Goal: Task Accomplishment & Management: Use online tool/utility

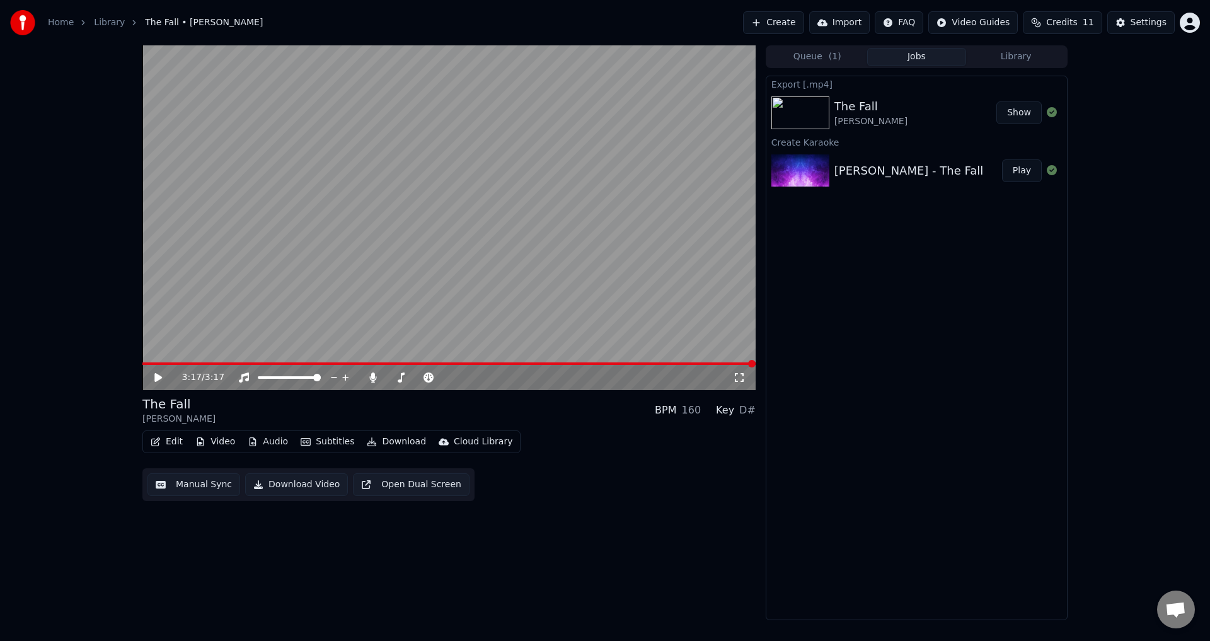
click at [804, 20] on button "Create" at bounding box center [773, 22] width 61 height 23
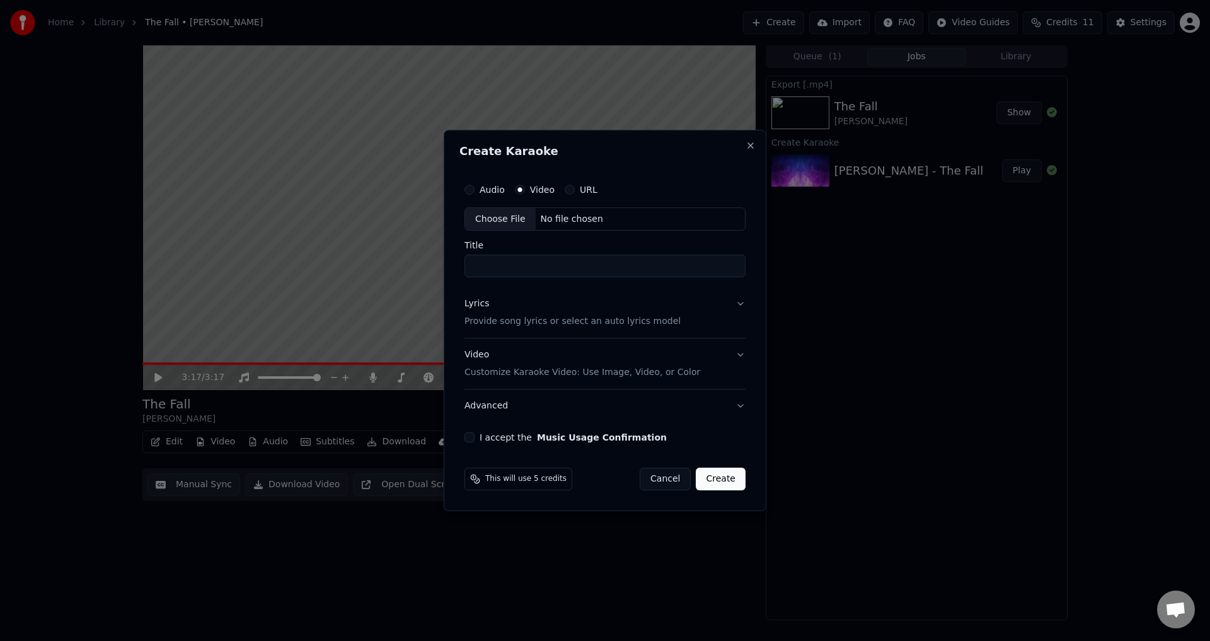
click at [499, 214] on div "Choose File" at bounding box center [500, 219] width 71 height 23
drag, startPoint x: 637, startPoint y: 270, endPoint x: 542, endPoint y: 269, distance: 95.2
click at [542, 269] on input "**********" at bounding box center [605, 266] width 286 height 23
type input "**********"
click at [555, 323] on p "Provide song lyrics or select an auto lyrics model" at bounding box center [570, 322] width 216 height 13
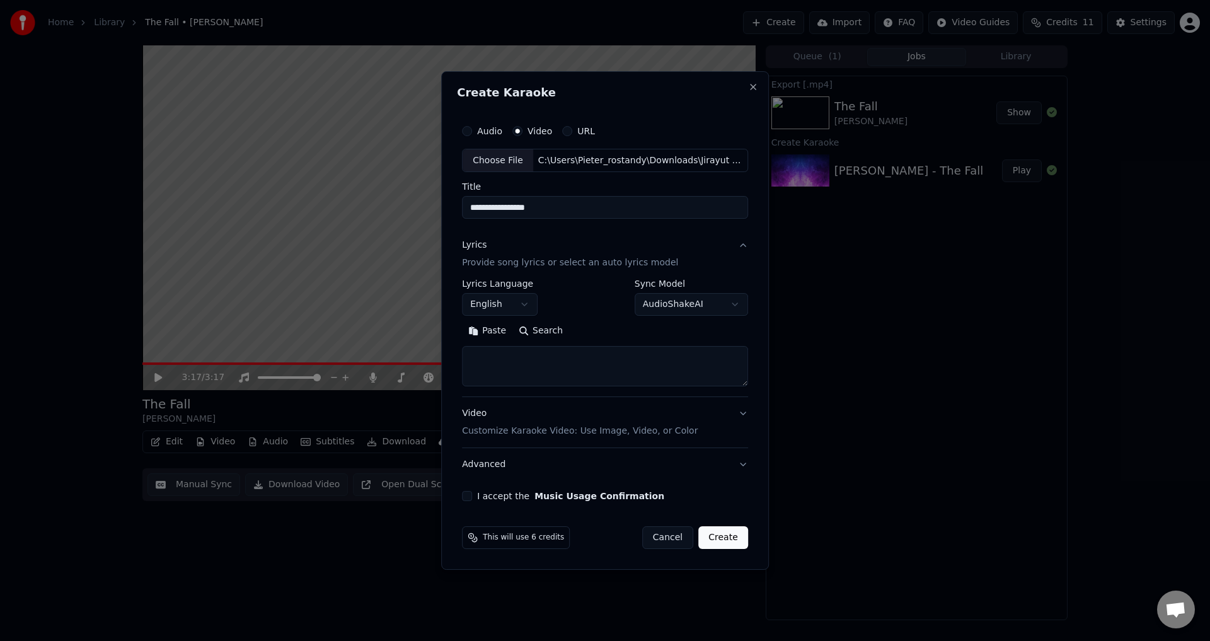
click at [542, 307] on div "**********" at bounding box center [605, 298] width 286 height 37
click at [528, 306] on body "**********" at bounding box center [605, 320] width 1210 height 641
select select "**"
click at [660, 306] on body "**********" at bounding box center [605, 320] width 1210 height 641
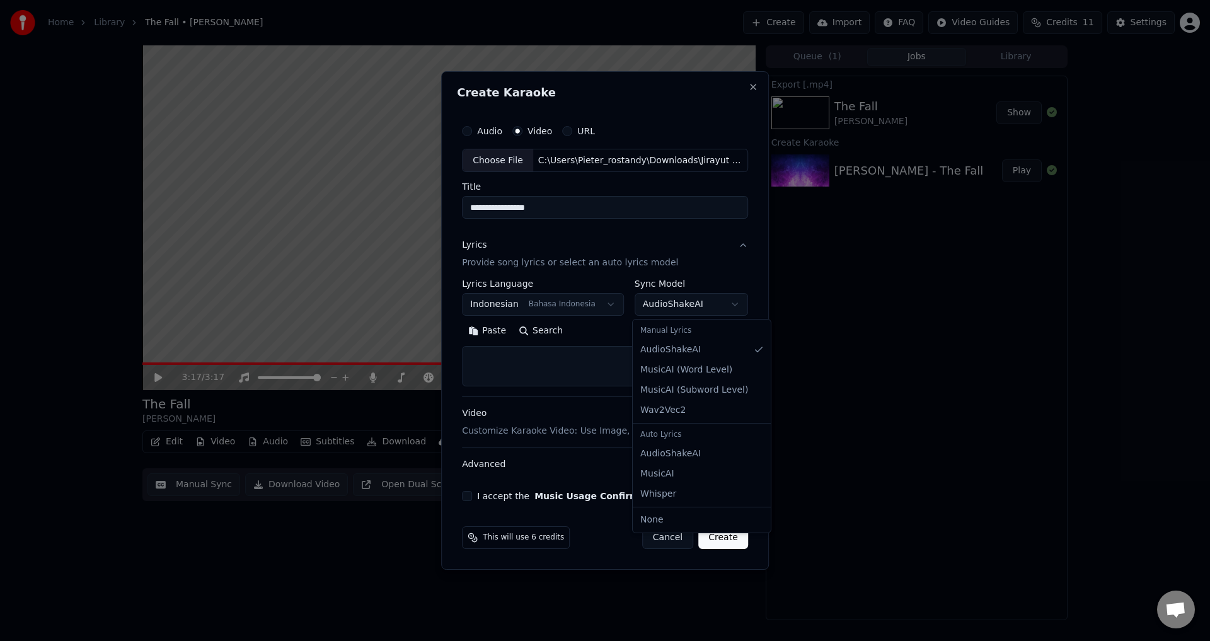
click at [661, 306] on body "**********" at bounding box center [605, 320] width 1210 height 641
click at [584, 382] on textarea at bounding box center [605, 367] width 286 height 40
paste textarea "**********"
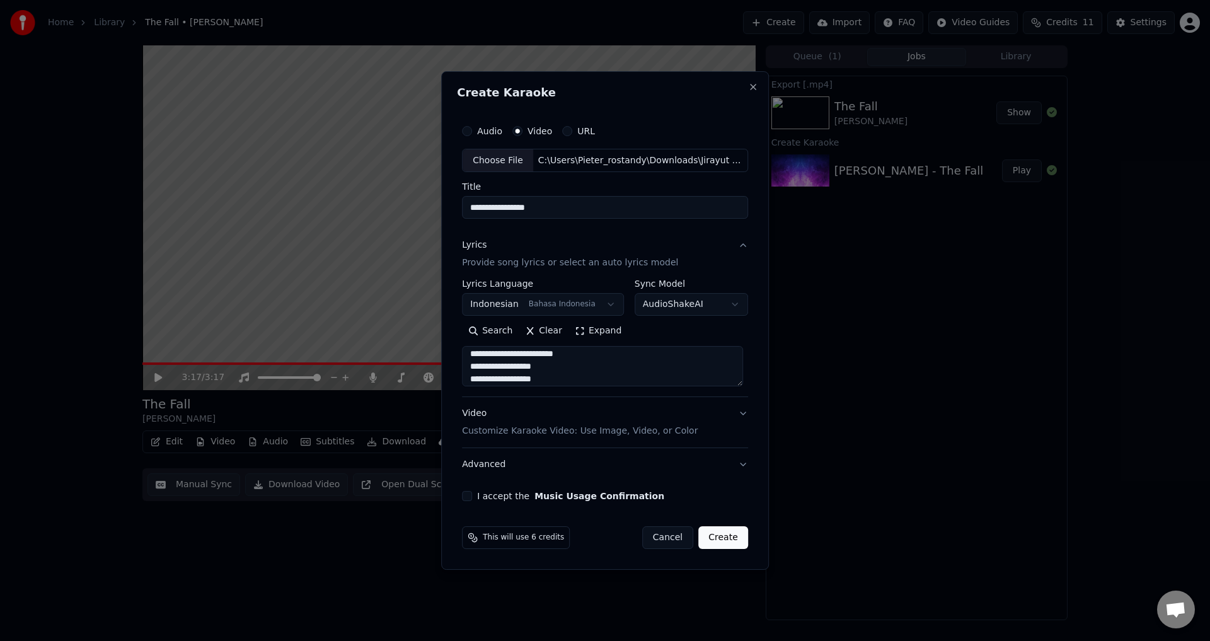
click at [589, 335] on button "Expand" at bounding box center [598, 332] width 59 height 20
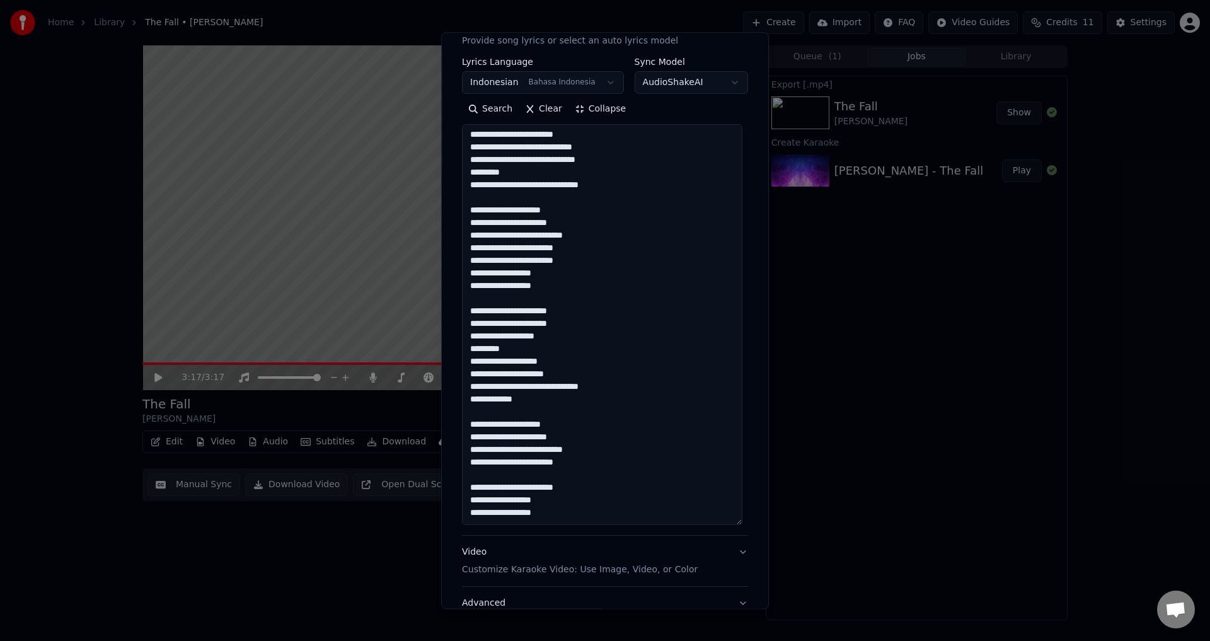
scroll to position [282, 0]
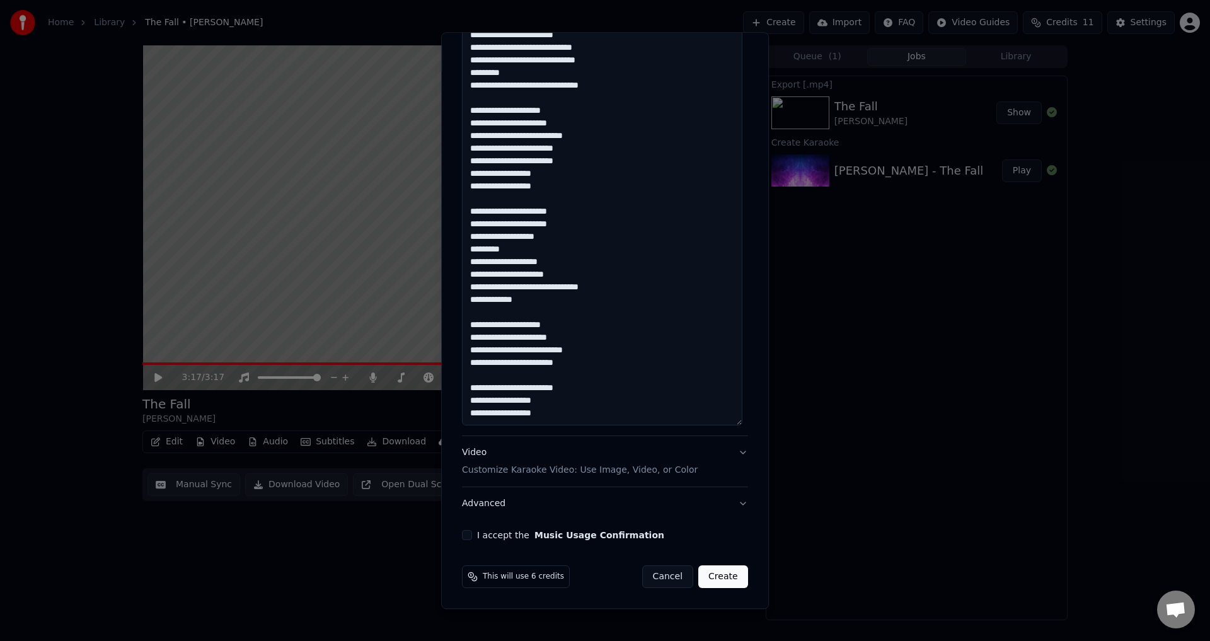
click at [579, 413] on textarea "**********" at bounding box center [602, 225] width 281 height 401
click at [573, 412] on textarea "**********" at bounding box center [602, 225] width 281 height 401
click at [569, 417] on textarea "**********" at bounding box center [602, 225] width 281 height 401
paste textarea "**********"
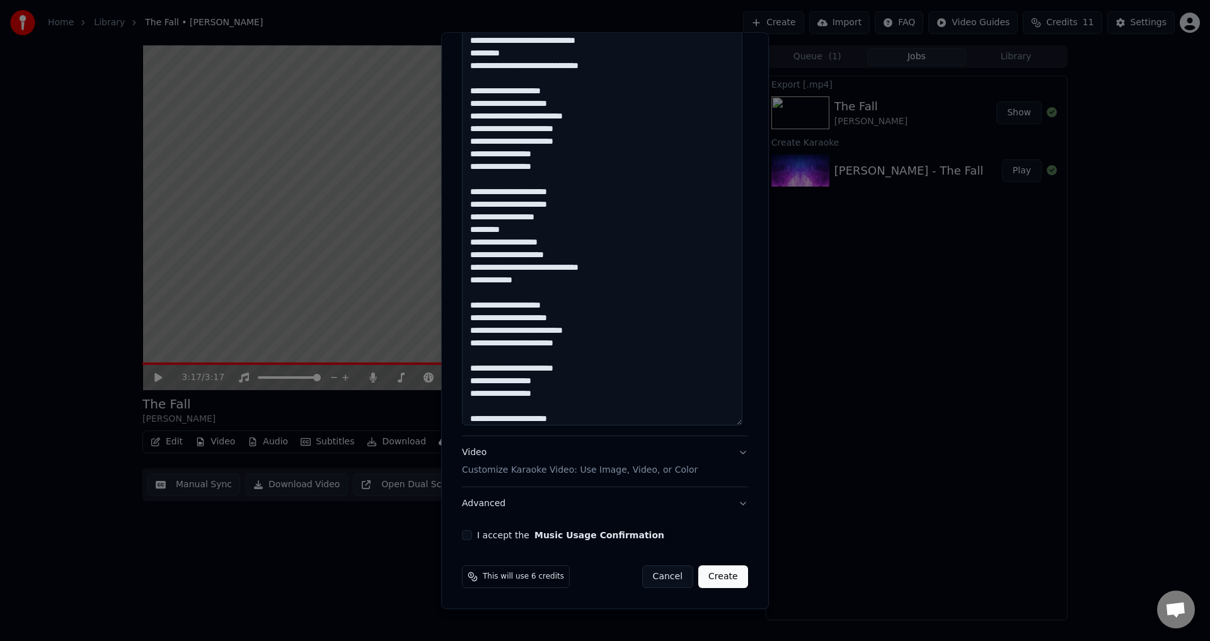
scroll to position [323, 0]
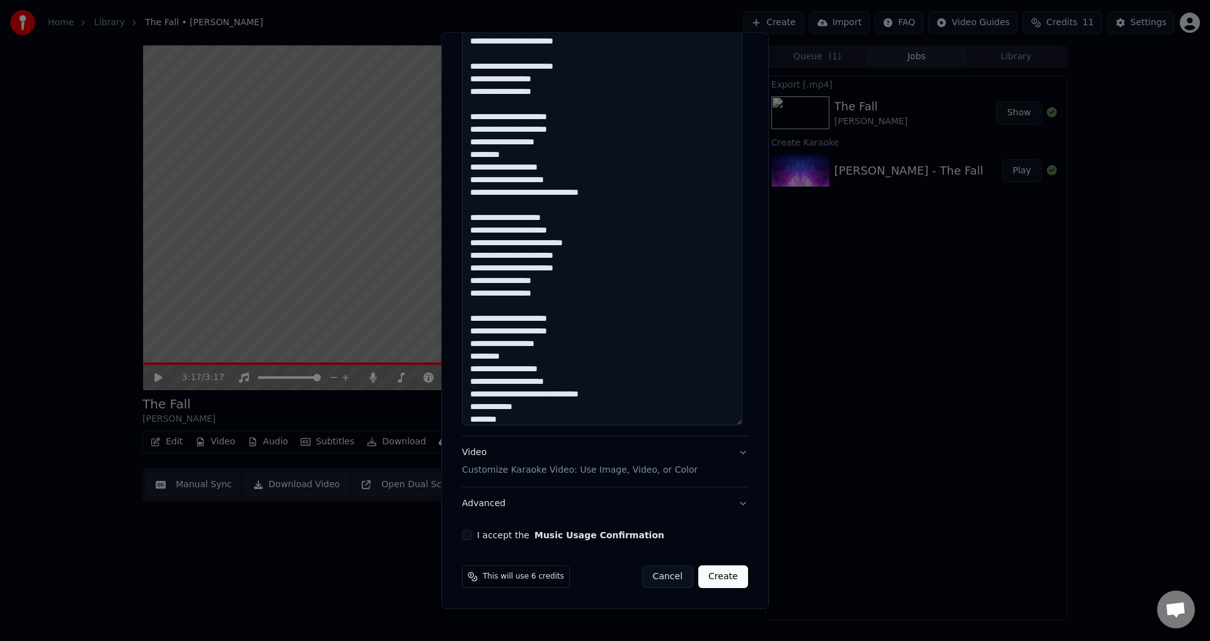
drag, startPoint x: 552, startPoint y: 422, endPoint x: 547, endPoint y: 410, distance: 12.4
click at [551, 419] on textarea at bounding box center [602, 225] width 281 height 401
click at [547, 410] on textarea at bounding box center [602, 225] width 281 height 401
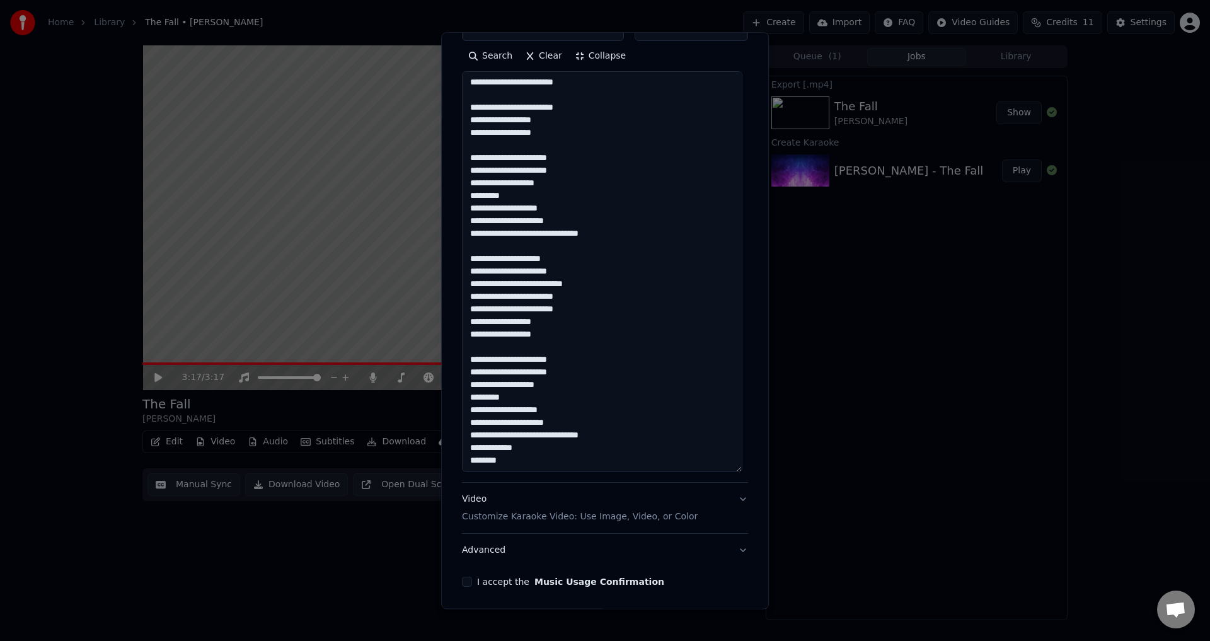
scroll to position [282, 0]
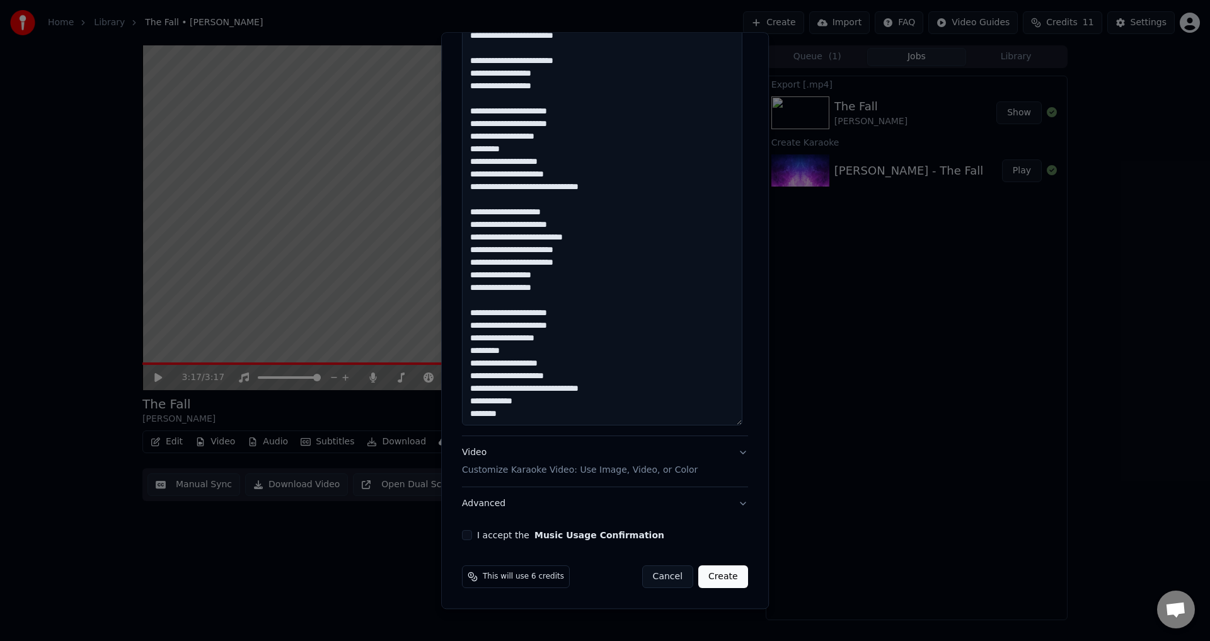
type textarea "**********"
click at [536, 465] on p "Customize Karaoke Video: Use Image, Video, or Color" at bounding box center [580, 471] width 236 height 13
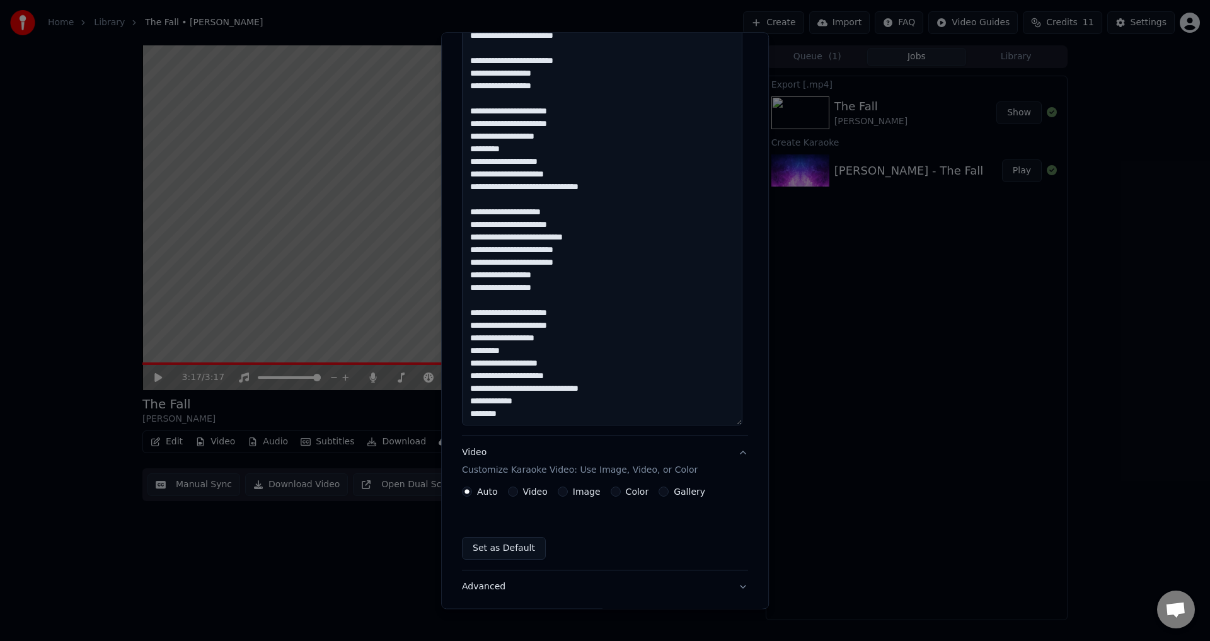
scroll to position [0, 0]
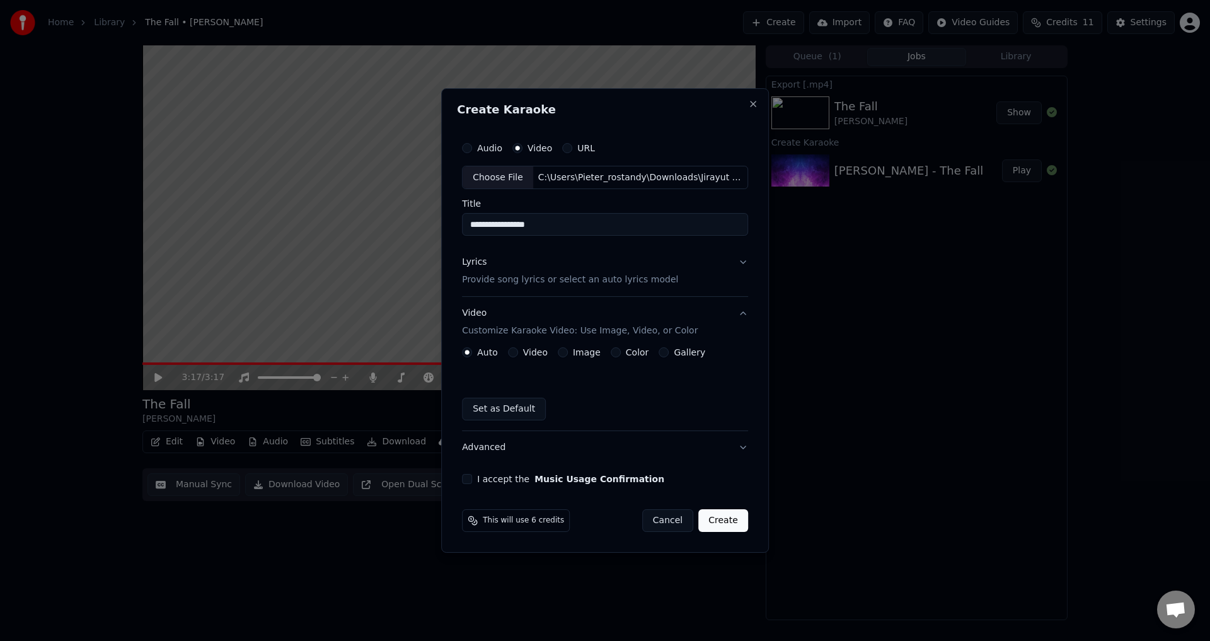
click at [514, 349] on button "Video" at bounding box center [513, 352] width 10 height 10
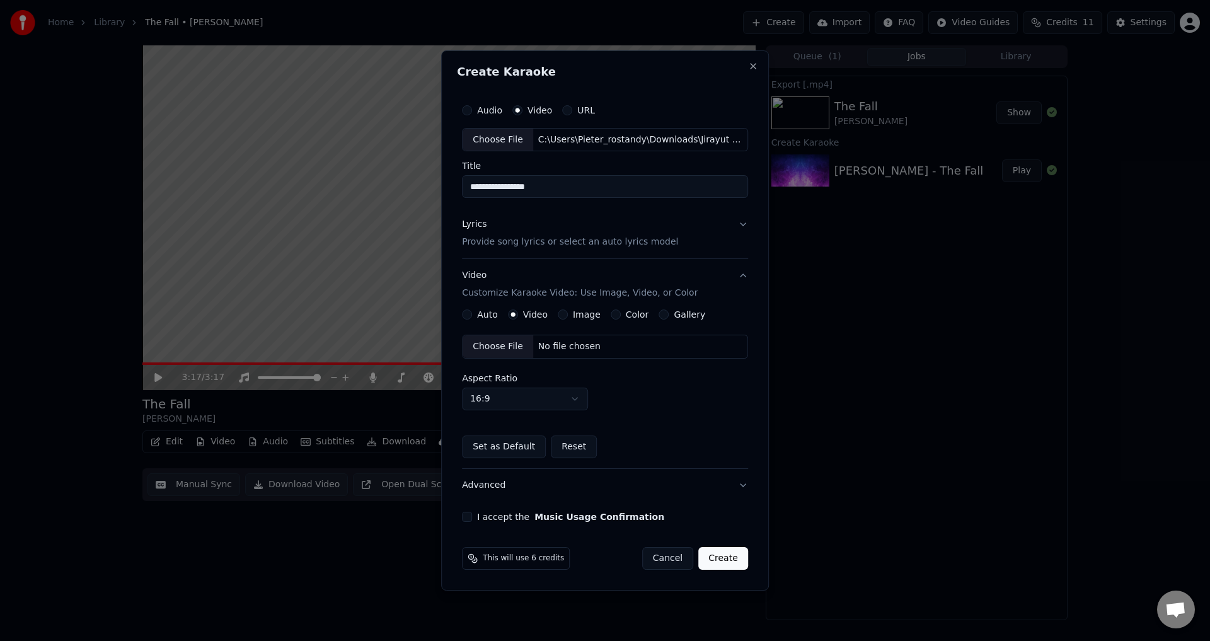
click at [508, 350] on div "Choose File" at bounding box center [498, 346] width 71 height 23
drag, startPoint x: 502, startPoint y: 451, endPoint x: 557, endPoint y: 489, distance: 67.1
click at [603, 468] on div "Auto Video Image Color Gallery Choose File C:\Users\Pieter_rostandy\Downloads\J…" at bounding box center [605, 389] width 286 height 159
click at [519, 516] on label "I accept the Music Usage Confirmation" at bounding box center [570, 517] width 187 height 9
click at [472, 516] on button "I accept the Music Usage Confirmation" at bounding box center [467, 517] width 10 height 10
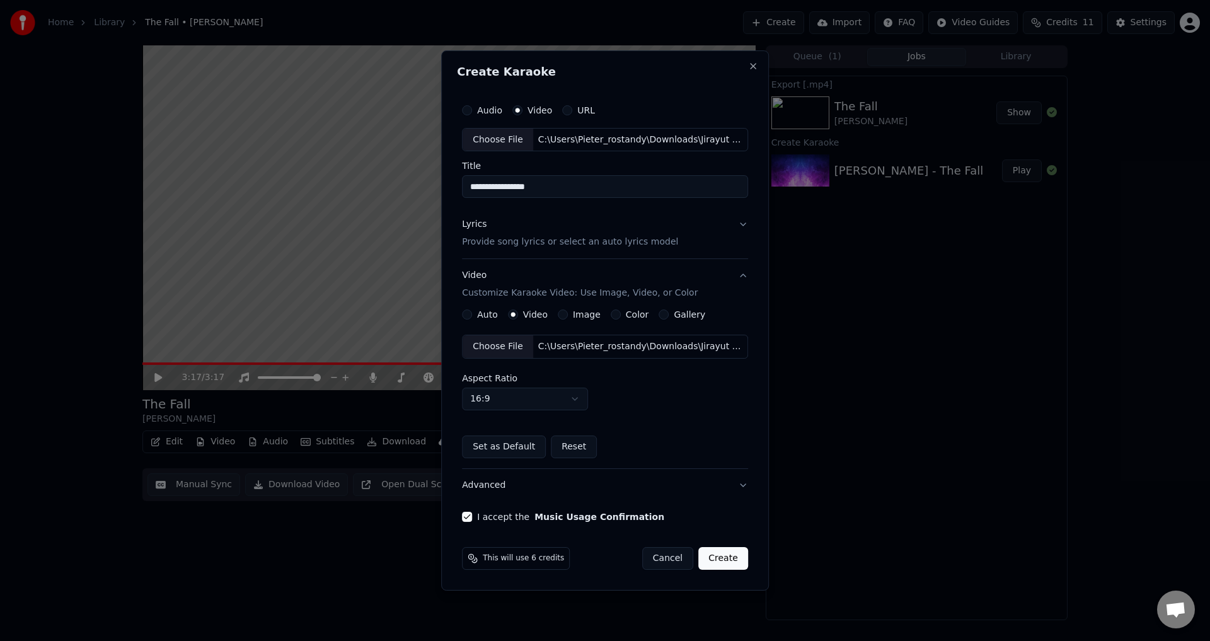
click at [732, 555] on button "Create" at bounding box center [724, 558] width 50 height 23
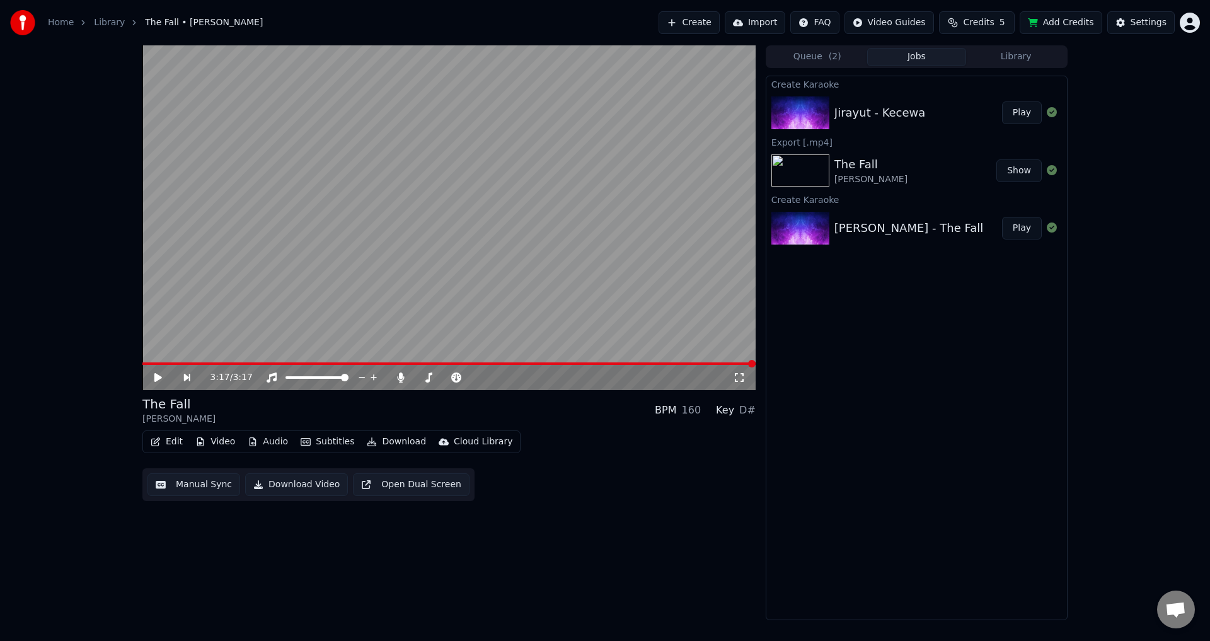
click at [861, 133] on div "Jirayut - Kecewa Play" at bounding box center [917, 112] width 301 height 43
click at [825, 110] on img at bounding box center [801, 112] width 58 height 33
click at [1031, 112] on button "Play" at bounding box center [1022, 113] width 40 height 23
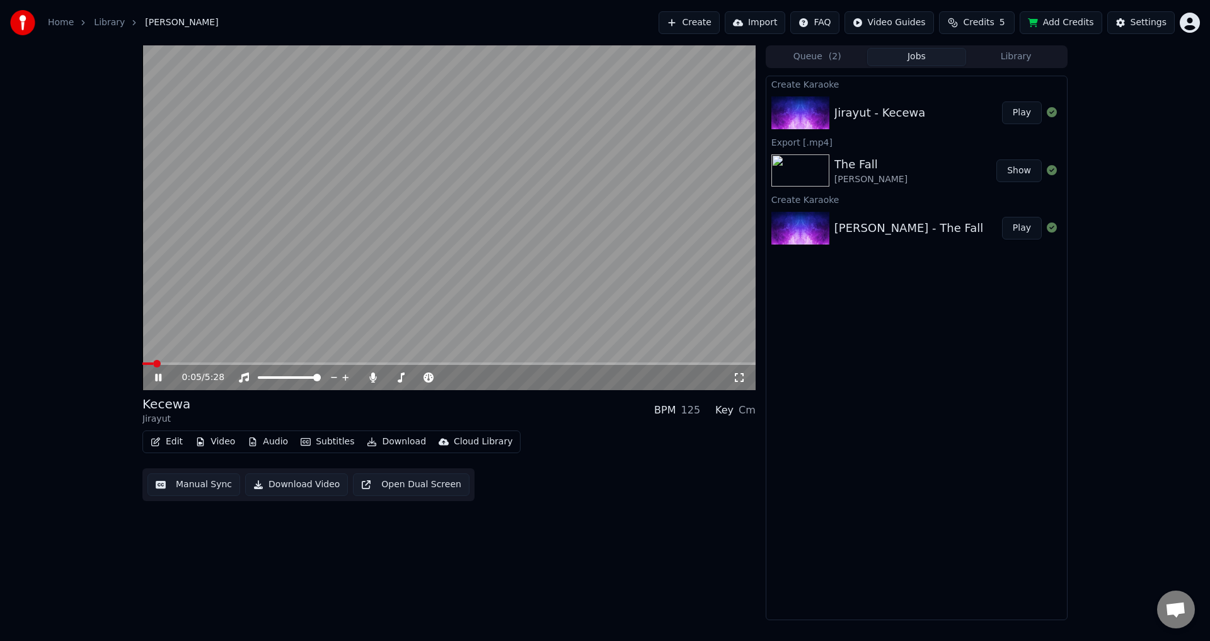
click at [181, 363] on span at bounding box center [448, 364] width 613 height 3
click at [177, 363] on span at bounding box center [163, 364] width 42 height 3
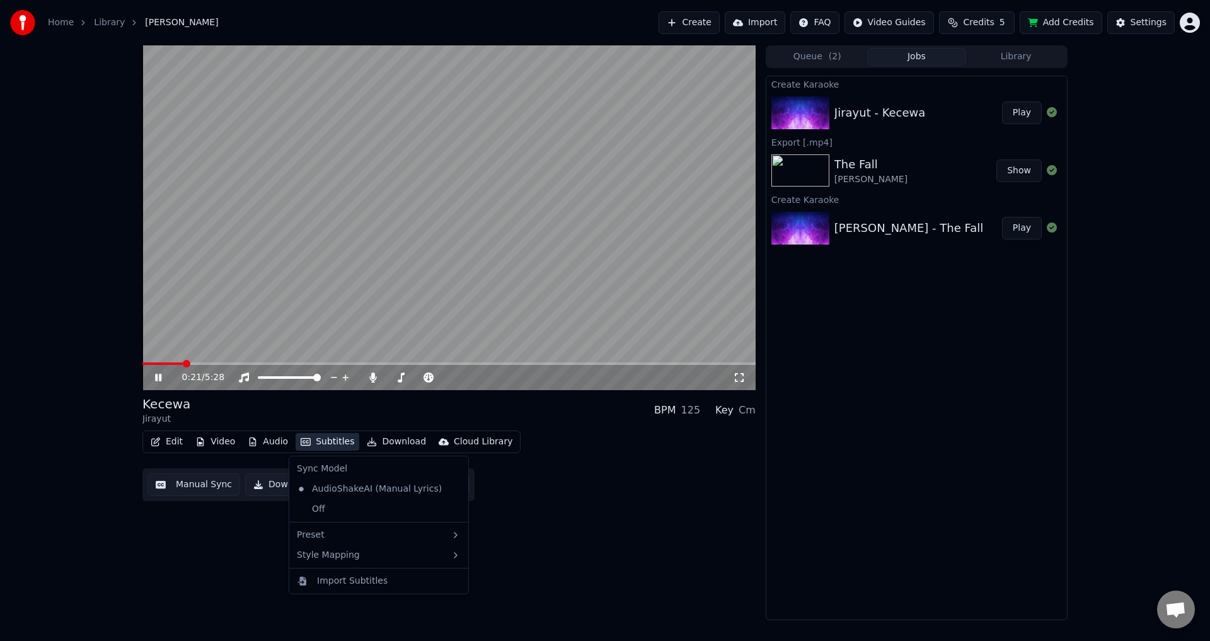
click at [325, 443] on button "Subtitles" at bounding box center [328, 442] width 64 height 18
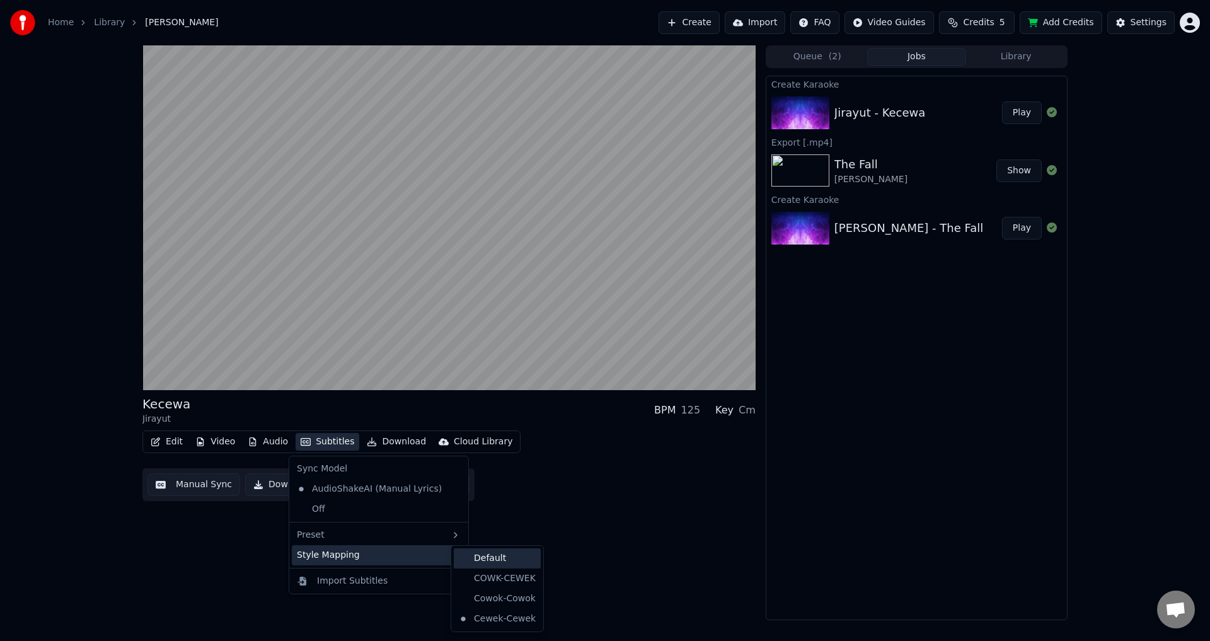
click at [520, 558] on div "Default" at bounding box center [497, 559] width 87 height 20
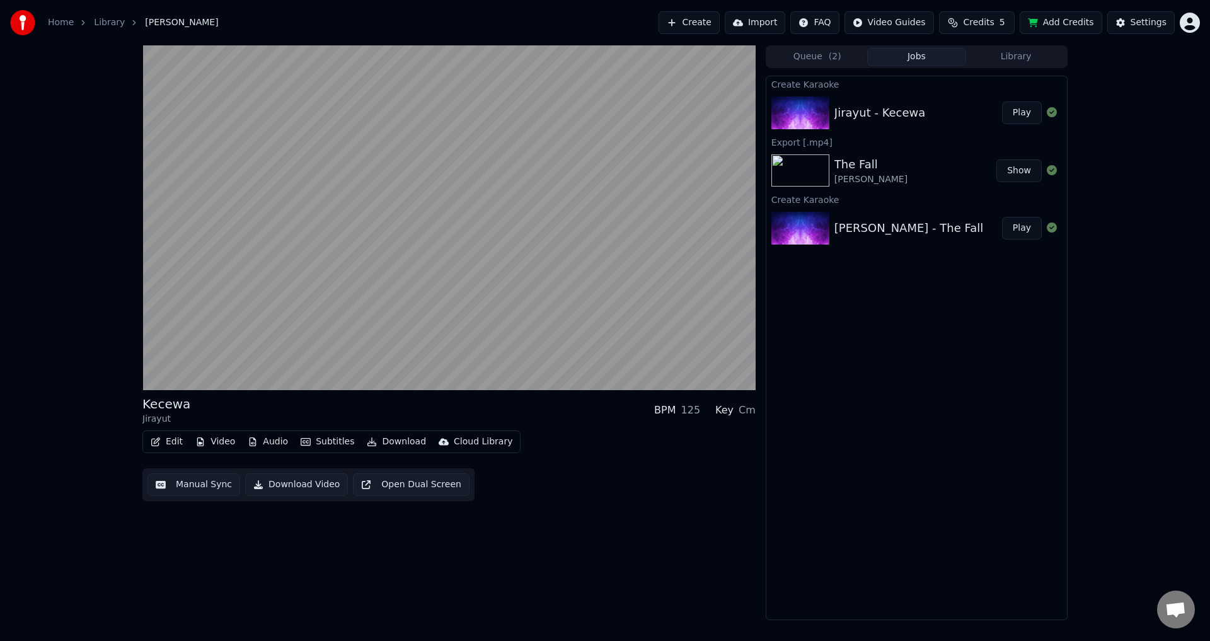
click at [178, 487] on button "Manual Sync" at bounding box center [194, 484] width 93 height 23
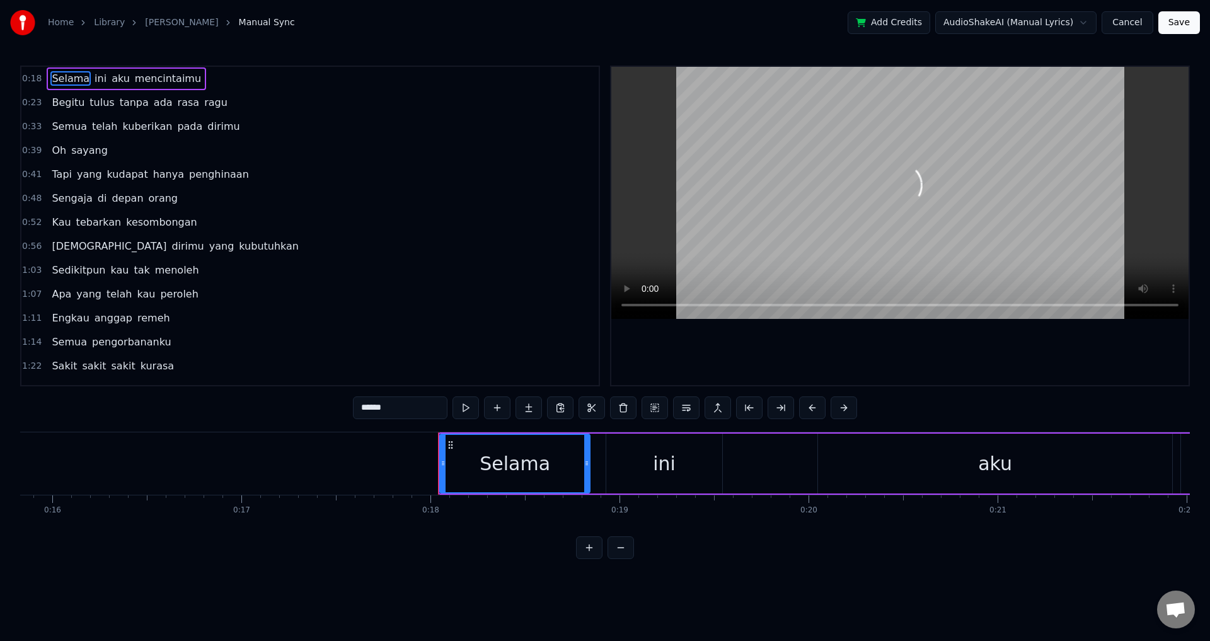
scroll to position [0, 3349]
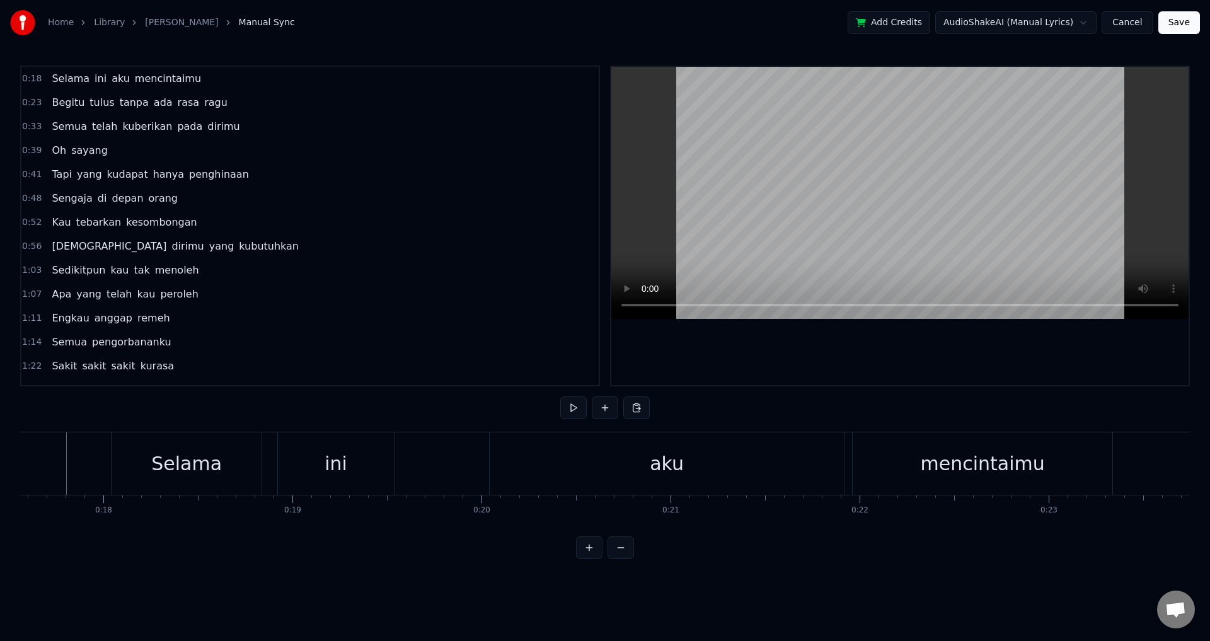
scroll to position [0, 3304]
click at [287, 477] on div "Selama ini aku mencintaimu" at bounding box center [630, 463] width 1005 height 62
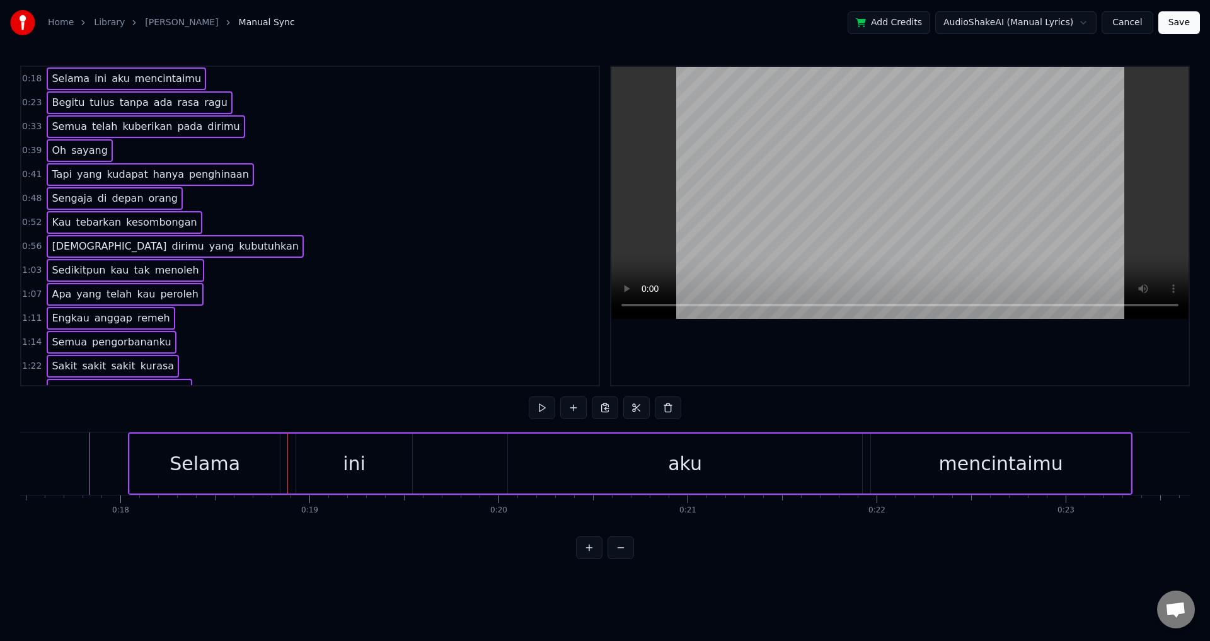
copy div "Selama ini aku mencintaimu Begitu tulus tanpa [PERSON_NAME] ragu Semua telah ku…"
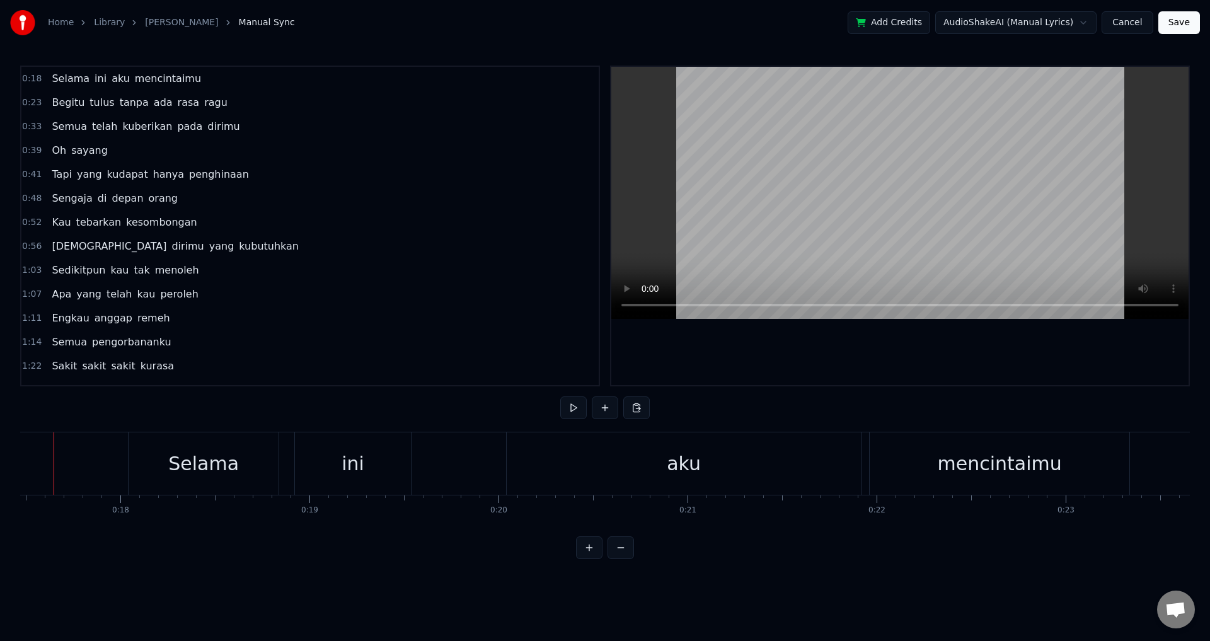
scroll to position [0, 3275]
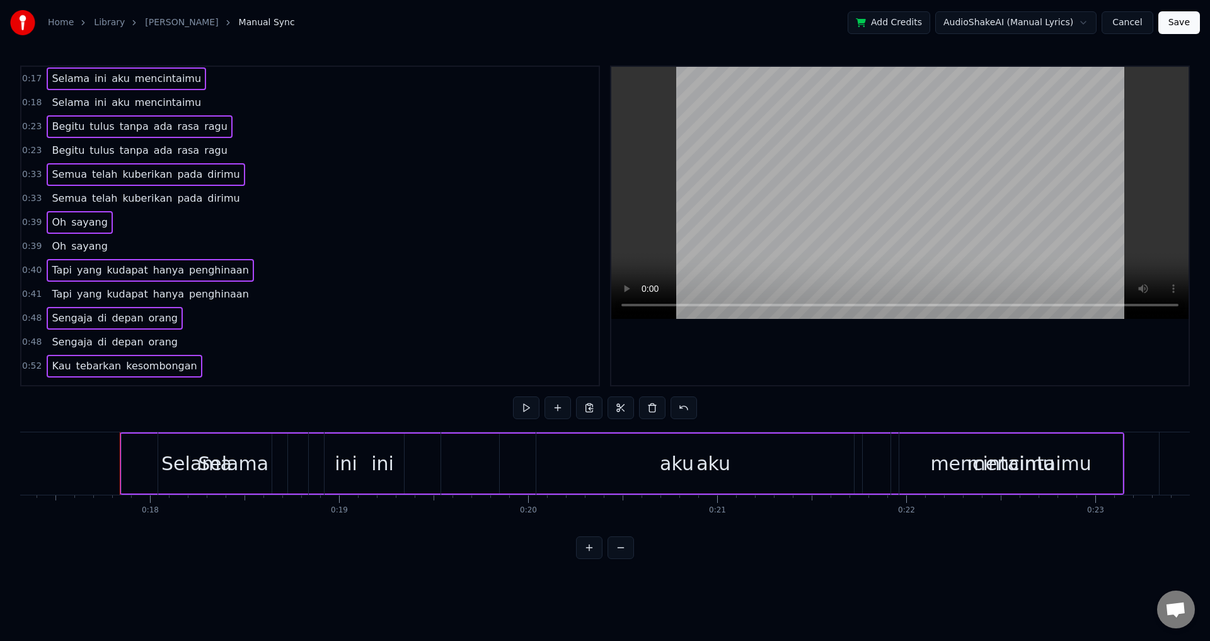
click at [268, 161] on div "0:23 Begitu tulus tanpa [PERSON_NAME] ragu" at bounding box center [310, 151] width 578 height 24
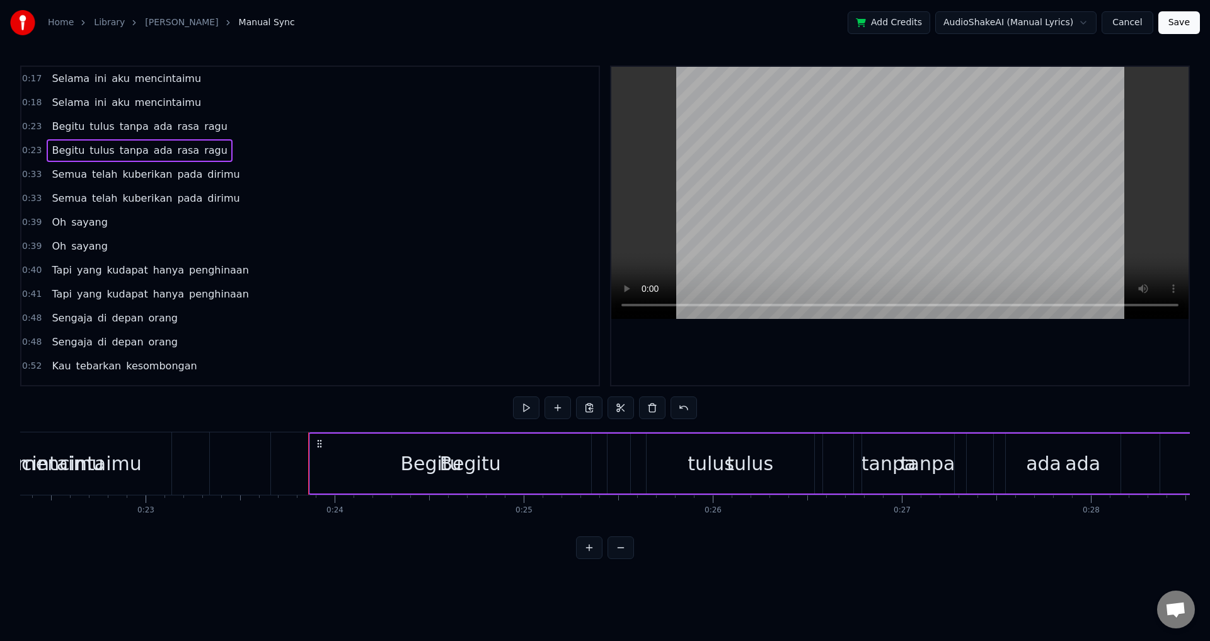
click at [161, 107] on span "mencintaimu" at bounding box center [168, 102] width 69 height 15
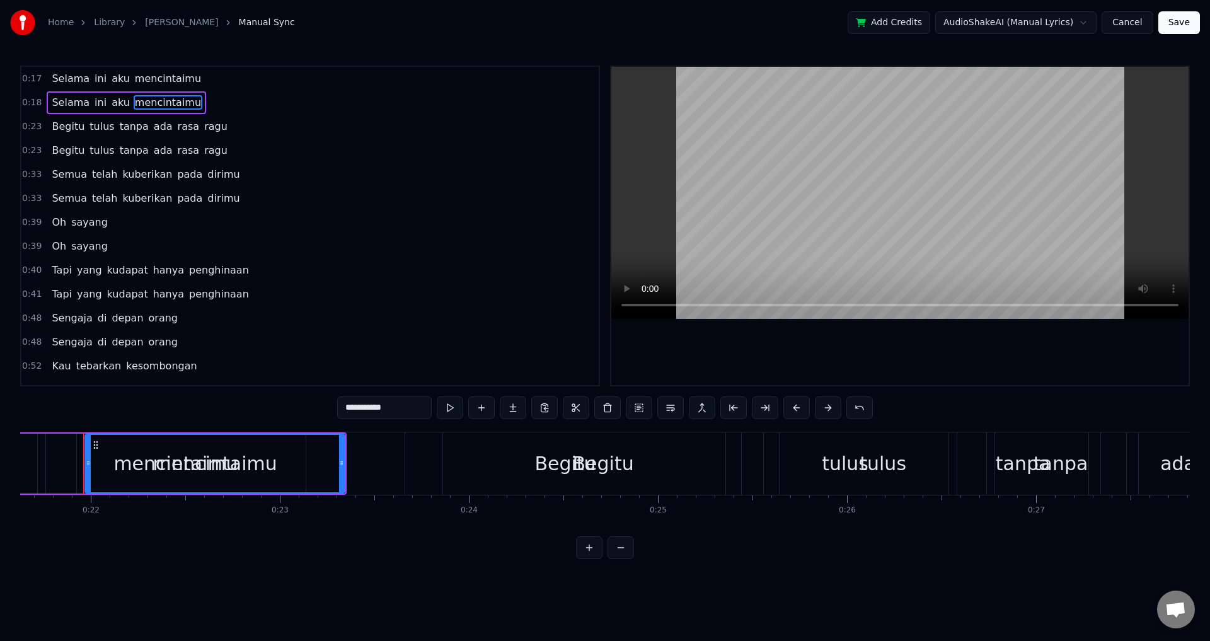
click at [26, 103] on span "0:18" at bounding box center [32, 102] width 20 height 13
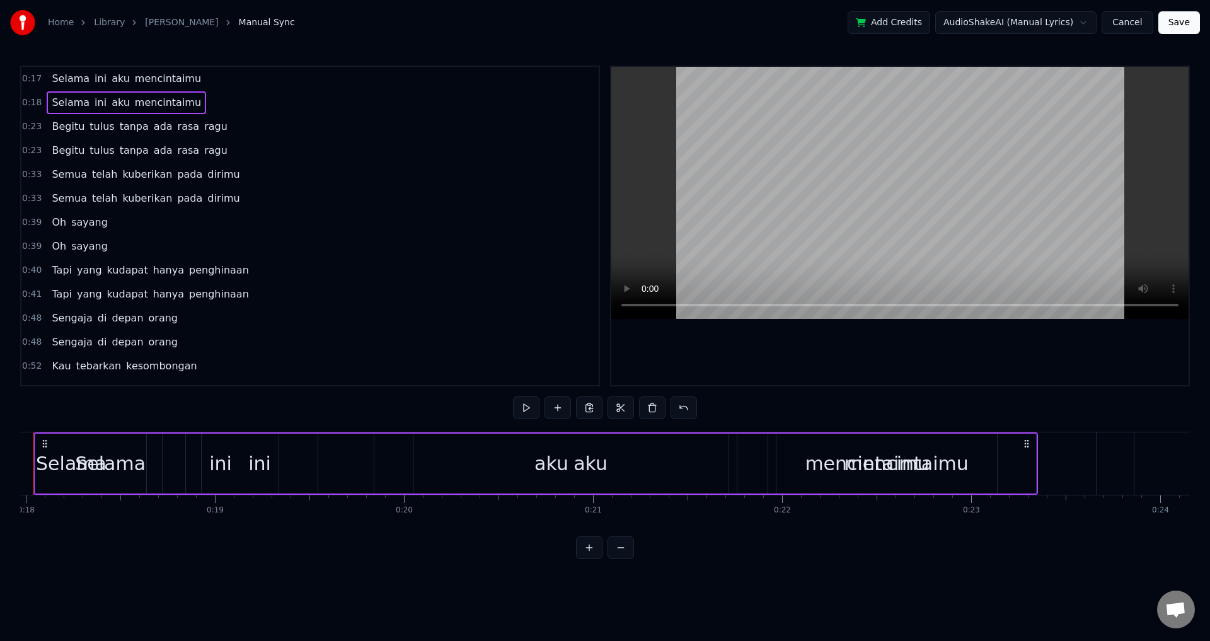
scroll to position [0, 3349]
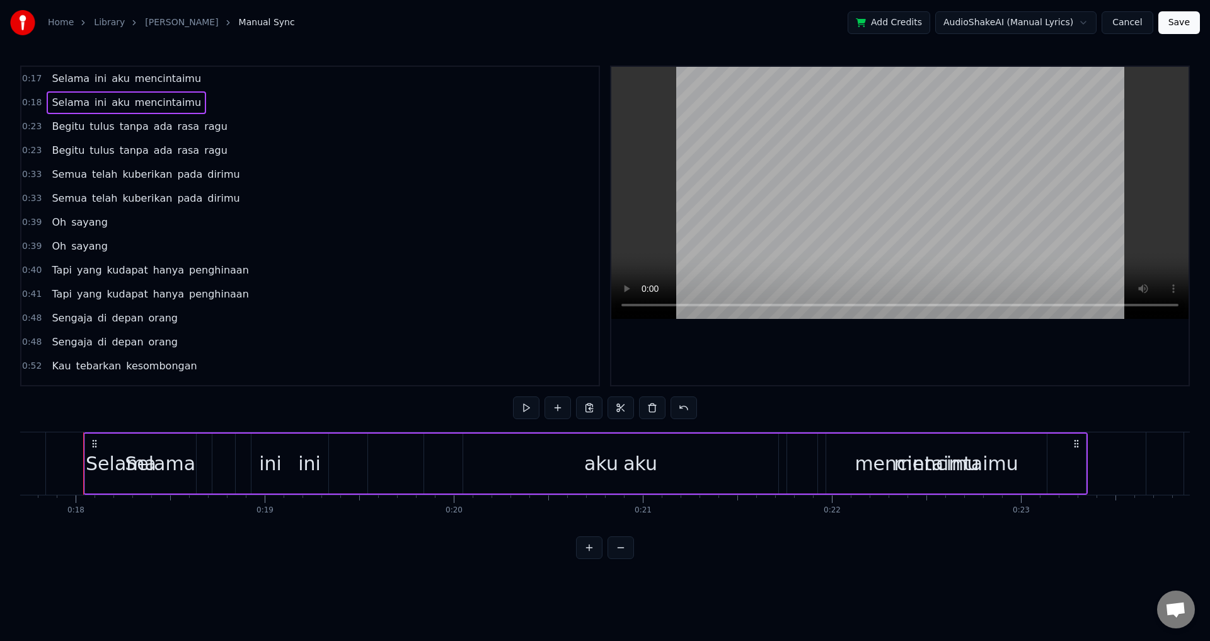
click at [92, 146] on span "tulus" at bounding box center [101, 150] width 27 height 15
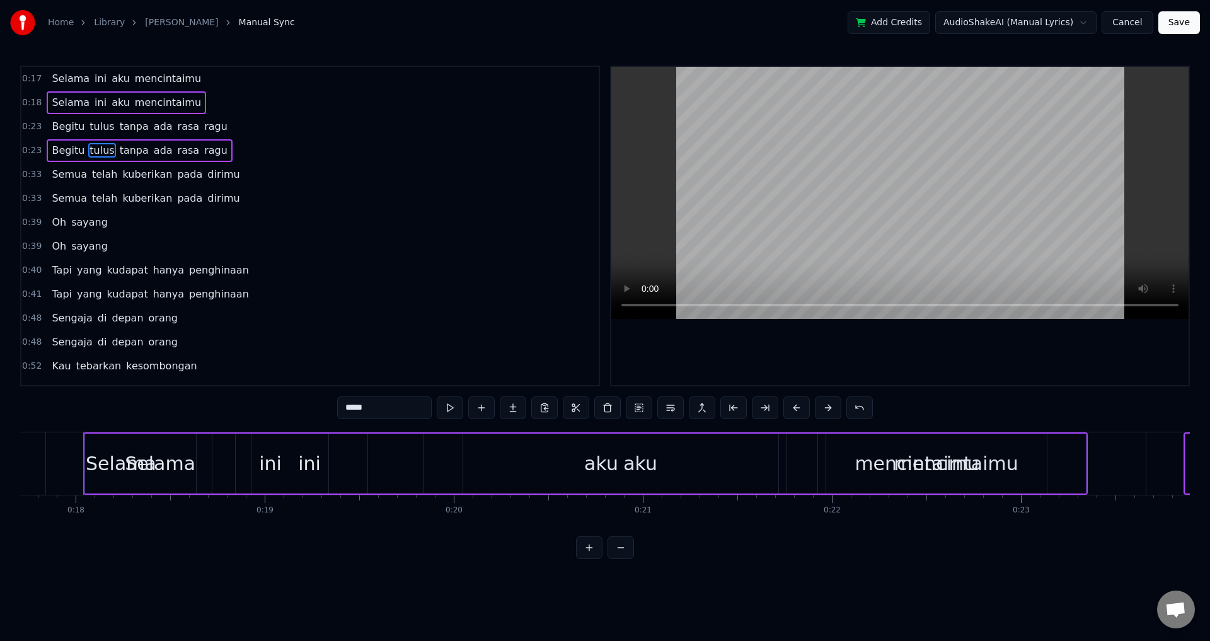
click at [98, 197] on span "telah" at bounding box center [105, 198] width 28 height 15
click at [90, 241] on span "sayang" at bounding box center [89, 246] width 39 height 15
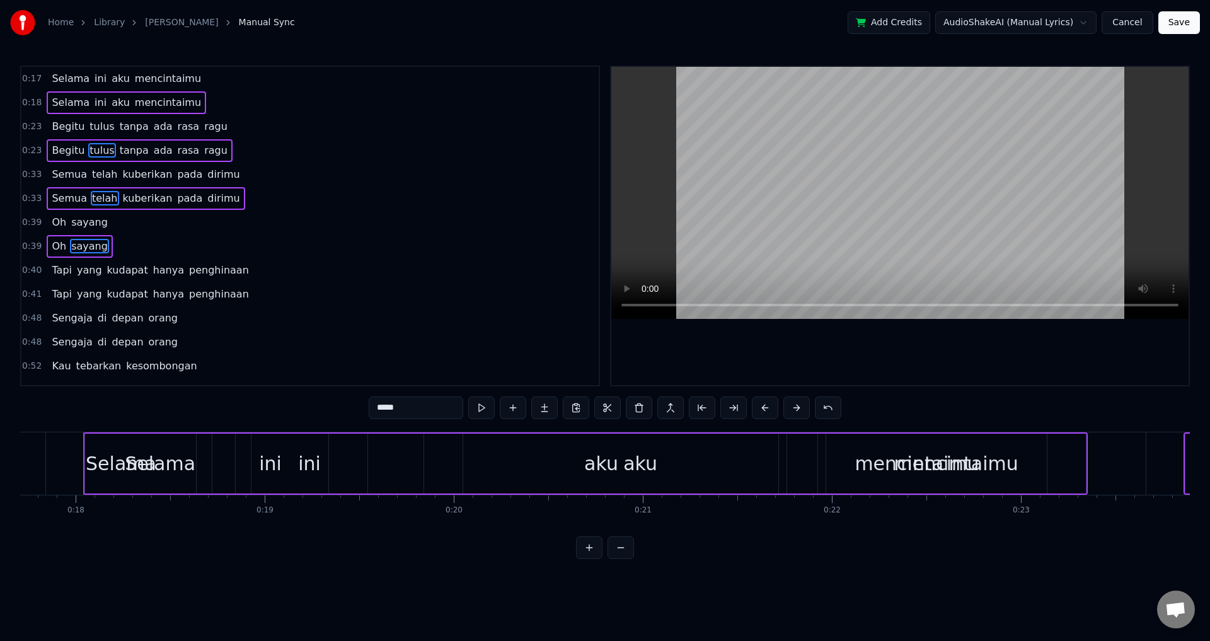
click at [117, 287] on span "kudapat" at bounding box center [128, 294] width 44 height 15
click at [148, 340] on span "orang" at bounding box center [164, 342] width 32 height 15
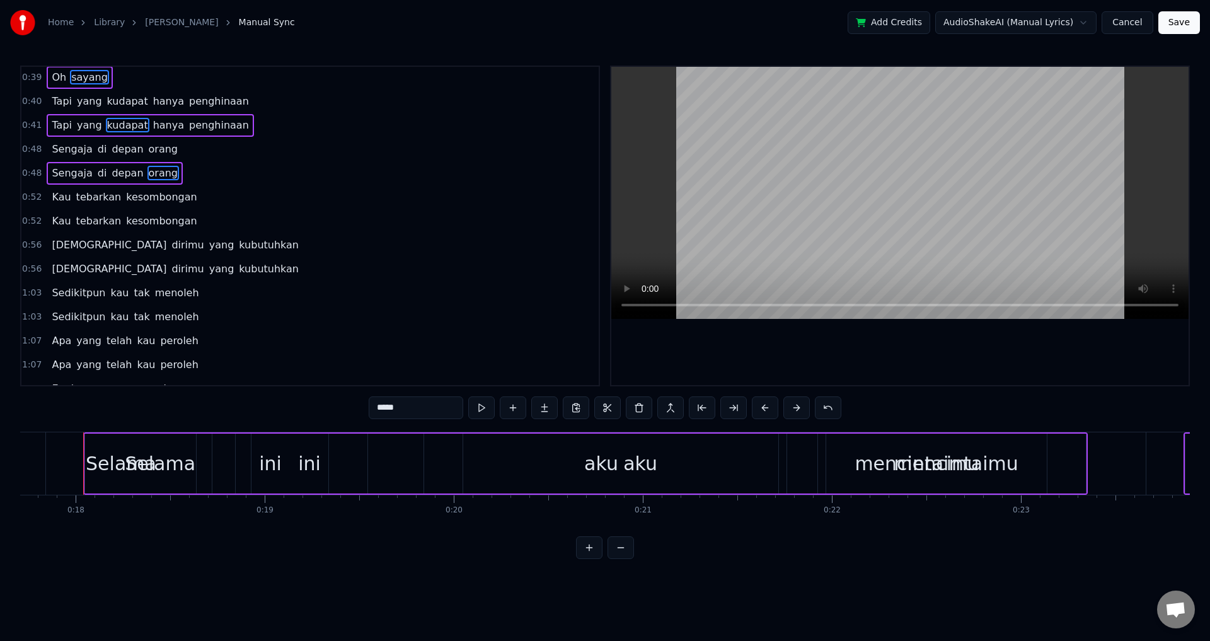
scroll to position [189, 0]
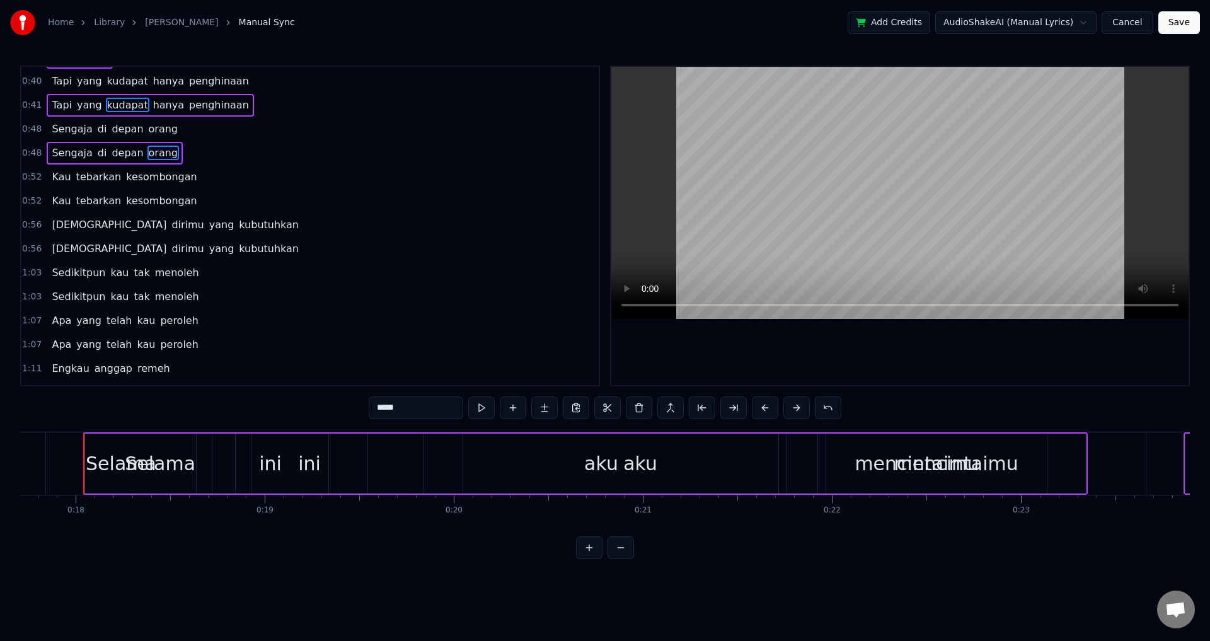
drag, startPoint x: 151, startPoint y: 202, endPoint x: 163, endPoint y: 229, distance: 30.2
click at [151, 201] on span "kesombongan" at bounding box center [161, 201] width 73 height 15
click at [238, 247] on span "kubutuhkan" at bounding box center [269, 248] width 62 height 15
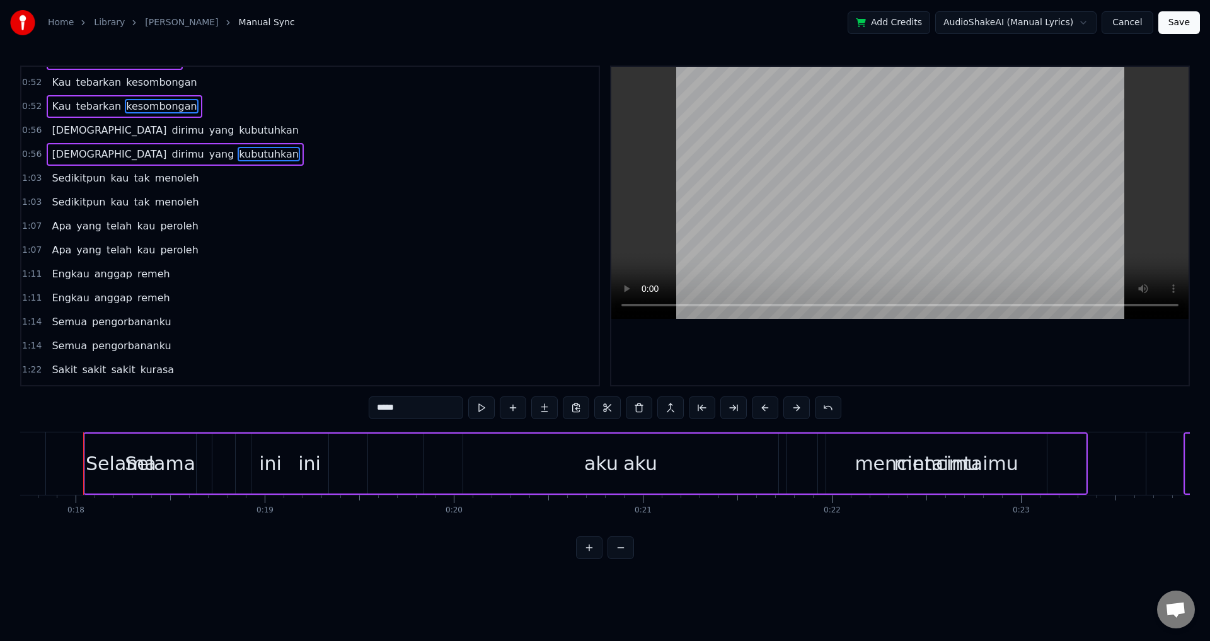
scroll to position [315, 0]
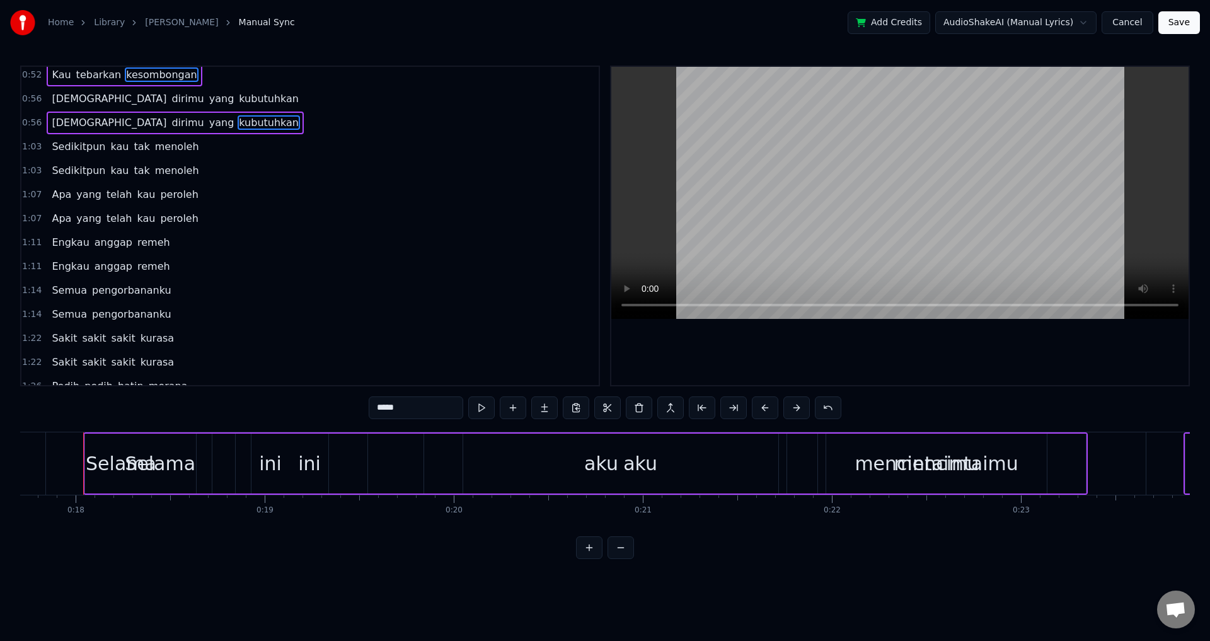
click at [154, 173] on span "menoleh" at bounding box center [177, 170] width 47 height 15
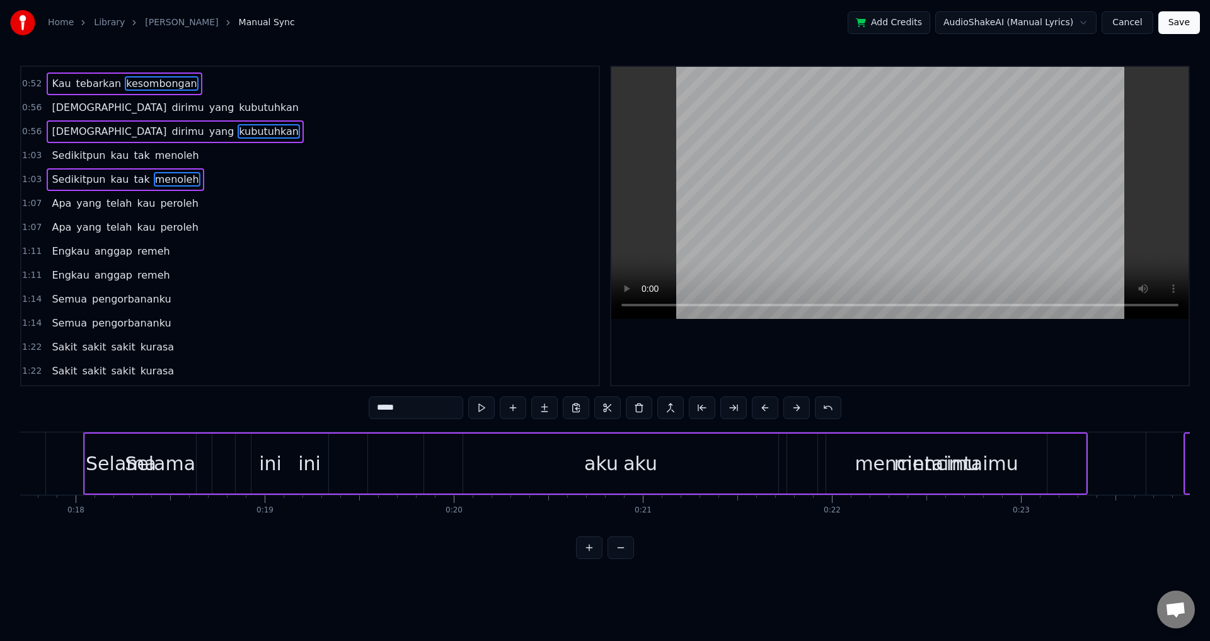
scroll to position [378, 0]
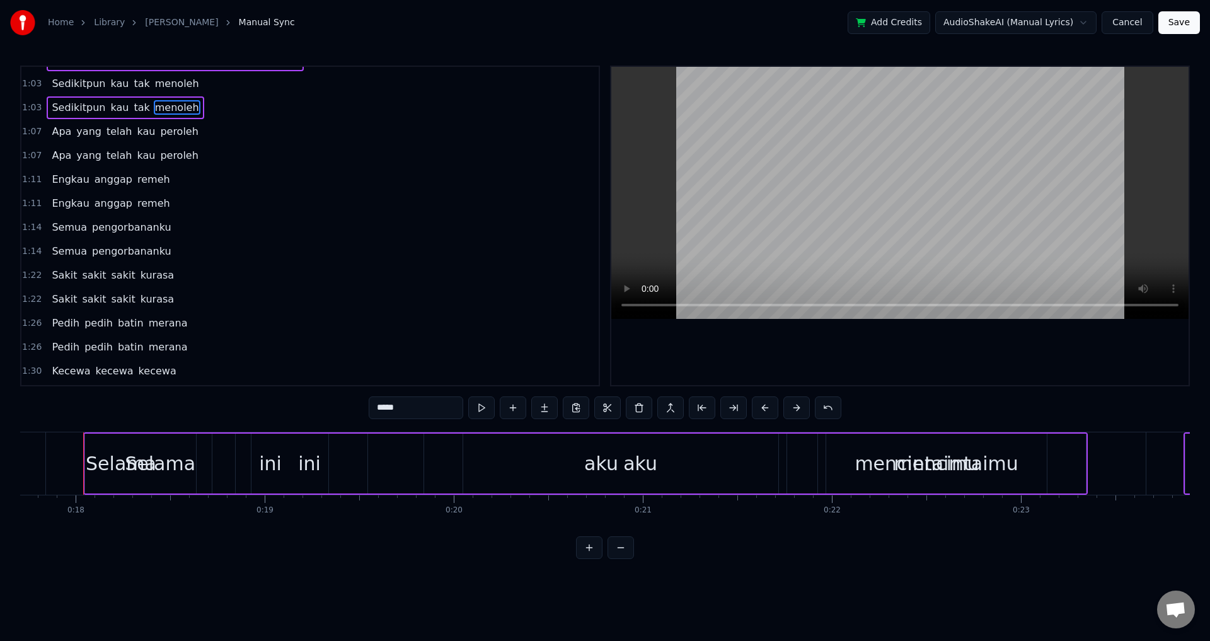
click at [159, 151] on span "peroleh" at bounding box center [179, 155] width 40 height 15
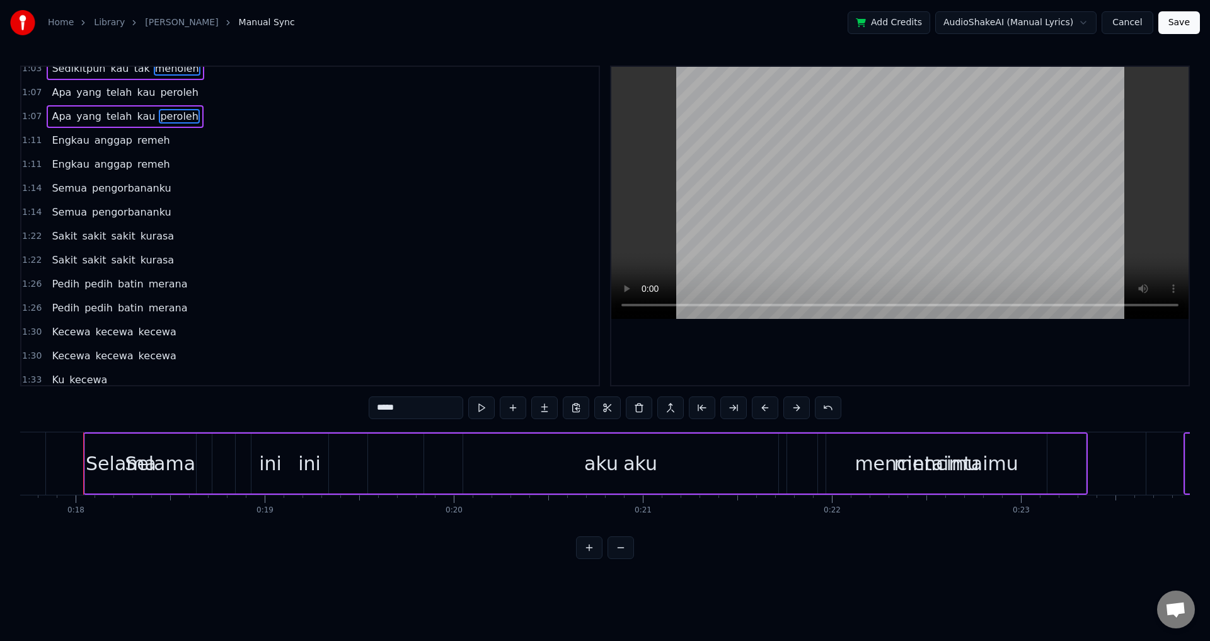
click at [141, 171] on span "remeh" at bounding box center [153, 164] width 35 height 15
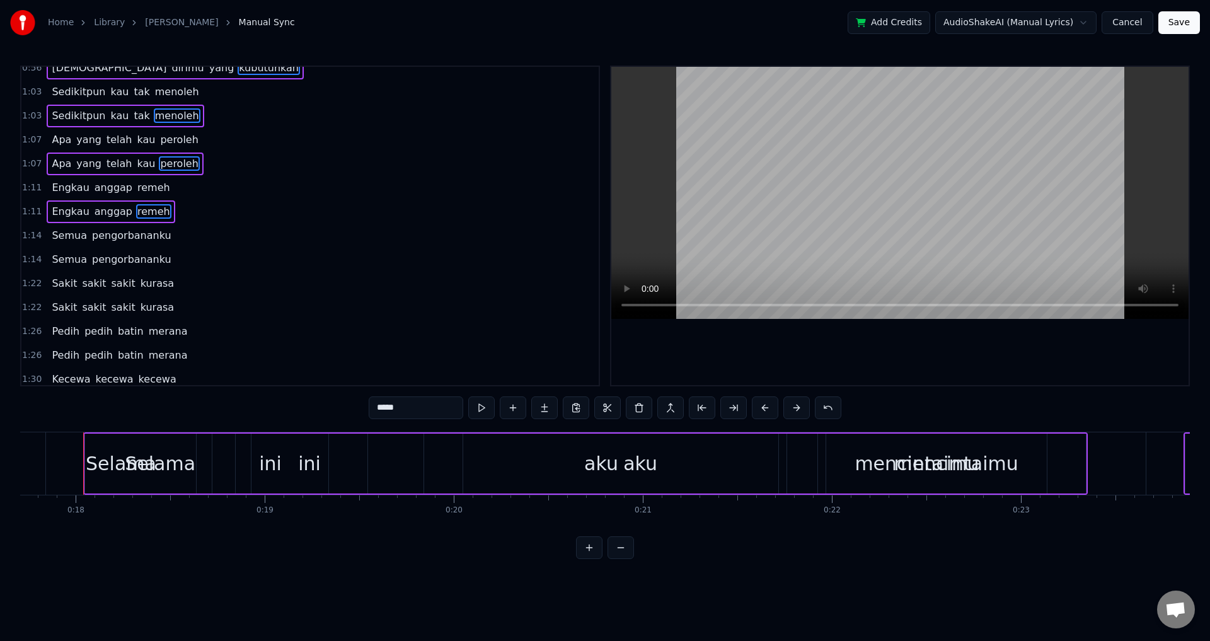
scroll to position [441, 0]
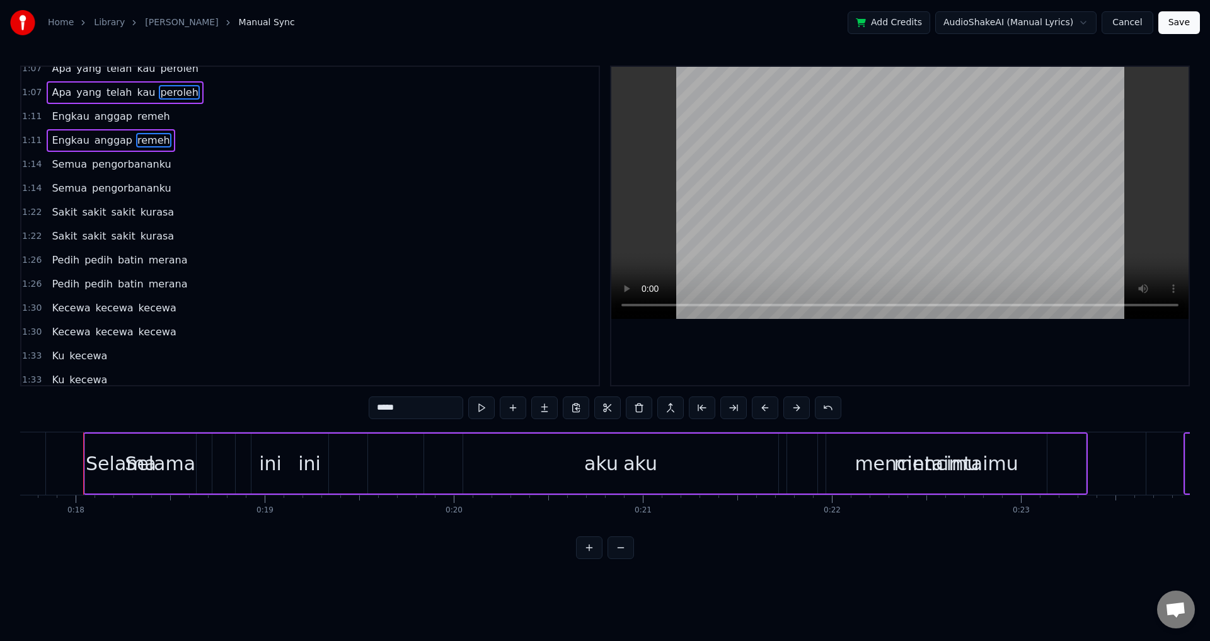
click at [134, 191] on span "pengorbananku" at bounding box center [132, 188] width 82 height 15
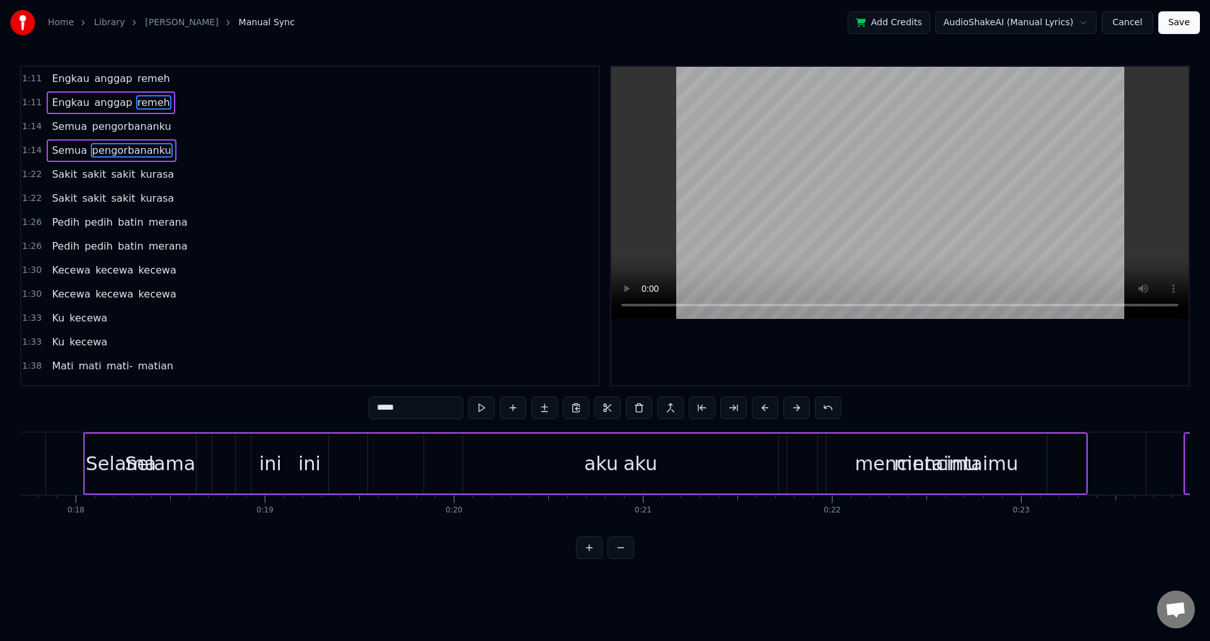
scroll to position [504, 0]
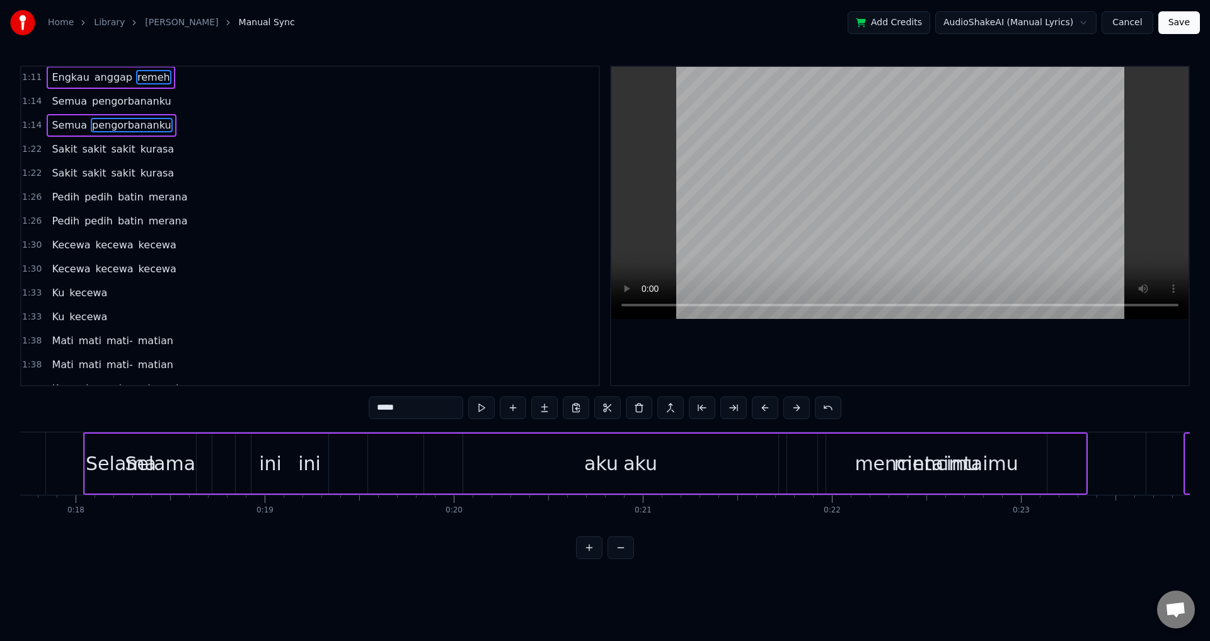
click at [139, 173] on span "kurasa" at bounding box center [157, 173] width 36 height 15
type input "******"
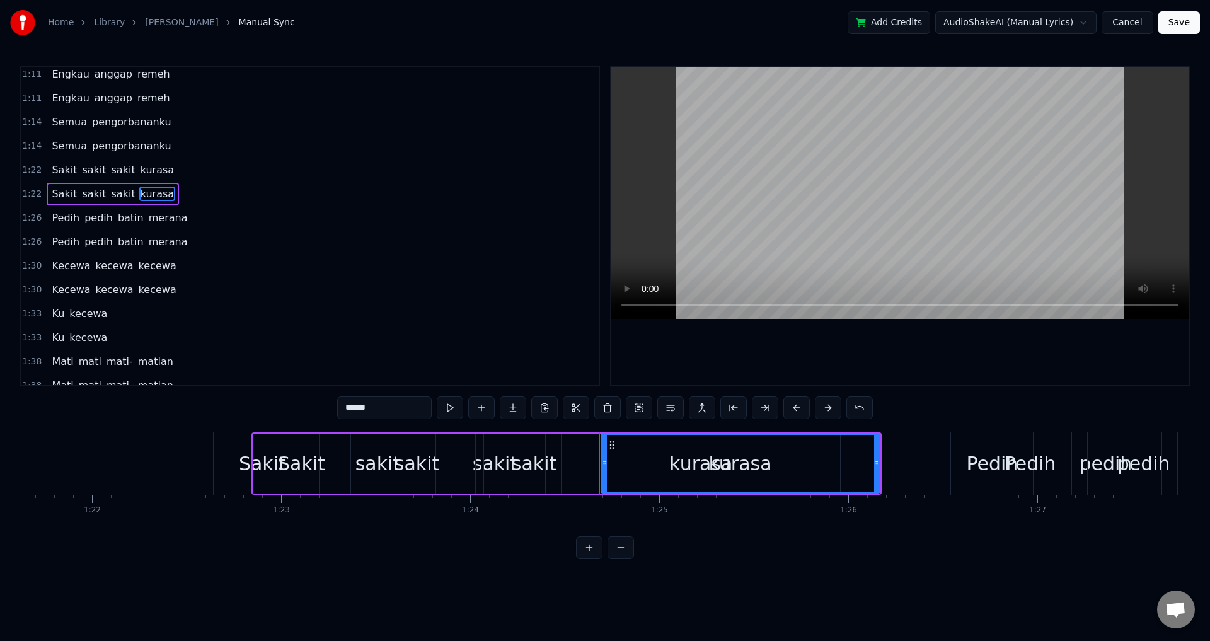
scroll to position [0, 15953]
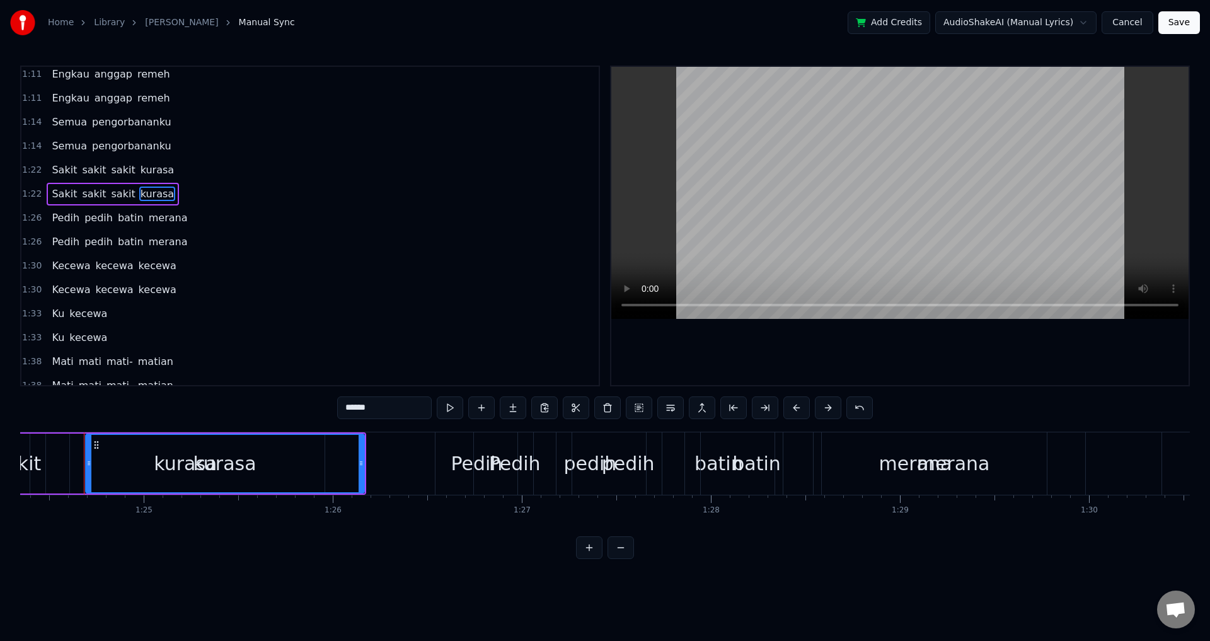
click at [254, 252] on div "1:26 Pedih pedih batin merana" at bounding box center [310, 242] width 578 height 24
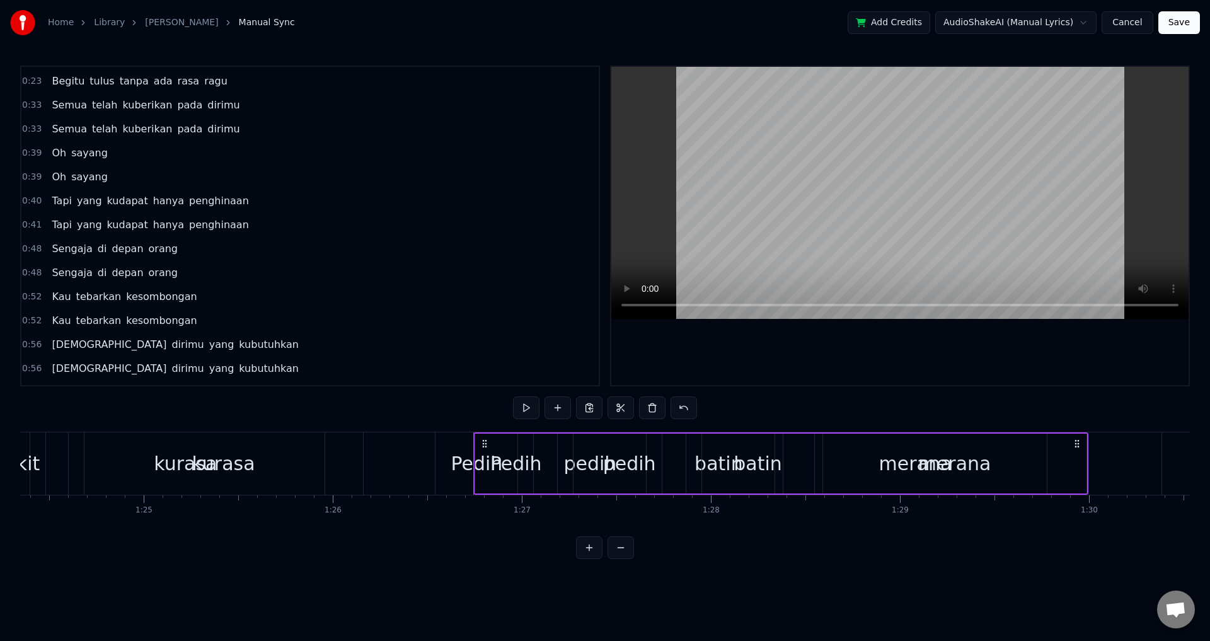
scroll to position [0, 0]
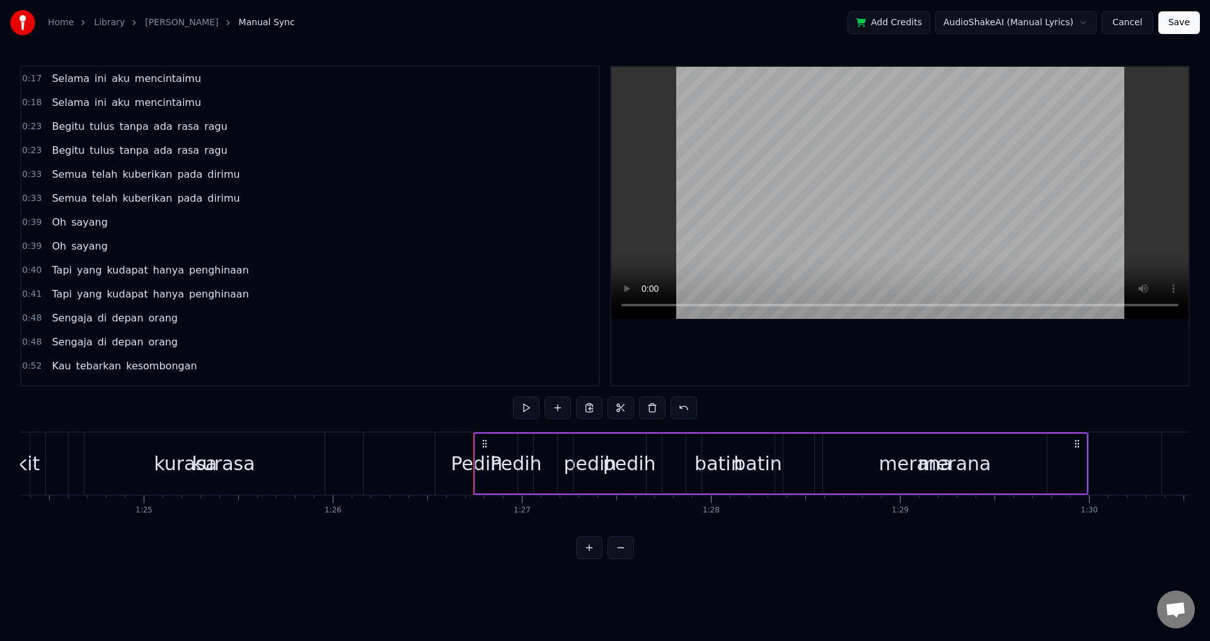
click at [134, 86] on span "mencintaimu" at bounding box center [168, 78] width 69 height 15
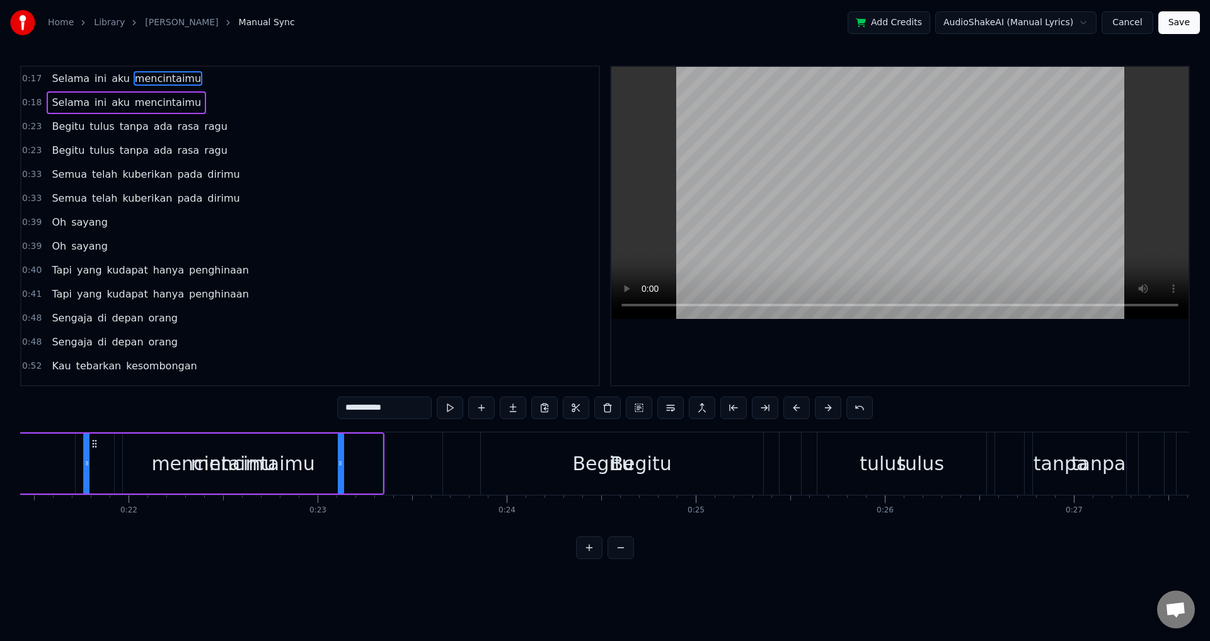
click at [37, 80] on span "0:17" at bounding box center [32, 79] width 20 height 13
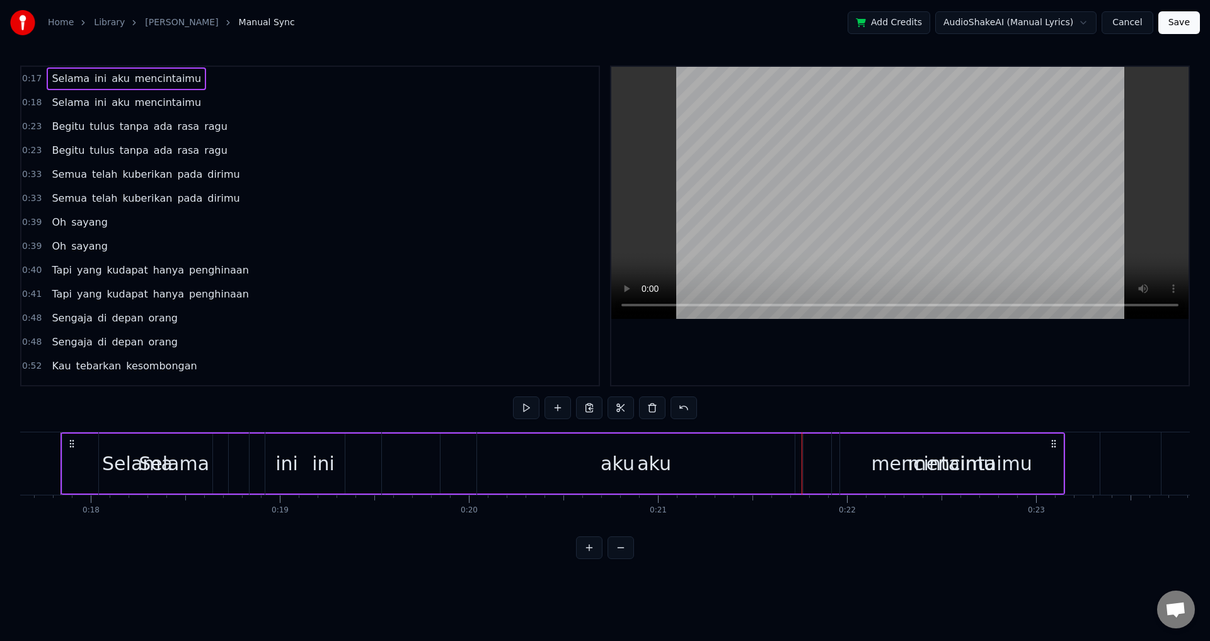
scroll to position [0, 3311]
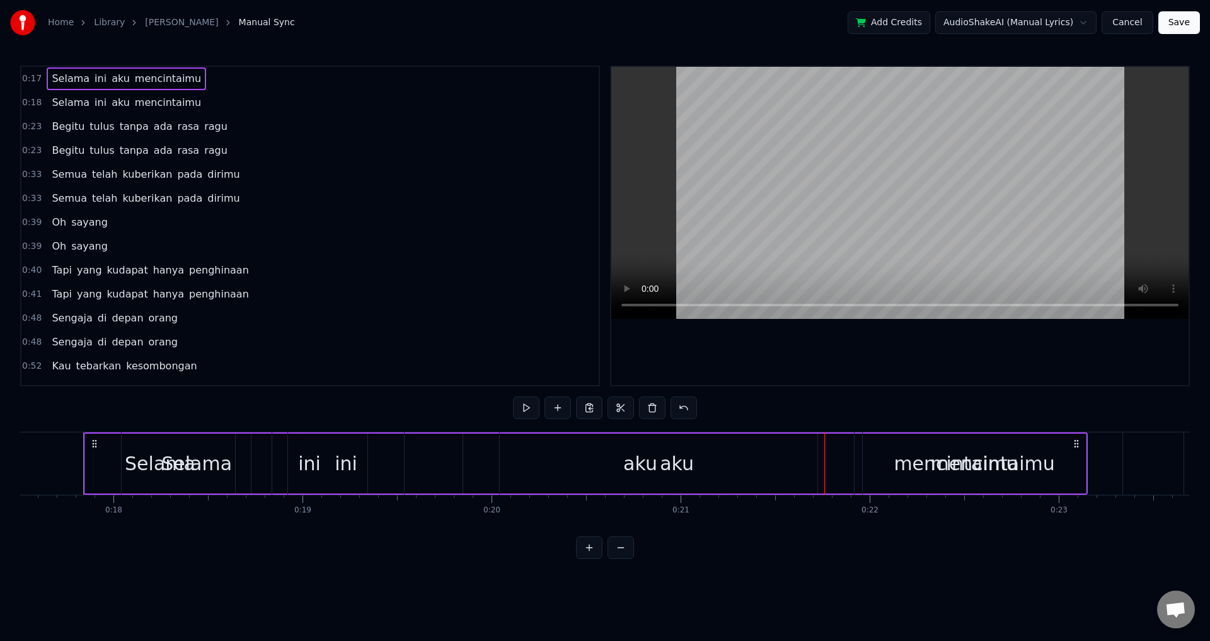
click at [50, 109] on span "Selama" at bounding box center [70, 102] width 40 height 15
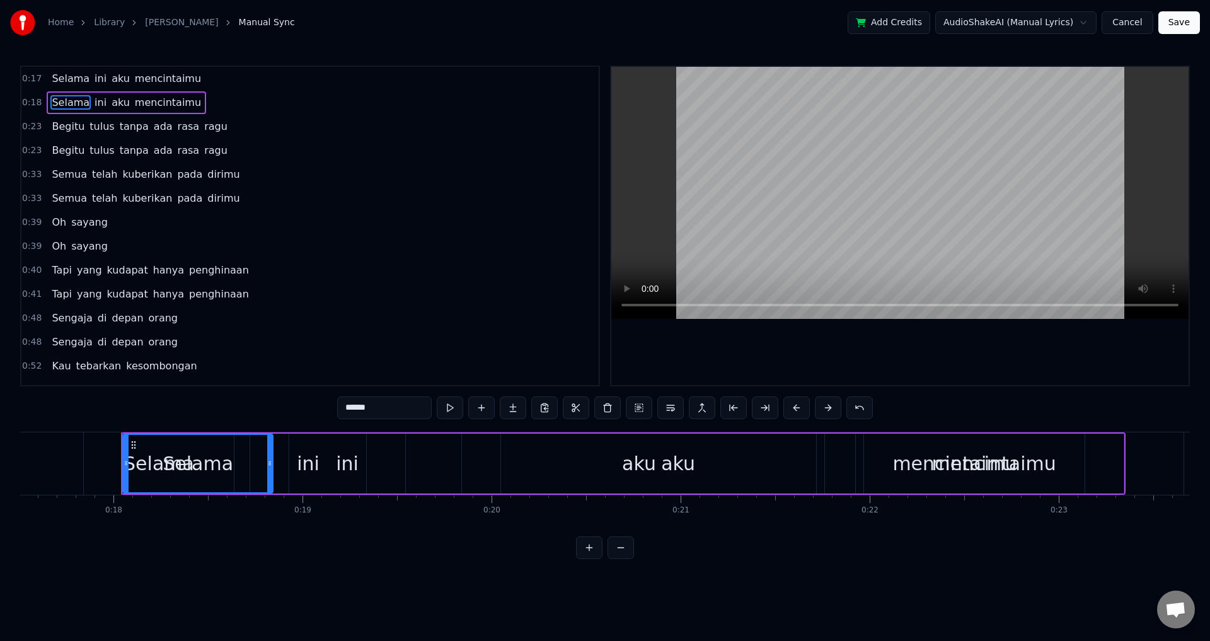
click at [53, 148] on span "Begitu" at bounding box center [67, 150] width 35 height 15
type input "******"
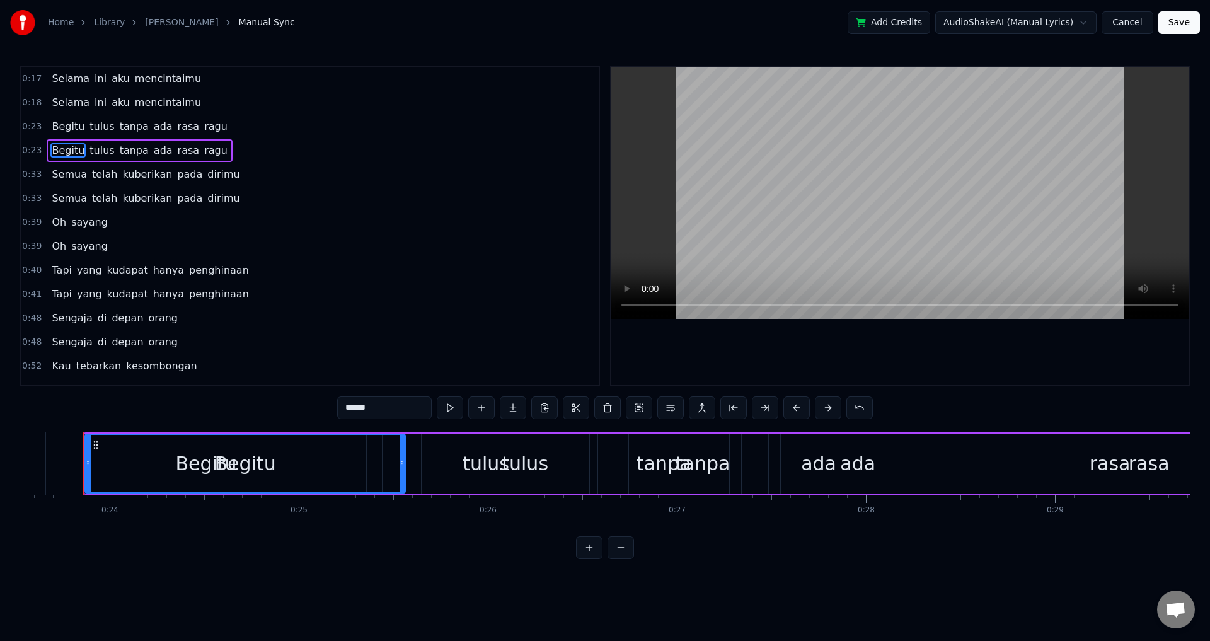
click at [47, 103] on div "Selama ini aku mencintaimu" at bounding box center [127, 102] width 160 height 23
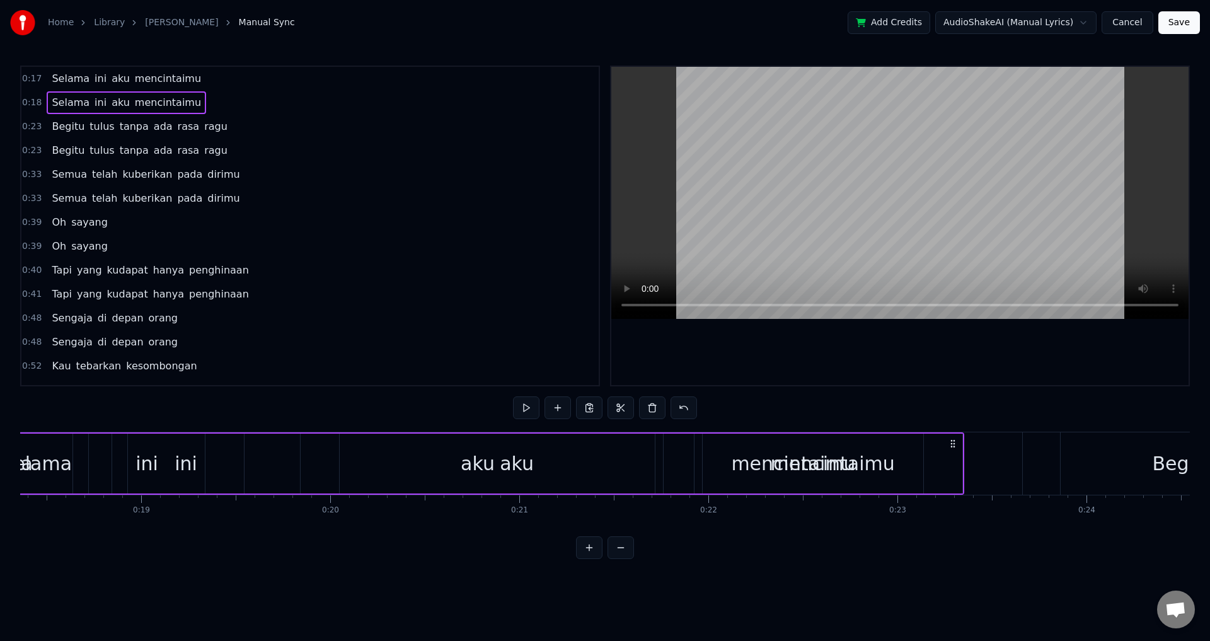
scroll to position [0, 3349]
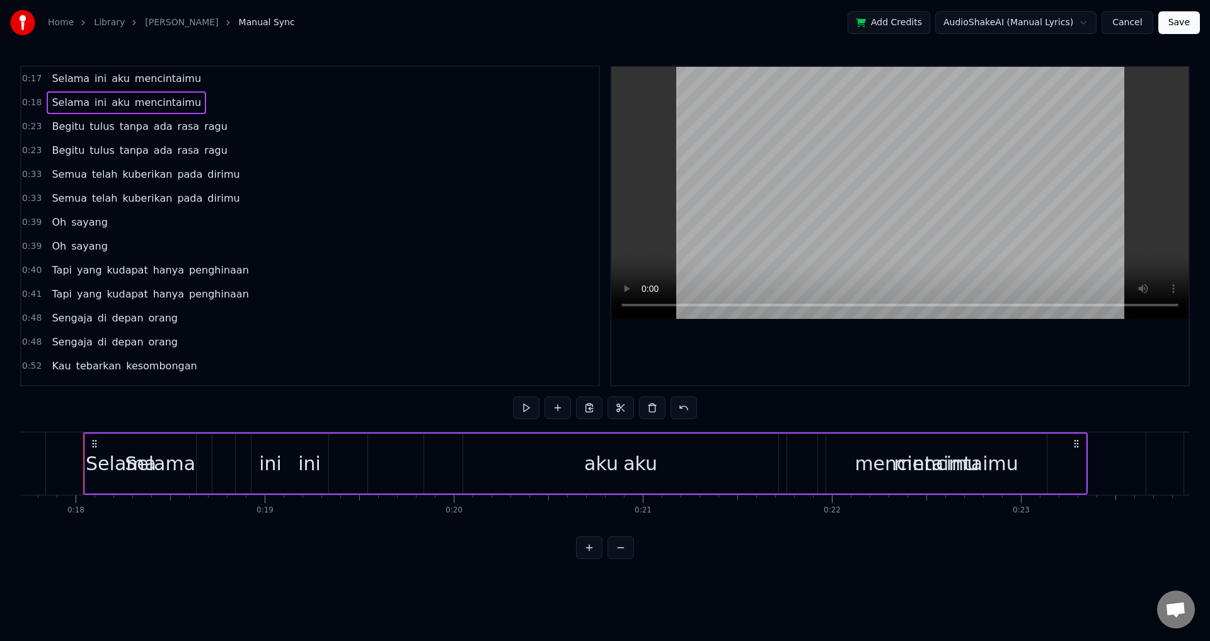
click at [52, 156] on span "Begitu" at bounding box center [67, 150] width 35 height 15
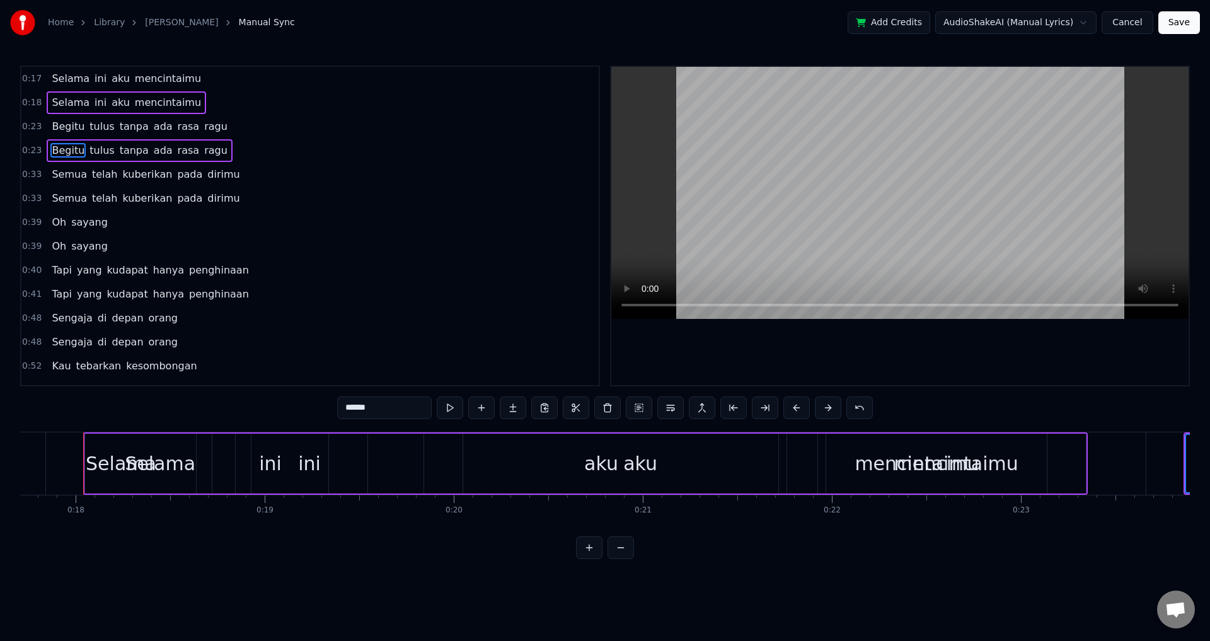
click at [62, 182] on span "Semua" at bounding box center [69, 174] width 38 height 15
click at [69, 180] on span "Semua" at bounding box center [69, 174] width 38 height 15
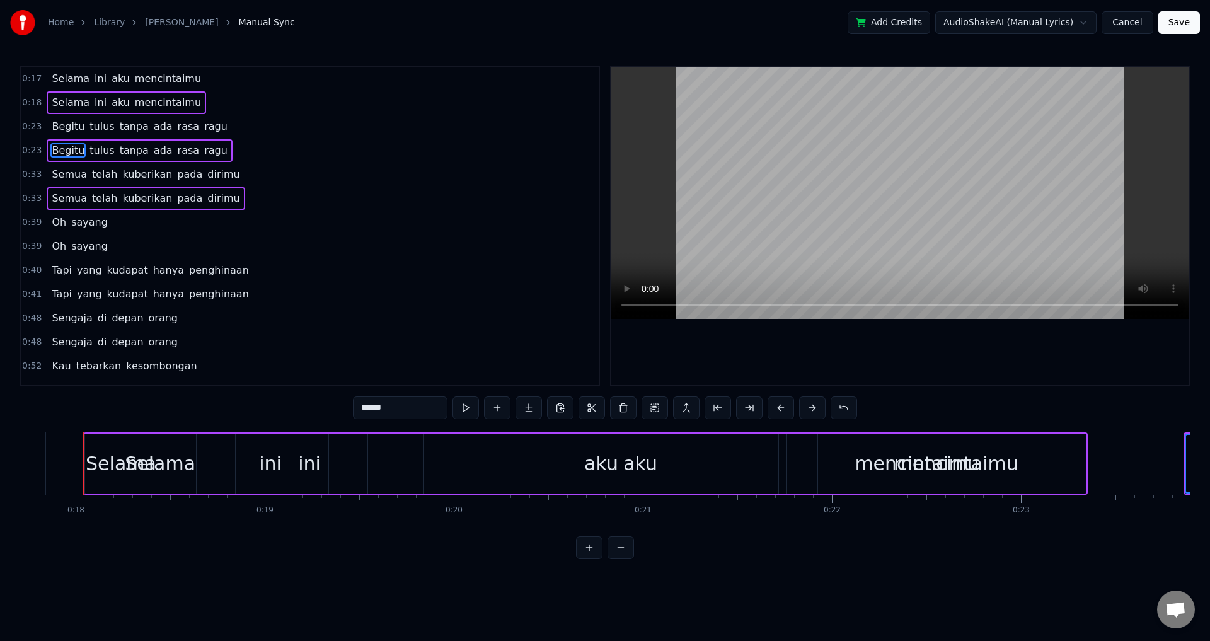
click at [62, 251] on span "Oh" at bounding box center [58, 246] width 17 height 15
click at [106, 301] on span "kudapat" at bounding box center [128, 294] width 44 height 15
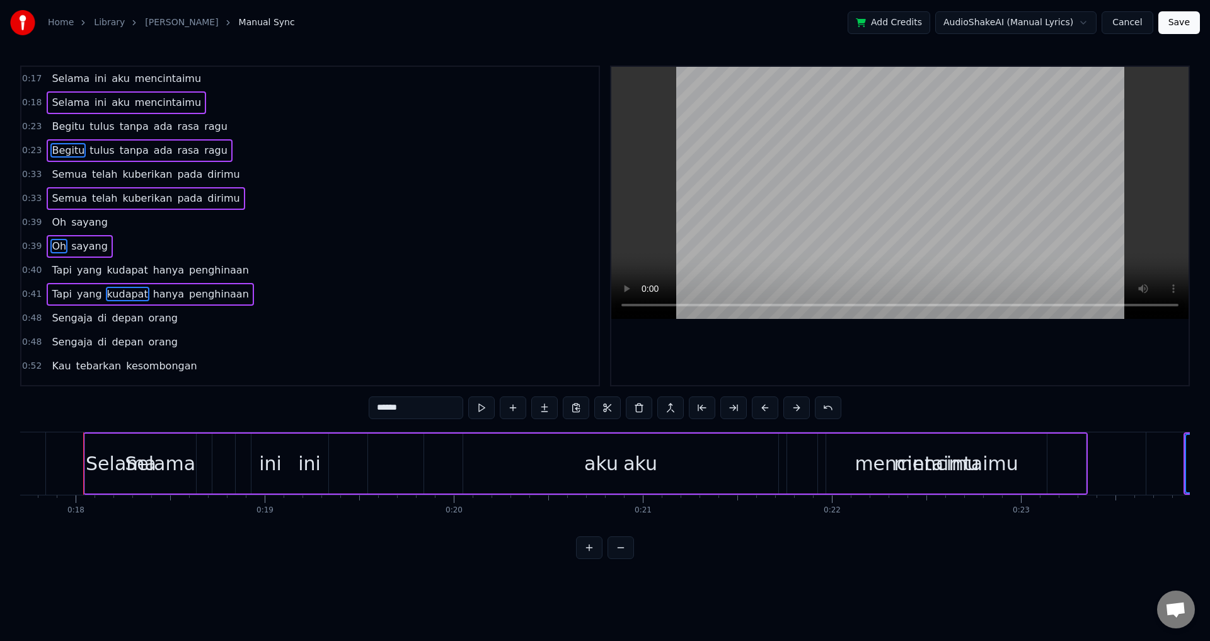
click at [97, 346] on span "di" at bounding box center [102, 342] width 12 height 15
click at [105, 379] on div "Kau tebarkan kesombongan" at bounding box center [124, 390] width 155 height 23
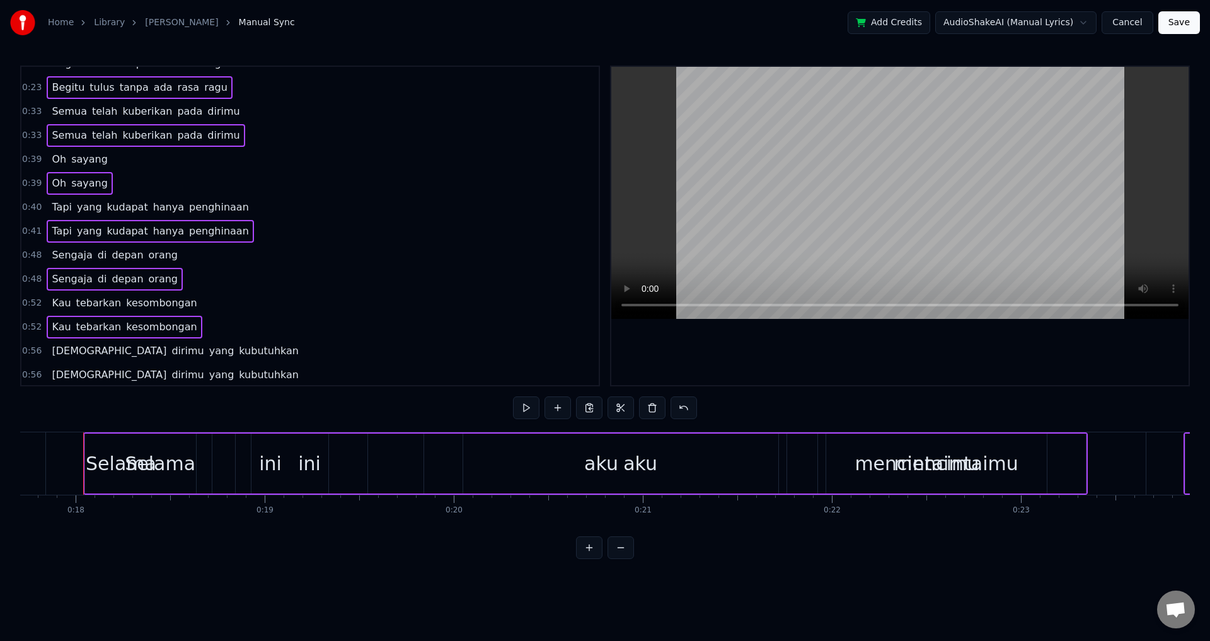
scroll to position [126, 0]
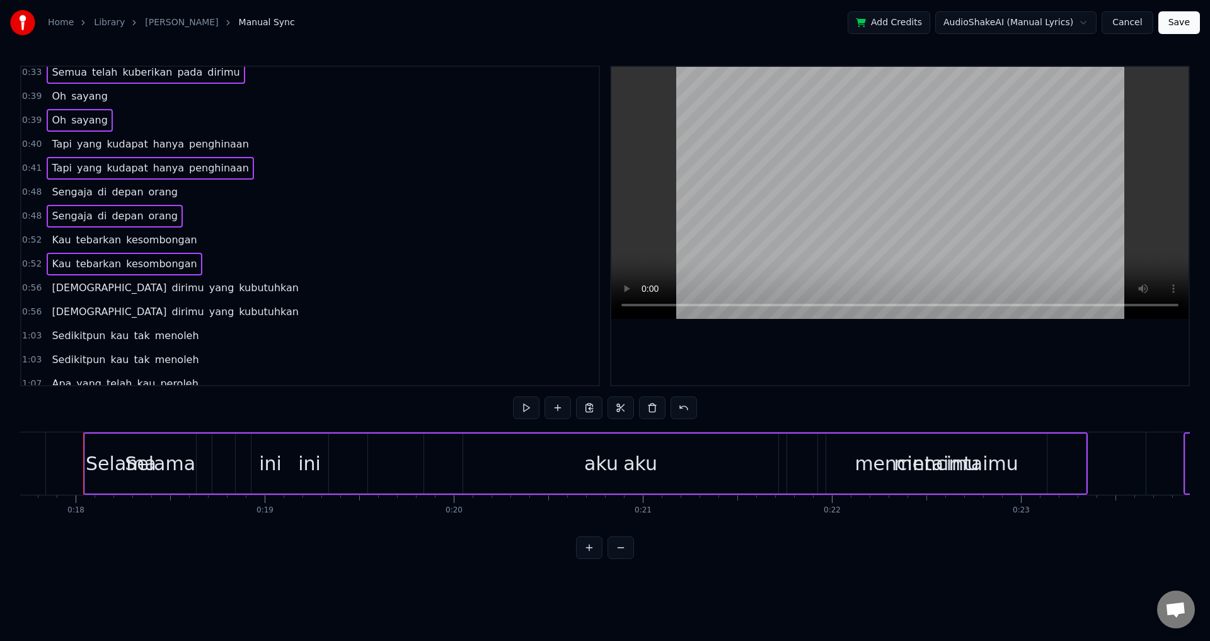
click at [238, 318] on span "kubutuhkan" at bounding box center [269, 312] width 62 height 15
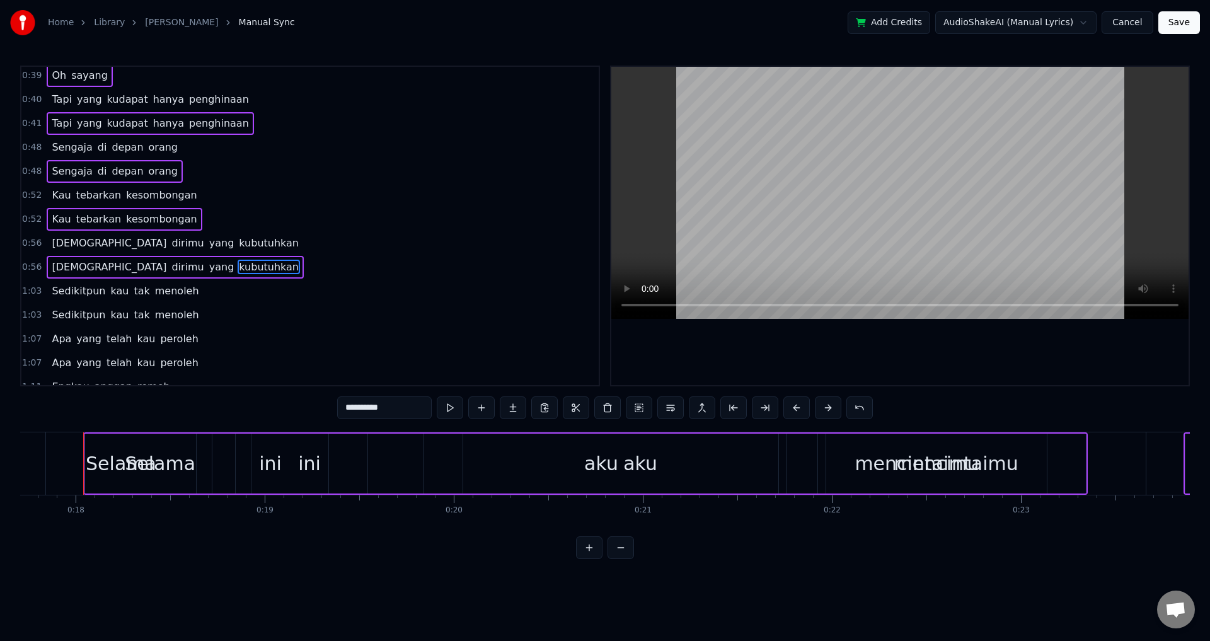
scroll to position [0, 0]
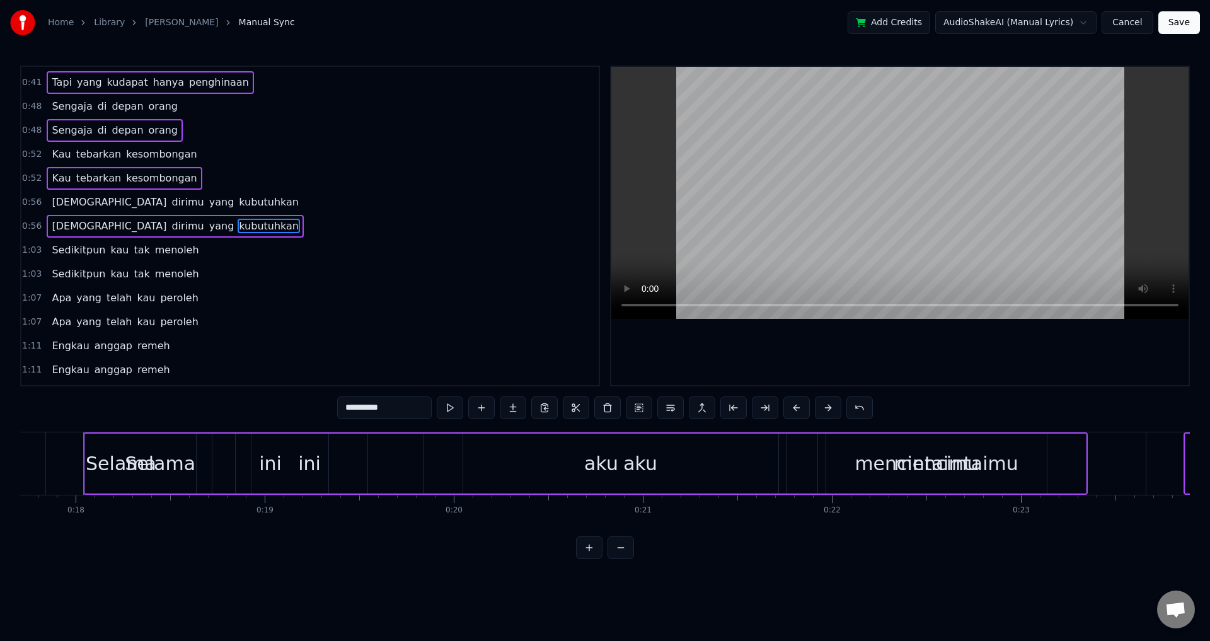
click at [154, 277] on span "menoleh" at bounding box center [177, 274] width 47 height 15
click at [161, 320] on span "peroleh" at bounding box center [179, 322] width 40 height 15
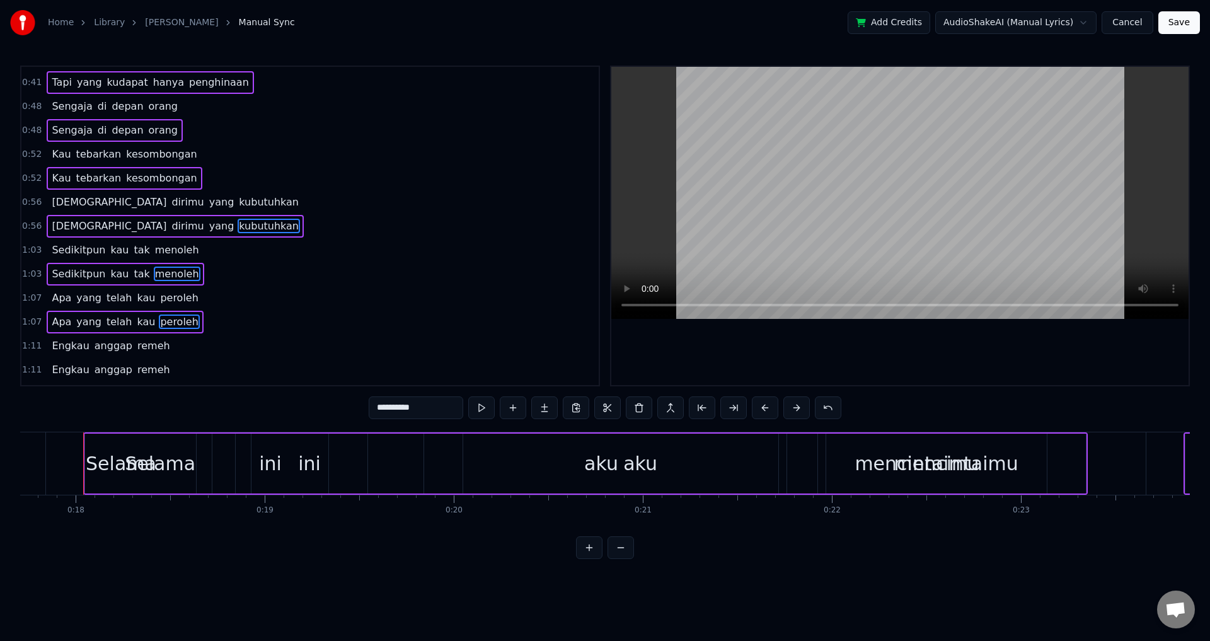
click at [136, 366] on span "remeh" at bounding box center [153, 370] width 35 height 15
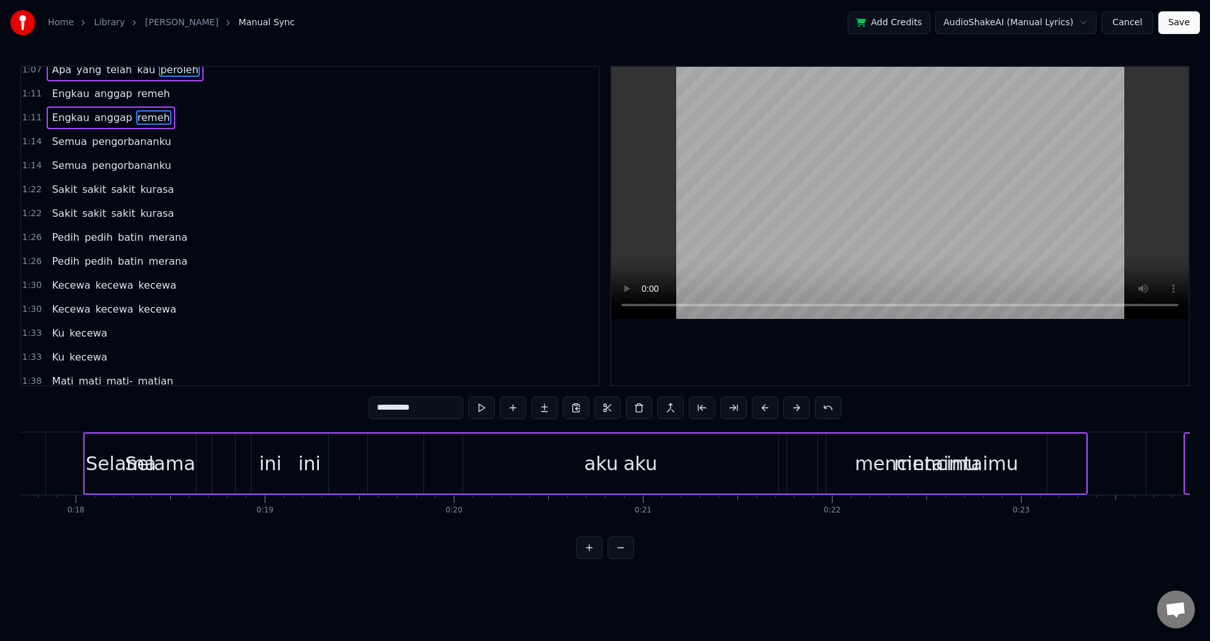
click at [136, 169] on span "pengorbananku" at bounding box center [132, 165] width 82 height 15
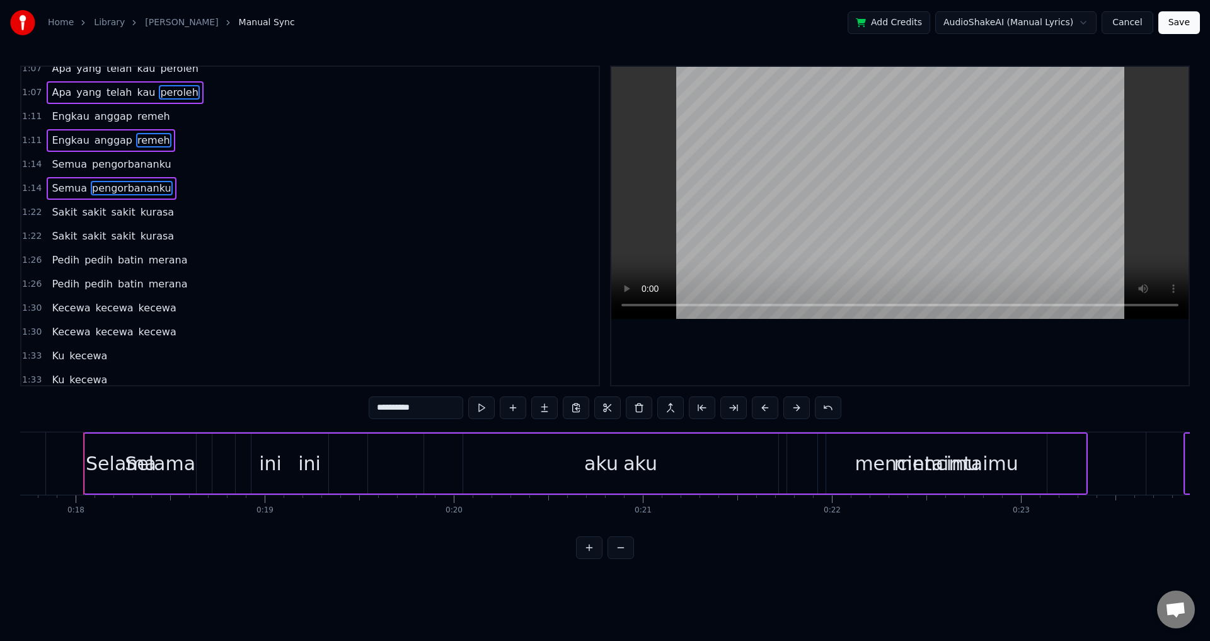
click at [144, 243] on span "kurasa" at bounding box center [157, 236] width 36 height 15
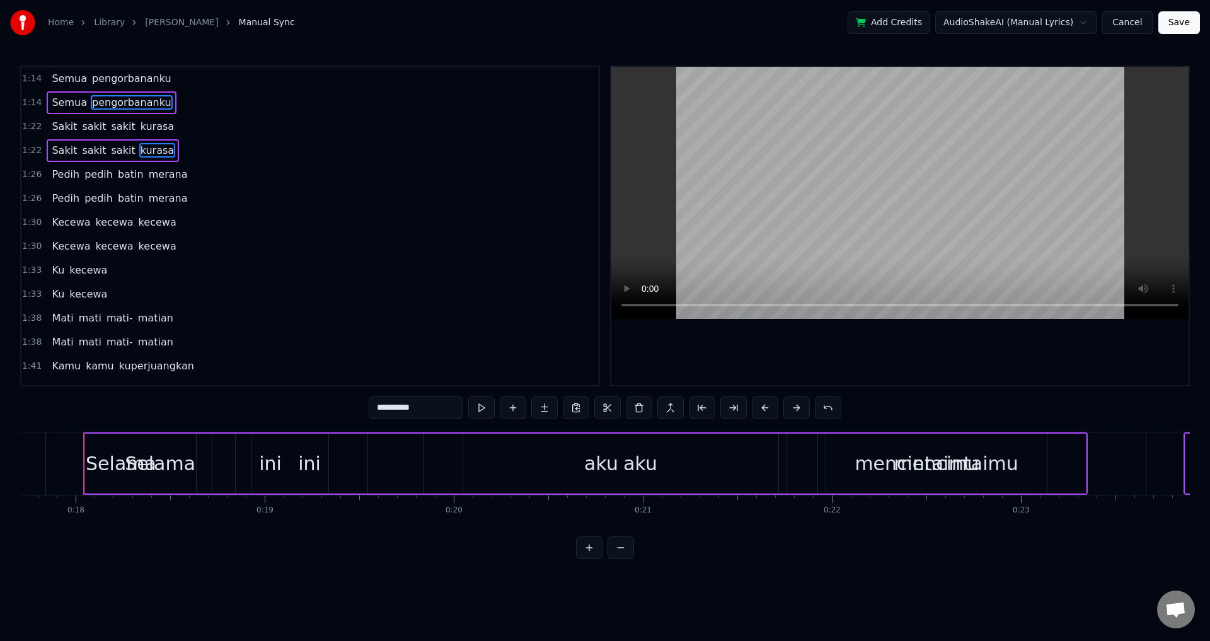
click at [151, 200] on span "merana" at bounding box center [169, 198] width 42 height 15
click at [144, 252] on span "kecewa" at bounding box center [157, 246] width 40 height 15
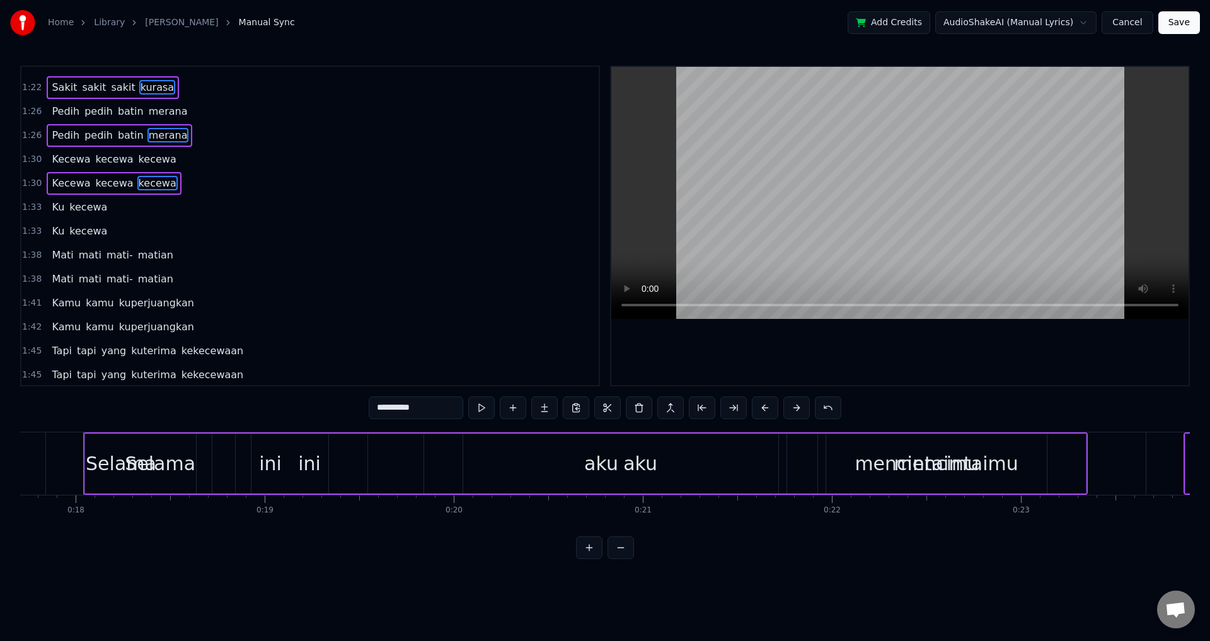
drag, startPoint x: 122, startPoint y: 230, endPoint x: 102, endPoint y: 231, distance: 19.6
click at [117, 230] on div "1:33 Ku kecewa" at bounding box center [310, 231] width 578 height 24
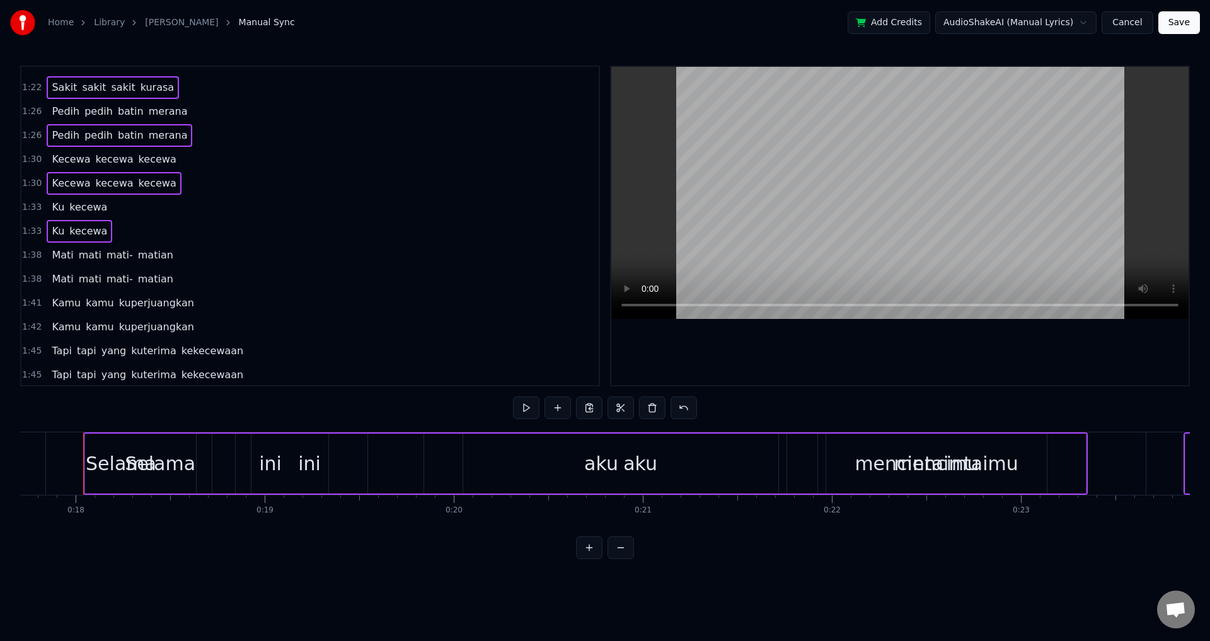
click at [91, 233] on span "kecewa" at bounding box center [88, 231] width 40 height 15
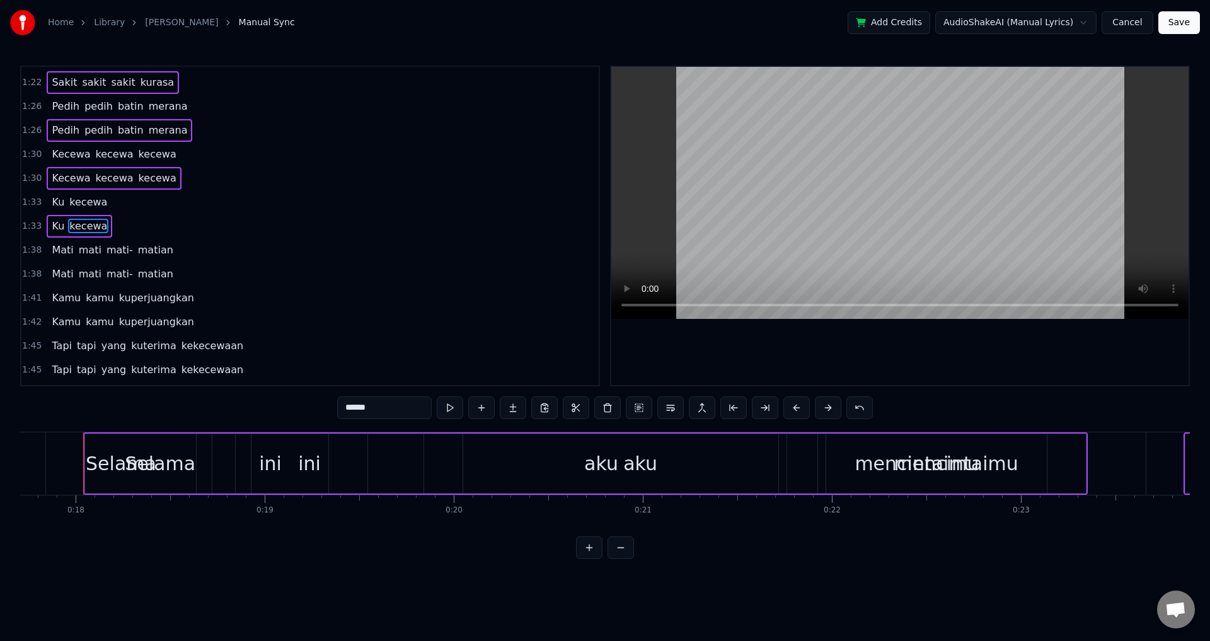
click at [146, 277] on span "matian" at bounding box center [156, 274] width 38 height 15
click at [170, 310] on div "1:42 Kamu kamu kuperjuangkan" at bounding box center [310, 322] width 578 height 24
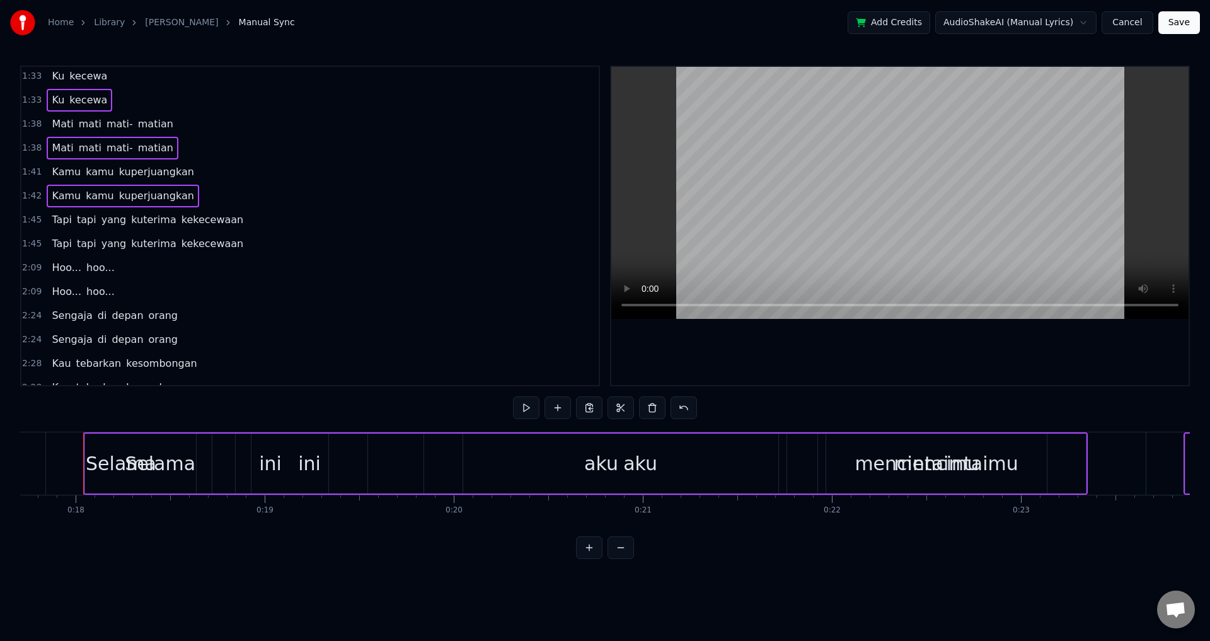
click at [208, 236] on span "kekecewaan" at bounding box center [212, 243] width 65 height 15
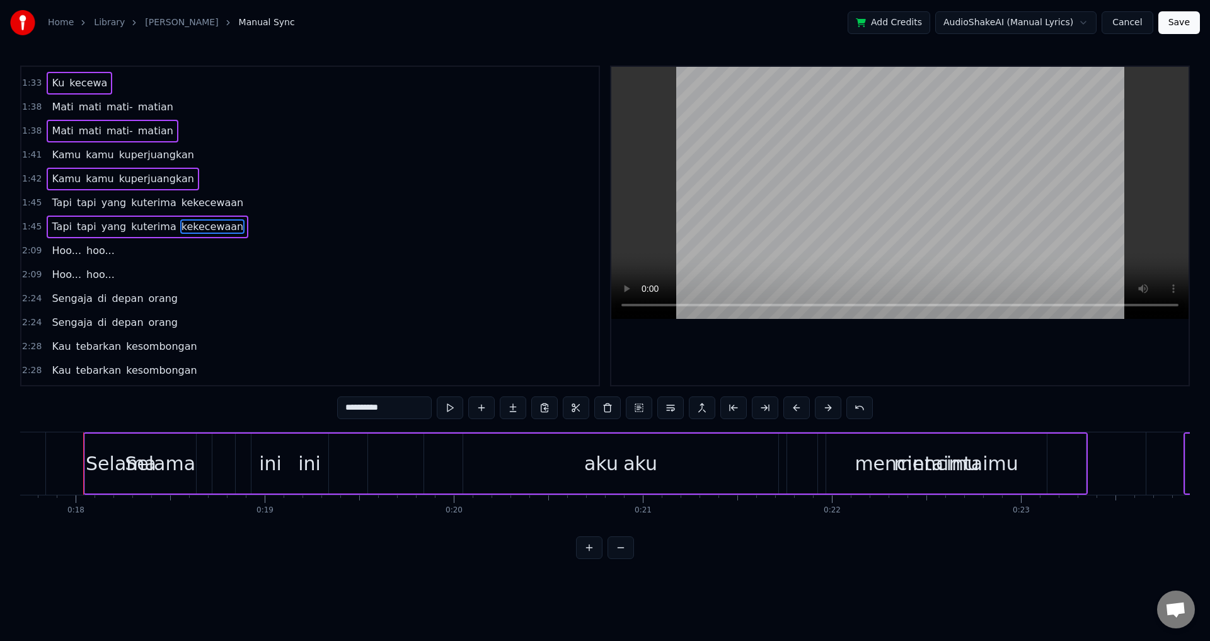
scroll to position [739, 0]
click at [91, 270] on span "hoo..." at bounding box center [100, 274] width 31 height 15
click at [156, 321] on span "orang" at bounding box center [164, 322] width 32 height 15
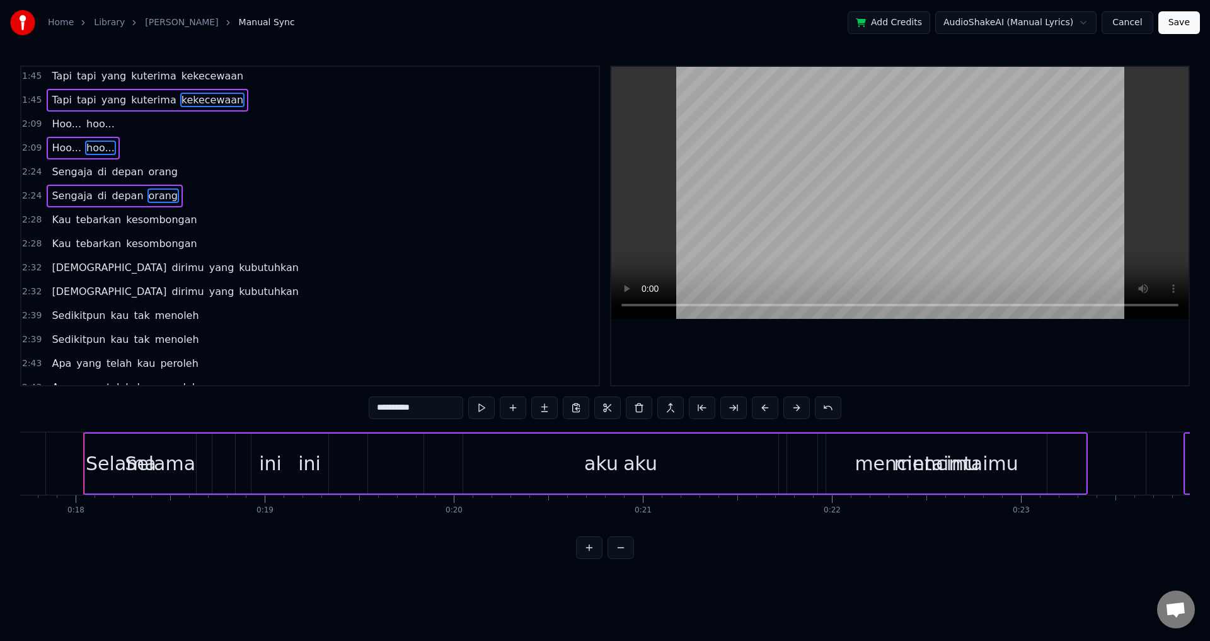
click at [111, 235] on div "Kau tebarkan kesombongan" at bounding box center [124, 244] width 155 height 23
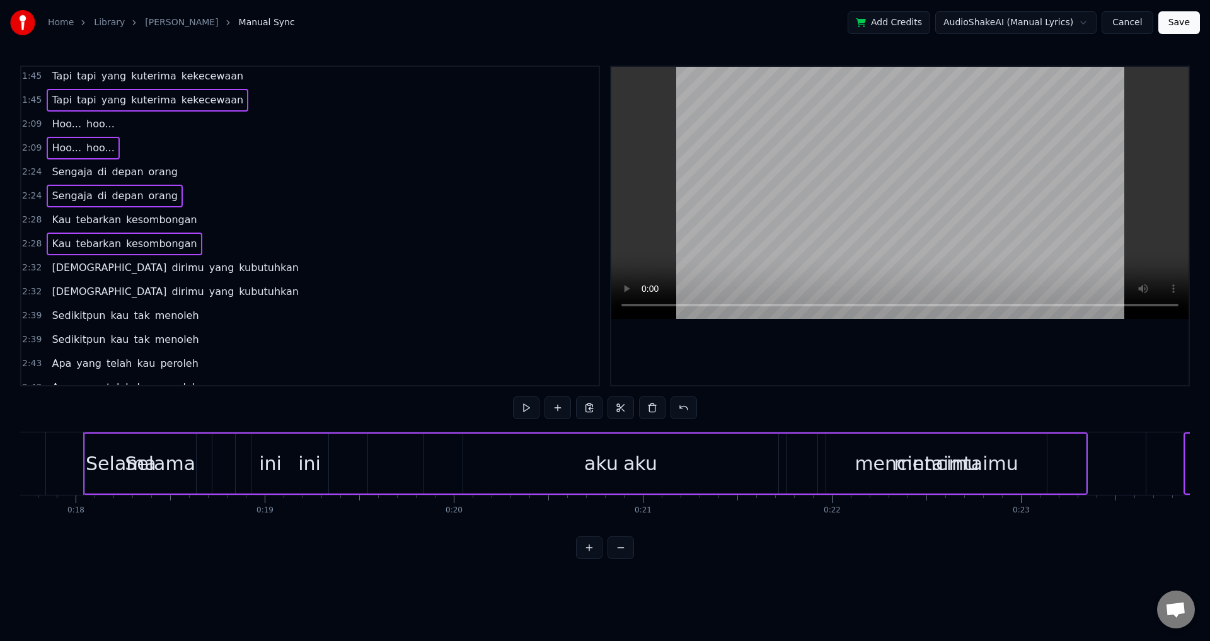
click at [140, 285] on div "[DEMOGRAPHIC_DATA][PERSON_NAME] yang kubutuhkan" at bounding box center [175, 292] width 257 height 23
click at [137, 331] on div "Sedikitpun kau tak menoleh" at bounding box center [125, 339] width 157 height 23
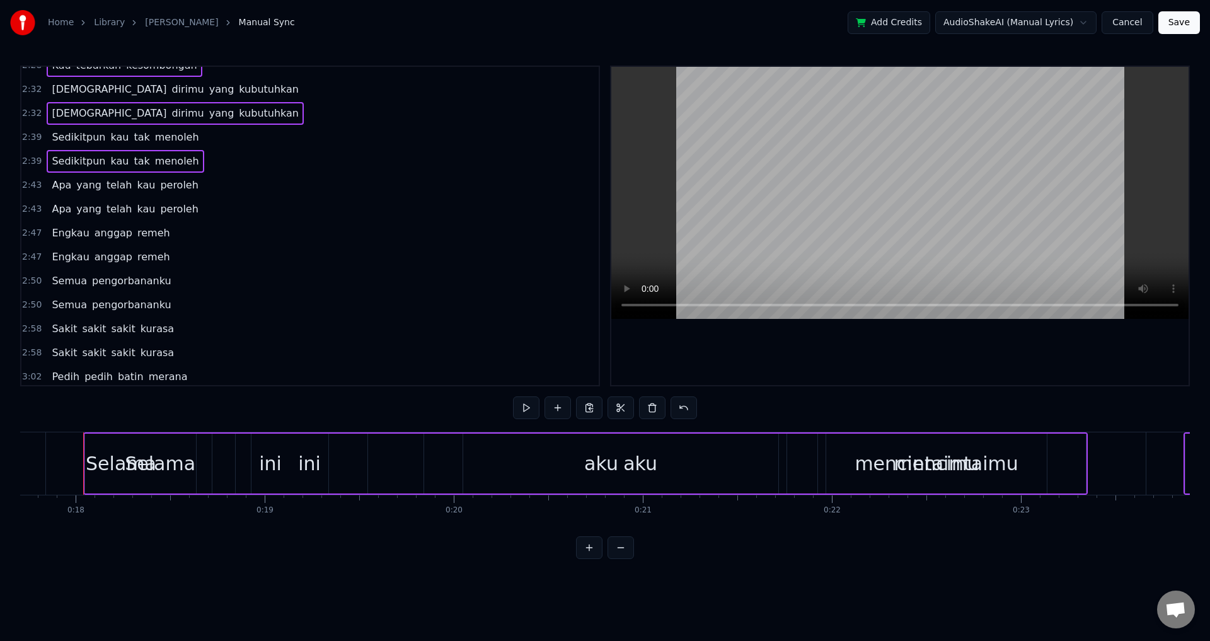
scroll to position [1054, 0]
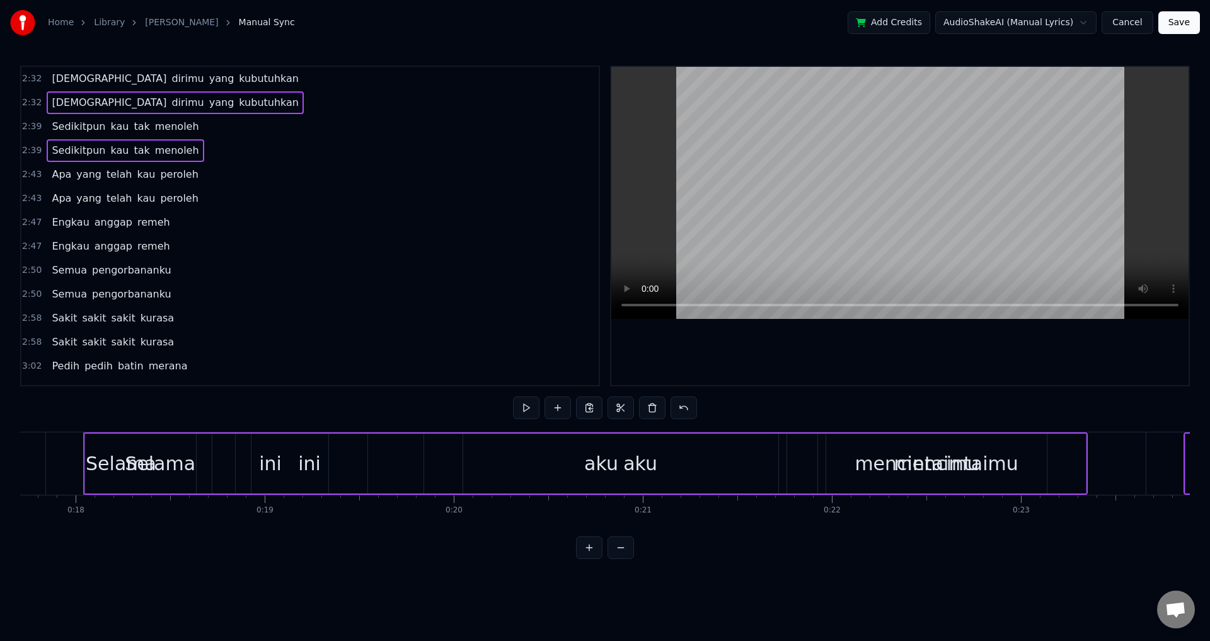
click at [142, 200] on div "Apa yang telah kau peroleh" at bounding box center [125, 198] width 156 height 23
click at [120, 252] on span "anggap" at bounding box center [113, 246] width 40 height 15
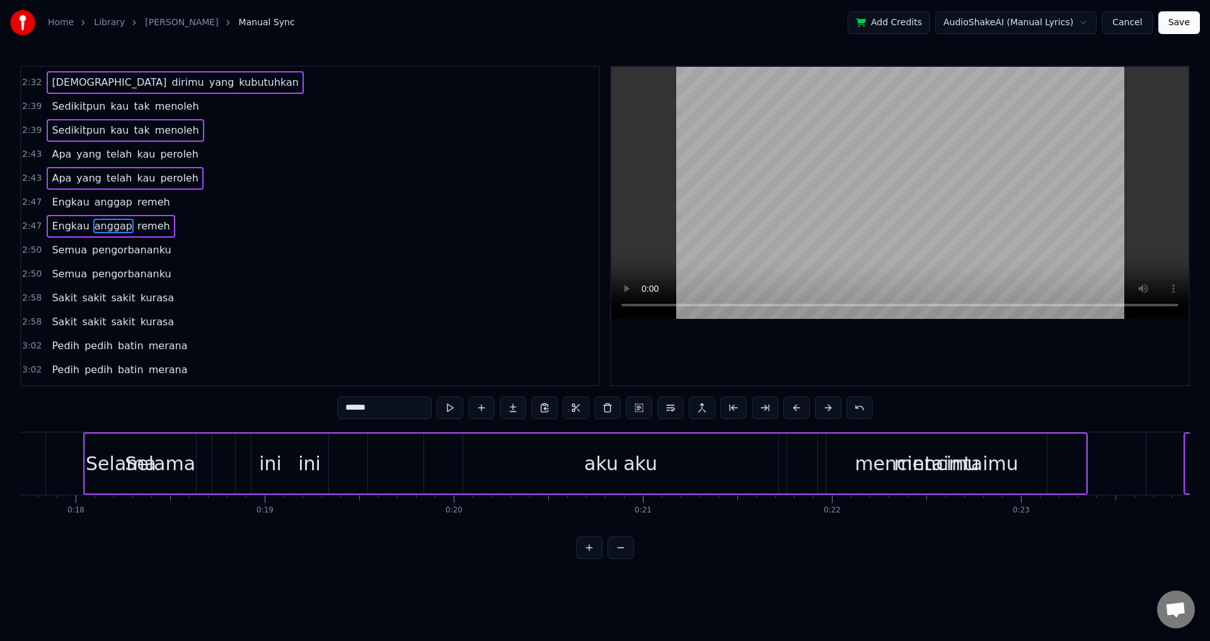
click at [127, 282] on div "Semua pengorbananku" at bounding box center [111, 274] width 129 height 23
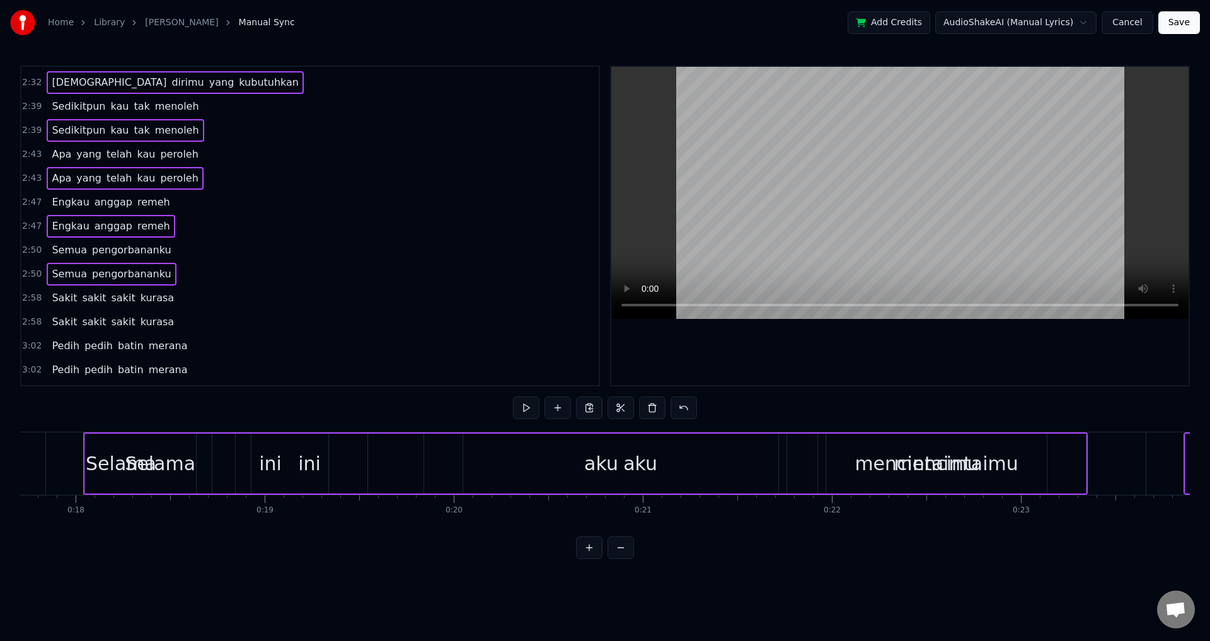
click at [156, 328] on div "Sakit sakit sakit kurasa" at bounding box center [113, 322] width 132 height 23
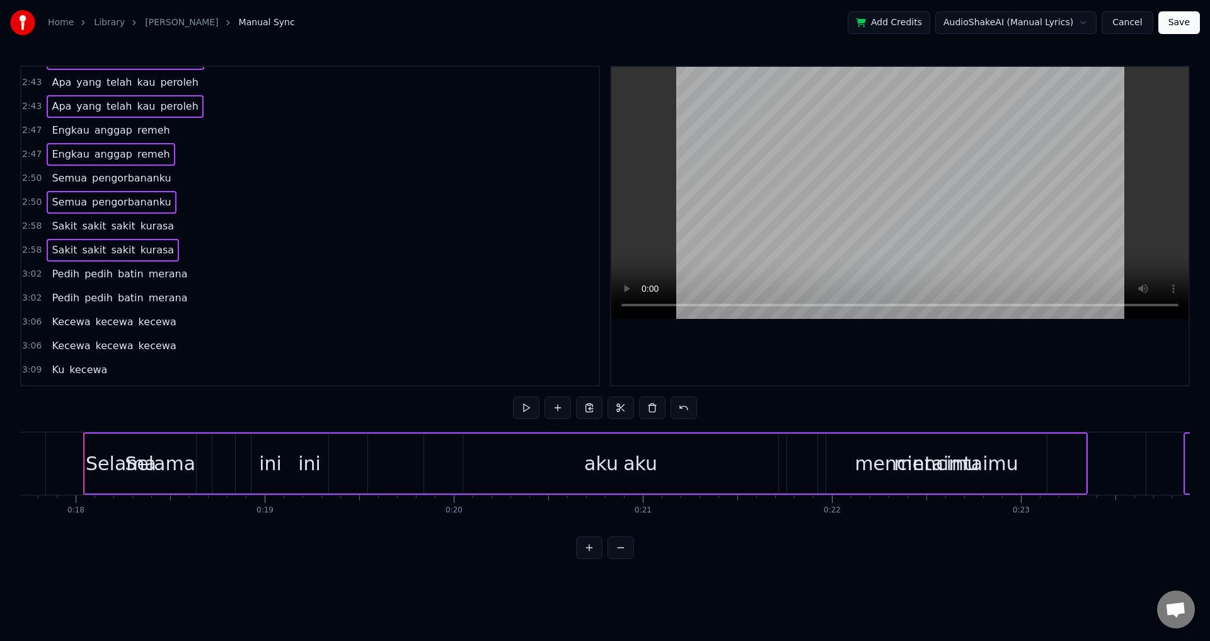
scroll to position [1200, 0]
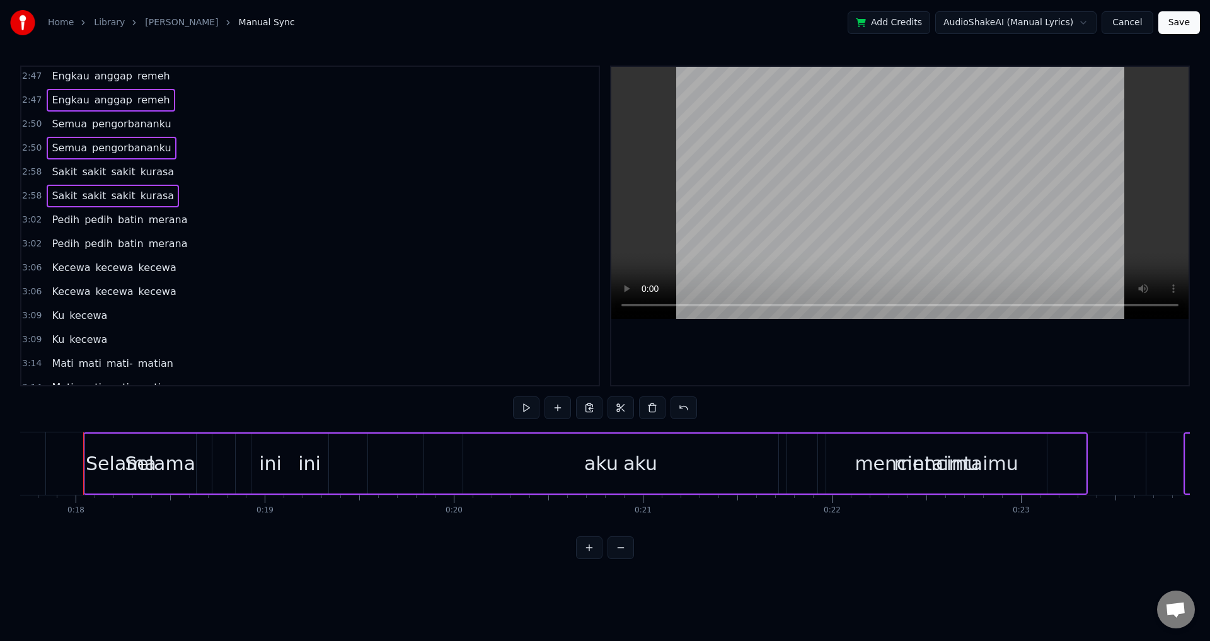
click at [173, 252] on div "Pedih pedih batin merana" at bounding box center [120, 244] width 146 height 23
click at [159, 276] on div "Kecewa kecewa kecewa" at bounding box center [114, 268] width 134 height 23
click at [161, 296] on div "Kecewa kecewa kecewa" at bounding box center [114, 292] width 134 height 23
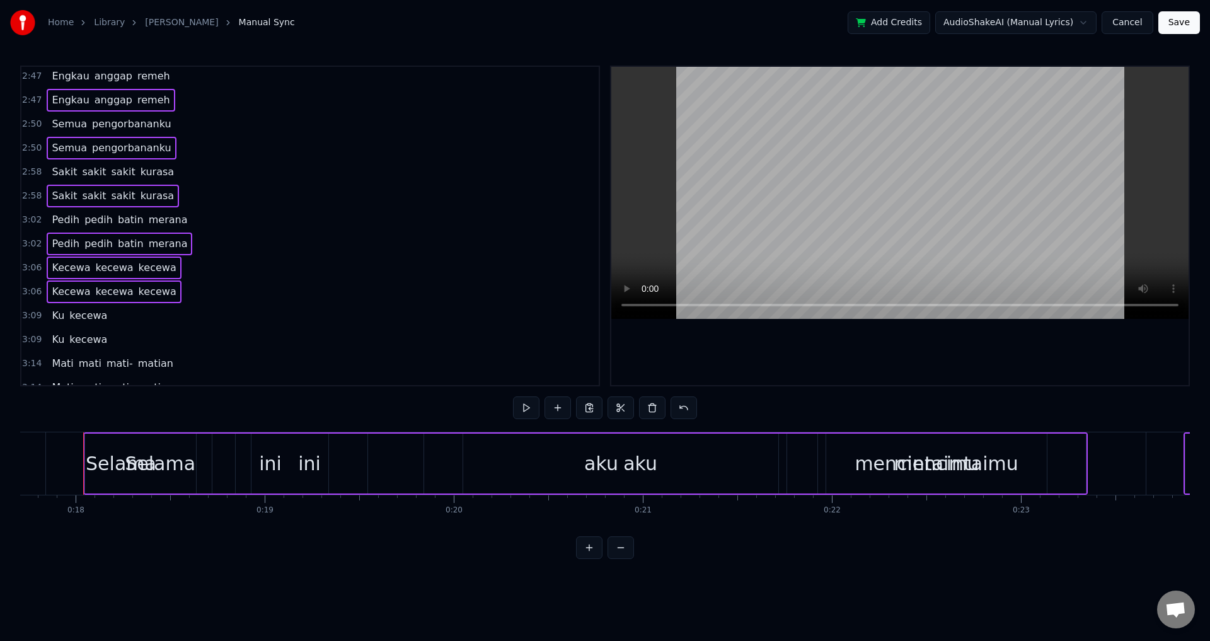
click at [102, 341] on div "Ku kecewa" at bounding box center [80, 339] width 66 height 23
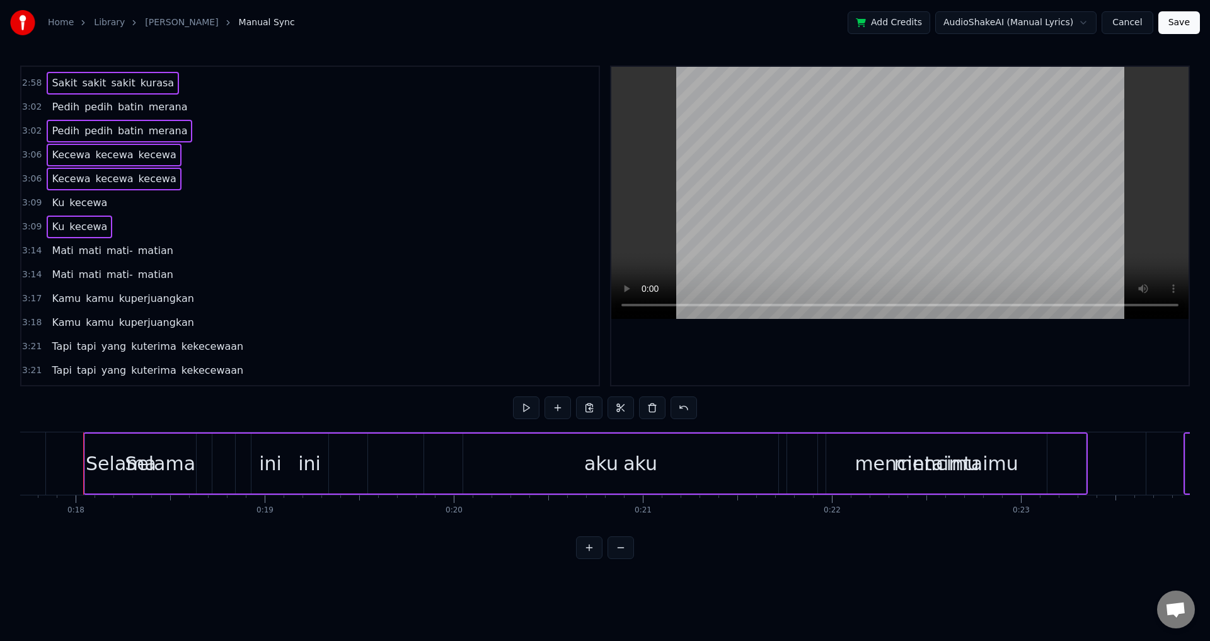
scroll to position [1326, 0]
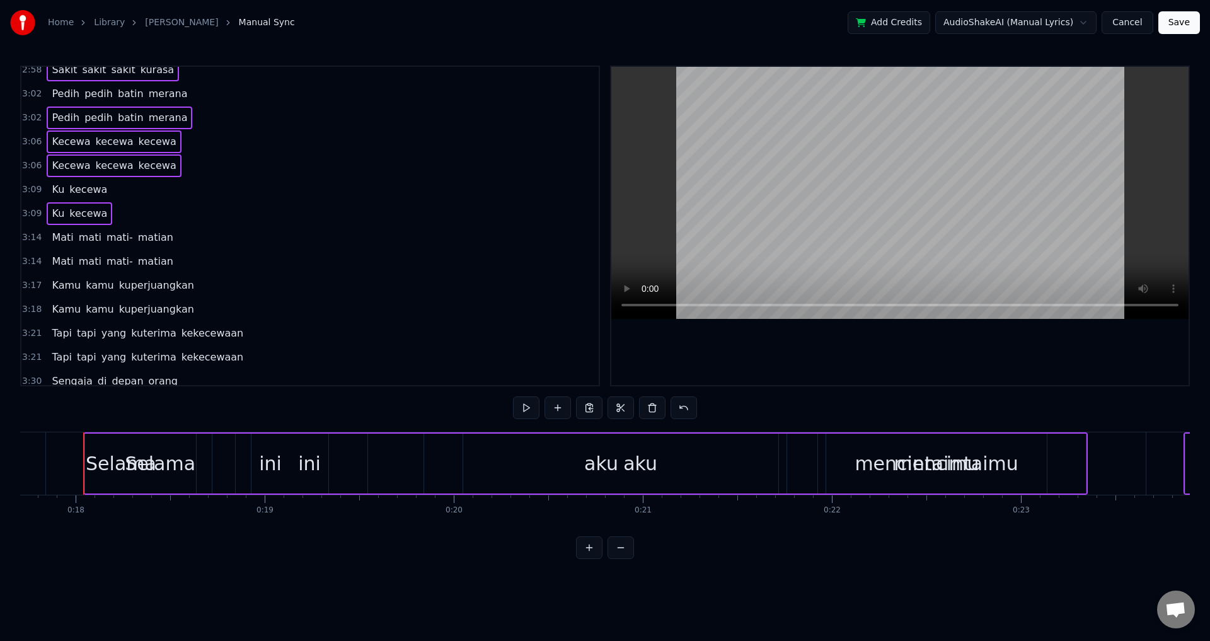
click at [159, 261] on div "Mati [PERSON_NAME]" at bounding box center [112, 261] width 131 height 23
click at [177, 312] on div "Kamu kamu kuperjuangkan" at bounding box center [123, 309] width 152 height 23
click at [219, 361] on span "kekecewaan" at bounding box center [212, 357] width 65 height 15
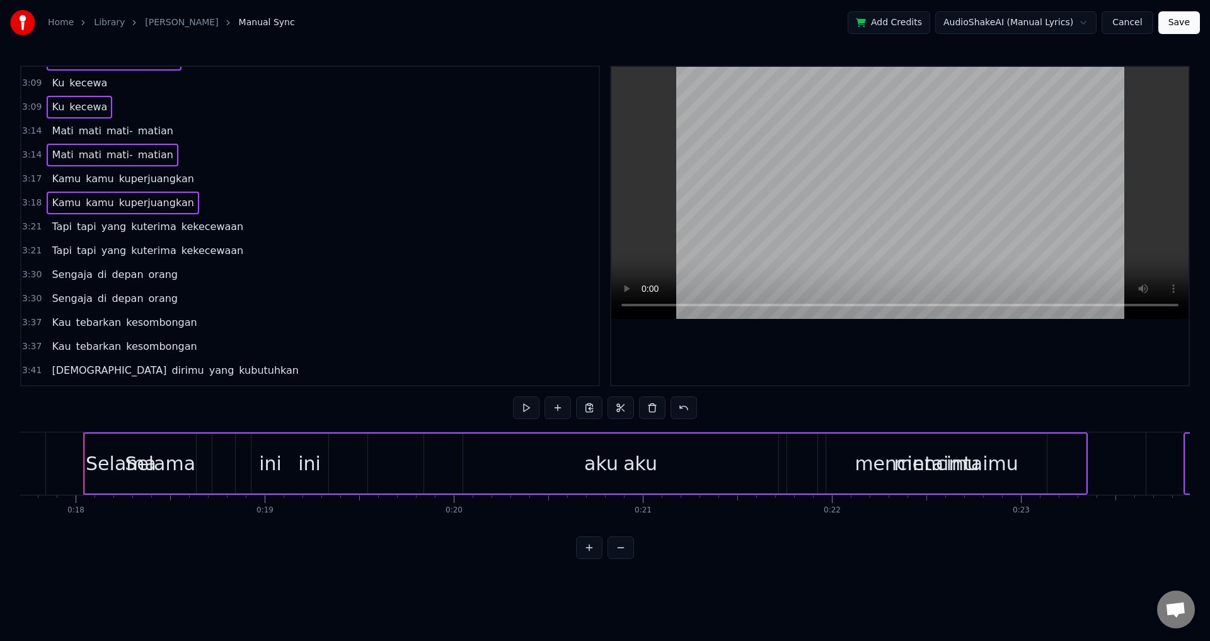
scroll to position [1453, 0]
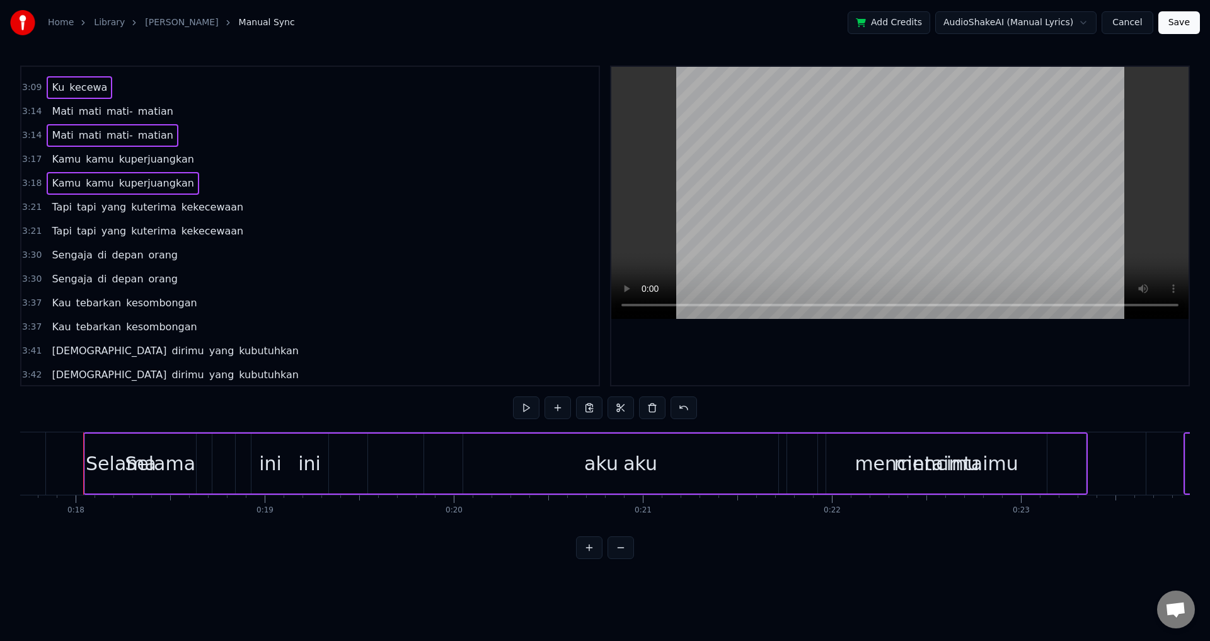
click at [220, 235] on div "Tapi tapi yang kuterima kekecewaan" at bounding box center [148, 231] width 202 height 23
click at [163, 281] on div "Sengaja di depan orang" at bounding box center [115, 279] width 136 height 23
click at [181, 323] on div "Kau tebarkan kesombongan" at bounding box center [124, 327] width 155 height 23
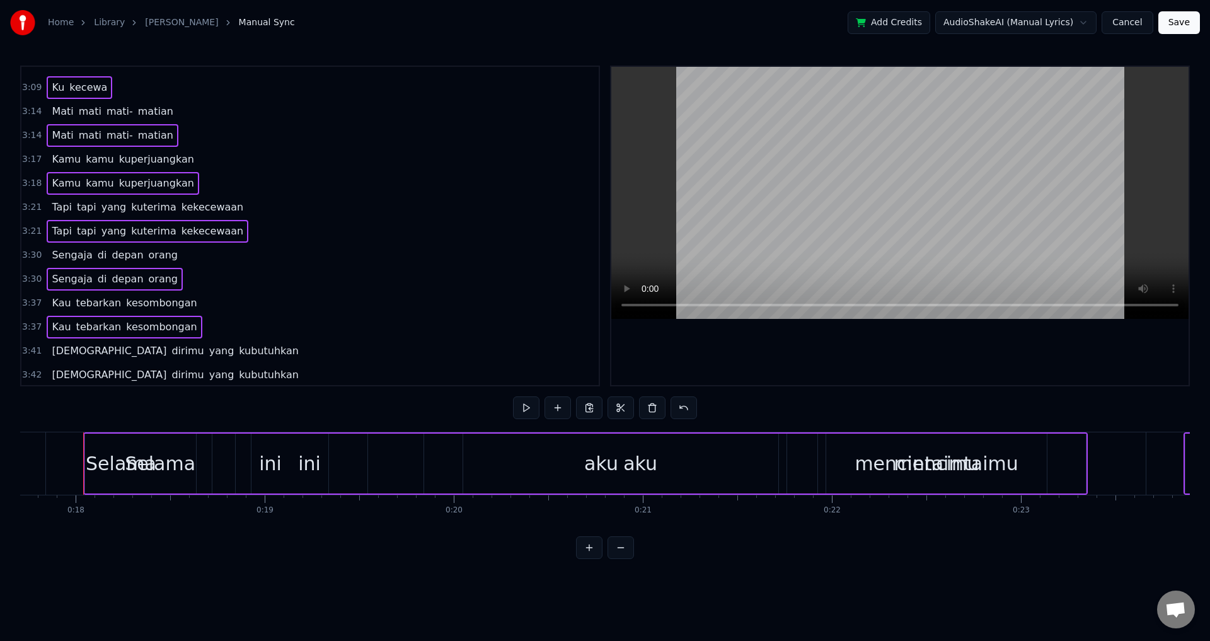
click at [199, 377] on div "[DEMOGRAPHIC_DATA][PERSON_NAME] yang kubutuhkan" at bounding box center [175, 375] width 257 height 23
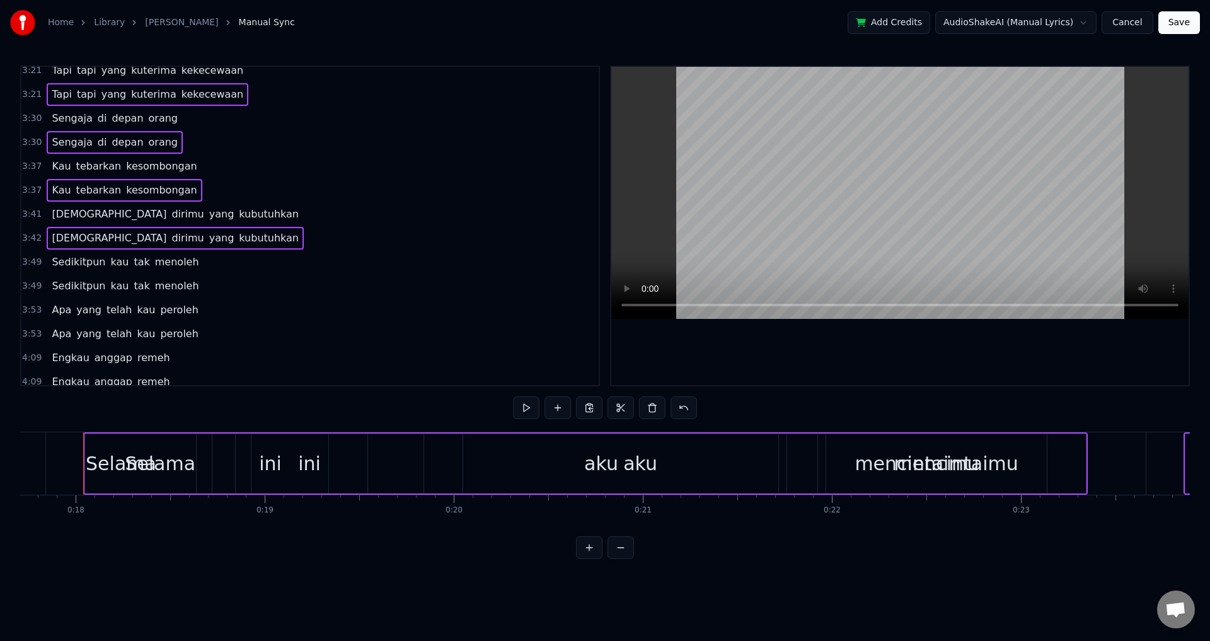
scroll to position [1642, 0]
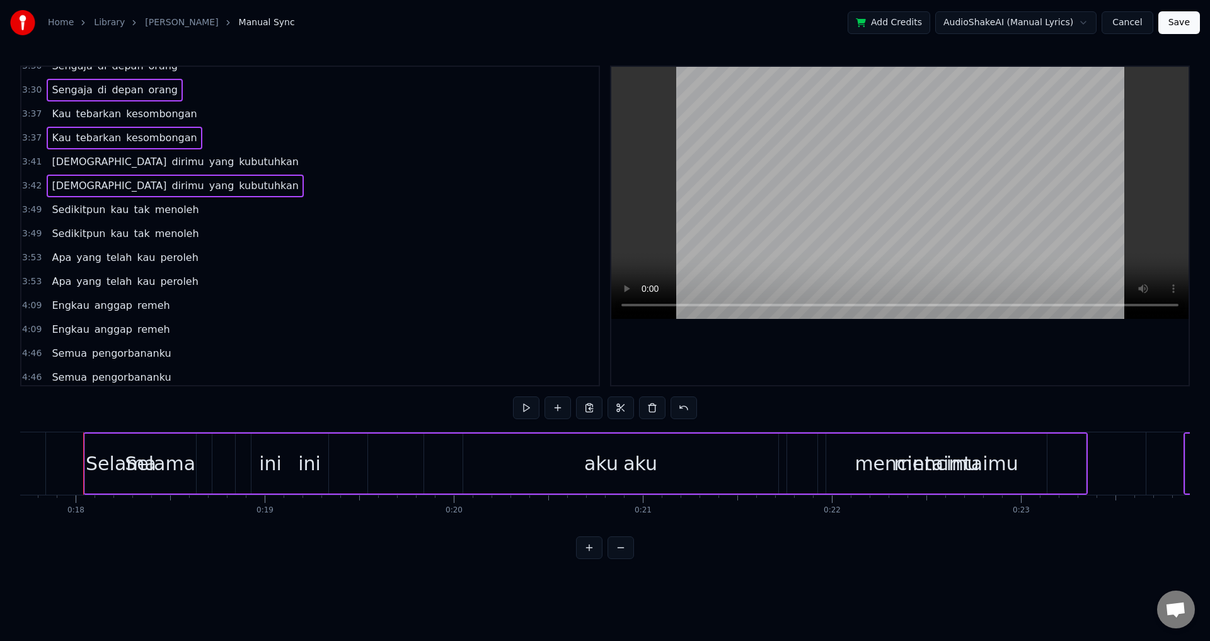
click at [182, 235] on div "Sedikitpun kau tak menoleh" at bounding box center [125, 234] width 157 height 23
click at [182, 279] on div "Apa yang telah kau peroleh" at bounding box center [125, 281] width 156 height 23
click at [157, 323] on div "Engkau anggap remeh" at bounding box center [111, 329] width 128 height 23
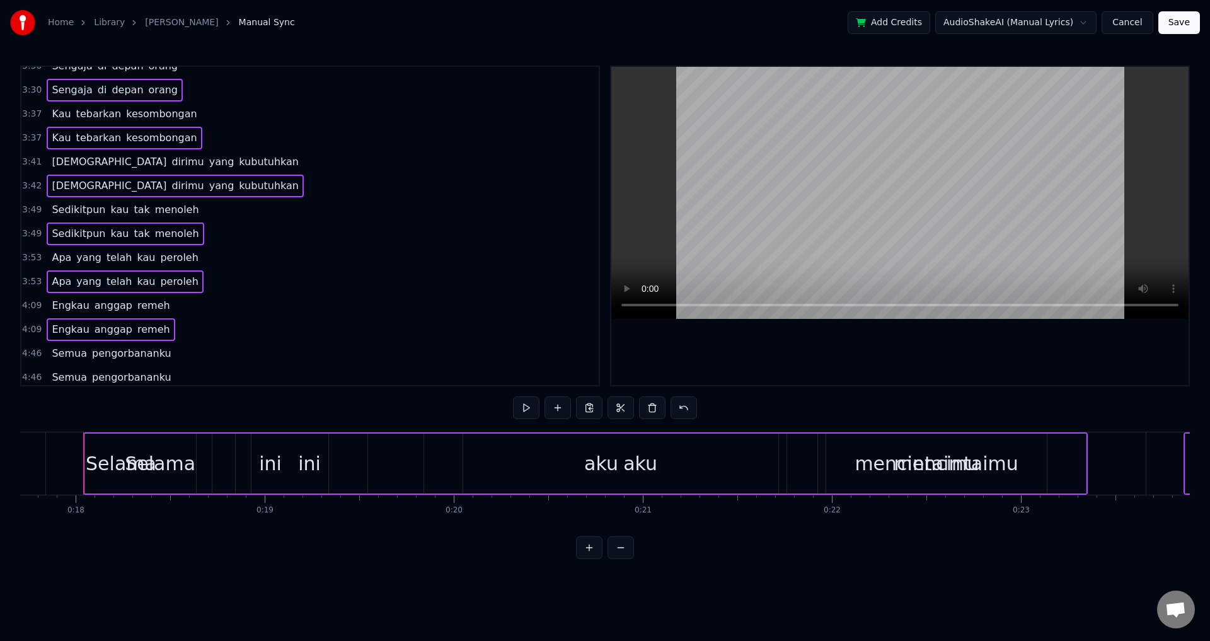
click at [156, 371] on div "Semua pengorbananku" at bounding box center [111, 377] width 129 height 23
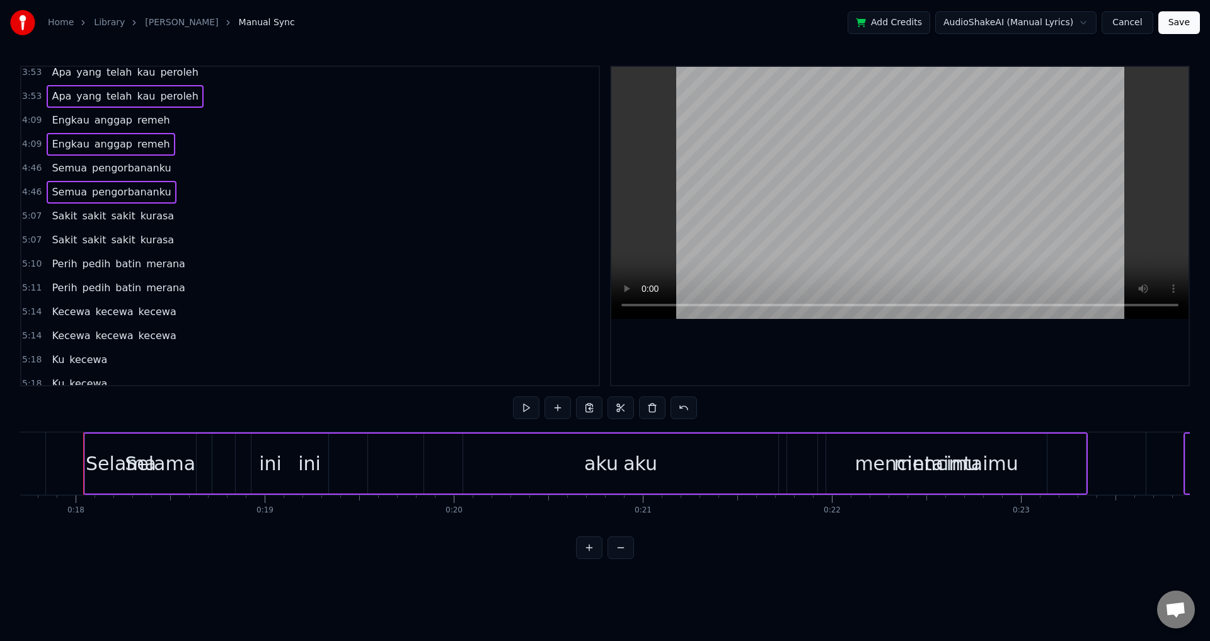
scroll to position [1831, 0]
click at [158, 240] on div "Sakit sakit sakit kurasa" at bounding box center [113, 236] width 132 height 23
click at [168, 277] on div "Perih pedih batin merana" at bounding box center [118, 284] width 143 height 23
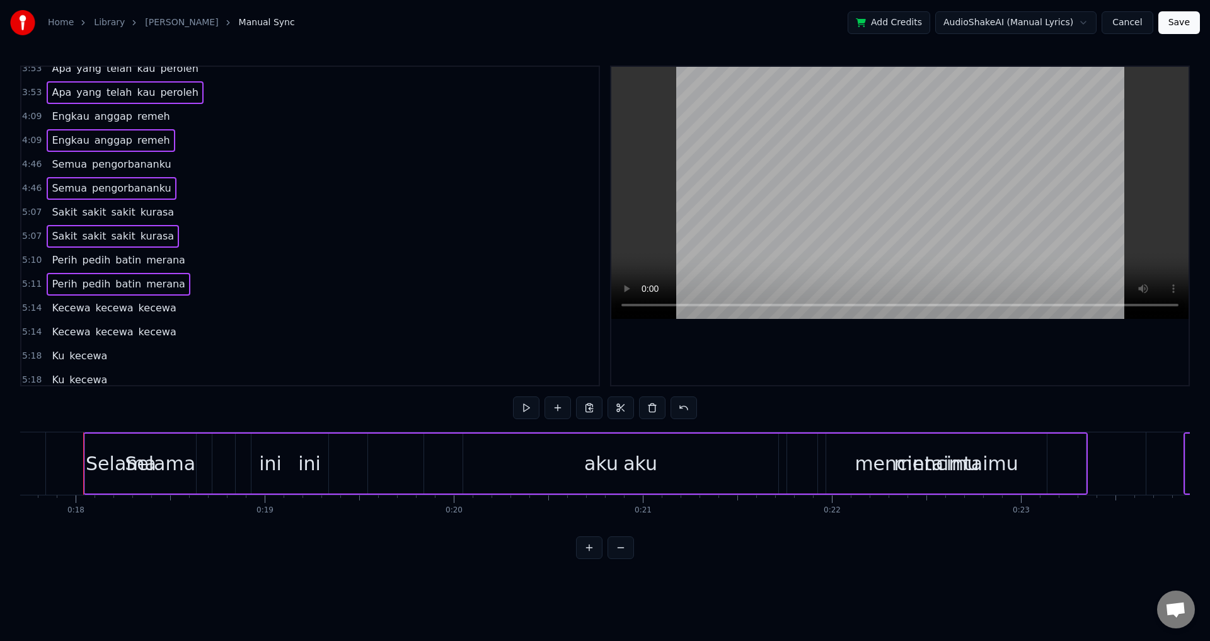
click at [159, 324] on div "Kecewa kecewa kecewa" at bounding box center [114, 332] width 134 height 23
click at [99, 373] on div "Ku kecewa" at bounding box center [80, 380] width 66 height 23
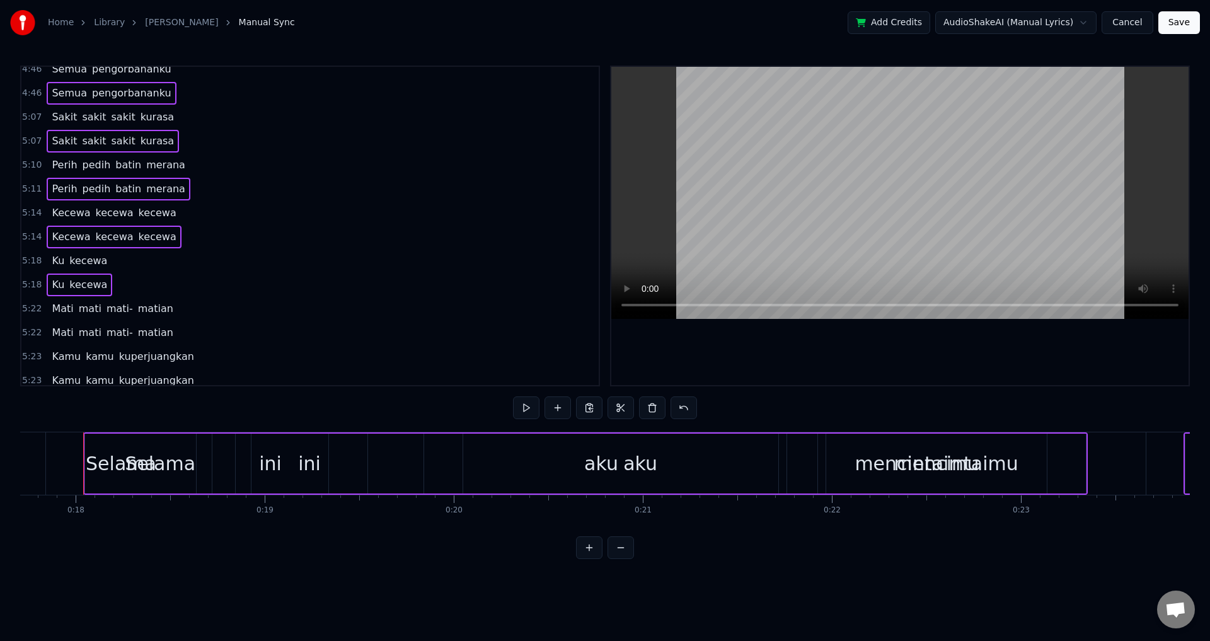
scroll to position [1957, 0]
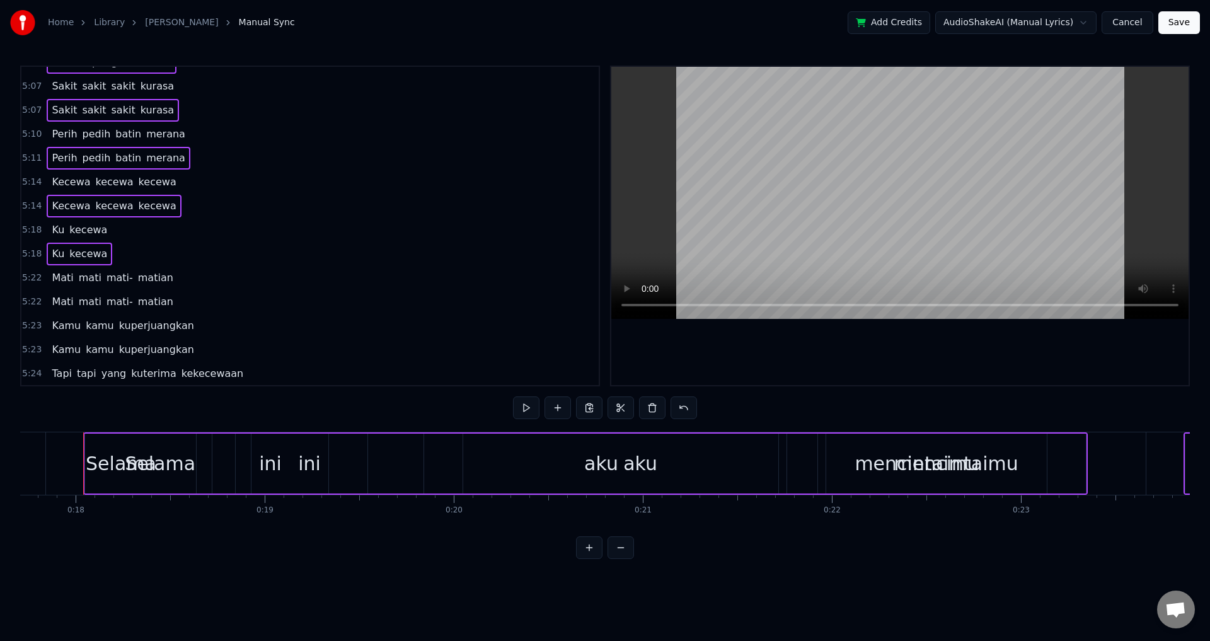
drag, startPoint x: 160, startPoint y: 294, endPoint x: 166, endPoint y: 326, distance: 32.1
click at [160, 294] on div "Mati [PERSON_NAME]" at bounding box center [112, 302] width 131 height 23
click at [177, 340] on div "Kamu kamu kuperjuangkan" at bounding box center [123, 350] width 152 height 23
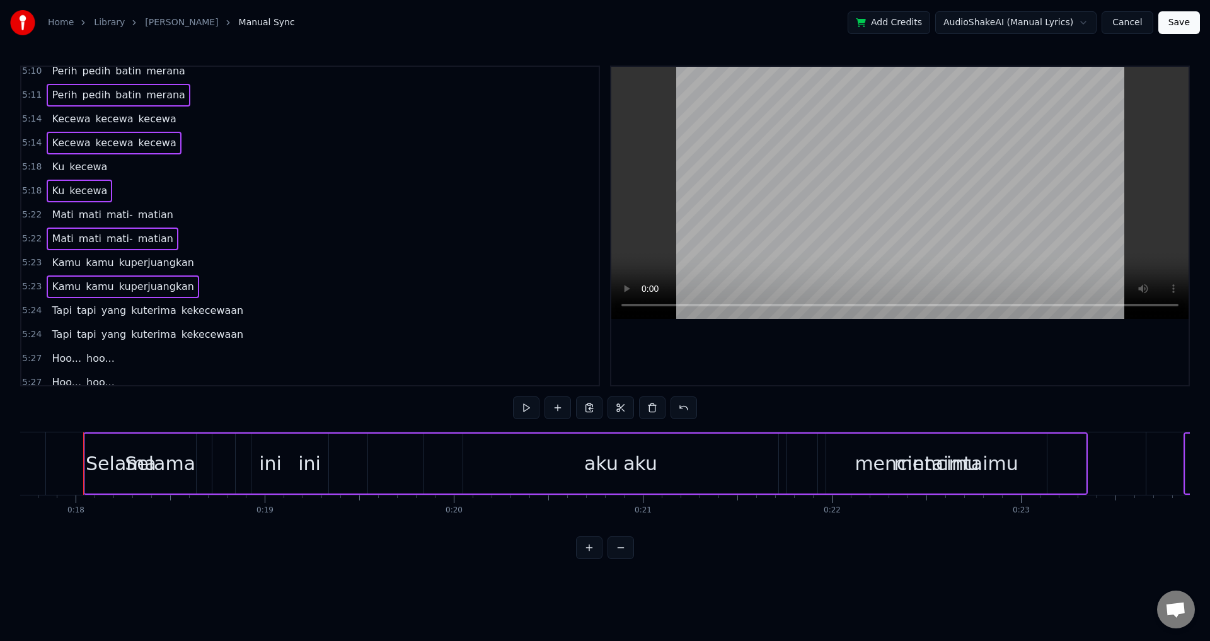
click at [219, 328] on div "Tapi tapi yang kuterima kekecewaan" at bounding box center [148, 334] width 202 height 23
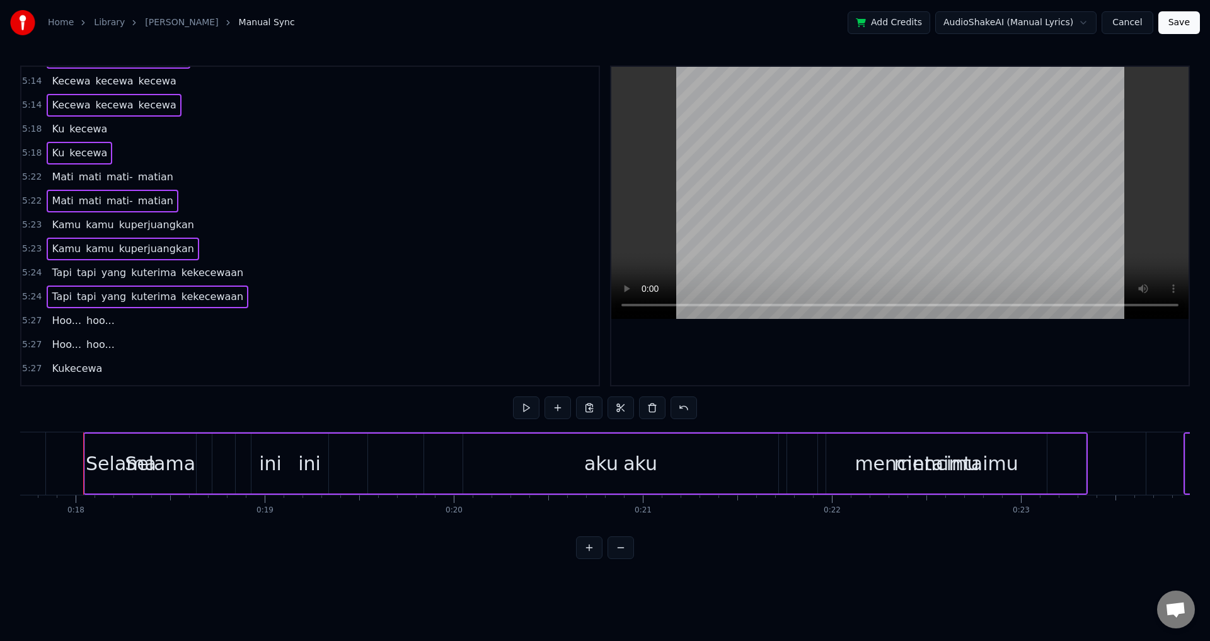
scroll to position [2077, 0]
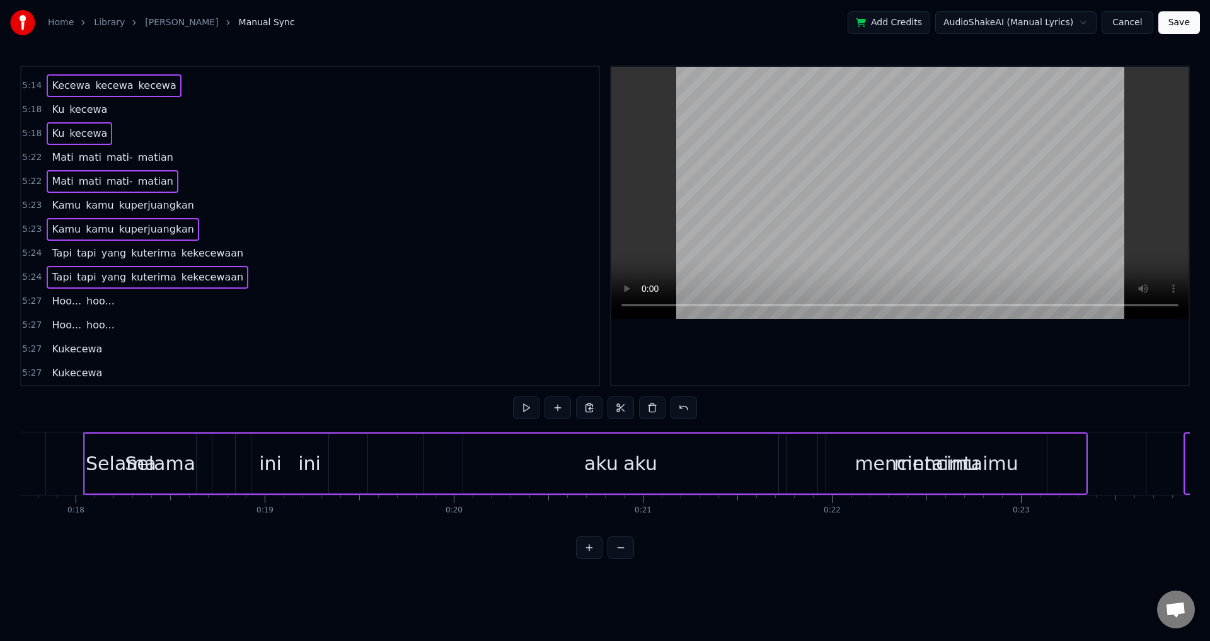
click at [105, 320] on div "Hoo... hoo..." at bounding box center [83, 325] width 73 height 23
click at [93, 368] on span "Kukecewa" at bounding box center [76, 373] width 53 height 15
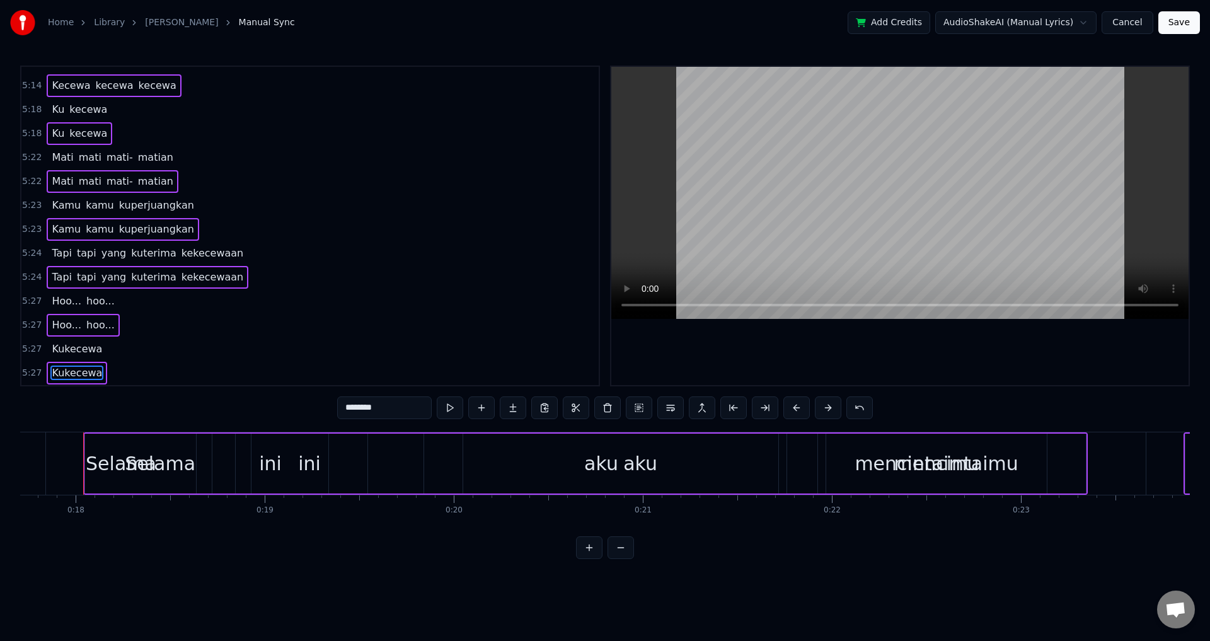
click at [96, 366] on div "Kukecewa" at bounding box center [77, 373] width 61 height 23
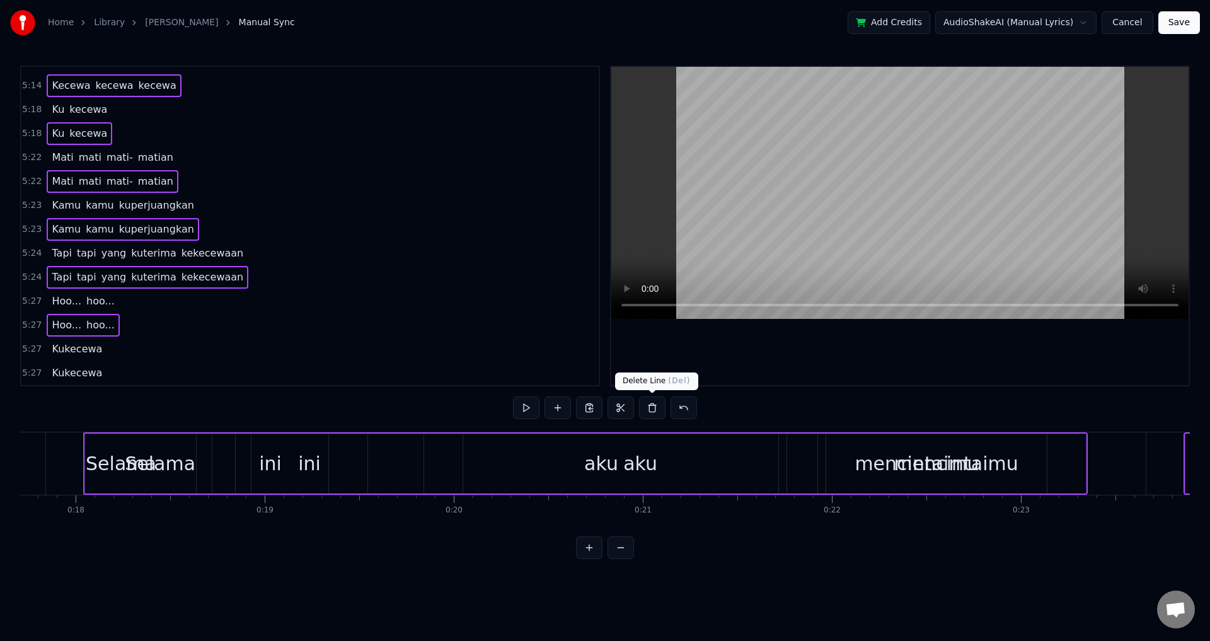
click at [653, 405] on button at bounding box center [652, 408] width 26 height 23
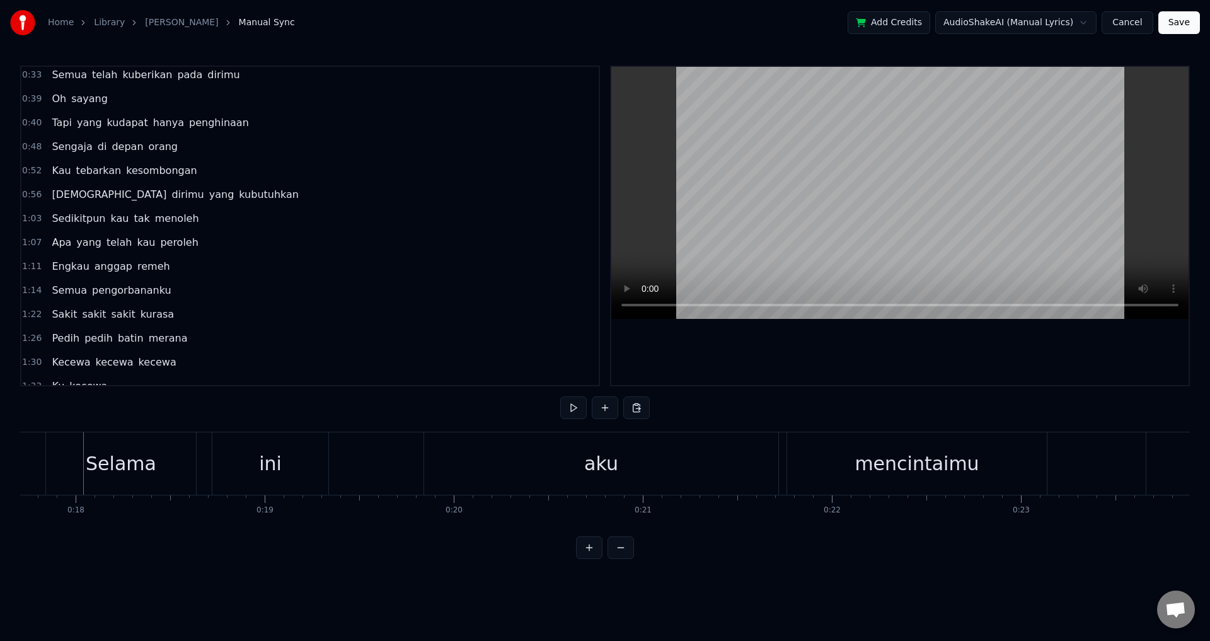
scroll to position [0, 0]
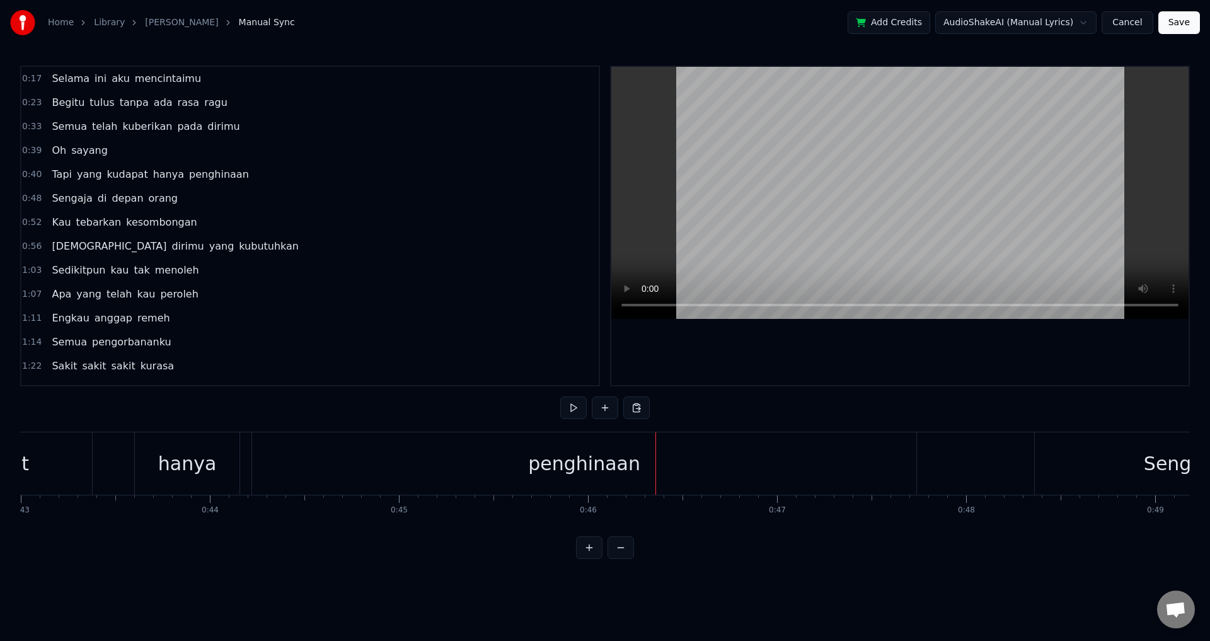
scroll to position [0, 8132]
click at [308, 465] on div "penghinaan" at bounding box center [585, 463] width 665 height 62
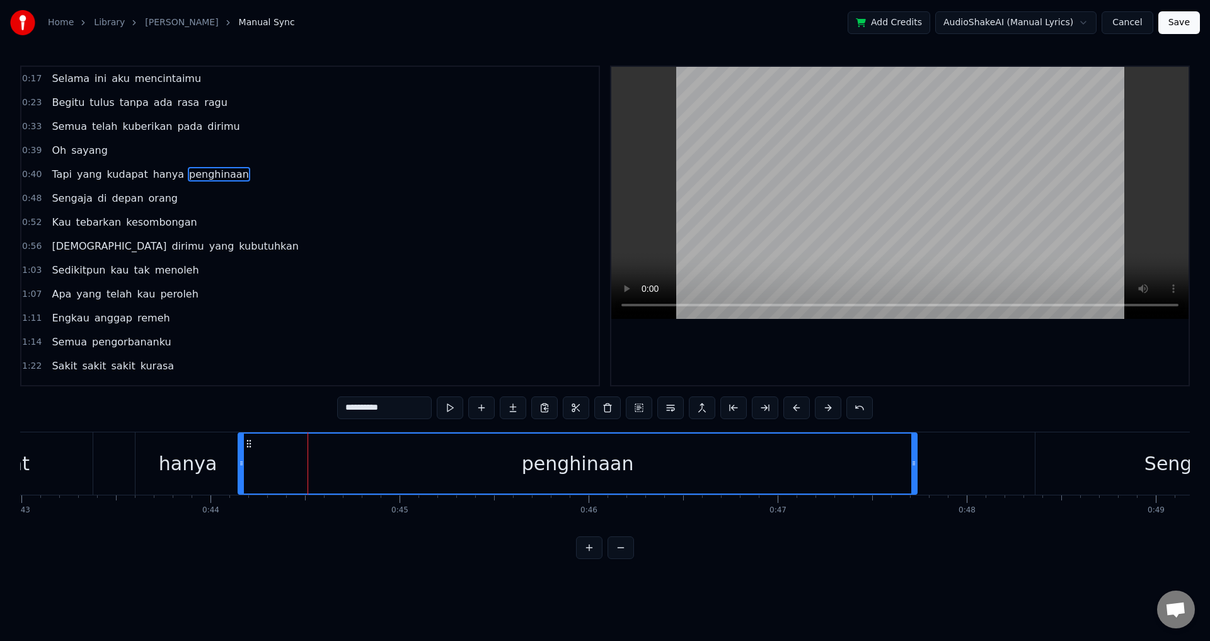
drag, startPoint x: 254, startPoint y: 460, endPoint x: 240, endPoint y: 461, distance: 14.6
click at [240, 461] on icon at bounding box center [241, 463] width 5 height 10
click at [915, 337] on div at bounding box center [901, 226] width 578 height 318
click at [919, 340] on div at bounding box center [901, 226] width 578 height 318
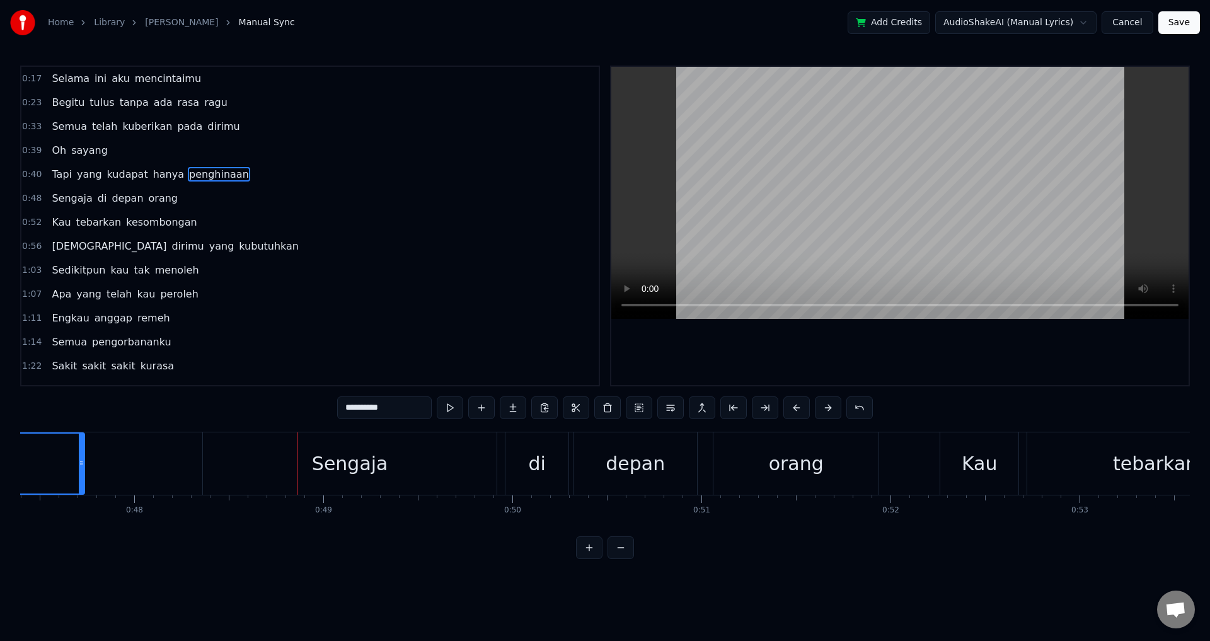
scroll to position [0, 9178]
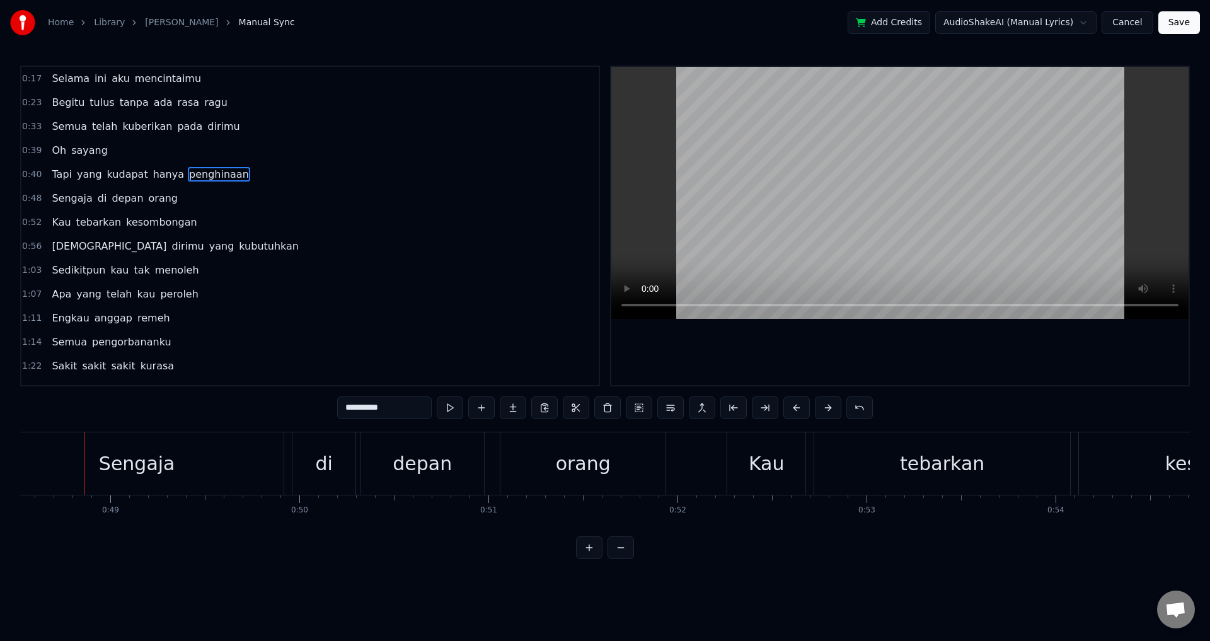
click at [920, 340] on div at bounding box center [901, 226] width 578 height 318
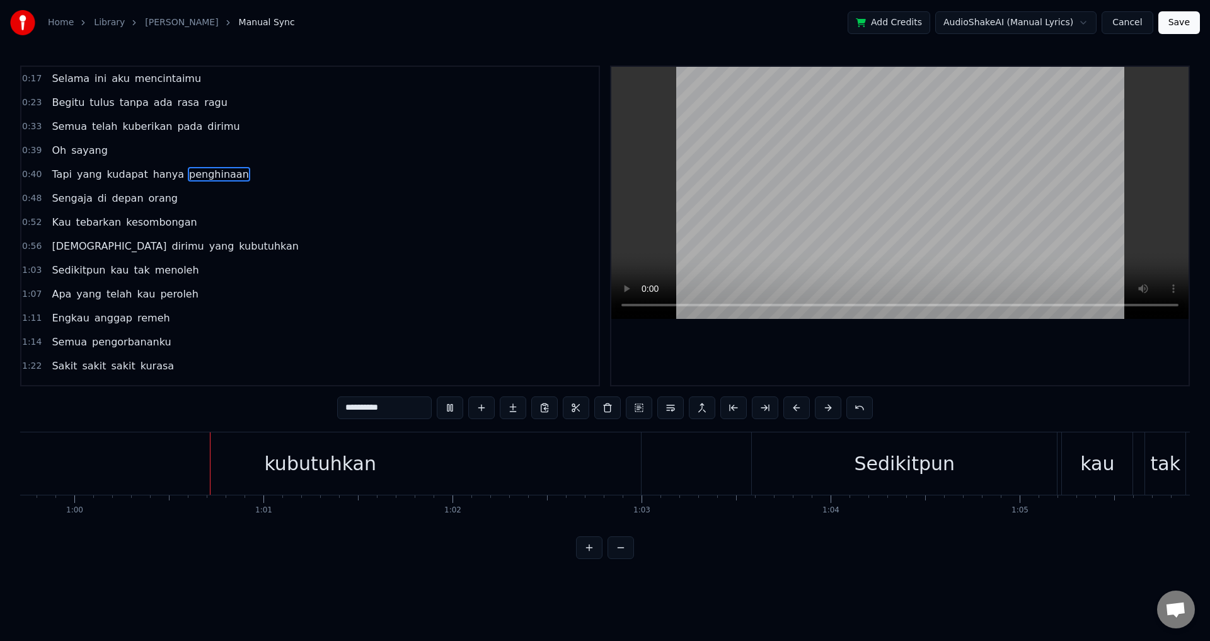
scroll to position [0, 11295]
click at [897, 359] on div at bounding box center [901, 226] width 578 height 318
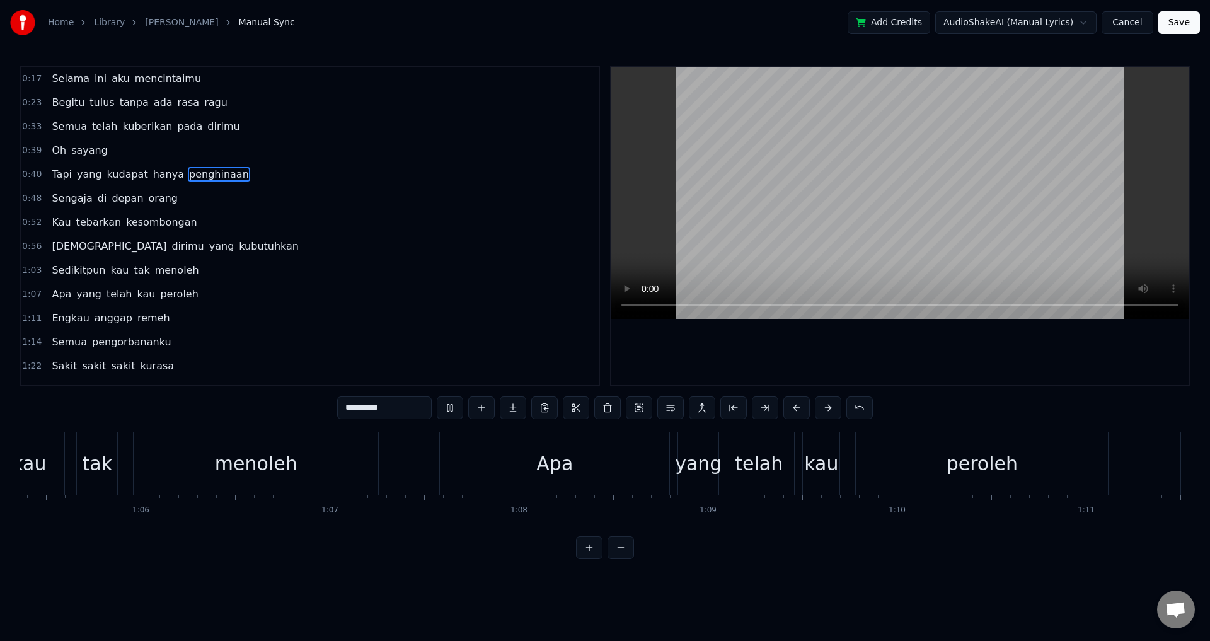
scroll to position [0, 12364]
click at [885, 380] on div at bounding box center [901, 226] width 578 height 318
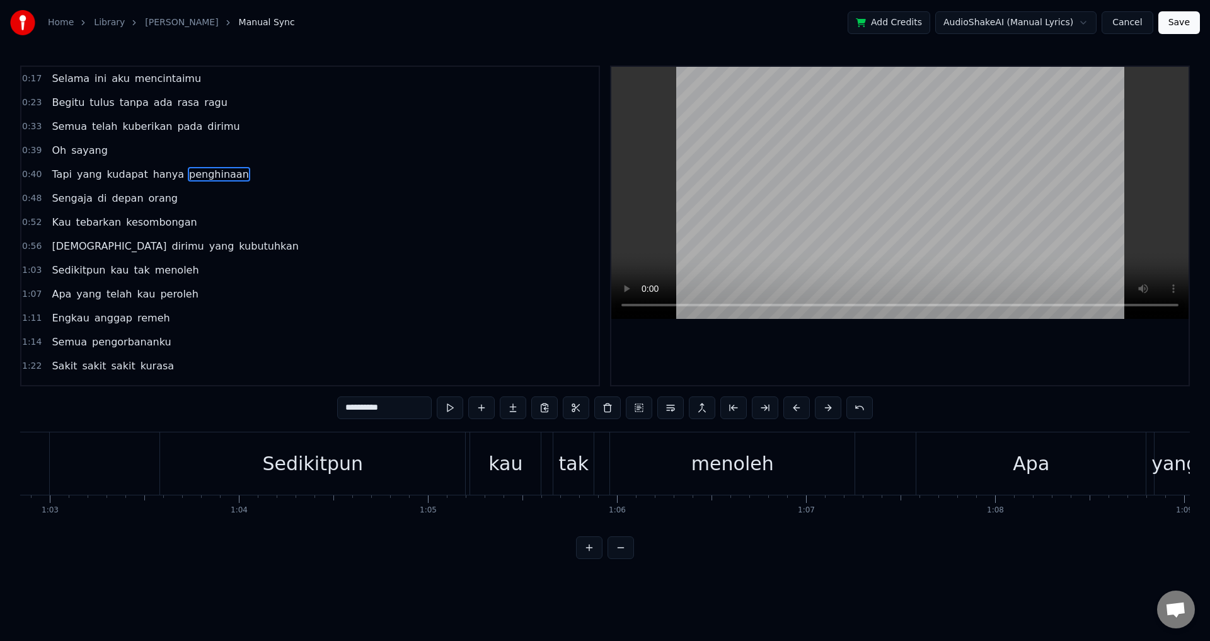
scroll to position [0, 11885]
click at [574, 460] on div "tak" at bounding box center [575, 464] width 30 height 28
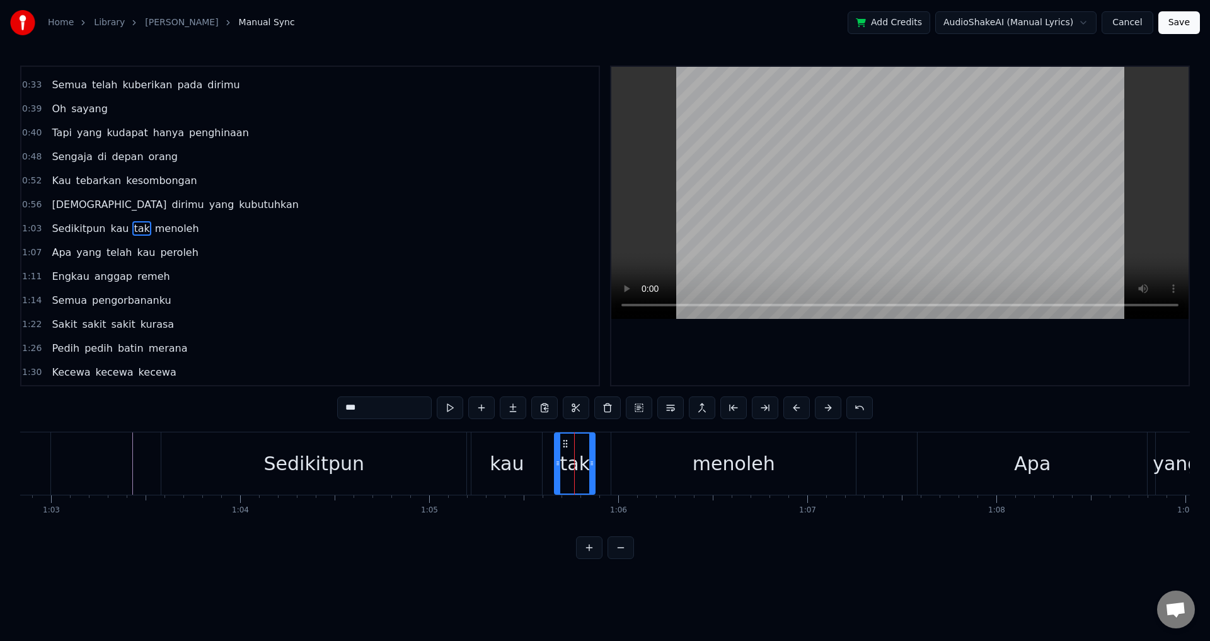
scroll to position [44, 0]
drag, startPoint x: 557, startPoint y: 456, endPoint x: 544, endPoint y: 456, distance: 13.2
click at [544, 456] on div at bounding box center [544, 464] width 5 height 60
click at [621, 458] on div "menoleh" at bounding box center [734, 463] width 245 height 62
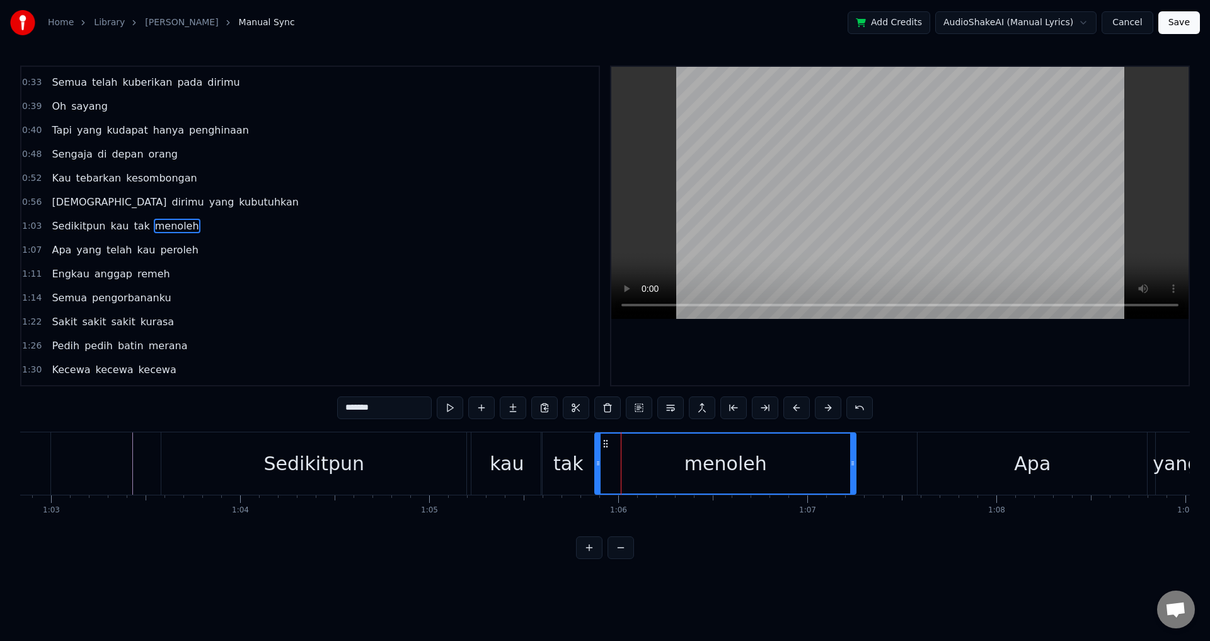
drag, startPoint x: 613, startPoint y: 456, endPoint x: 597, endPoint y: 454, distance: 16.5
click at [597, 454] on div at bounding box center [598, 464] width 5 height 60
drag, startPoint x: 598, startPoint y: 460, endPoint x: 619, endPoint y: 463, distance: 21.0
click at [619, 463] on icon at bounding box center [619, 463] width 5 height 10
click at [576, 468] on div "tak" at bounding box center [569, 464] width 30 height 28
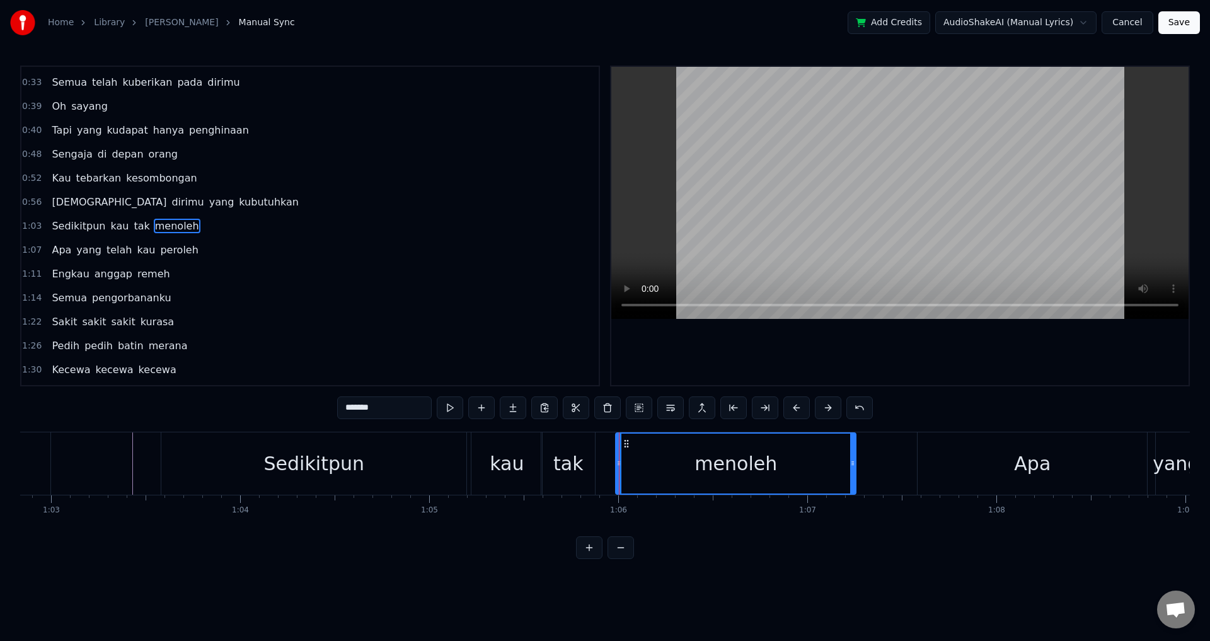
type input "***"
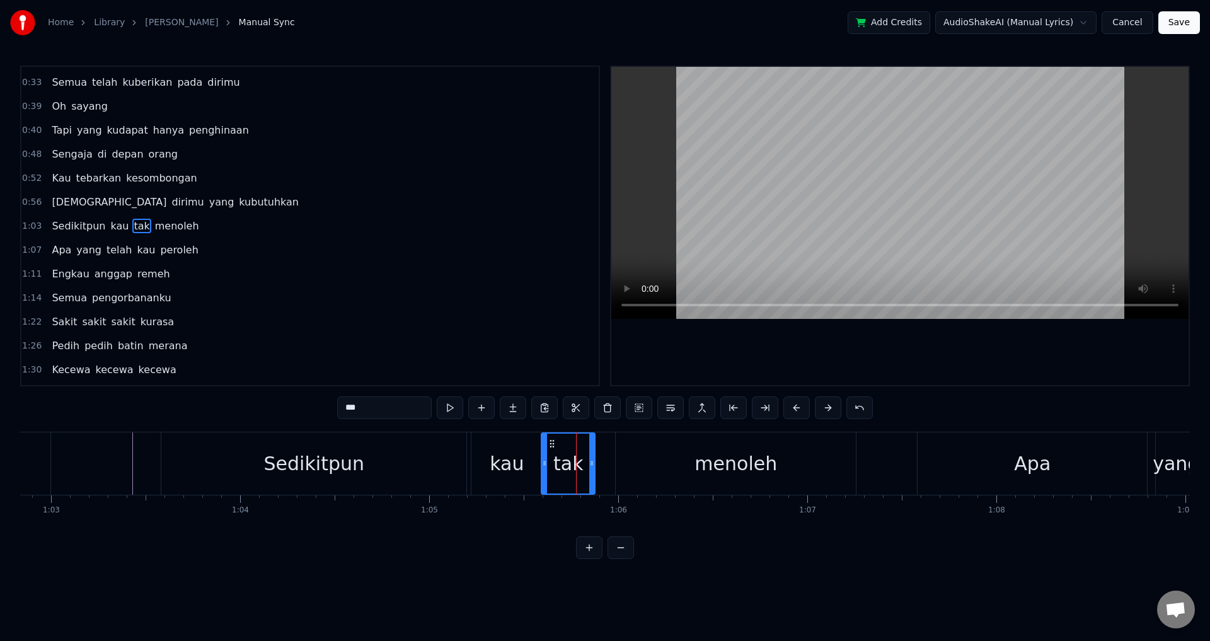
click at [598, 463] on div "Sedikitpun kau tak menoleh" at bounding box center [510, 463] width 699 height 62
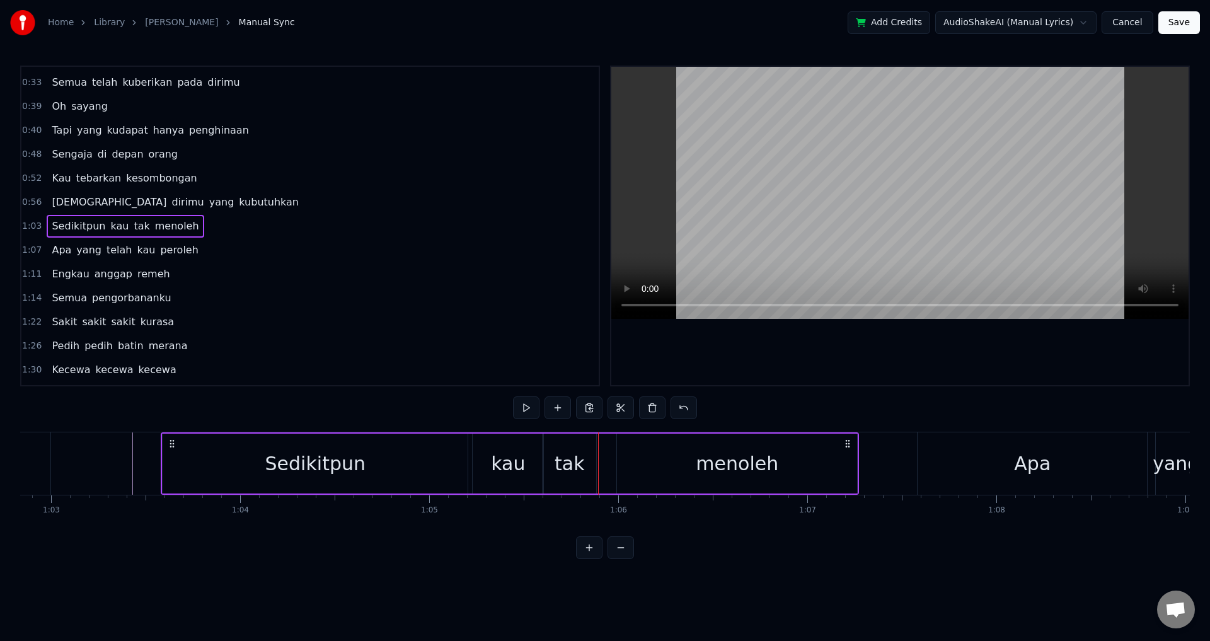
click at [582, 465] on div "tak" at bounding box center [570, 464] width 30 height 28
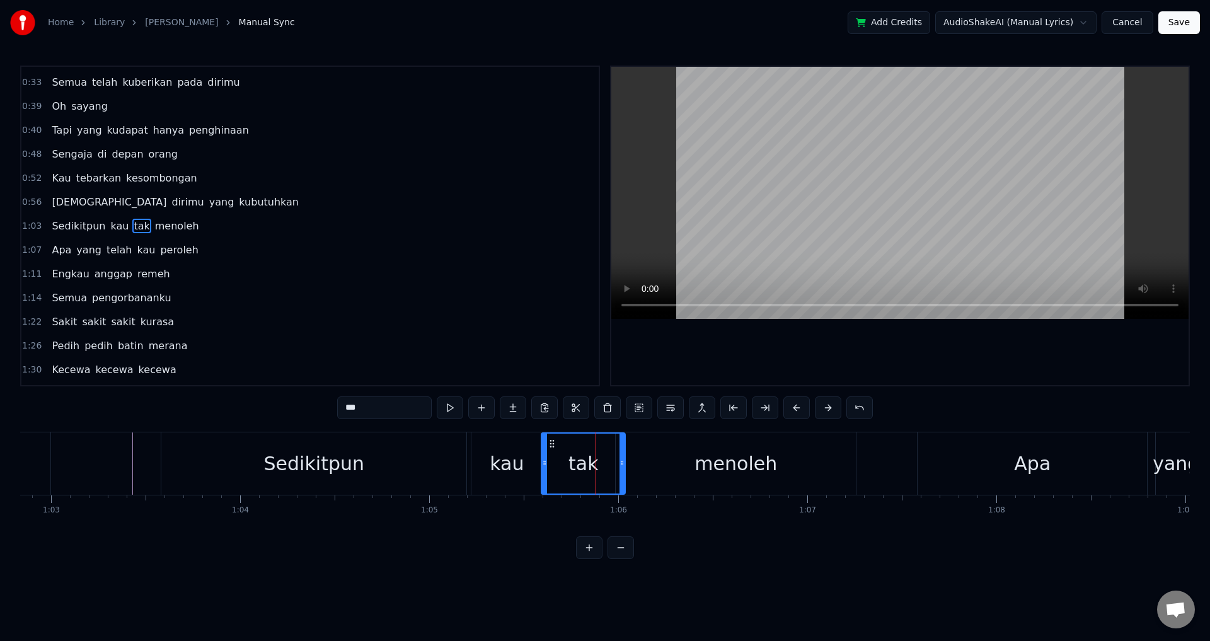
drag, startPoint x: 589, startPoint y: 467, endPoint x: 620, endPoint y: 467, distance: 30.9
click at [620, 467] on icon at bounding box center [622, 463] width 5 height 10
click at [718, 345] on div at bounding box center [901, 226] width 578 height 318
click at [912, 347] on div at bounding box center [901, 226] width 578 height 318
click at [932, 349] on div at bounding box center [901, 226] width 578 height 318
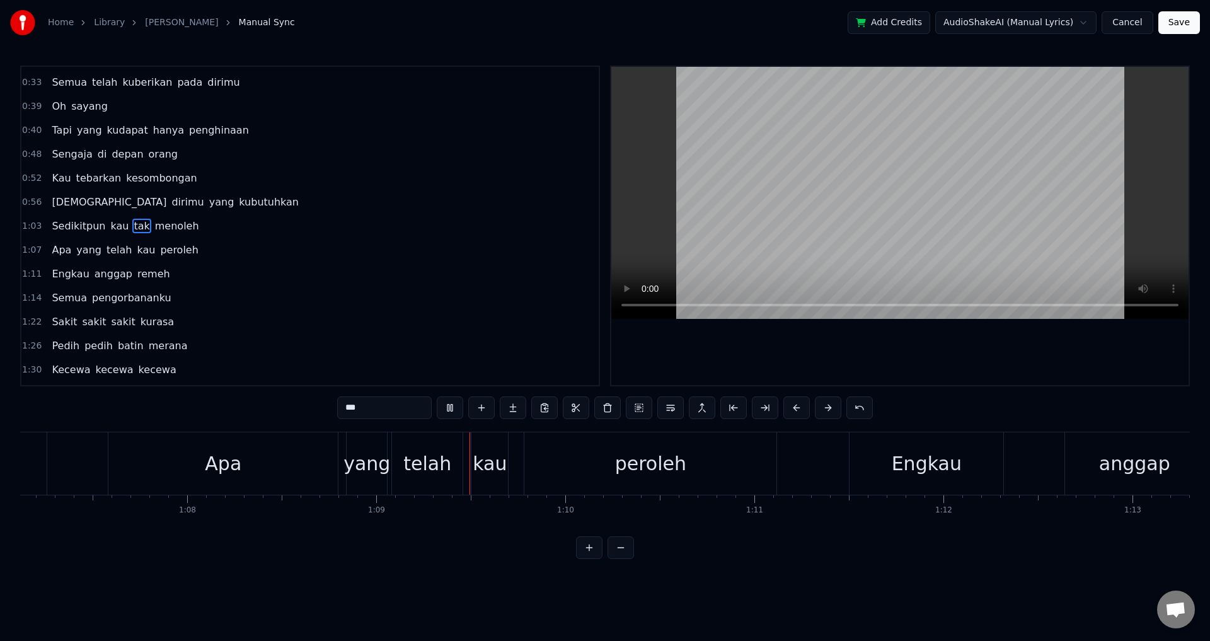
scroll to position [0, 12972]
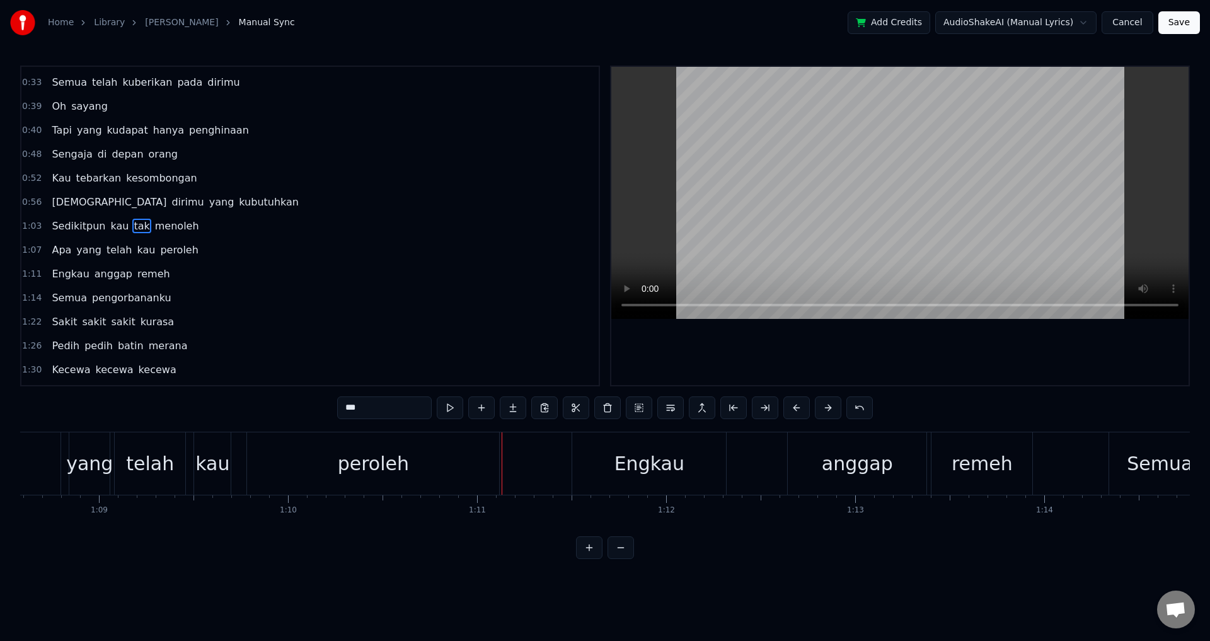
click at [211, 472] on div "kau" at bounding box center [212, 464] width 34 height 28
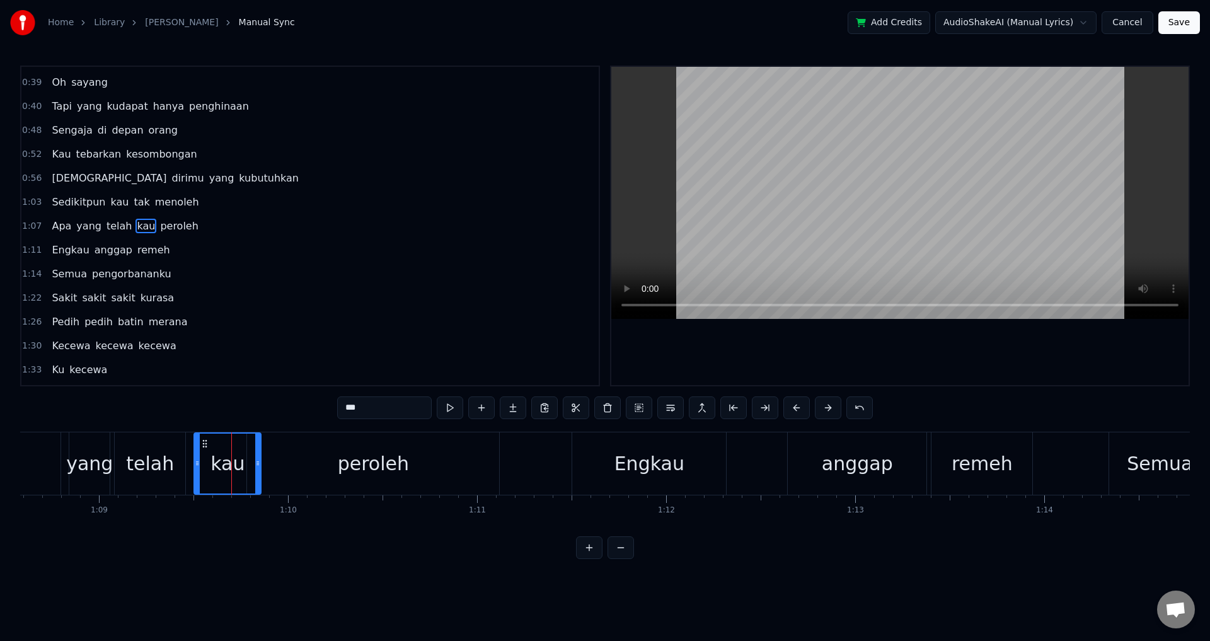
drag, startPoint x: 227, startPoint y: 465, endPoint x: 259, endPoint y: 470, distance: 32.5
click at [259, 470] on div at bounding box center [257, 464] width 5 height 60
drag, startPoint x: 259, startPoint y: 470, endPoint x: 228, endPoint y: 464, distance: 31.5
click at [228, 464] on div at bounding box center [228, 464] width 5 height 60
click at [252, 464] on div "peroleh" at bounding box center [373, 463] width 252 height 62
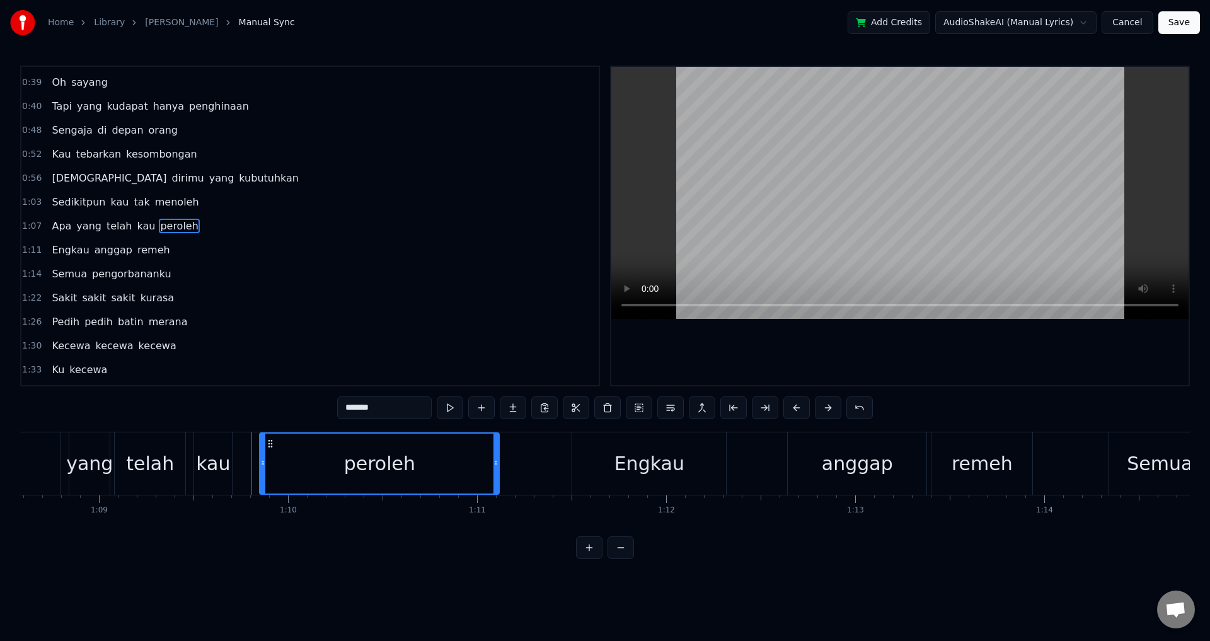
drag, startPoint x: 249, startPoint y: 456, endPoint x: 262, endPoint y: 457, distance: 12.6
click at [262, 457] on div at bounding box center [262, 464] width 5 height 60
click at [224, 467] on div "kau" at bounding box center [213, 464] width 34 height 28
type input "***"
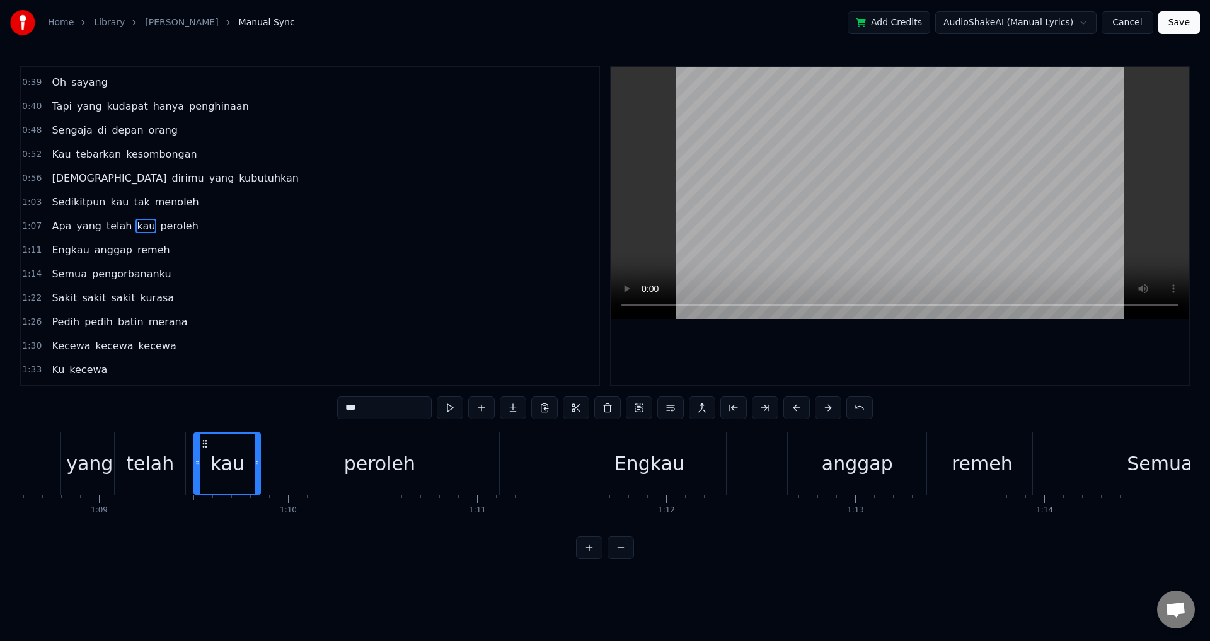
drag, startPoint x: 229, startPoint y: 467, endPoint x: 258, endPoint y: 467, distance: 28.4
click at [258, 467] on icon at bounding box center [257, 463] width 5 height 10
click at [710, 359] on div at bounding box center [901, 226] width 578 height 318
click at [874, 339] on div at bounding box center [901, 226] width 578 height 318
click at [870, 356] on div at bounding box center [901, 226] width 578 height 318
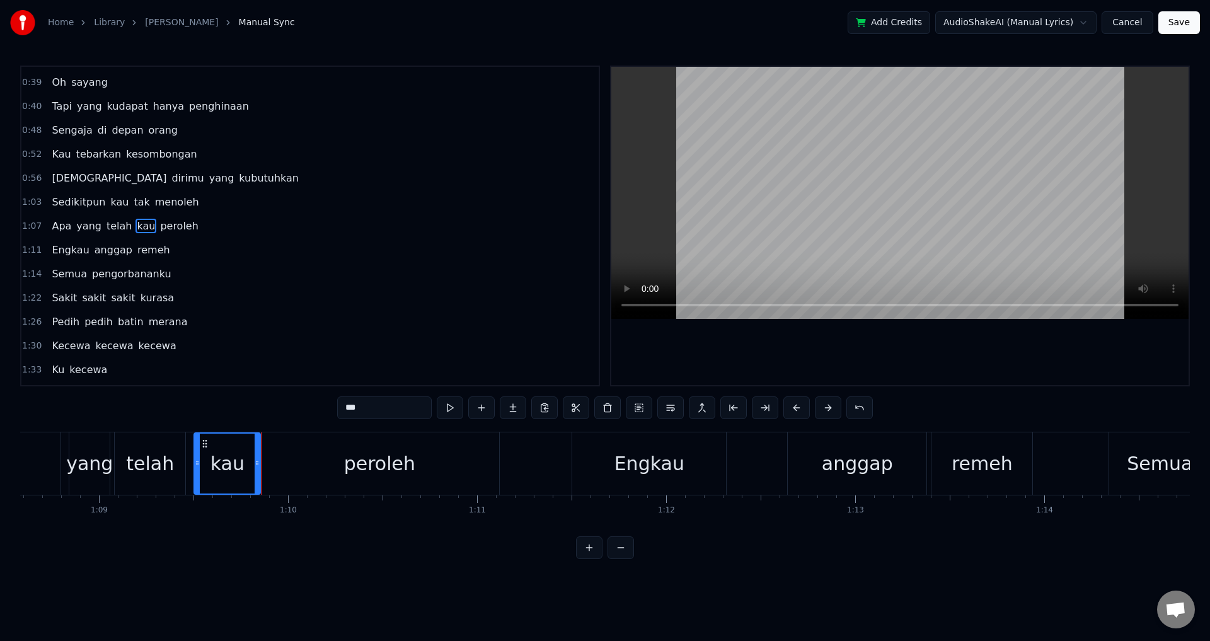
click at [428, 329] on div "1:26 Pedih pedih batin merana" at bounding box center [310, 322] width 578 height 24
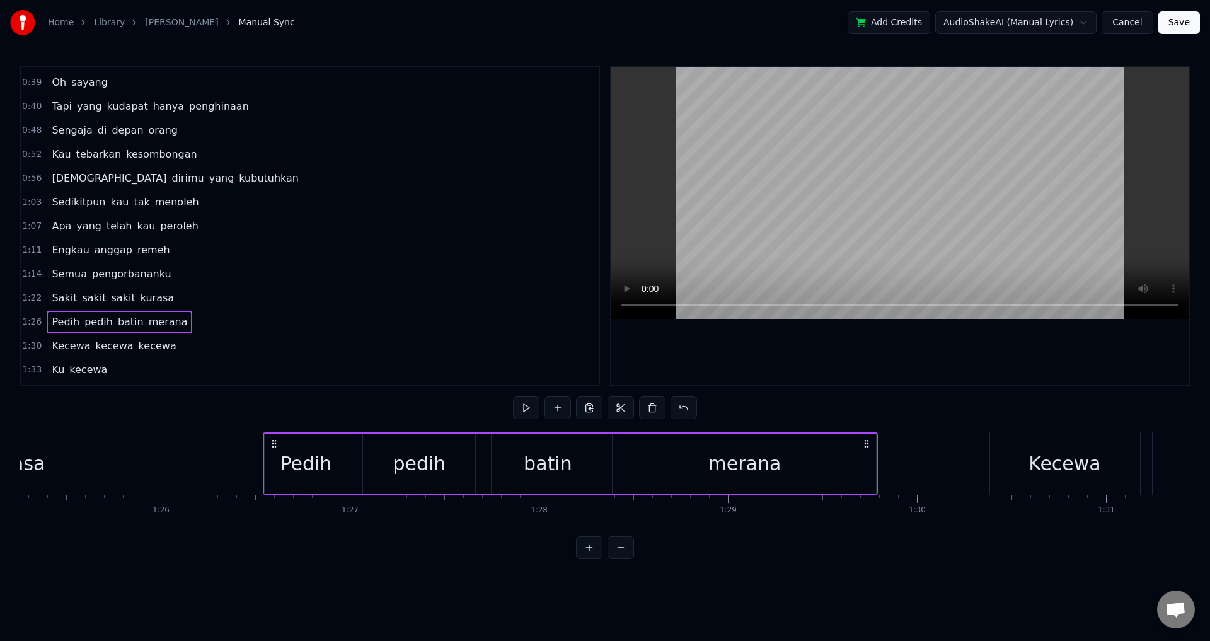
scroll to position [0, 16305]
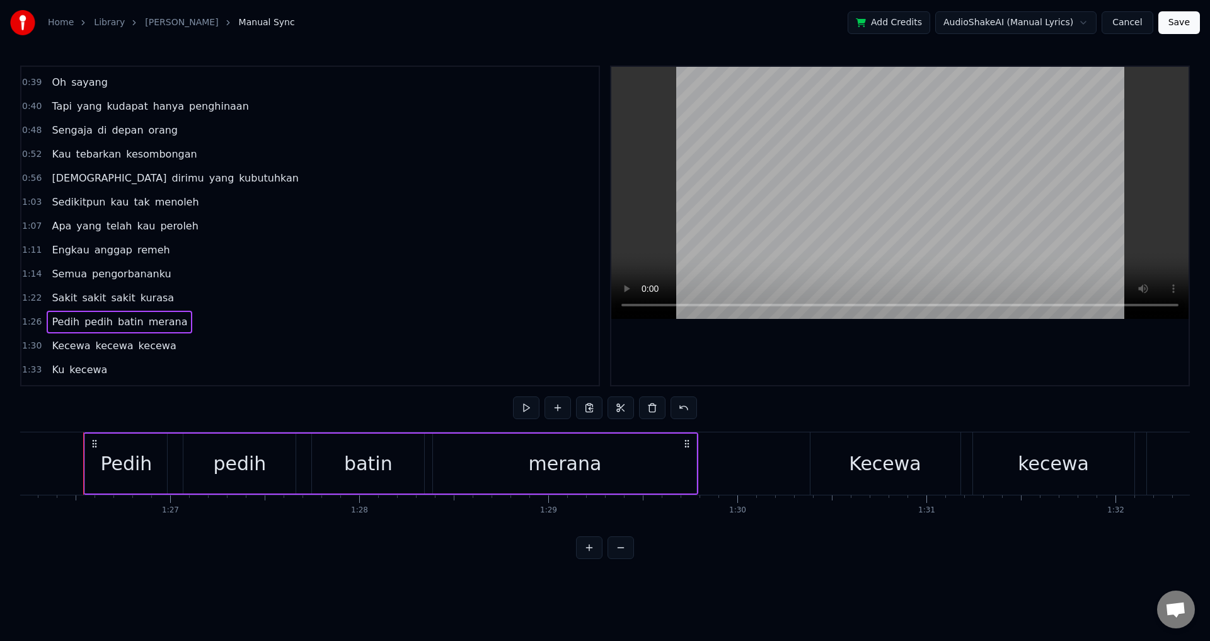
click at [28, 231] on span "1:07" at bounding box center [32, 226] width 20 height 13
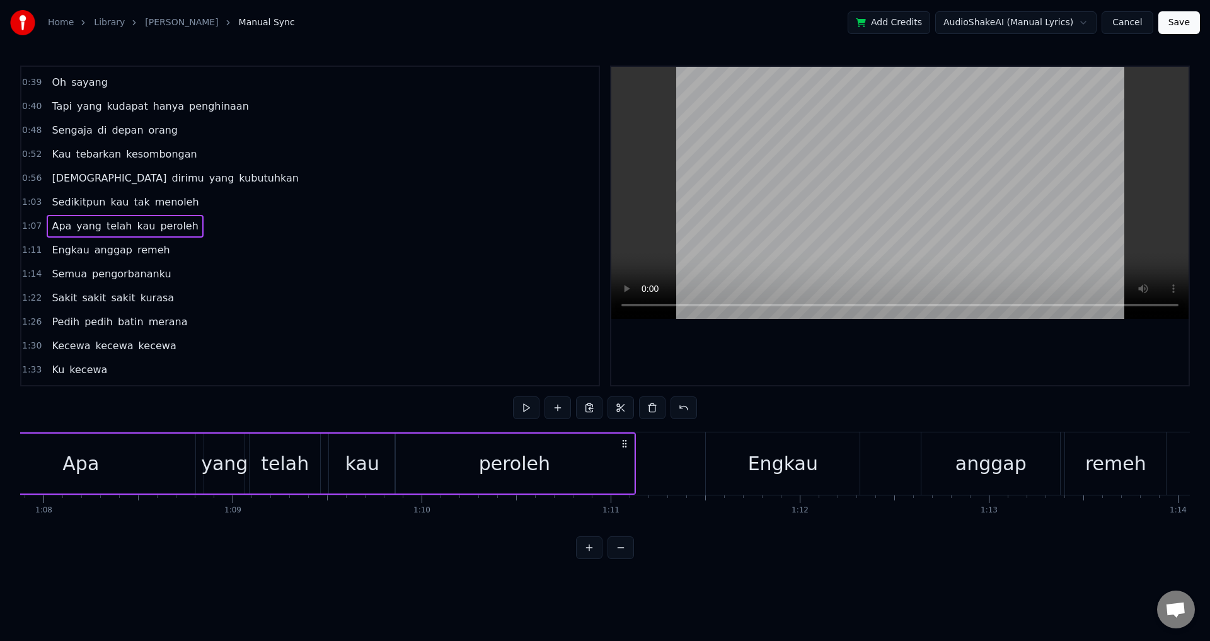
click at [890, 352] on div at bounding box center [901, 226] width 578 height 318
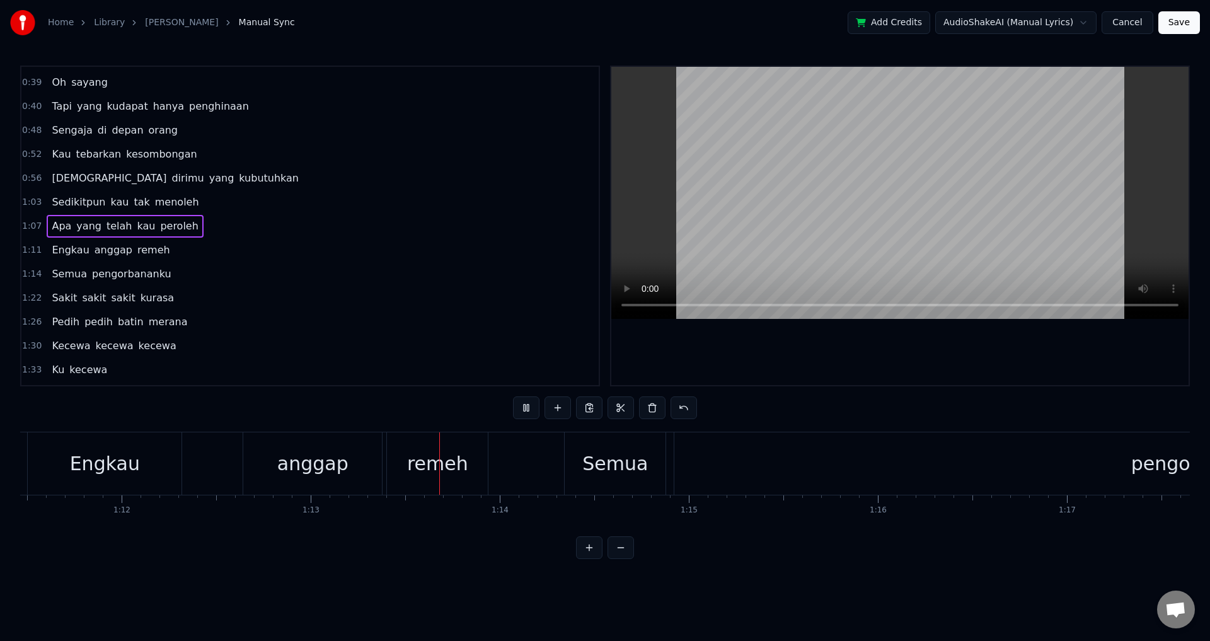
scroll to position [0, 13763]
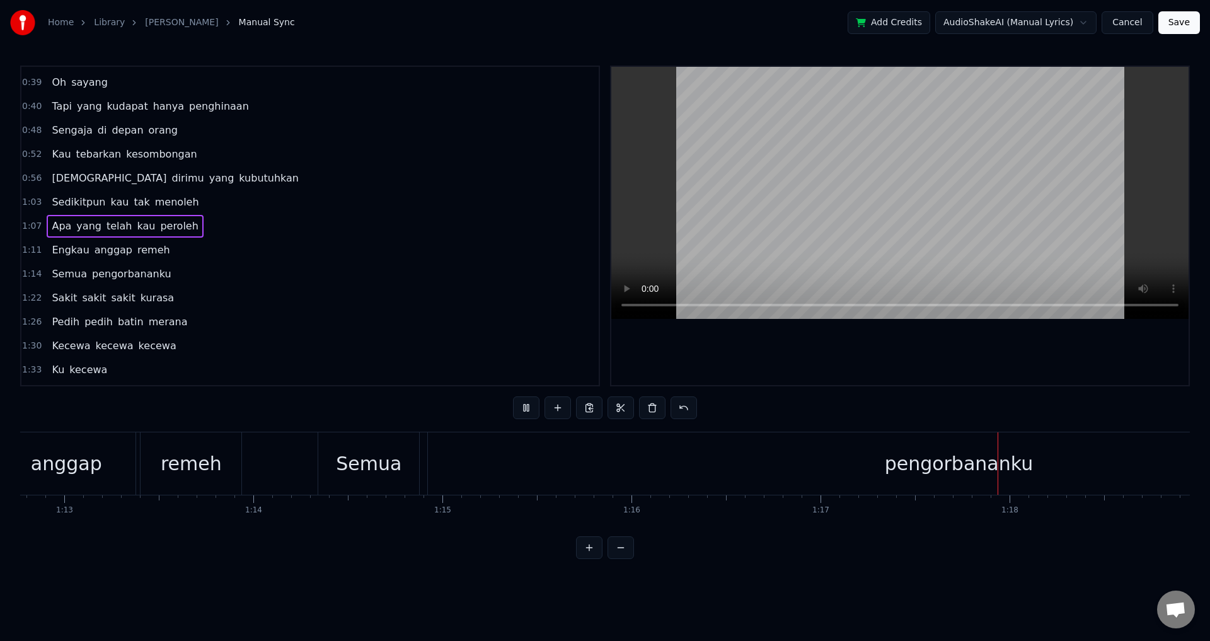
click at [344, 466] on div "Semua" at bounding box center [369, 464] width 66 height 28
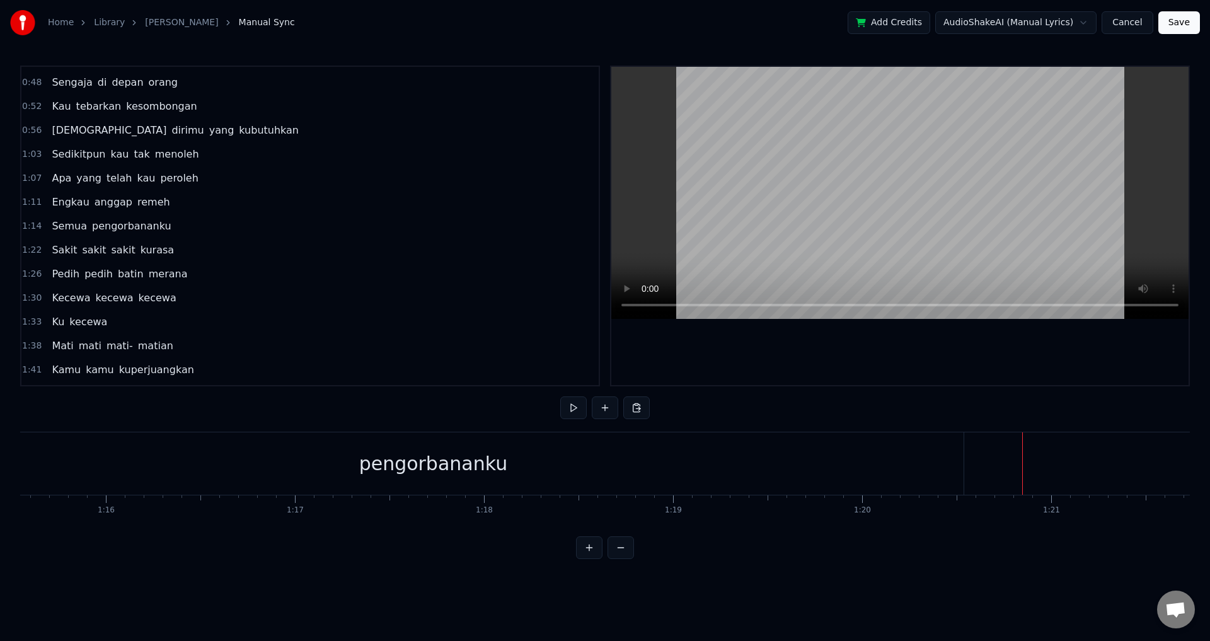
scroll to position [0, 14288]
click at [847, 474] on div "pengorbananku" at bounding box center [434, 463] width 1062 height 62
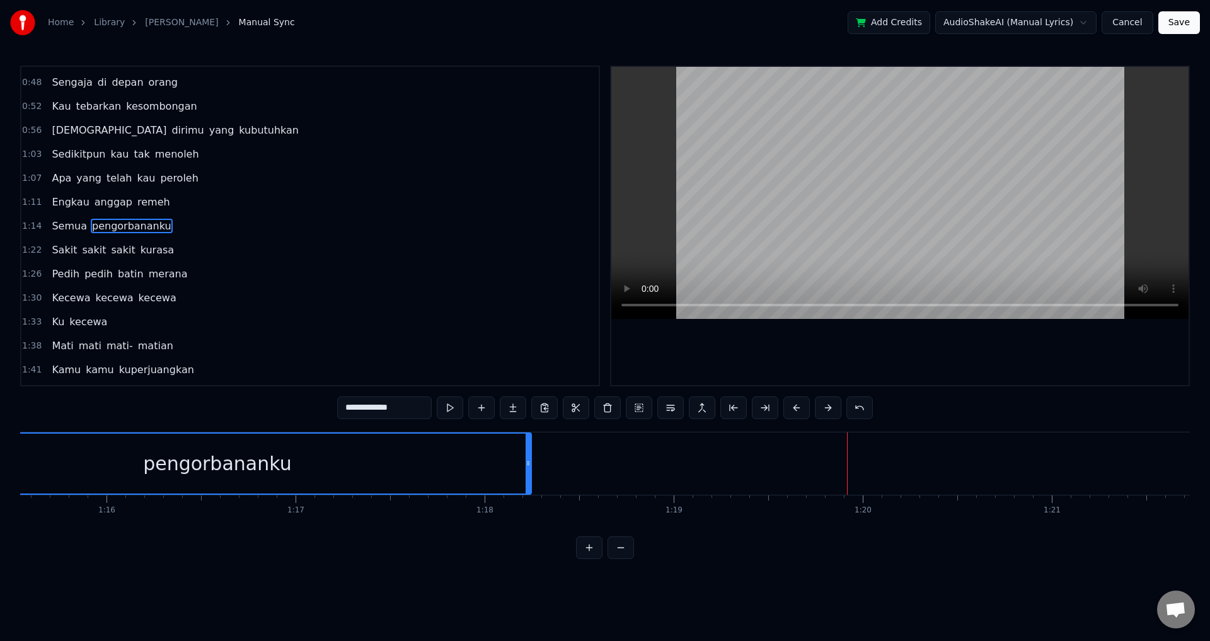
drag, startPoint x: 962, startPoint y: 465, endPoint x: 494, endPoint y: 487, distance: 468.9
click at [526, 487] on div at bounding box center [528, 464] width 5 height 60
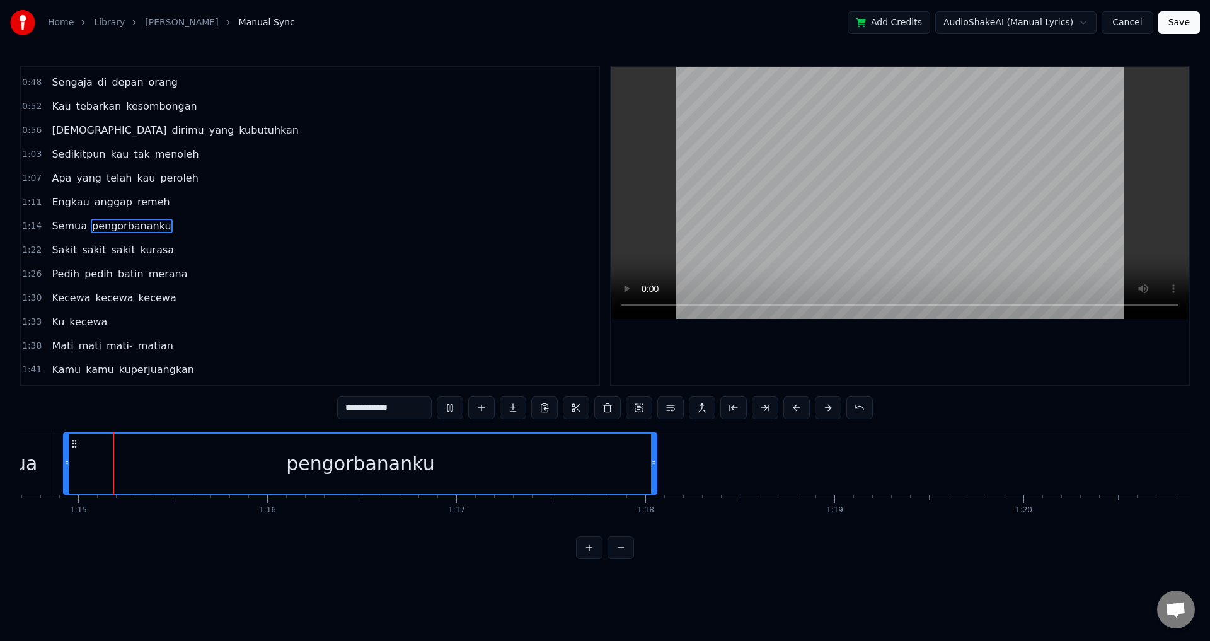
scroll to position [0, 14107]
click at [796, 347] on div at bounding box center [901, 226] width 578 height 318
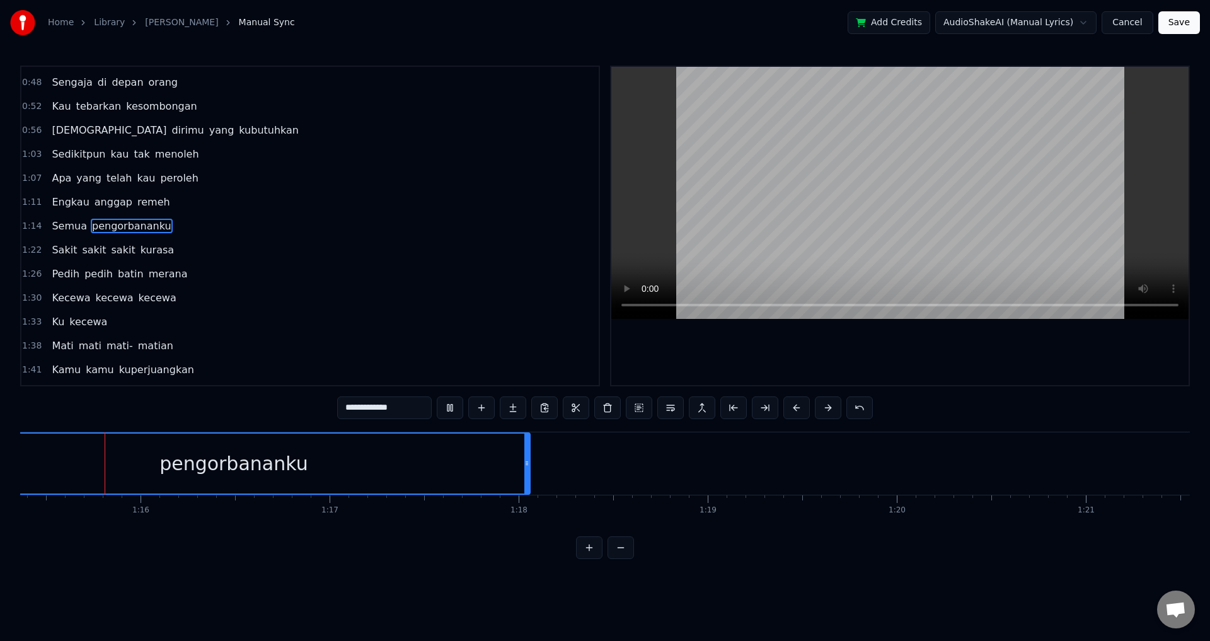
scroll to position [0, 14248]
click at [734, 353] on div at bounding box center [901, 226] width 578 height 318
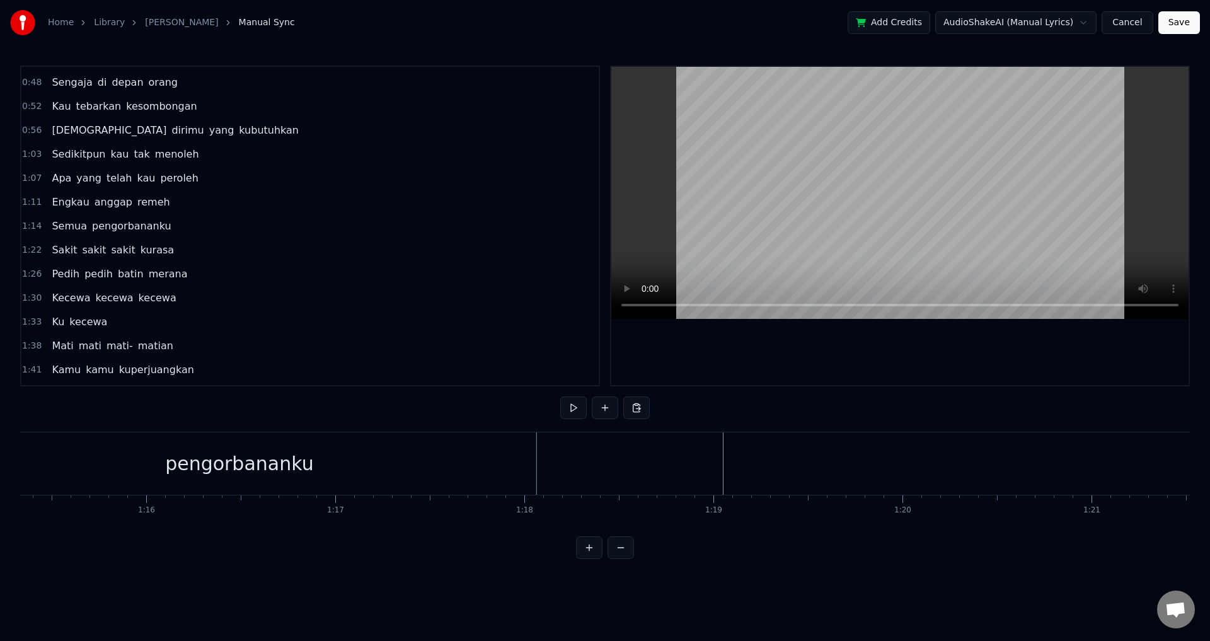
click at [762, 365] on div at bounding box center [901, 226] width 578 height 318
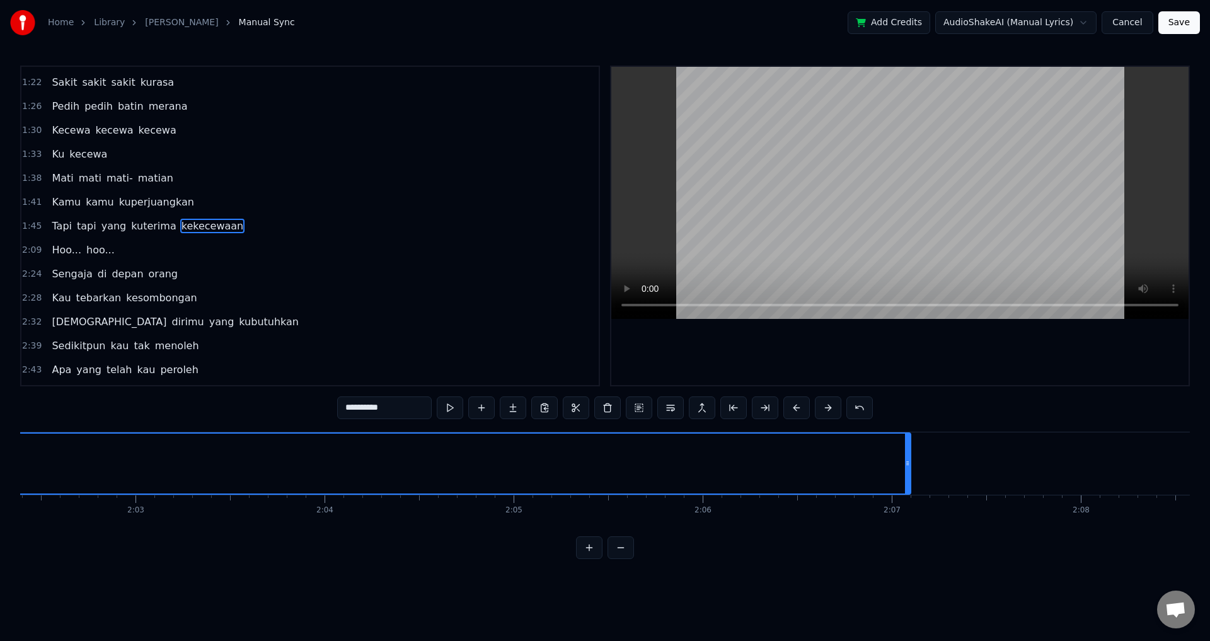
scroll to position [0, 23155]
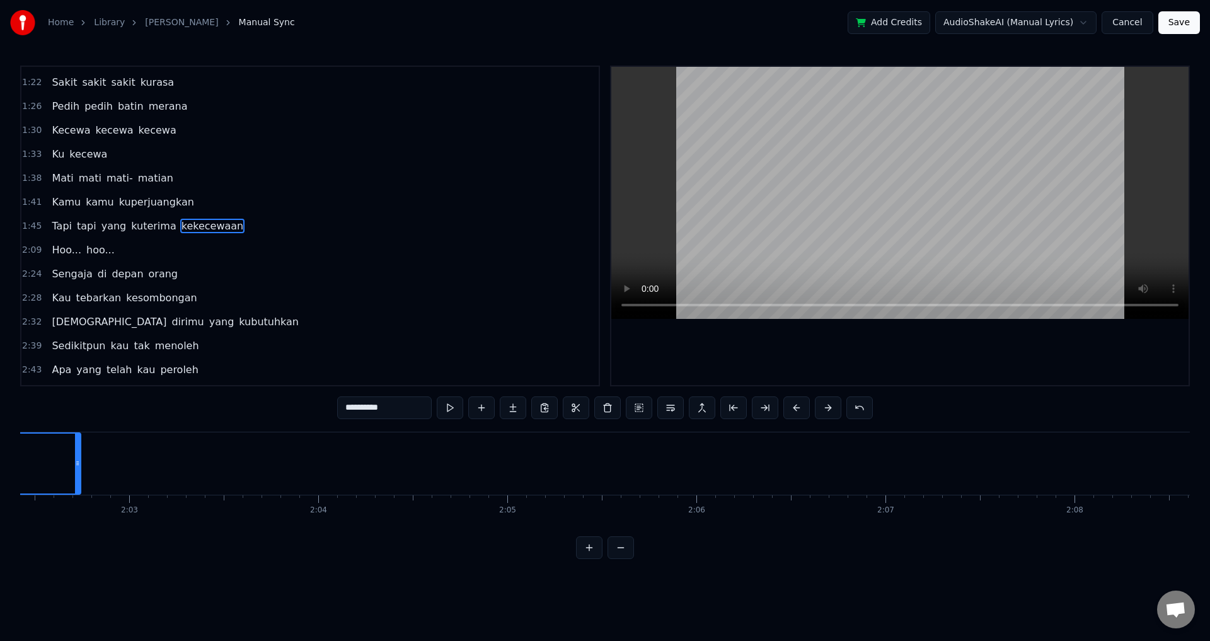
drag, startPoint x: 902, startPoint y: 458, endPoint x: 77, endPoint y: 476, distance: 825.5
click at [77, 477] on div at bounding box center [77, 464] width 5 height 60
click at [20, 533] on div "Home Library [GEOGRAPHIC_DATA] • Jirayut Manual Sync Add Credits AudioShakeAI (…" at bounding box center [605, 279] width 1210 height 559
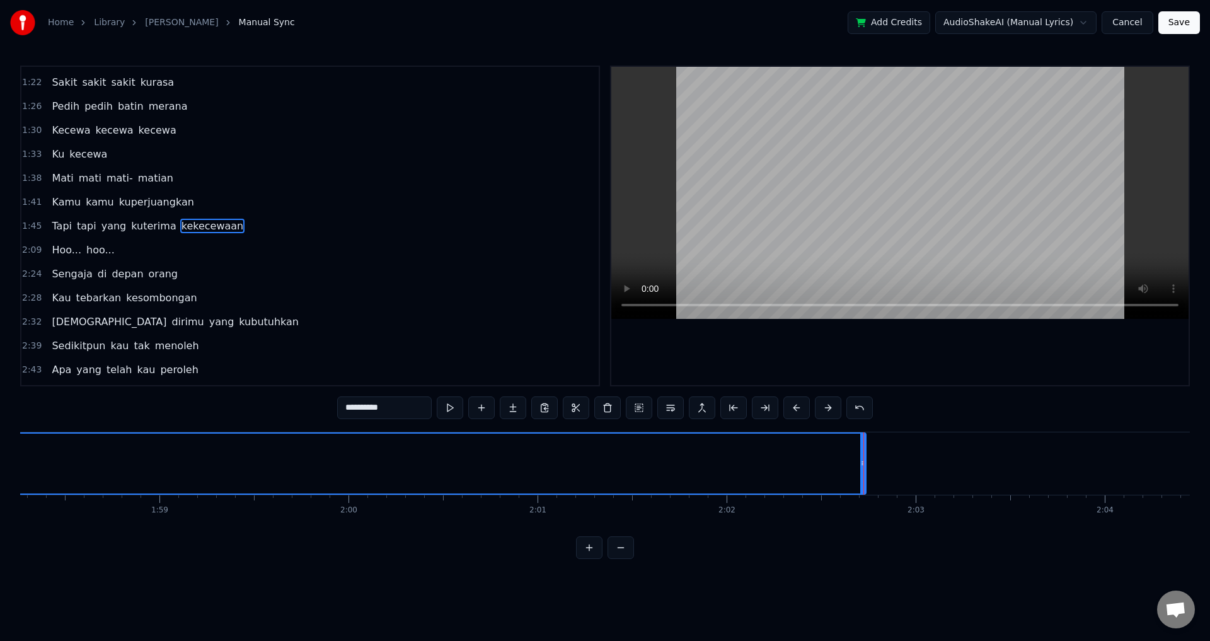
scroll to position [0, 22367]
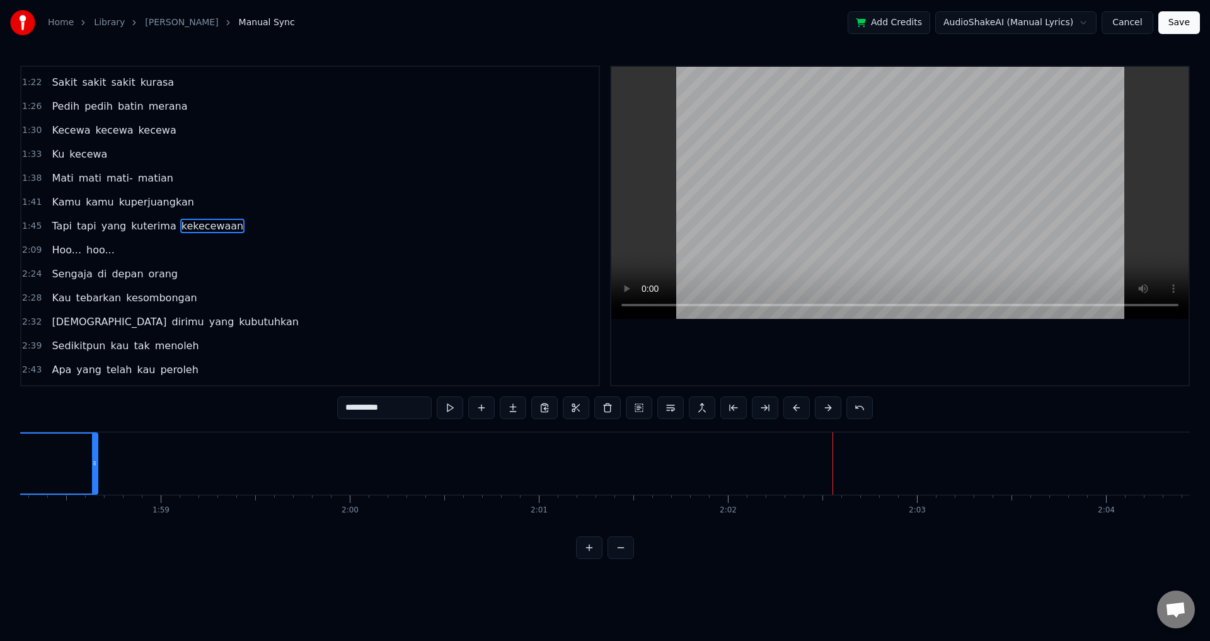
drag, startPoint x: 866, startPoint y: 467, endPoint x: 95, endPoint y: 440, distance: 770.9
click at [95, 440] on div at bounding box center [94, 464] width 5 height 60
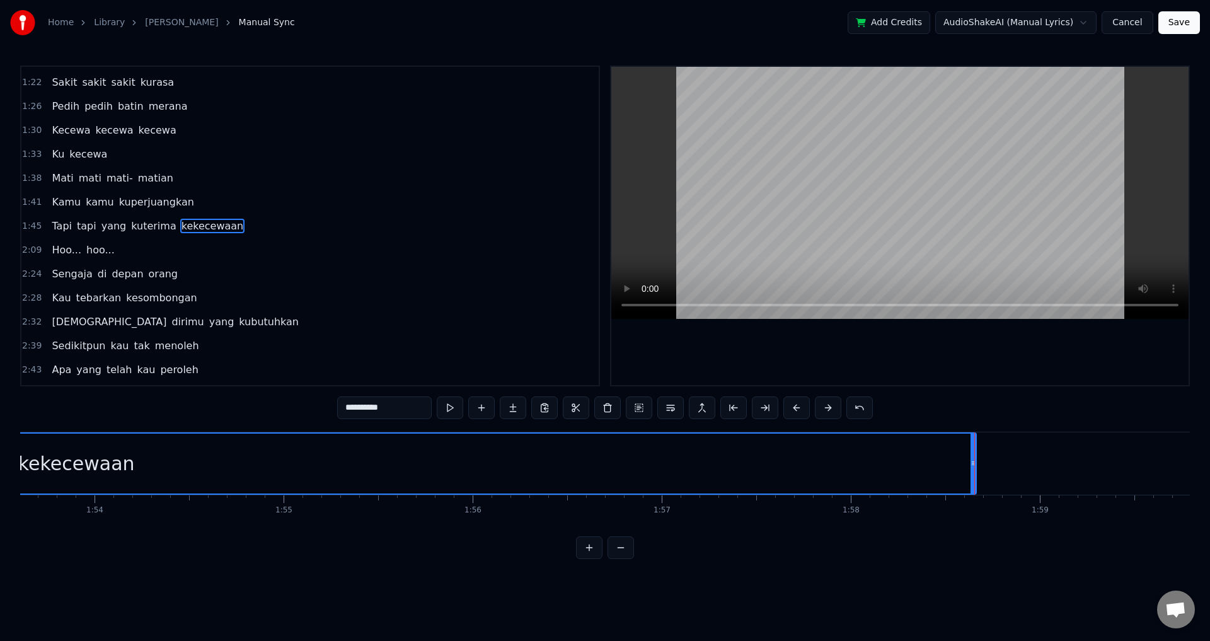
scroll to position [0, 21459]
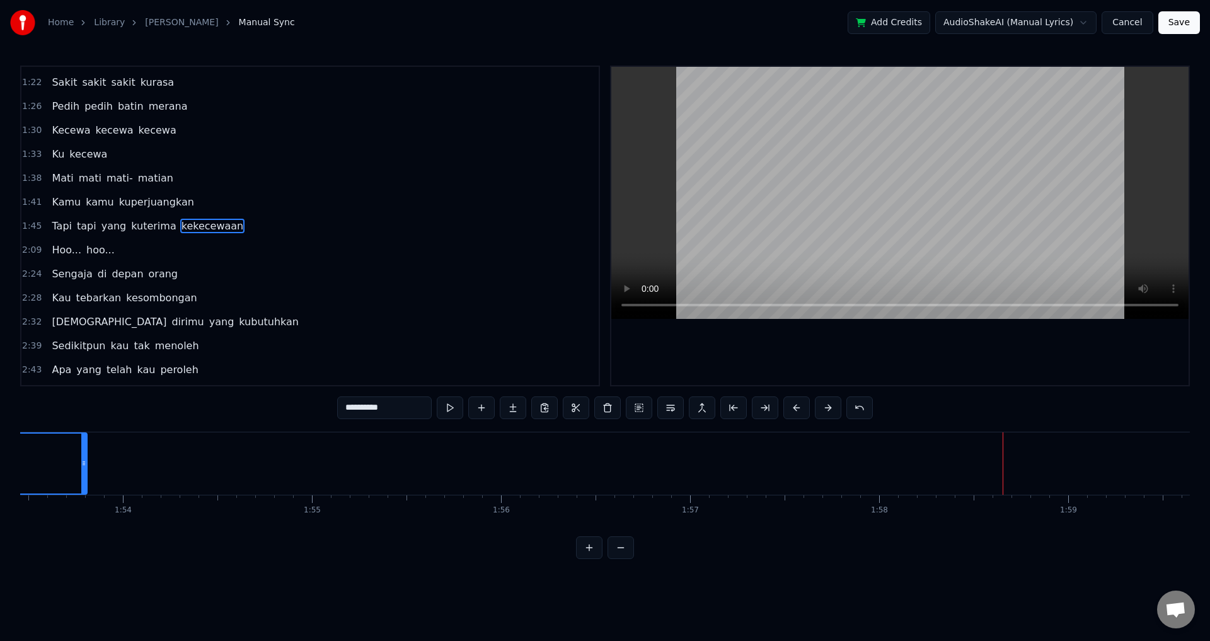
drag, startPoint x: 1002, startPoint y: 461, endPoint x: 84, endPoint y: 441, distance: 918.2
click at [84, 441] on div at bounding box center [83, 464] width 5 height 60
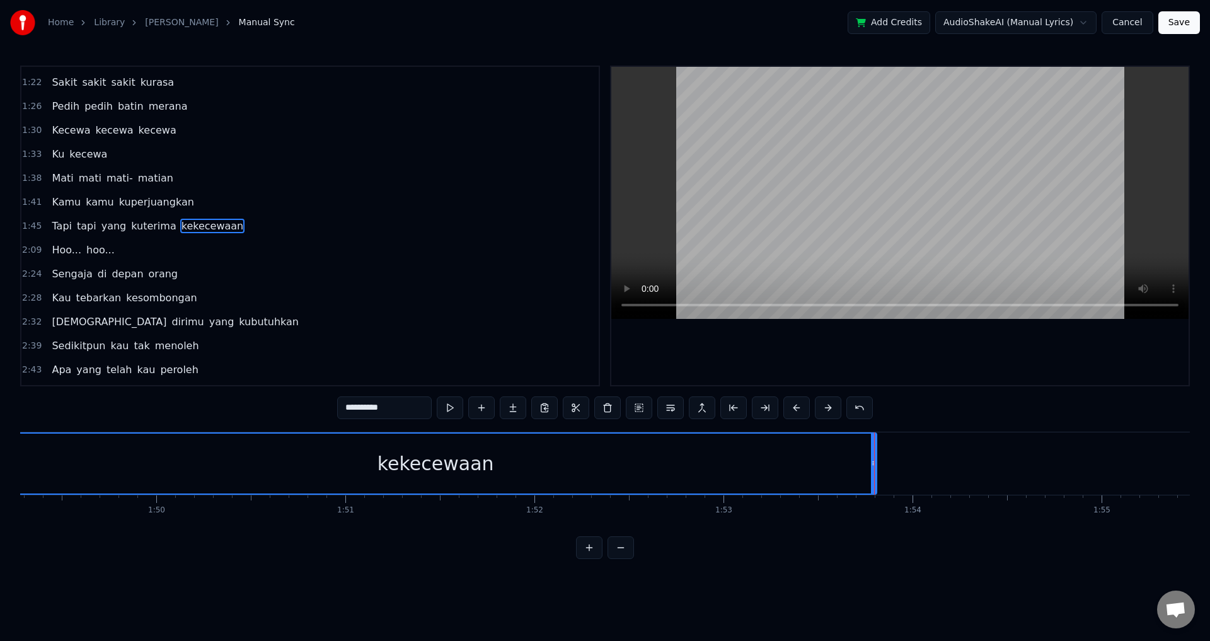
scroll to position [0, 20652]
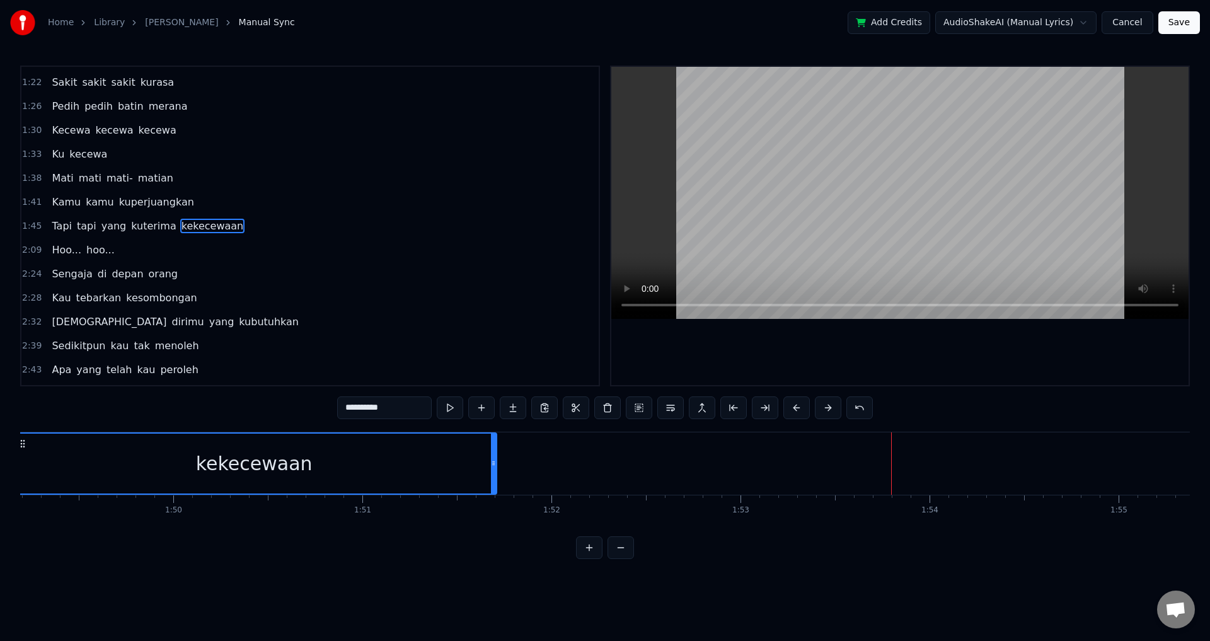
drag, startPoint x: 890, startPoint y: 455, endPoint x: 492, endPoint y: 461, distance: 397.2
click at [492, 461] on div at bounding box center [493, 464] width 5 height 60
click at [19, 531] on div "Home Library [GEOGRAPHIC_DATA] • Jirayut Manual Sync Add Credits AudioShakeAI (…" at bounding box center [605, 279] width 1210 height 559
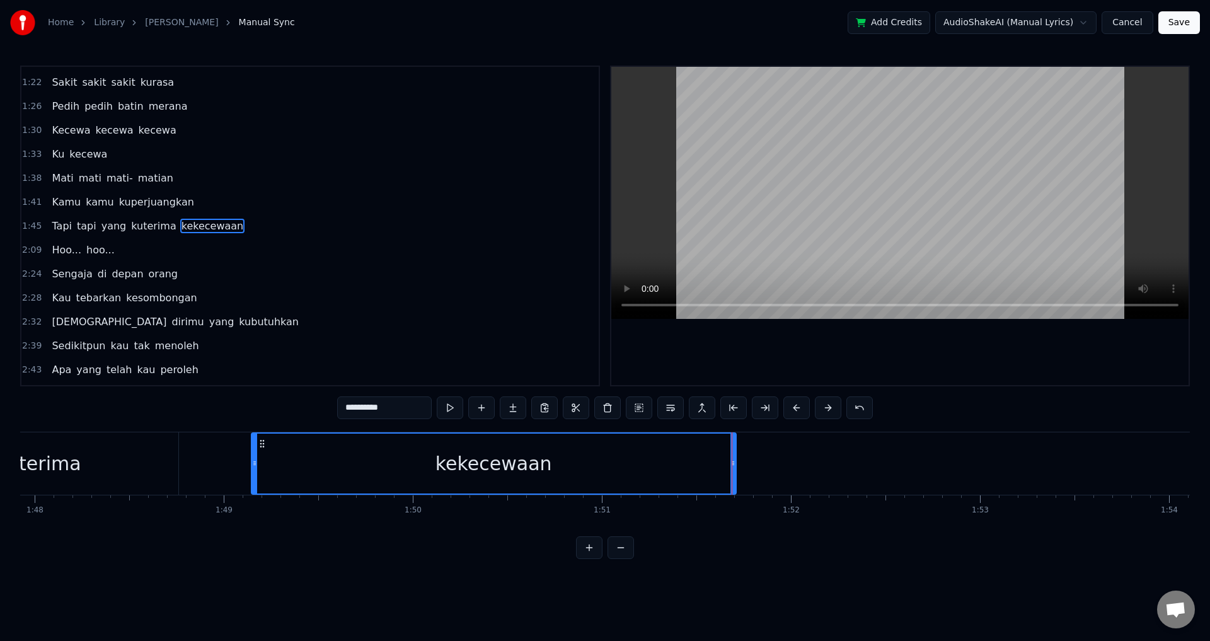
scroll to position [0, 20400]
click at [223, 475] on div "Tapi tapi yang kuterima kekecewaan" at bounding box center [182, 463] width 1139 height 62
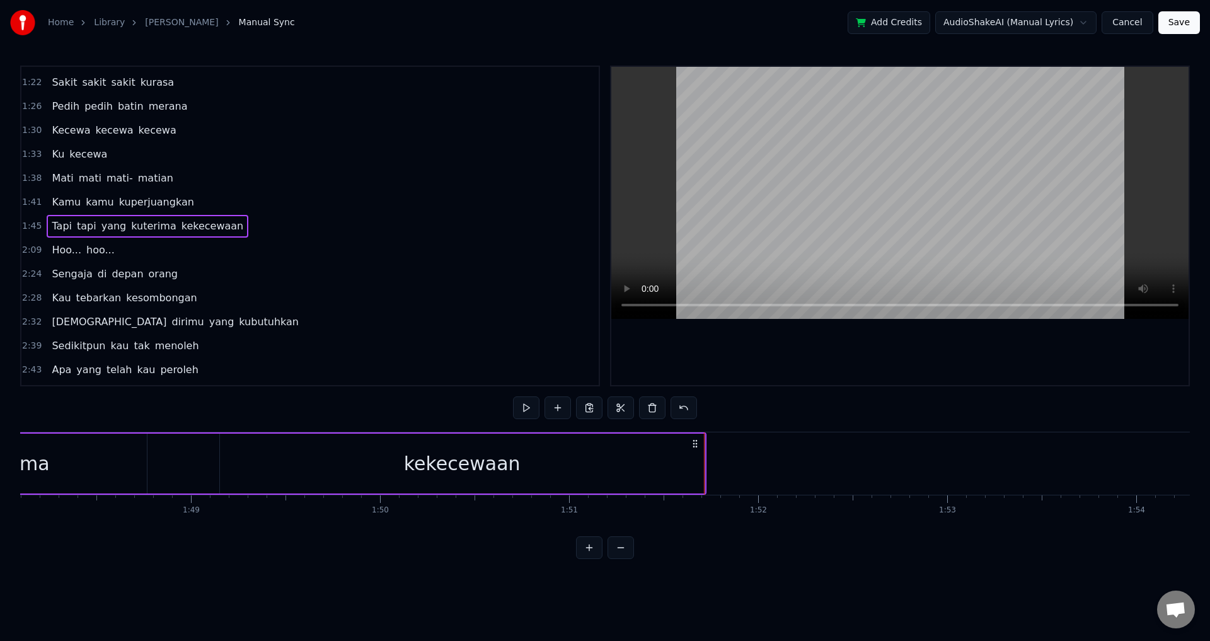
scroll to position [0, 20443]
click at [207, 462] on div "Tapi tapi yang kuterima kekecewaan" at bounding box center [138, 463] width 1139 height 62
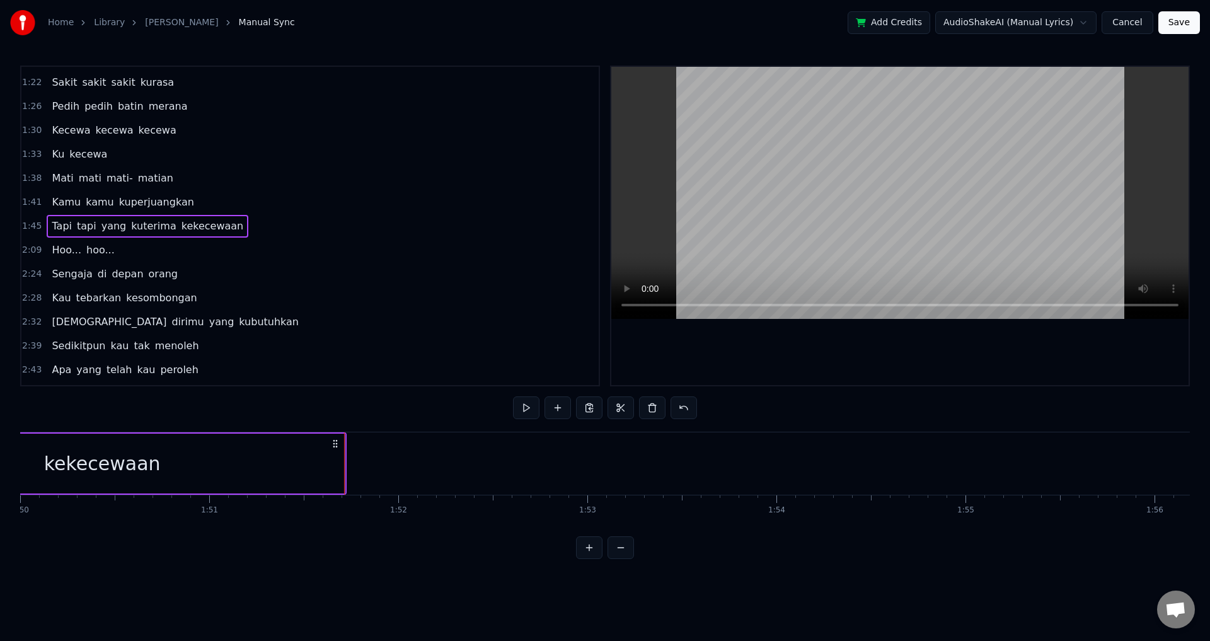
scroll to position [0, 21025]
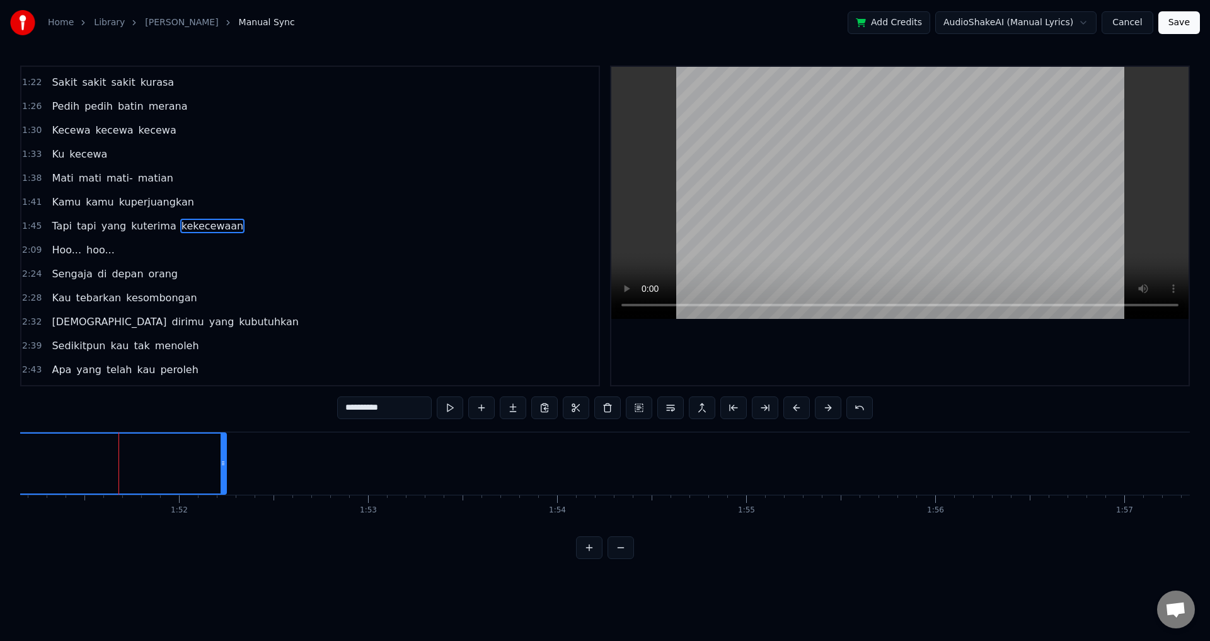
drag, startPoint x: 122, startPoint y: 463, endPoint x: 224, endPoint y: 467, distance: 102.2
click at [224, 467] on icon at bounding box center [223, 463] width 5 height 10
click at [755, 337] on div at bounding box center [901, 226] width 578 height 318
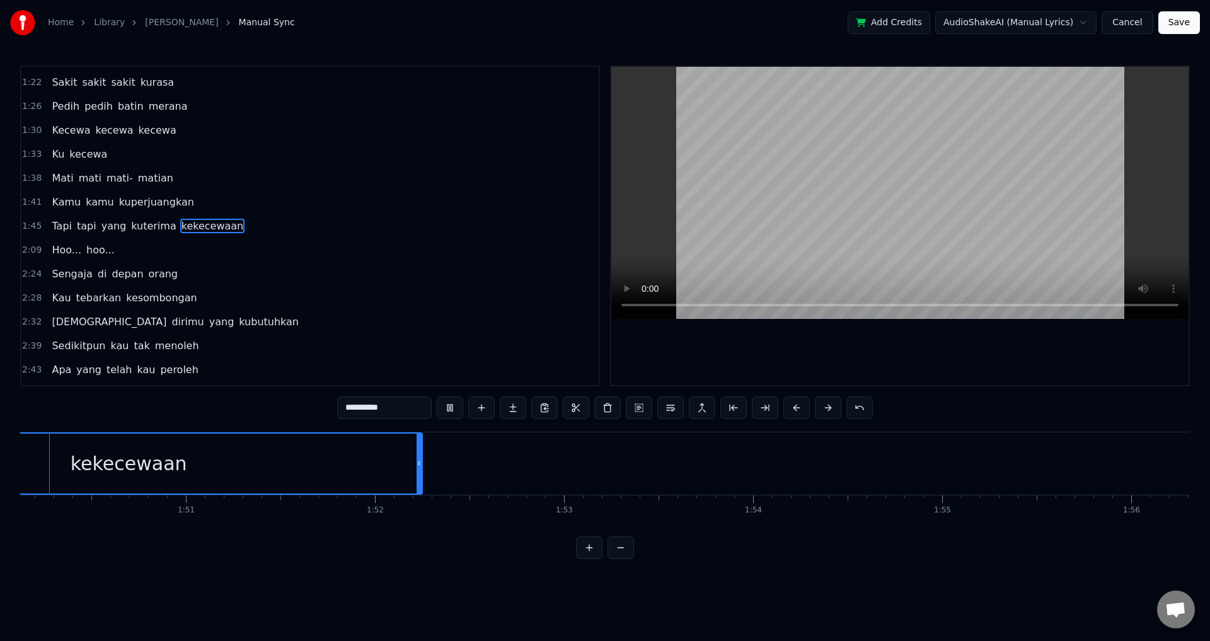
scroll to position [0, 20769]
click at [966, 386] on div at bounding box center [900, 226] width 580 height 321
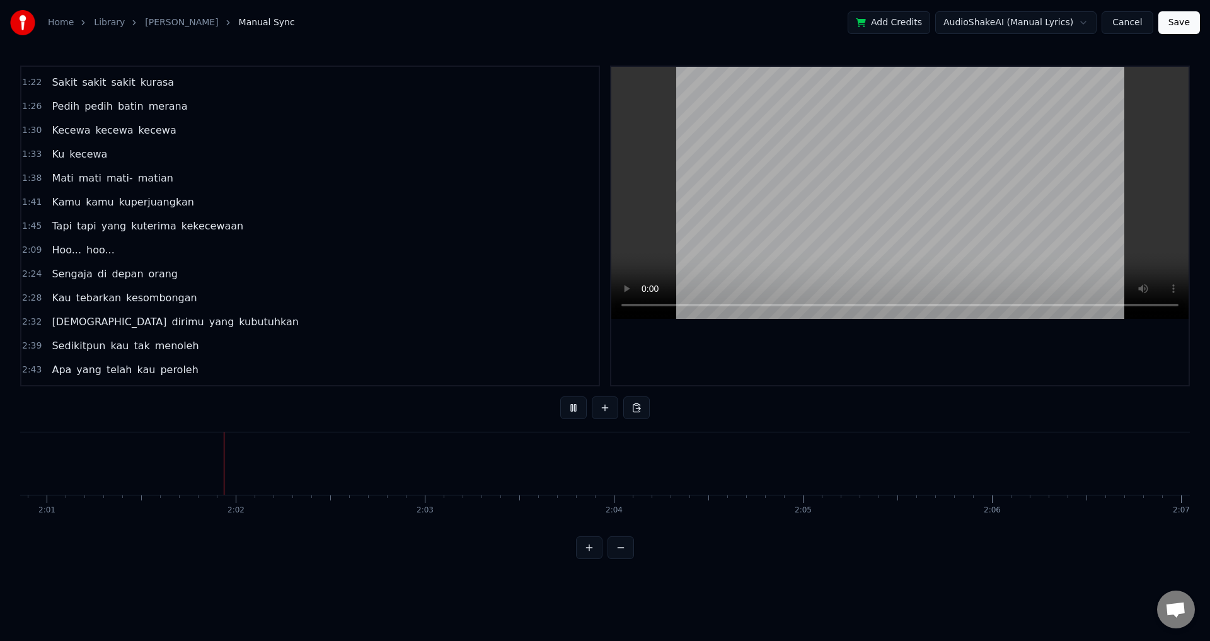
scroll to position [0, 22878]
click at [946, 358] on div at bounding box center [901, 226] width 578 height 318
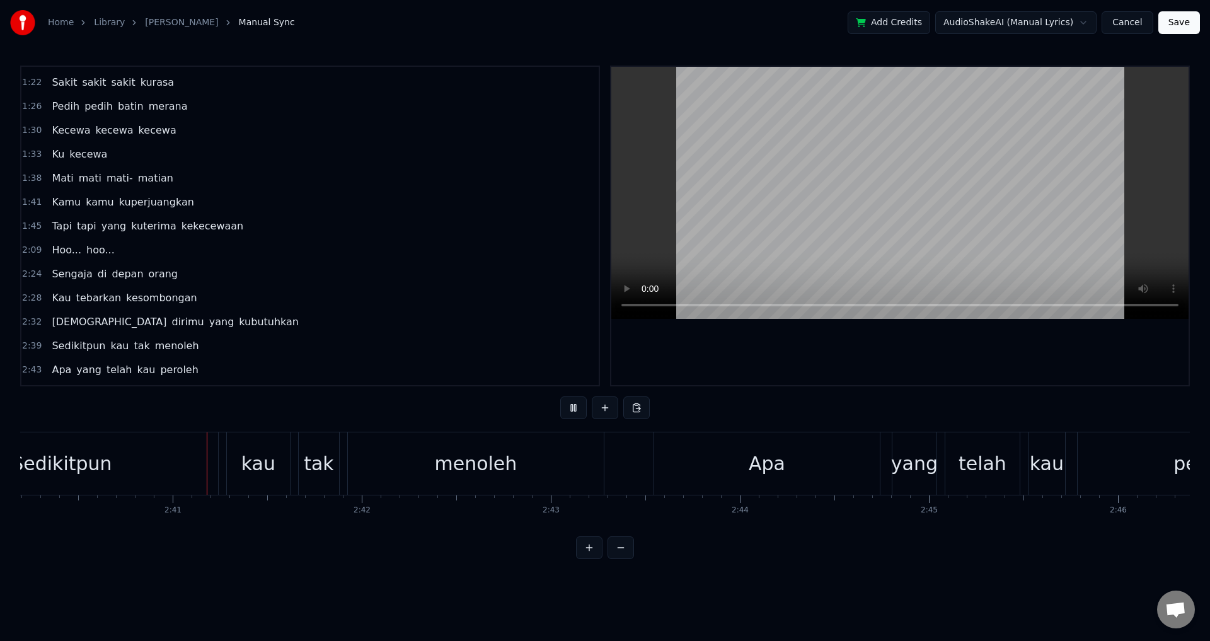
scroll to position [0, 30300]
click at [245, 434] on div "kau" at bounding box center [257, 463] width 63 height 62
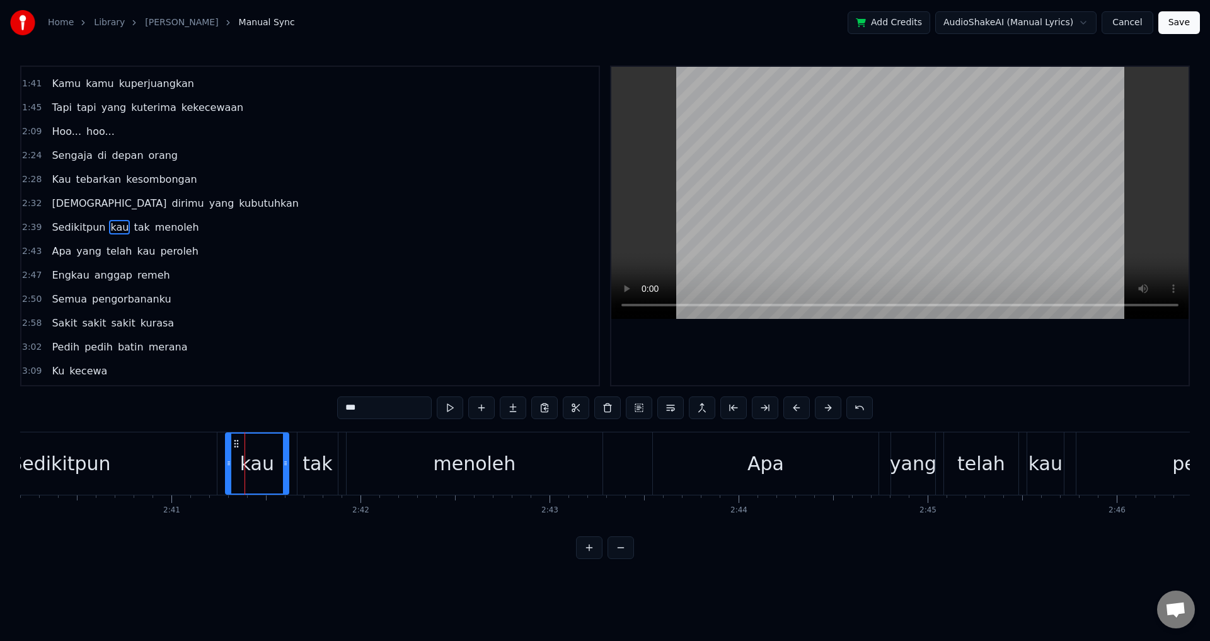
scroll to position [403, 0]
click at [291, 456] on div "Sedikitpun kau tak menoleh" at bounding box center [255, 463] width 702 height 62
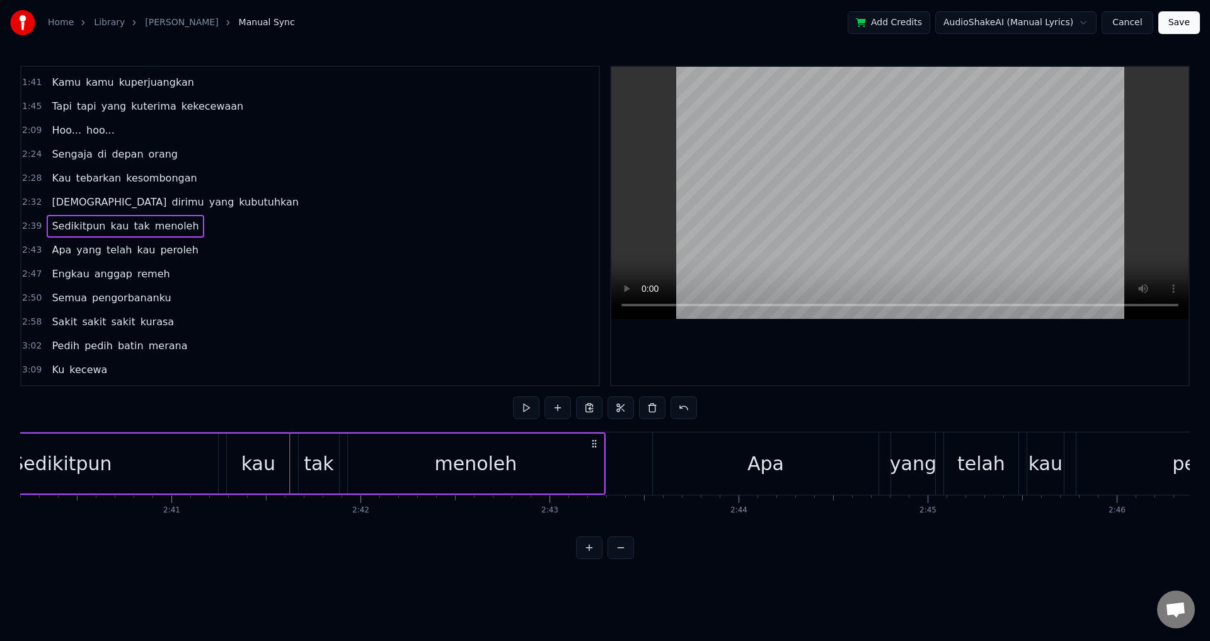
click at [309, 460] on div "tak" at bounding box center [319, 464] width 30 height 28
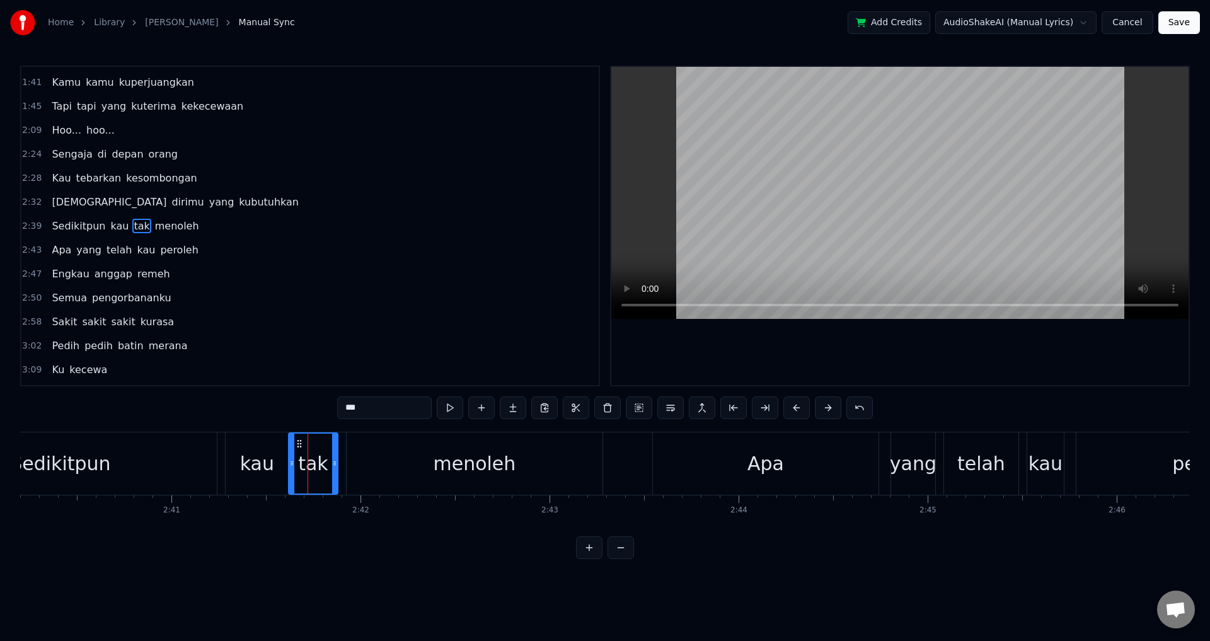
drag, startPoint x: 299, startPoint y: 458, endPoint x: 290, endPoint y: 454, distance: 9.9
click at [290, 454] on div at bounding box center [291, 464] width 5 height 60
drag, startPoint x: 335, startPoint y: 465, endPoint x: 342, endPoint y: 463, distance: 7.0
click at [342, 463] on icon at bounding box center [341, 463] width 5 height 10
click at [260, 468] on div "kau" at bounding box center [257, 464] width 34 height 28
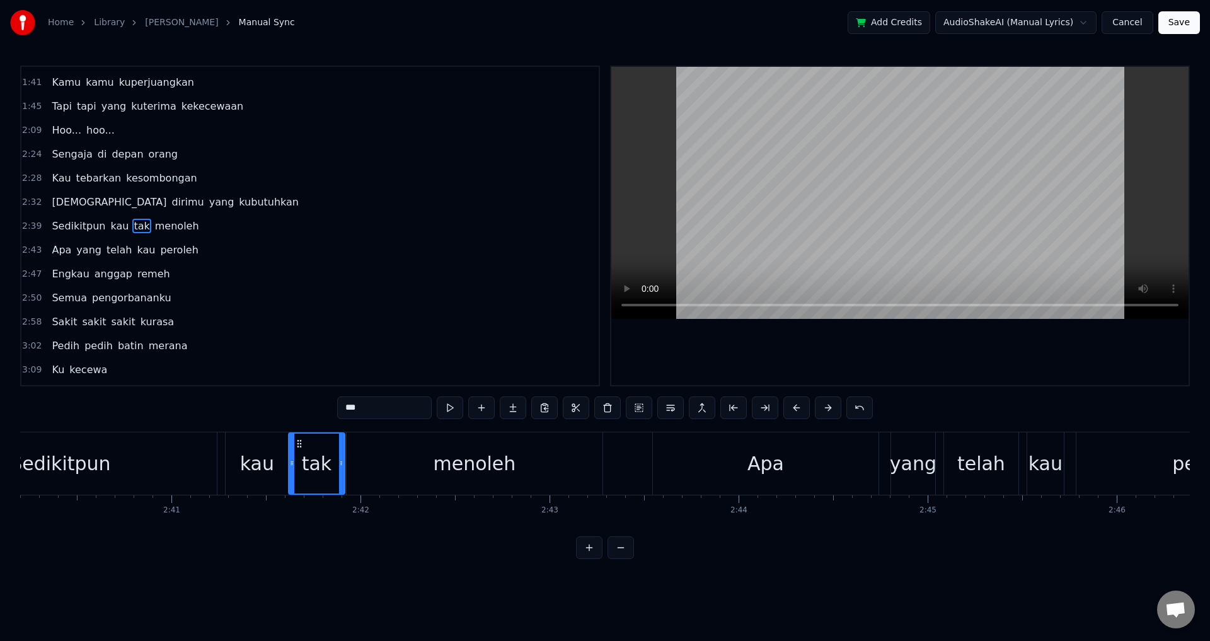
type input "***"
drag, startPoint x: 228, startPoint y: 460, endPoint x: 219, endPoint y: 457, distance: 9.2
click at [219, 457] on div at bounding box center [220, 464] width 5 height 60
click at [675, 358] on div at bounding box center [901, 226] width 578 height 318
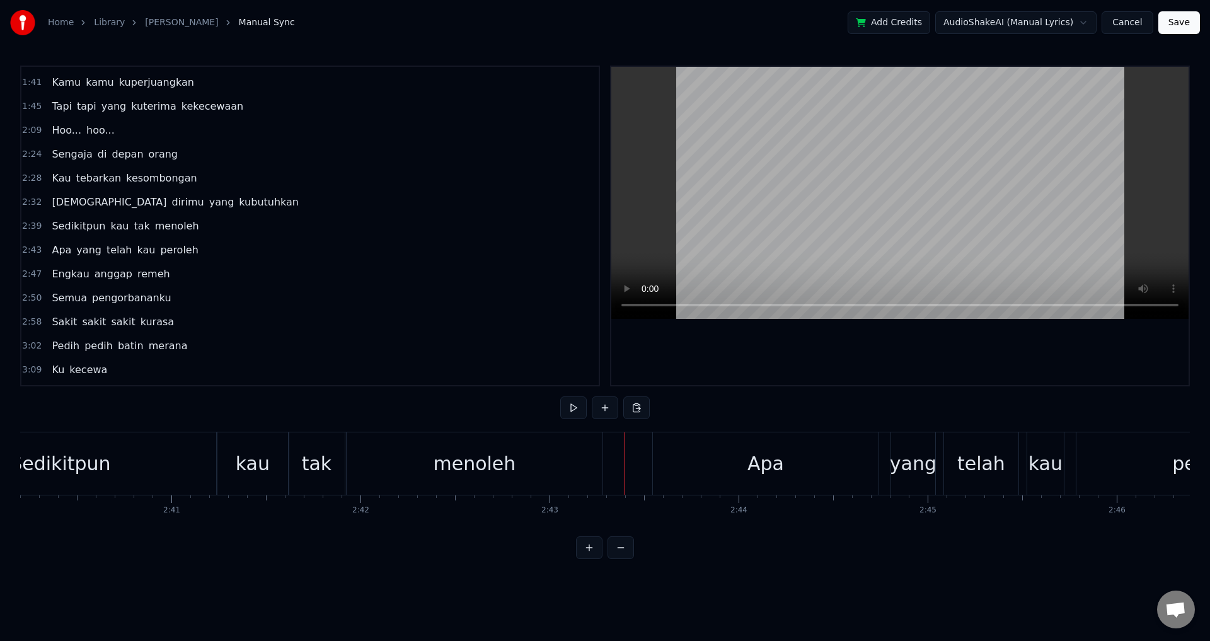
click at [707, 384] on div at bounding box center [901, 226] width 578 height 318
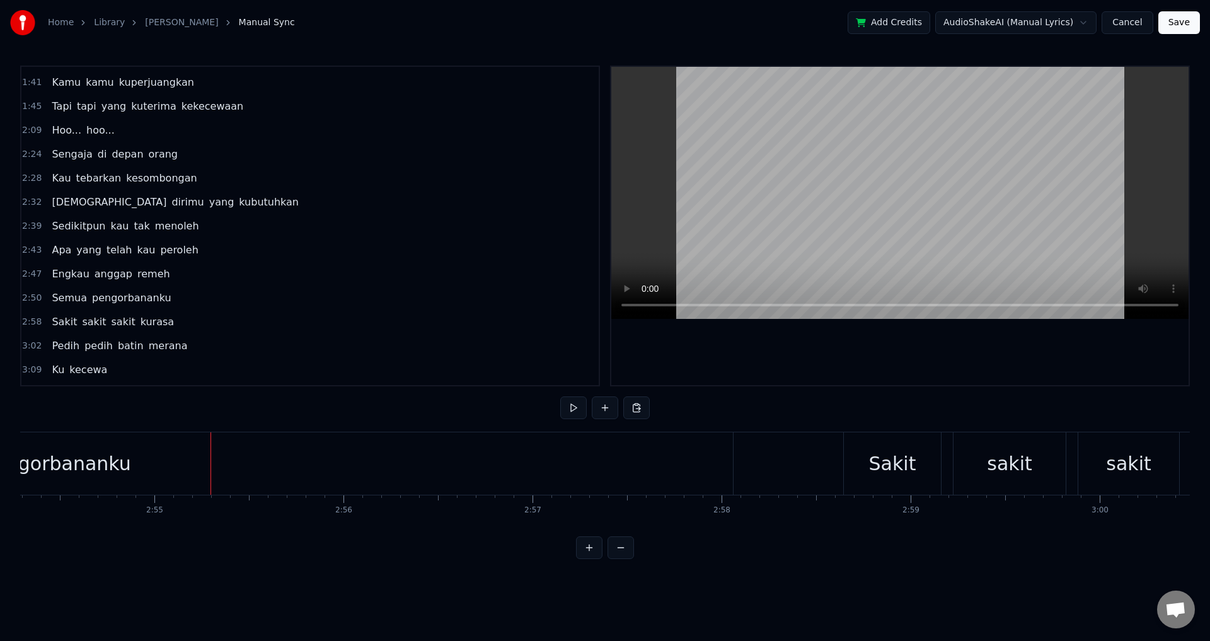
scroll to position [0, 32968]
click at [685, 467] on div "pengorbananku" at bounding box center [53, 463] width 1353 height 62
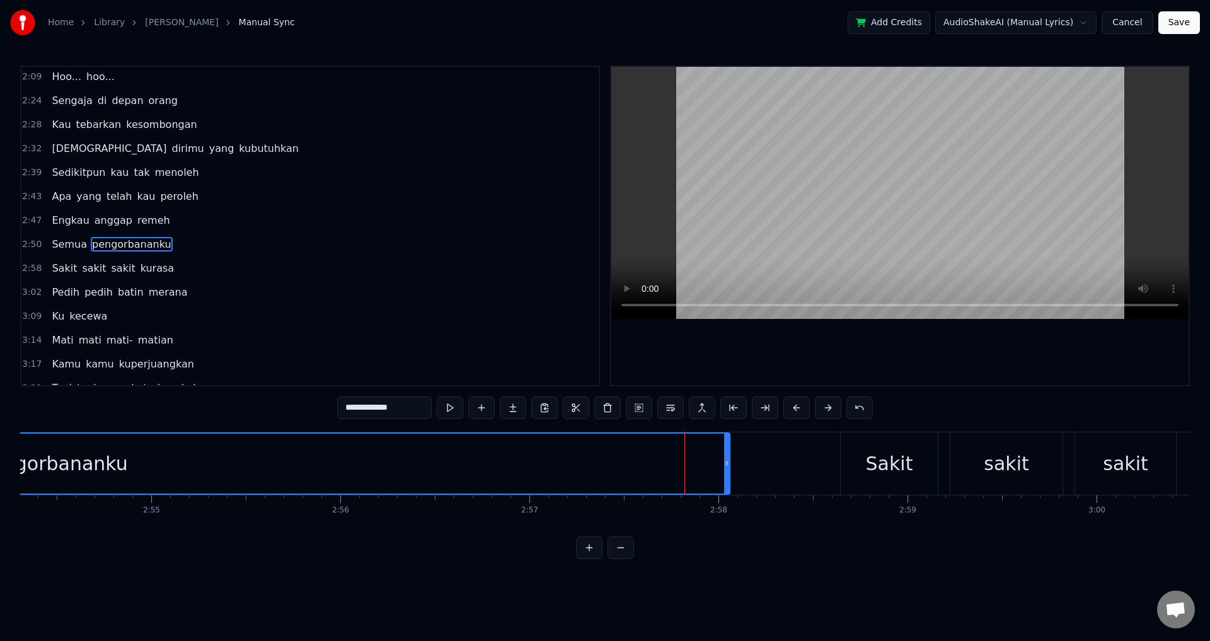
scroll to position [475, 0]
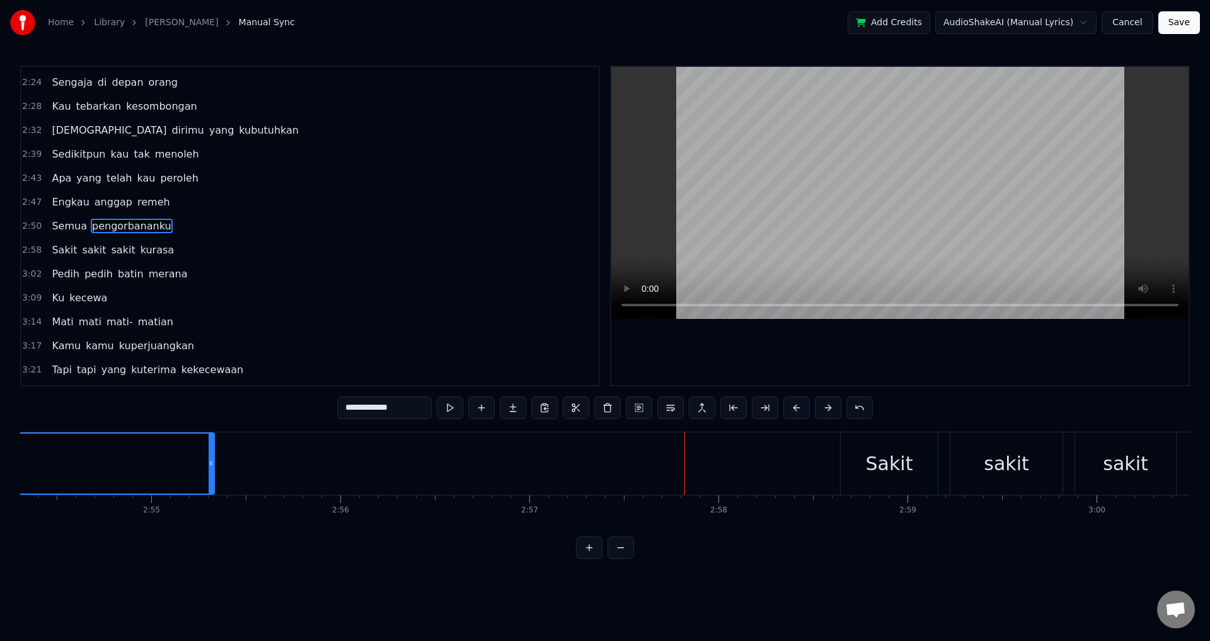
drag, startPoint x: 726, startPoint y: 463, endPoint x: 211, endPoint y: 460, distance: 515.7
click at [211, 460] on icon at bounding box center [211, 463] width 5 height 10
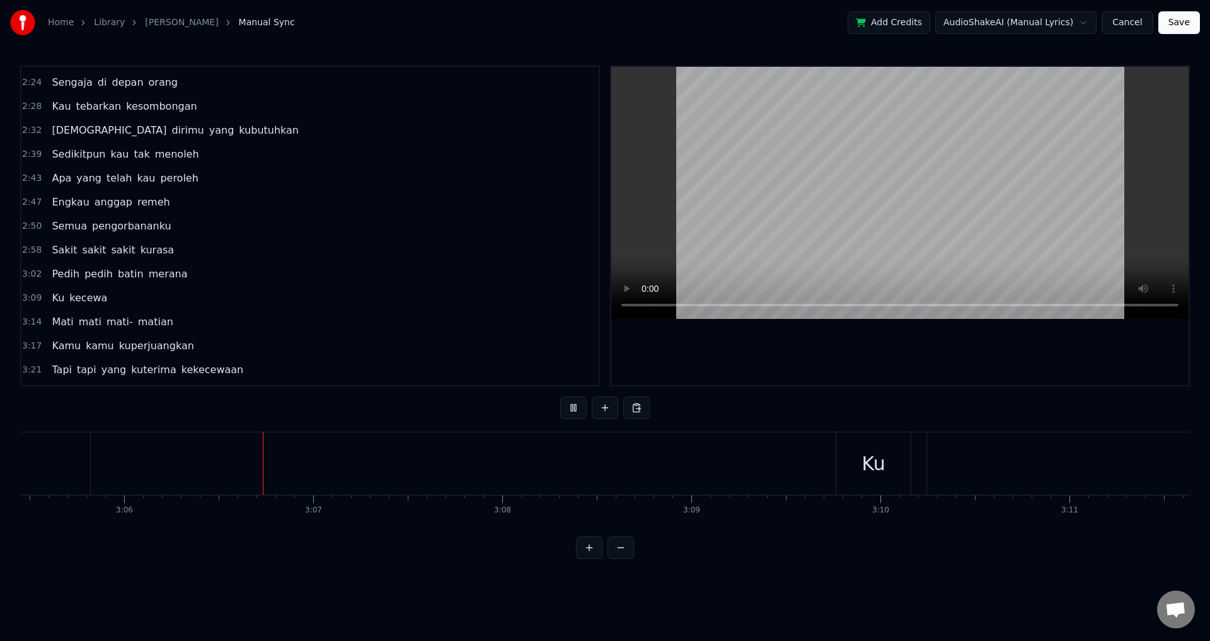
scroll to position [0, 35124]
drag, startPoint x: 104, startPoint y: 460, endPoint x: 90, endPoint y: 460, distance: 13.9
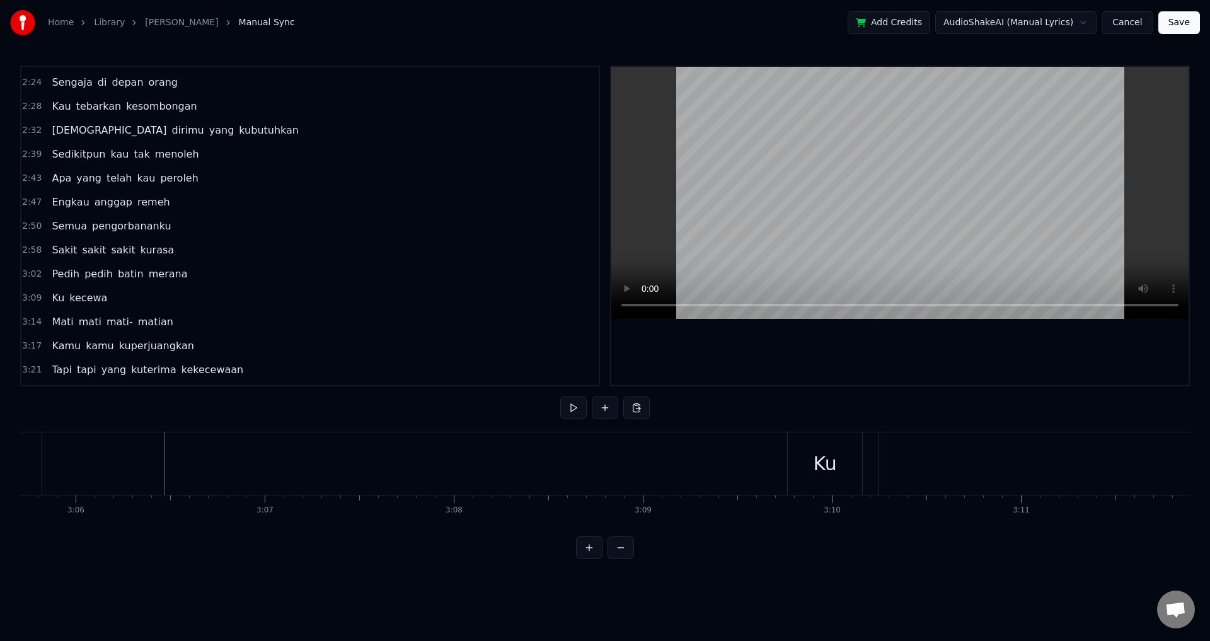
click at [600, 409] on button at bounding box center [605, 408] width 26 height 23
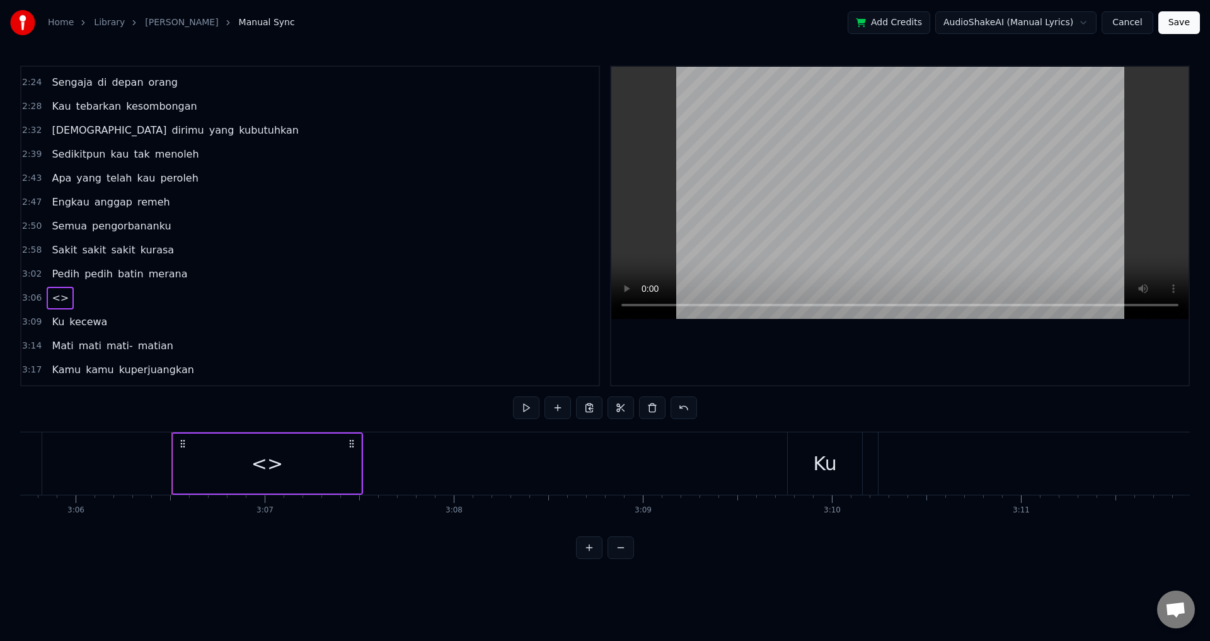
click at [229, 473] on div "<>" at bounding box center [267, 464] width 188 height 60
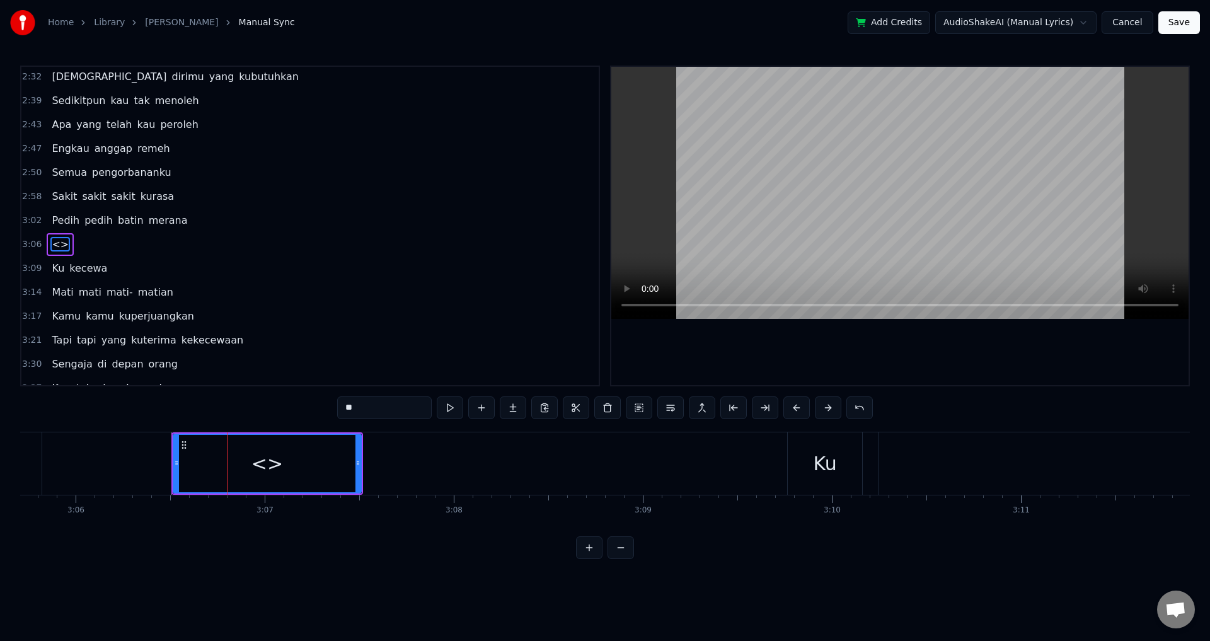
scroll to position [547, 0]
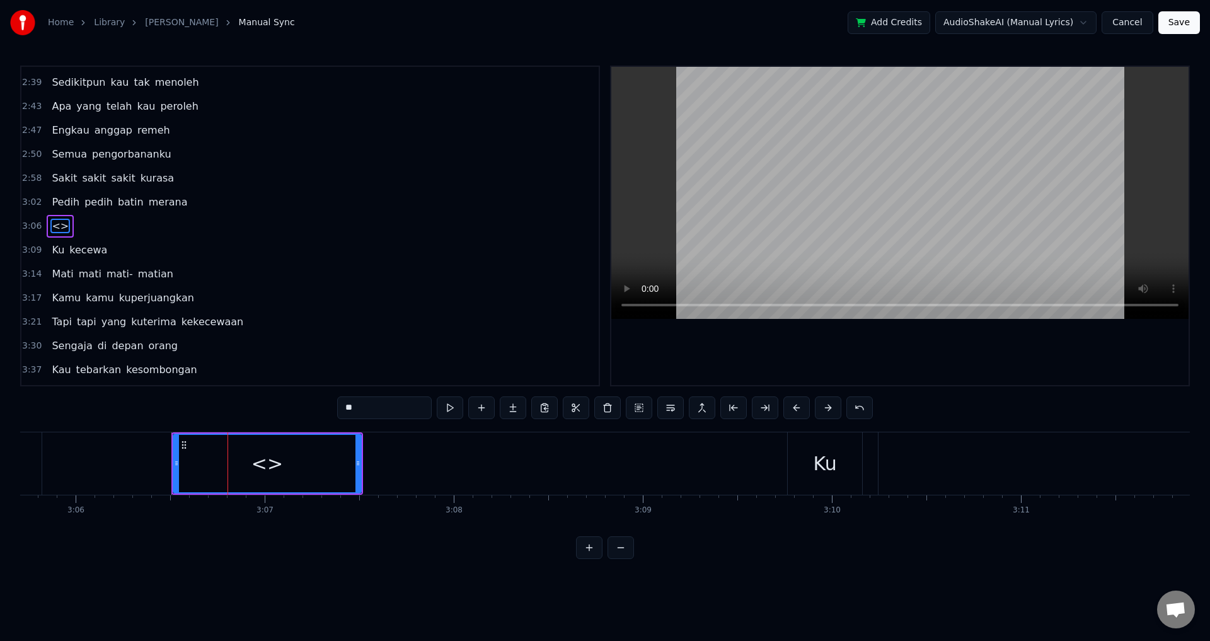
drag, startPoint x: 366, startPoint y: 400, endPoint x: 301, endPoint y: 414, distance: 66.5
click at [298, 414] on div "0:17 Selama ini aku mencintaimu 0:23 Begitu tulus tanpa [PERSON_NAME] ragu 0:33…" at bounding box center [605, 313] width 1170 height 494
type input "*"
type input "******"
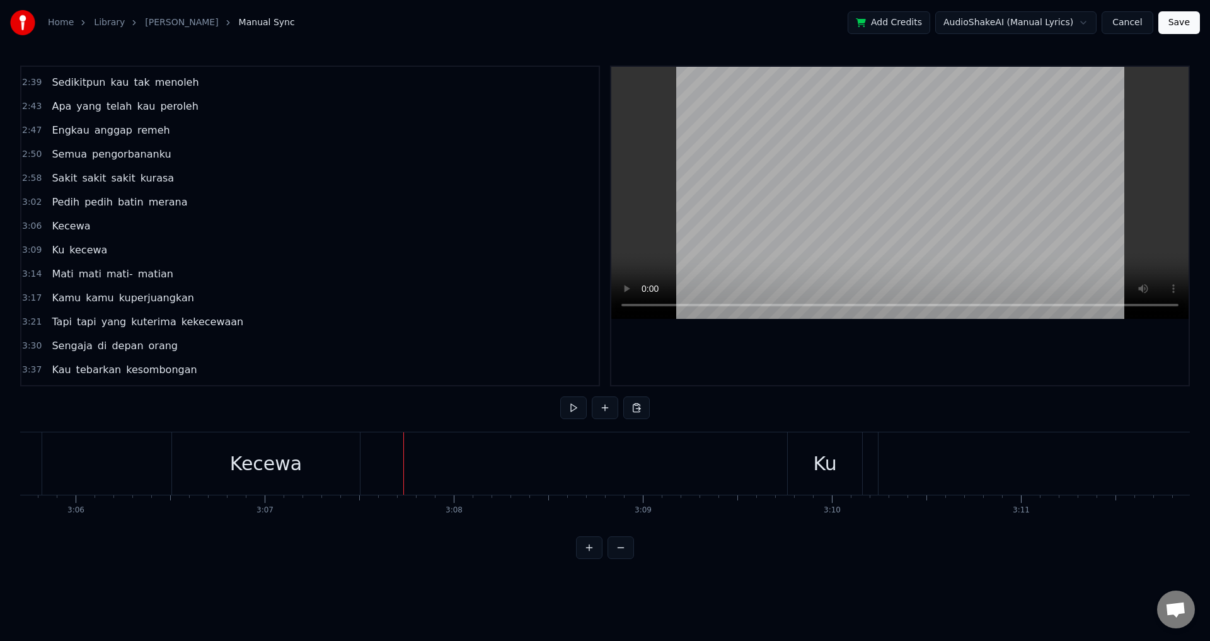
click at [262, 463] on div "Kecewa" at bounding box center [266, 464] width 73 height 28
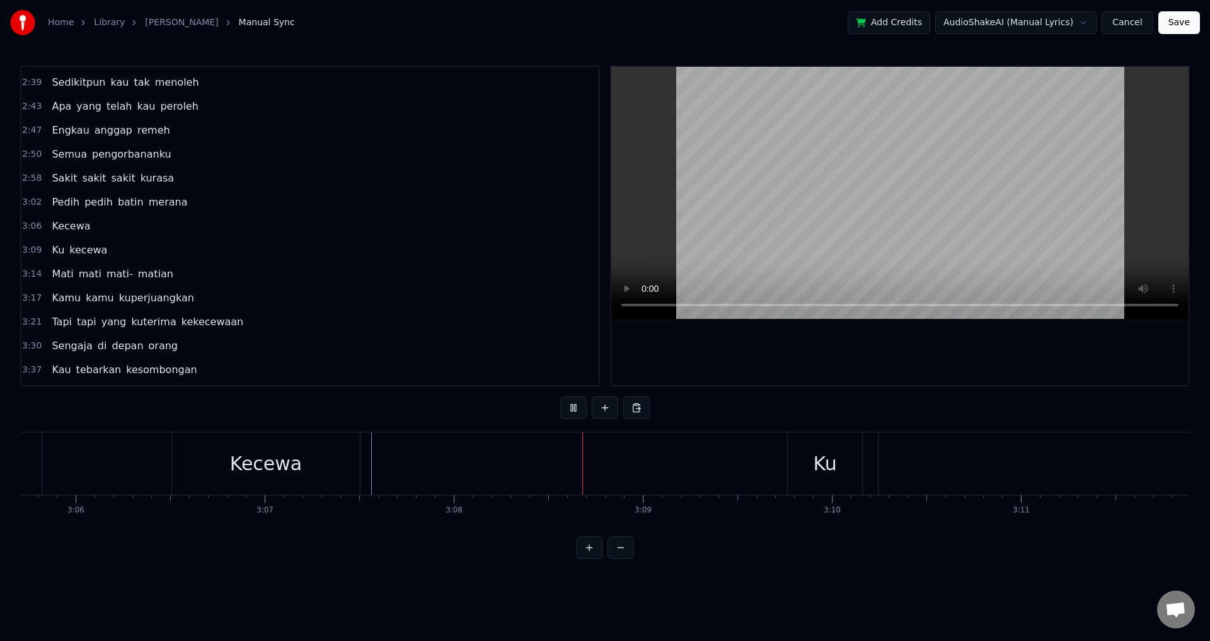
click at [269, 468] on div "Kecewa" at bounding box center [266, 464] width 73 height 28
click at [304, 479] on div "Kecewa" at bounding box center [266, 463] width 188 height 62
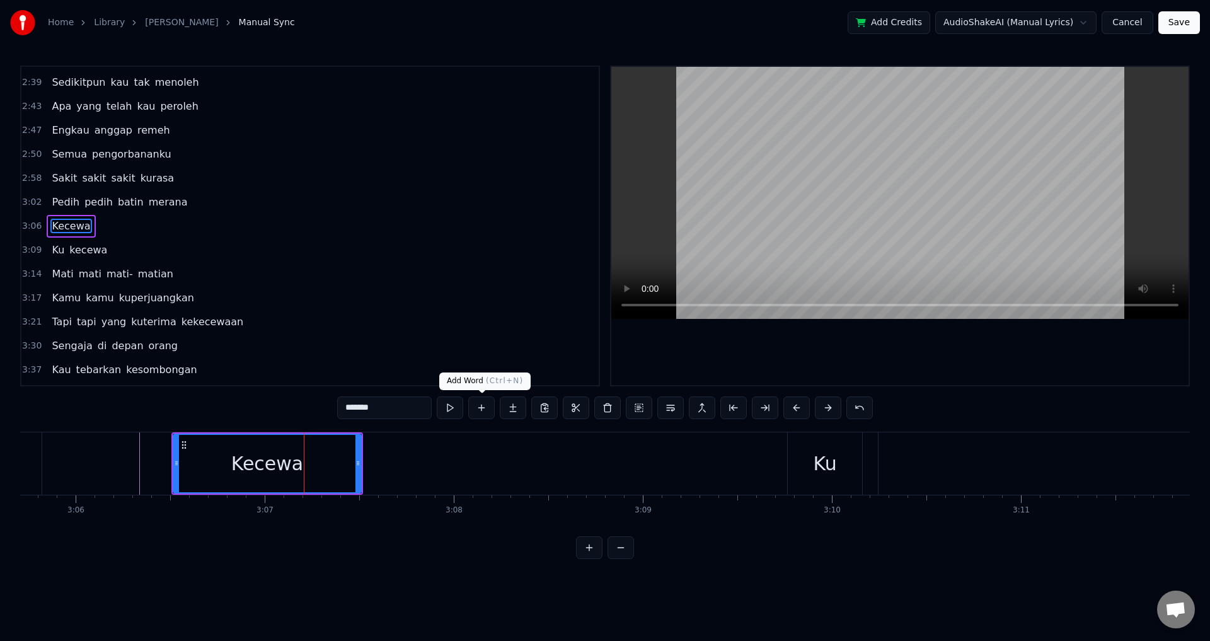
click at [476, 410] on button at bounding box center [481, 408] width 26 height 23
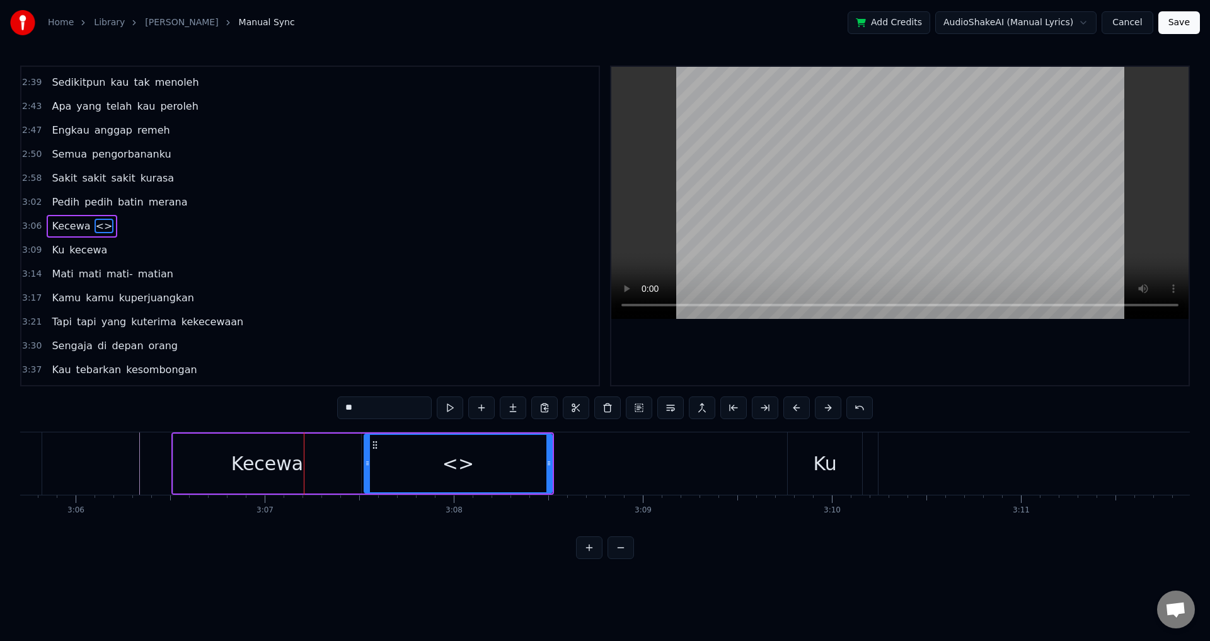
click at [476, 410] on button at bounding box center [481, 408] width 26 height 23
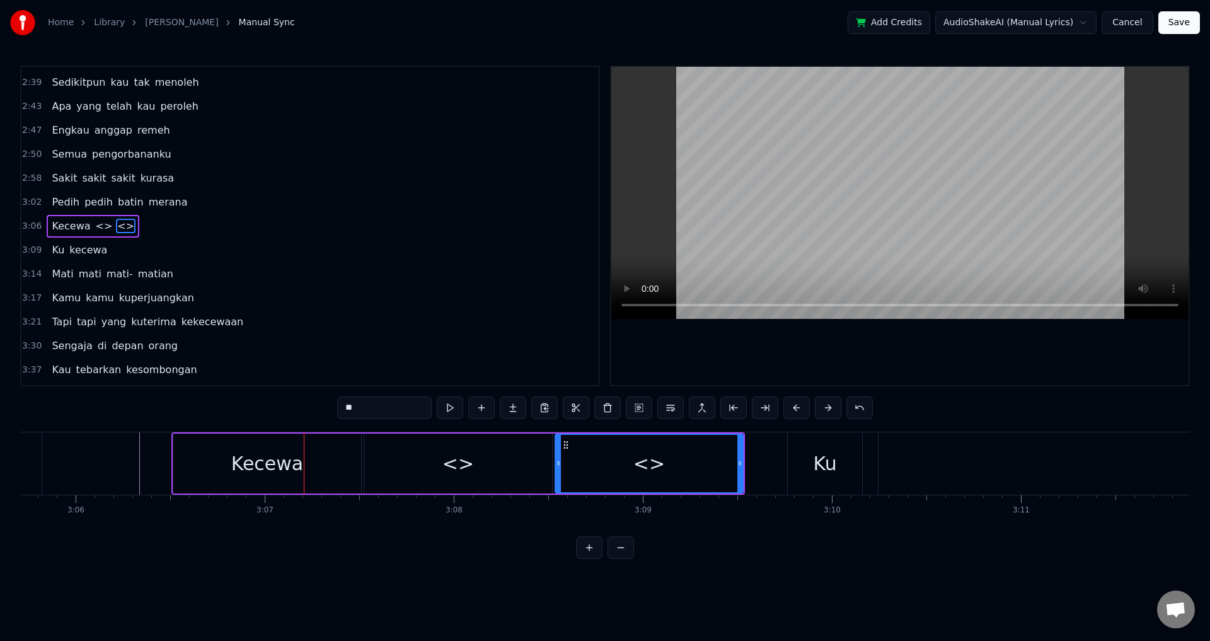
click at [402, 463] on div "<>" at bounding box center [458, 464] width 188 height 60
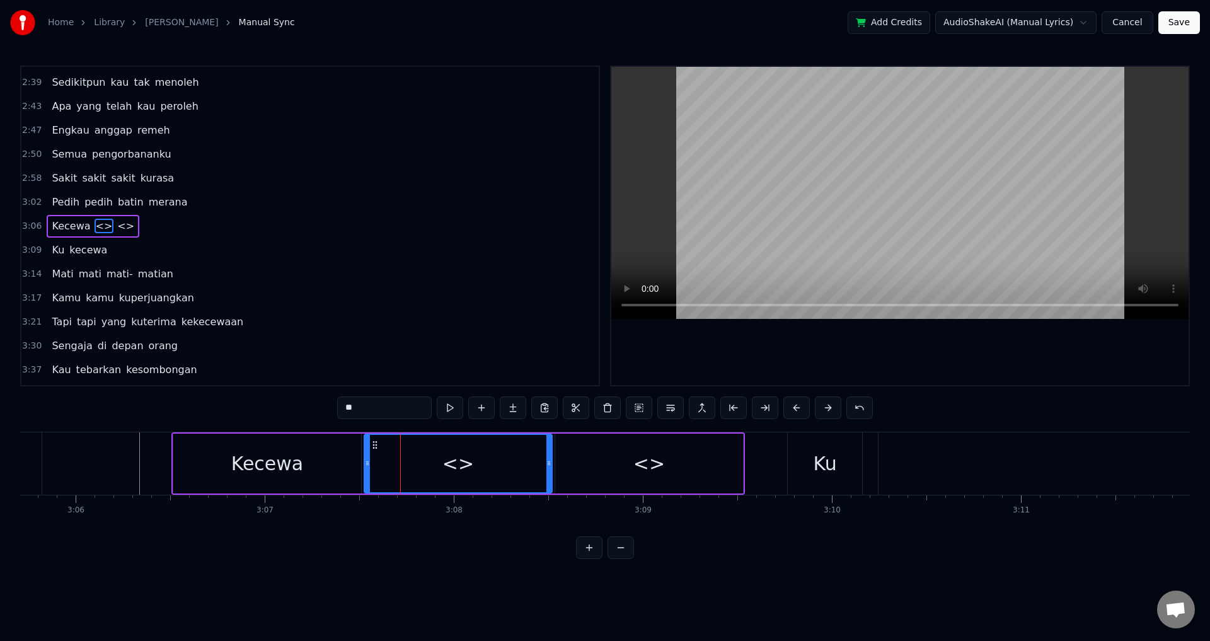
drag, startPoint x: 381, startPoint y: 405, endPoint x: 291, endPoint y: 397, distance: 91.2
click at [291, 397] on div "0:17 Selama ini aku mencintaimu 0:23 Begitu tulus tanpa [PERSON_NAME] ragu 0:33…" at bounding box center [605, 313] width 1170 height 494
click at [627, 455] on div "<>" at bounding box center [649, 464] width 188 height 60
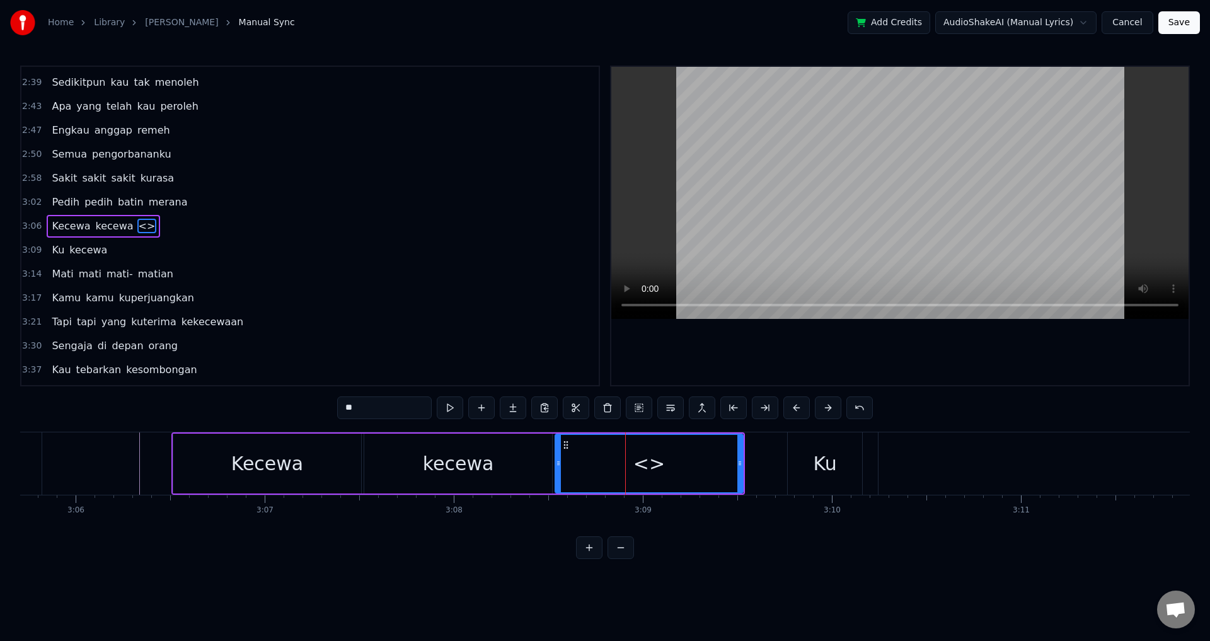
drag, startPoint x: 318, startPoint y: 410, endPoint x: 301, endPoint y: 409, distance: 16.4
click at [301, 410] on div "0:17 Selama ini aku mencintaimu 0:23 Begitu tulus tanpa [PERSON_NAME] ragu 0:33…" at bounding box center [605, 313] width 1170 height 494
type input "*"
type input "******"
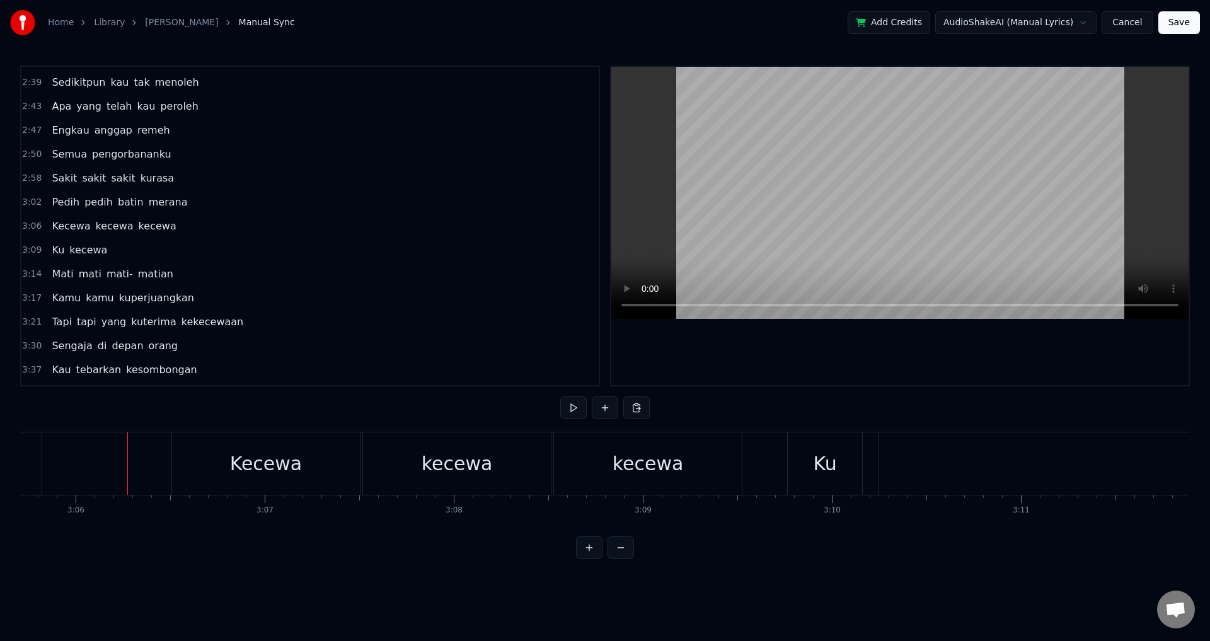
click at [293, 454] on div "Kecewa" at bounding box center [266, 464] width 73 height 28
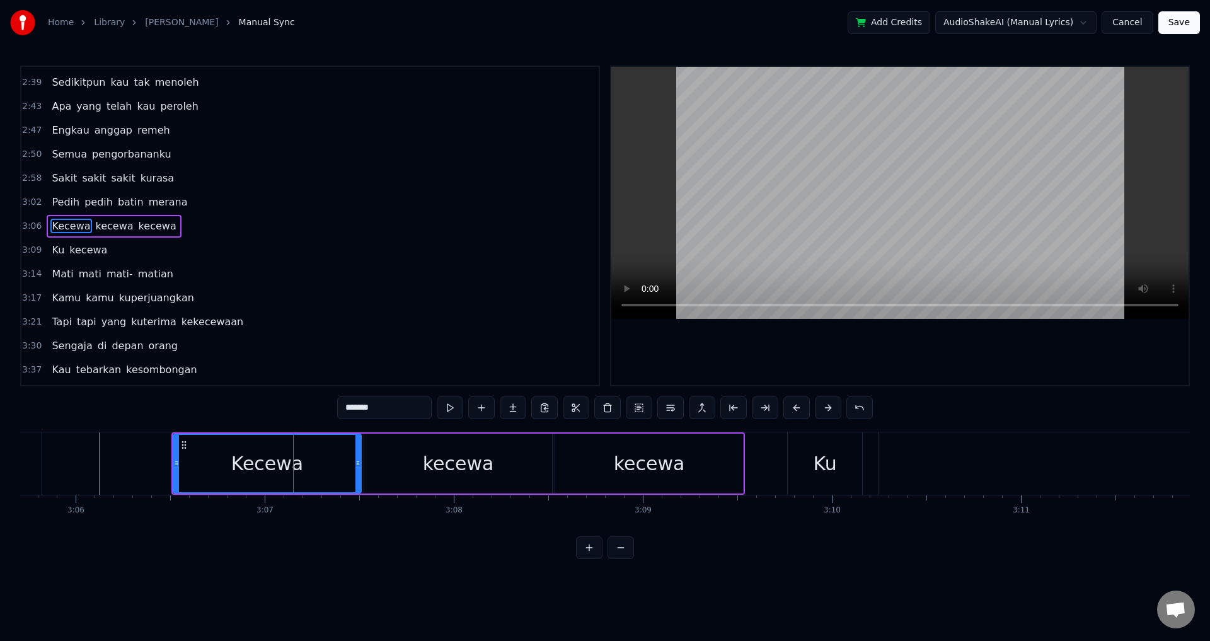
click at [404, 401] on input "******" at bounding box center [384, 408] width 95 height 23
type input "******"
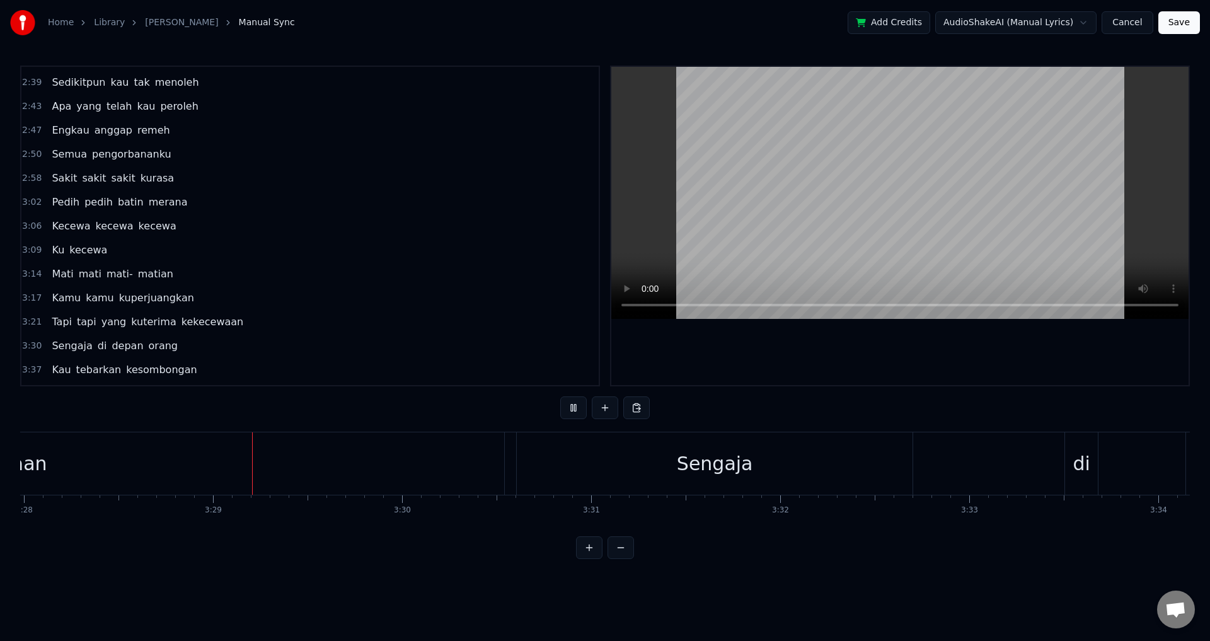
scroll to position [0, 39398]
click at [457, 456] on div "Sengaja" at bounding box center [654, 463] width 396 height 62
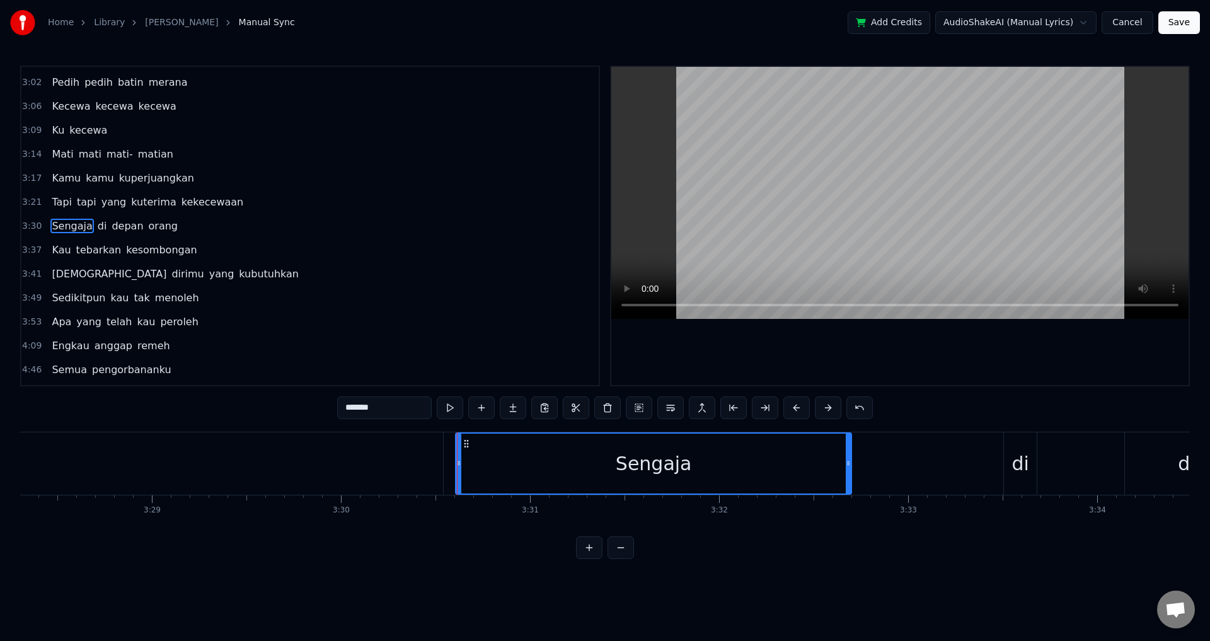
type input "**********"
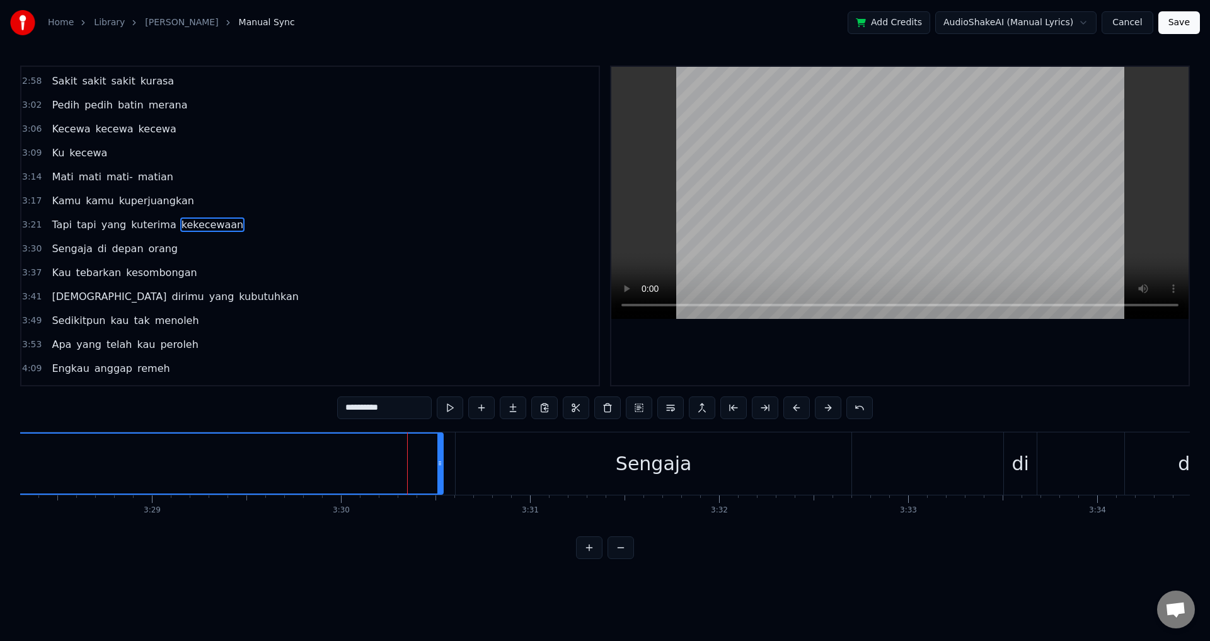
scroll to position [643, 0]
drag, startPoint x: 439, startPoint y: 462, endPoint x: 129, endPoint y: 458, distance: 310.8
click at [124, 460] on icon at bounding box center [124, 463] width 5 height 10
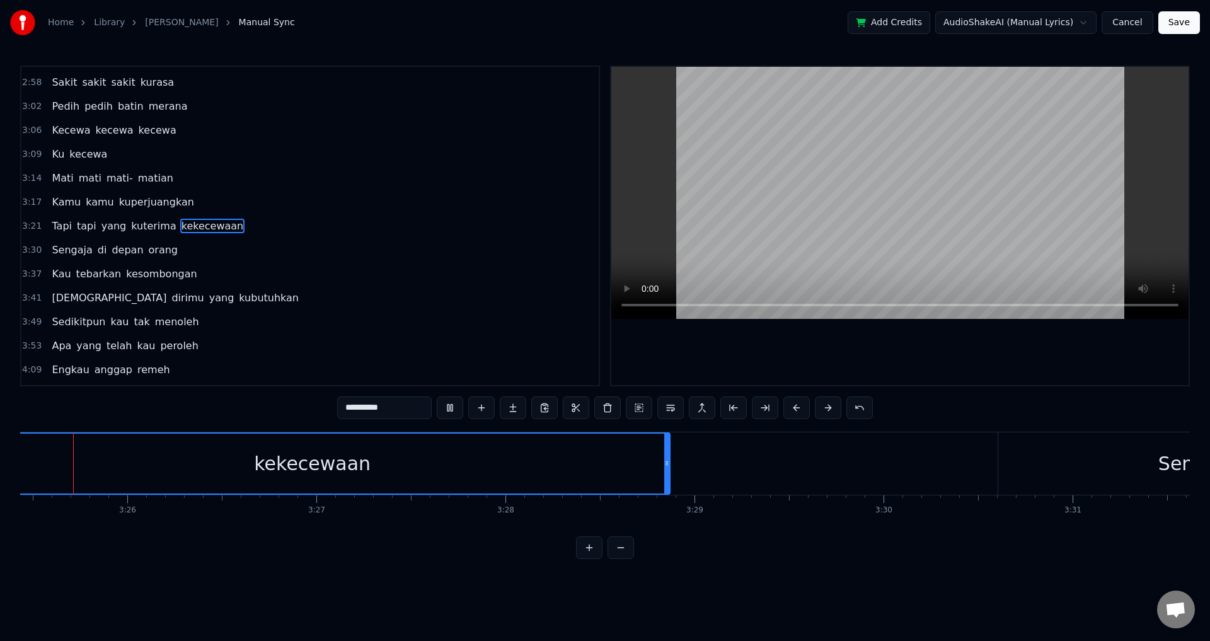
scroll to position [0, 38818]
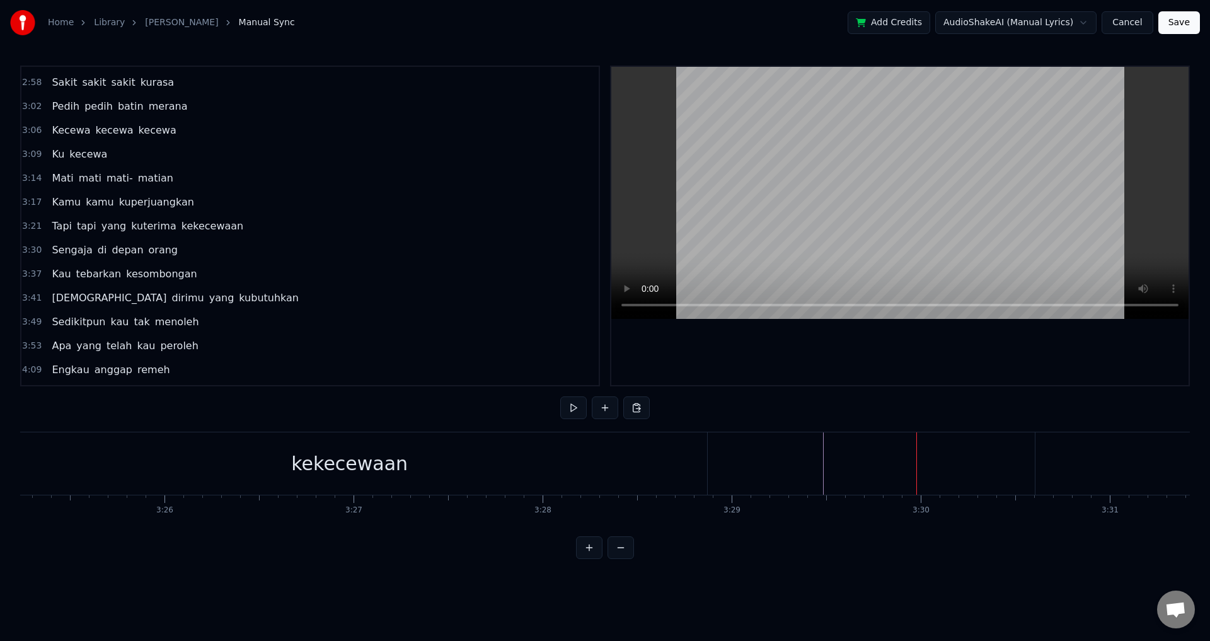
click at [525, 455] on div "Sengaja" at bounding box center [721, 463] width 396 height 62
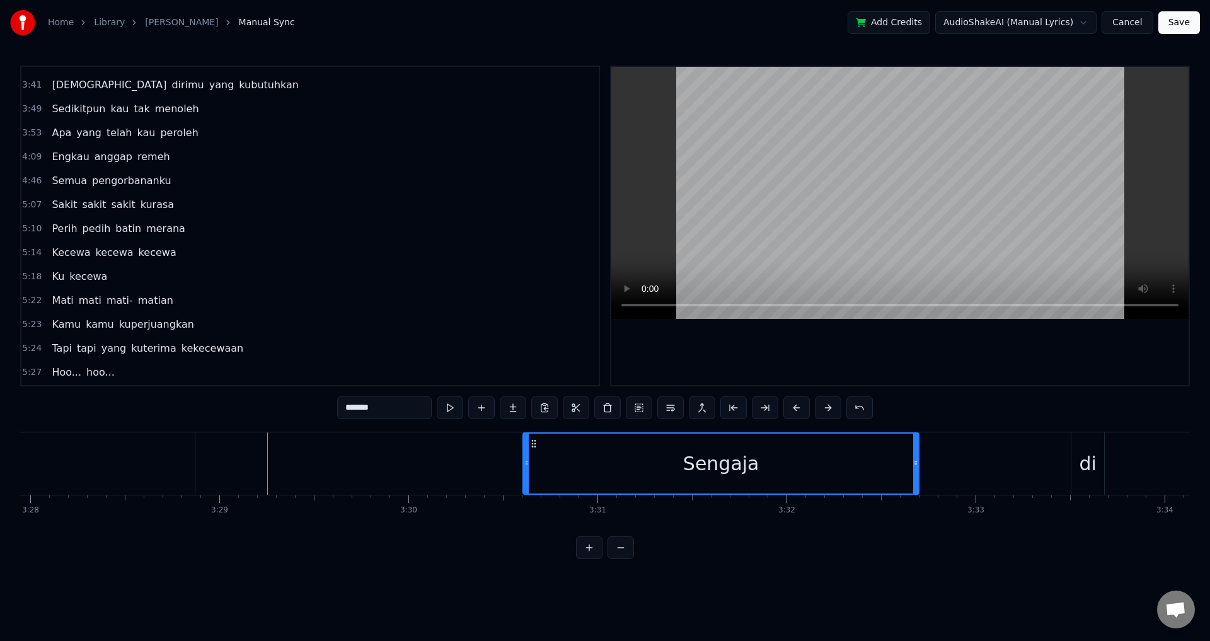
scroll to position [793, 0]
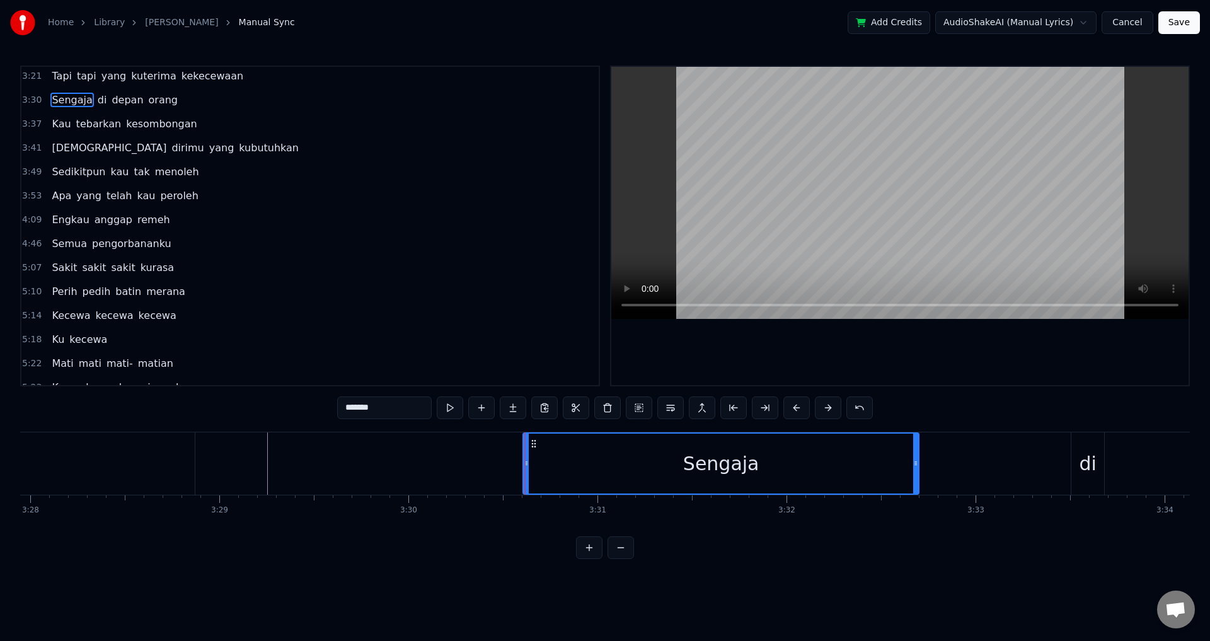
click at [47, 106] on div "Sengaja di depan orang" at bounding box center [115, 100] width 136 height 23
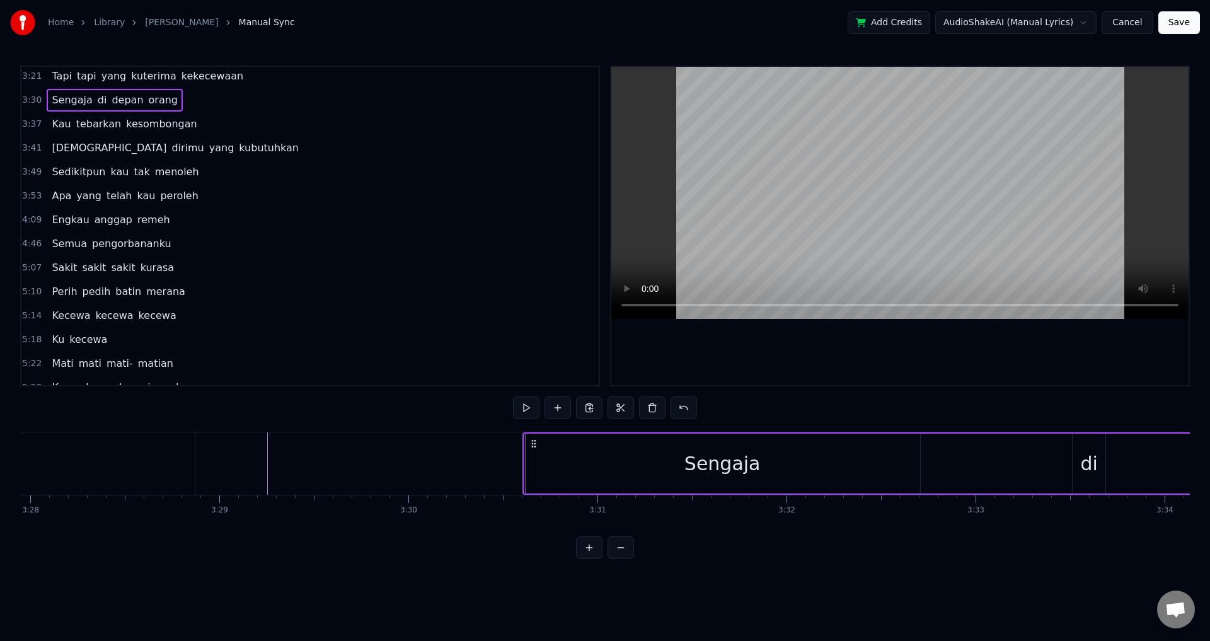
click at [745, 411] on div "0:17 Selama ini aku mencintaimu 0:23 Begitu tulus tanpa [PERSON_NAME] ragu 0:33…" at bounding box center [605, 313] width 1170 height 494
click at [583, 450] on div "Sengaja" at bounding box center [723, 464] width 396 height 60
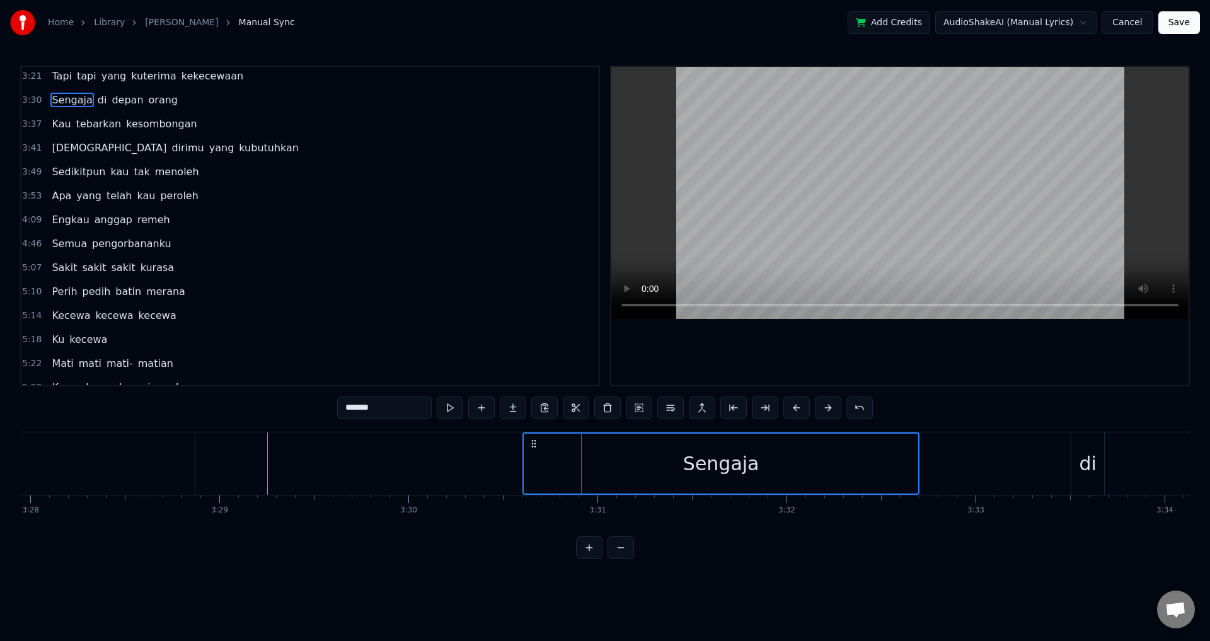
click at [47, 246] on div "Semua pengorbananku" at bounding box center [111, 244] width 129 height 23
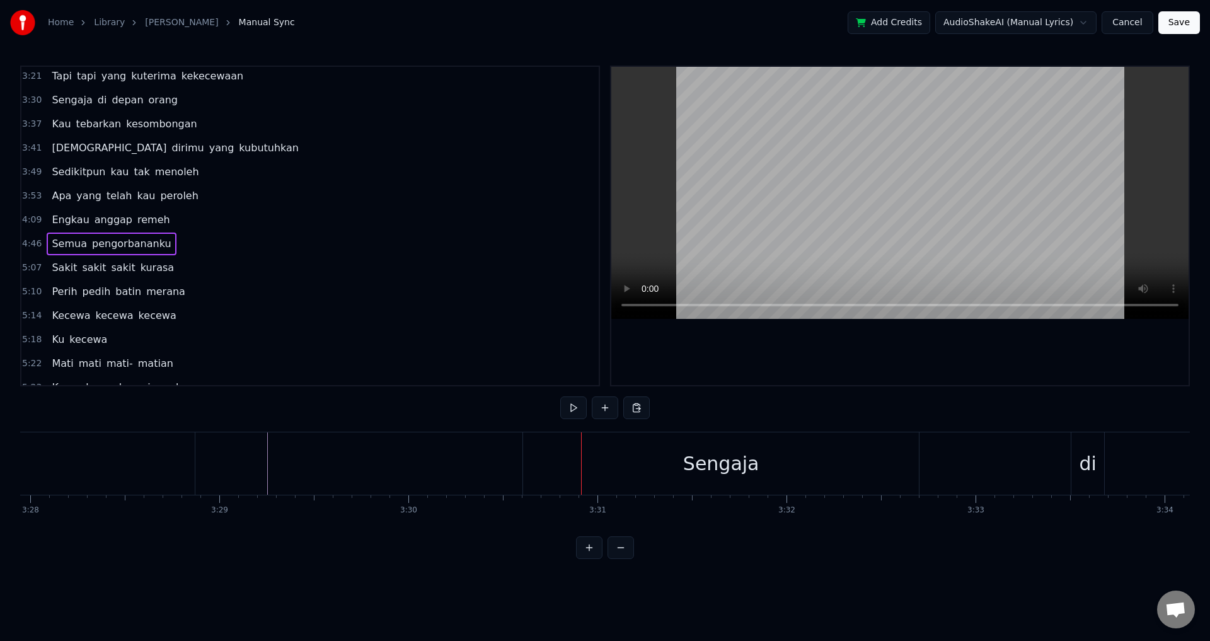
click at [47, 218] on div "Engkau anggap remeh" at bounding box center [111, 220] width 128 height 23
click at [50, 197] on span "Apa" at bounding box center [61, 196] width 22 height 15
click at [47, 200] on div "Apa yang telah kau peroleh" at bounding box center [125, 196] width 156 height 23
click at [47, 170] on div "Sedikitpun kau tak menoleh" at bounding box center [125, 172] width 157 height 23
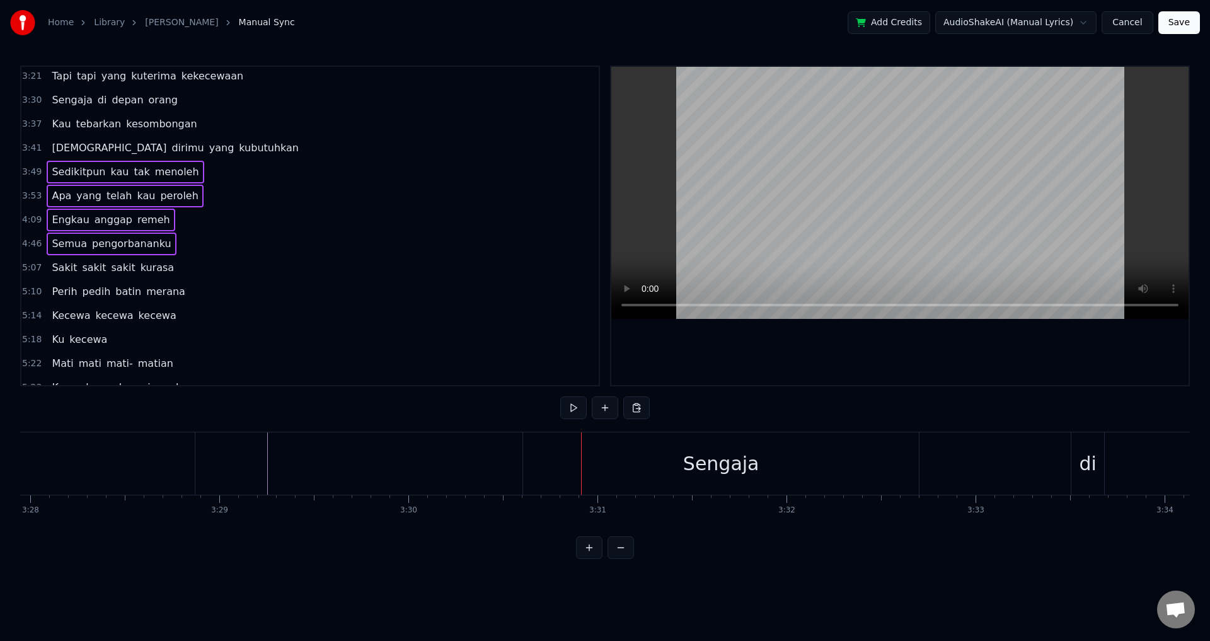
click at [50, 144] on span "[DEMOGRAPHIC_DATA]" at bounding box center [108, 148] width 117 height 15
click at [50, 125] on span "Kau" at bounding box center [60, 124] width 21 height 15
click at [50, 147] on span "[DEMOGRAPHIC_DATA]" at bounding box center [108, 148] width 117 height 15
click at [47, 142] on div "[DEMOGRAPHIC_DATA][PERSON_NAME] yang kubutuhkan" at bounding box center [175, 148] width 257 height 23
click at [47, 123] on div "Kau tebarkan kesombongan" at bounding box center [124, 124] width 155 height 23
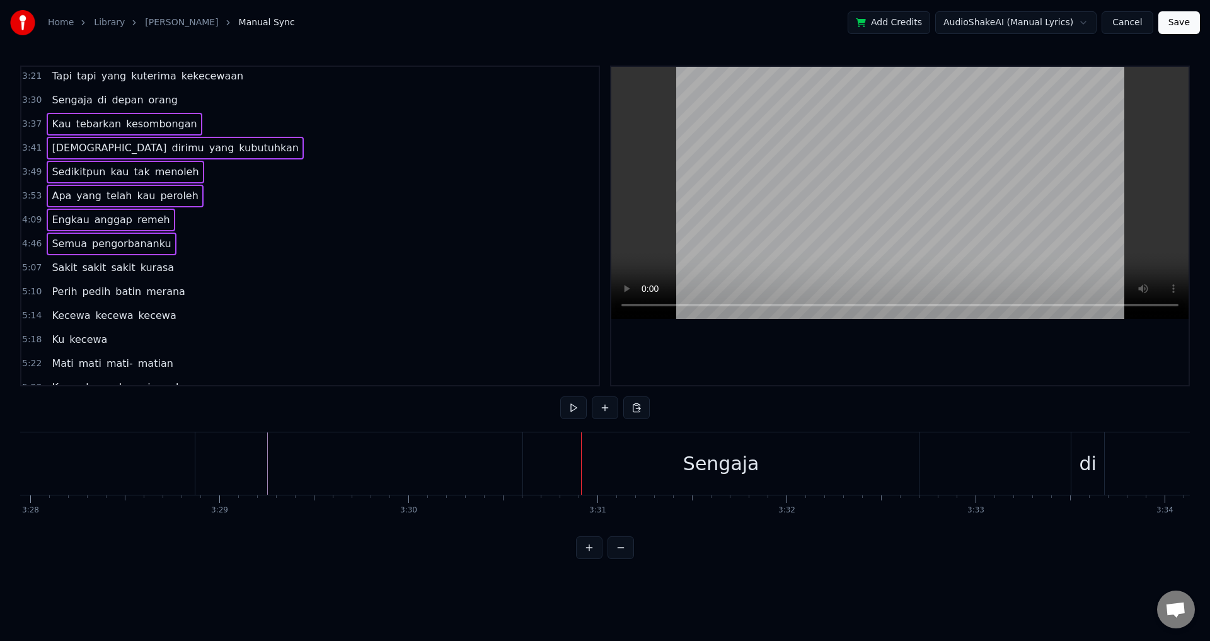
click at [47, 103] on div "Sengaja di depan orang" at bounding box center [115, 100] width 136 height 23
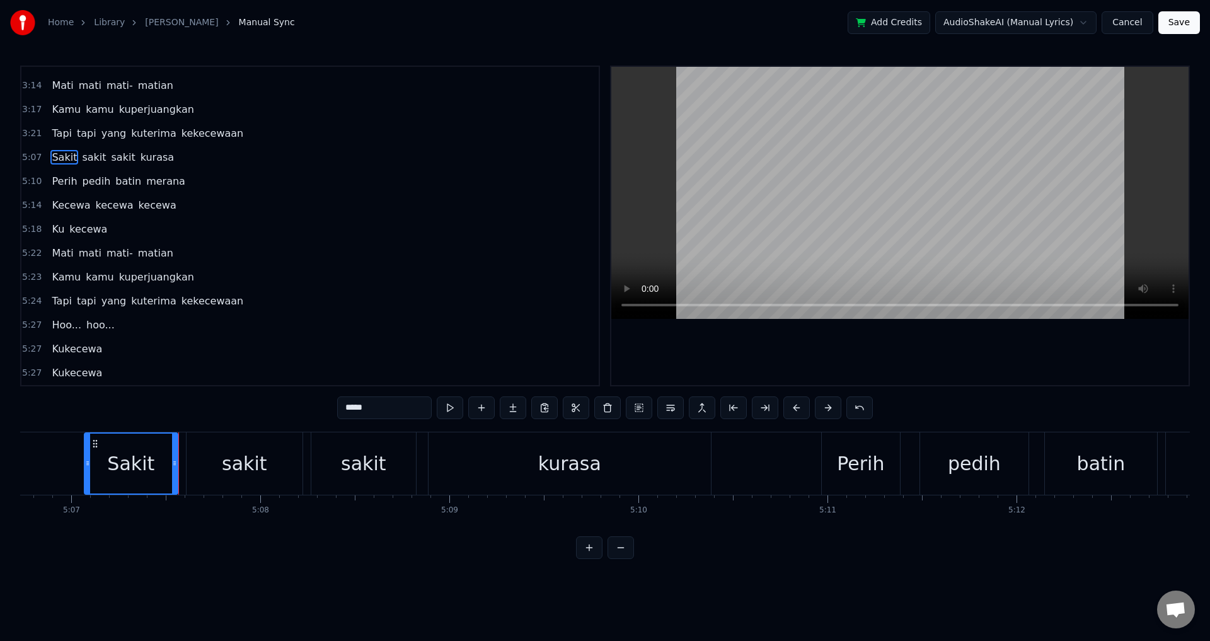
scroll to position [0, 58000]
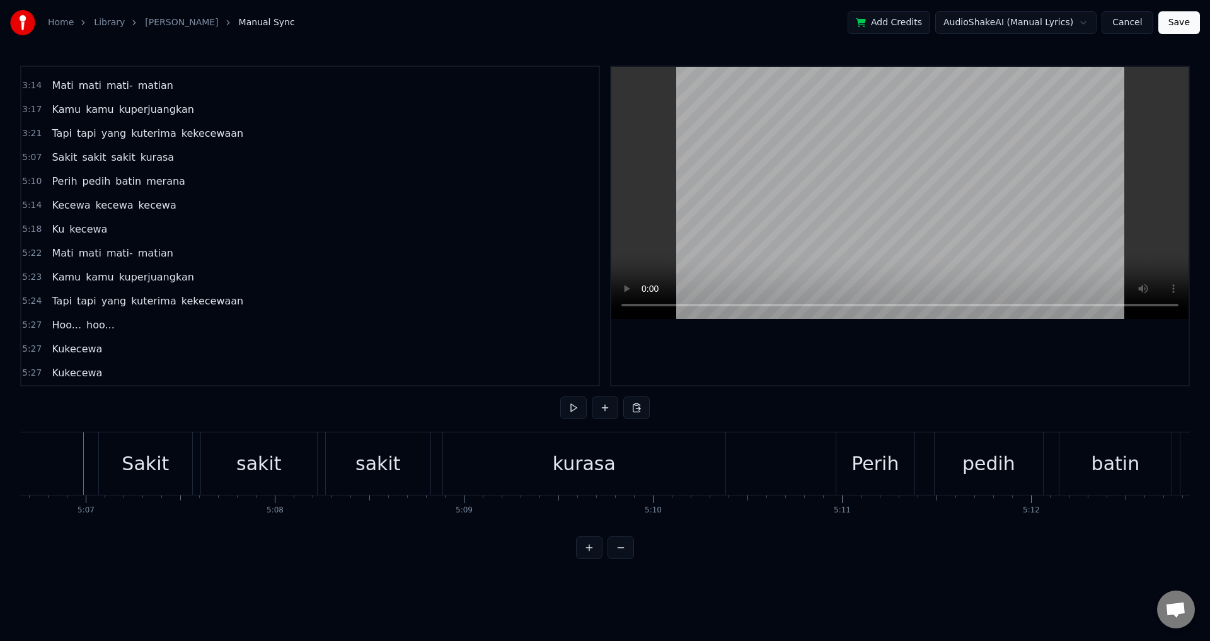
click at [114, 456] on div "Sakit" at bounding box center [145, 463] width 93 height 62
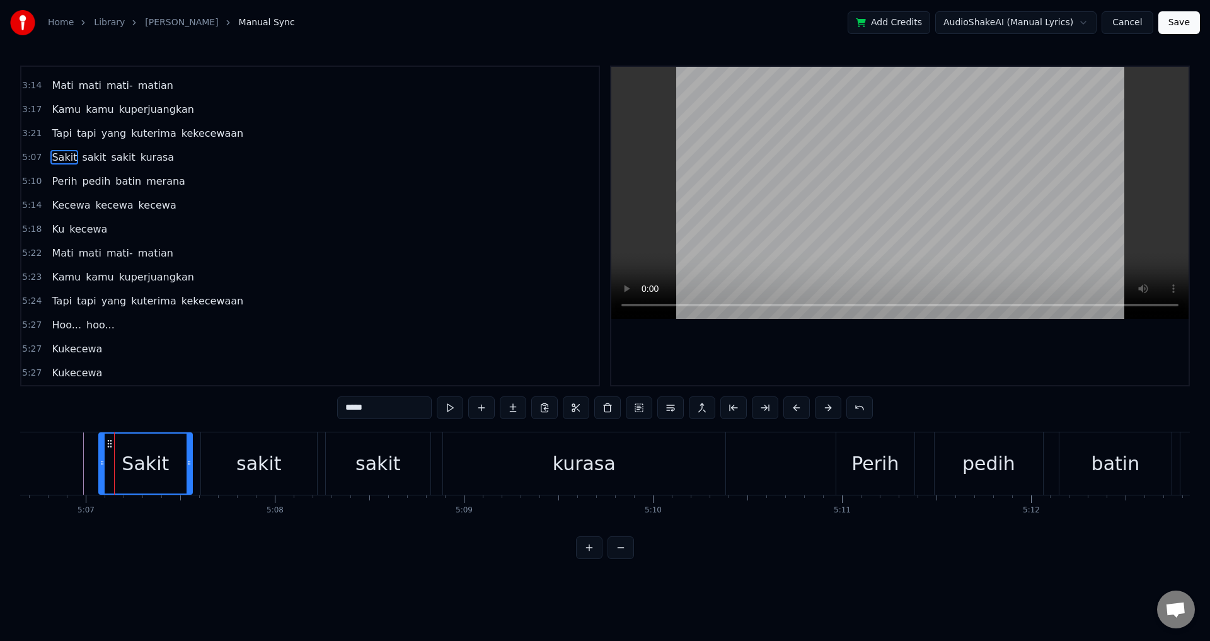
scroll to position [667, 0]
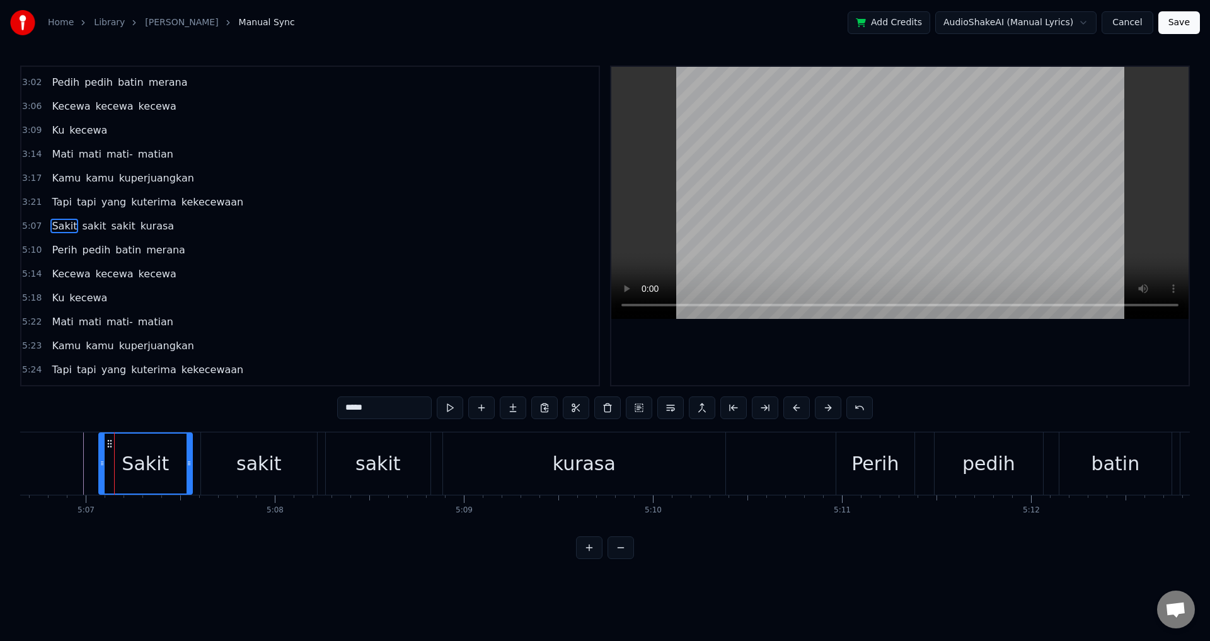
click at [52, 243] on span "Perih" at bounding box center [64, 250] width 28 height 15
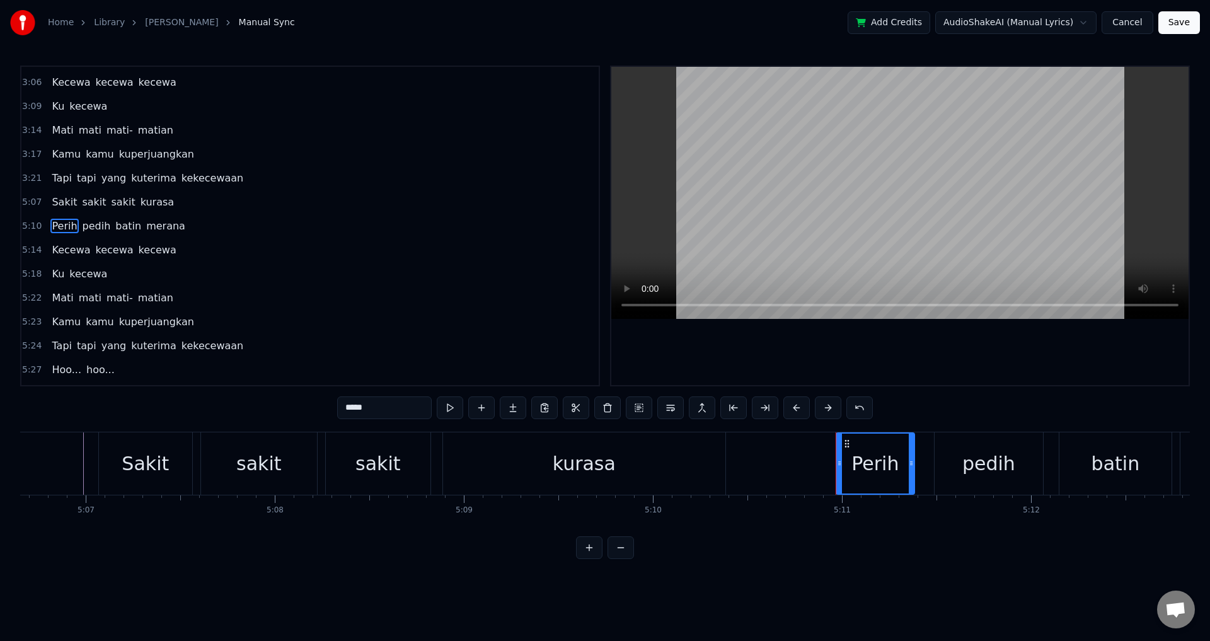
click at [50, 204] on span "Sakit" at bounding box center [64, 202] width 28 height 15
type input "*****"
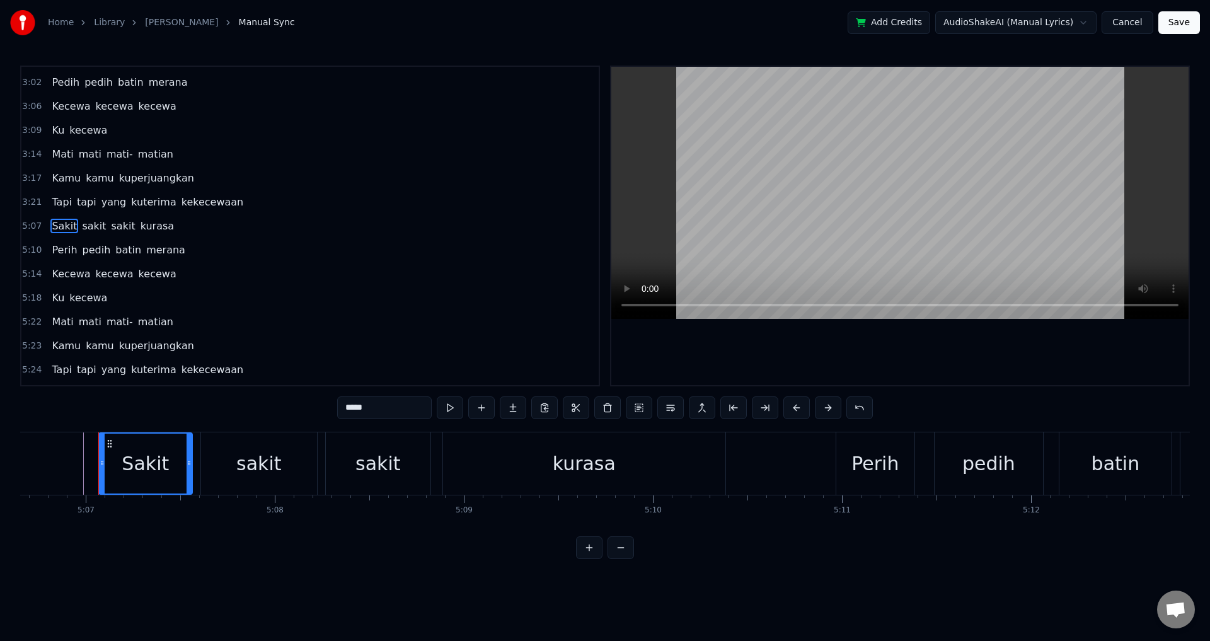
click at [50, 225] on span "Sakit" at bounding box center [64, 226] width 28 height 15
click at [40, 233] on div "5:07 Sakit sakit sakit kurasa" at bounding box center [310, 226] width 578 height 24
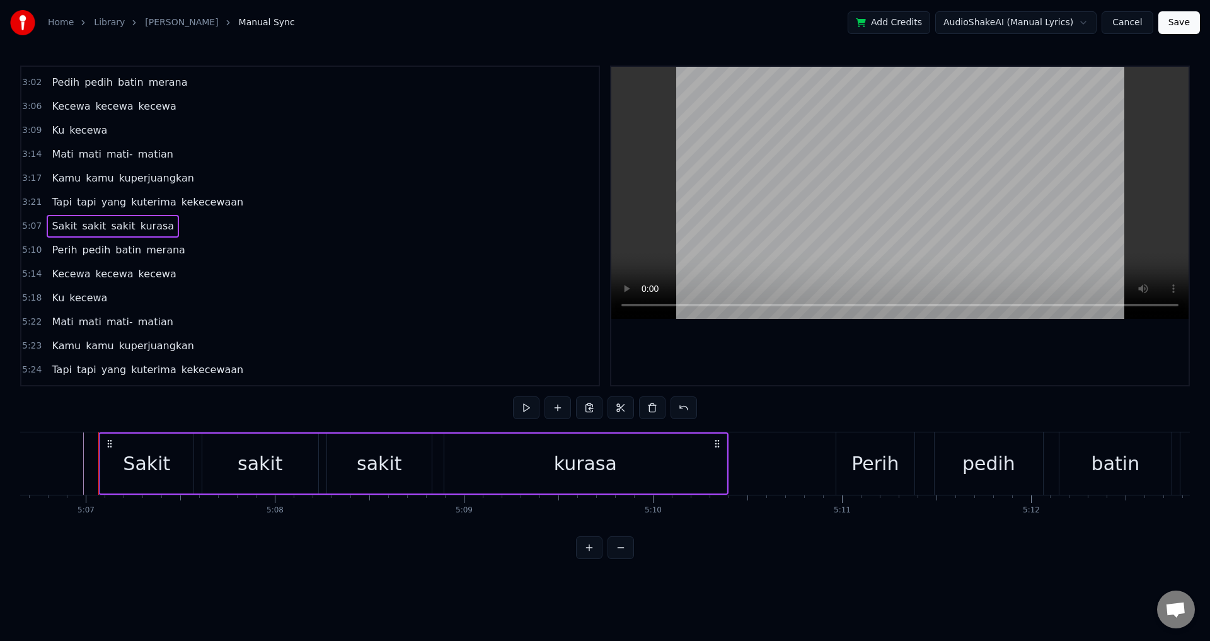
click at [44, 229] on div "5:07 Sakit sakit sakit kurasa" at bounding box center [310, 226] width 578 height 24
click at [47, 253] on div "Perih pedih batin merana" at bounding box center [118, 250] width 143 height 23
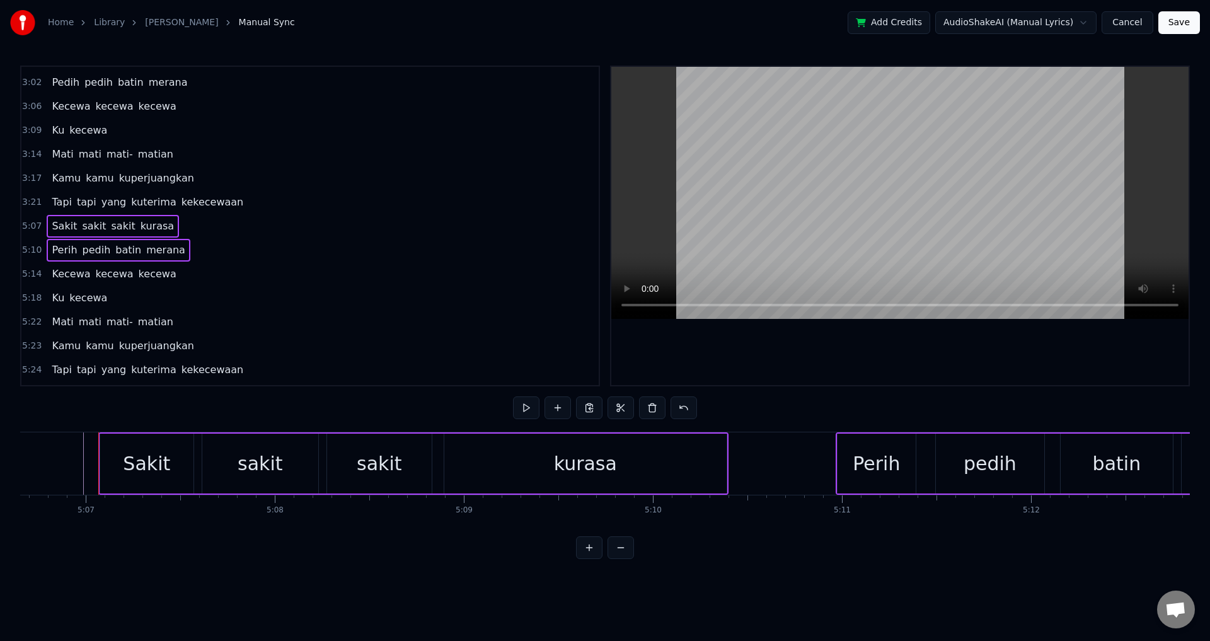
click at [47, 283] on div "Kecewa kecewa kecewa" at bounding box center [114, 274] width 134 height 23
click at [50, 305] on span "Ku" at bounding box center [57, 298] width 15 height 15
click at [50, 328] on span "Mati" at bounding box center [62, 322] width 24 height 15
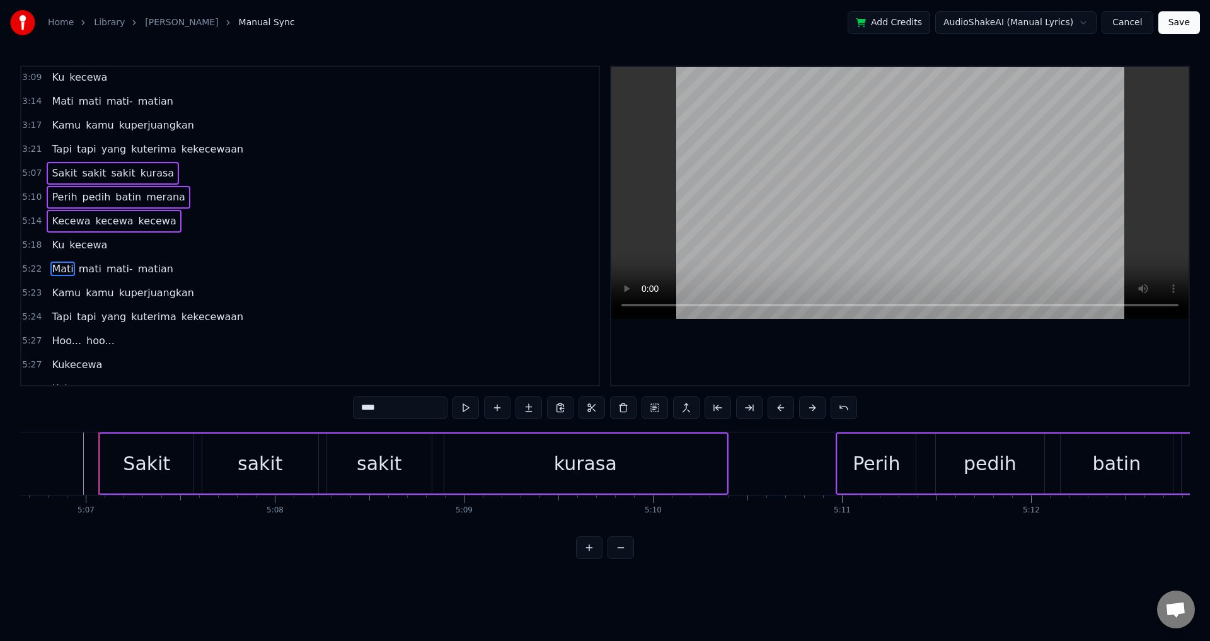
scroll to position [736, 0]
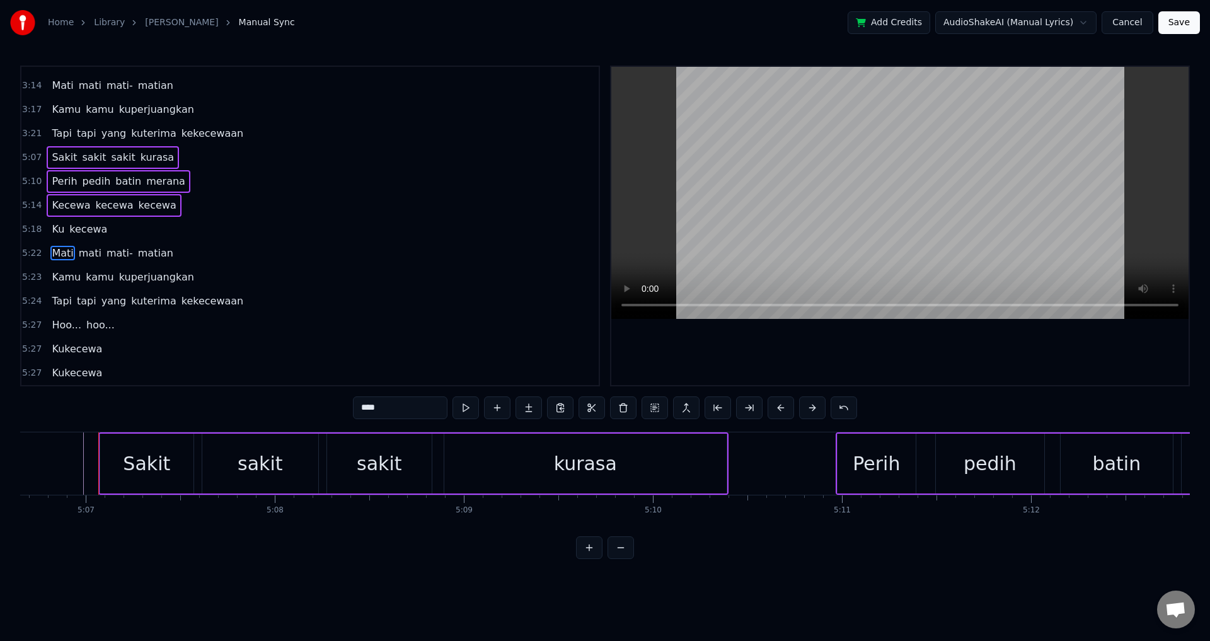
click at [100, 236] on div "Ku kecewa" at bounding box center [80, 229] width 66 height 23
click at [159, 260] on div "Mati [PERSON_NAME]" at bounding box center [112, 253] width 131 height 23
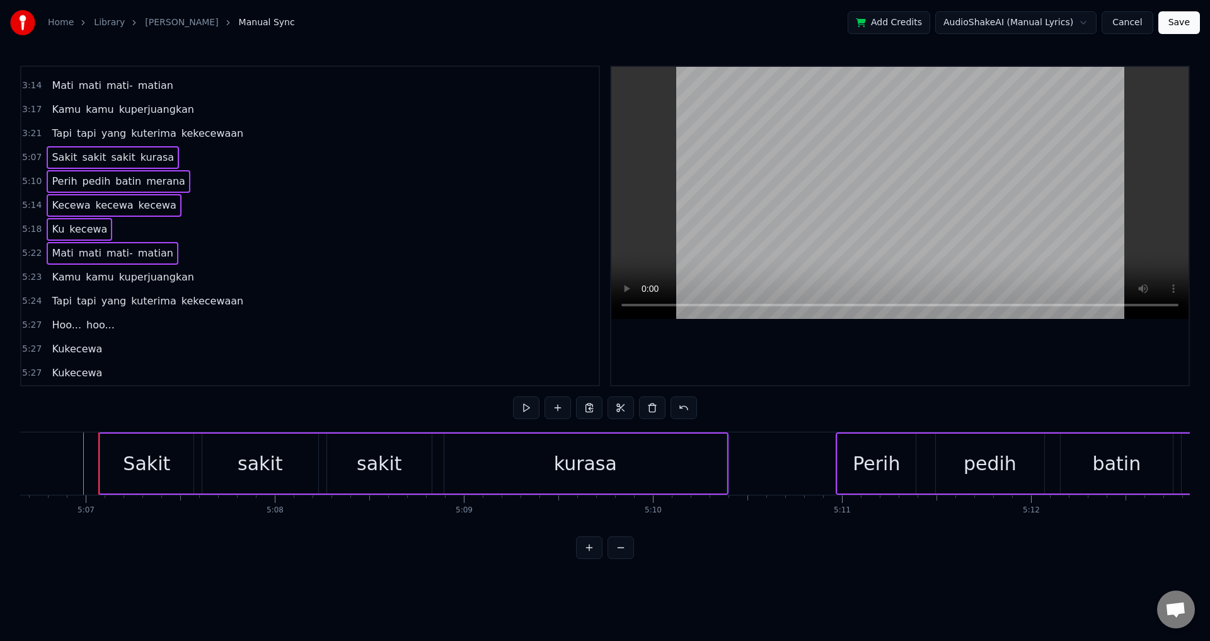
click at [175, 278] on span "kuperjuangkan" at bounding box center [157, 277] width 78 height 15
click at [177, 278] on div "Kamu kamu kuperjuangkan" at bounding box center [123, 277] width 152 height 23
click at [159, 308] on span "kuterima" at bounding box center [153, 301] width 47 height 15
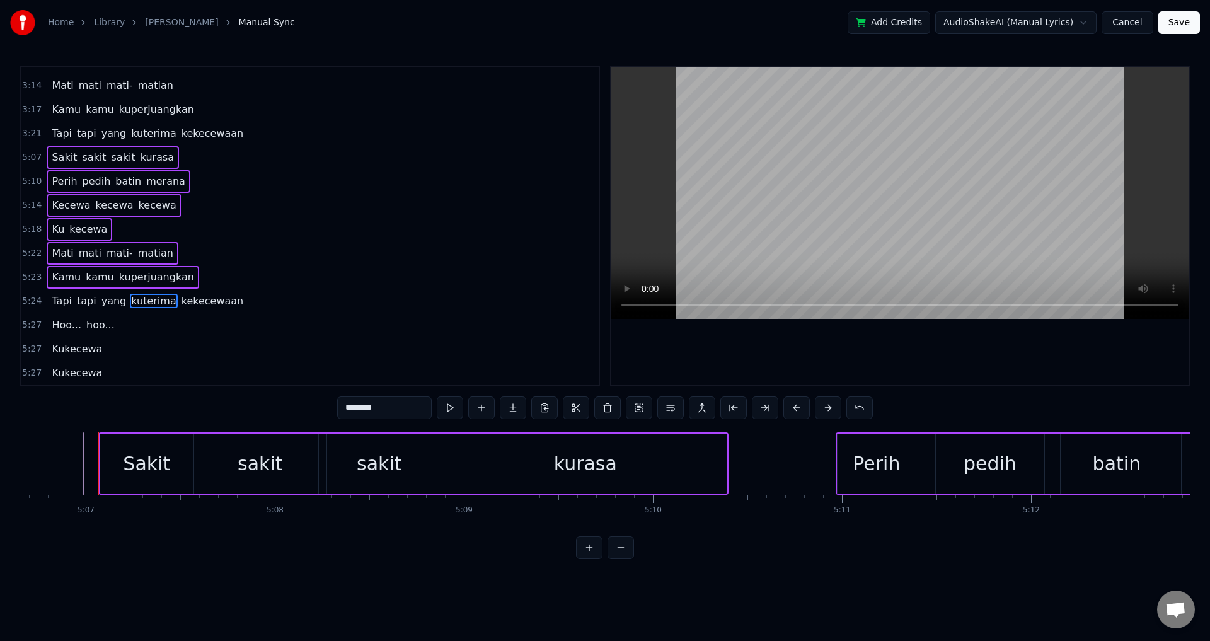
click at [180, 307] on span "kekecewaan" at bounding box center [212, 301] width 65 height 15
click at [158, 308] on span "kuterima" at bounding box center [153, 301] width 47 height 15
type input "**********"
click at [161, 310] on div "Tapi tapi yang kuterima kekecewaan" at bounding box center [148, 301] width 202 height 23
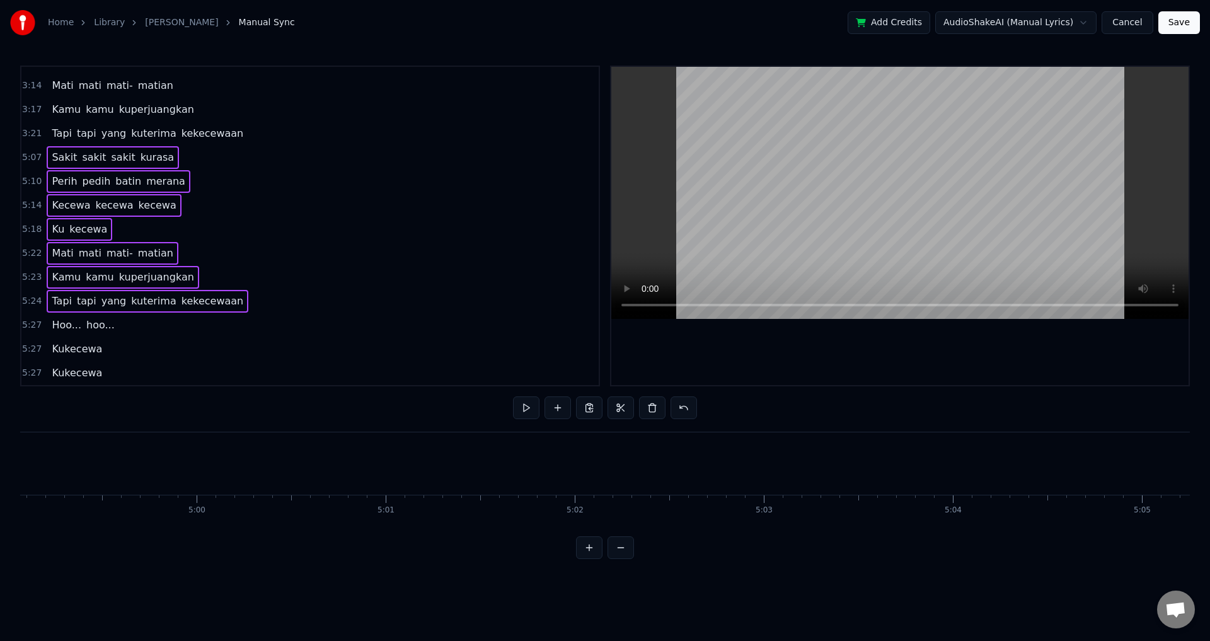
scroll to position [0, 56563]
drag, startPoint x: 115, startPoint y: 467, endPoint x: 96, endPoint y: 467, distance: 18.3
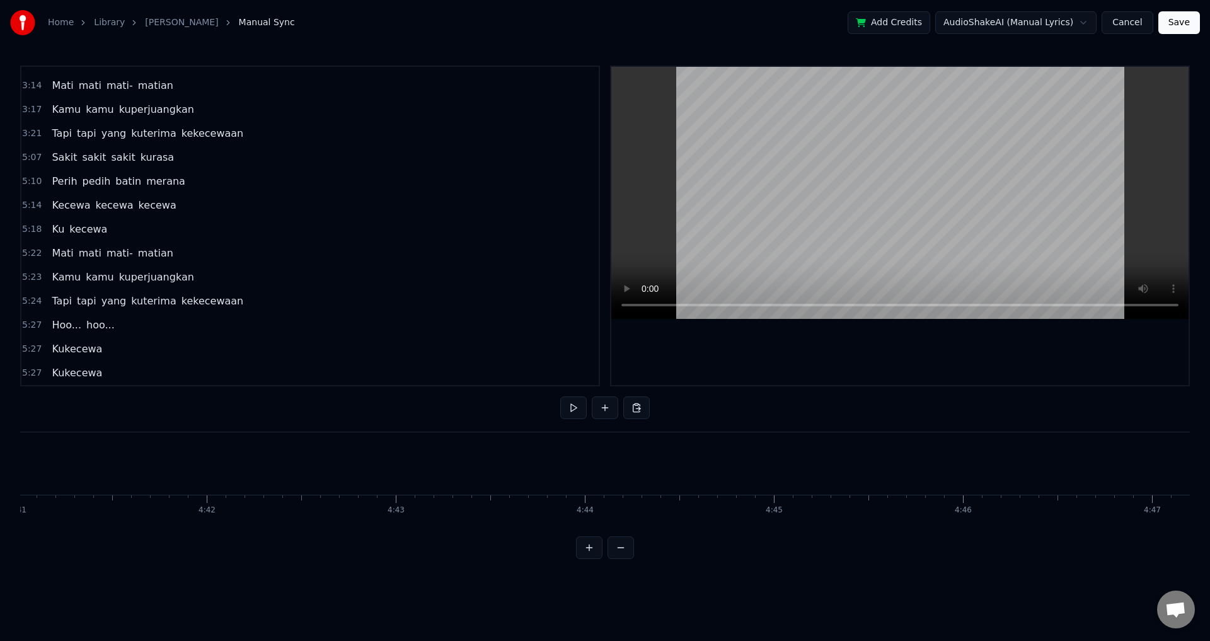
scroll to position [0, 53133]
drag, startPoint x: 363, startPoint y: 458, endPoint x: 295, endPoint y: 464, distance: 68.3
drag, startPoint x: 295, startPoint y: 464, endPoint x: 113, endPoint y: 462, distance: 182.2
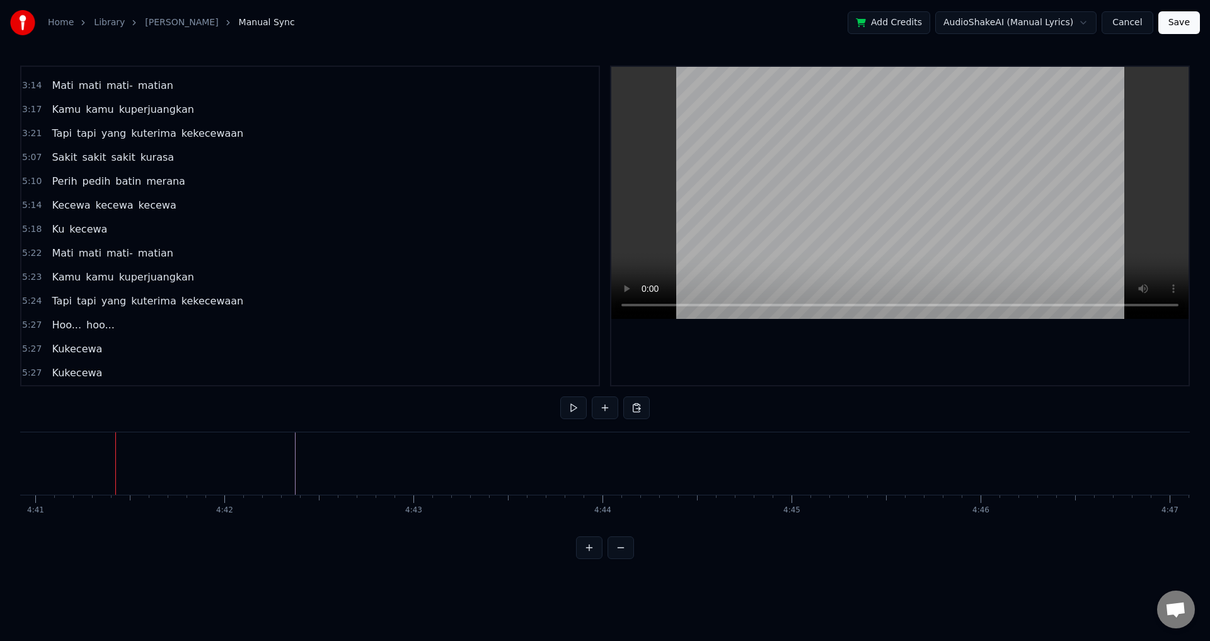
drag, startPoint x: 92, startPoint y: 461, endPoint x: 3, endPoint y: 468, distance: 89.2
click at [3, 468] on div "Home Library [GEOGRAPHIC_DATA] • Jirayut Manual Sync Add Credits AudioShakeAI (…" at bounding box center [605, 279] width 1210 height 559
click at [29, 524] on div "Selama ini aku mencintaimu Begitu tulus tanpa [PERSON_NAME] ragu Semua telah ku…" at bounding box center [605, 479] width 1170 height 95
click at [30, 85] on span "3:14" at bounding box center [32, 85] width 20 height 13
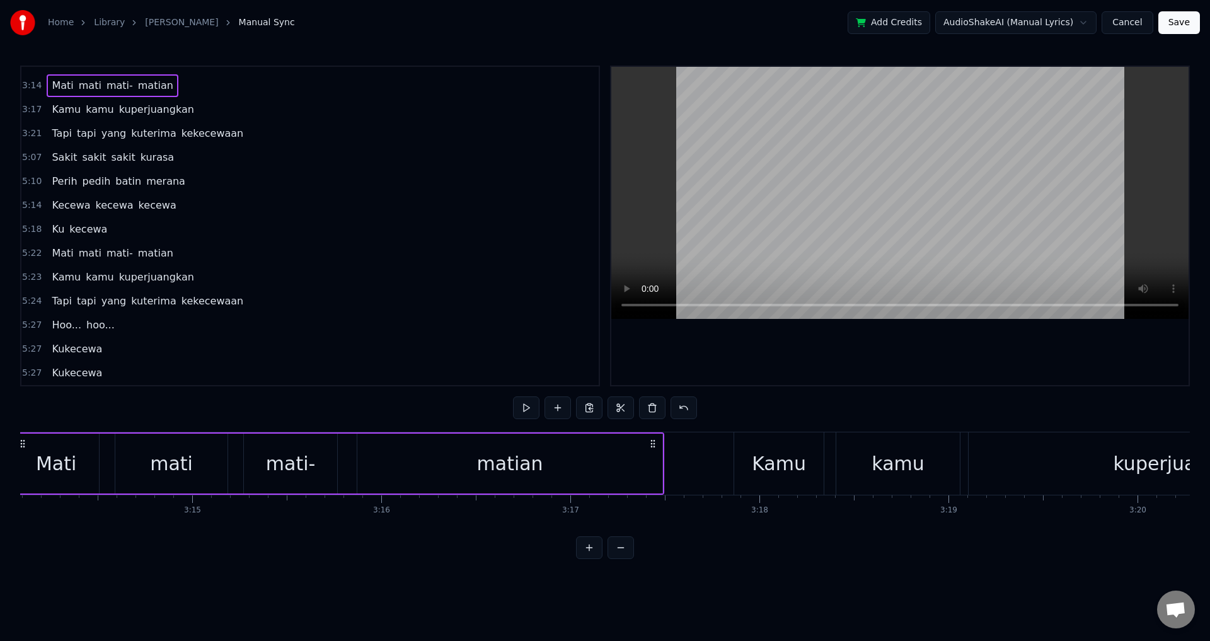
scroll to position [0, 36638]
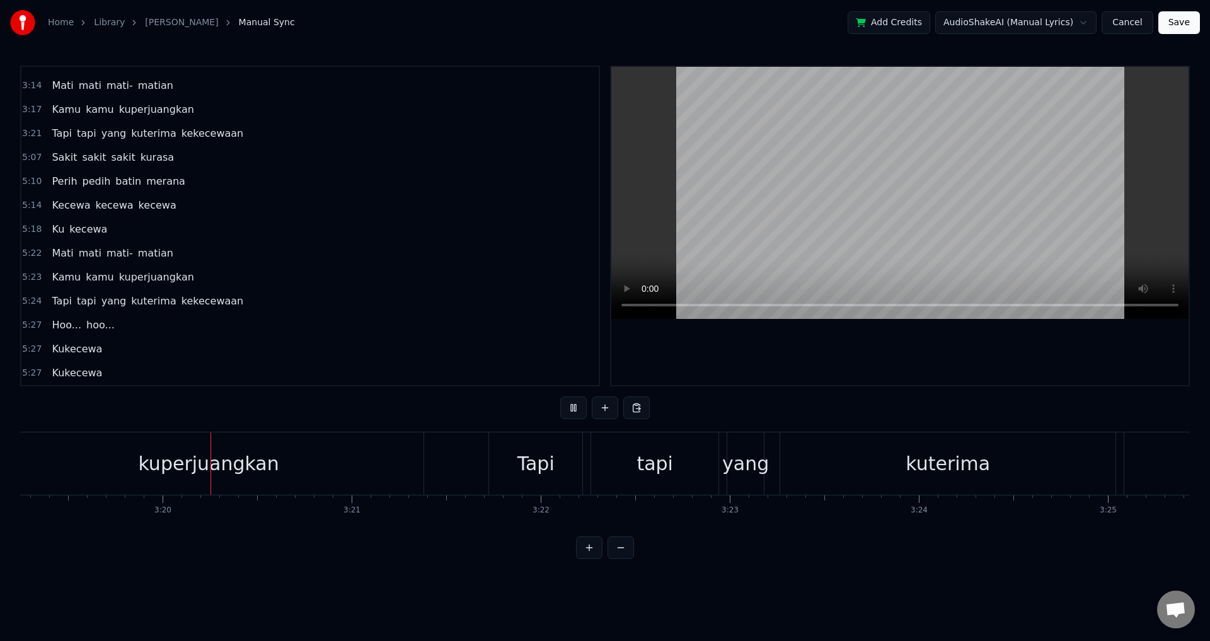
scroll to position [0, 37686]
click at [1119, 468] on div "Tapi tapi yang kuterima kekecewaan" at bounding box center [1165, 463] width 1355 height 62
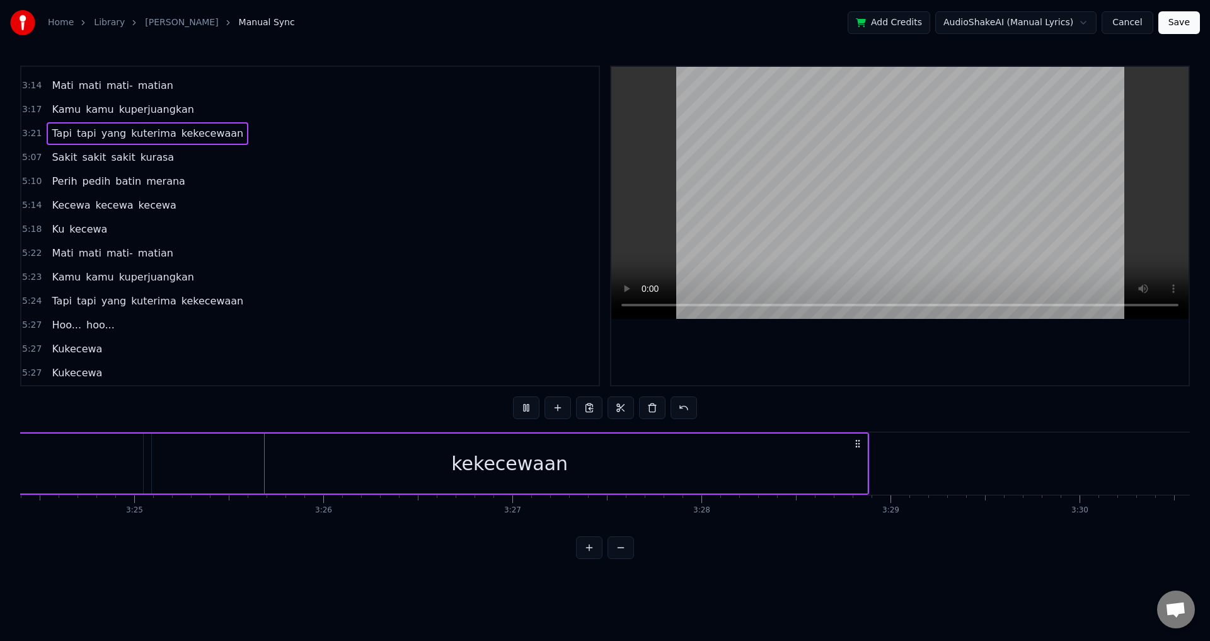
scroll to position [0, 38739]
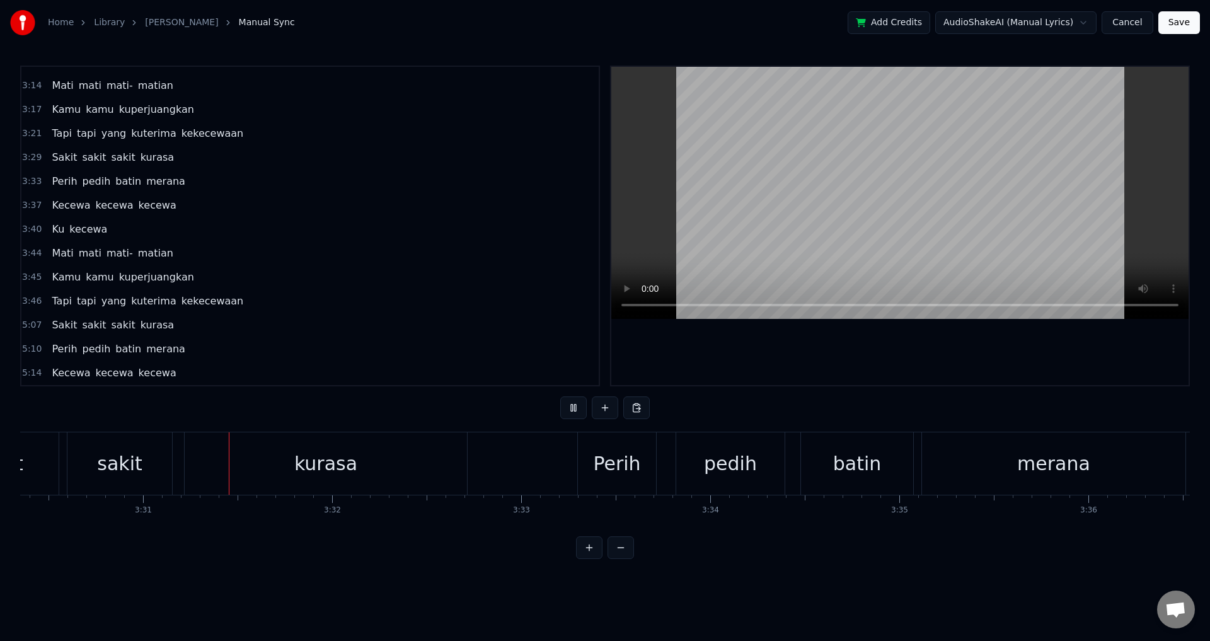
scroll to position [0, 39786]
click at [708, 457] on div "pedih" at bounding box center [730, 464] width 53 height 28
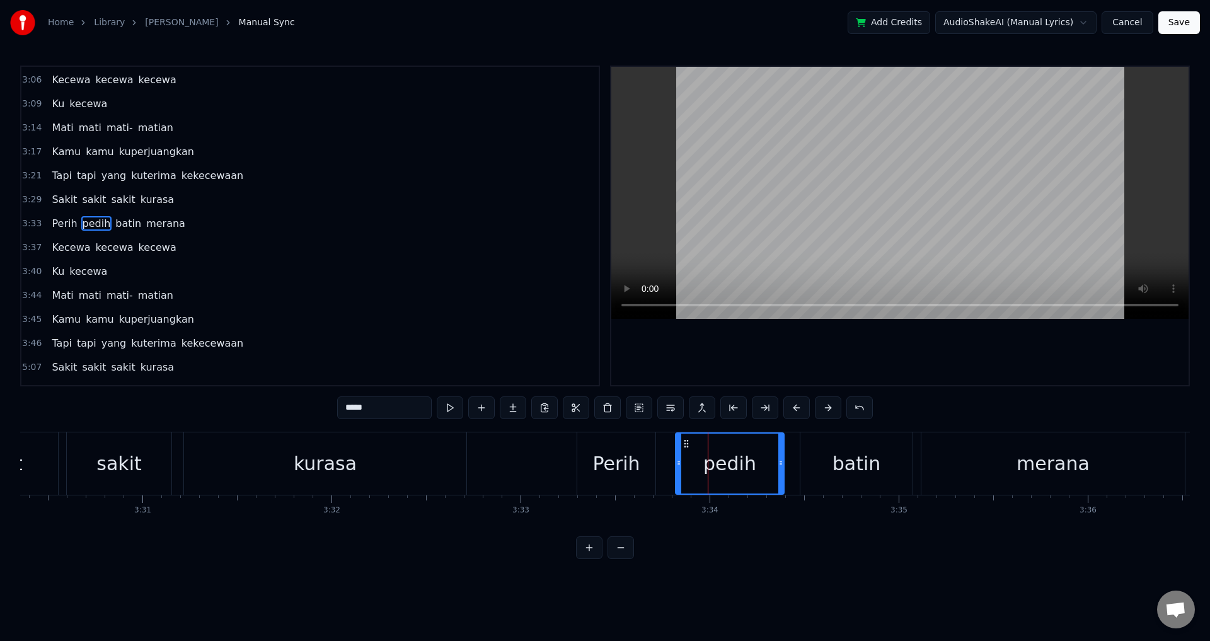
scroll to position [691, 0]
drag, startPoint x: 676, startPoint y: 469, endPoint x: 654, endPoint y: 464, distance: 22.6
click at [656, 464] on div at bounding box center [658, 464] width 5 height 60
click at [847, 464] on div "batin" at bounding box center [857, 464] width 49 height 28
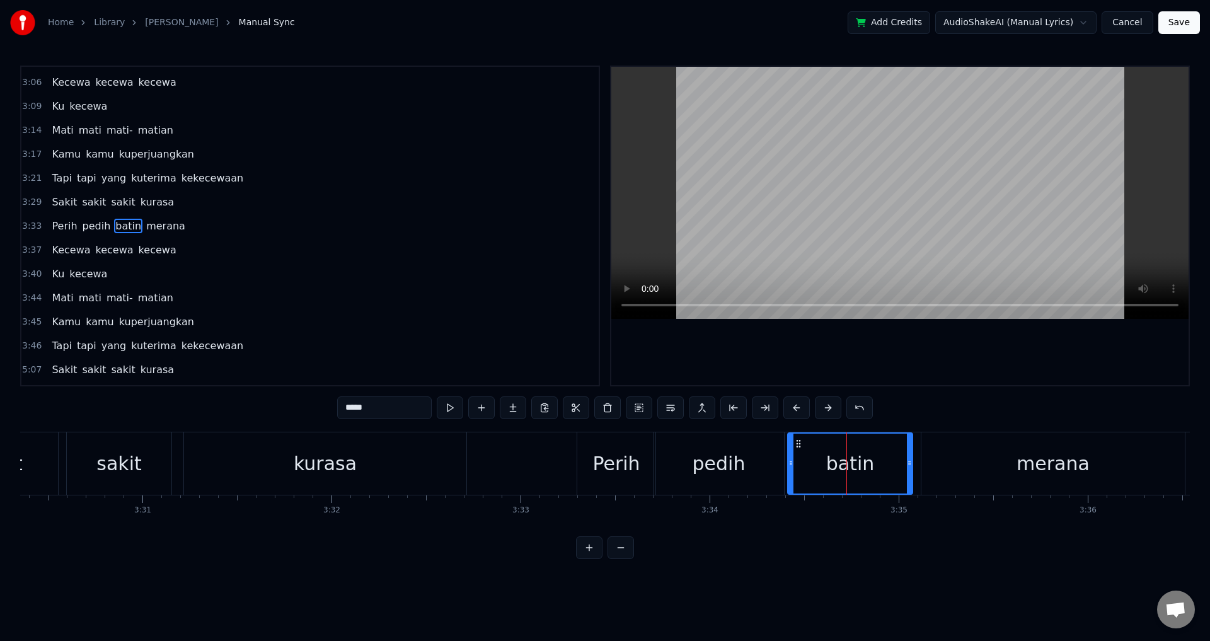
drag, startPoint x: 802, startPoint y: 461, endPoint x: 787, endPoint y: 466, distance: 15.8
click at [789, 466] on icon at bounding box center [791, 463] width 5 height 10
click at [1017, 451] on div "merana" at bounding box center [1054, 463] width 264 height 62
type input "******"
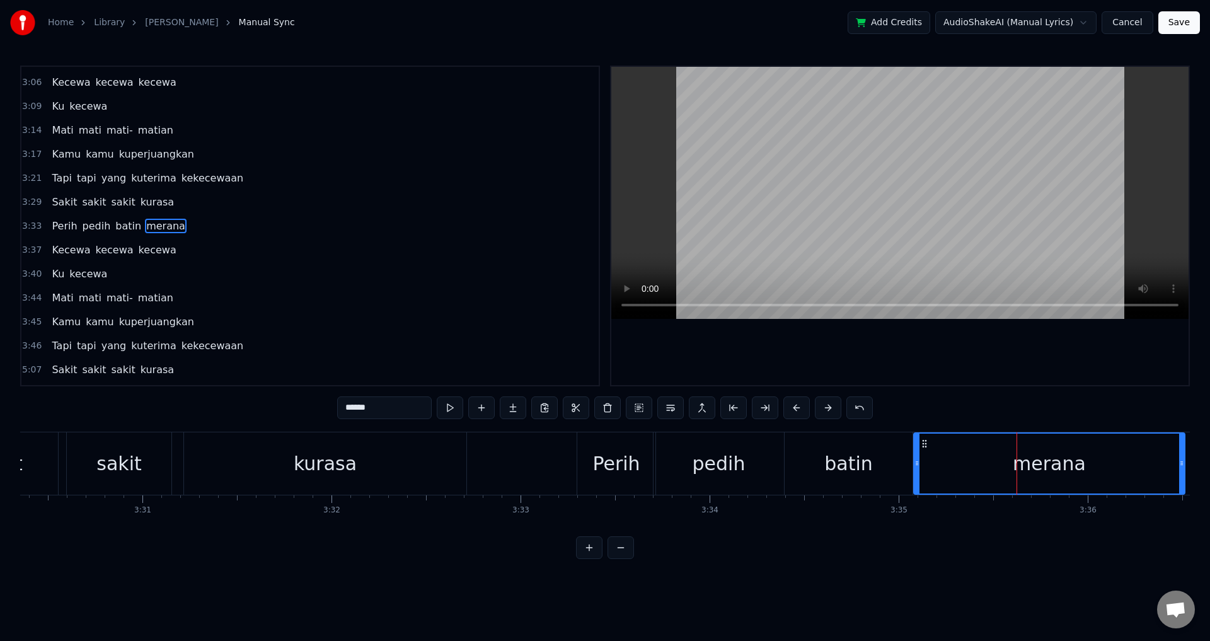
drag, startPoint x: 924, startPoint y: 466, endPoint x: 916, endPoint y: 465, distance: 7.7
click at [916, 465] on icon at bounding box center [917, 463] width 5 height 10
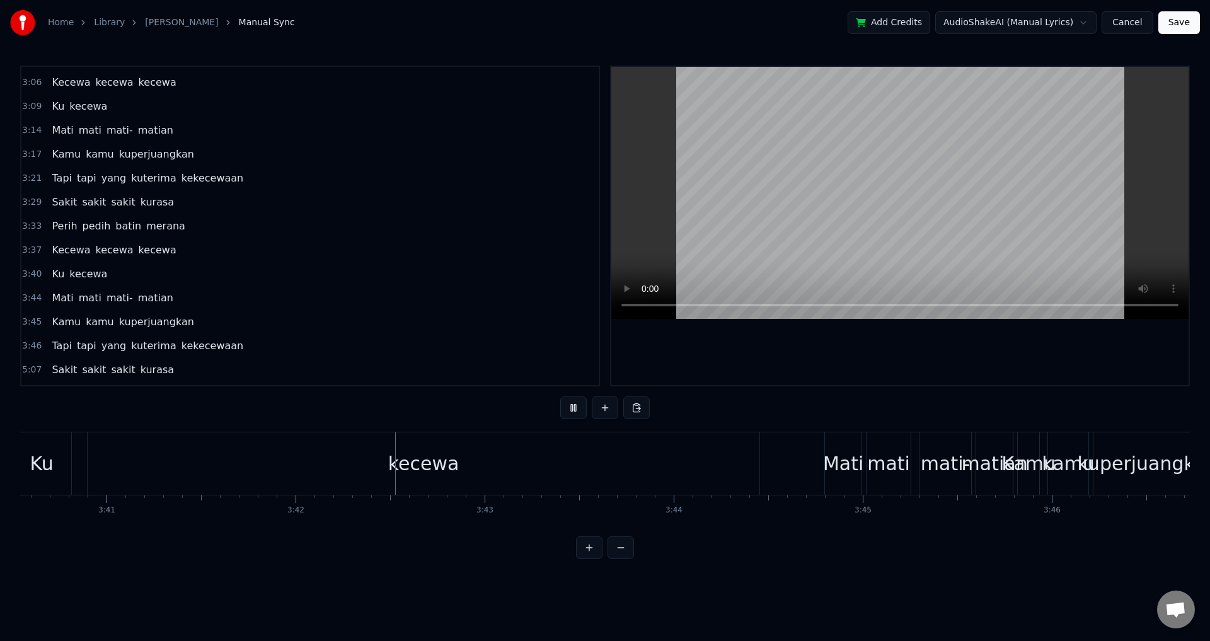
scroll to position [0, 41933]
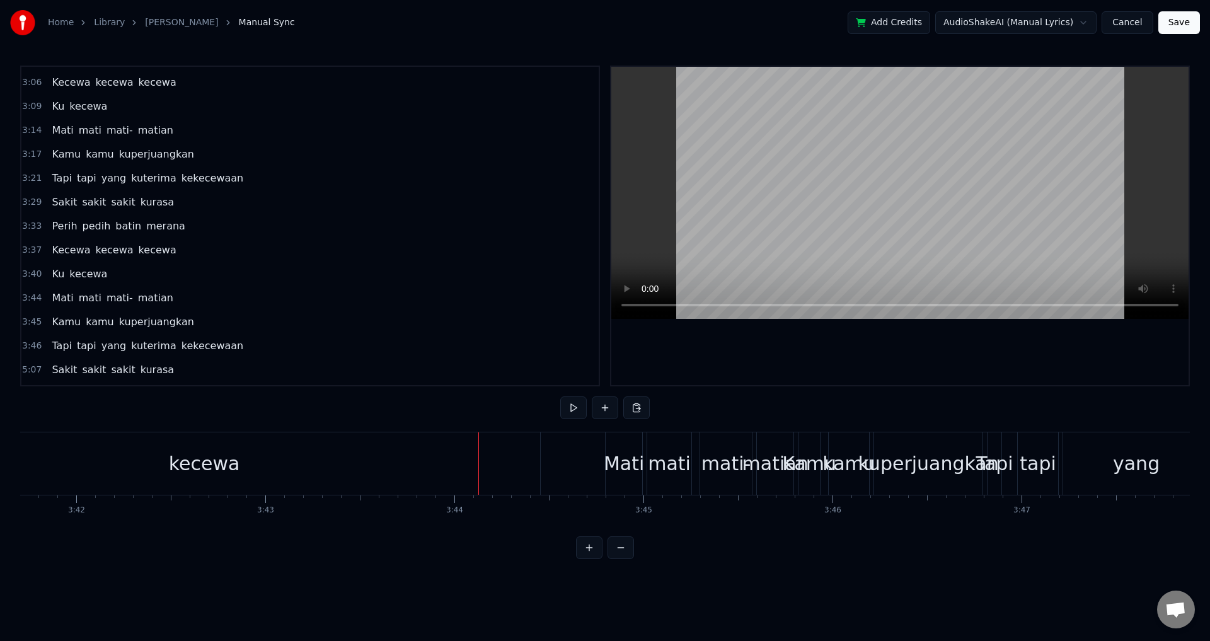
click at [499, 462] on div "kecewa" at bounding box center [204, 463] width 672 height 62
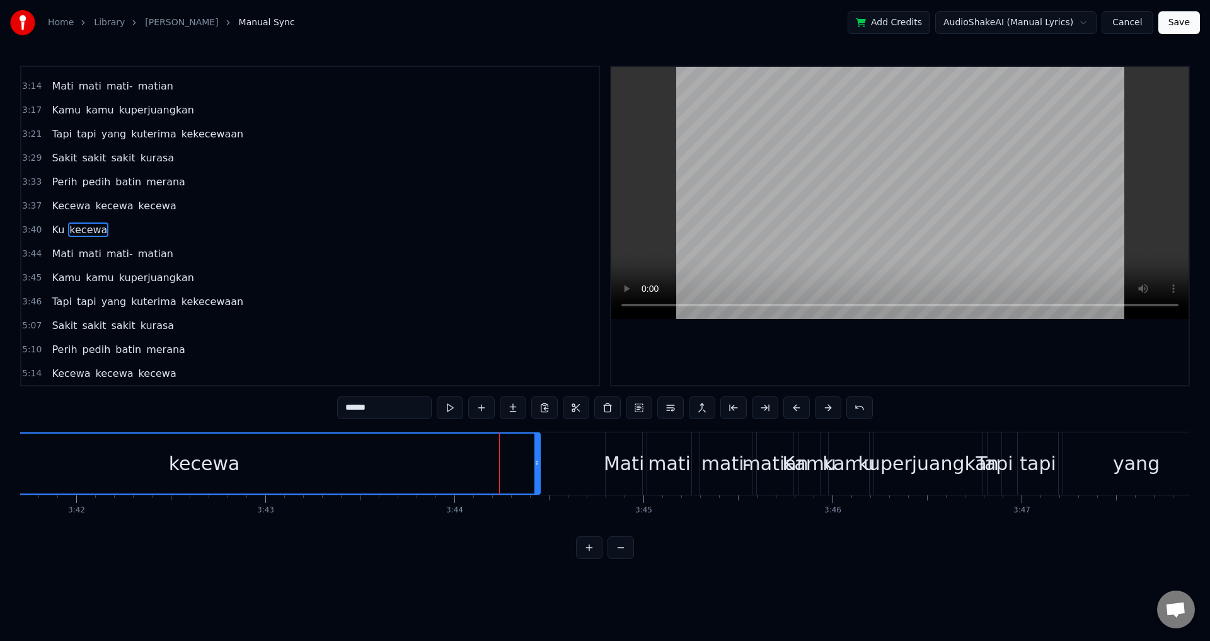
scroll to position [739, 0]
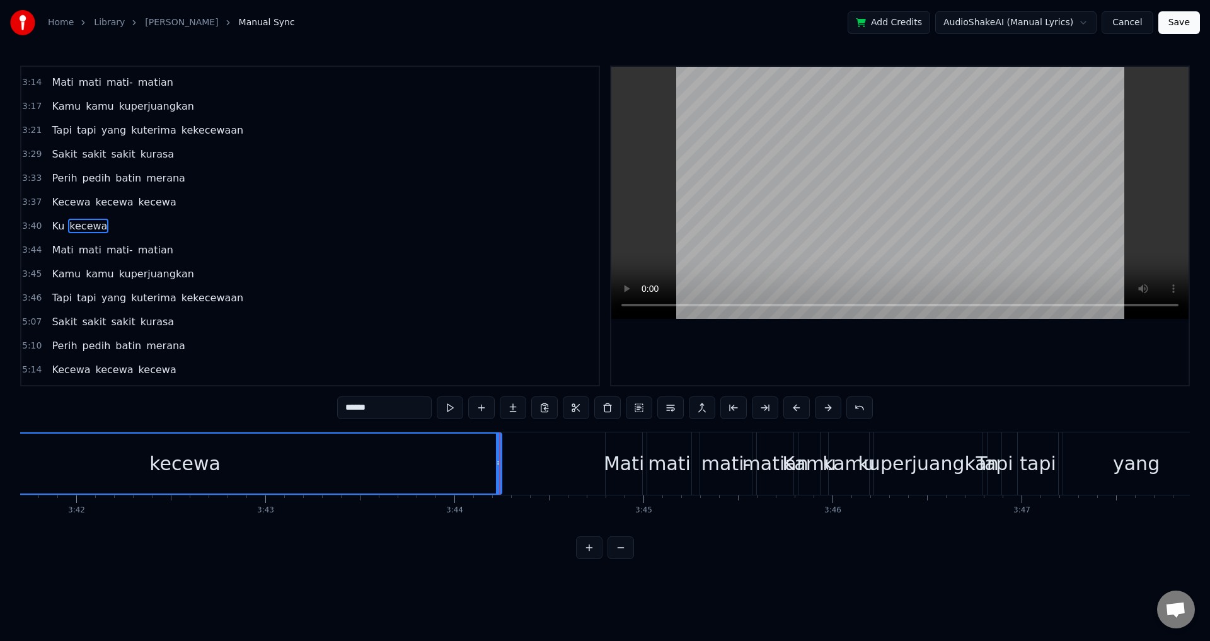
drag, startPoint x: 538, startPoint y: 459, endPoint x: 498, endPoint y: 455, distance: 40.0
click at [499, 455] on div at bounding box center [498, 464] width 5 height 60
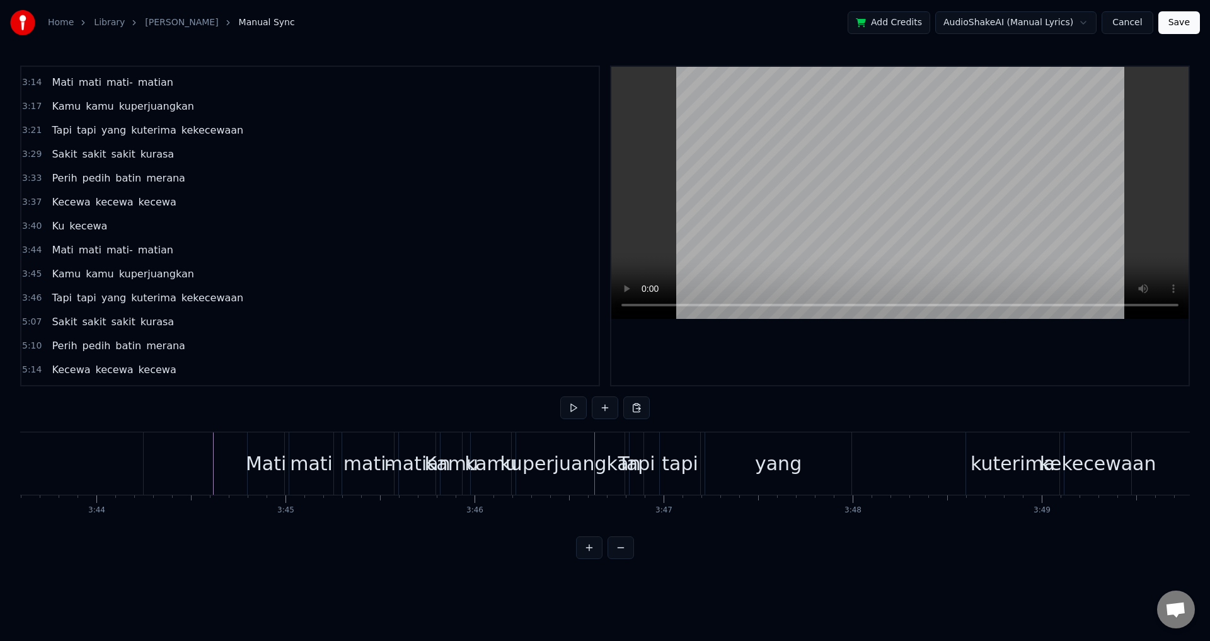
scroll to position [0, 42289]
click at [263, 472] on div "Mati" at bounding box center [268, 464] width 40 height 28
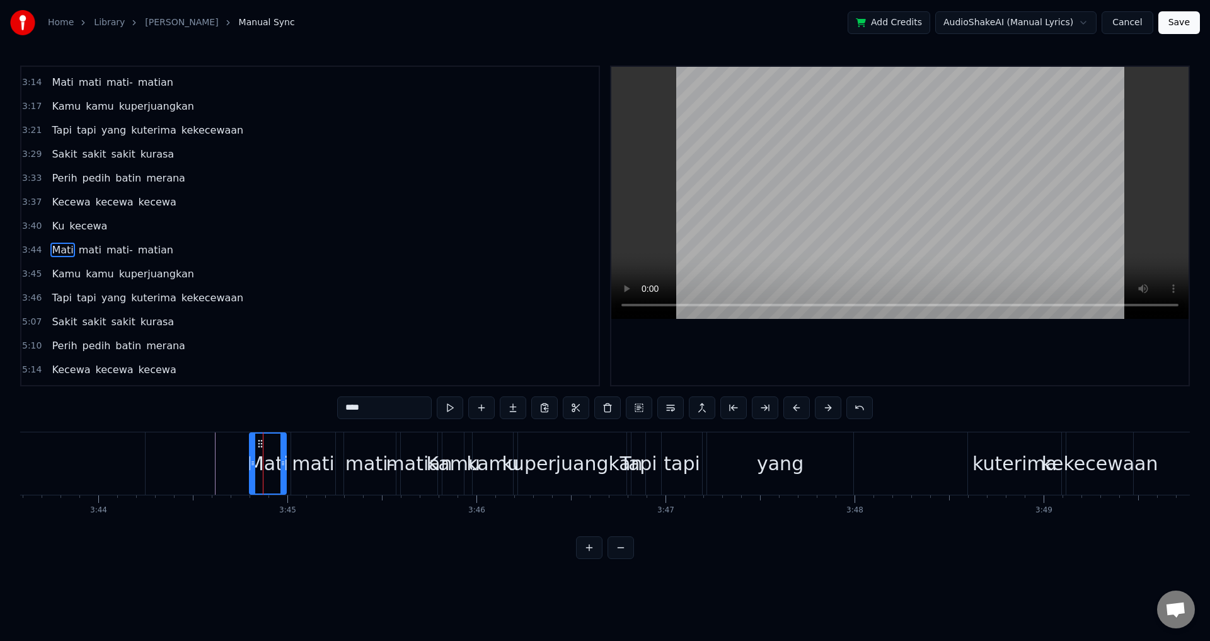
scroll to position [763, 0]
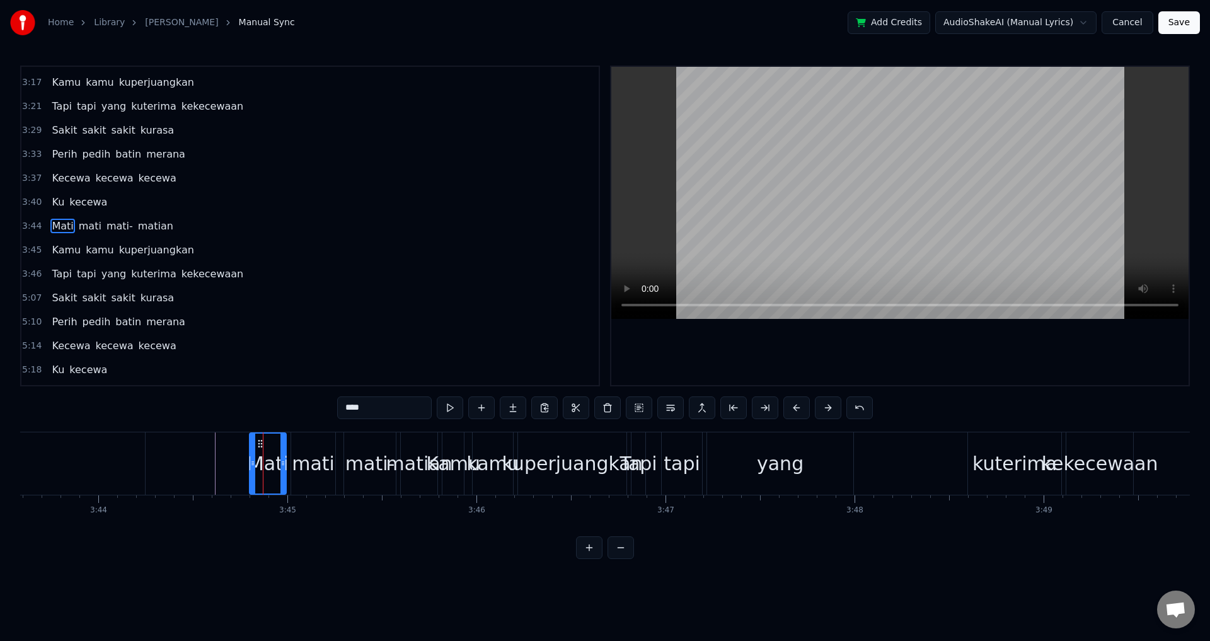
click at [457, 466] on div "Kamu" at bounding box center [453, 464] width 54 height 28
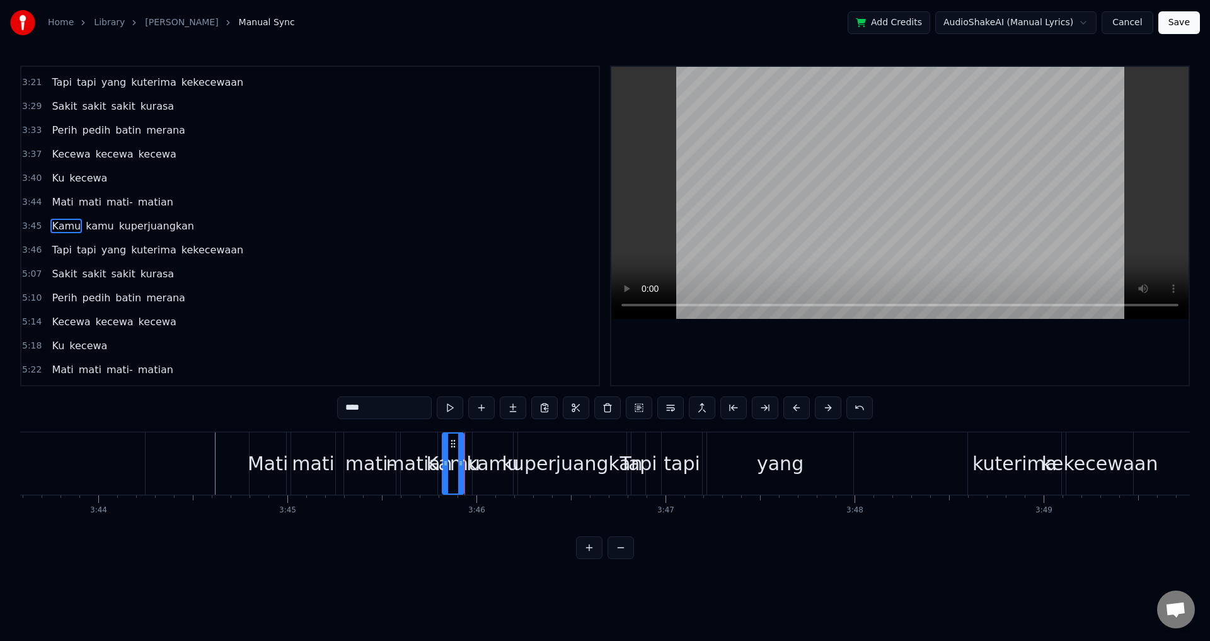
click at [717, 485] on div "yang" at bounding box center [780, 463] width 146 height 62
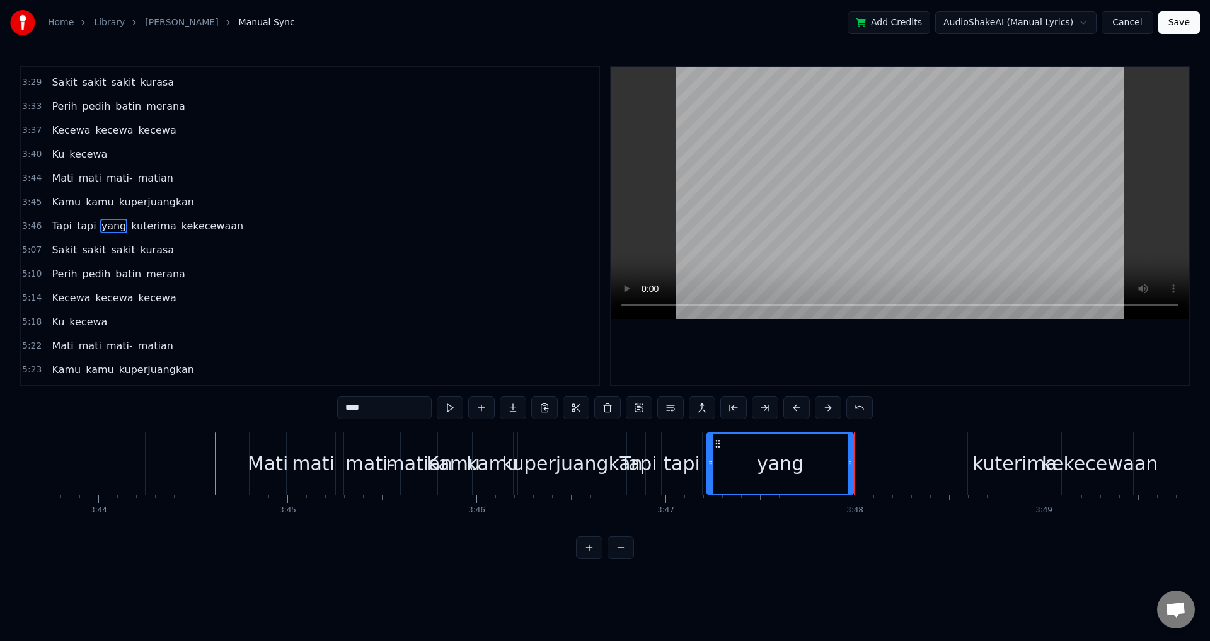
click at [427, 469] on div "matian" at bounding box center [419, 464] width 66 height 28
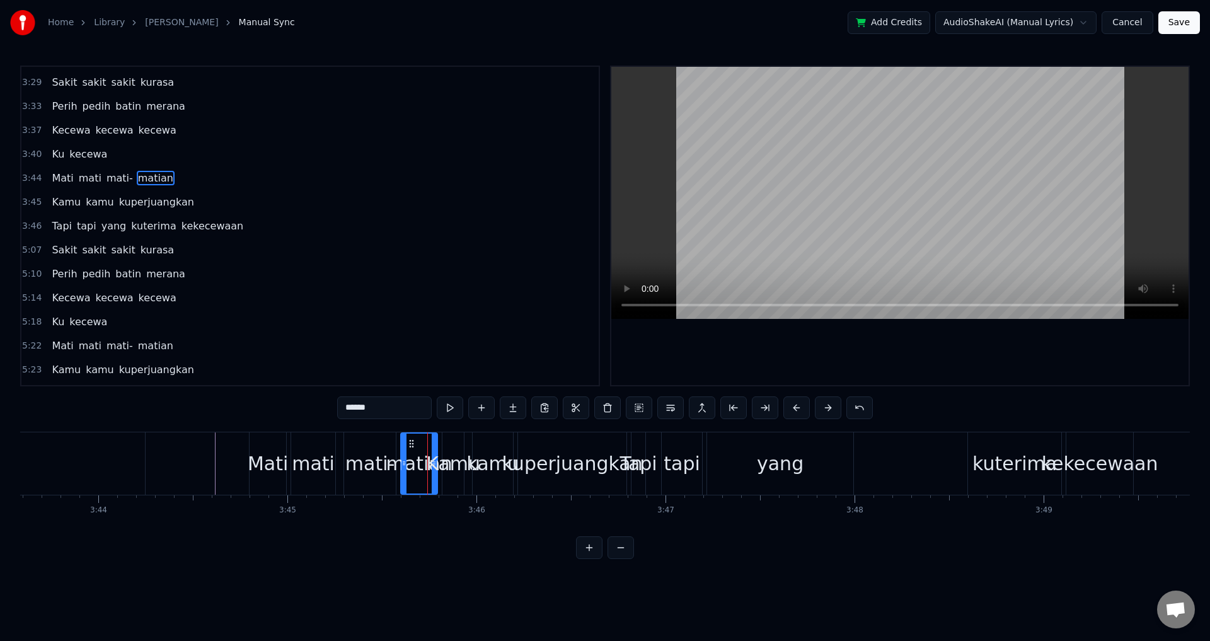
scroll to position [763, 0]
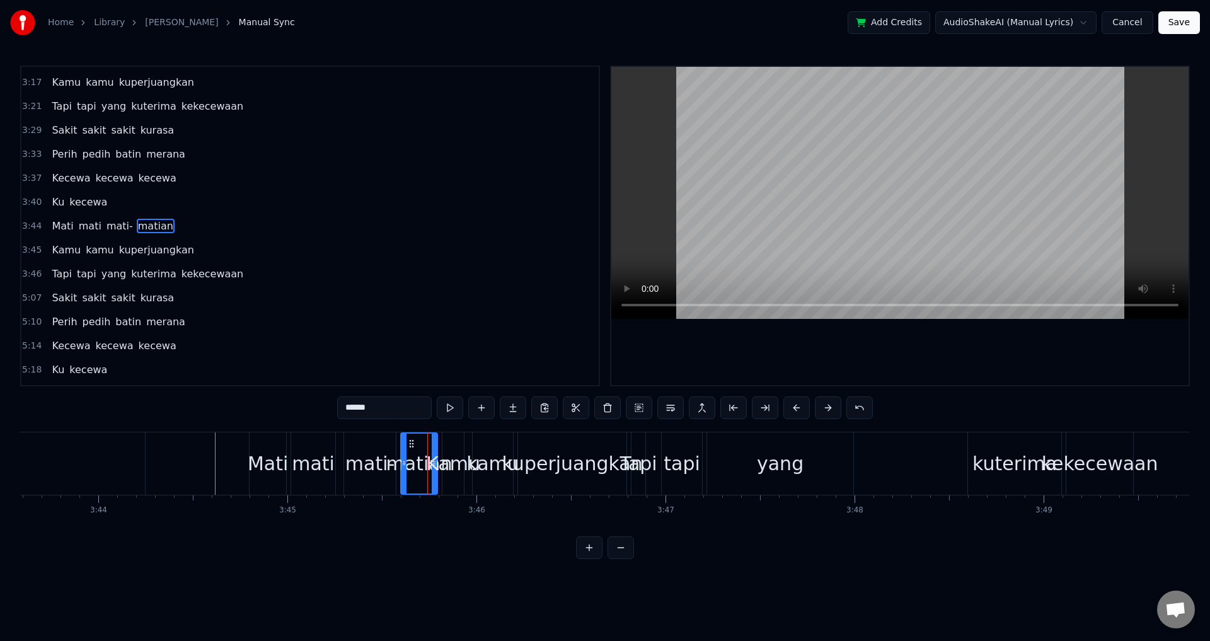
click at [50, 250] on span "Kamu" at bounding box center [66, 250] width 32 height 15
type input "****"
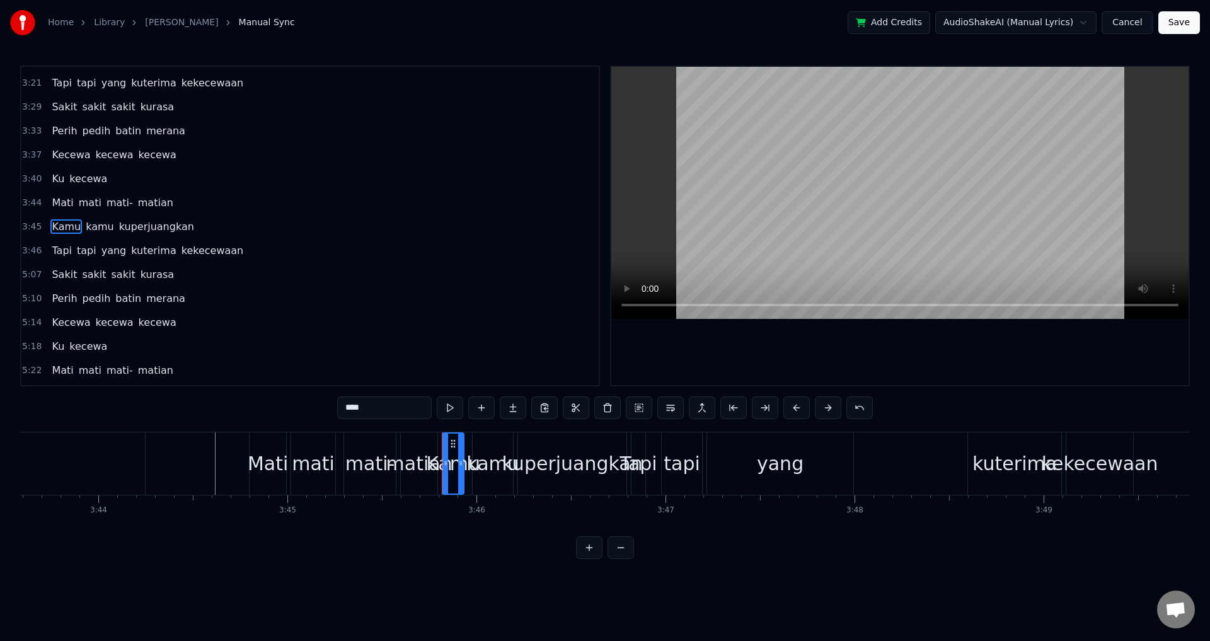
scroll to position [787, 0]
click at [47, 233] on div "Kamu kamu kuperjuangkan" at bounding box center [123, 226] width 152 height 23
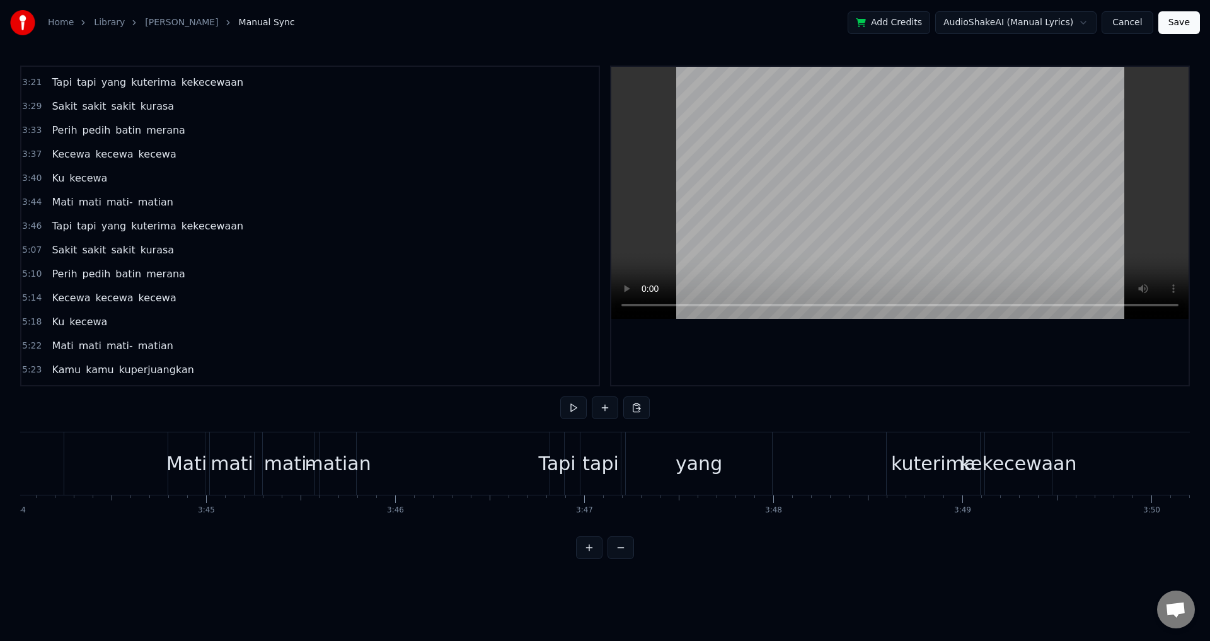
scroll to position [0, 42315]
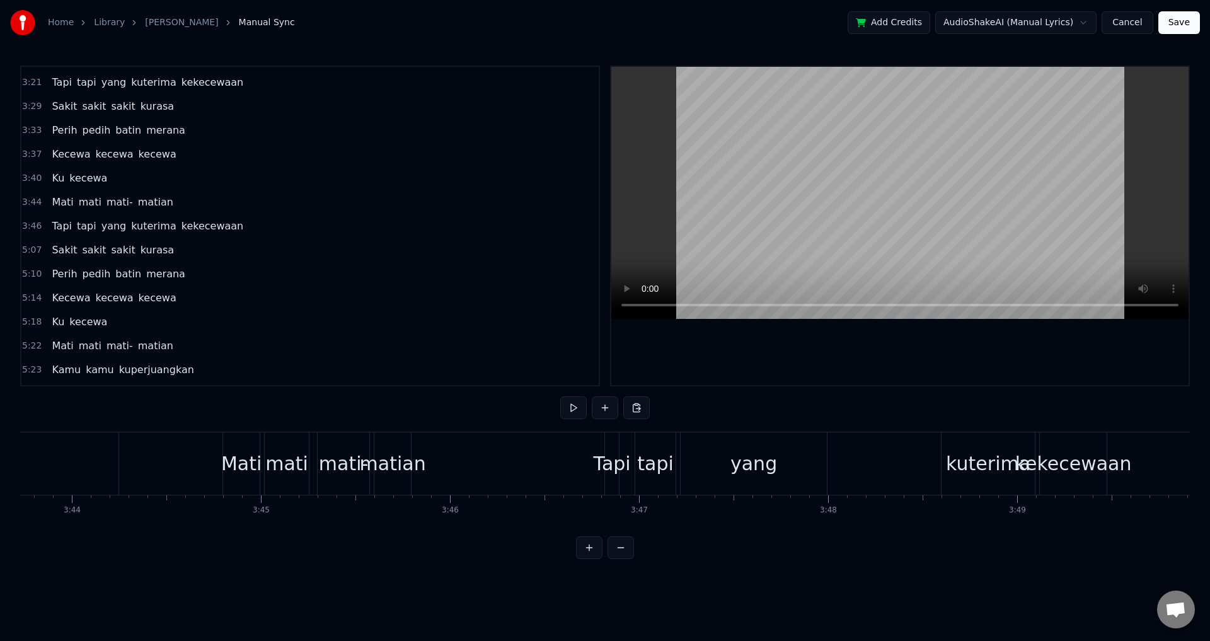
click at [236, 464] on div "Mati" at bounding box center [241, 464] width 40 height 28
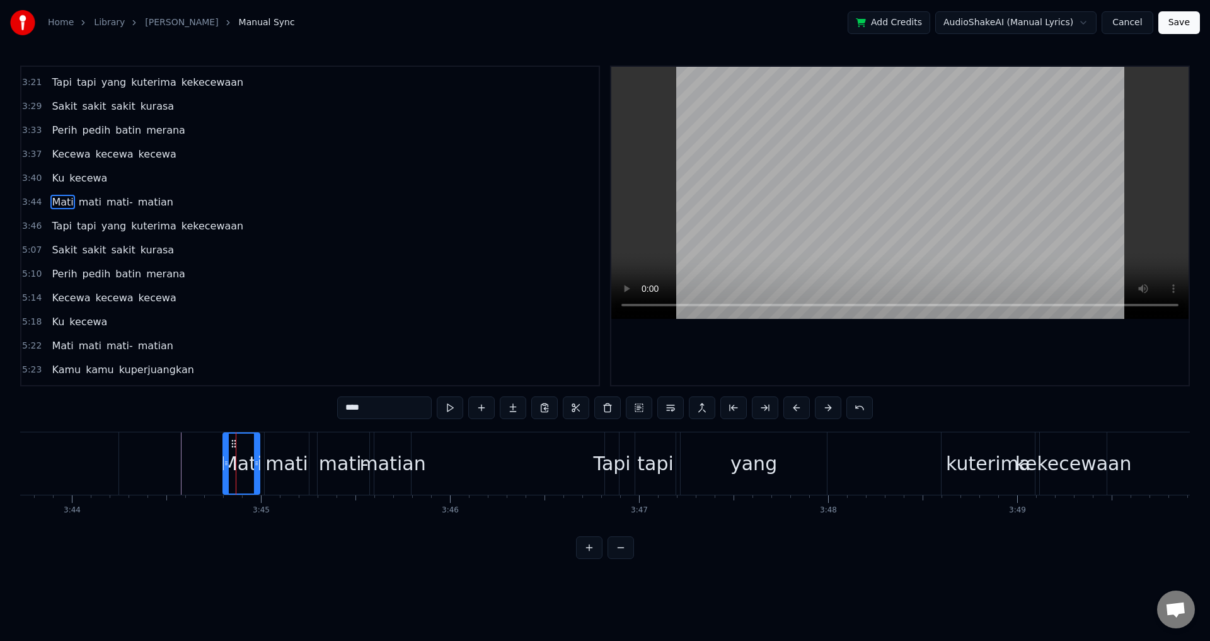
scroll to position [763, 0]
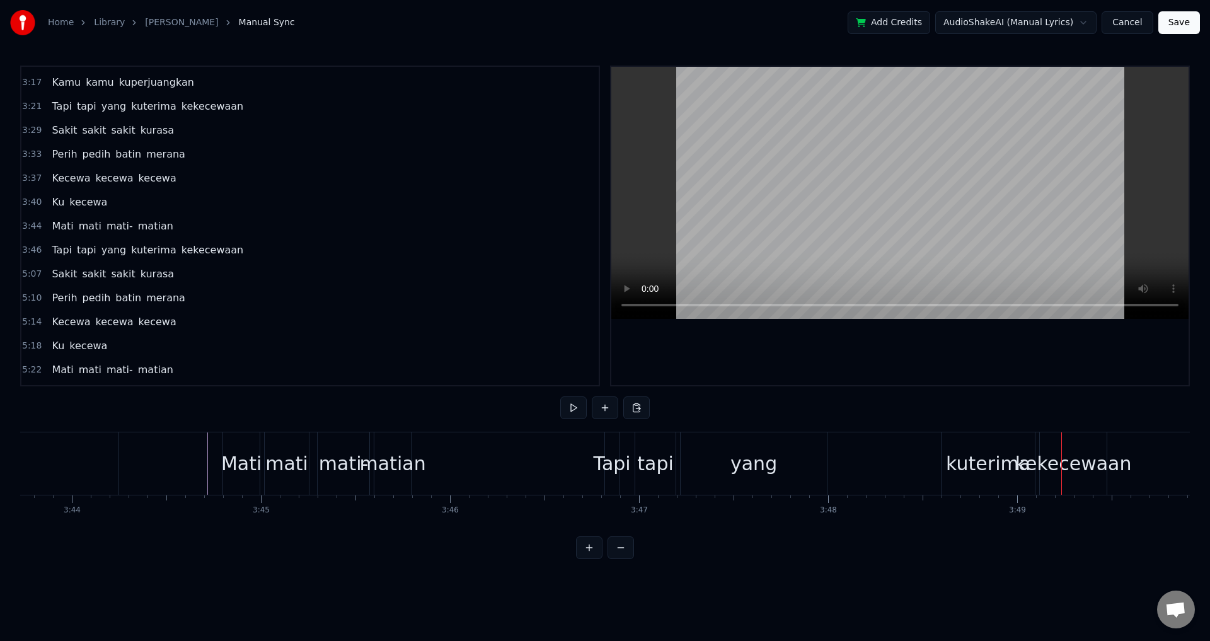
click at [236, 473] on div "Mati" at bounding box center [241, 464] width 40 height 28
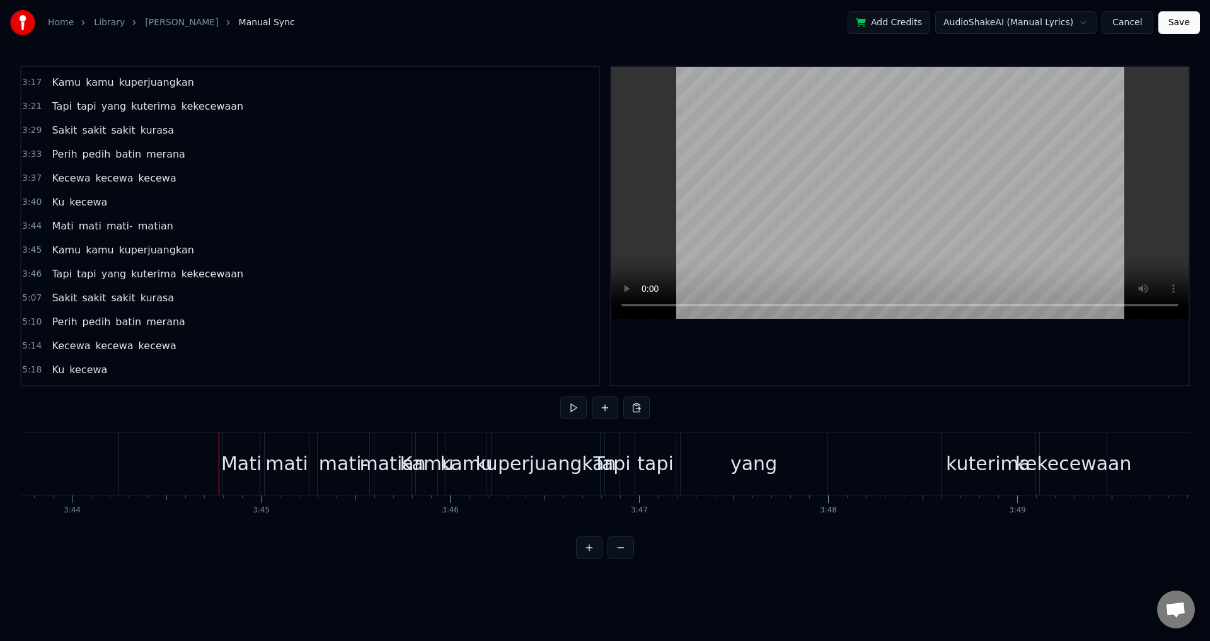
click at [277, 467] on div "mati" at bounding box center [286, 464] width 43 height 28
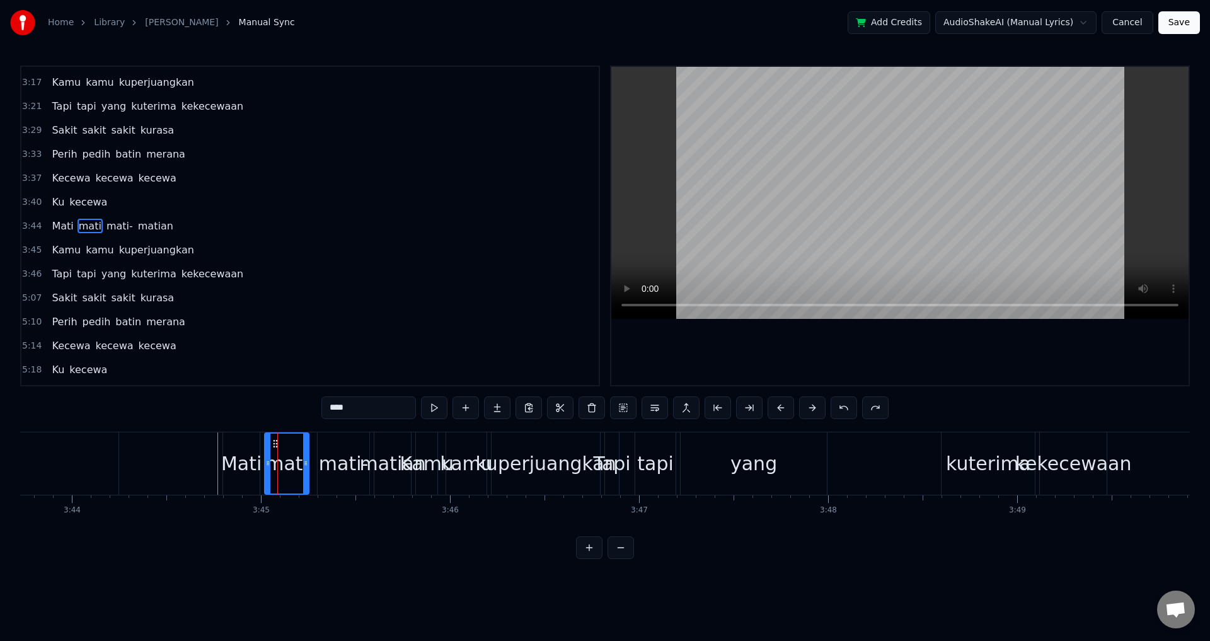
click at [383, 471] on div "matian" at bounding box center [393, 464] width 66 height 28
click at [760, 469] on div "yang" at bounding box center [754, 464] width 47 height 28
type input "****"
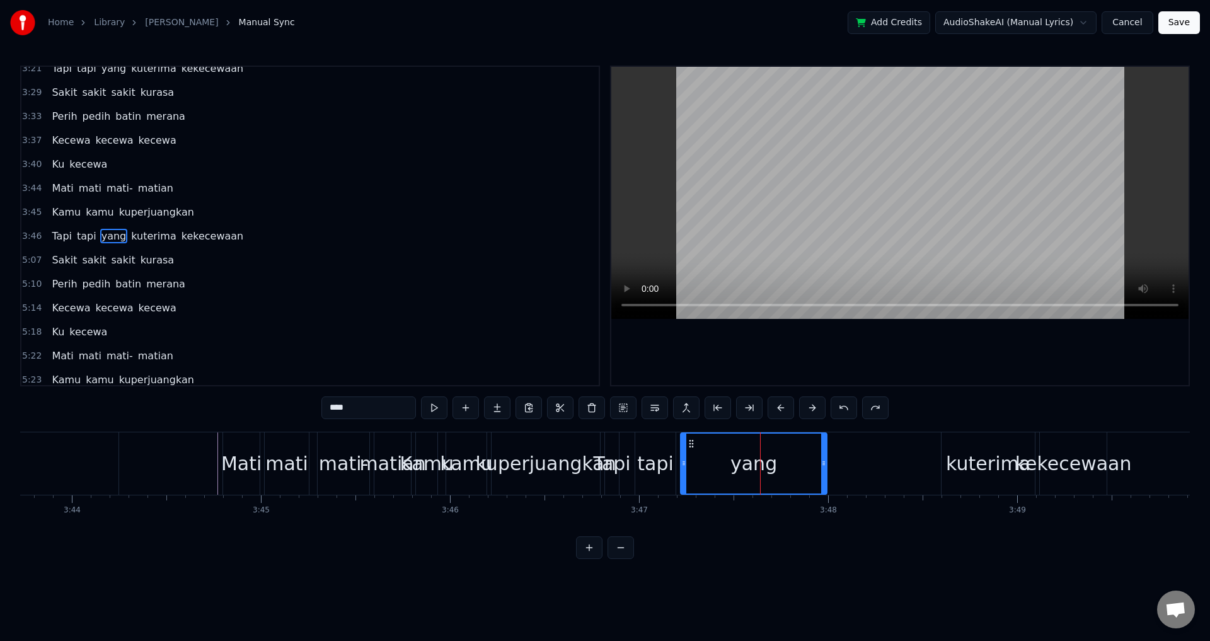
scroll to position [811, 0]
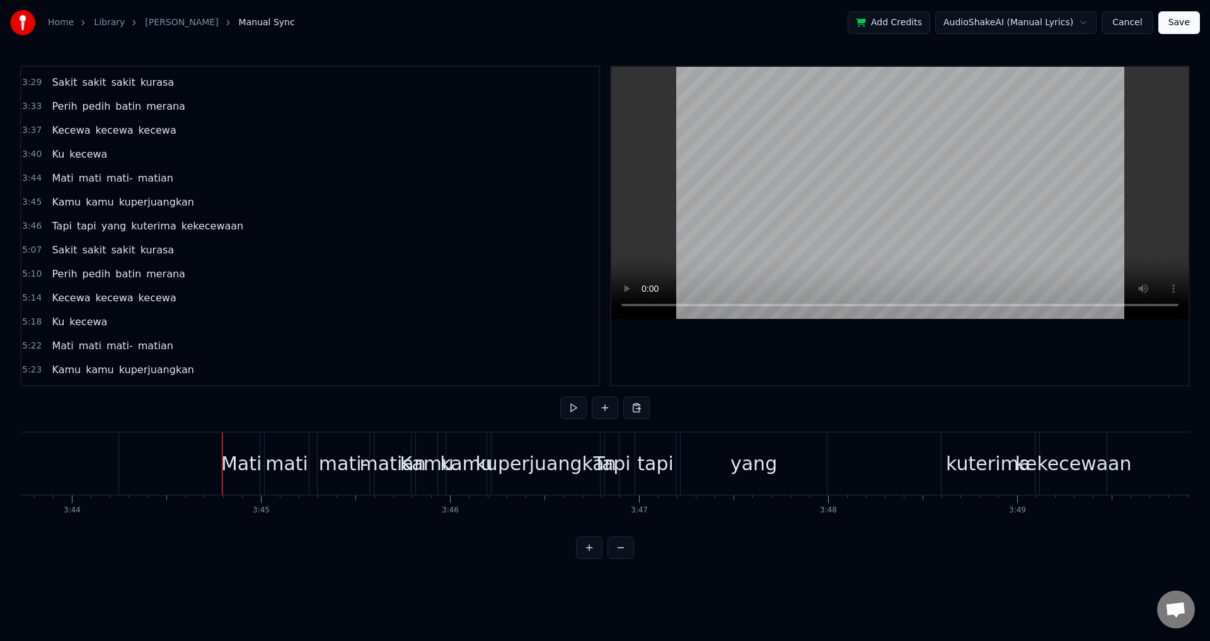
click at [228, 491] on div "Mati" at bounding box center [241, 463] width 37 height 62
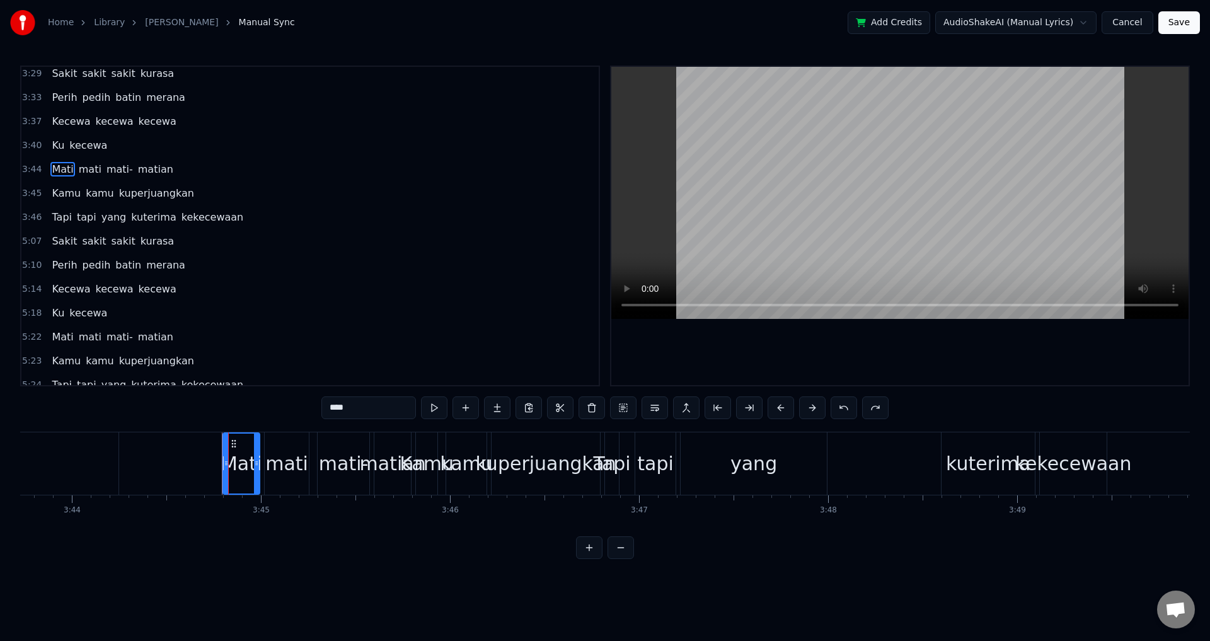
scroll to position [903, 0]
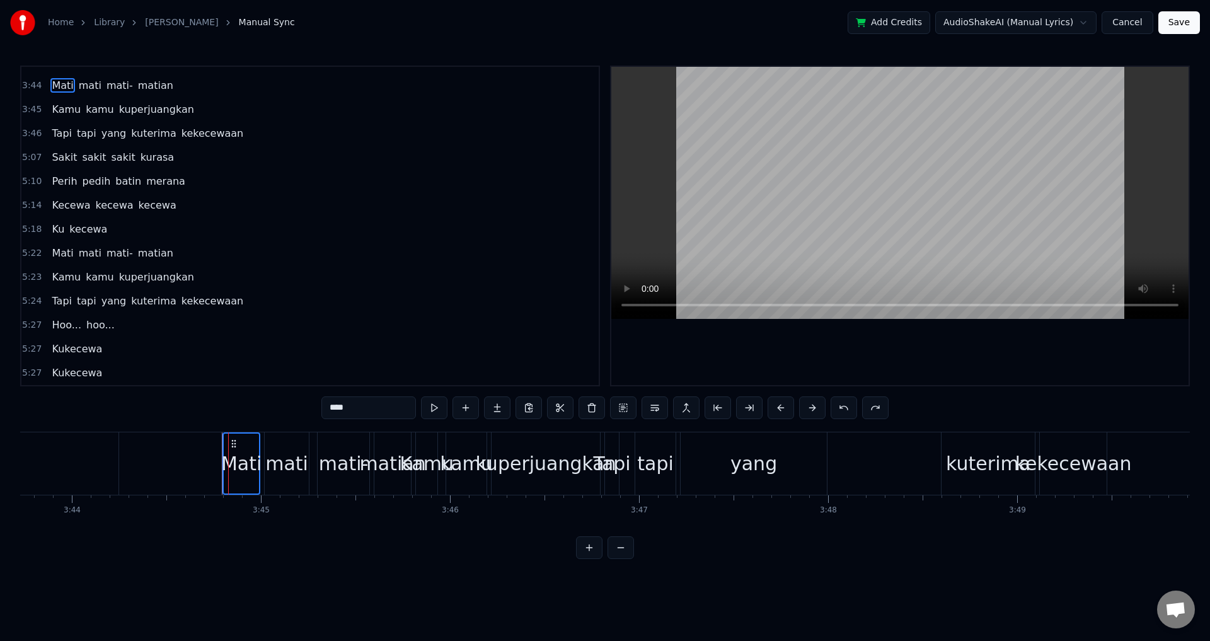
click at [1105, 486] on div "kekecewaan" at bounding box center [1073, 463] width 67 height 62
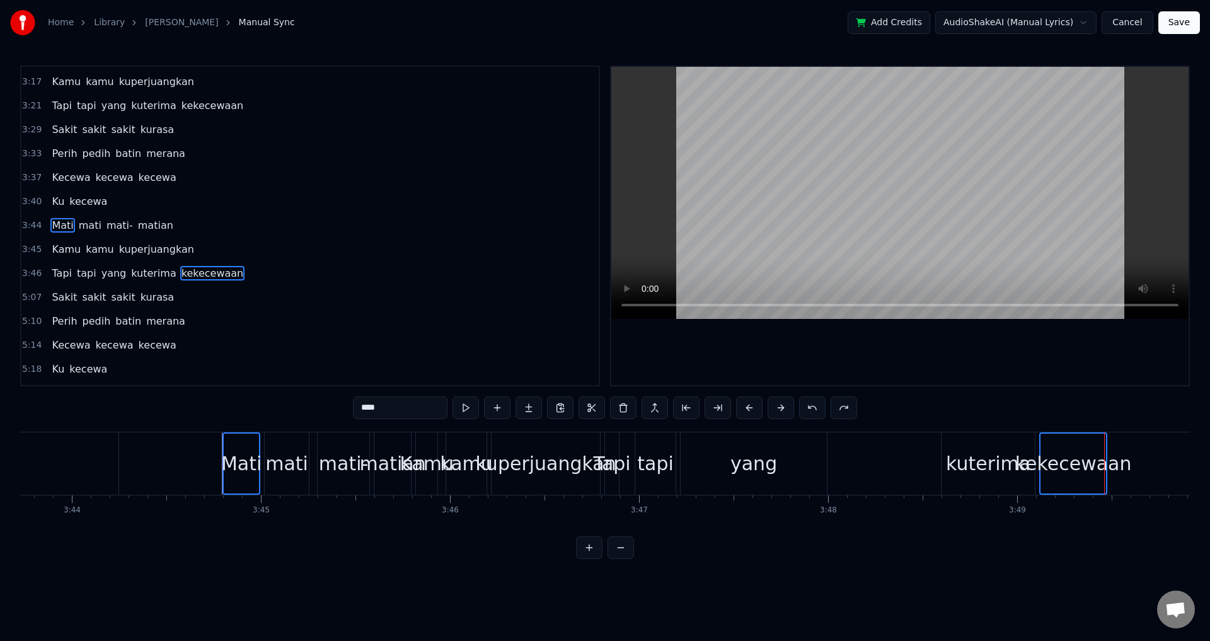
scroll to position [763, 0]
click at [224, 490] on div "Mati" at bounding box center [241, 464] width 35 height 60
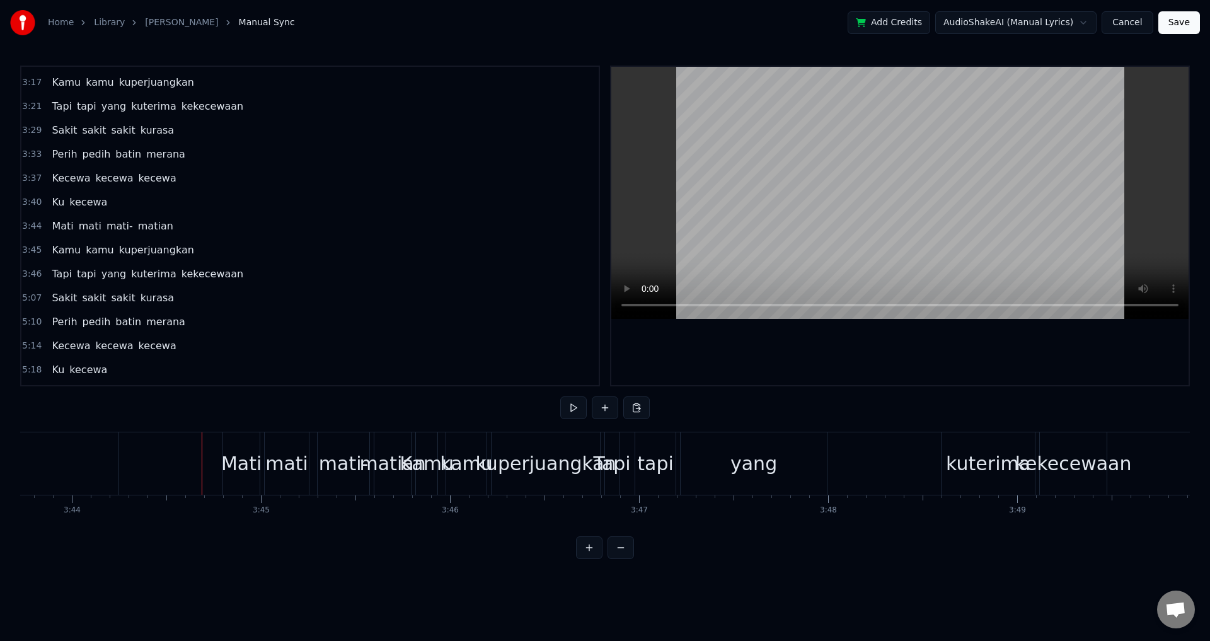
click at [240, 486] on div "Mati" at bounding box center [241, 463] width 37 height 62
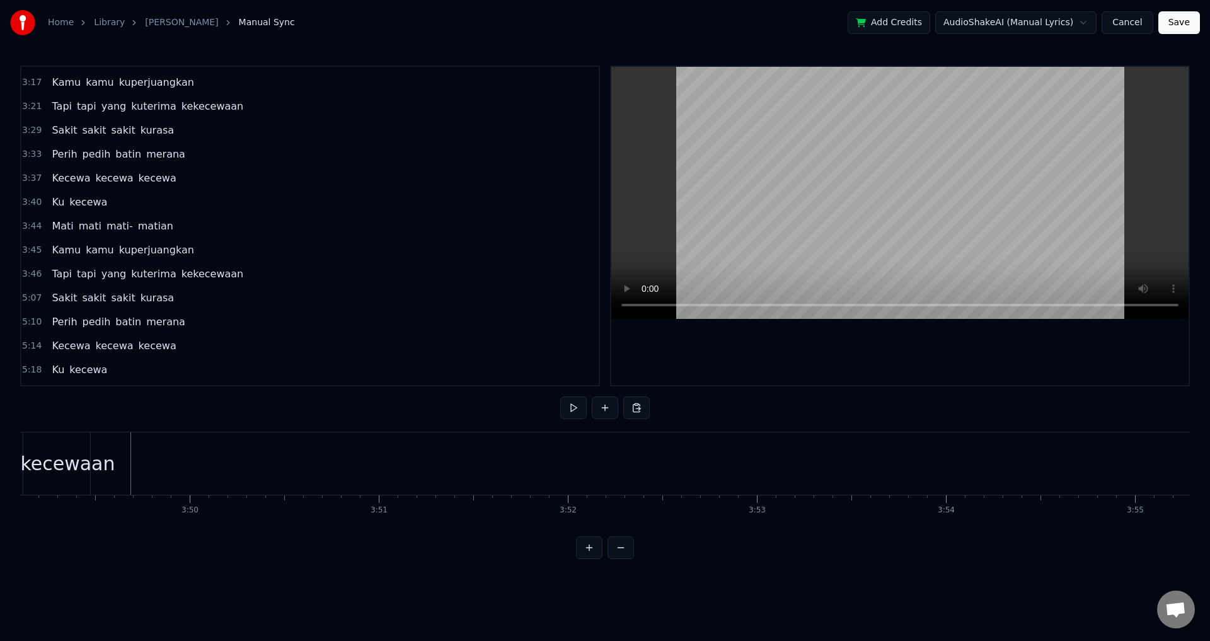
scroll to position [0, 43380]
click at [54, 469] on div "kekecewaan" at bounding box center [9, 464] width 117 height 28
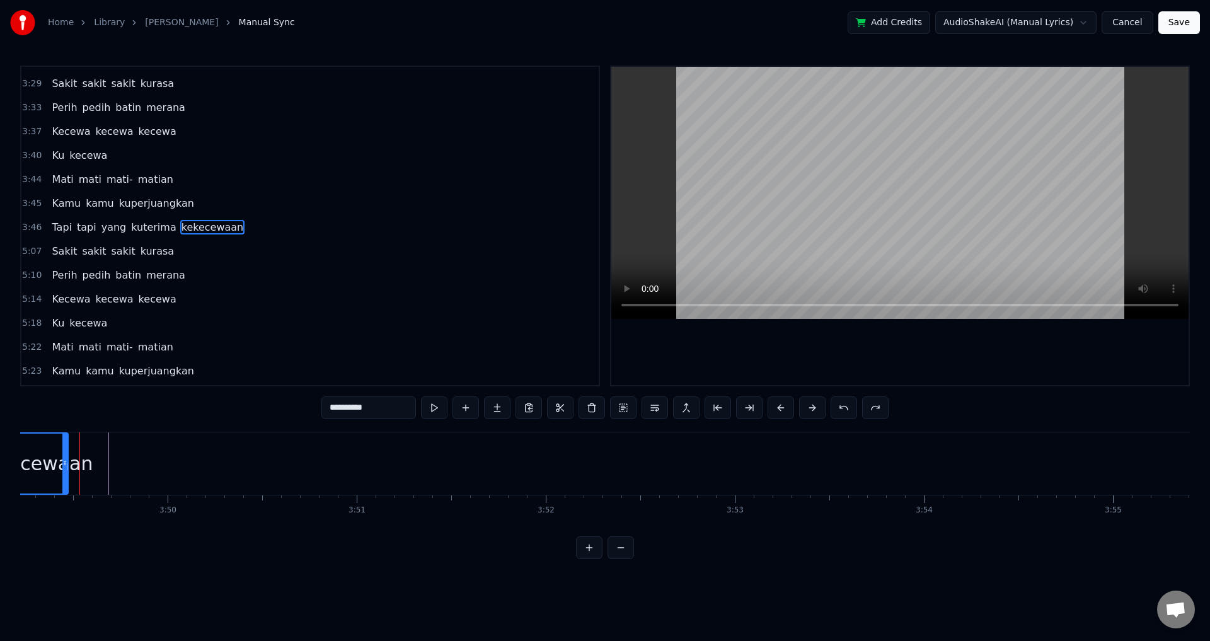
scroll to position [0, 43351]
click at [47, 182] on div "Mati [PERSON_NAME]" at bounding box center [112, 179] width 131 height 23
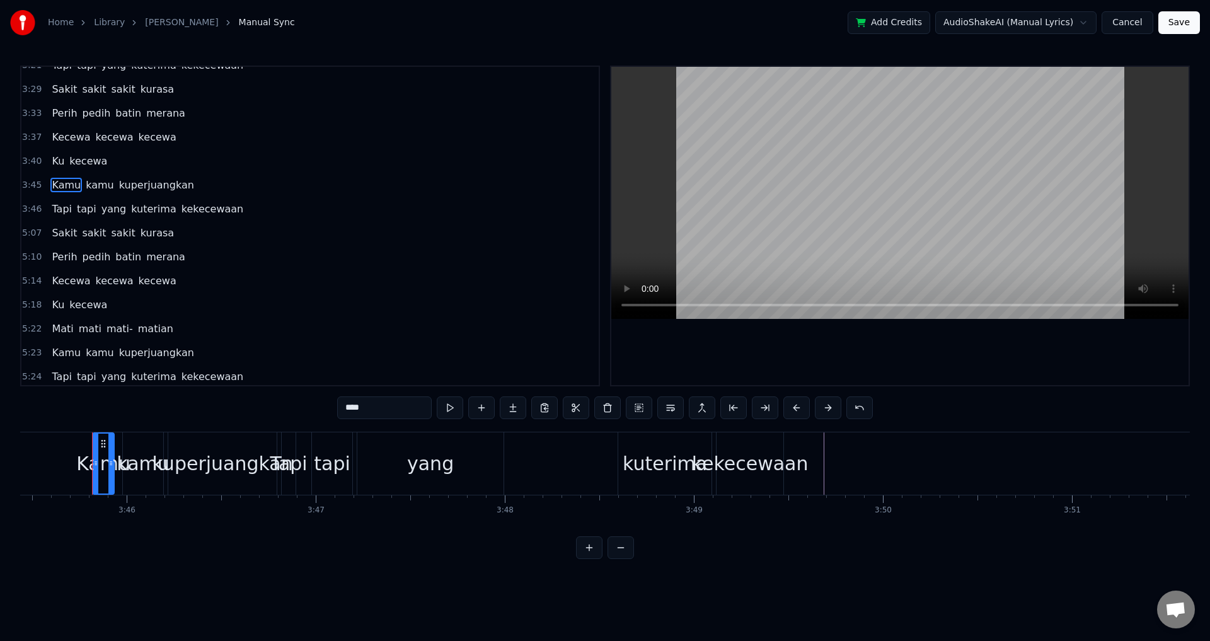
scroll to position [0, 42648]
click at [47, 192] on div "Kamu kamu kuperjuangkan" at bounding box center [123, 185] width 152 height 23
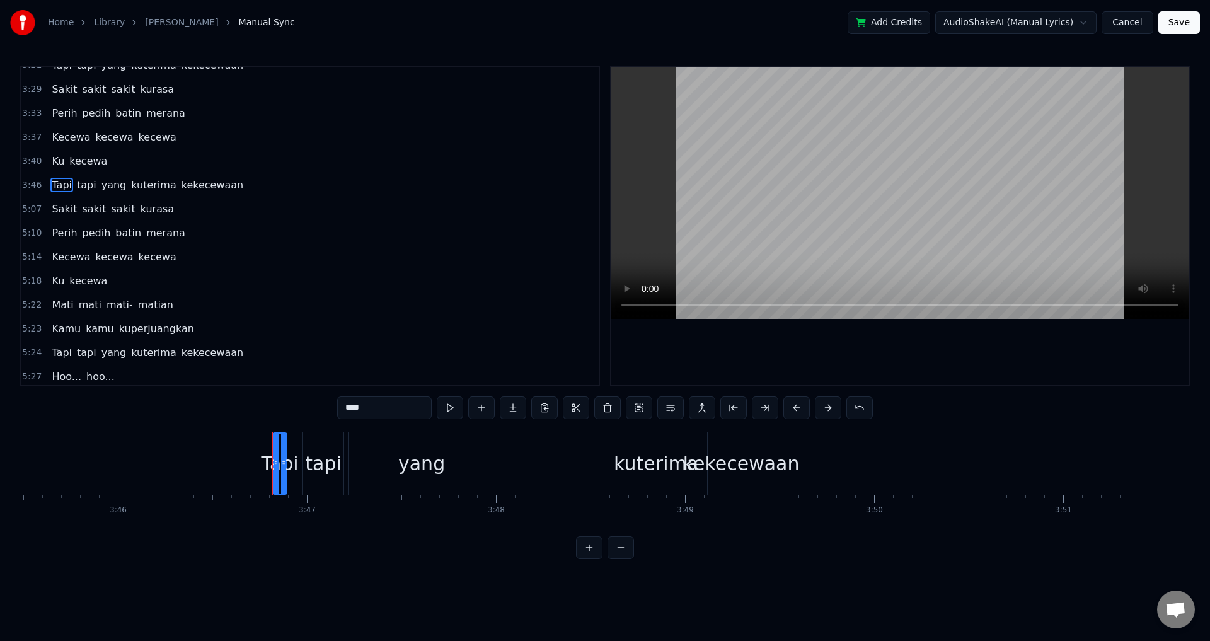
scroll to position [763, 0]
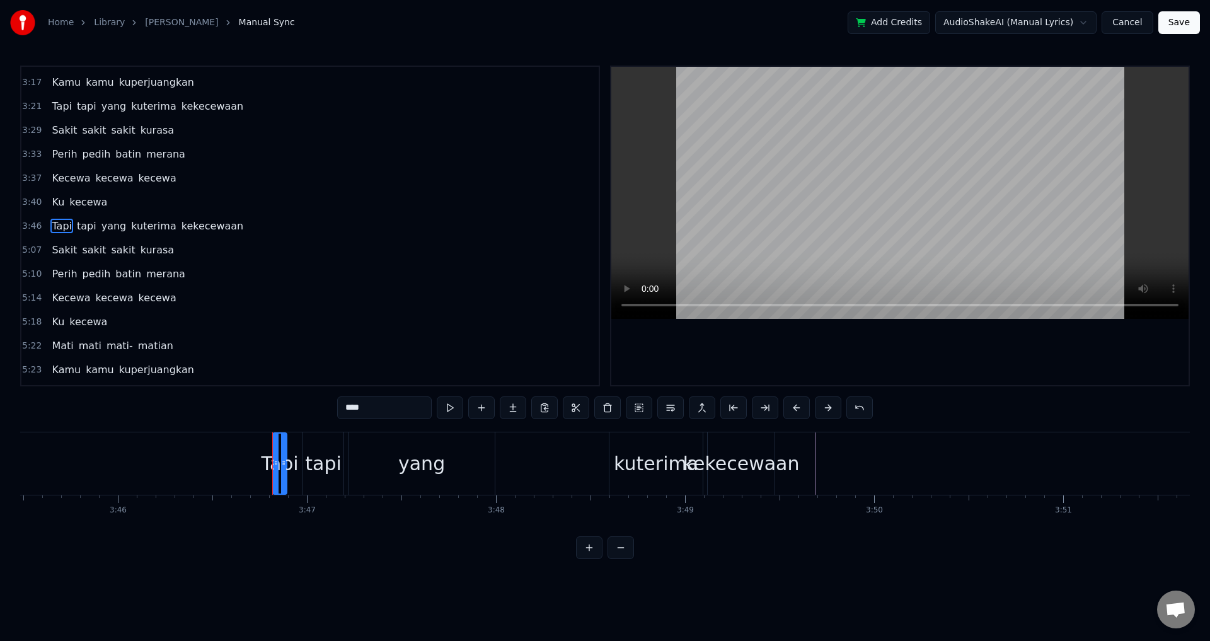
click at [47, 231] on div "Tapi tapi yang kuterima kekecewaan" at bounding box center [148, 226] width 202 height 23
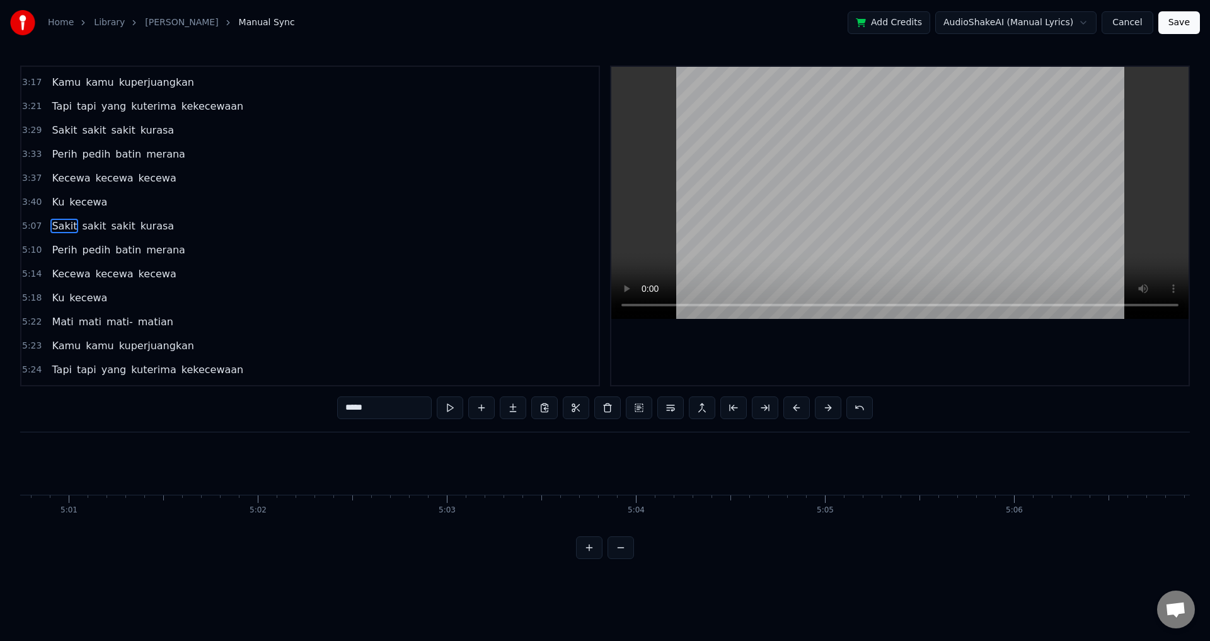
scroll to position [0, 58015]
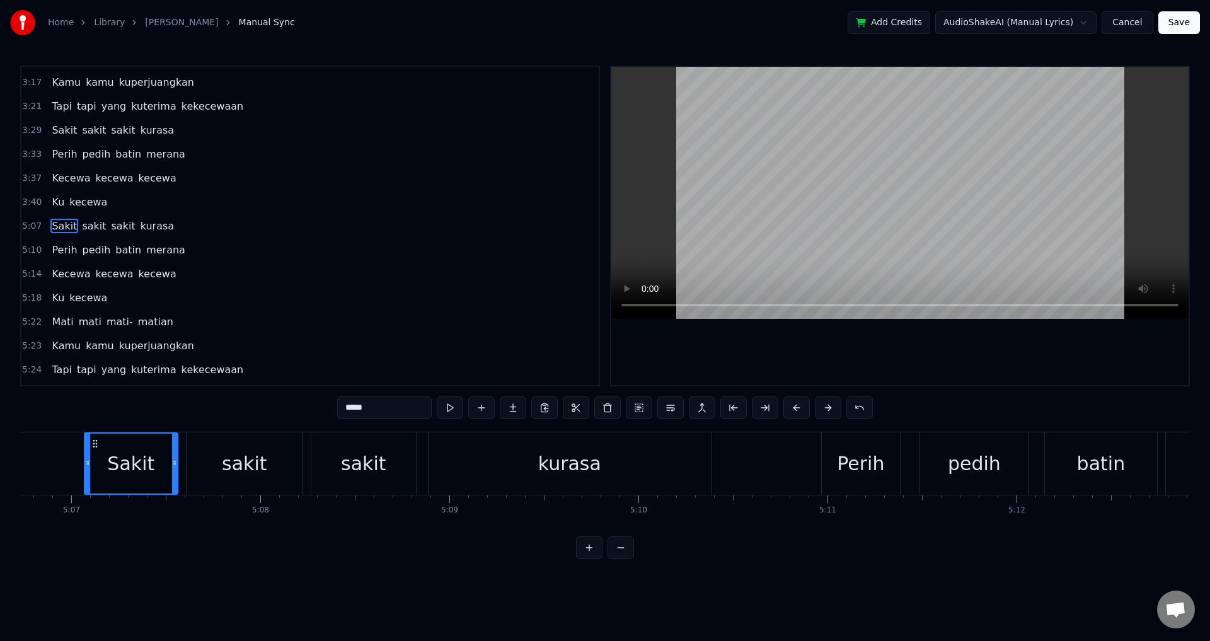
click at [100, 202] on div "Ku kecewa" at bounding box center [80, 202] width 66 height 23
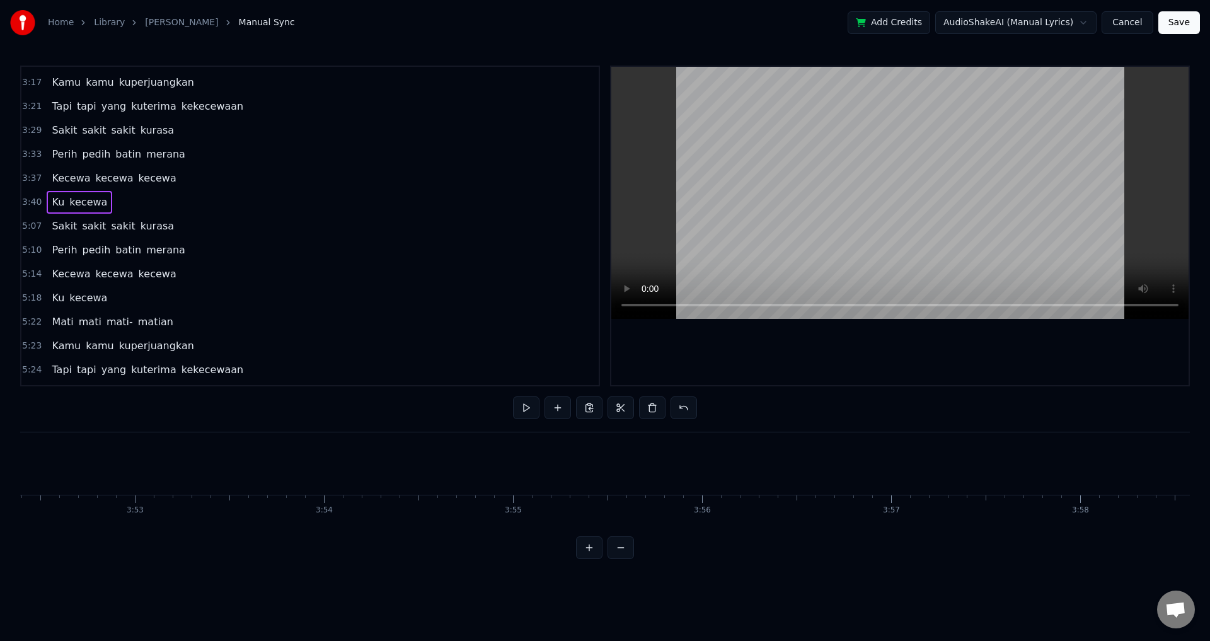
scroll to position [0, 41641]
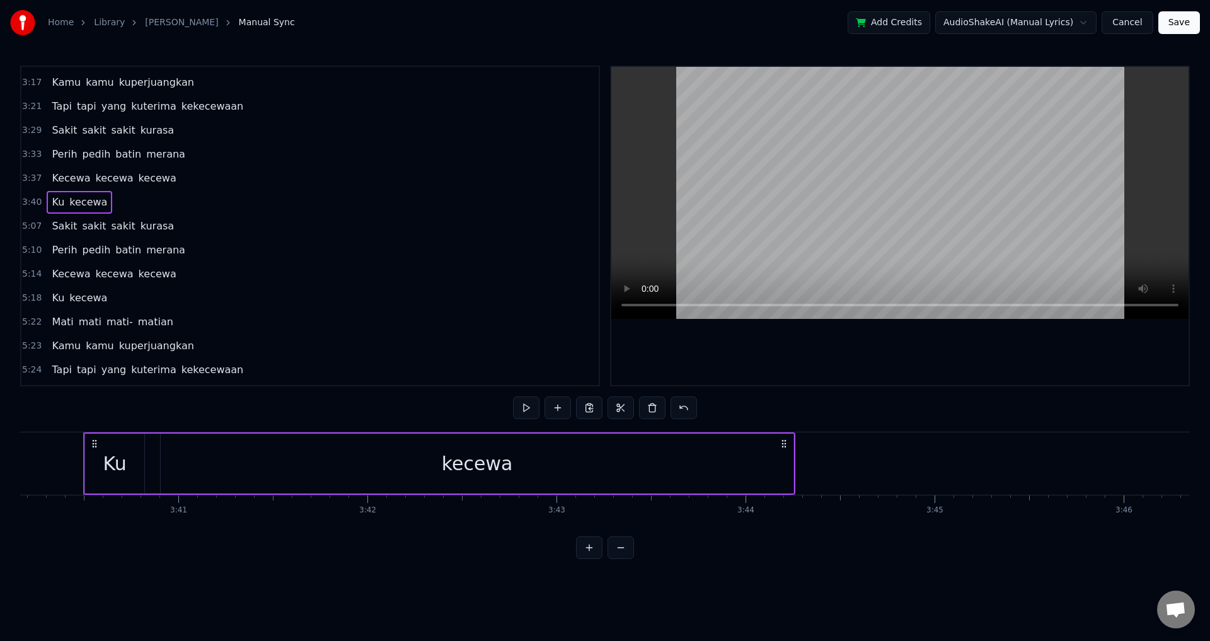
click at [142, 229] on span "kurasa" at bounding box center [157, 226] width 36 height 15
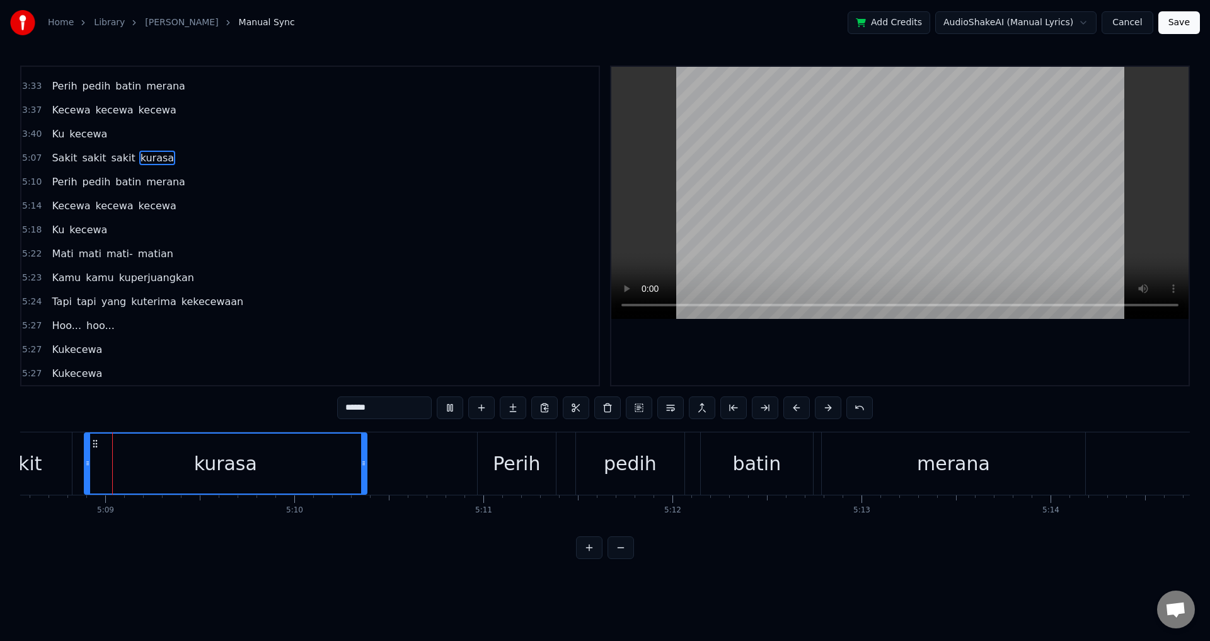
scroll to position [832, 0]
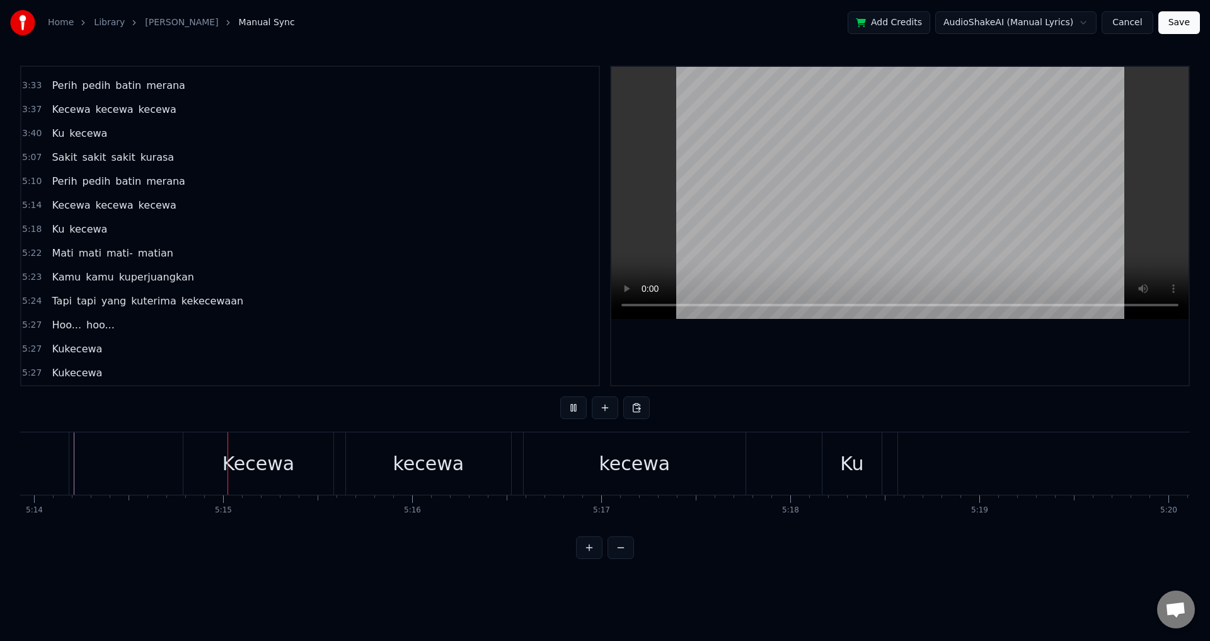
scroll to position [0, 59404]
click at [924, 446] on div "kecewa" at bounding box center [1206, 463] width 672 height 62
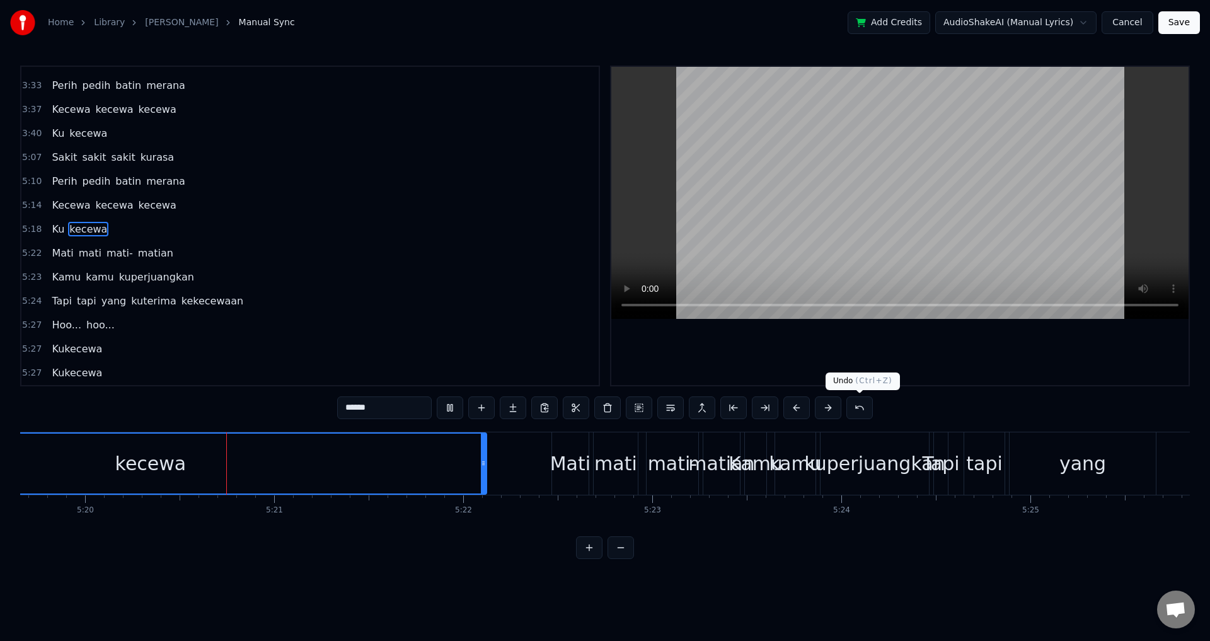
scroll to position [0, 60483]
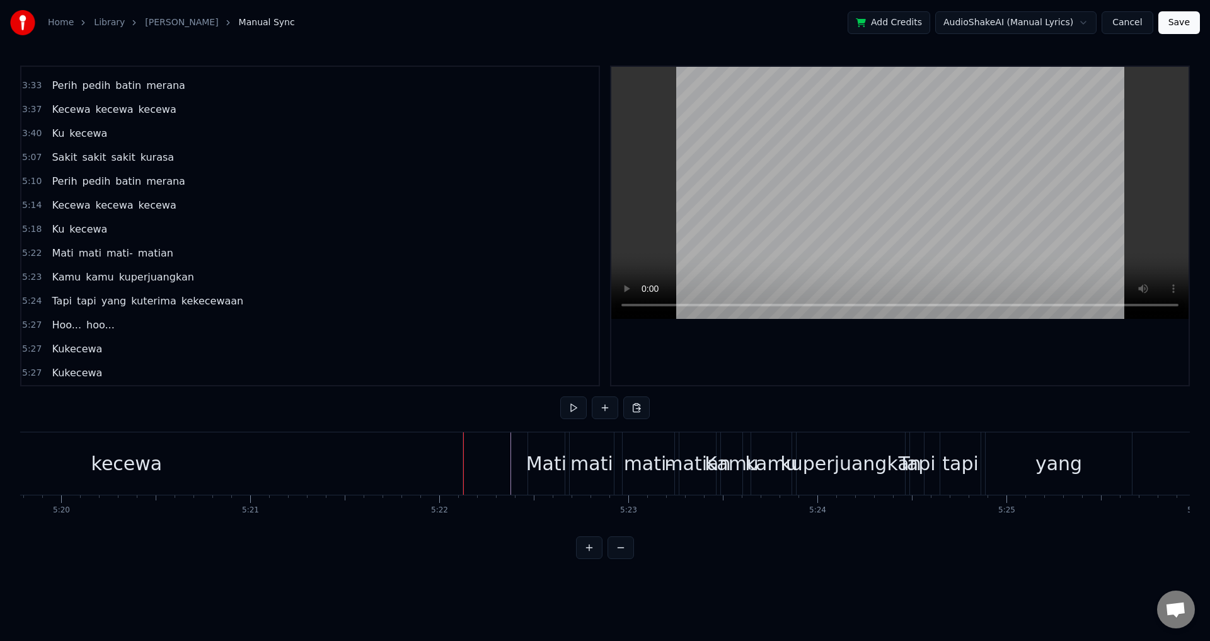
click at [541, 468] on div "Mati" at bounding box center [546, 464] width 40 height 28
click at [587, 468] on div "mati" at bounding box center [592, 464] width 43 height 28
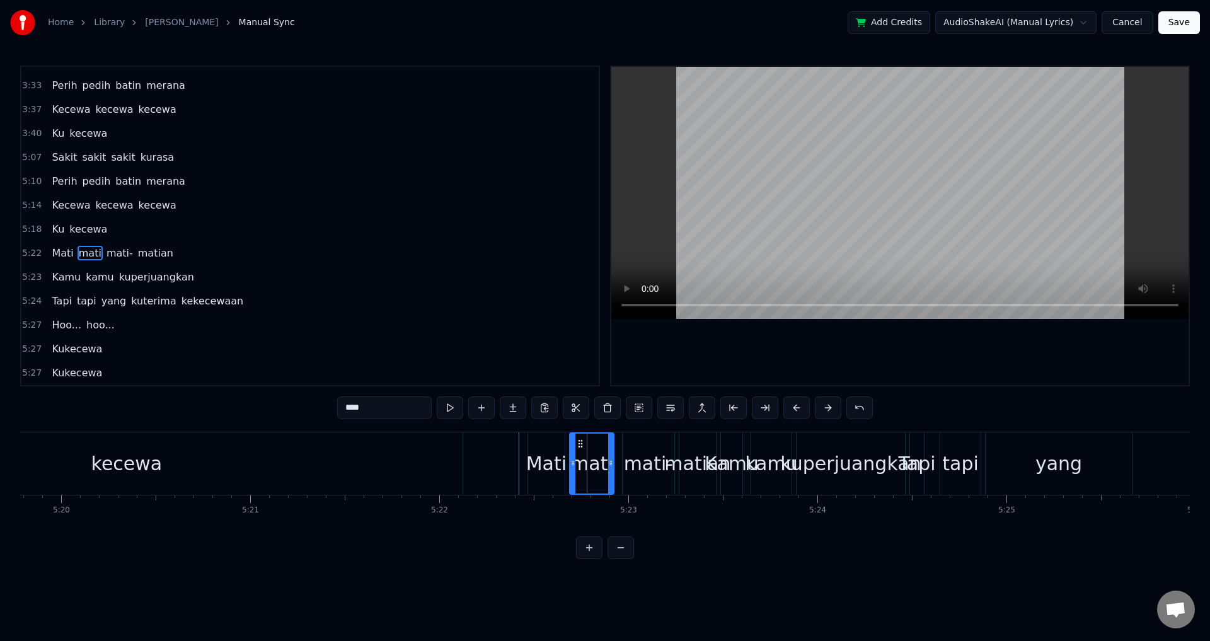
click at [543, 453] on div "Mati" at bounding box center [546, 464] width 40 height 28
type input "****"
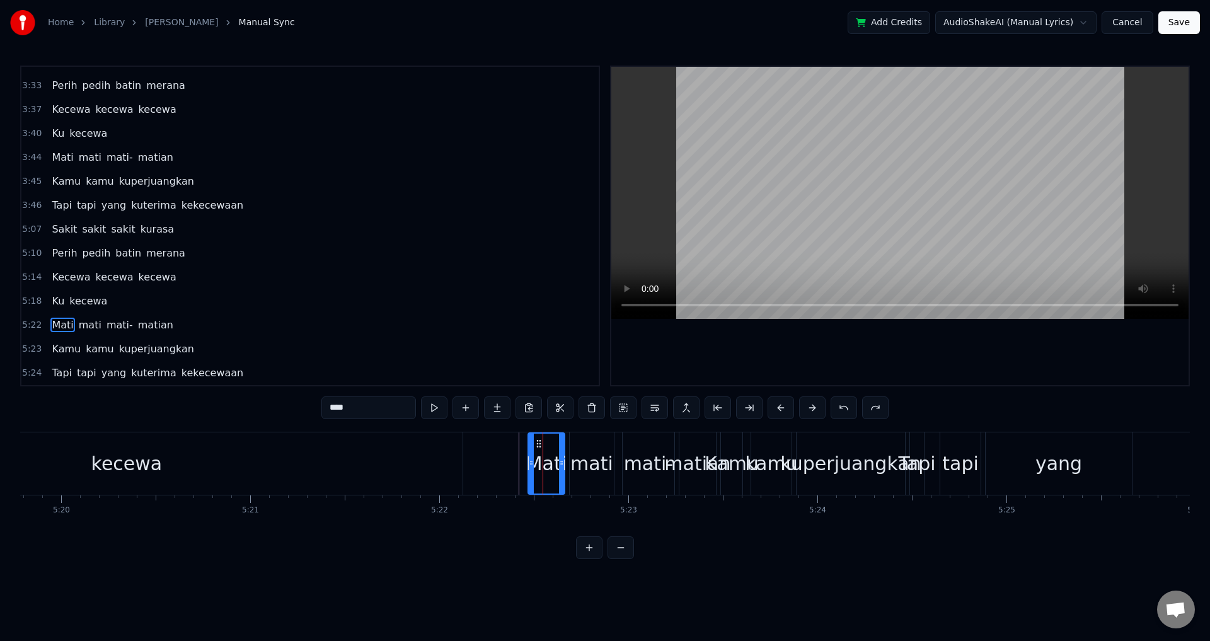
click at [47, 205] on div "Tapi tapi yang kuterima kekecewaan" at bounding box center [148, 205] width 202 height 23
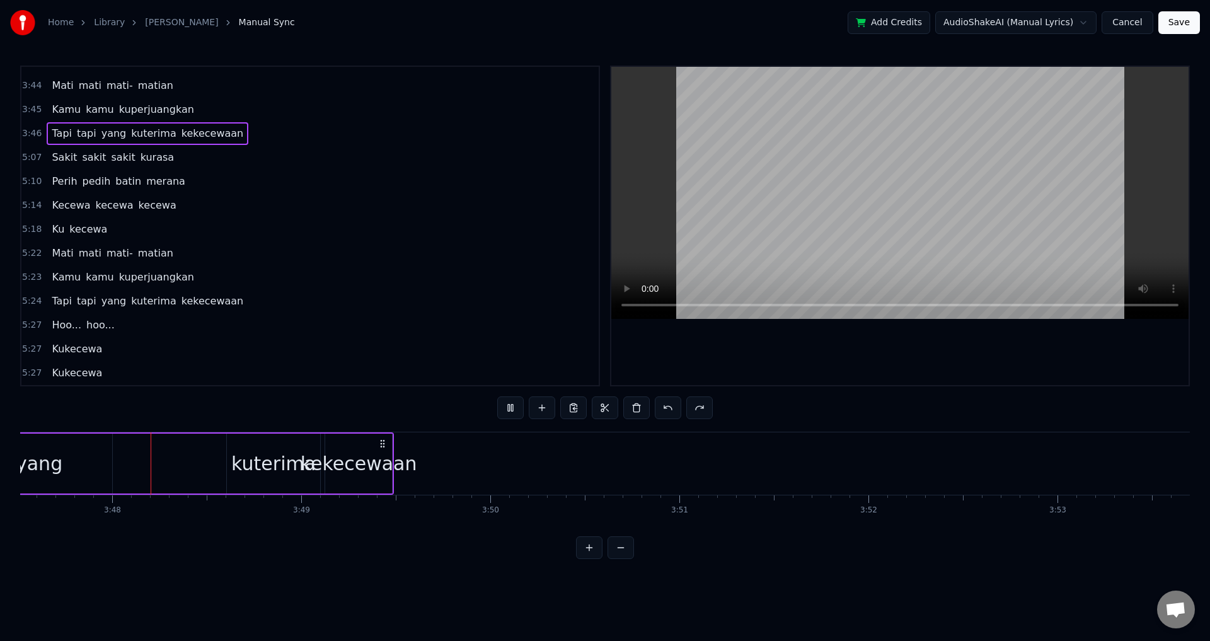
scroll to position [0, 43027]
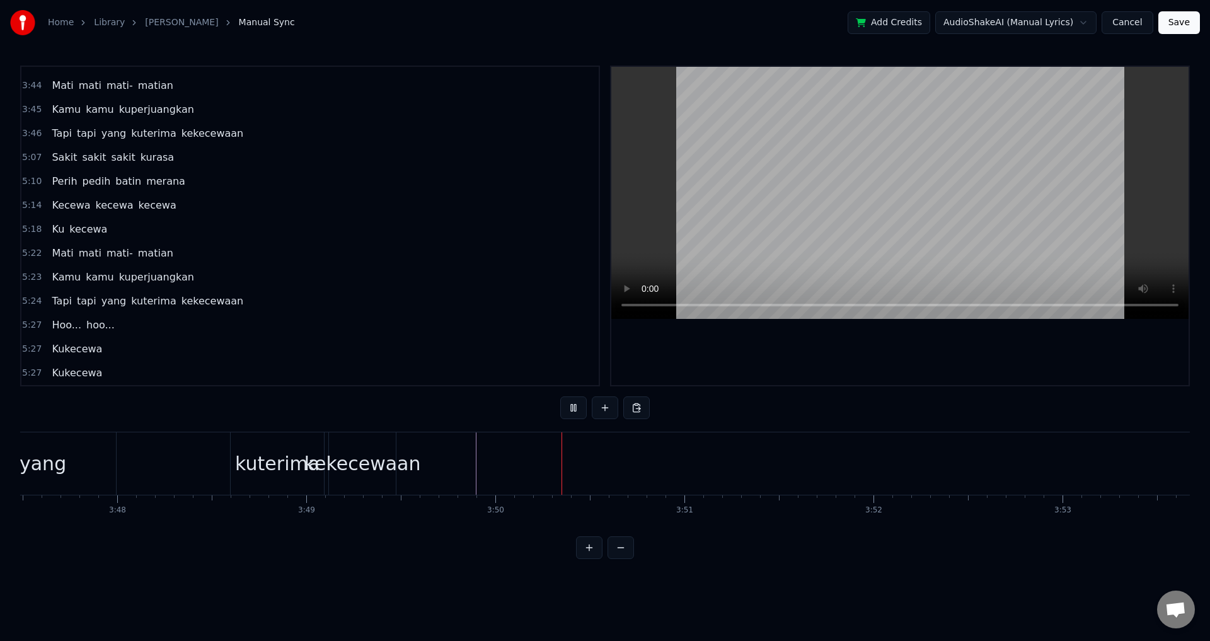
click at [362, 460] on div "kekecewaan" at bounding box center [363, 464] width 117 height 28
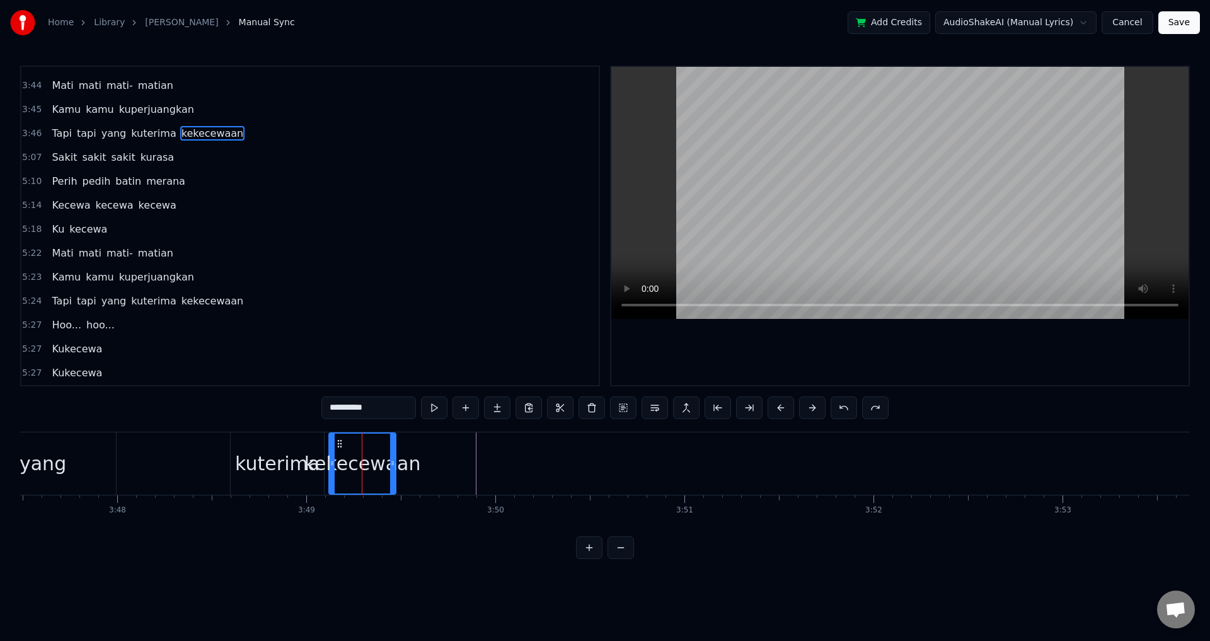
scroll to position [811, 0]
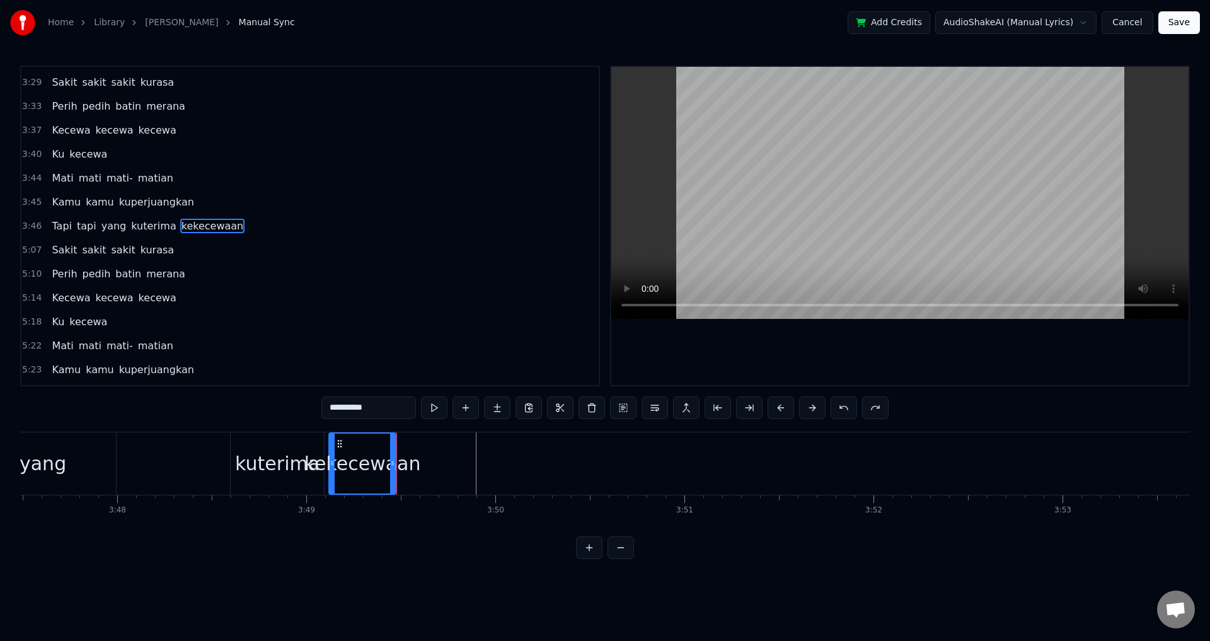
click at [216, 456] on div "Tapi tapi yang kuterima kekecewaan" at bounding box center [146, 463] width 506 height 62
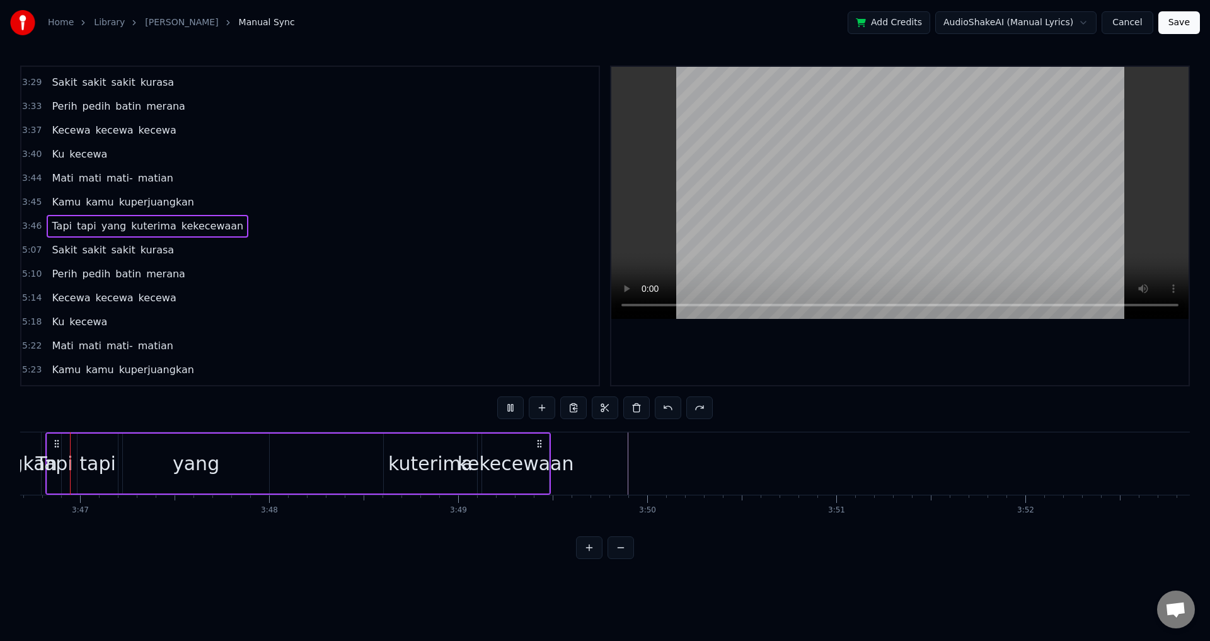
scroll to position [0, 42839]
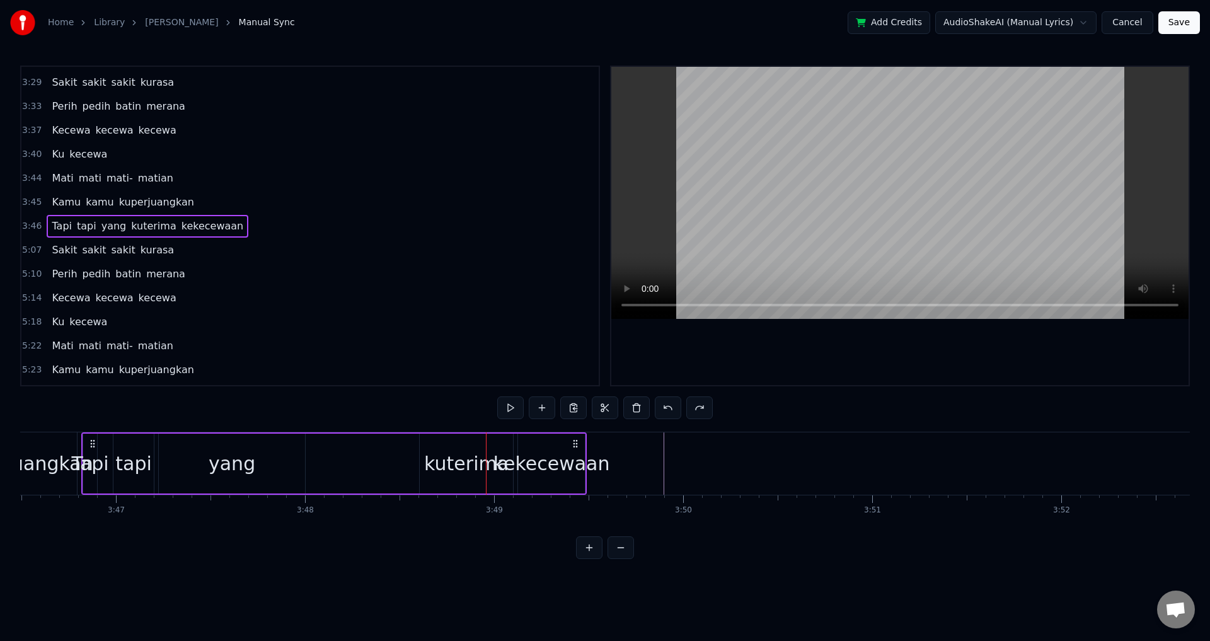
click at [47, 160] on div "Ku kecewa" at bounding box center [80, 154] width 66 height 23
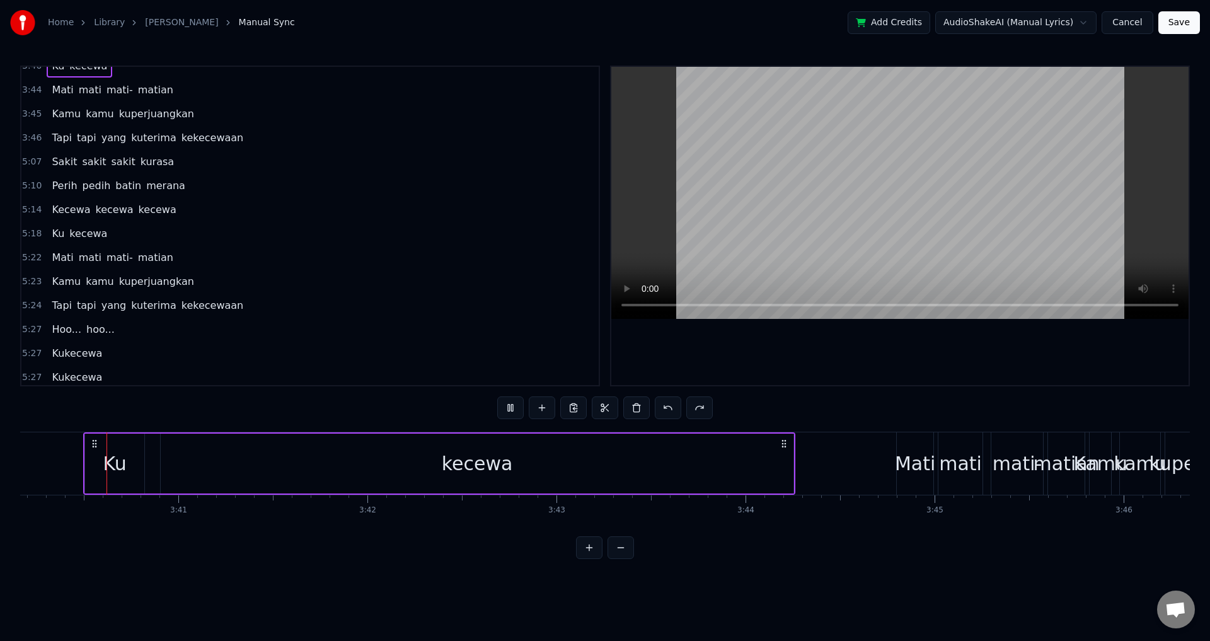
scroll to position [903, 0]
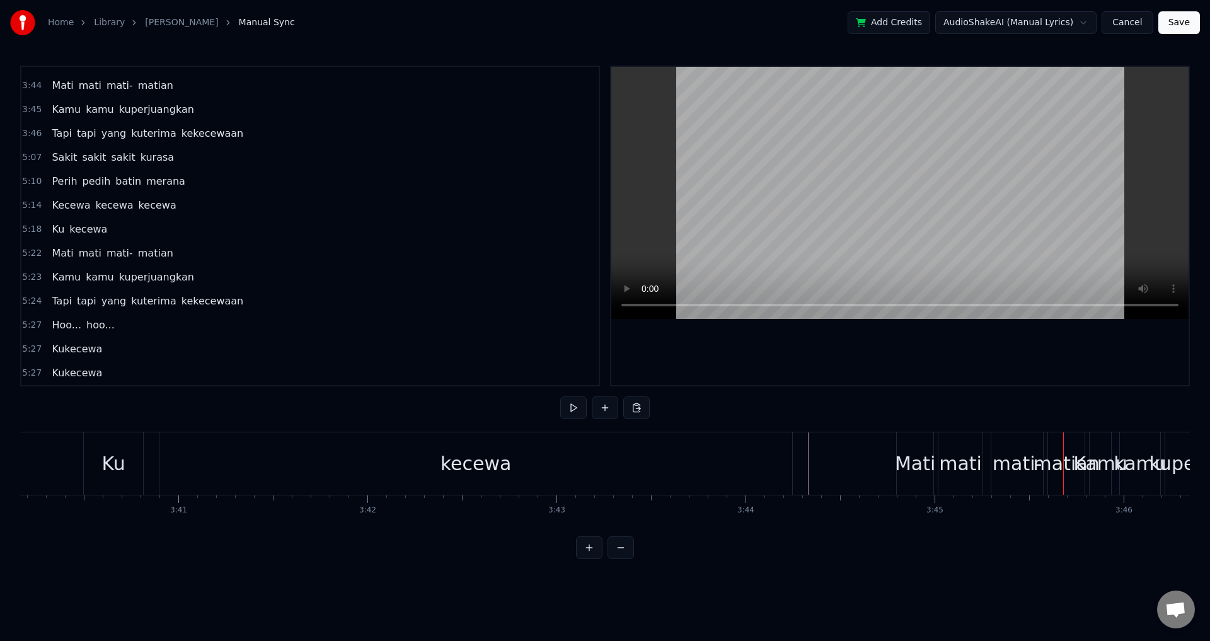
click at [1011, 468] on div "mati-" at bounding box center [1018, 464] width 50 height 28
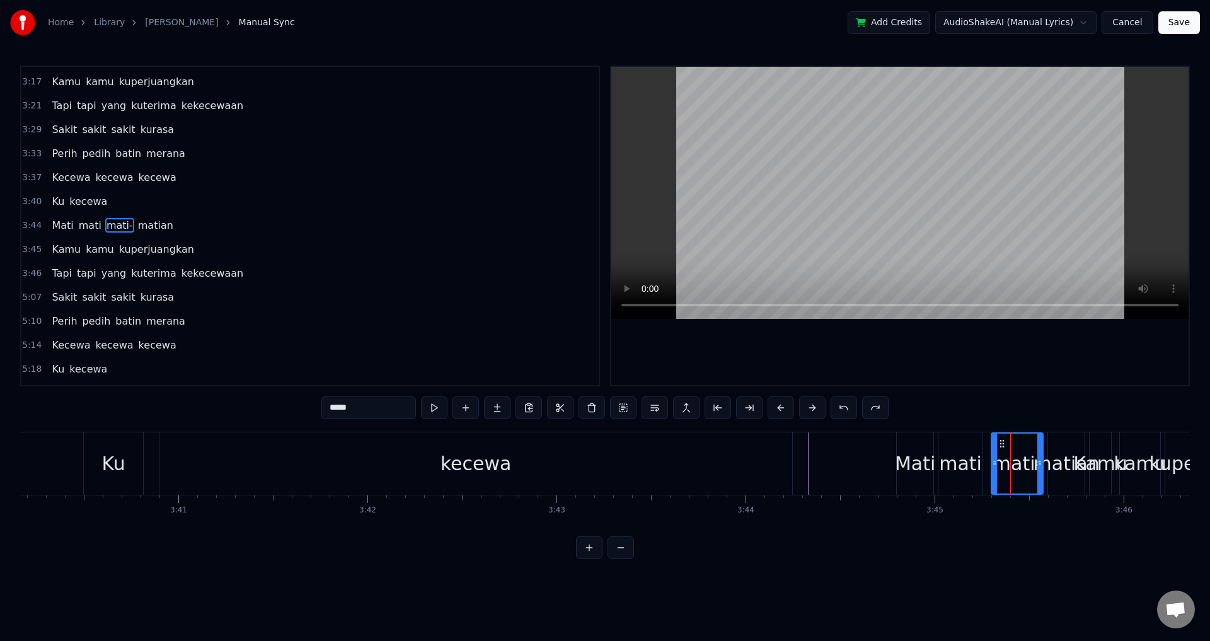
scroll to position [763, 0]
click at [1070, 472] on div "matian" at bounding box center [1067, 464] width 66 height 28
click at [1113, 470] on div "Kamu" at bounding box center [1101, 464] width 54 height 28
type input "****"
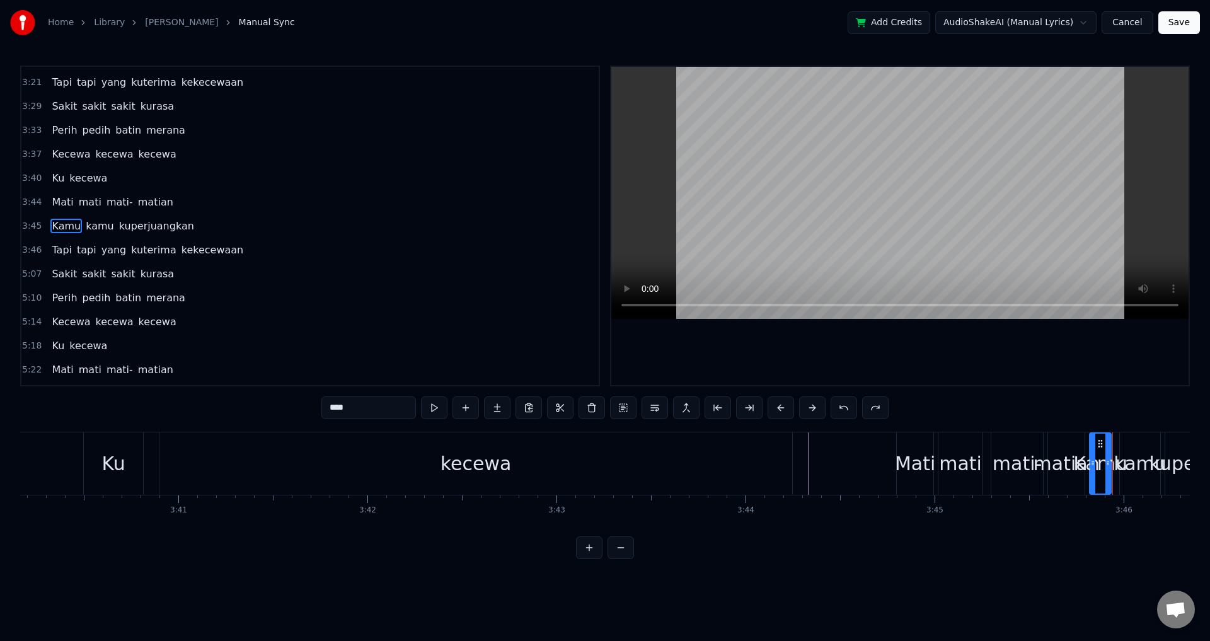
click at [47, 229] on div "Kamu kamu kuperjuangkan" at bounding box center [123, 226] width 152 height 23
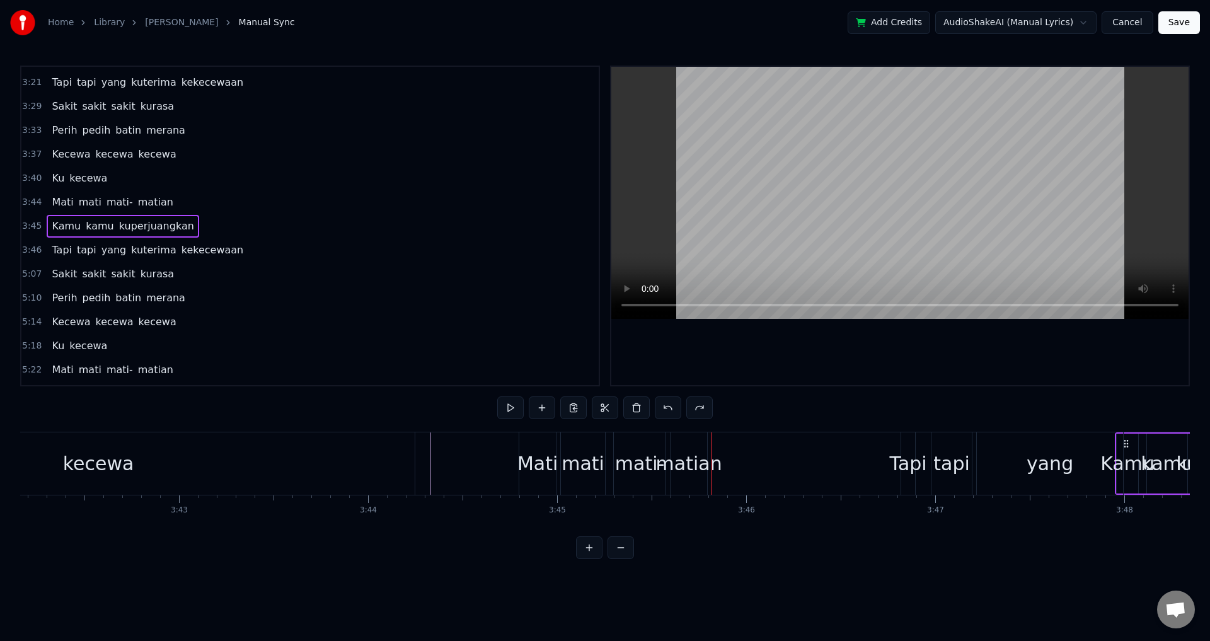
scroll to position [0, 42054]
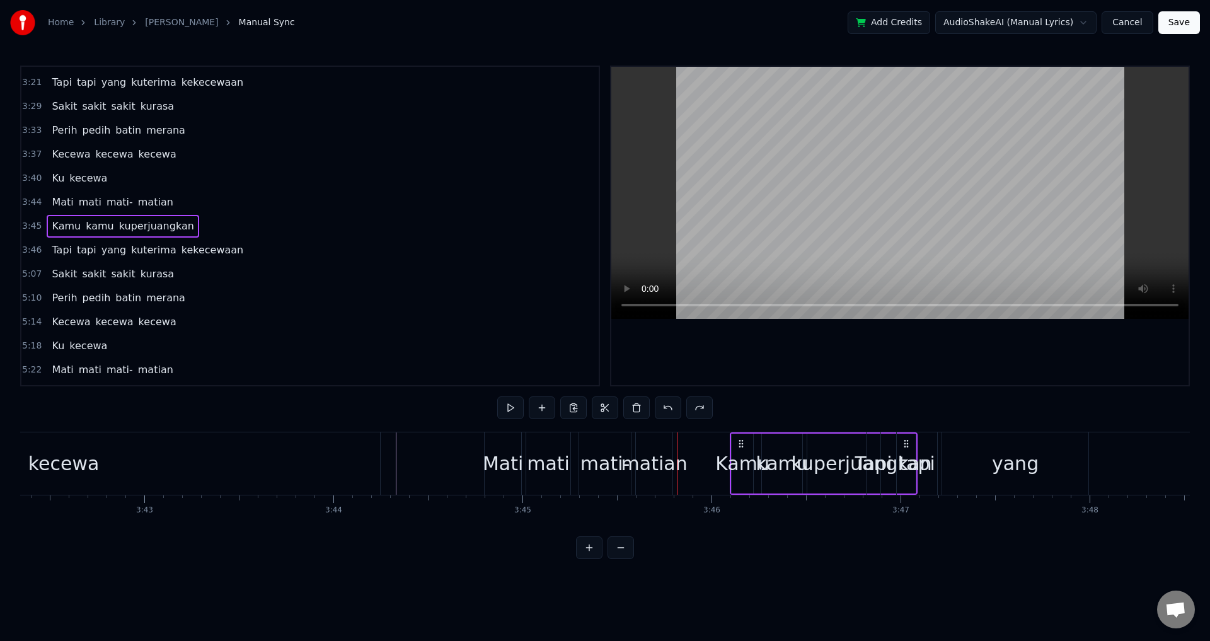
drag, startPoint x: 1099, startPoint y: 441, endPoint x: 740, endPoint y: 454, distance: 359.6
click at [740, 454] on div "Kamu kamu kuperjuangkan" at bounding box center [824, 463] width 188 height 62
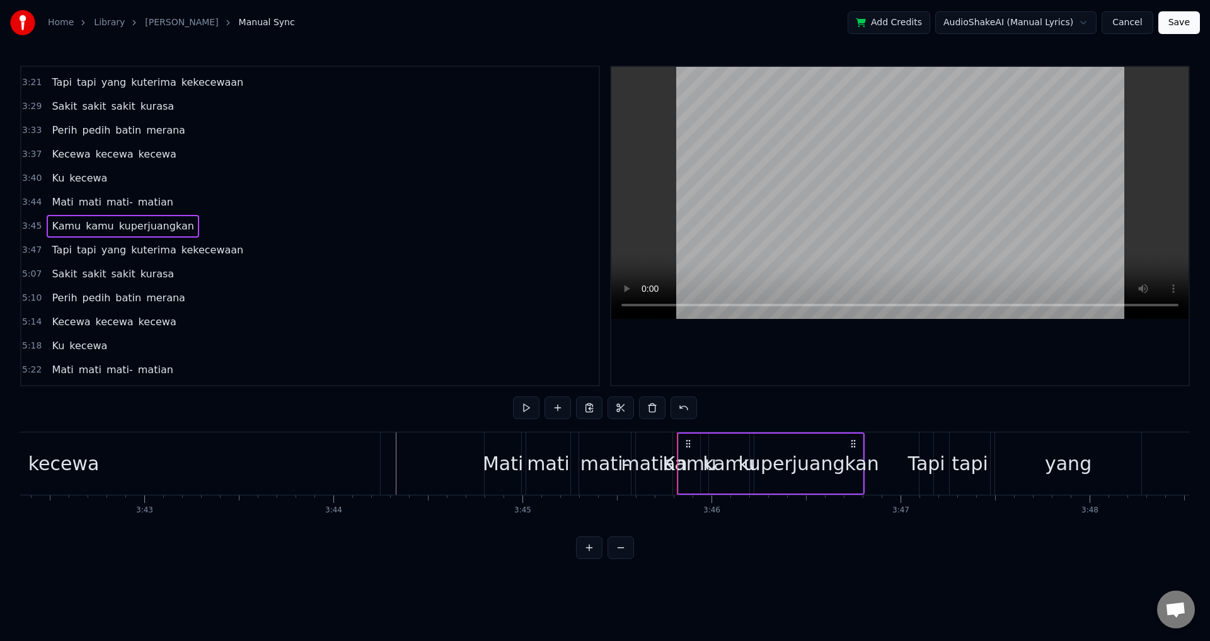
click at [924, 441] on div "Tapi" at bounding box center [927, 463] width 14 height 62
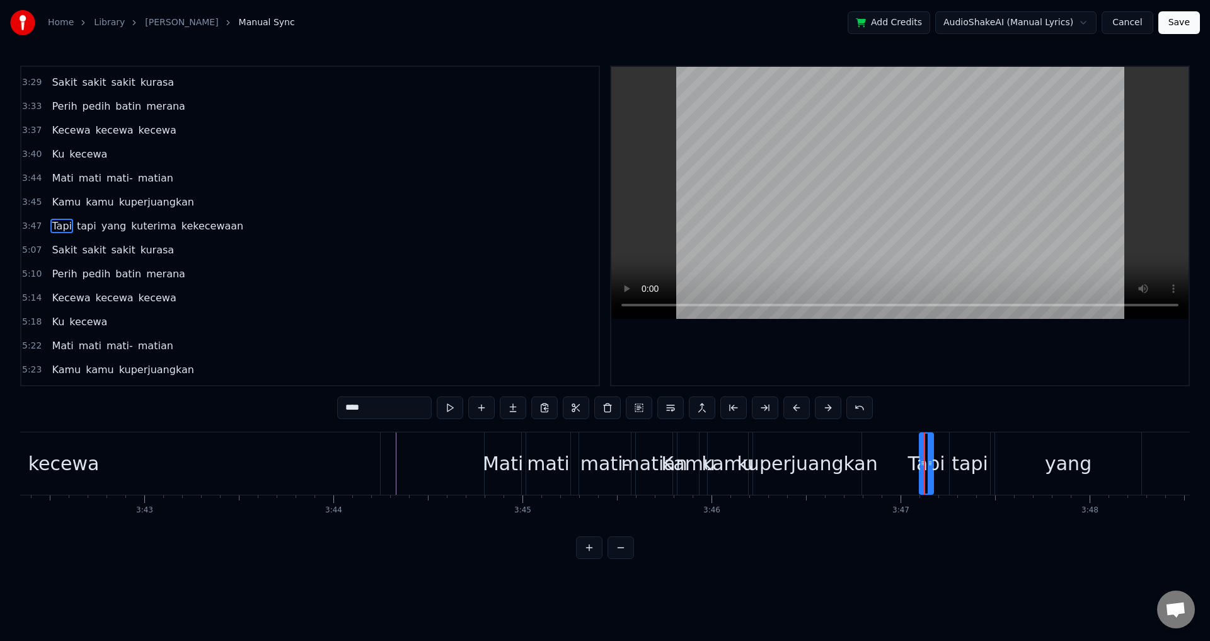
click at [993, 451] on div "Tapi tapi yang kuterima kekecewaan" at bounding box center [1172, 463] width 506 height 62
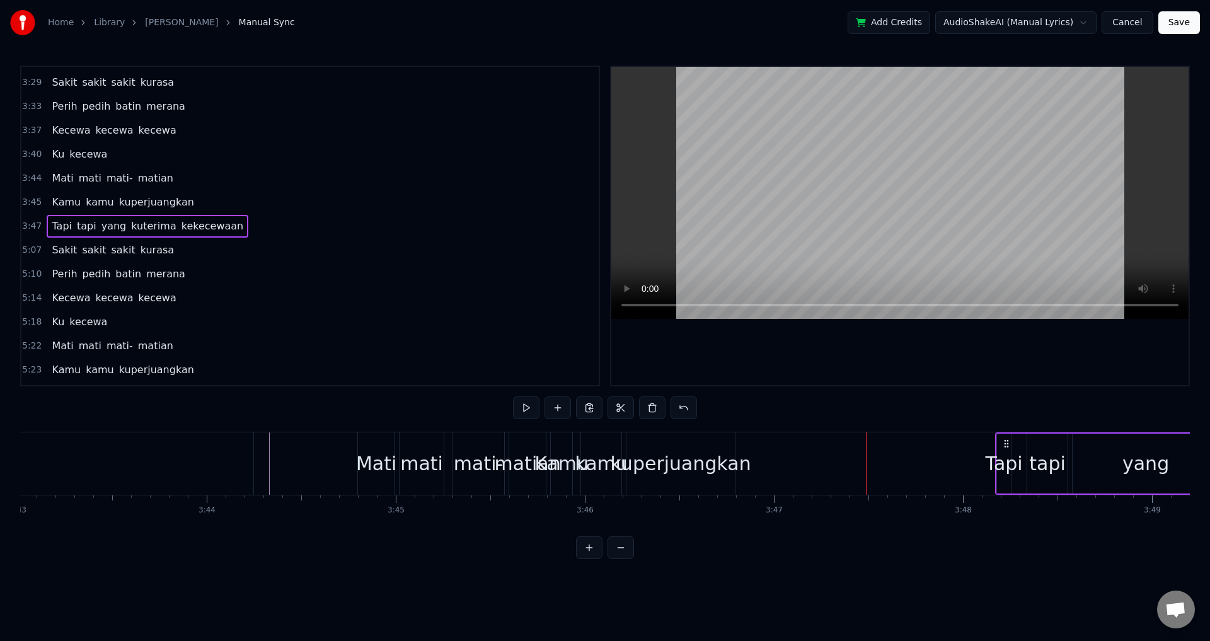
drag, startPoint x: 930, startPoint y: 443, endPoint x: 972, endPoint y: 453, distance: 42.8
click at [654, 485] on div "kuperjuangkan" at bounding box center [666, 463] width 108 height 62
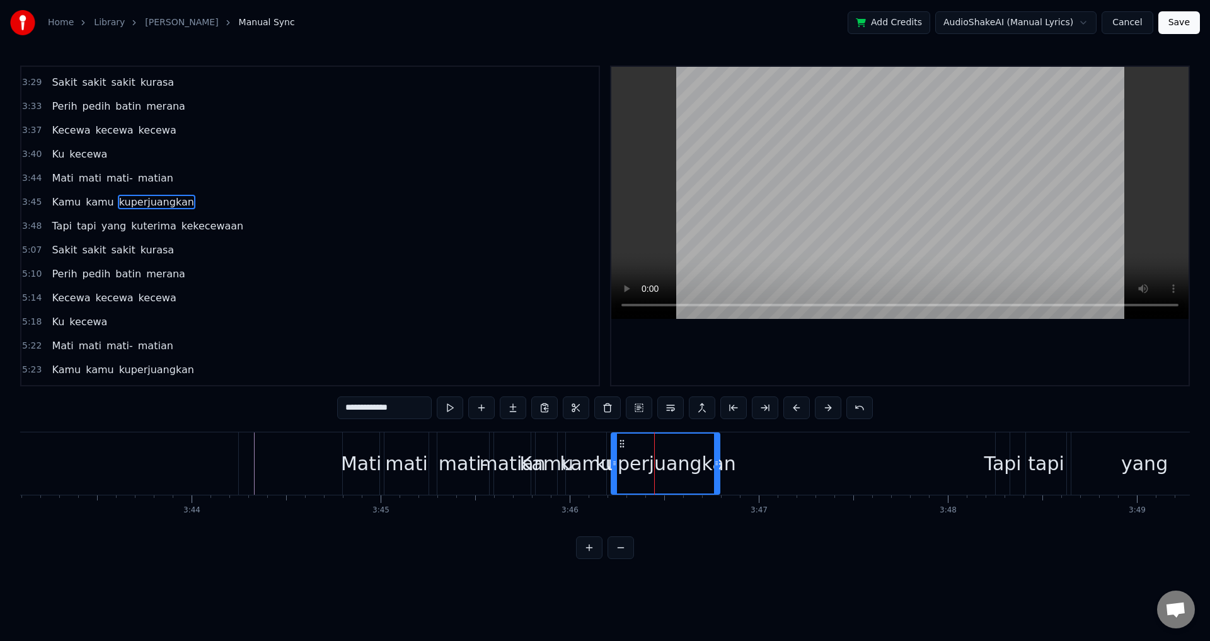
scroll to position [787, 0]
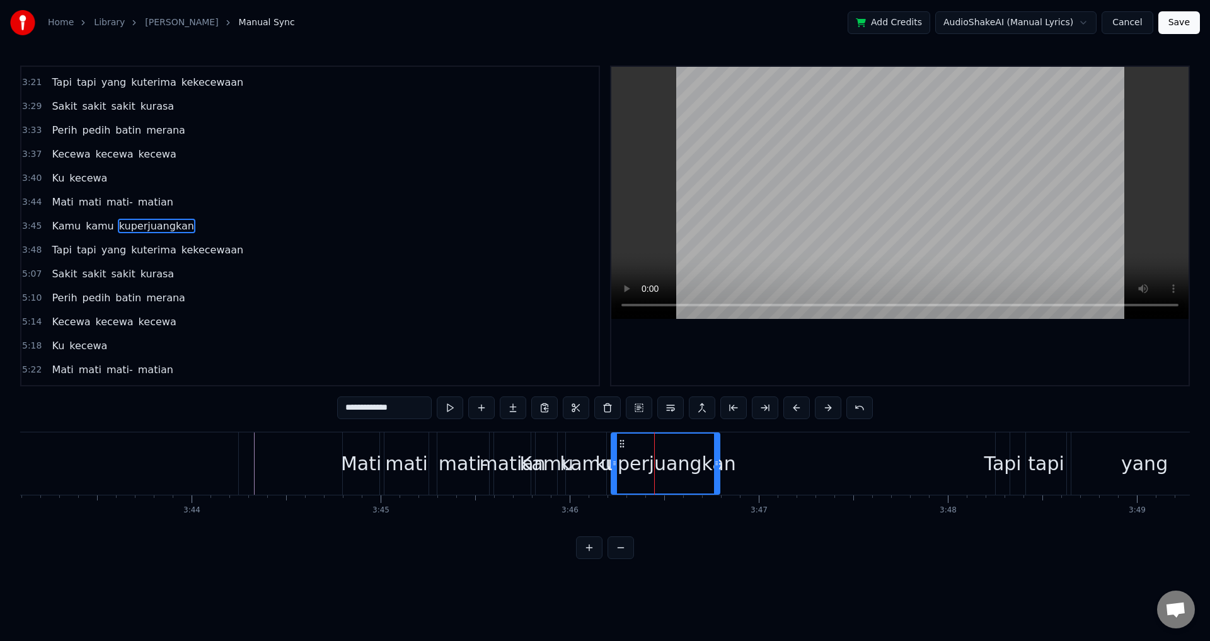
click at [50, 226] on span "Kamu" at bounding box center [66, 226] width 32 height 15
click at [610, 479] on div "Kamu kamu kuperjuangkan" at bounding box center [629, 463] width 188 height 62
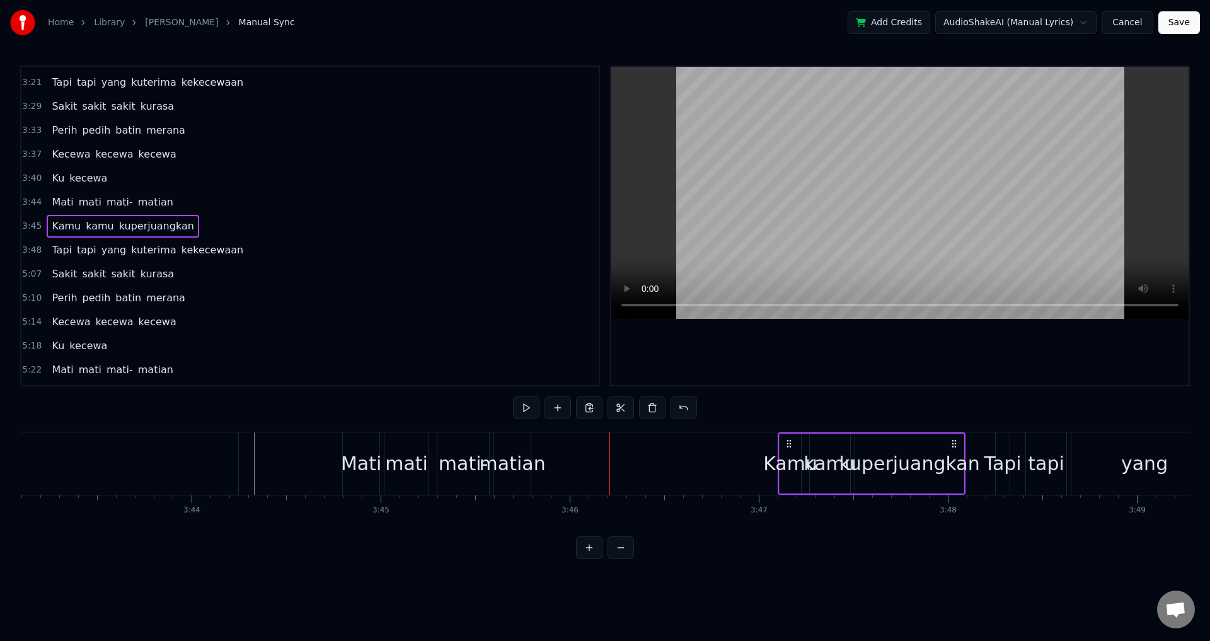
drag, startPoint x: 547, startPoint y: 440, endPoint x: 789, endPoint y: 455, distance: 243.2
click at [789, 455] on div "Kamu kamu kuperjuangkan" at bounding box center [872, 463] width 188 height 62
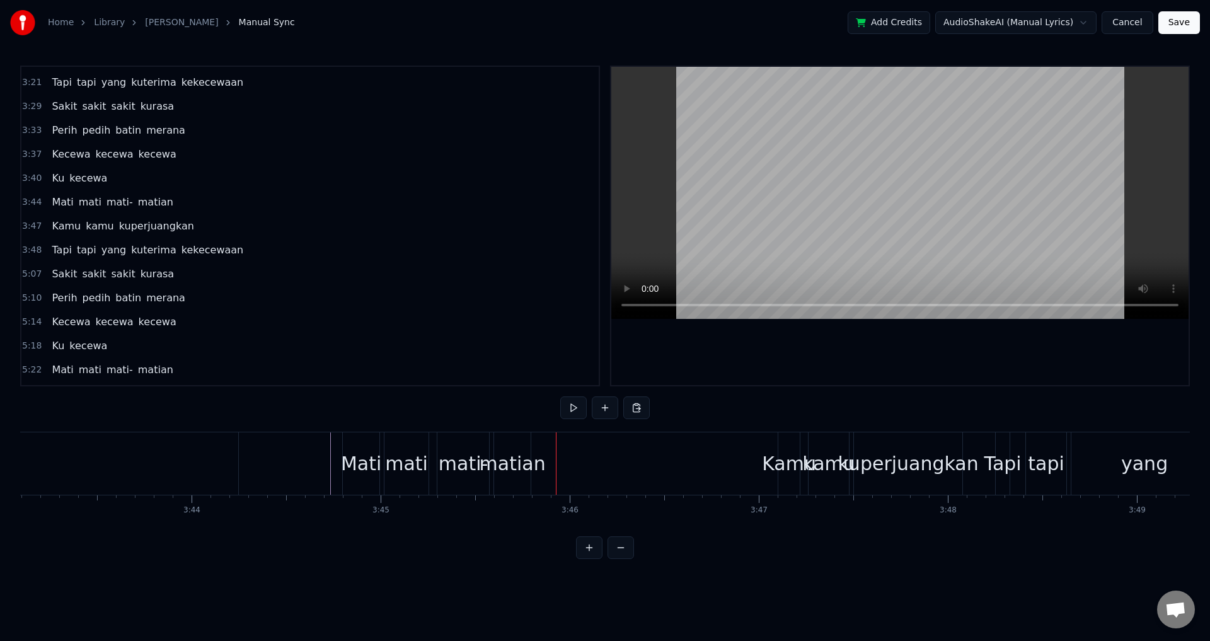
click at [424, 473] on div "mati" at bounding box center [406, 464] width 43 height 28
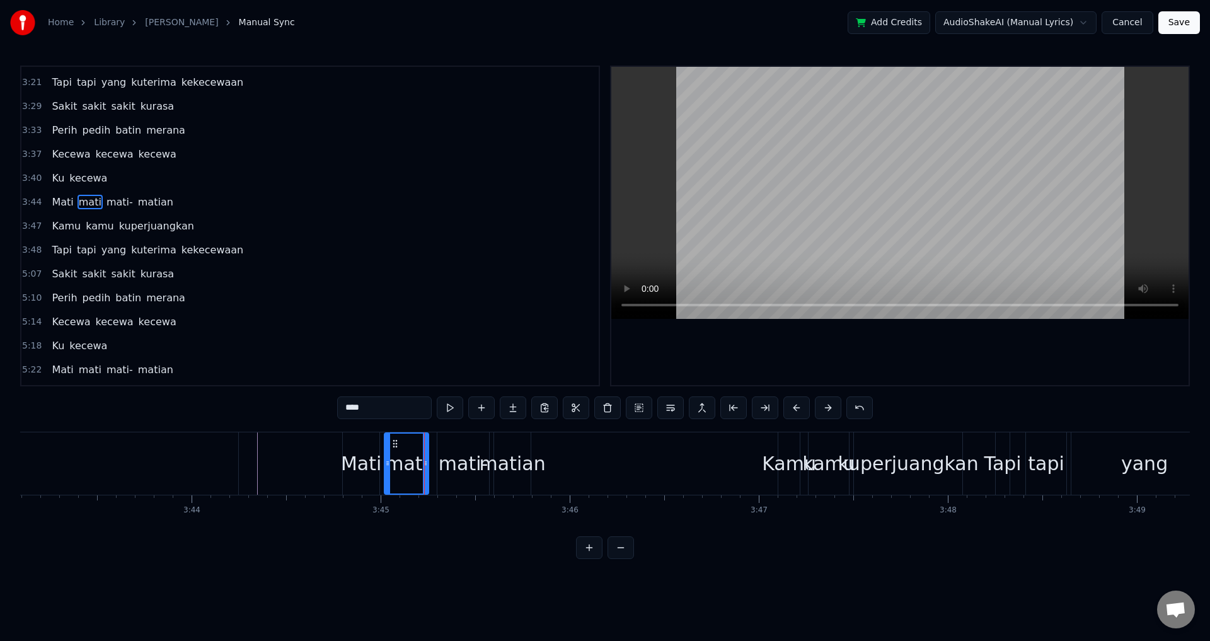
scroll to position [763, 0]
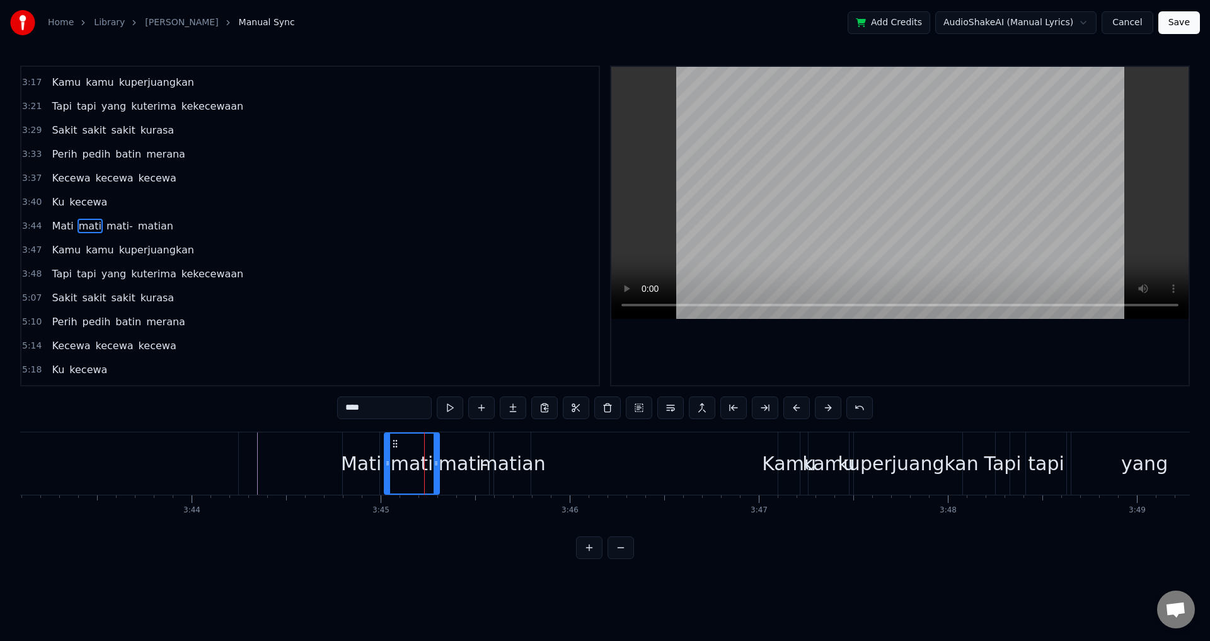
click at [434, 458] on icon at bounding box center [436, 463] width 5 height 10
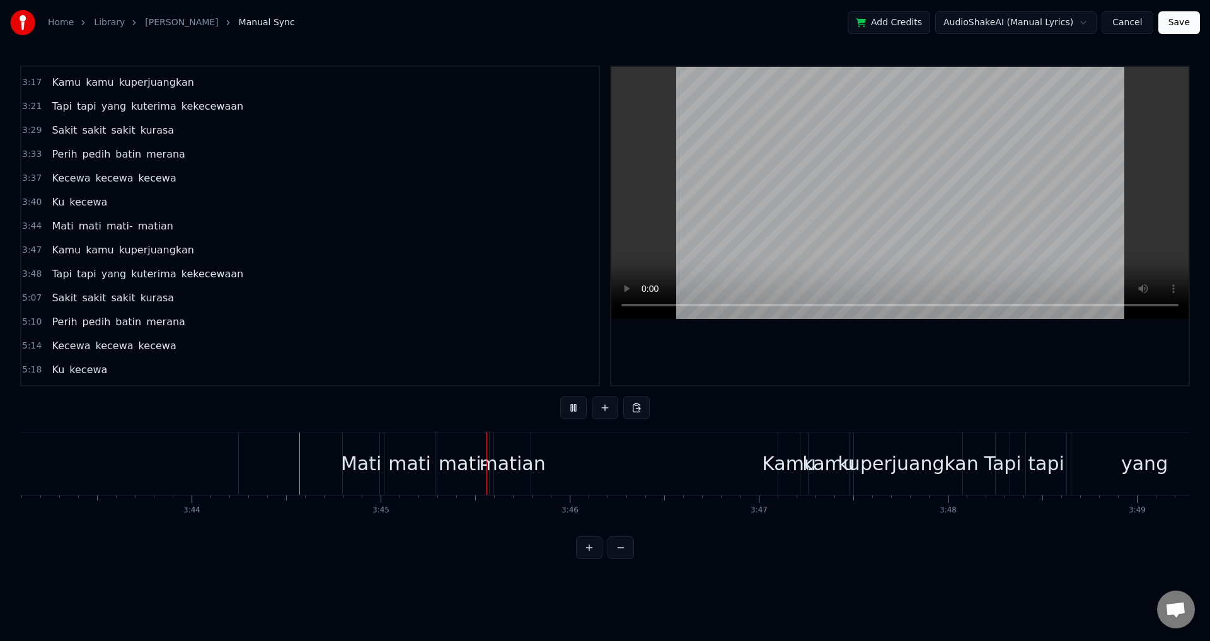
click at [418, 473] on div "mati" at bounding box center [409, 464] width 43 height 28
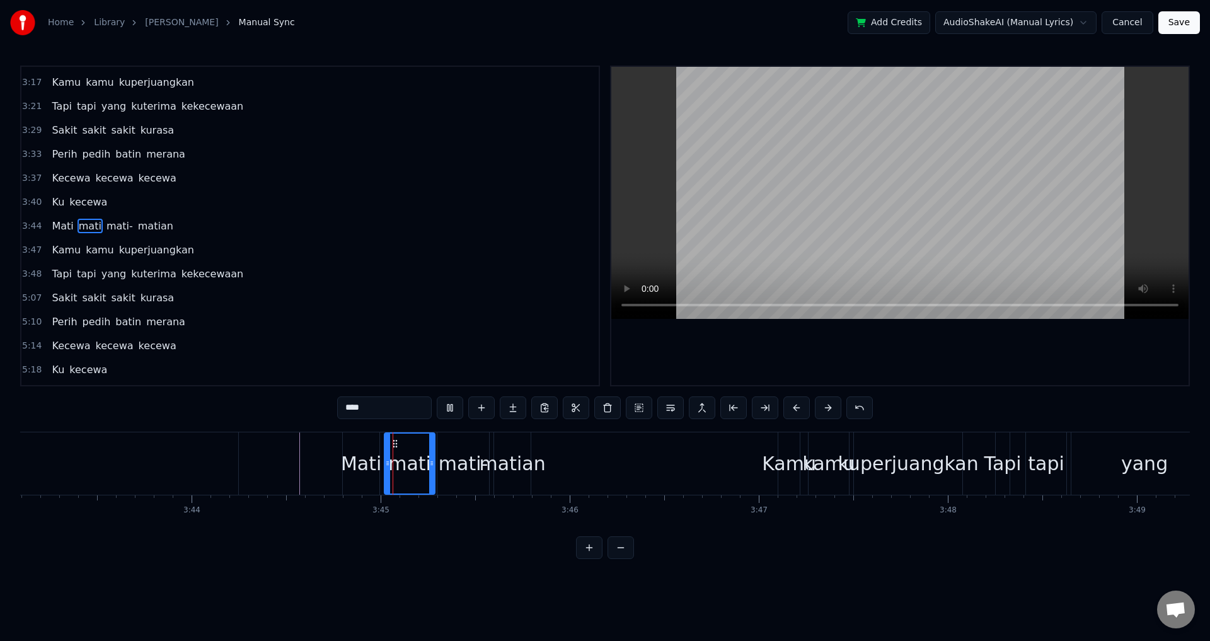
click at [454, 468] on div "mati-" at bounding box center [464, 464] width 50 height 28
click at [357, 446] on div "Mati" at bounding box center [361, 463] width 37 height 62
type input "****"
click at [354, 442] on icon at bounding box center [354, 444] width 10 height 10
click at [492, 448] on div "Mati [PERSON_NAME]" at bounding box center [438, 463] width 191 height 62
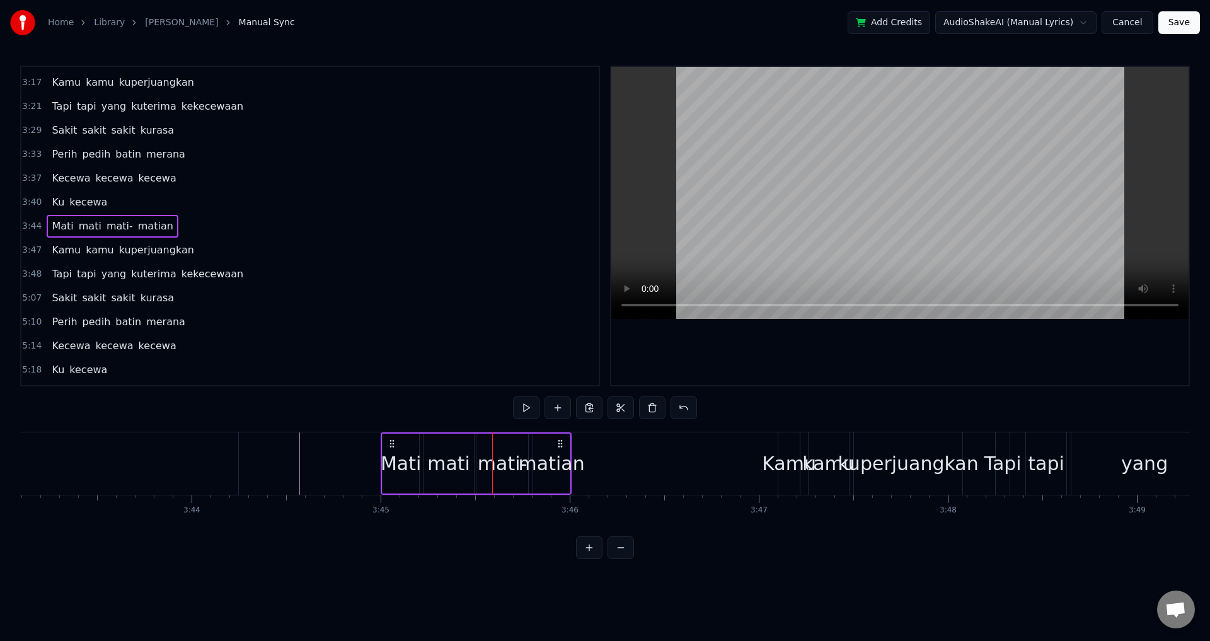
drag, startPoint x: 352, startPoint y: 441, endPoint x: 390, endPoint y: 443, distance: 37.8
click at [390, 443] on icon at bounding box center [392, 444] width 10 height 10
click at [382, 468] on div "Mati" at bounding box center [401, 464] width 40 height 28
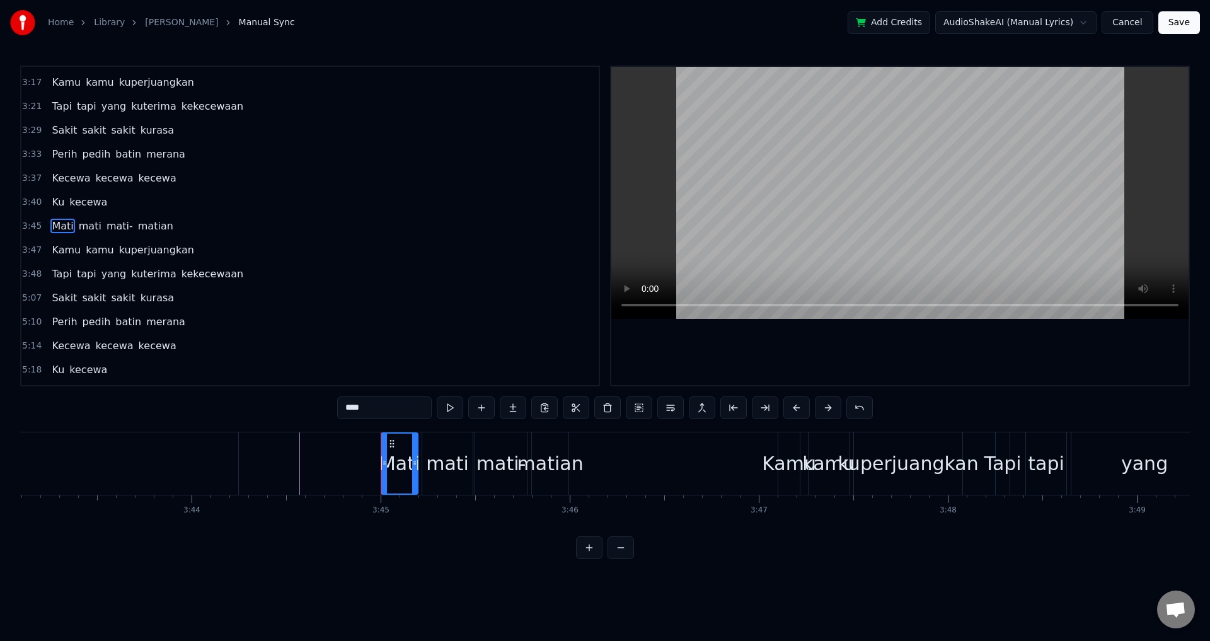
click at [381, 465] on div "Mati" at bounding box center [400, 464] width 40 height 28
drag, startPoint x: 385, startPoint y: 465, endPoint x: 335, endPoint y: 464, distance: 49.8
click at [335, 464] on icon at bounding box center [334, 463] width 5 height 10
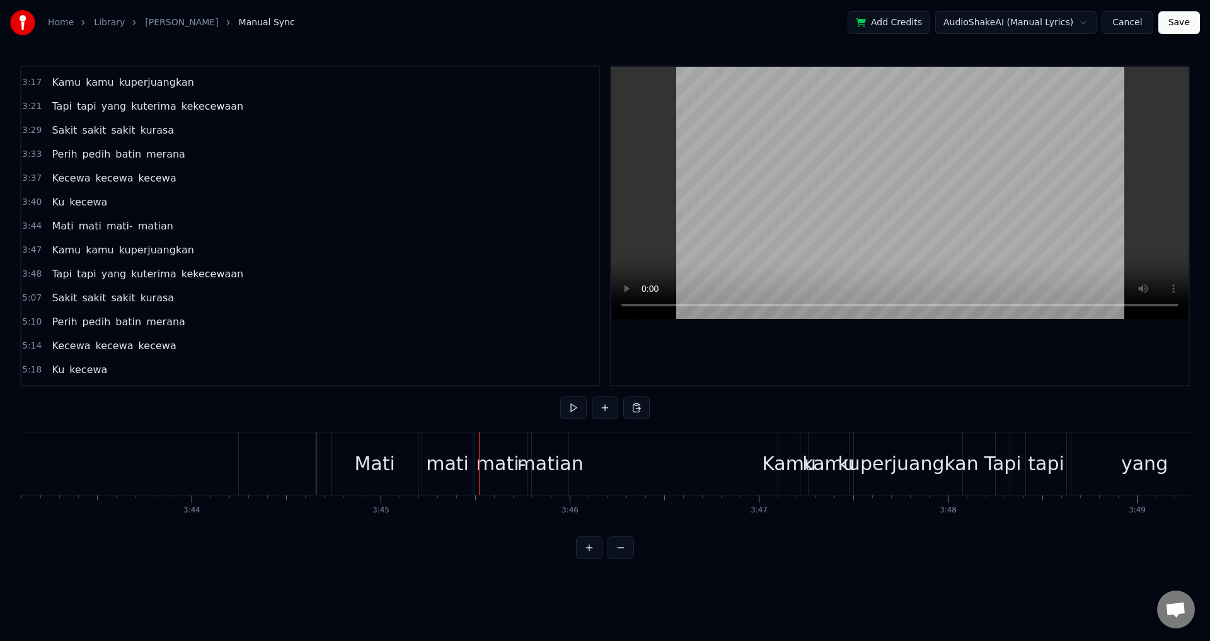
click at [448, 476] on div "mati" at bounding box center [447, 464] width 43 height 28
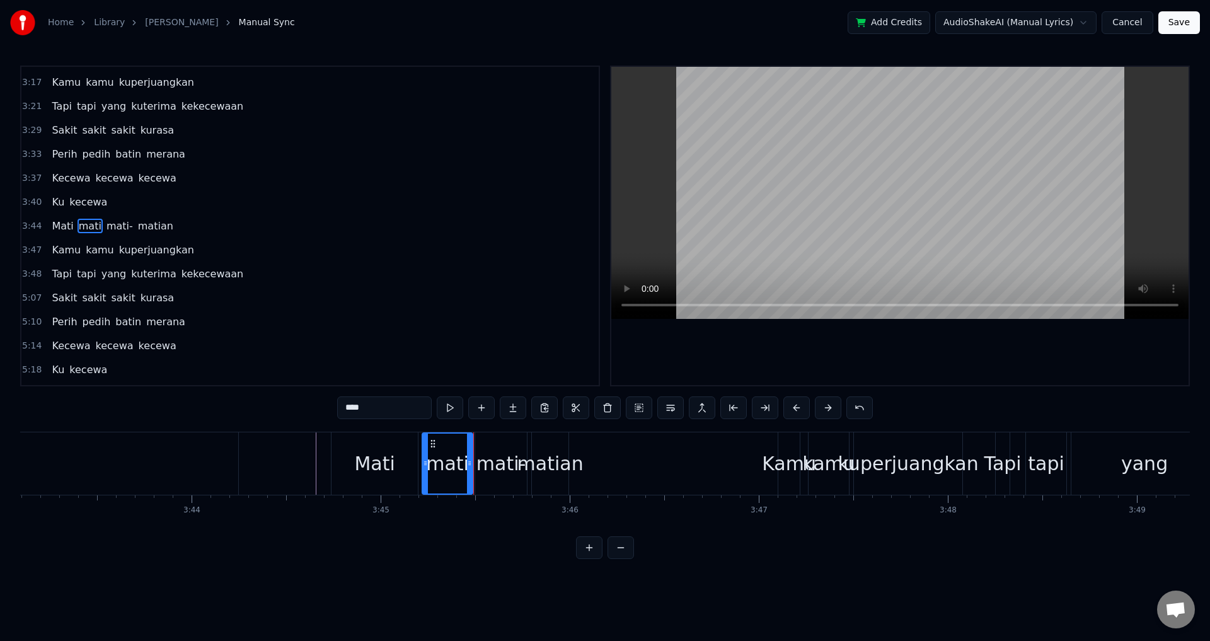
click at [507, 472] on div "mati-" at bounding box center [502, 464] width 50 height 28
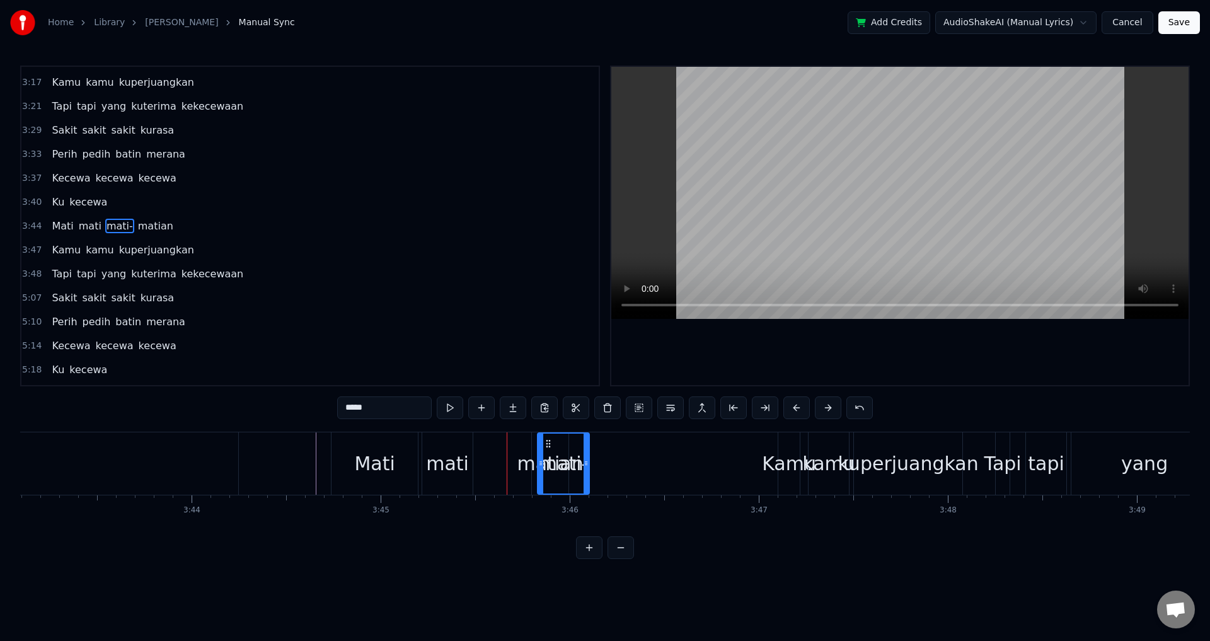
drag, startPoint x: 486, startPoint y: 442, endPoint x: 549, endPoint y: 442, distance: 63.0
click at [465, 463] on div "mati" at bounding box center [447, 464] width 43 height 28
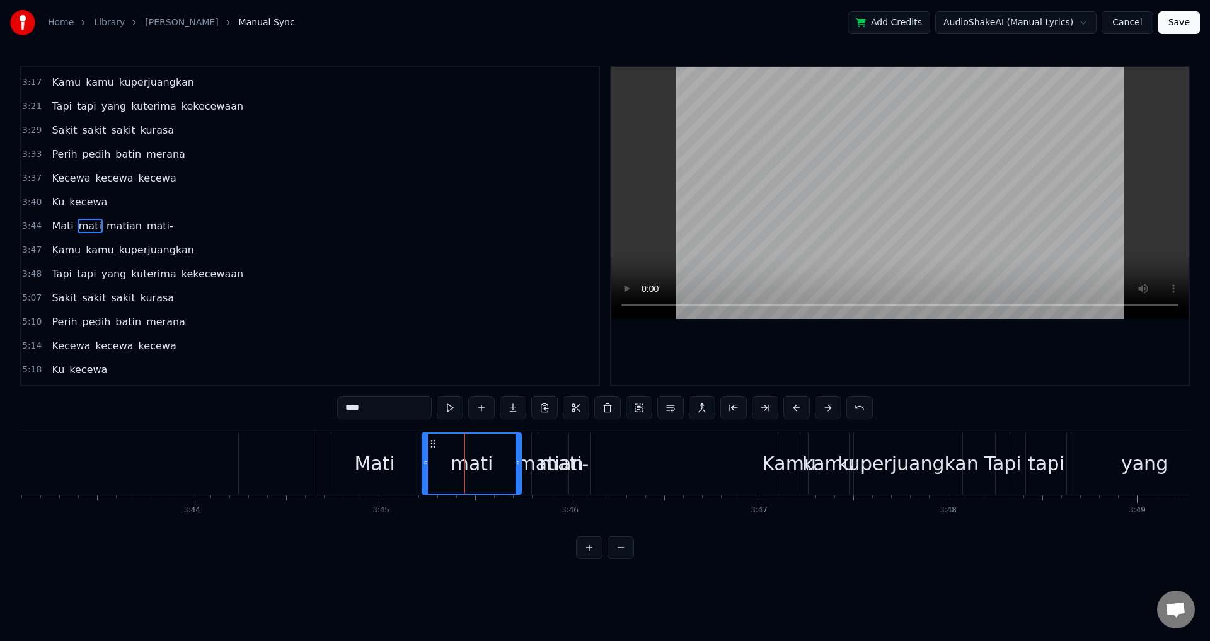
drag, startPoint x: 470, startPoint y: 462, endPoint x: 521, endPoint y: 462, distance: 51.1
click at [521, 462] on icon at bounding box center [518, 463] width 5 height 10
click at [551, 467] on div "mati-" at bounding box center [565, 464] width 50 height 28
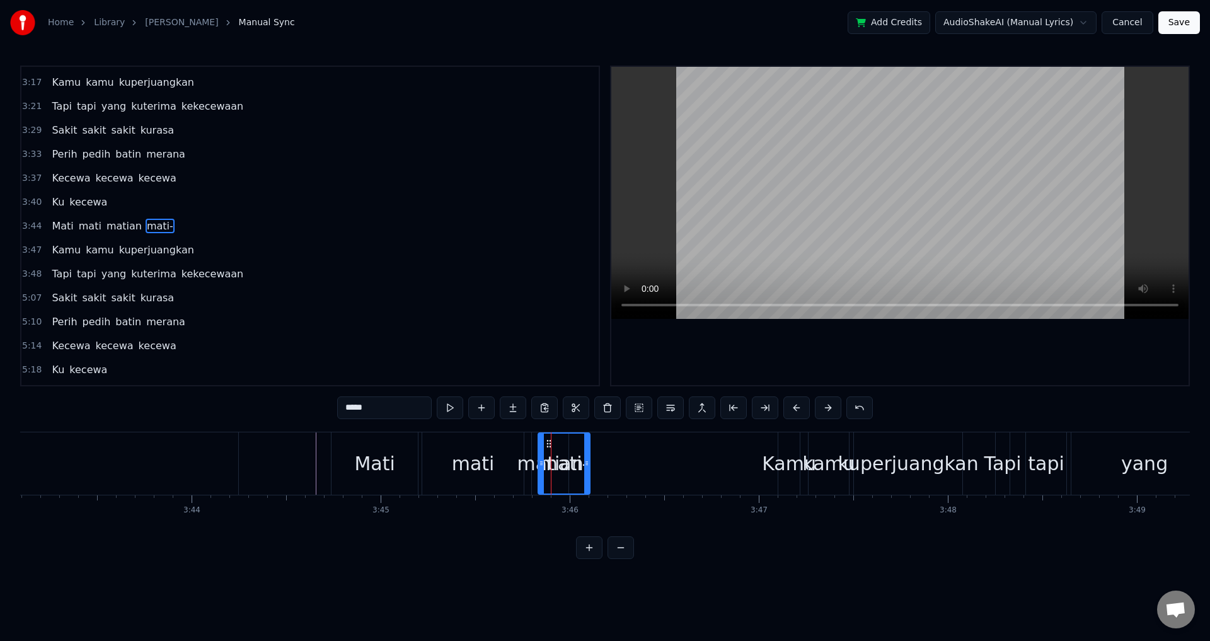
click at [535, 450] on div "matian" at bounding box center [551, 464] width 66 height 28
type input "******"
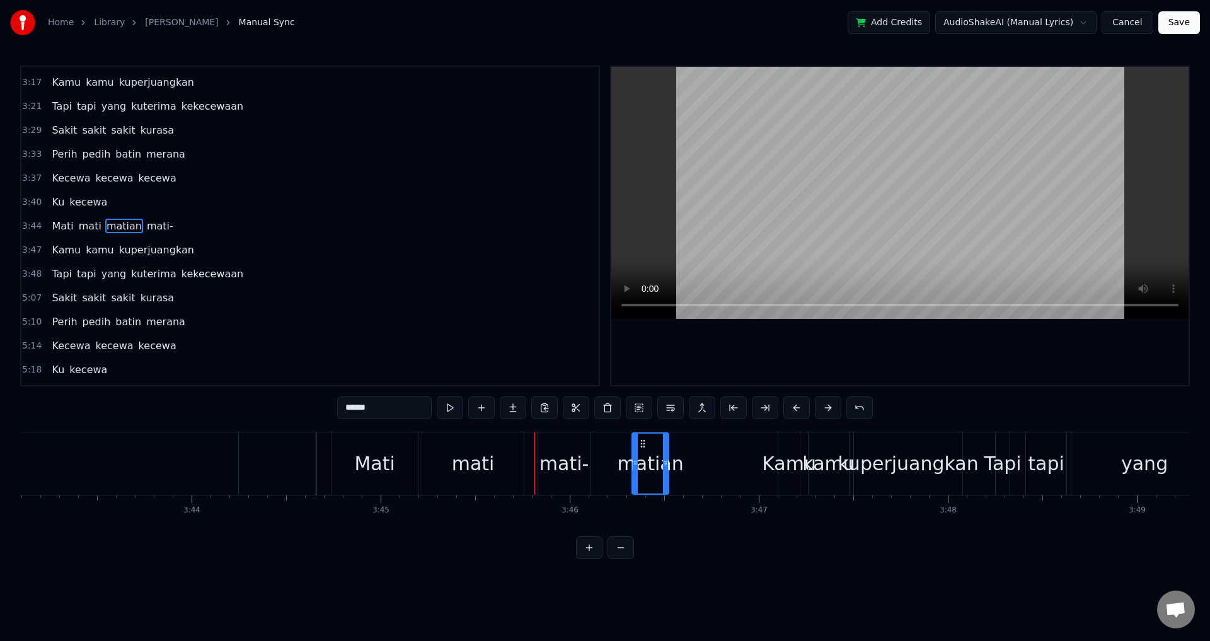
drag, startPoint x: 540, startPoint y: 441, endPoint x: 642, endPoint y: 443, distance: 101.5
click at [528, 460] on div "Mati [PERSON_NAME]" at bounding box center [462, 463] width 262 height 62
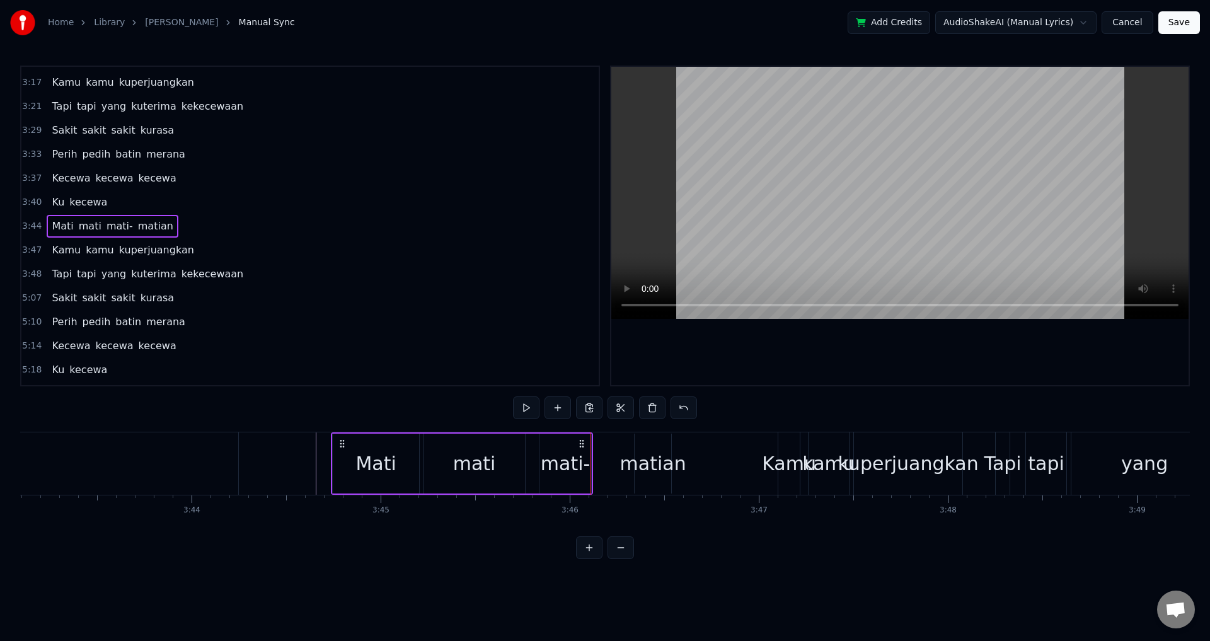
click at [584, 459] on div "mati-" at bounding box center [566, 464] width 50 height 28
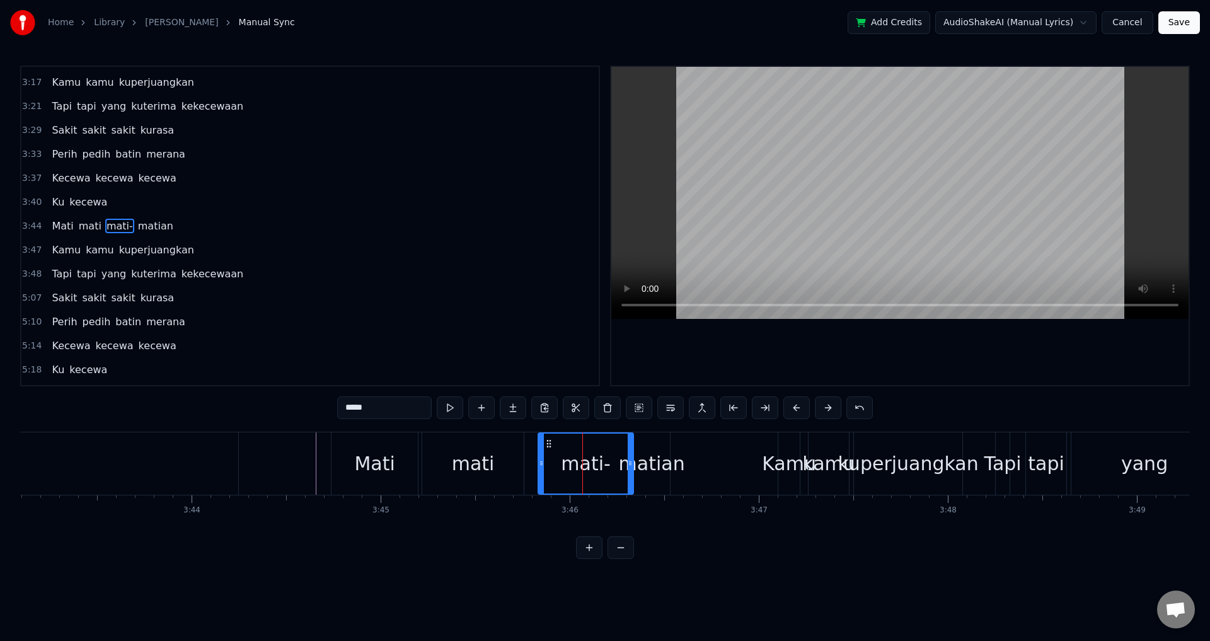
drag, startPoint x: 588, startPoint y: 461, endPoint x: 631, endPoint y: 461, distance: 43.5
click at [631, 461] on icon at bounding box center [630, 463] width 5 height 10
click at [671, 461] on div "matian" at bounding box center [652, 464] width 66 height 28
type input "******"
drag, startPoint x: 642, startPoint y: 441, endPoint x: 648, endPoint y: 443, distance: 6.4
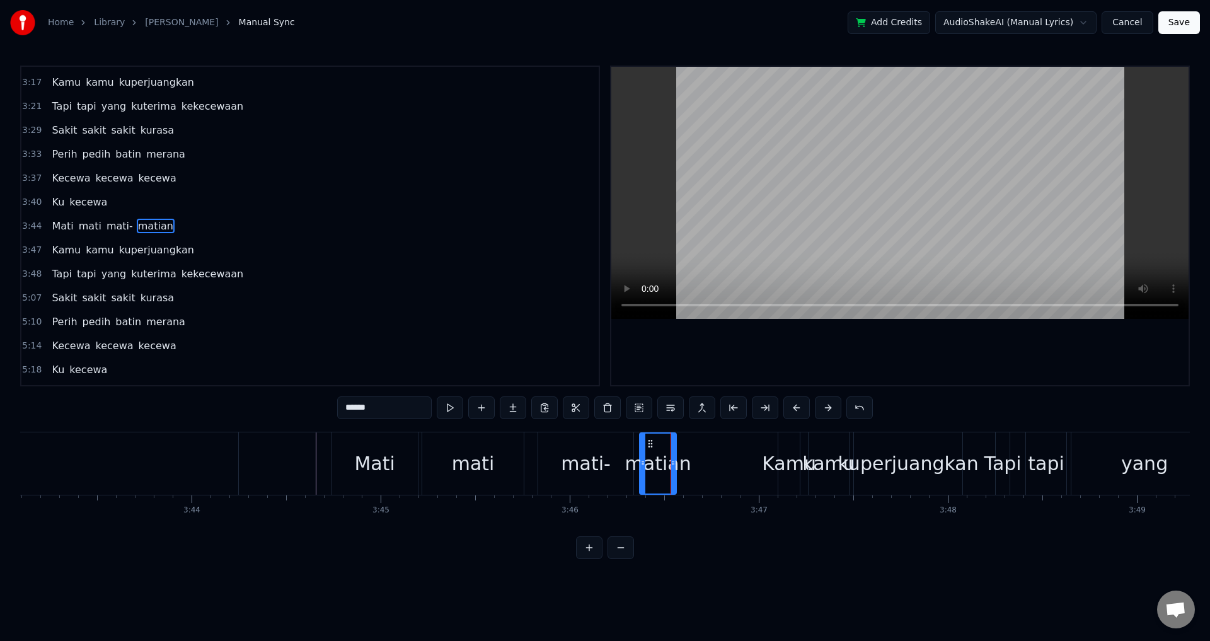
click at [648, 443] on icon at bounding box center [651, 444] width 10 height 10
drag, startPoint x: 672, startPoint y: 465, endPoint x: 762, endPoint y: 467, distance: 90.2
click at [762, 467] on icon at bounding box center [762, 463] width 5 height 10
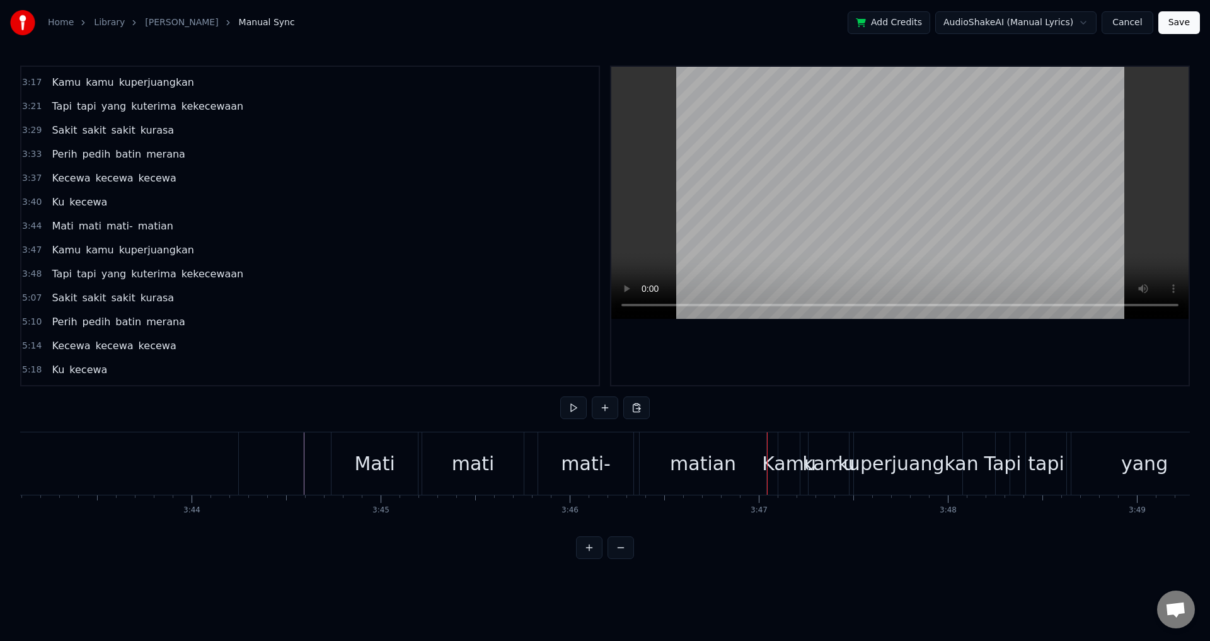
click at [799, 450] on div "Kamu" at bounding box center [789, 464] width 54 height 28
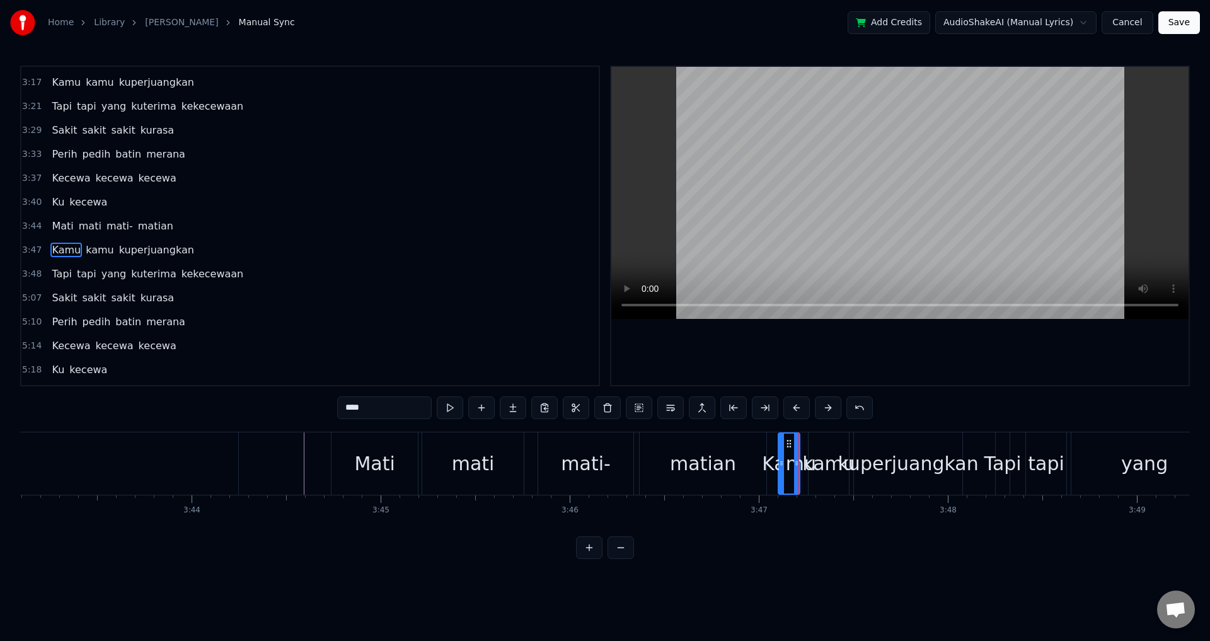
scroll to position [787, 0]
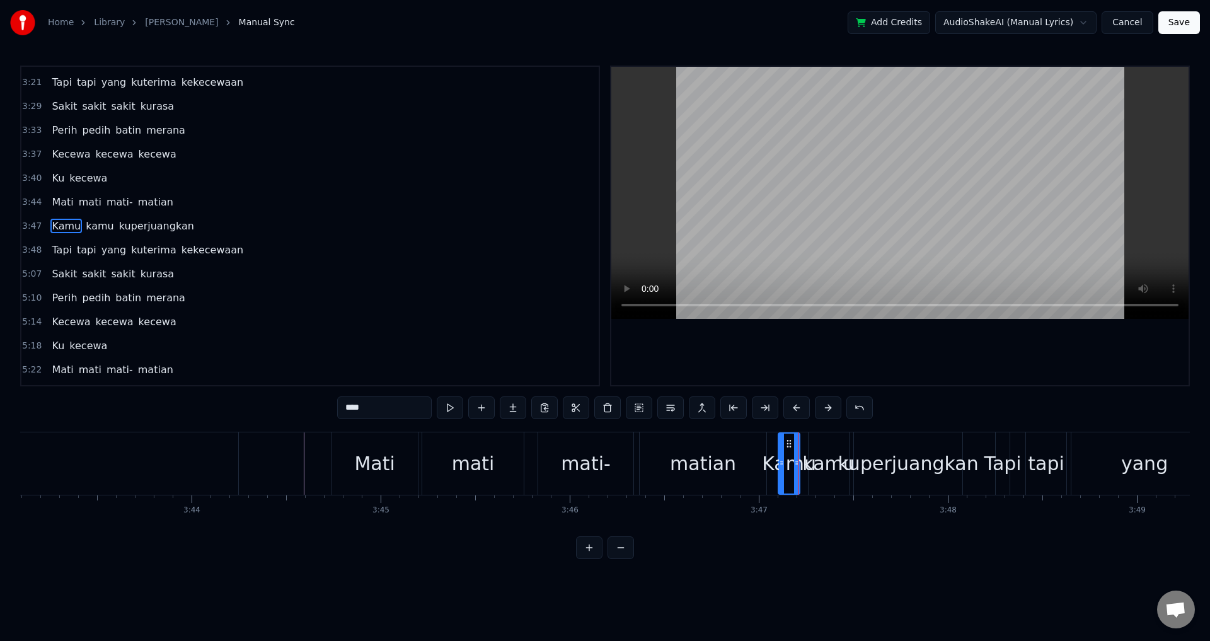
click at [803, 444] on div "Kamu kamu kuperjuangkan" at bounding box center [872, 463] width 188 height 62
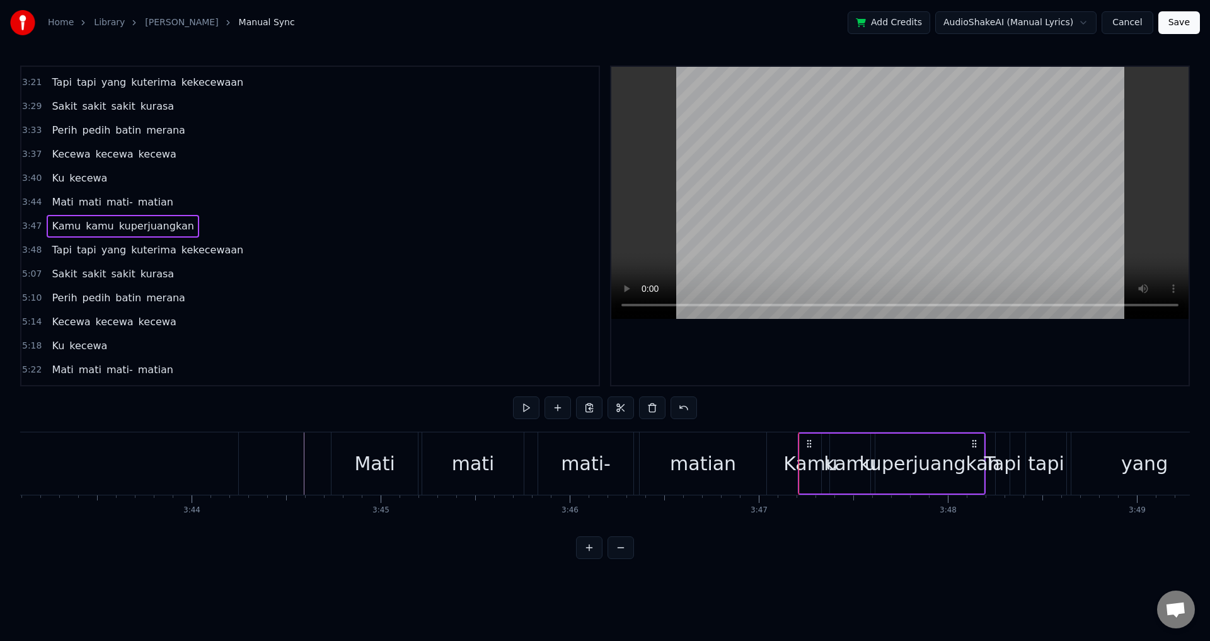
drag, startPoint x: 789, startPoint y: 441, endPoint x: 810, endPoint y: 441, distance: 20.2
click at [810, 441] on icon at bounding box center [809, 444] width 10 height 10
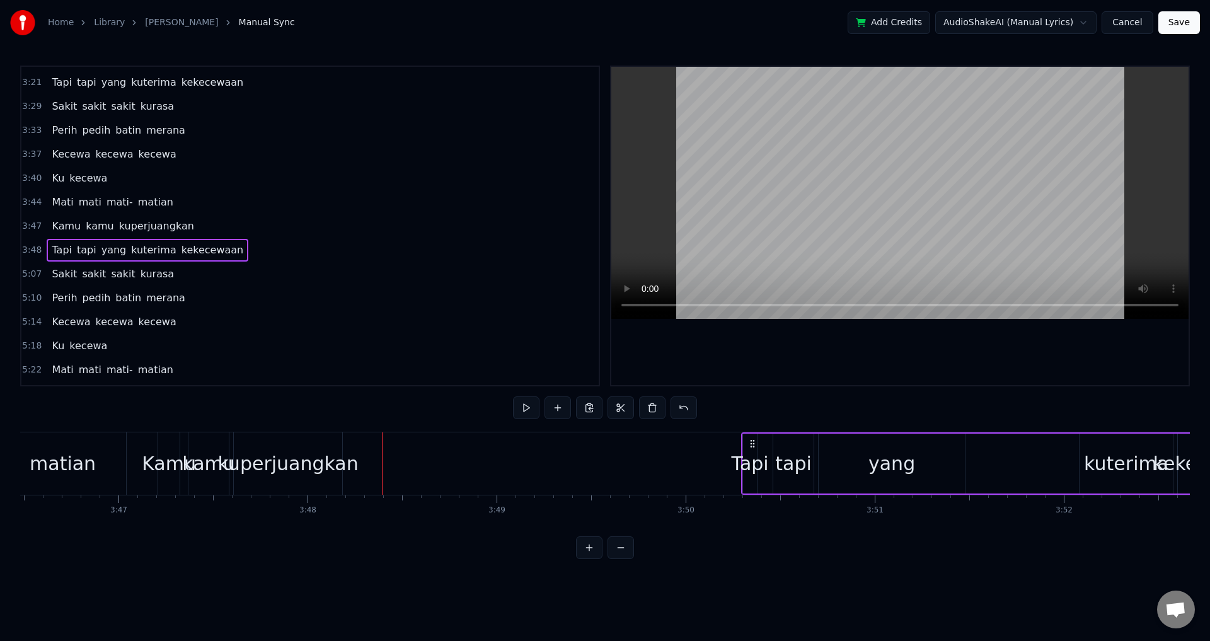
scroll to position [0, 42848]
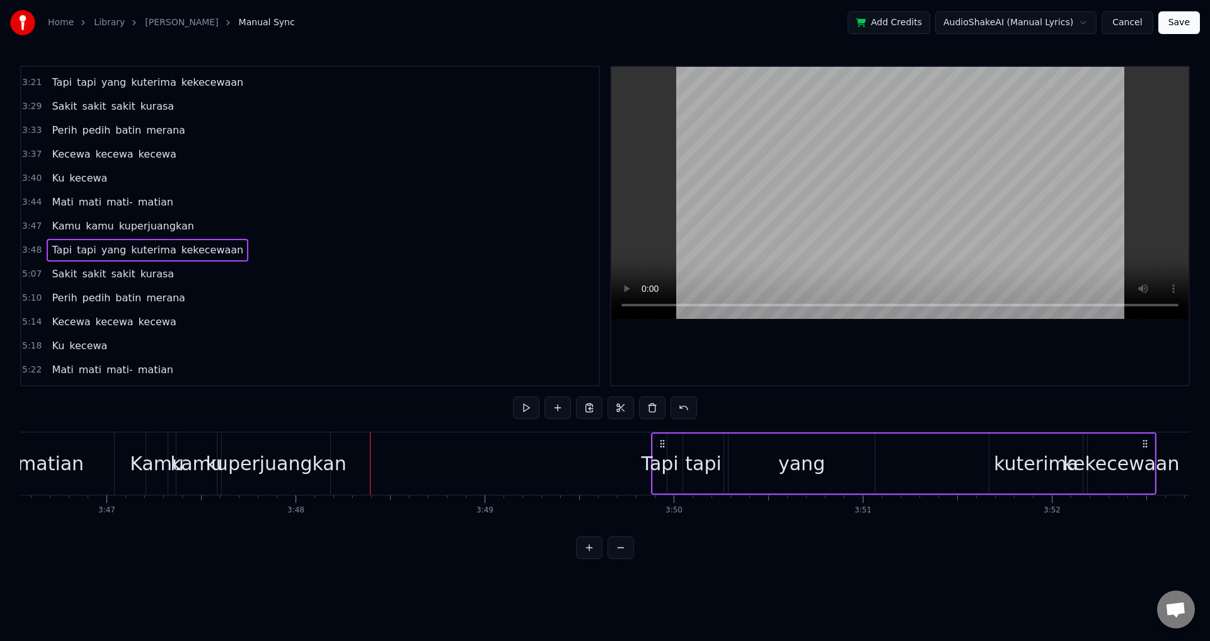
drag, startPoint x: 1008, startPoint y: 440, endPoint x: 663, endPoint y: 467, distance: 345.9
click at [663, 467] on div "Tapi tapi yang kuterima kekecewaan" at bounding box center [904, 463] width 506 height 62
click at [218, 465] on div "kuperjuangkan" at bounding box center [276, 464] width 141 height 28
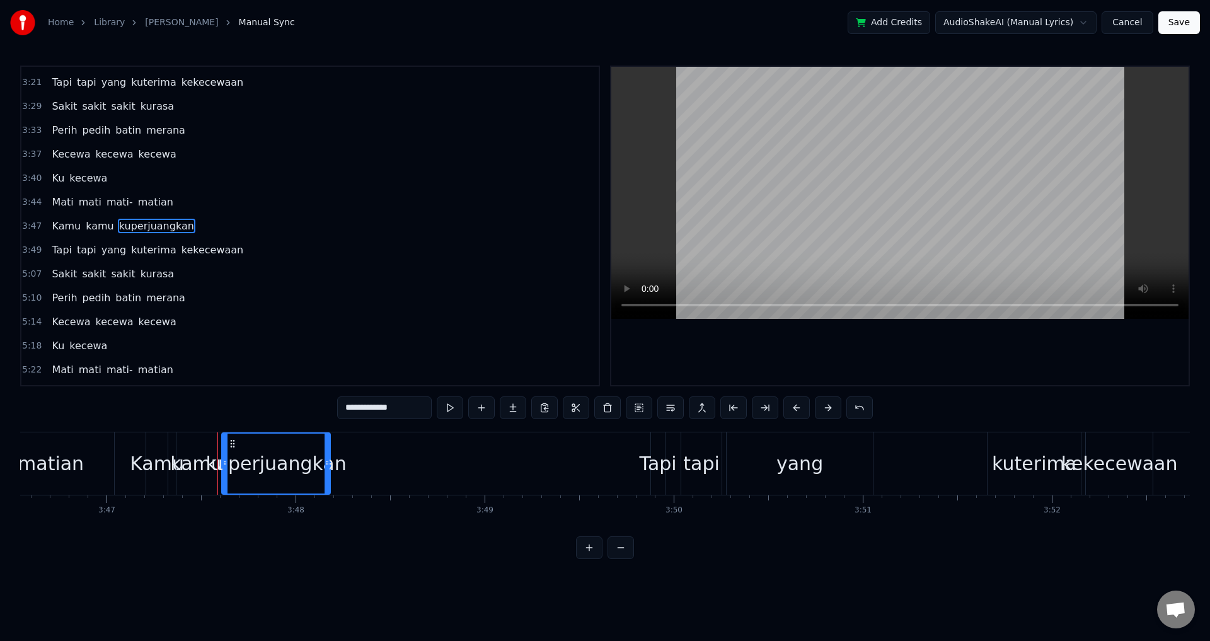
click at [168, 454] on div "Kamu" at bounding box center [157, 464] width 54 height 28
type input "****"
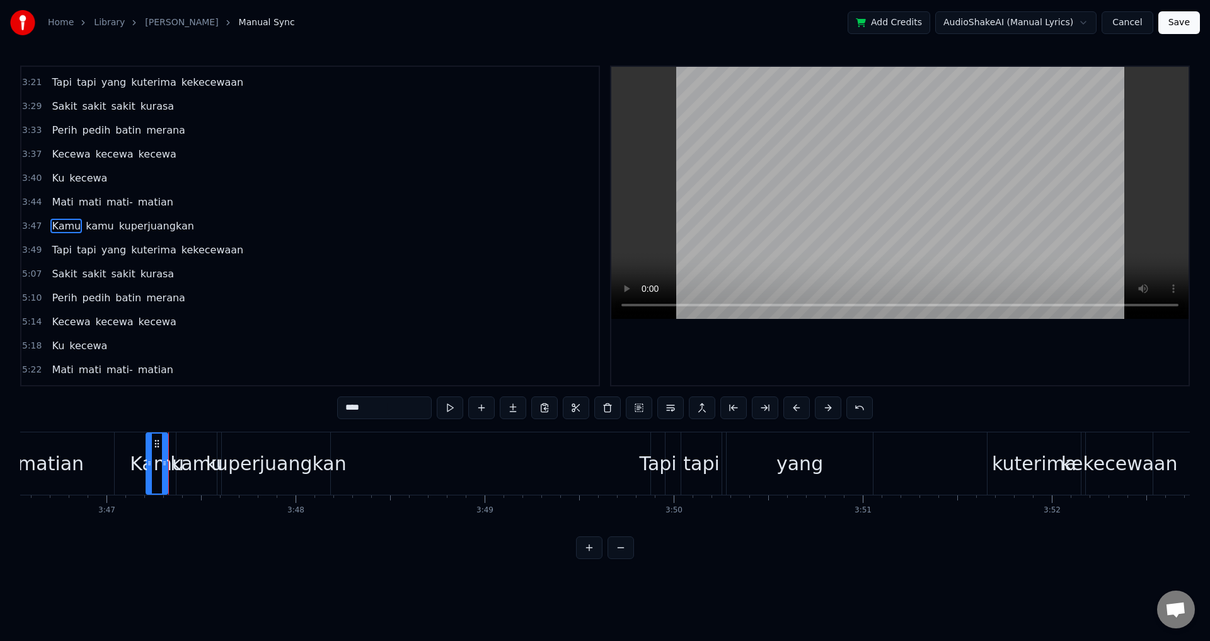
click at [170, 454] on div "Kamu" at bounding box center [157, 464] width 54 height 28
click at [173, 452] on div "Kamu" at bounding box center [157, 464] width 54 height 28
click at [219, 448] on div "Kamu kamu kuperjuangkan" at bounding box center [240, 463] width 188 height 62
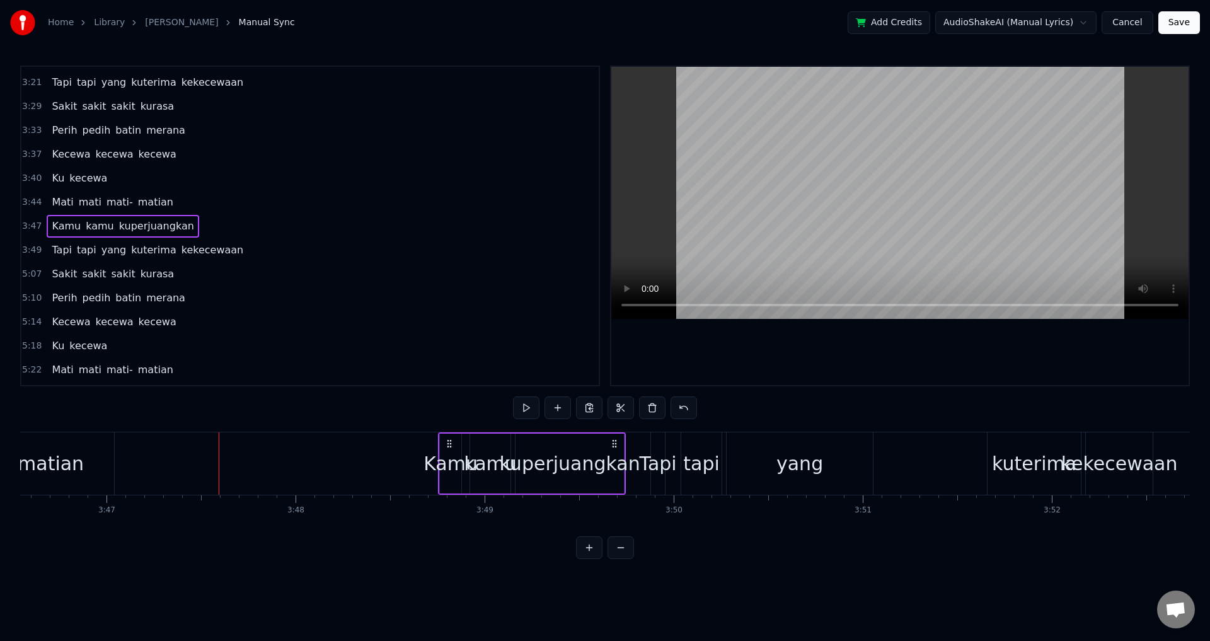
drag, startPoint x: 157, startPoint y: 439, endPoint x: 450, endPoint y: 457, distance: 293.1
click at [450, 457] on div "Kamu kamu kuperjuangkan" at bounding box center [532, 463] width 188 height 62
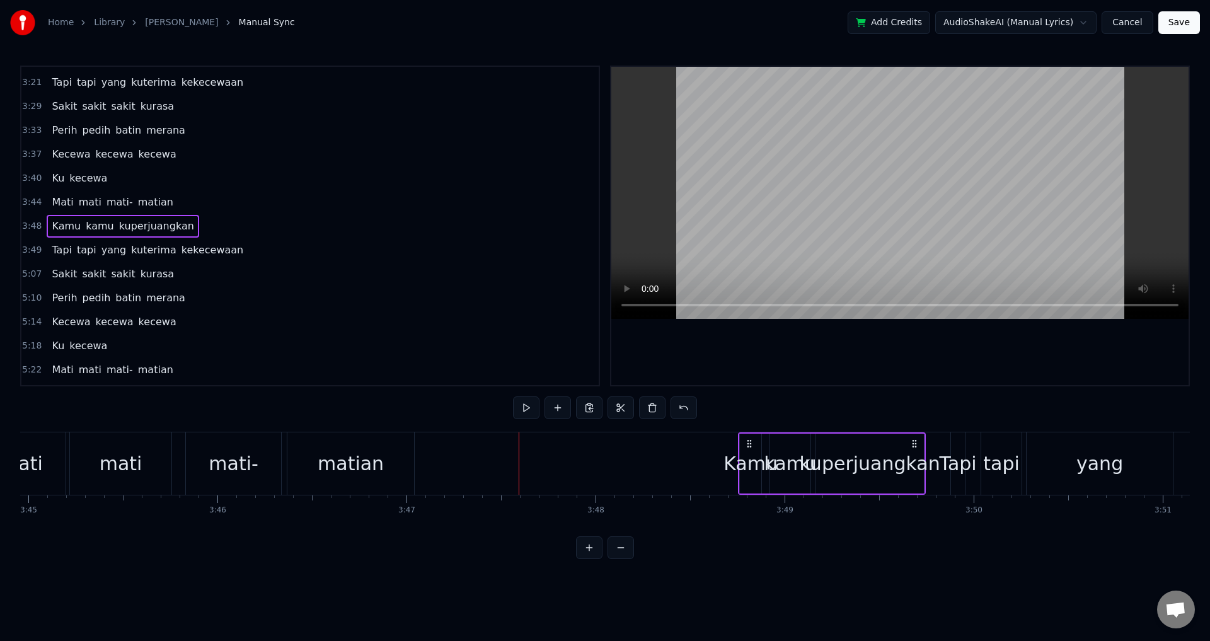
scroll to position [0, 42546]
click at [180, 468] on div "Mati [PERSON_NAME]" at bounding box center [200, 463] width 439 height 62
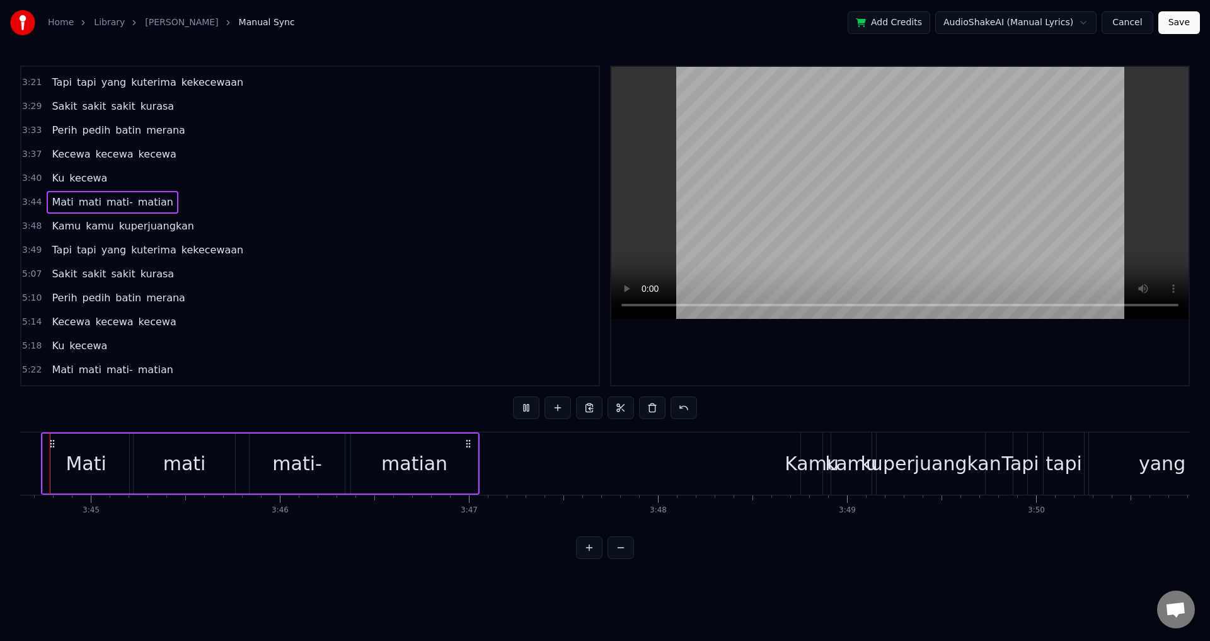
scroll to position [0, 42445]
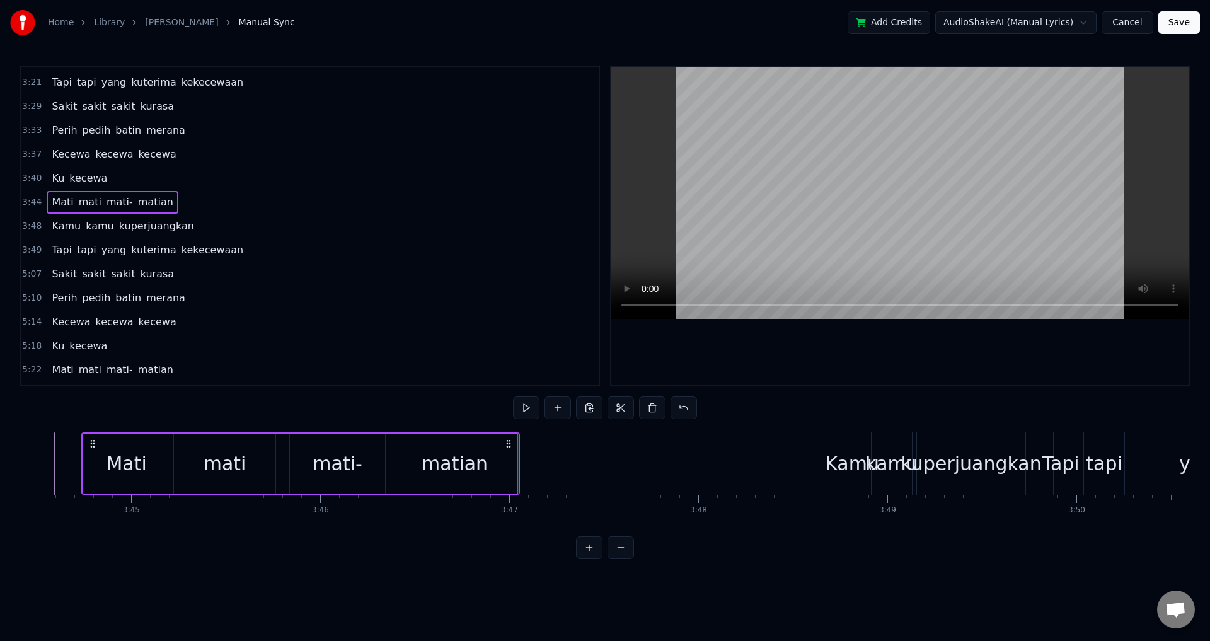
click at [504, 465] on div "matian" at bounding box center [455, 464] width 127 height 60
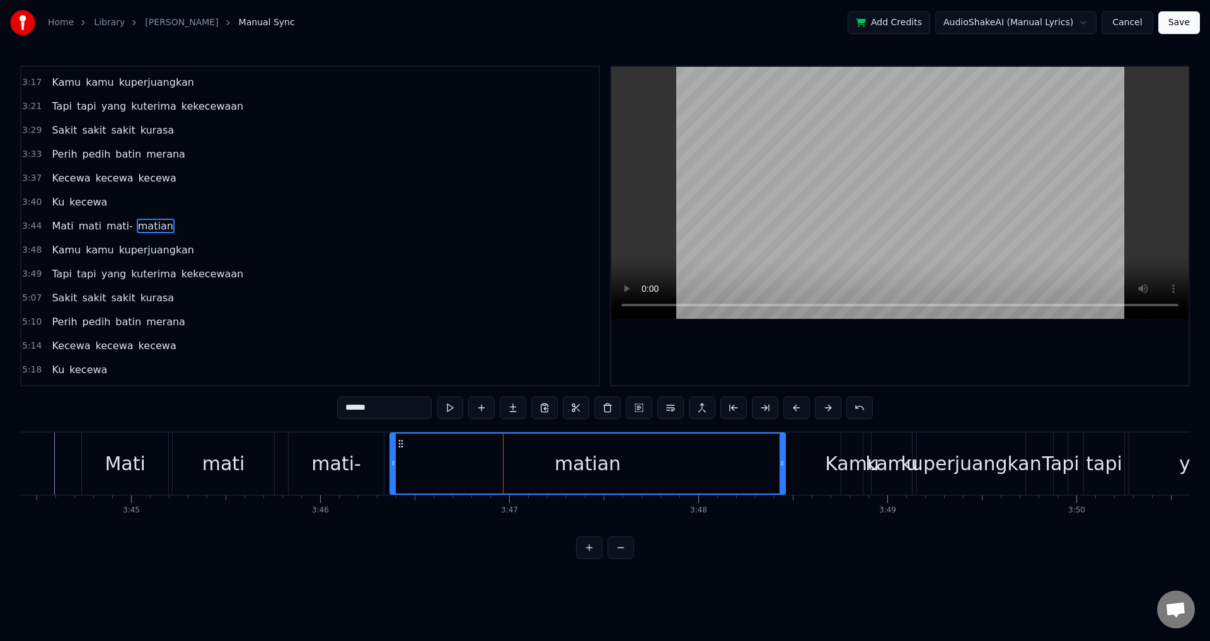
drag, startPoint x: 514, startPoint y: 461, endPoint x: 770, endPoint y: 461, distance: 256.6
click at [780, 461] on icon at bounding box center [782, 463] width 5 height 10
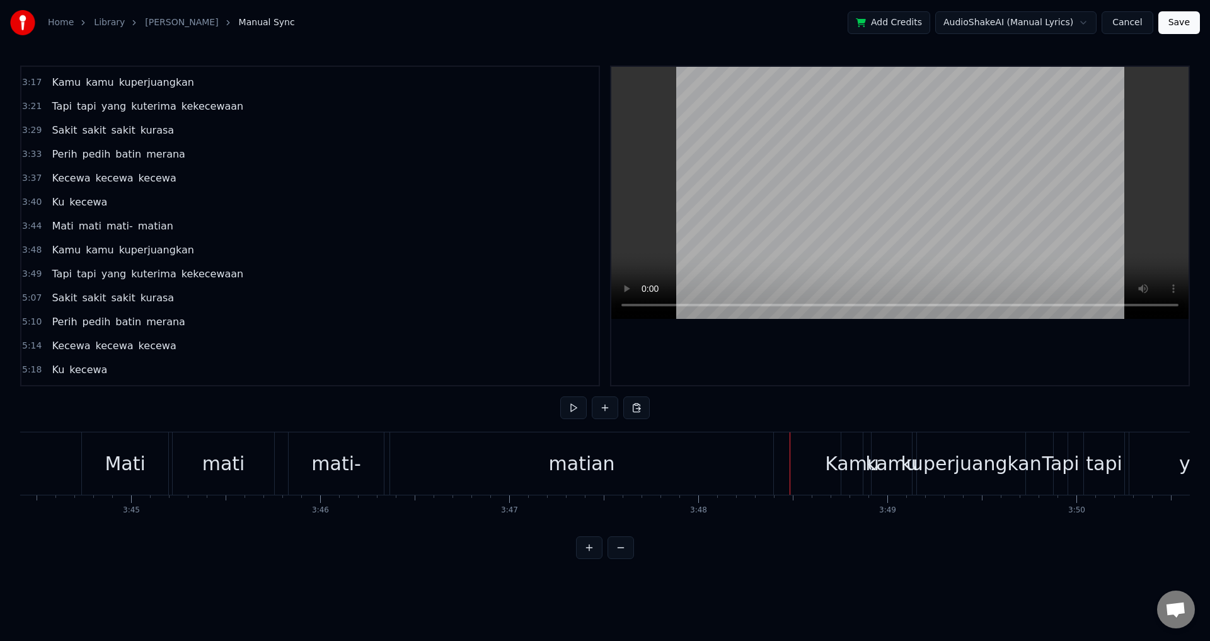
click at [869, 444] on div "Kamu kamu kuperjuangkan" at bounding box center [935, 463] width 188 height 62
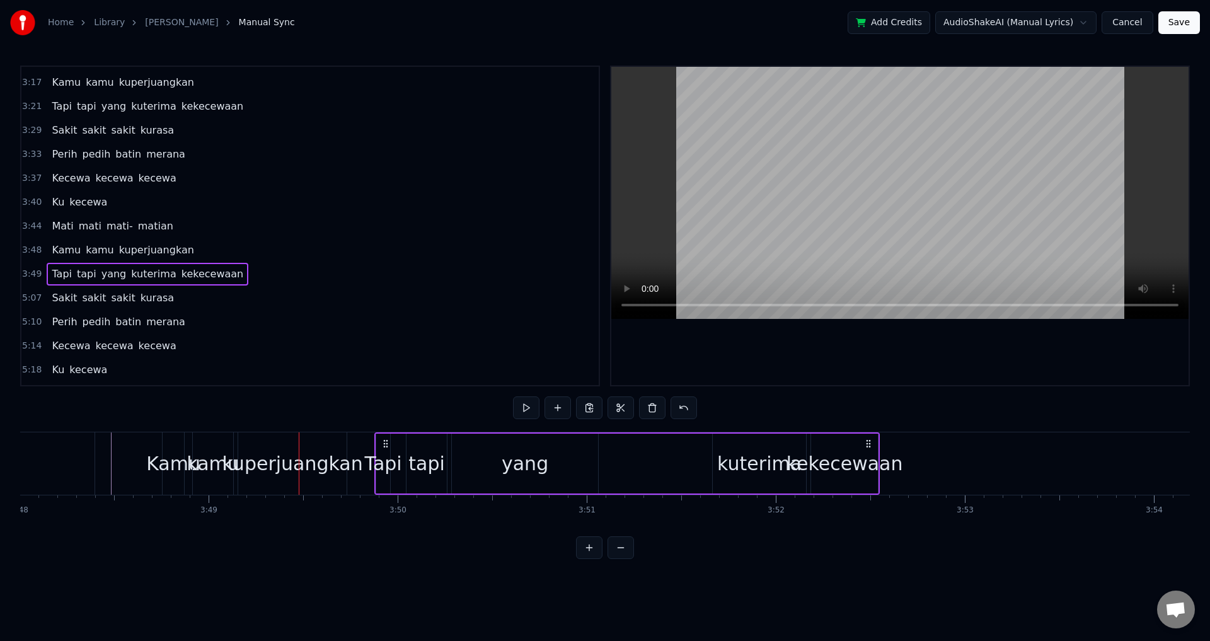
scroll to position [0, 43126]
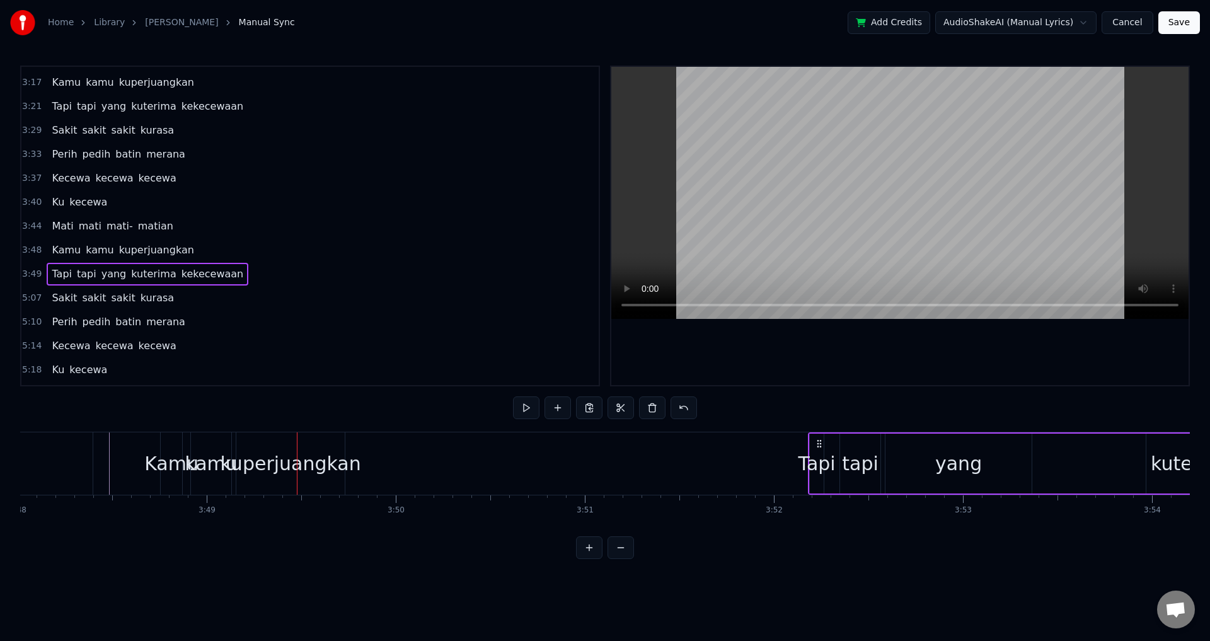
drag, startPoint x: 391, startPoint y: 443, endPoint x: 826, endPoint y: 475, distance: 436.2
click at [826, 475] on div "Tapi tapi yang kuterima kekecewaan" at bounding box center [1061, 463] width 506 height 62
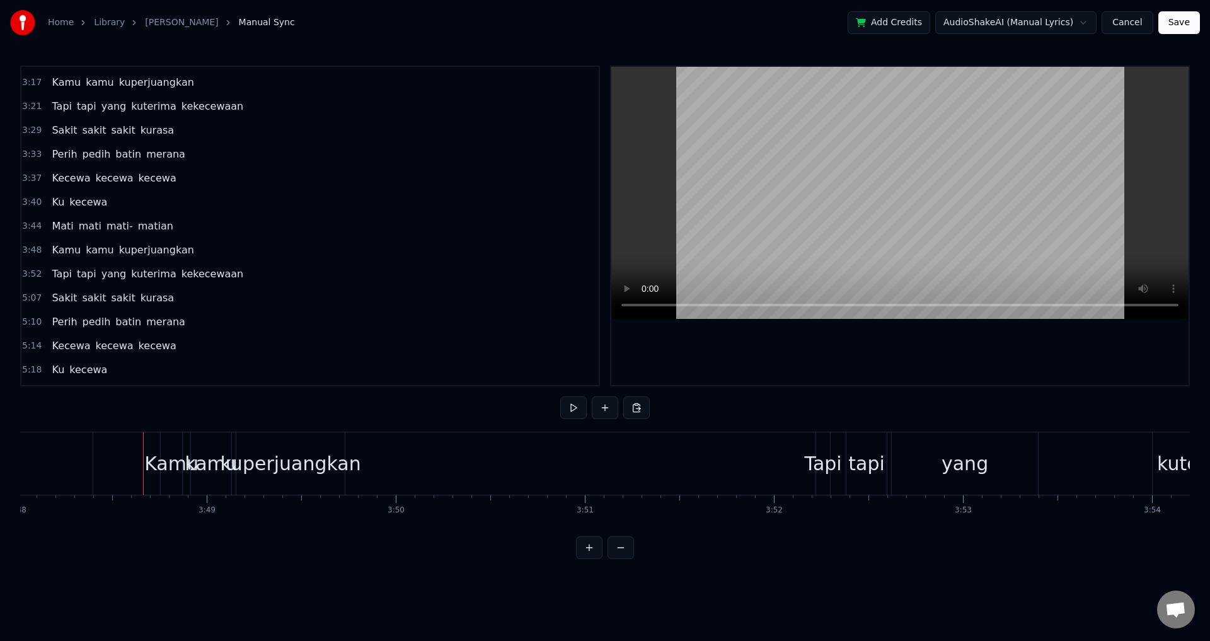
click at [166, 462] on div "Kamu" at bounding box center [171, 464] width 54 height 28
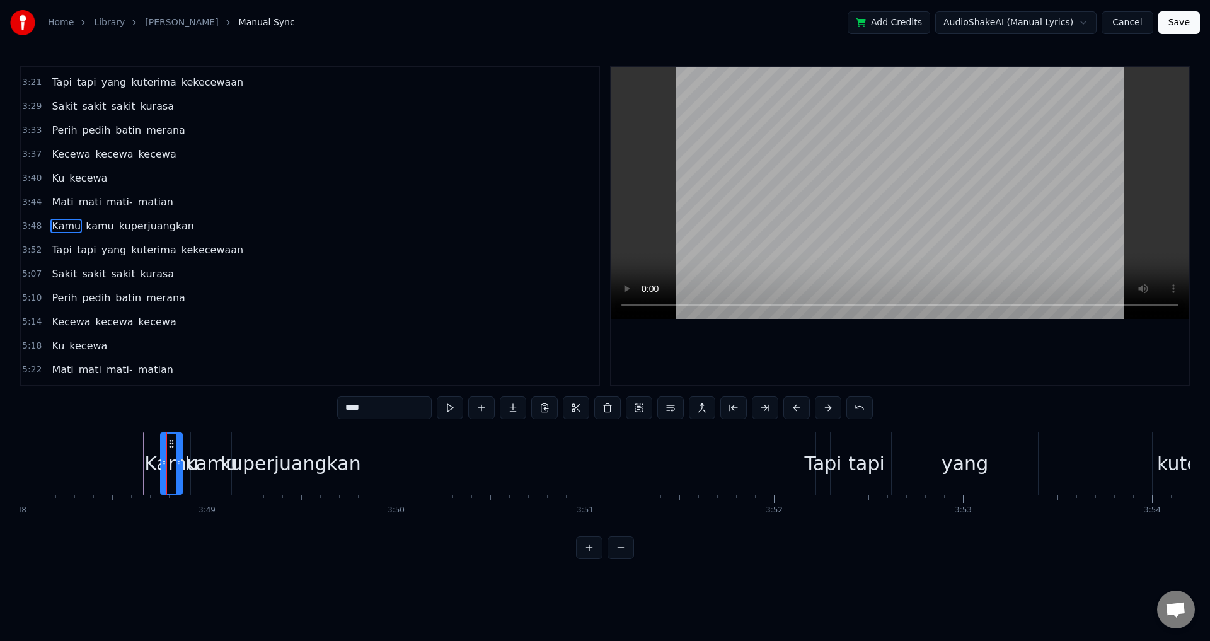
click at [184, 443] on div "Kamu kamu kuperjuangkan" at bounding box center [254, 463] width 188 height 62
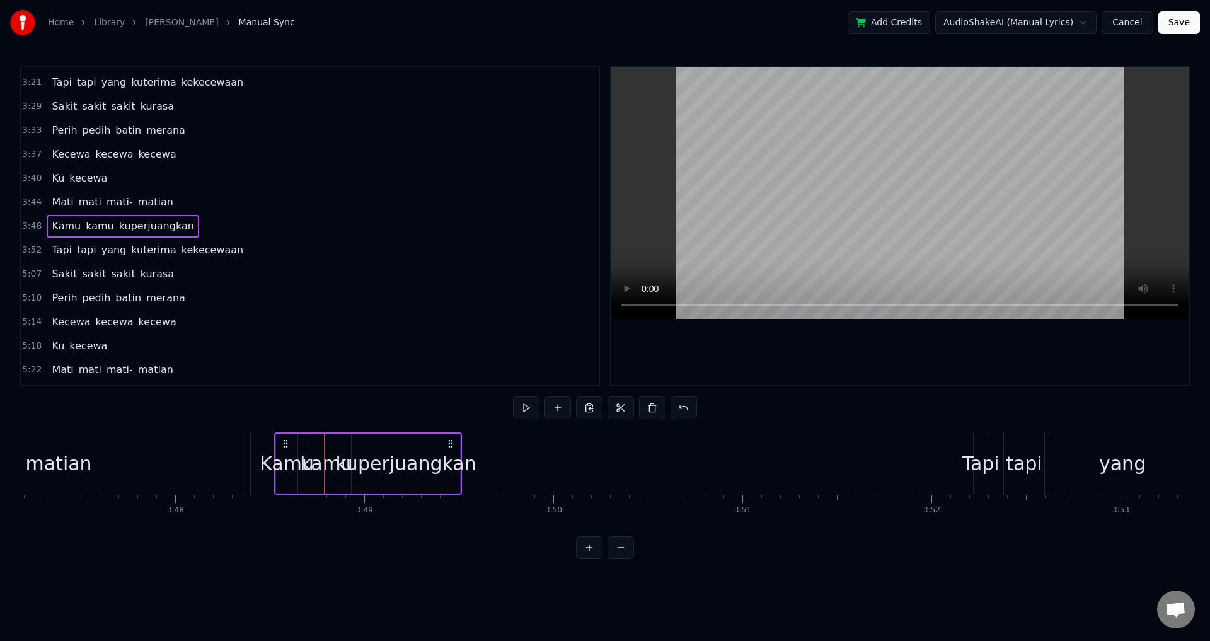
scroll to position [0, 42968]
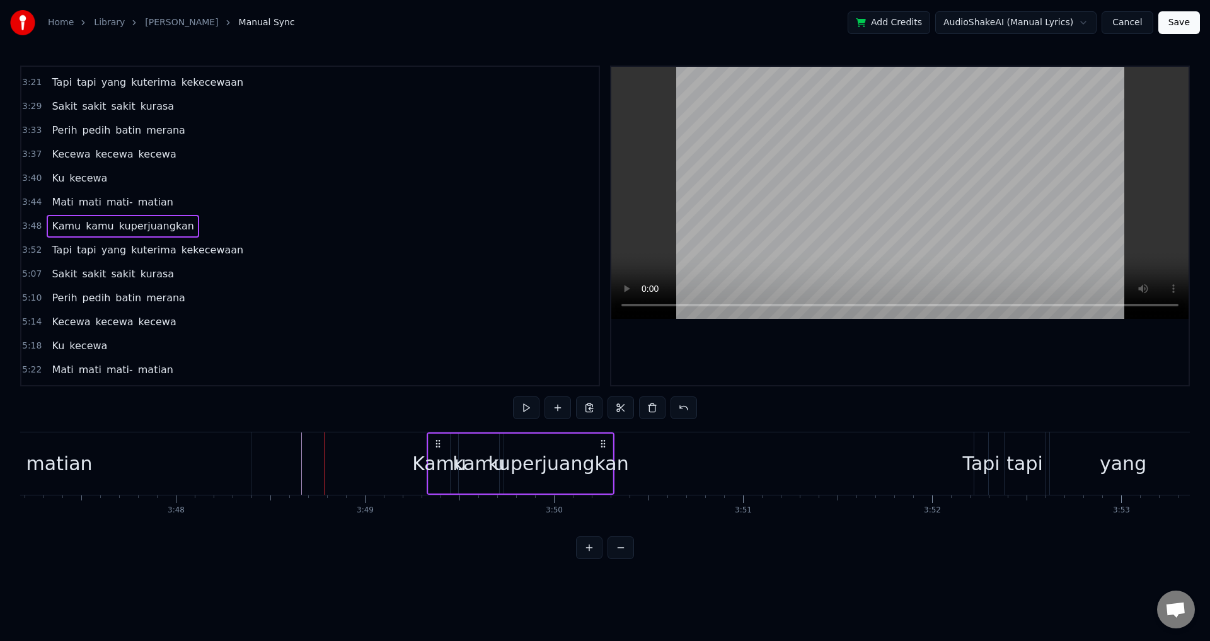
drag, startPoint x: 168, startPoint y: 439, endPoint x: 437, endPoint y: 477, distance: 271.1
click at [437, 477] on div "Kamu kamu kuperjuangkan" at bounding box center [521, 463] width 188 height 62
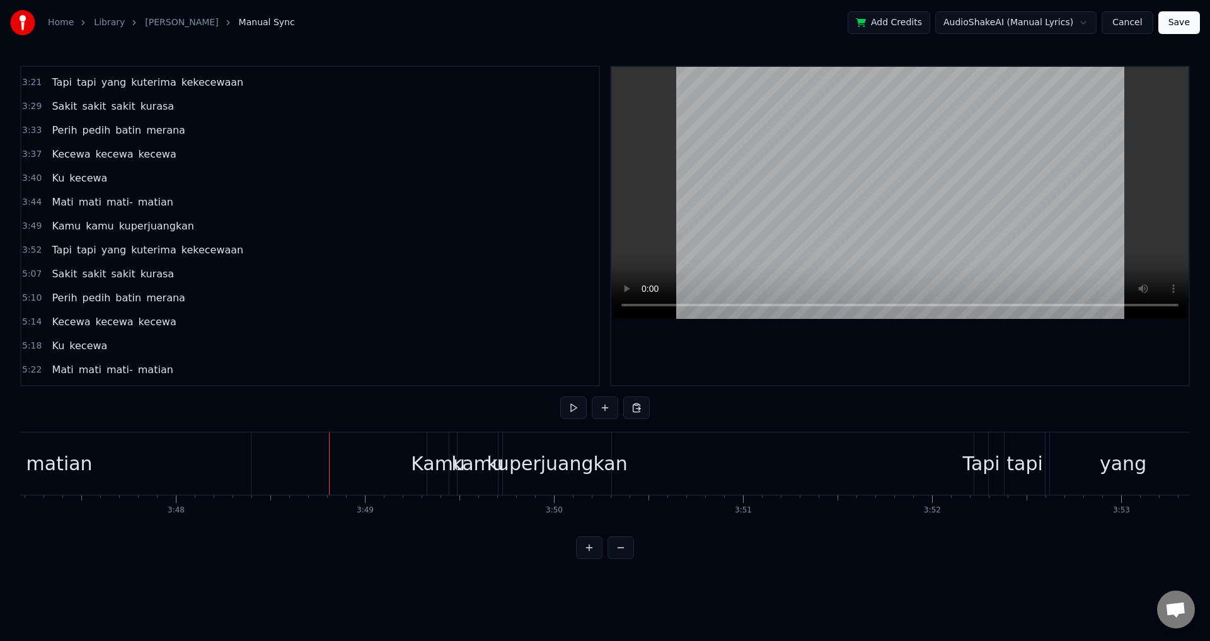
click at [434, 456] on div "Kamu" at bounding box center [438, 464] width 54 height 28
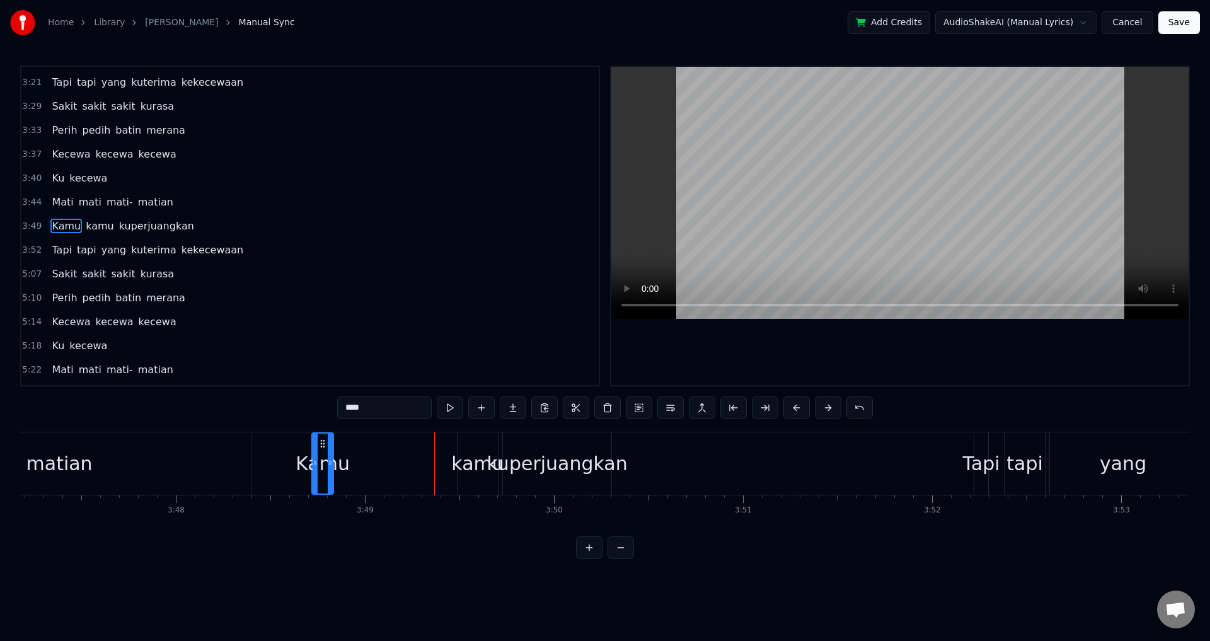
drag, startPoint x: 439, startPoint y: 442, endPoint x: 323, endPoint y: 446, distance: 115.4
click at [323, 446] on icon at bounding box center [323, 444] width 10 height 10
drag, startPoint x: 331, startPoint y: 463, endPoint x: 359, endPoint y: 463, distance: 27.7
click at [359, 463] on circle at bounding box center [359, 463] width 1 height 1
click at [361, 463] on div "Kamu" at bounding box center [336, 463] width 50 height 62
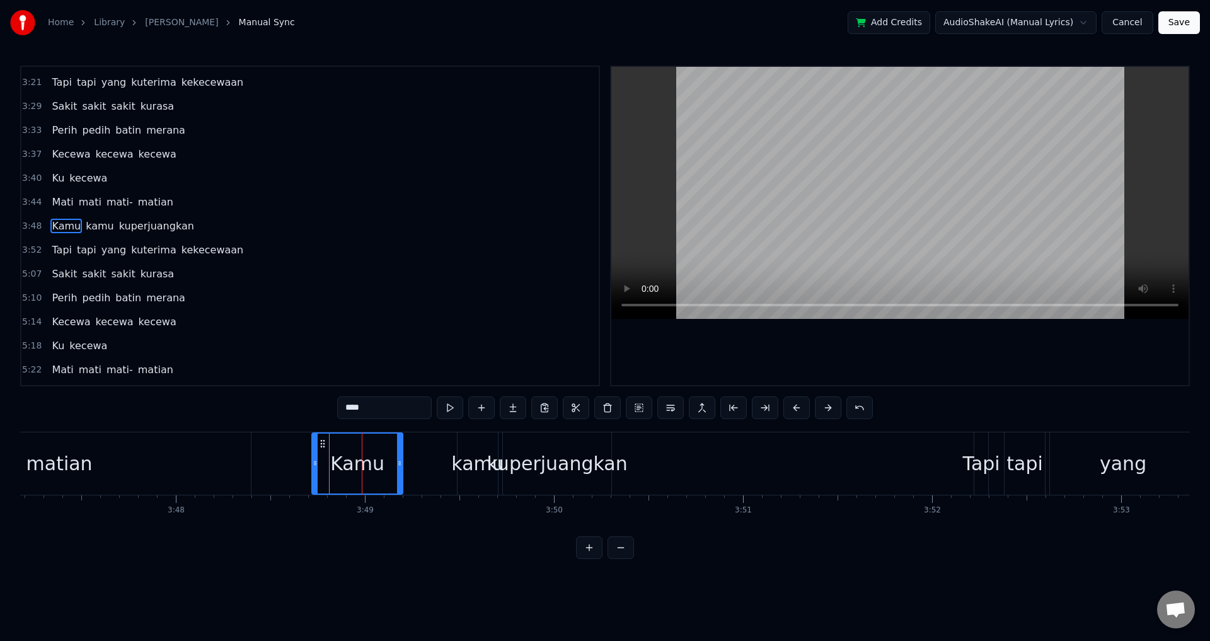
drag, startPoint x: 358, startPoint y: 464, endPoint x: 400, endPoint y: 465, distance: 41.6
click at [400, 465] on icon at bounding box center [399, 463] width 5 height 10
click at [420, 465] on div "Kamu kamu kuperjuangkan" at bounding box center [462, 463] width 303 height 62
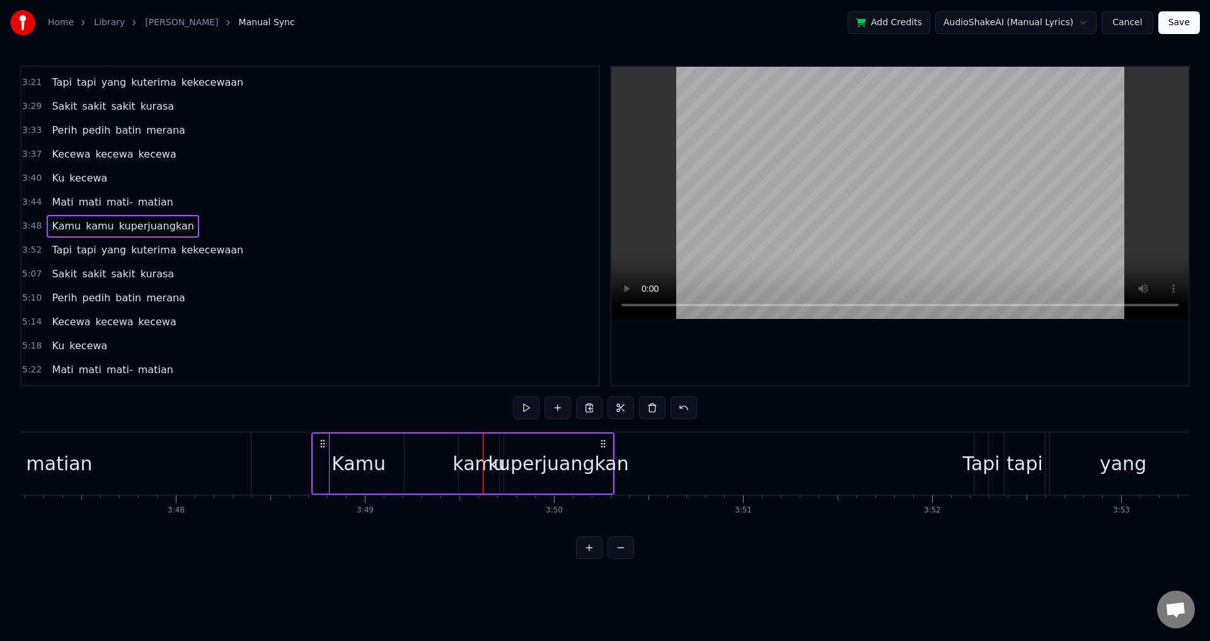
click at [458, 462] on div "kamu" at bounding box center [479, 464] width 52 height 28
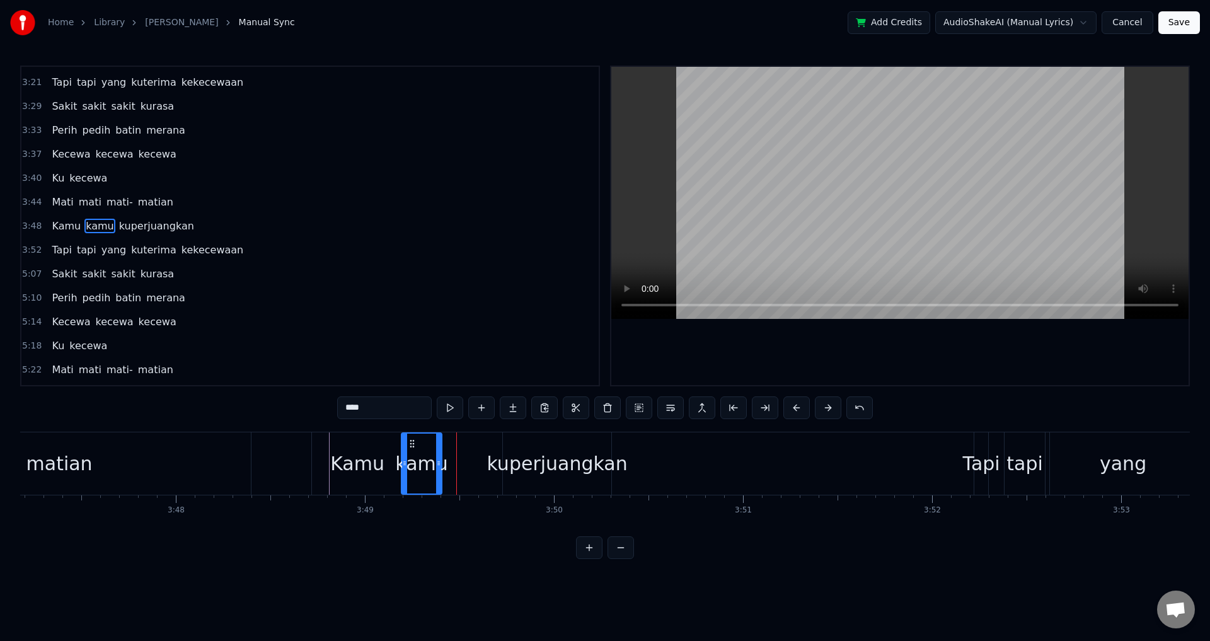
drag, startPoint x: 468, startPoint y: 440, endPoint x: 412, endPoint y: 436, distance: 56.3
click at [412, 436] on div "kamu" at bounding box center [421, 464] width 39 height 60
drag, startPoint x: 437, startPoint y: 463, endPoint x: 482, endPoint y: 468, distance: 45.1
click at [482, 468] on div at bounding box center [482, 464] width 5 height 60
click at [492, 475] on div "Kamu kamu kuperjuangkan" at bounding box center [462, 463] width 303 height 62
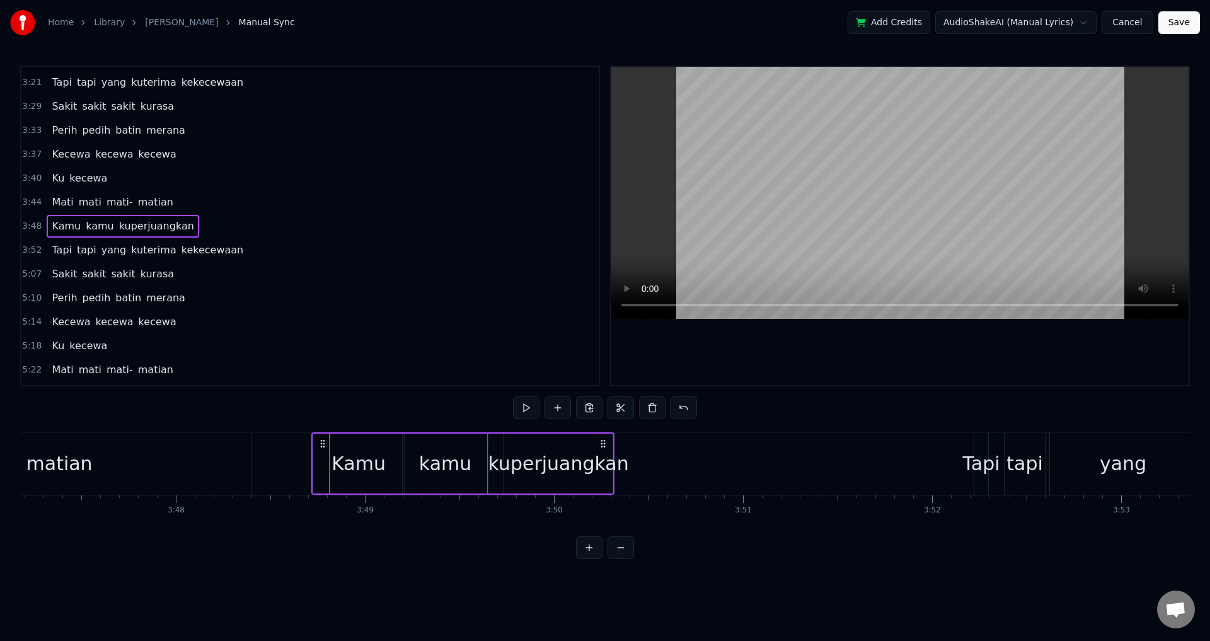
click at [507, 450] on div "kuperjuangkan" at bounding box center [558, 464] width 141 height 28
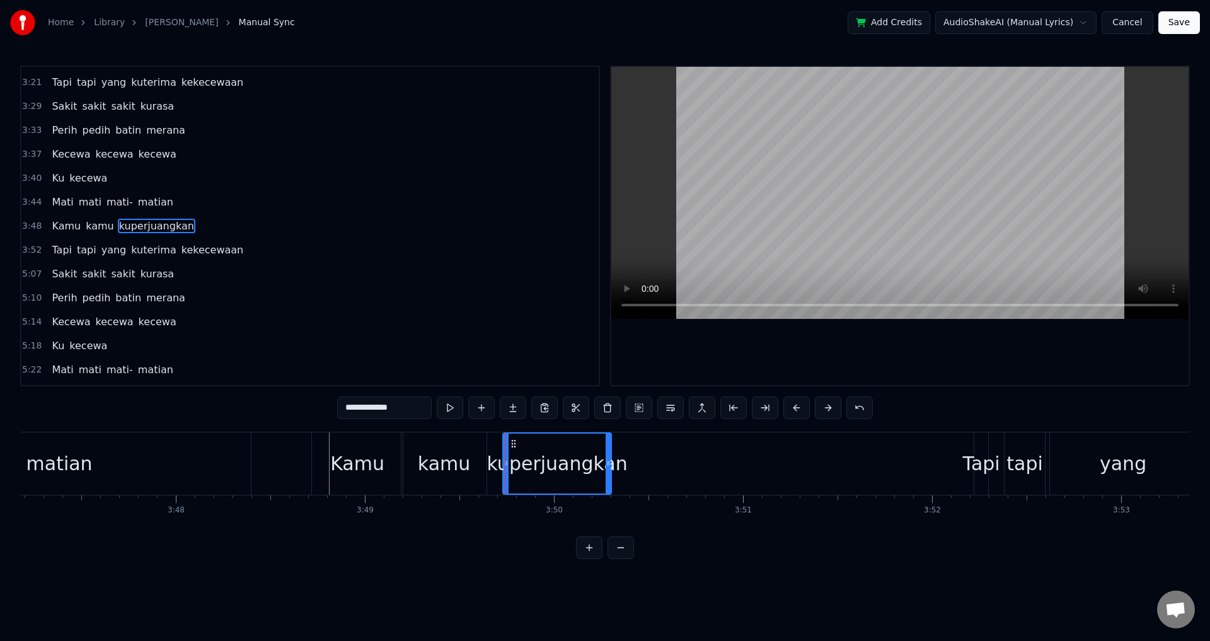
click at [518, 446] on icon at bounding box center [514, 444] width 10 height 10
drag, startPoint x: 514, startPoint y: 443, endPoint x: 548, endPoint y: 448, distance: 33.8
click at [603, 453] on div "kuperjuangkan" at bounding box center [557, 464] width 107 height 60
drag, startPoint x: 510, startPoint y: 441, endPoint x: 520, endPoint y: 443, distance: 10.3
click at [520, 443] on div "kuperjuangkan" at bounding box center [557, 464] width 107 height 60
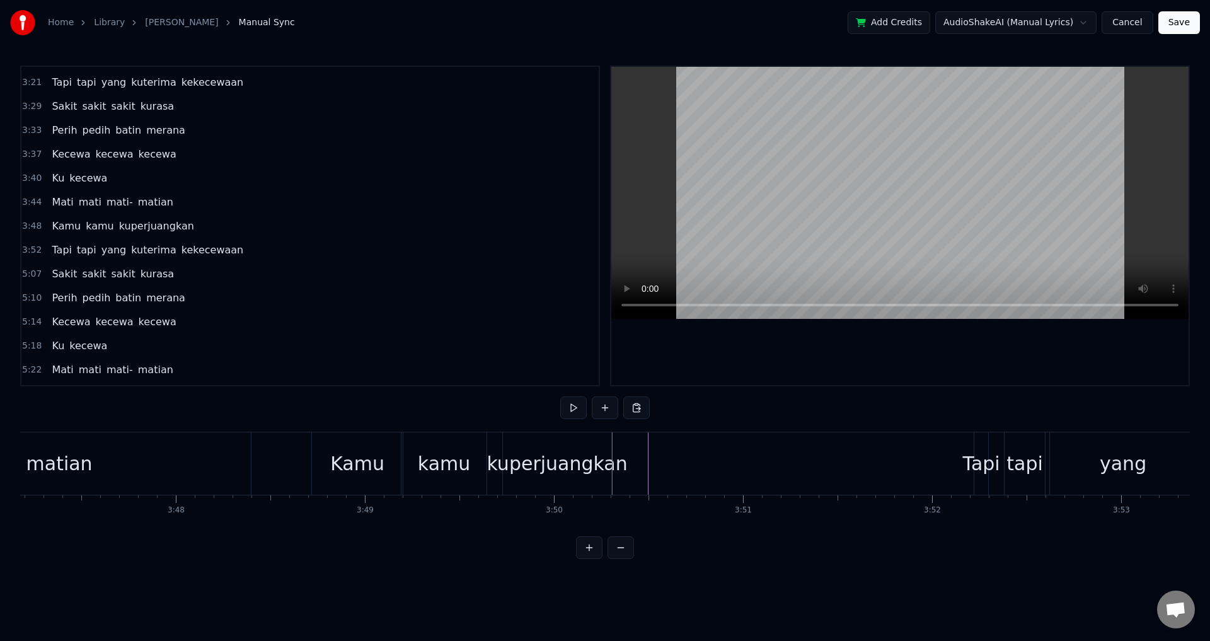
click at [492, 453] on div "Kamu kamu kuperjuangkan" at bounding box center [462, 463] width 303 height 62
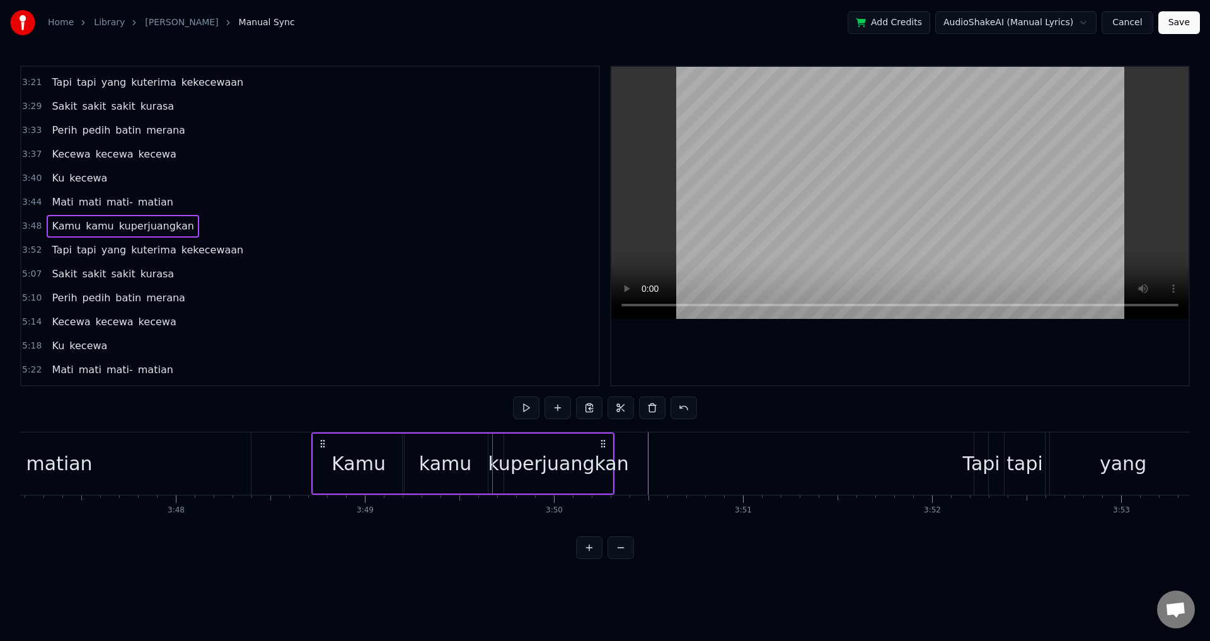
click at [509, 451] on div "kuperjuangkan" at bounding box center [558, 464] width 141 height 28
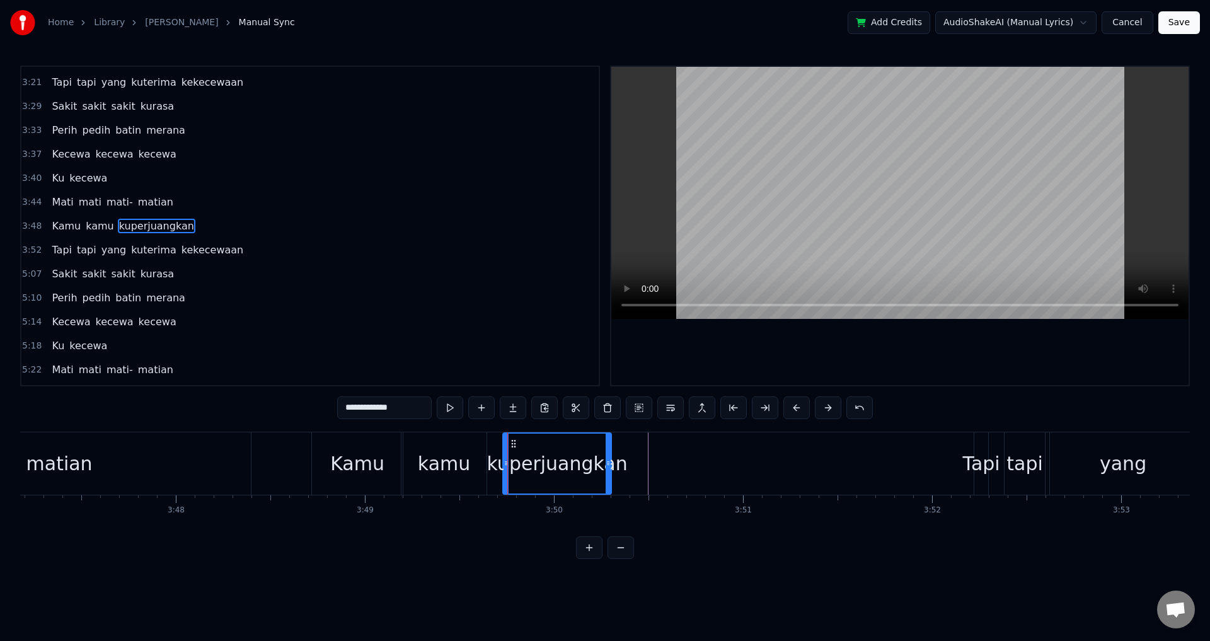
drag, startPoint x: 513, startPoint y: 444, endPoint x: 507, endPoint y: 447, distance: 7.0
click at [521, 453] on div "kuperjuangkan" at bounding box center [557, 464] width 107 height 60
drag, startPoint x: 514, startPoint y: 444, endPoint x: 552, endPoint y: 456, distance: 39.7
click at [567, 456] on div "kuperjuangkan" at bounding box center [557, 464] width 107 height 60
drag, startPoint x: 506, startPoint y: 470, endPoint x: 586, endPoint y: 475, distance: 79.6
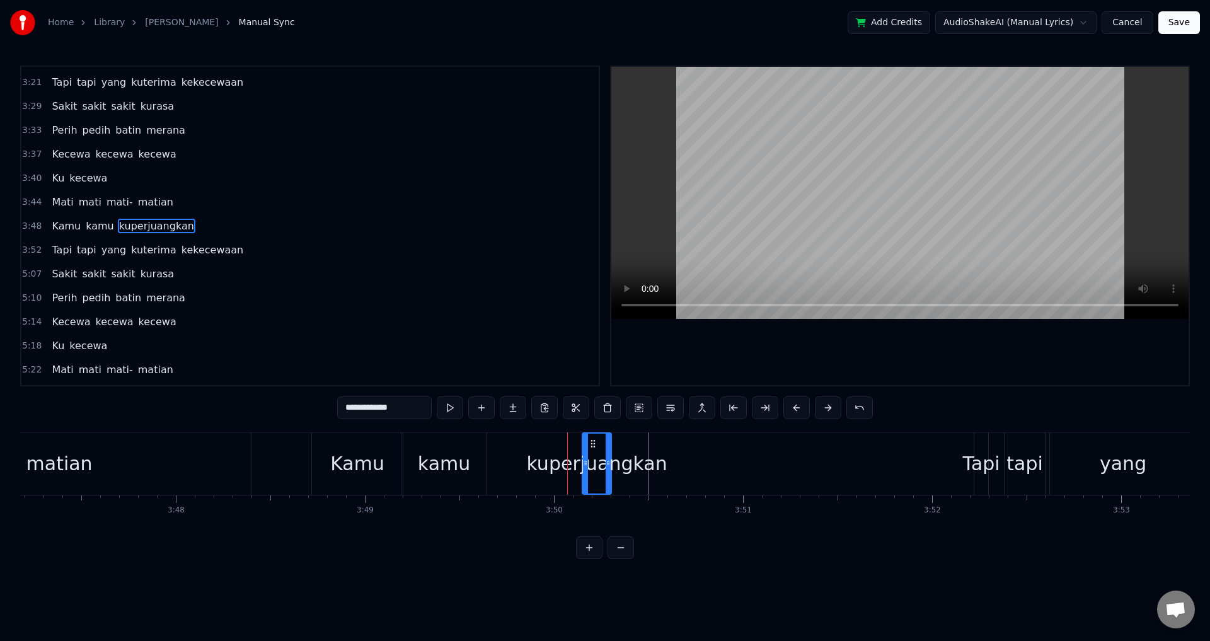
click at [586, 475] on div at bounding box center [585, 464] width 5 height 60
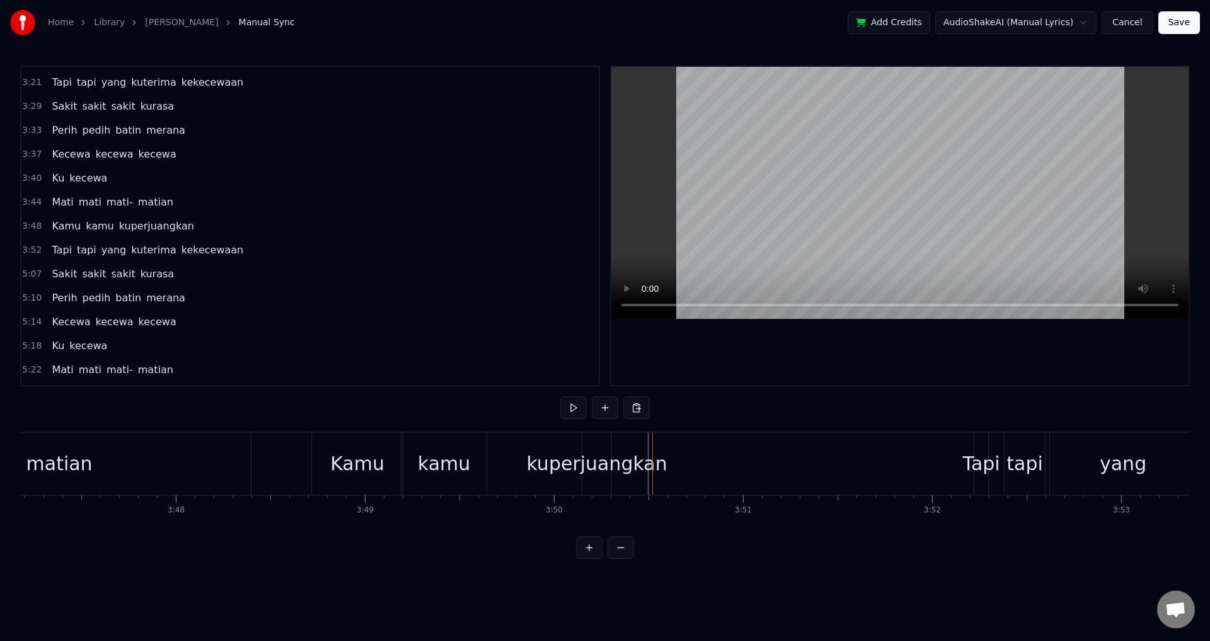
click at [597, 457] on div "kuperjuangkan" at bounding box center [596, 464] width 141 height 28
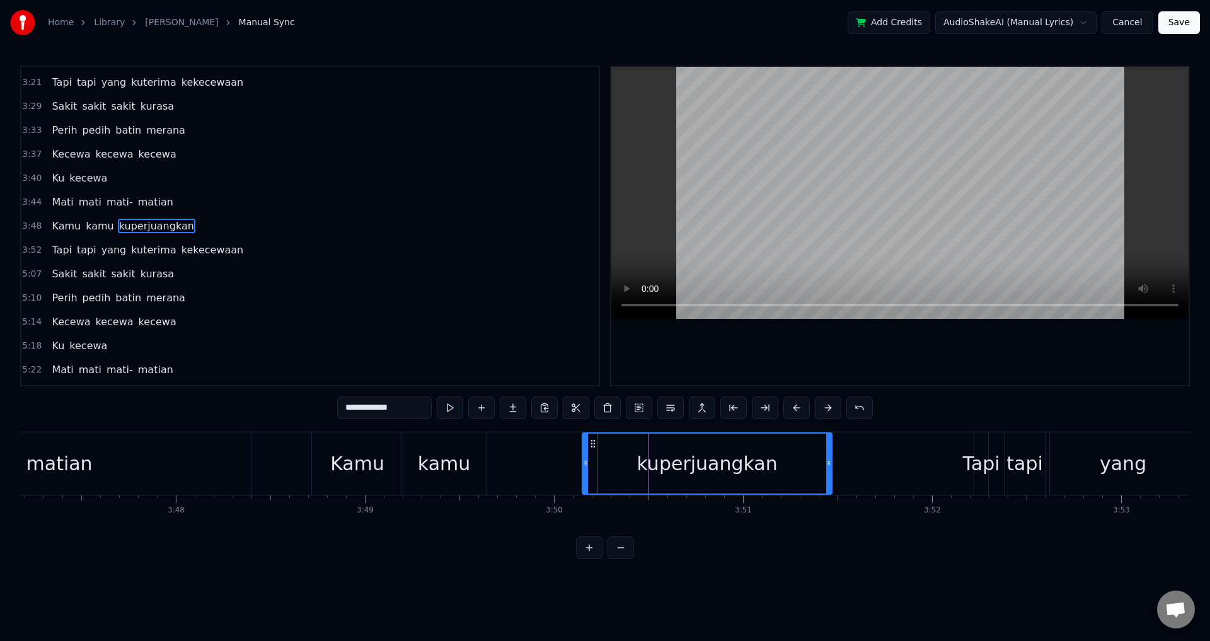
drag, startPoint x: 610, startPoint y: 458, endPoint x: 830, endPoint y: 468, distance: 220.9
click at [830, 468] on div at bounding box center [829, 464] width 5 height 60
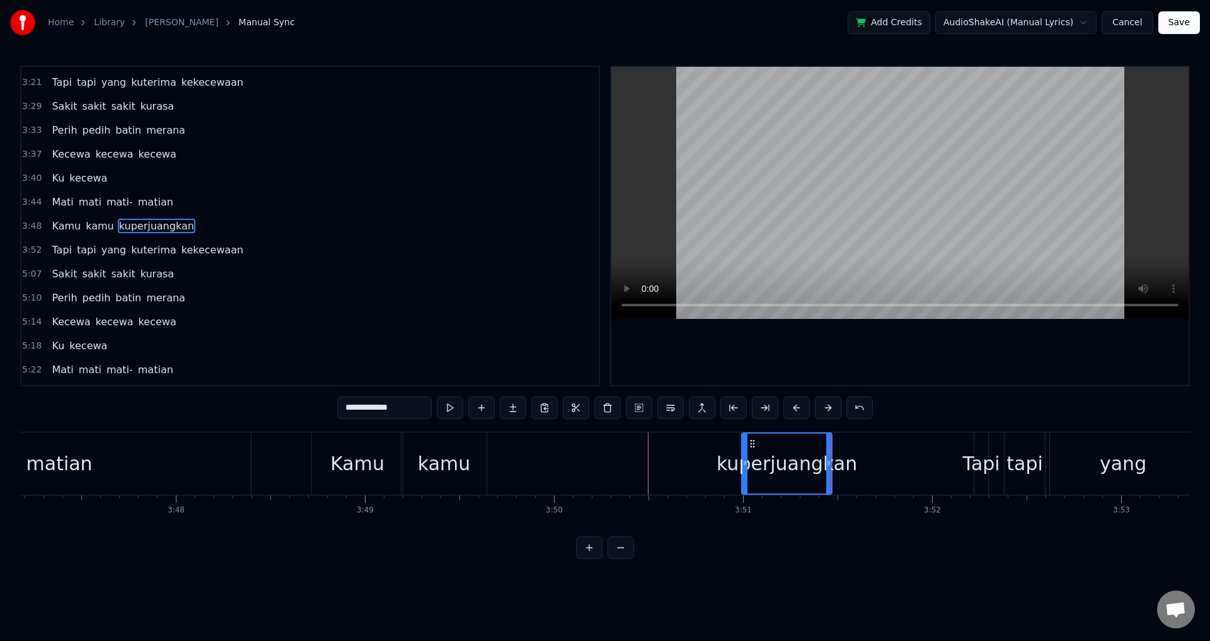
drag, startPoint x: 686, startPoint y: 458, endPoint x: 757, endPoint y: 465, distance: 71.0
click at [748, 465] on icon at bounding box center [745, 463] width 5 height 10
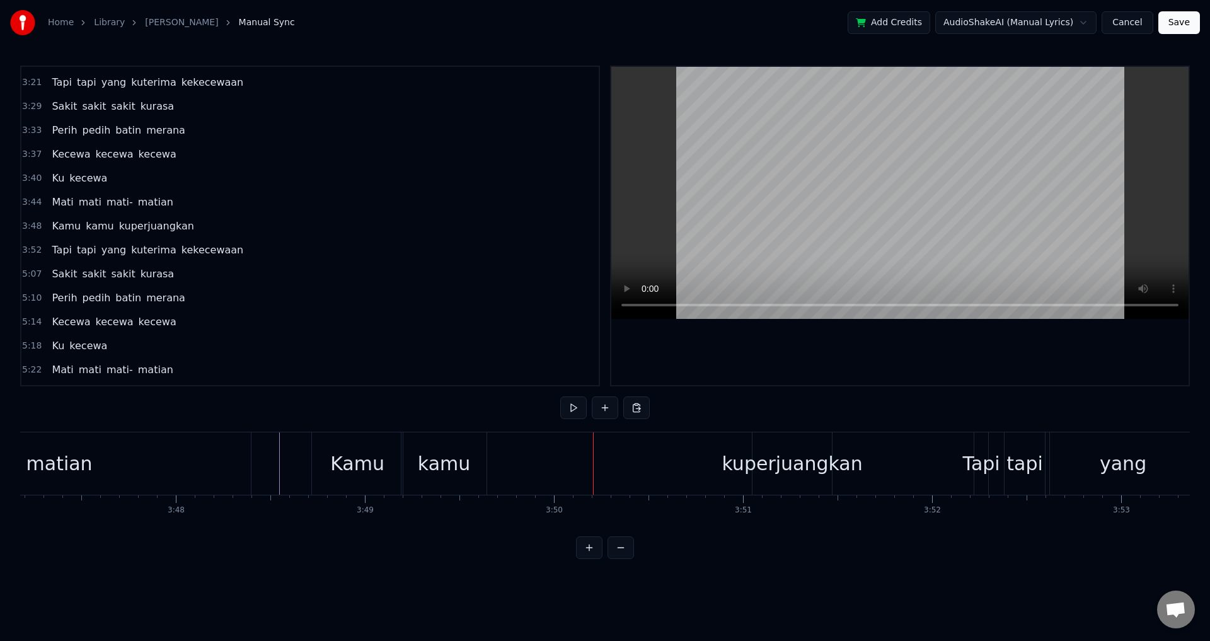
click at [466, 458] on div "kamu" at bounding box center [444, 464] width 52 height 28
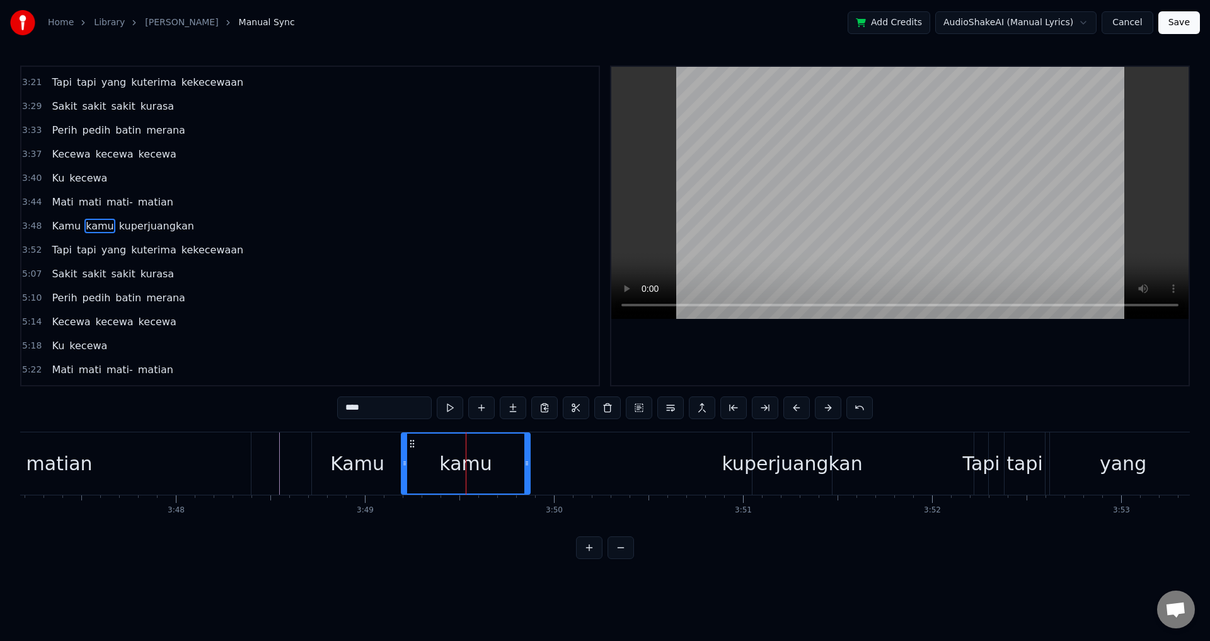
drag, startPoint x: 484, startPoint y: 460, endPoint x: 542, endPoint y: 459, distance: 57.4
click at [530, 459] on icon at bounding box center [527, 463] width 5 height 10
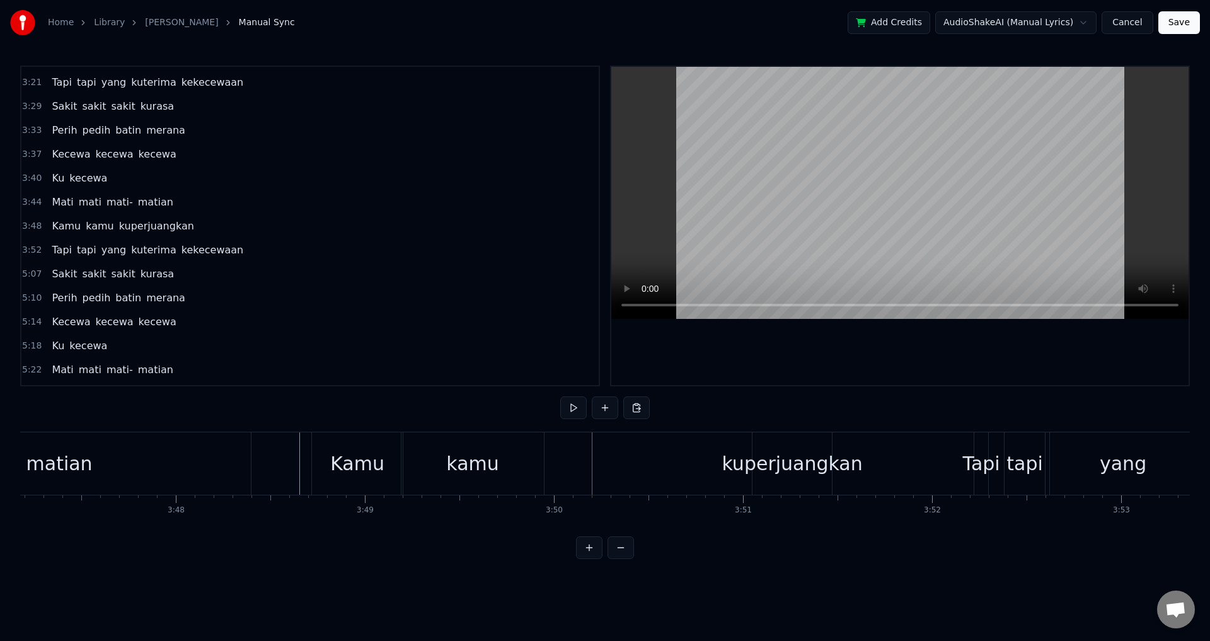
click at [571, 457] on div "Kamu kamu kuperjuangkan" at bounding box center [573, 463] width 524 height 62
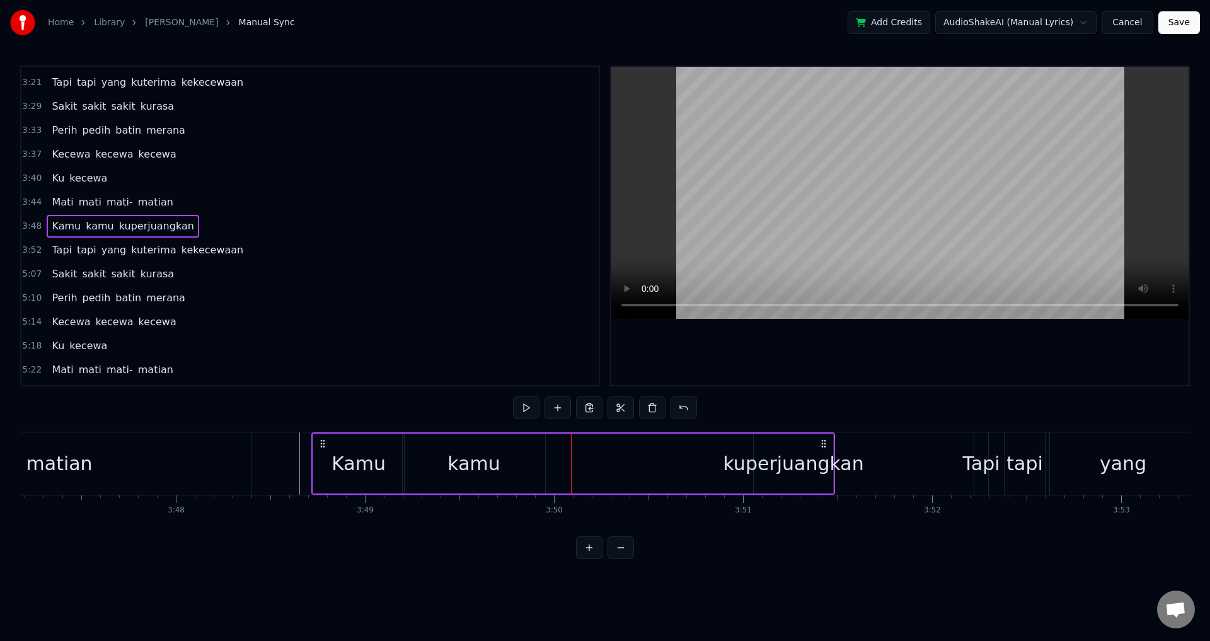
click at [760, 461] on div "kuperjuangkan" at bounding box center [793, 464] width 141 height 28
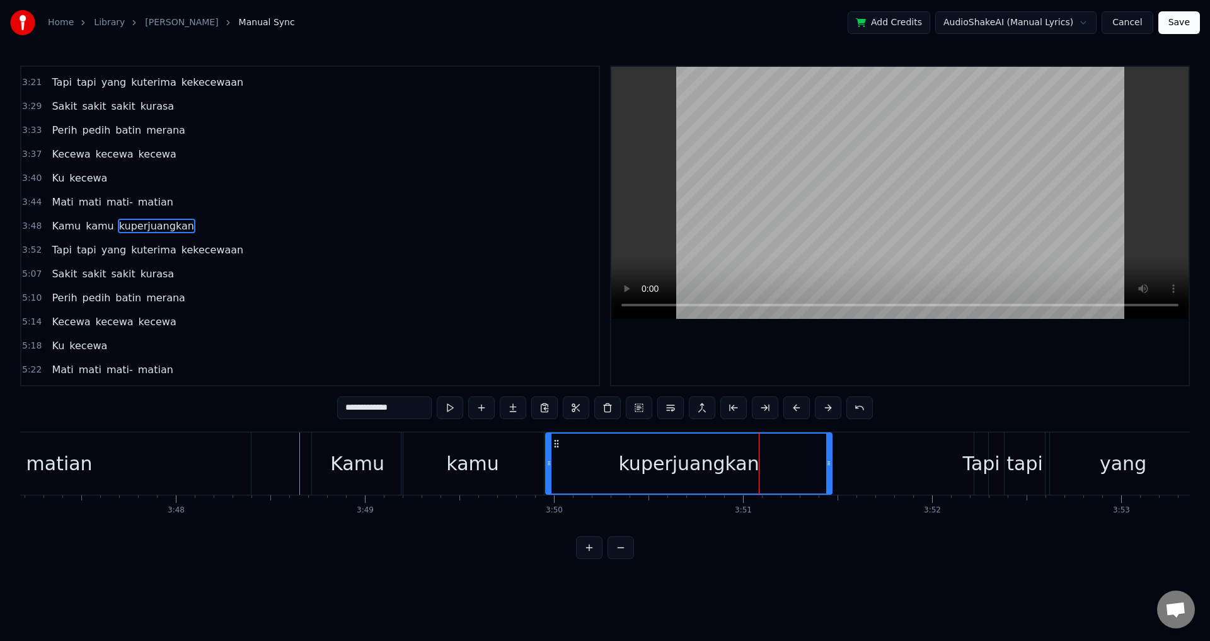
drag, startPoint x: 755, startPoint y: 459, endPoint x: 548, endPoint y: 456, distance: 206.8
click at [548, 456] on div at bounding box center [549, 464] width 5 height 60
drag, startPoint x: 830, startPoint y: 461, endPoint x: 937, endPoint y: 464, distance: 107.2
click at [929, 464] on icon at bounding box center [926, 463] width 5 height 10
click at [943, 455] on div "Kamu kamu kuperjuangkan" at bounding box center [626, 463] width 631 height 62
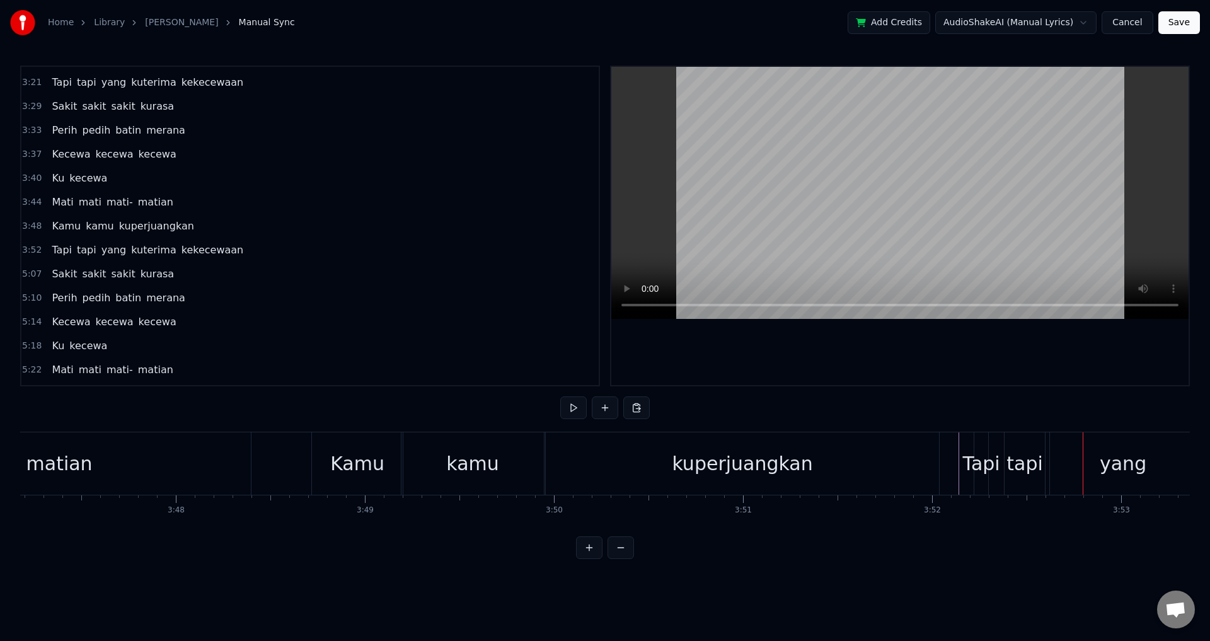
click at [1032, 468] on div "tapi" at bounding box center [1025, 464] width 37 height 28
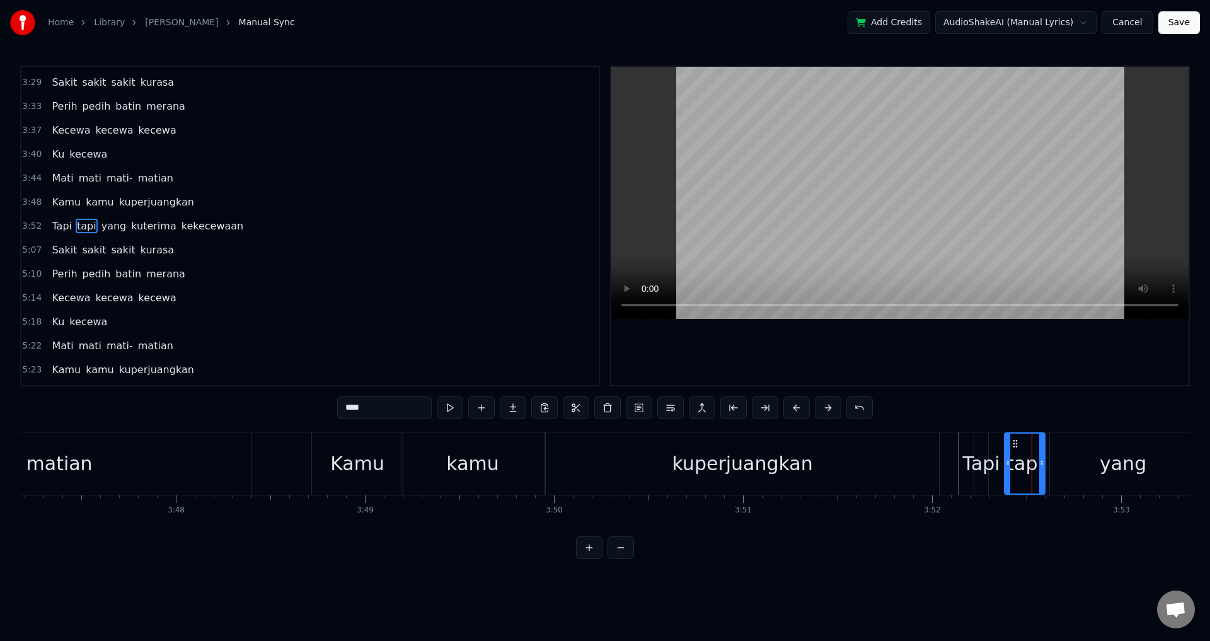
click at [995, 447] on div "Tapi tapi yang kuterima kekecewaan" at bounding box center [1227, 463] width 506 height 62
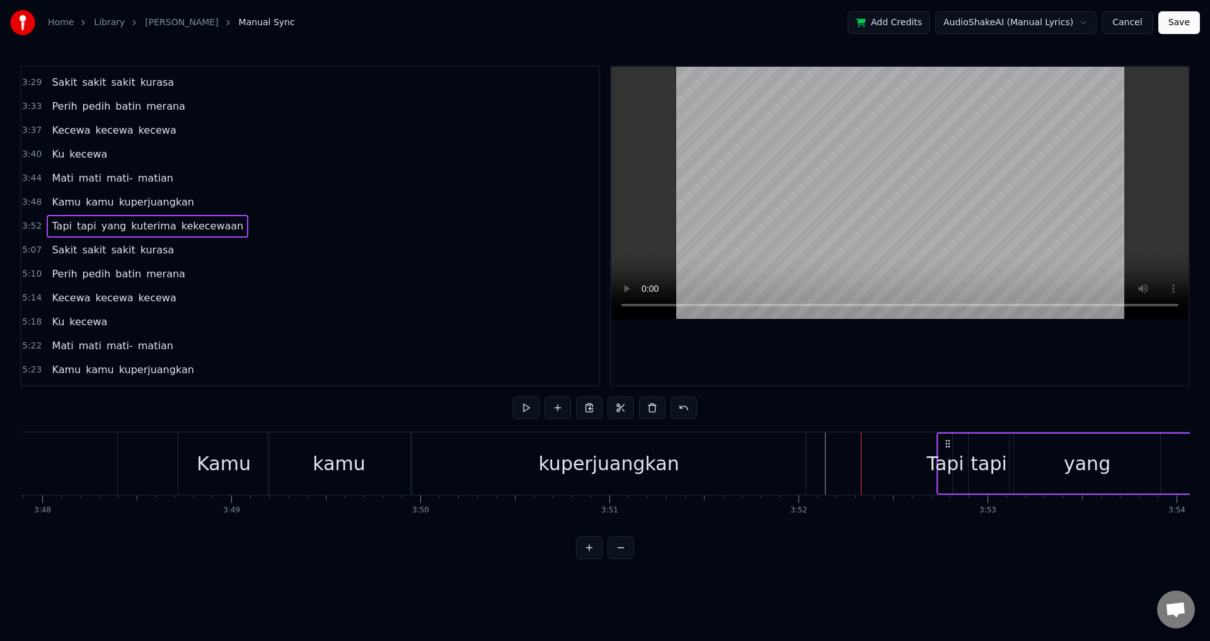
scroll to position [0, 43107]
drag, startPoint x: 990, startPoint y: 443, endPoint x: 922, endPoint y: 458, distance: 70.4
click at [922, 458] on div "Tapi tapi yang kuterima kekecewaan" at bounding box center [1161, 463] width 506 height 62
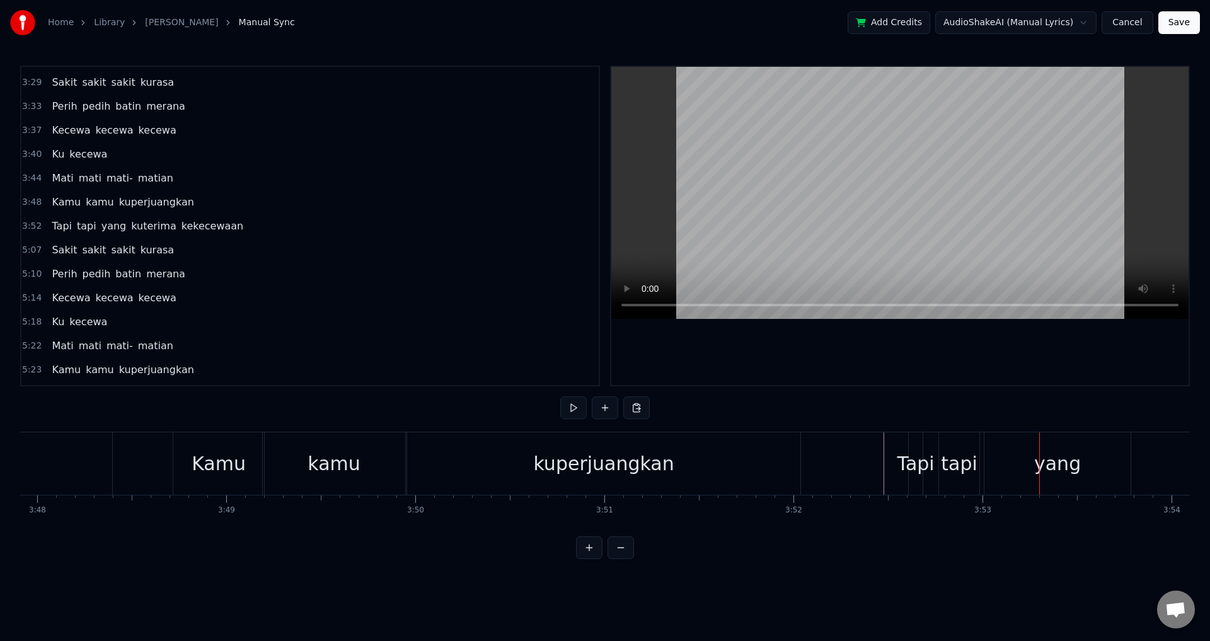
click at [946, 468] on div "tapi" at bounding box center [959, 464] width 37 height 28
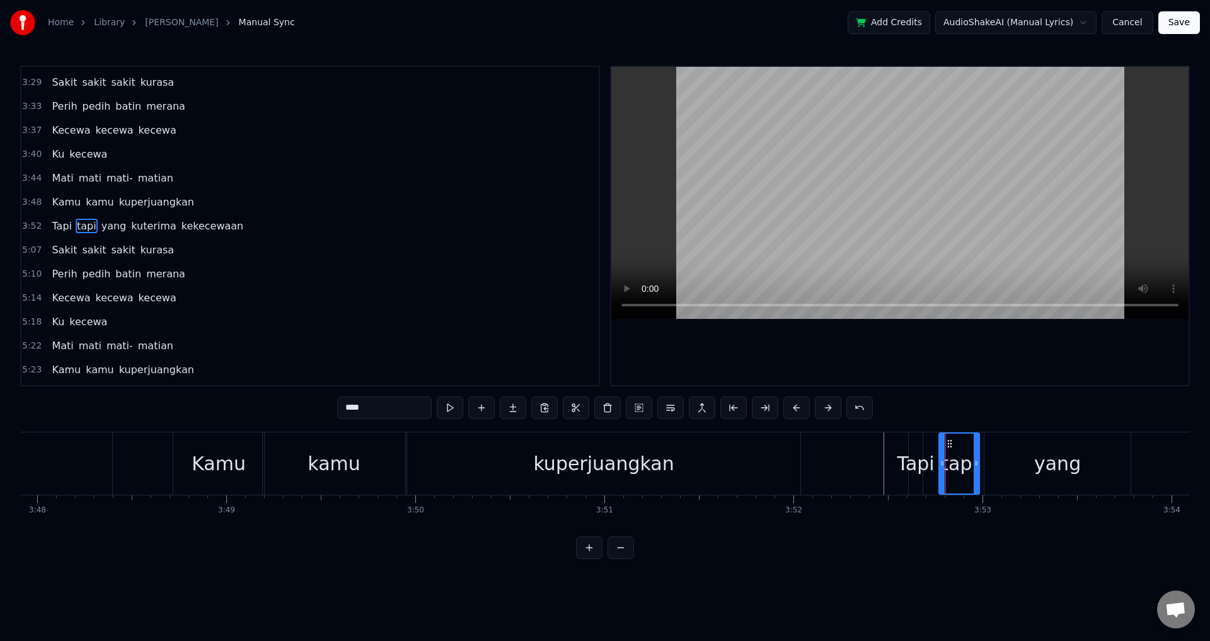
click at [1019, 465] on div "yang" at bounding box center [1058, 463] width 146 height 62
type input "****"
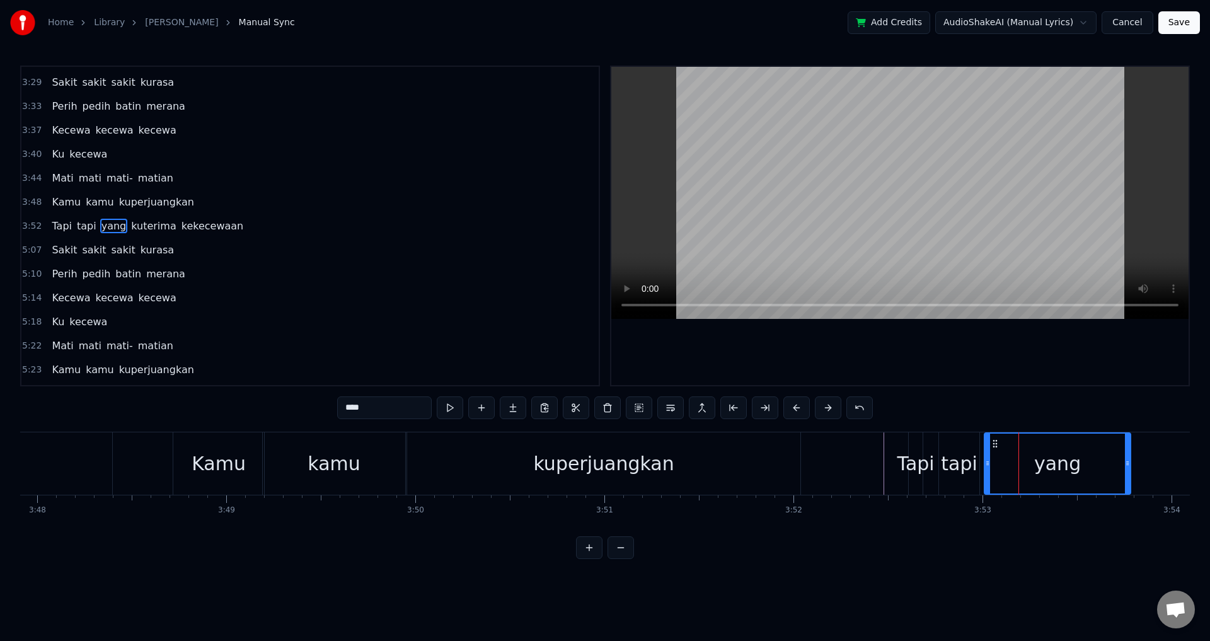
click at [1023, 456] on div "yang" at bounding box center [1057, 464] width 145 height 60
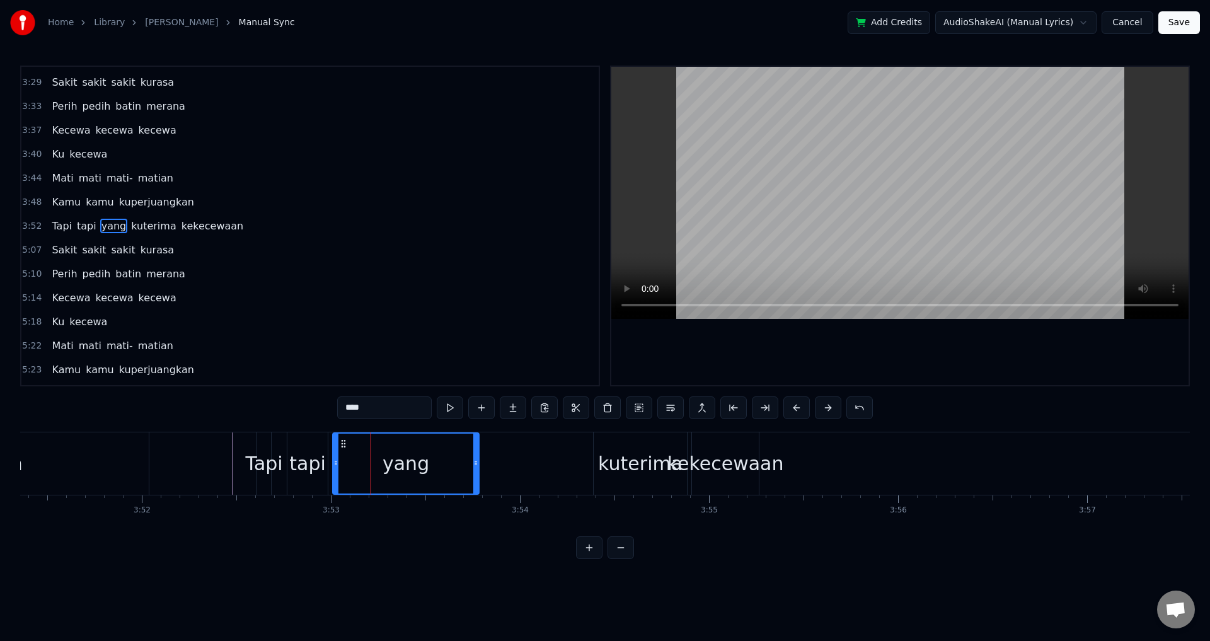
scroll to position [0, 43813]
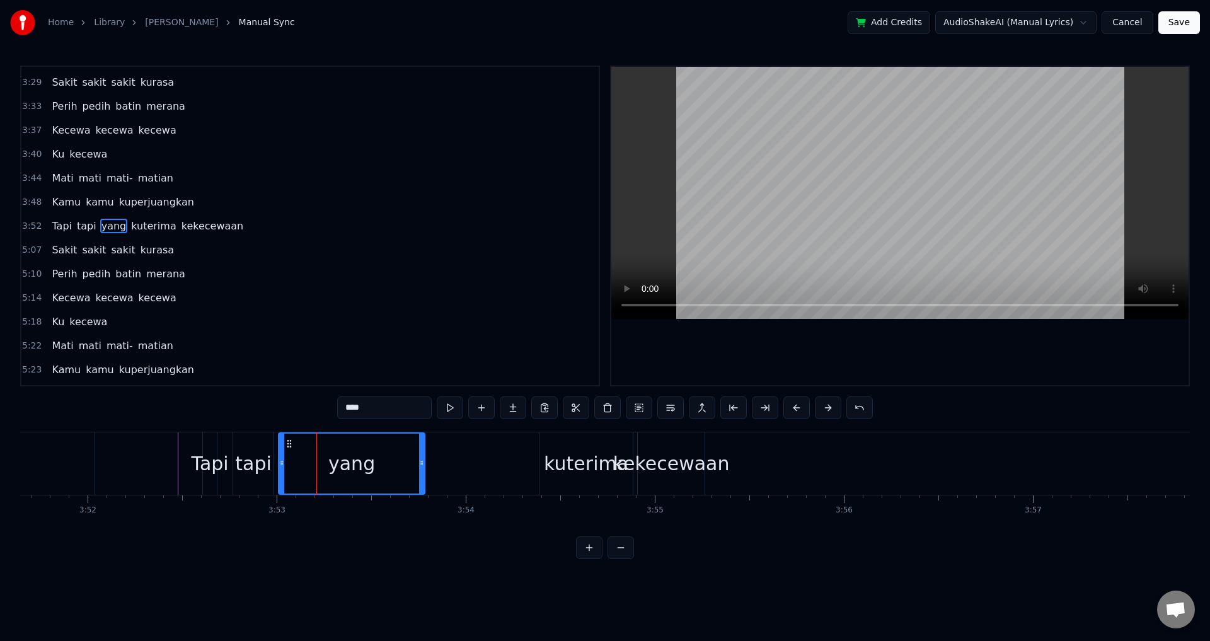
click at [277, 453] on div "Tapi tapi yang kuterima kekecewaan" at bounding box center [455, 463] width 506 height 62
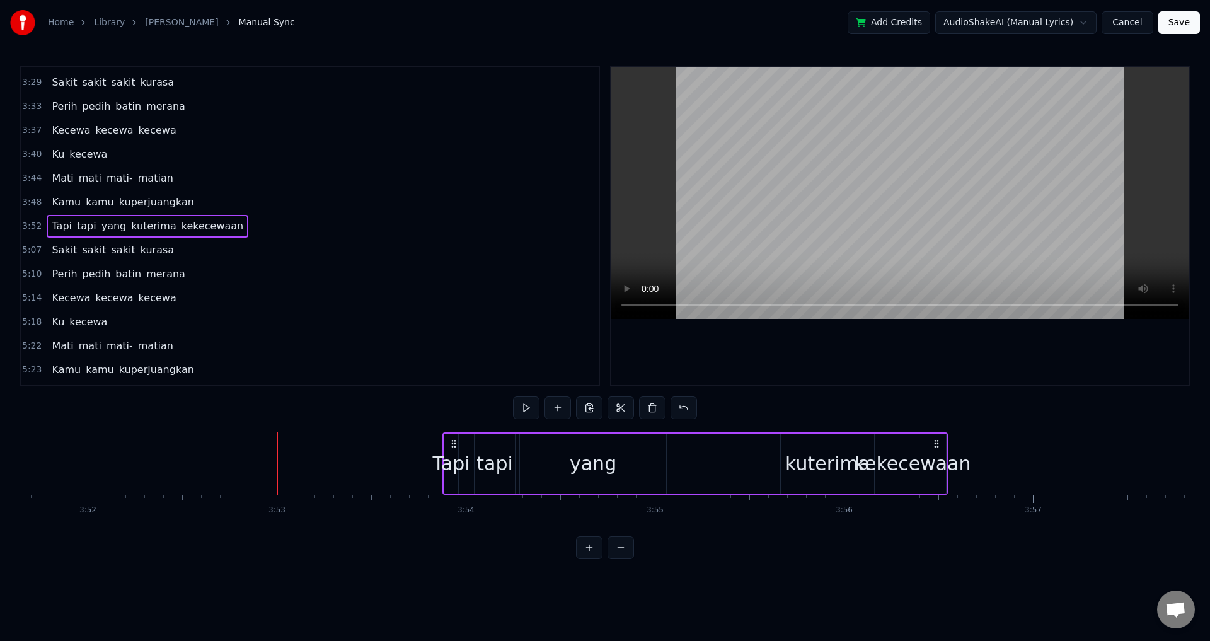
drag, startPoint x: 211, startPoint y: 439, endPoint x: 451, endPoint y: 446, distance: 240.3
click at [451, 446] on icon at bounding box center [454, 444] width 10 height 10
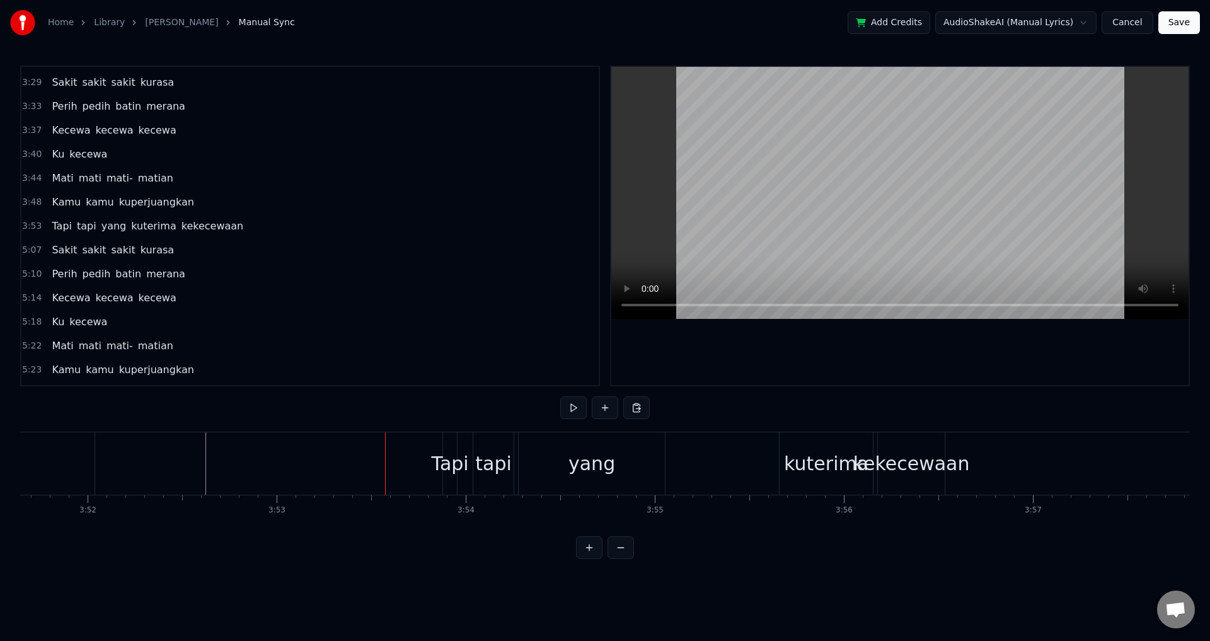
click at [440, 467] on div "Tapi" at bounding box center [450, 464] width 37 height 28
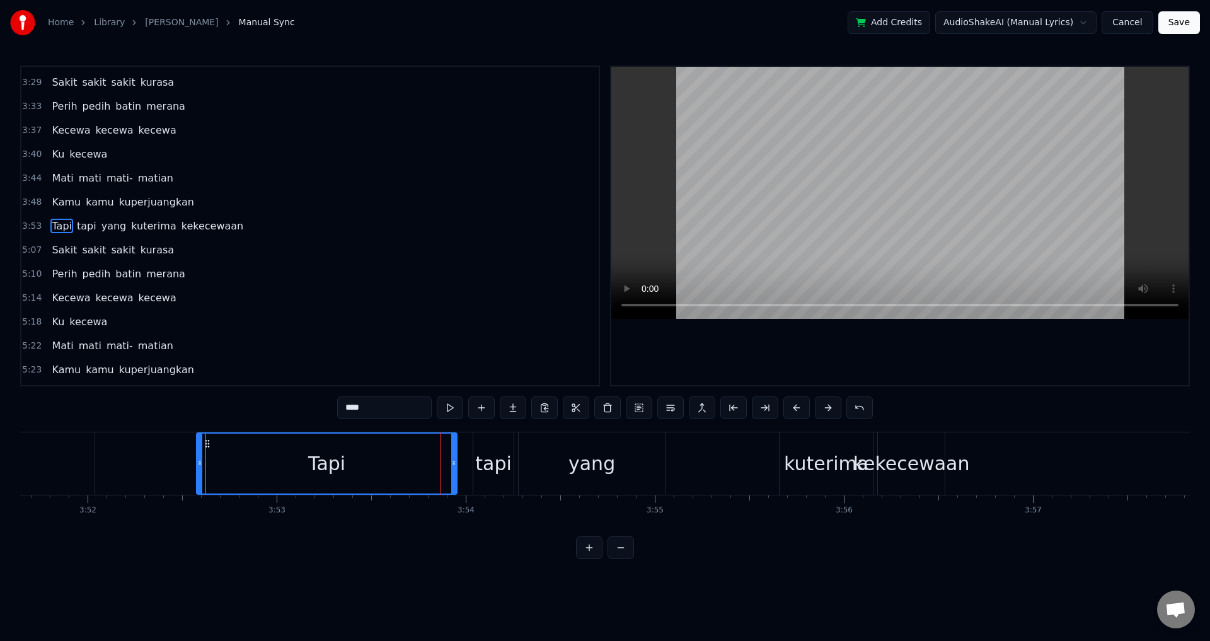
drag, startPoint x: 448, startPoint y: 457, endPoint x: 201, endPoint y: 460, distance: 246.5
click at [201, 460] on div at bounding box center [199, 464] width 5 height 60
drag, startPoint x: 459, startPoint y: 470, endPoint x: 351, endPoint y: 468, distance: 108.5
click at [349, 468] on div "Tapi tapi yang kuterima kekecewaan" at bounding box center [572, 463] width 752 height 62
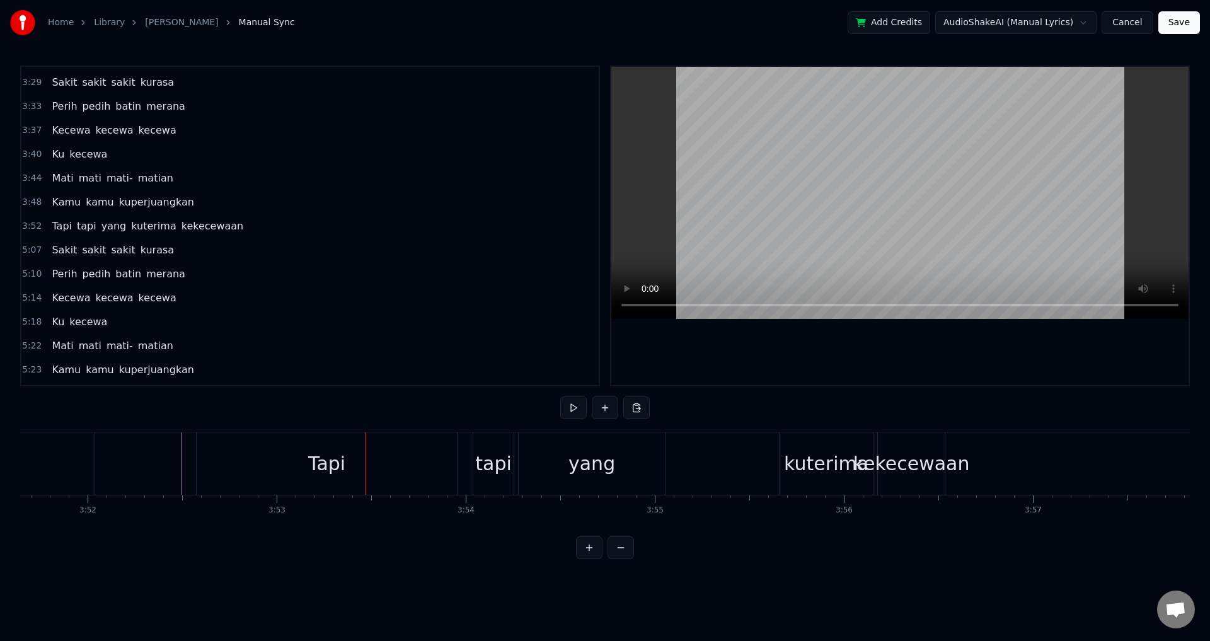
click at [379, 469] on div "Tapi" at bounding box center [327, 463] width 260 height 62
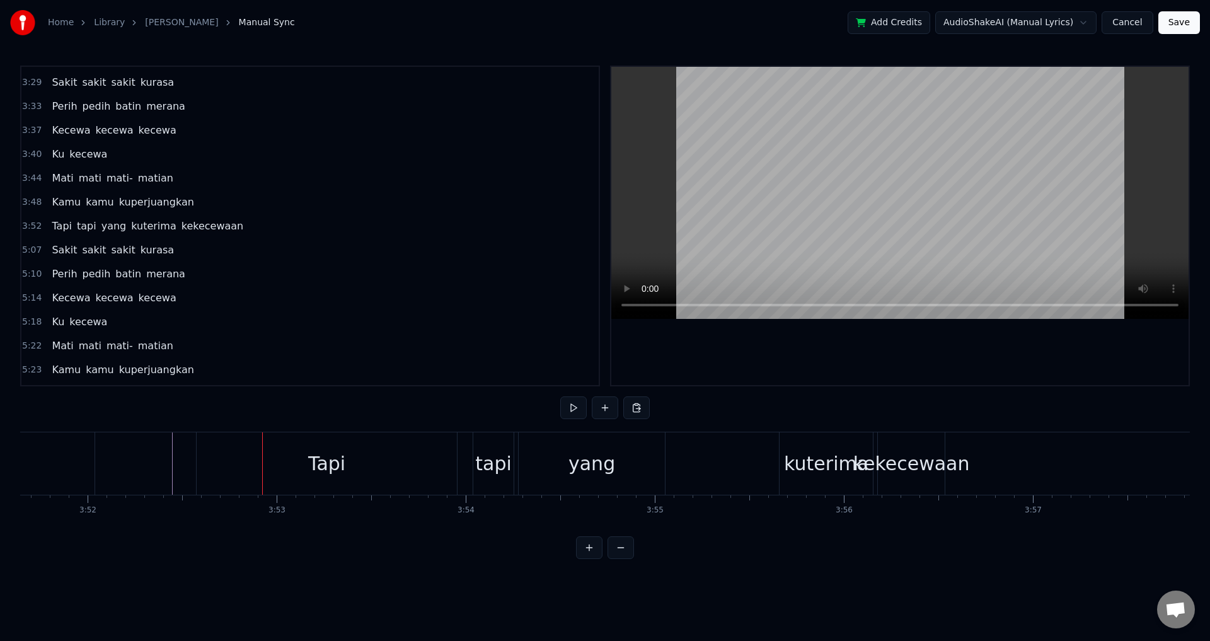
click at [299, 464] on div "Tapi" at bounding box center [327, 463] width 260 height 62
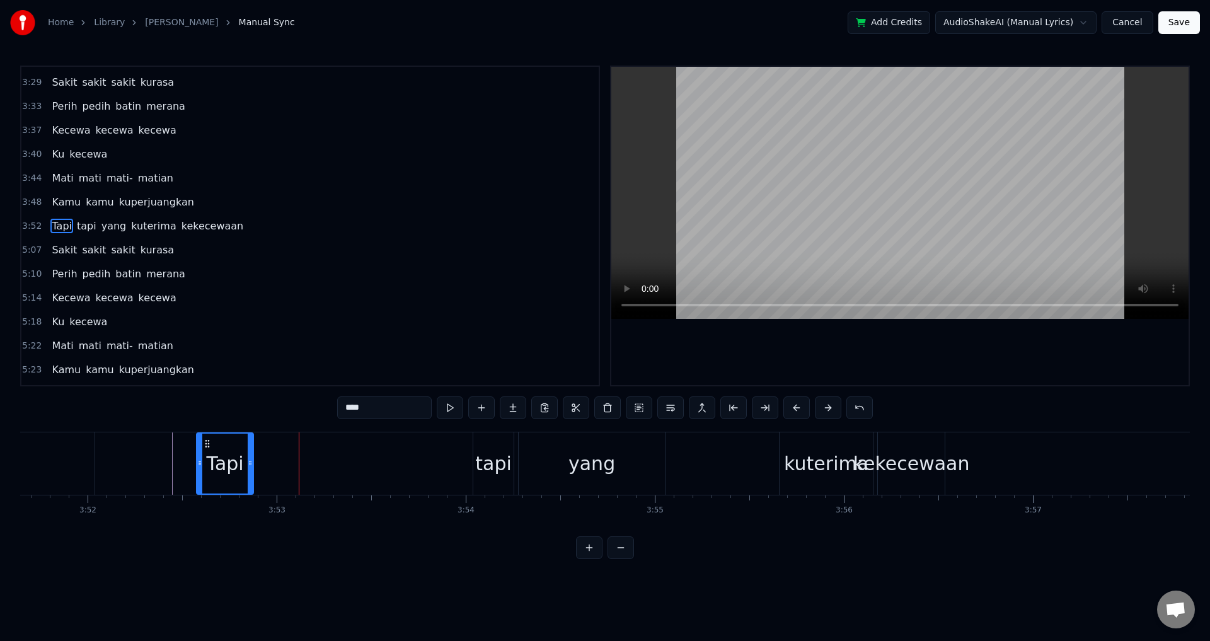
drag, startPoint x: 451, startPoint y: 458, endPoint x: 247, endPoint y: 460, distance: 204.9
click at [248, 460] on icon at bounding box center [250, 463] width 5 height 10
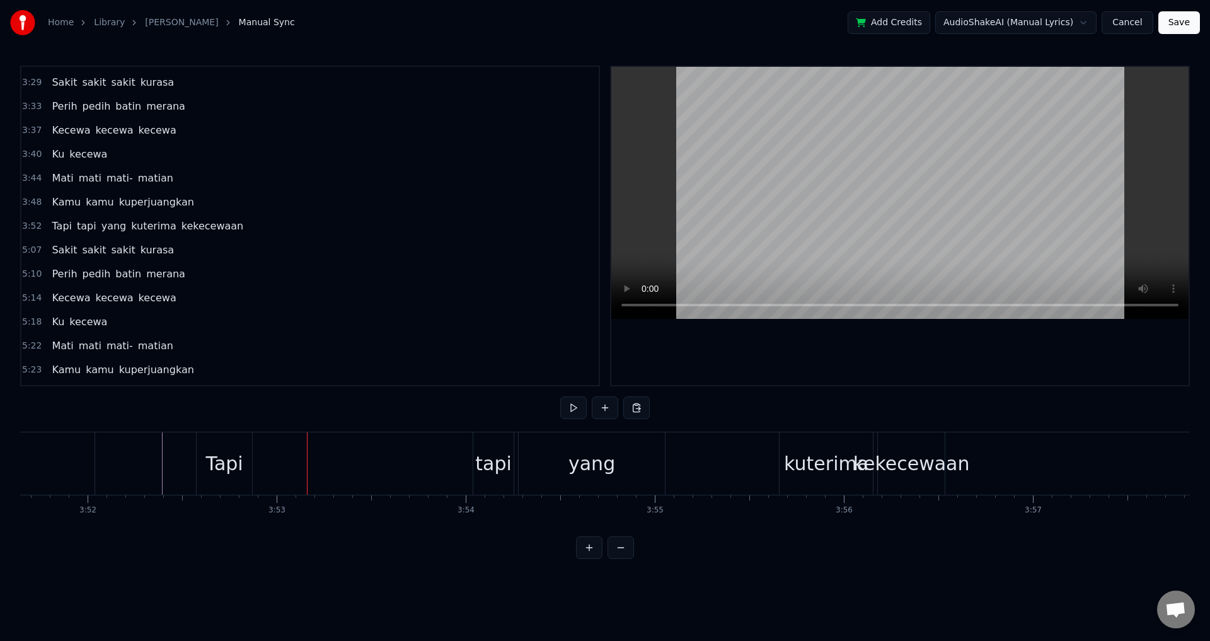
click at [273, 467] on div "Tapi tapi yang kuterima kekecewaan" at bounding box center [572, 463] width 752 height 62
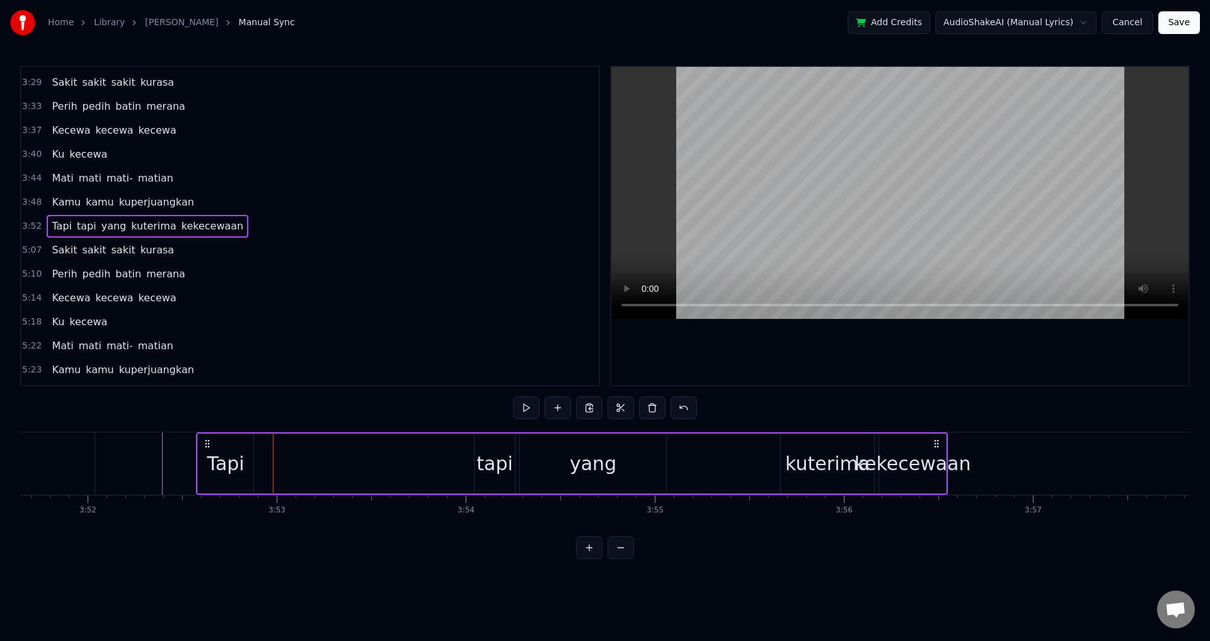
click at [502, 465] on div "tapi" at bounding box center [495, 464] width 37 height 28
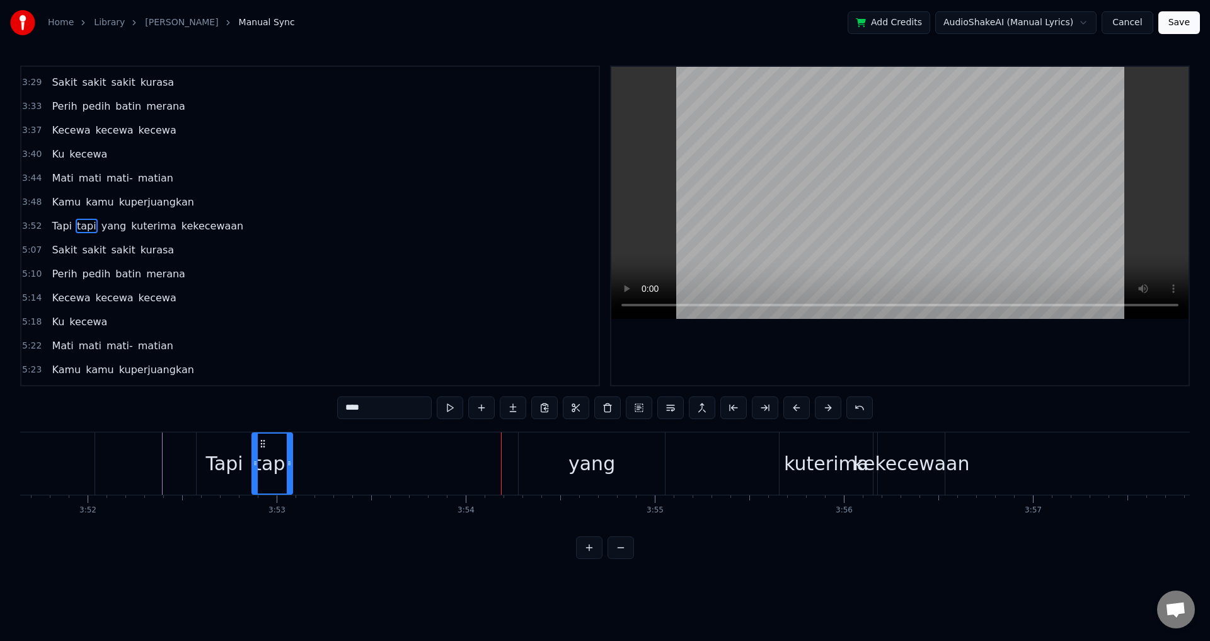
drag, startPoint x: 451, startPoint y: 441, endPoint x: 263, endPoint y: 441, distance: 187.9
click at [263, 441] on icon at bounding box center [263, 444] width 10 height 10
drag, startPoint x: 288, startPoint y: 461, endPoint x: 348, endPoint y: 460, distance: 59.9
click at [344, 460] on icon at bounding box center [341, 463] width 5 height 10
drag, startPoint x: 350, startPoint y: 459, endPoint x: 429, endPoint y: 459, distance: 79.4
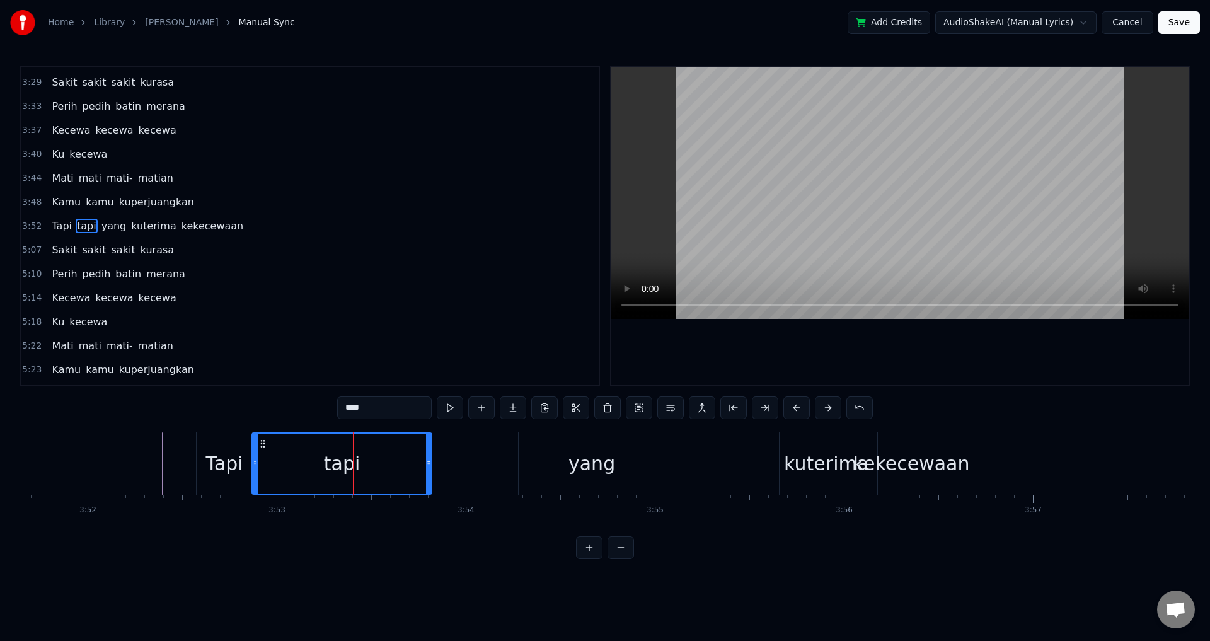
click at [429, 459] on icon at bounding box center [428, 463] width 5 height 10
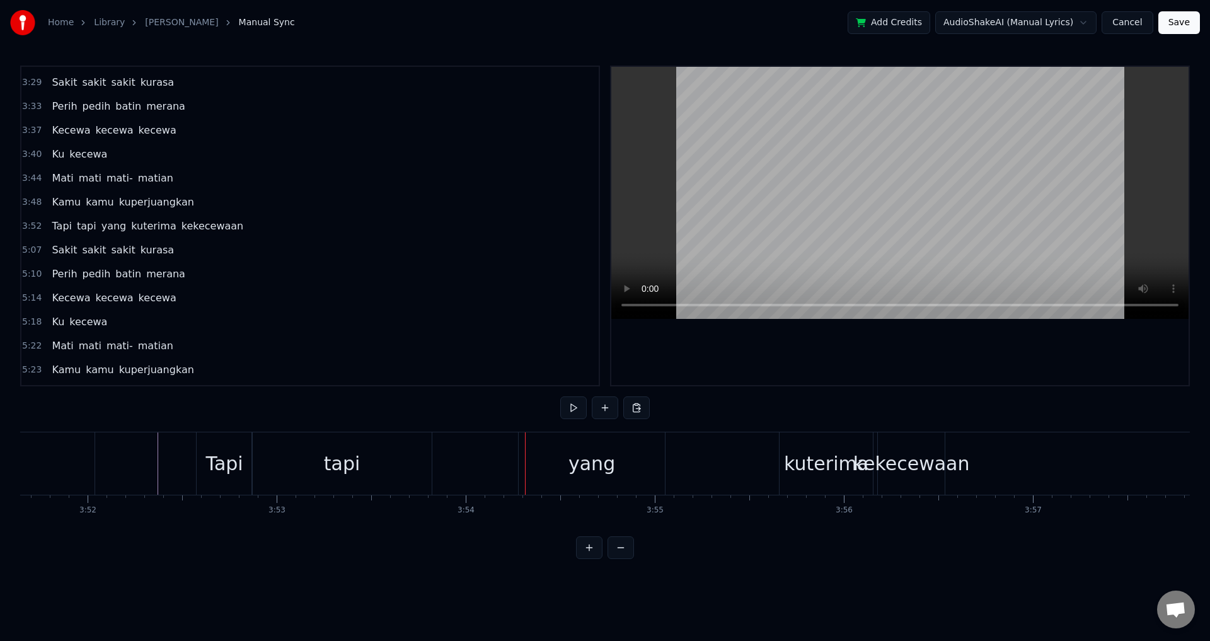
click at [450, 463] on div "Tapi tapi yang kuterima kekecewaan" at bounding box center [572, 463] width 752 height 62
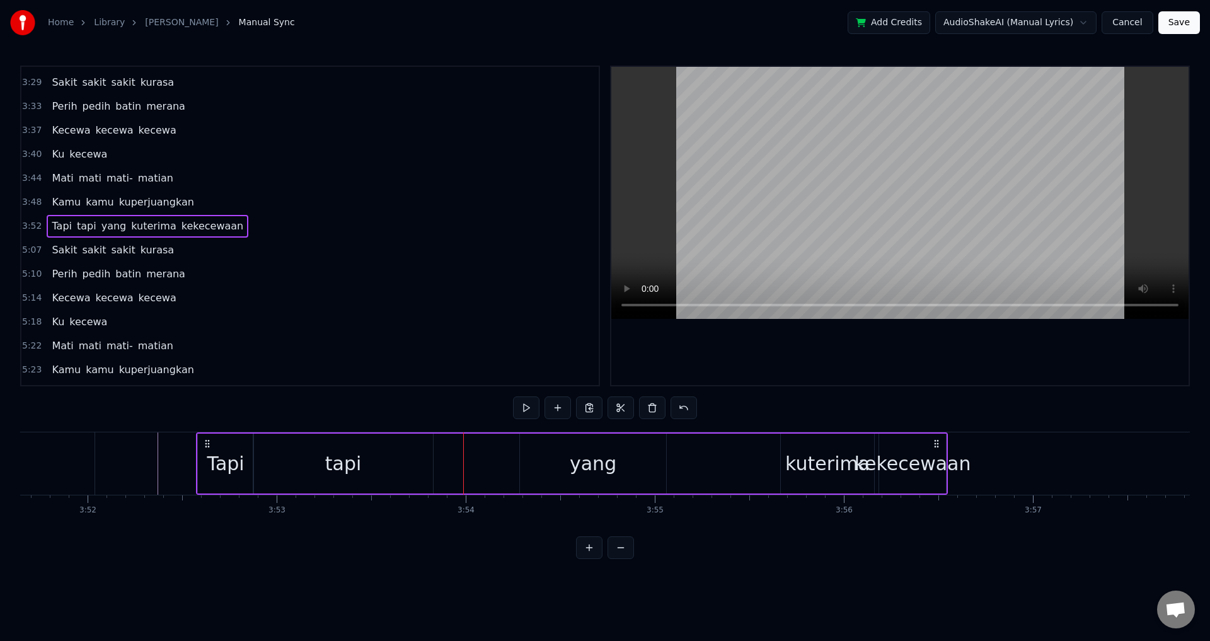
click at [455, 463] on div "Tapi tapi yang kuterima kekecewaan" at bounding box center [572, 463] width 752 height 62
click at [429, 455] on div "tapi" at bounding box center [343, 464] width 180 height 60
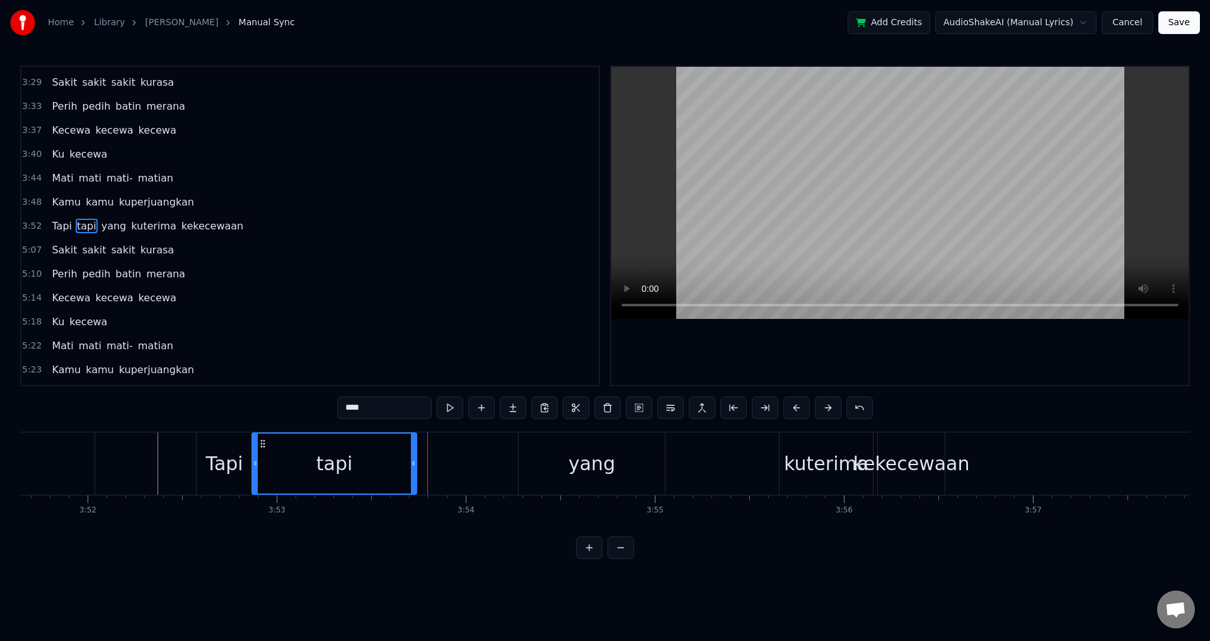
drag, startPoint x: 430, startPoint y: 458, endPoint x: 415, endPoint y: 458, distance: 15.1
click at [415, 458] on icon at bounding box center [413, 463] width 5 height 10
click at [526, 463] on div "yang" at bounding box center [592, 463] width 146 height 62
type input "****"
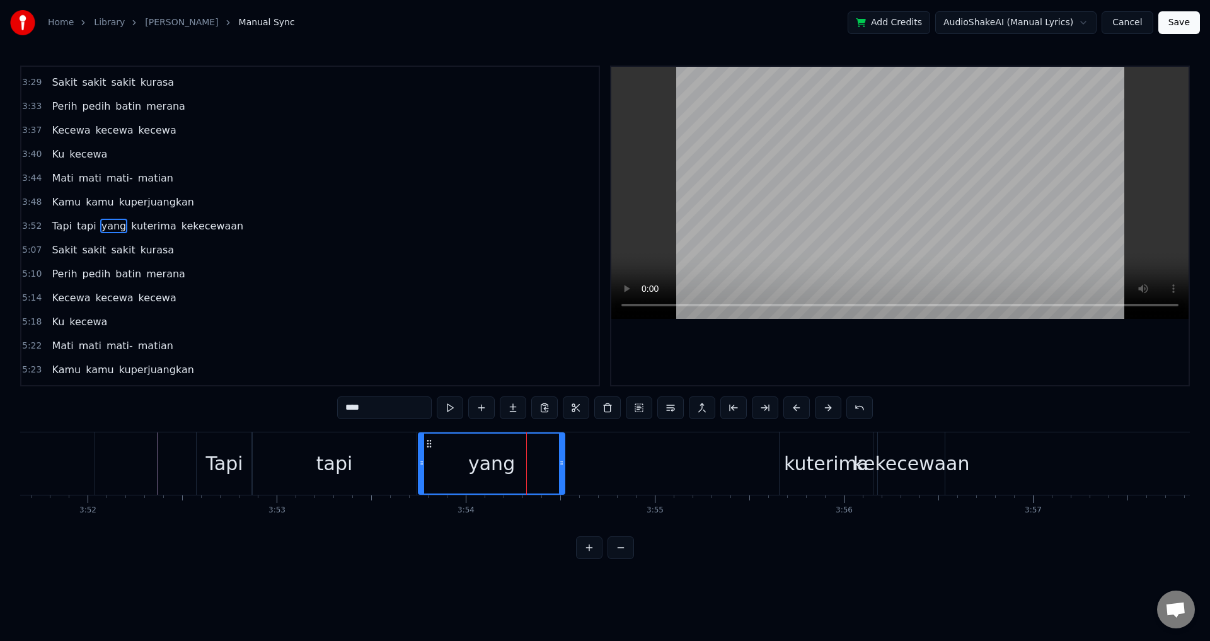
drag, startPoint x: 526, startPoint y: 443, endPoint x: 429, endPoint y: 446, distance: 96.5
click at [429, 446] on icon at bounding box center [429, 444] width 10 height 10
click at [519, 461] on div "yang" at bounding box center [491, 464] width 145 height 60
drag, startPoint x: 564, startPoint y: 461, endPoint x: 487, endPoint y: 464, distance: 77.0
click at [482, 464] on icon at bounding box center [479, 463] width 5 height 10
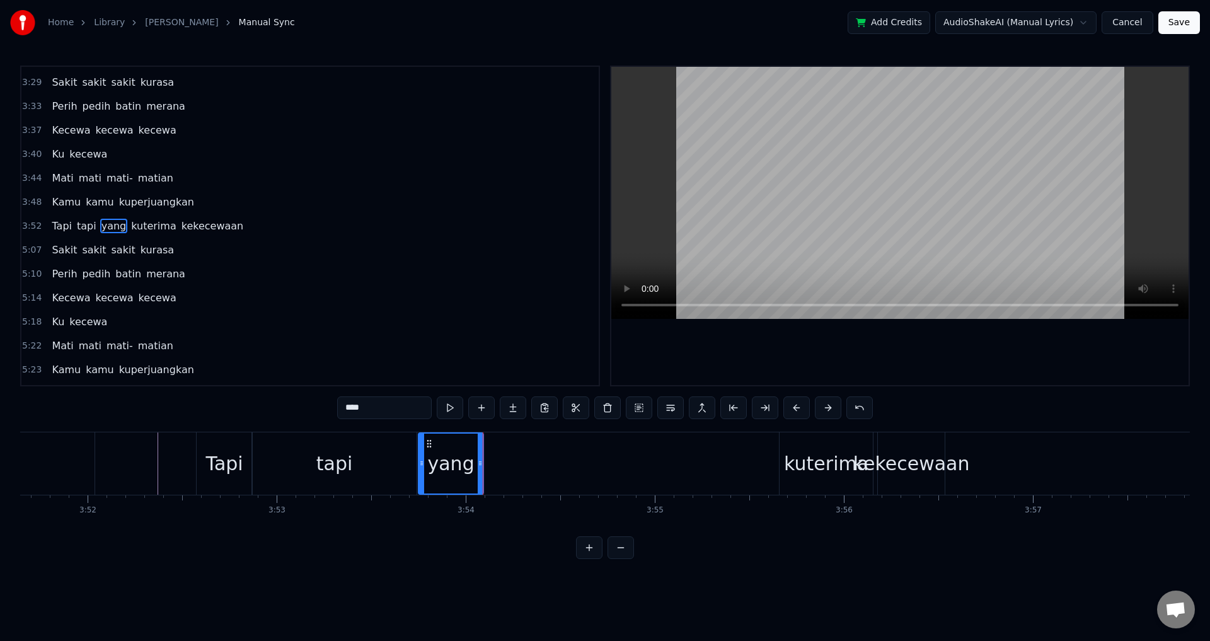
click at [511, 464] on div "Tapi tapi yang kuterima kekecewaan" at bounding box center [572, 463] width 752 height 62
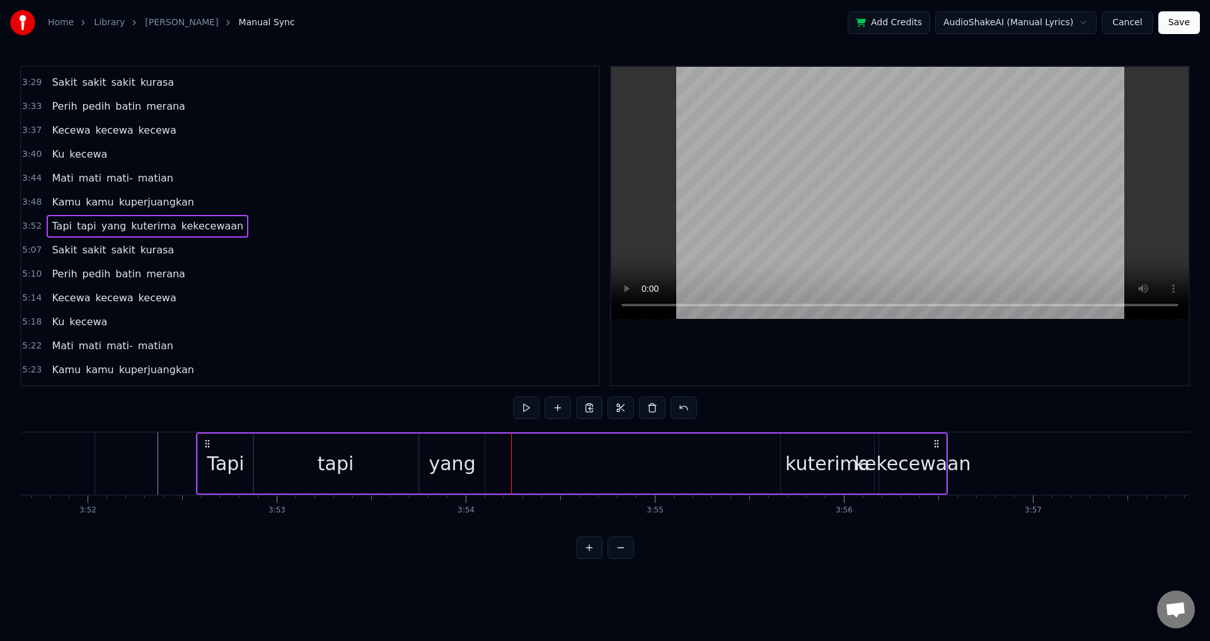
click at [492, 461] on div "Tapi tapi yang kuterima kekecewaan" at bounding box center [572, 463] width 752 height 62
click at [795, 473] on div "kuterima" at bounding box center [828, 464] width 84 height 28
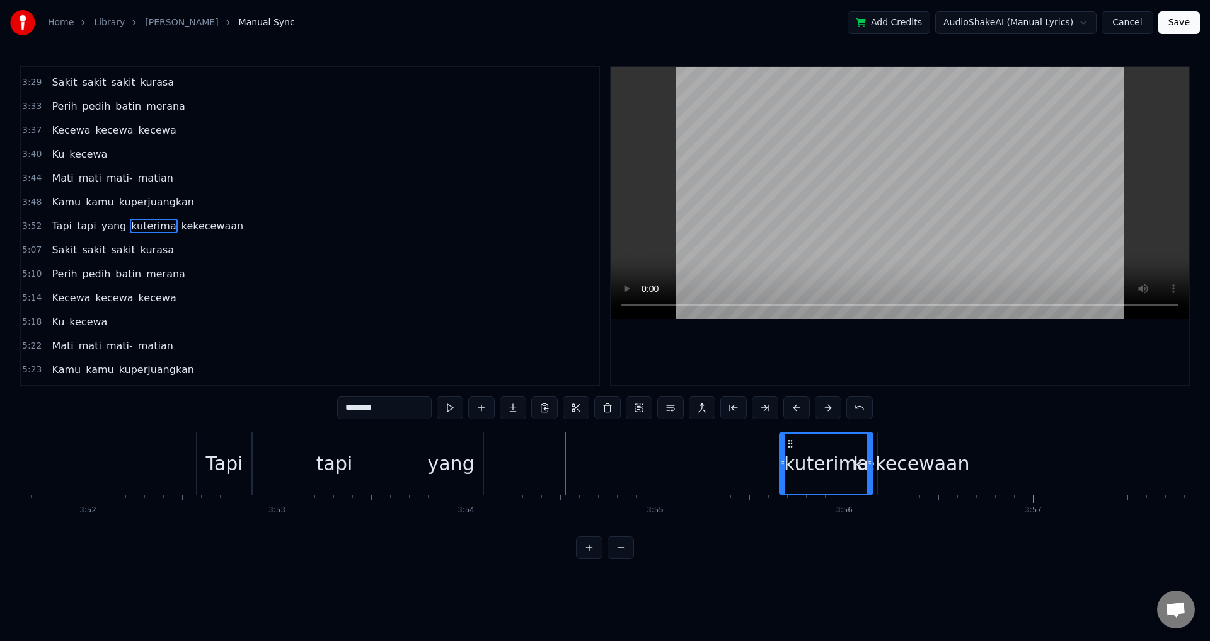
click at [458, 465] on div "yang" at bounding box center [450, 464] width 47 height 28
type input "****"
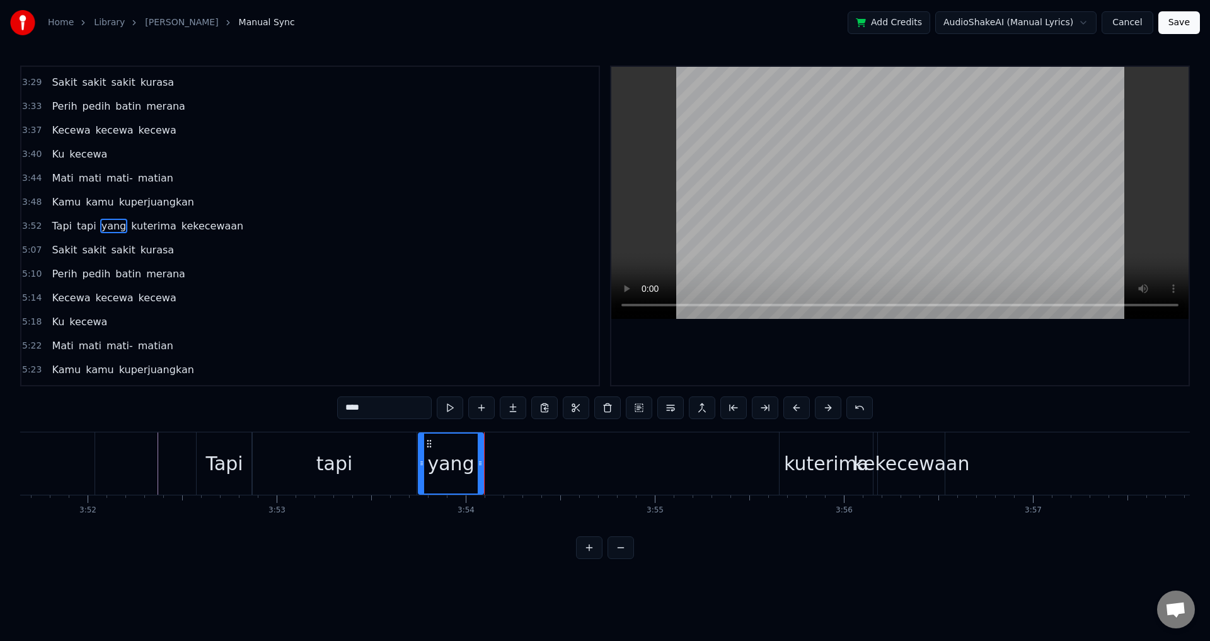
click at [502, 465] on div "Tapi tapi yang kuterima kekecewaan" at bounding box center [572, 463] width 752 height 62
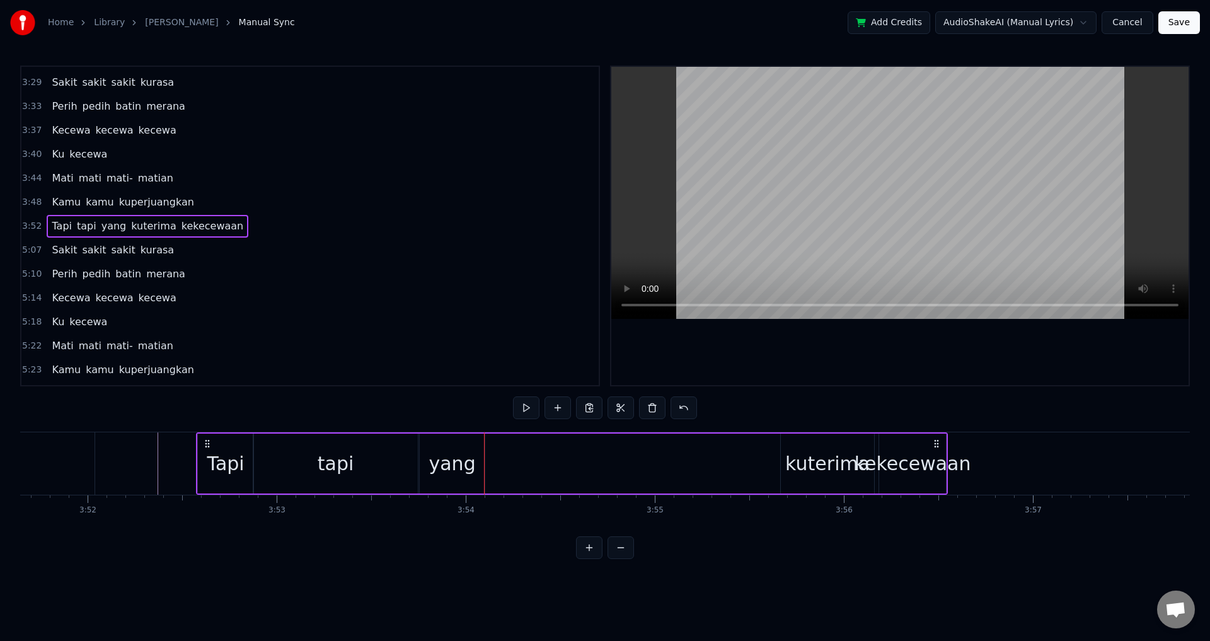
click at [802, 446] on div "kuterima" at bounding box center [827, 464] width 93 height 60
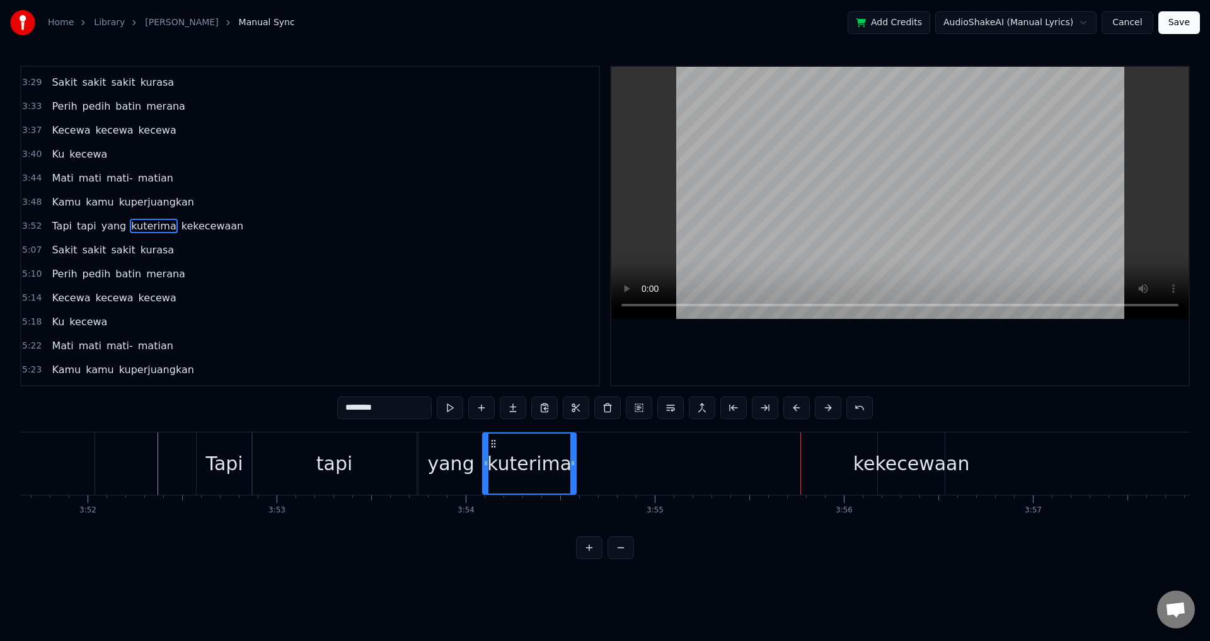
drag, startPoint x: 791, startPoint y: 443, endPoint x: 494, endPoint y: 454, distance: 297.2
click at [494, 454] on div "kuterima" at bounding box center [530, 464] width 92 height 60
drag, startPoint x: 572, startPoint y: 468, endPoint x: 659, endPoint y: 467, distance: 87.0
click at [659, 467] on div at bounding box center [660, 464] width 5 height 60
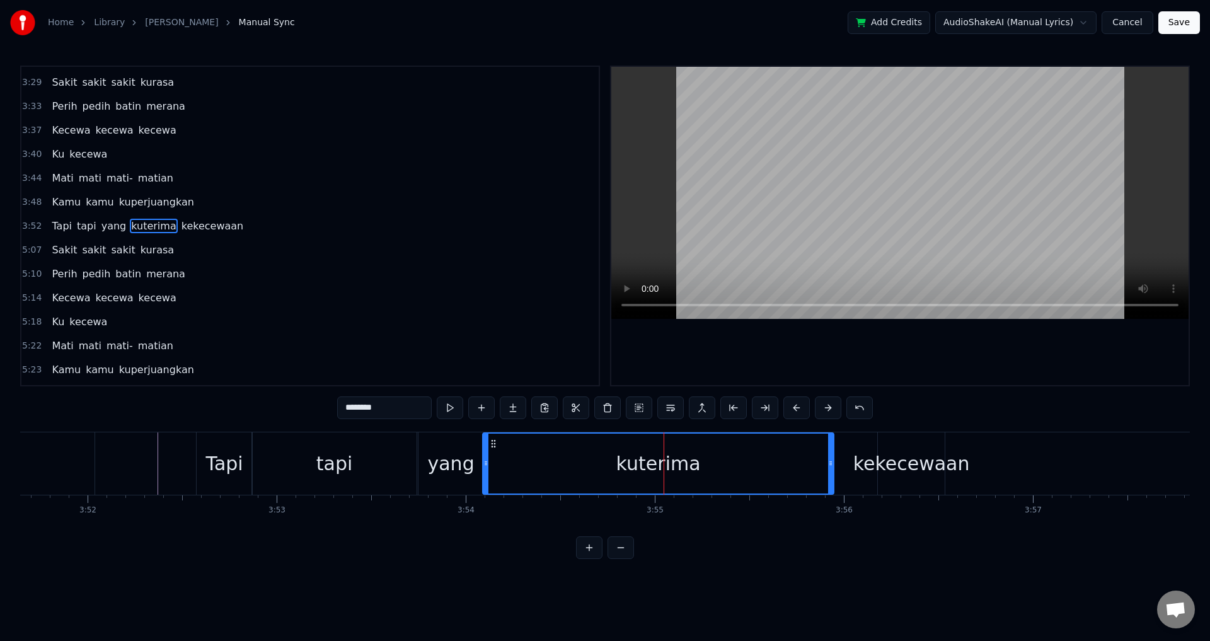
drag, startPoint x: 661, startPoint y: 461, endPoint x: 832, endPoint y: 462, distance: 170.9
click at [832, 462] on icon at bounding box center [830, 463] width 5 height 10
click at [894, 469] on div "kekecewaan" at bounding box center [912, 464] width 117 height 28
type input "**********"
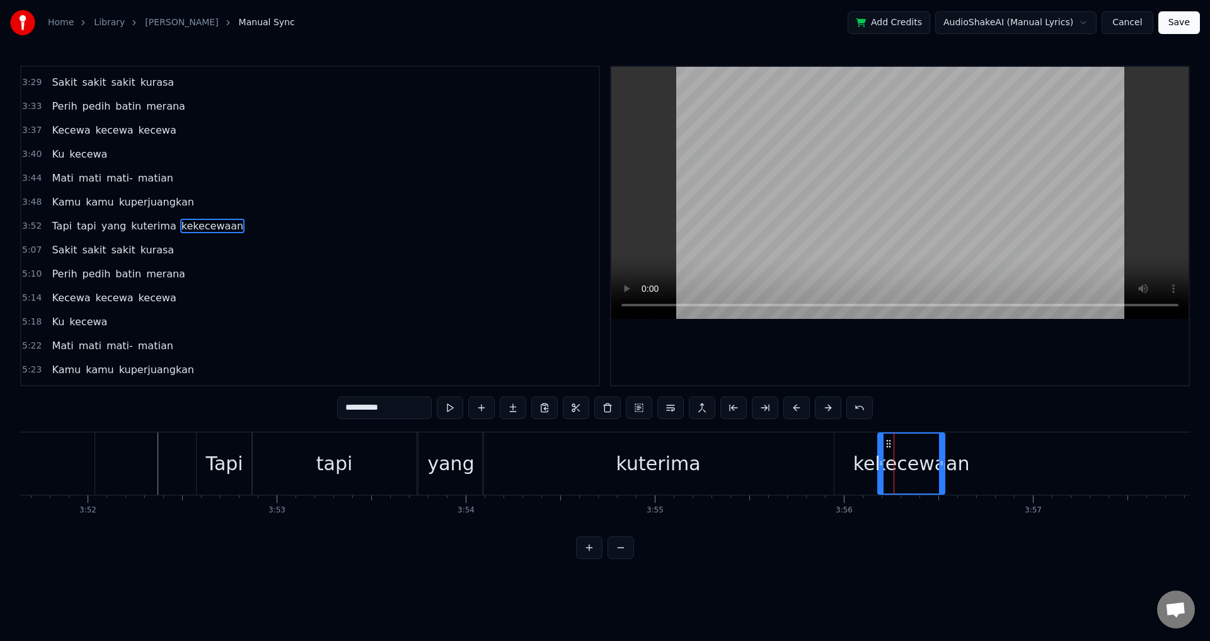
click at [854, 441] on div "Tapi tapi yang kuterima kekecewaan" at bounding box center [572, 463] width 752 height 62
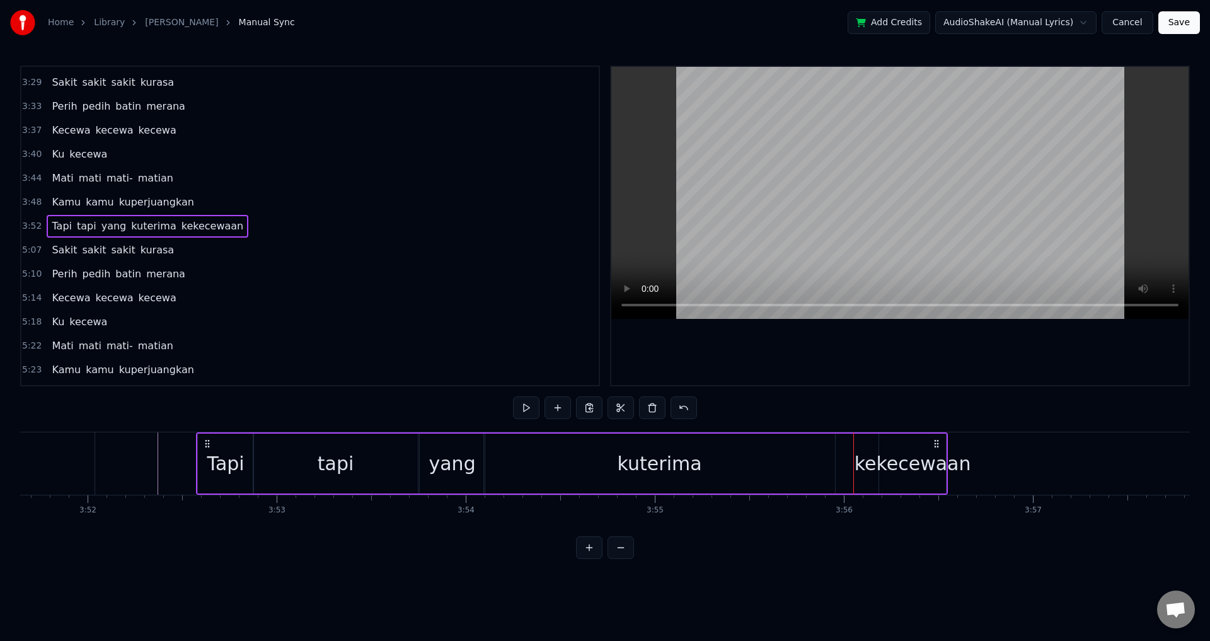
click at [895, 443] on div "kekecewaan" at bounding box center [912, 464] width 67 height 60
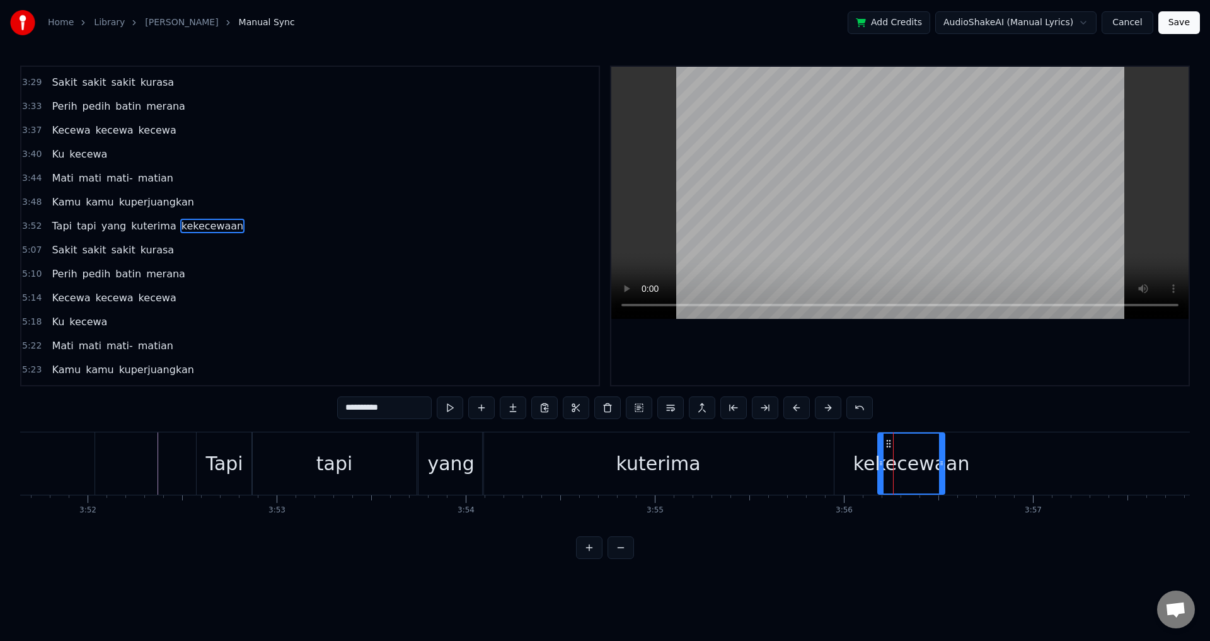
click at [870, 442] on div "Tapi tapi yang kuterima kekecewaan" at bounding box center [572, 463] width 752 height 62
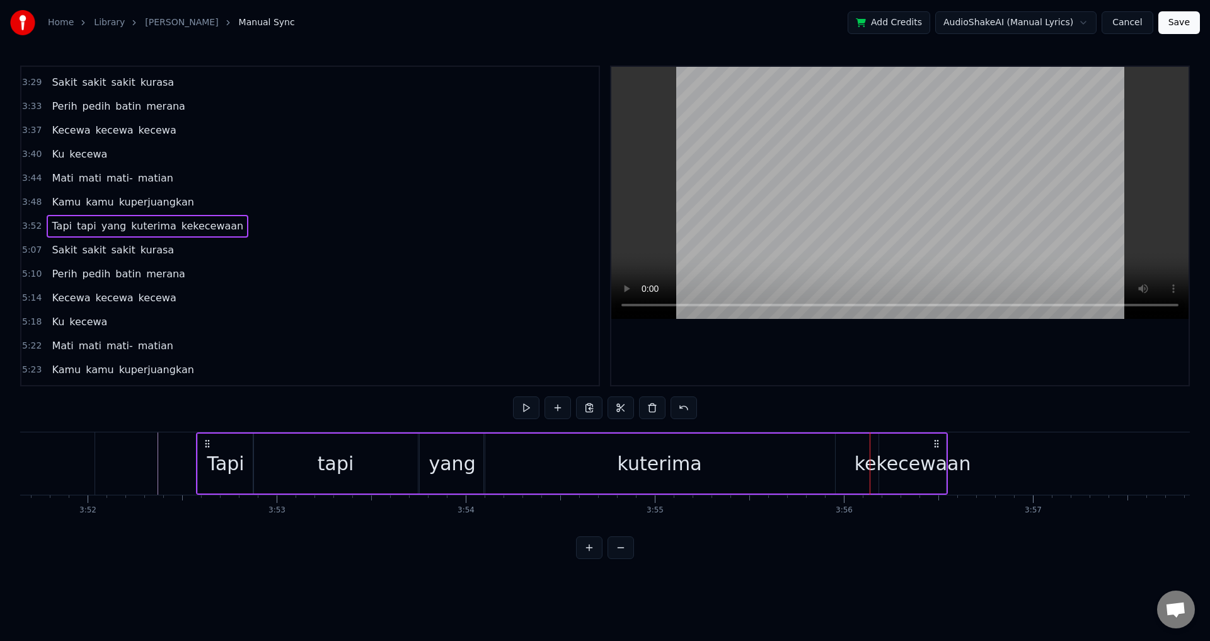
click at [890, 443] on div "kekecewaan" at bounding box center [912, 464] width 67 height 60
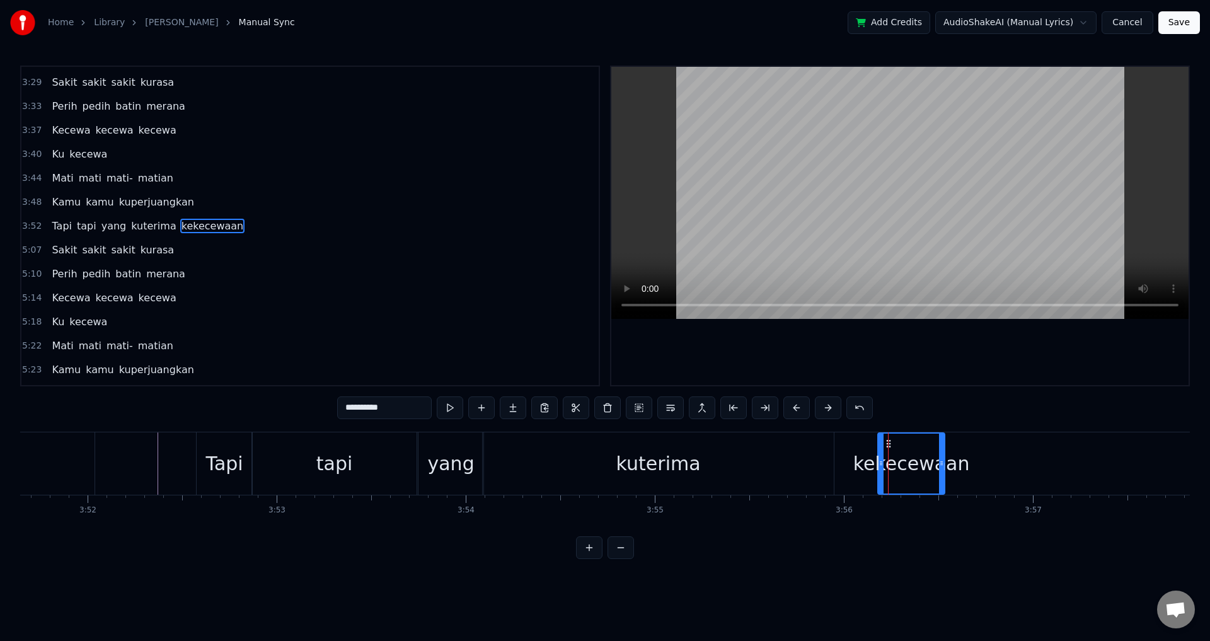
drag, startPoint x: 888, startPoint y: 441, endPoint x: 883, endPoint y: 447, distance: 7.6
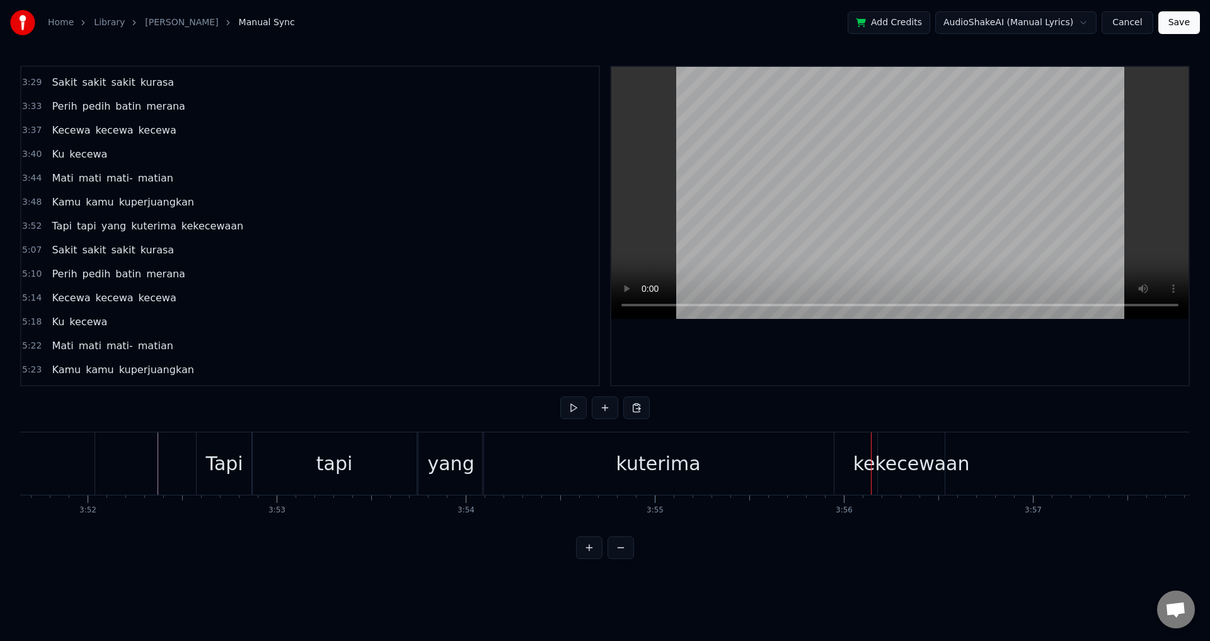
click at [888, 455] on div "kekecewaan" at bounding box center [912, 464] width 117 height 28
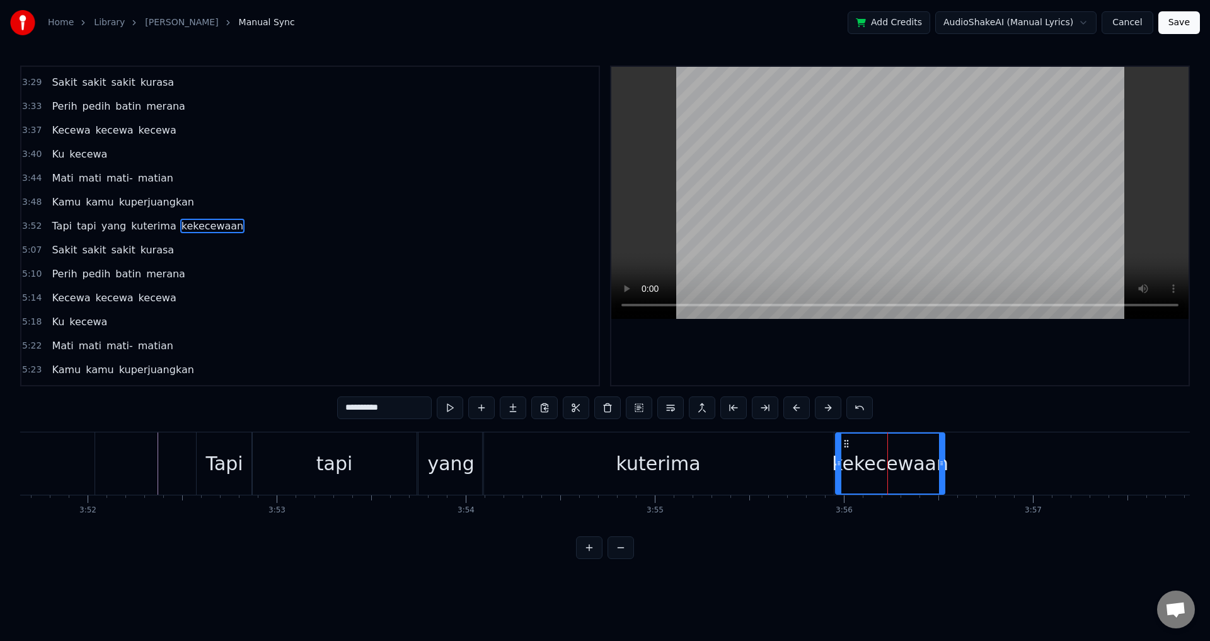
drag, startPoint x: 879, startPoint y: 453, endPoint x: 837, endPoint y: 456, distance: 42.3
click at [837, 456] on div at bounding box center [839, 464] width 5 height 60
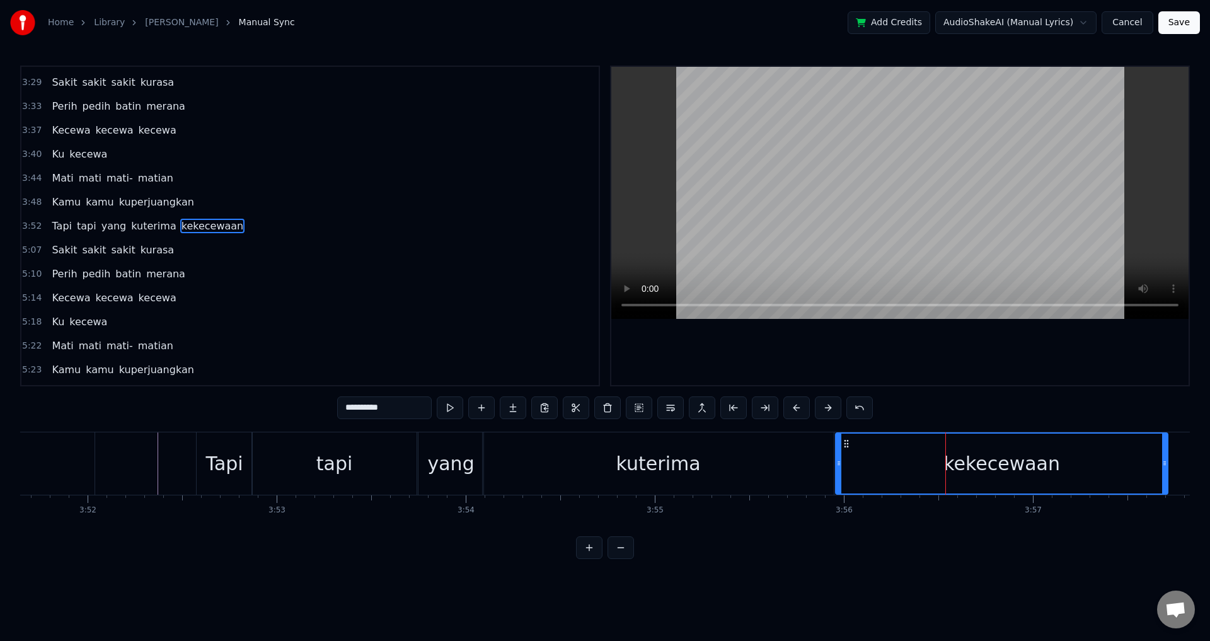
drag, startPoint x: 939, startPoint y: 466, endPoint x: 1166, endPoint y: 468, distance: 226.3
click at [1166, 468] on icon at bounding box center [1165, 463] width 5 height 10
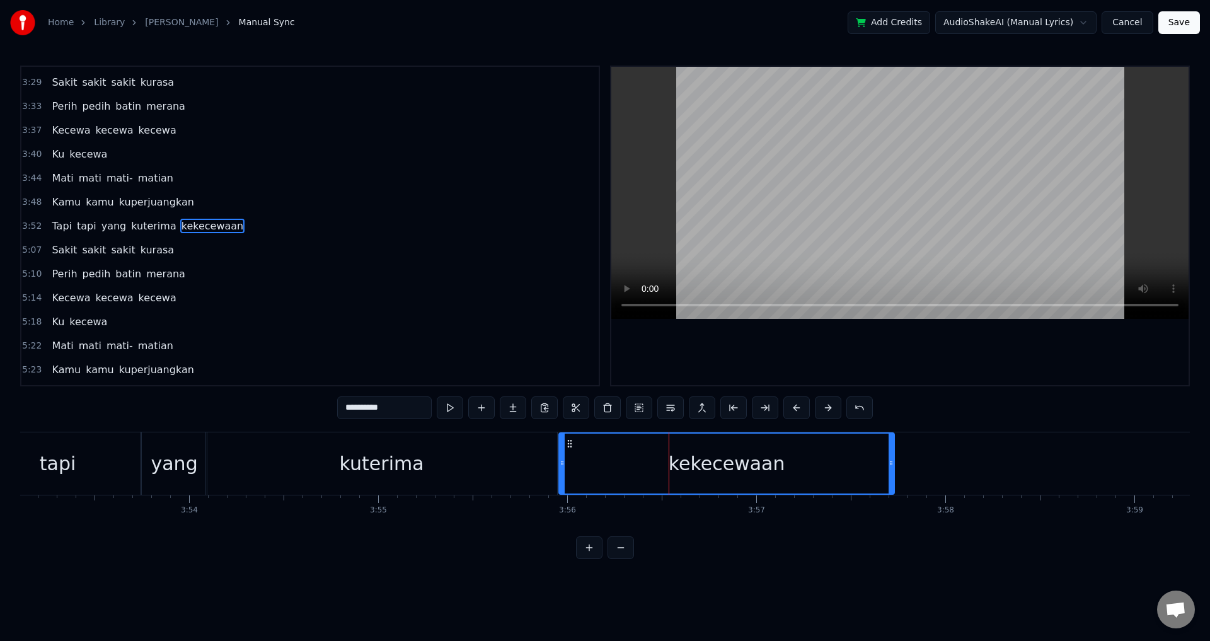
scroll to position [0, 44115]
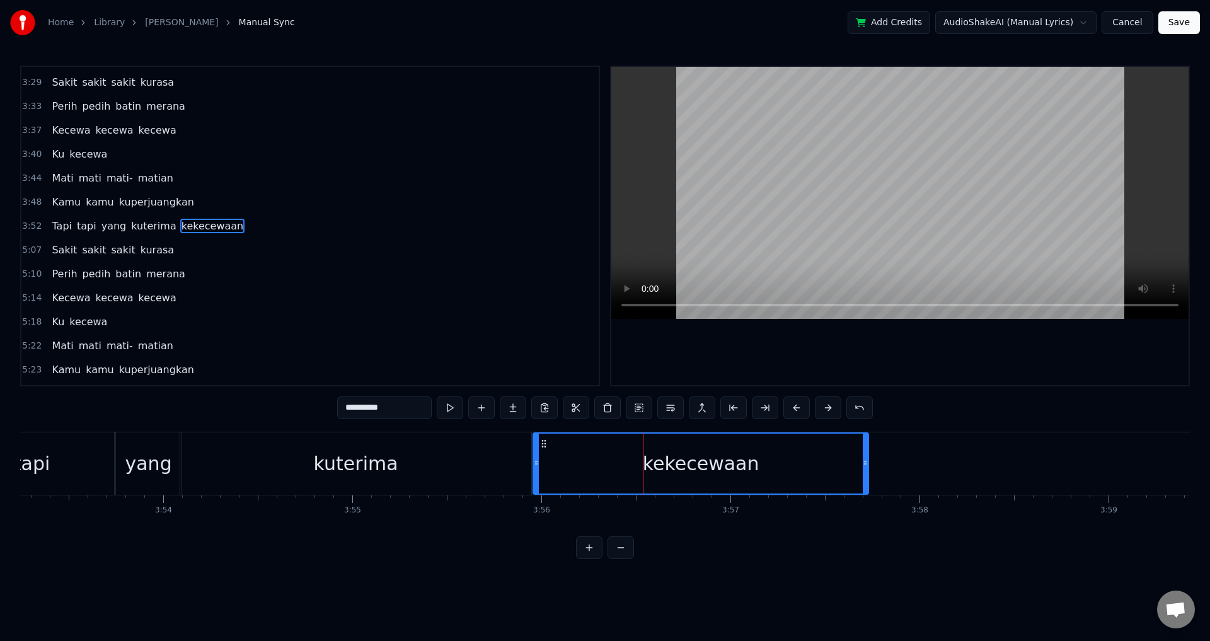
click at [806, 465] on div "kekecewaan" at bounding box center [701, 464] width 334 height 60
drag, startPoint x: 866, startPoint y: 460, endPoint x: 976, endPoint y: 458, distance: 110.3
click at [976, 460] on icon at bounding box center [973, 463] width 5 height 10
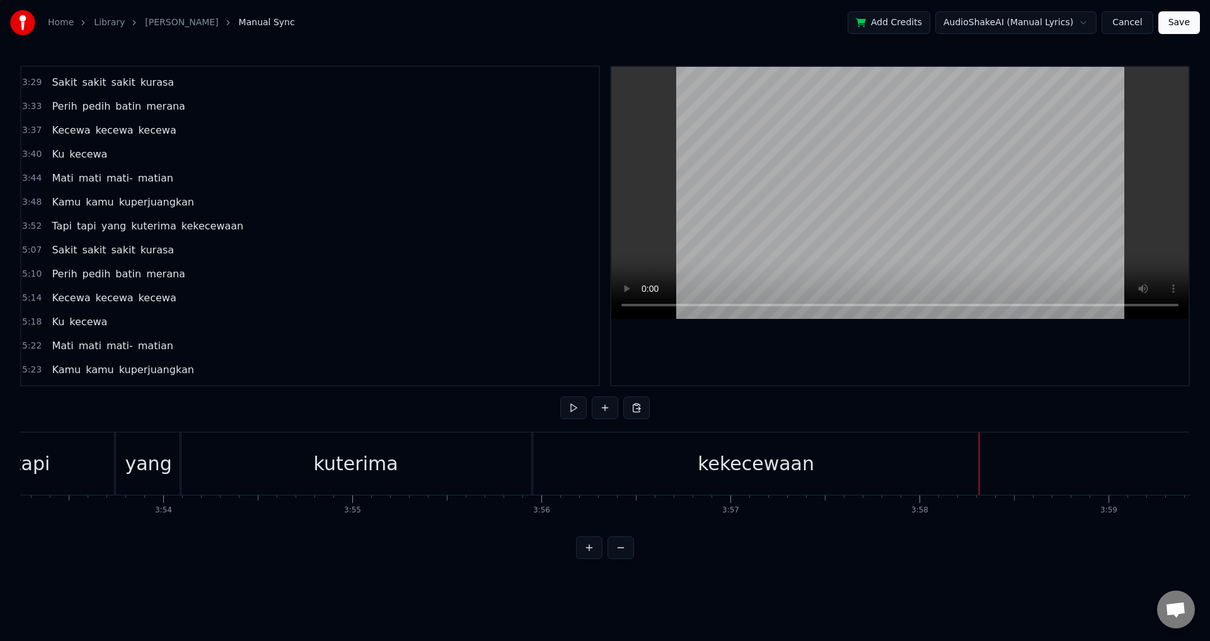
click at [977, 460] on div "kekecewaan" at bounding box center [756, 463] width 446 height 62
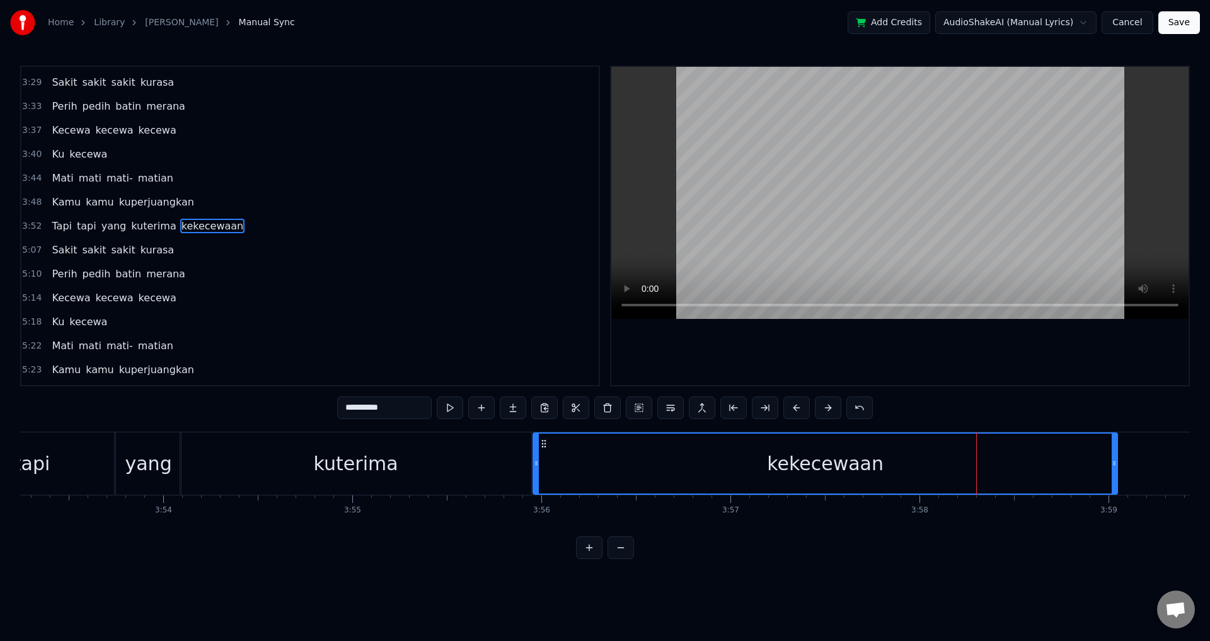
drag, startPoint x: 973, startPoint y: 460, endPoint x: 1112, endPoint y: 464, distance: 138.8
click at [1112, 464] on icon at bounding box center [1114, 463] width 5 height 10
drag, startPoint x: 1114, startPoint y: 465, endPoint x: 1175, endPoint y: 477, distance: 62.3
click at [1175, 477] on div at bounding box center [1175, 464] width 5 height 60
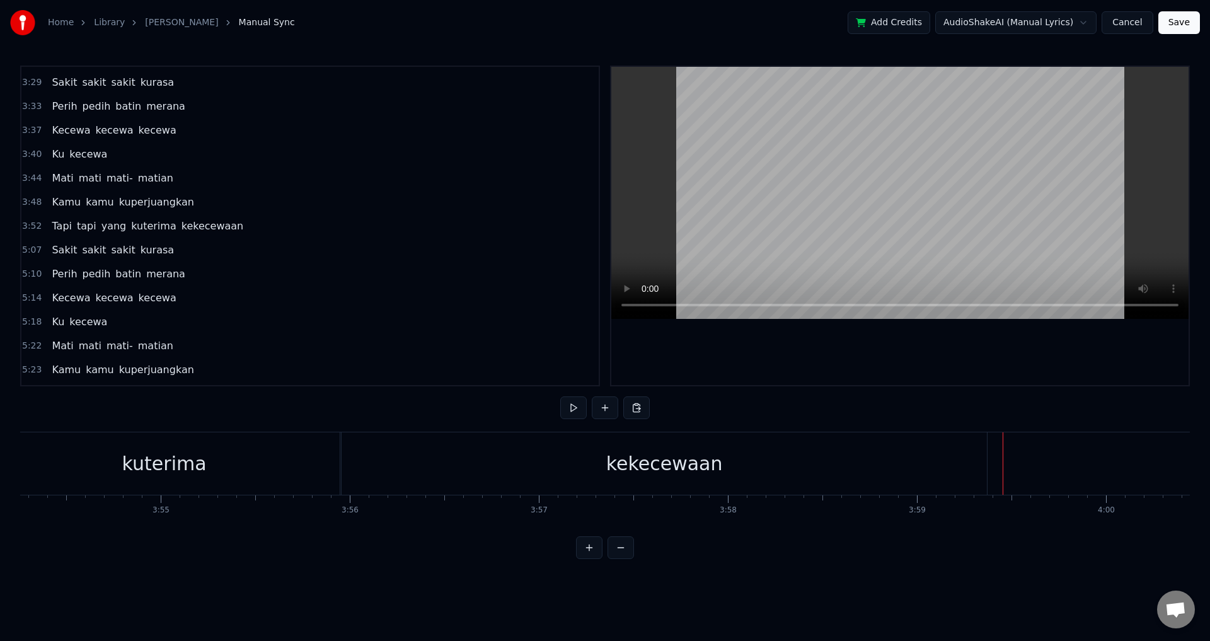
scroll to position [0, 44304]
click at [160, 470] on div "kuterima" at bounding box center [167, 464] width 84 height 28
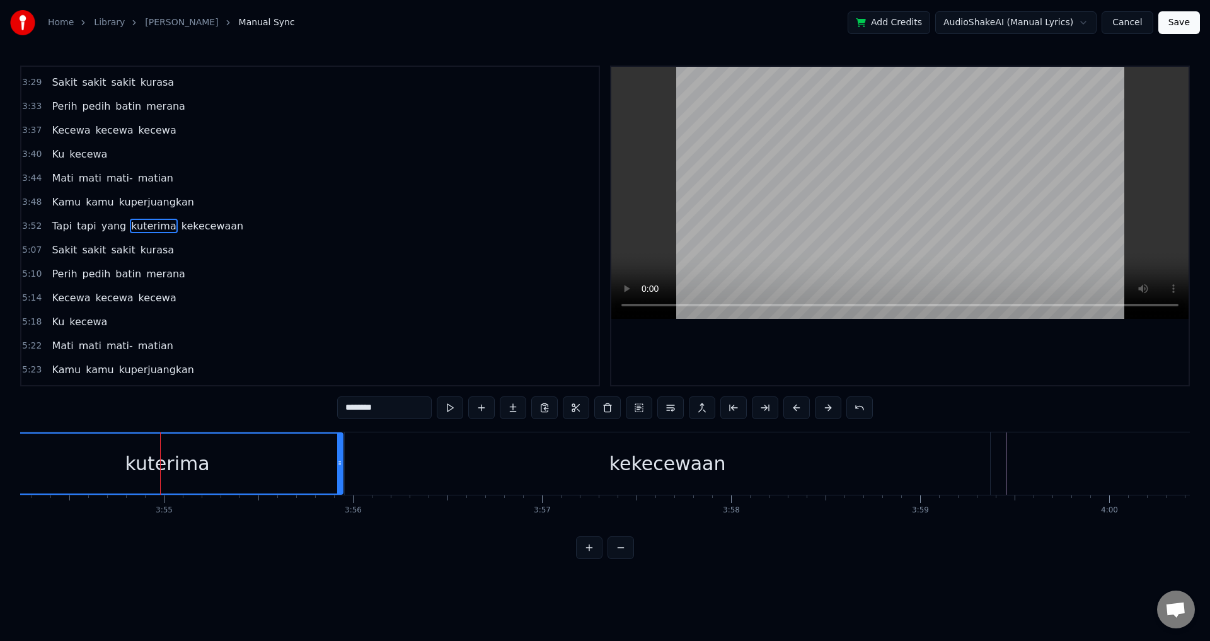
click at [50, 183] on span "Mati" at bounding box center [62, 178] width 24 height 15
type input "****"
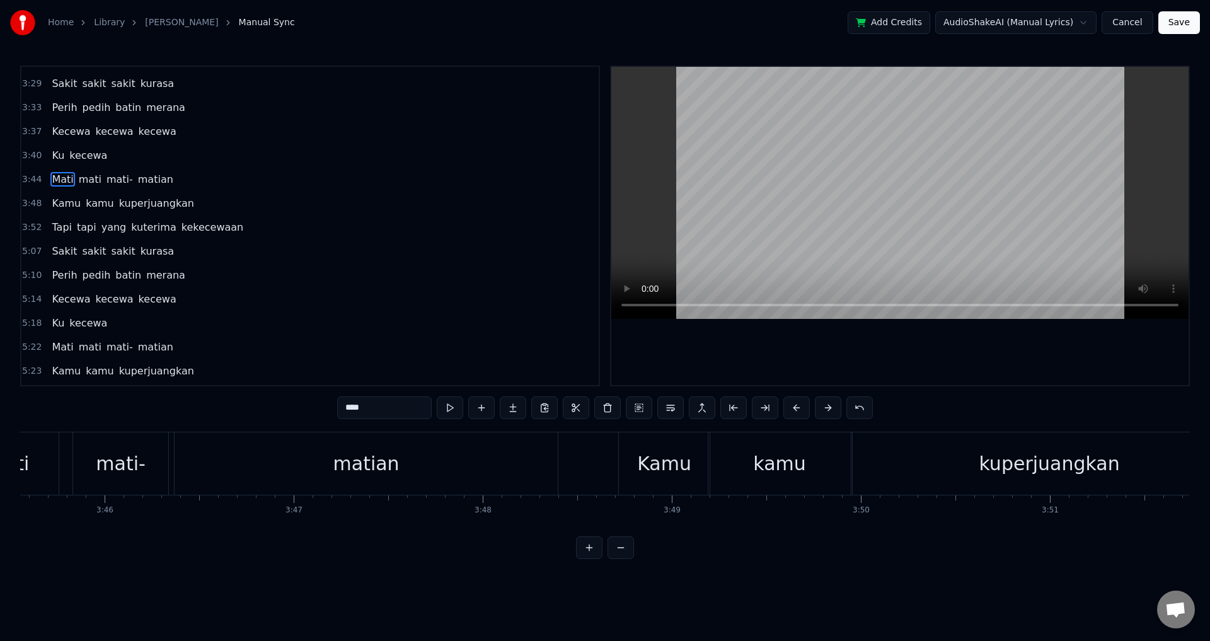
scroll to position [0, 42443]
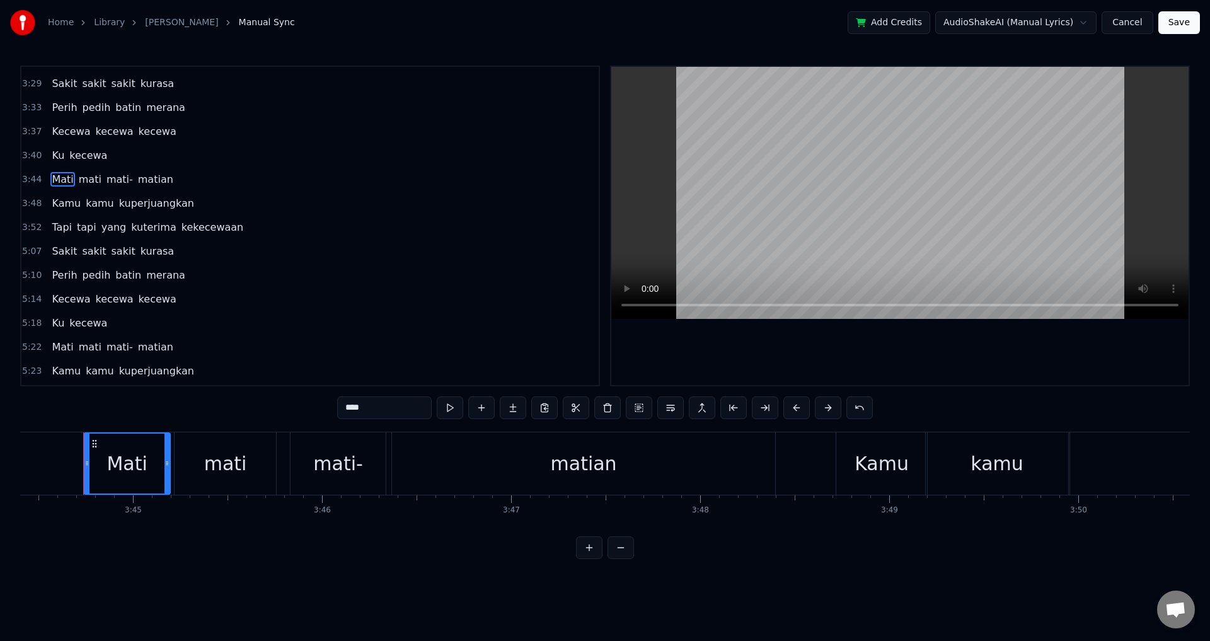
click at [47, 184] on div "Mati [PERSON_NAME]" at bounding box center [112, 179] width 131 height 23
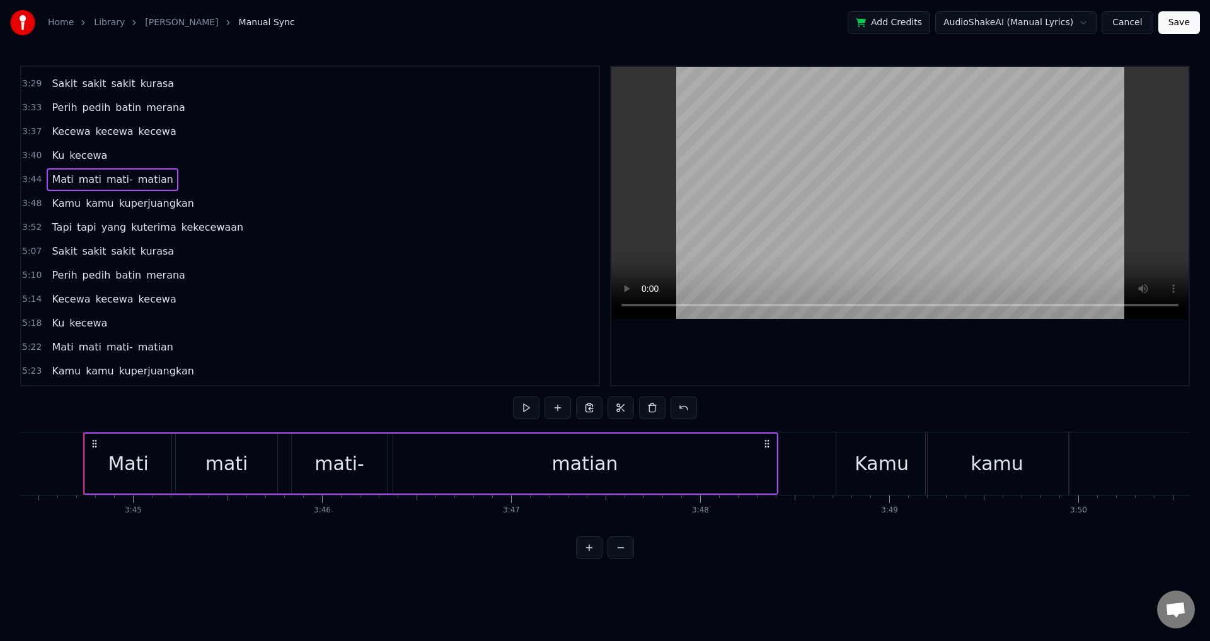
click at [47, 211] on div "Kamu kamu kuperjuangkan" at bounding box center [123, 203] width 152 height 23
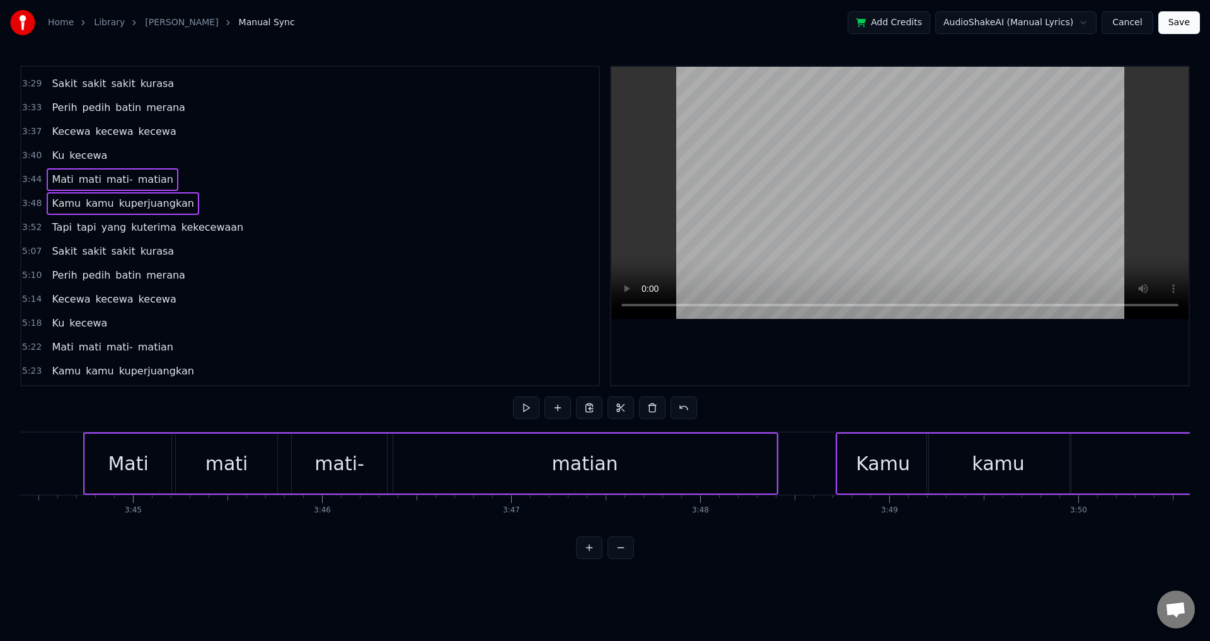
click at [50, 235] on span "Tapi" at bounding box center [61, 227] width 23 height 15
click at [40, 204] on div "3:48 Kamu kamu kuperjuangkan" at bounding box center [310, 202] width 578 height 24
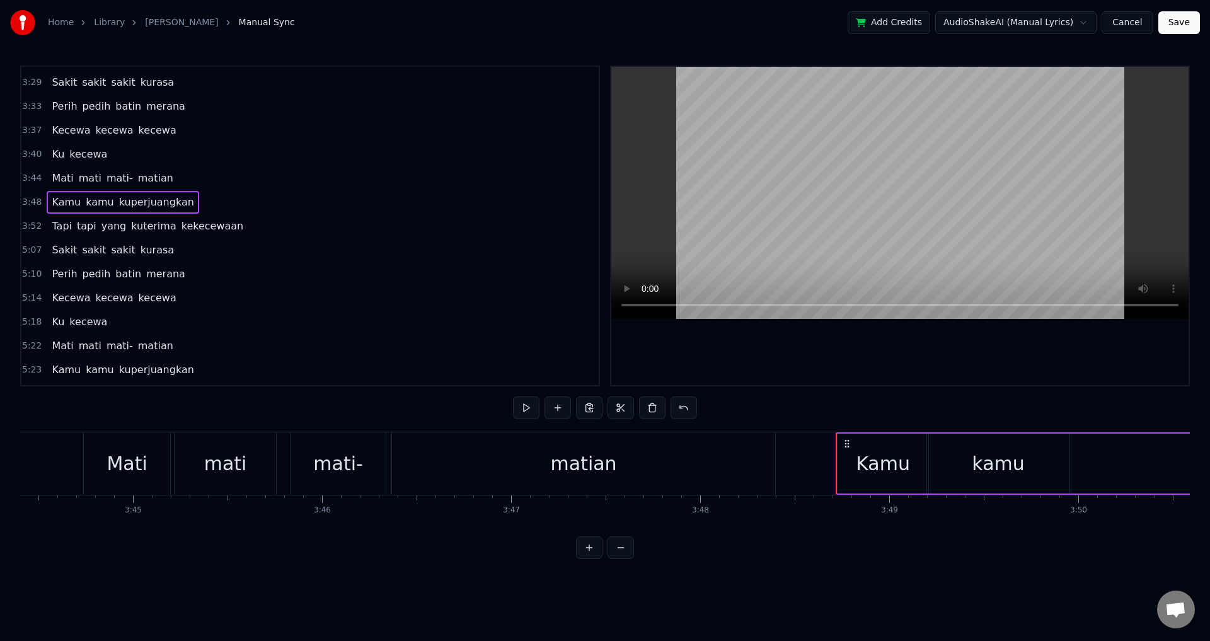
click at [47, 180] on div "Mati [PERSON_NAME]" at bounding box center [112, 178] width 131 height 23
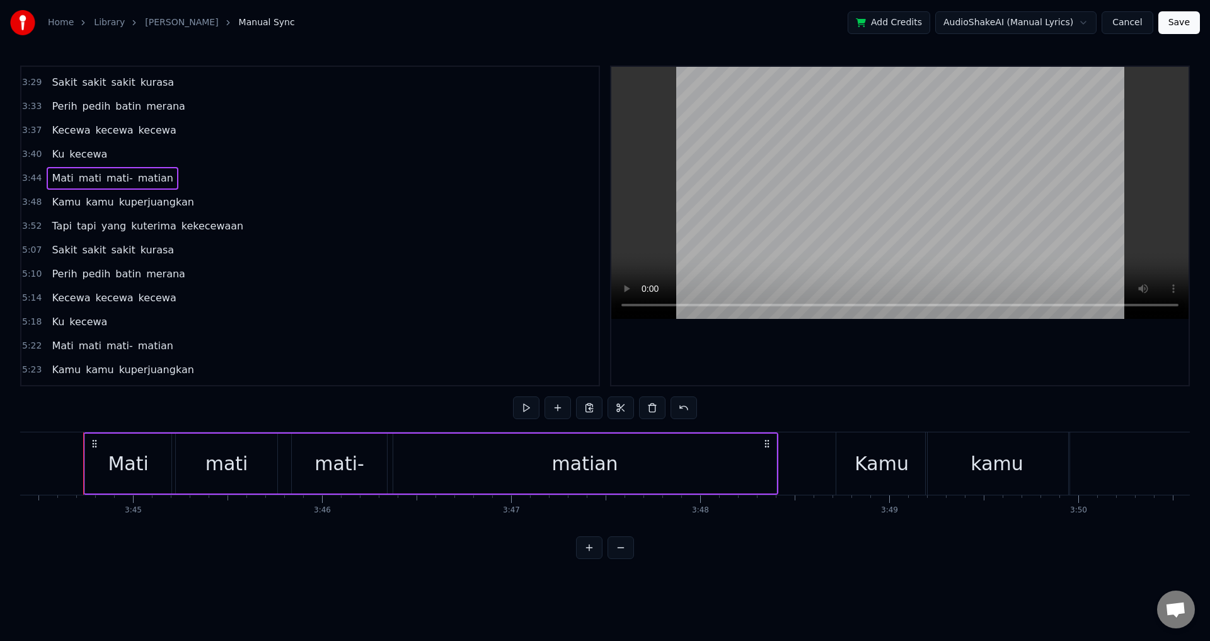
click at [47, 209] on div "Kamu kamu kuperjuangkan" at bounding box center [123, 202] width 152 height 23
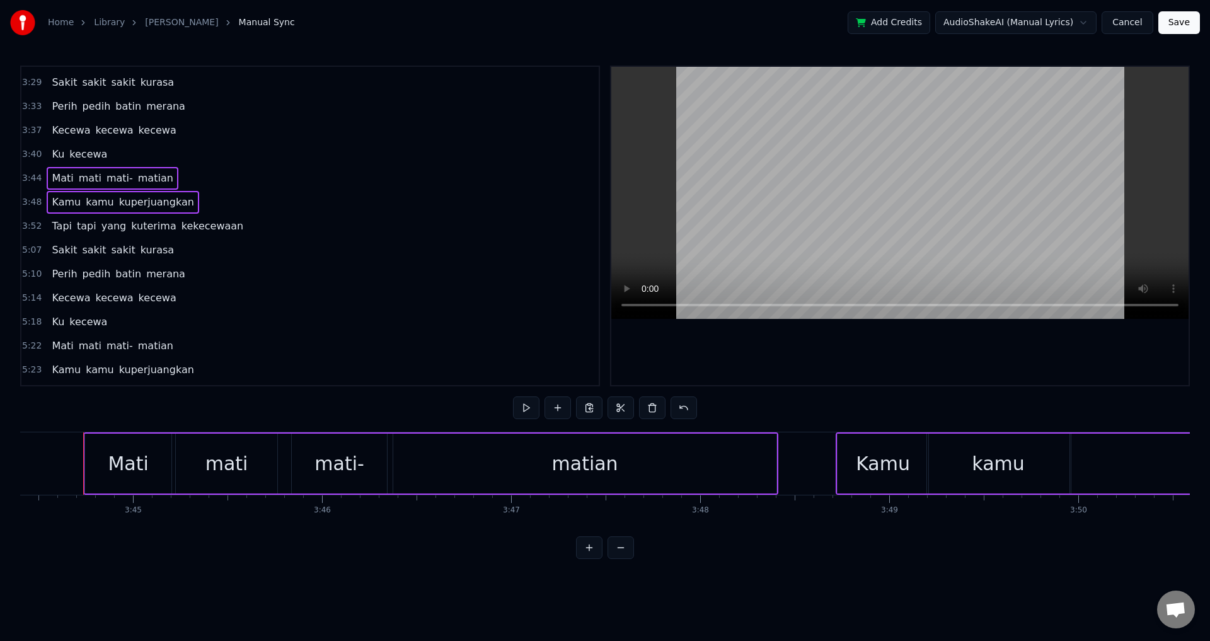
click at [50, 231] on span "Tapi" at bounding box center [61, 226] width 23 height 15
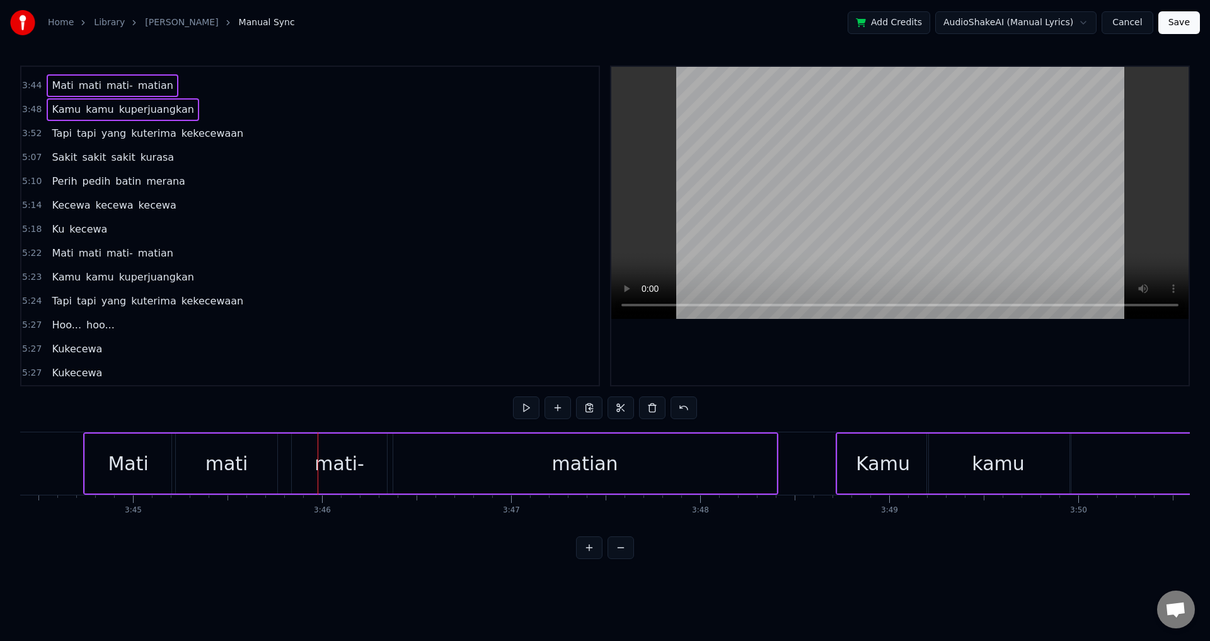
click at [47, 136] on div "Tapi tapi yang kuterima kekecewaan" at bounding box center [148, 133] width 202 height 23
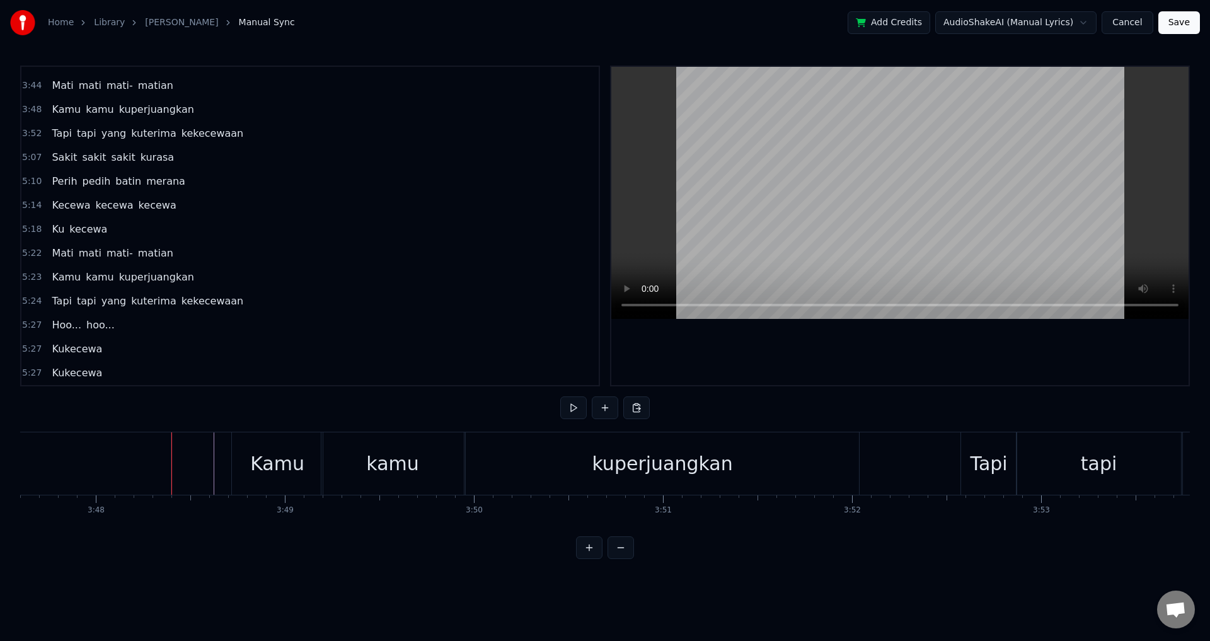
scroll to position [0, 43049]
click at [1188, 469] on div "yang" at bounding box center [1215, 463] width 65 height 62
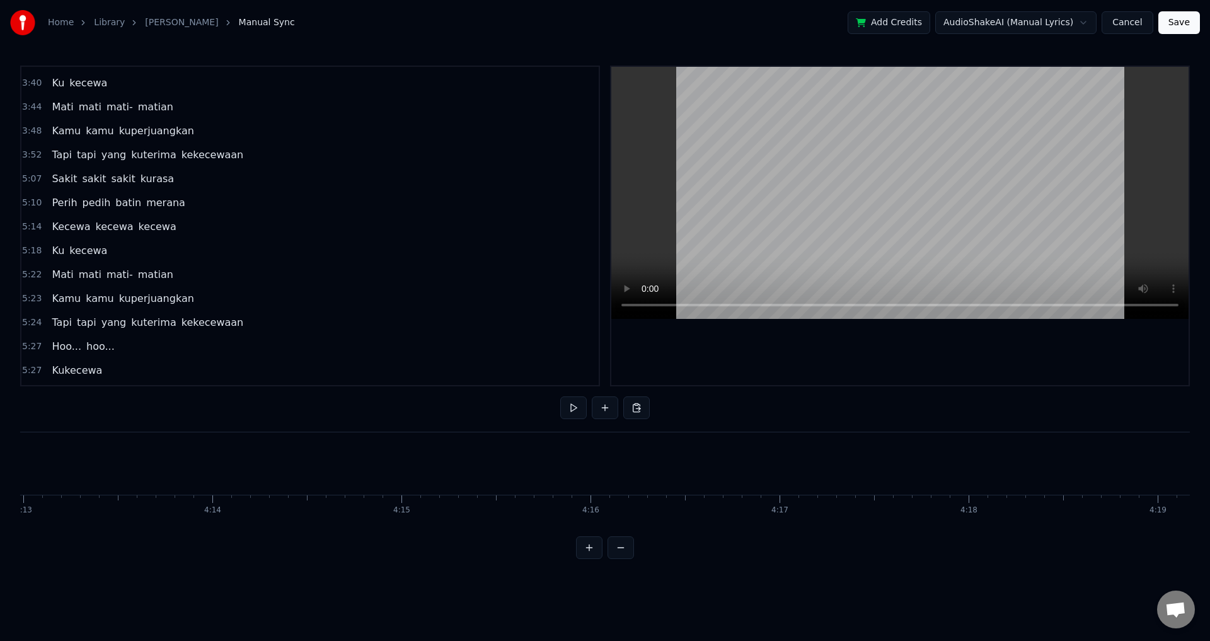
scroll to position [0, 47910]
click at [50, 253] on span "Ku" at bounding box center [57, 250] width 15 height 15
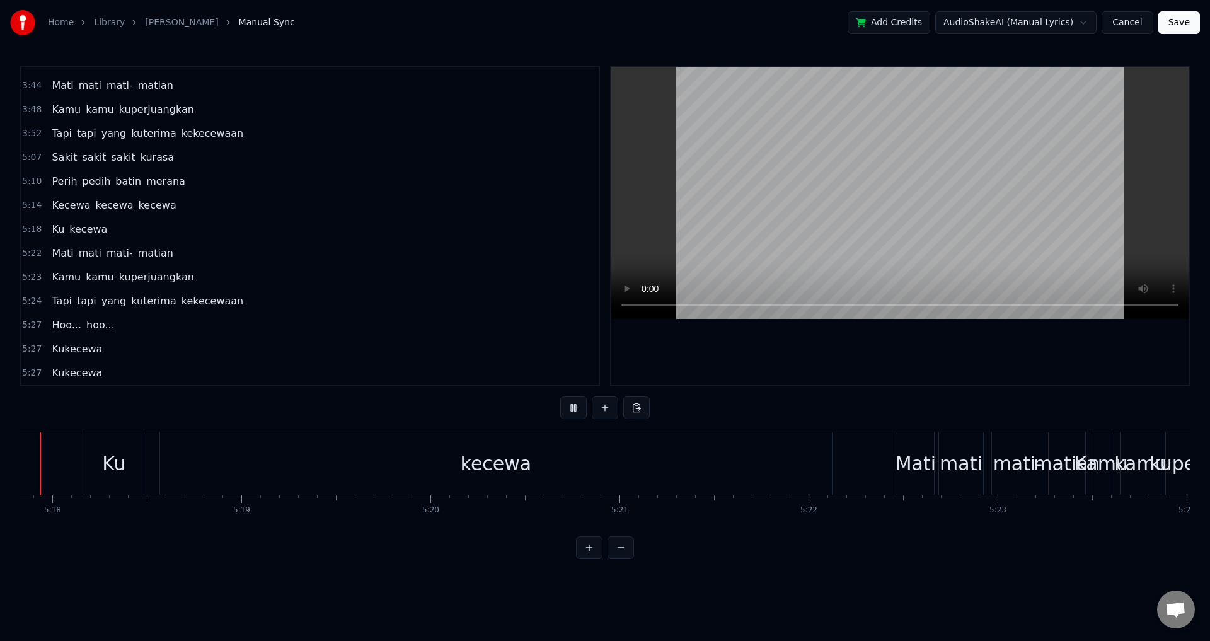
scroll to position [0, 60071]
click at [228, 477] on div "kecewa" at bounding box center [539, 463] width 672 height 62
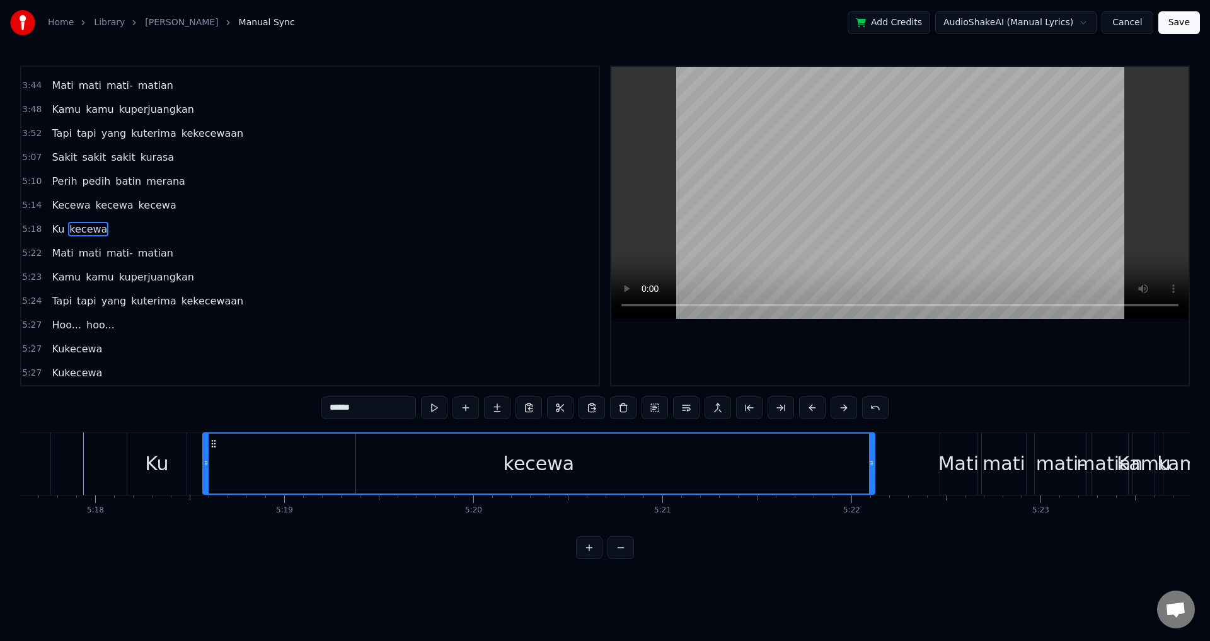
click at [1130, 304] on video at bounding box center [901, 193] width 578 height 252
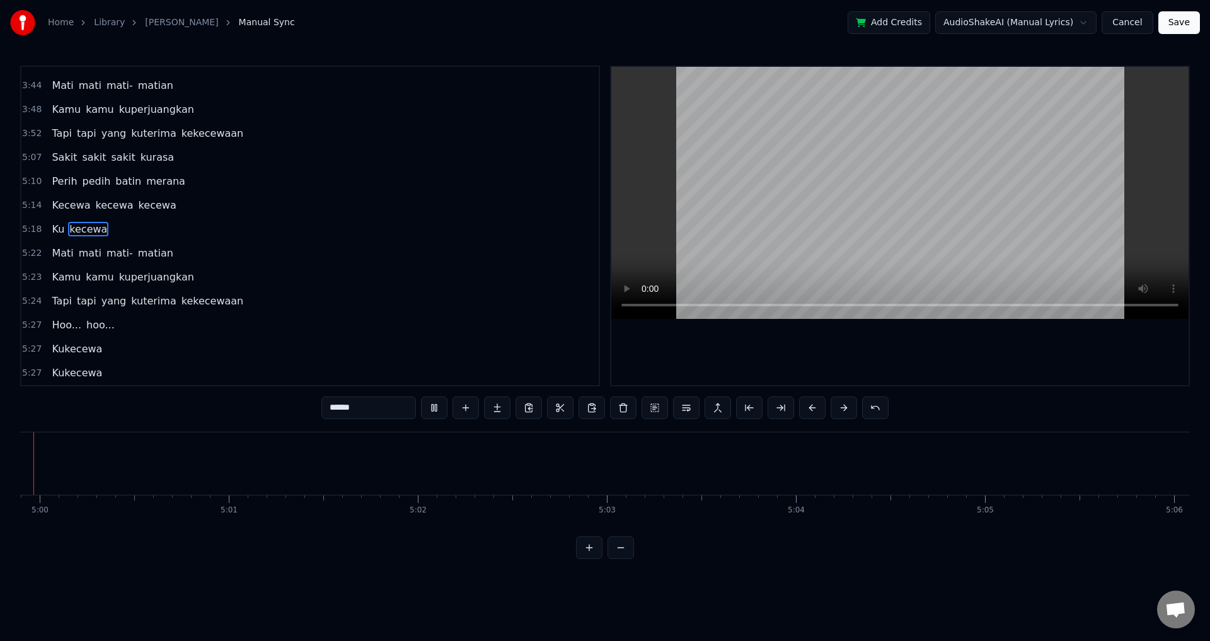
scroll to position [0, 56655]
click at [1142, 305] on video at bounding box center [901, 193] width 578 height 252
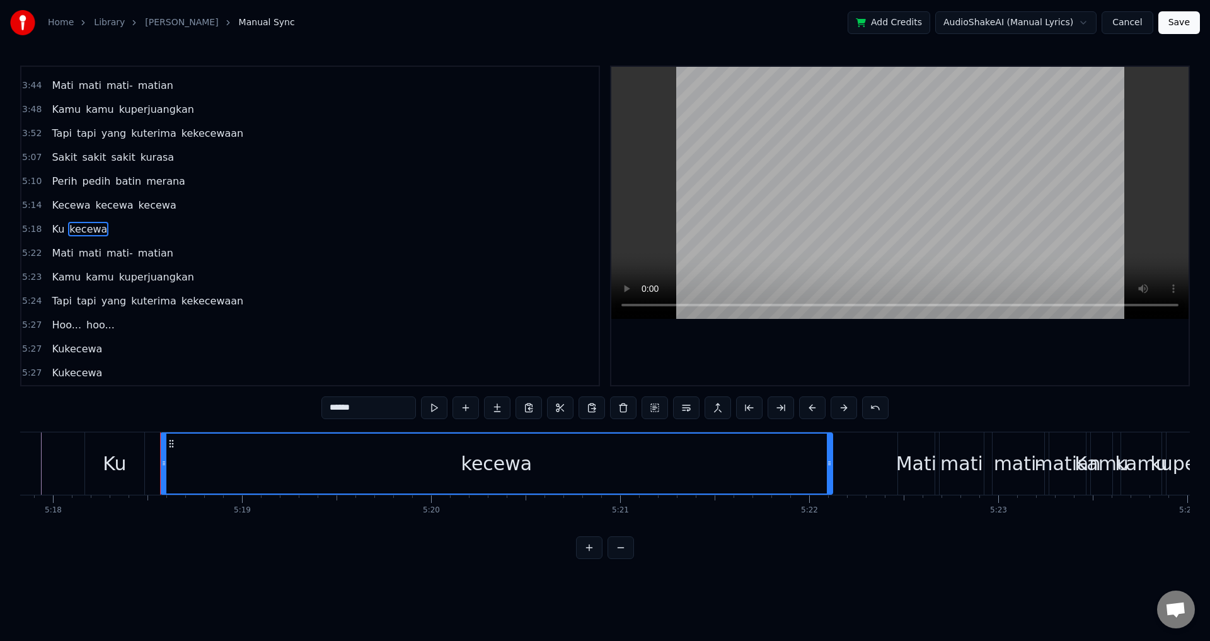
scroll to position [0, 60089]
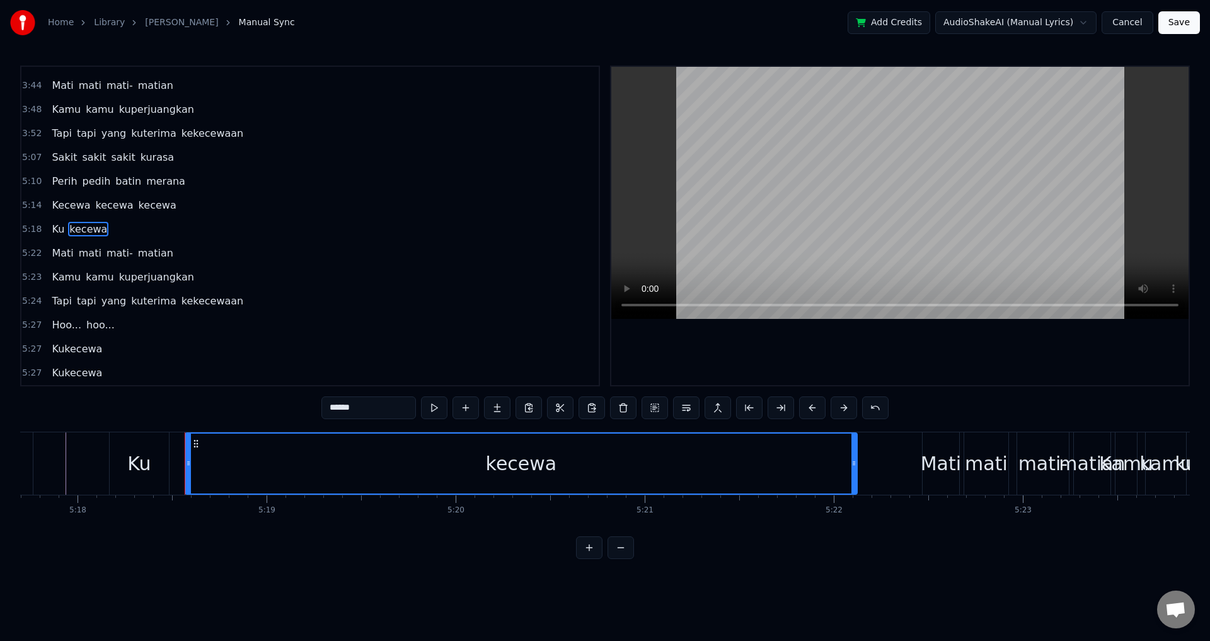
click at [150, 463] on div "Ku" at bounding box center [138, 464] width 23 height 28
type input "**"
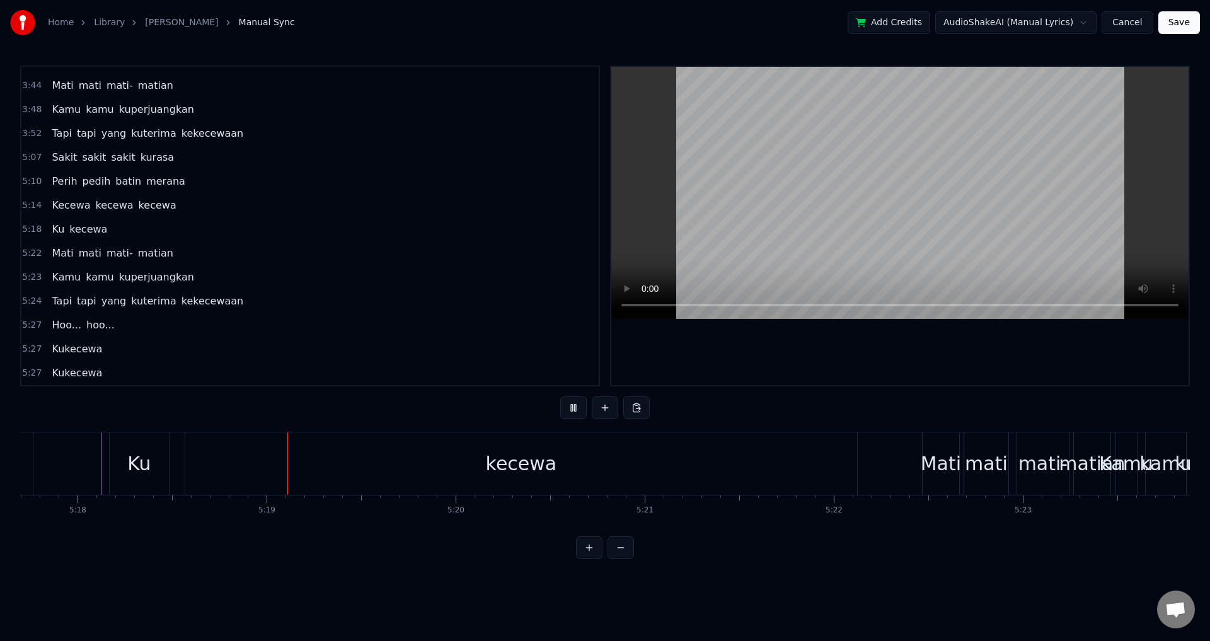
click at [42, 160] on div "5:07 Sakit sakit sakit kurasa" at bounding box center [310, 158] width 578 height 24
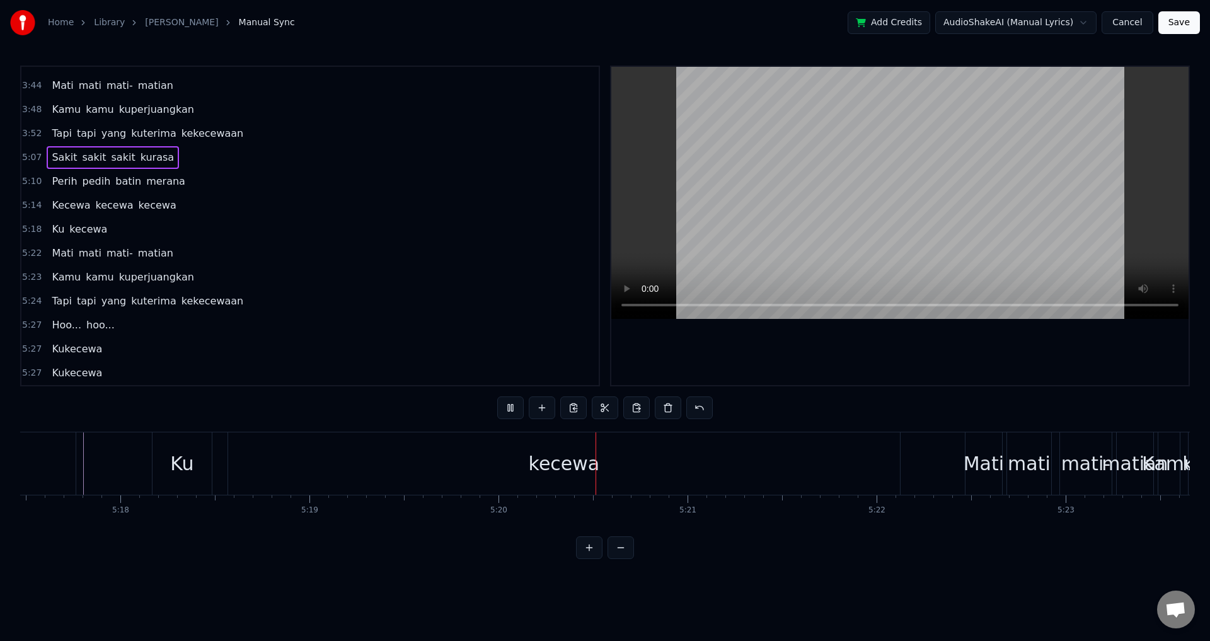
click at [50, 161] on span "Sakit" at bounding box center [64, 157] width 28 height 15
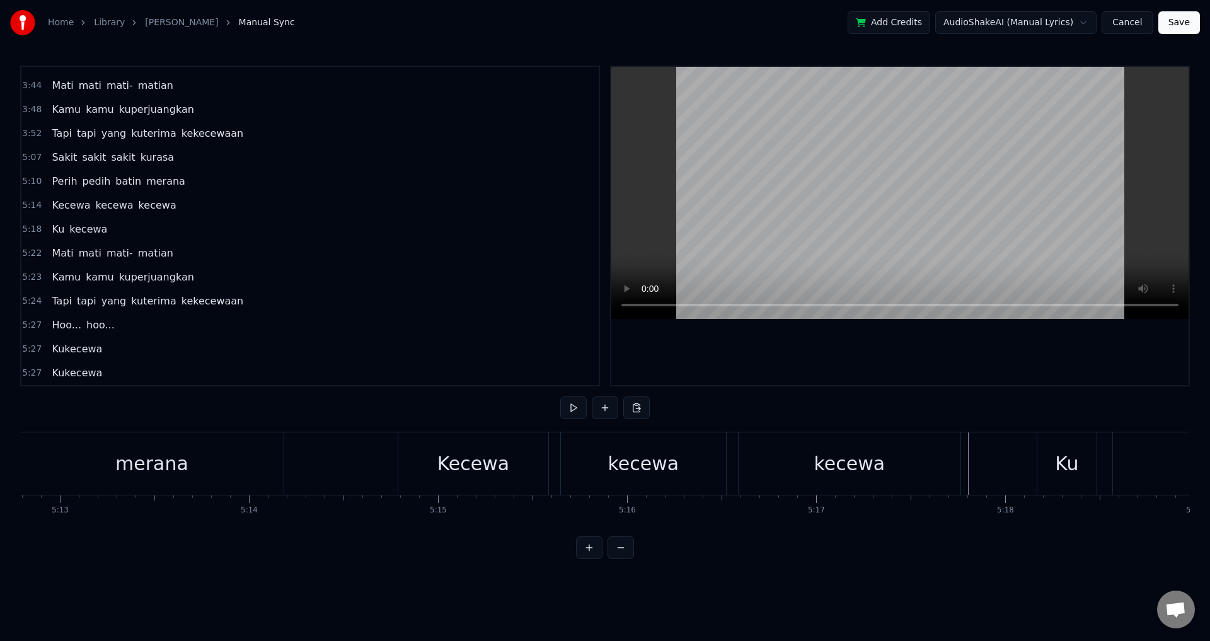
scroll to position [0, 59138]
click at [304, 468] on div "merana" at bounding box center [175, 463] width 264 height 62
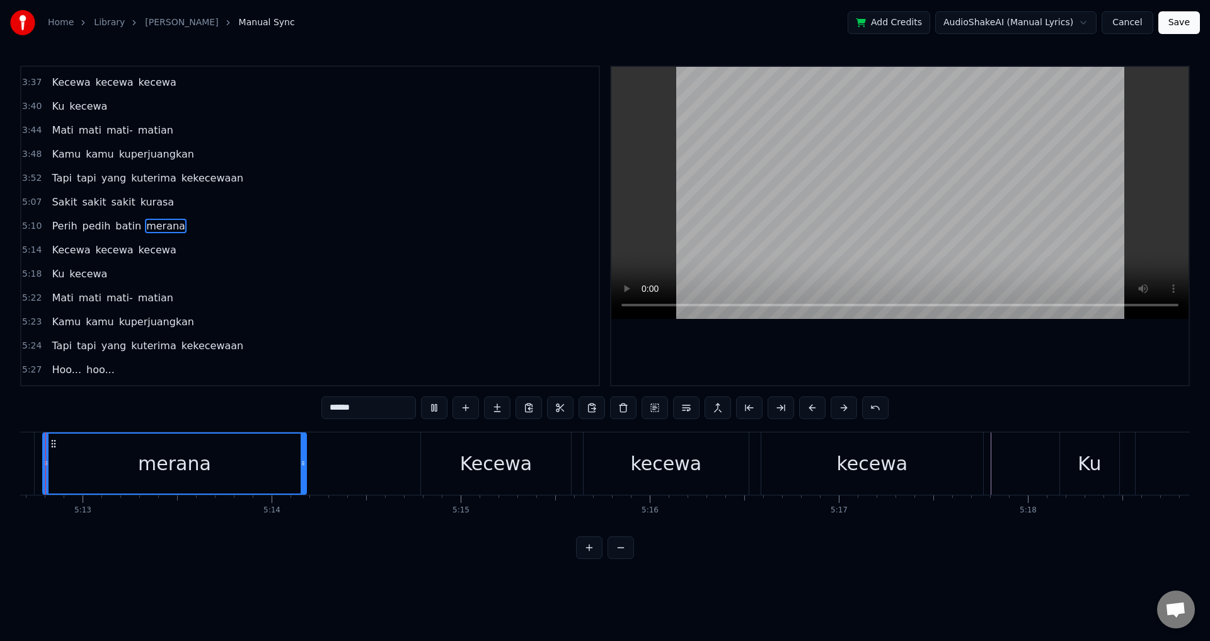
scroll to position [0, 59096]
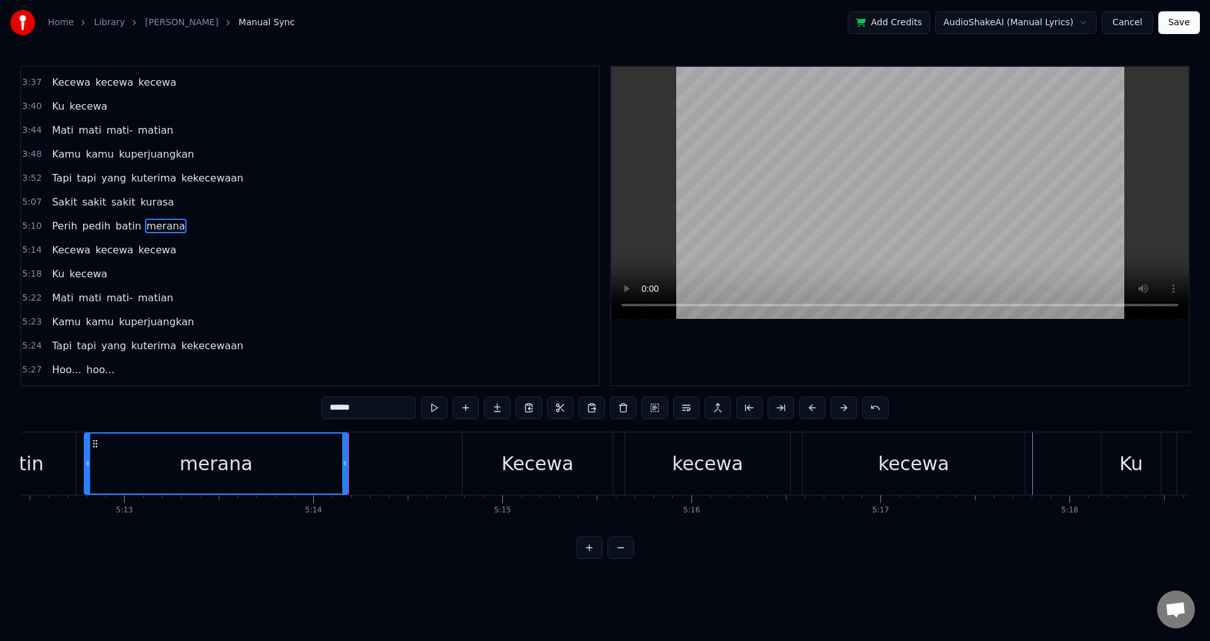
click at [49, 187] on div "Tapi tapi yang kuterima kekecewaan" at bounding box center [148, 178] width 202 height 23
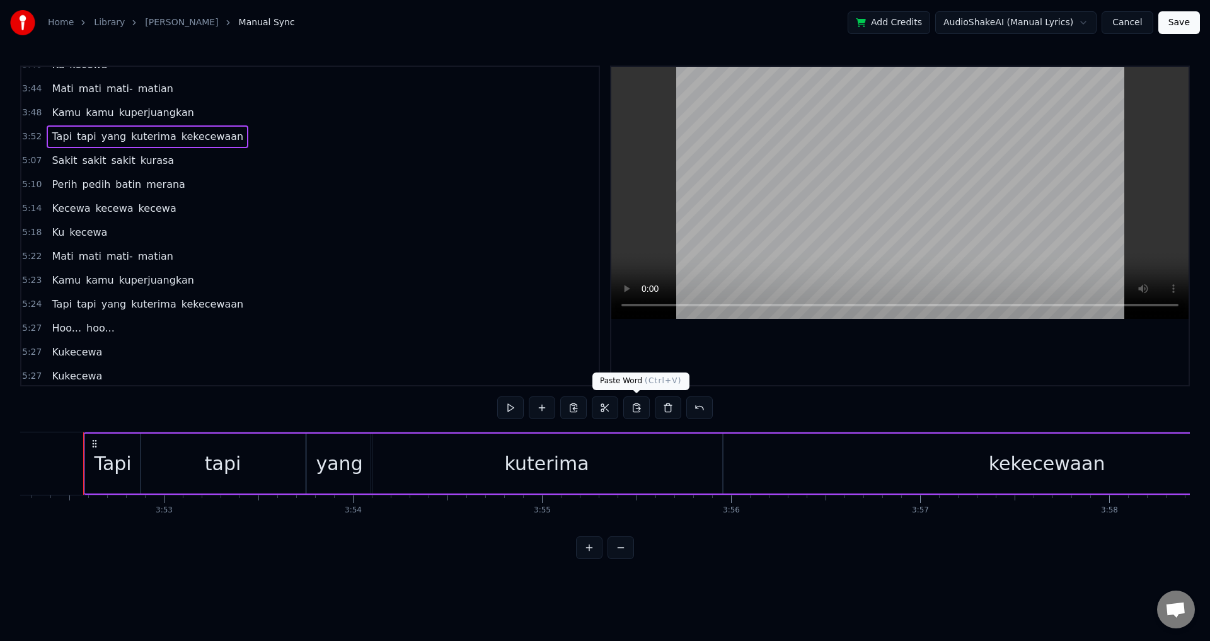
scroll to position [903, 0]
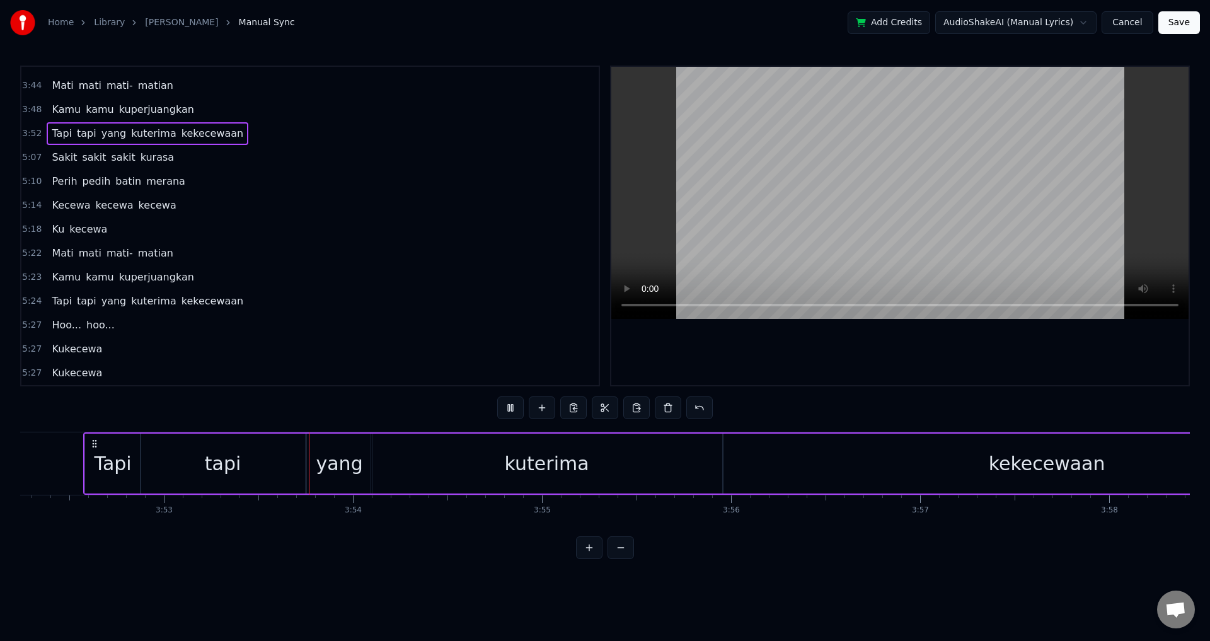
click at [1048, 399] on div "0:17 Selama ini aku mencintaimu 0:23 Begitu tulus tanpa [PERSON_NAME] ragu 0:33…" at bounding box center [605, 313] width 1170 height 494
click at [1022, 363] on div at bounding box center [901, 226] width 578 height 318
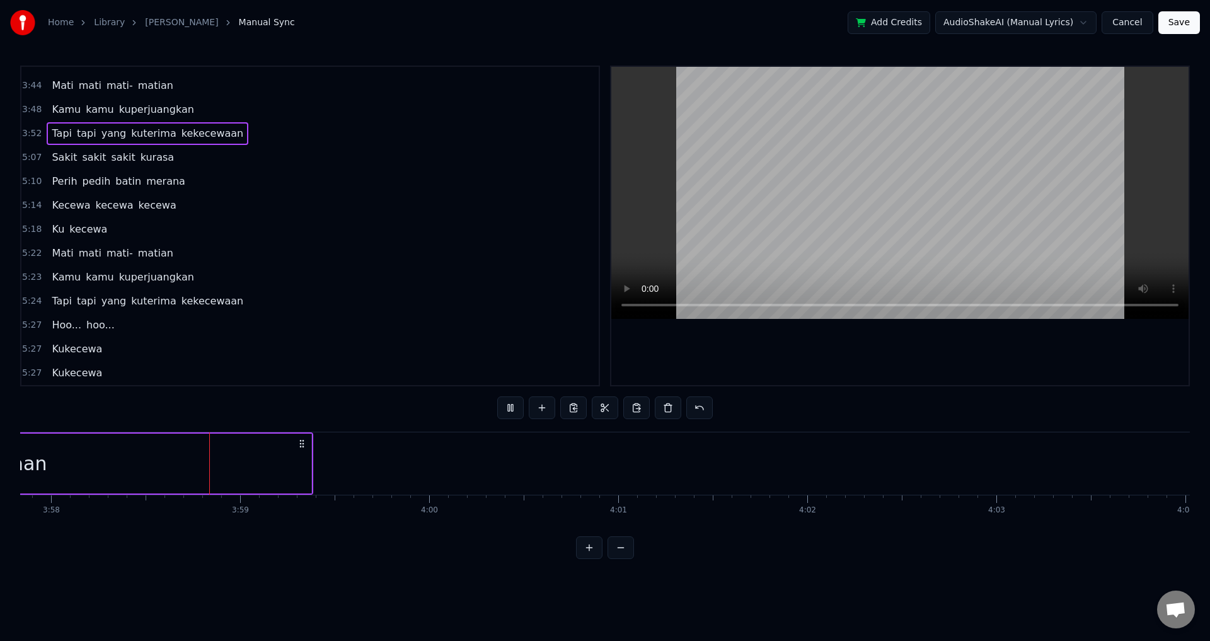
scroll to position [0, 44985]
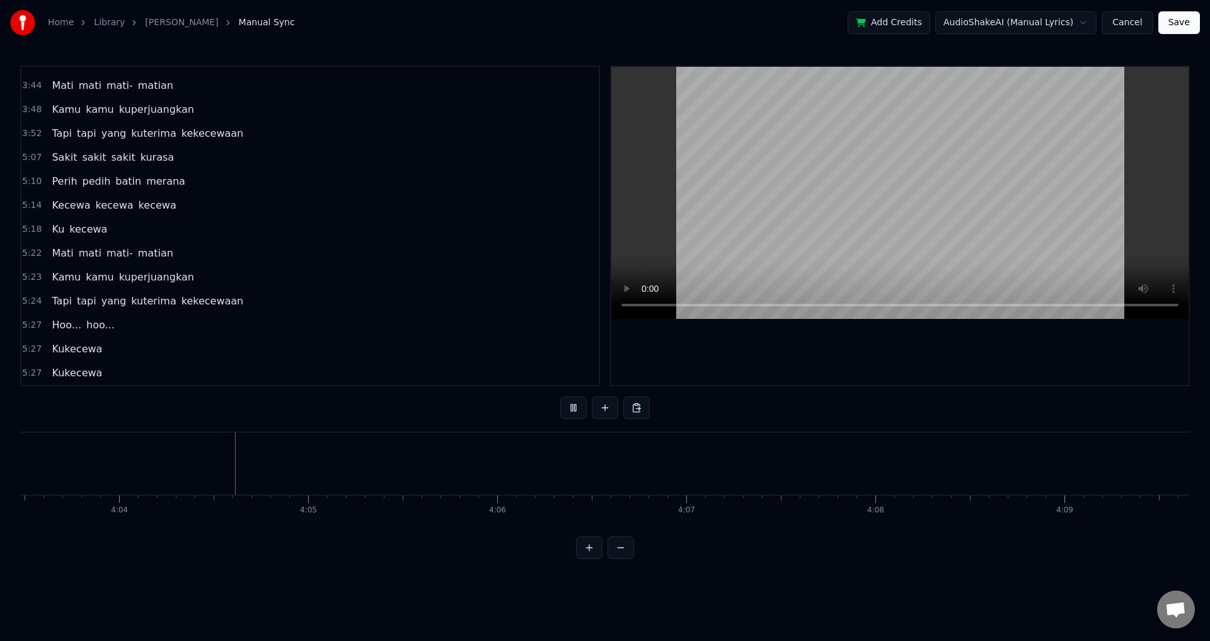
scroll to position [0, 46053]
click at [765, 462] on div at bounding box center [765, 463] width 1 height 62
click at [596, 406] on button at bounding box center [605, 408] width 26 height 23
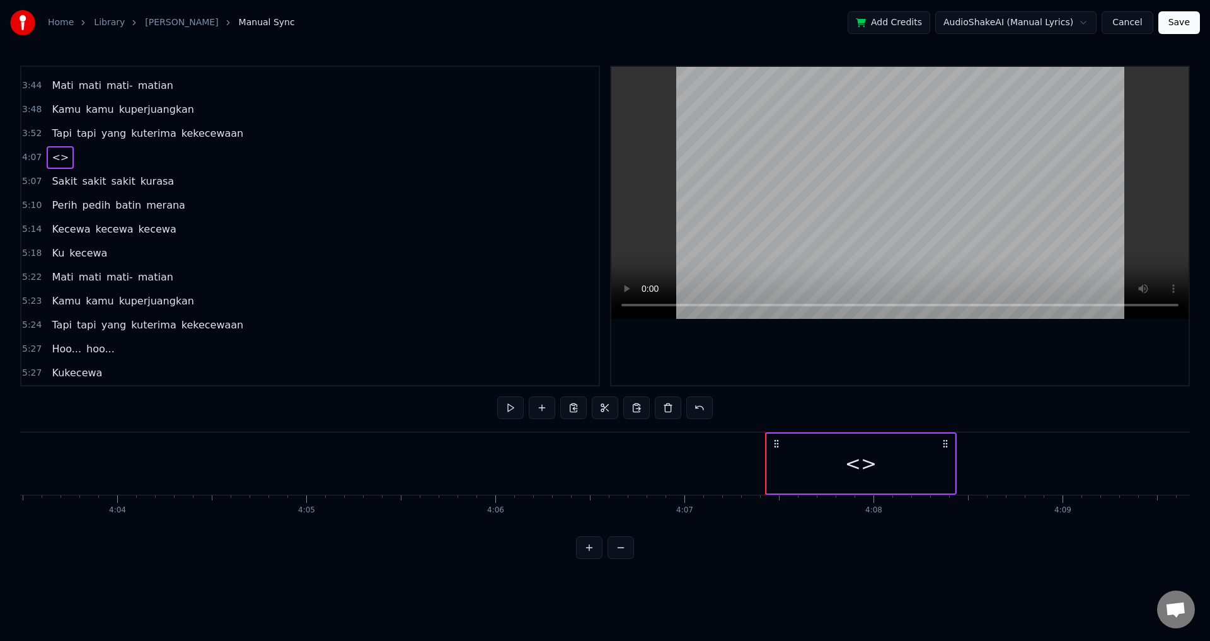
click at [812, 477] on div "<>" at bounding box center [861, 464] width 188 height 60
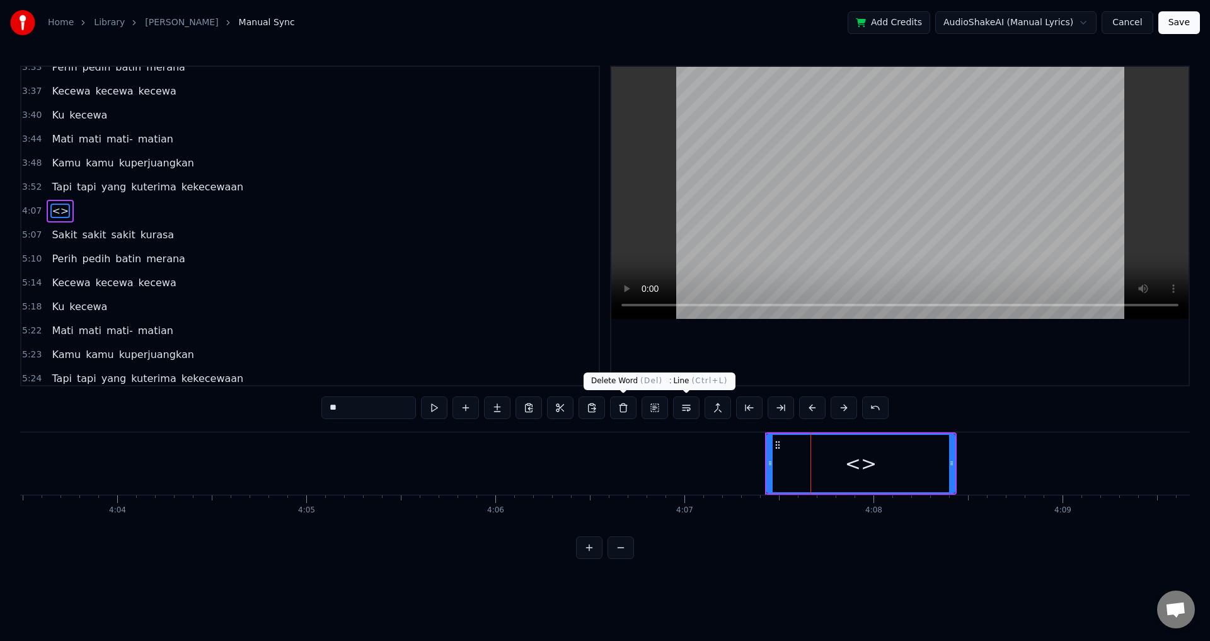
scroll to position [835, 0]
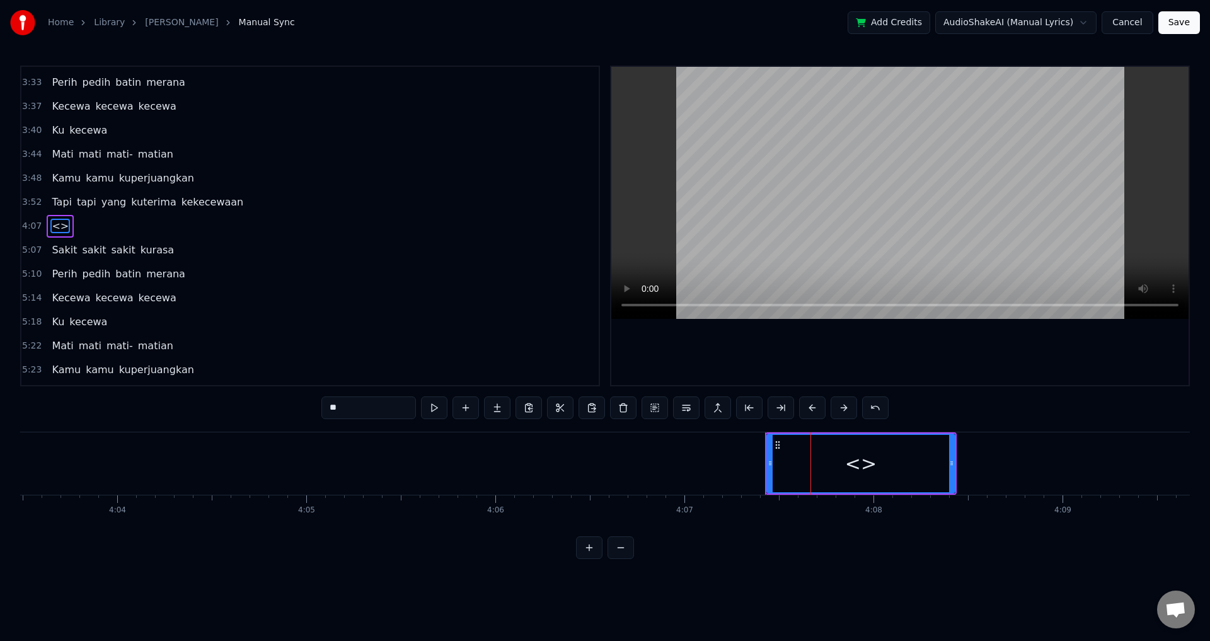
drag, startPoint x: 258, startPoint y: 407, endPoint x: 153, endPoint y: 397, distance: 105.1
click at [153, 398] on div "0:17 Selama ini aku mencintaimu 0:23 Begitu tulus tanpa [PERSON_NAME] ragu 0:33…" at bounding box center [605, 313] width 1170 height 494
type input "**"
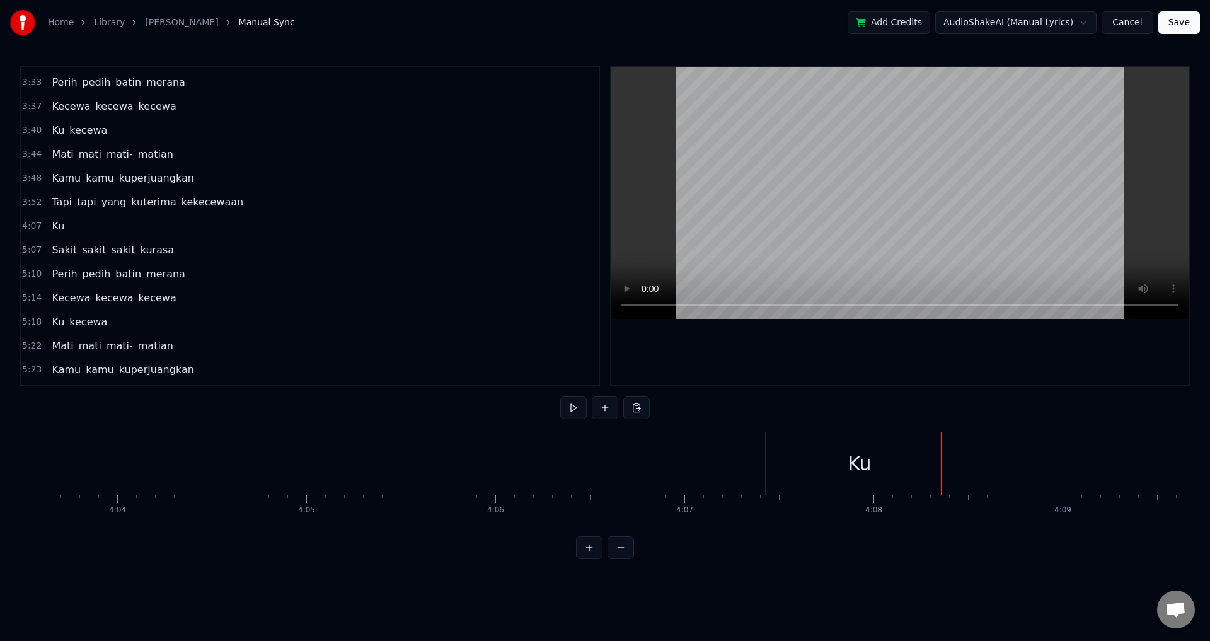
click at [923, 465] on div "Ku" at bounding box center [860, 463] width 188 height 62
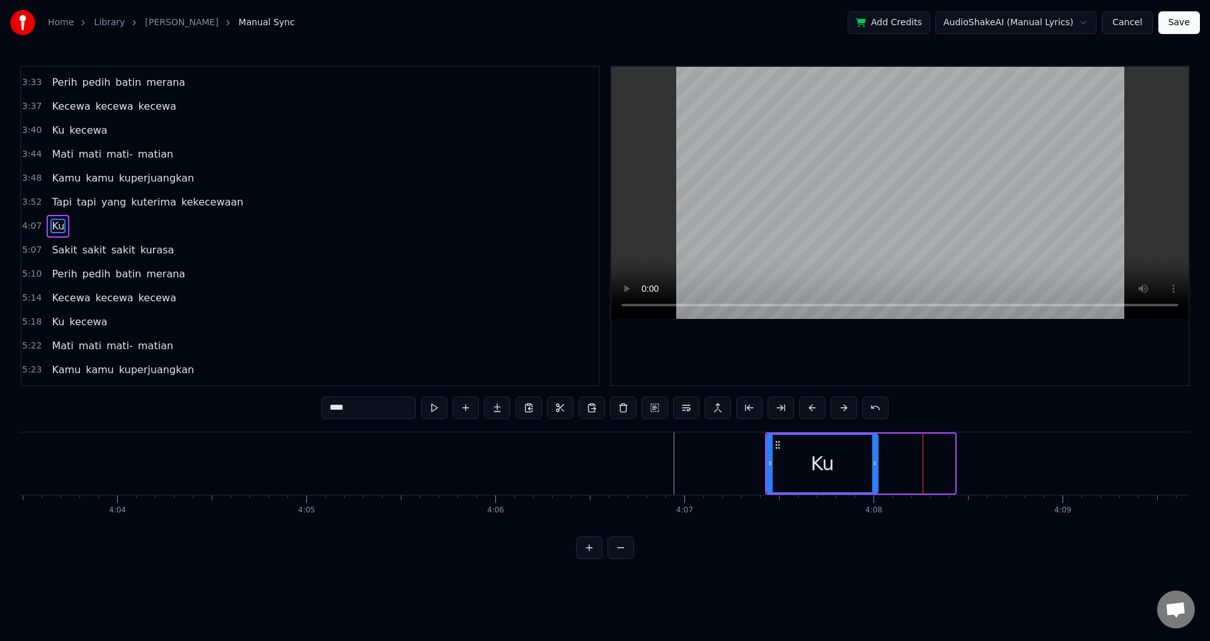
drag, startPoint x: 953, startPoint y: 463, endPoint x: 874, endPoint y: 463, distance: 78.2
click at [874, 463] on icon at bounding box center [875, 463] width 5 height 10
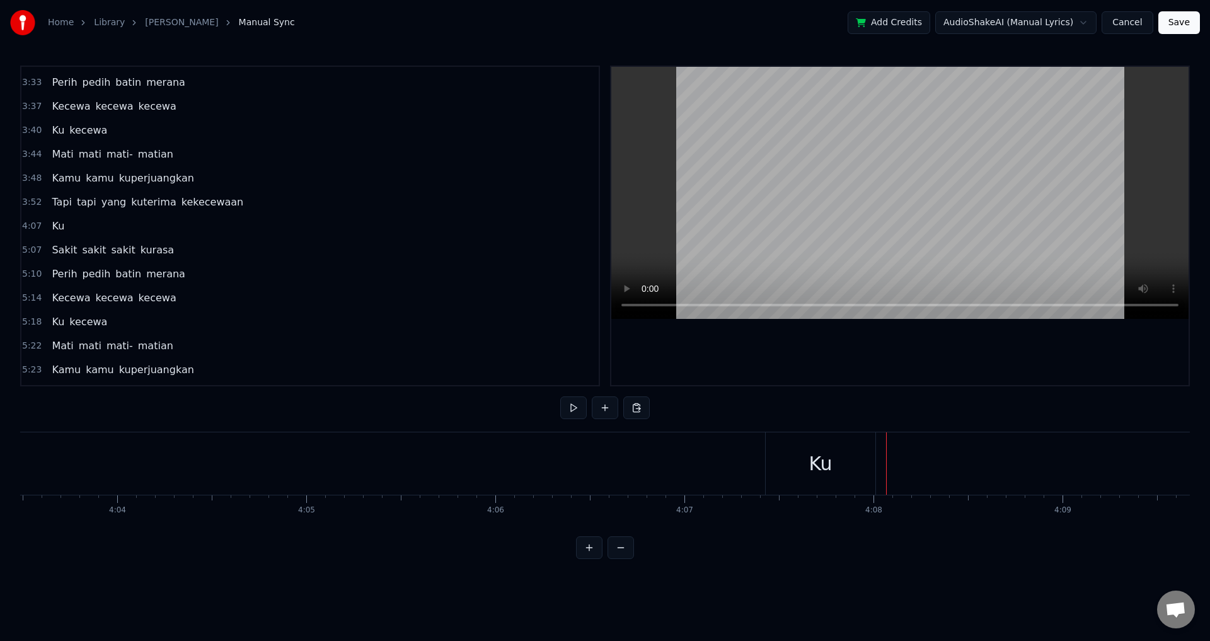
click at [876, 467] on div "Ku" at bounding box center [821, 463] width 113 height 62
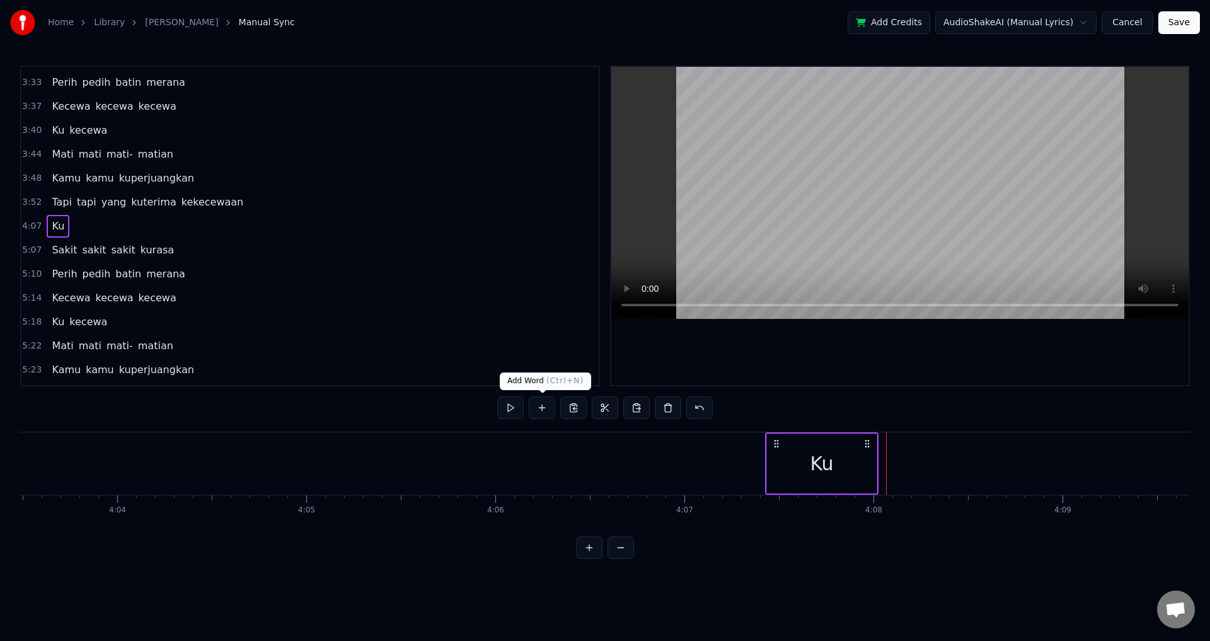
click at [550, 409] on button at bounding box center [542, 408] width 26 height 23
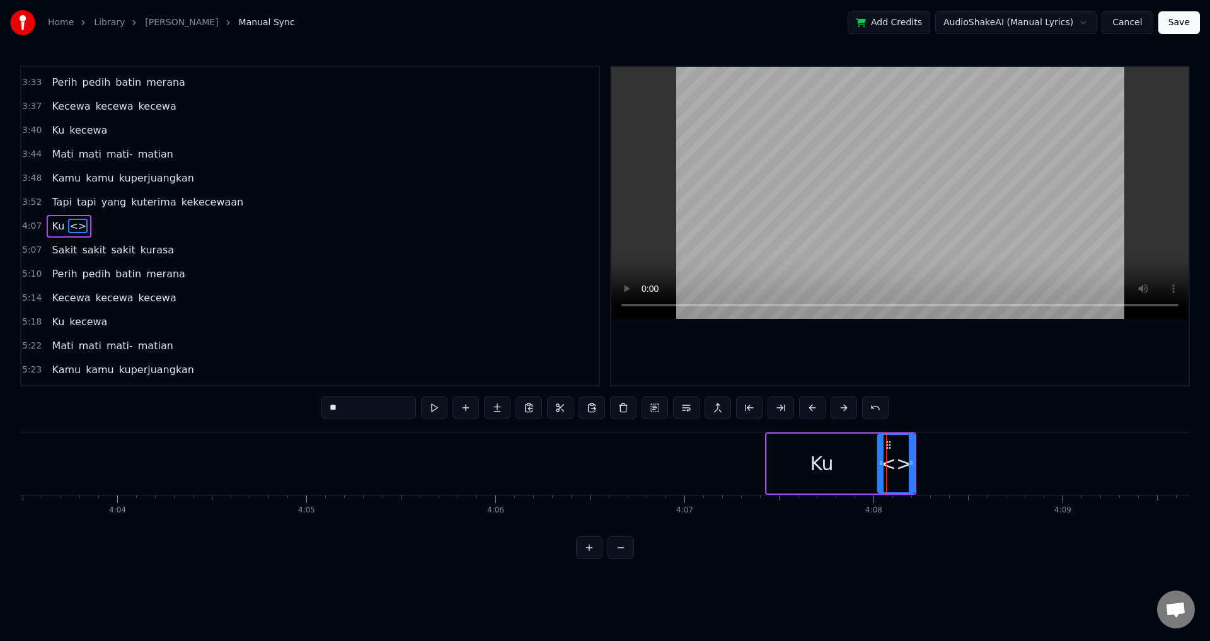
drag, startPoint x: 296, startPoint y: 411, endPoint x: 231, endPoint y: 408, distance: 65.0
click at [231, 408] on div "0:17 Selama ini aku mencintaimu 0:23 Begitu tulus tanpa [PERSON_NAME] ragu 0:33…" at bounding box center [605, 313] width 1170 height 494
type input "******"
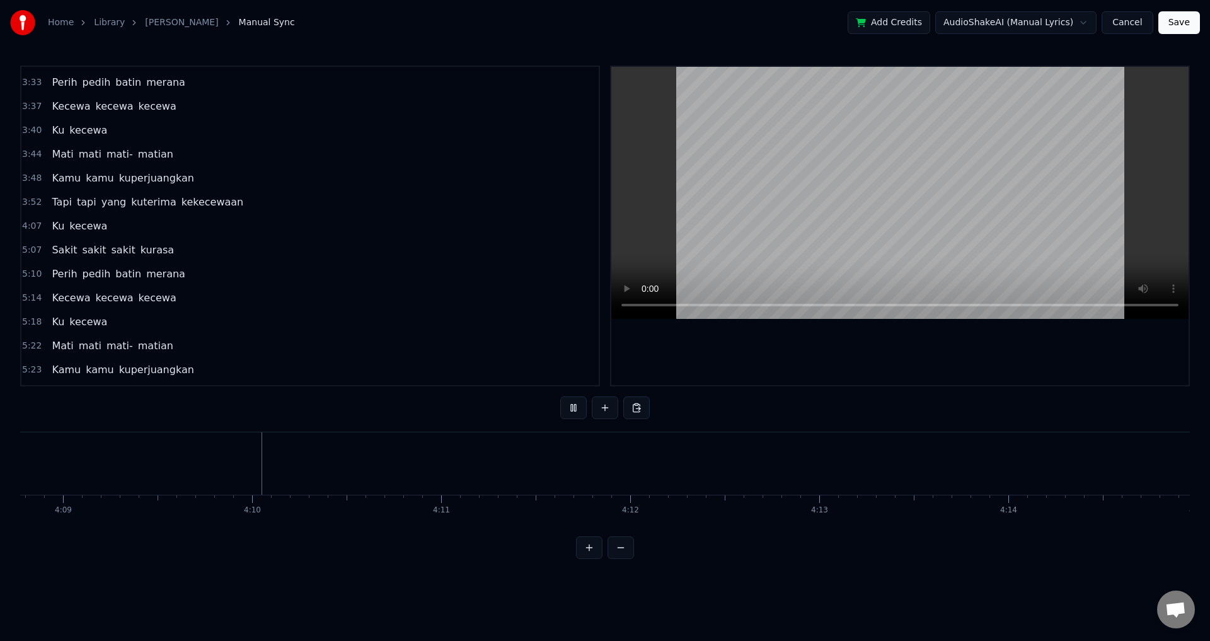
scroll to position [0, 47117]
click at [20, 531] on div "Home Library [GEOGRAPHIC_DATA] • Jirayut Manual Sync Add Credits AudioShakeAI (…" at bounding box center [605, 279] width 1210 height 559
click at [174, 443] on div "kecewa" at bounding box center [184, 463] width 37 height 62
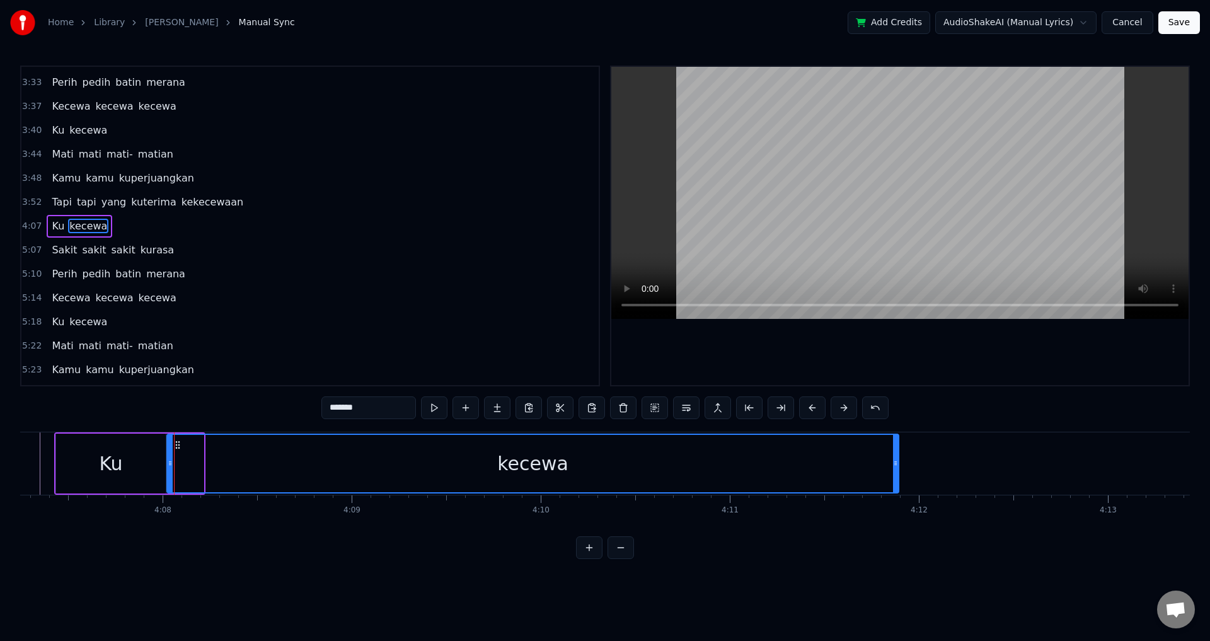
drag, startPoint x: 202, startPoint y: 453, endPoint x: 897, endPoint y: 468, distance: 695.6
click at [897, 468] on div at bounding box center [895, 463] width 5 height 57
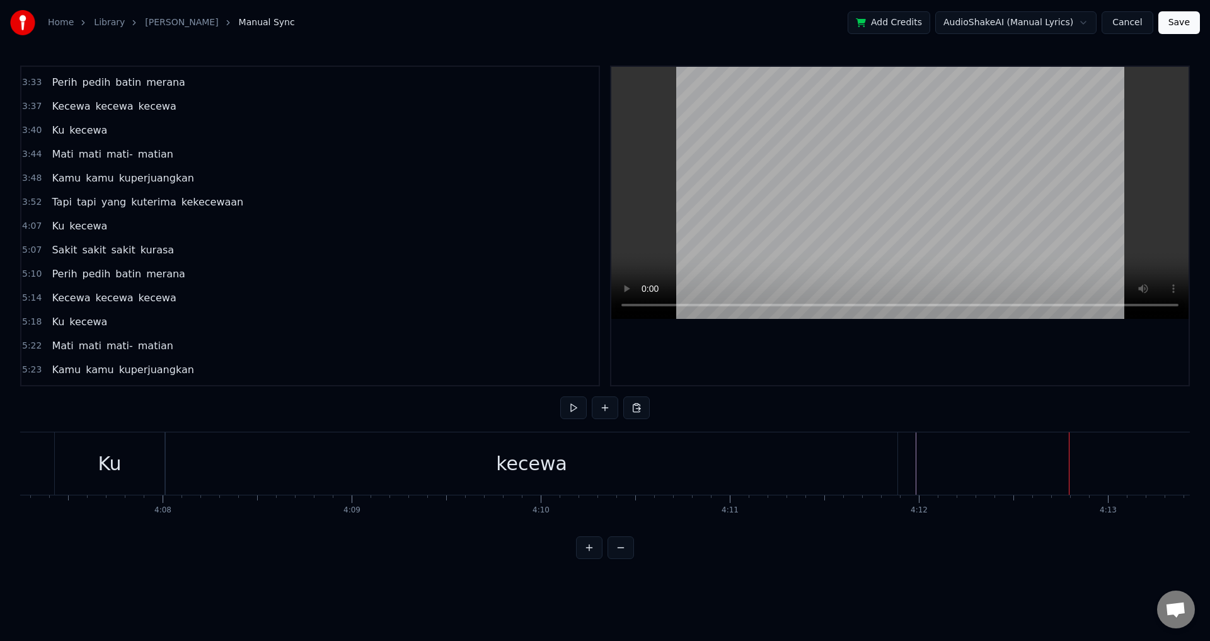
click at [886, 460] on div "kecewa" at bounding box center [532, 463] width 732 height 62
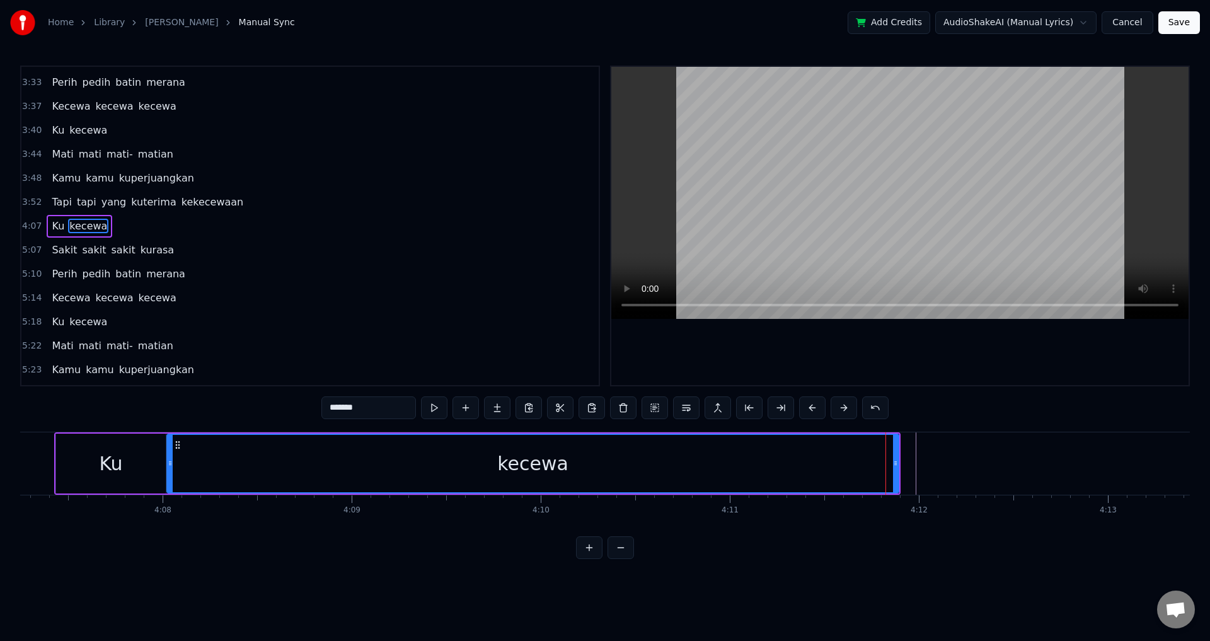
click at [122, 455] on div "Ku" at bounding box center [110, 464] width 23 height 28
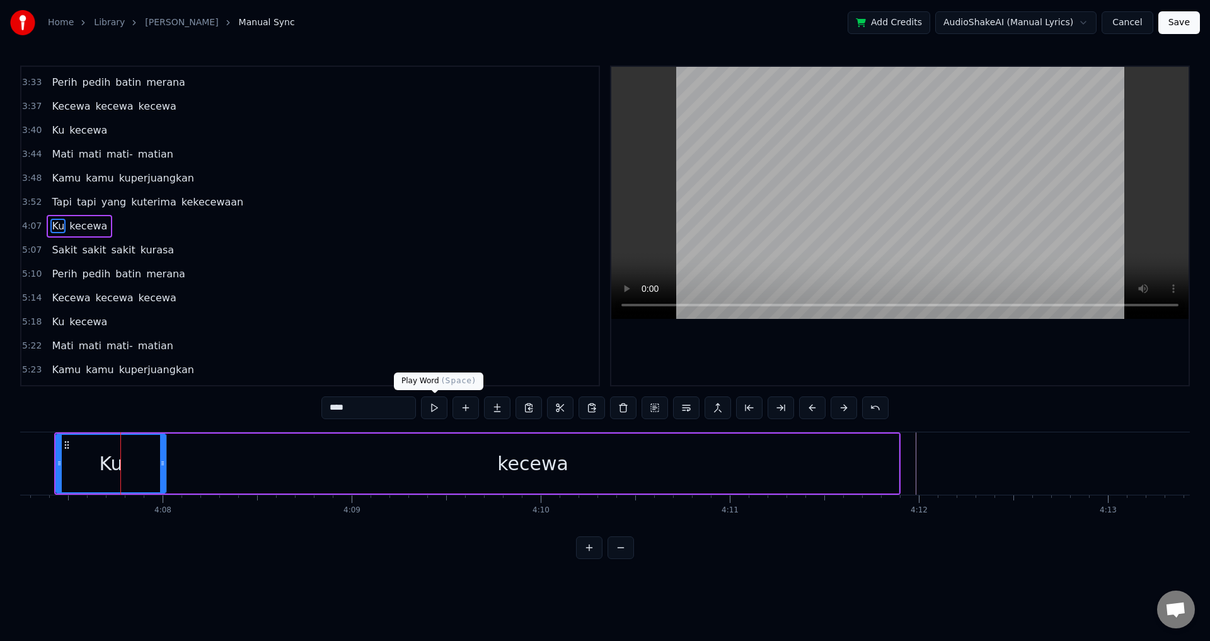
click at [419, 407] on div "**" at bounding box center [605, 408] width 567 height 23
click at [398, 405] on input "**" at bounding box center [369, 408] width 95 height 23
click at [876, 460] on div "kecewa" at bounding box center [533, 464] width 732 height 60
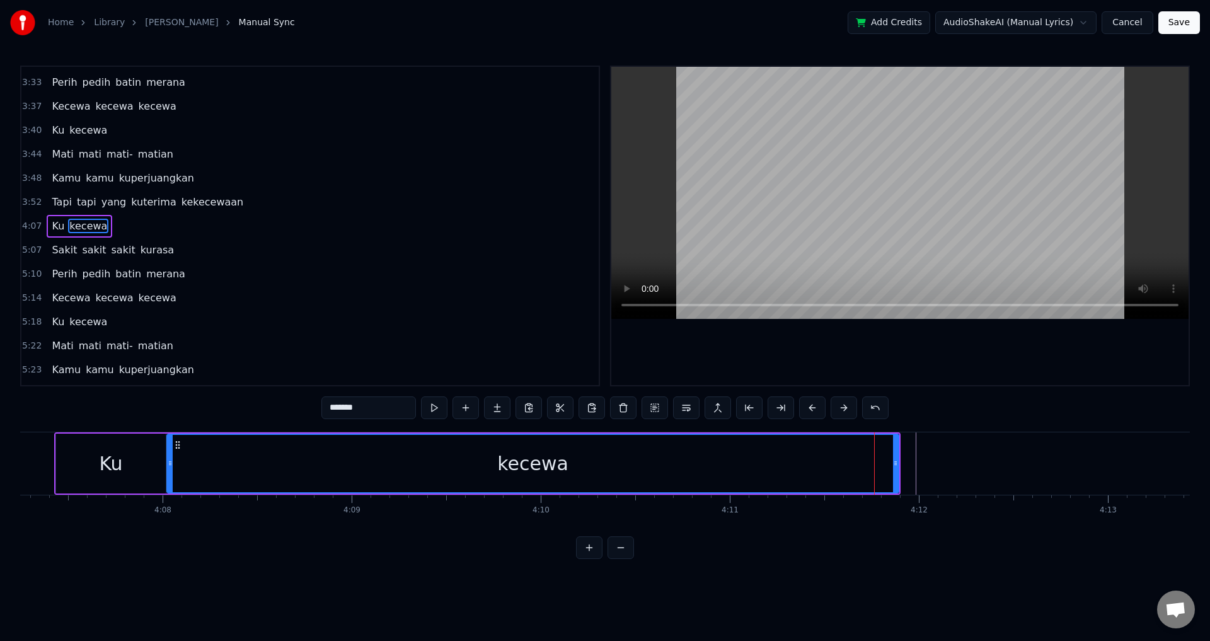
click at [898, 457] on div "kecewa" at bounding box center [532, 464] width 733 height 60
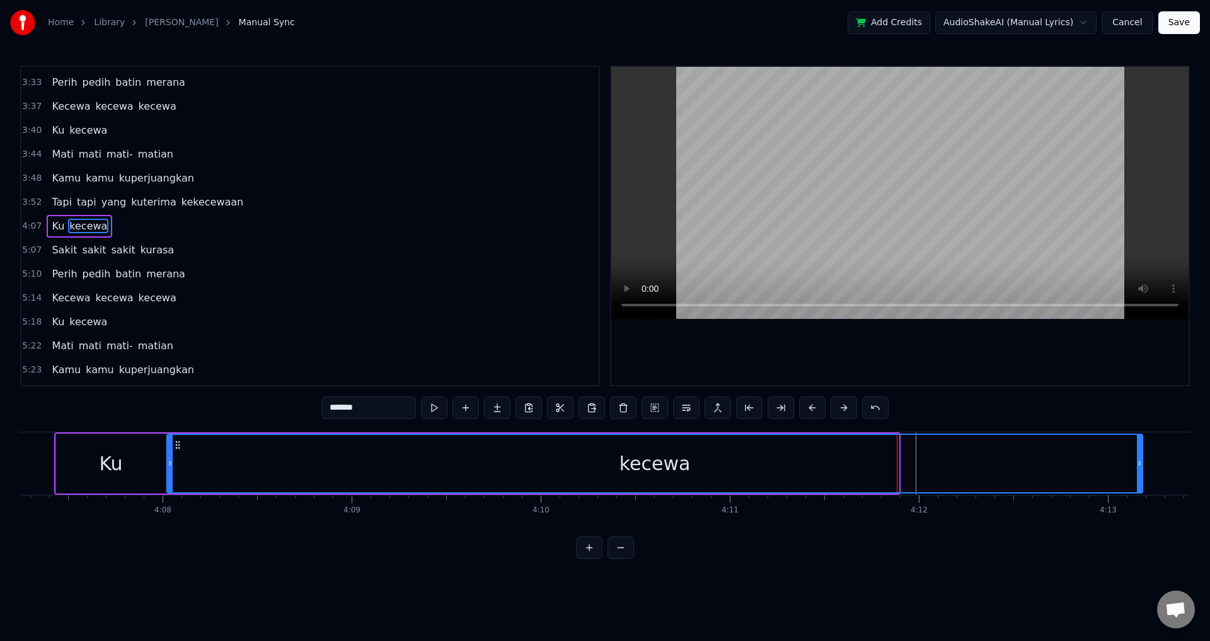
drag, startPoint x: 895, startPoint y: 459, endPoint x: 1139, endPoint y: 467, distance: 244.1
click at [1139, 467] on icon at bounding box center [1139, 463] width 5 height 10
click at [148, 457] on div "Ku" at bounding box center [111, 464] width 110 height 60
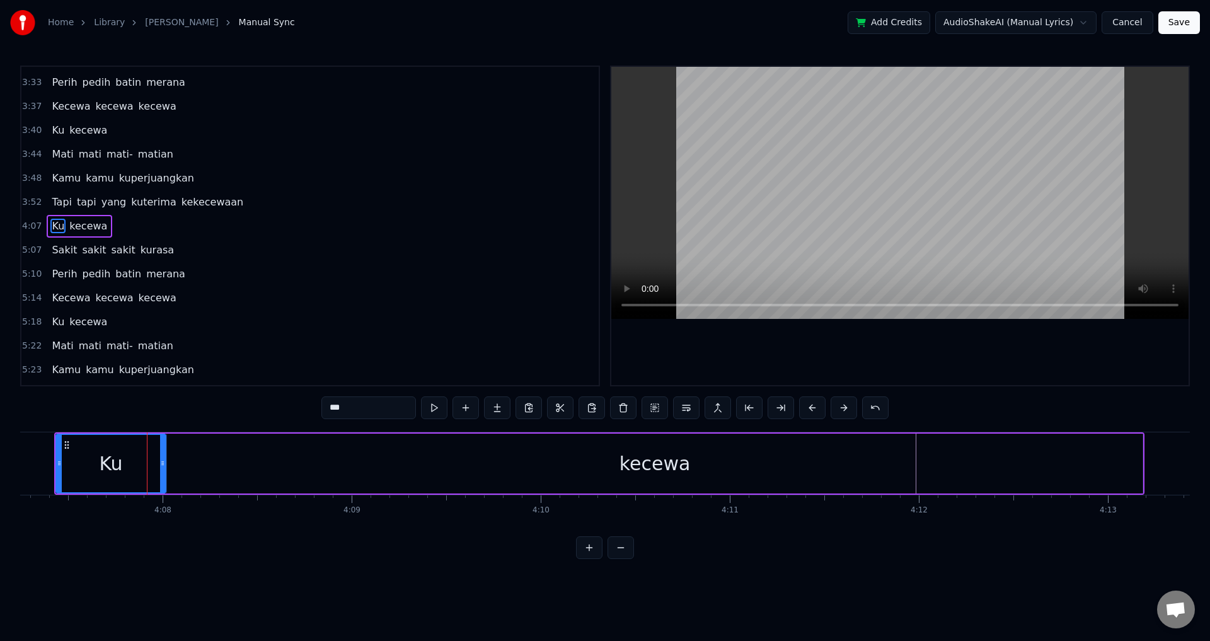
click at [374, 409] on input "**" at bounding box center [369, 408] width 95 height 23
type input "**"
click at [907, 397] on div "0:17 Selama ini aku mencintaimu 0:23 Begitu tulus tanpa [PERSON_NAME] ragu 0:33…" at bounding box center [605, 313] width 1170 height 494
click at [902, 371] on div at bounding box center [901, 226] width 578 height 318
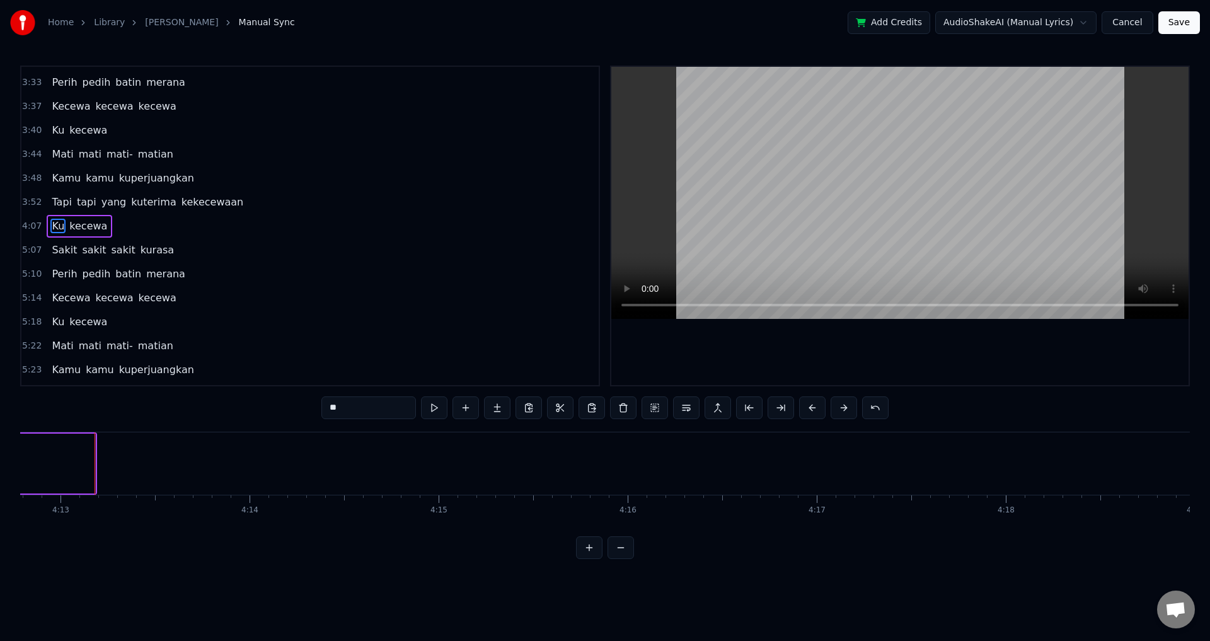
scroll to position [0, 47823]
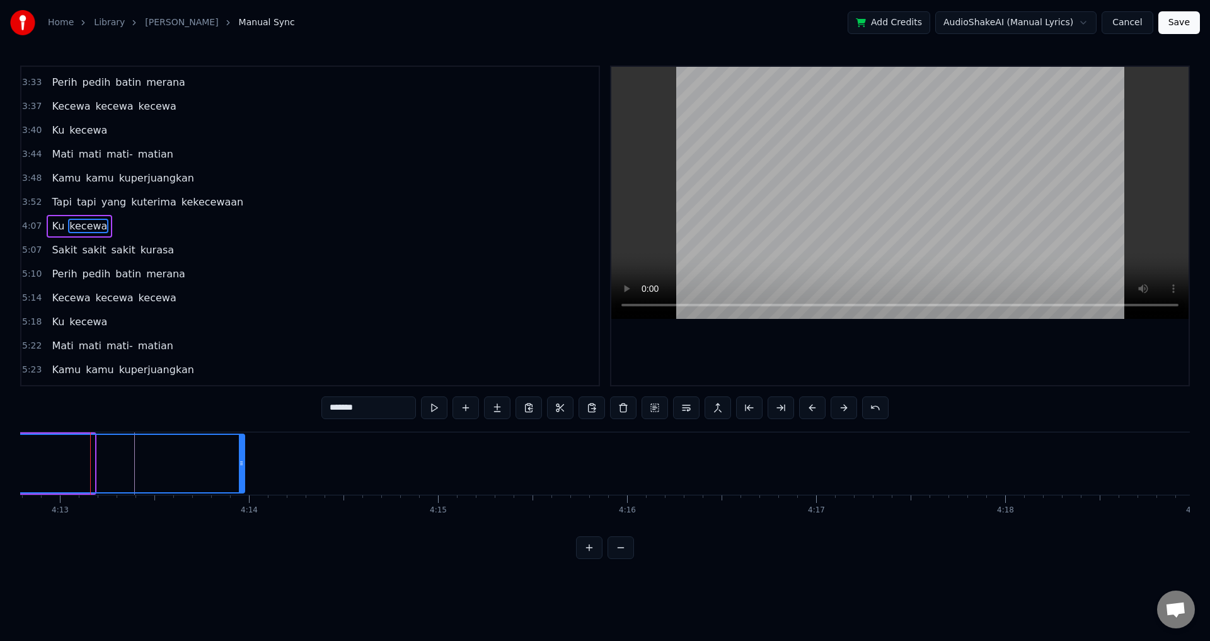
drag, startPoint x: 92, startPoint y: 459, endPoint x: 258, endPoint y: 458, distance: 166.4
click at [244, 458] on icon at bounding box center [241, 463] width 5 height 10
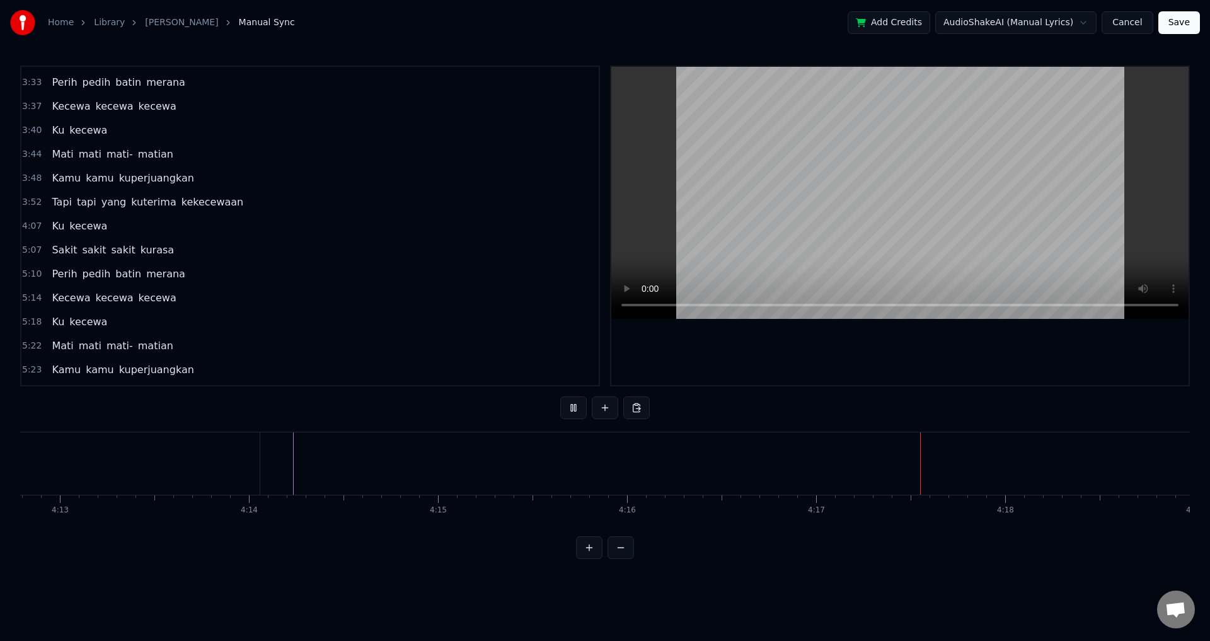
click at [47, 257] on div "Sakit sakit sakit kurasa" at bounding box center [113, 250] width 132 height 23
click at [47, 283] on div "Perih pedih batin merana" at bounding box center [118, 274] width 143 height 23
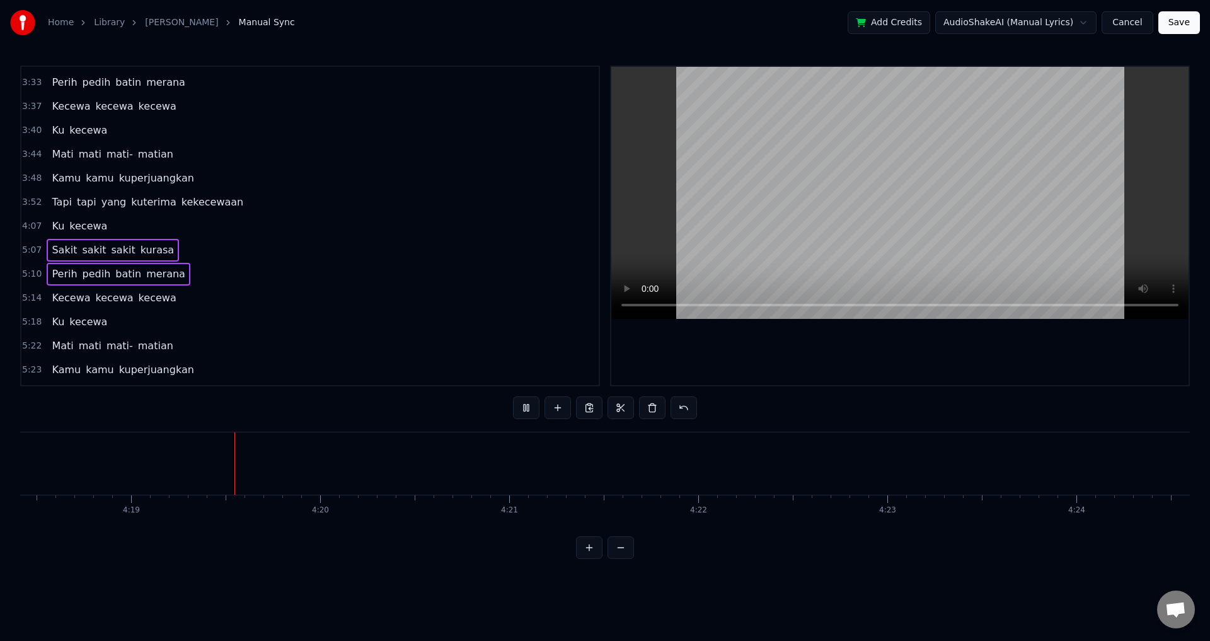
scroll to position [0, 48877]
click at [50, 305] on span "Kecewa" at bounding box center [70, 298] width 41 height 15
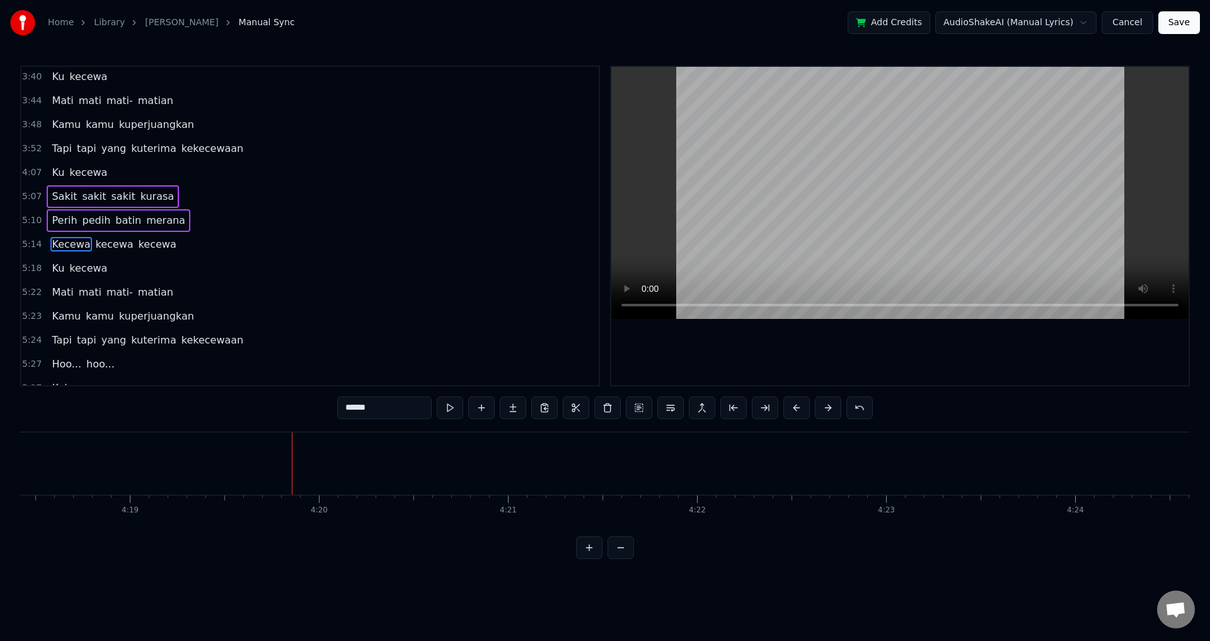
scroll to position [907, 0]
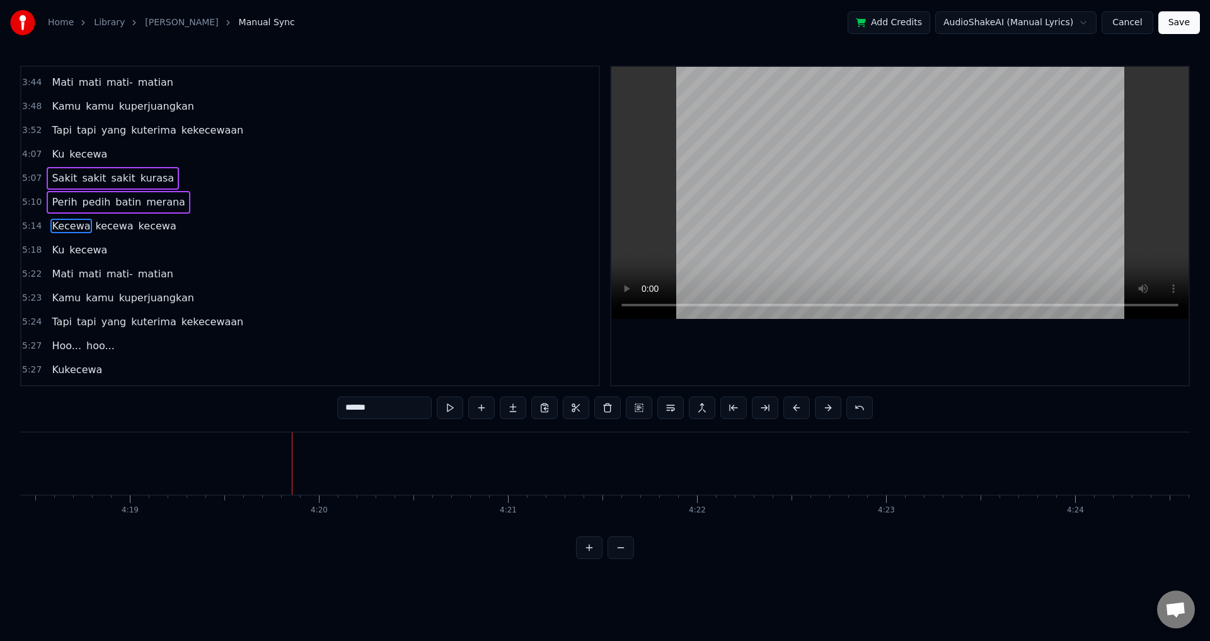
click at [41, 228] on div "5:14 Kecewa kecewa kecewa" at bounding box center [310, 226] width 578 height 24
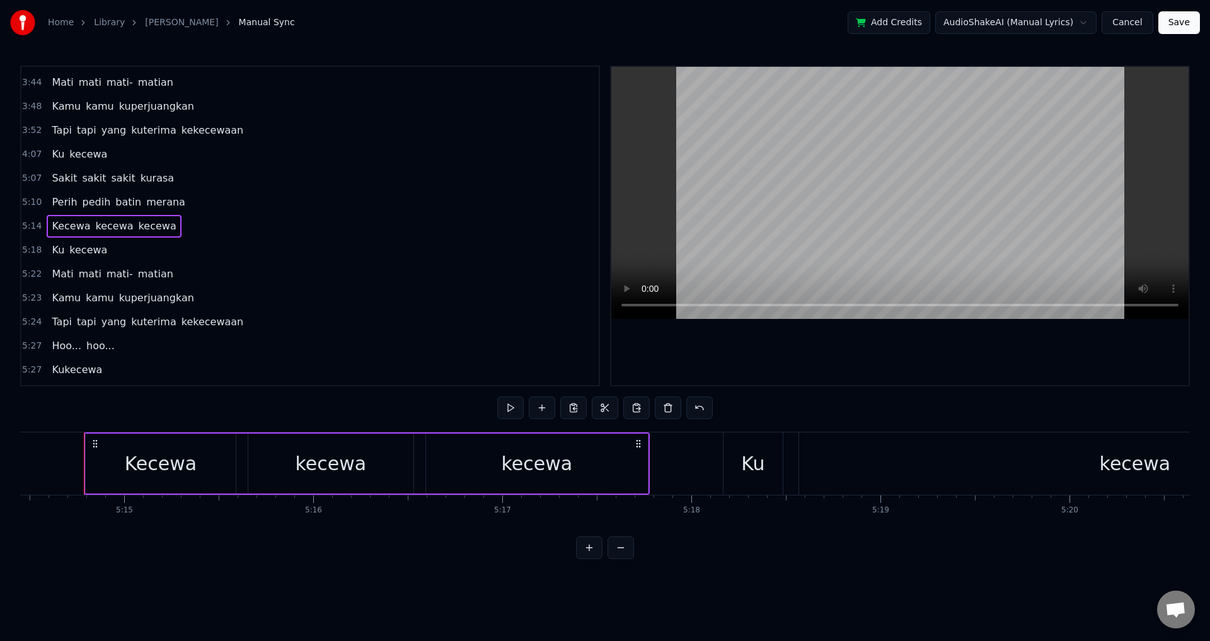
click at [47, 182] on div "Sakit sakit sakit kurasa" at bounding box center [113, 178] width 132 height 23
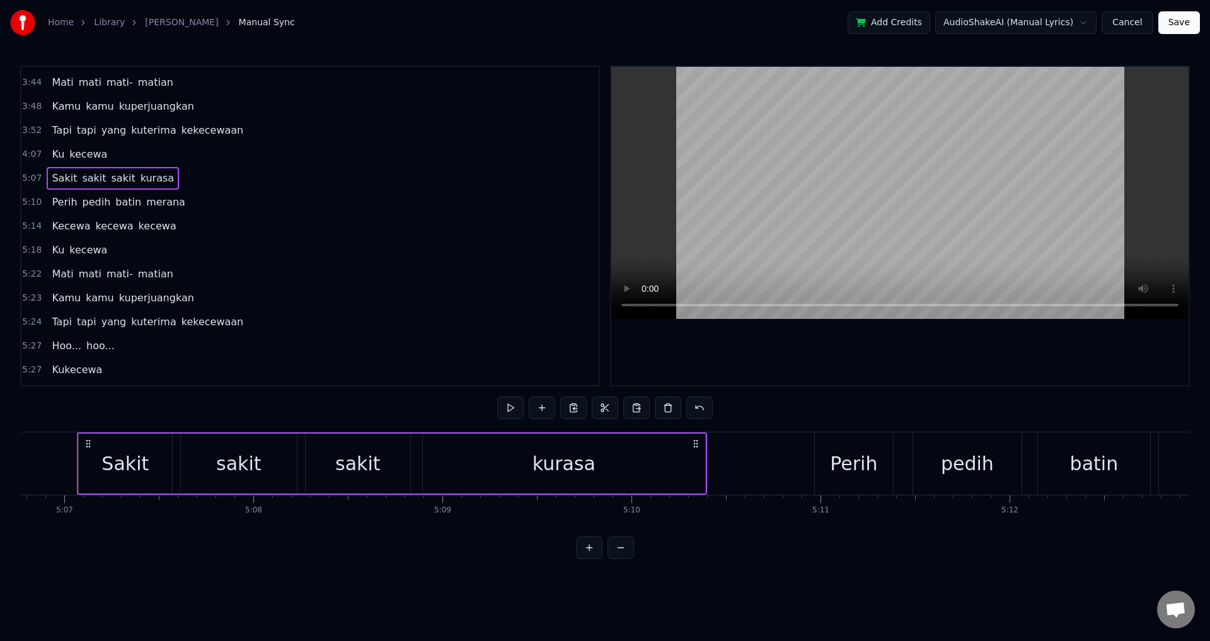
scroll to position [0, 58015]
click at [47, 208] on div "Perih pedih batin merana" at bounding box center [118, 202] width 143 height 23
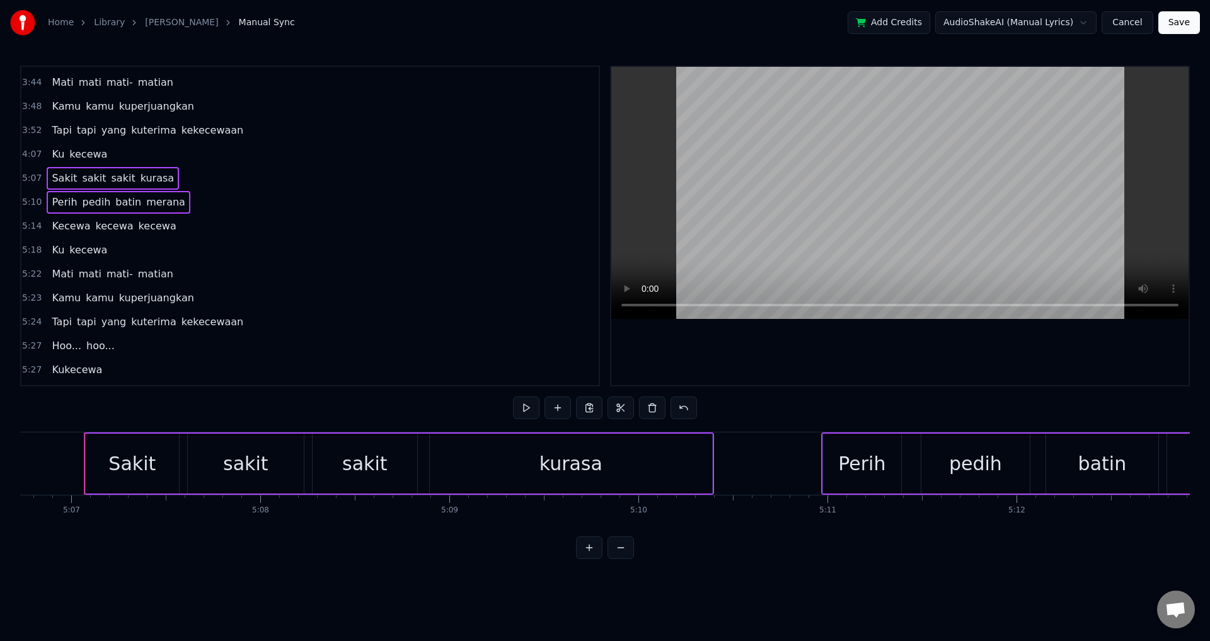
click at [47, 235] on div "Kecewa kecewa kecewa" at bounding box center [114, 226] width 134 height 23
click at [47, 260] on div "Ku kecewa" at bounding box center [80, 250] width 66 height 23
click at [47, 284] on div "Mati [PERSON_NAME]" at bounding box center [112, 274] width 131 height 23
click at [47, 305] on div "Kamu kamu kuperjuangkan" at bounding box center [123, 298] width 152 height 23
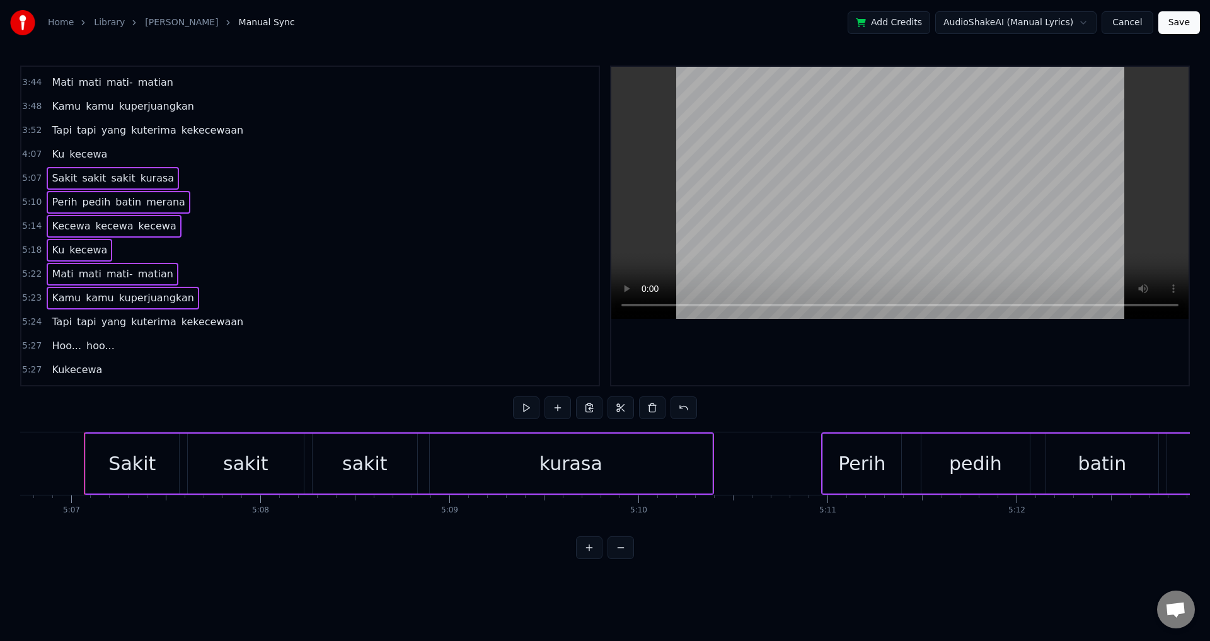
click at [47, 327] on div "Tapi tapi yang kuterima kekecewaan" at bounding box center [148, 322] width 202 height 23
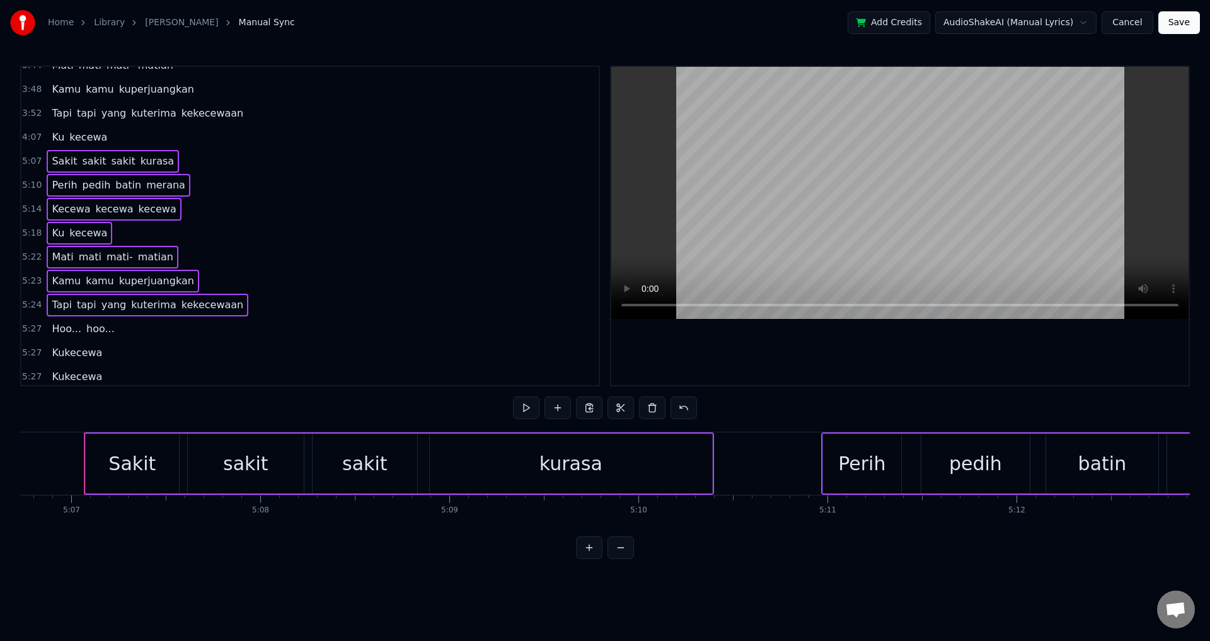
scroll to position [927, 0]
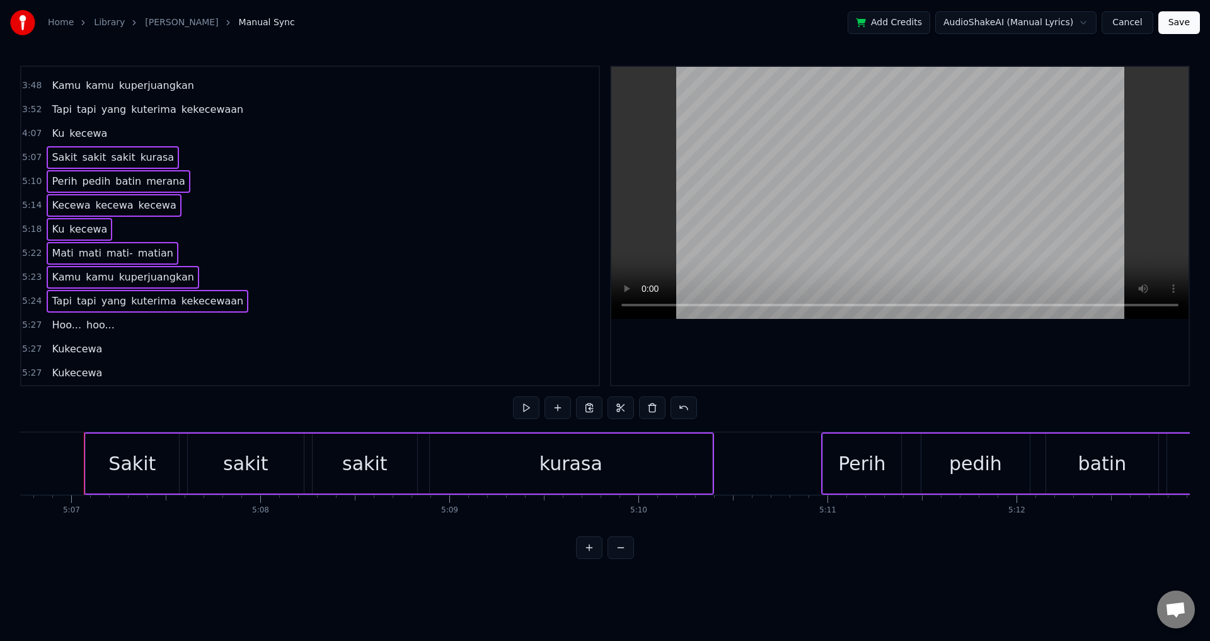
click at [47, 332] on div "Hoo... hoo..." at bounding box center [83, 325] width 73 height 23
click at [47, 371] on div "Kukecewa" at bounding box center [77, 373] width 61 height 23
click at [47, 354] on div "Kukecewa" at bounding box center [77, 349] width 61 height 23
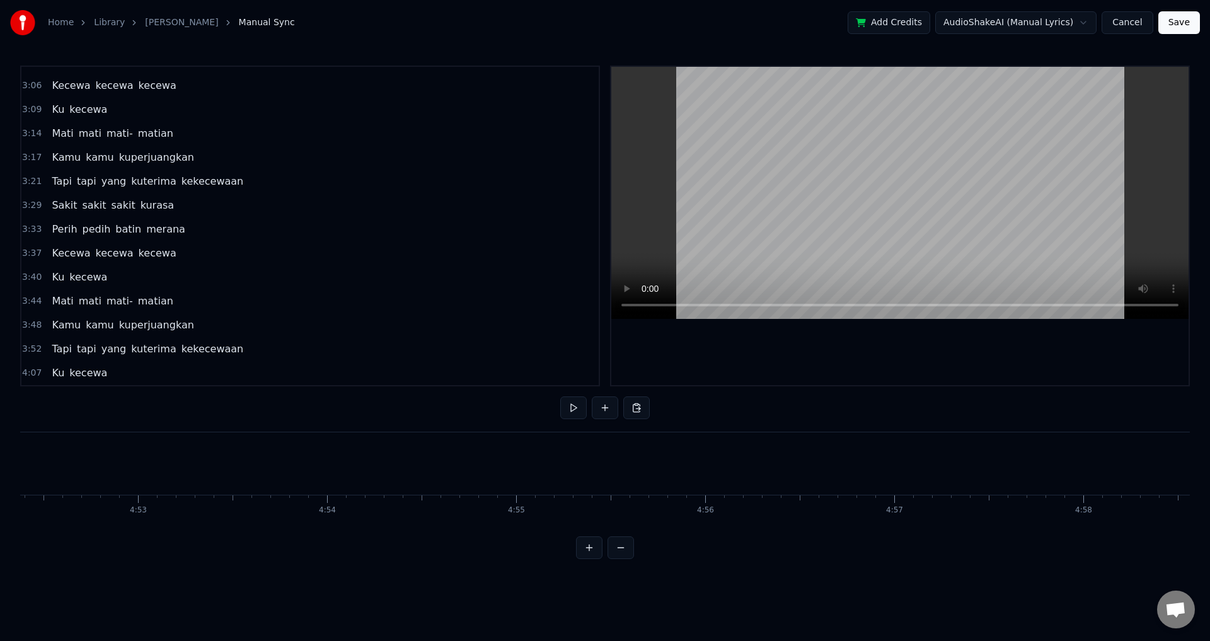
scroll to position [0, 54993]
click at [47, 350] on div "Tapi tapi yang kuterima kekecewaan" at bounding box center [148, 349] width 202 height 23
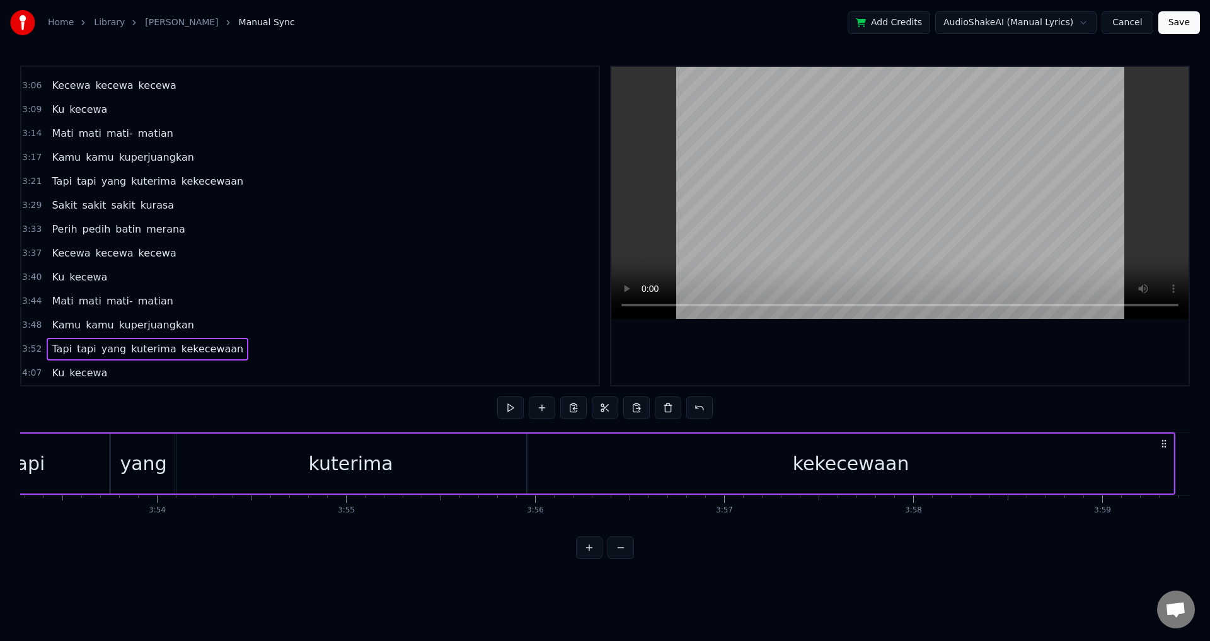
scroll to position [0, 43926]
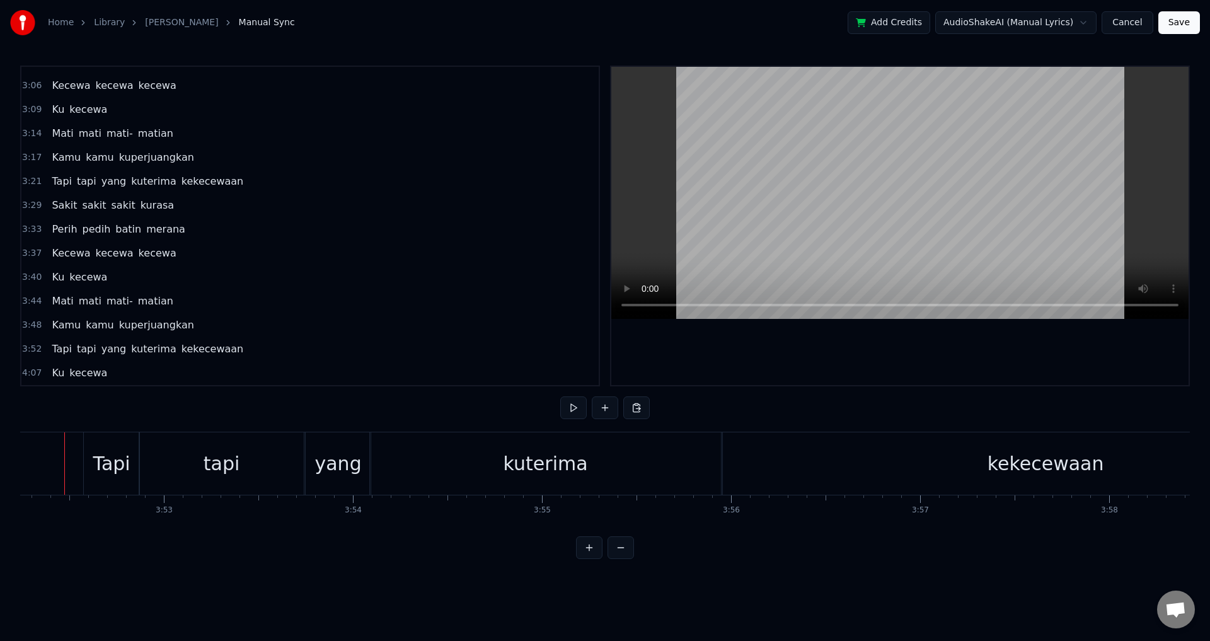
scroll to position [0, 43907]
click at [344, 477] on div "yang" at bounding box center [357, 464] width 47 height 28
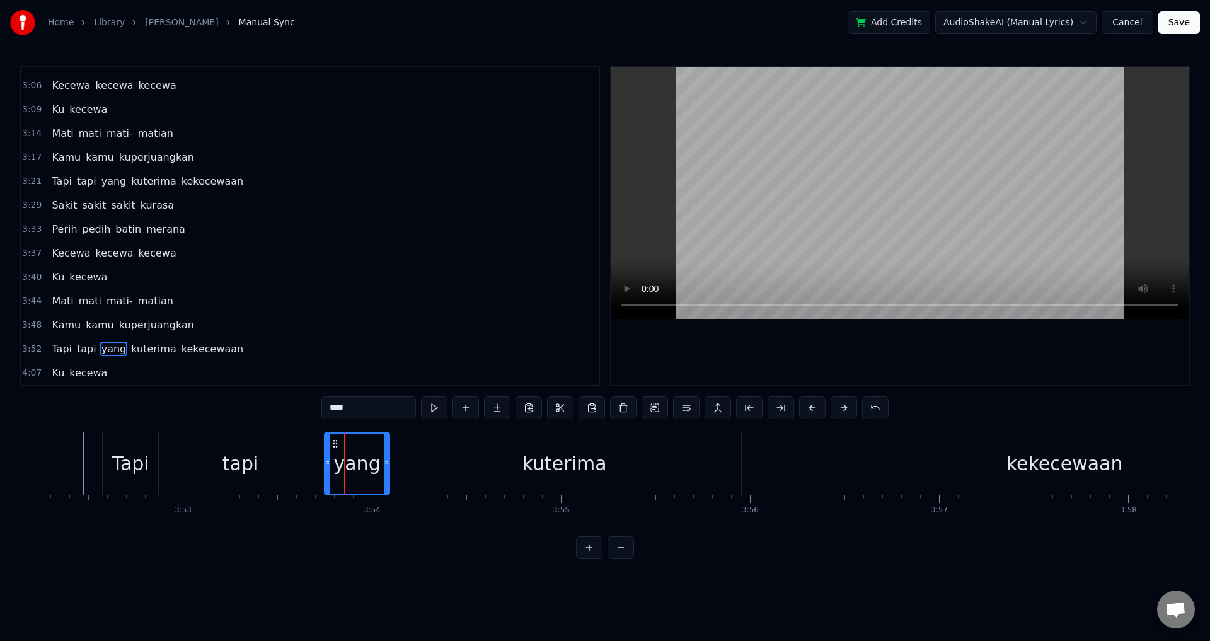
click at [293, 470] on div "tapi" at bounding box center [240, 463] width 165 height 62
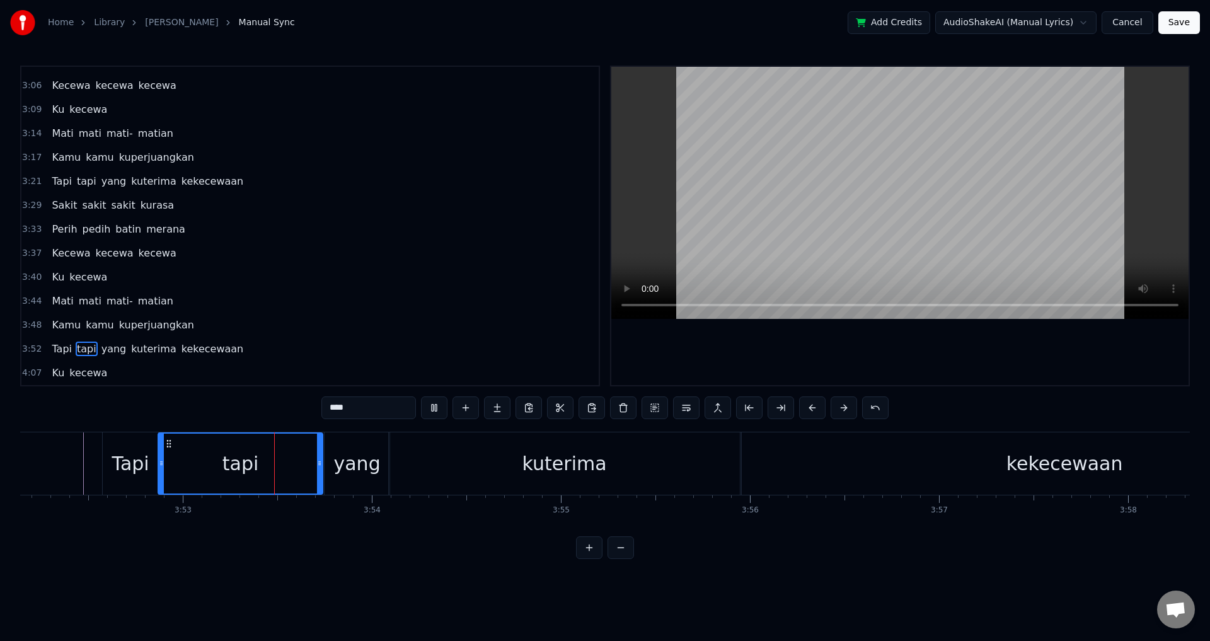
click at [337, 468] on div "yang" at bounding box center [357, 464] width 47 height 28
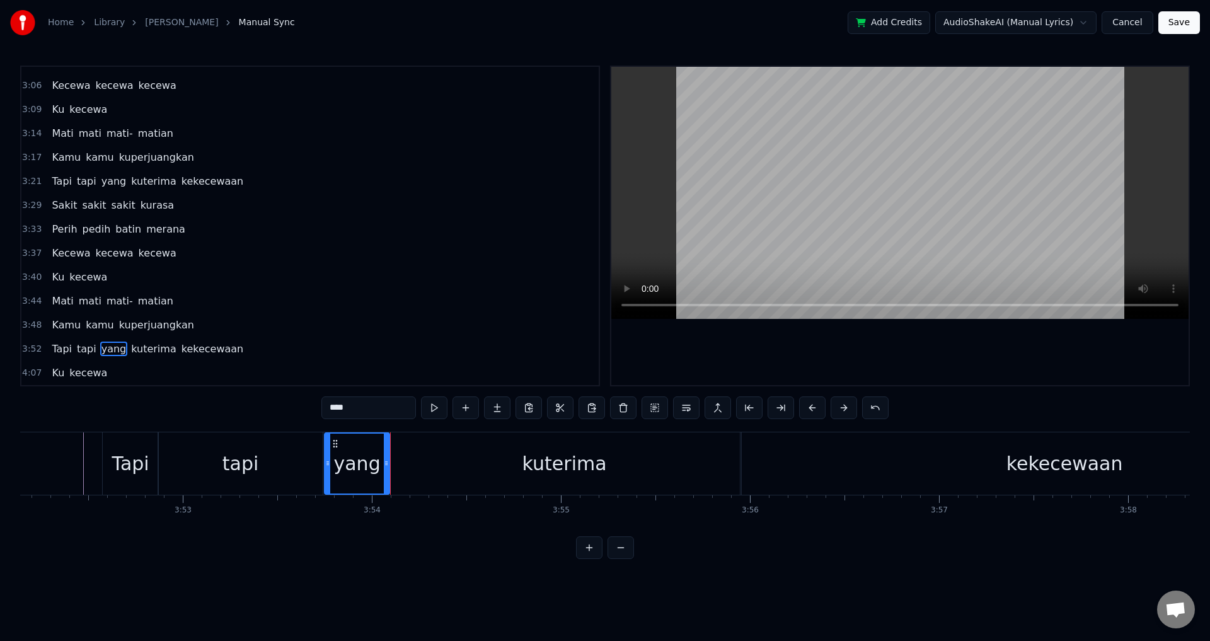
click at [393, 475] on div "kuterima" at bounding box center [564, 463] width 351 height 62
type input "********"
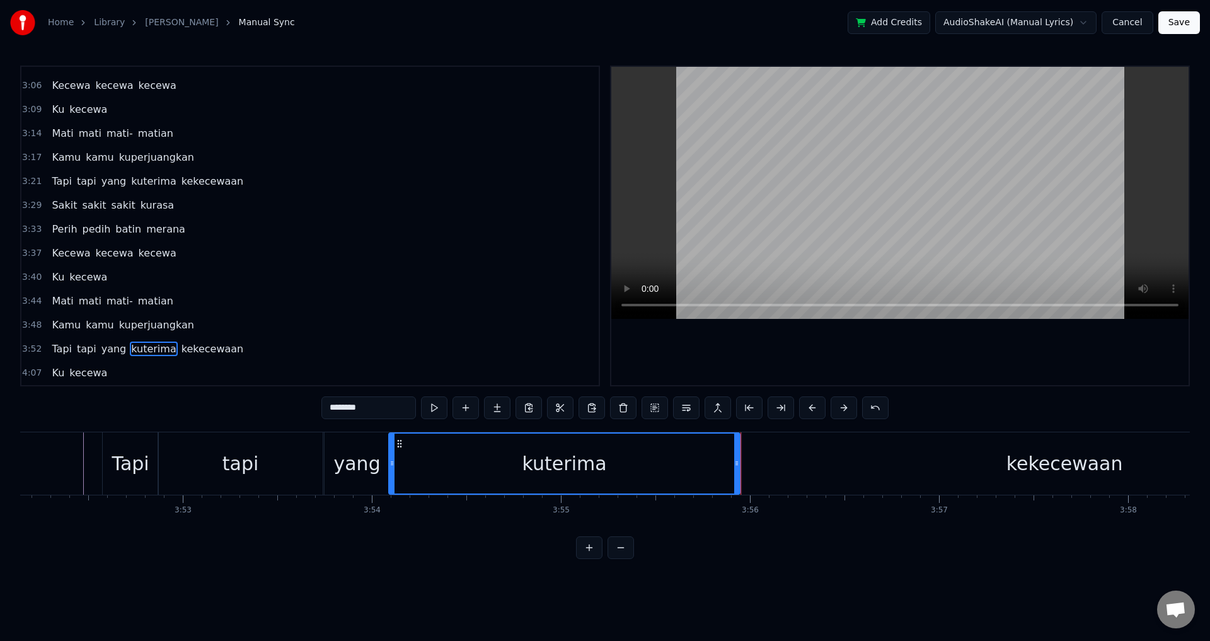
click at [861, 328] on div at bounding box center [901, 226] width 578 height 318
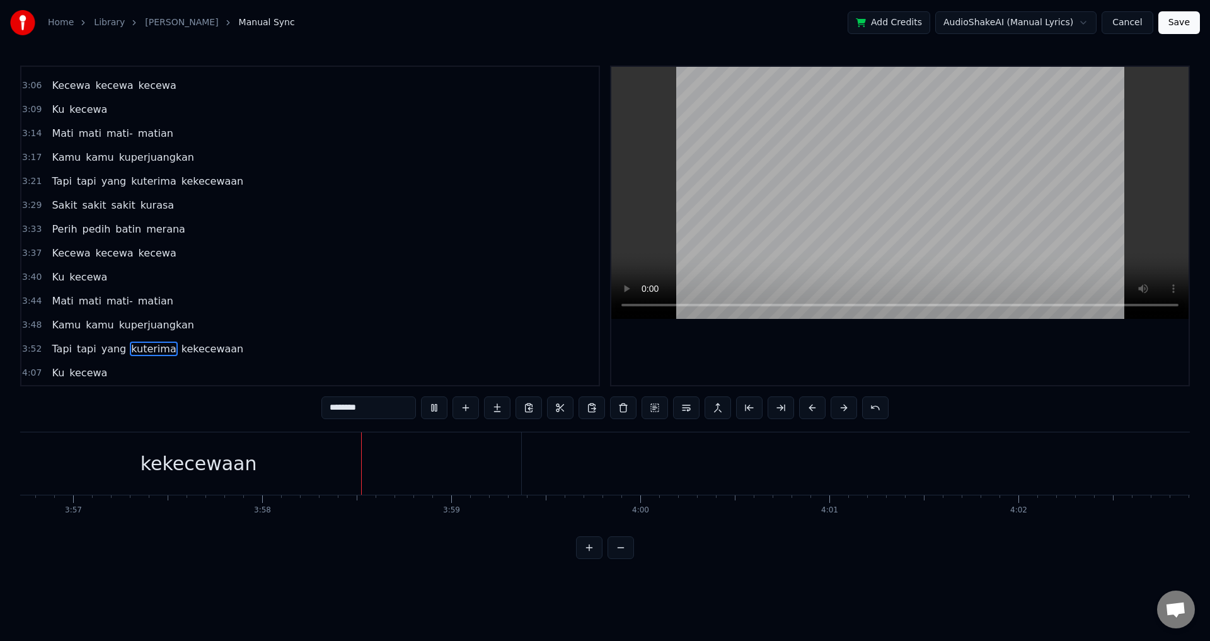
scroll to position [0, 44955]
click at [862, 330] on div at bounding box center [901, 226] width 578 height 318
click at [1181, 26] on button "Save" at bounding box center [1180, 22] width 42 height 23
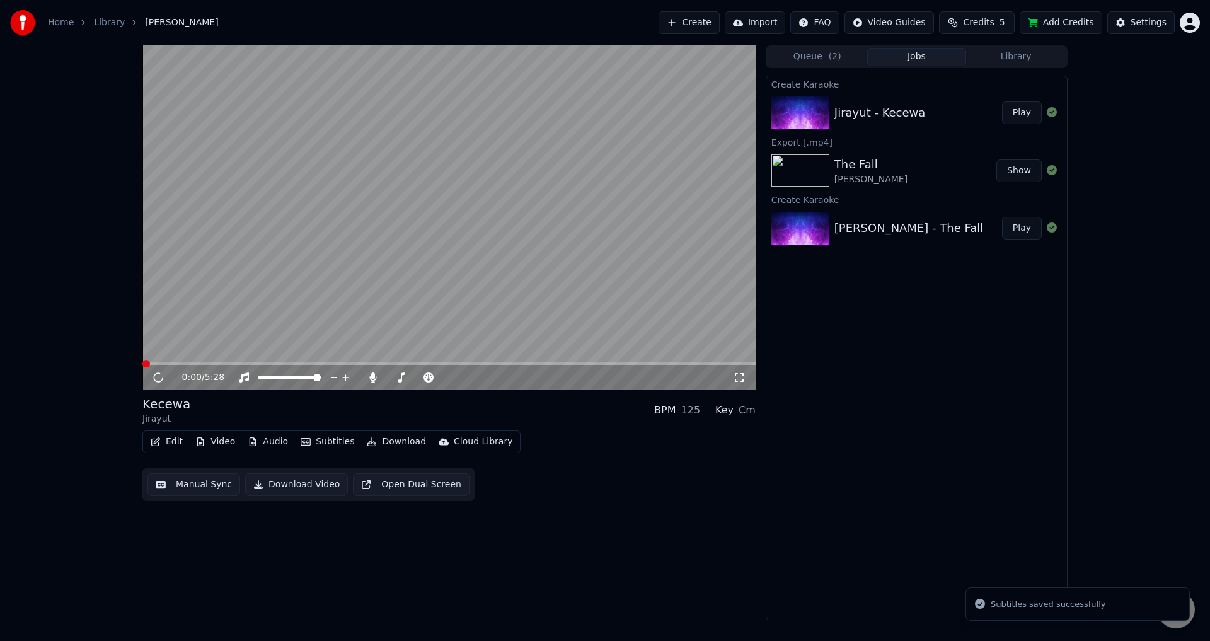
click at [660, 359] on video at bounding box center [448, 217] width 613 height 345
click at [669, 361] on video at bounding box center [448, 217] width 613 height 345
click at [705, 362] on video at bounding box center [448, 217] width 613 height 345
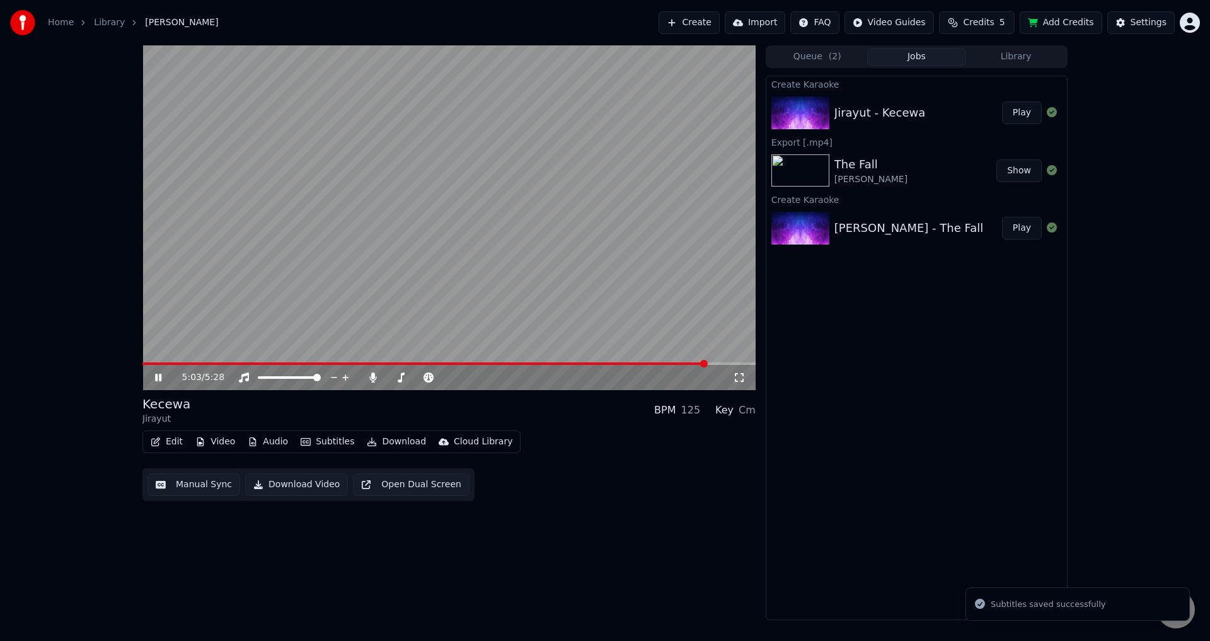
click at [708, 364] on span at bounding box center [448, 364] width 613 height 3
click at [606, 361] on video at bounding box center [448, 217] width 613 height 345
click at [627, 364] on span at bounding box center [384, 364] width 485 height 3
click at [656, 303] on video at bounding box center [448, 217] width 613 height 345
click at [616, 363] on span at bounding box center [386, 364] width 488 height 3
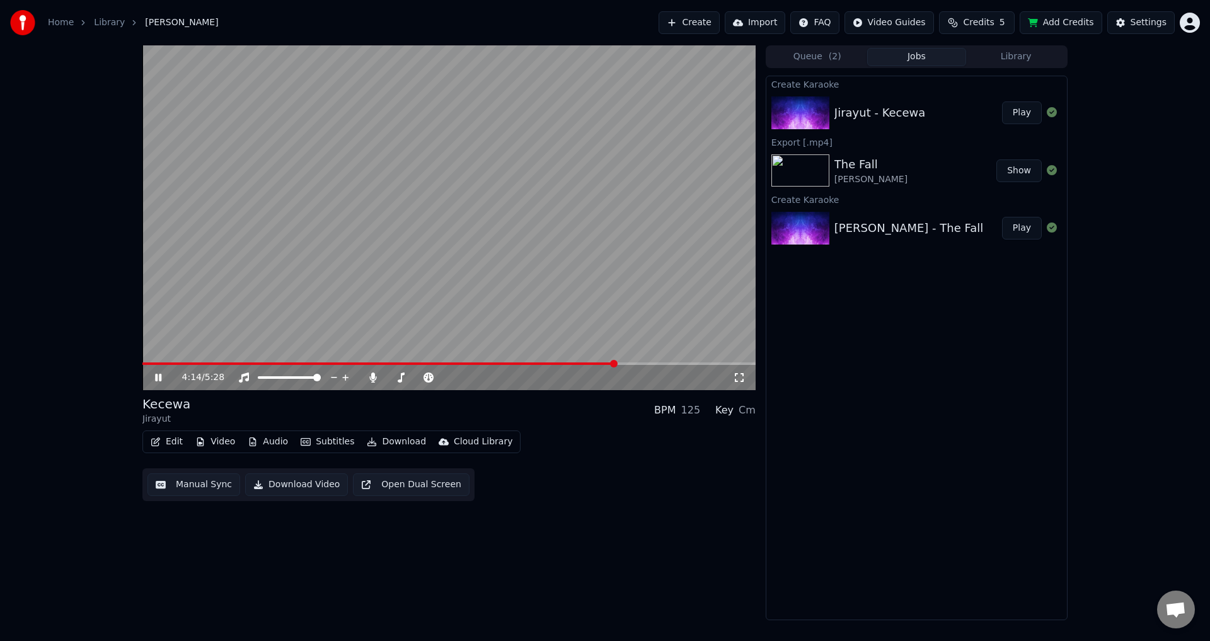
click at [197, 361] on video at bounding box center [448, 217] width 613 height 345
click at [194, 363] on span at bounding box center [378, 364] width 473 height 3
click at [337, 316] on video at bounding box center [448, 217] width 613 height 345
click at [334, 363] on span at bounding box center [448, 364] width 613 height 3
click at [522, 362] on video at bounding box center [448, 217] width 613 height 345
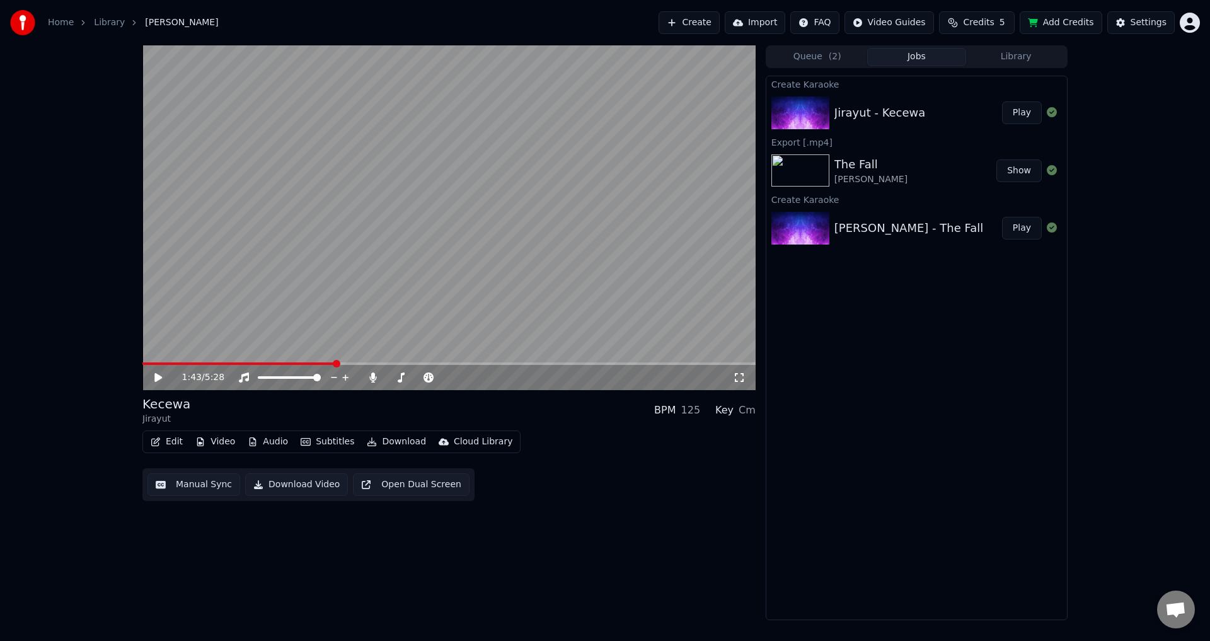
click at [520, 366] on div "1:43 / 5:28" at bounding box center [448, 377] width 613 height 25
click at [520, 361] on video at bounding box center [448, 217] width 613 height 345
click at [520, 364] on span at bounding box center [448, 364] width 613 height 3
click at [419, 265] on video at bounding box center [448, 217] width 613 height 345
click at [383, 443] on button "Download" at bounding box center [396, 442] width 69 height 18
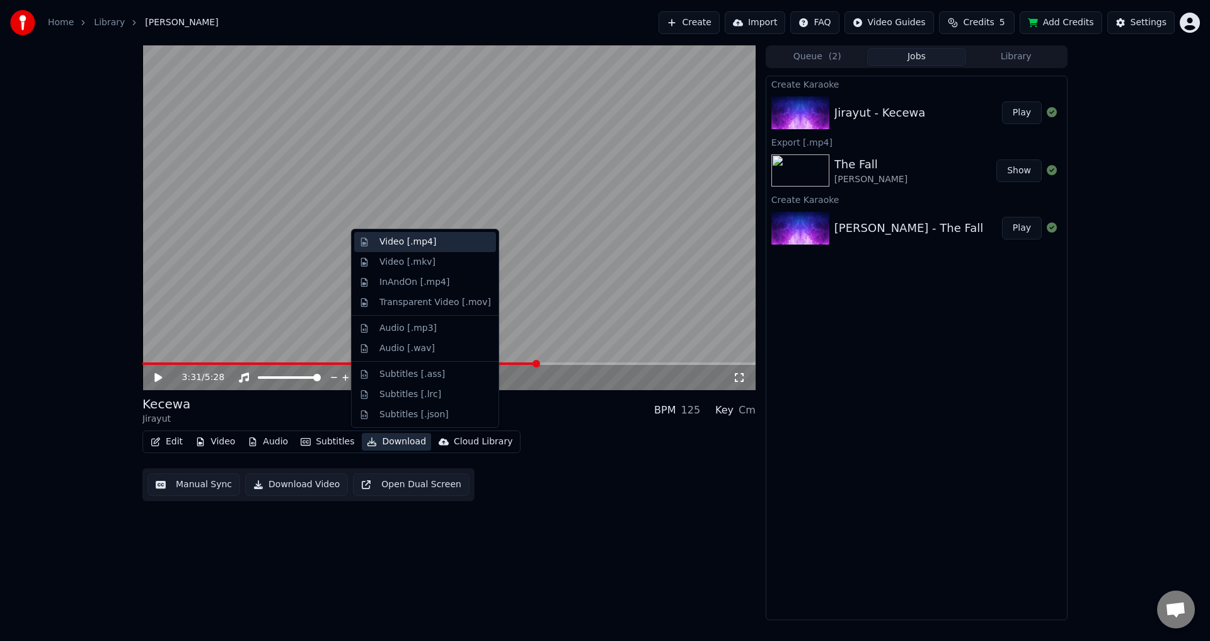
click at [419, 238] on div "Video [.mp4]" at bounding box center [408, 242] width 57 height 13
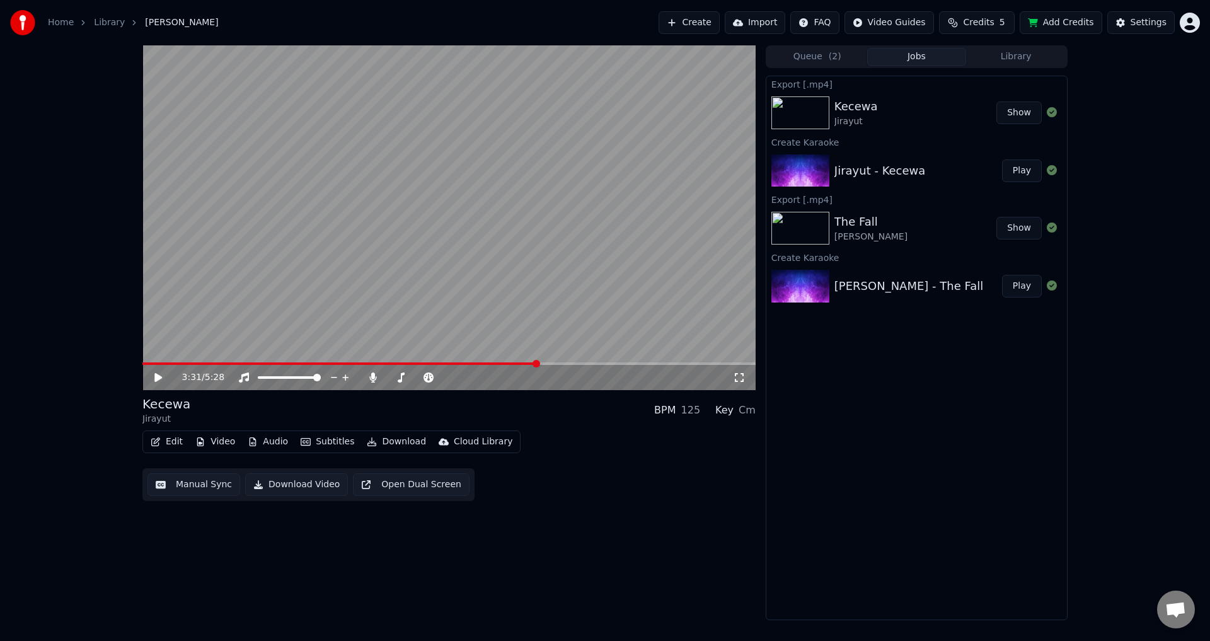
click at [711, 21] on button "Create" at bounding box center [689, 22] width 61 height 23
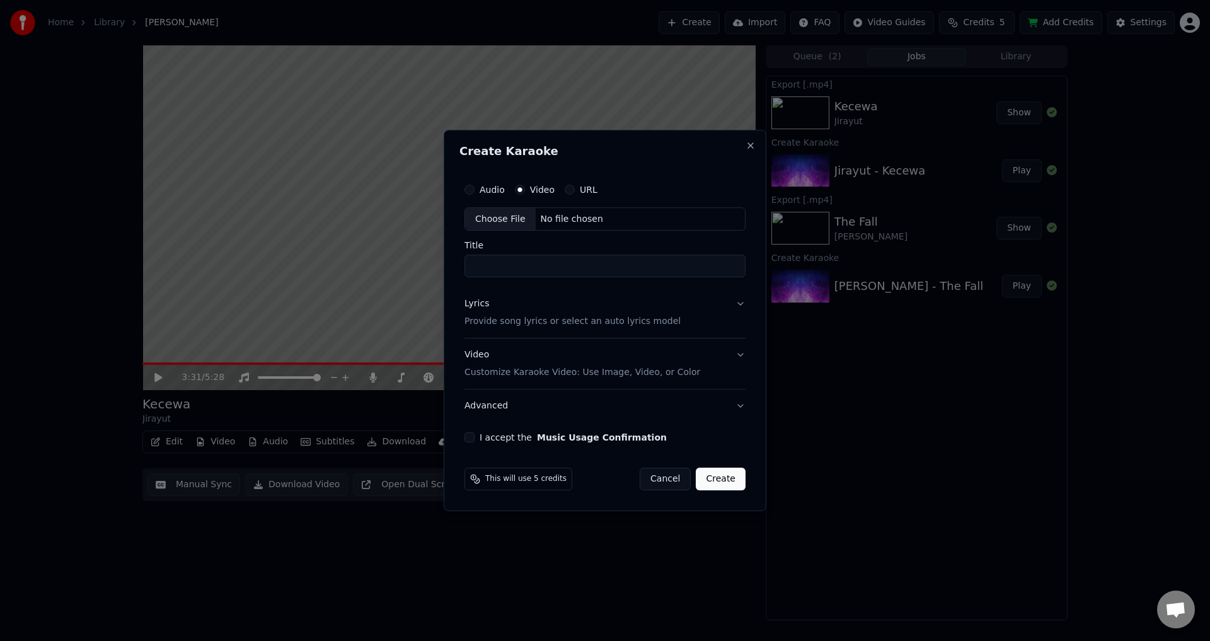
click at [487, 214] on div "Choose File" at bounding box center [500, 219] width 71 height 23
type input "**********"
click at [533, 319] on p "Provide song lyrics or select an auto lyrics model" at bounding box center [570, 322] width 216 height 13
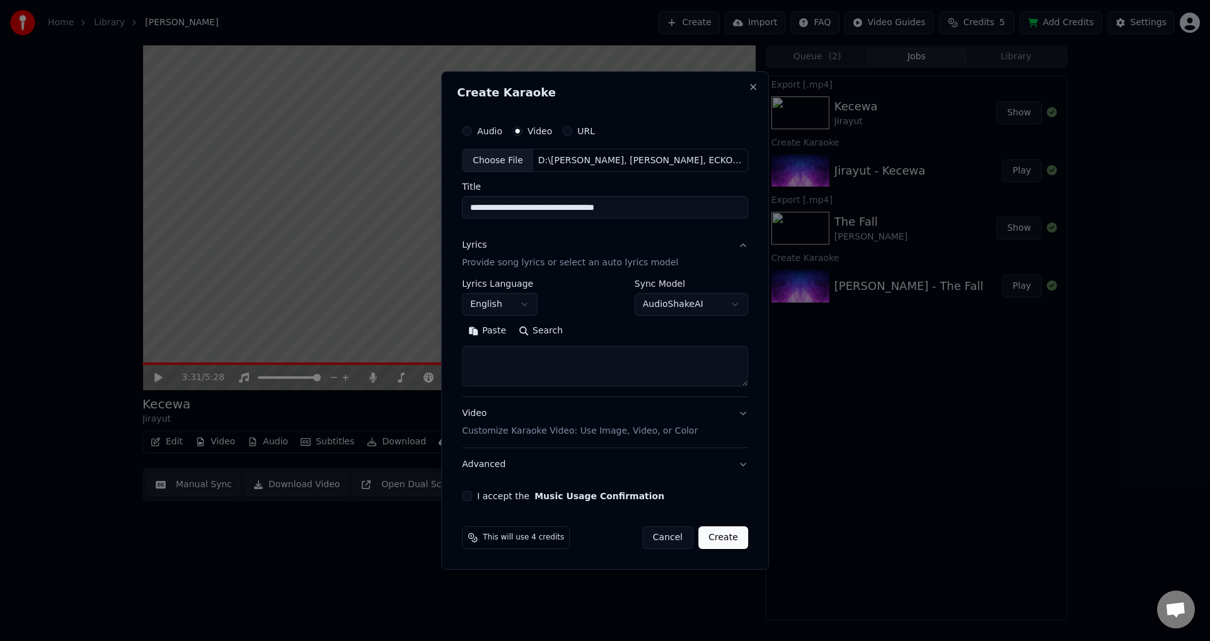
click at [511, 303] on button "English" at bounding box center [500, 305] width 76 height 23
select select "**"
click at [537, 371] on textarea at bounding box center [605, 367] width 286 height 40
click at [521, 370] on textarea at bounding box center [605, 367] width 286 height 40
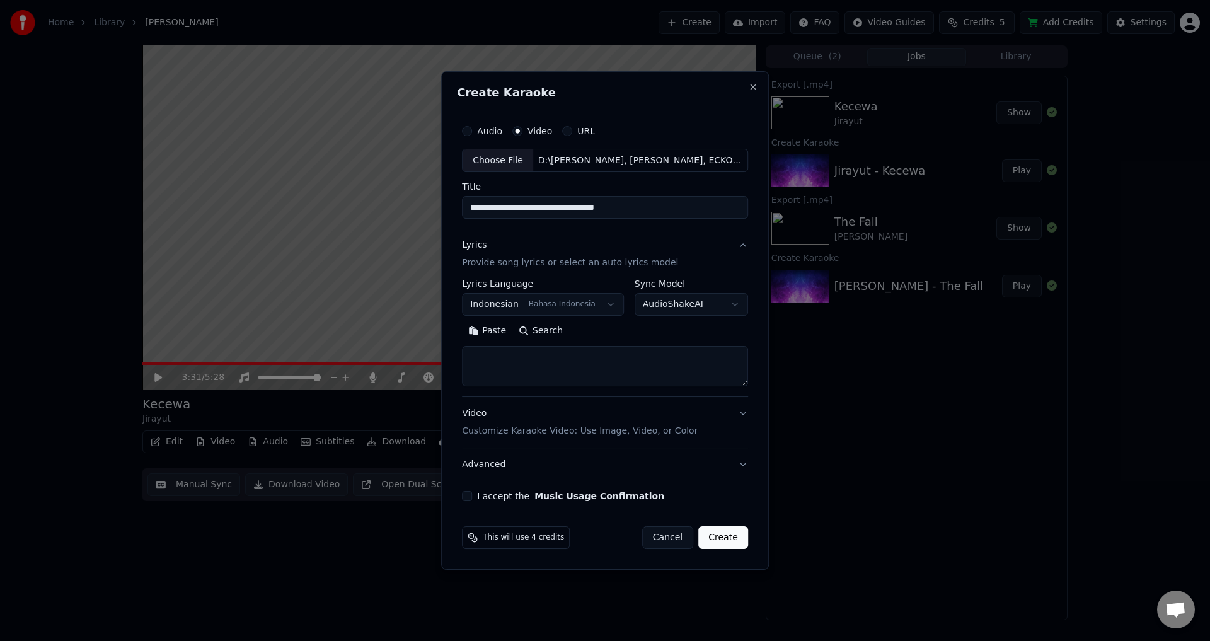
paste textarea "**********"
type textarea "**********"
click at [600, 338] on button "Expand" at bounding box center [598, 332] width 59 height 20
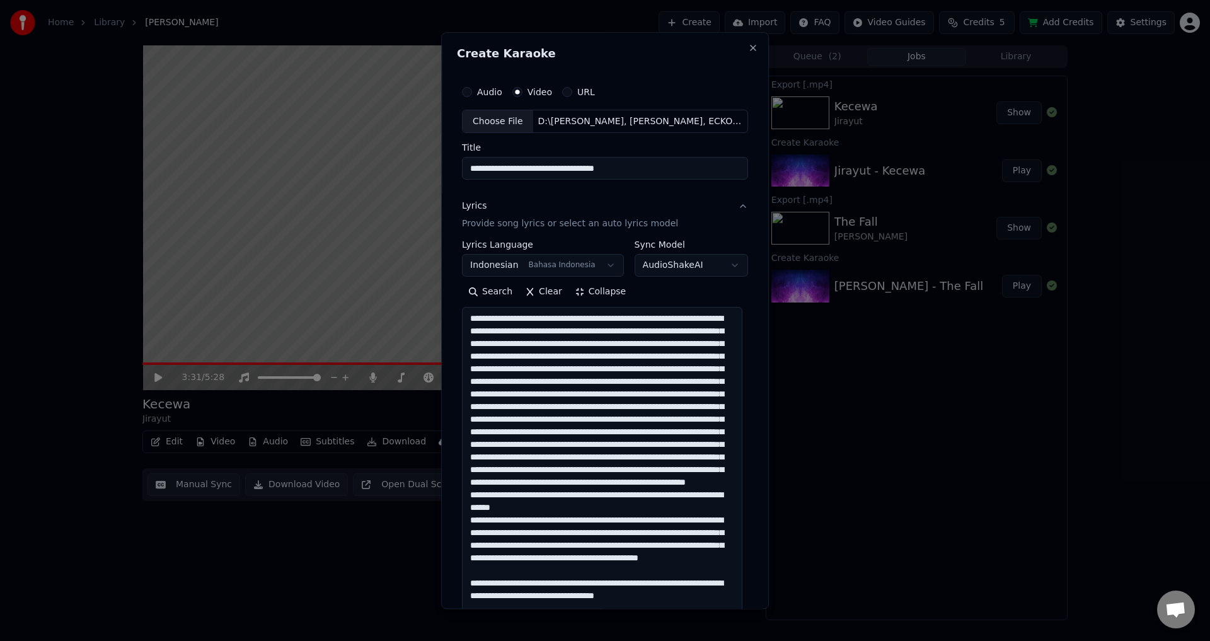
scroll to position [0, 0]
click at [619, 400] on textarea at bounding box center [602, 527] width 281 height 438
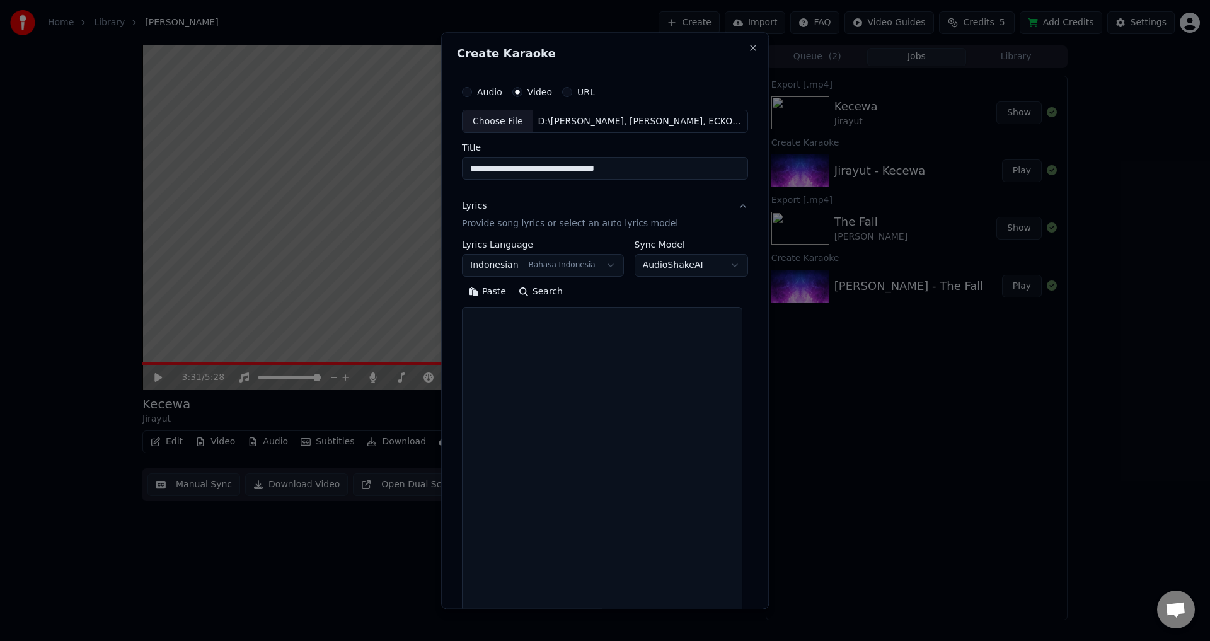
paste textarea "**********"
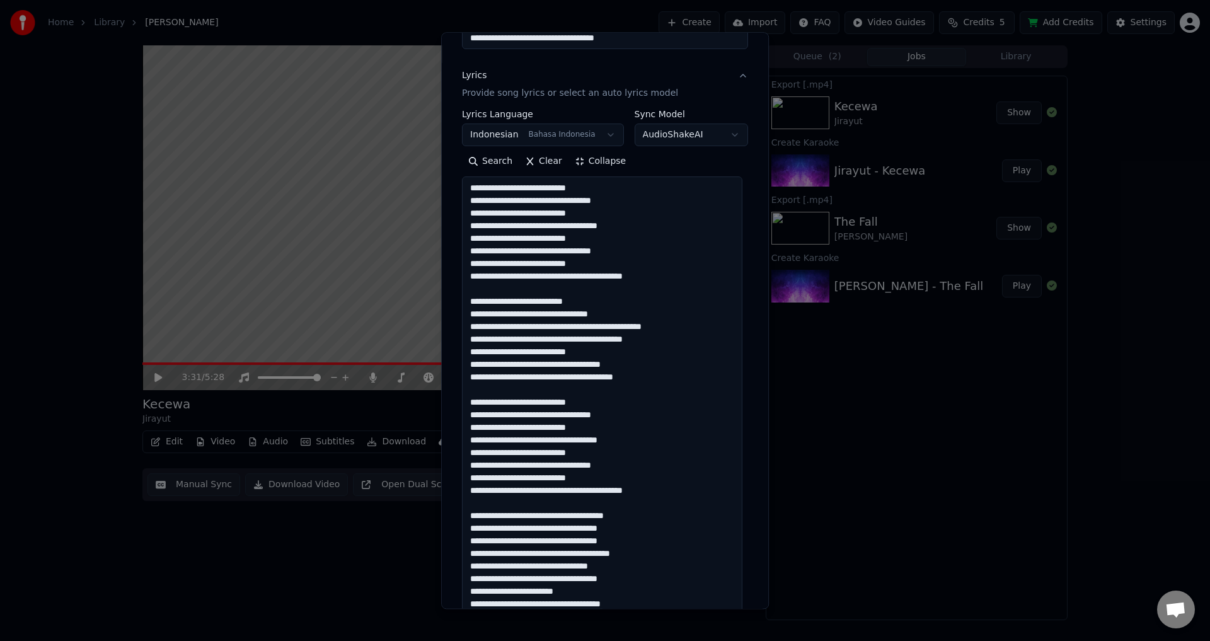
scroll to position [67, 0]
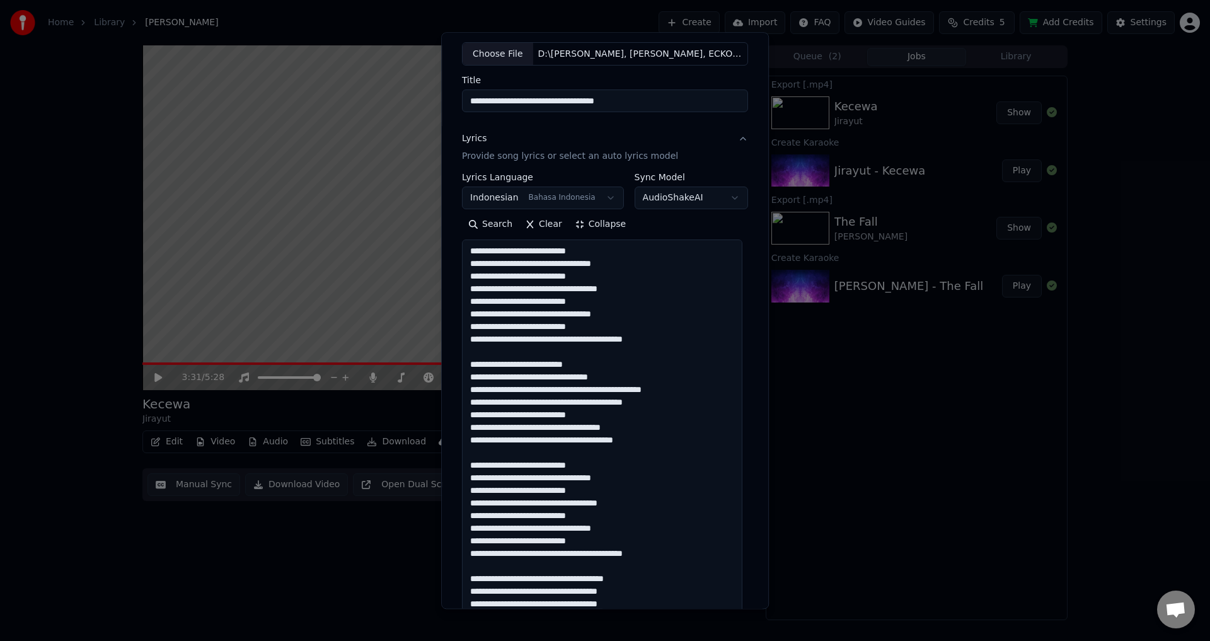
click at [528, 277] on textarea at bounding box center [602, 459] width 281 height 438
click at [550, 254] on textarea at bounding box center [602, 459] width 281 height 438
click at [588, 293] on textarea at bounding box center [602, 459] width 281 height 438
click at [618, 294] on textarea at bounding box center [602, 459] width 281 height 438
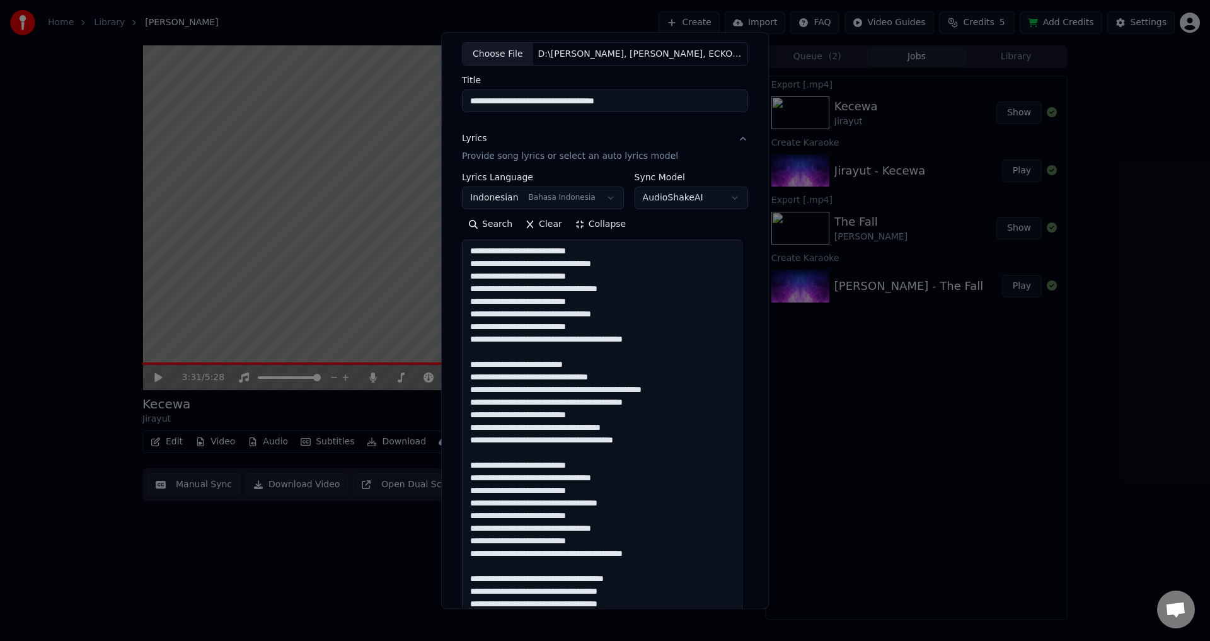
click at [618, 294] on textarea at bounding box center [602, 459] width 281 height 438
click at [635, 299] on textarea at bounding box center [602, 459] width 281 height 438
click at [640, 291] on textarea at bounding box center [602, 459] width 281 height 438
click at [636, 303] on textarea at bounding box center [602, 459] width 281 height 438
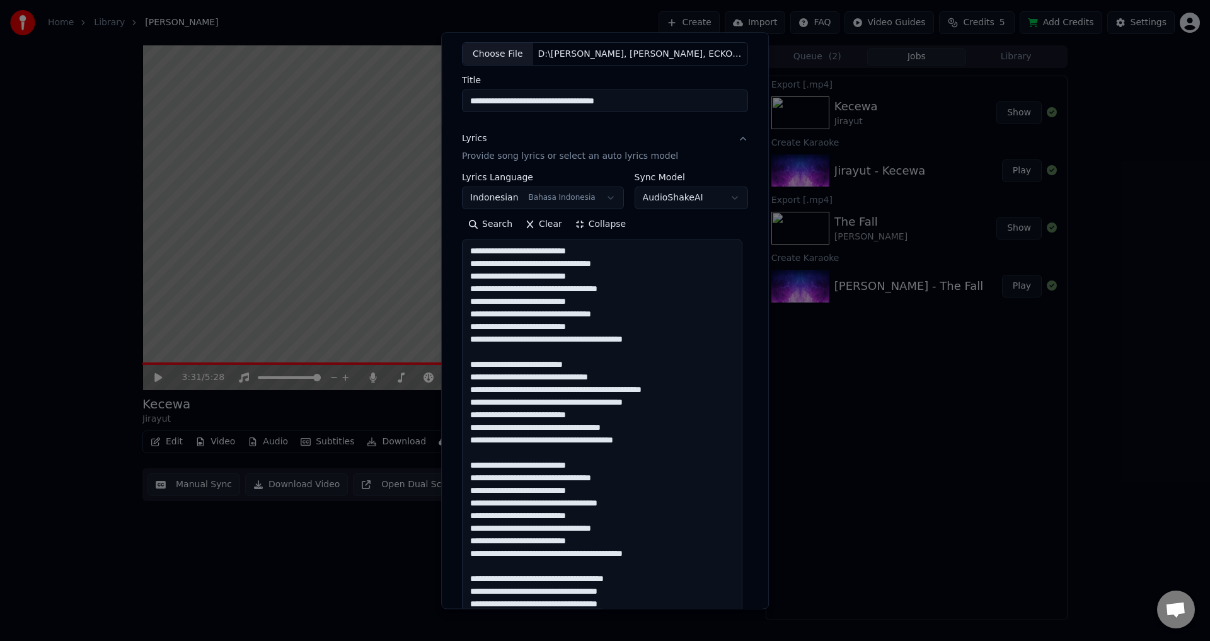
click at [636, 303] on textarea at bounding box center [602, 459] width 281 height 438
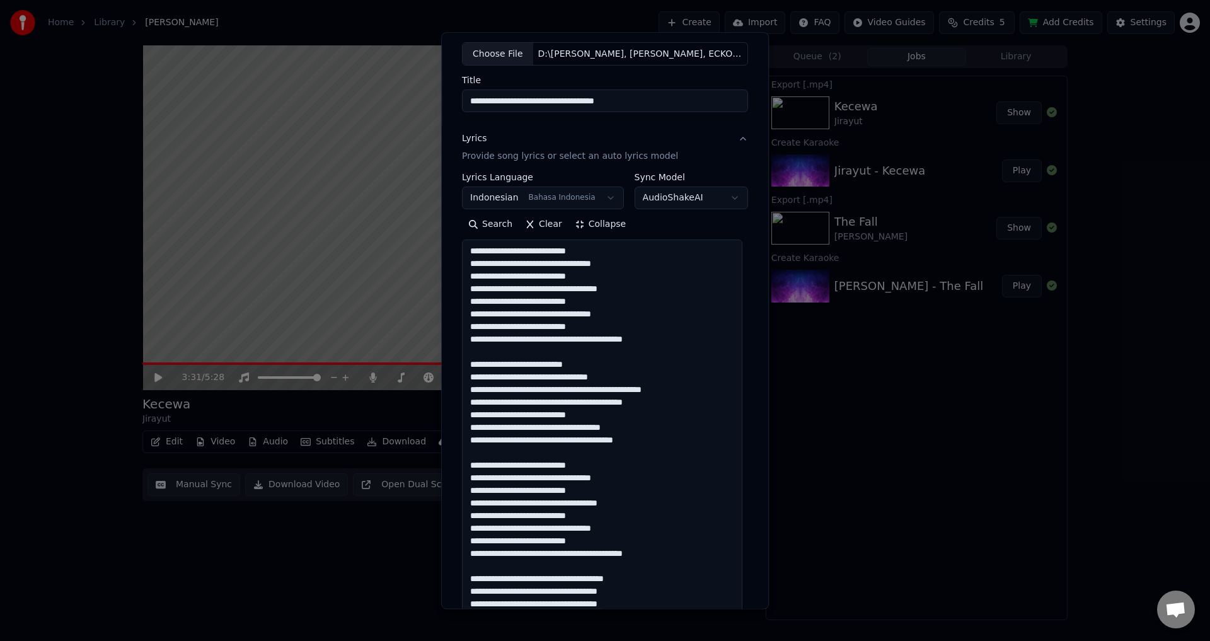
click at [636, 303] on textarea at bounding box center [602, 459] width 281 height 438
click at [630, 312] on textarea at bounding box center [602, 459] width 281 height 438
click at [642, 320] on textarea at bounding box center [602, 459] width 281 height 438
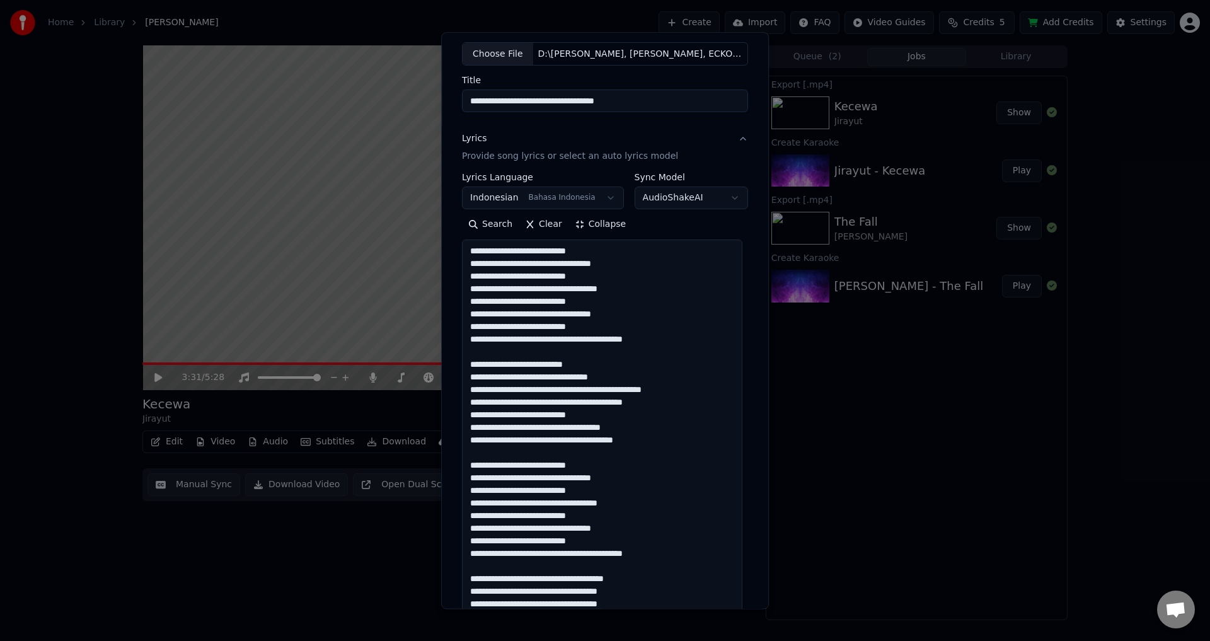
click at [642, 320] on textarea at bounding box center [602, 459] width 281 height 438
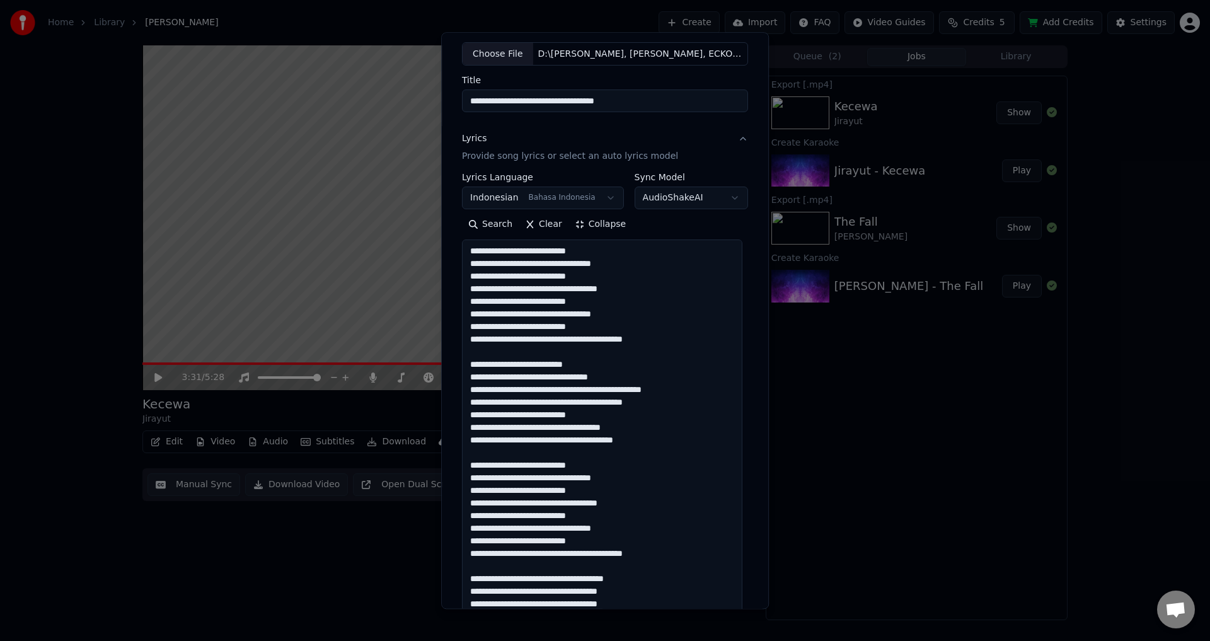
click at [642, 320] on textarea at bounding box center [602, 459] width 281 height 438
click at [641, 325] on textarea at bounding box center [602, 459] width 281 height 438
click at [640, 343] on textarea at bounding box center [602, 459] width 281 height 438
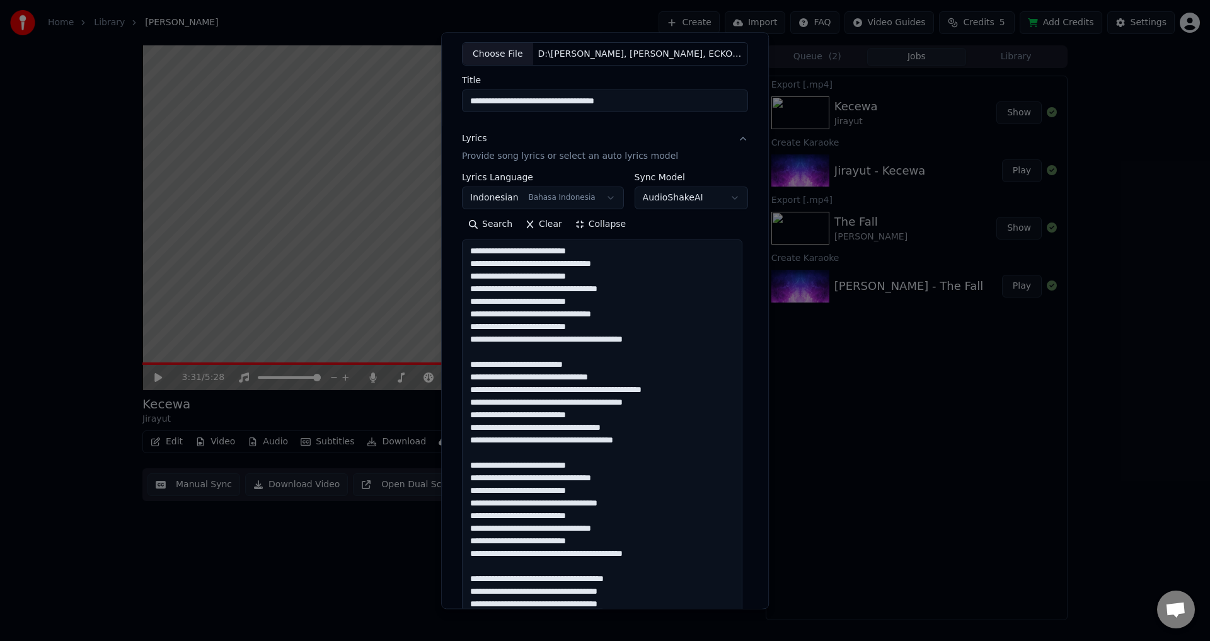
drag, startPoint x: 550, startPoint y: 342, endPoint x: 588, endPoint y: 342, distance: 37.8
click at [588, 342] on textarea at bounding box center [602, 459] width 281 height 438
click at [589, 342] on textarea at bounding box center [602, 459] width 281 height 438
click at [534, 345] on textarea at bounding box center [602, 459] width 281 height 438
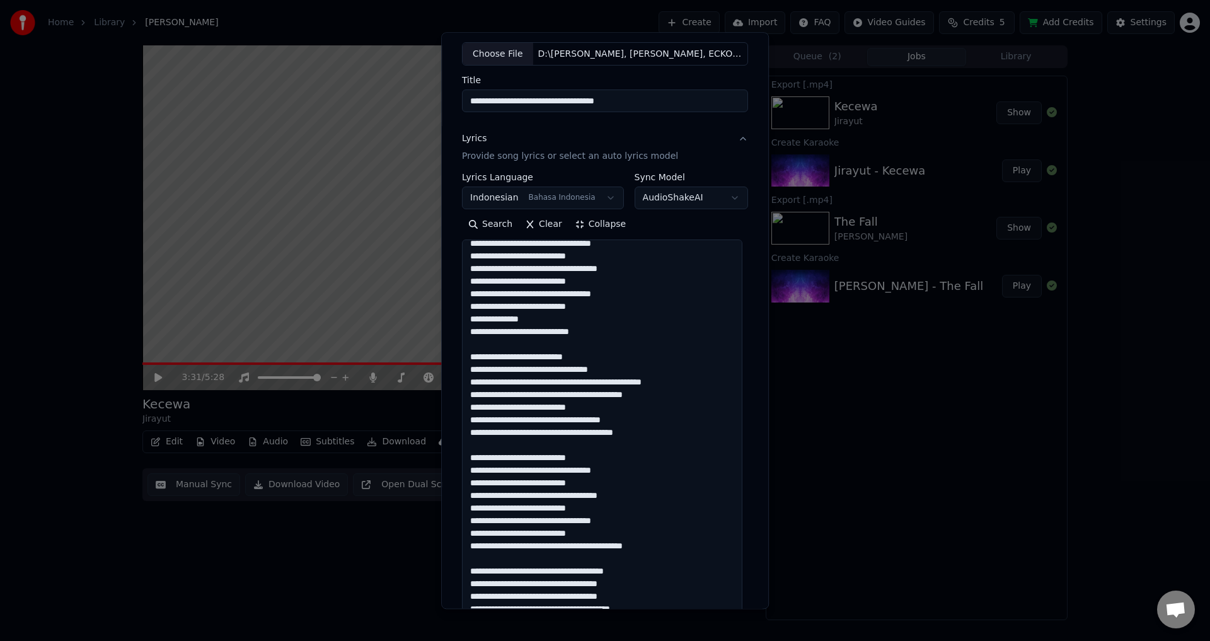
scroll to position [0, 0]
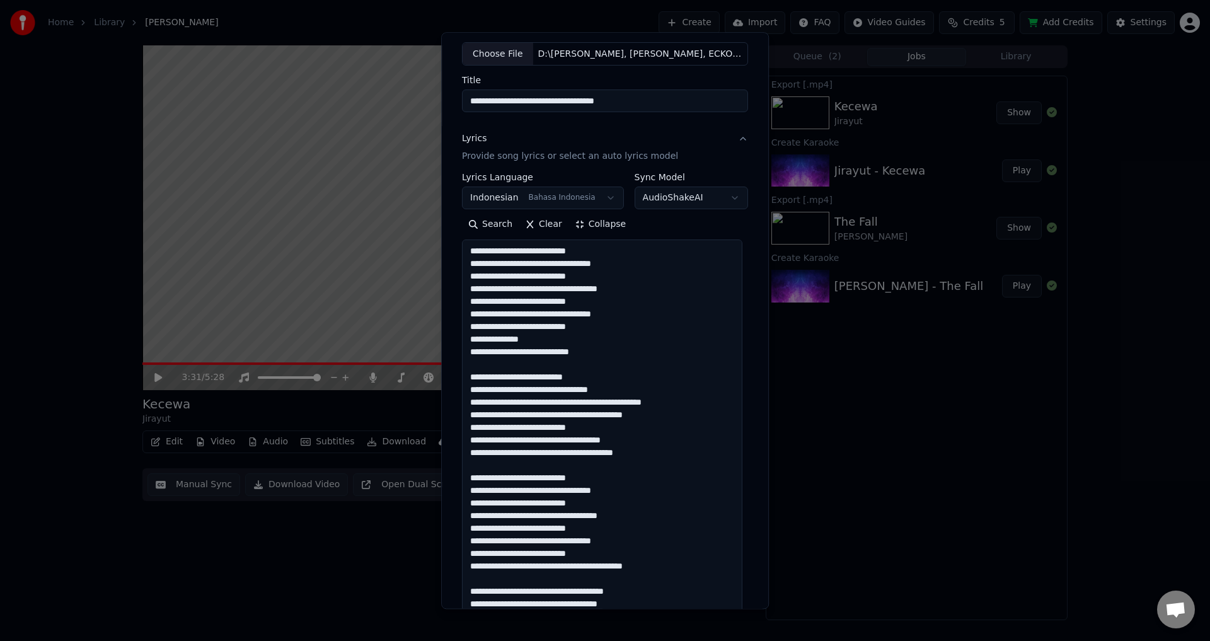
click at [634, 386] on textarea at bounding box center [602, 459] width 281 height 438
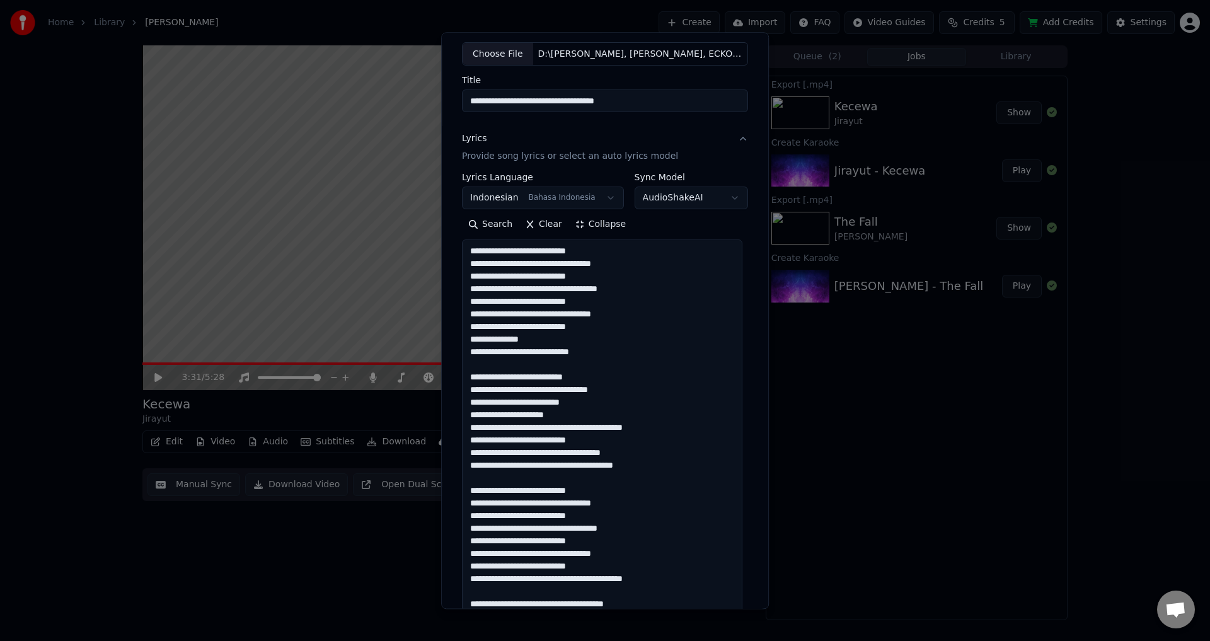
click at [613, 463] on textarea at bounding box center [602, 459] width 281 height 438
click at [641, 456] on textarea at bounding box center [602, 459] width 281 height 438
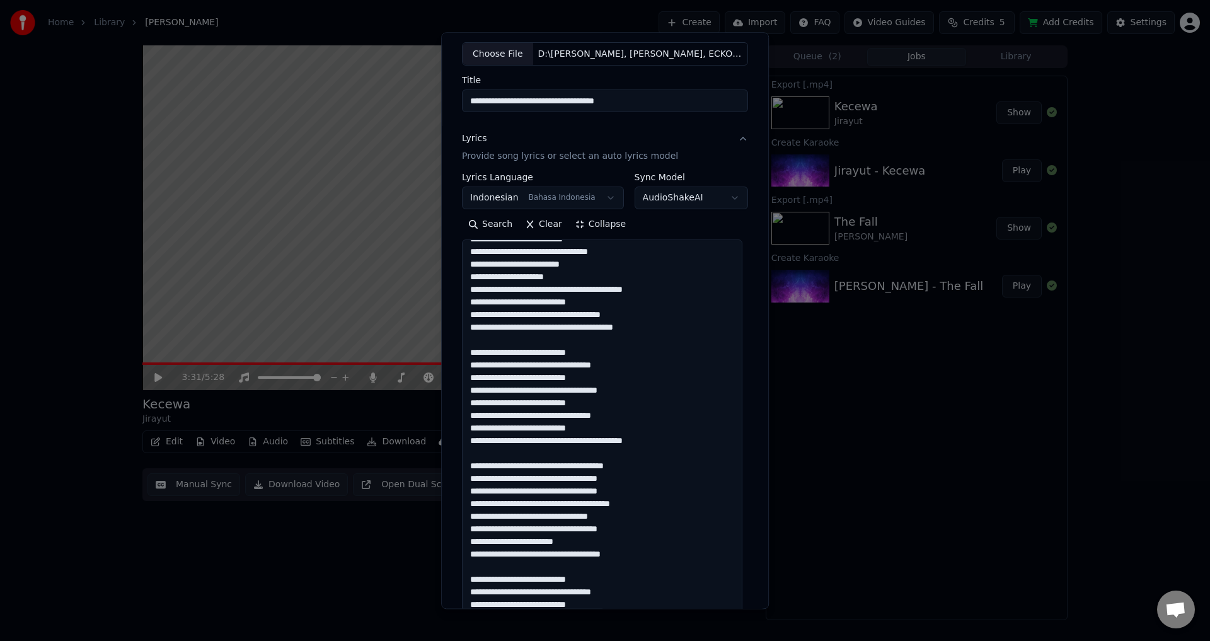
scroll to position [140, 0]
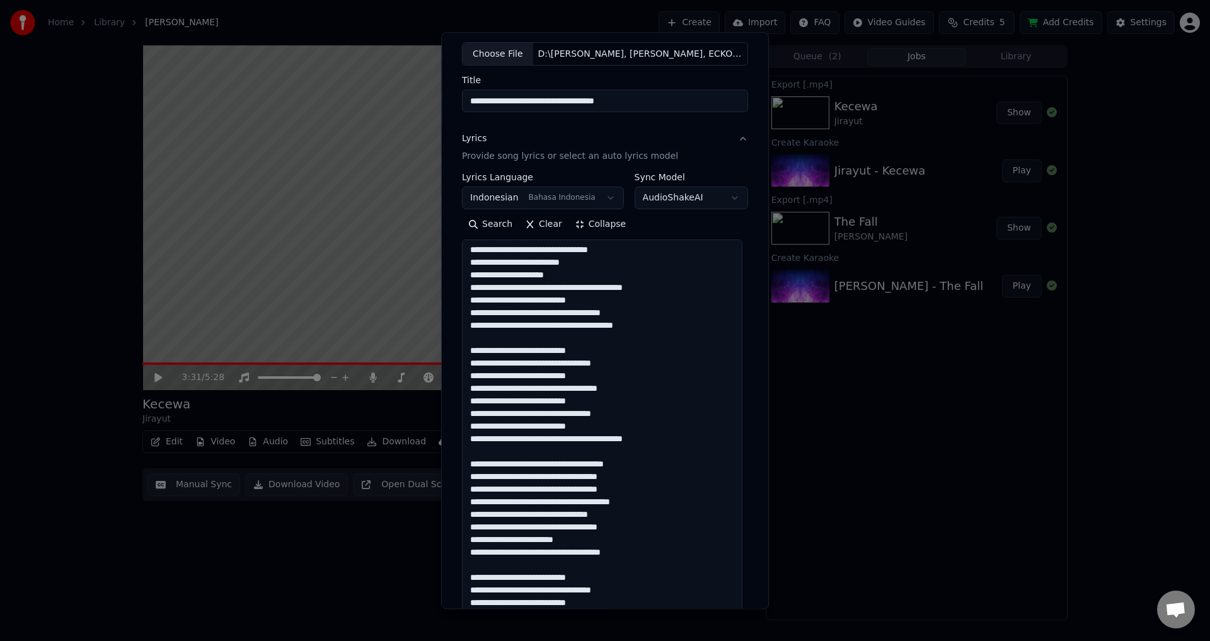
click at [664, 354] on textarea at bounding box center [602, 459] width 281 height 438
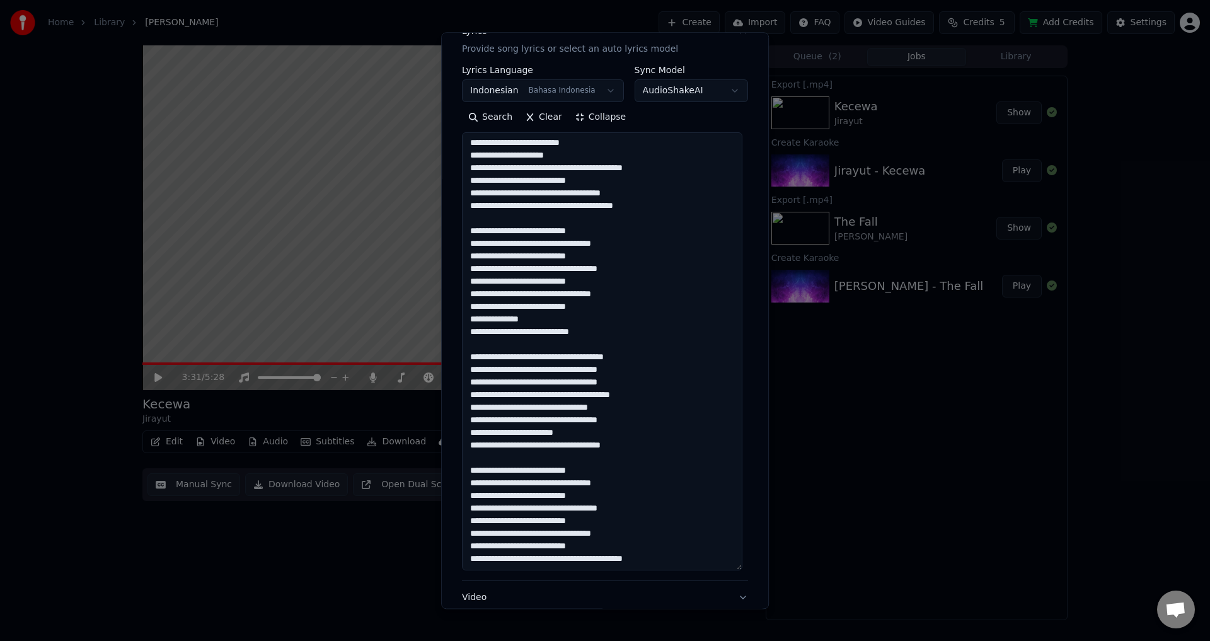
scroll to position [194, 0]
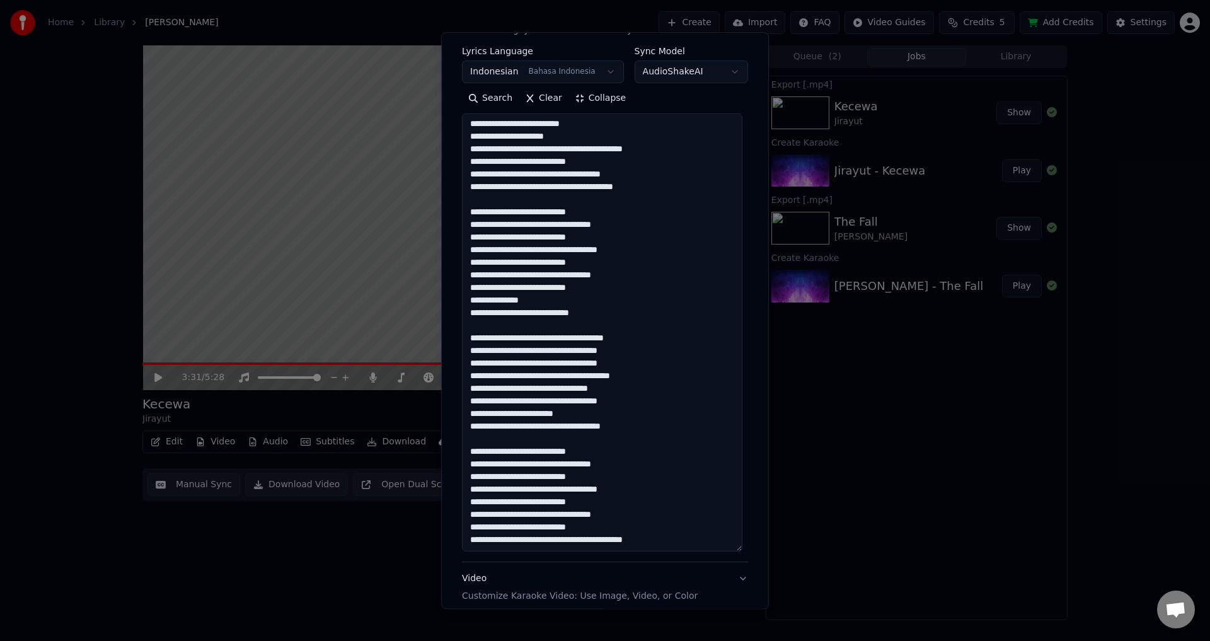
click at [532, 545] on textarea at bounding box center [602, 333] width 281 height 438
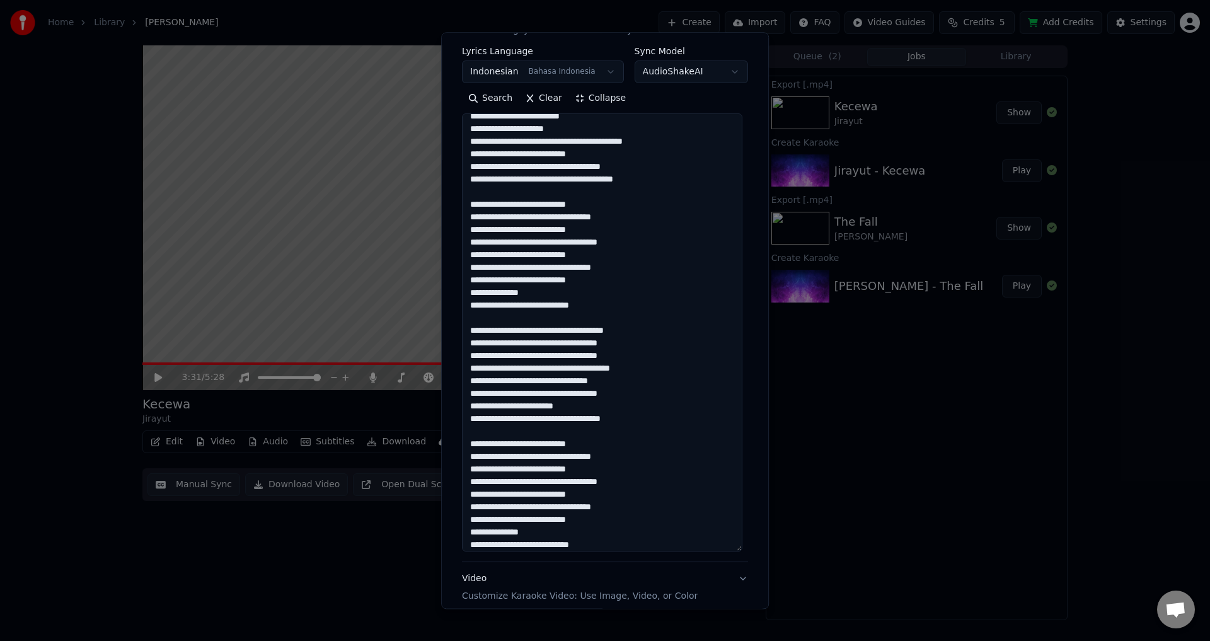
click at [617, 351] on textarea at bounding box center [602, 333] width 281 height 438
click at [579, 328] on textarea at bounding box center [602, 333] width 281 height 438
click at [562, 326] on textarea at bounding box center [602, 333] width 281 height 438
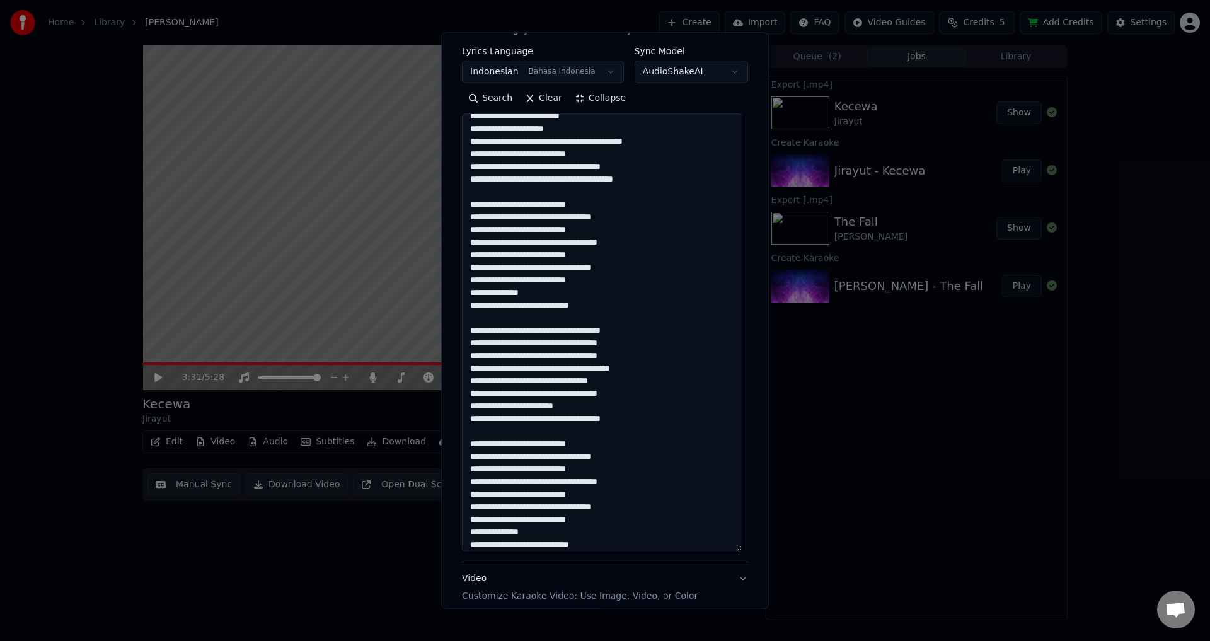
click at [543, 345] on textarea at bounding box center [602, 333] width 281 height 438
click at [558, 398] on textarea at bounding box center [602, 333] width 281 height 438
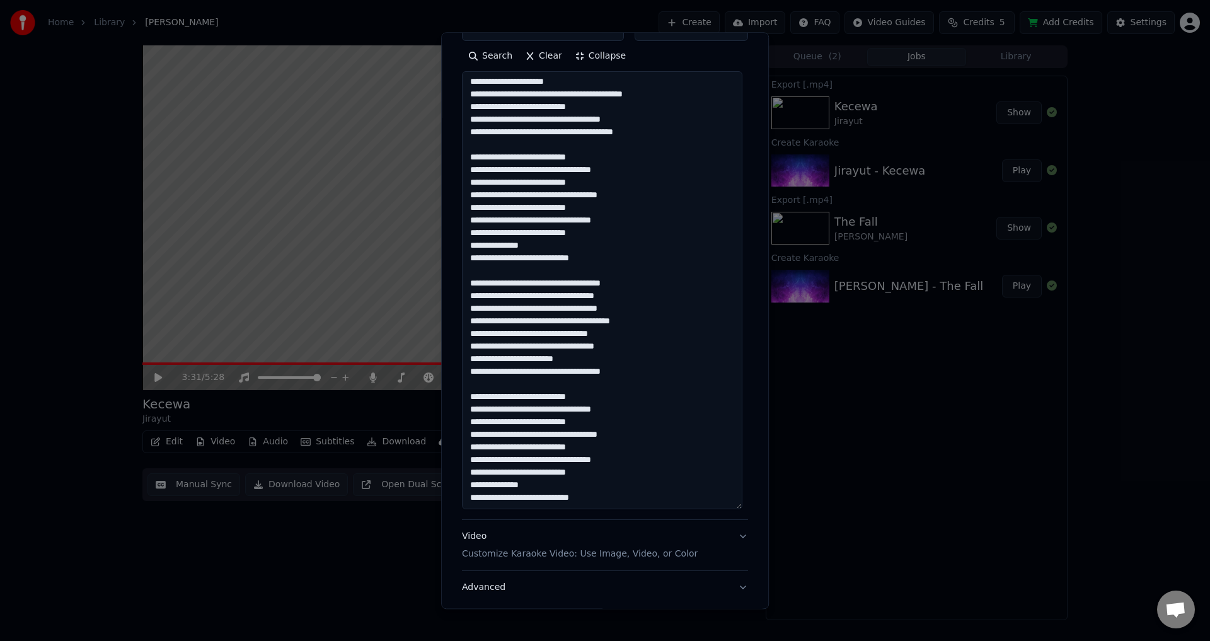
scroll to position [257, 0]
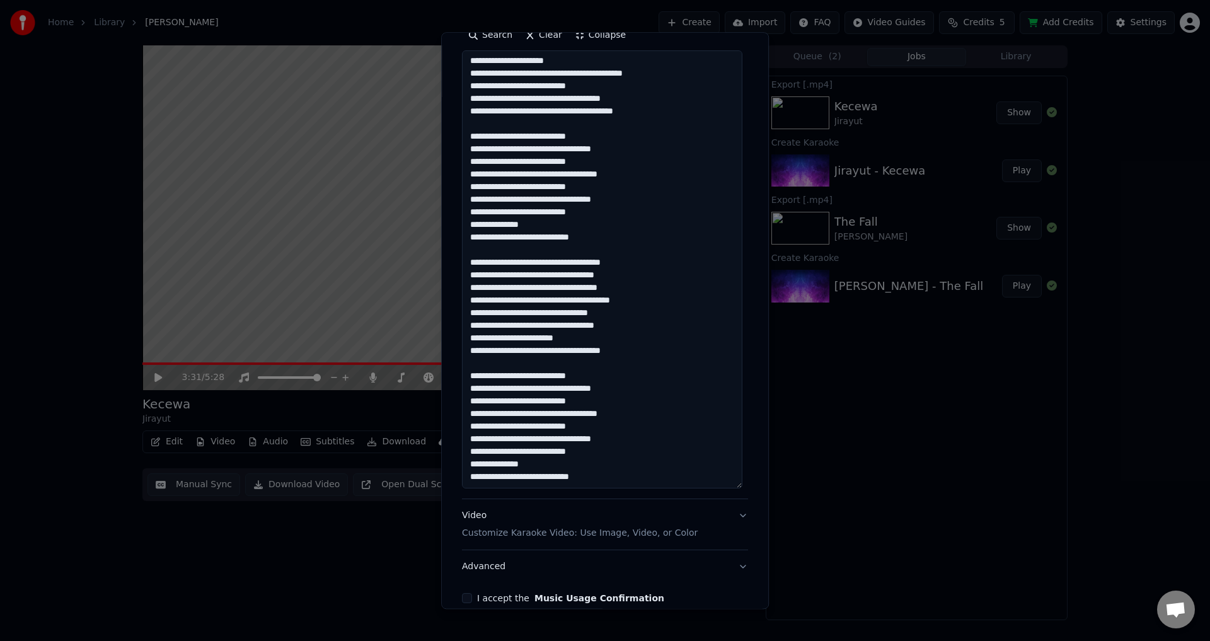
click at [606, 475] on textarea at bounding box center [602, 270] width 281 height 438
click at [639, 471] on textarea at bounding box center [602, 270] width 281 height 438
click at [511, 357] on textarea at bounding box center [602, 270] width 281 height 438
click at [617, 341] on textarea at bounding box center [602, 270] width 281 height 438
click at [628, 315] on textarea at bounding box center [602, 270] width 281 height 438
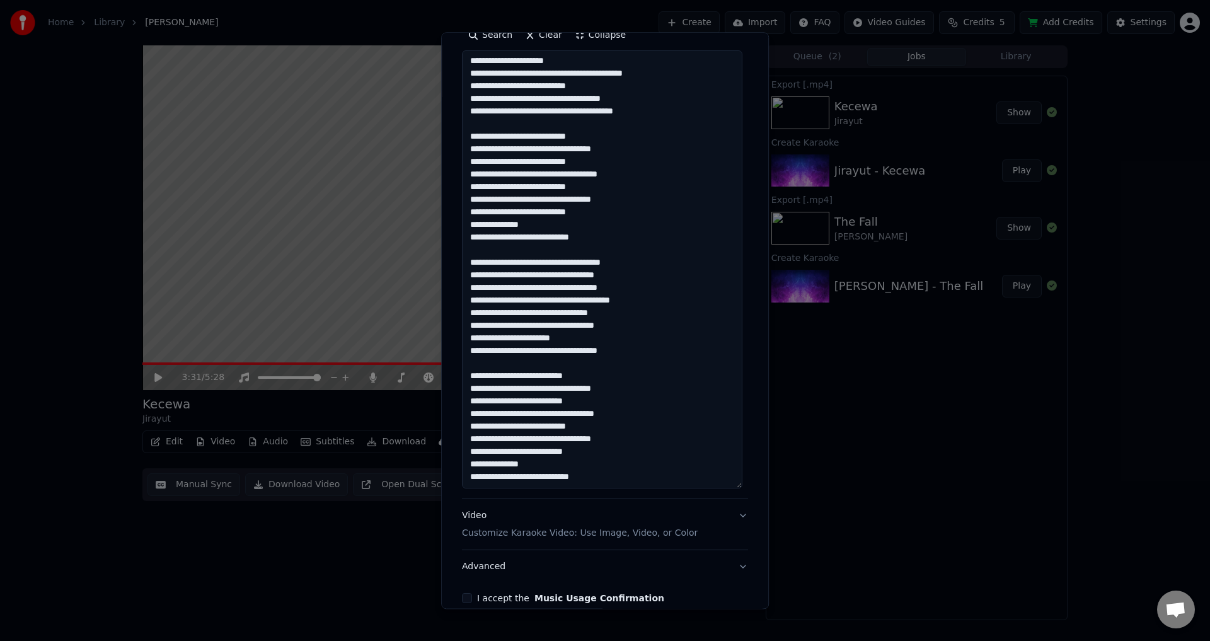
click at [559, 303] on textarea at bounding box center [602, 270] width 281 height 438
click at [543, 283] on textarea at bounding box center [602, 270] width 281 height 438
click at [545, 286] on textarea at bounding box center [602, 270] width 281 height 438
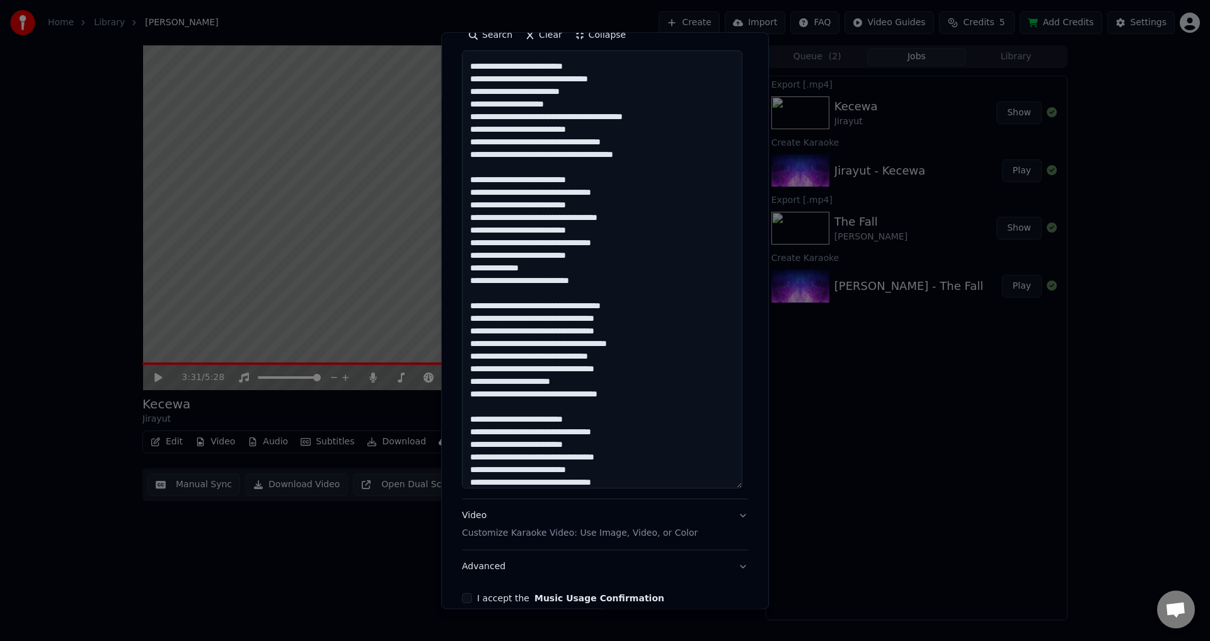
scroll to position [102, 0]
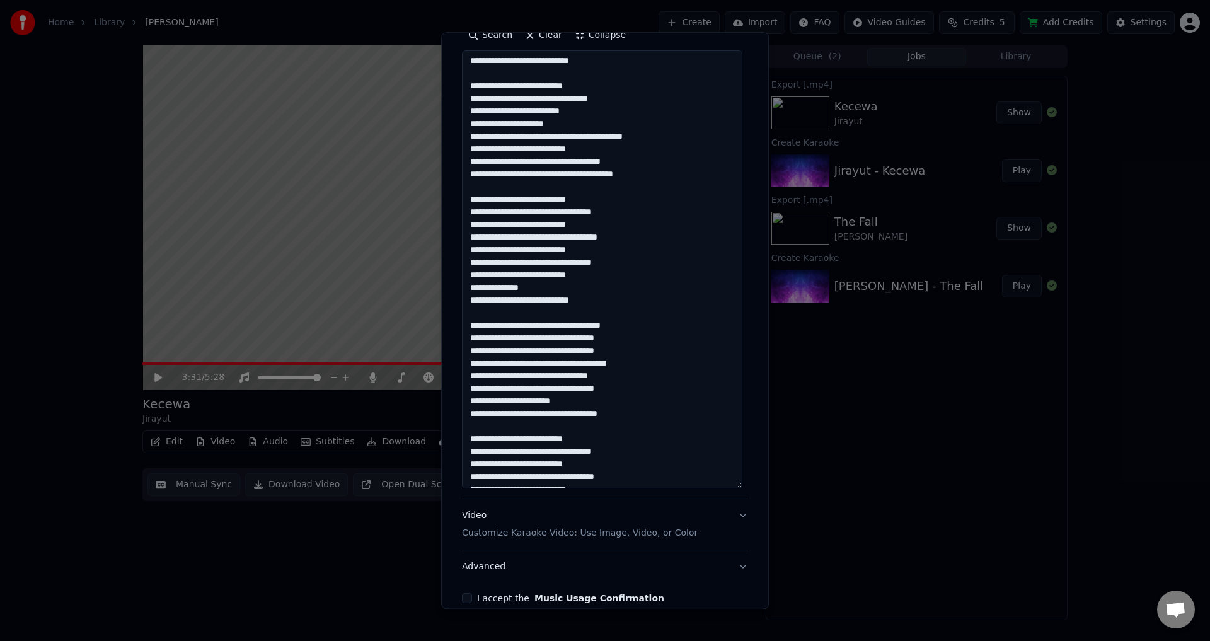
click at [636, 313] on textarea at bounding box center [602, 270] width 281 height 438
click at [638, 361] on textarea at bounding box center [602, 270] width 281 height 438
drag, startPoint x: 651, startPoint y: 410, endPoint x: 625, endPoint y: 327, distance: 87.1
click at [625, 327] on textarea at bounding box center [602, 270] width 281 height 438
click at [663, 349] on textarea at bounding box center [602, 270] width 281 height 438
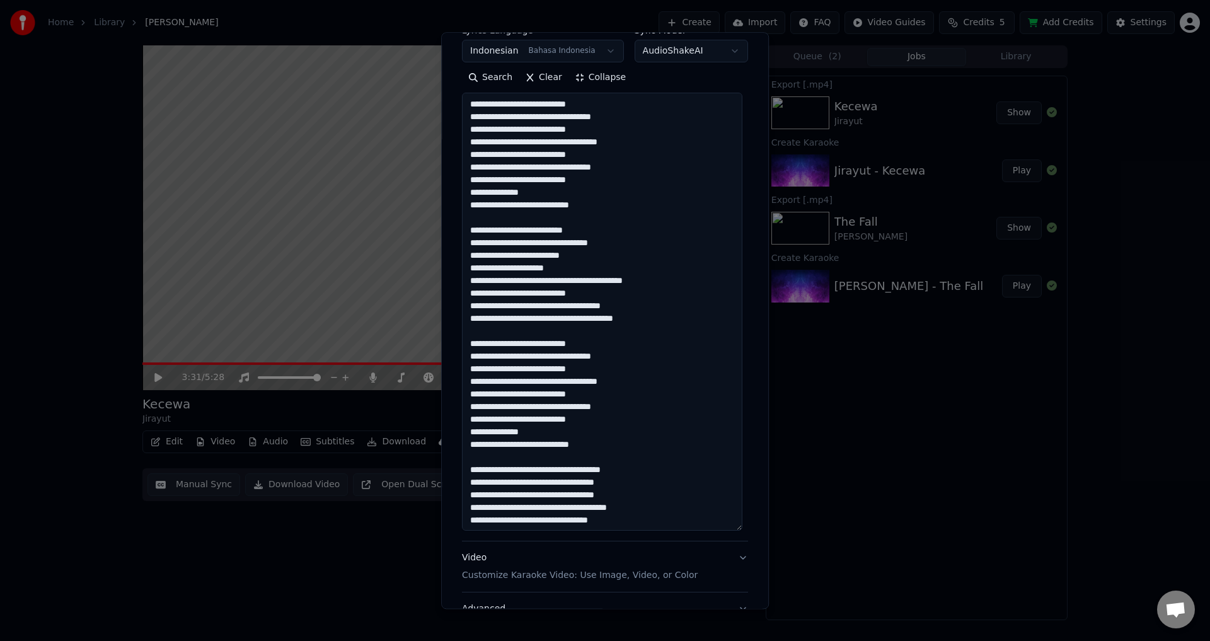
scroll to position [194, 0]
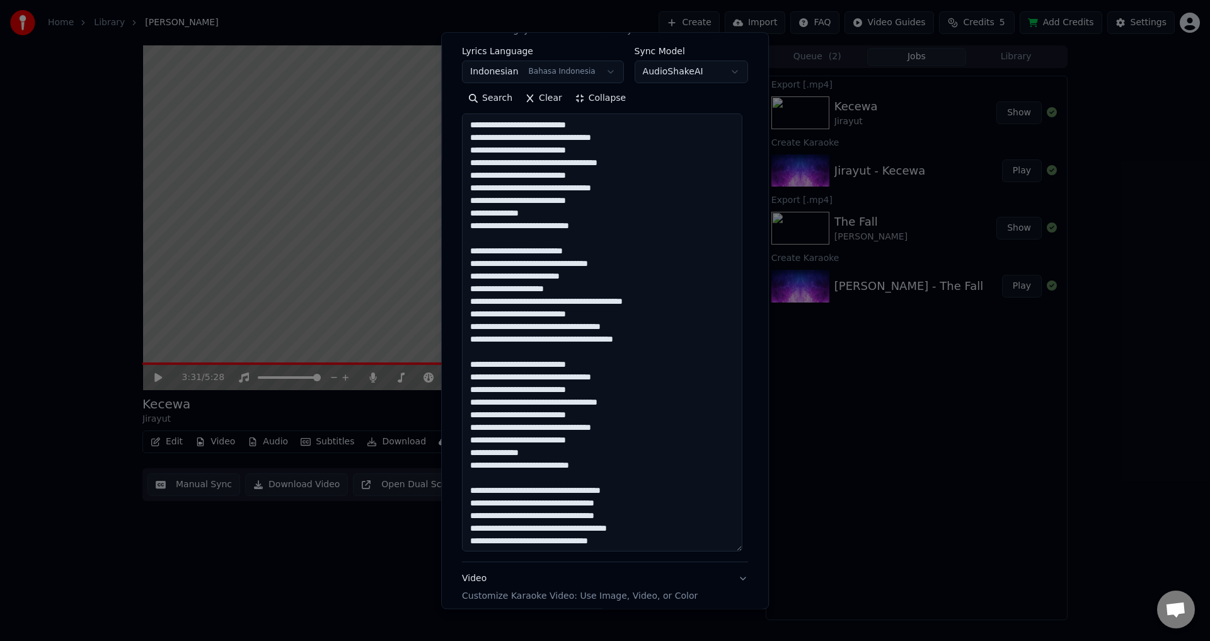
click at [512, 368] on textarea at bounding box center [602, 333] width 281 height 438
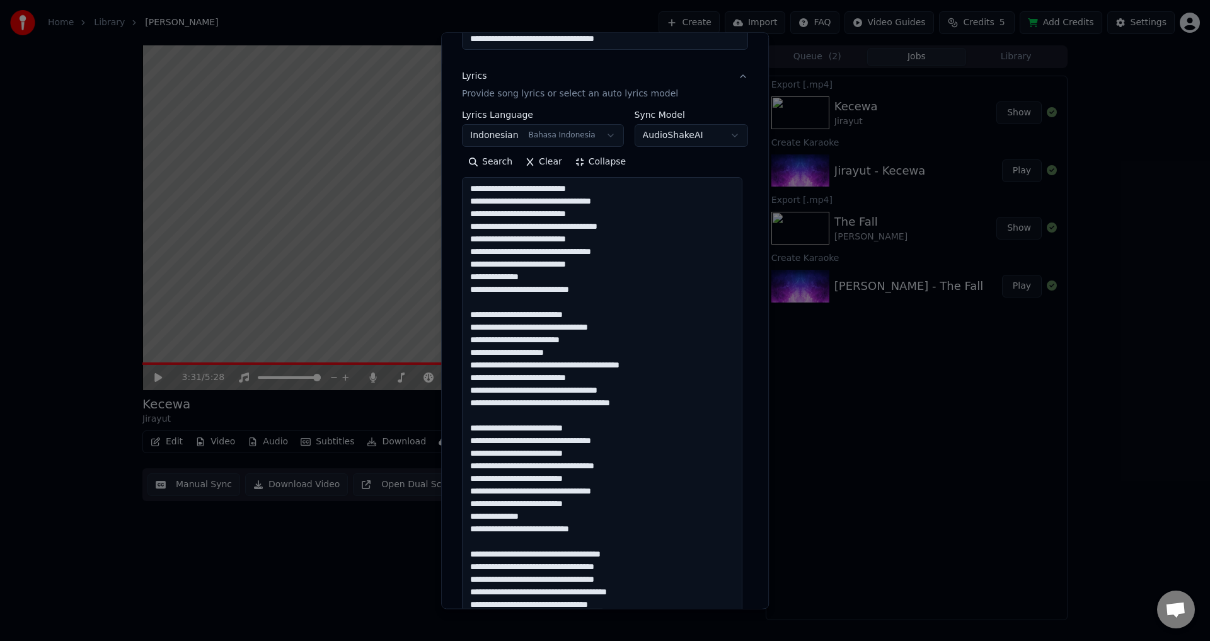
scroll to position [67, 0]
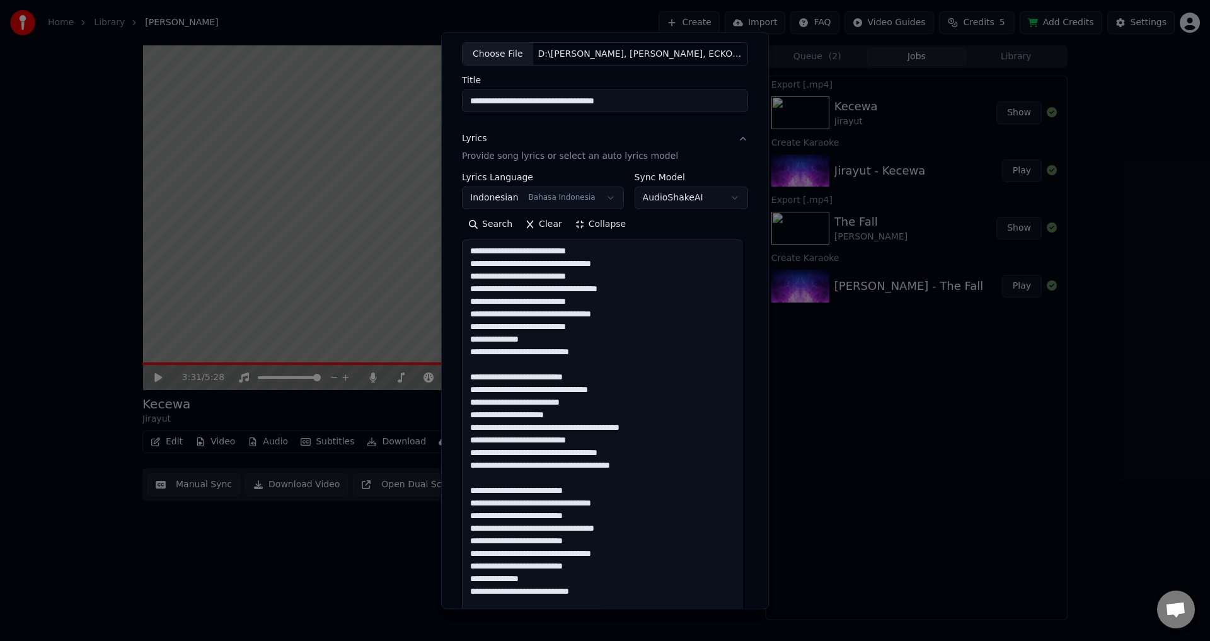
click at [522, 330] on textarea at bounding box center [602, 459] width 281 height 438
click at [513, 305] on textarea at bounding box center [602, 459] width 281 height 438
click at [530, 288] on textarea at bounding box center [602, 459] width 281 height 438
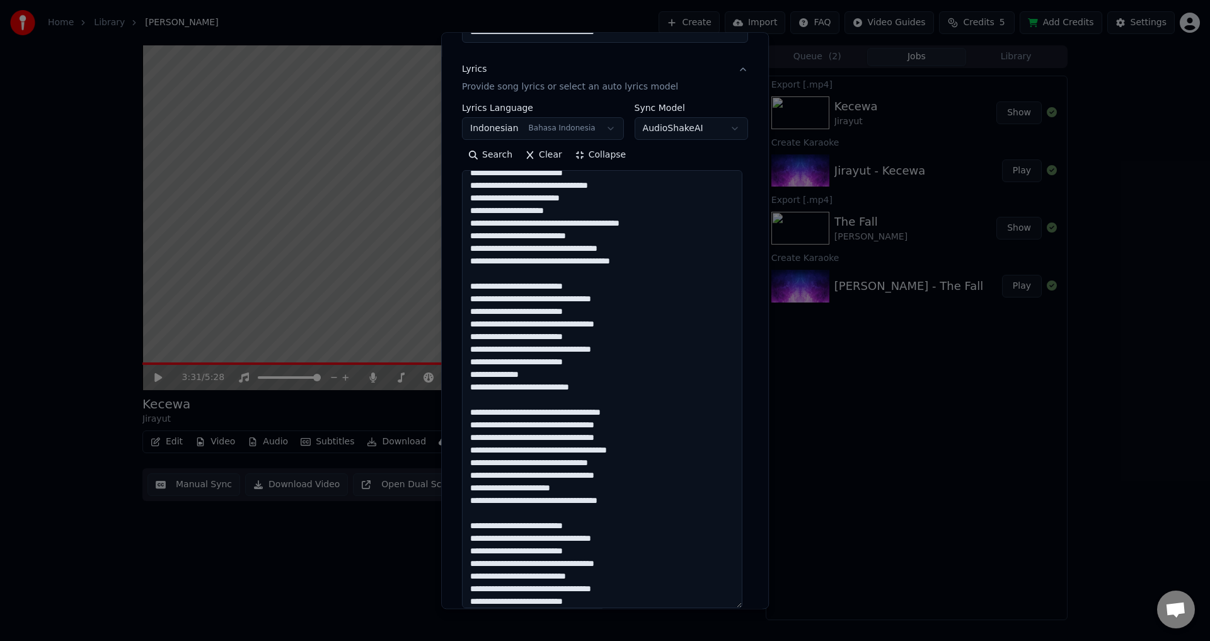
scroll to position [160, 0]
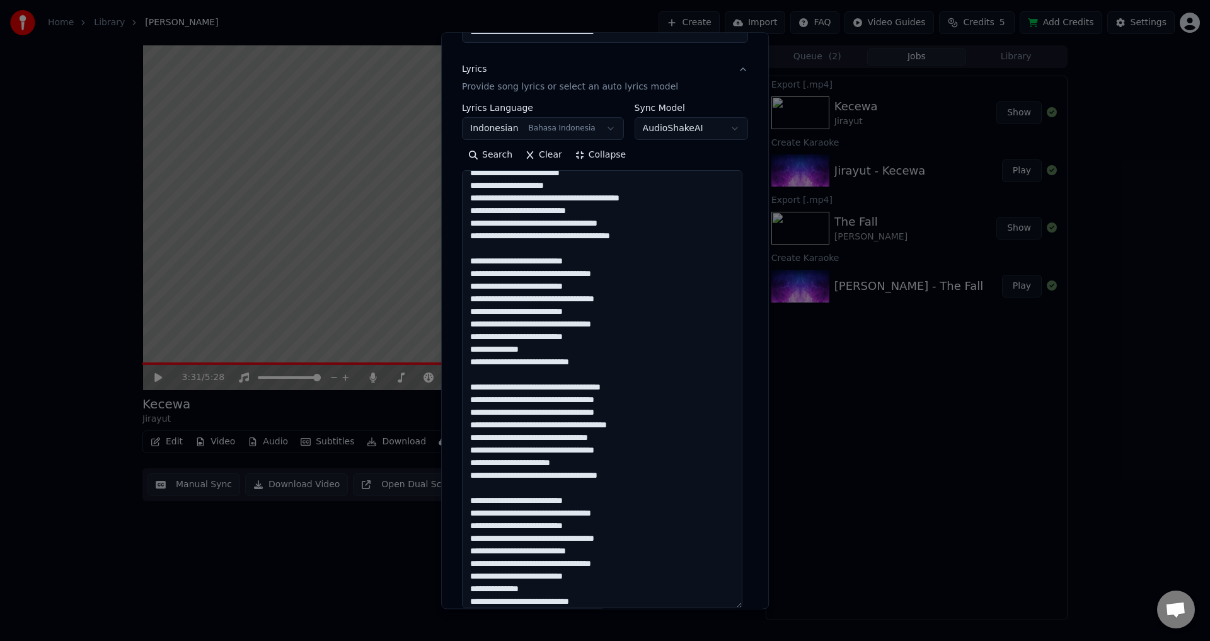
type textarea "**********"
click at [599, 161] on button "Collapse" at bounding box center [601, 156] width 64 height 20
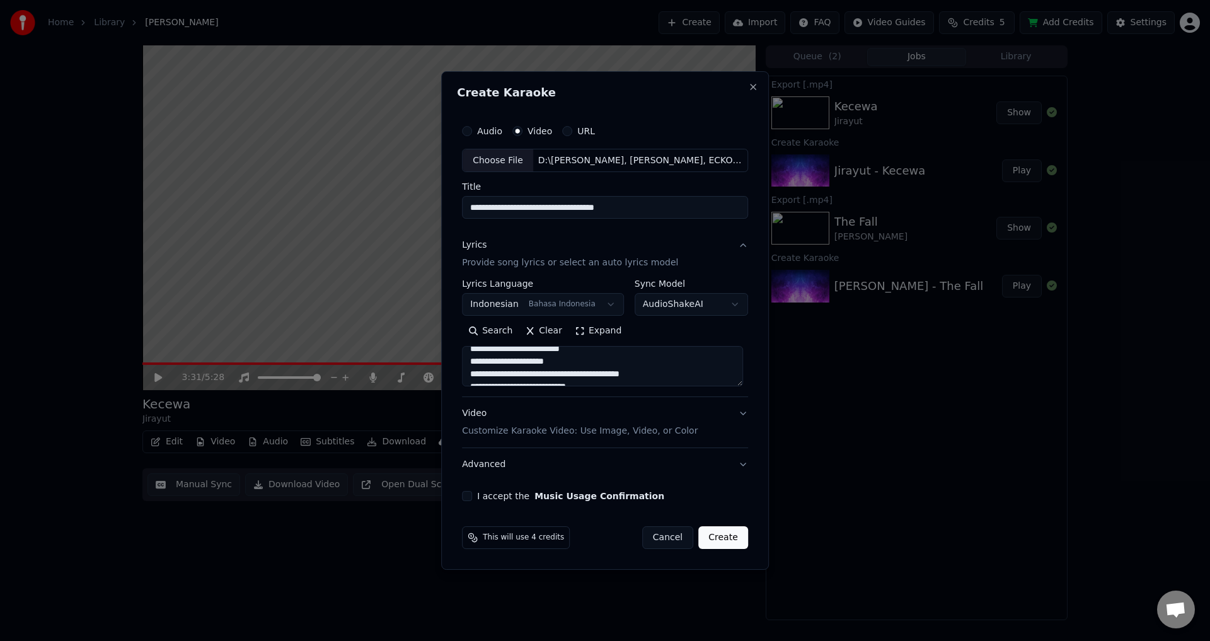
click at [534, 438] on p "Customize Karaoke Video: Use Image, Video, or Color" at bounding box center [580, 431] width 236 height 13
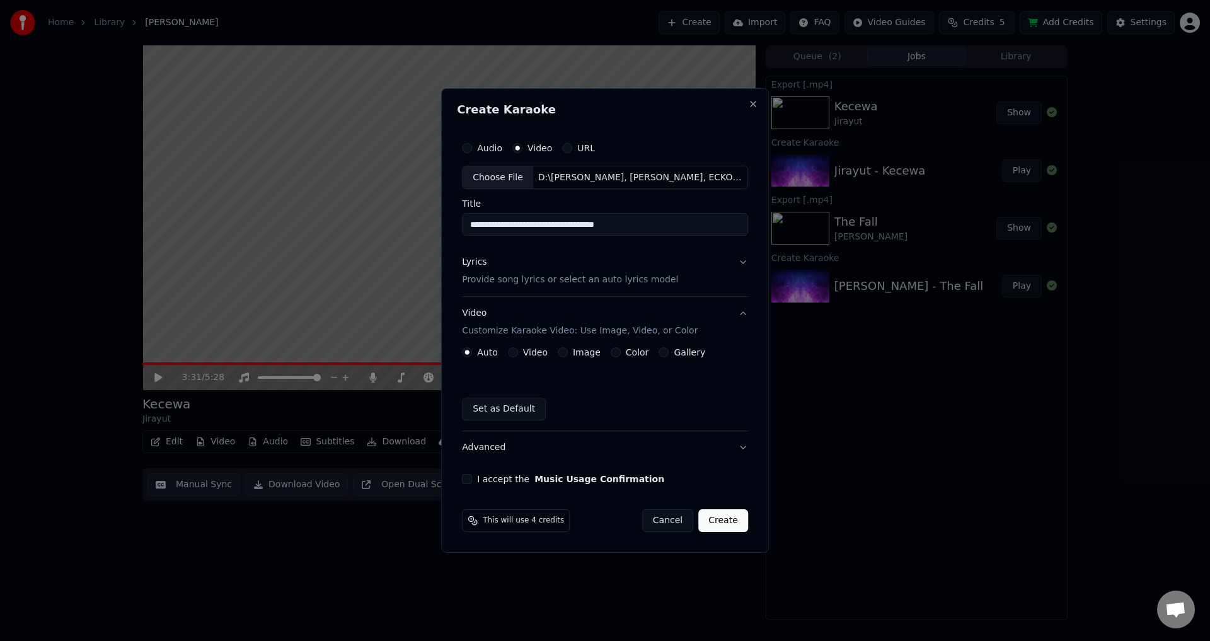
click at [526, 340] on button "Video Customize Karaoke Video: Use Image, Video, or Color" at bounding box center [605, 323] width 286 height 50
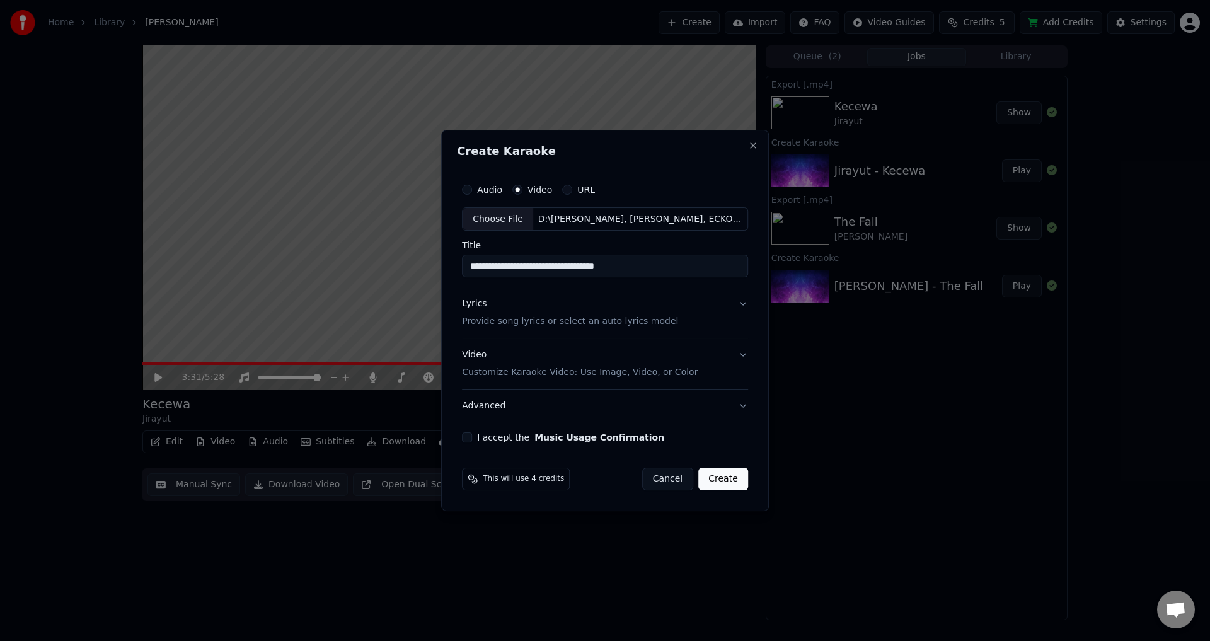
click at [535, 376] on p "Customize Karaoke Video: Use Image, Video, or Color" at bounding box center [580, 372] width 236 height 13
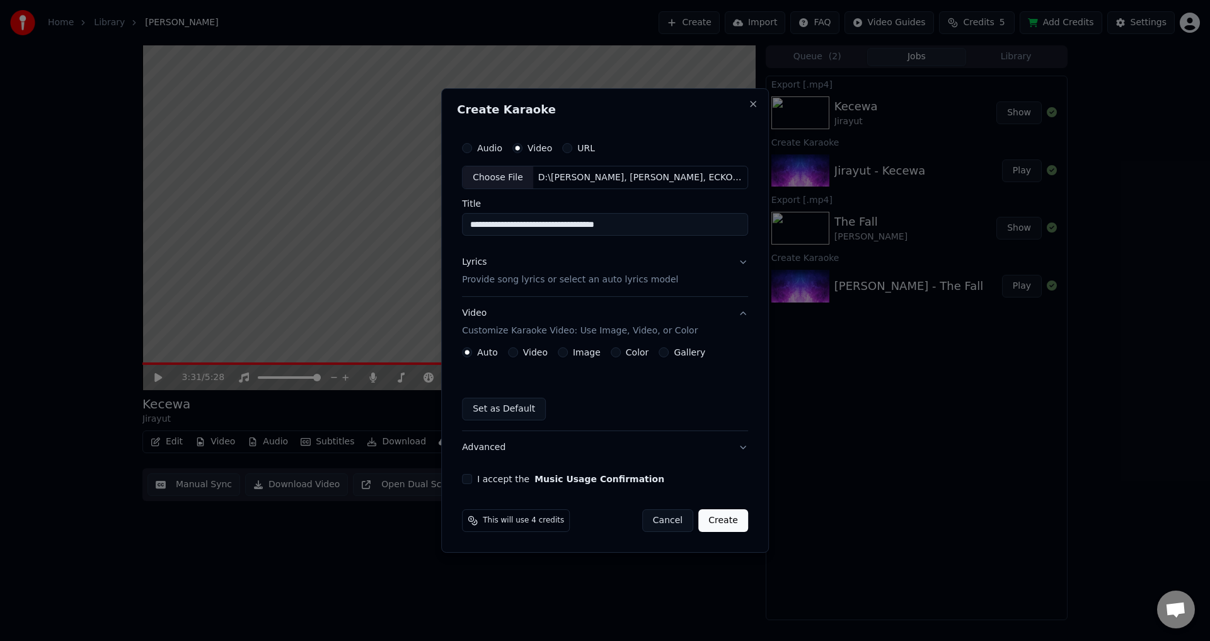
click at [539, 354] on label "Video" at bounding box center [535, 352] width 25 height 9
click at [518, 354] on button "Video" at bounding box center [513, 352] width 10 height 10
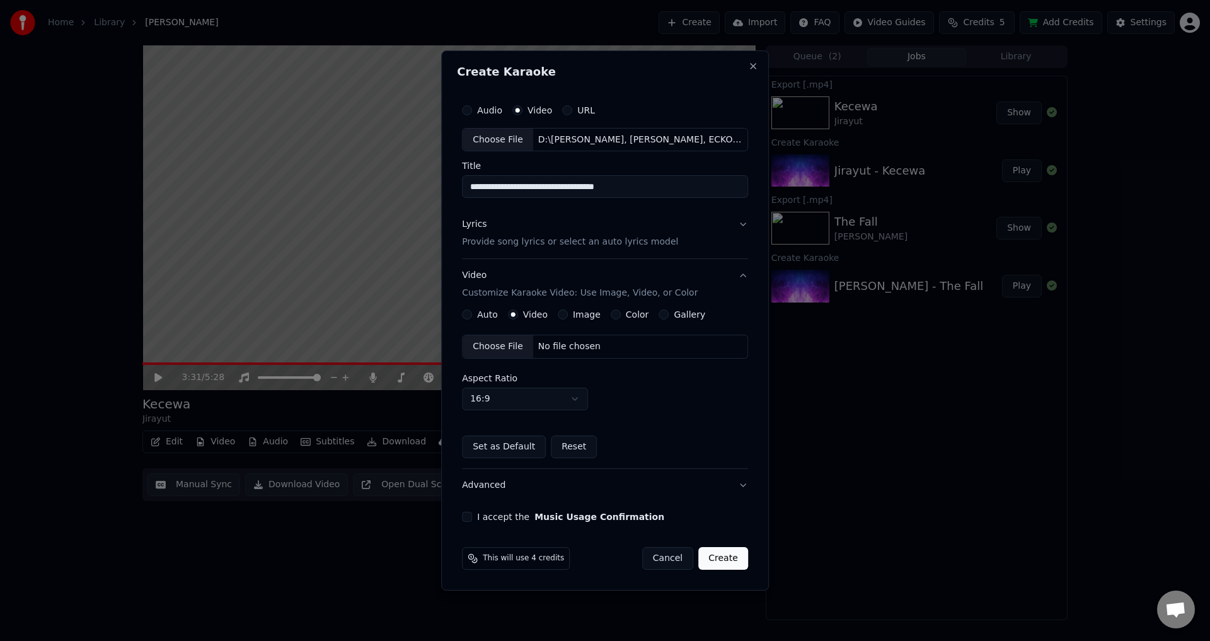
click at [496, 354] on div "Choose File" at bounding box center [498, 346] width 71 height 23
click at [489, 516] on label "I accept the Music Usage Confirmation" at bounding box center [570, 517] width 187 height 9
click at [472, 516] on button "I accept the Music Usage Confirmation" at bounding box center [467, 517] width 10 height 10
click at [721, 558] on button "Create" at bounding box center [724, 558] width 50 height 23
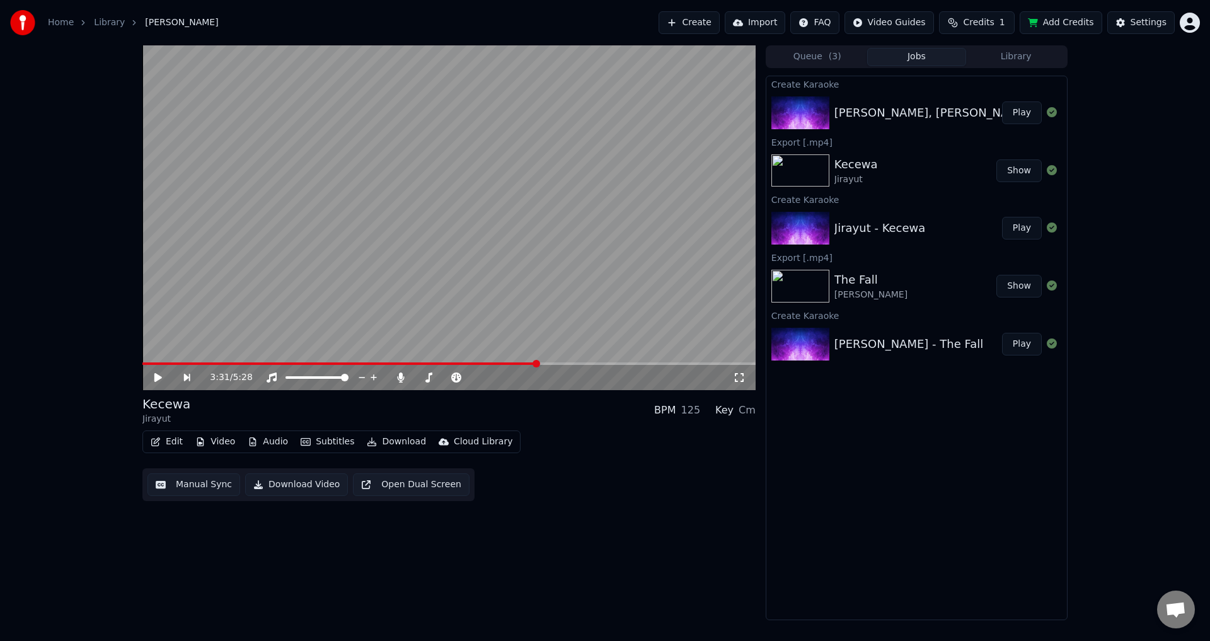
click at [1027, 114] on button "Play" at bounding box center [1022, 113] width 40 height 23
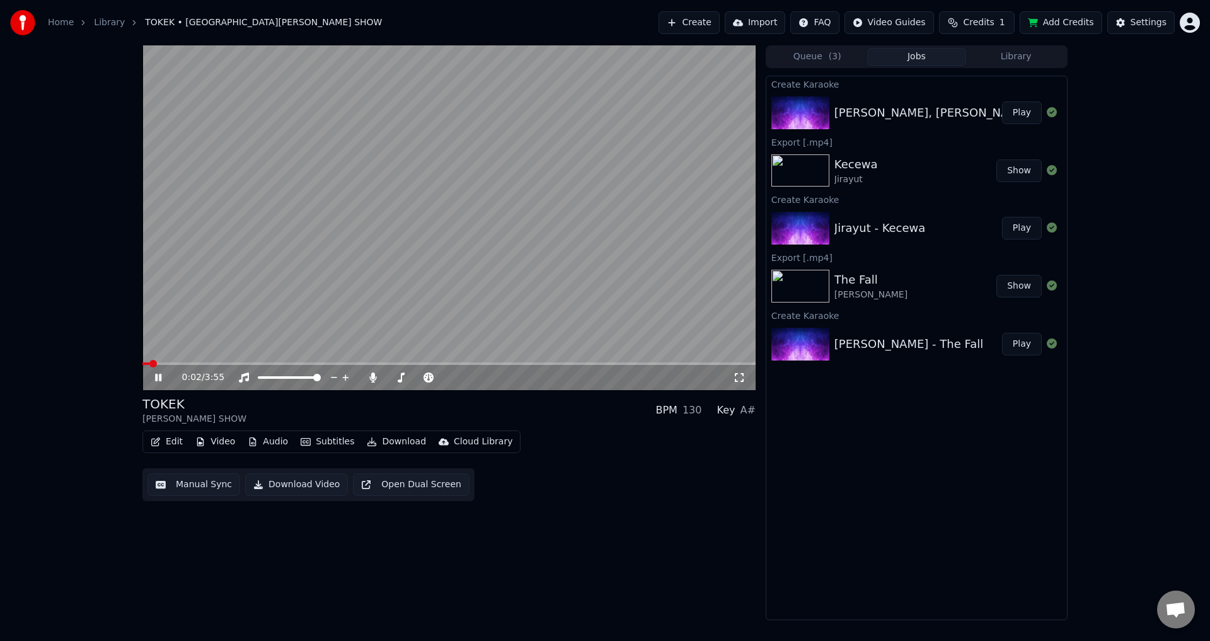
click at [741, 378] on icon at bounding box center [739, 378] width 13 height 10
click at [322, 441] on button "Subtitles" at bounding box center [328, 442] width 64 height 18
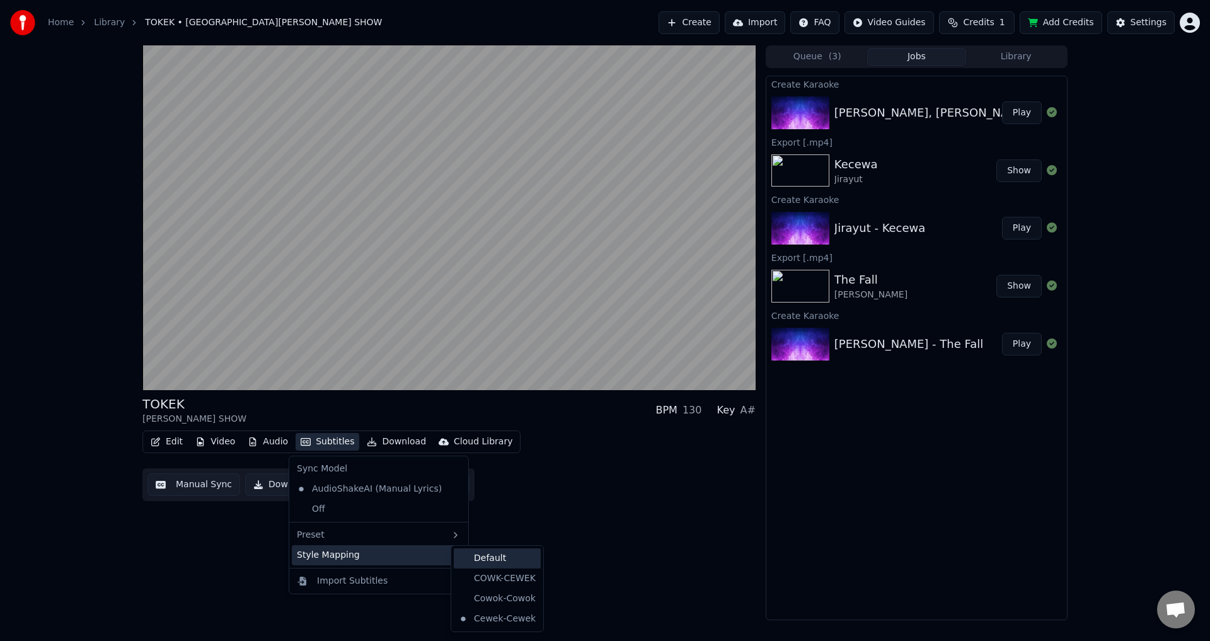
click at [506, 554] on div "Default" at bounding box center [497, 559] width 87 height 20
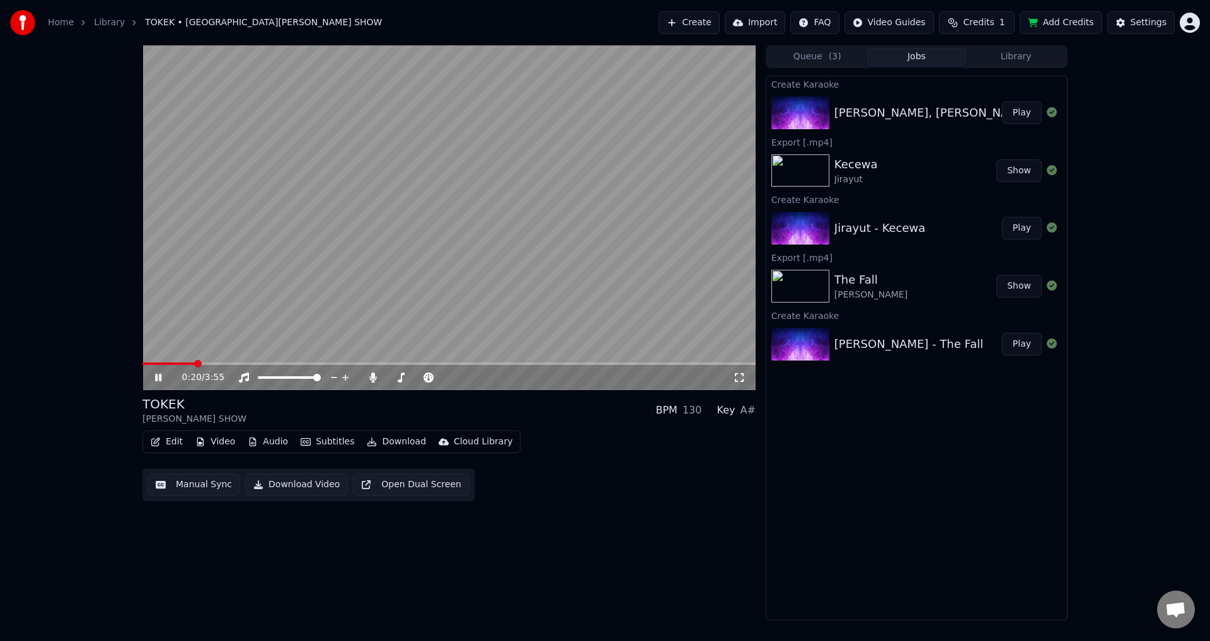
click at [195, 363] on span at bounding box center [448, 364] width 613 height 3
click at [398, 363] on span at bounding box center [448, 364] width 613 height 3
click at [443, 364] on span at bounding box center [448, 364] width 613 height 3
click at [491, 363] on span at bounding box center [448, 364] width 613 height 3
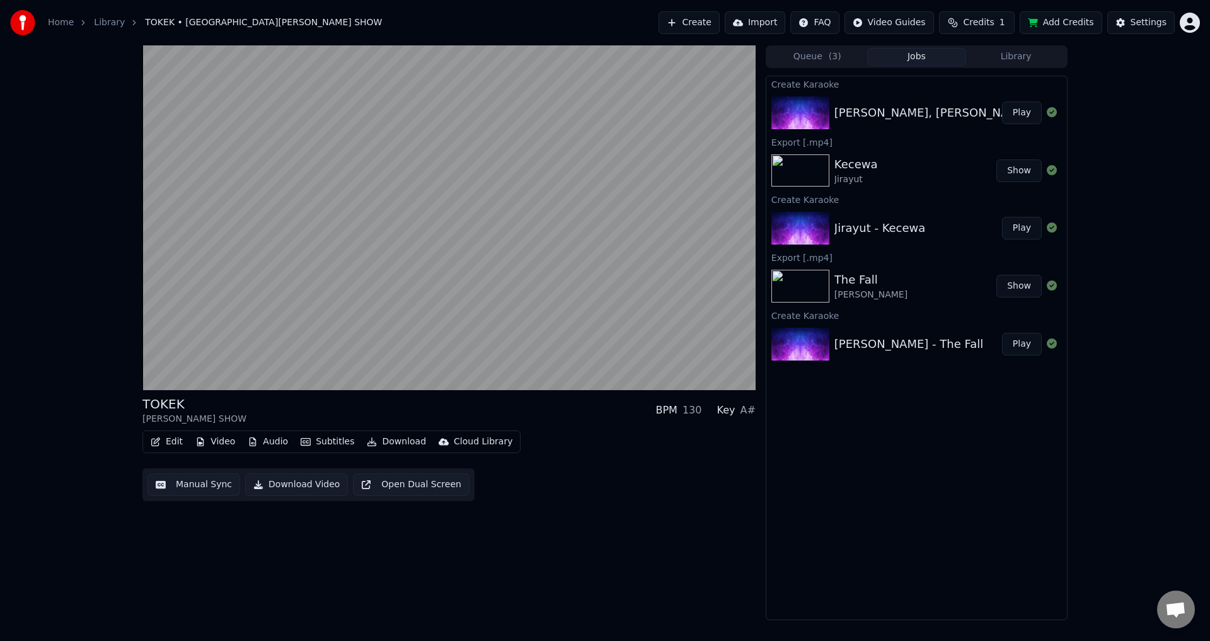
click at [189, 487] on button "Manual Sync" at bounding box center [194, 484] width 93 height 23
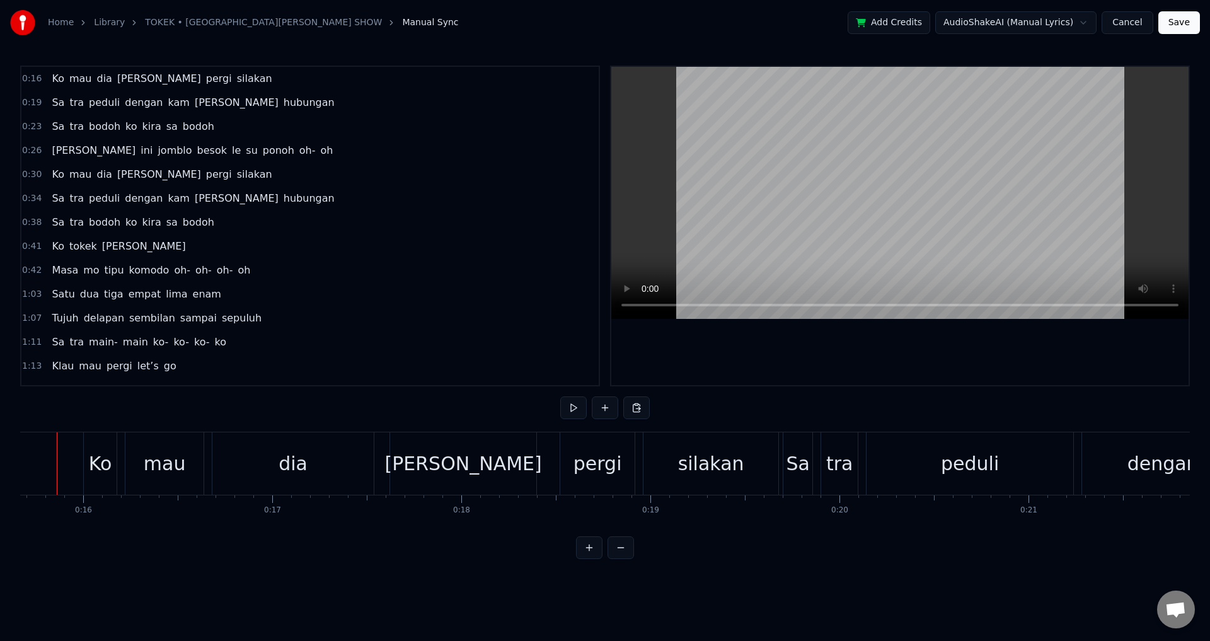
scroll to position [0, 2937]
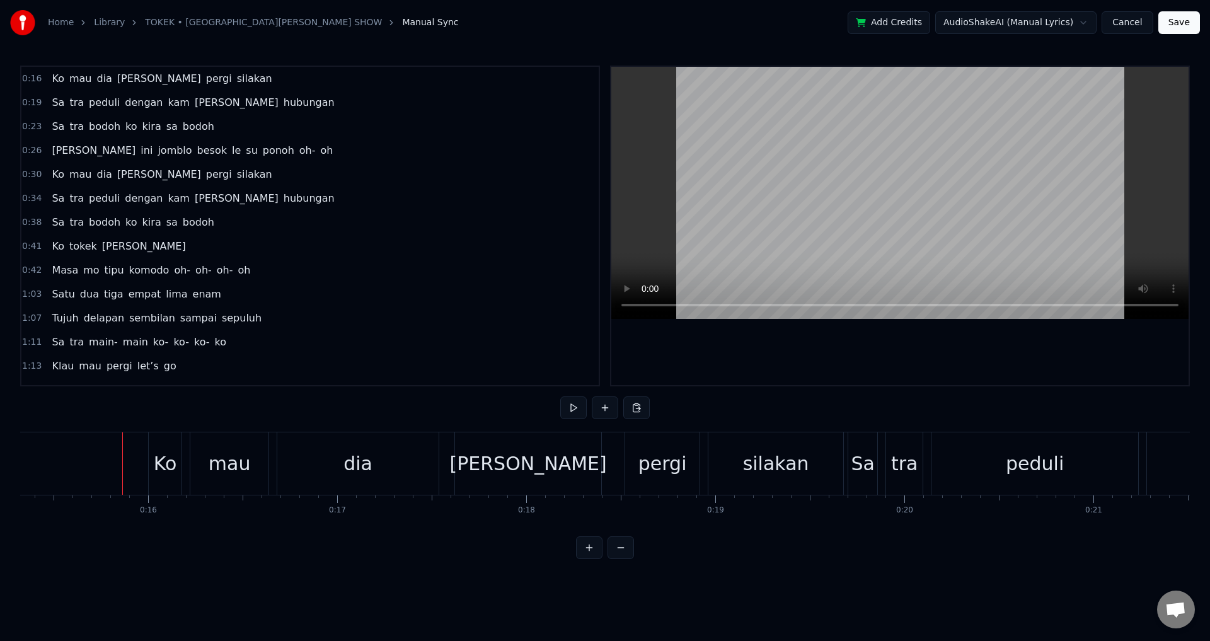
click at [122, 465] on div at bounding box center [122, 463] width 1 height 62
click at [185, 471] on div "Ko mau dia [PERSON_NAME] pergi silakan" at bounding box center [497, 463] width 699 height 62
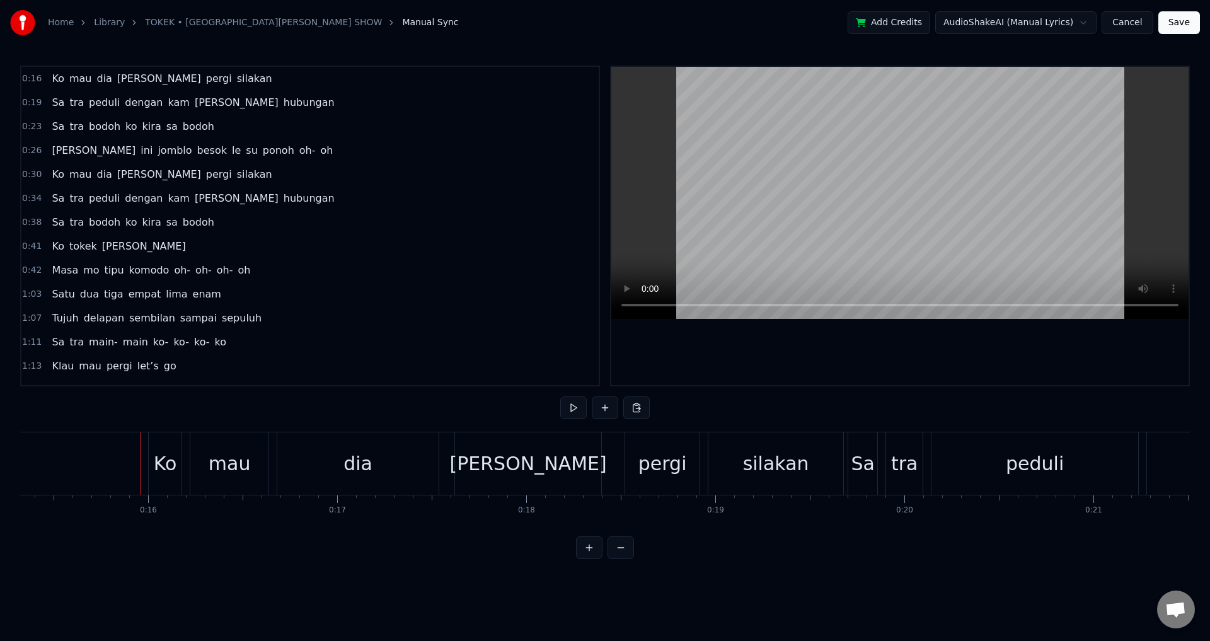
click at [187, 471] on div "Ko mau dia [PERSON_NAME] pergi silakan" at bounding box center [497, 463] width 699 height 62
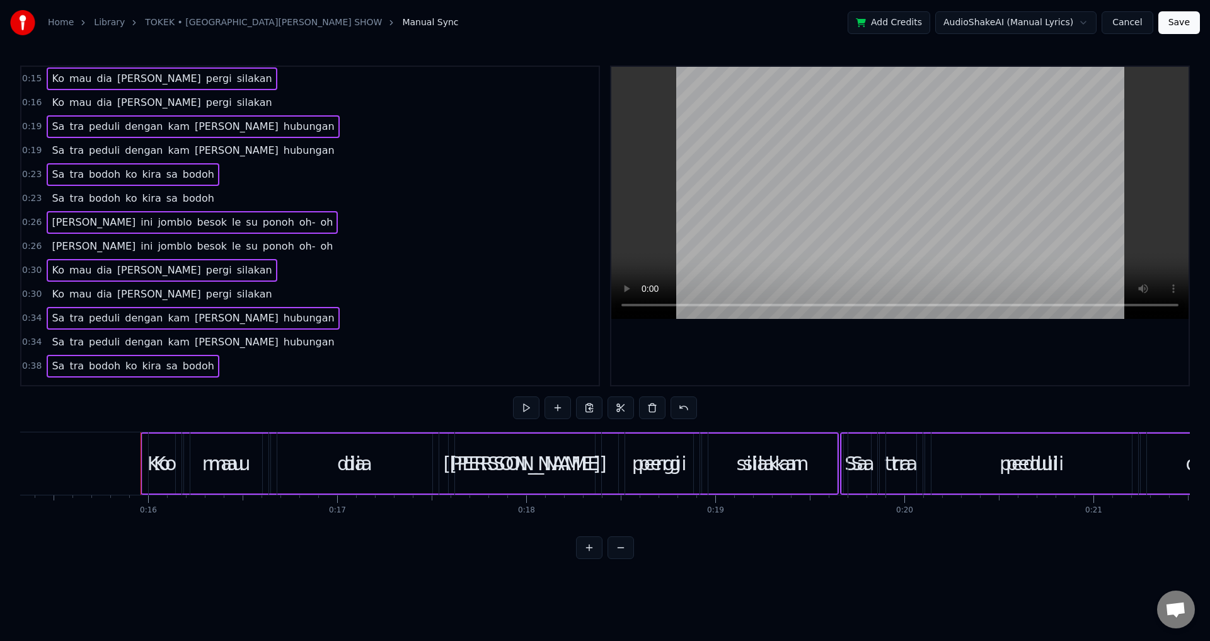
click at [347, 115] on div "0:19 Sa tra peduli dengan [PERSON_NAME] hubungan" at bounding box center [310, 127] width 578 height 24
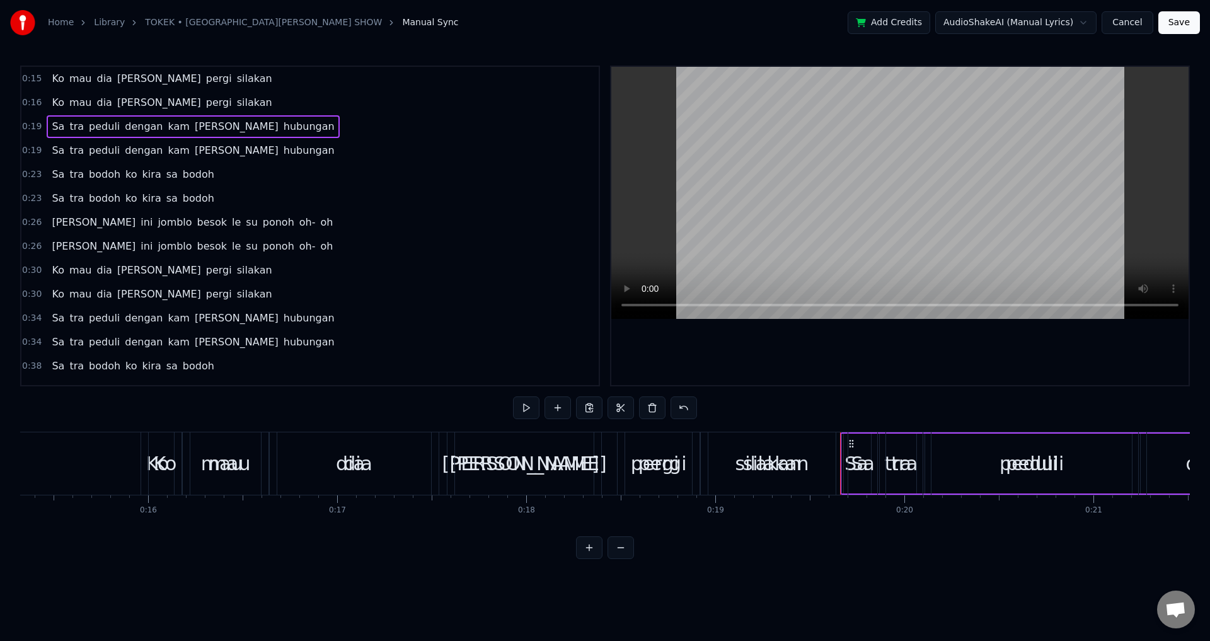
click at [95, 109] on span "dia" at bounding box center [104, 102] width 18 height 15
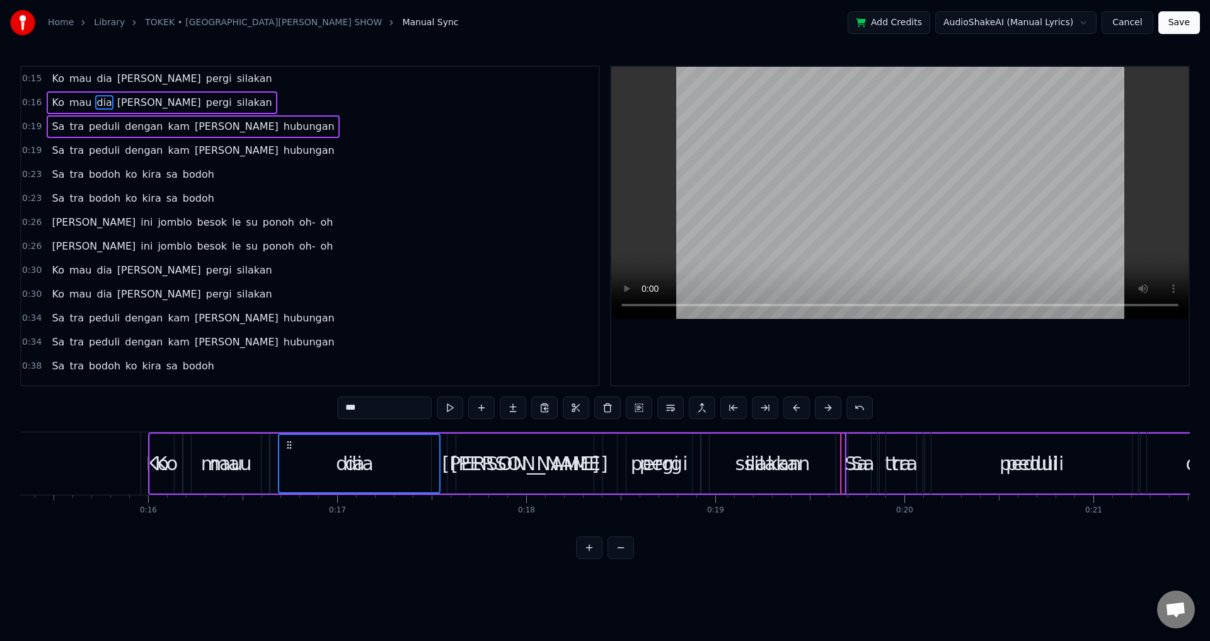
click at [86, 107] on div "Ko mau dia [PERSON_NAME] pergi silakan" at bounding box center [162, 102] width 230 height 23
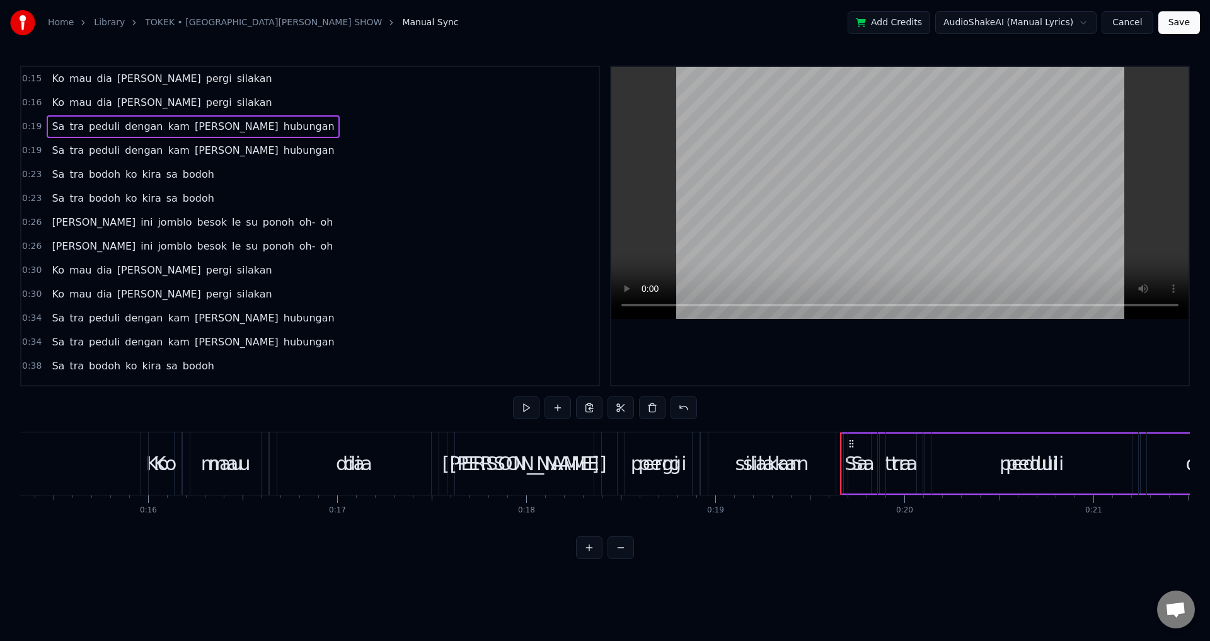
click at [95, 107] on span "dia" at bounding box center [104, 102] width 18 height 15
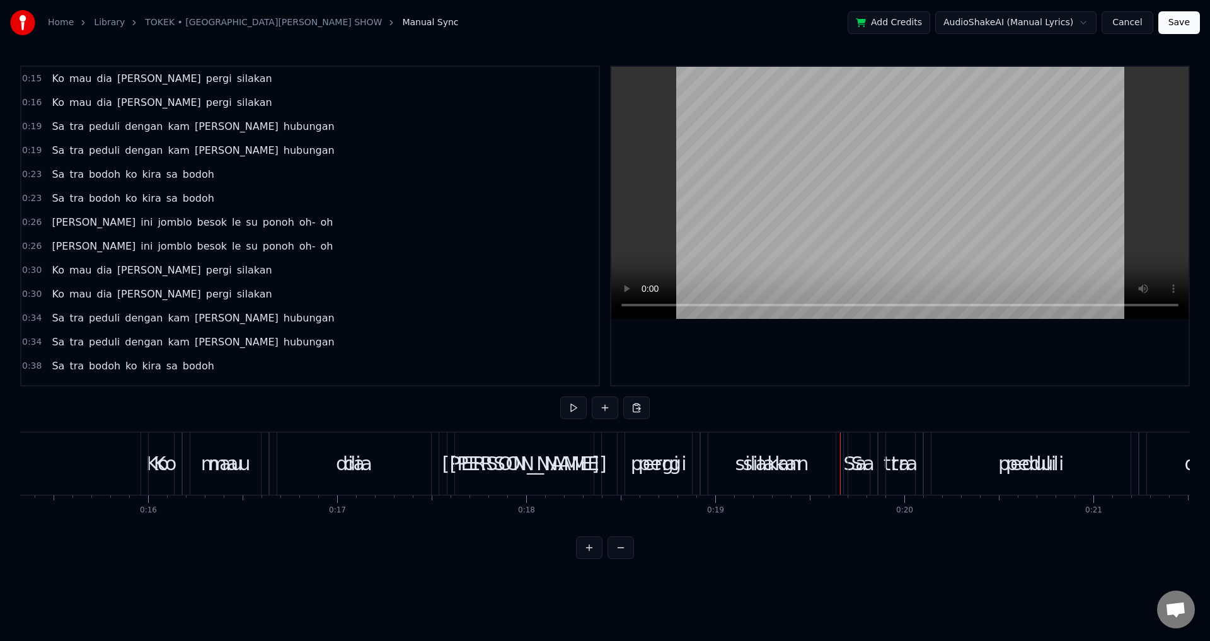
click at [109, 156] on span "peduli" at bounding box center [104, 150] width 33 height 15
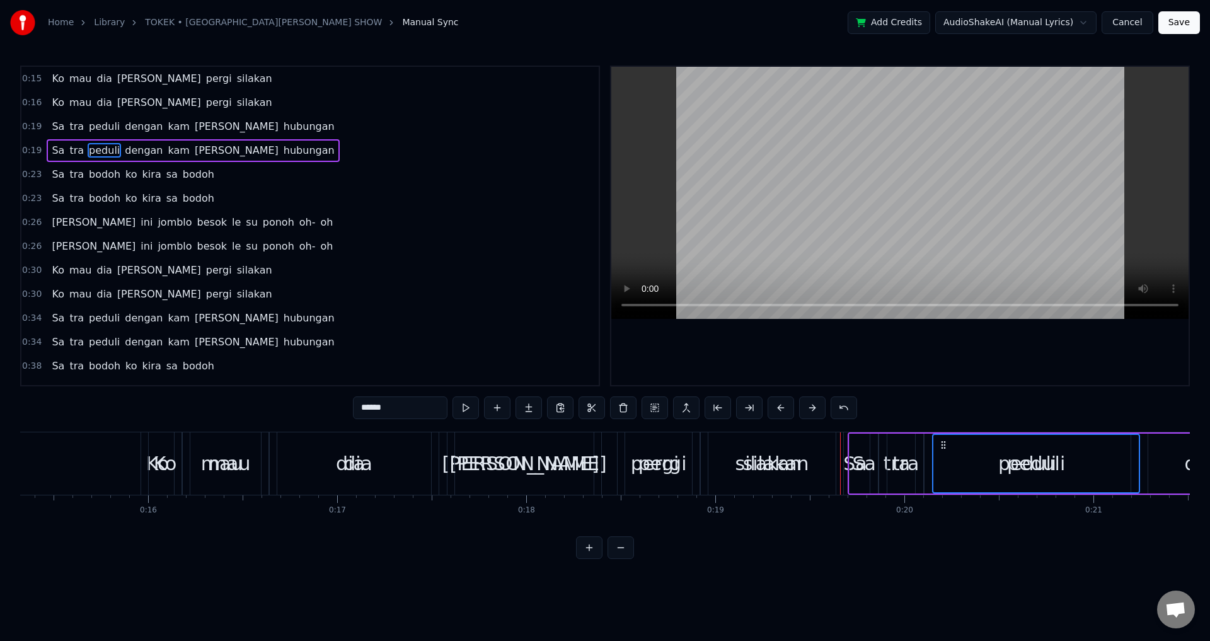
click at [124, 156] on span "dengan" at bounding box center [144, 150] width 40 height 15
click at [106, 108] on div "Ko mau dia [PERSON_NAME] pergi silakan" at bounding box center [162, 102] width 230 height 23
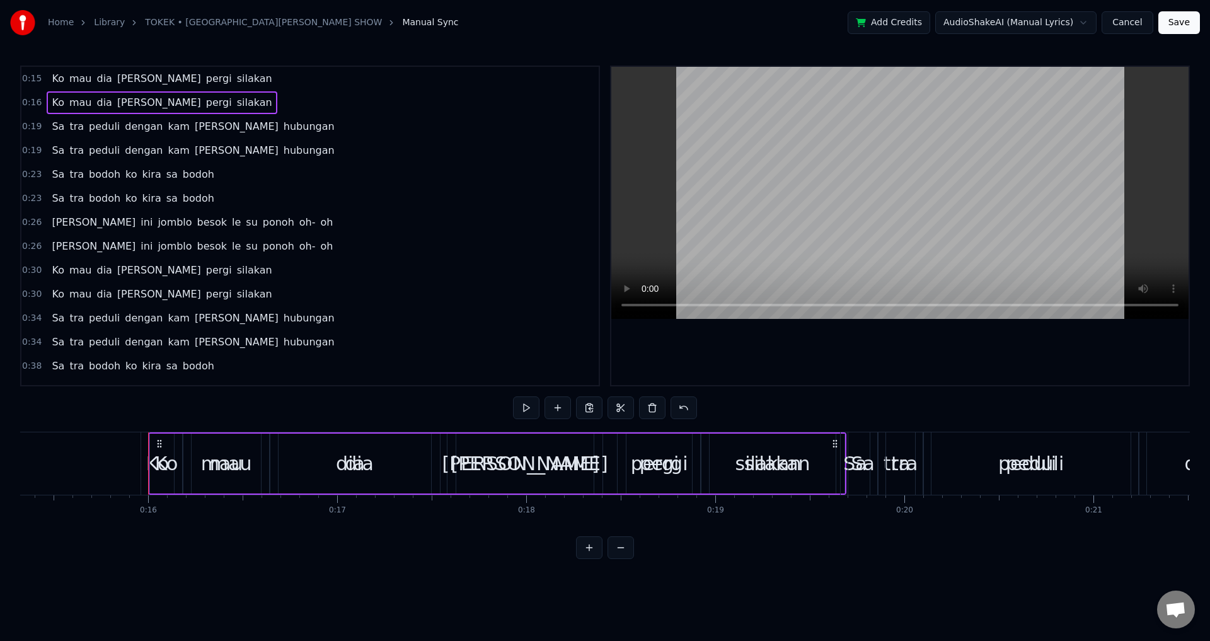
click at [112, 158] on div "Sa tra peduli dengan [PERSON_NAME] hubungan" at bounding box center [193, 150] width 293 height 23
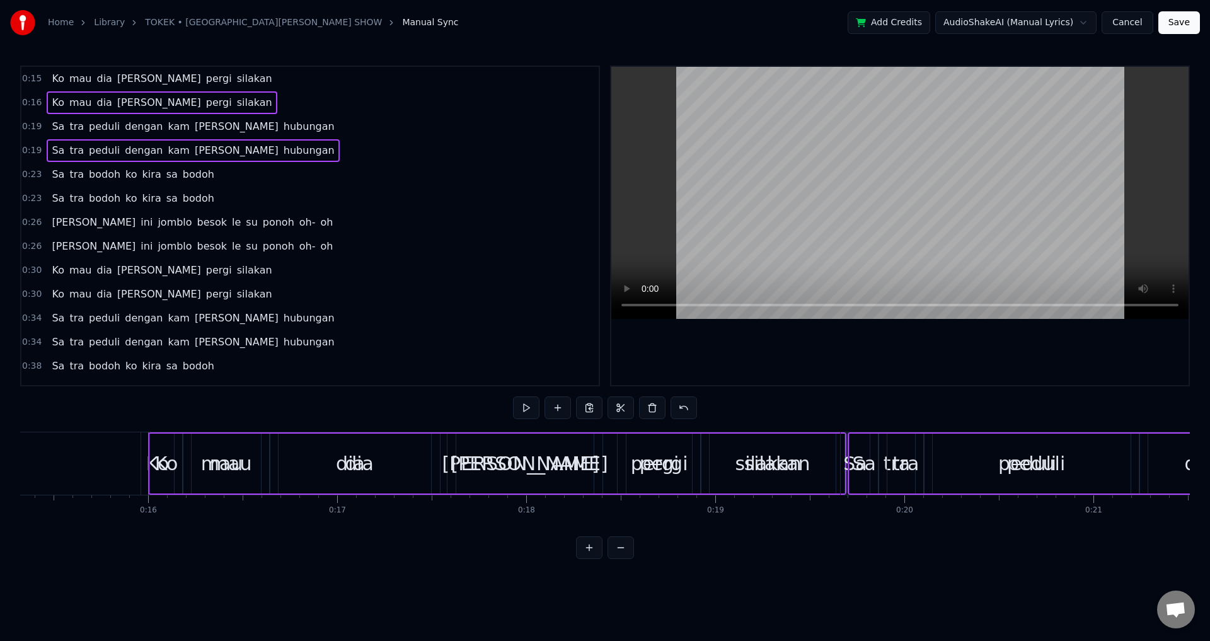
click at [112, 206] on span "bodoh" at bounding box center [105, 198] width 34 height 15
click at [30, 194] on span "0:23" at bounding box center [32, 198] width 20 height 13
click at [37, 245] on span "0:26" at bounding box center [32, 246] width 20 height 13
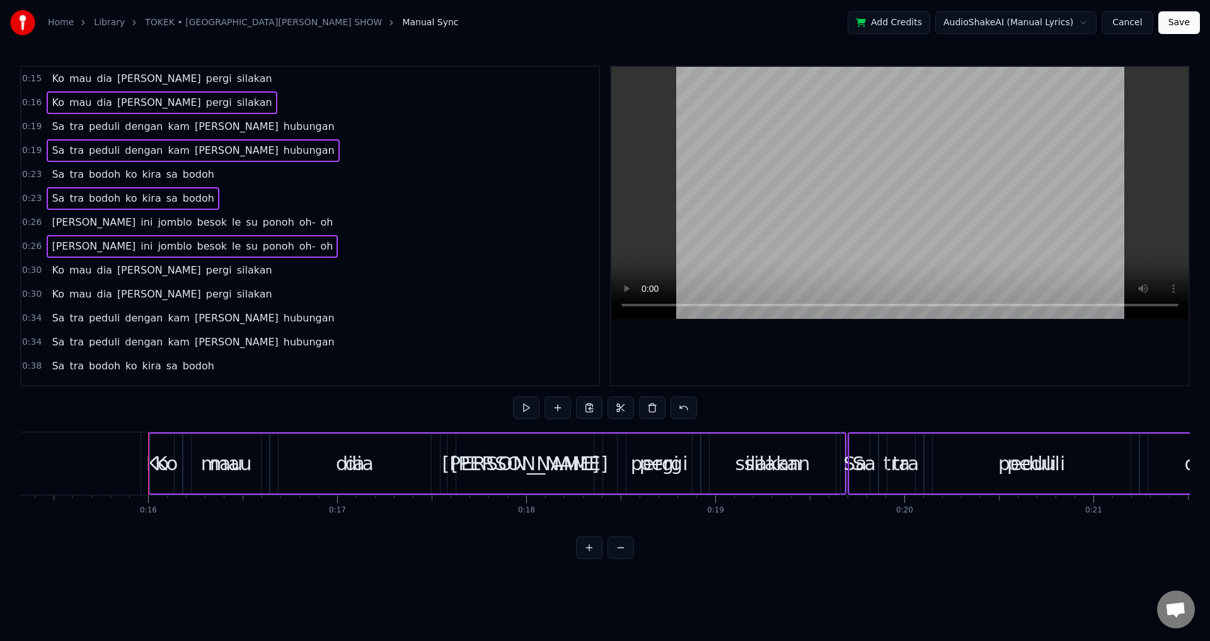
click at [35, 294] on span "0:30" at bounding box center [32, 294] width 20 height 13
click at [33, 344] on span "0:34" at bounding box center [32, 342] width 20 height 13
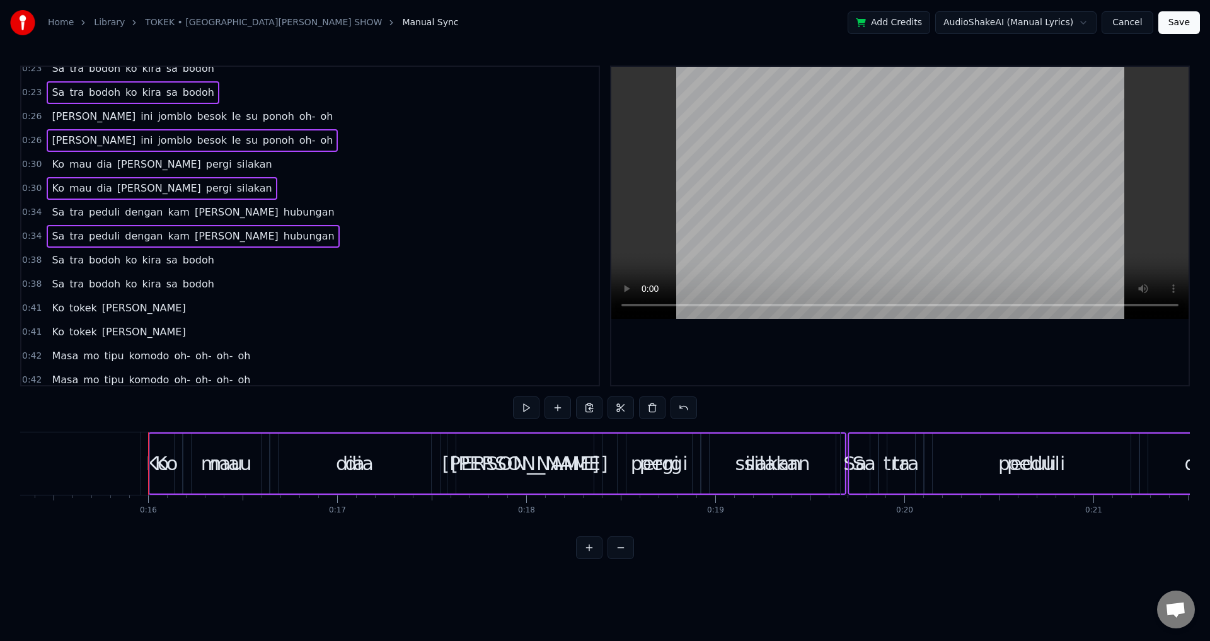
scroll to position [126, 0]
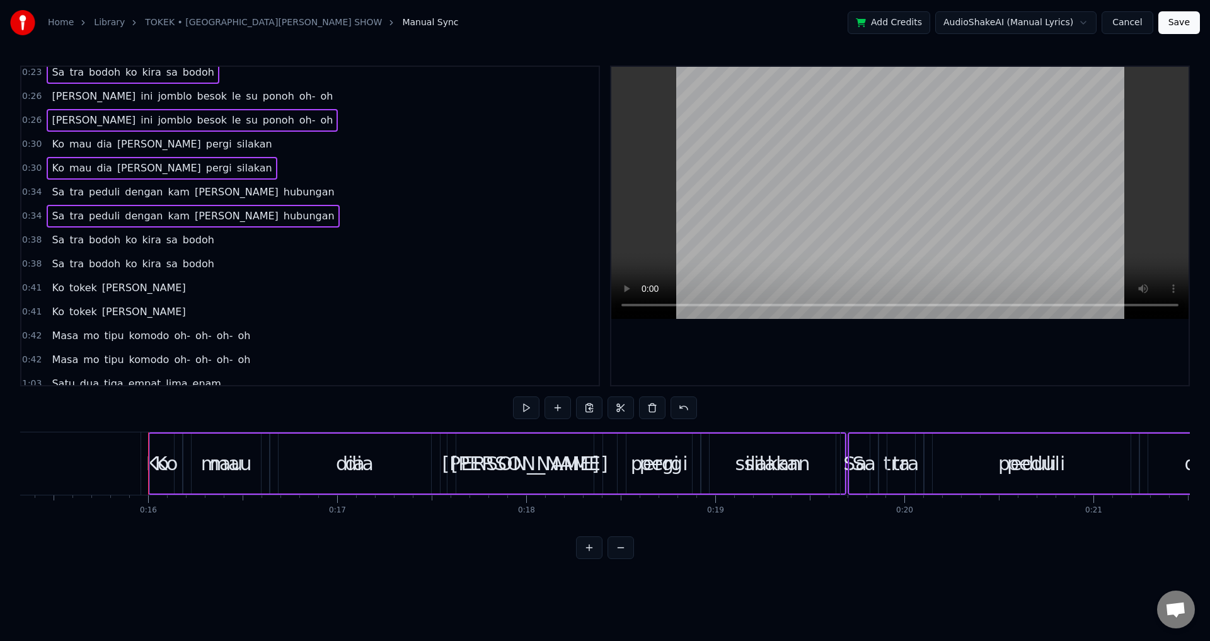
click at [32, 265] on span "0:38" at bounding box center [32, 264] width 20 height 13
click at [34, 313] on span "0:41" at bounding box center [32, 312] width 20 height 13
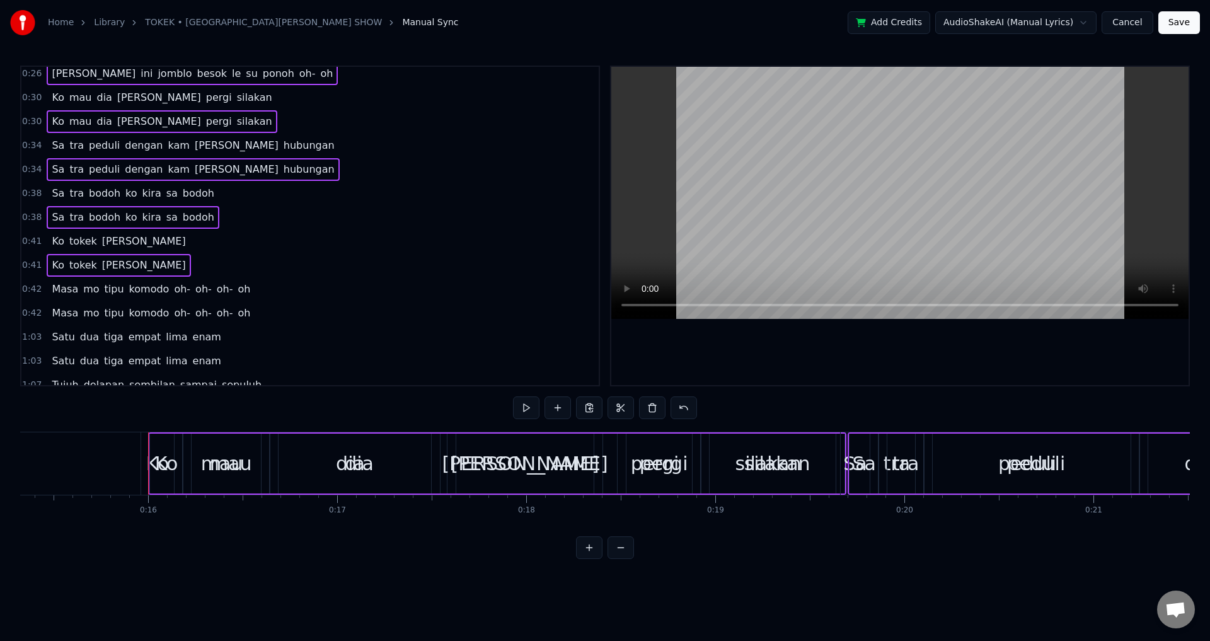
scroll to position [189, 0]
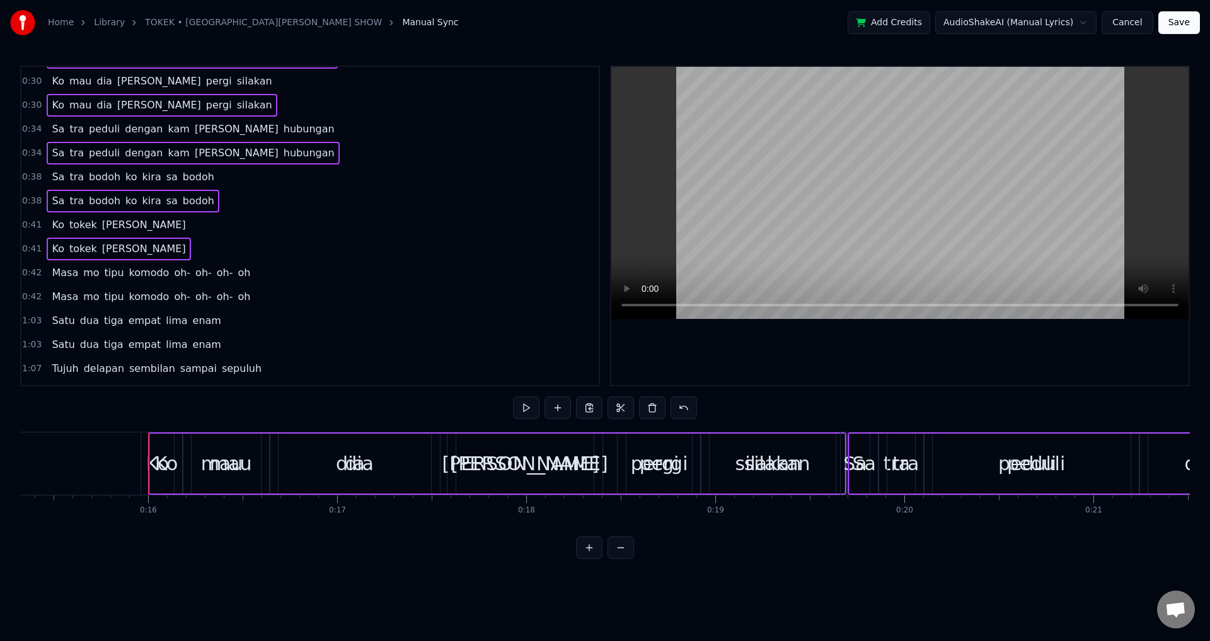
click at [30, 293] on span "0:42" at bounding box center [32, 297] width 20 height 13
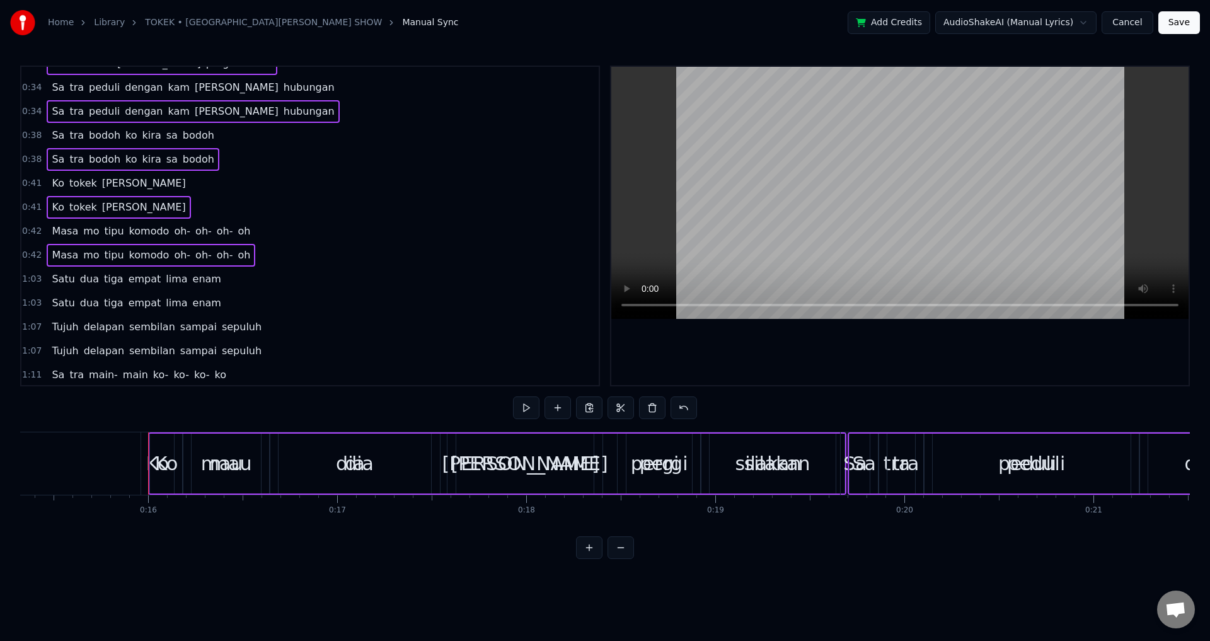
scroll to position [252, 0]
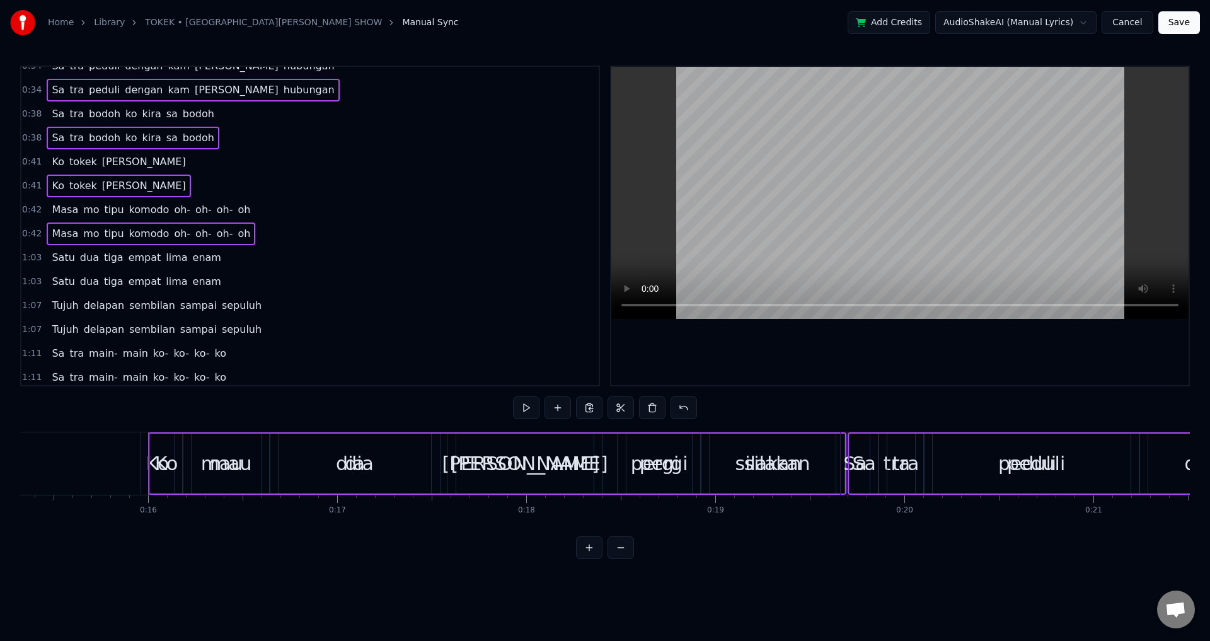
click at [31, 283] on span "1:03" at bounding box center [32, 282] width 20 height 13
click at [35, 330] on span "1:07" at bounding box center [32, 329] width 20 height 13
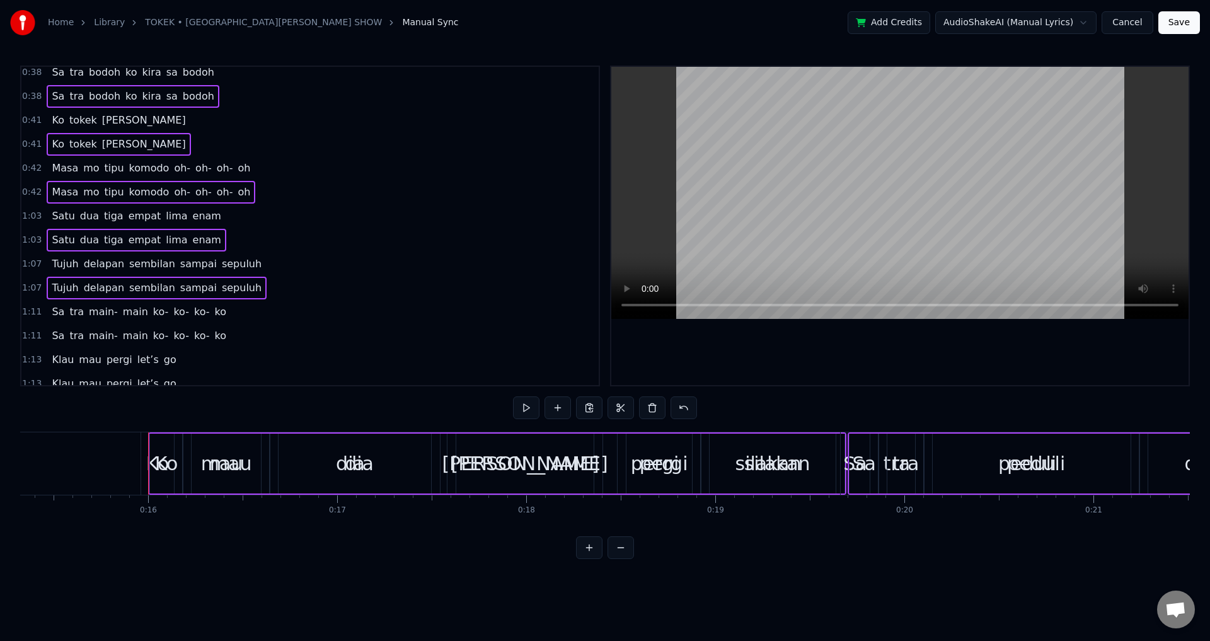
scroll to position [315, 0]
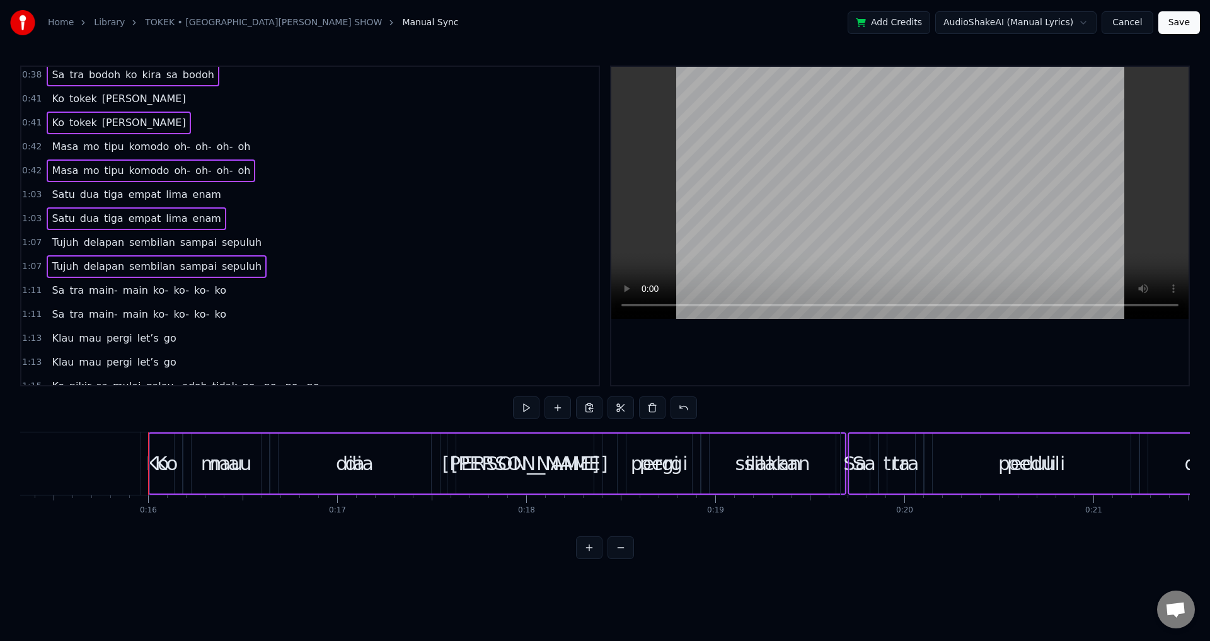
click at [30, 315] on span "1:11" at bounding box center [32, 314] width 20 height 13
drag, startPoint x: 32, startPoint y: 359, endPoint x: 38, endPoint y: 321, distance: 39.0
click at [32, 360] on span "1:13" at bounding box center [32, 362] width 20 height 13
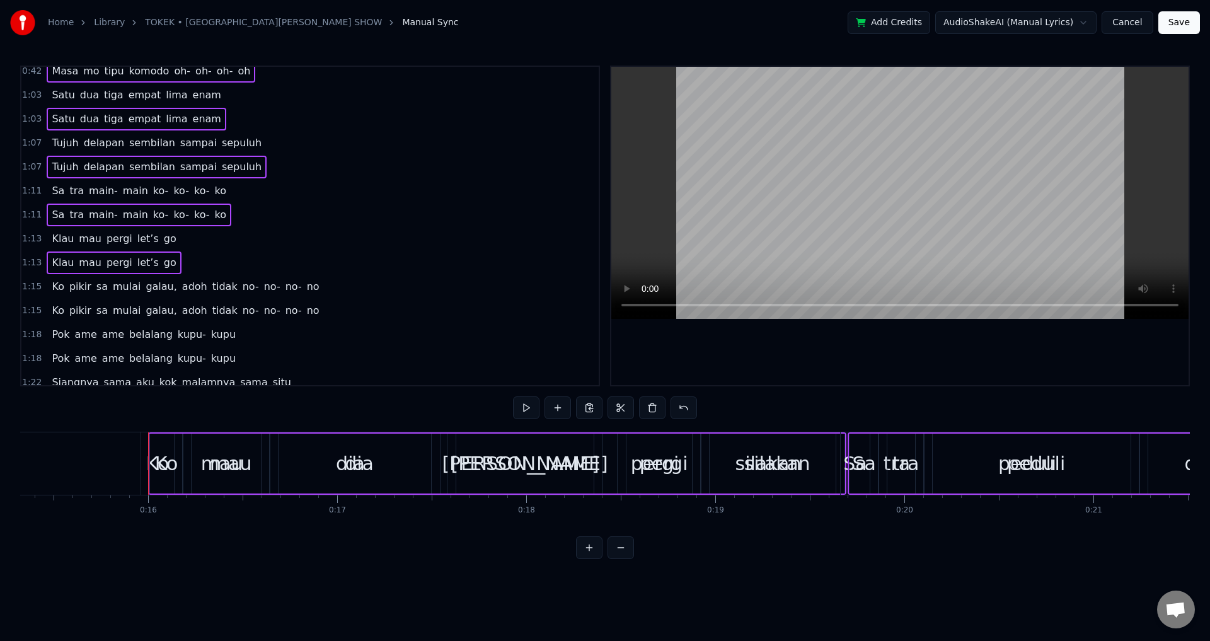
scroll to position [441, 0]
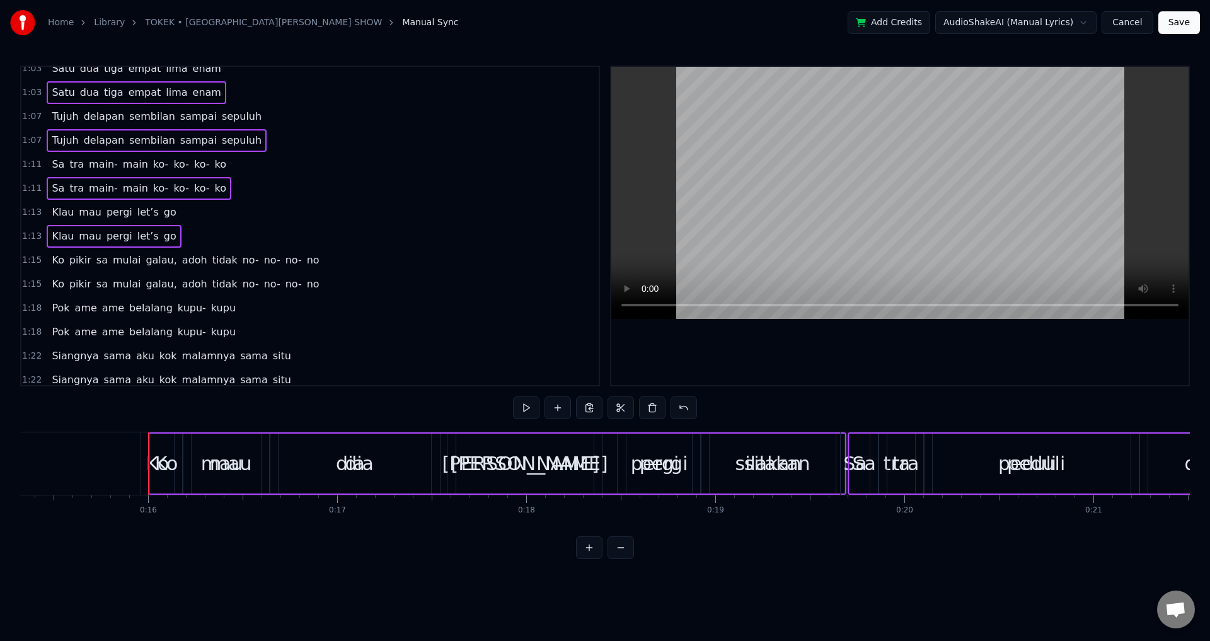
click at [35, 282] on span "1:15" at bounding box center [32, 284] width 20 height 13
click at [35, 314] on span "1:18" at bounding box center [32, 308] width 20 height 13
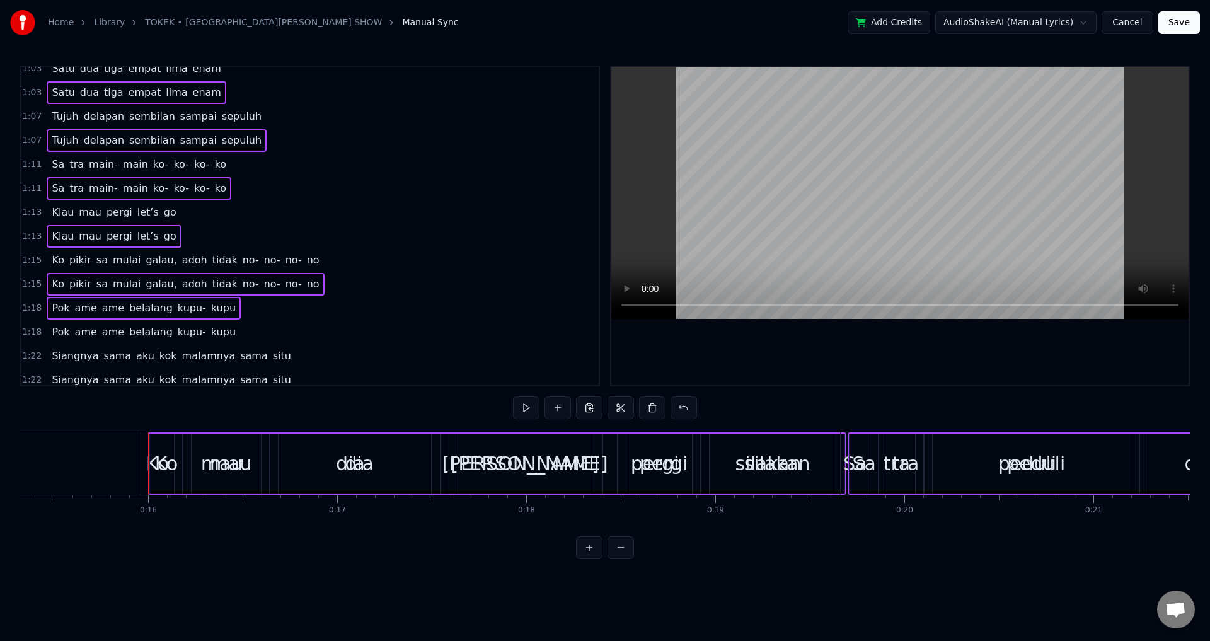
click at [34, 306] on span "1:18" at bounding box center [32, 308] width 20 height 13
click at [35, 330] on span "1:18" at bounding box center [32, 332] width 20 height 13
click at [35, 376] on span "1:22" at bounding box center [32, 380] width 20 height 13
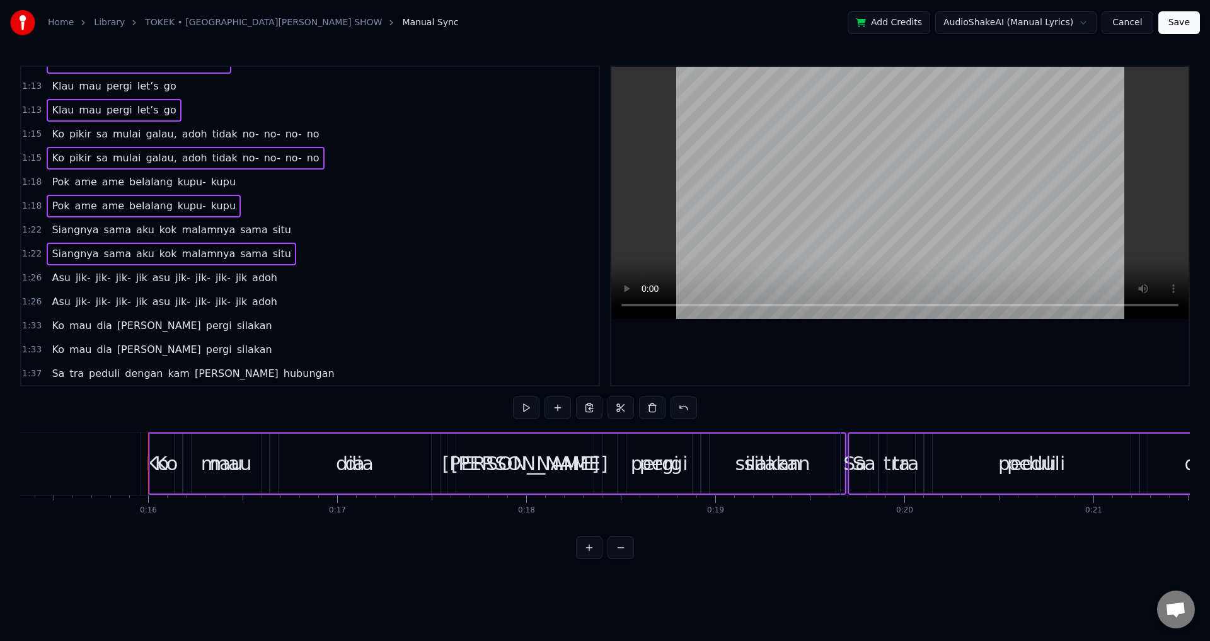
scroll to position [630, 0]
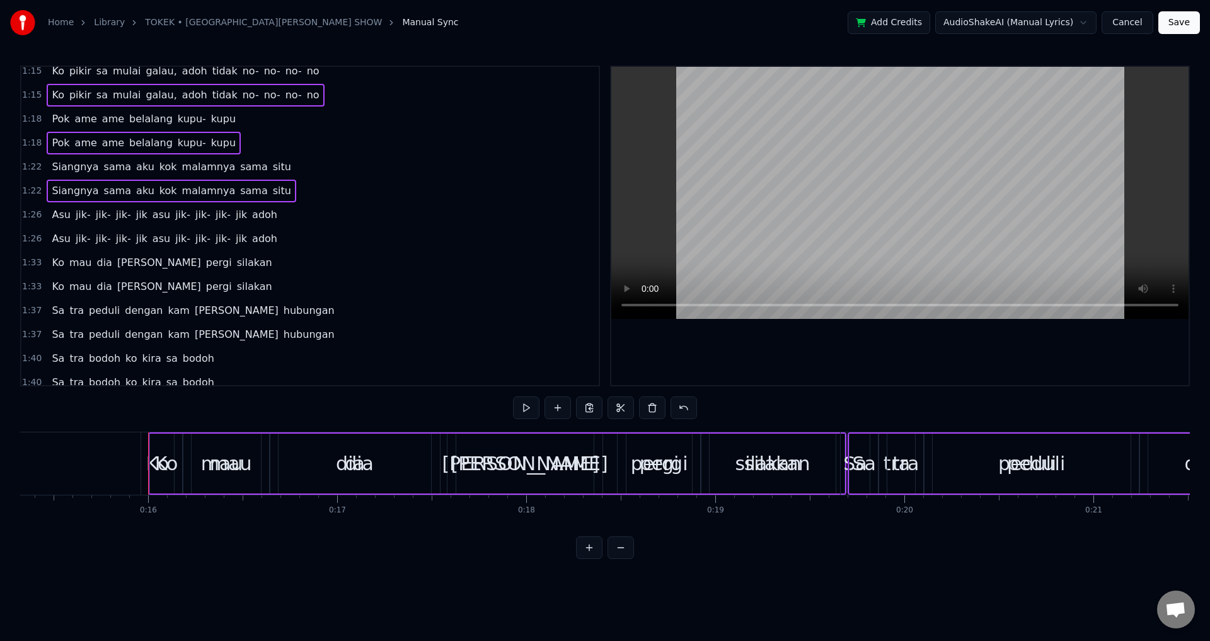
click at [28, 236] on span "1:26" at bounding box center [32, 239] width 20 height 13
drag, startPoint x: 34, startPoint y: 283, endPoint x: 32, endPoint y: 293, distance: 9.8
click at [34, 284] on span "1:33" at bounding box center [32, 287] width 20 height 13
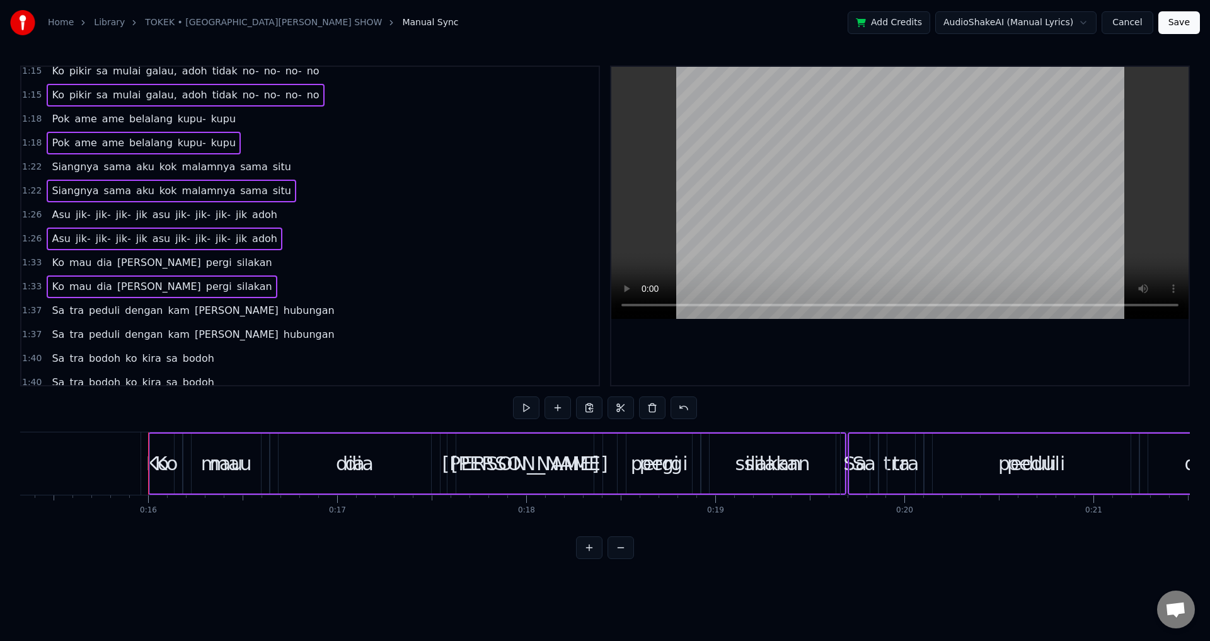
click at [32, 337] on span "1:37" at bounding box center [32, 334] width 20 height 13
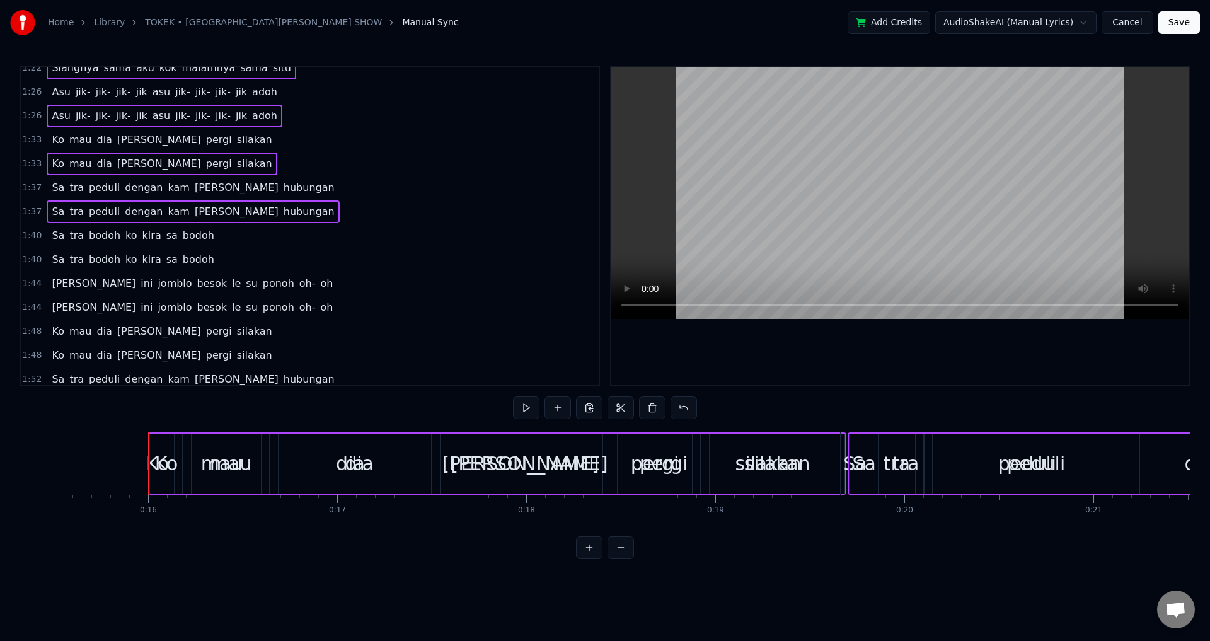
scroll to position [757, 0]
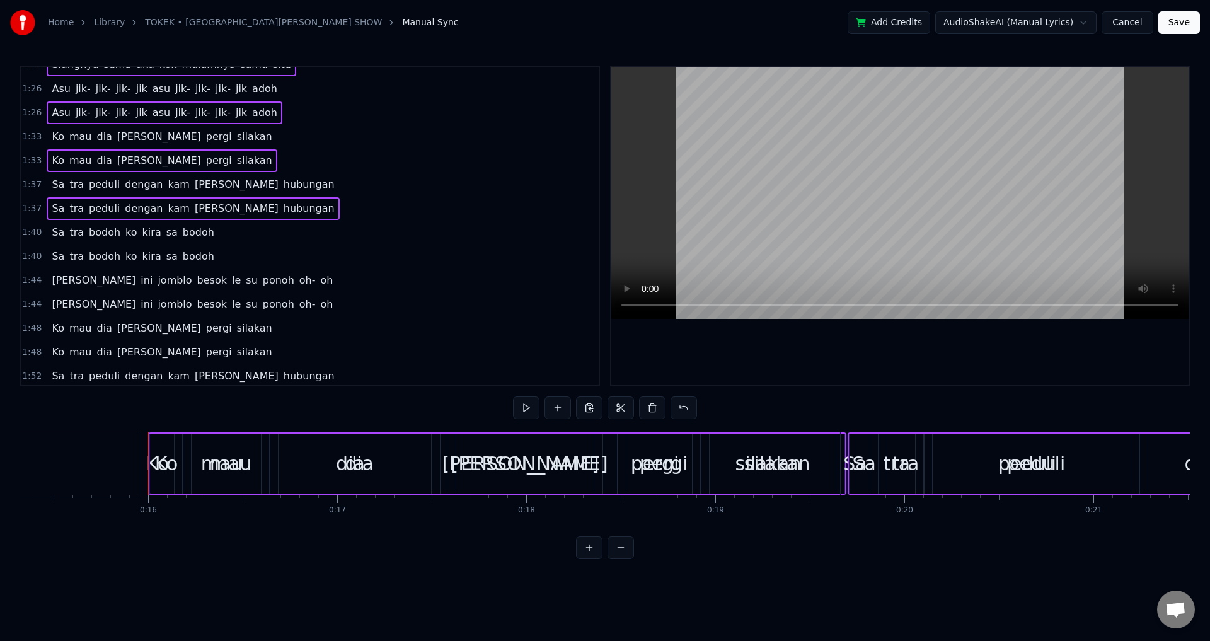
click at [37, 255] on span "1:40" at bounding box center [32, 256] width 20 height 13
click at [31, 303] on span "1:44" at bounding box center [32, 304] width 20 height 13
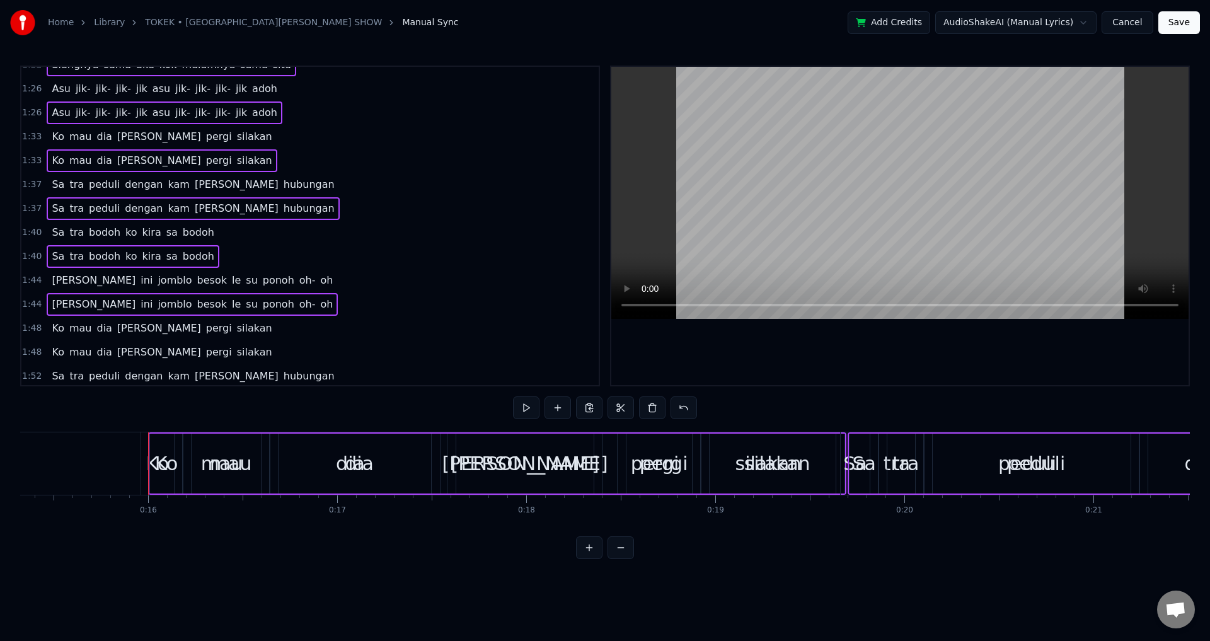
click at [33, 353] on span "1:48" at bounding box center [32, 352] width 20 height 13
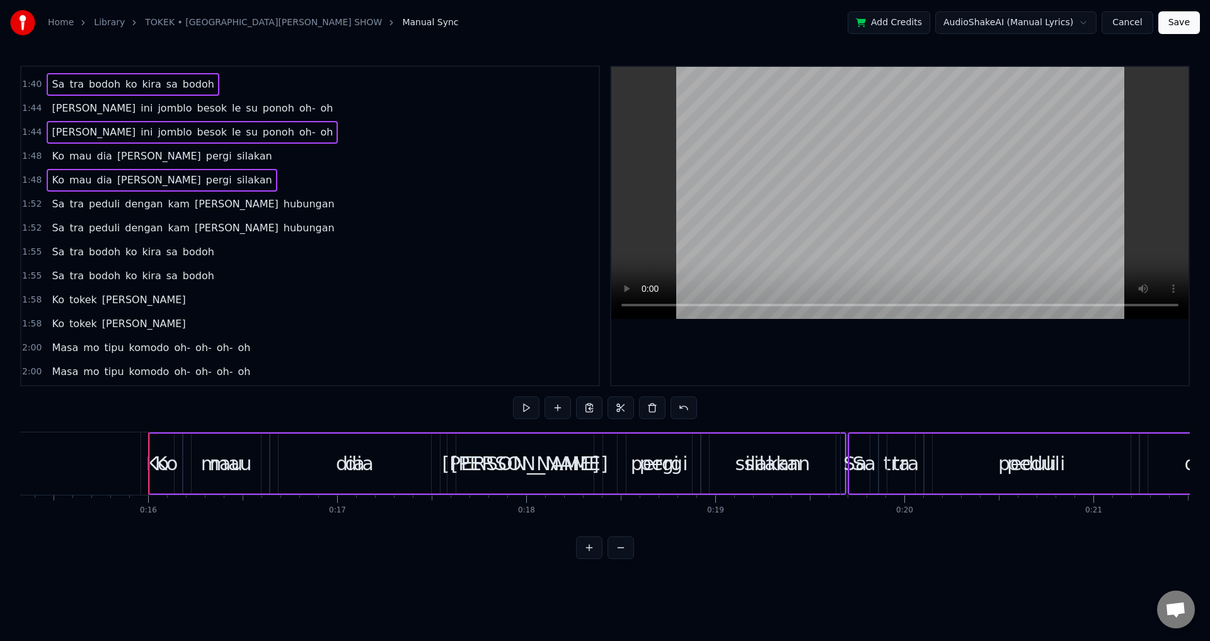
scroll to position [946, 0]
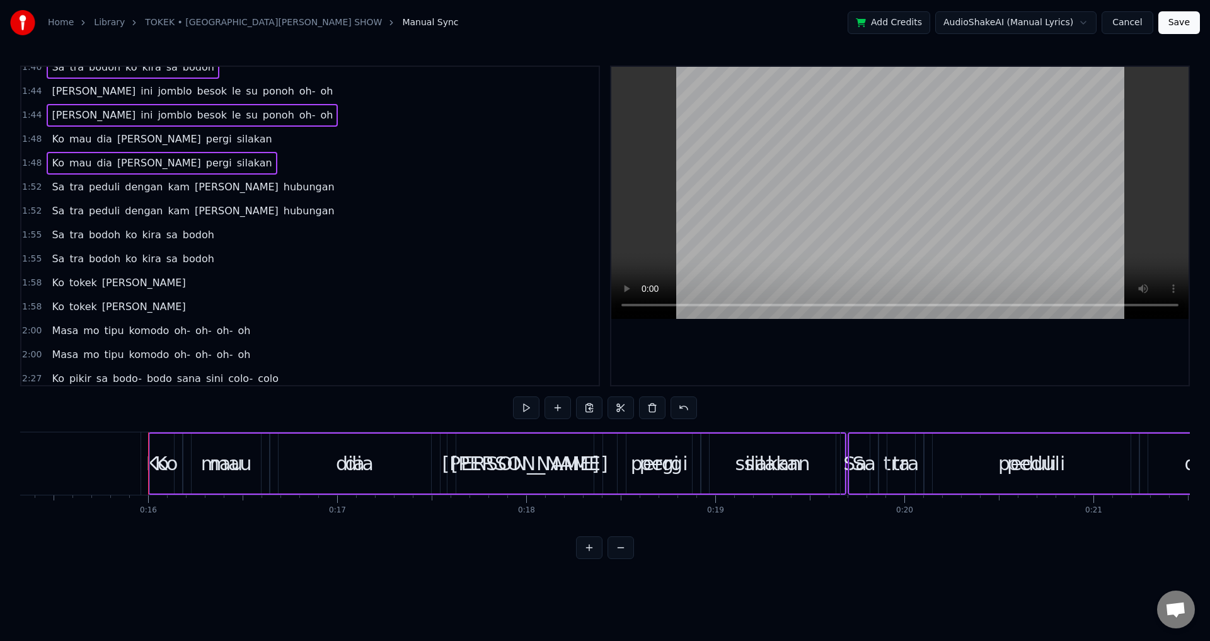
click at [32, 212] on span "1:52" at bounding box center [32, 211] width 20 height 13
click at [28, 261] on span "1:55" at bounding box center [32, 259] width 20 height 13
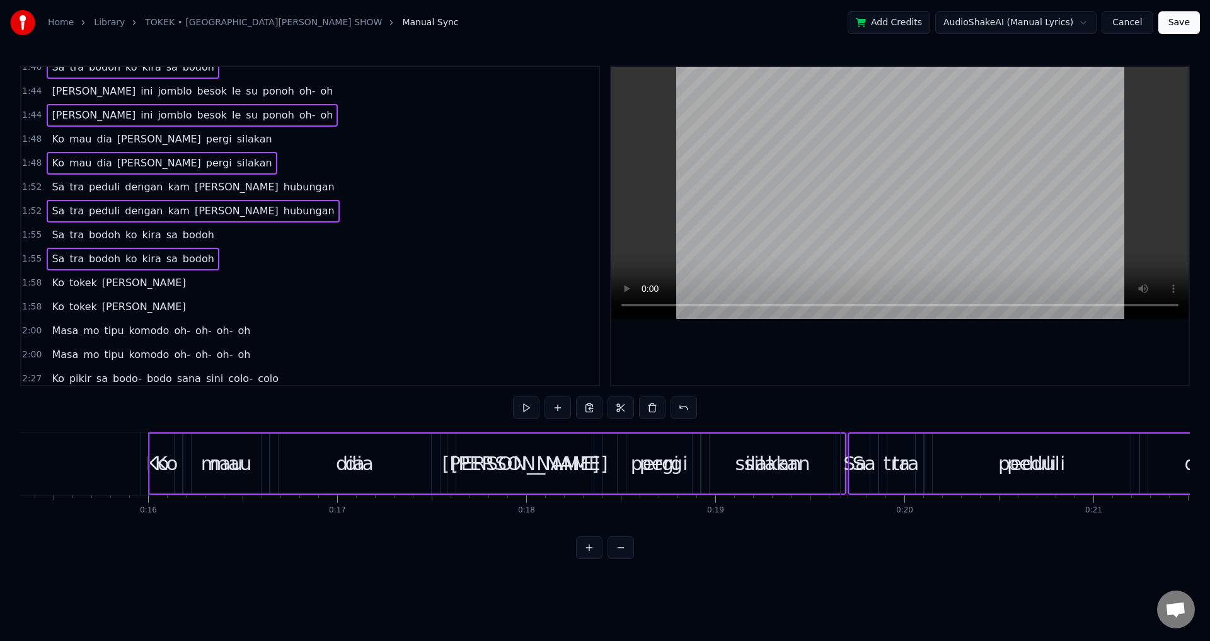
click at [32, 305] on span "1:58" at bounding box center [32, 307] width 20 height 13
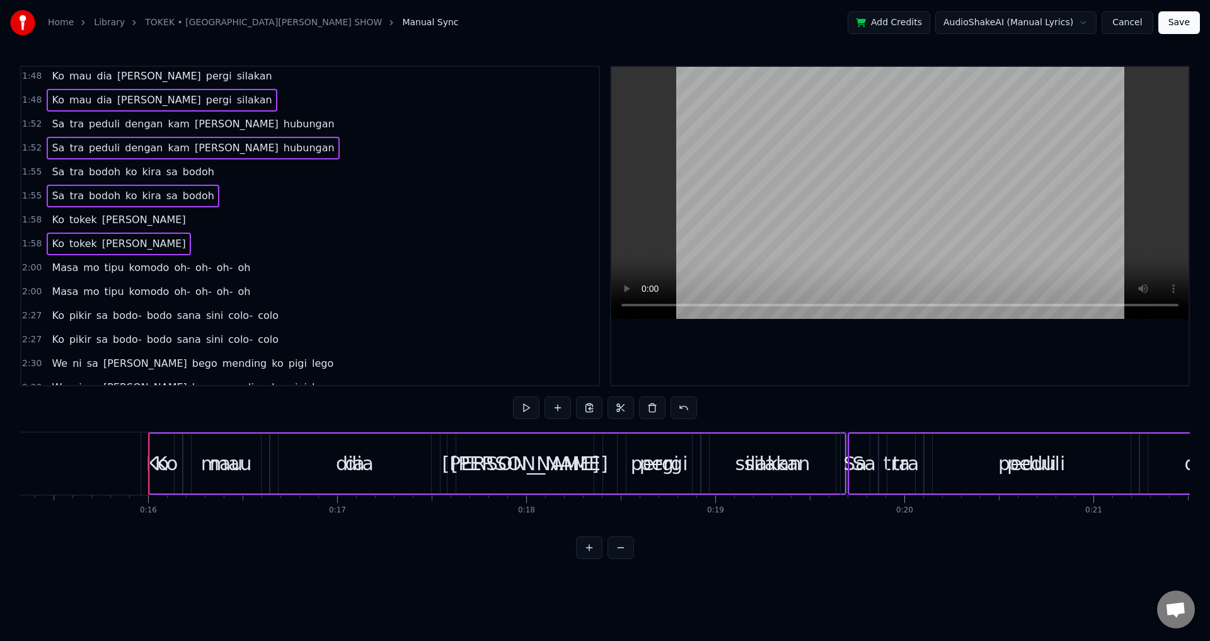
click at [30, 293] on span "2:00" at bounding box center [32, 292] width 20 height 13
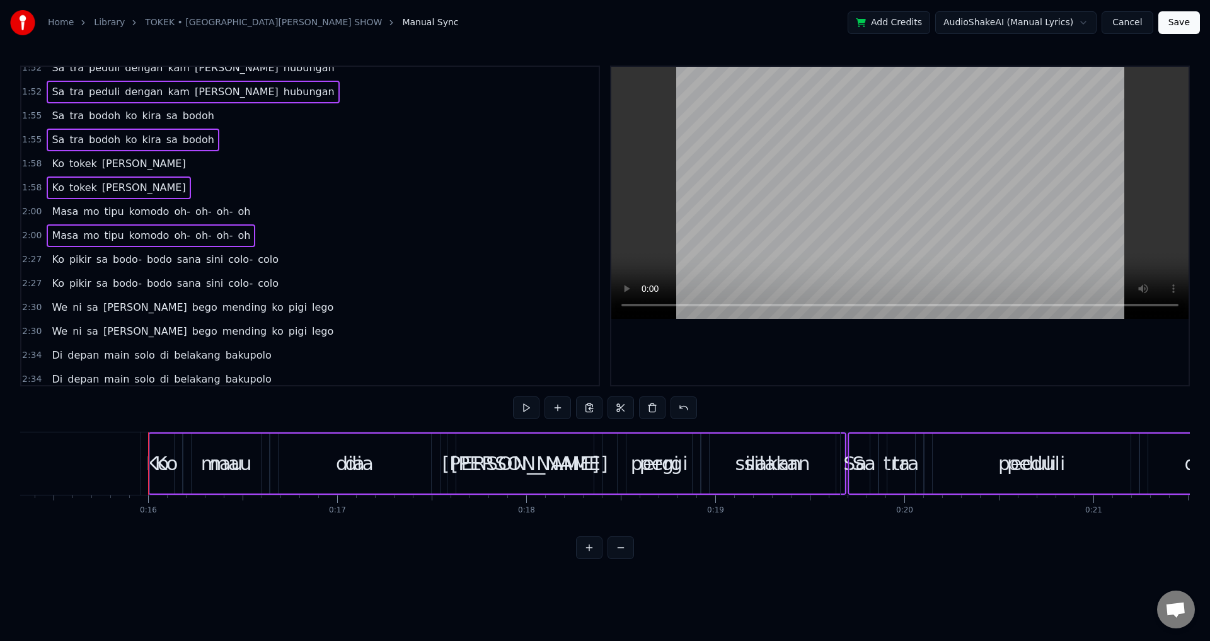
scroll to position [1072, 0]
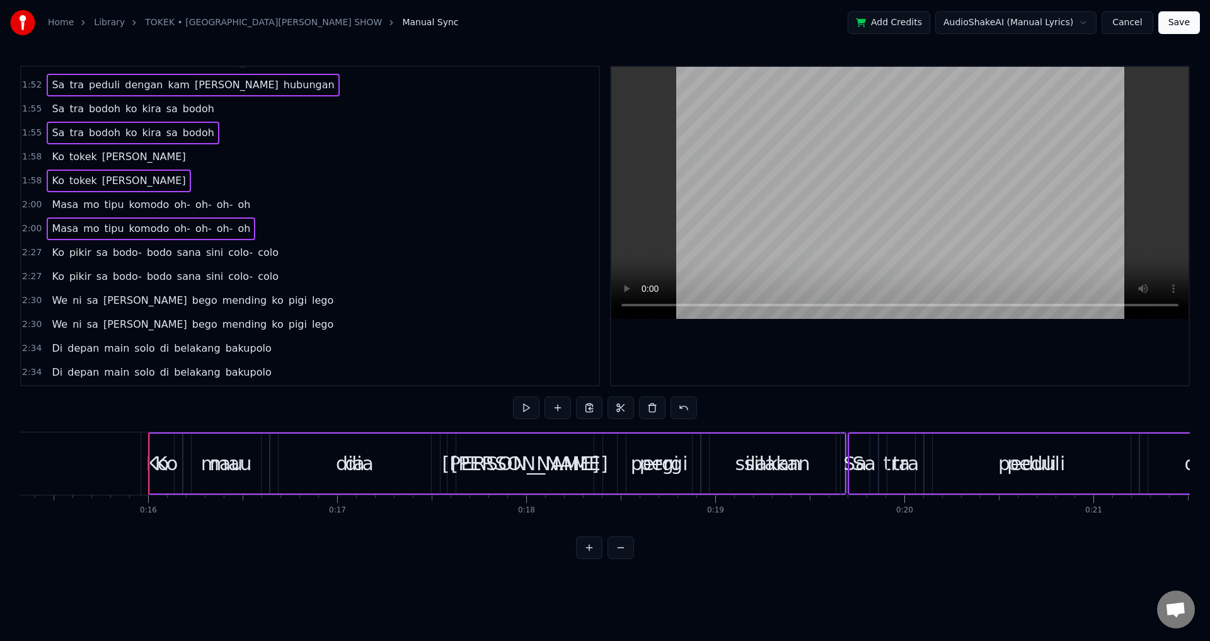
click at [34, 274] on span "2:27" at bounding box center [32, 276] width 20 height 13
click at [30, 321] on span "2:30" at bounding box center [32, 324] width 20 height 13
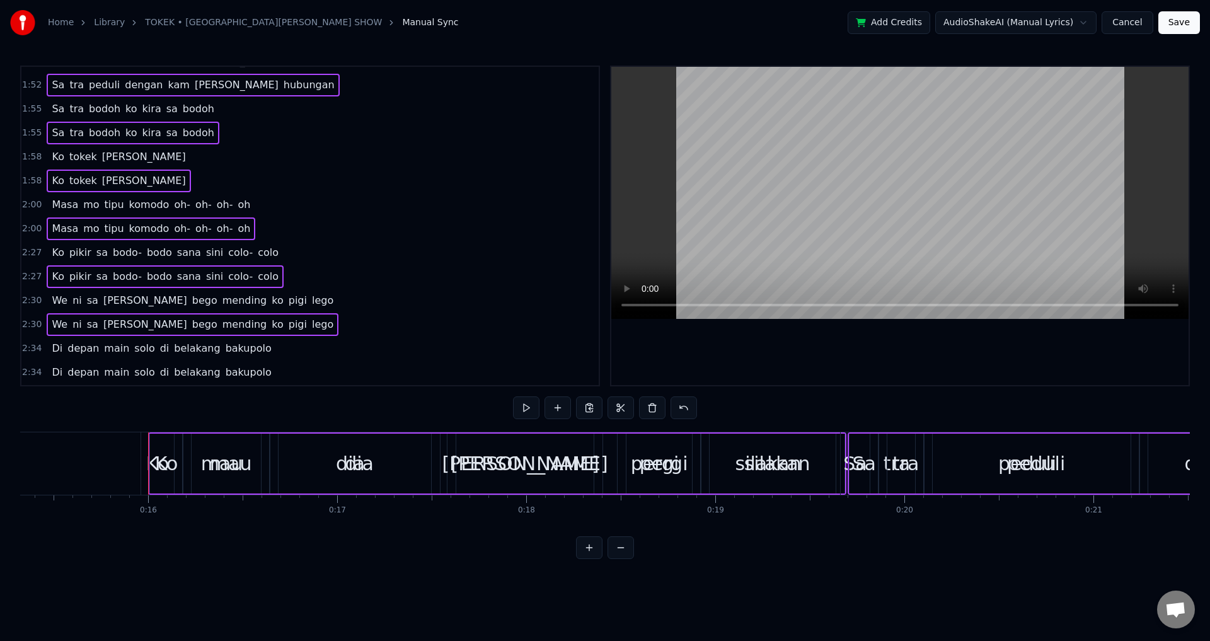
scroll to position [1135, 0]
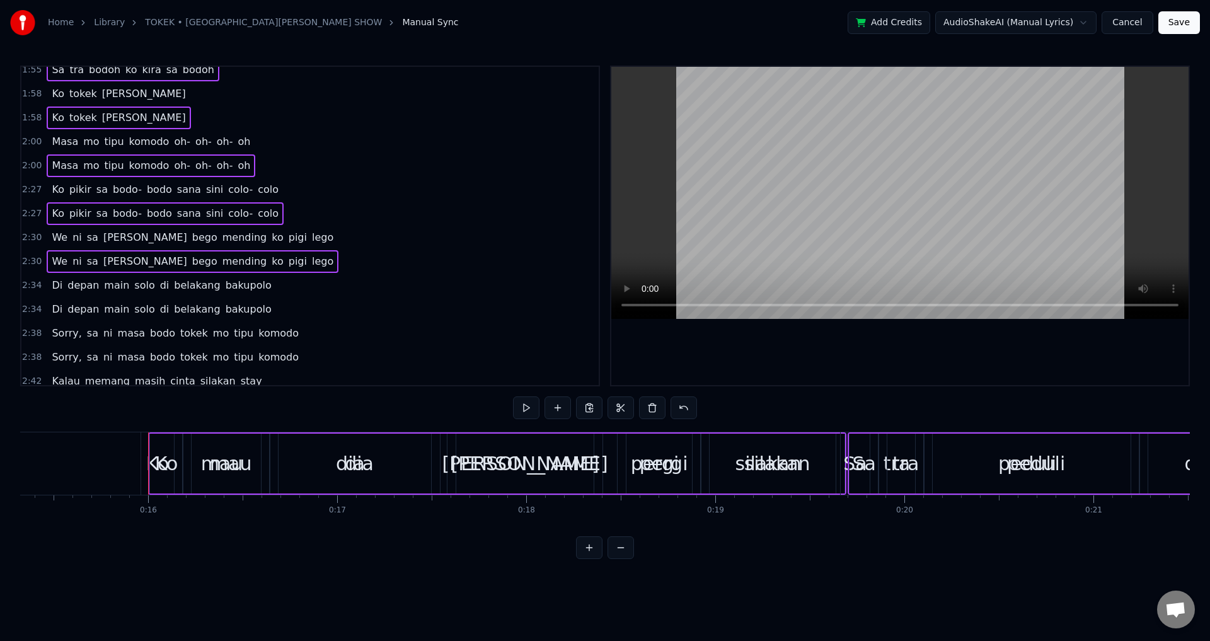
click at [26, 309] on span "2:34" at bounding box center [32, 309] width 20 height 13
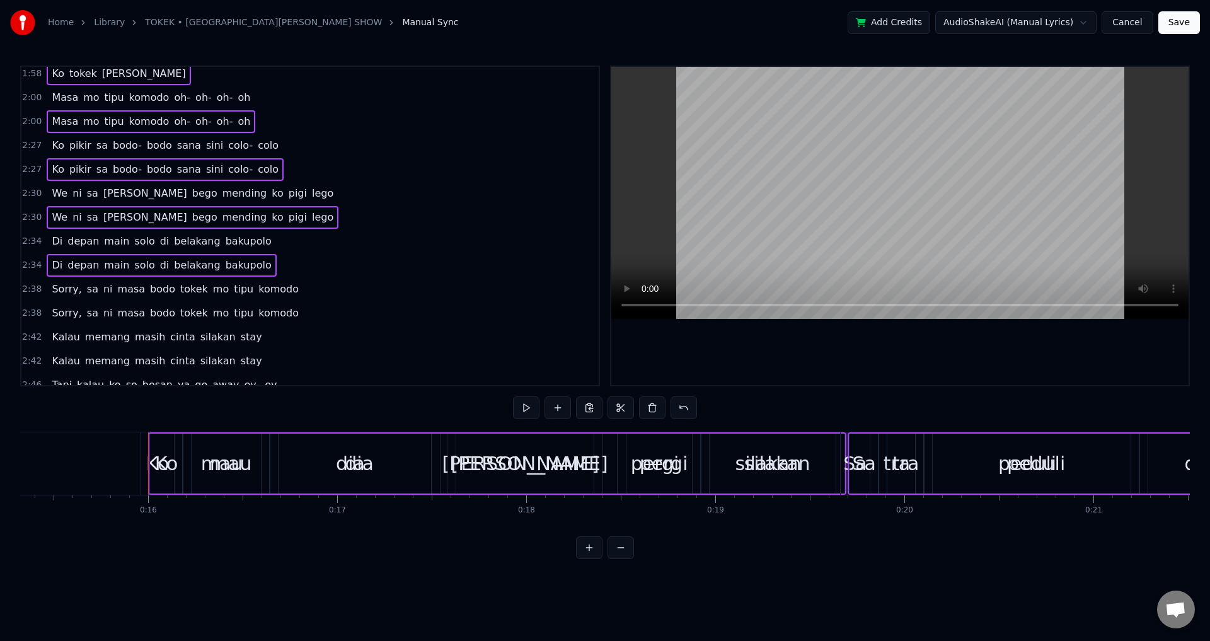
scroll to position [1198, 0]
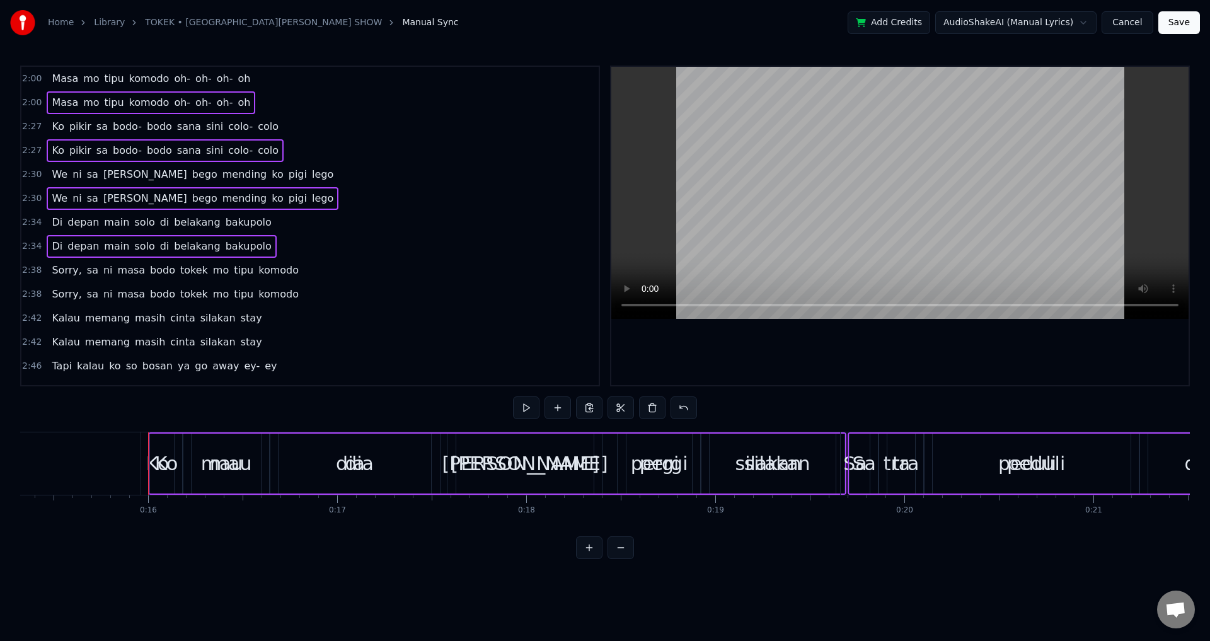
click at [26, 296] on span "2:38" at bounding box center [32, 294] width 20 height 13
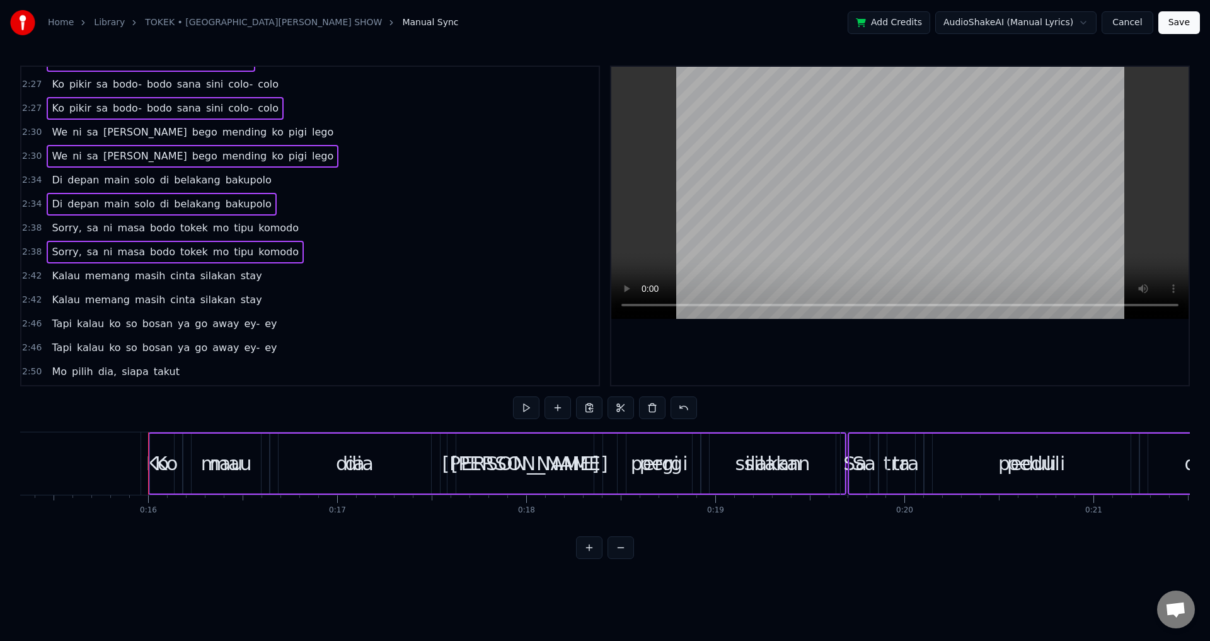
scroll to position [1261, 0]
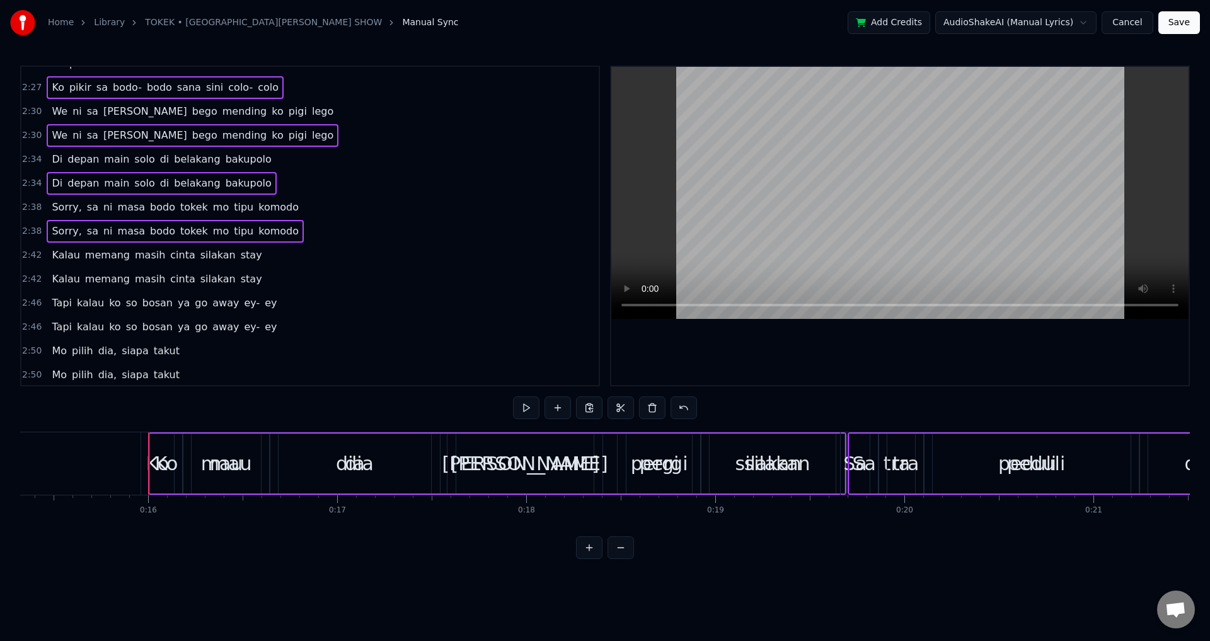
click at [33, 277] on span "2:42" at bounding box center [32, 279] width 20 height 13
click at [30, 325] on span "2:46" at bounding box center [32, 327] width 20 height 13
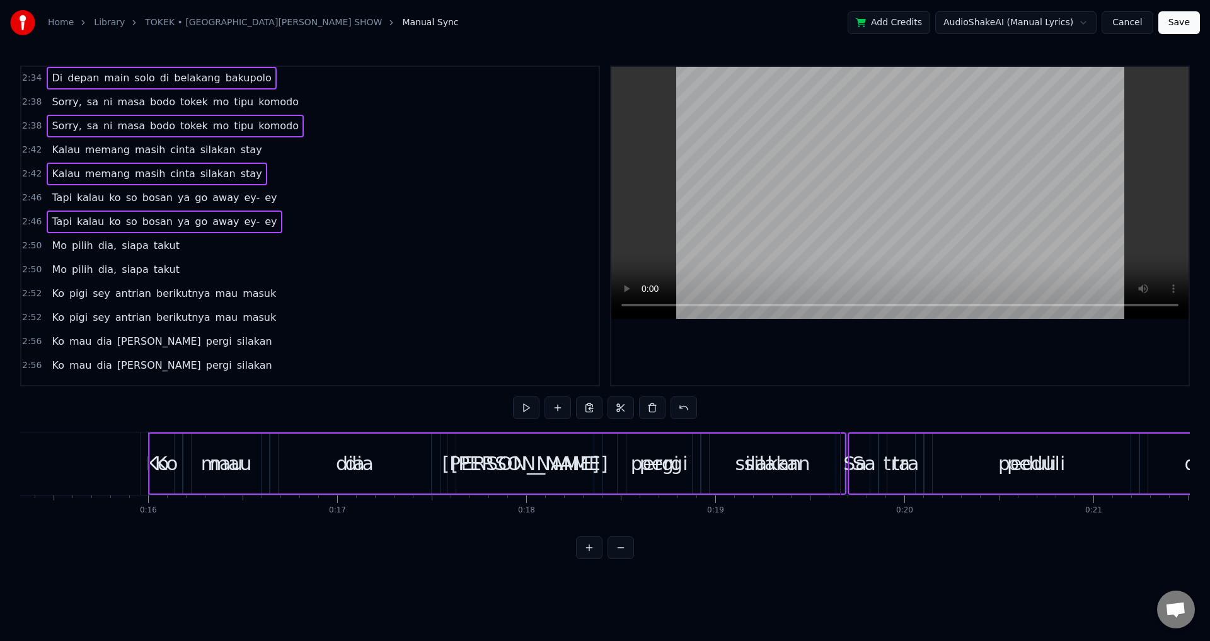
scroll to position [1387, 0]
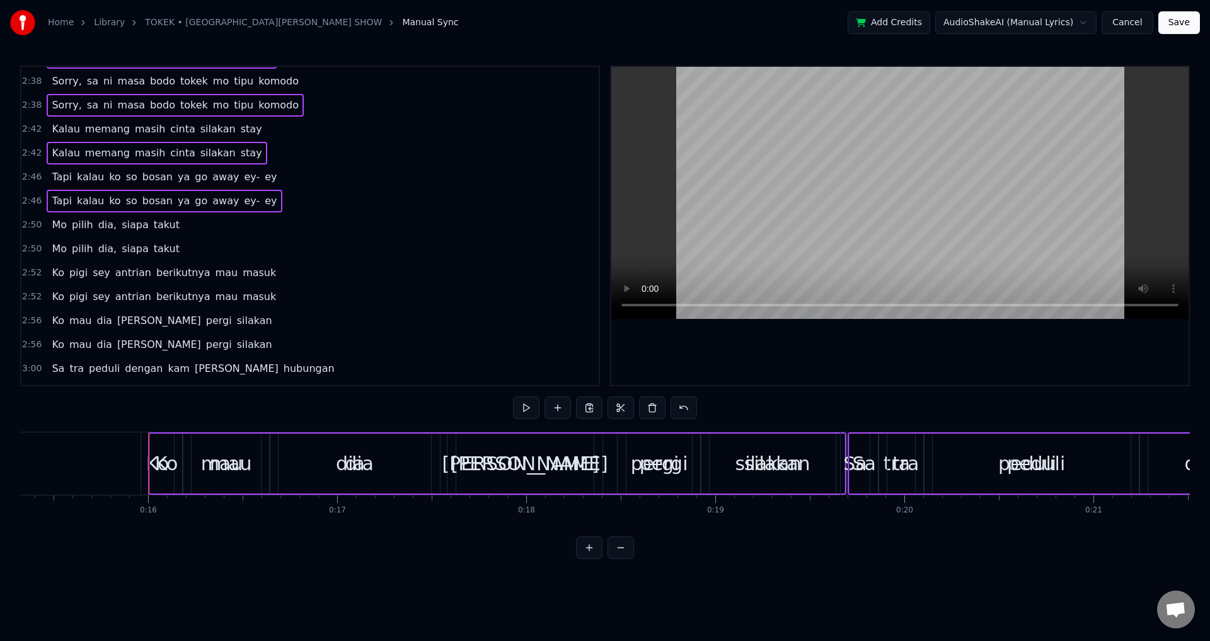
click at [26, 251] on span "2:50" at bounding box center [32, 249] width 20 height 13
click at [31, 299] on span "2:52" at bounding box center [32, 297] width 20 height 13
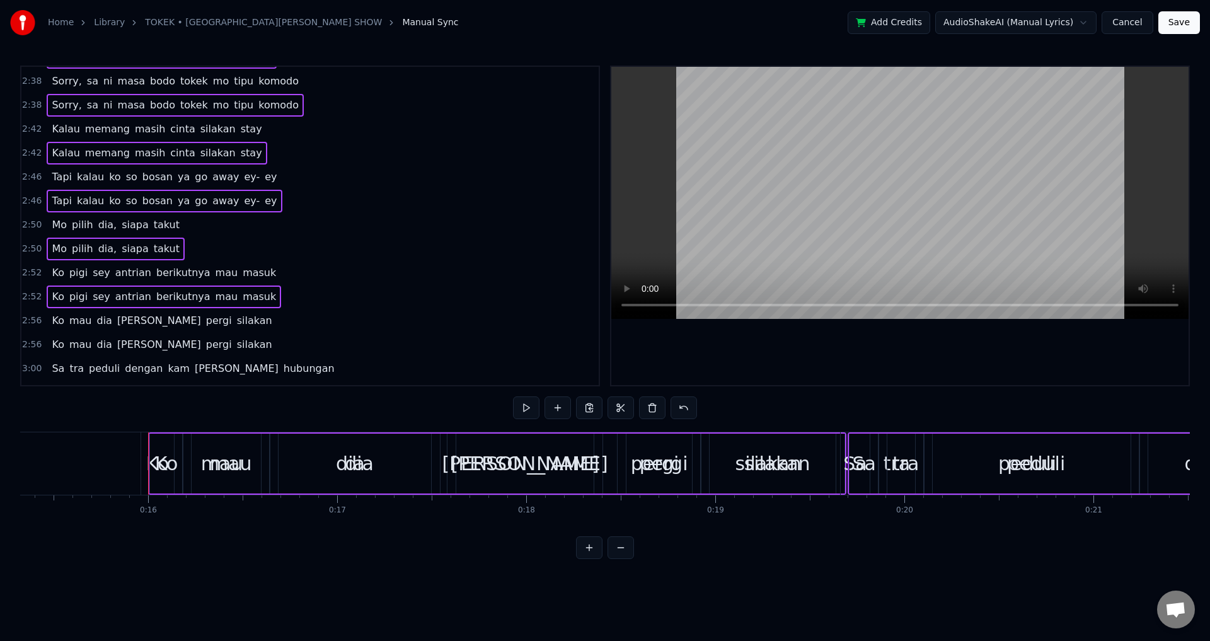
click at [28, 347] on span "2:56" at bounding box center [32, 345] width 20 height 13
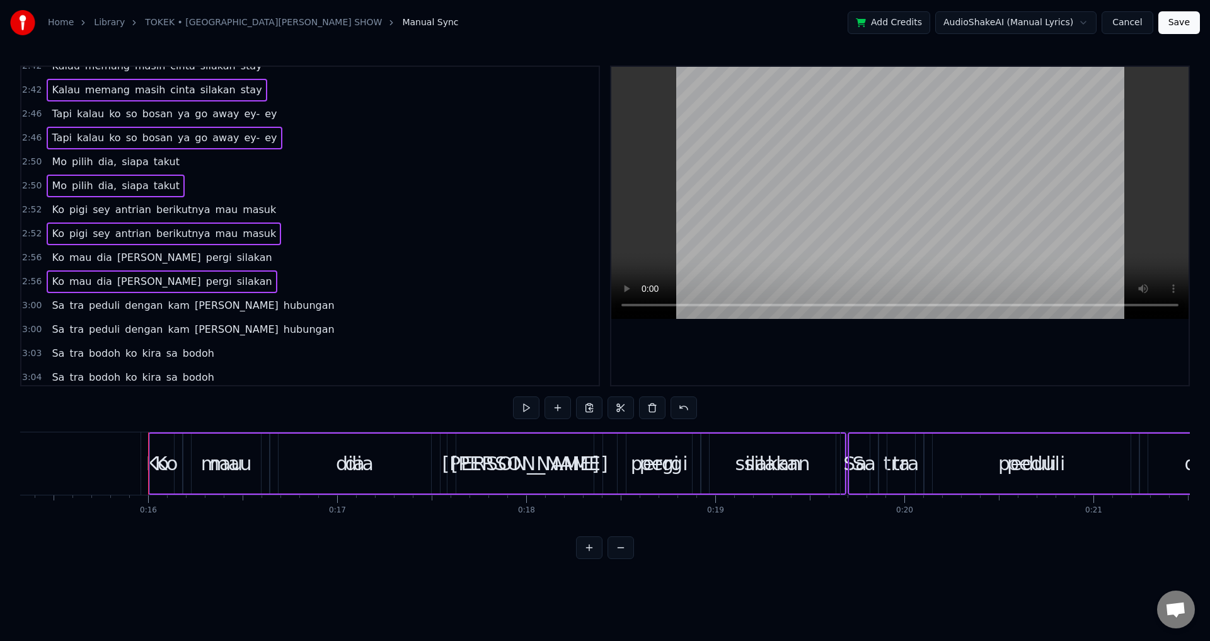
click at [32, 332] on span "3:00" at bounding box center [32, 329] width 20 height 13
click at [34, 374] on span "3:04" at bounding box center [32, 377] width 20 height 13
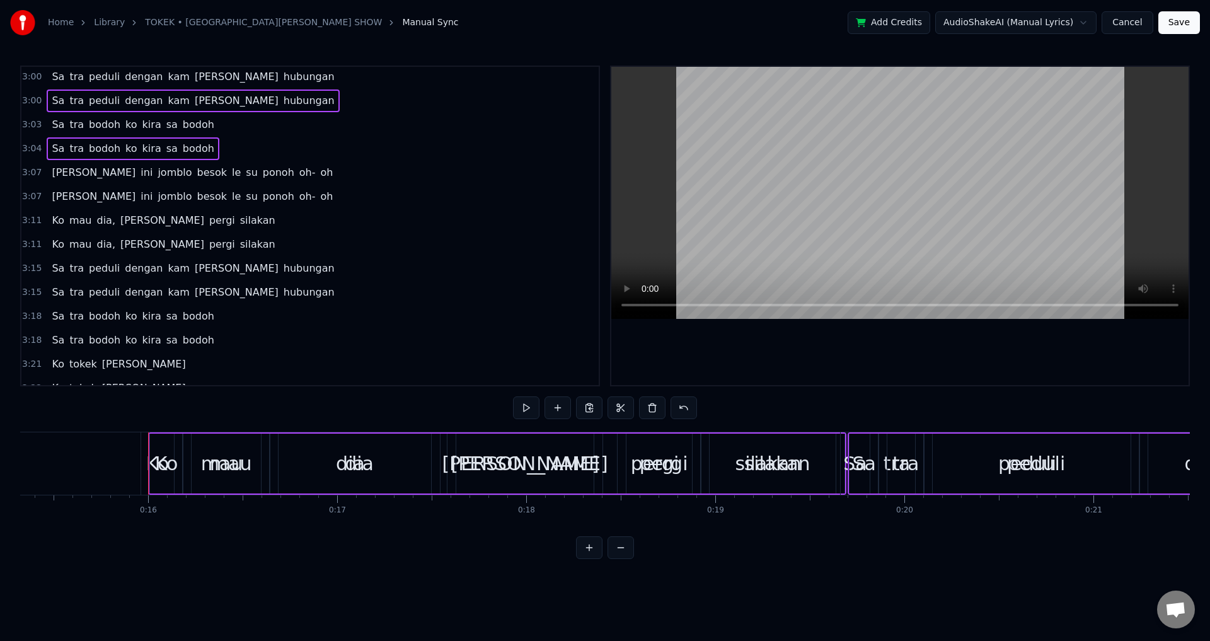
scroll to position [1616, 0]
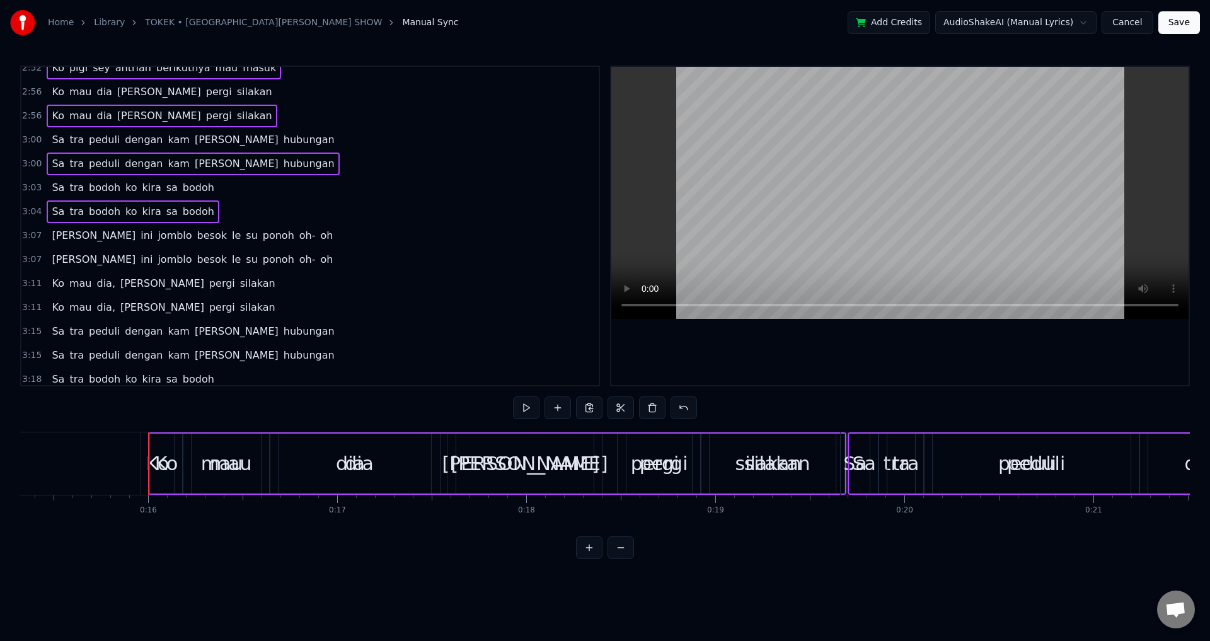
click at [30, 261] on span "3:07" at bounding box center [32, 259] width 20 height 13
click at [35, 305] on span "3:11" at bounding box center [32, 307] width 20 height 13
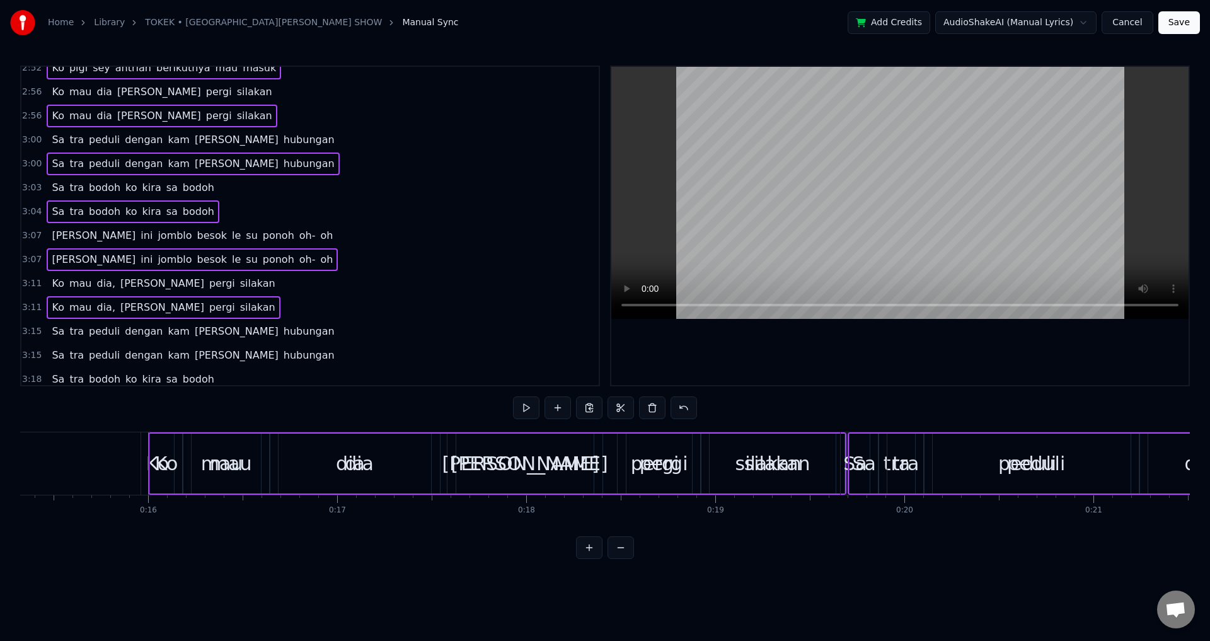
click at [33, 352] on span "3:15" at bounding box center [32, 355] width 20 height 13
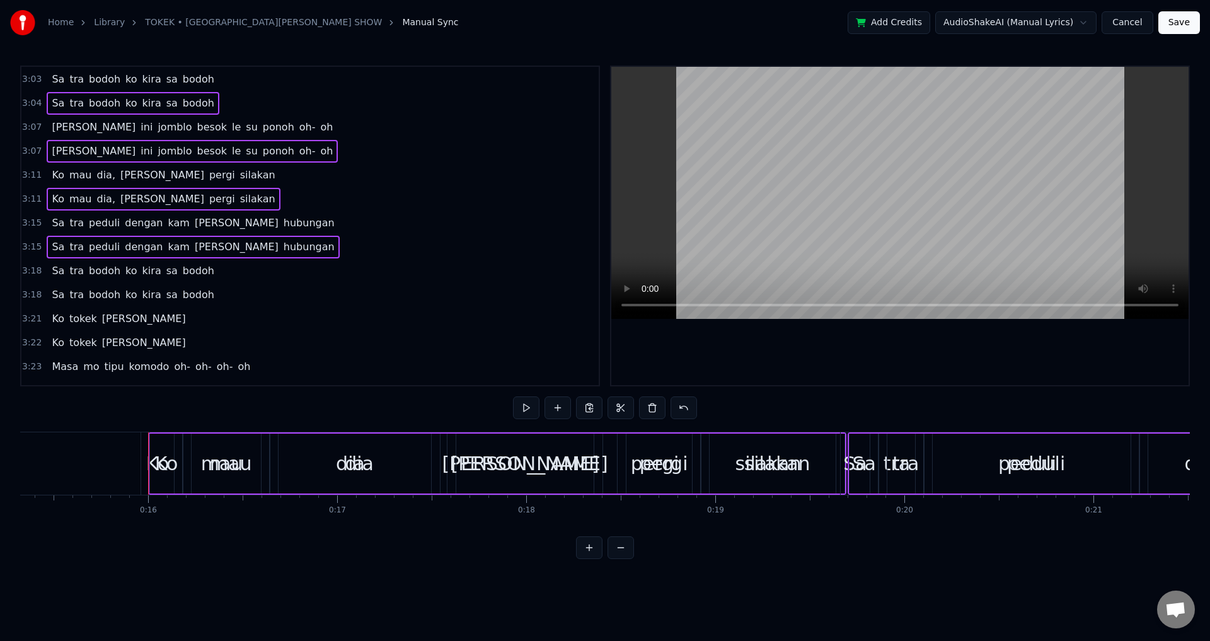
scroll to position [1742, 0]
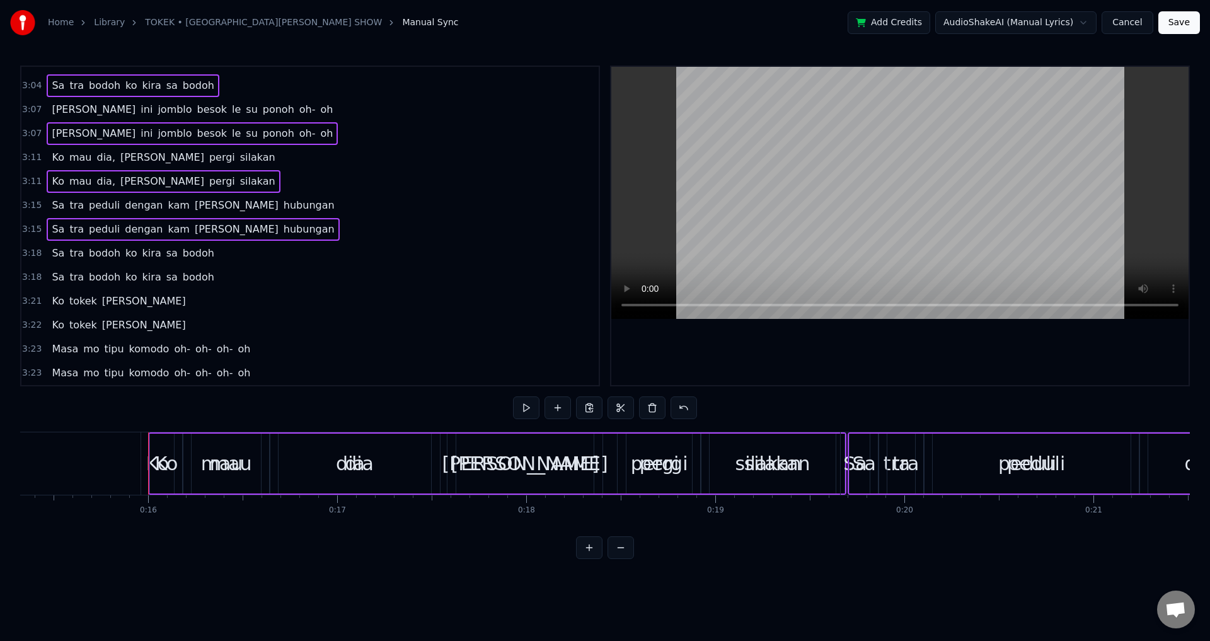
click at [32, 281] on span "3:18" at bounding box center [32, 277] width 20 height 13
click at [32, 326] on span "3:22" at bounding box center [32, 325] width 20 height 13
click at [28, 368] on span "3:23" at bounding box center [32, 373] width 20 height 13
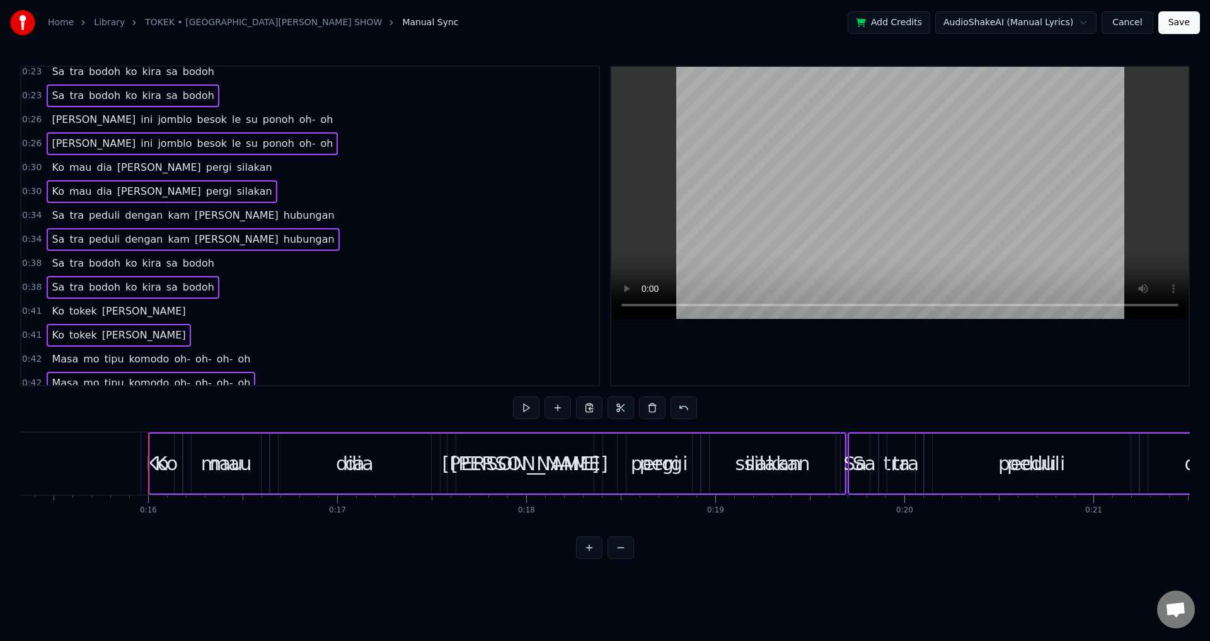
scroll to position [0, 0]
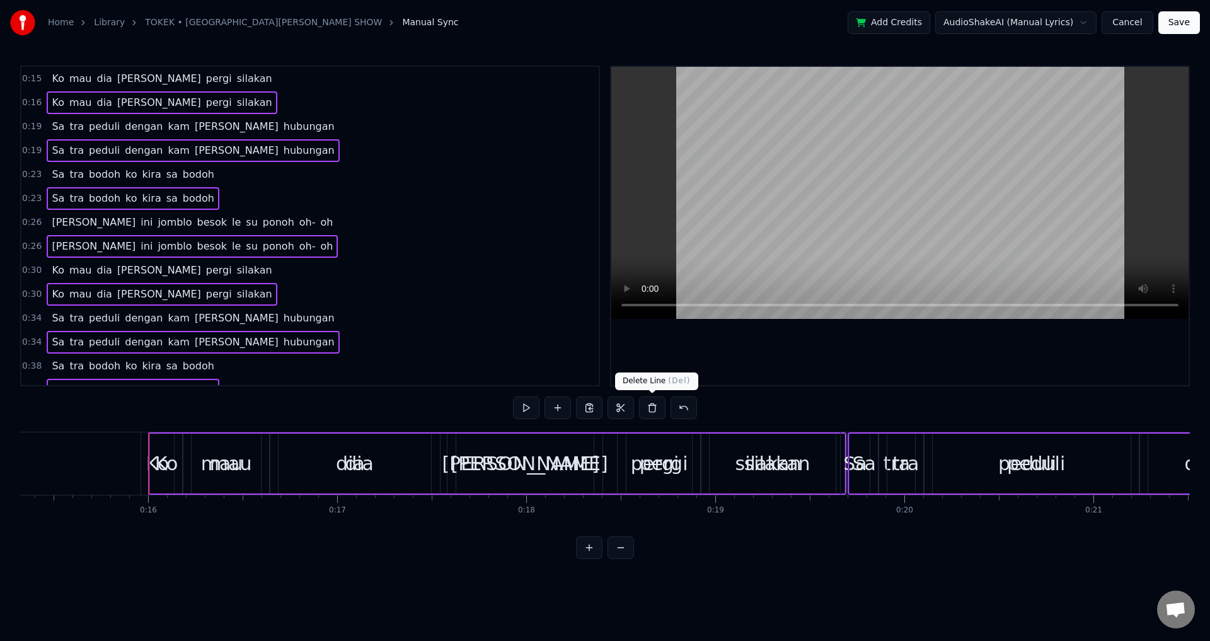
click at [656, 409] on button at bounding box center [652, 408] width 26 height 23
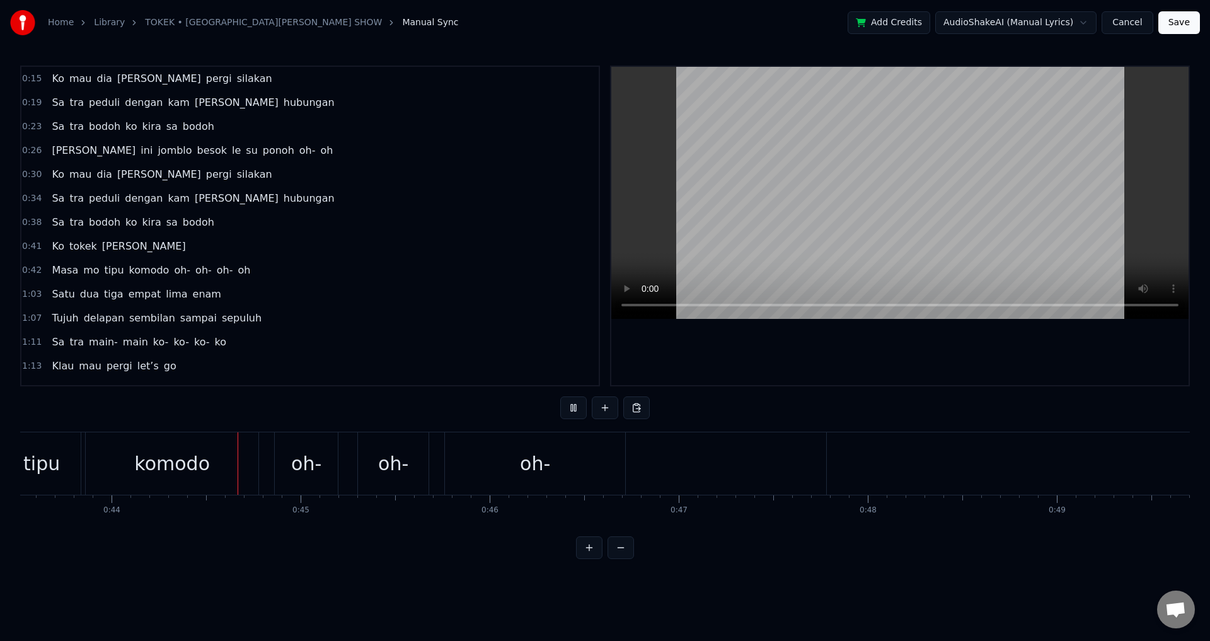
scroll to position [0, 8246]
click at [505, 477] on div "oh-" at bounding box center [519, 464] width 30 height 28
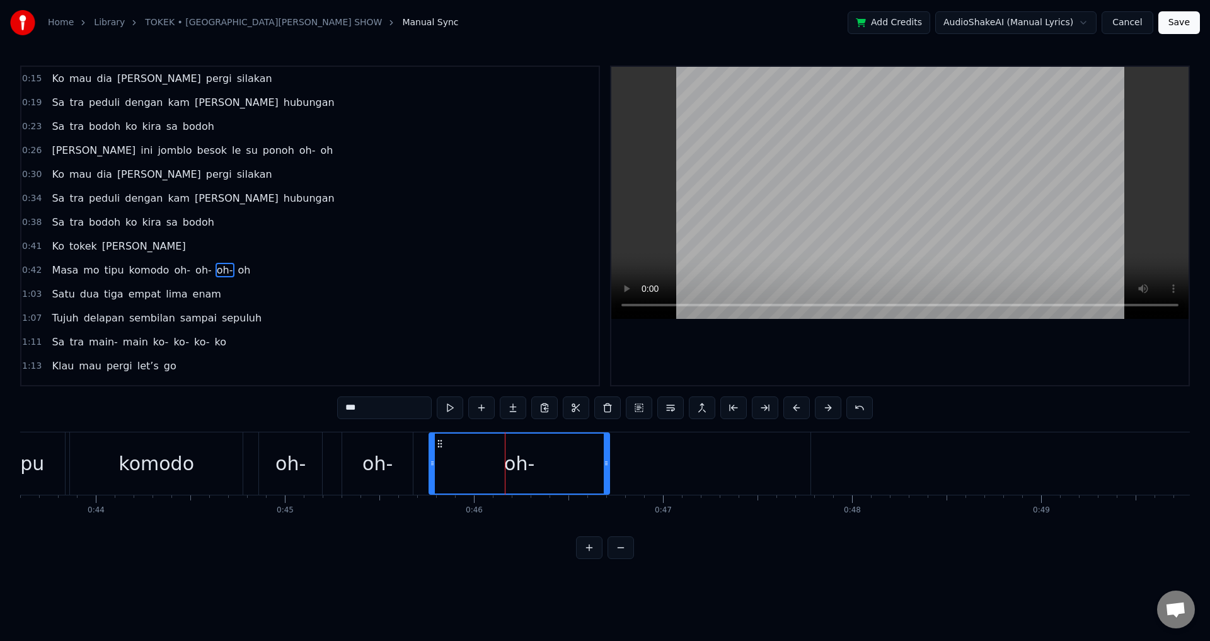
scroll to position [44, 0]
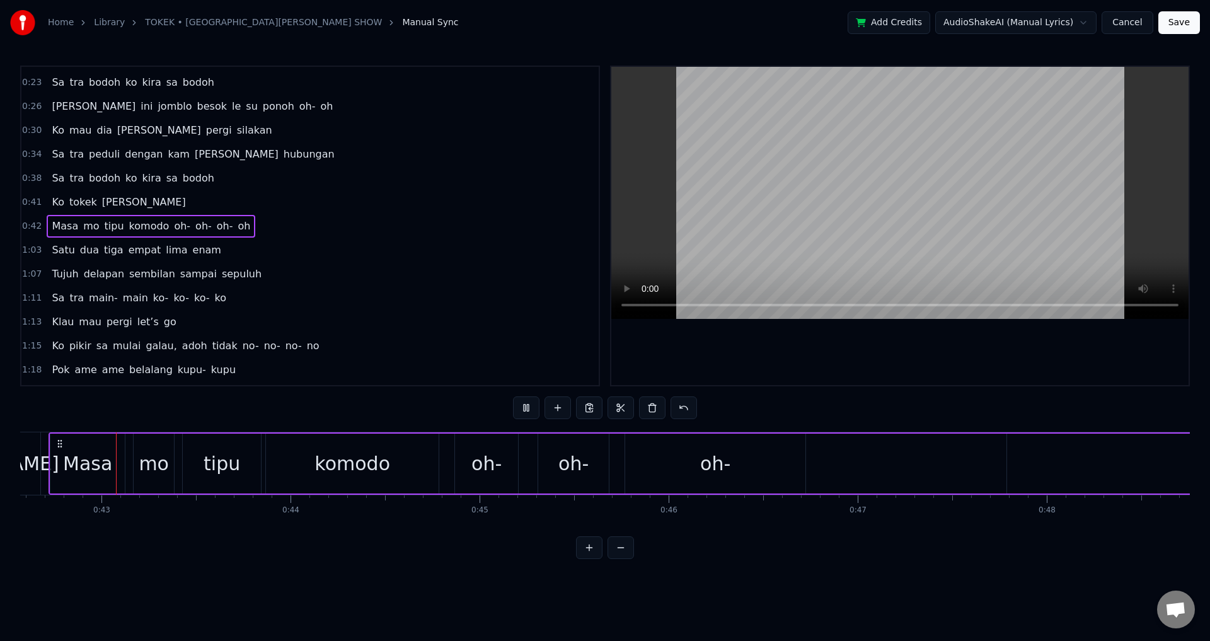
scroll to position [0, 8060]
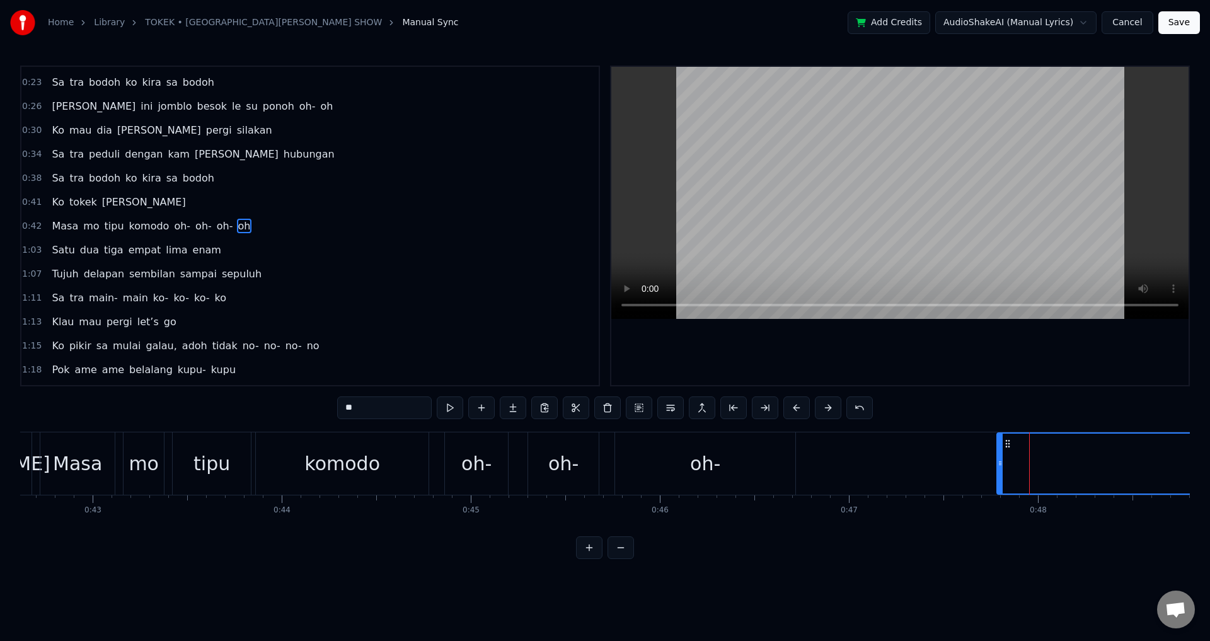
click at [701, 462] on div "oh-" at bounding box center [705, 464] width 30 height 28
type input "***"
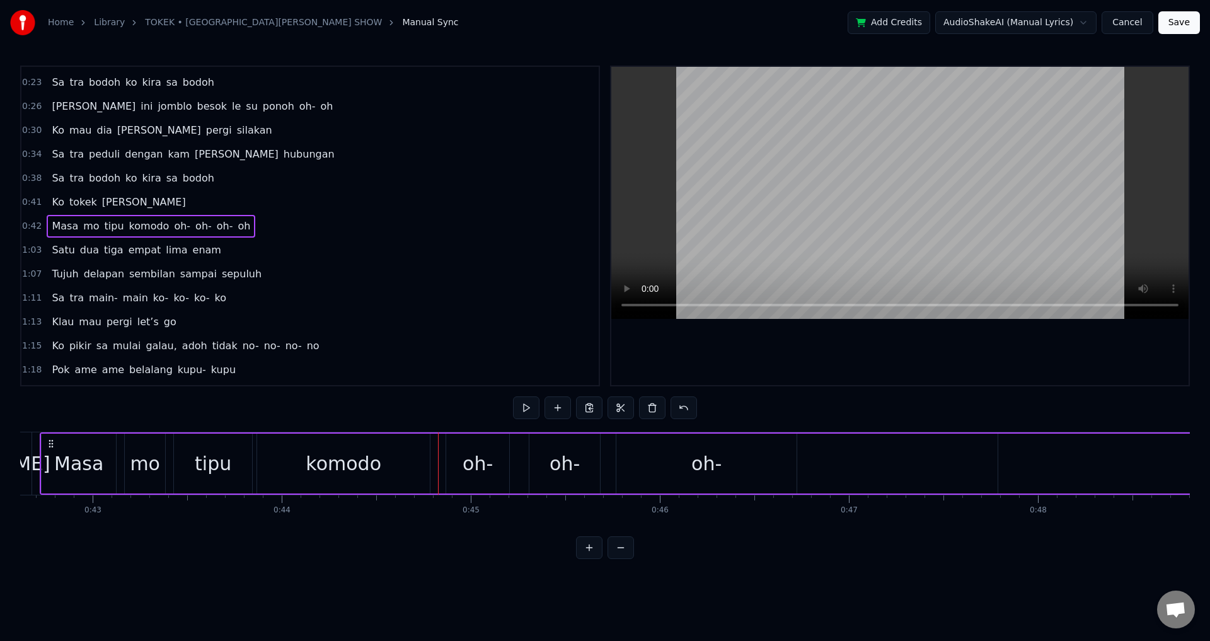
scroll to position [0, 8017]
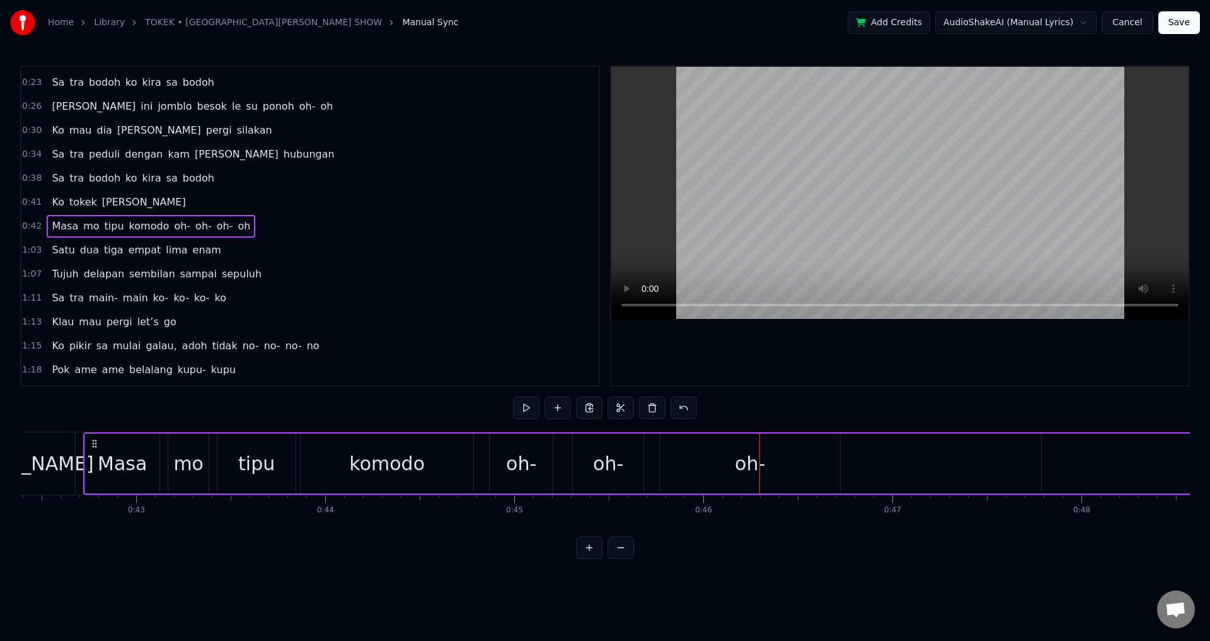
click at [377, 467] on div "komodo" at bounding box center [387, 464] width 76 height 28
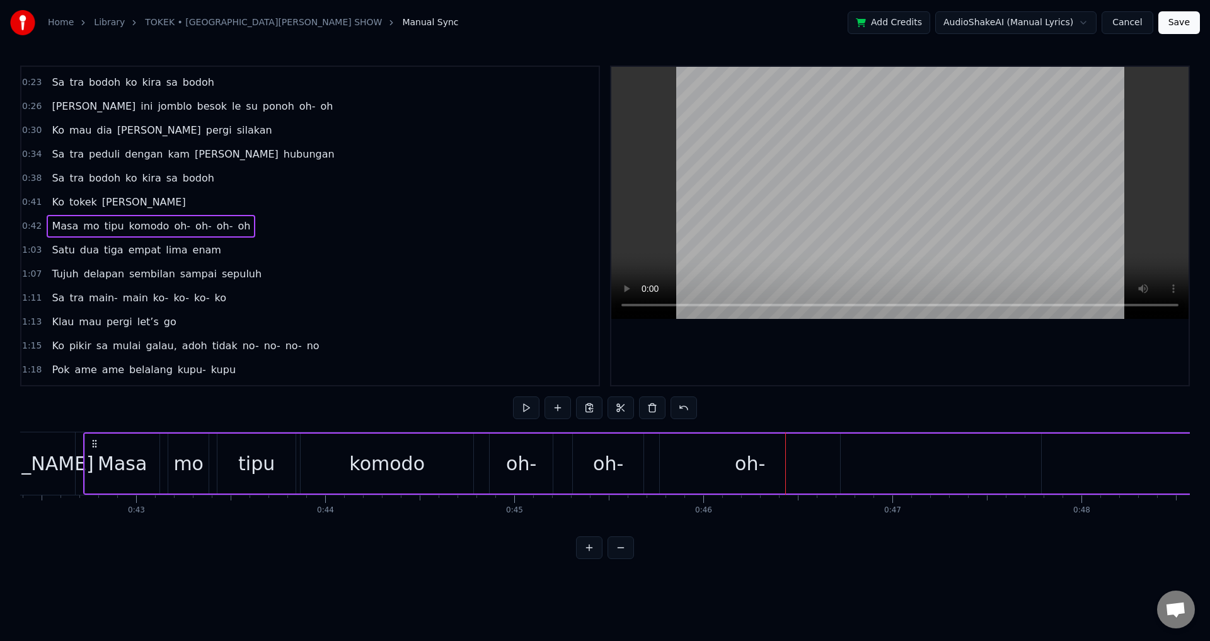
click at [426, 460] on div "komodo" at bounding box center [387, 464] width 173 height 60
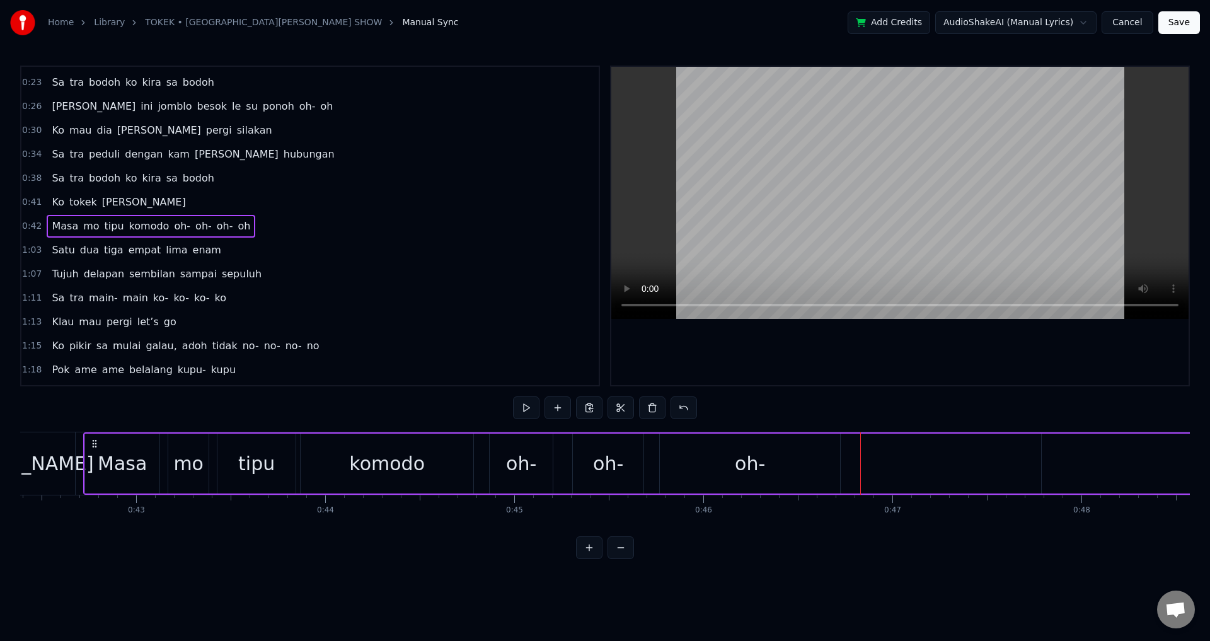
click at [758, 484] on div "oh-" at bounding box center [750, 464] width 180 height 60
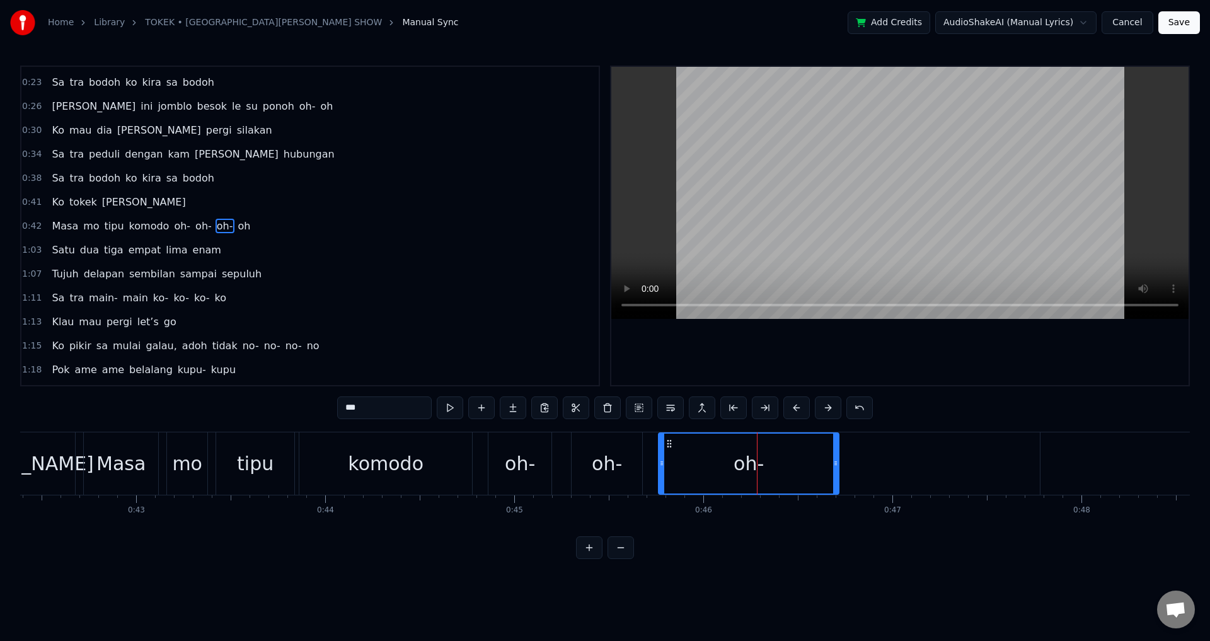
click at [818, 460] on div "oh-" at bounding box center [748, 464] width 179 height 60
drag, startPoint x: 838, startPoint y: 463, endPoint x: 731, endPoint y: 468, distance: 106.7
click at [731, 468] on div at bounding box center [729, 464] width 5 height 60
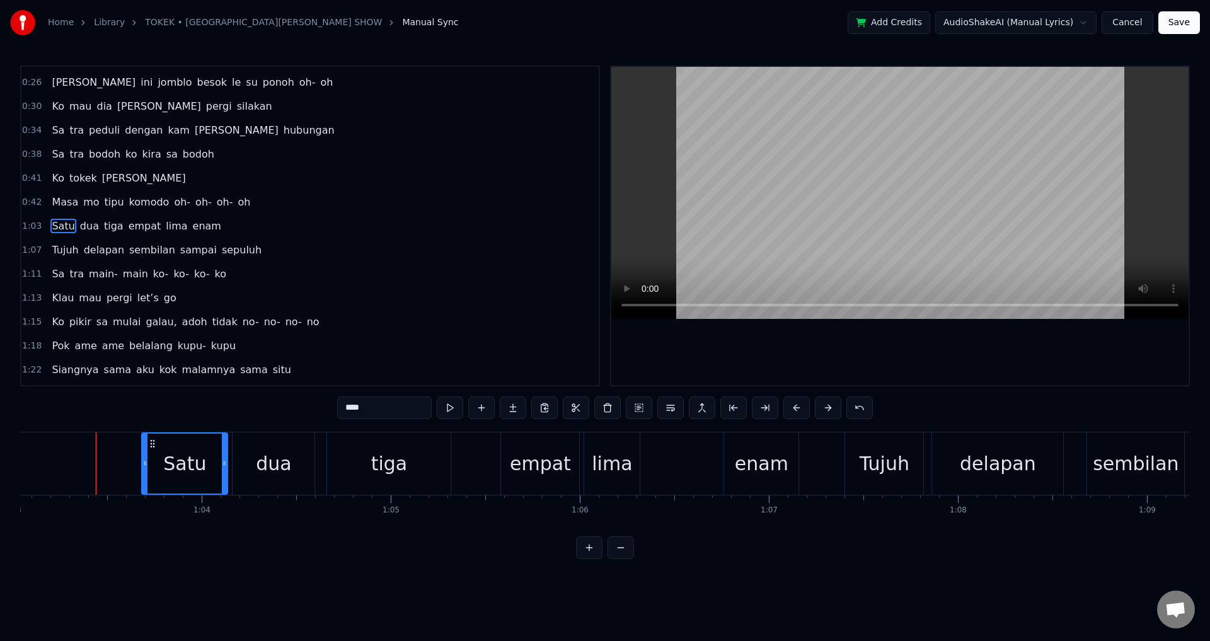
scroll to position [0, 11936]
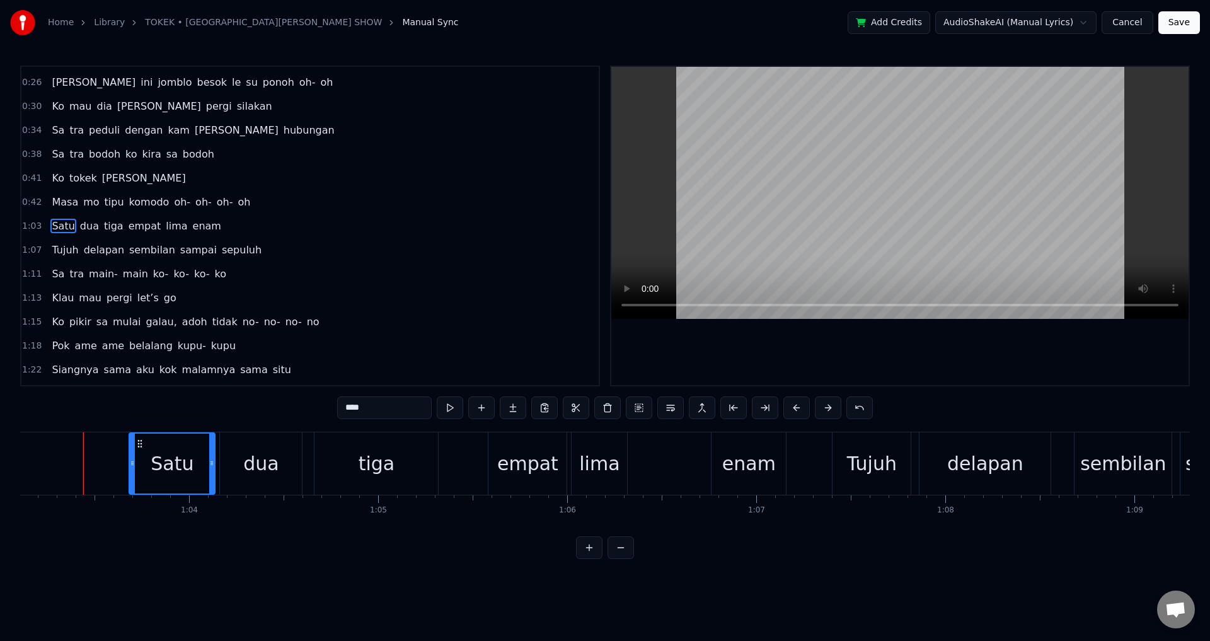
click at [237, 208] on span "oh" at bounding box center [244, 202] width 15 height 15
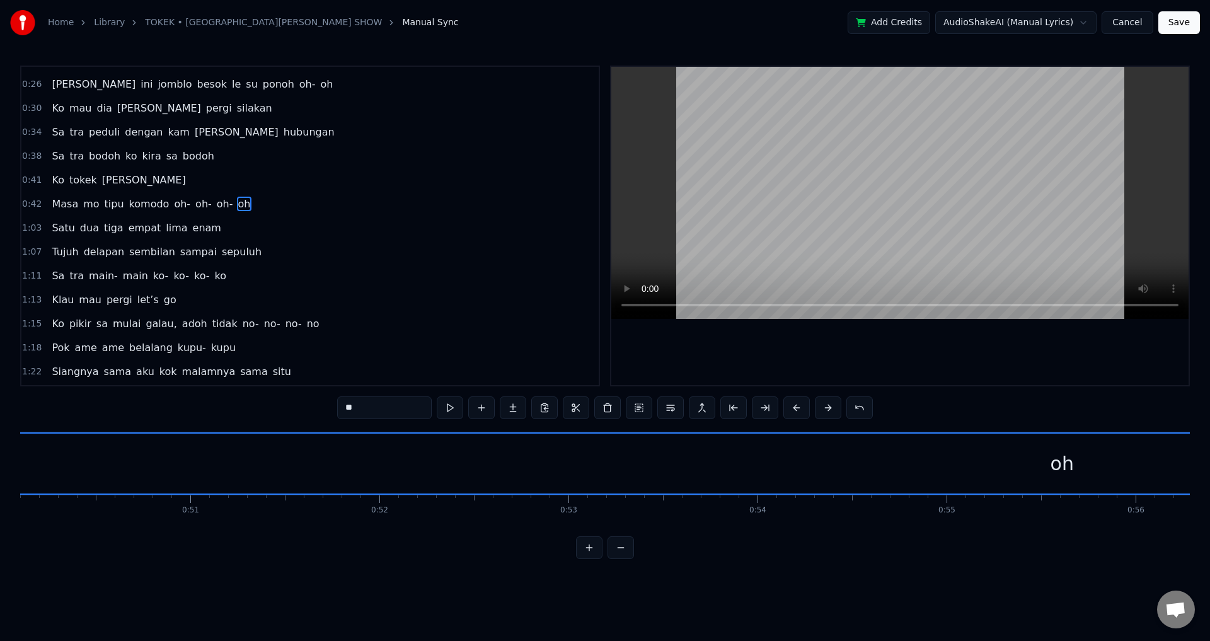
scroll to position [0, 8974]
click at [101, 183] on span "[PERSON_NAME]" at bounding box center [144, 180] width 86 height 15
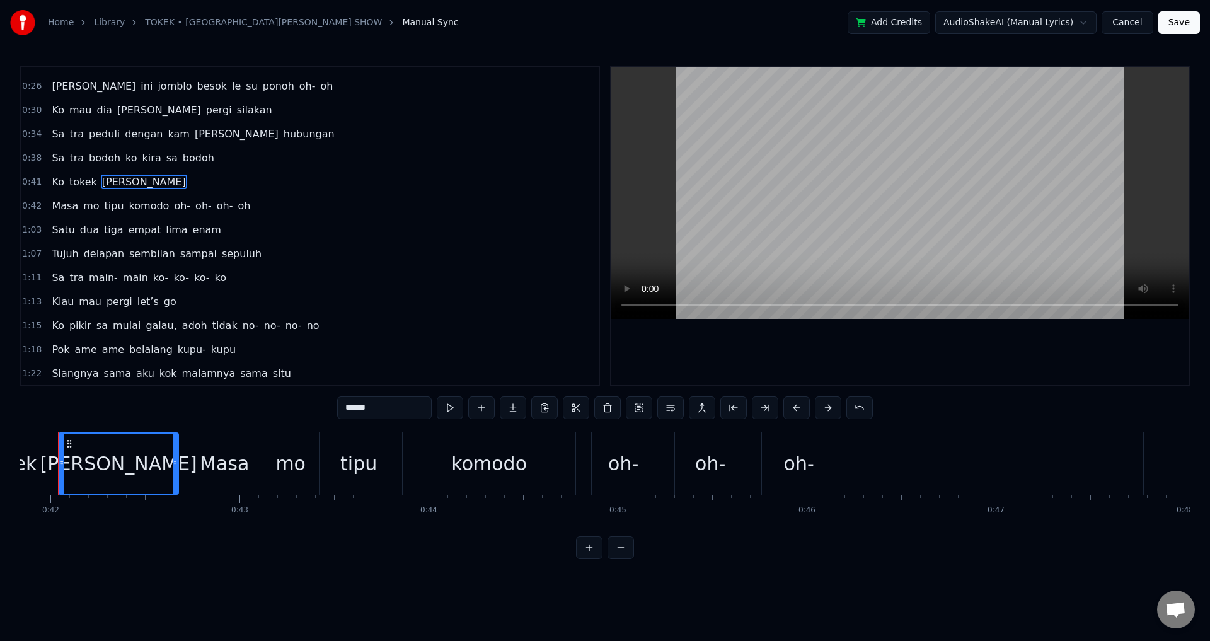
scroll to position [0, 7888]
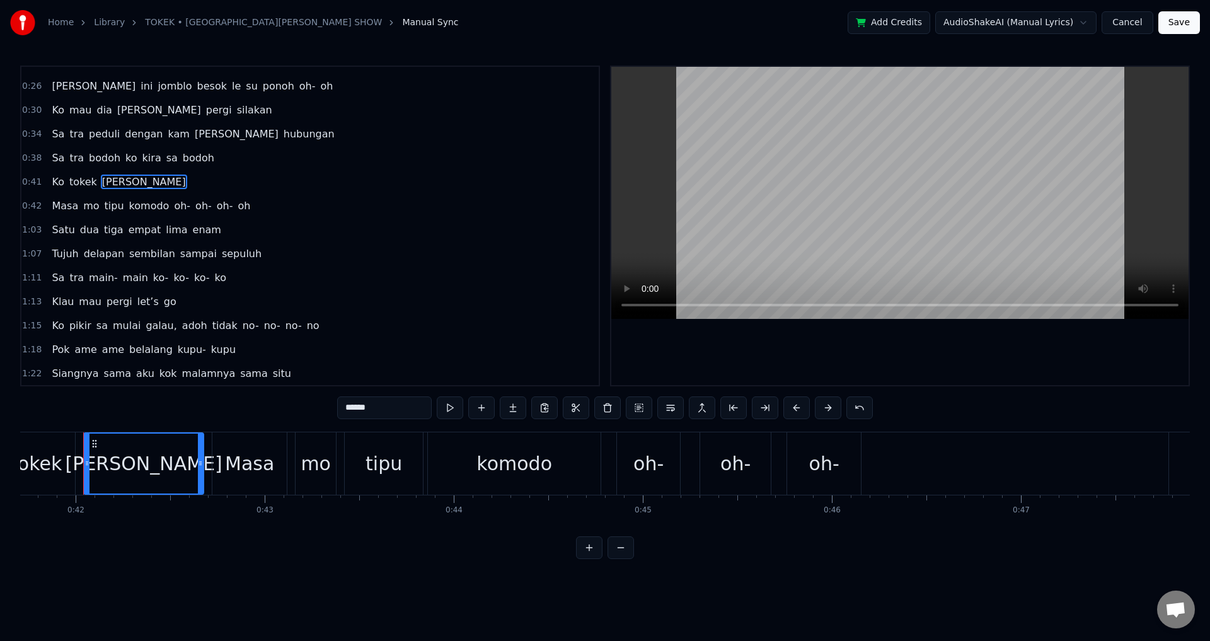
click at [50, 212] on span "Masa" at bounding box center [64, 206] width 29 height 15
type input "****"
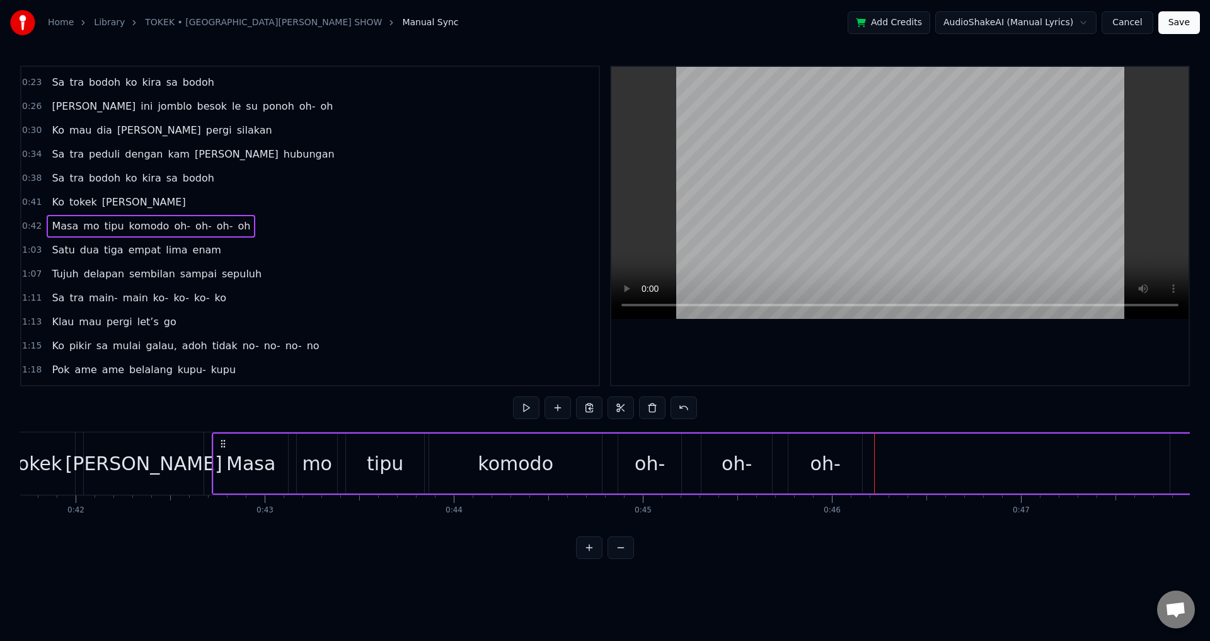
click at [567, 408] on button at bounding box center [558, 408] width 26 height 23
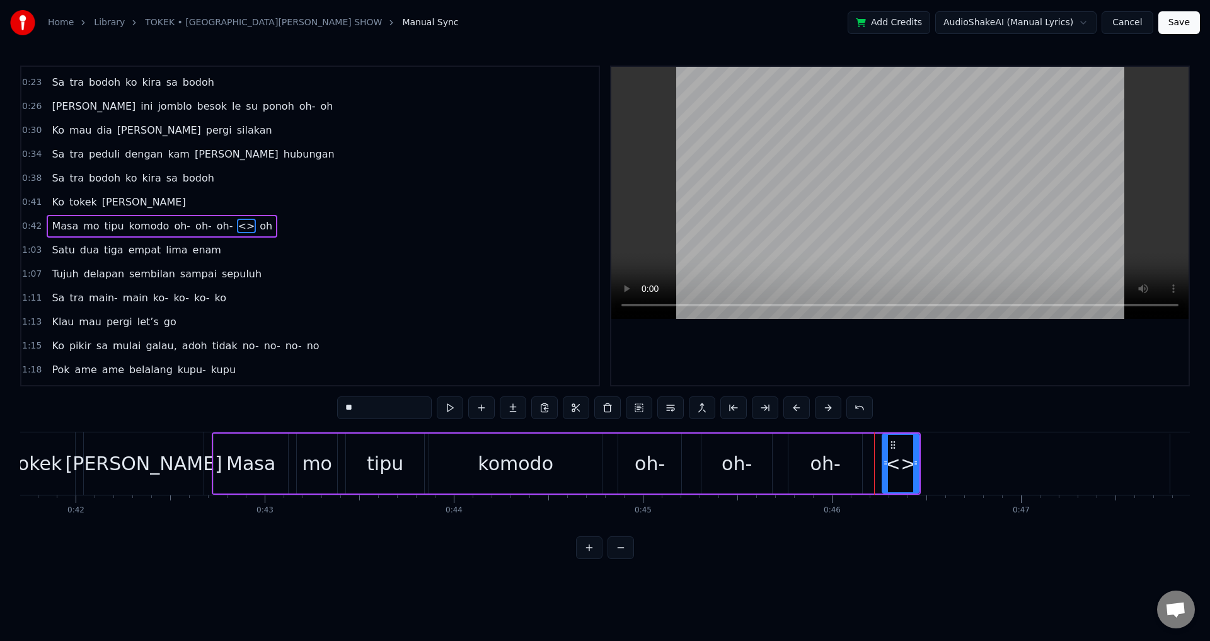
drag, startPoint x: 397, startPoint y: 403, endPoint x: 306, endPoint y: 396, distance: 91.1
click at [306, 396] on div "0:15 Ko mau dia [PERSON_NAME] pergi silakan 0:19 Sa tra peduli dengan [PERSON_N…" at bounding box center [605, 313] width 1170 height 494
type input "**"
click at [611, 467] on div "Masa mo tipu komodo oh- oh- oh- oh oh" at bounding box center [566, 463] width 709 height 62
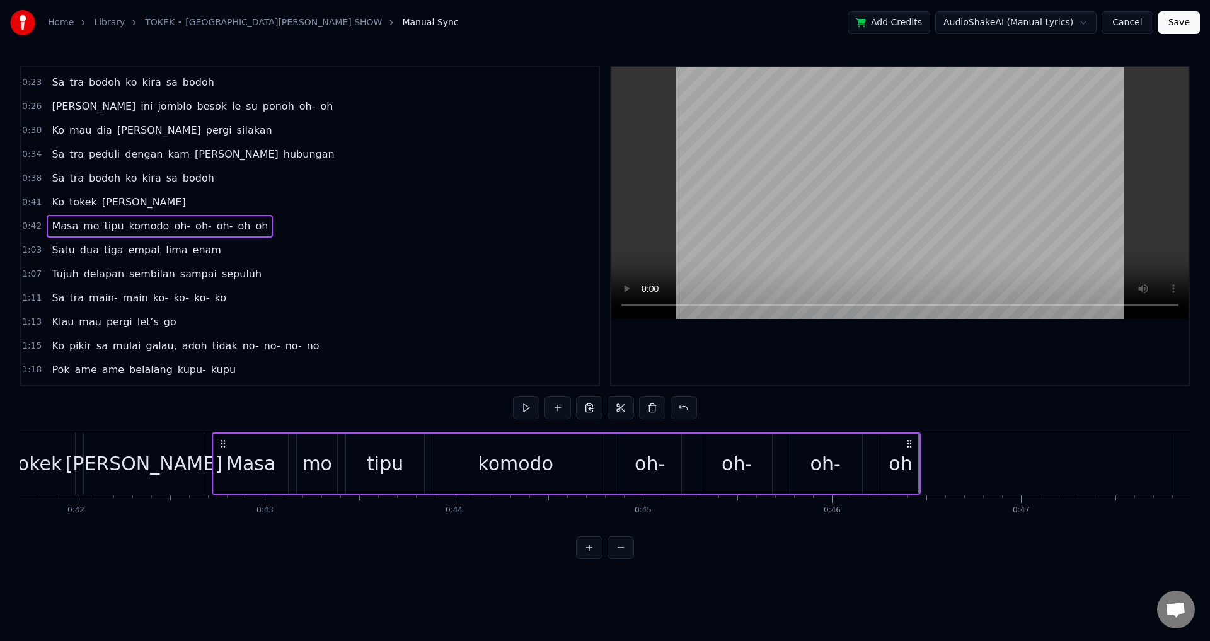
click at [919, 461] on div "oh" at bounding box center [901, 464] width 38 height 60
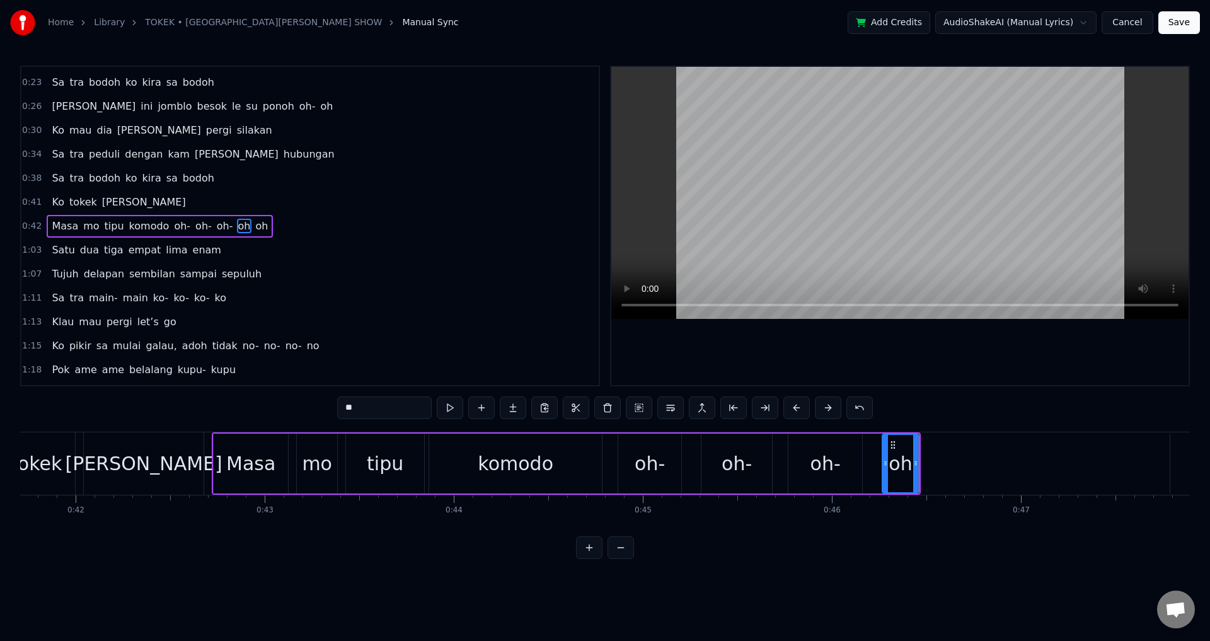
click at [918, 461] on div at bounding box center [918, 463] width 1 height 62
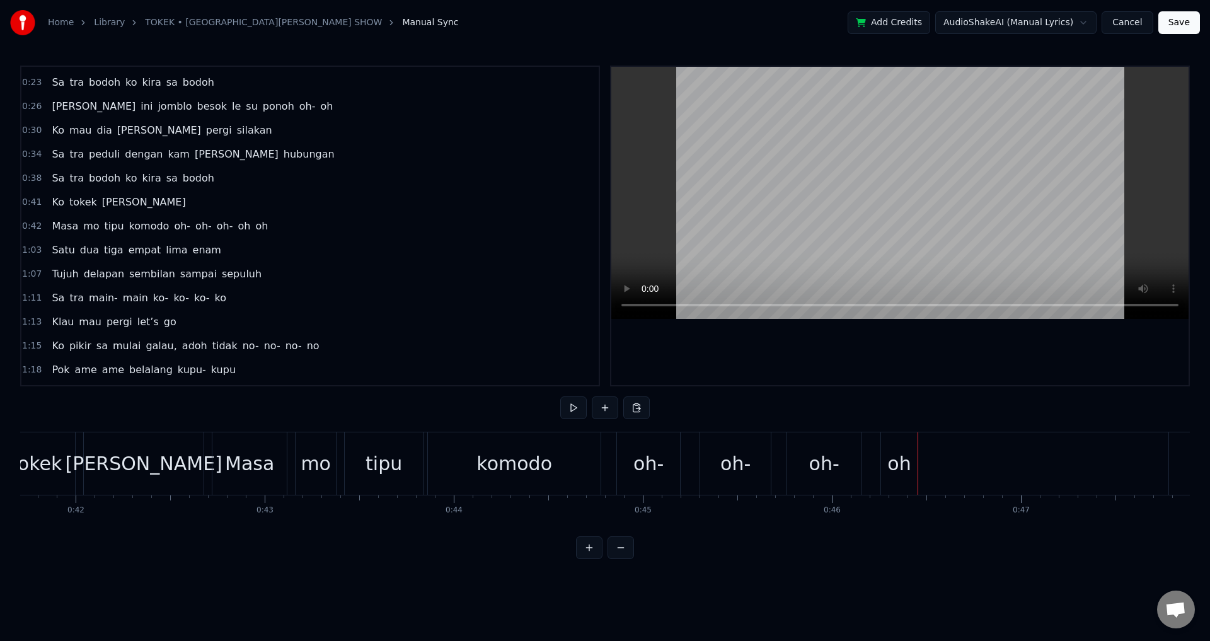
click at [915, 461] on div "oh" at bounding box center [899, 463] width 37 height 62
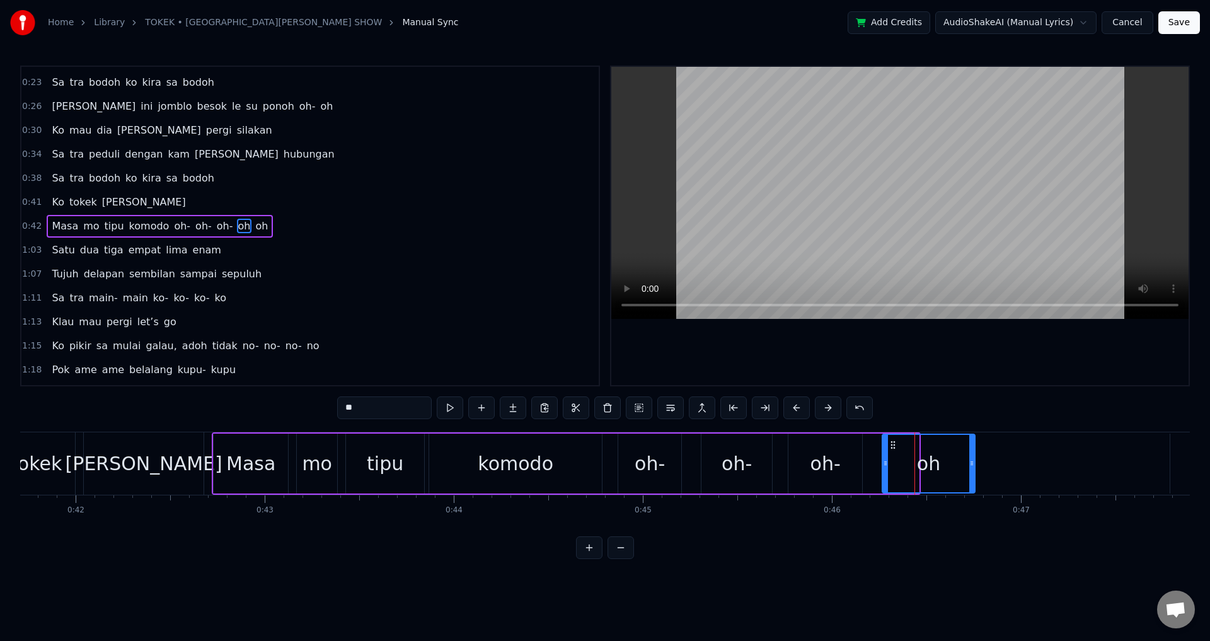
drag, startPoint x: 918, startPoint y: 463, endPoint x: 974, endPoint y: 463, distance: 56.1
click at [974, 463] on icon at bounding box center [972, 463] width 5 height 10
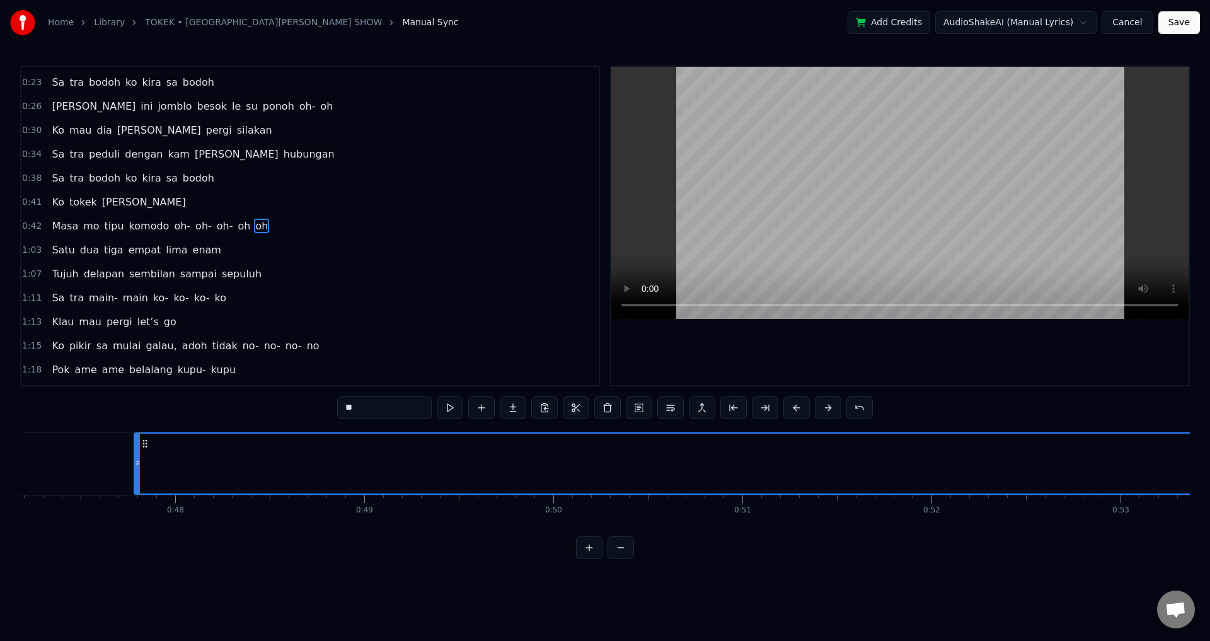
scroll to position [0, 8979]
click at [254, 229] on span "oh" at bounding box center [261, 226] width 15 height 15
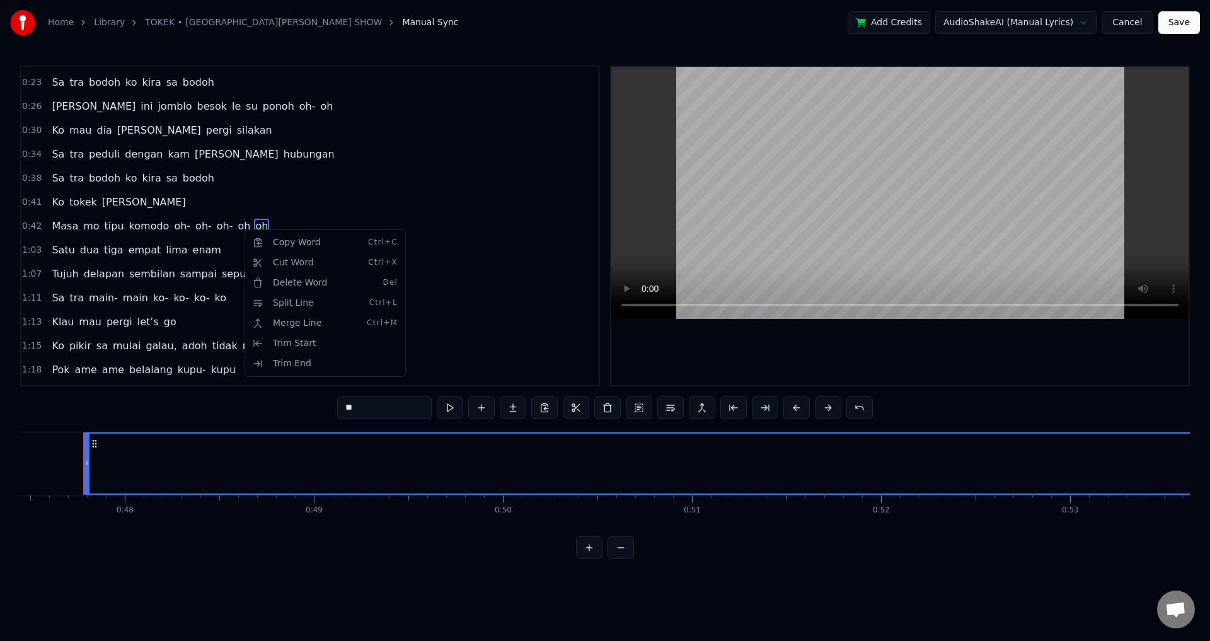
click at [602, 410] on html "Home Library [PERSON_NAME][GEOGRAPHIC_DATA] SHOW Manual Sync Add Credits AudioS…" at bounding box center [605, 289] width 1210 height 579
click at [603, 409] on button at bounding box center [608, 408] width 26 height 23
click at [63, 463] on div "Masa mo tipu komodo oh- oh- oh- oh oh" at bounding box center [1086, 463] width 3921 height 62
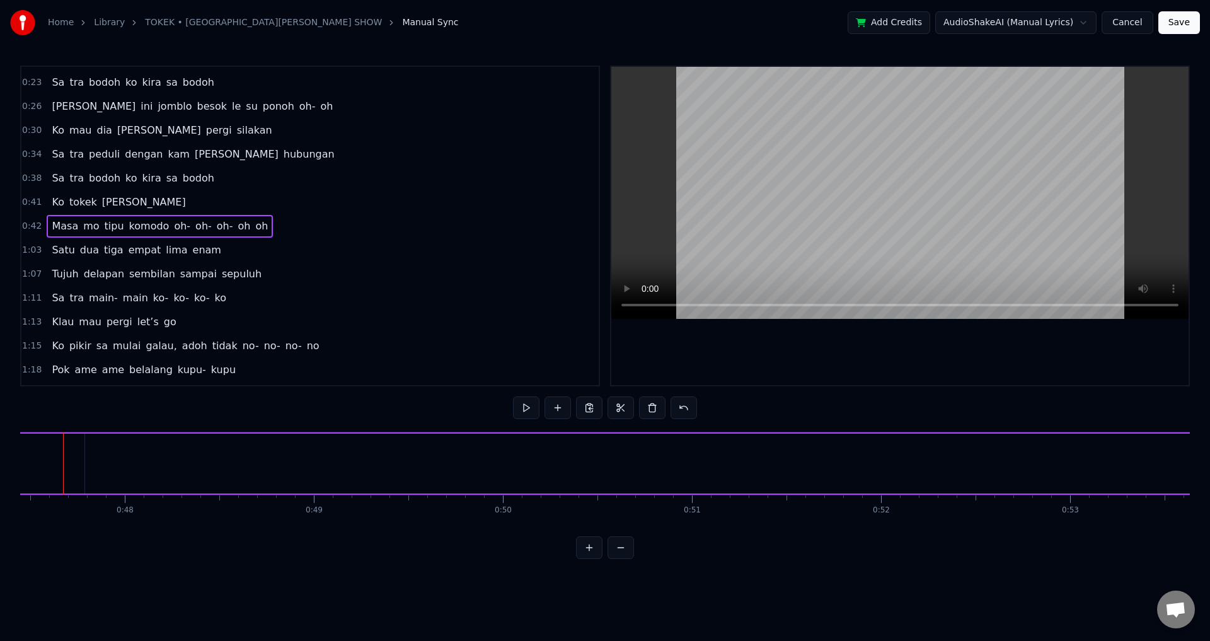
scroll to position [0, 8954]
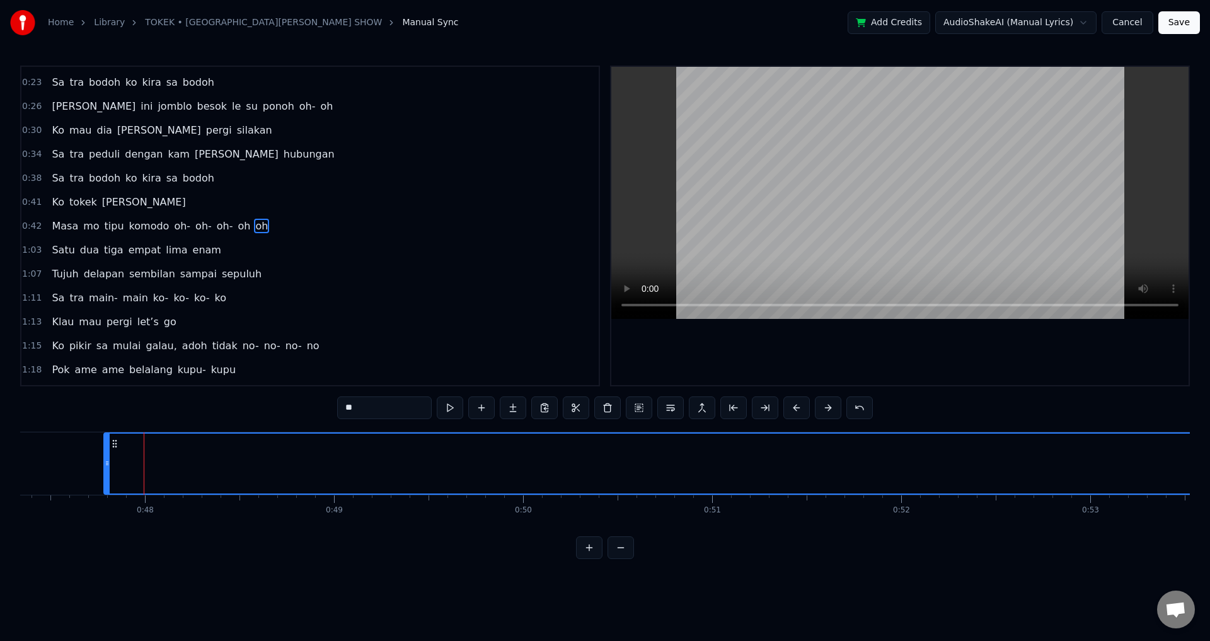
click at [254, 228] on span "oh" at bounding box center [261, 226] width 15 height 15
click at [240, 228] on html "Home Library [PERSON_NAME][GEOGRAPHIC_DATA] SHOW Manual Sync Add Credits AudioS…" at bounding box center [605, 289] width 1210 height 579
click at [299, 288] on div "Delete Word Del" at bounding box center [325, 282] width 155 height 20
click at [254, 226] on span "oh" at bounding box center [261, 226] width 15 height 15
click at [237, 226] on span "oh" at bounding box center [244, 226] width 15 height 15
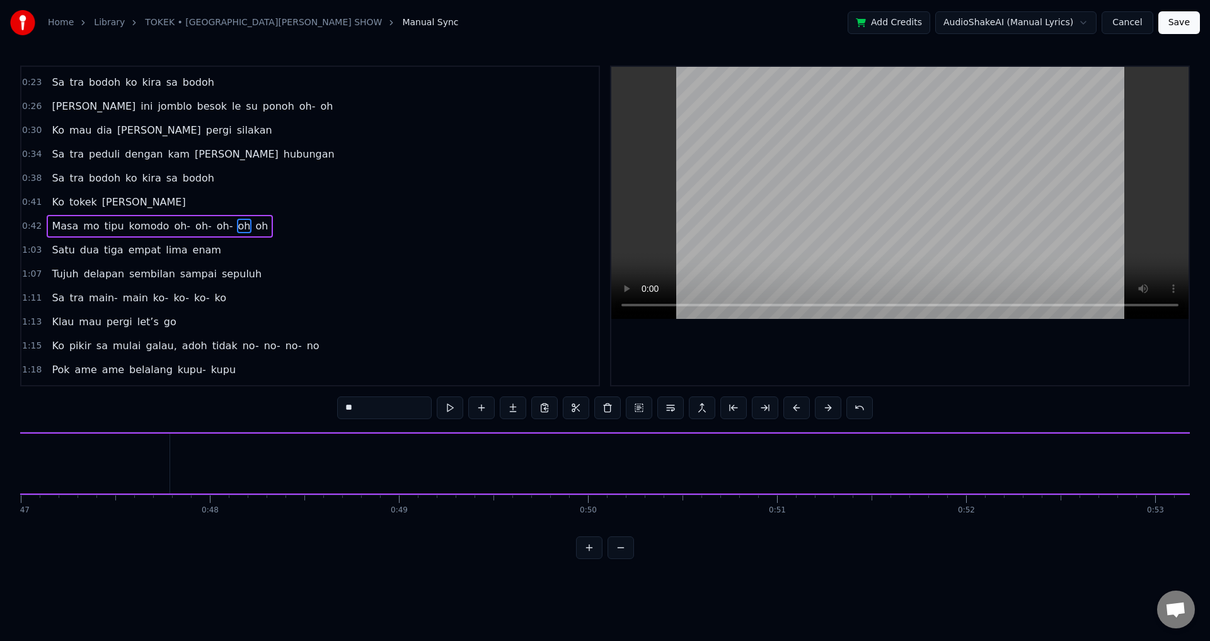
scroll to position [0, 8686]
click at [254, 228] on span "oh" at bounding box center [261, 226] width 15 height 15
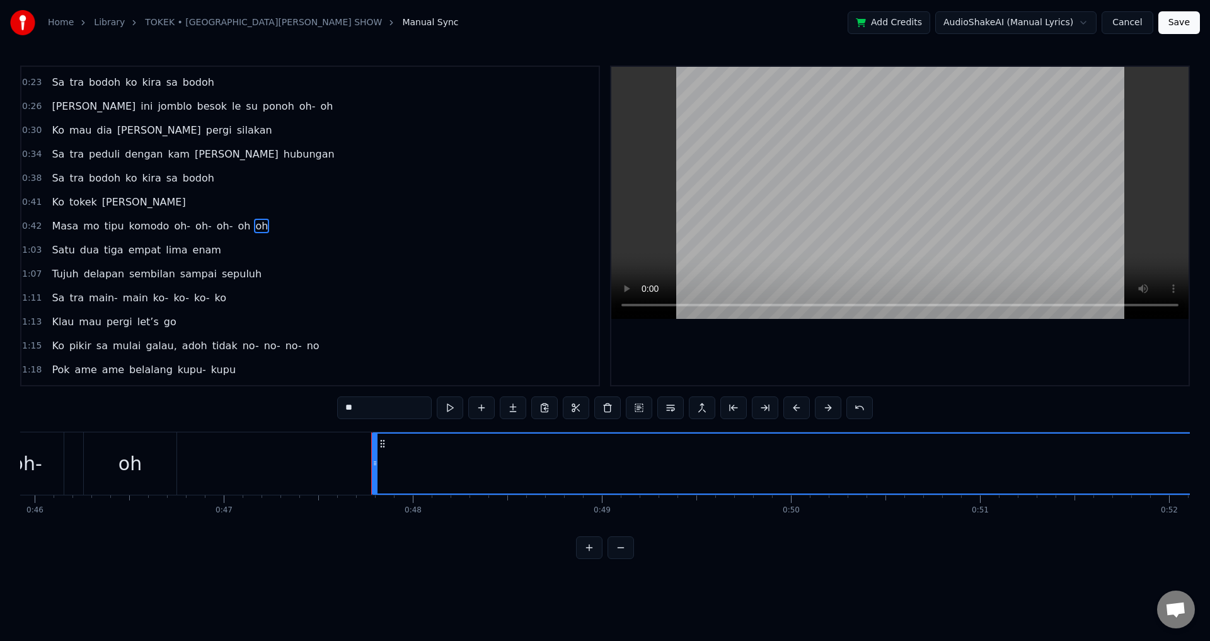
click at [254, 231] on span "oh" at bounding box center [261, 226] width 15 height 15
click at [244, 228] on html "Home Library [PERSON_NAME][GEOGRAPHIC_DATA] SHOW Manual Sync Add Credits AudioS…" at bounding box center [605, 289] width 1210 height 579
click at [610, 405] on button at bounding box center [608, 408] width 26 height 23
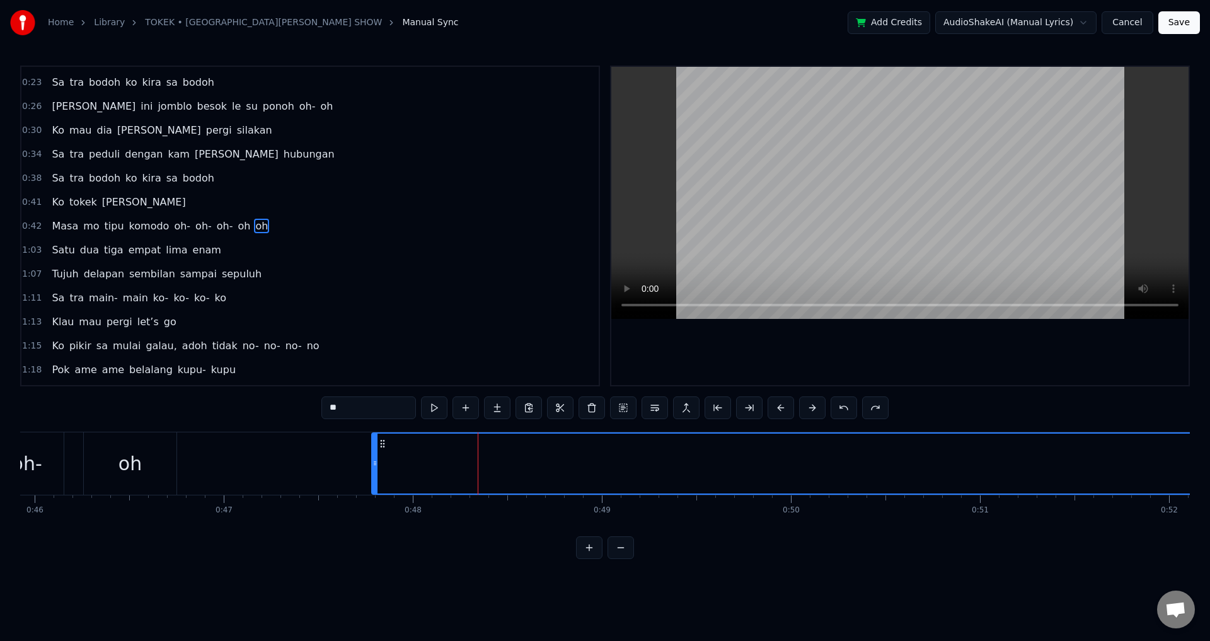
click at [381, 443] on icon at bounding box center [383, 444] width 10 height 10
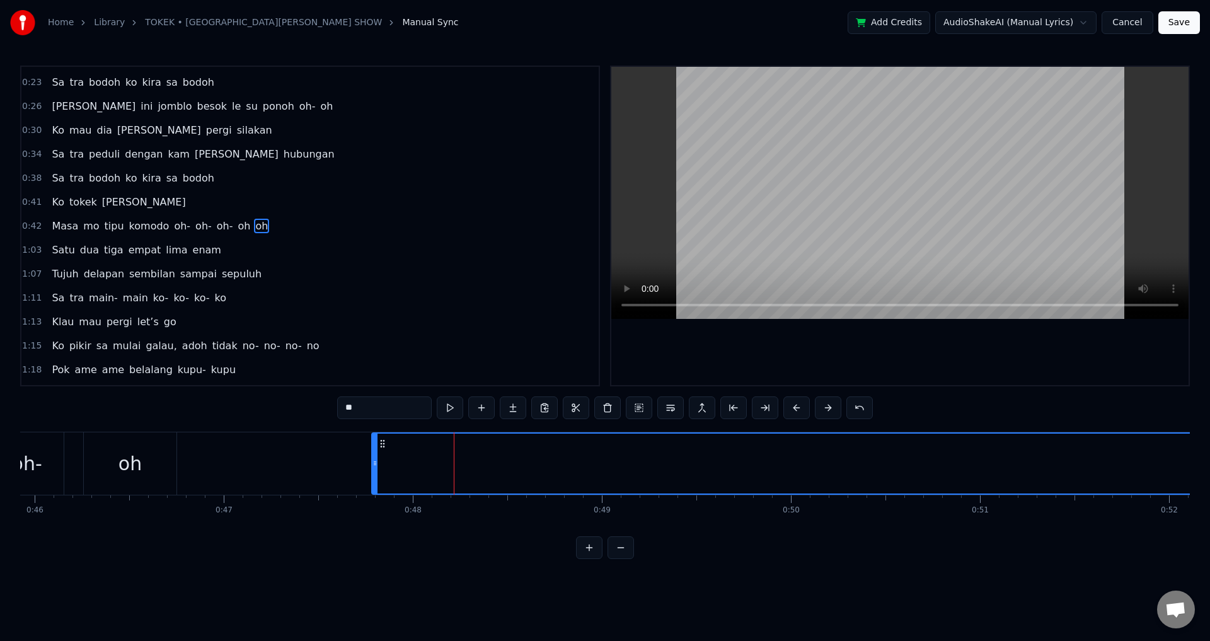
click at [254, 229] on span "oh" at bounding box center [261, 226] width 15 height 15
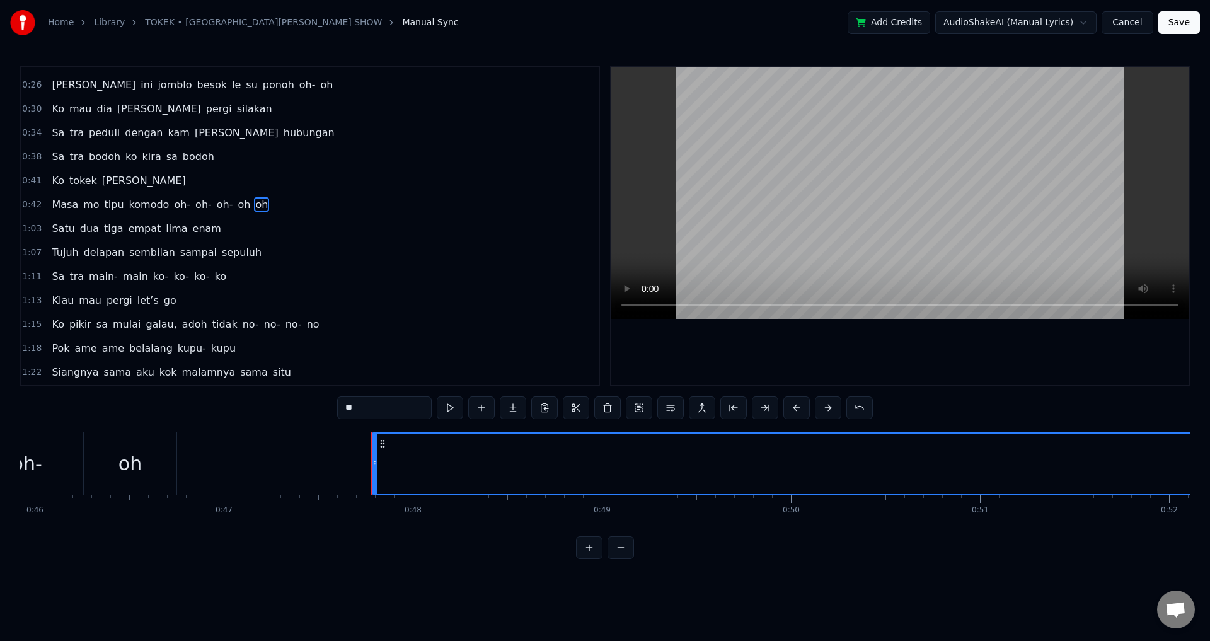
scroll to position [0, 0]
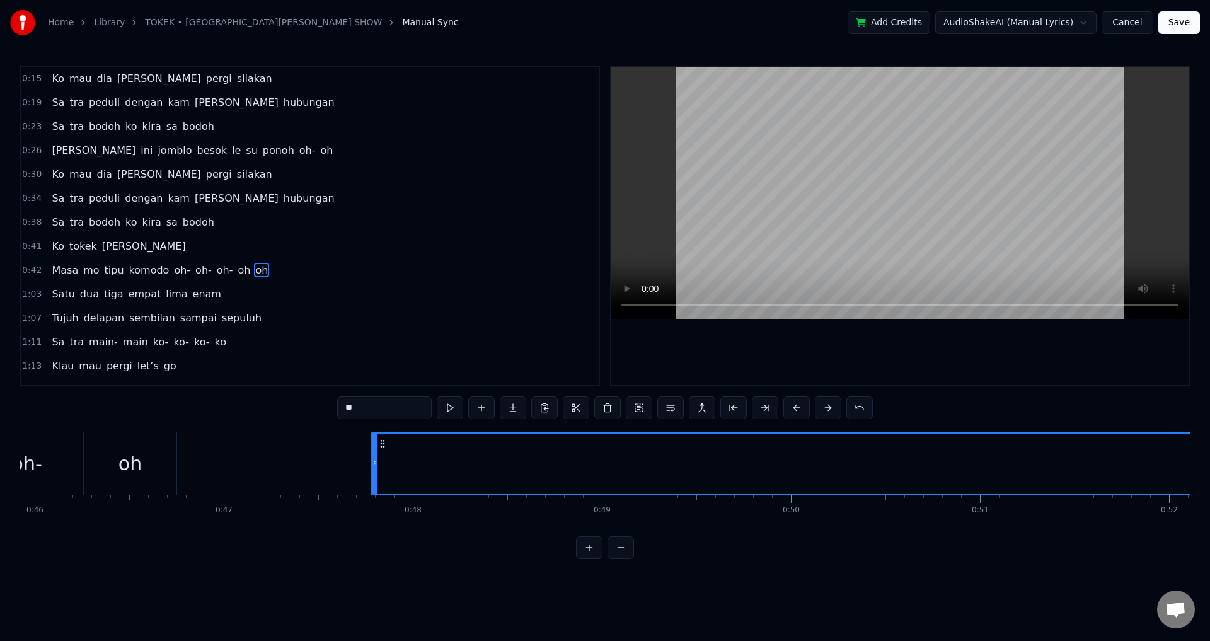
click at [254, 269] on span "oh" at bounding box center [261, 270] width 15 height 15
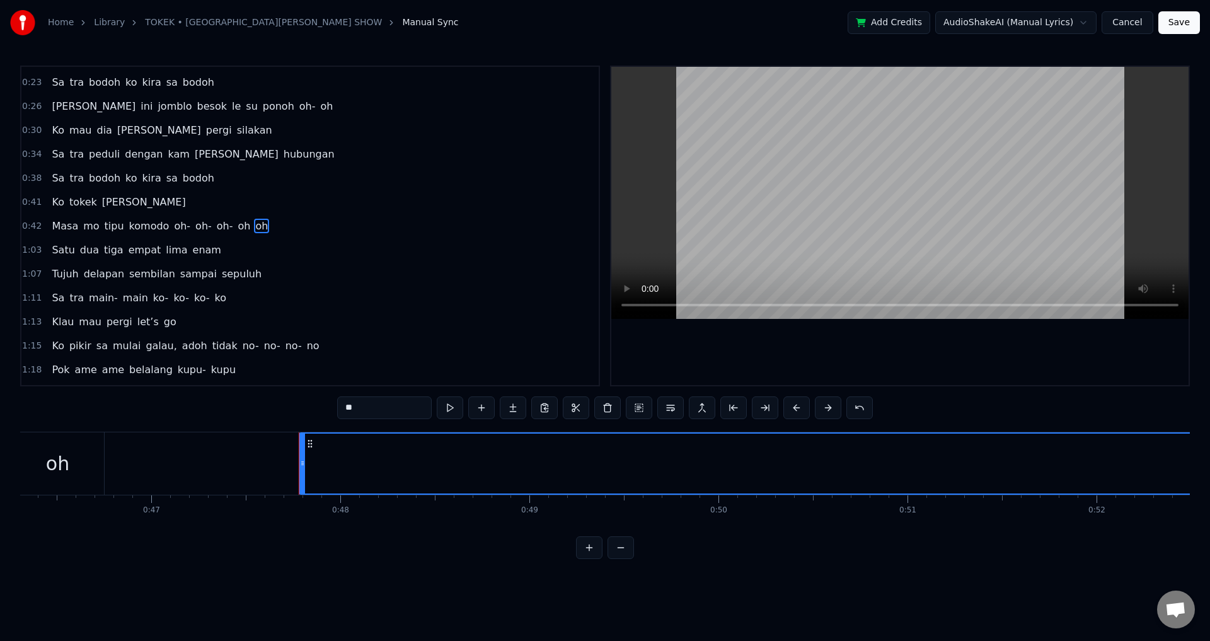
scroll to position [0, 8538]
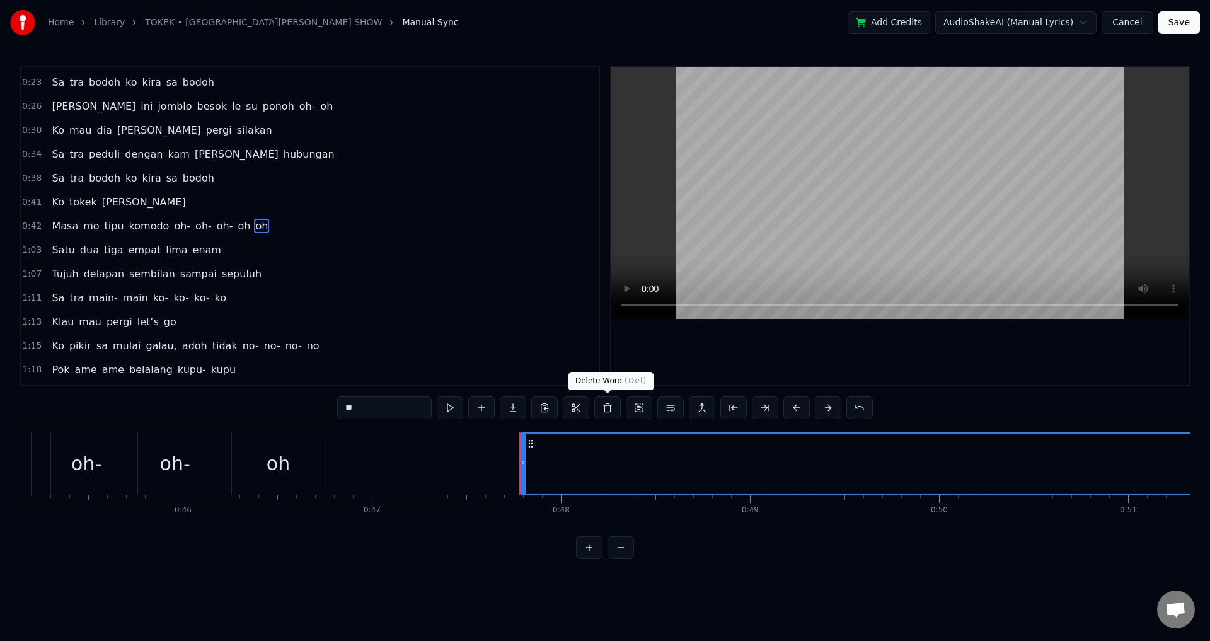
click at [610, 405] on button at bounding box center [608, 408] width 26 height 23
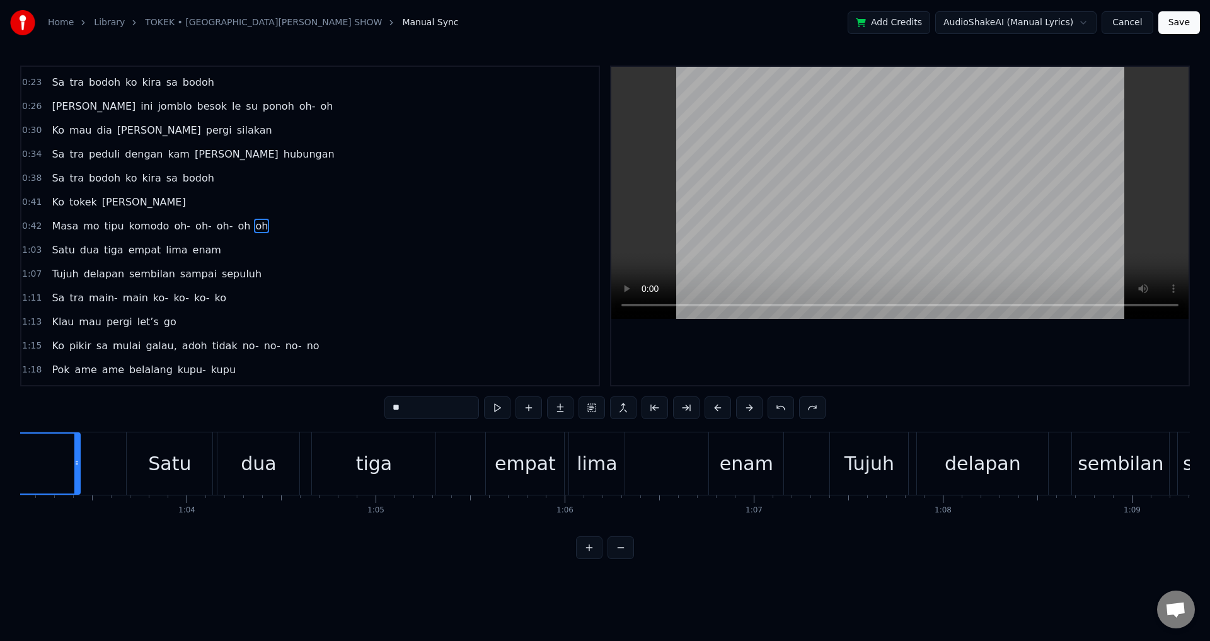
scroll to position [0, 11816]
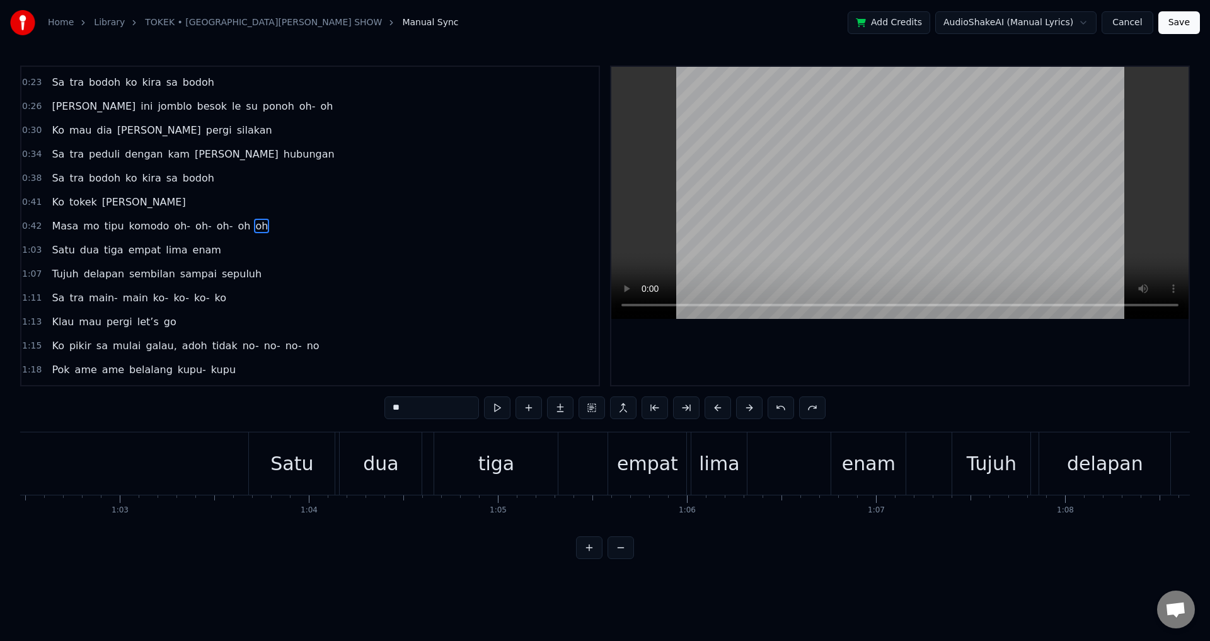
drag, startPoint x: 199, startPoint y: 471, endPoint x: 0, endPoint y: 498, distance: 200.4
click at [0, 498] on div "Home Library [PERSON_NAME][GEOGRAPHIC_DATA] SHOW Manual Sync Add Credits AudioS…" at bounding box center [605, 279] width 1210 height 559
click at [612, 559] on button at bounding box center [621, 548] width 26 height 23
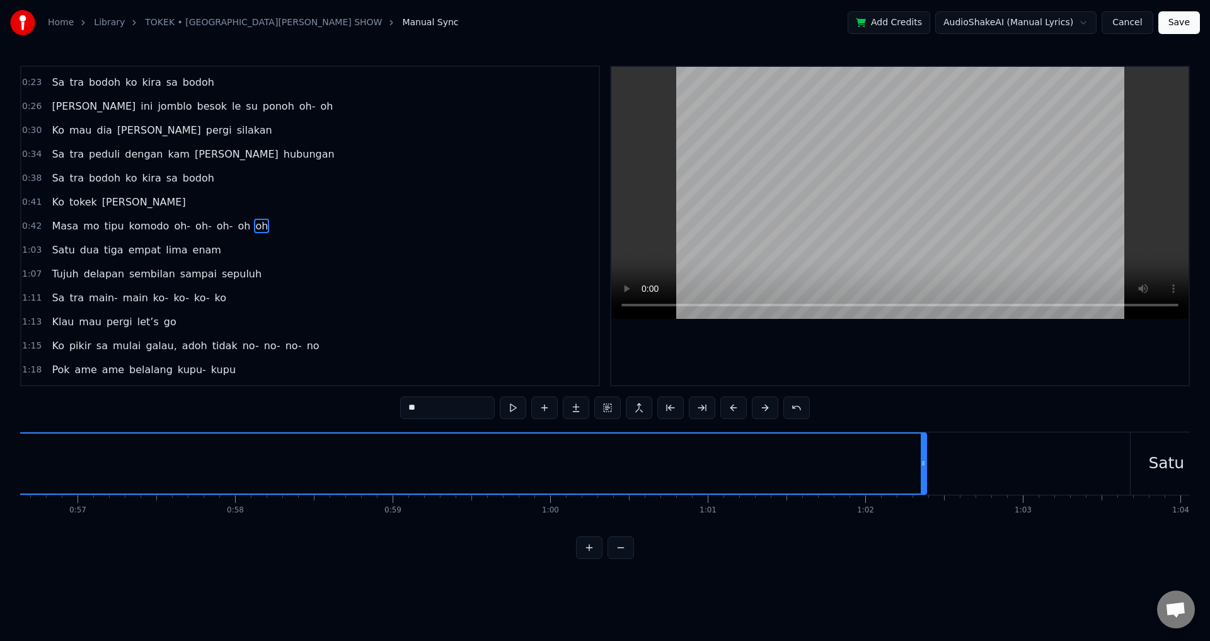
scroll to position [0, 8947]
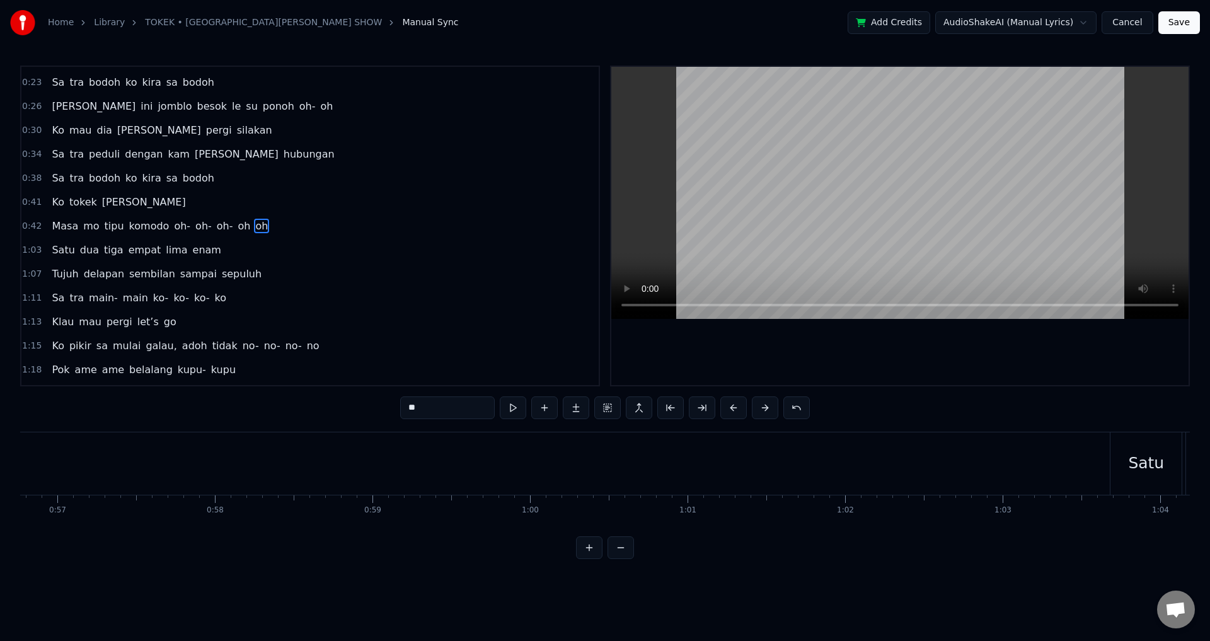
drag, startPoint x: 900, startPoint y: 460, endPoint x: 0, endPoint y: 467, distance: 900.3
click at [0, 467] on div "Home Library [PERSON_NAME][GEOGRAPHIC_DATA] SHOW Manual Sync Add Credits AudioS…" at bounding box center [605, 279] width 1210 height 559
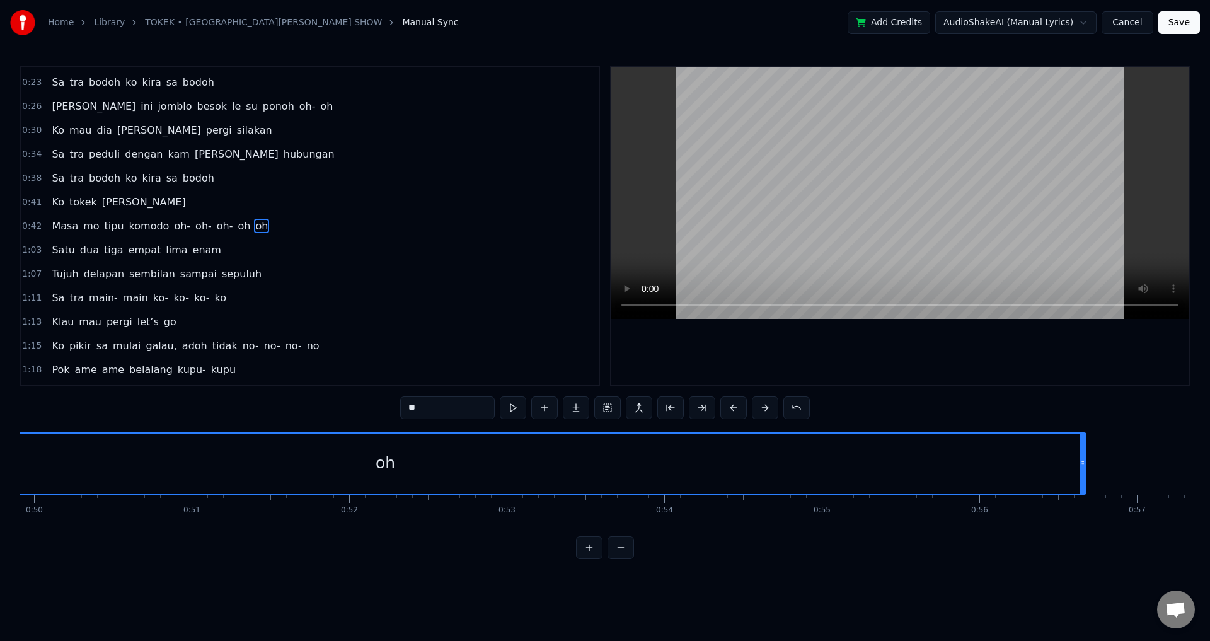
scroll to position [0, 7786]
click at [665, 463] on div "oh" at bounding box center [467, 464] width 1400 height 60
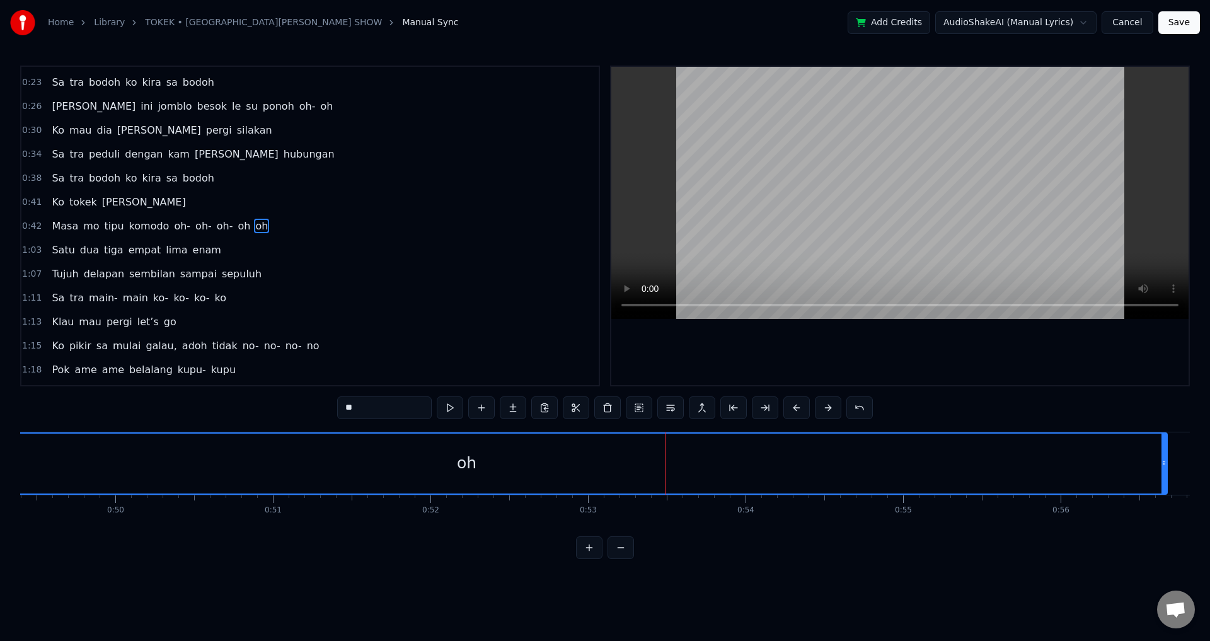
click at [461, 458] on div "oh" at bounding box center [467, 463] width 20 height 24
click at [606, 415] on button at bounding box center [608, 408] width 26 height 23
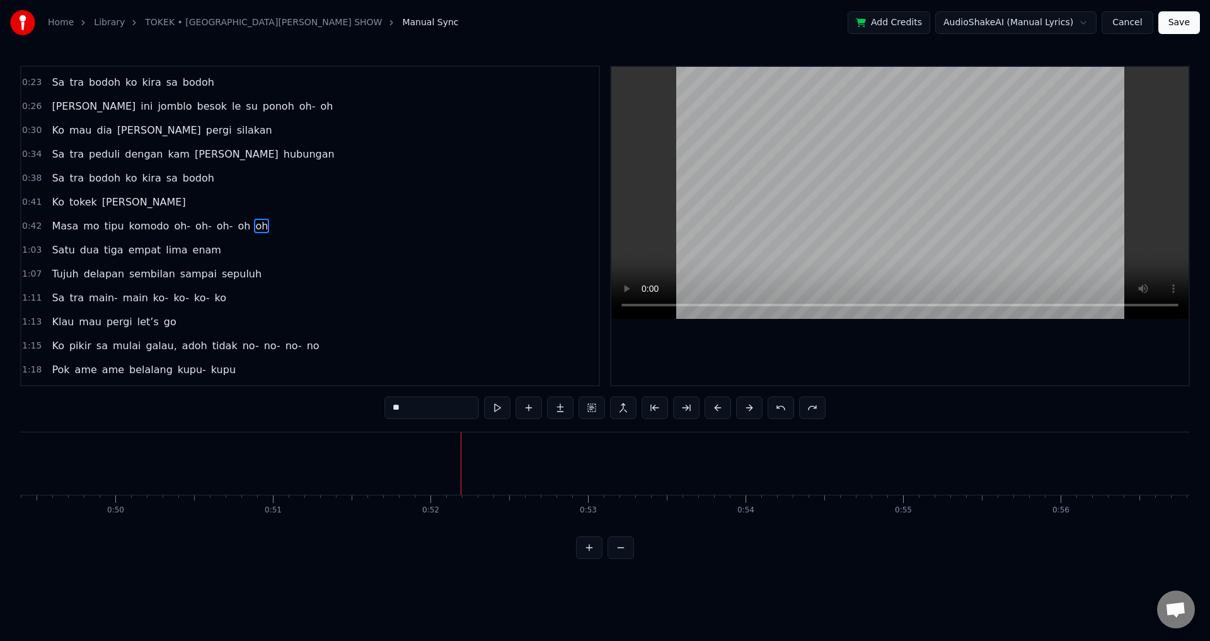
drag, startPoint x: 1162, startPoint y: 460, endPoint x: 20, endPoint y: 486, distance: 1142.1
click at [15, 486] on div "Home Library [PERSON_NAME][GEOGRAPHIC_DATA] SHOW Manual Sync Add Credits AudioS…" at bounding box center [605, 279] width 1210 height 559
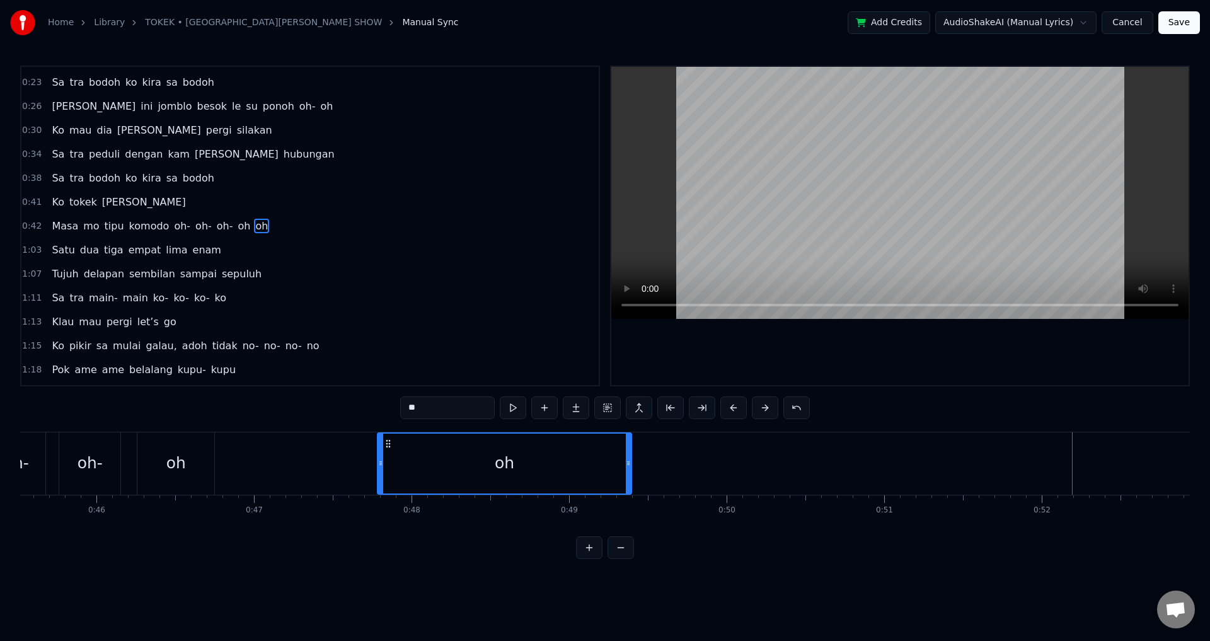
scroll to position [0, 7153]
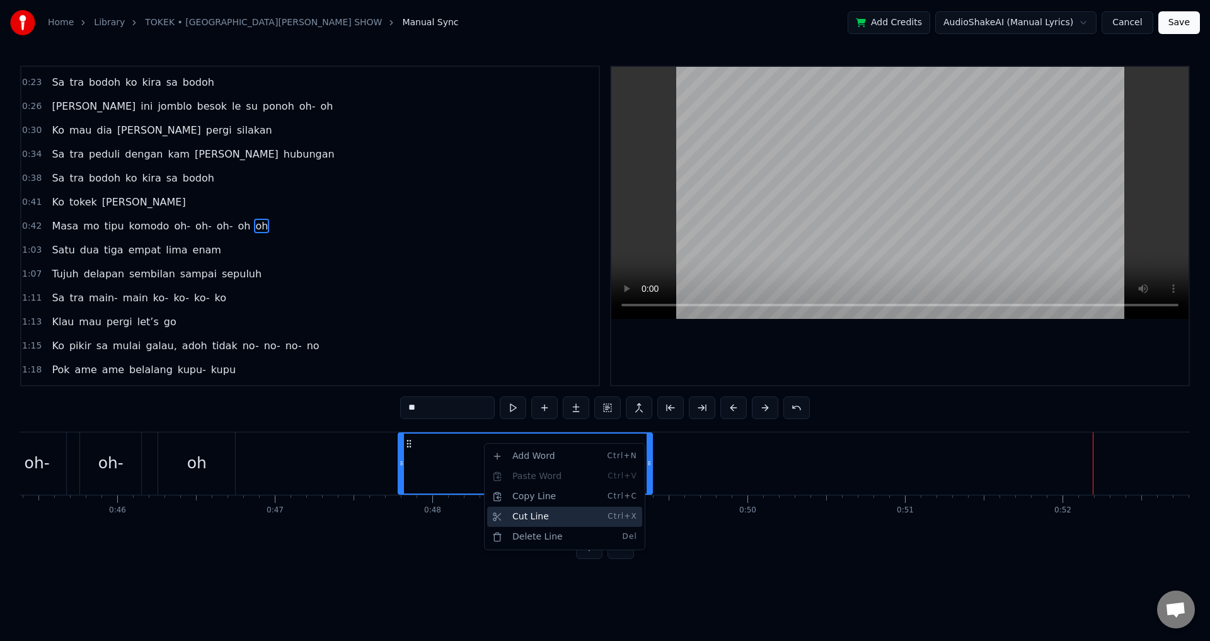
click at [528, 518] on div "Cut Line Ctrl+X" at bounding box center [564, 517] width 155 height 20
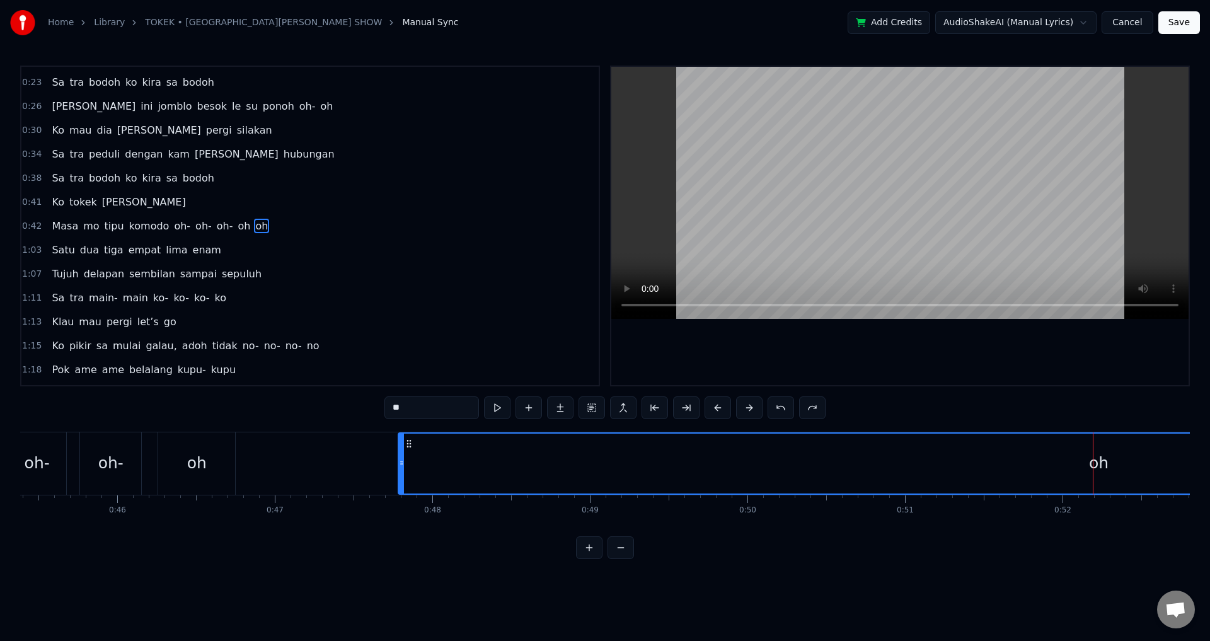
click at [481, 463] on div "oh" at bounding box center [1099, 464] width 1400 height 60
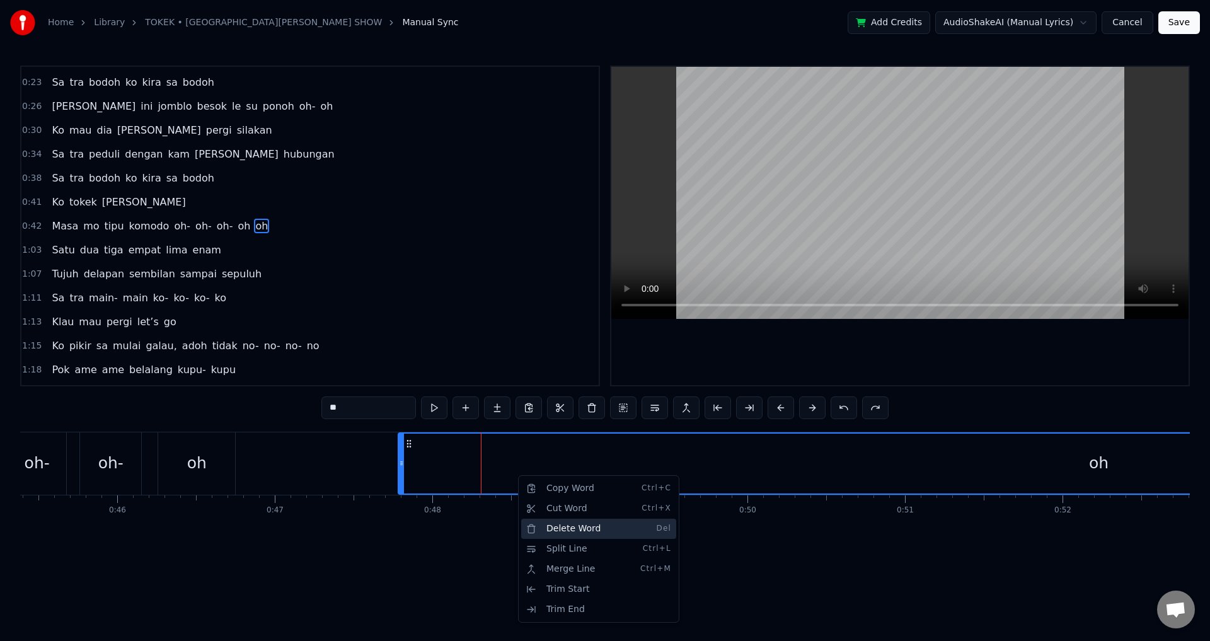
click at [572, 533] on div "Delete Word Del" at bounding box center [598, 529] width 155 height 20
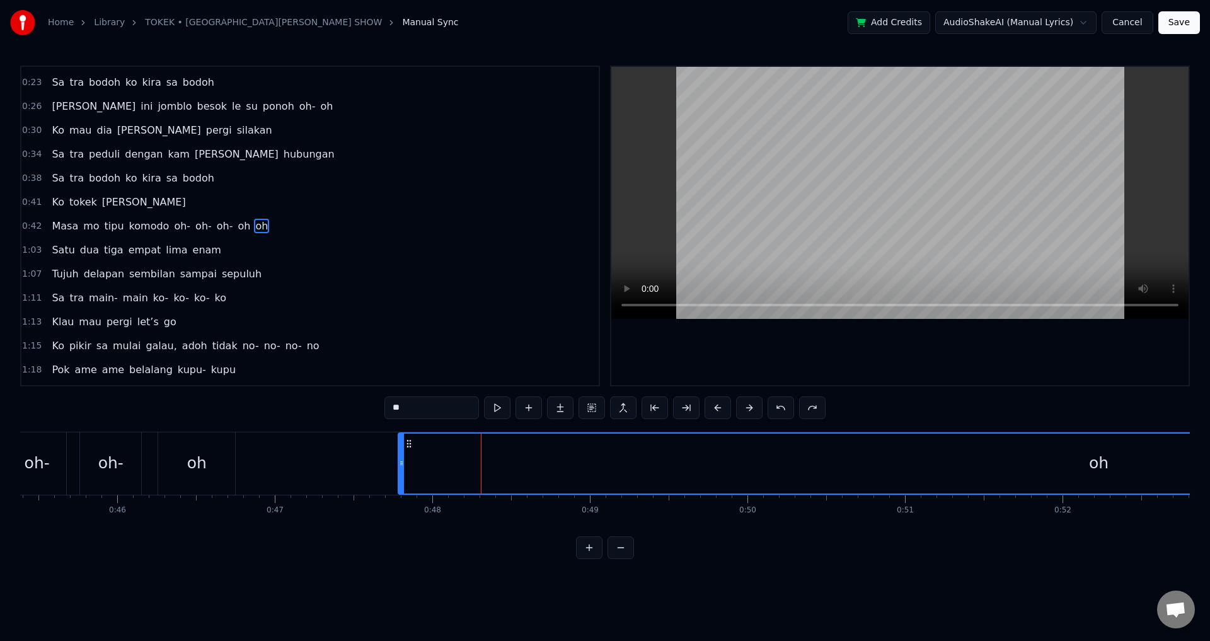
click at [1178, 20] on button "Save" at bounding box center [1180, 22] width 42 height 23
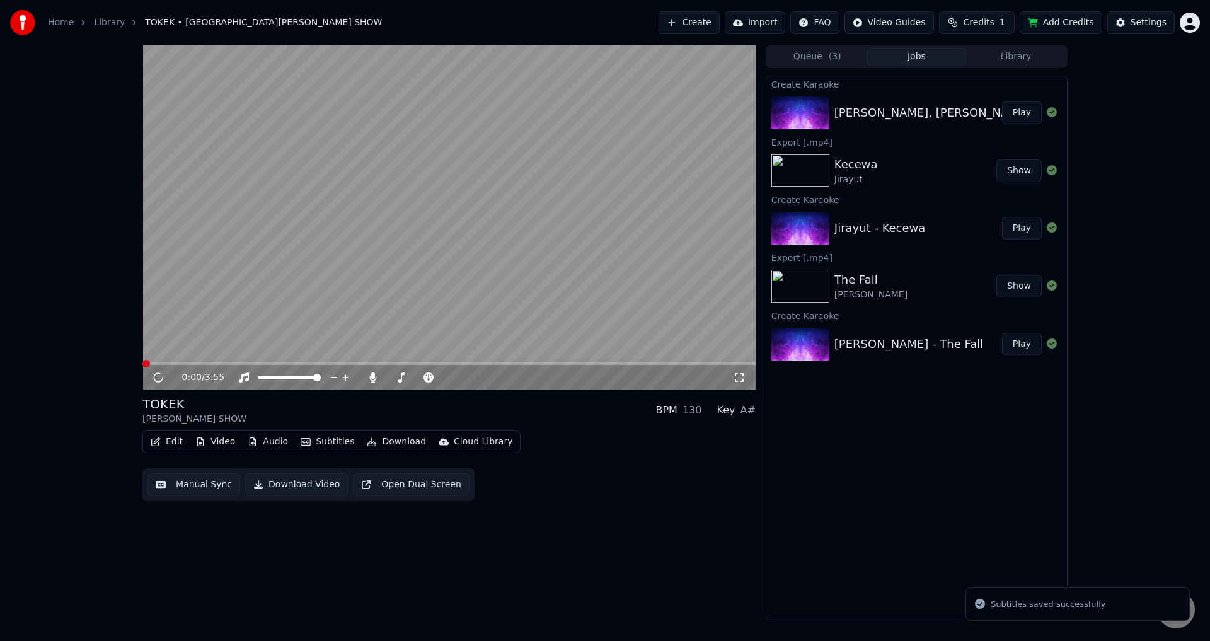
click at [146, 442] on button "Edit" at bounding box center [167, 442] width 42 height 18
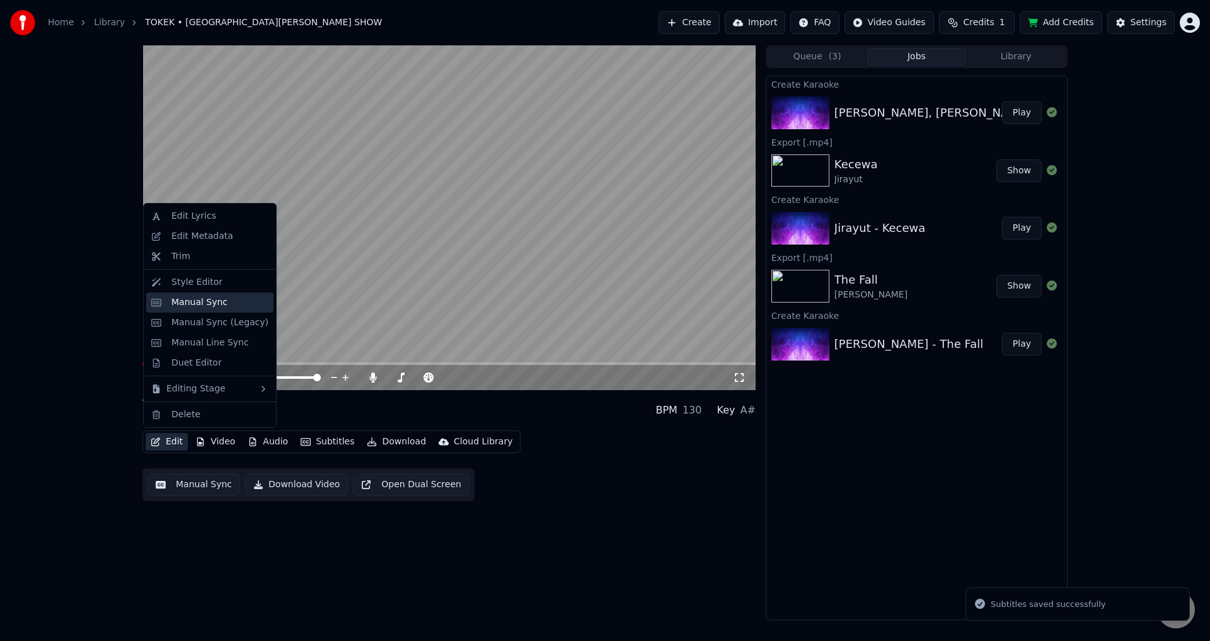
click at [197, 304] on div "Manual Sync" at bounding box center [199, 302] width 56 height 13
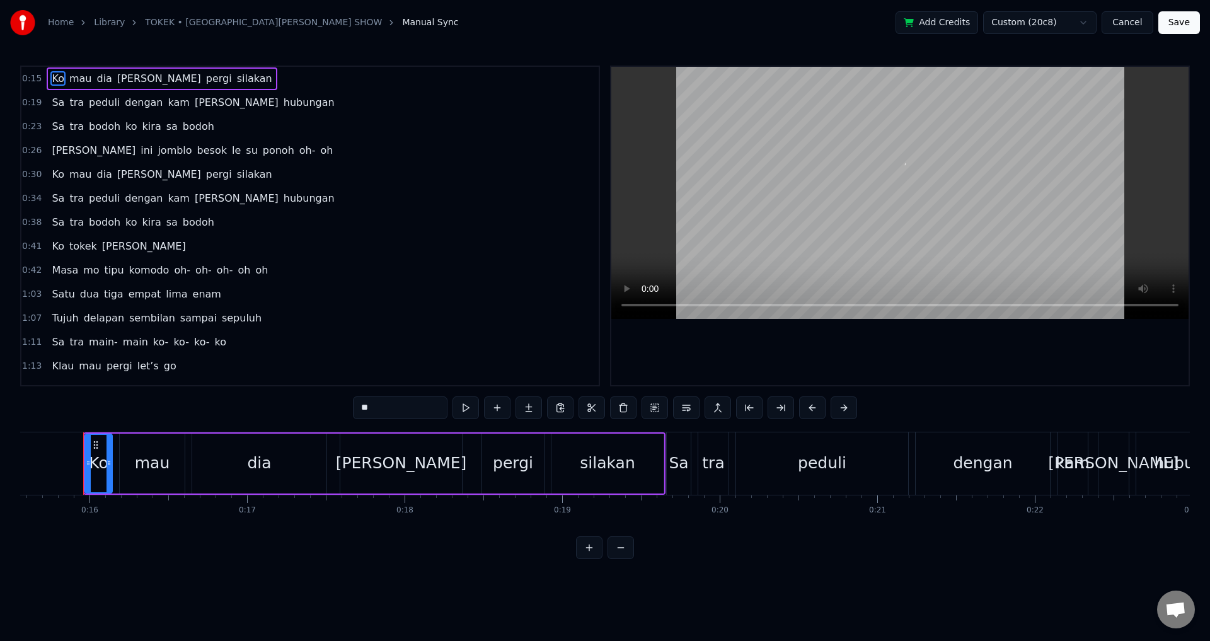
click at [238, 270] on div "Masa mo tipu komodo oh- oh- oh- oh oh" at bounding box center [160, 270] width 226 height 23
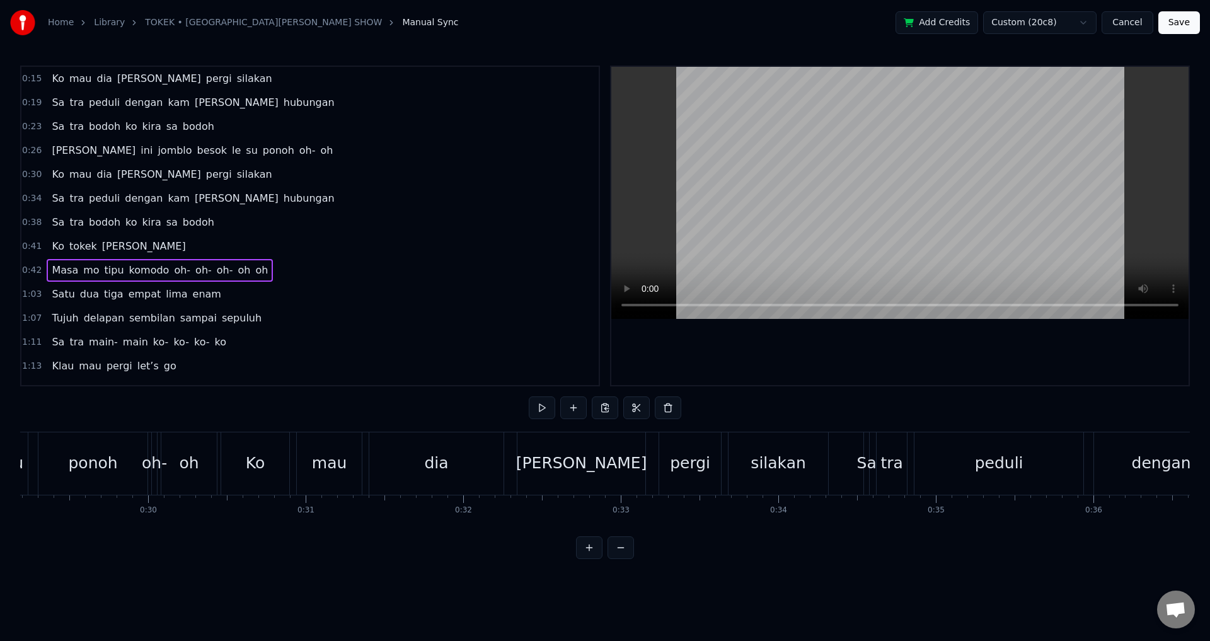
click at [254, 271] on span "oh" at bounding box center [261, 270] width 15 height 15
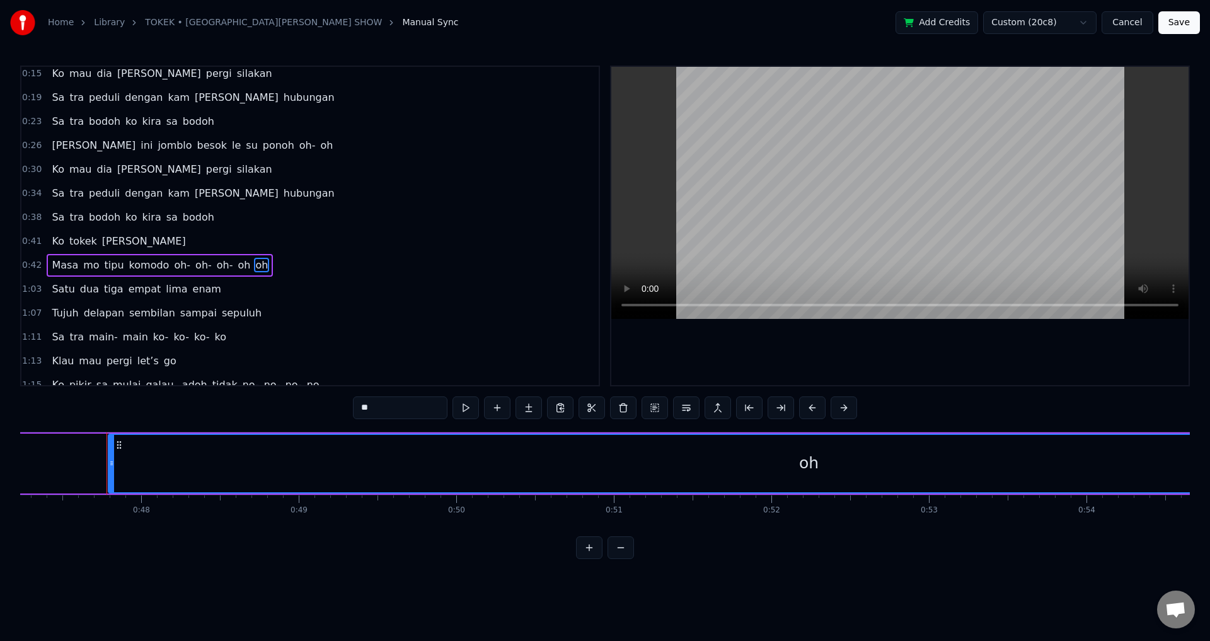
scroll to position [0, 7468]
click at [627, 410] on button at bounding box center [623, 408] width 26 height 23
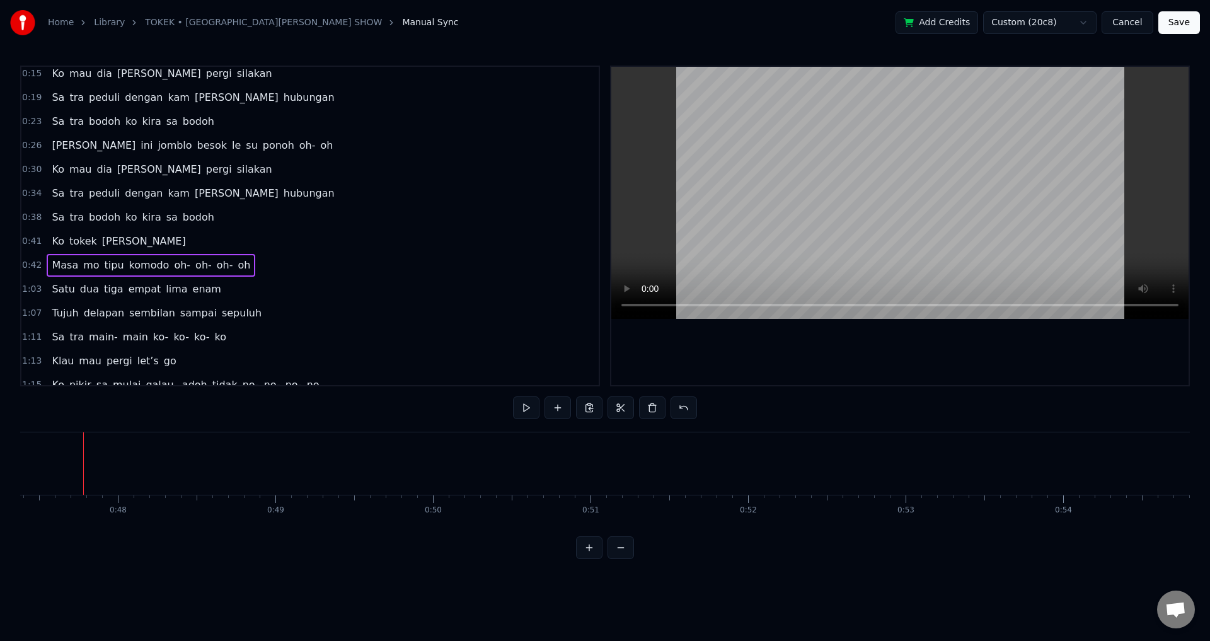
click at [1185, 23] on button "Save" at bounding box center [1180, 22] width 42 height 23
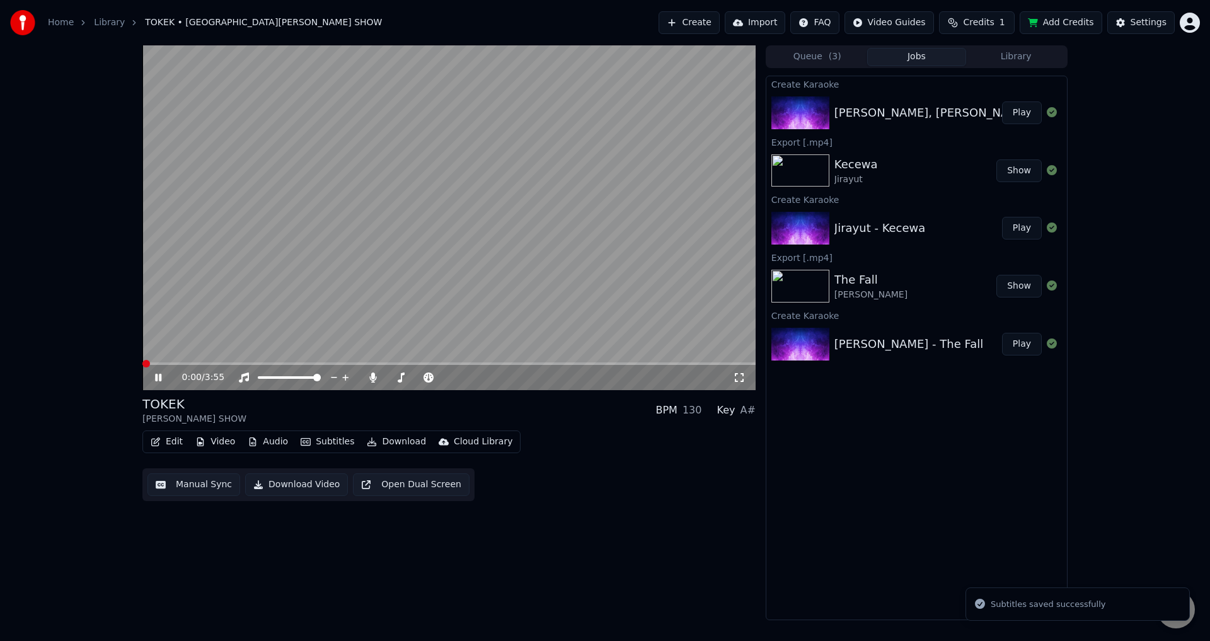
click at [199, 484] on button "Manual Sync" at bounding box center [194, 484] width 93 height 23
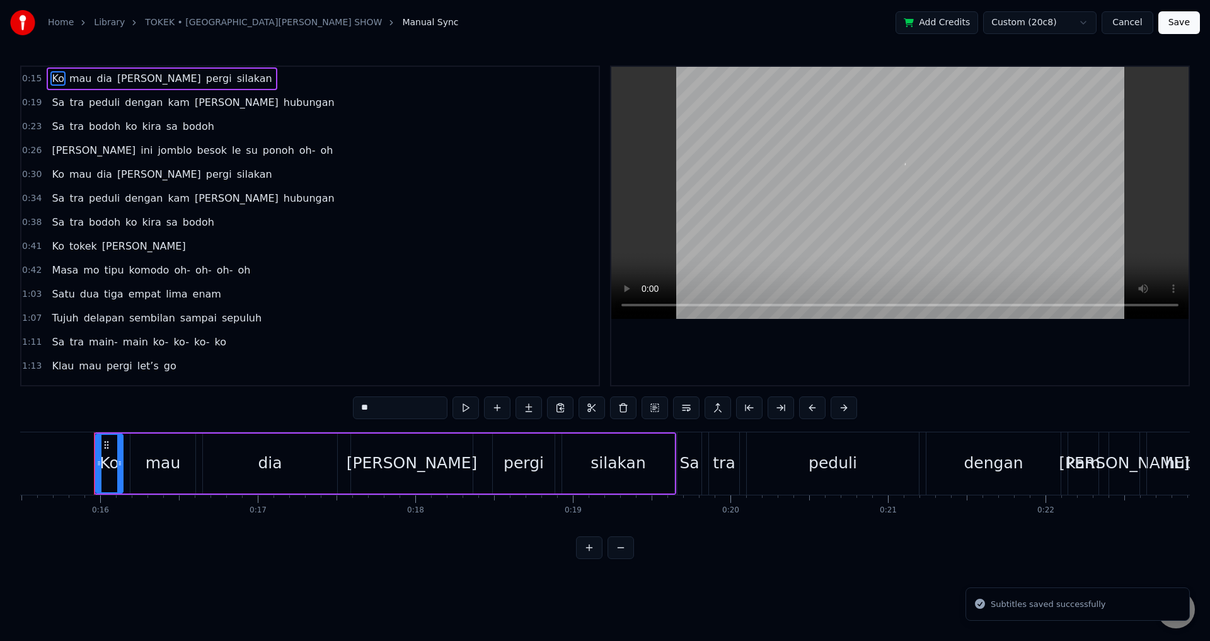
scroll to position [0, 2453]
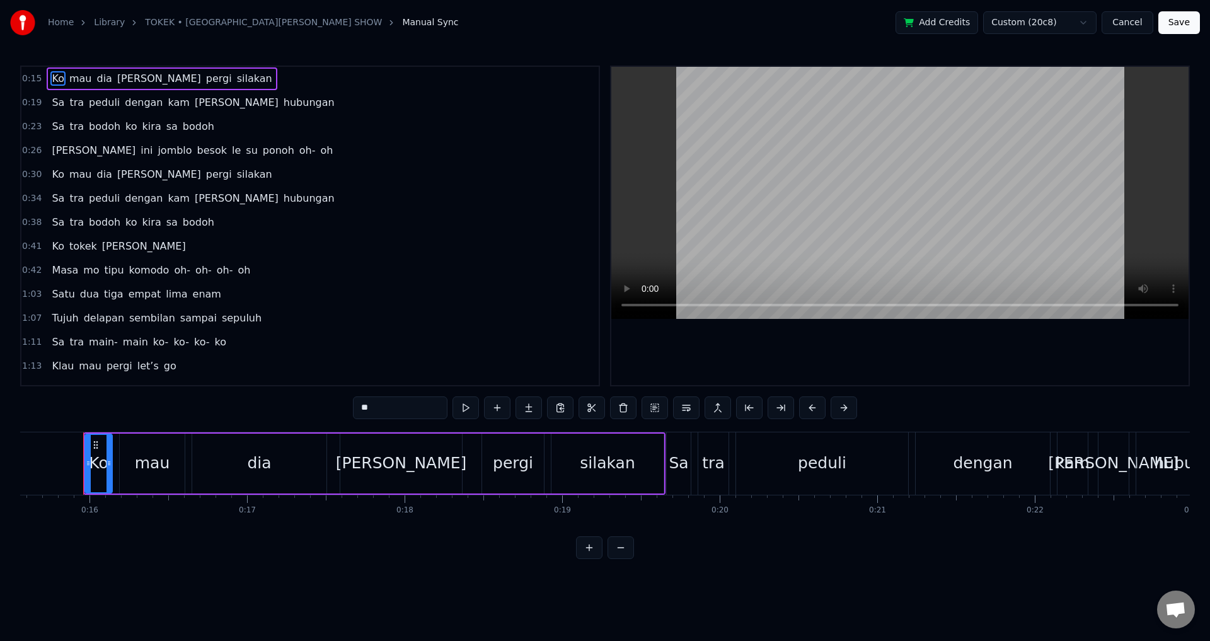
click at [47, 128] on div "Sa tra bodoh ko kira [PERSON_NAME]" at bounding box center [133, 126] width 172 height 23
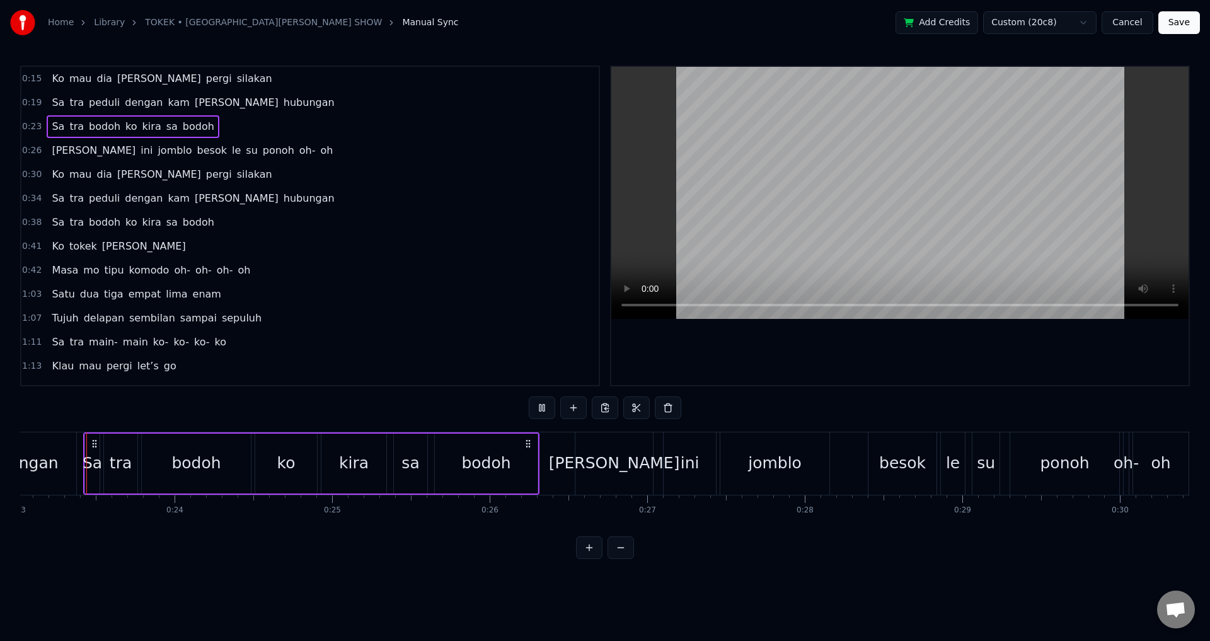
scroll to position [278, 0]
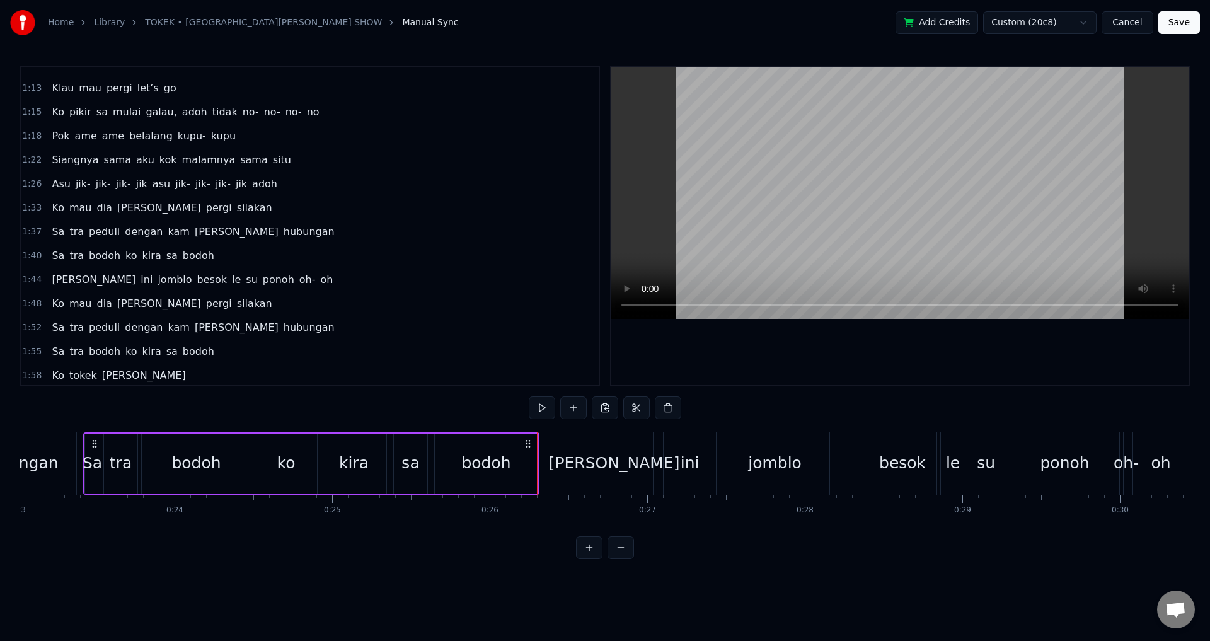
click at [767, 368] on div at bounding box center [901, 226] width 578 height 318
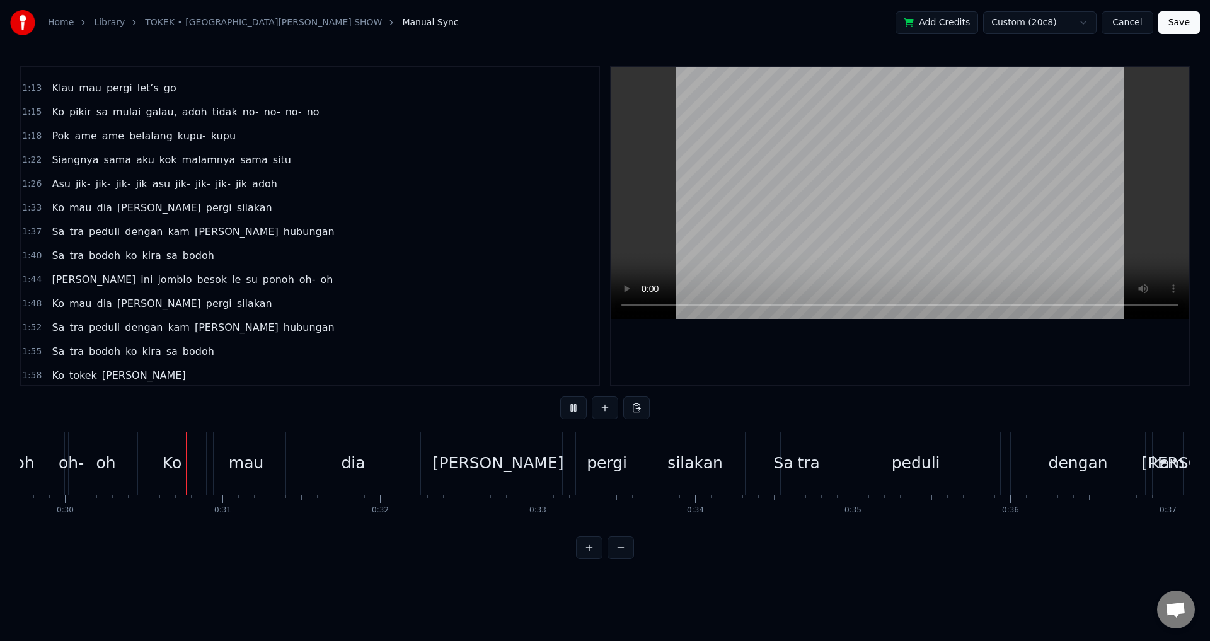
scroll to position [0, 4685]
click at [83, 429] on div "0:15 Ko mau dia [PERSON_NAME] pergi silakan 0:19 Sa tra peduli dengan [PERSON_N…" at bounding box center [605, 313] width 1170 height 494
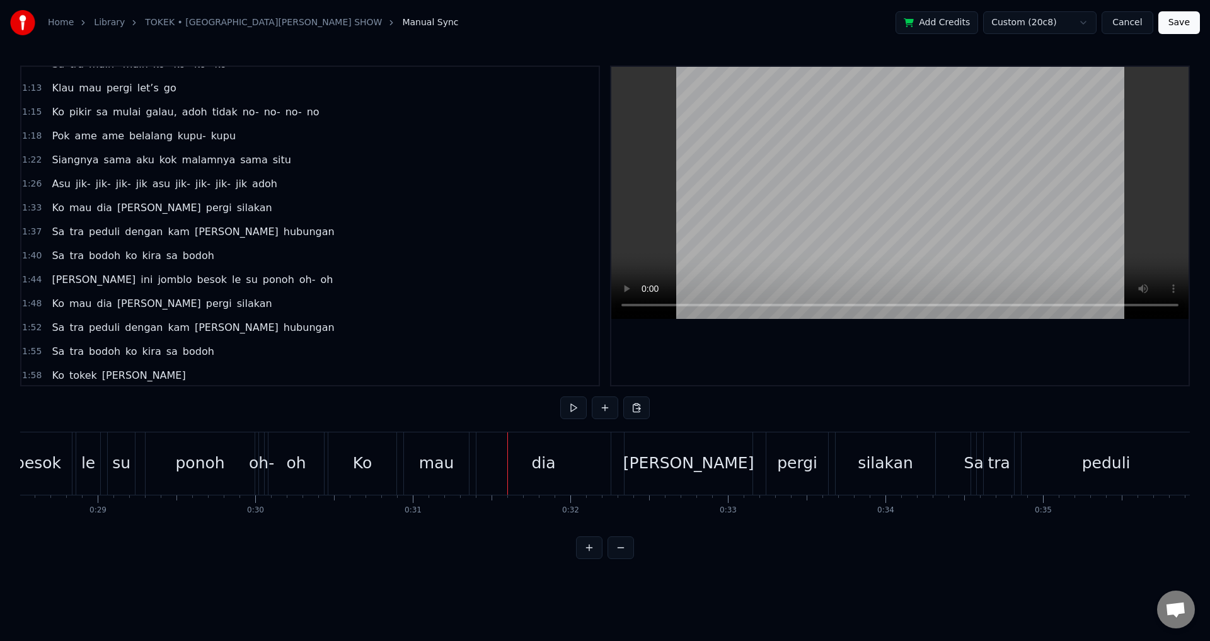
scroll to position [0, 4408]
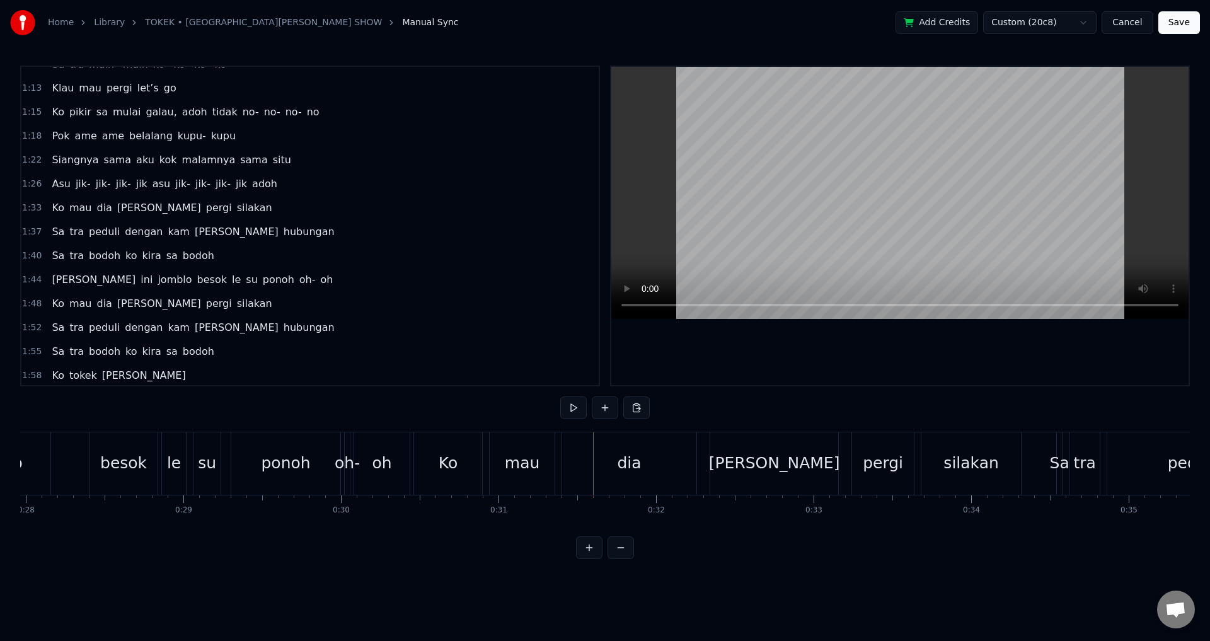
click at [81, 467] on div "Hari ini jomblo besok le su ponoh oh- oh" at bounding box center [104, 463] width 617 height 62
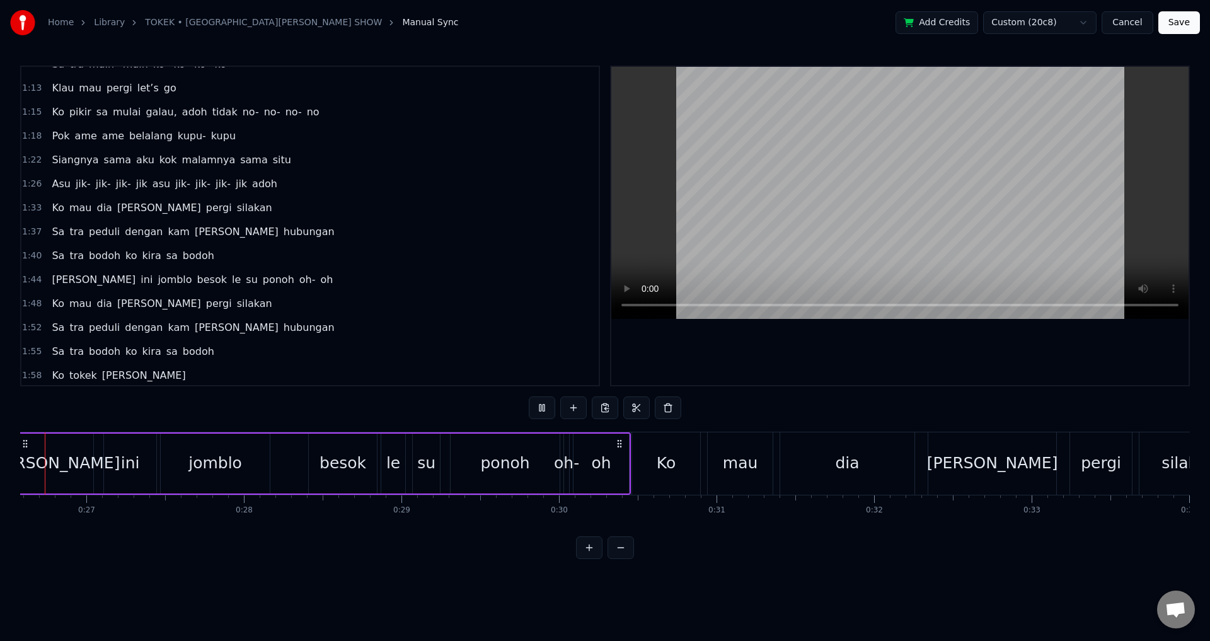
scroll to position [0, 4152]
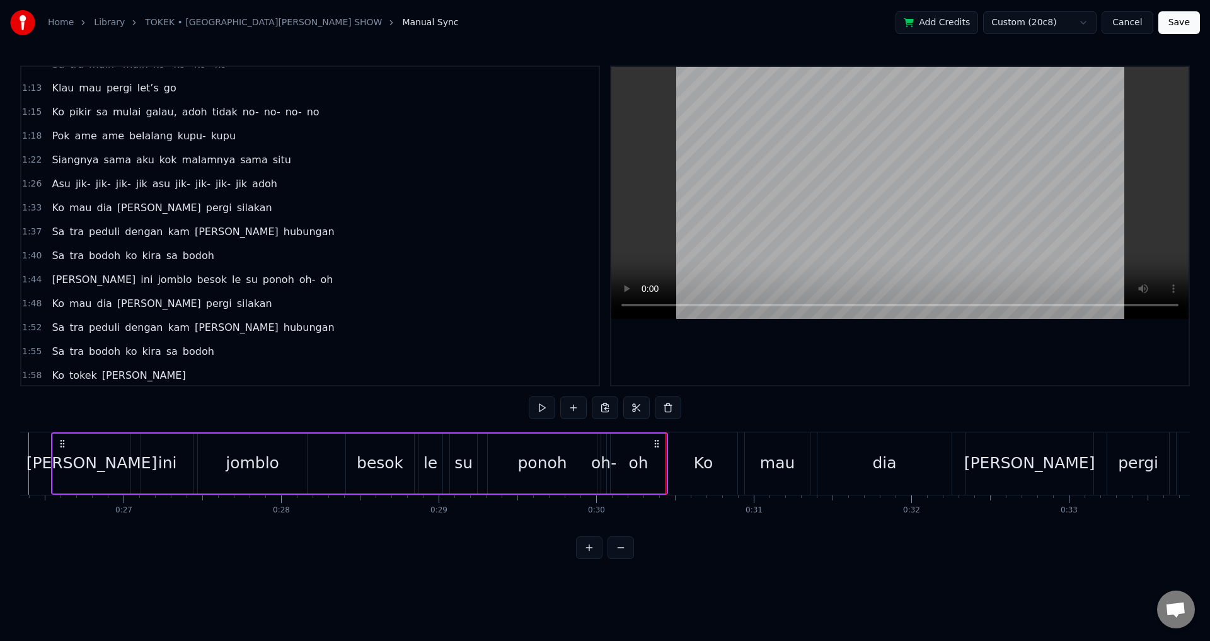
click at [600, 458] on div "oh-" at bounding box center [603, 463] width 25 height 24
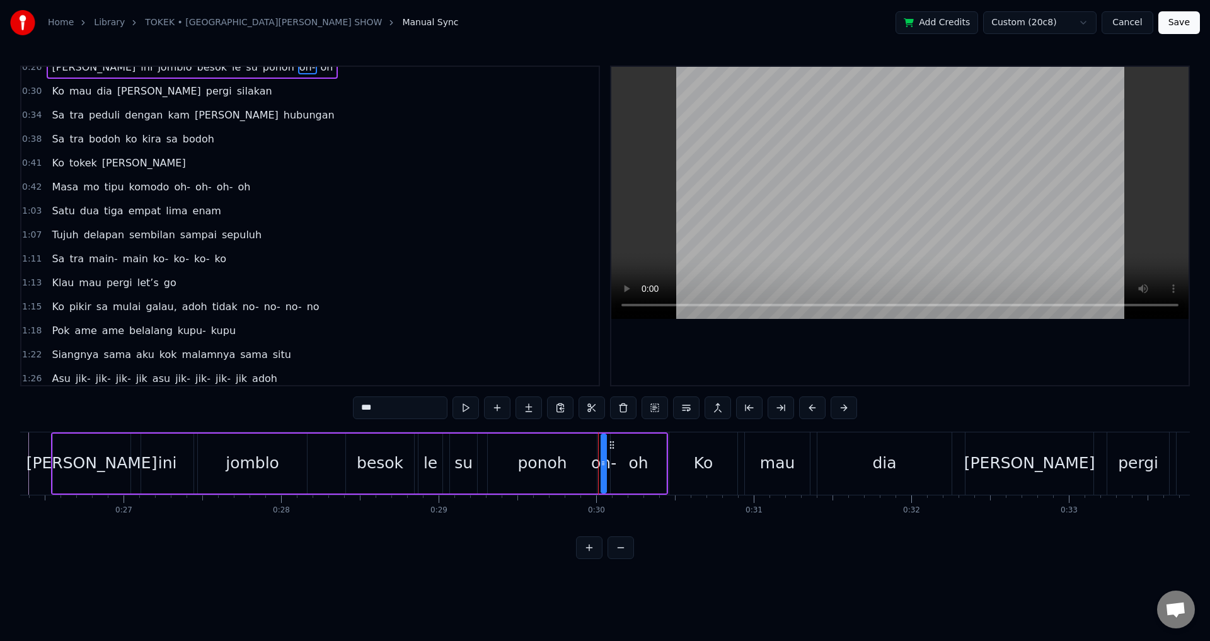
scroll to position [0, 0]
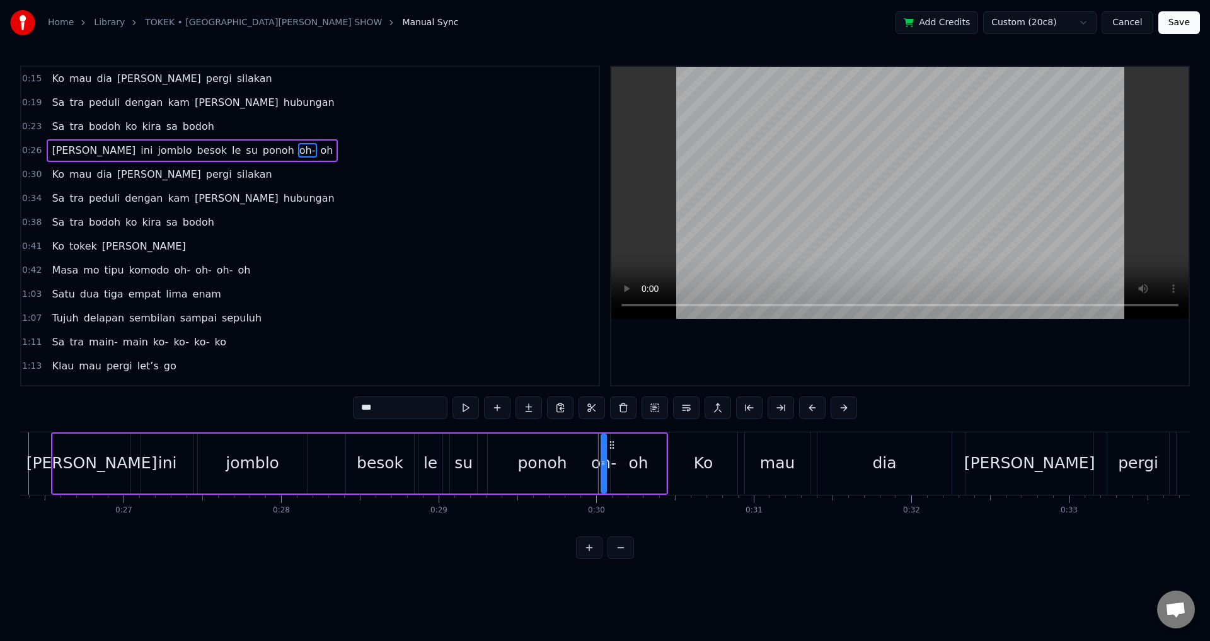
click at [298, 156] on span "oh-" at bounding box center [307, 150] width 19 height 15
click at [620, 410] on button at bounding box center [623, 408] width 26 height 23
click at [650, 473] on div "oh" at bounding box center [638, 464] width 55 height 60
click at [699, 479] on div "Ko" at bounding box center [704, 463] width 68 height 62
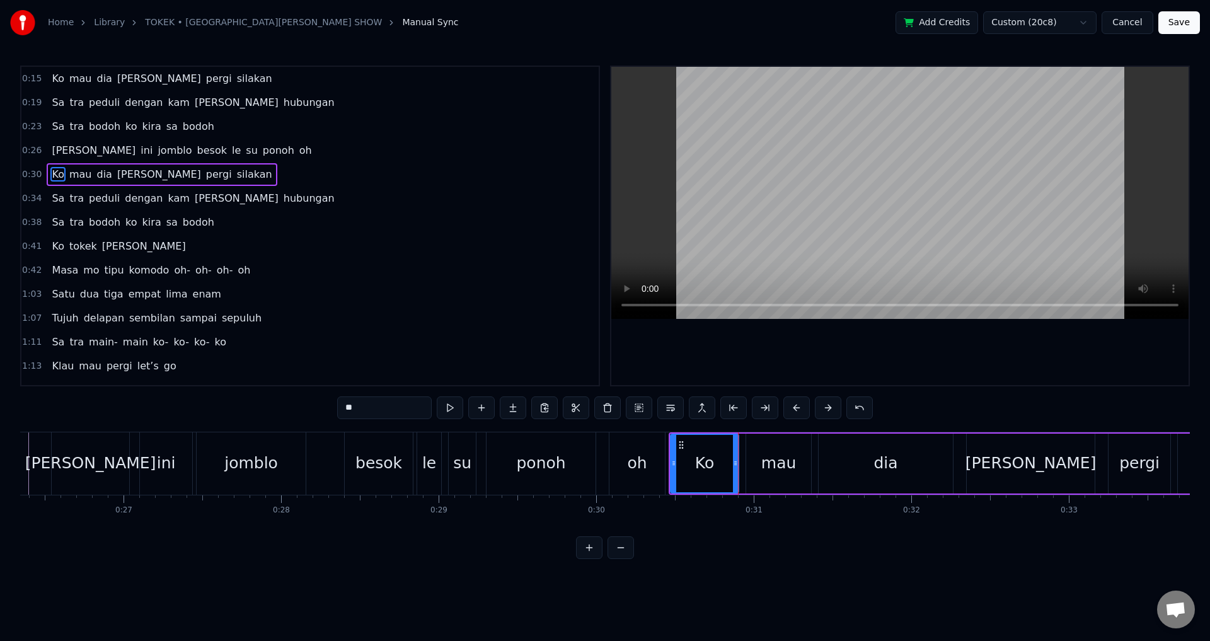
click at [687, 466] on div "Ko" at bounding box center [704, 463] width 67 height 57
click at [654, 468] on div "oh" at bounding box center [637, 463] width 55 height 62
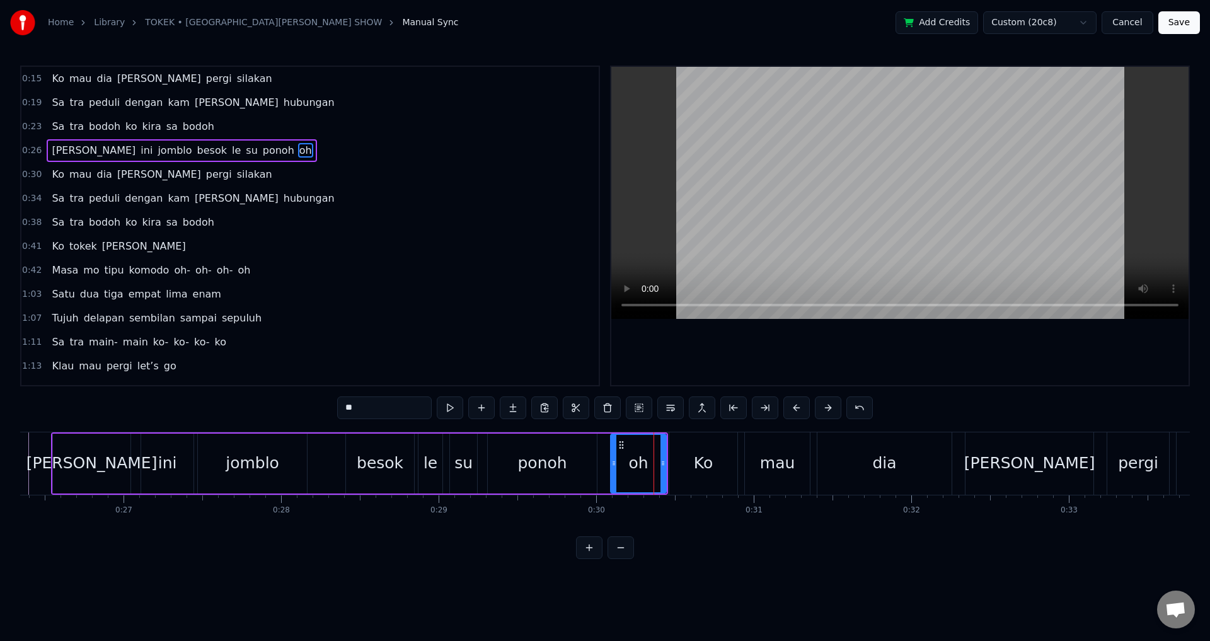
click at [711, 459] on div "Ko" at bounding box center [703, 463] width 19 height 24
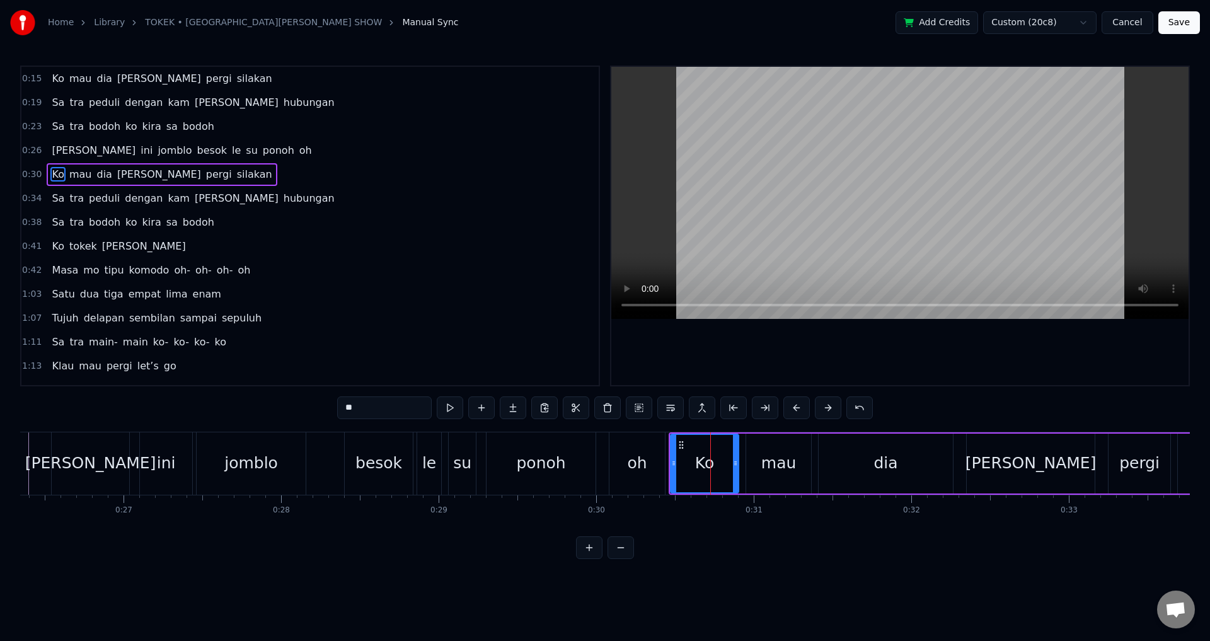
click at [53, 177] on span "Ko" at bounding box center [57, 174] width 15 height 15
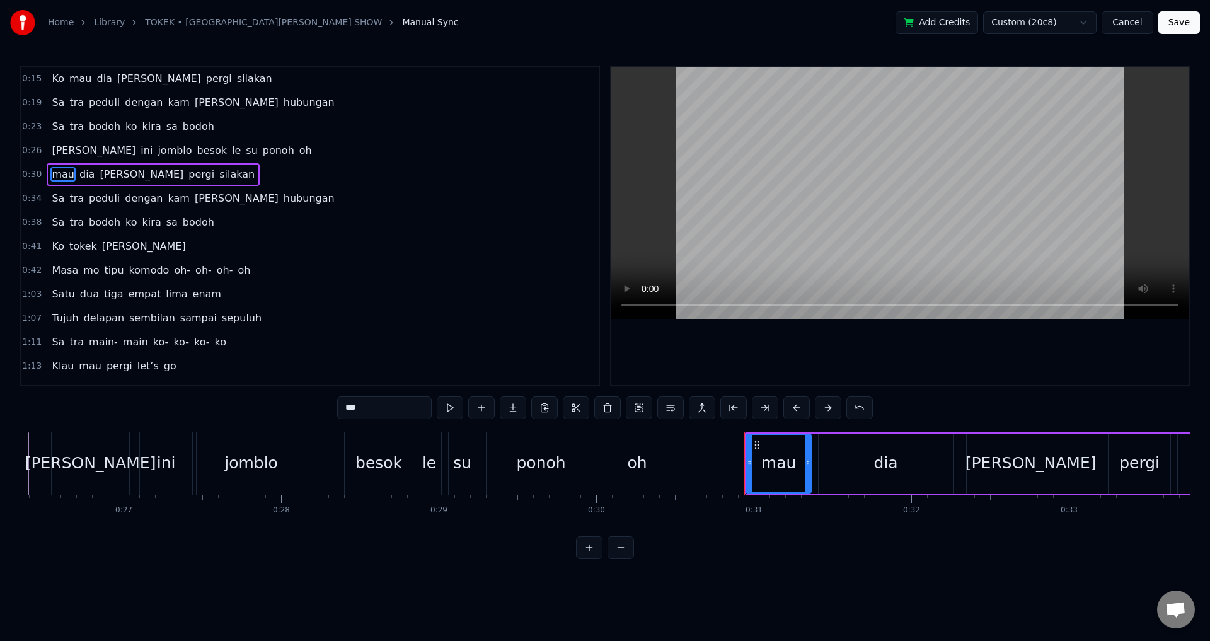
click at [801, 473] on div "mau" at bounding box center [779, 463] width 64 height 57
drag, startPoint x: 385, startPoint y: 406, endPoint x: 272, endPoint y: 414, distance: 112.5
click at [270, 414] on div "0:15 Ko mau dia [PERSON_NAME] pergi silakan 0:19 Sa tra peduli dengan [PERSON_N…" at bounding box center [605, 313] width 1170 height 494
click at [644, 477] on div "oh" at bounding box center [637, 463] width 55 height 62
type input "**"
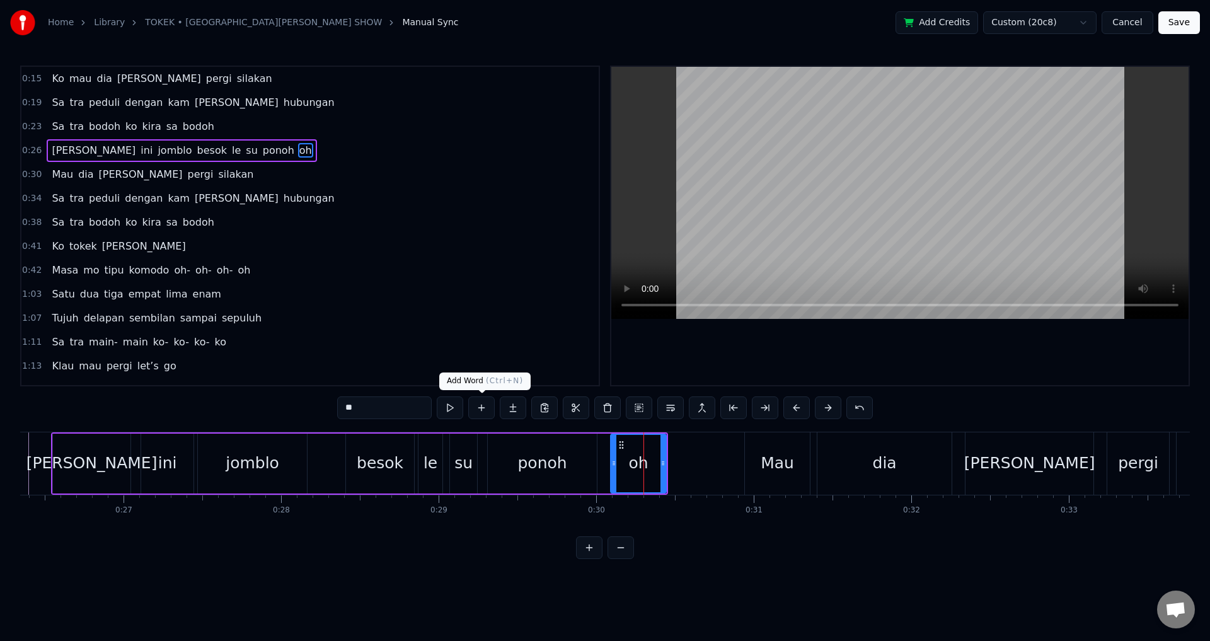
click at [484, 412] on button at bounding box center [481, 408] width 26 height 23
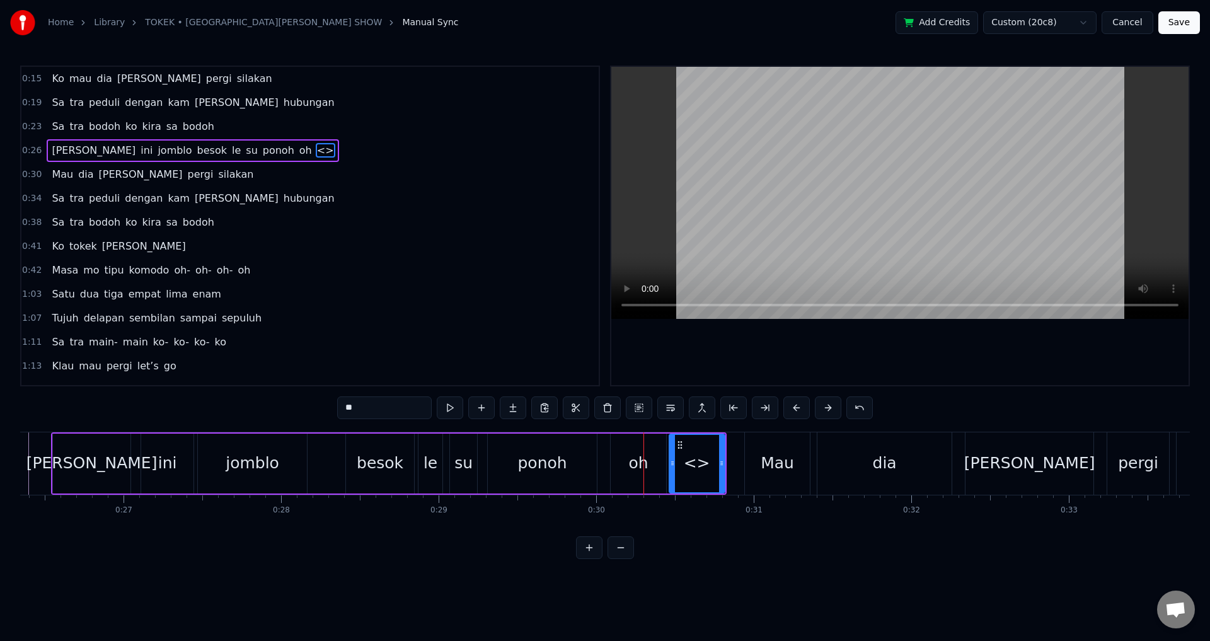
drag, startPoint x: 359, startPoint y: 405, endPoint x: 316, endPoint y: 398, distance: 44.1
click at [316, 398] on div "0:15 Ko mau dia [PERSON_NAME] pergi silakan 0:19 Sa tra peduli dengan [PERSON_N…" at bounding box center [605, 313] width 1170 height 494
type input "**"
click at [746, 339] on div at bounding box center [901, 226] width 578 height 318
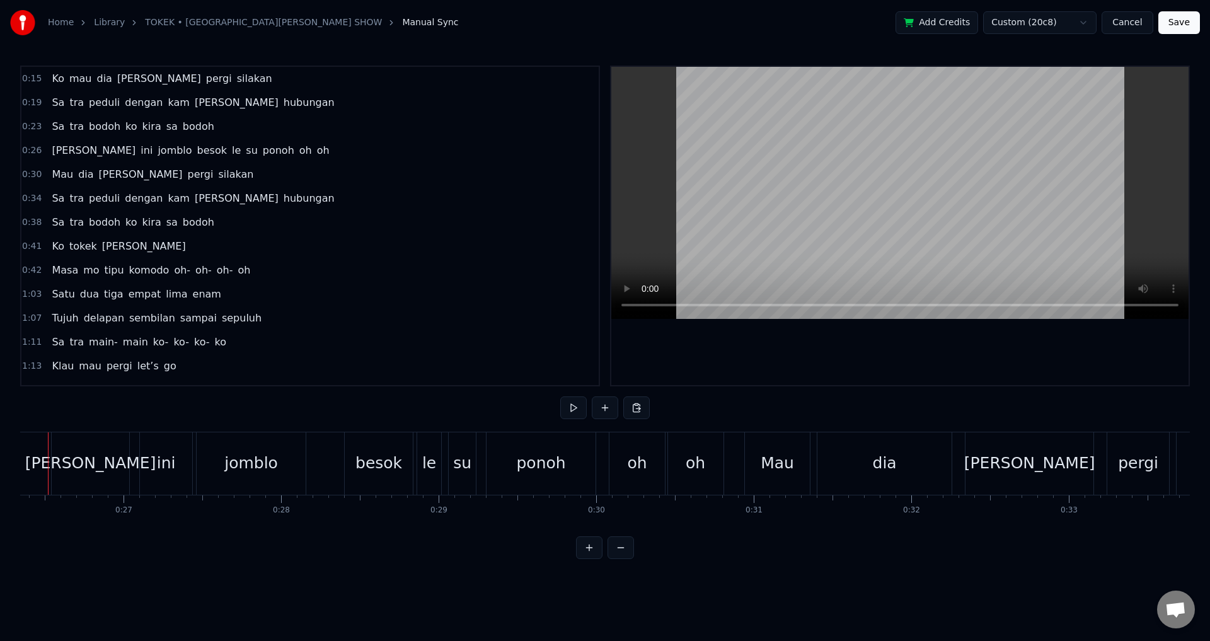
scroll to position [0, 4117]
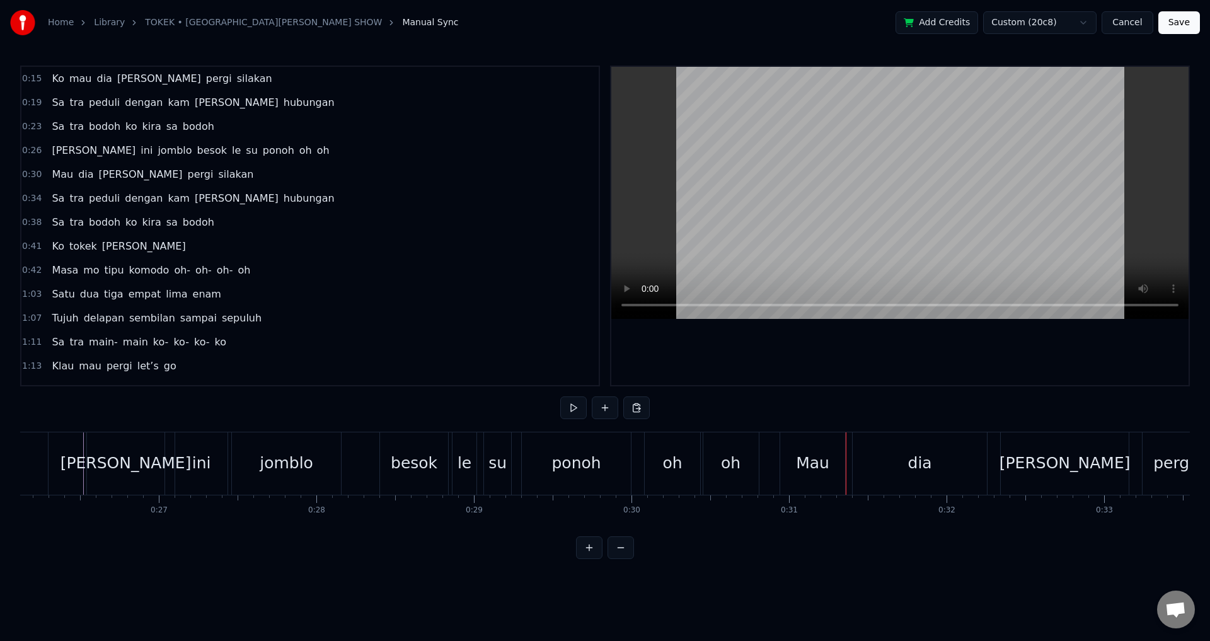
click at [661, 462] on div "oh" at bounding box center [672, 463] width 55 height 62
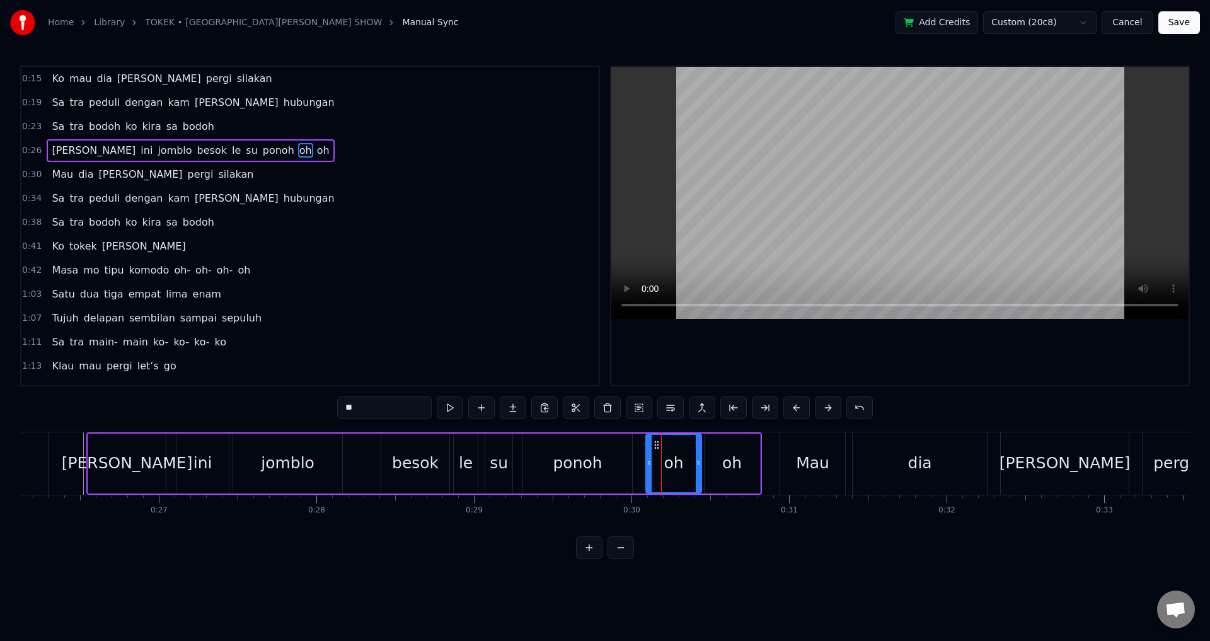
click at [635, 463] on div "Hari ini jomblo besok le su ponoh oh oh" at bounding box center [424, 463] width 676 height 62
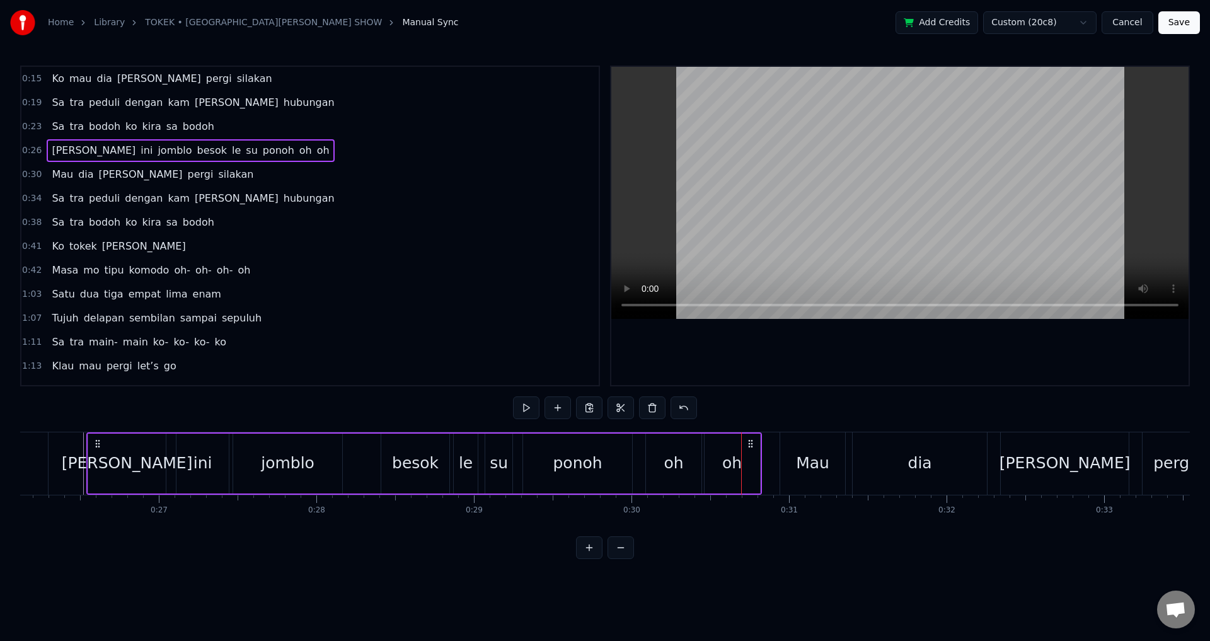
click at [673, 472] on div "oh" at bounding box center [675, 463] width 20 height 24
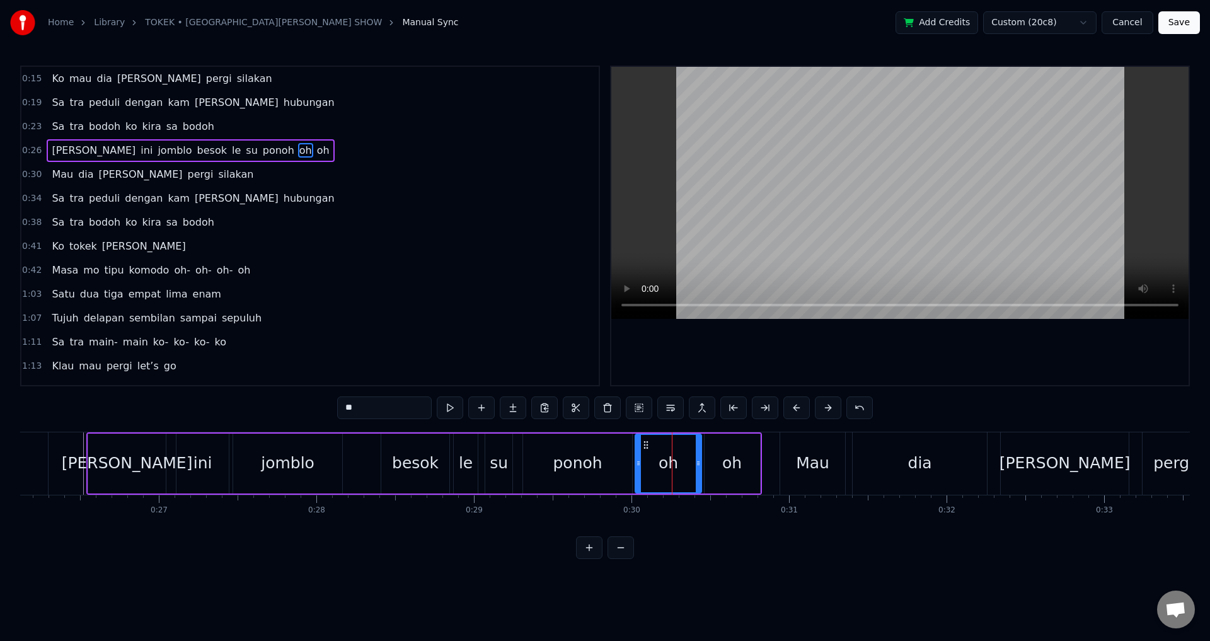
drag, startPoint x: 647, startPoint y: 457, endPoint x: 687, endPoint y: 454, distance: 39.2
click at [636, 455] on div at bounding box center [638, 463] width 5 height 57
click at [719, 454] on div "oh" at bounding box center [732, 464] width 55 height 60
click at [701, 454] on div at bounding box center [703, 463] width 5 height 57
click at [753, 461] on icon at bounding box center [751, 463] width 5 height 10
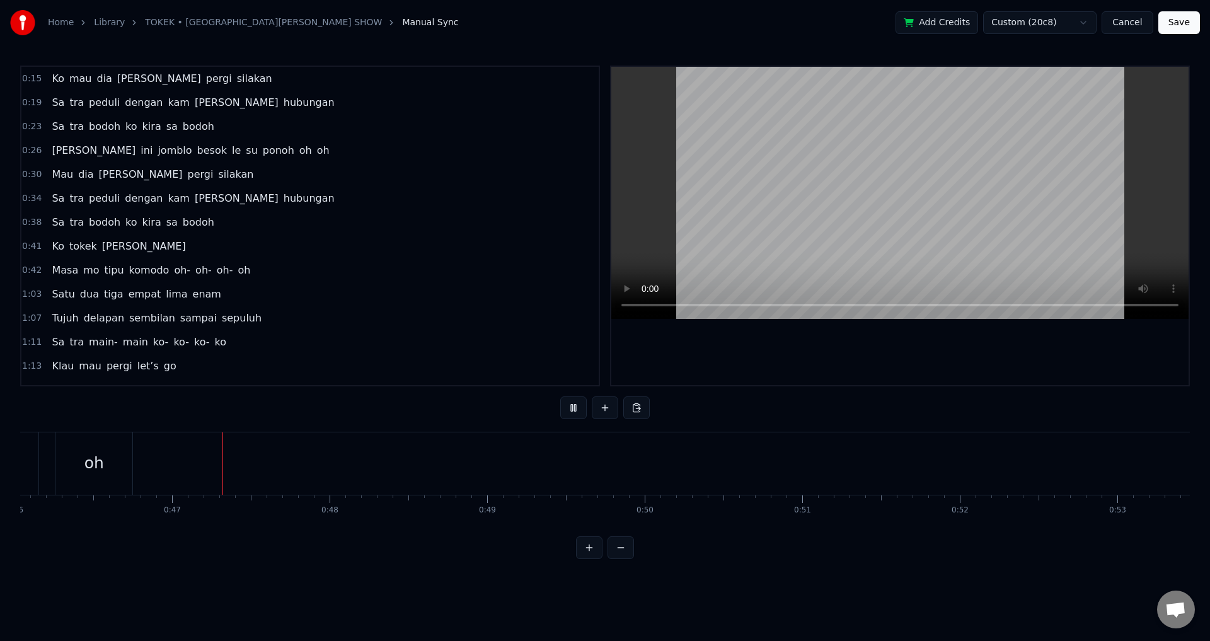
scroll to position [0, 7299]
click at [572, 415] on button at bounding box center [573, 408] width 26 height 23
click at [560, 397] on button at bounding box center [573, 408] width 26 height 23
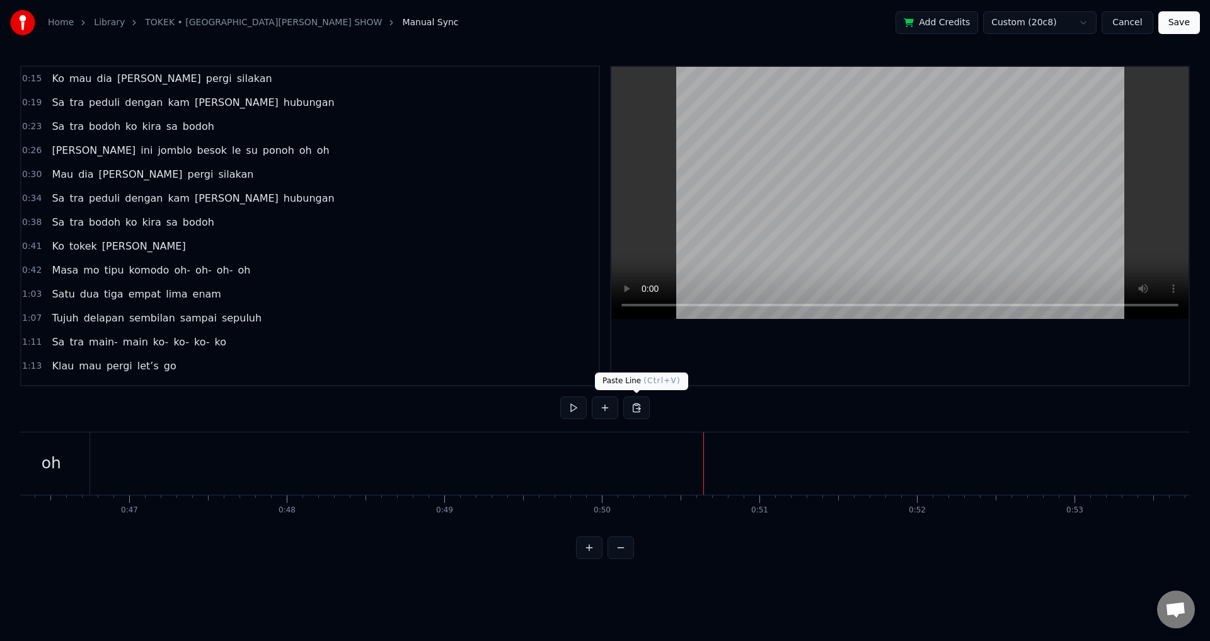
click at [560, 397] on button at bounding box center [573, 408] width 26 height 23
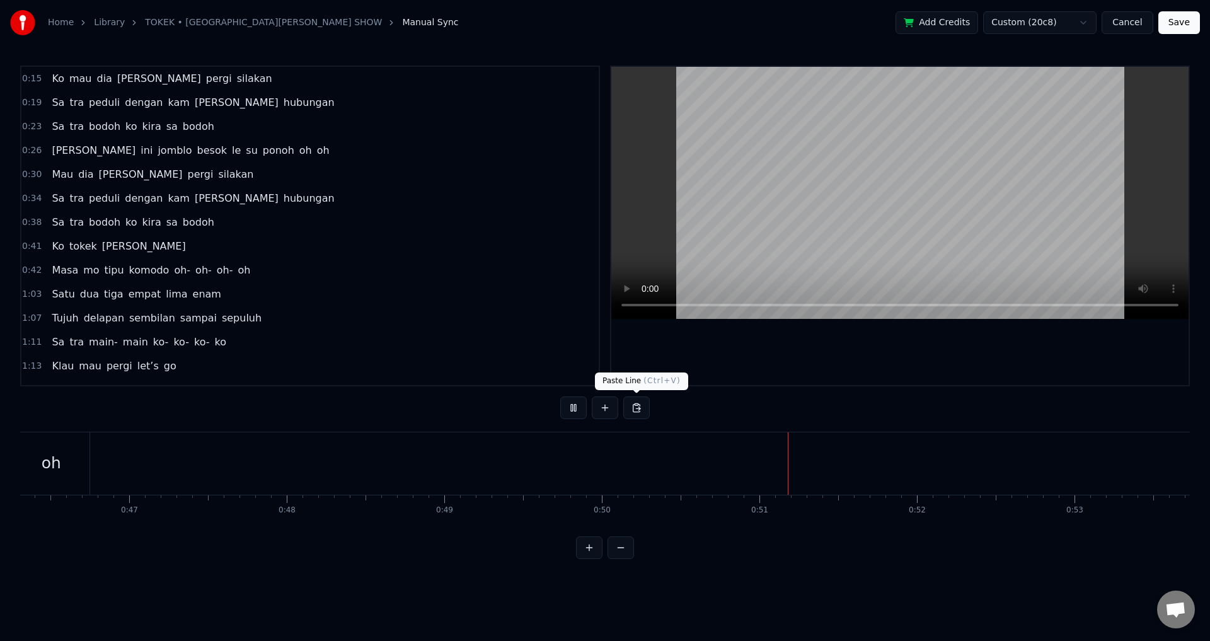
click at [560, 397] on button at bounding box center [573, 408] width 26 height 23
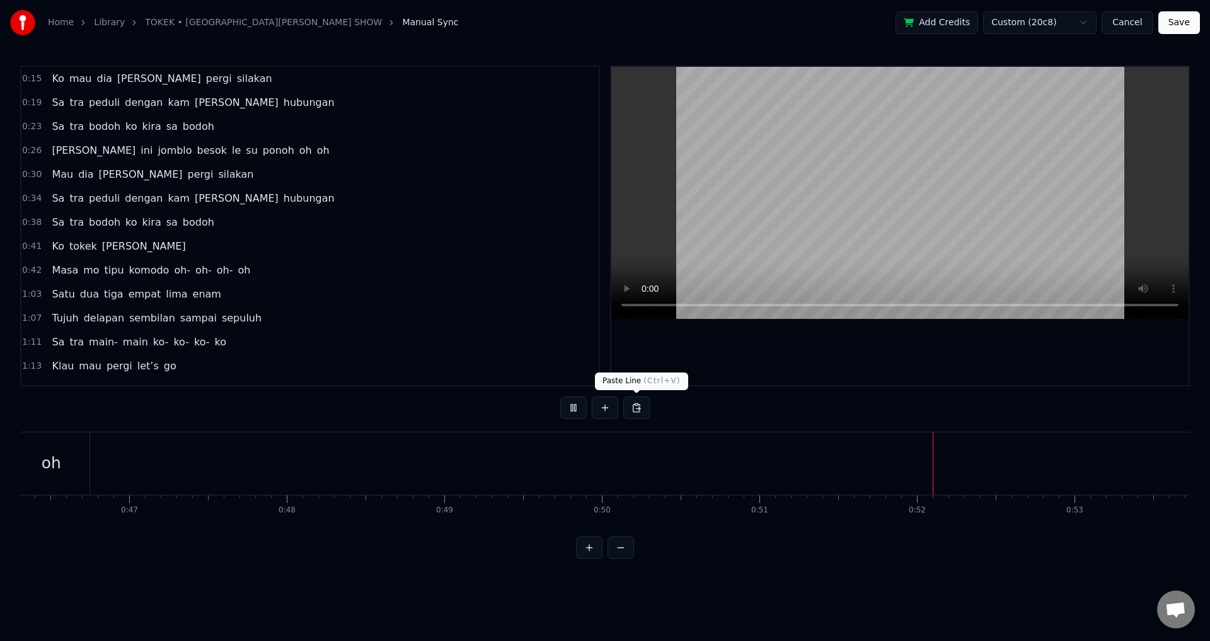
click at [560, 397] on button at bounding box center [573, 408] width 26 height 23
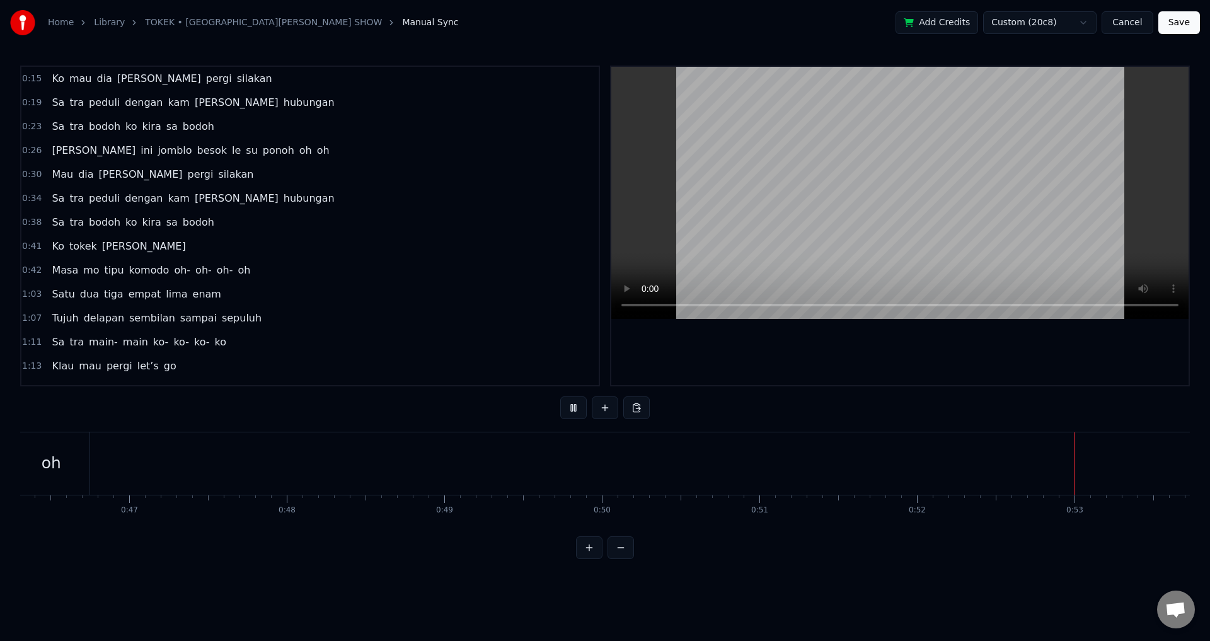
click at [560, 397] on button at bounding box center [573, 408] width 26 height 23
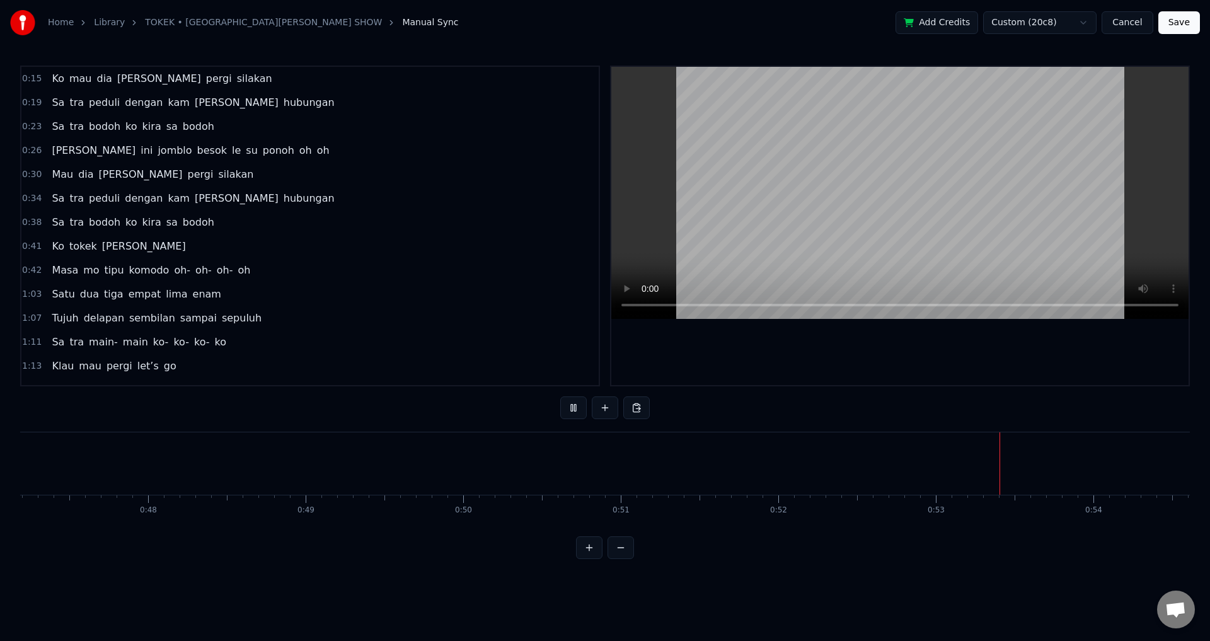
click at [560, 397] on button at bounding box center [573, 408] width 26 height 23
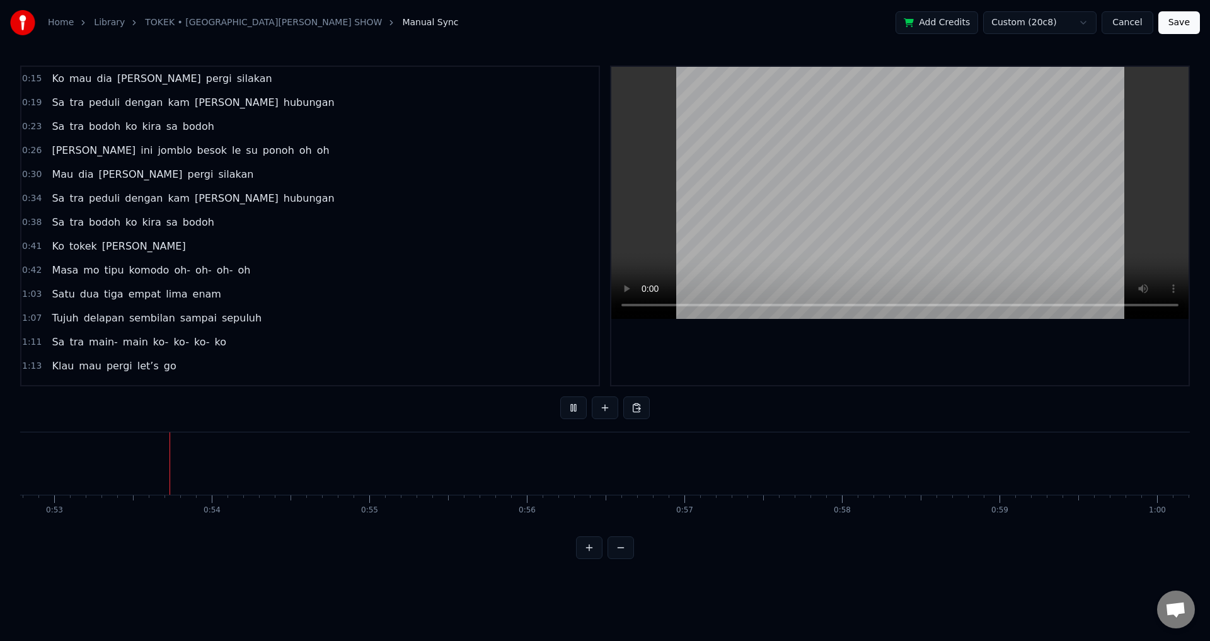
click at [560, 397] on button at bounding box center [573, 408] width 26 height 23
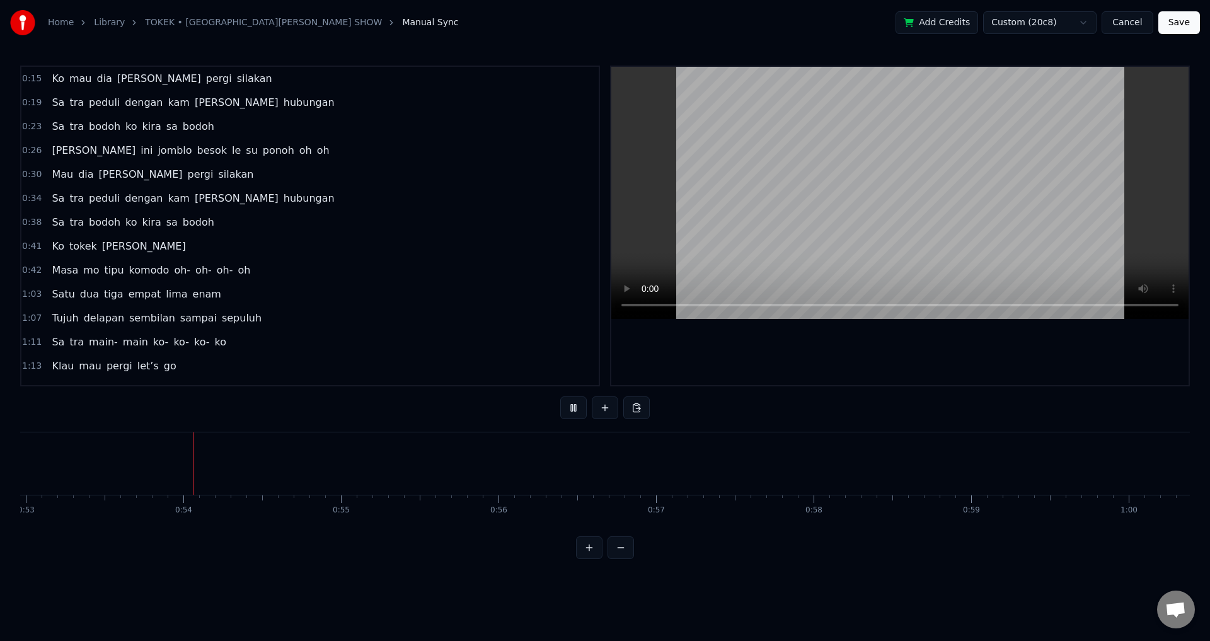
click at [560, 397] on button at bounding box center [573, 408] width 26 height 23
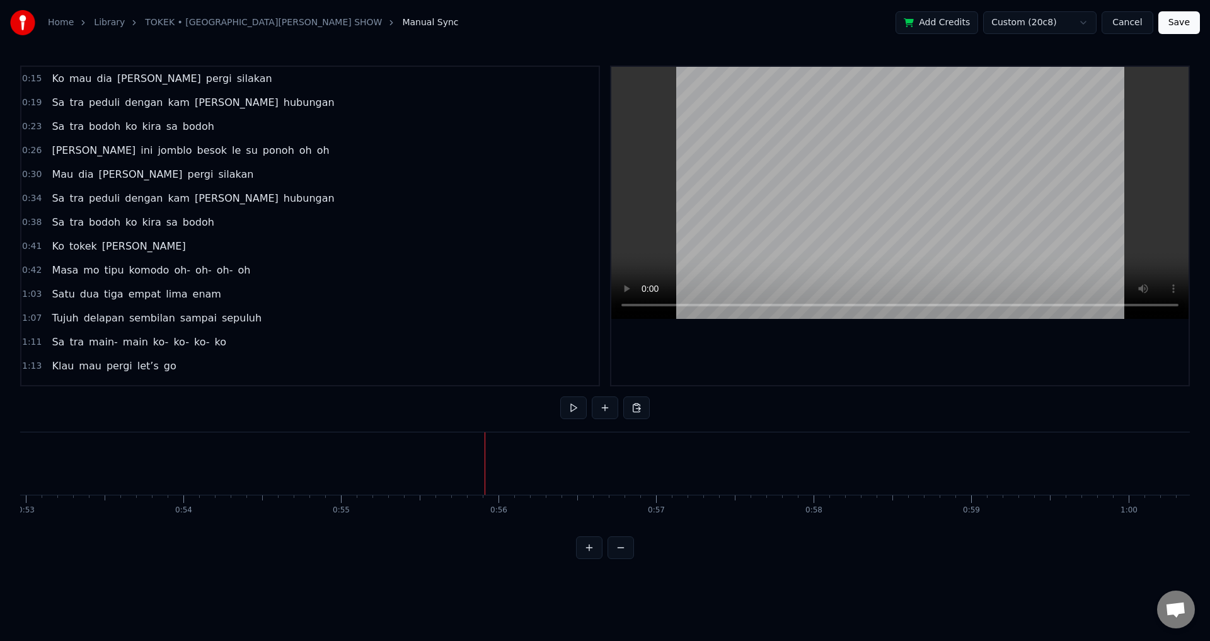
click at [560, 397] on button at bounding box center [573, 408] width 26 height 23
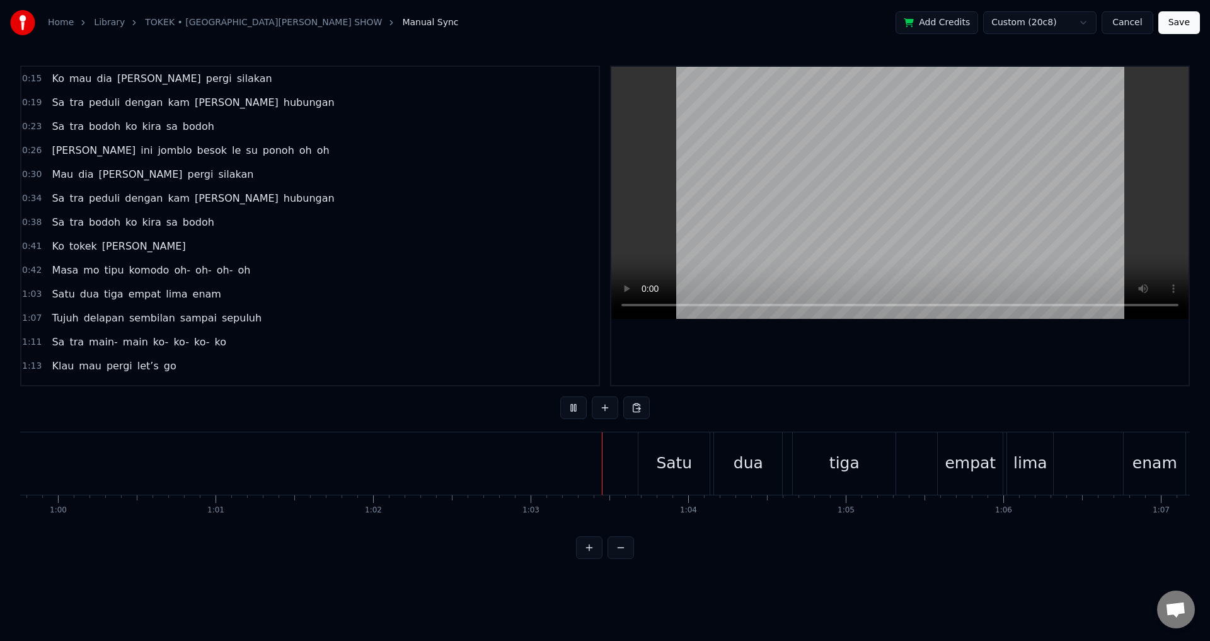
click at [560, 397] on button at bounding box center [573, 408] width 26 height 23
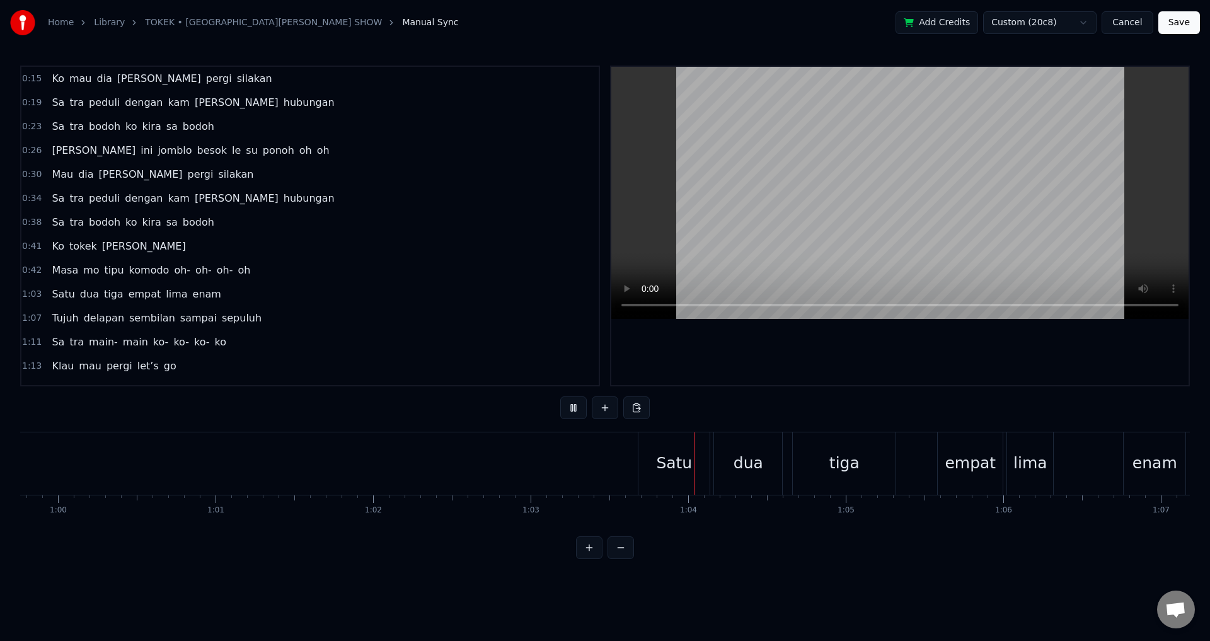
click at [560, 397] on button at bounding box center [573, 408] width 26 height 23
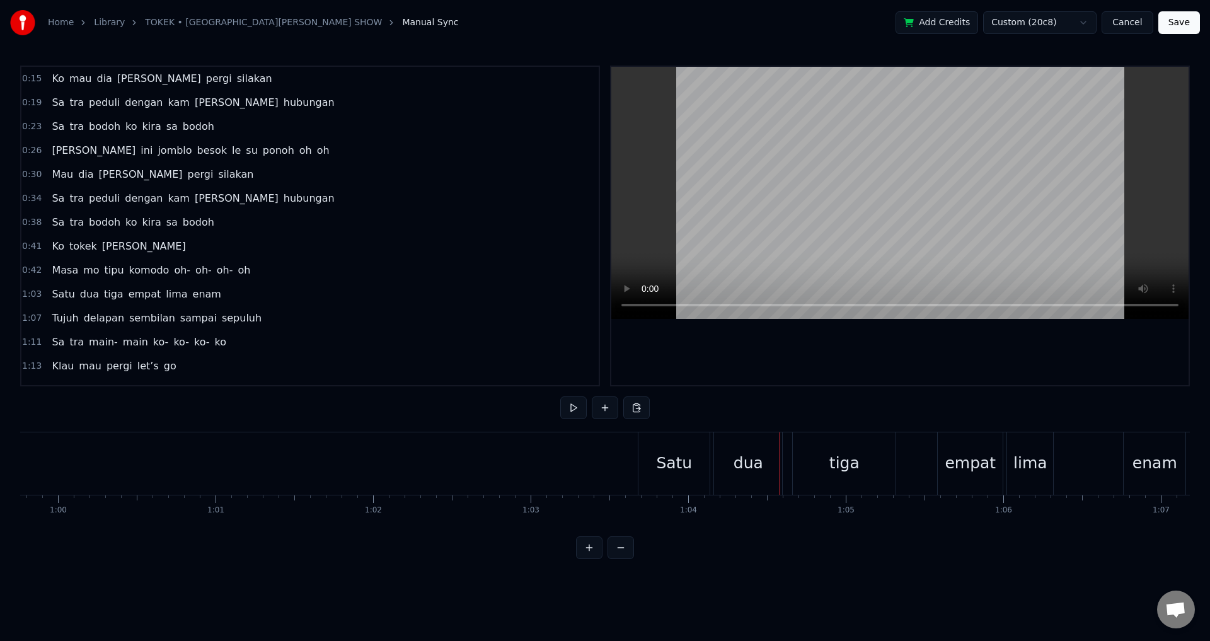
click at [560, 397] on button at bounding box center [573, 408] width 26 height 23
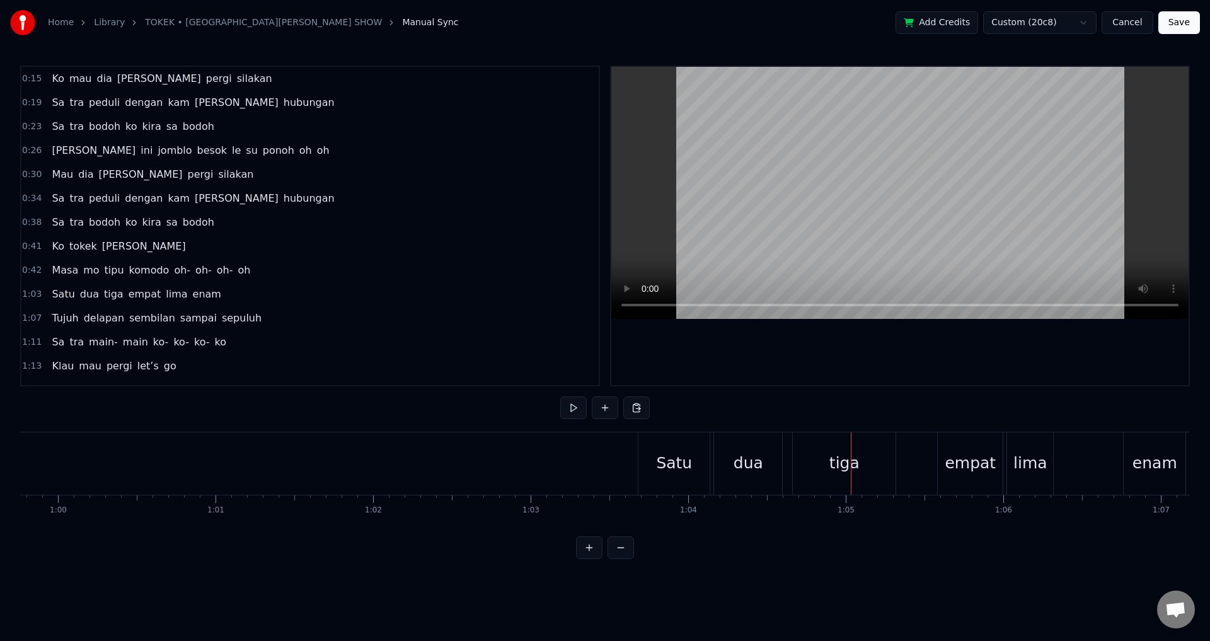
click at [560, 397] on button at bounding box center [573, 408] width 26 height 23
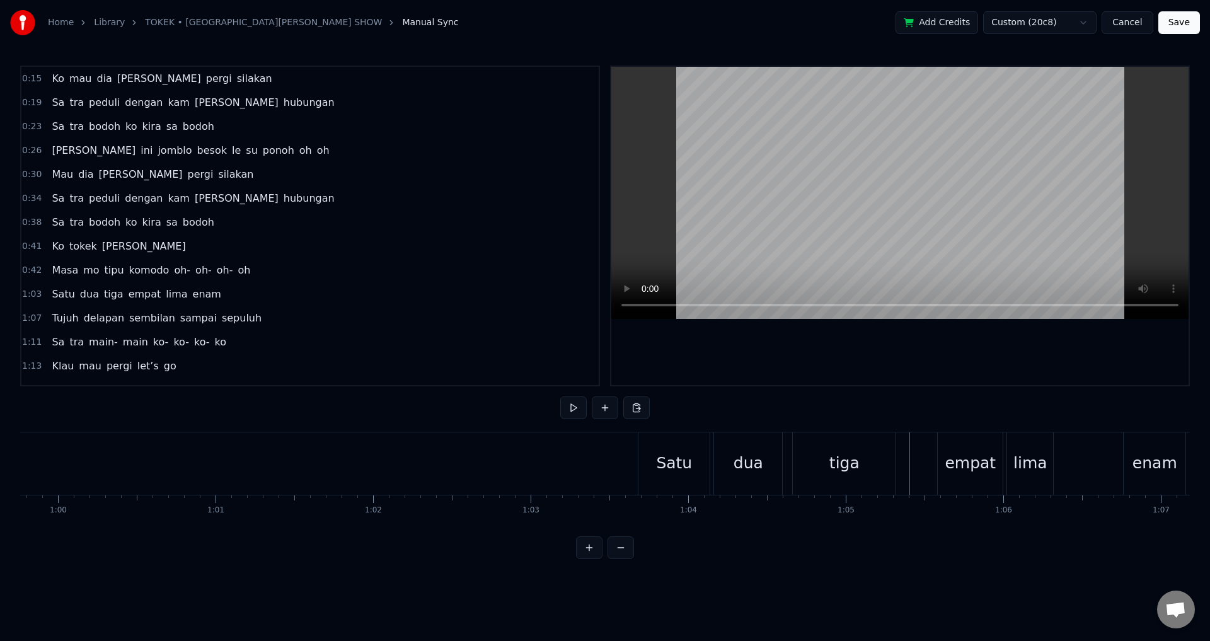
click at [560, 397] on button at bounding box center [573, 408] width 26 height 23
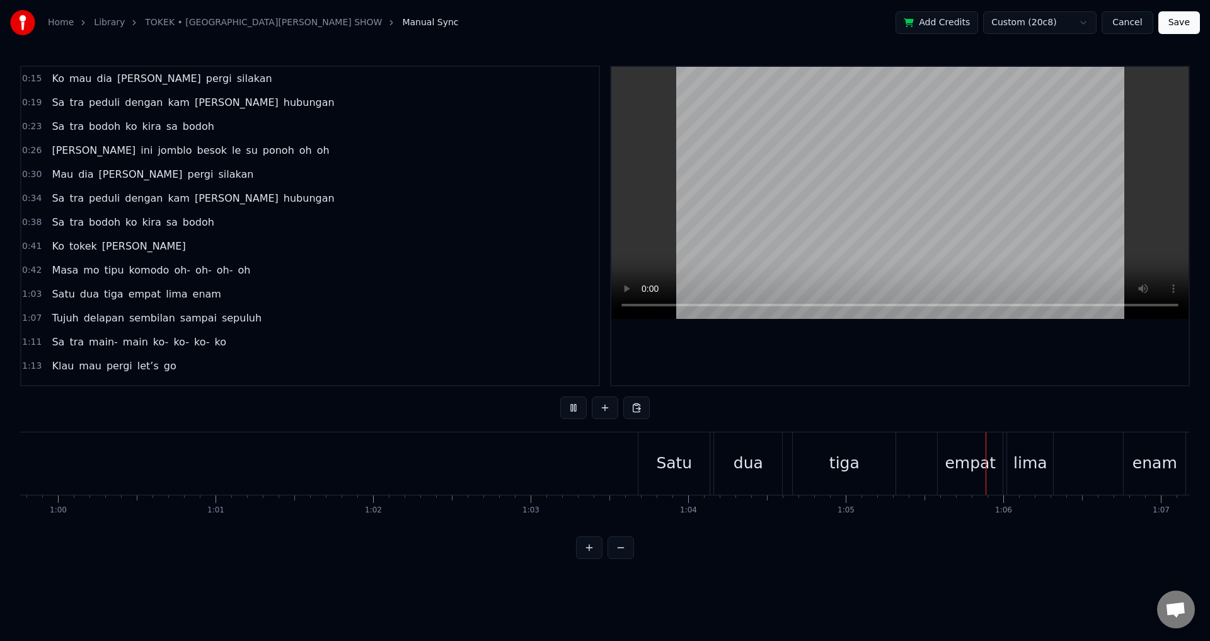
click at [560, 397] on button at bounding box center [573, 408] width 26 height 23
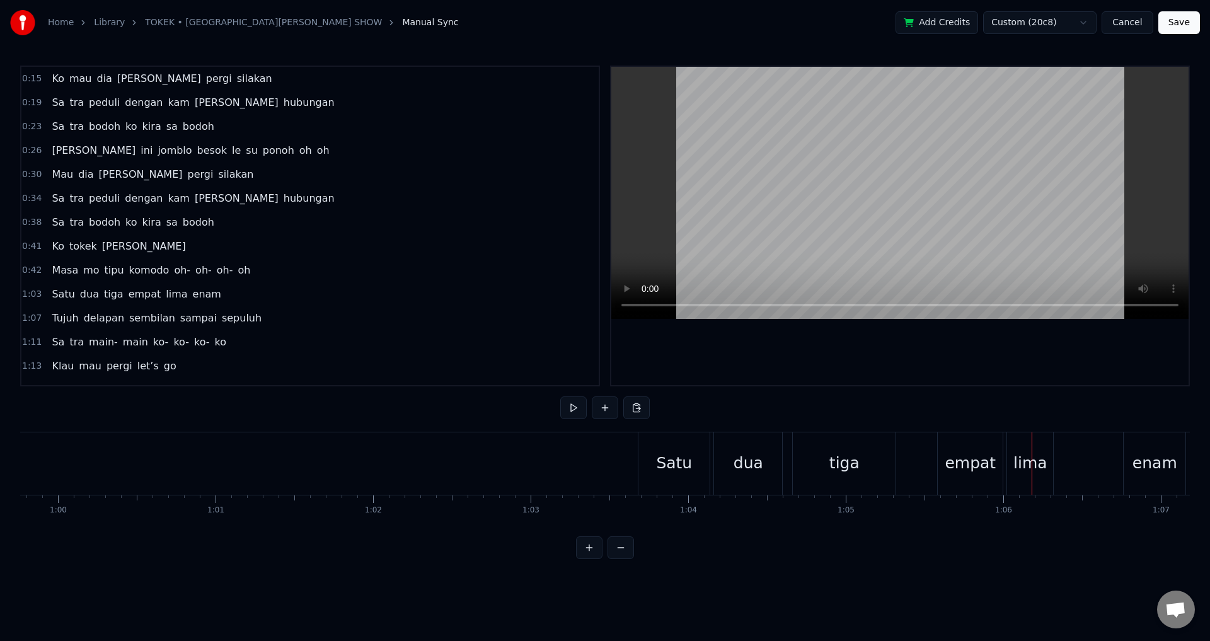
click at [560, 397] on button at bounding box center [573, 408] width 26 height 23
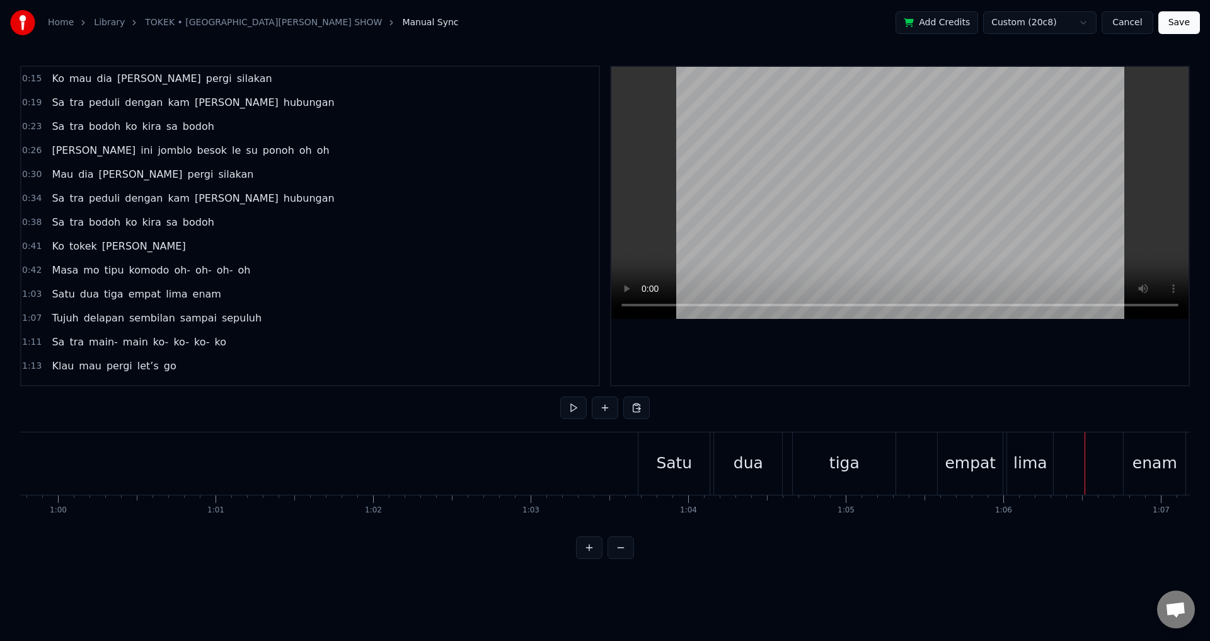
click at [560, 397] on button at bounding box center [573, 408] width 26 height 23
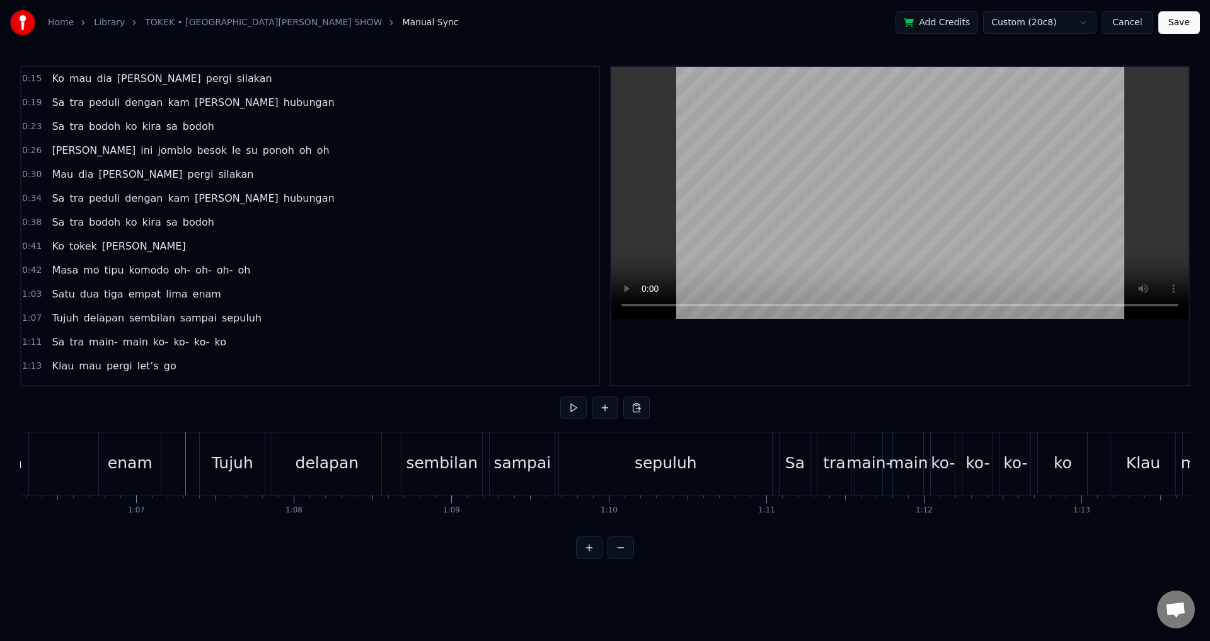
scroll to position [0, 10475]
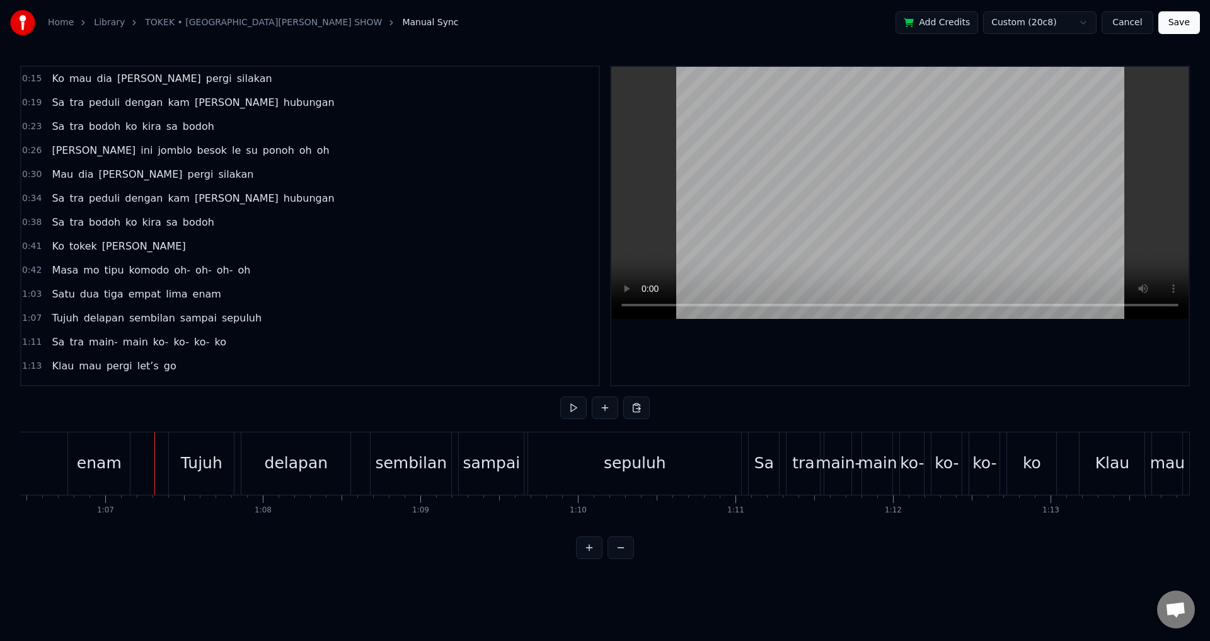
click at [560, 397] on button at bounding box center [573, 408] width 26 height 23
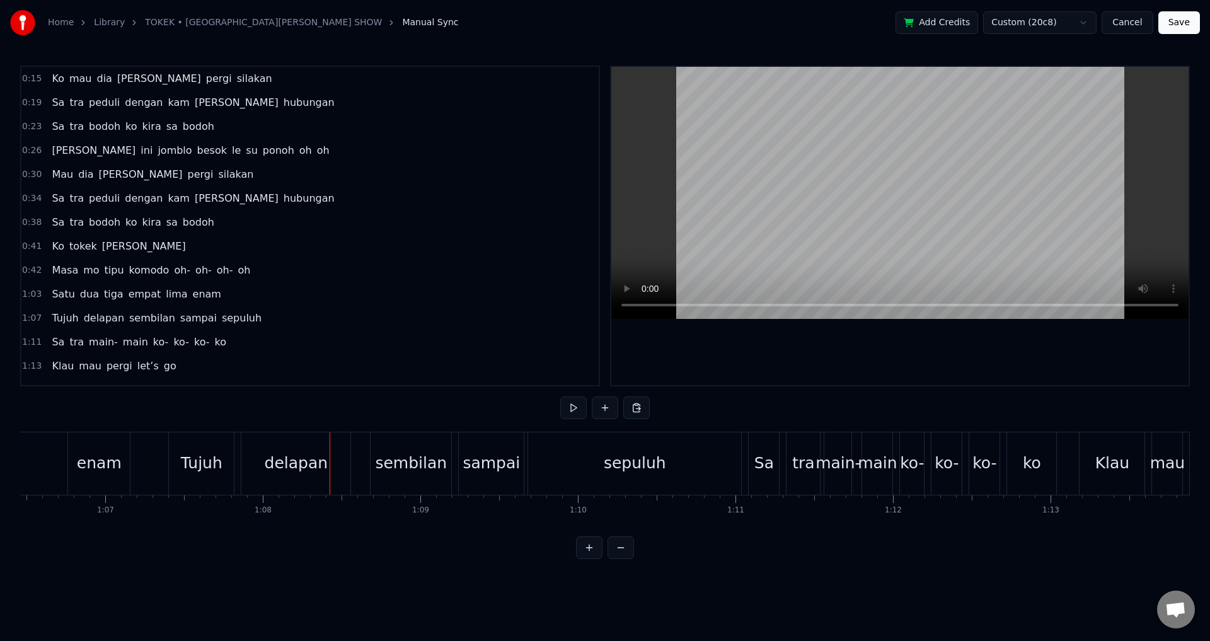
click at [560, 397] on button at bounding box center [573, 408] width 26 height 23
click at [761, 330] on div at bounding box center [901, 226] width 578 height 318
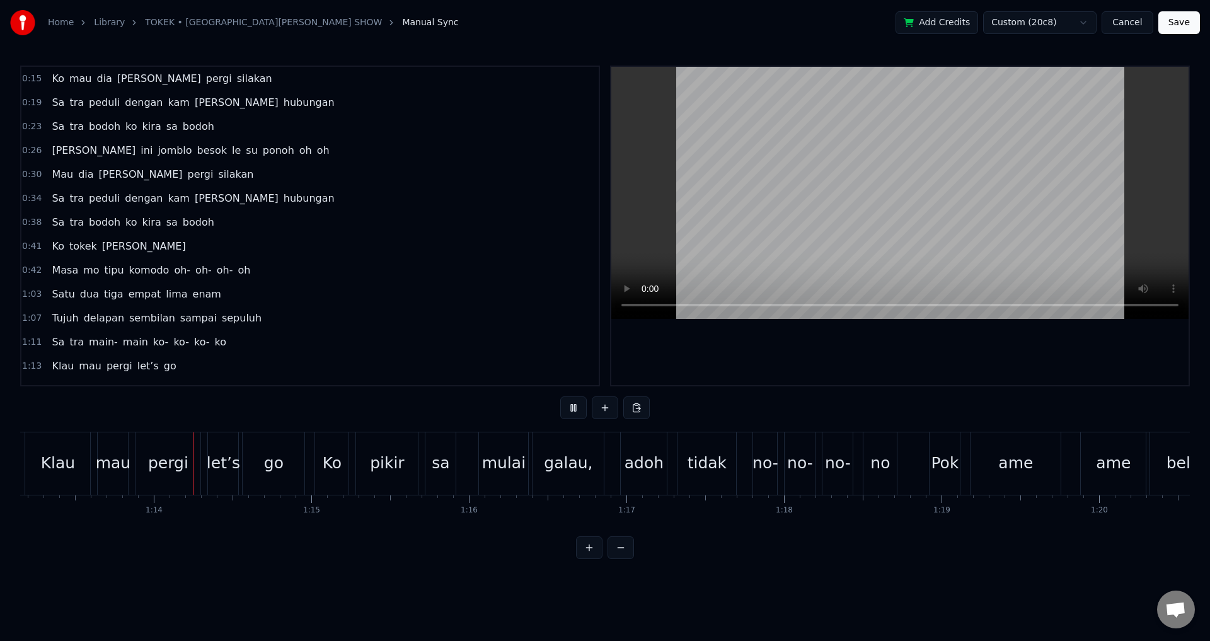
scroll to position [0, 11535]
click at [311, 475] on div "Ko" at bounding box center [326, 463] width 33 height 62
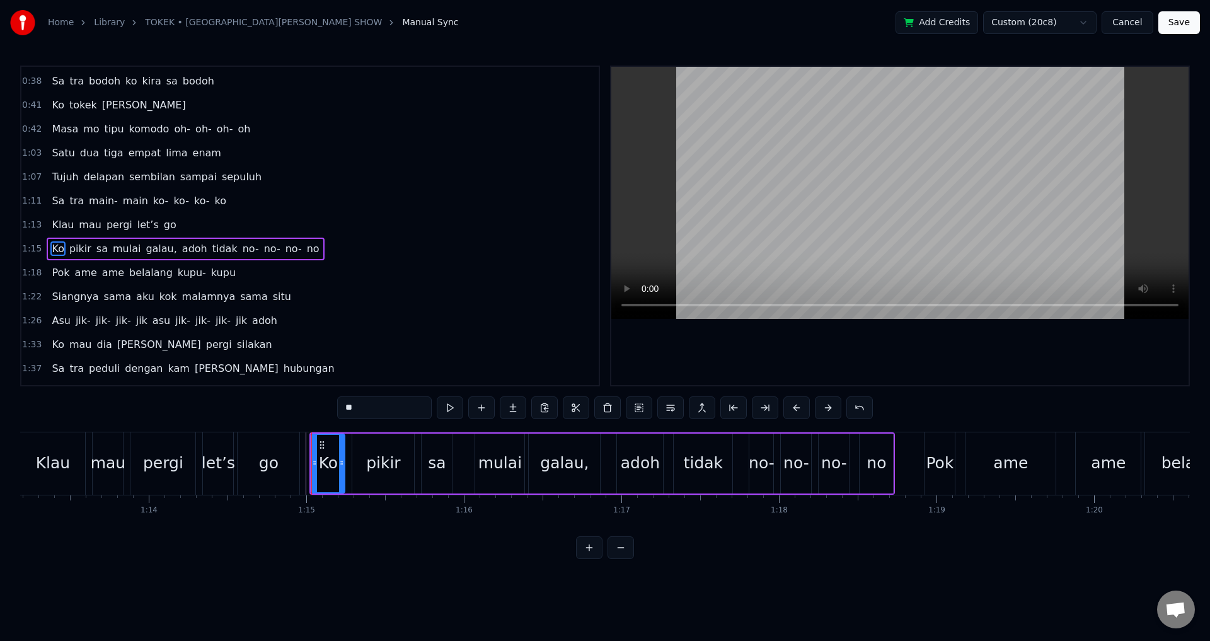
scroll to position [164, 0]
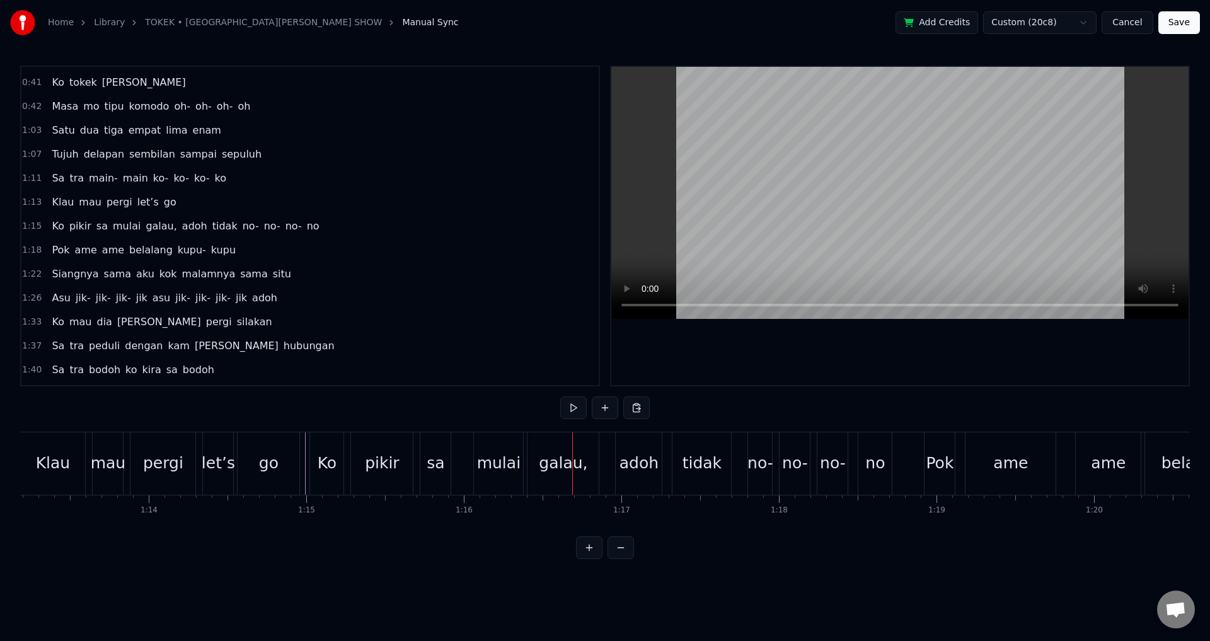
click at [216, 473] on div "let’s" at bounding box center [218, 463] width 33 height 24
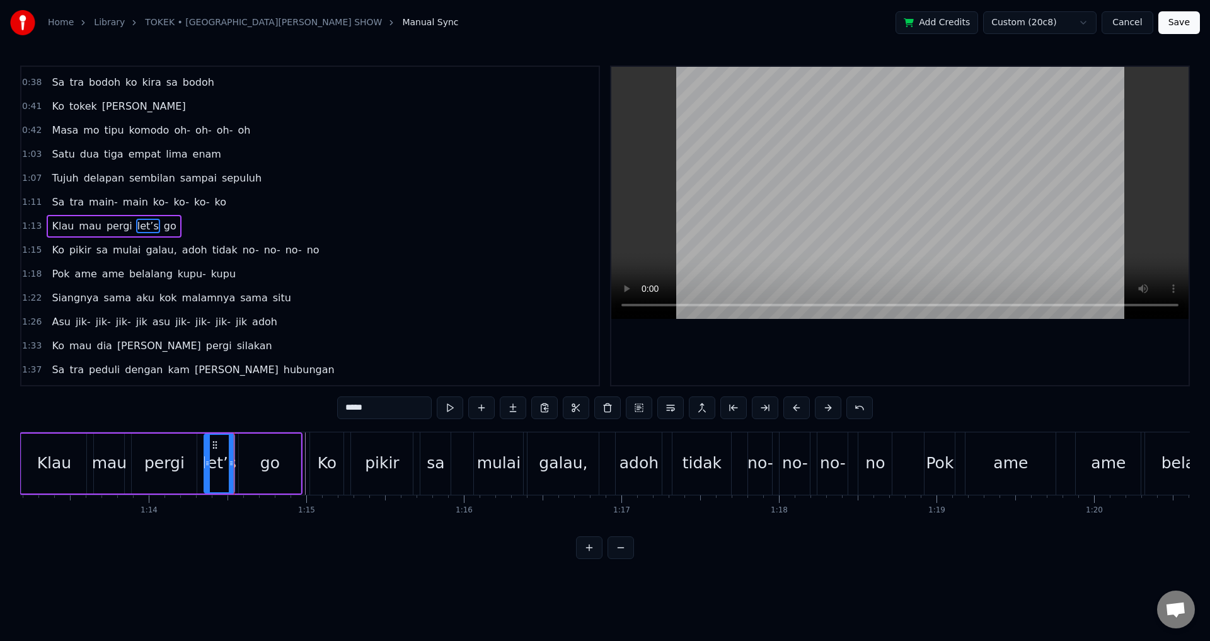
click at [369, 481] on div "pikir" at bounding box center [382, 463] width 62 height 62
type input "*****"
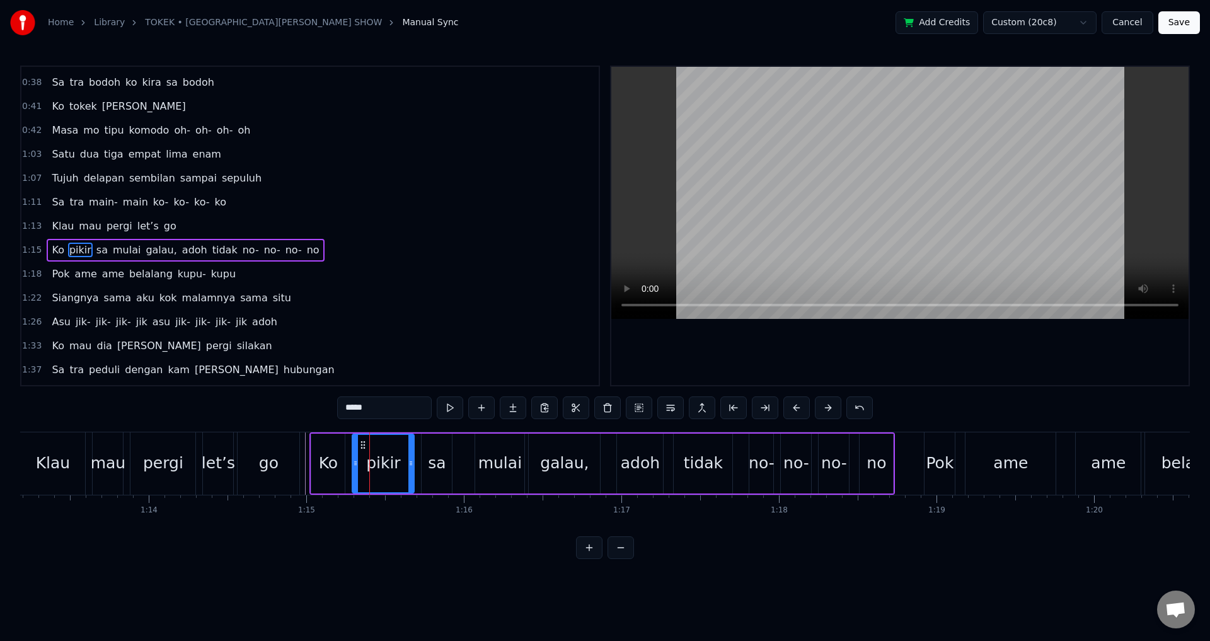
scroll to position [164, 0]
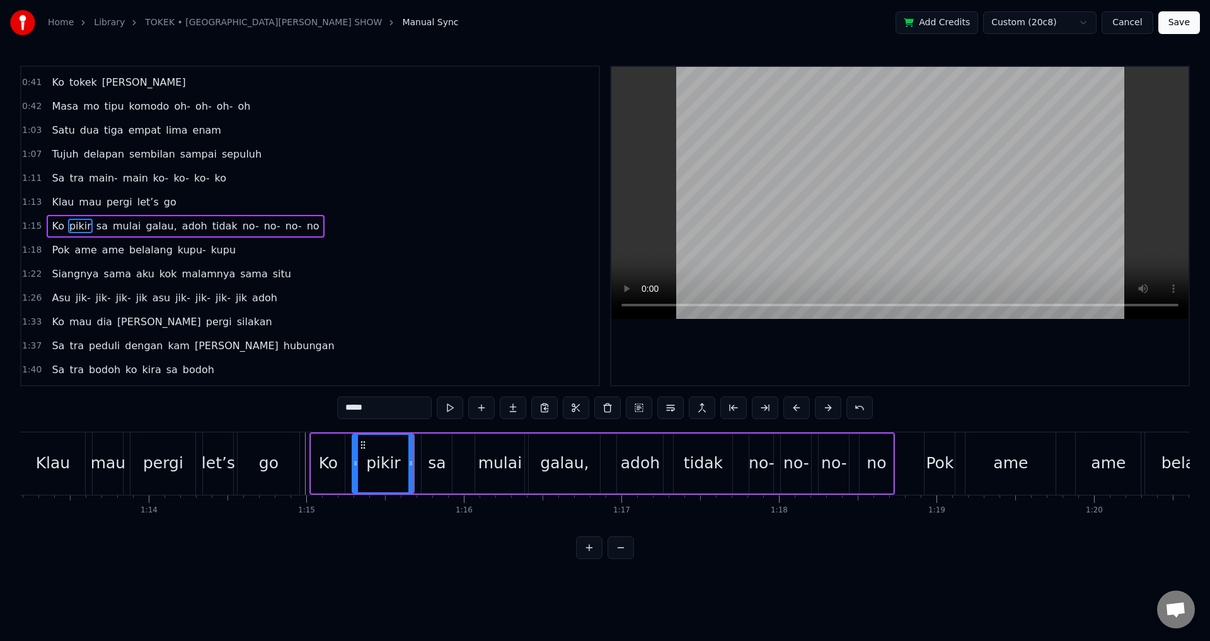
click at [463, 484] on div "Ko pikir sa mulai galau, adoh tidak no- no- no- no" at bounding box center [603, 463] width 586 height 62
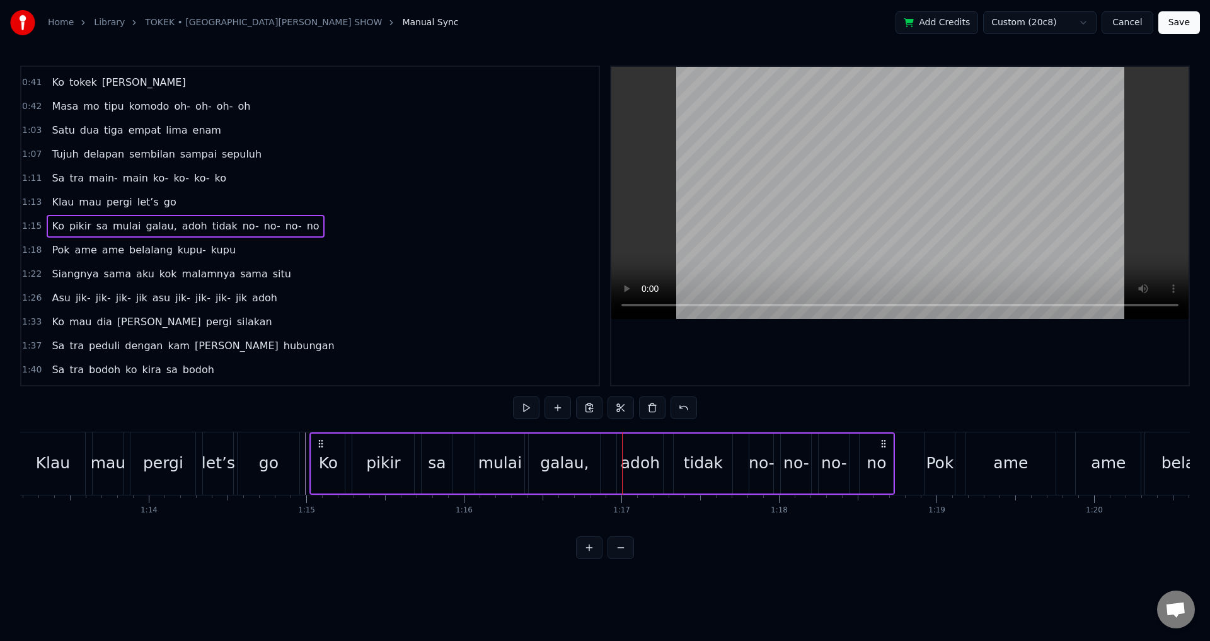
click at [600, 467] on div "galau," at bounding box center [564, 464] width 71 height 60
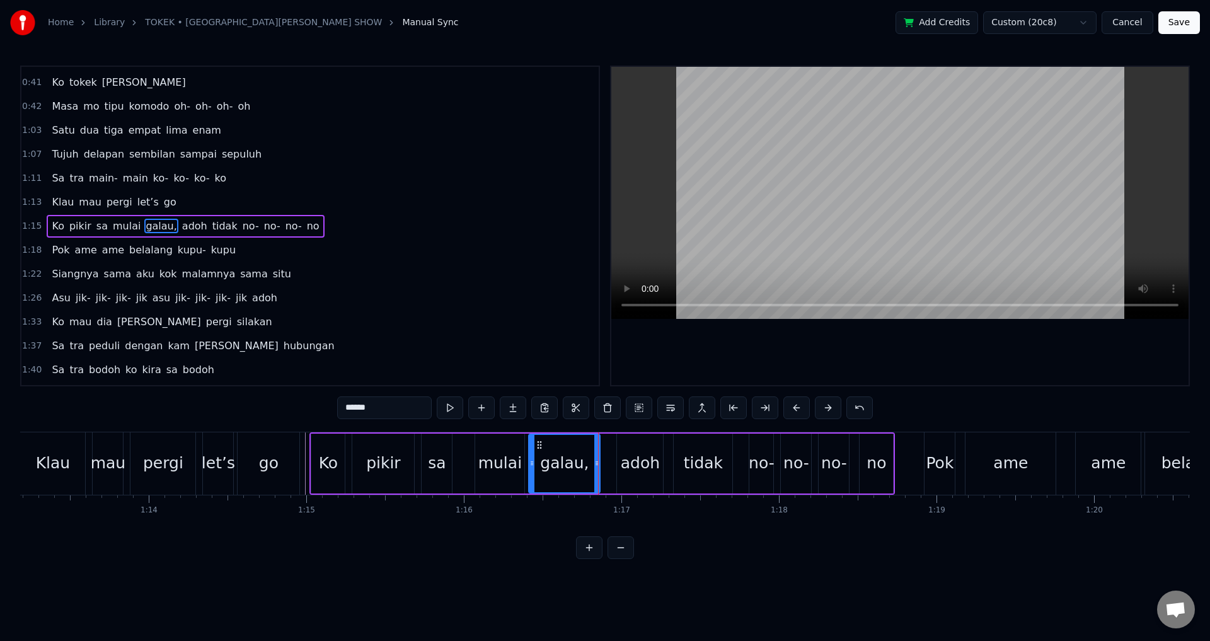
click at [600, 467] on icon at bounding box center [597, 463] width 5 height 10
click at [402, 412] on input "******" at bounding box center [384, 408] width 95 height 23
click at [178, 231] on span "adoh" at bounding box center [192, 226] width 28 height 15
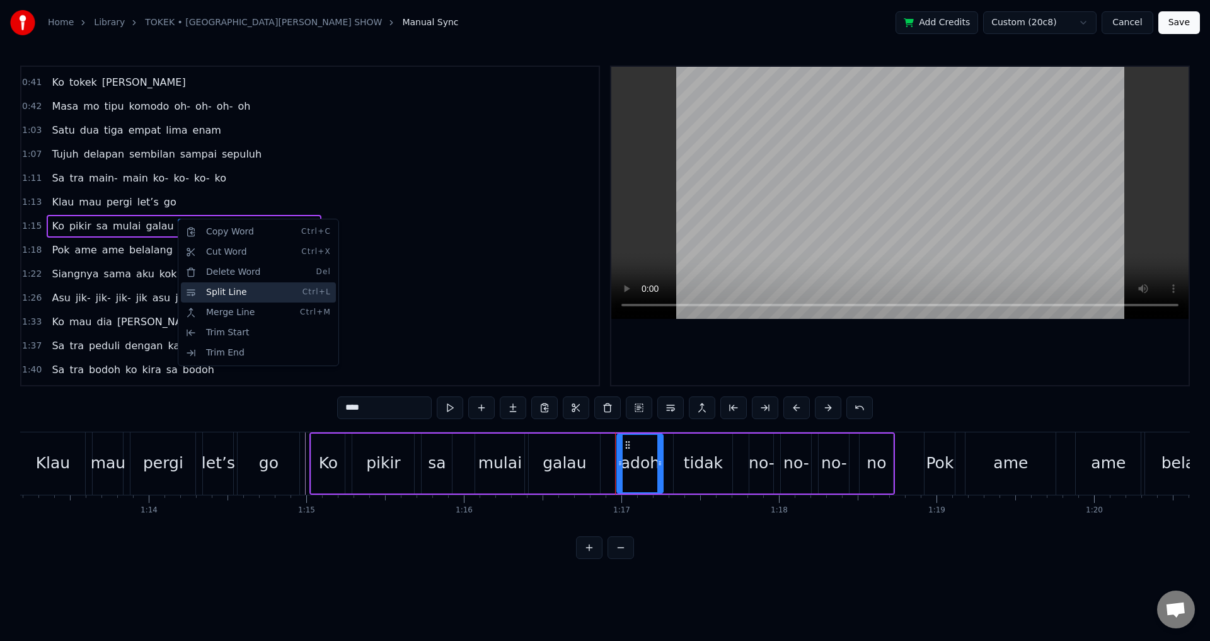
click at [229, 294] on div "Split Line Ctrl+L" at bounding box center [258, 292] width 155 height 20
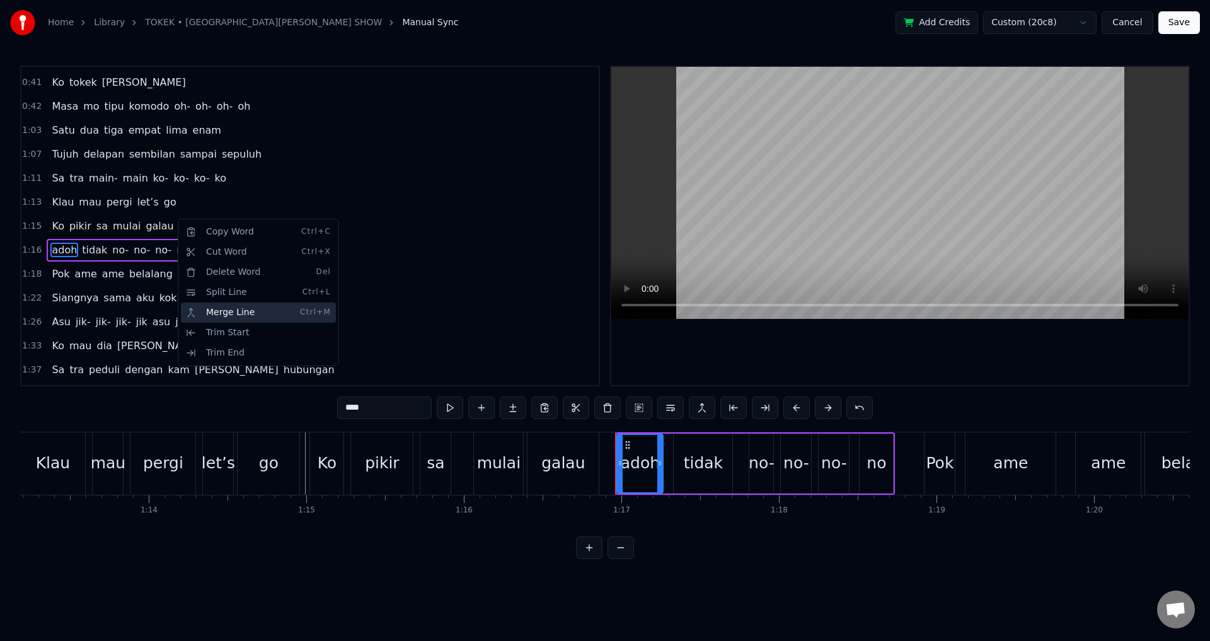
scroll to position [188, 0]
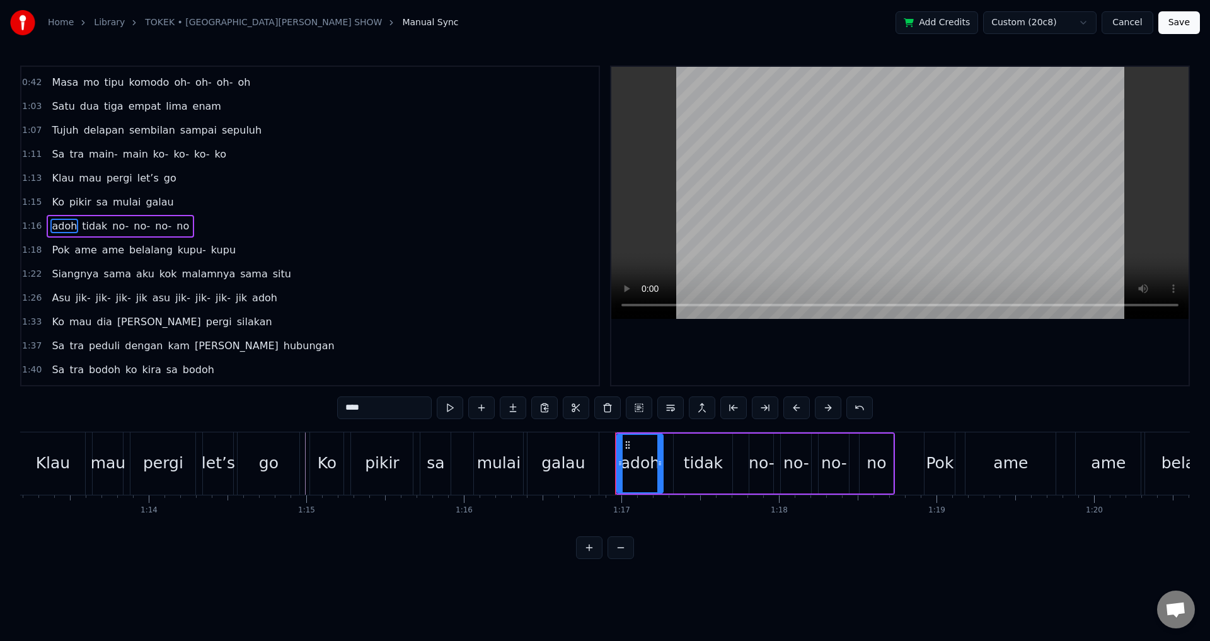
drag, startPoint x: 368, startPoint y: 409, endPoint x: 291, endPoint y: 409, distance: 76.3
click at [291, 409] on div "0:15 Ko mau dia [PERSON_NAME] pergi silakan 0:19 Sa tra peduli dengan [PERSON_N…" at bounding box center [605, 313] width 1170 height 494
type input "****"
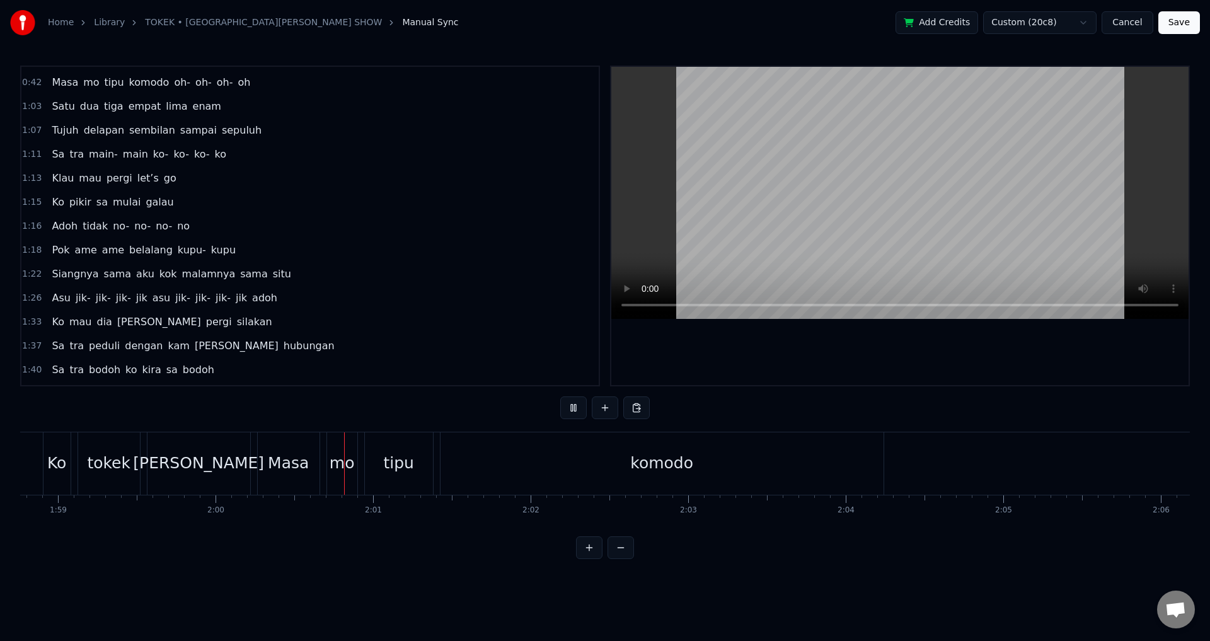
scroll to position [0, 18902]
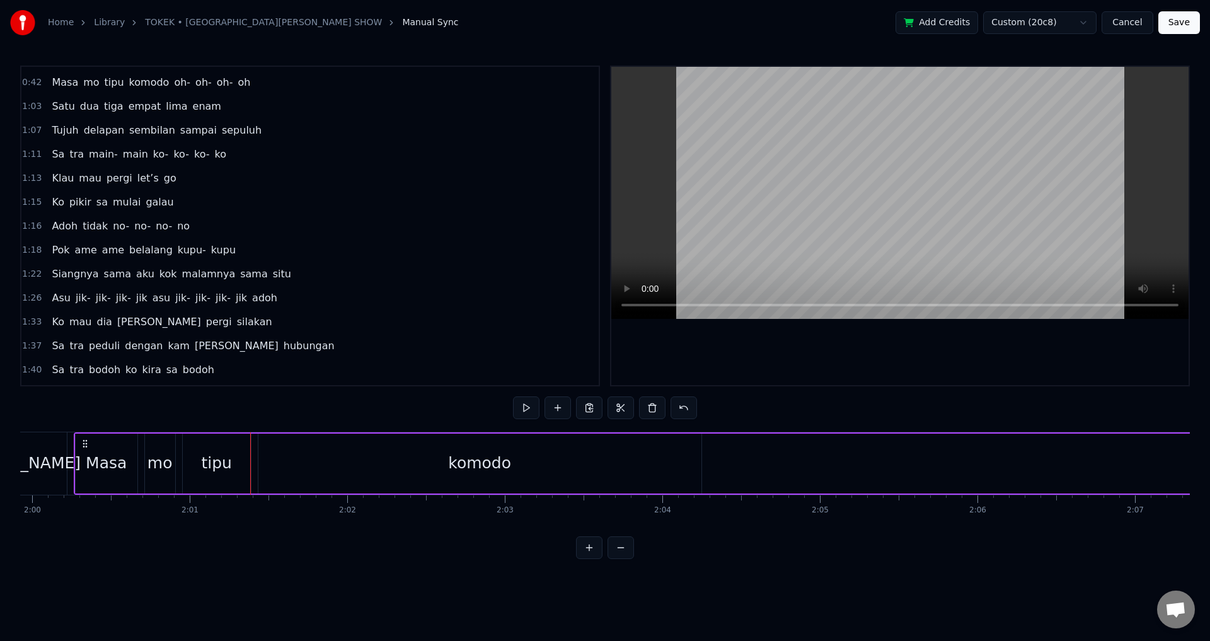
click at [267, 462] on div "komodo" at bounding box center [479, 464] width 443 height 60
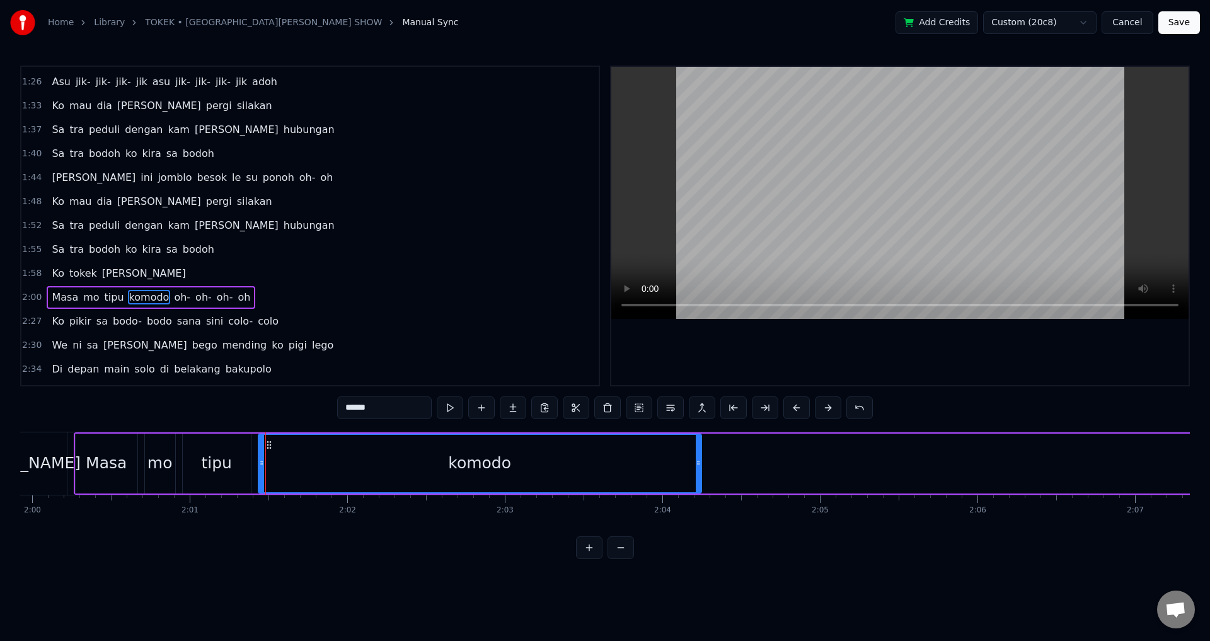
scroll to position [475, 0]
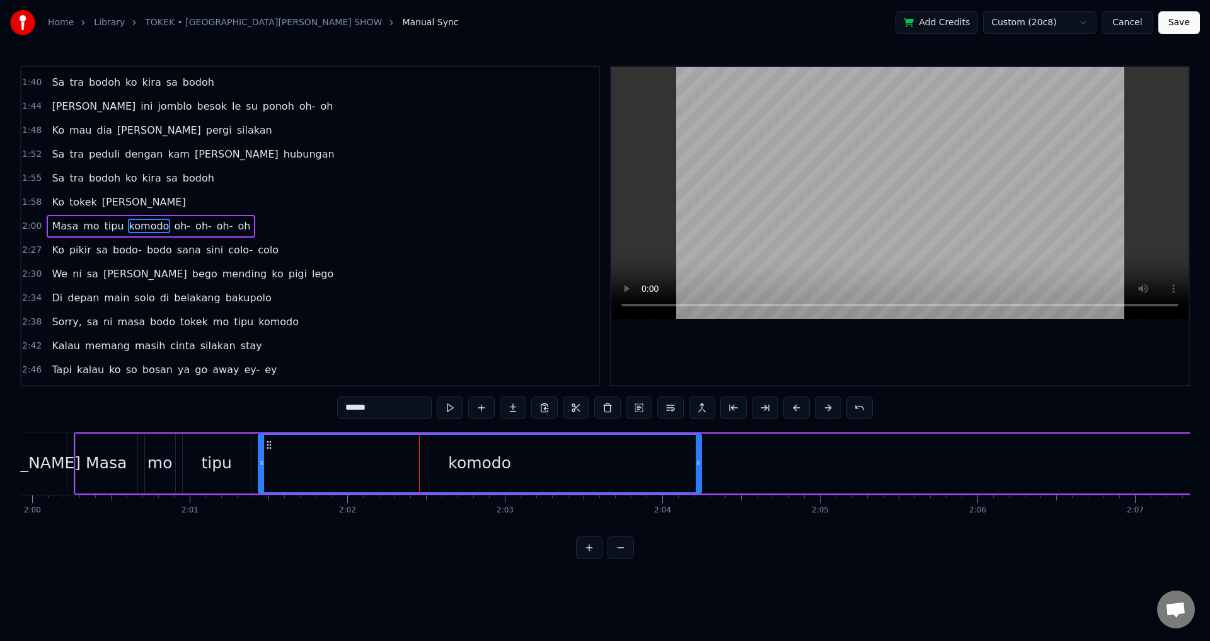
click at [504, 461] on div "komodo" at bounding box center [479, 463] width 63 height 24
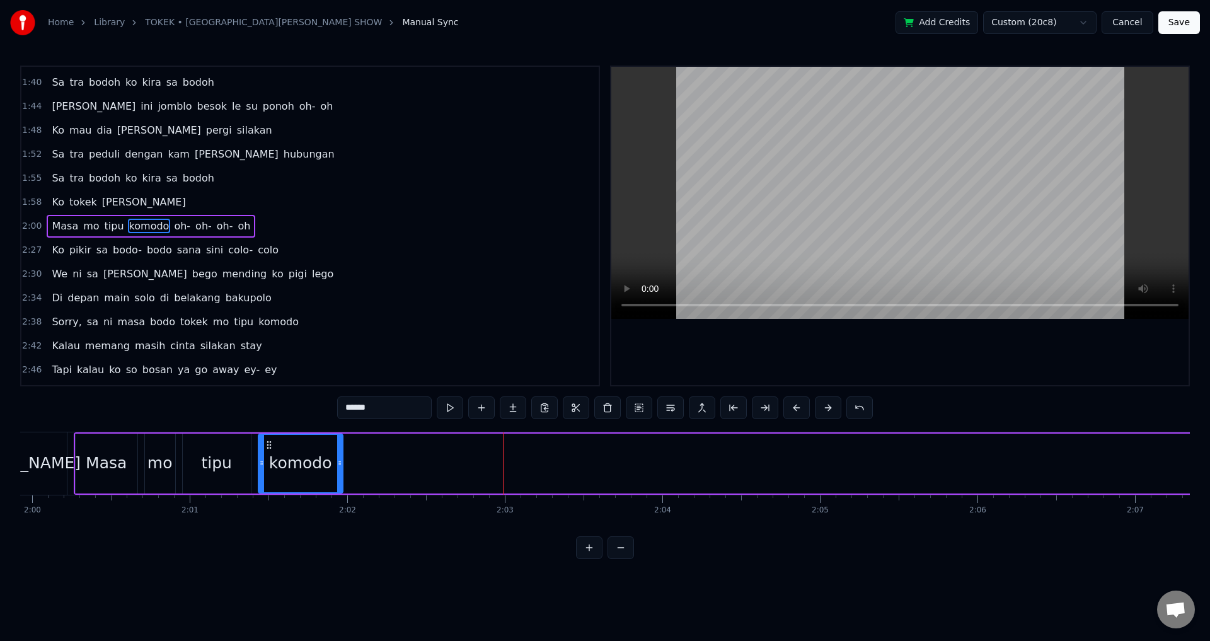
drag, startPoint x: 700, startPoint y: 459, endPoint x: 341, endPoint y: 456, distance: 358.7
click at [341, 456] on div at bounding box center [339, 463] width 5 height 57
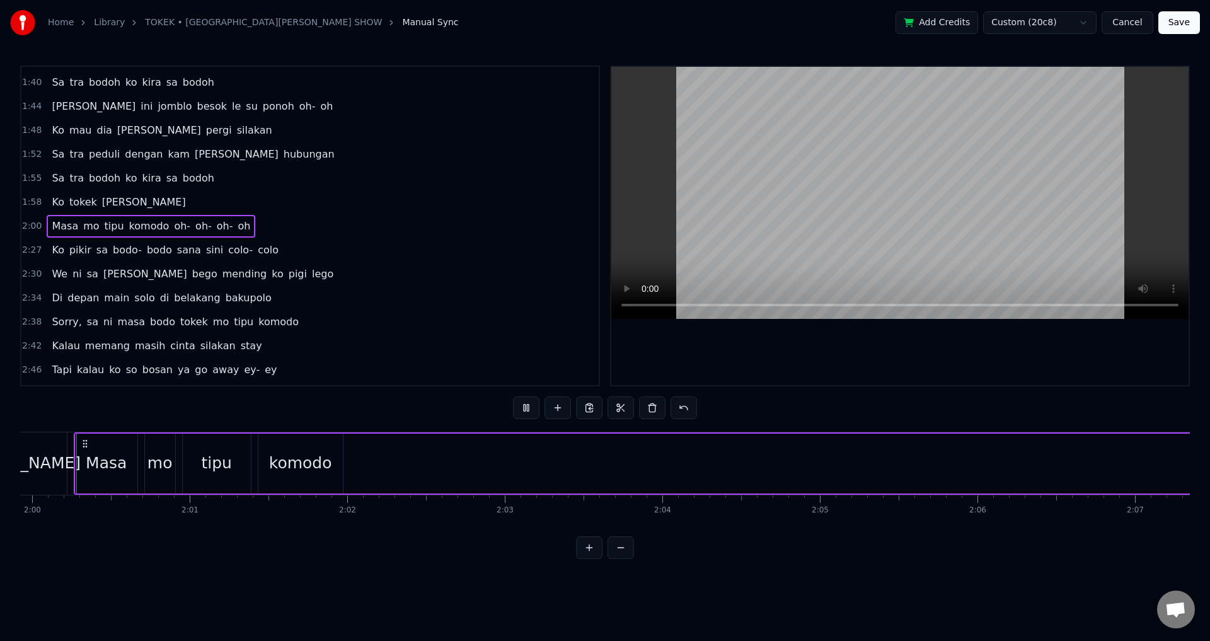
scroll to position [0, 18892]
click at [344, 463] on div "komodo" at bounding box center [311, 464] width 84 height 60
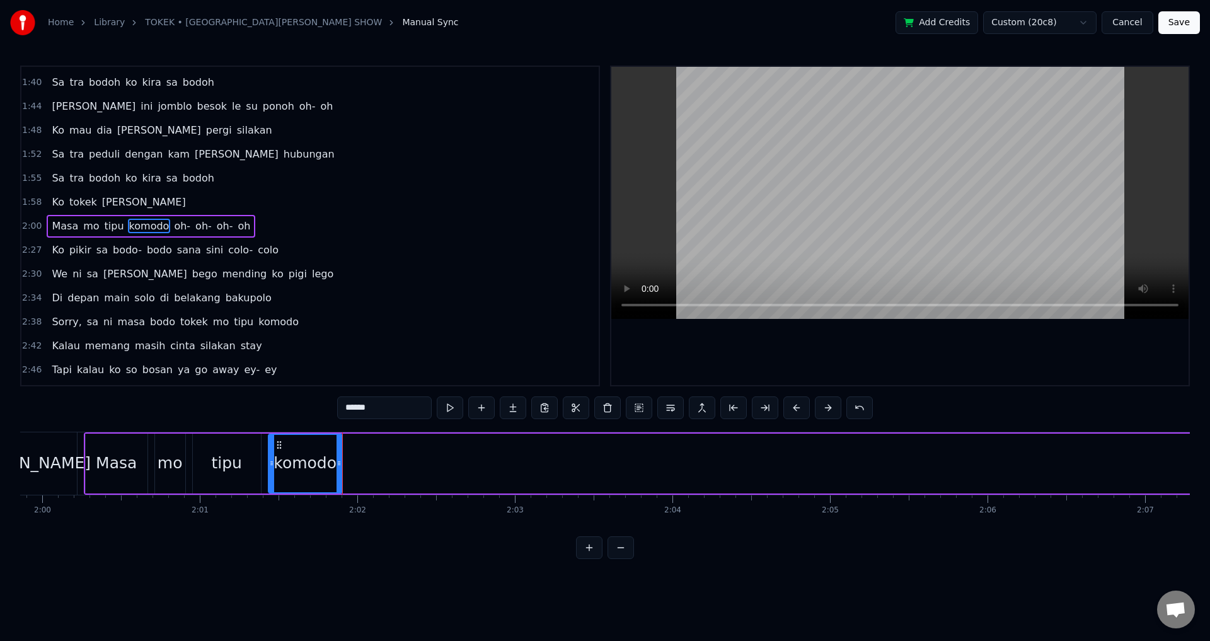
drag, startPoint x: 349, startPoint y: 460, endPoint x: 339, endPoint y: 459, distance: 10.2
click at [338, 459] on icon at bounding box center [339, 463] width 5 height 10
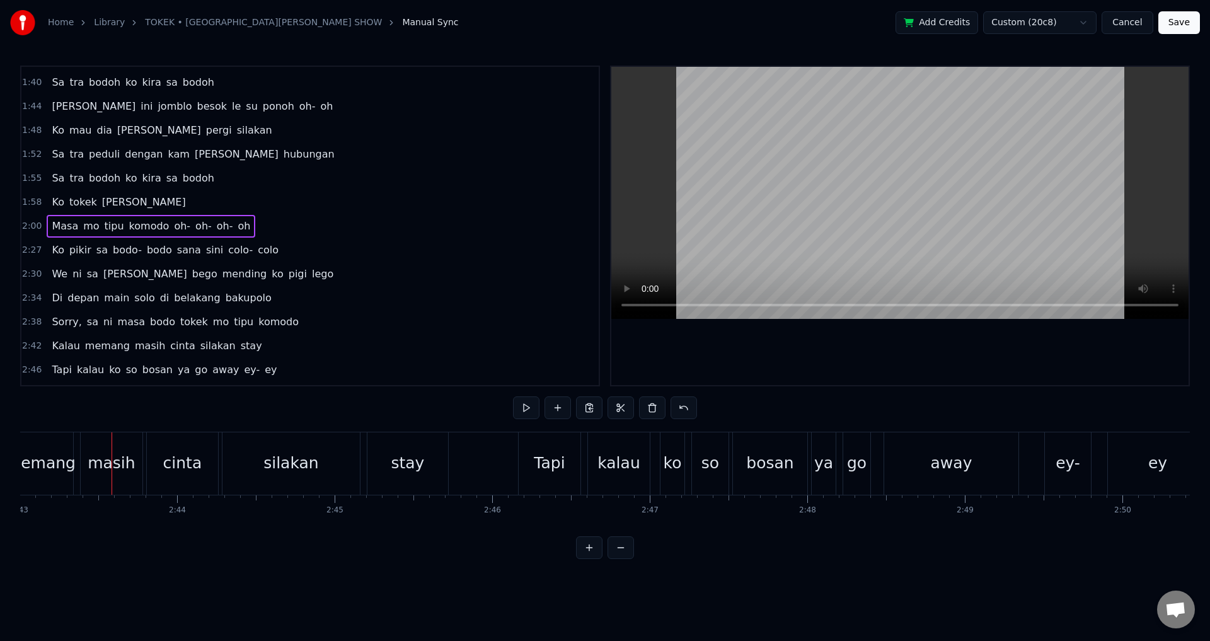
scroll to position [0, 25720]
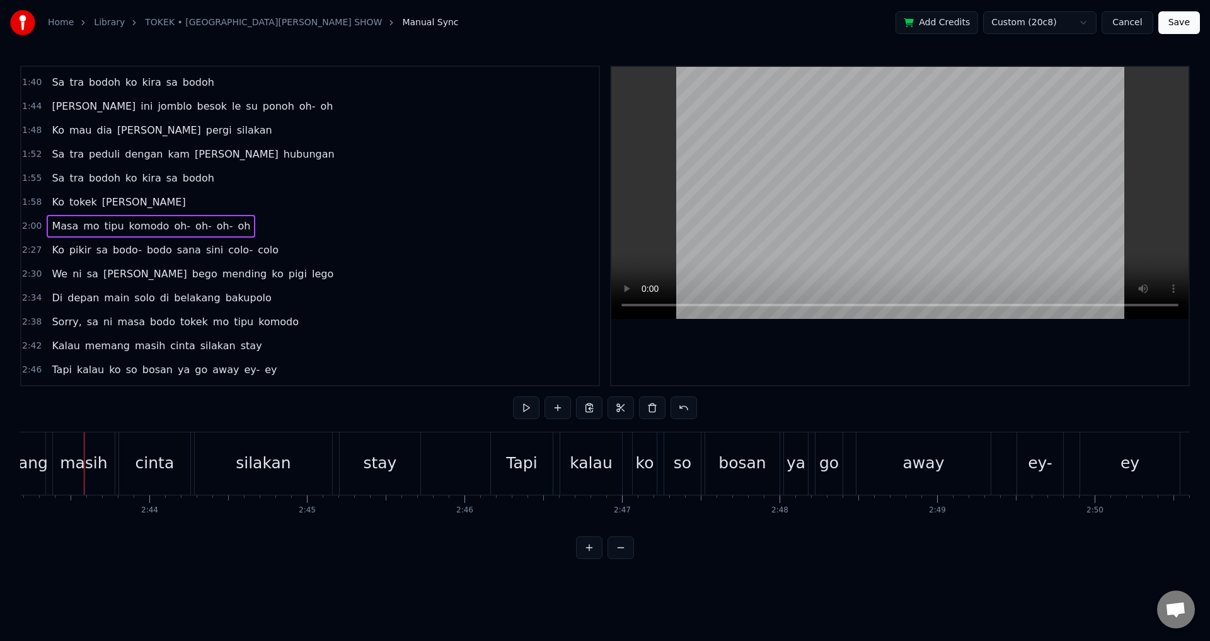
click at [154, 231] on span "komodo" at bounding box center [149, 226] width 43 height 15
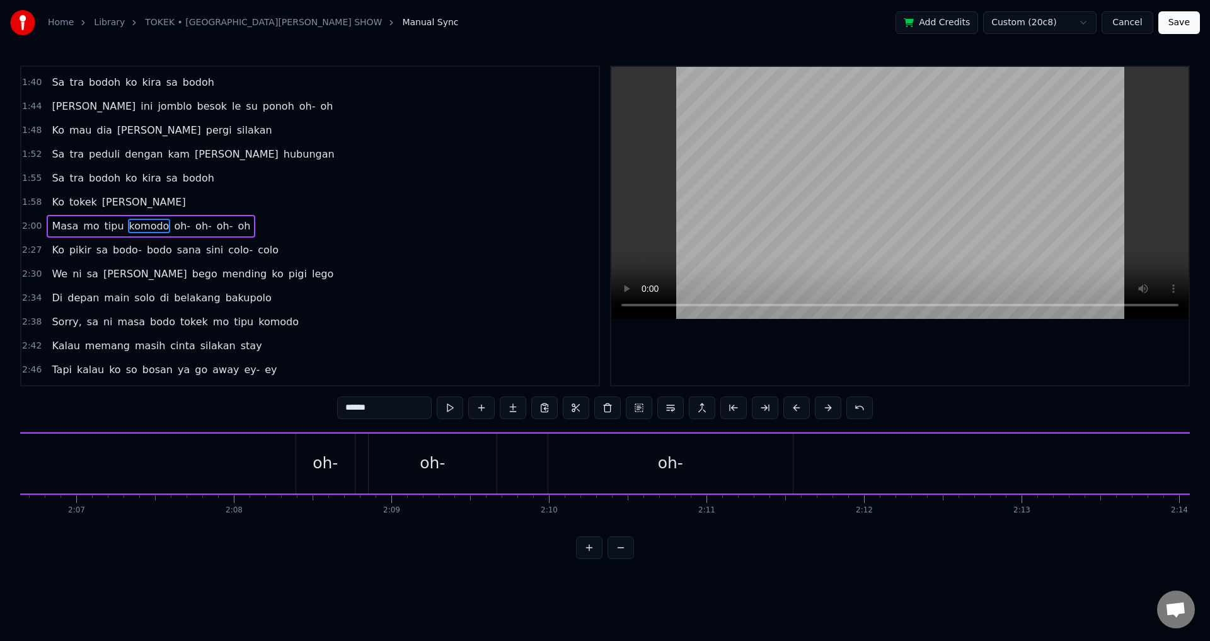
scroll to position [0, 19983]
click at [1002, 438] on div "Masa mo tipu komodo oh- oh- oh- oh" at bounding box center [989, 463] width 3993 height 62
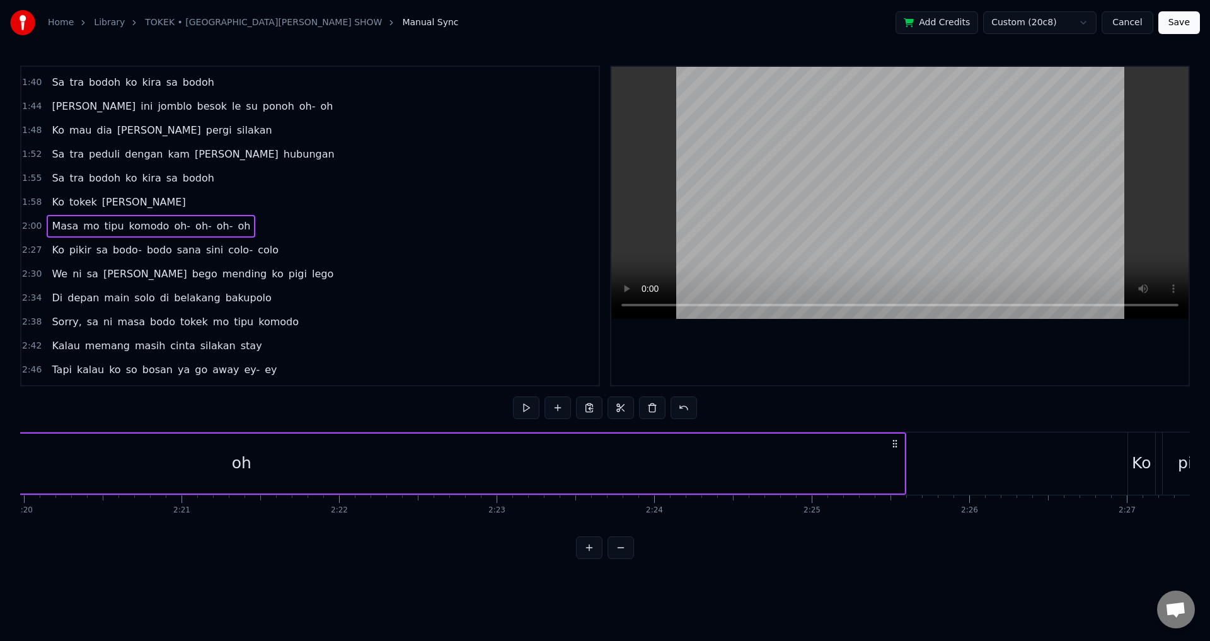
scroll to position [0, 22076]
click at [890, 461] on div "oh" at bounding box center [229, 464] width 1326 height 60
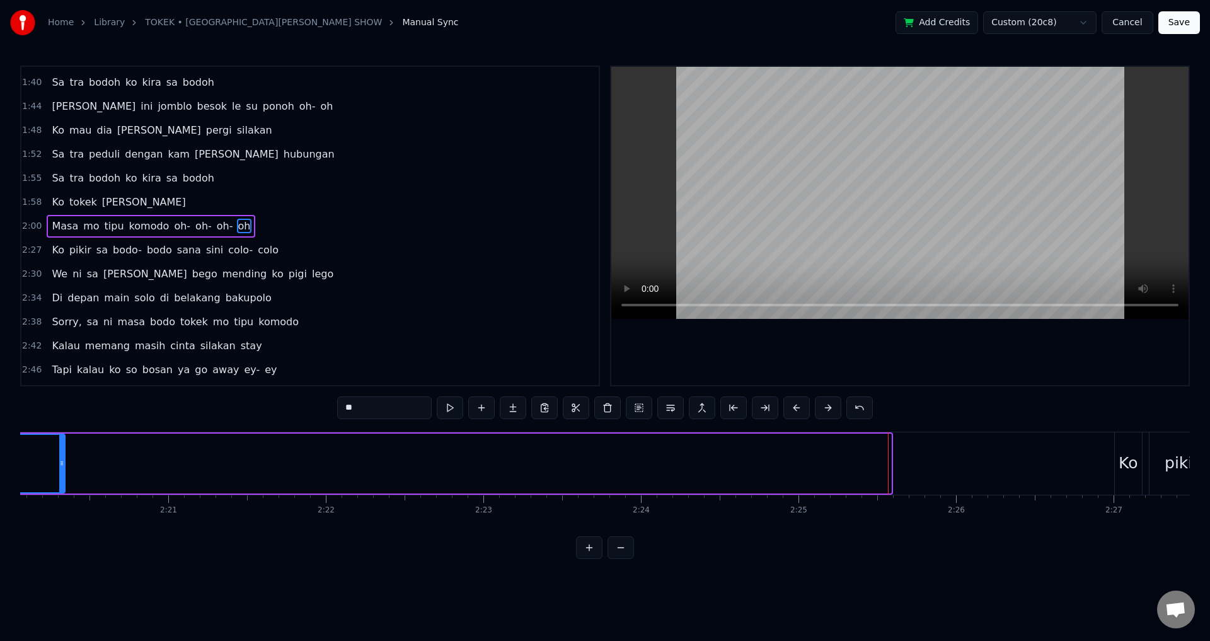
drag, startPoint x: 890, startPoint y: 462, endPoint x: 46, endPoint y: 455, distance: 844.2
click at [59, 455] on div at bounding box center [61, 463] width 5 height 57
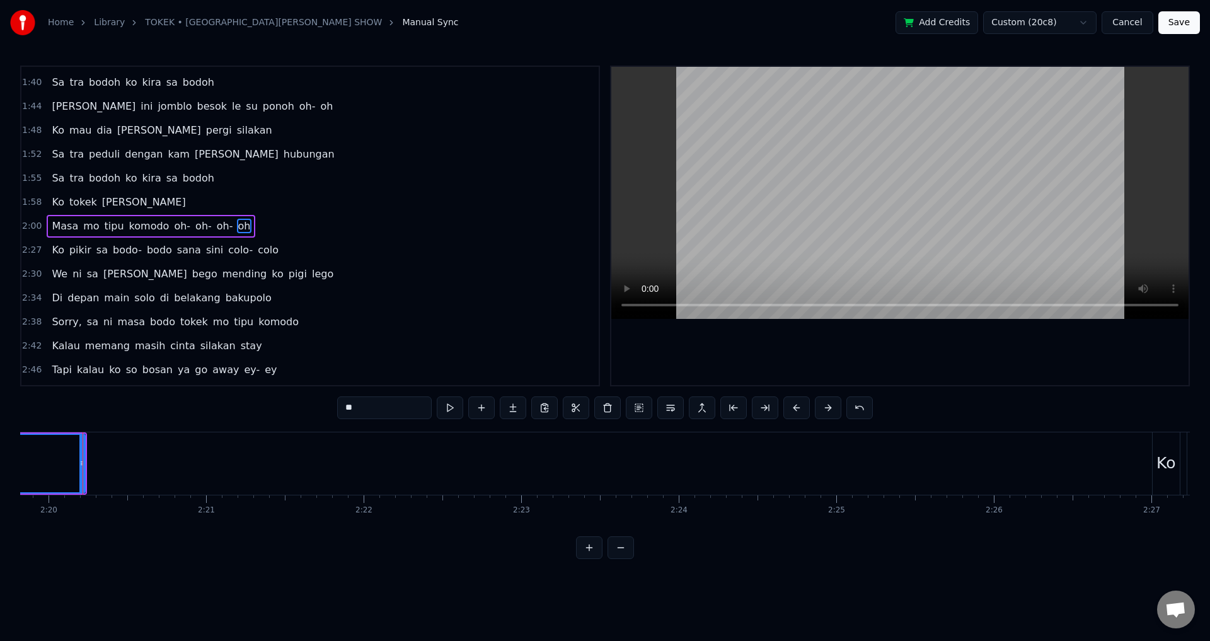
scroll to position [0, 22037]
click at [615, 559] on button at bounding box center [621, 548] width 26 height 23
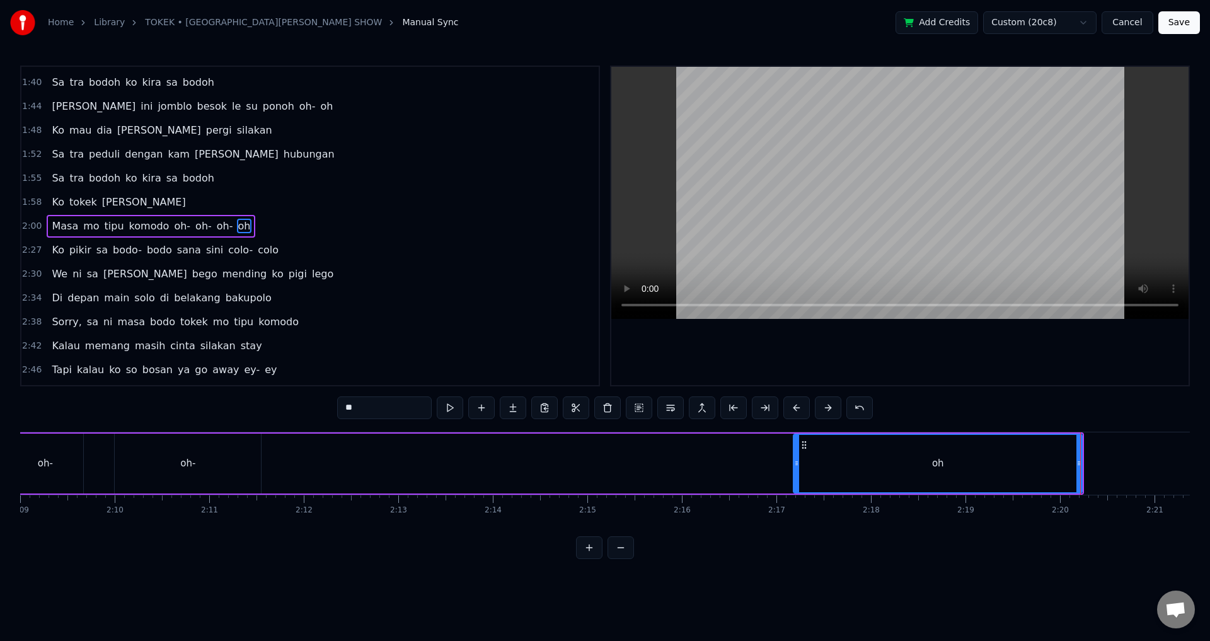
scroll to position [0, 12188]
click at [526, 479] on div "Masa mo tipu komodo oh- oh- oh- oh" at bounding box center [150, 463] width 1891 height 62
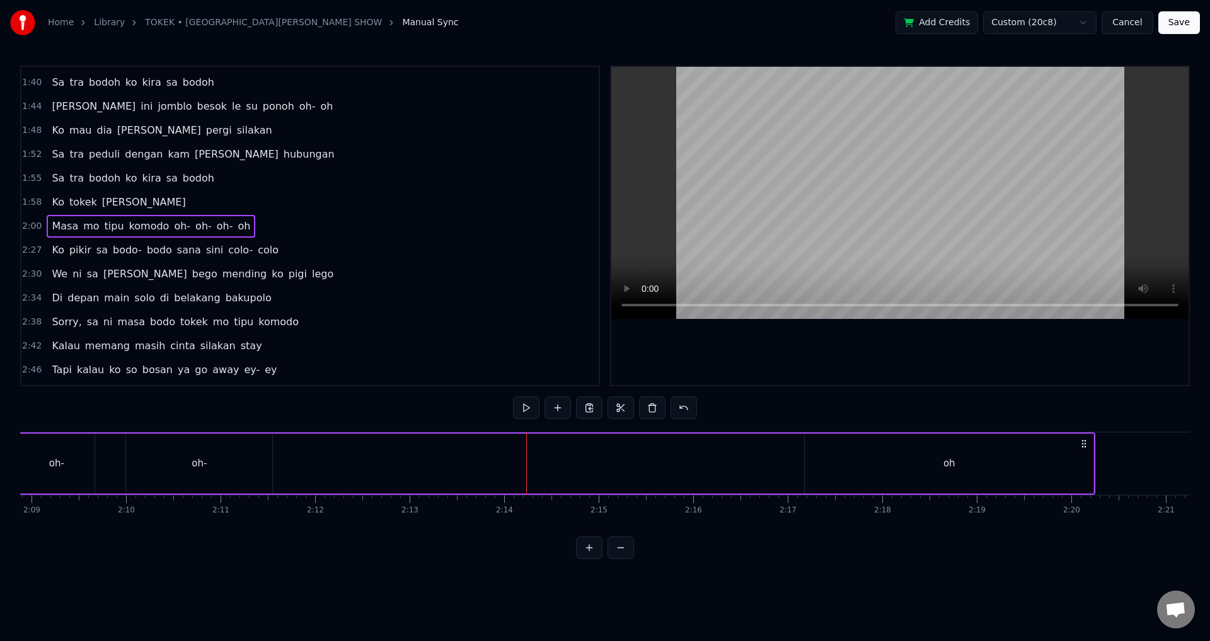
click at [972, 470] on div "oh" at bounding box center [949, 464] width 289 height 60
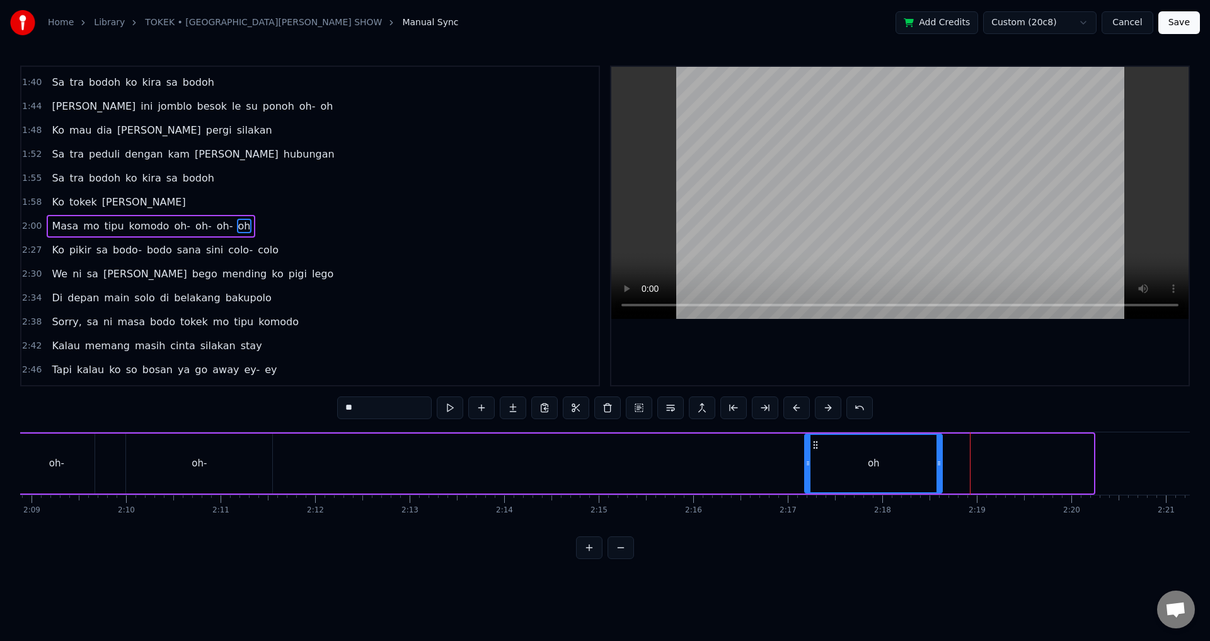
drag, startPoint x: 1091, startPoint y: 464, endPoint x: 931, endPoint y: 455, distance: 161.0
click at [941, 452] on div at bounding box center [939, 463] width 5 height 57
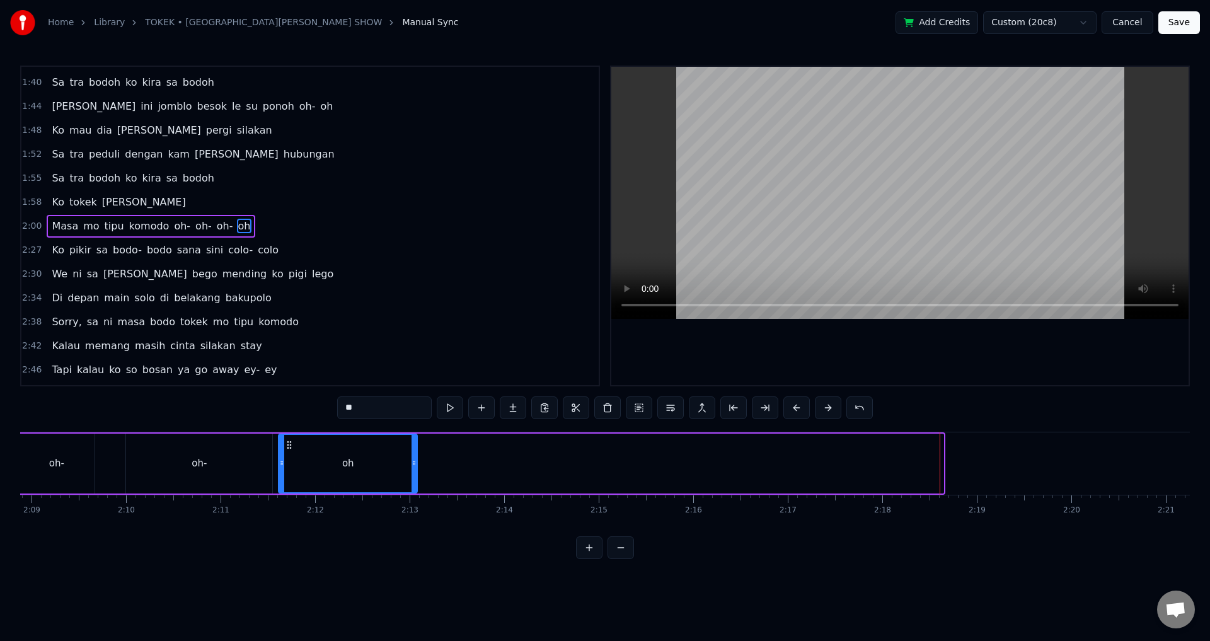
drag, startPoint x: 814, startPoint y: 441, endPoint x: 285, endPoint y: 443, distance: 529.0
click at [285, 443] on icon at bounding box center [289, 445] width 10 height 10
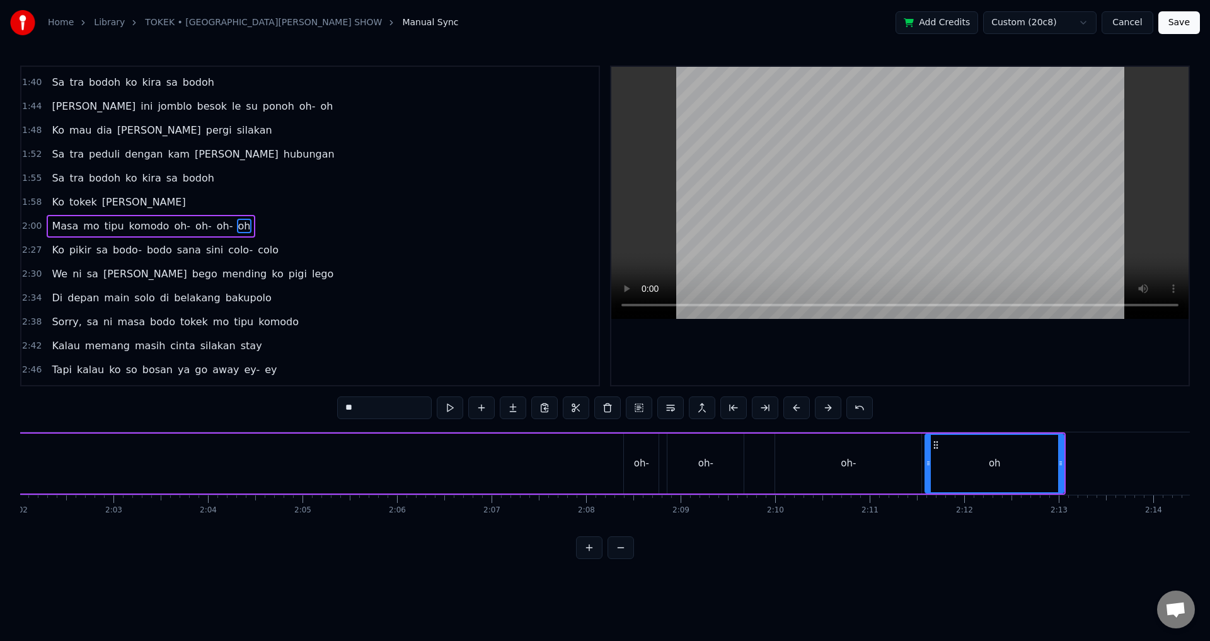
scroll to position [0, 11532]
click at [634, 477] on div "oh-" at bounding box center [647, 464] width 35 height 60
type input "***"
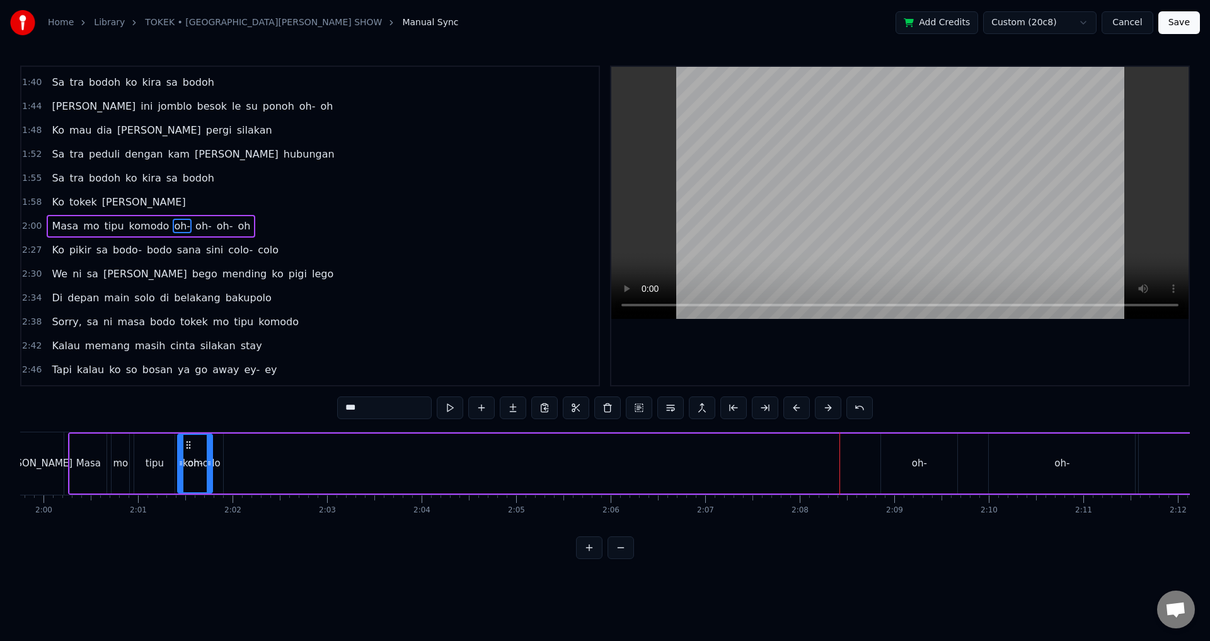
scroll to position [0, 11317]
drag, startPoint x: 641, startPoint y: 444, endPoint x: 366, endPoint y: 447, distance: 275.5
click at [397, 447] on icon at bounding box center [399, 445] width 10 height 10
click at [141, 458] on div "Masa mo tipu komodo oh- oh- oh- oh" at bounding box center [682, 463] width 1212 height 62
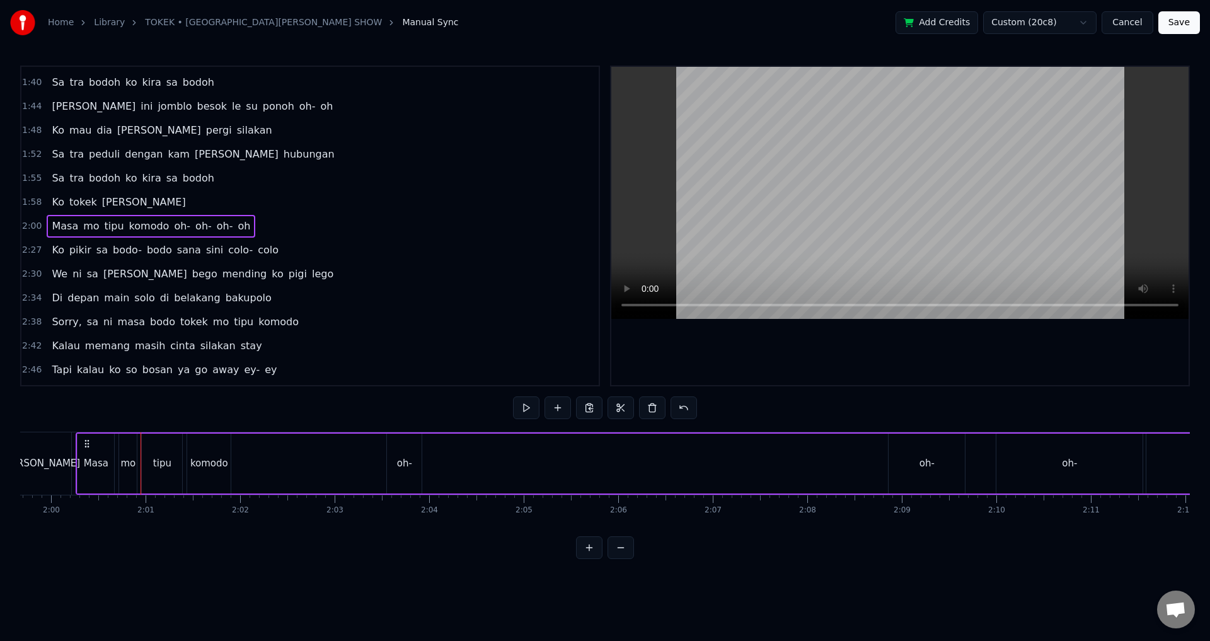
scroll to position [0, 11311]
click at [326, 465] on div "Masa mo tipu komodo oh- oh- oh- oh" at bounding box center [689, 463] width 1212 height 62
click at [410, 464] on div "oh-" at bounding box center [411, 463] width 15 height 15
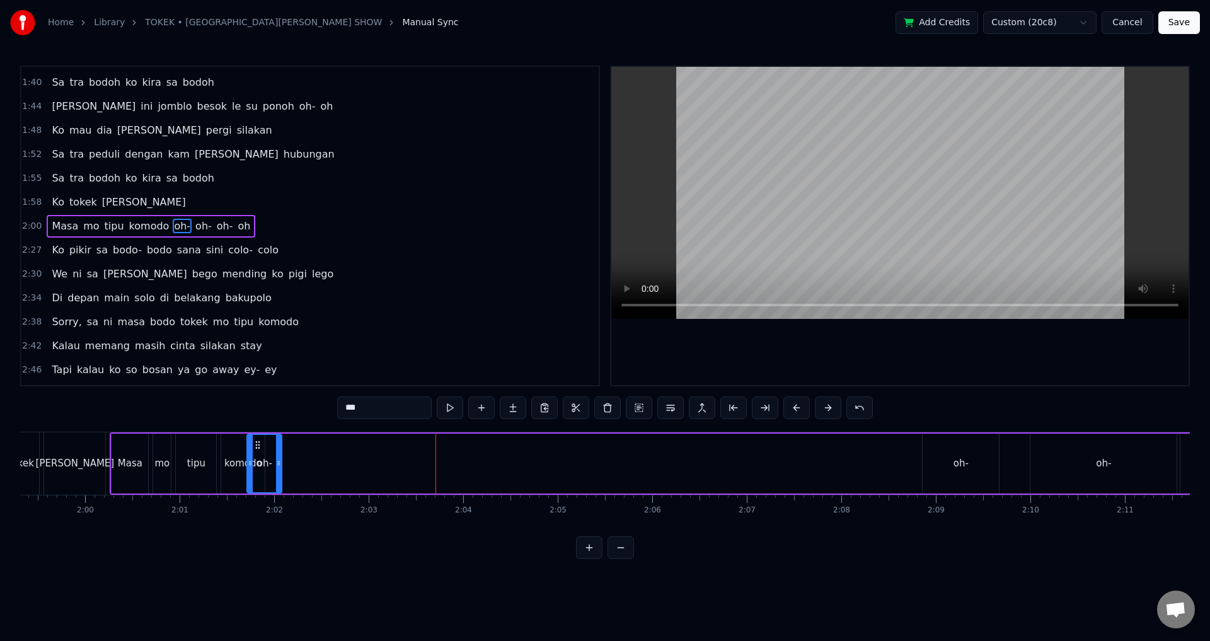
scroll to position [0, 11280]
drag, startPoint x: 404, startPoint y: 441, endPoint x: 335, endPoint y: 452, distance: 70.3
click at [352, 451] on div "oh-" at bounding box center [349, 463] width 33 height 57
click at [260, 453] on div "komodo" at bounding box center [246, 464] width 44 height 60
drag, startPoint x: 264, startPoint y: 457, endPoint x: 292, endPoint y: 461, distance: 28.6
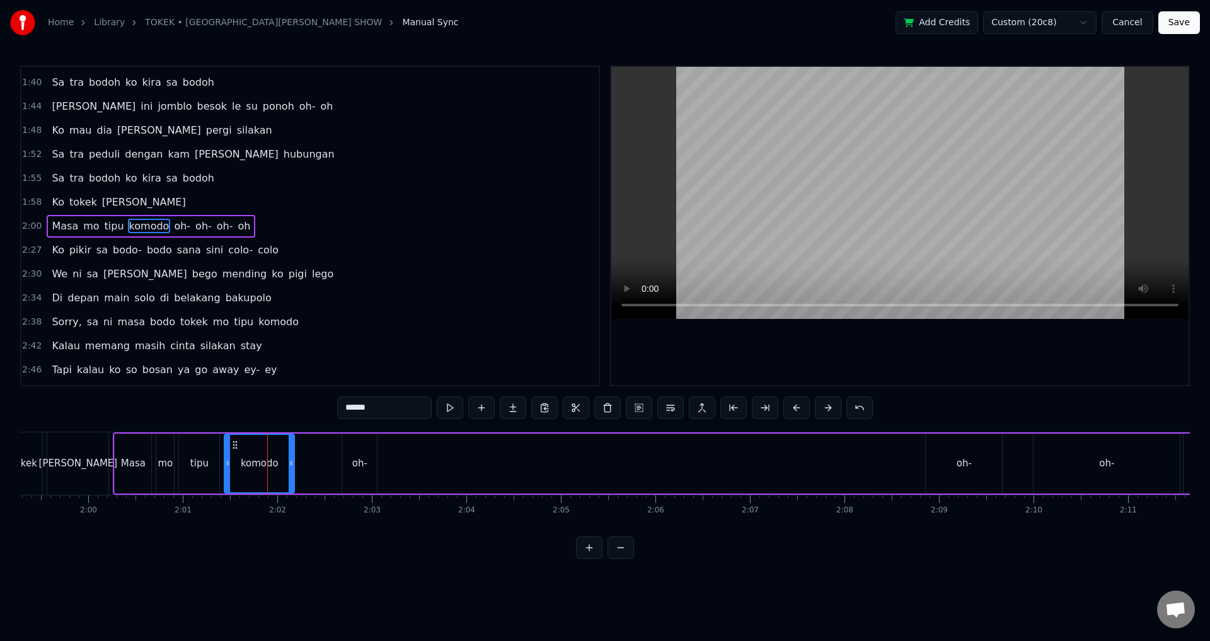
click at [292, 461] on div at bounding box center [291, 463] width 5 height 57
click at [351, 456] on div "oh-" at bounding box center [359, 464] width 35 height 60
type input "***"
drag, startPoint x: 352, startPoint y: 443, endPoint x: 308, endPoint y: 443, distance: 44.8
click at [308, 443] on icon at bounding box center [308, 445] width 10 height 10
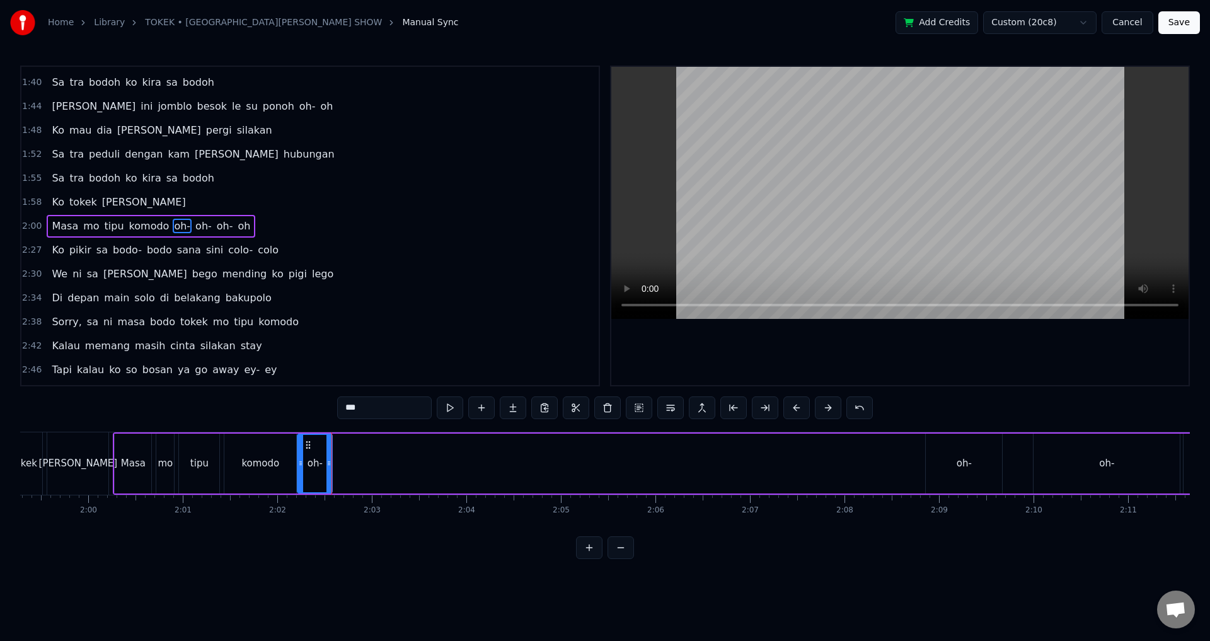
click at [357, 467] on div "Masa mo tipu komodo oh- oh- oh- oh" at bounding box center [719, 463] width 1212 height 62
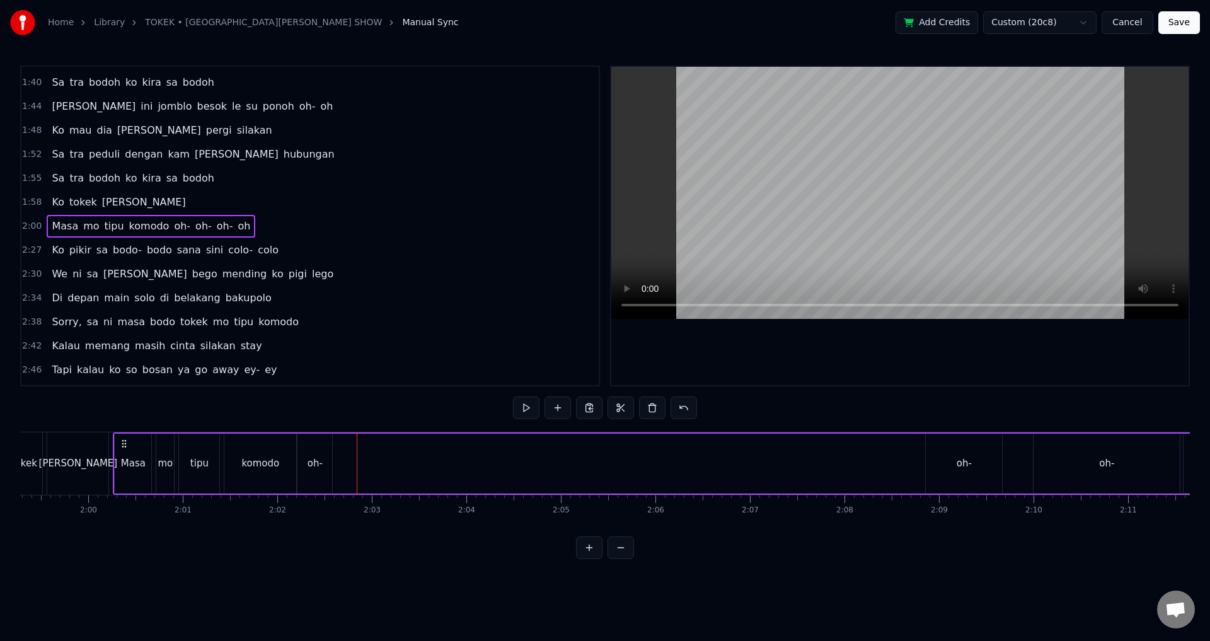
click at [331, 463] on div "oh-" at bounding box center [315, 464] width 35 height 60
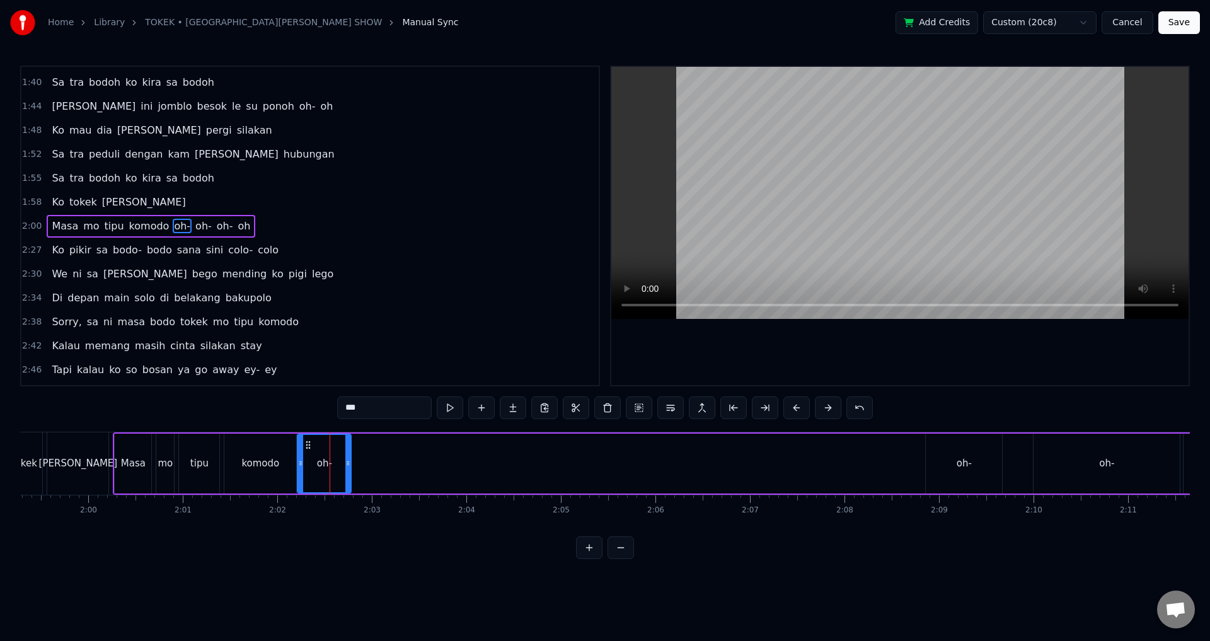
drag, startPoint x: 331, startPoint y: 461, endPoint x: 350, endPoint y: 463, distance: 19.0
click at [350, 463] on icon at bounding box center [347, 463] width 5 height 10
click at [326, 462] on div "oh-" at bounding box center [324, 463] width 15 height 15
drag, startPoint x: 302, startPoint y: 459, endPoint x: 313, endPoint y: 460, distance: 11.4
click at [313, 460] on icon at bounding box center [311, 463] width 5 height 10
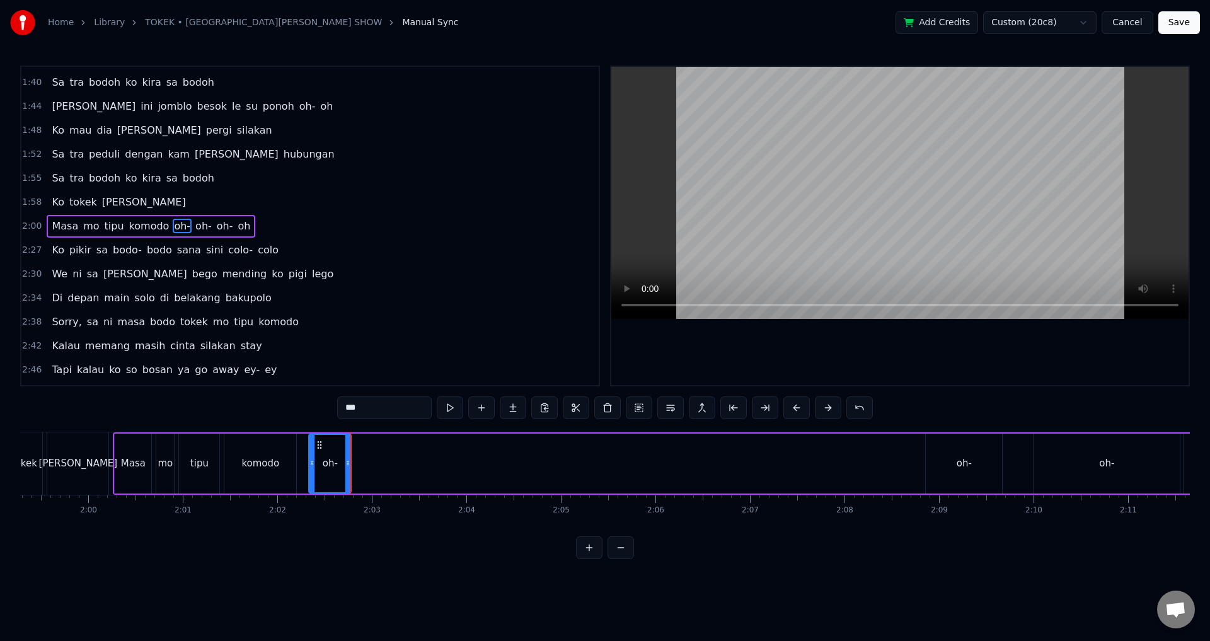
click at [298, 462] on div "Masa mo tipu komodo oh- oh- oh- oh" at bounding box center [719, 463] width 1212 height 62
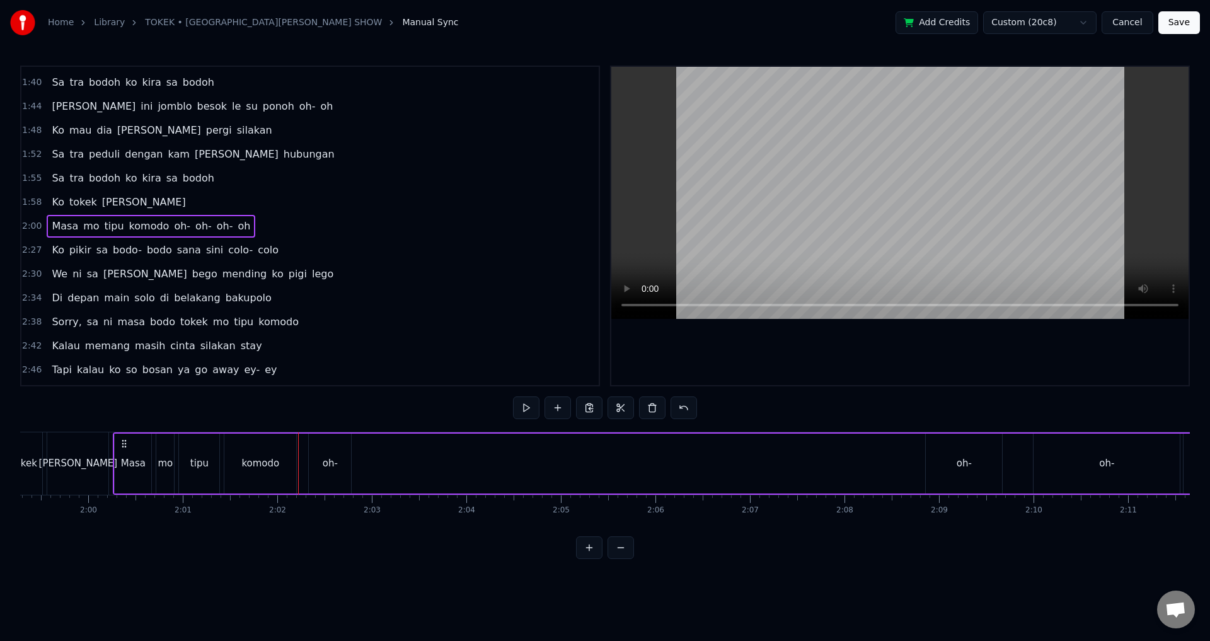
click at [294, 460] on div "komodo" at bounding box center [260, 464] width 72 height 60
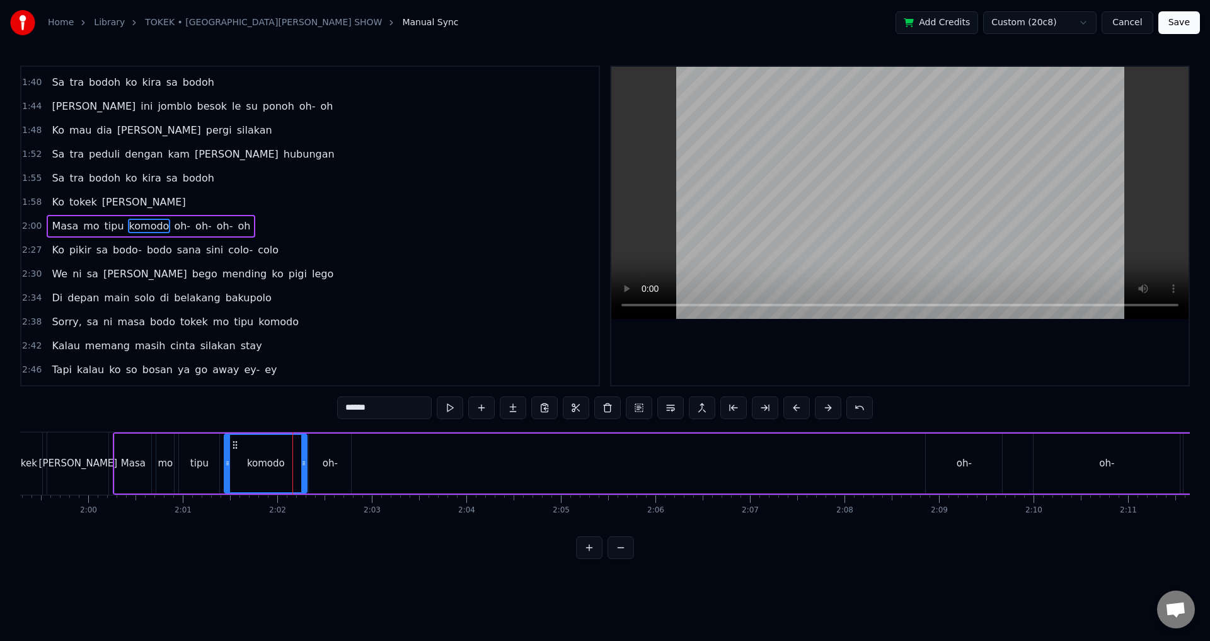
drag, startPoint x: 295, startPoint y: 459, endPoint x: 306, endPoint y: 461, distance: 10.9
click at [306, 461] on icon at bounding box center [303, 463] width 5 height 10
click at [361, 463] on div "Masa mo tipu komodo oh- oh- oh- oh" at bounding box center [719, 463] width 1212 height 62
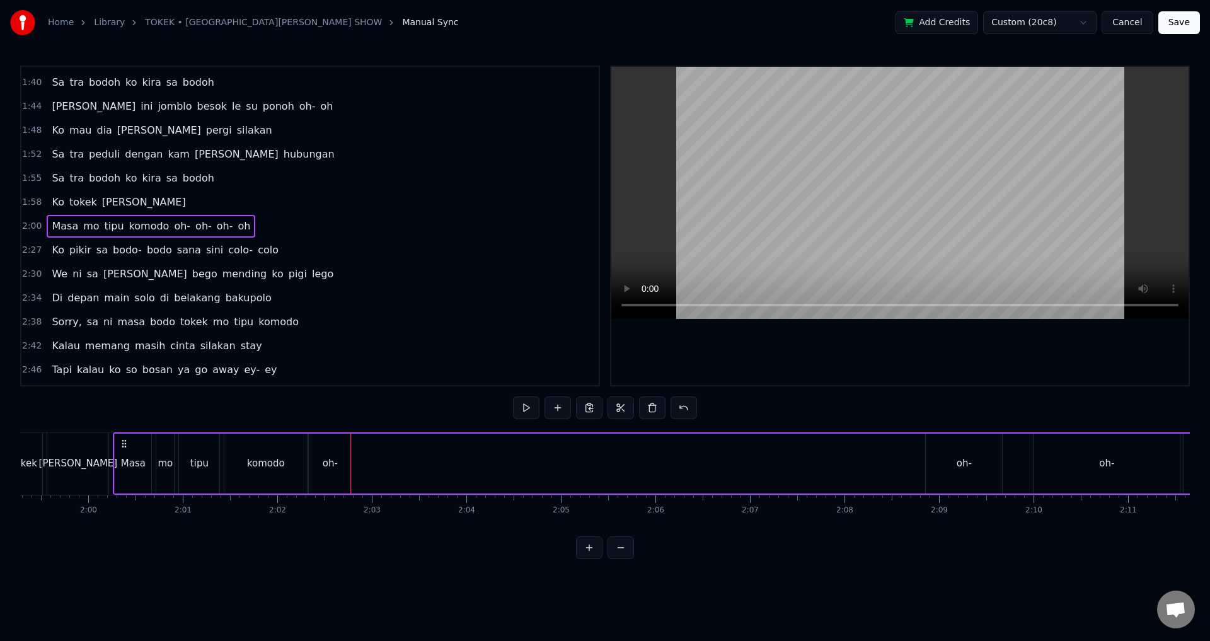
click at [1009, 474] on div "Masa mo tipu komodo oh- oh- oh- oh" at bounding box center [719, 463] width 1212 height 62
click at [996, 468] on div "oh-" at bounding box center [964, 464] width 76 height 60
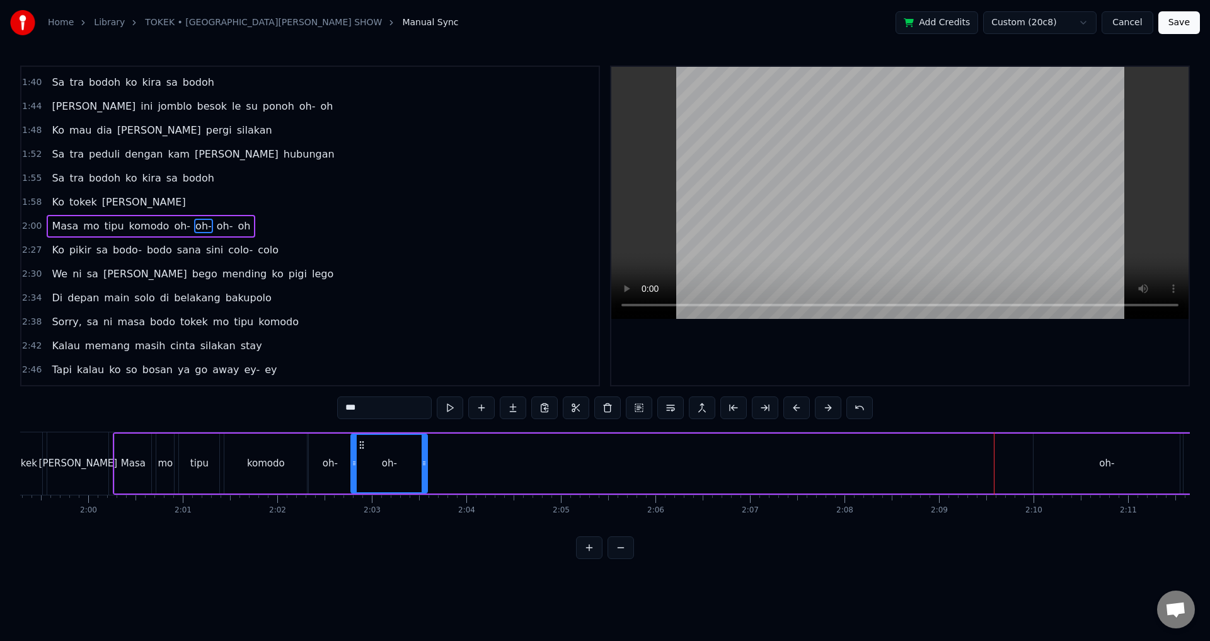
drag, startPoint x: 936, startPoint y: 444, endPoint x: 361, endPoint y: 459, distance: 575.2
click at [361, 459] on div "oh-" at bounding box center [389, 463] width 75 height 57
drag, startPoint x: 426, startPoint y: 464, endPoint x: 397, endPoint y: 463, distance: 29.0
click at [397, 463] on icon at bounding box center [395, 463] width 5 height 10
click at [1093, 482] on div "oh-" at bounding box center [1107, 464] width 146 height 60
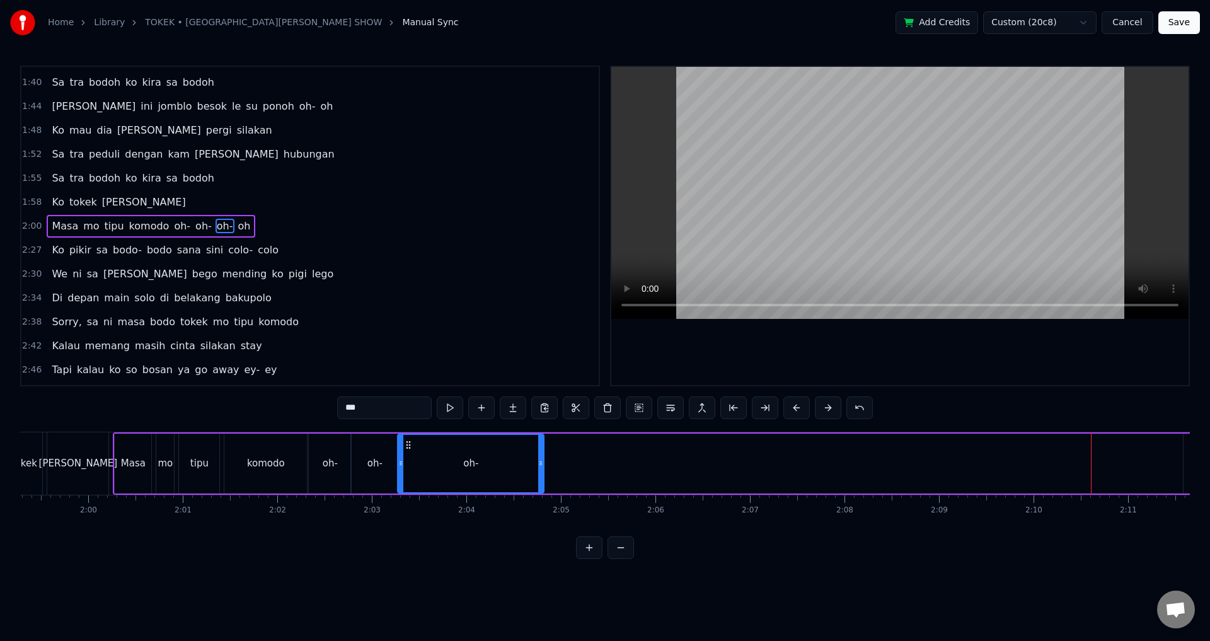
drag, startPoint x: 1046, startPoint y: 446, endPoint x: 410, endPoint y: 453, distance: 636.2
click at [410, 453] on div "oh-" at bounding box center [470, 463] width 145 height 57
drag, startPoint x: 534, startPoint y: 463, endPoint x: 437, endPoint y: 463, distance: 97.1
click at [437, 463] on icon at bounding box center [436, 463] width 5 height 10
click at [467, 465] on div "Masa mo tipu komodo oh- oh- oh- oh" at bounding box center [719, 463] width 1212 height 62
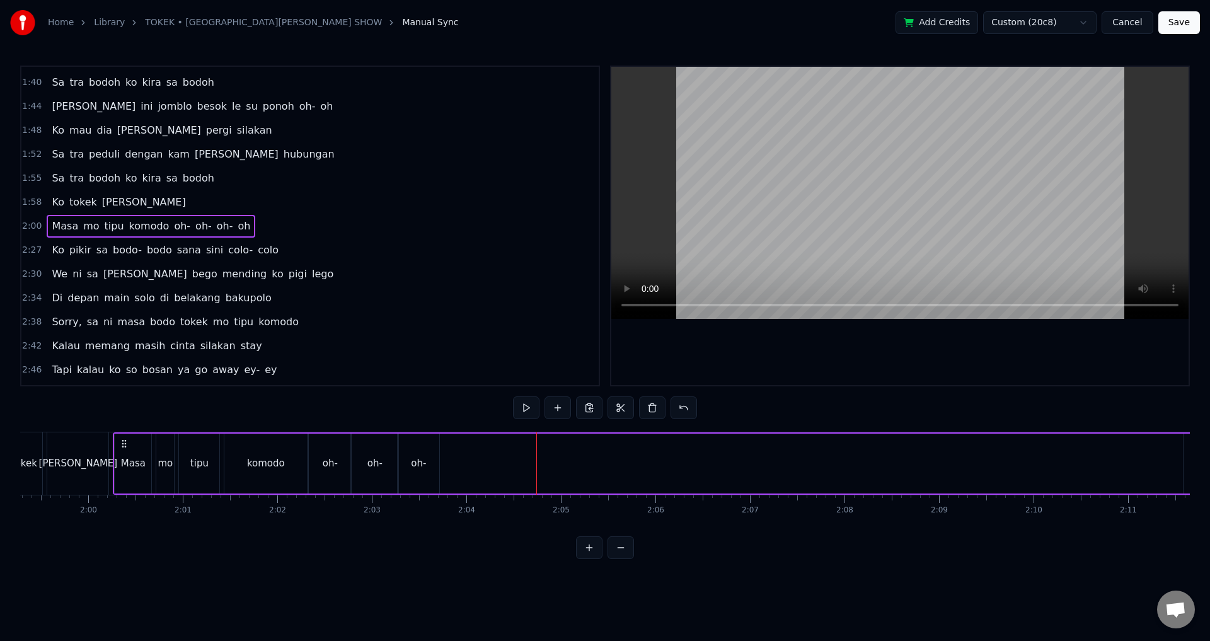
click at [950, 443] on div "Masa mo tipu komodo oh- oh- oh- oh" at bounding box center [719, 463] width 1212 height 62
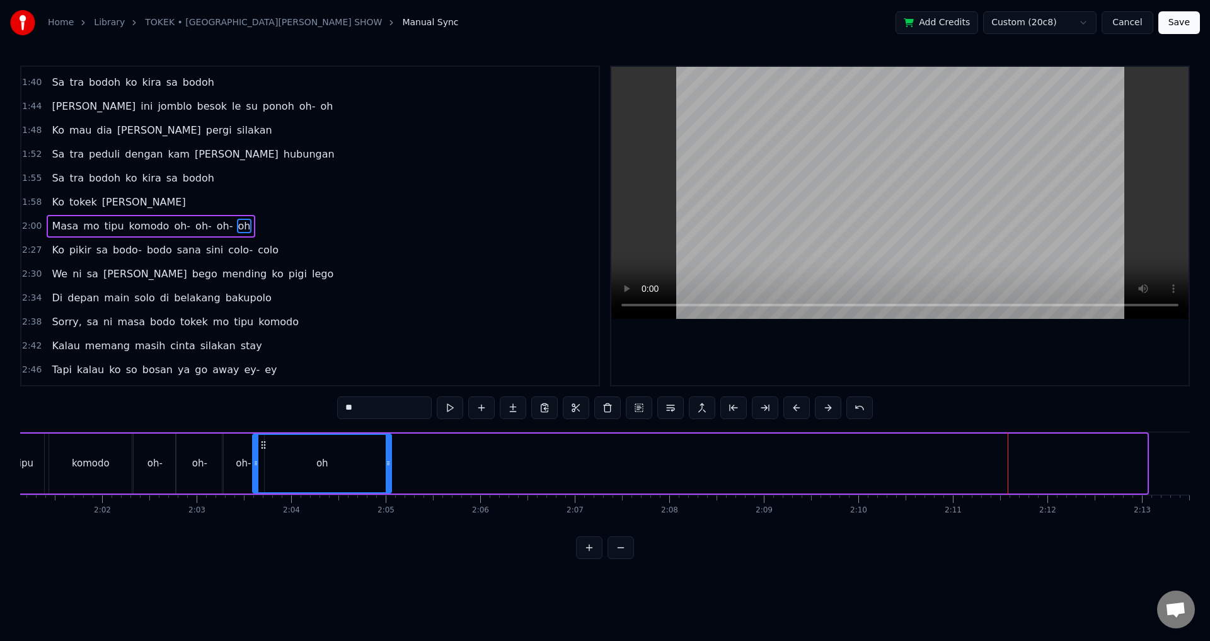
scroll to position [0, 11449]
drag, startPoint x: 825, startPoint y: 443, endPoint x: 282, endPoint y: 462, distance: 543.2
click at [282, 462] on div "oh" at bounding box center [341, 463] width 137 height 57
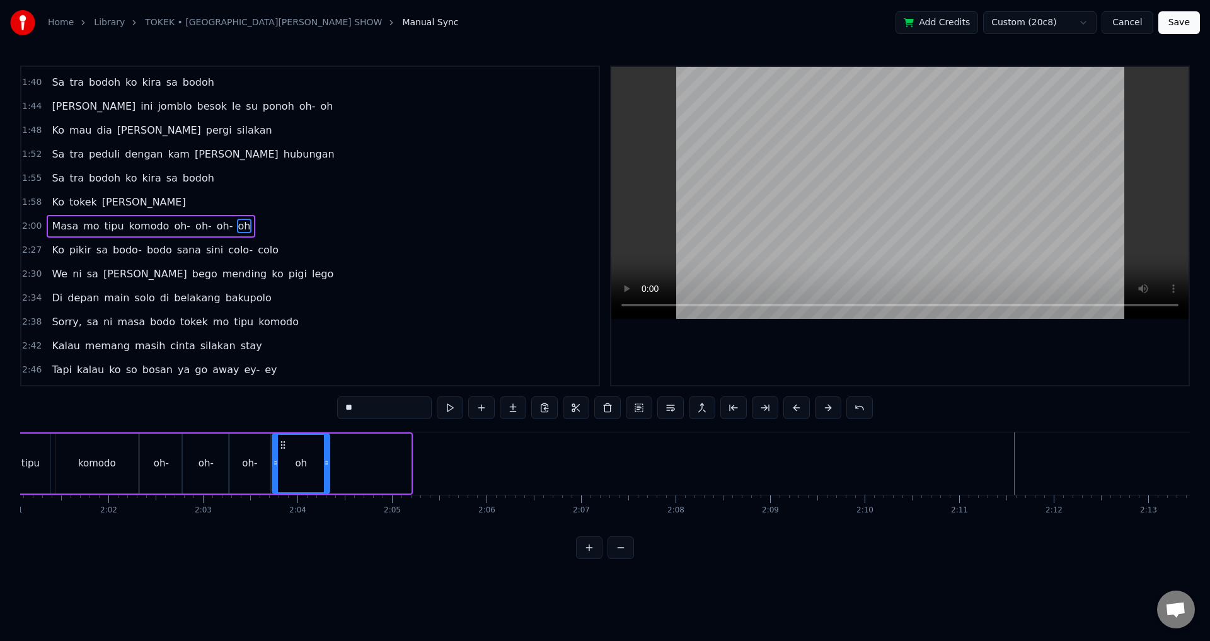
drag, startPoint x: 409, startPoint y: 463, endPoint x: 322, endPoint y: 463, distance: 87.0
click at [324, 463] on icon at bounding box center [326, 463] width 5 height 10
click at [42, 229] on div "2:00 Masa mo tipu komodo oh- oh- oh- oh" at bounding box center [310, 226] width 578 height 24
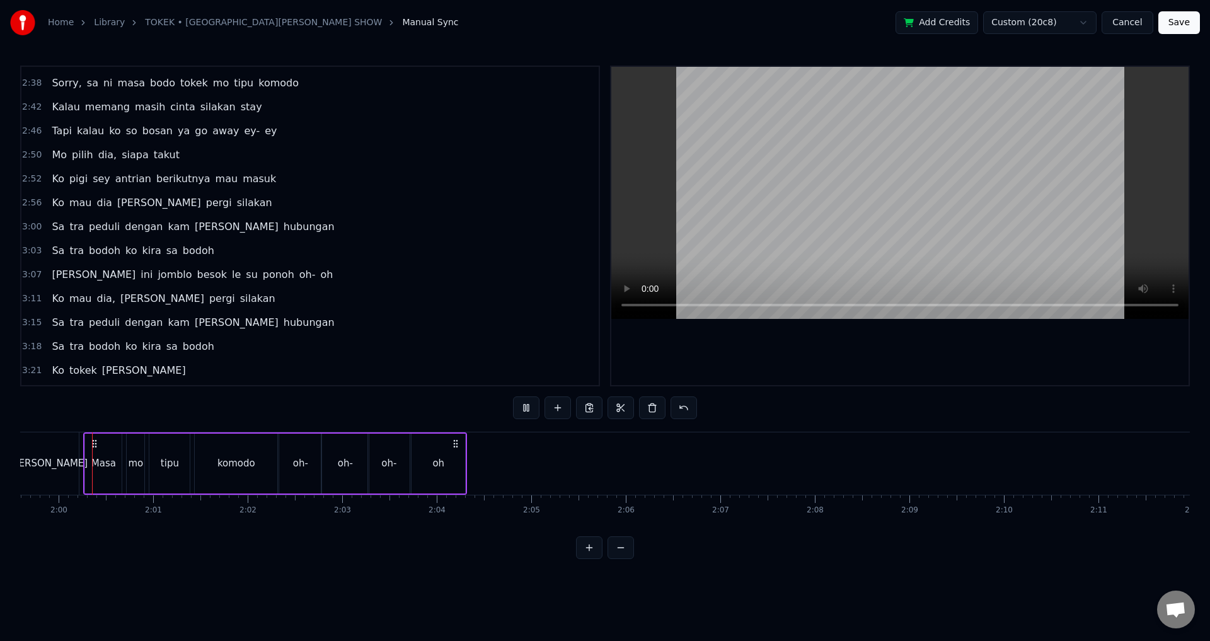
scroll to position [736, 0]
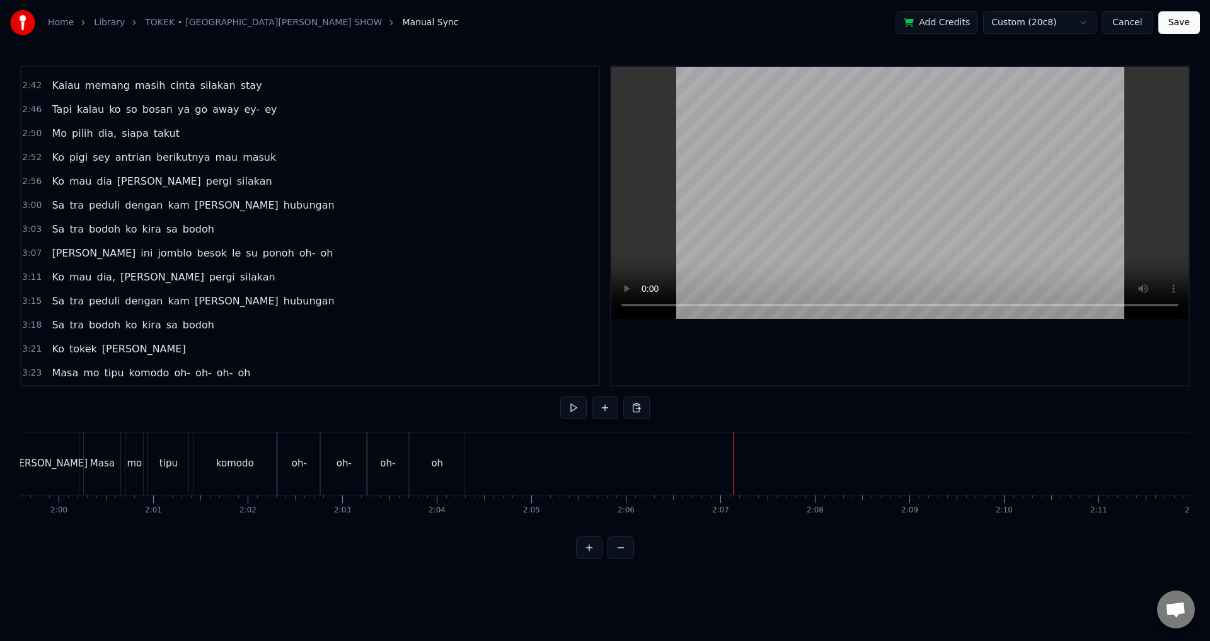
click at [600, 559] on button at bounding box center [589, 548] width 26 height 23
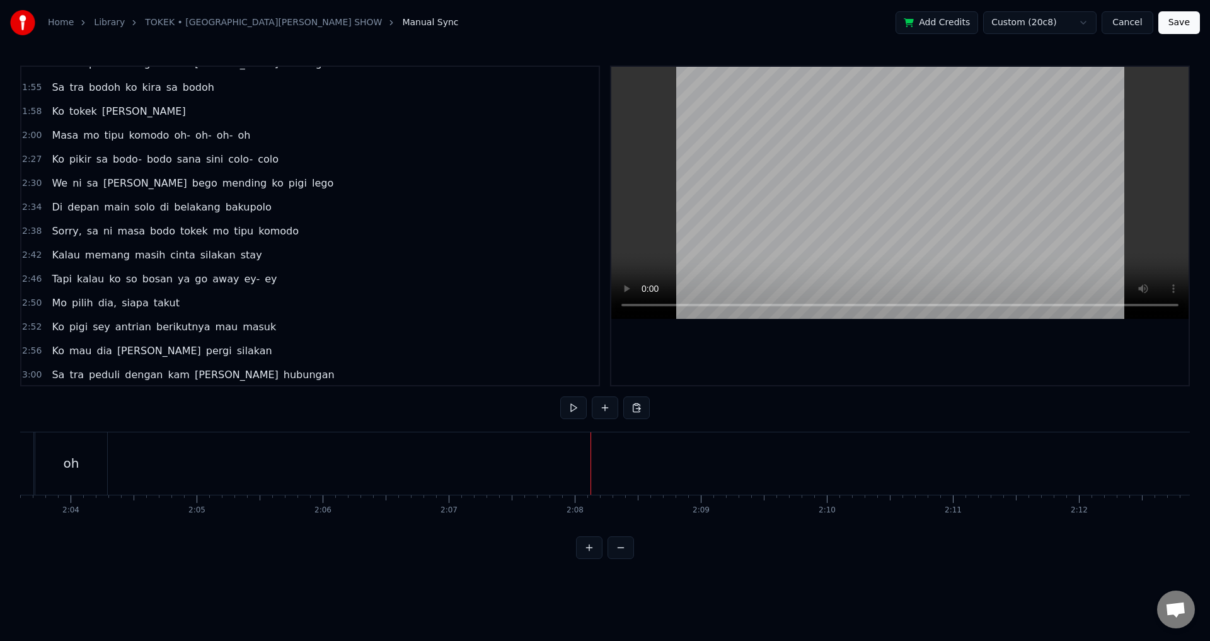
scroll to position [547, 0]
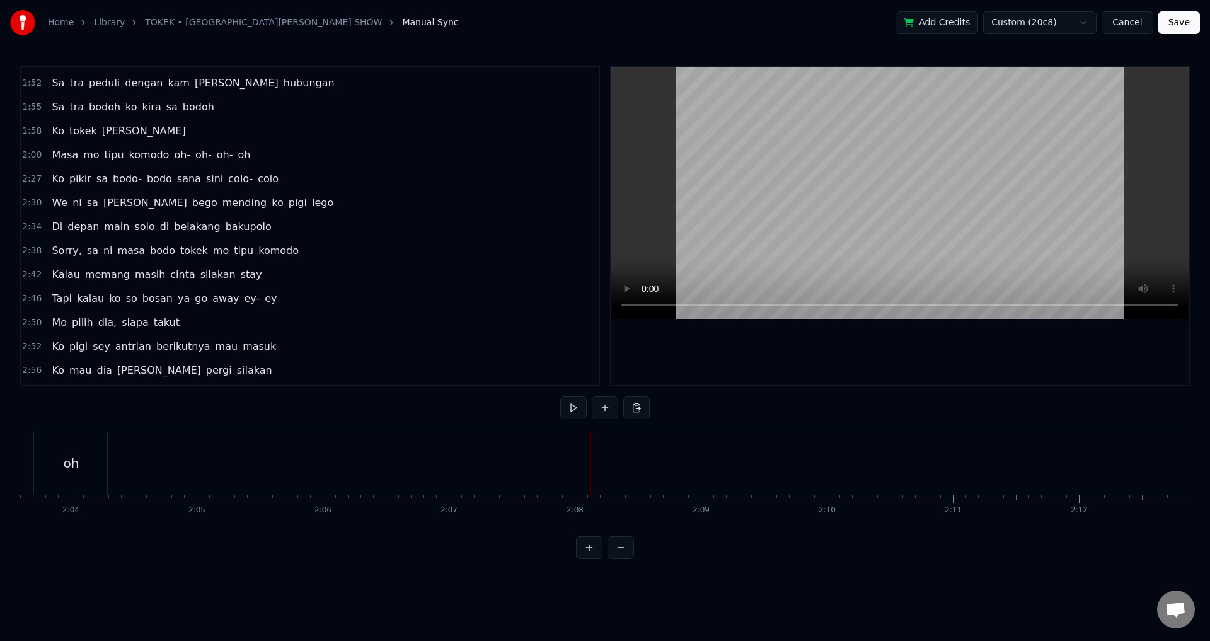
click at [35, 158] on span "2:00" at bounding box center [32, 155] width 20 height 13
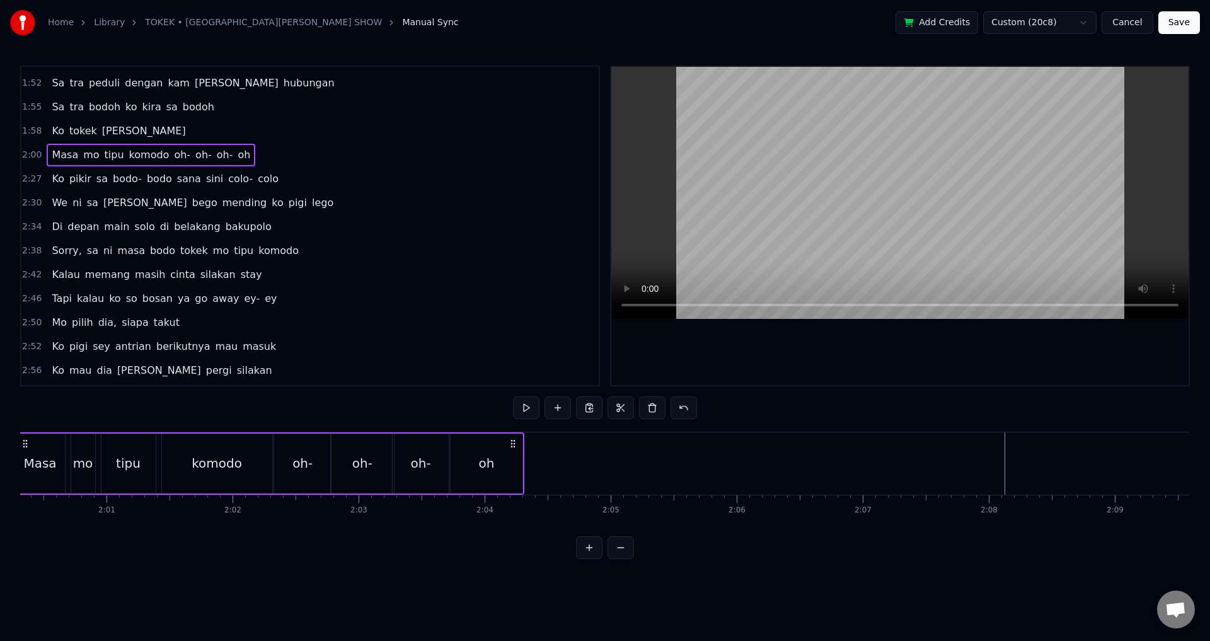
scroll to position [0, 15101]
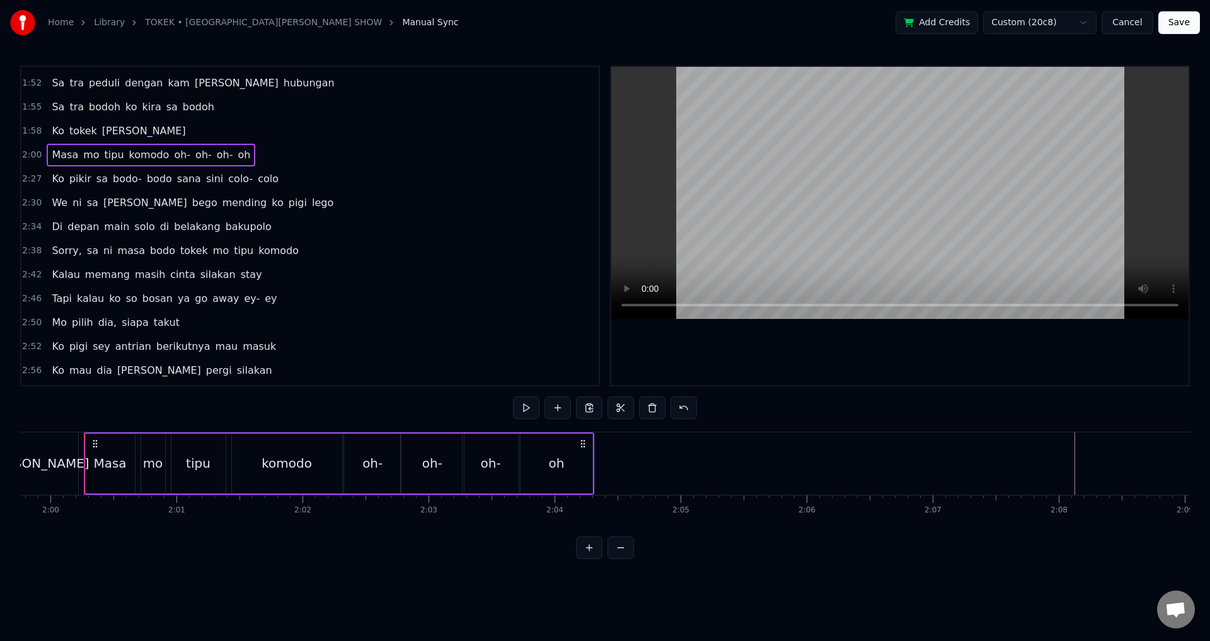
click at [47, 134] on div "Ko tokek [PERSON_NAME]" at bounding box center [119, 131] width 144 height 23
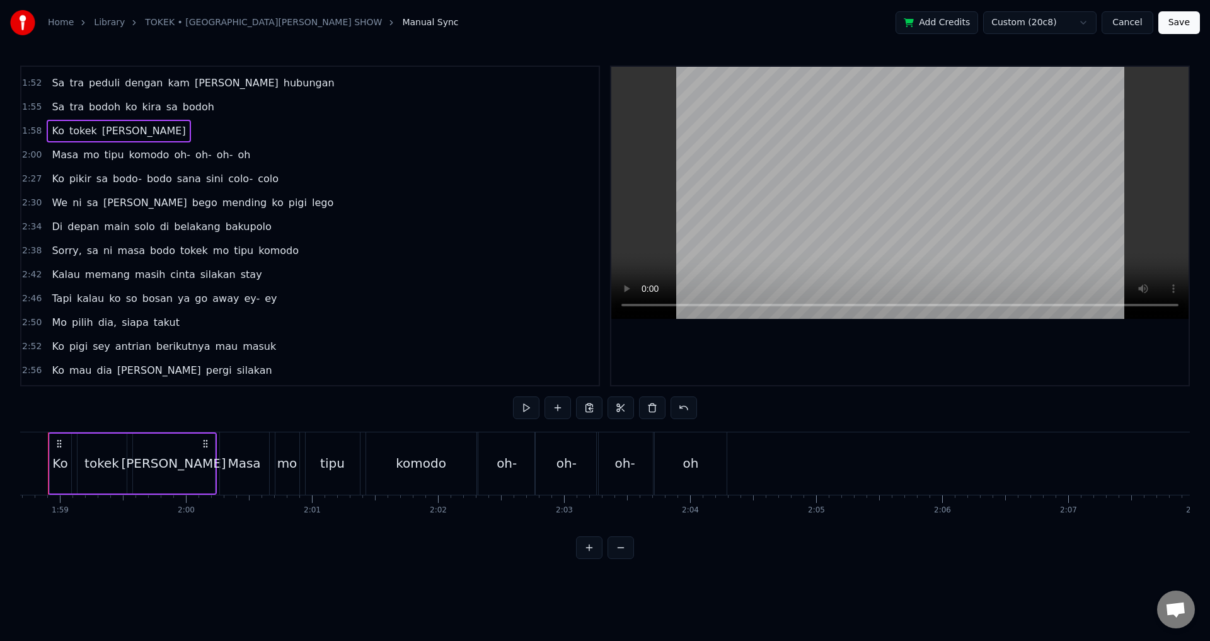
scroll to position [0, 14929]
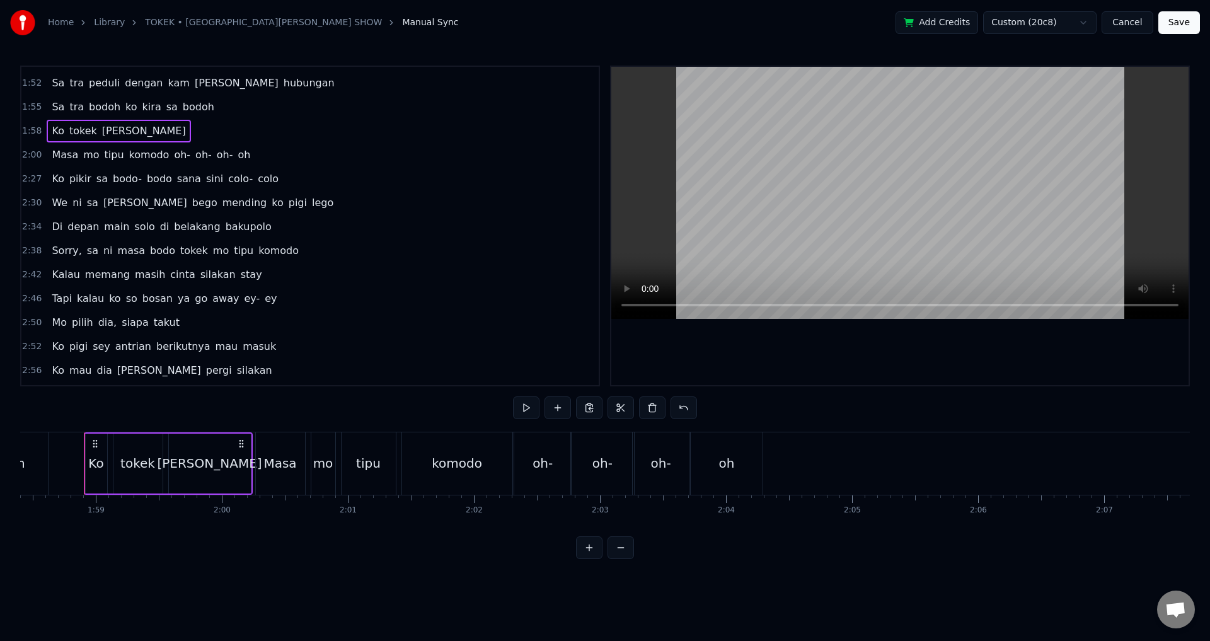
click at [47, 165] on div "Masa mo tipu komodo oh- oh- oh- oh" at bounding box center [151, 155] width 209 height 23
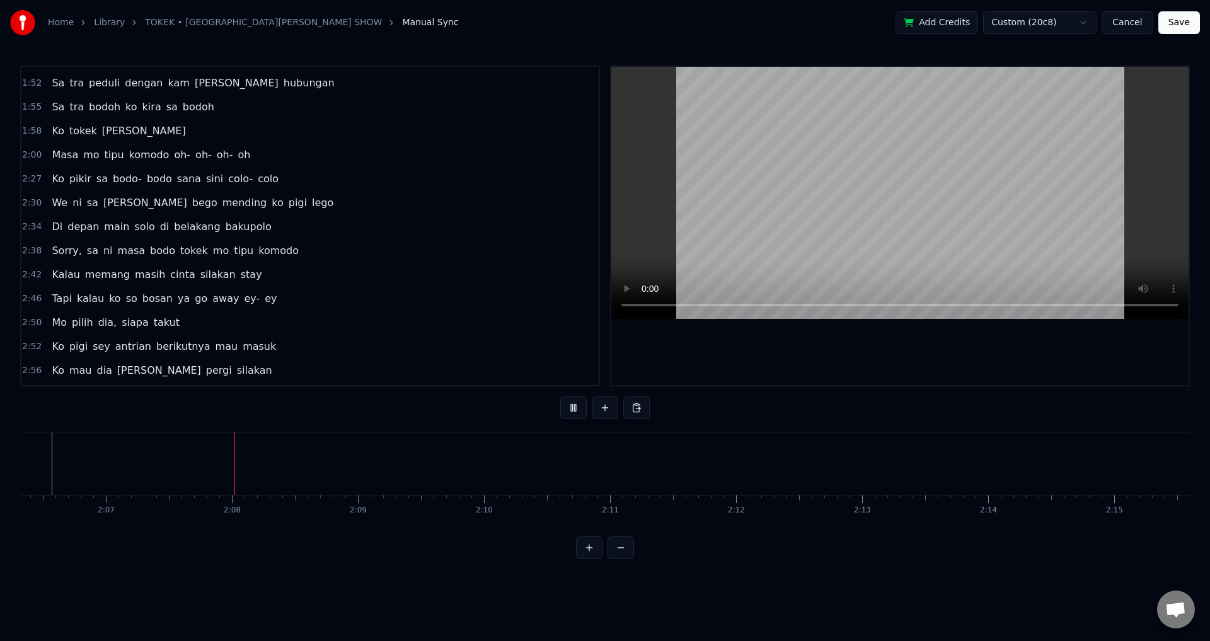
scroll to position [0, 15991]
click at [168, 463] on div at bounding box center [168, 463] width 1 height 62
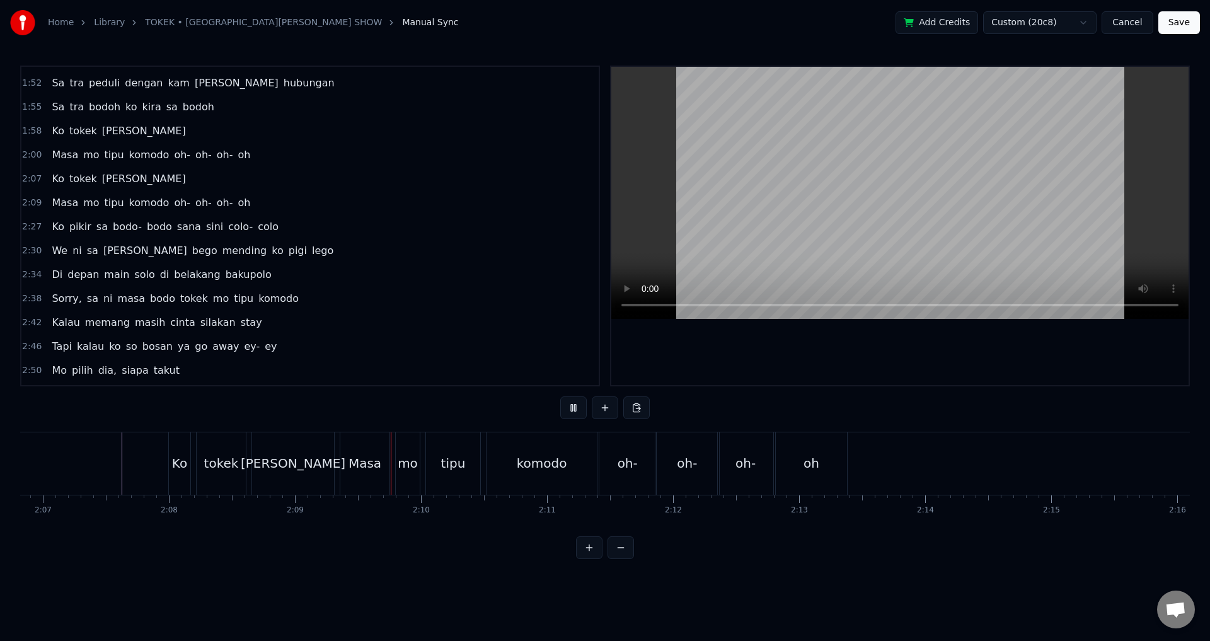
click at [566, 405] on button at bounding box center [573, 408] width 26 height 23
click at [576, 412] on button at bounding box center [573, 408] width 26 height 23
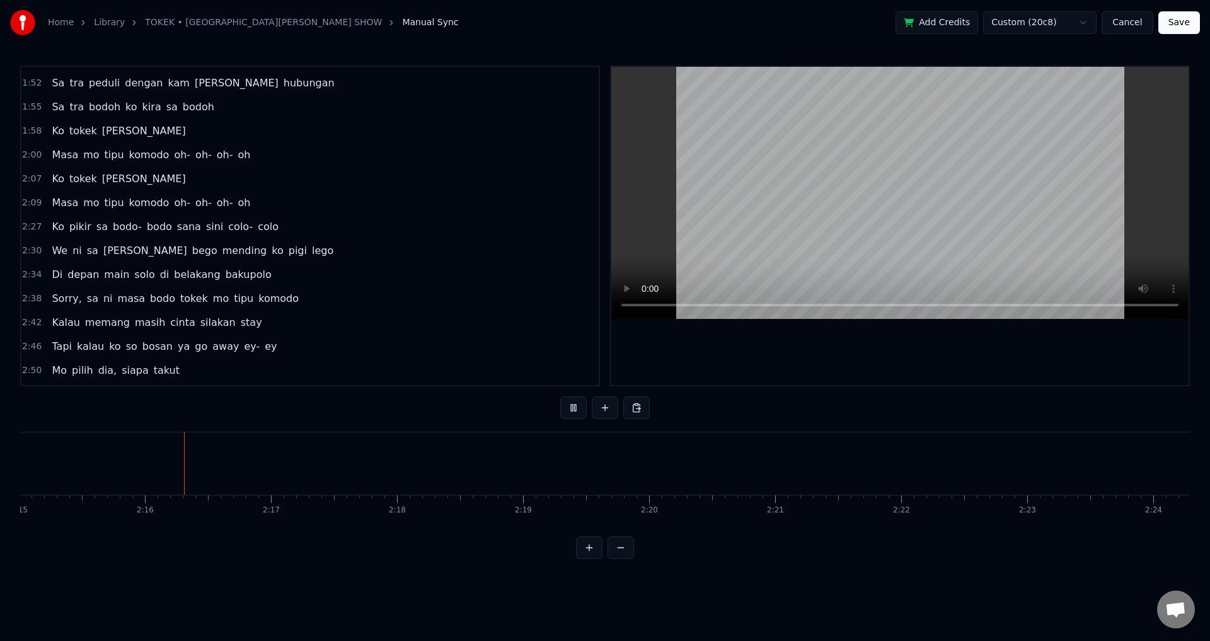
scroll to position [0, 17024]
drag, startPoint x: 218, startPoint y: 456, endPoint x: 154, endPoint y: 456, distance: 64.3
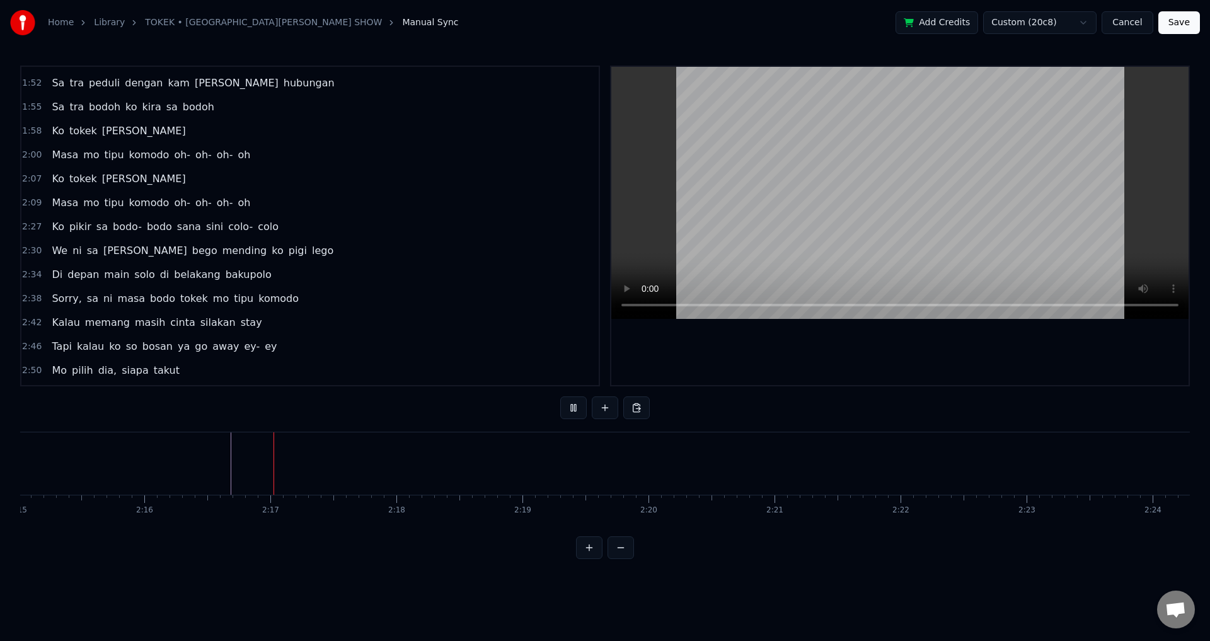
click at [602, 409] on button at bounding box center [605, 408] width 26 height 23
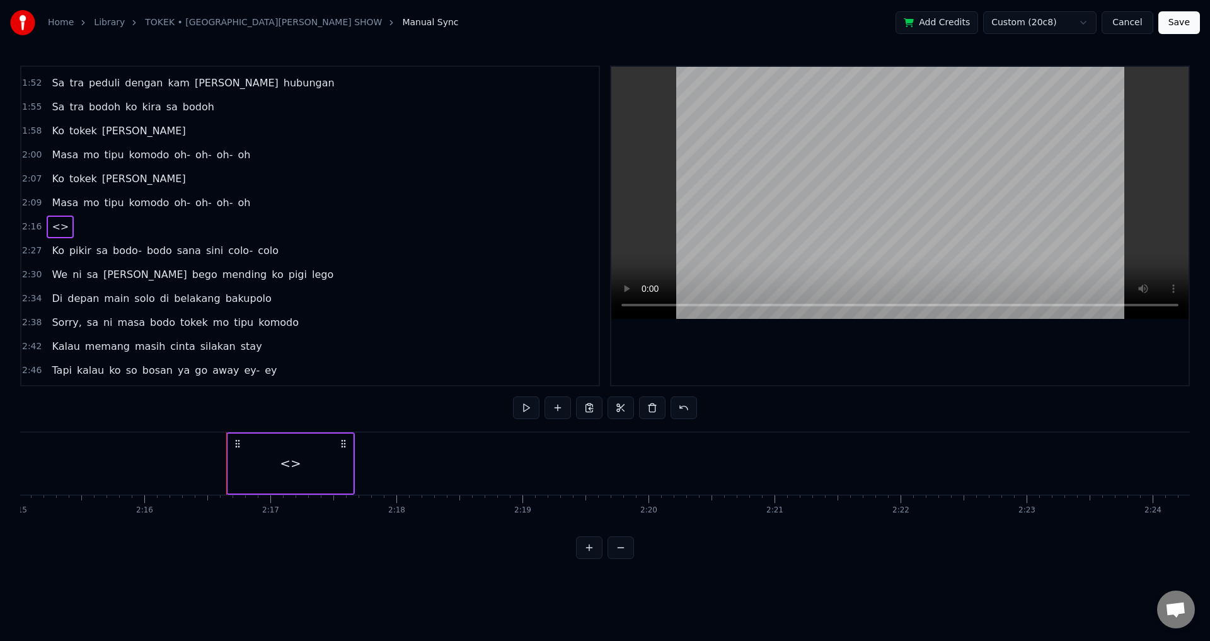
click at [296, 458] on div "<>" at bounding box center [290, 463] width 21 height 19
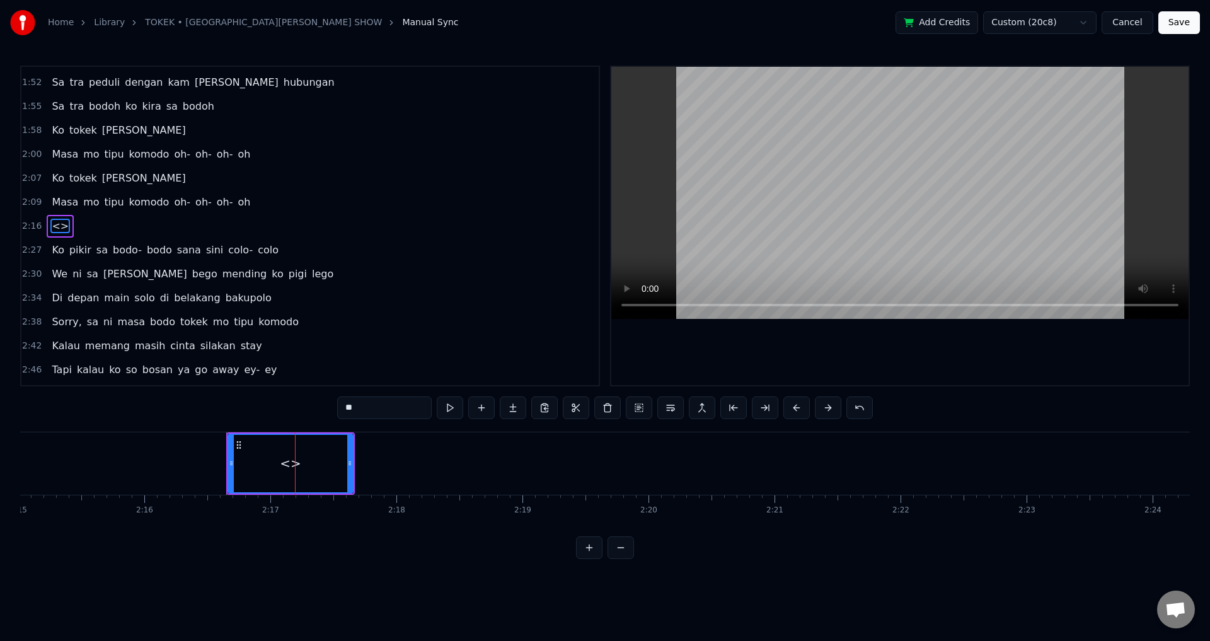
drag, startPoint x: 407, startPoint y: 410, endPoint x: 223, endPoint y: 402, distance: 184.3
click at [223, 402] on div "0:15 Ko mau dia [PERSON_NAME] pergi silakan 0:19 Sa tra peduli dengan [PERSON_N…" at bounding box center [605, 313] width 1170 height 494
type input "****"
click at [482, 411] on button at bounding box center [481, 408] width 26 height 23
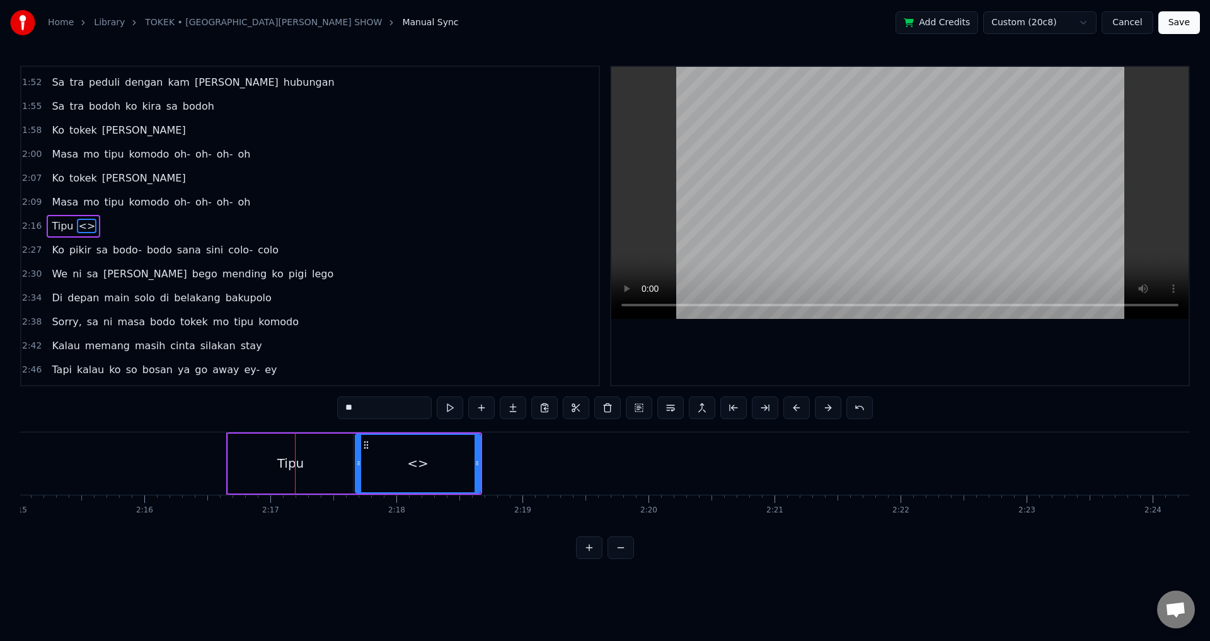
drag, startPoint x: 383, startPoint y: 407, endPoint x: 255, endPoint y: 407, distance: 128.0
click at [255, 407] on div "0:15 Ko mau dia [PERSON_NAME] pergi silakan 0:19 Sa tra peduli dengan [PERSON_N…" at bounding box center [605, 313] width 1170 height 494
type input "******"
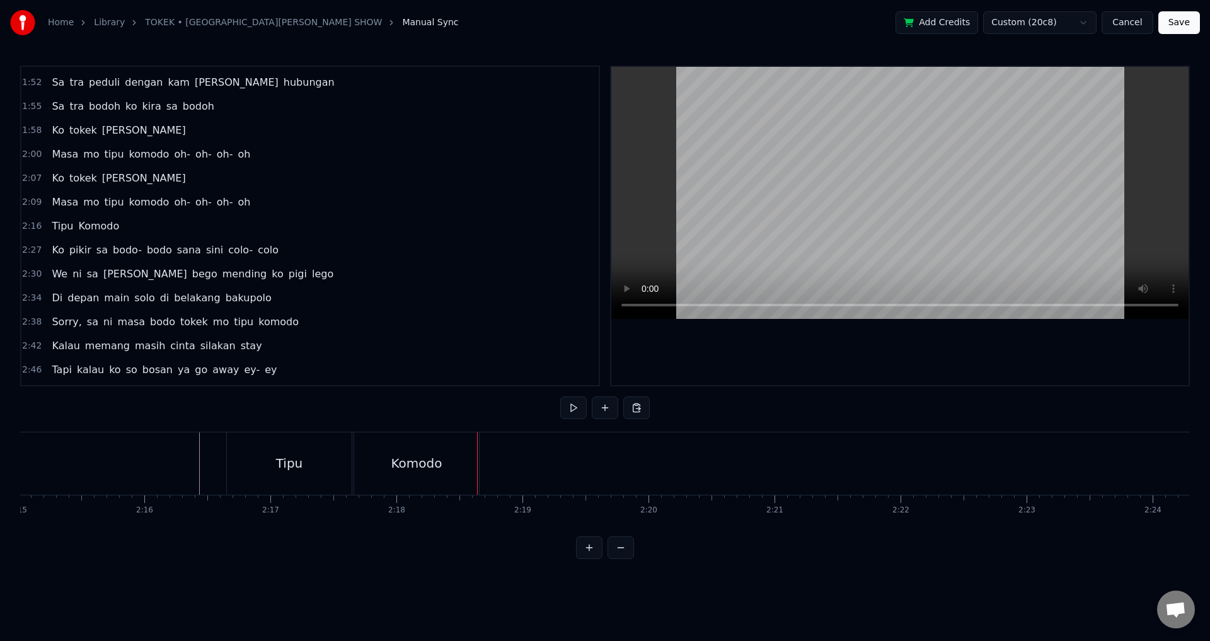
click at [269, 456] on div "Tipu" at bounding box center [289, 463] width 125 height 62
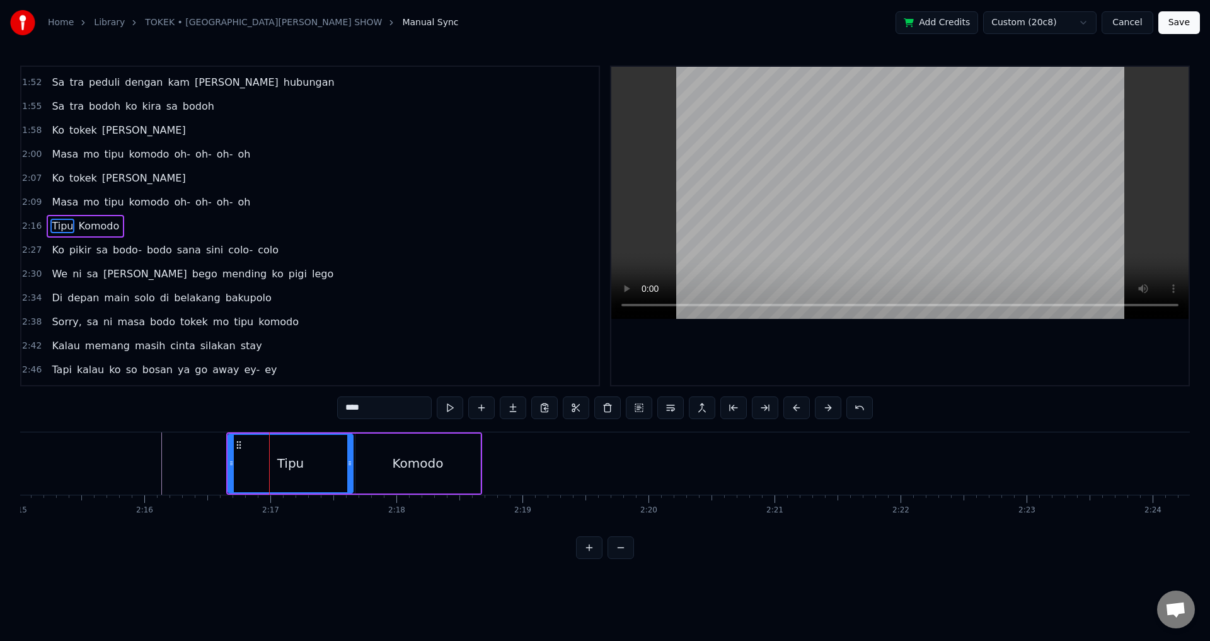
click at [377, 466] on div "Komodo" at bounding box center [418, 464] width 125 height 60
type input "******"
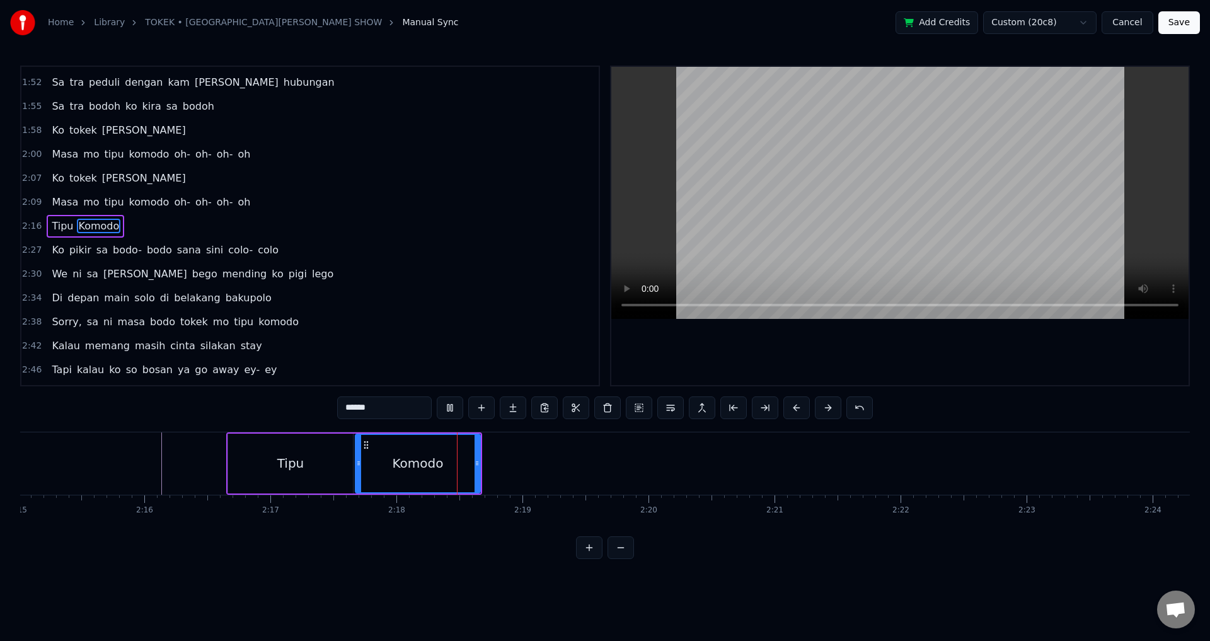
click at [417, 463] on div "Komodo" at bounding box center [417, 463] width 51 height 19
drag, startPoint x: 479, startPoint y: 462, endPoint x: 403, endPoint y: 460, distance: 76.3
click at [403, 460] on icon at bounding box center [402, 463] width 5 height 10
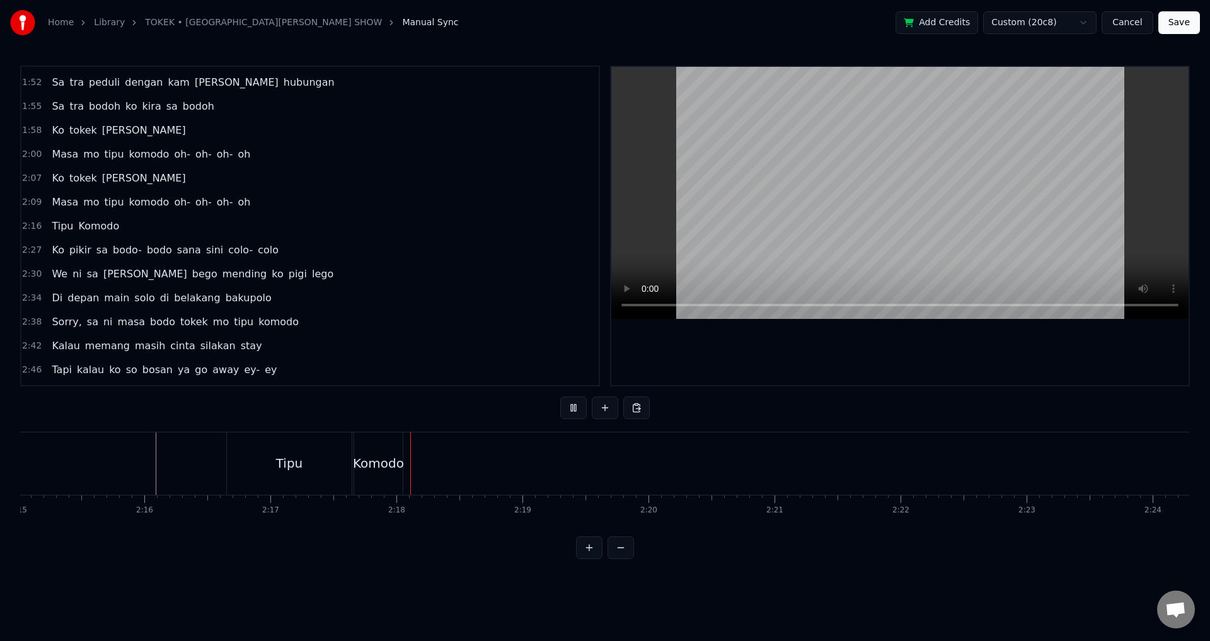
click at [263, 467] on div "Tipu" at bounding box center [289, 463] width 125 height 62
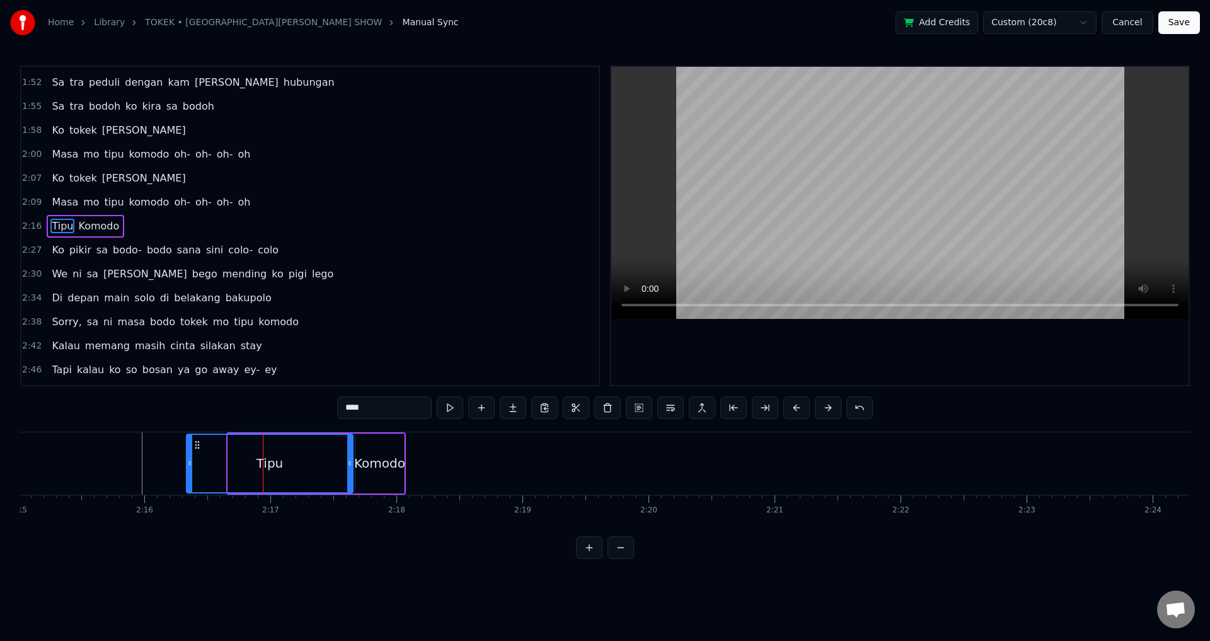
drag, startPoint x: 232, startPoint y: 457, endPoint x: 190, endPoint y: 456, distance: 41.6
click at [190, 456] on div at bounding box center [189, 463] width 5 height 57
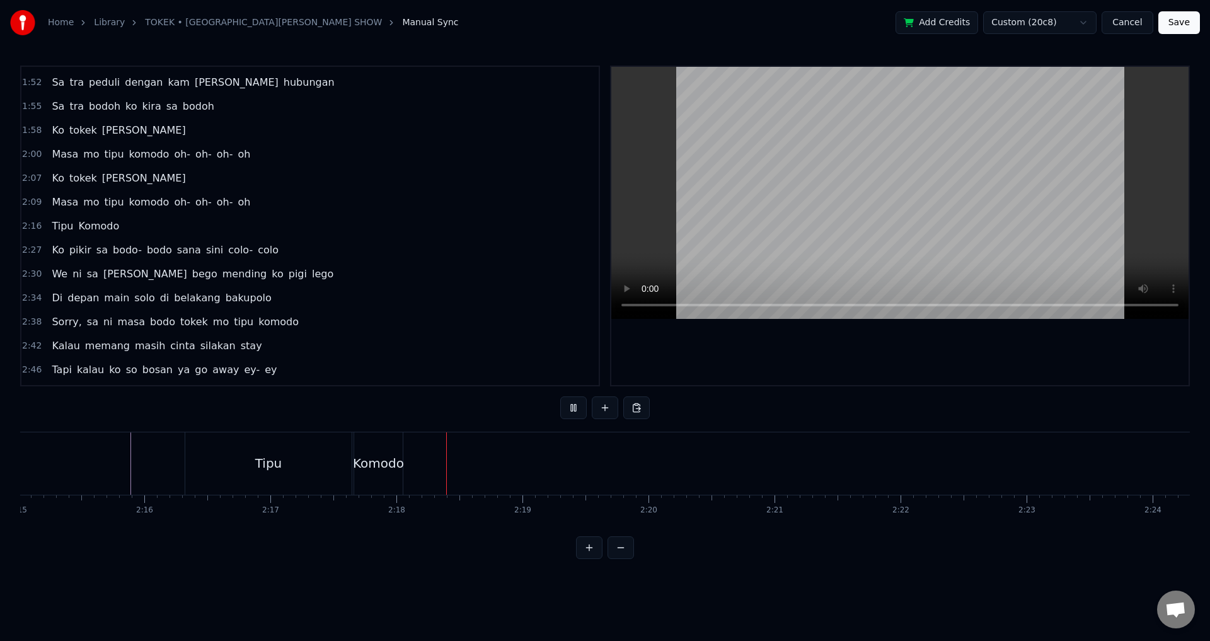
click at [371, 463] on div "Komodo" at bounding box center [378, 463] width 51 height 19
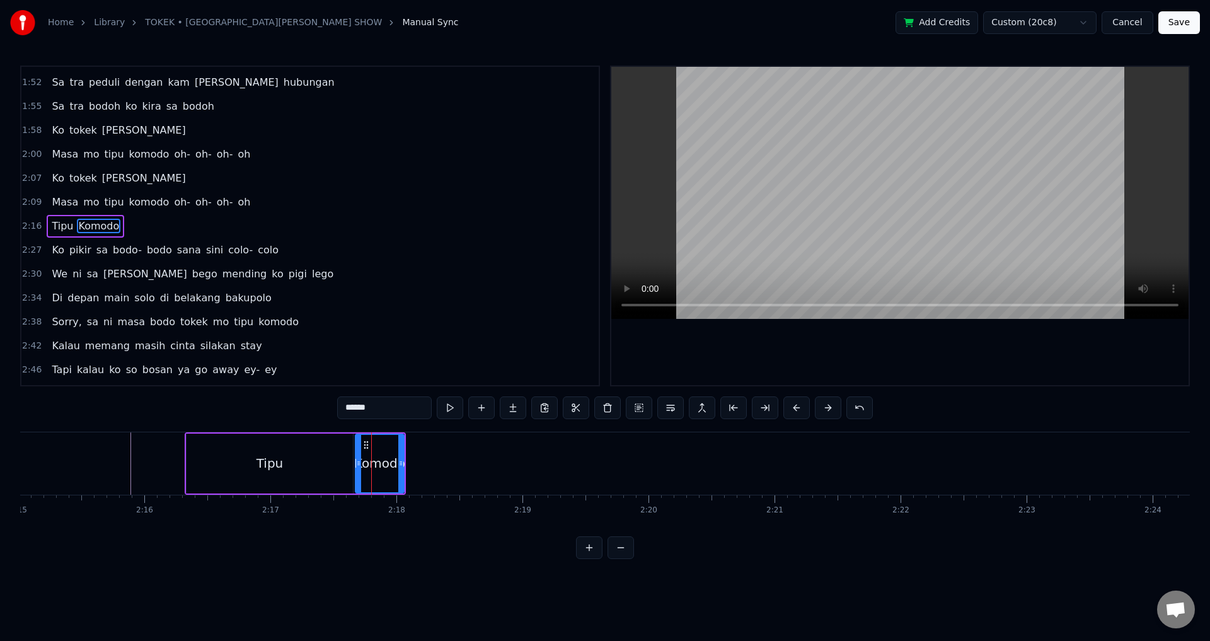
click at [323, 461] on div "Tipu" at bounding box center [270, 464] width 166 height 60
type input "****"
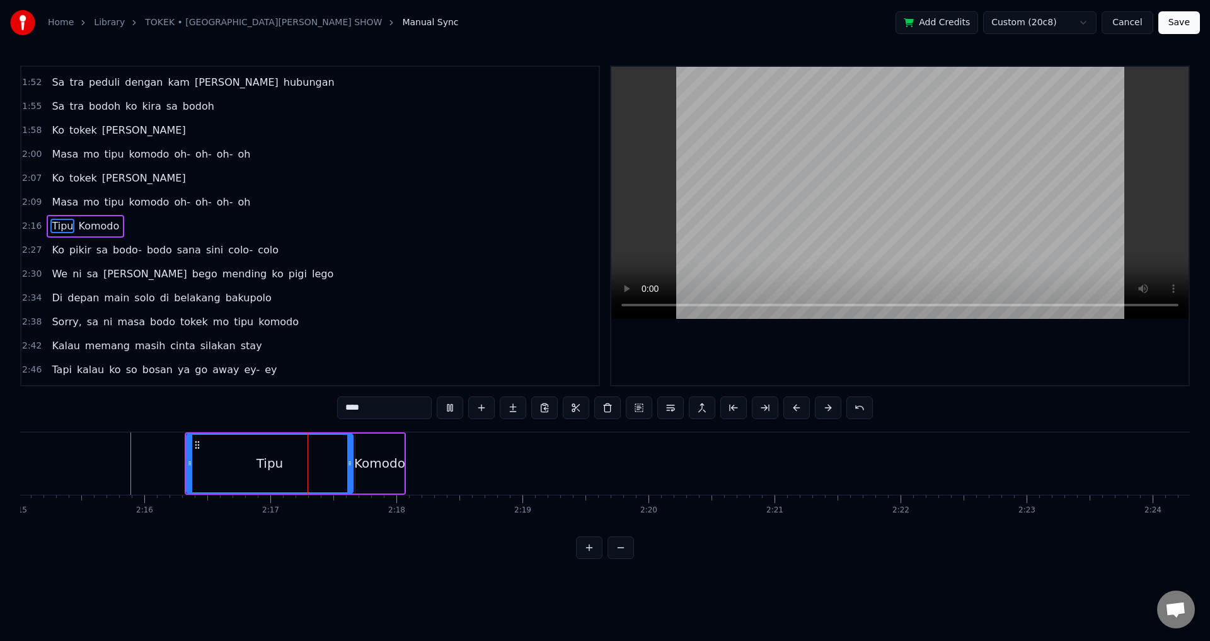
click at [329, 461] on div "Tipu" at bounding box center [269, 463] width 165 height 57
click at [248, 461] on div "Tipu" at bounding box center [269, 463] width 165 height 57
click at [284, 467] on div "Tipu" at bounding box center [269, 463] width 165 height 57
drag, startPoint x: 351, startPoint y: 460, endPoint x: 283, endPoint y: 454, distance: 67.8
click at [283, 454] on div at bounding box center [282, 463] width 5 height 57
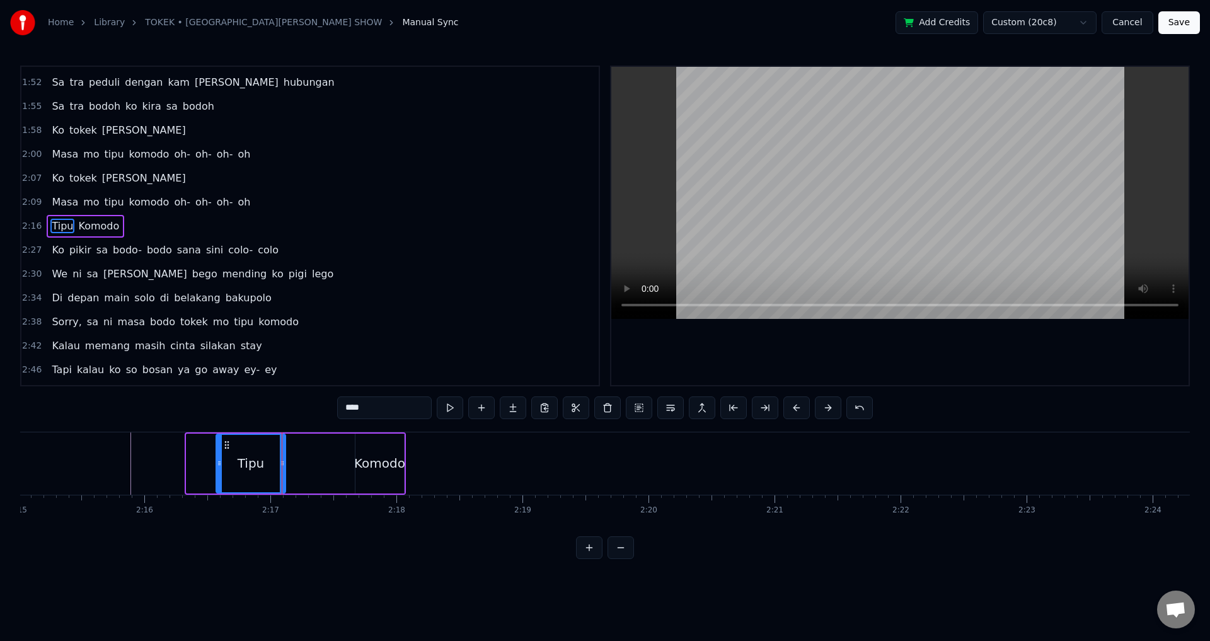
drag, startPoint x: 203, startPoint y: 463, endPoint x: 221, endPoint y: 465, distance: 17.8
click at [221, 465] on icon at bounding box center [219, 463] width 5 height 10
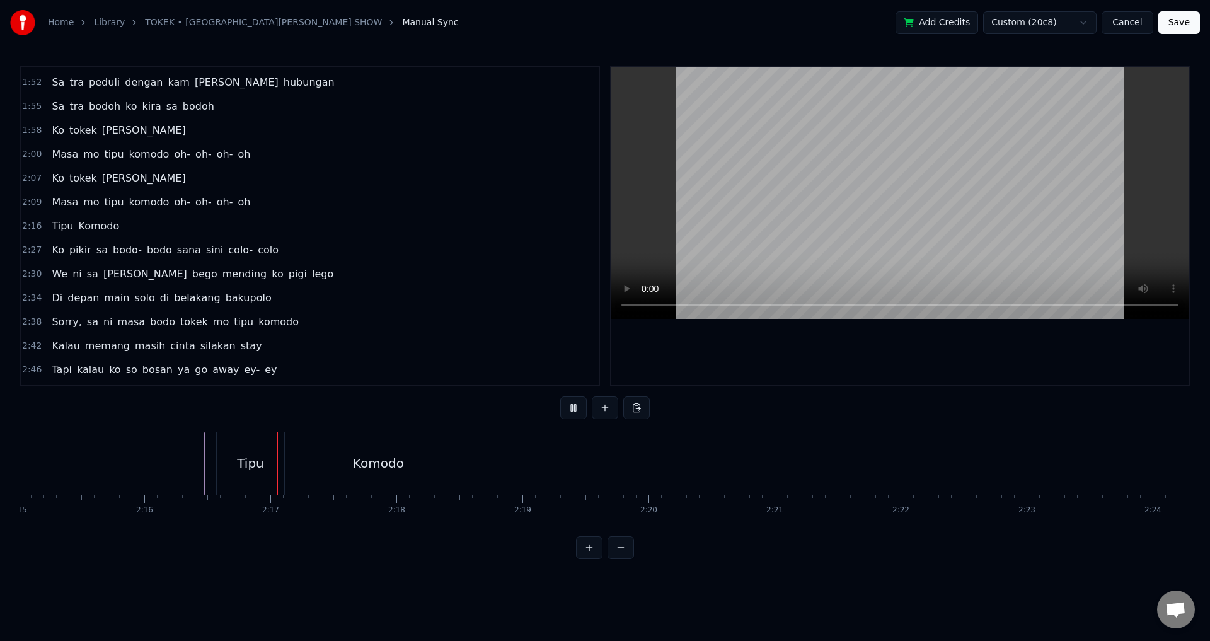
click at [244, 468] on div "Tipu" at bounding box center [250, 463] width 27 height 19
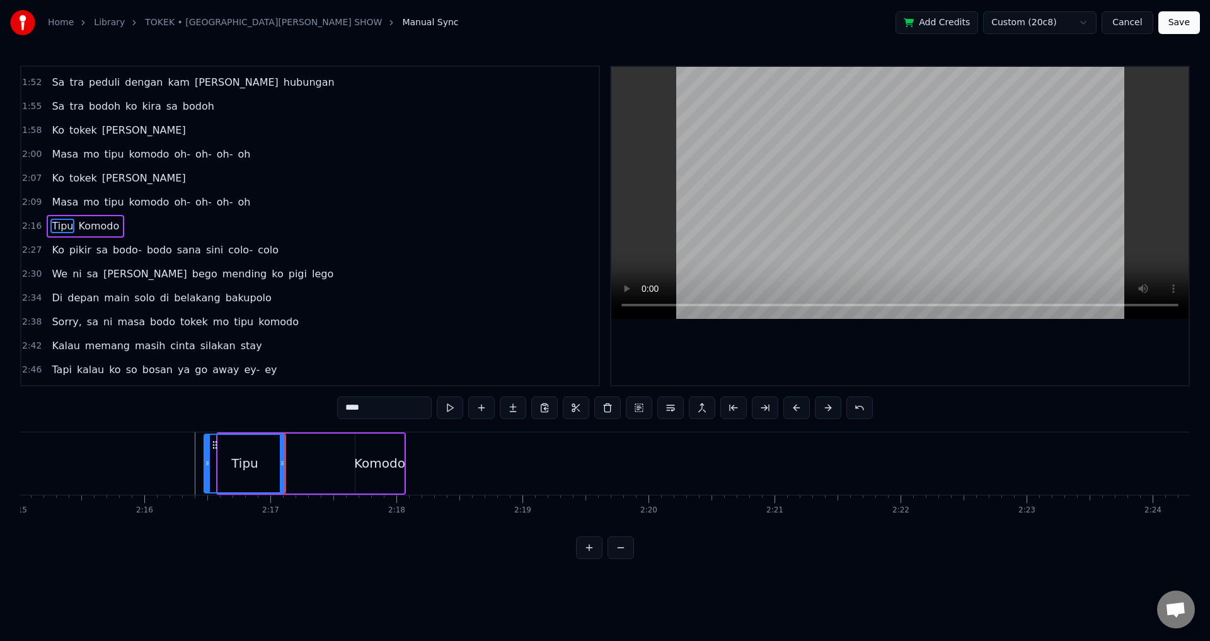
drag, startPoint x: 219, startPoint y: 460, endPoint x: 207, endPoint y: 458, distance: 12.8
click at [205, 458] on icon at bounding box center [207, 463] width 5 height 10
drag, startPoint x: 202, startPoint y: 461, endPoint x: 222, endPoint y: 463, distance: 19.6
click at [222, 463] on icon at bounding box center [221, 463] width 5 height 10
click at [301, 465] on div "Tipu Komodo" at bounding box center [311, 463] width 189 height 62
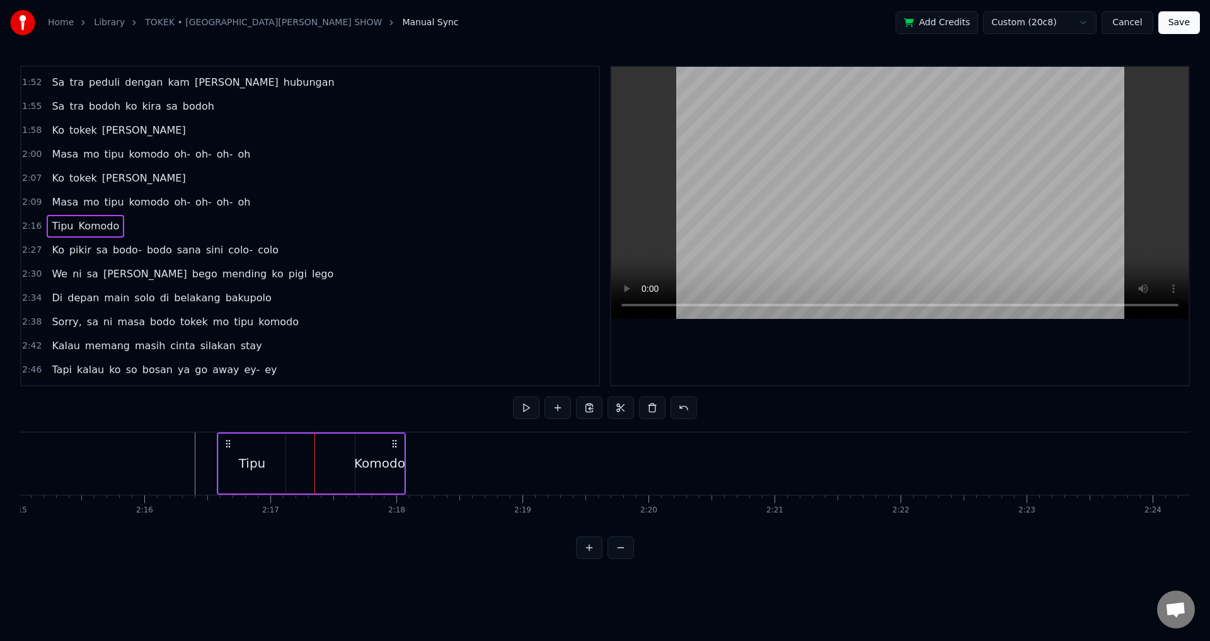
click at [373, 464] on div "Komodo" at bounding box center [379, 463] width 51 height 19
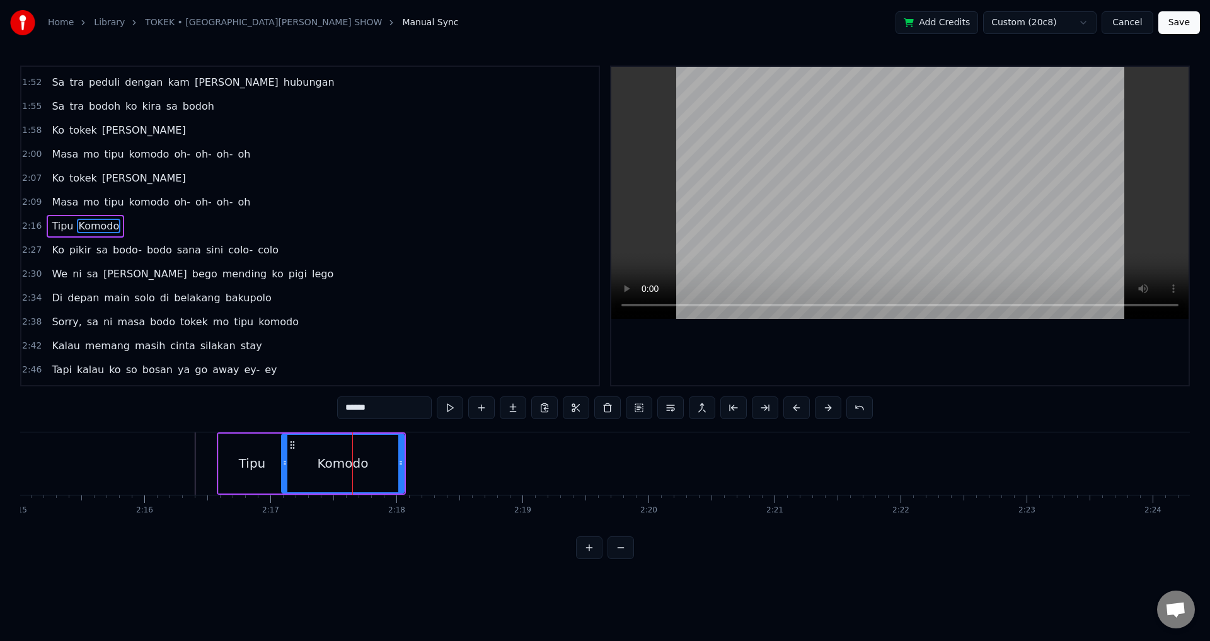
drag, startPoint x: 357, startPoint y: 458, endPoint x: 284, endPoint y: 459, distance: 73.8
click at [284, 459] on div at bounding box center [284, 463] width 5 height 57
click at [398, 466] on icon at bounding box center [397, 463] width 5 height 10
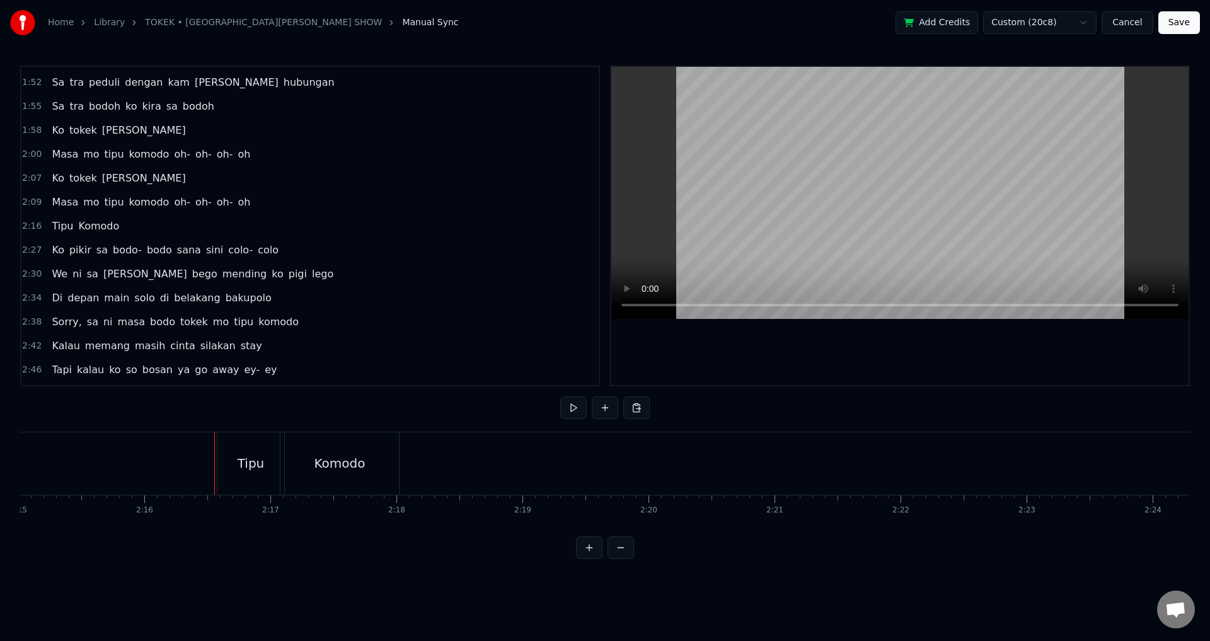
click at [811, 356] on div at bounding box center [901, 226] width 578 height 318
click at [937, 371] on div at bounding box center [901, 226] width 578 height 318
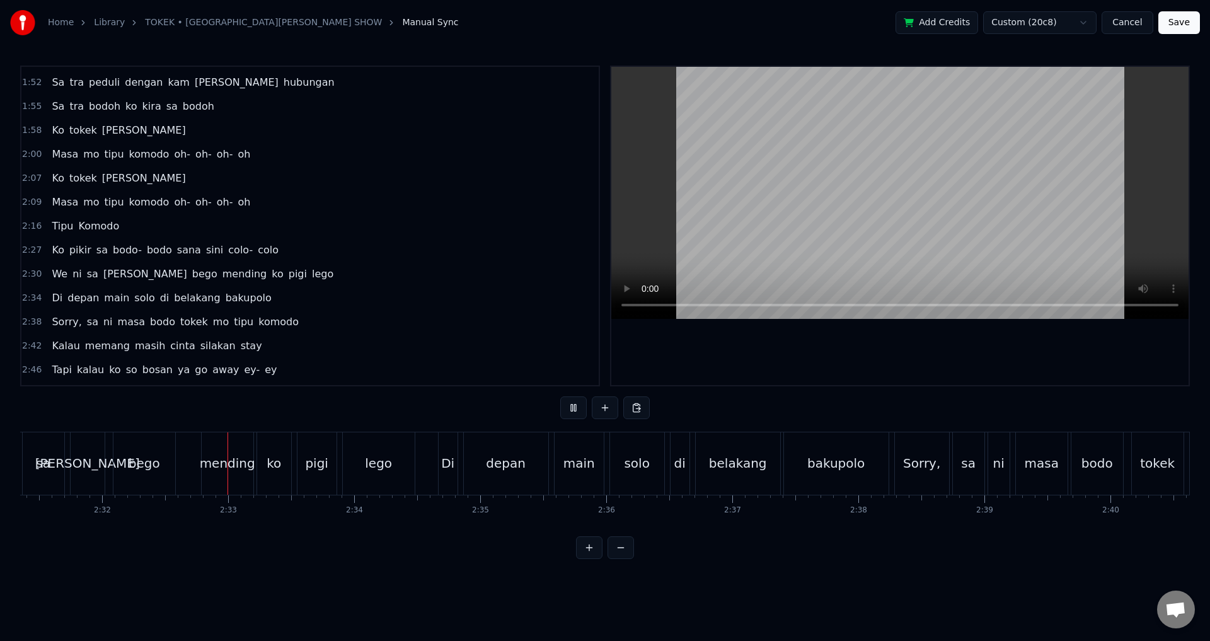
scroll to position [0, 19142]
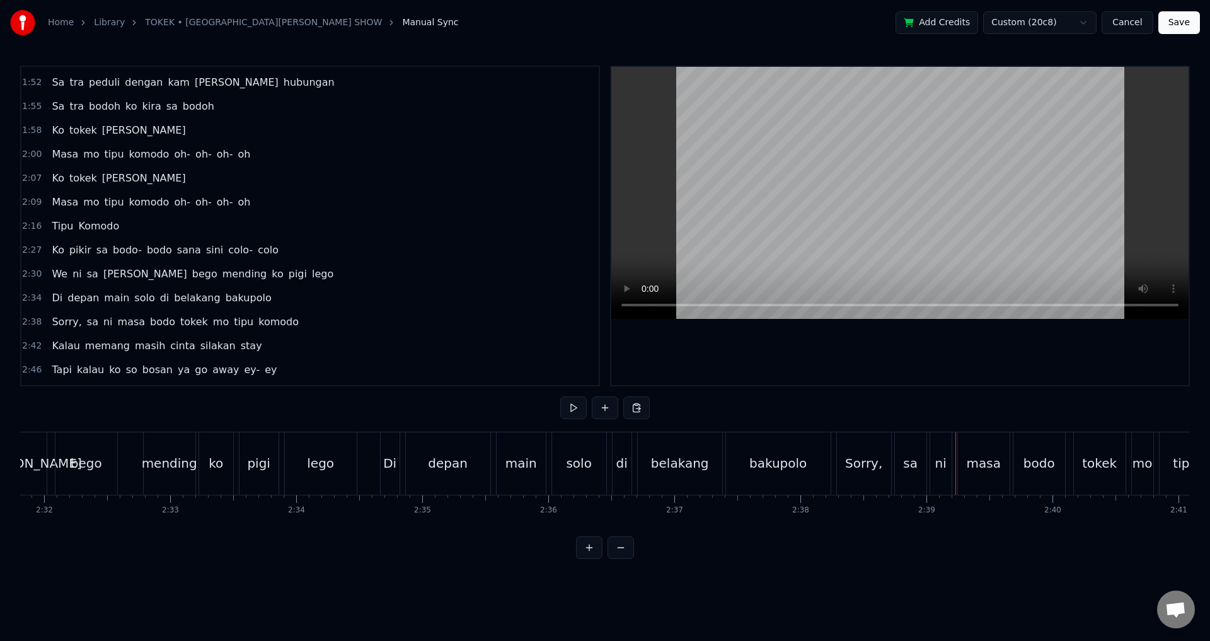
click at [890, 468] on div "Sorry," at bounding box center [864, 463] width 54 height 62
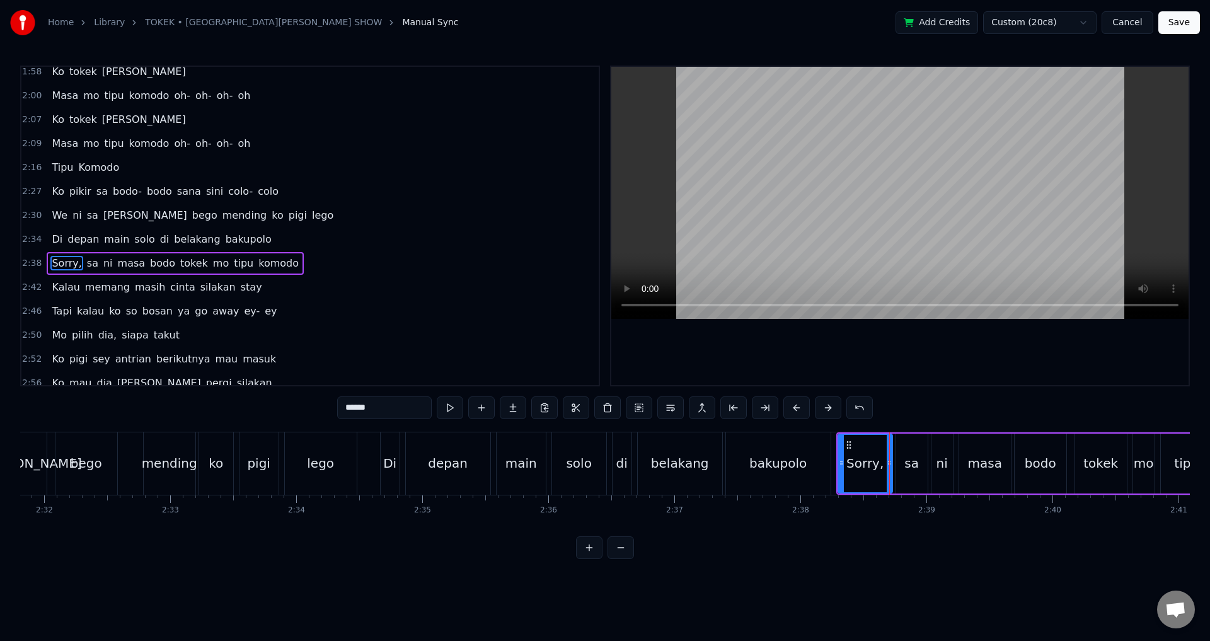
scroll to position [643, 0]
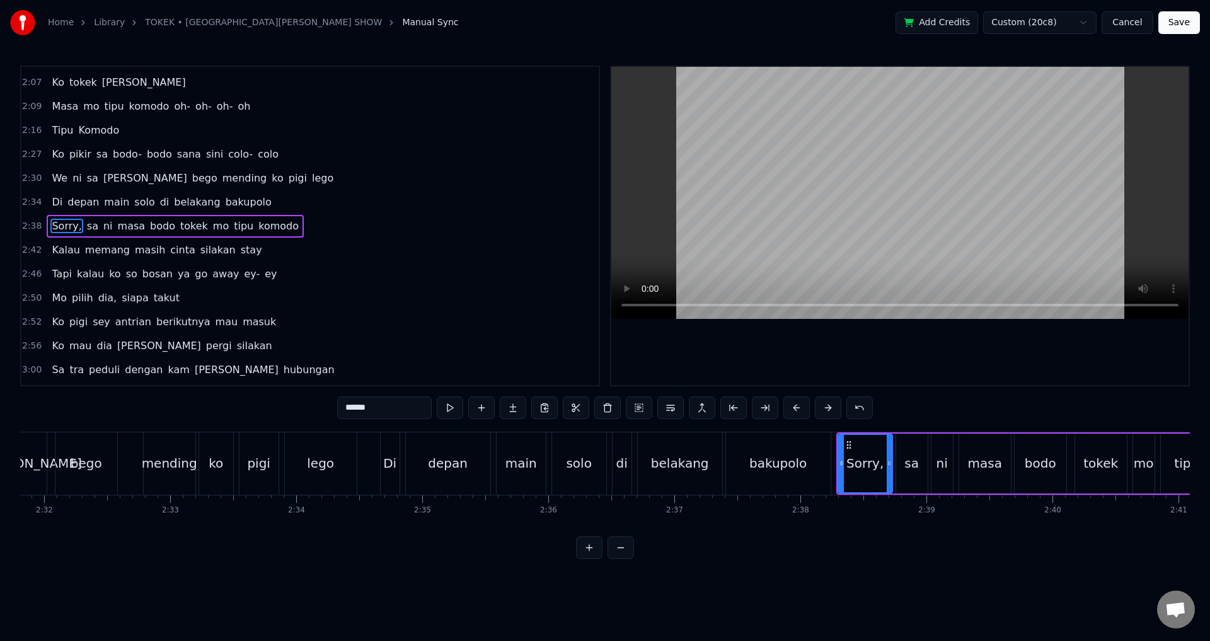
click at [401, 408] on input "******" at bounding box center [384, 408] width 95 height 23
click at [902, 335] on div at bounding box center [901, 226] width 578 height 318
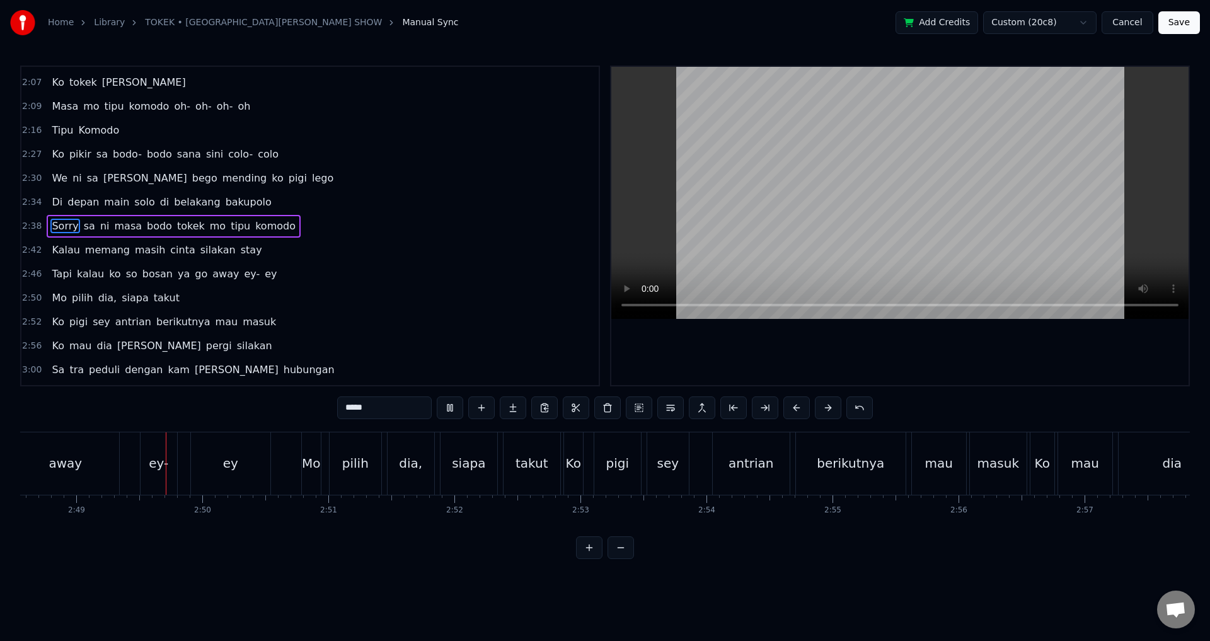
scroll to position [0, 21254]
click at [433, 469] on div "dia," at bounding box center [410, 463] width 48 height 62
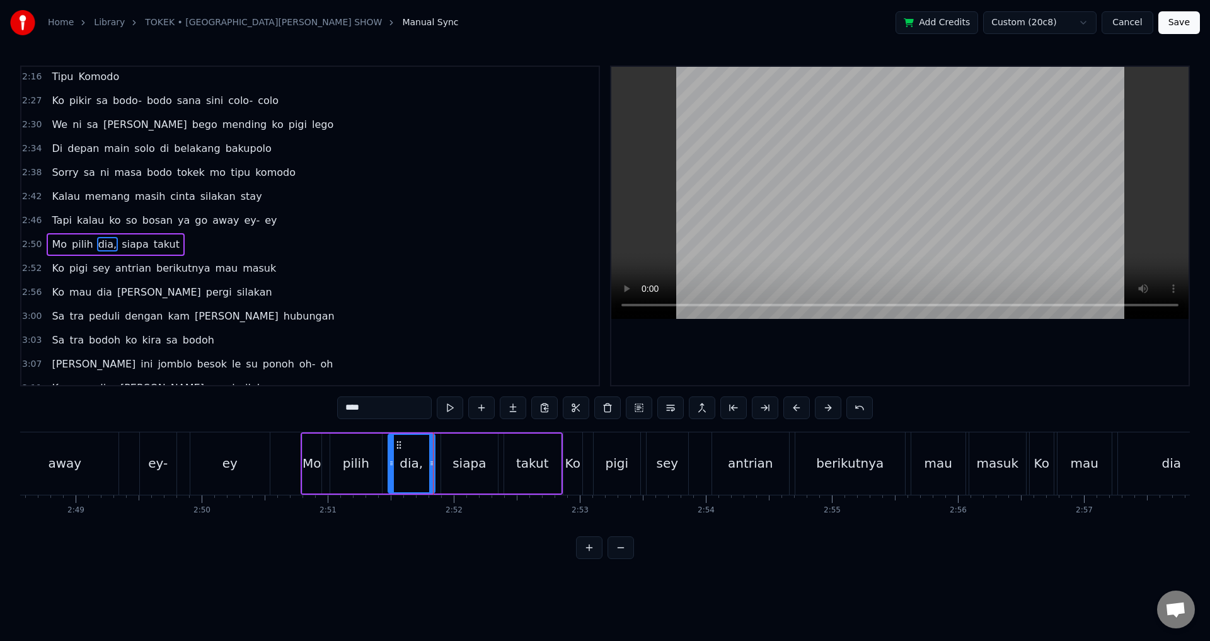
scroll to position [715, 0]
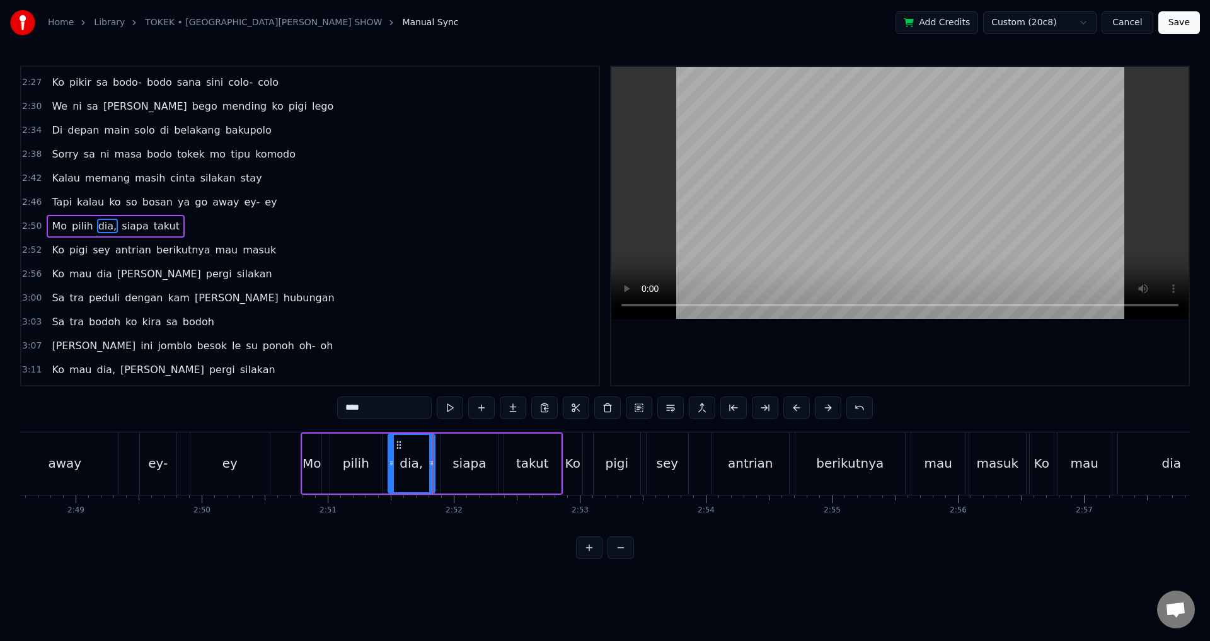
drag, startPoint x: 392, startPoint y: 412, endPoint x: 400, endPoint y: 409, distance: 9.0
click at [391, 412] on input "****" at bounding box center [384, 408] width 95 height 23
type input "***"
click at [789, 351] on div at bounding box center [901, 226] width 578 height 318
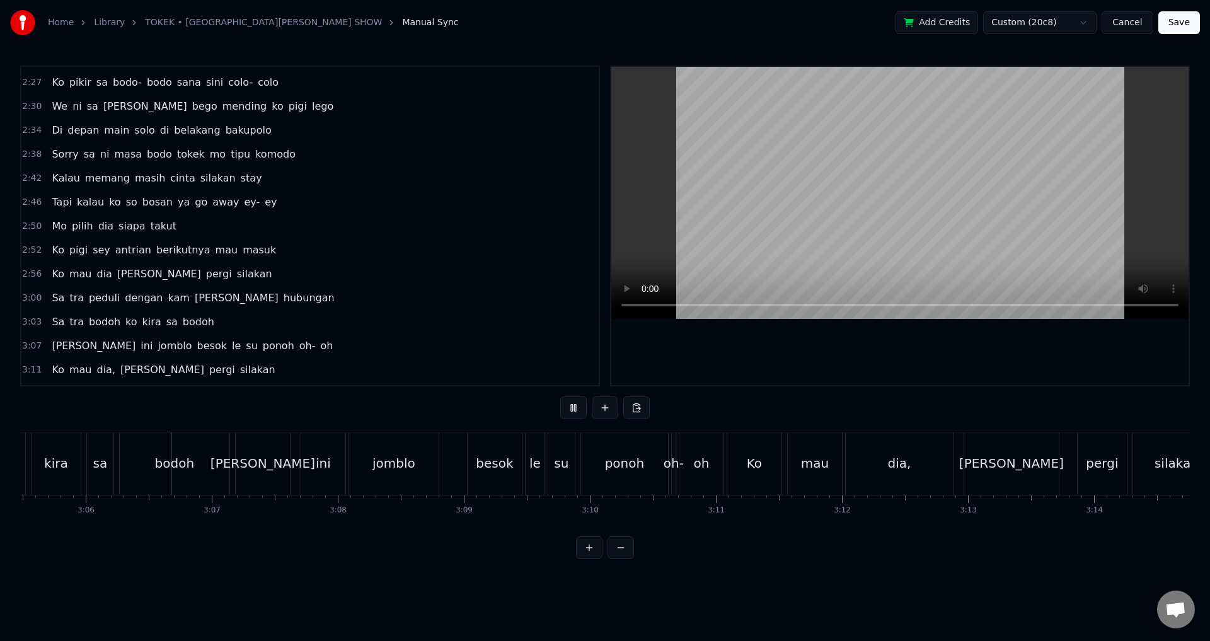
scroll to position [0, 23390]
click at [939, 429] on div "0:15 Ko mau dia [PERSON_NAME] pergi silakan 0:19 Sa tra peduli dengan [PERSON_N…" at bounding box center [605, 313] width 1170 height 494
click at [918, 458] on div "dia," at bounding box center [897, 463] width 107 height 62
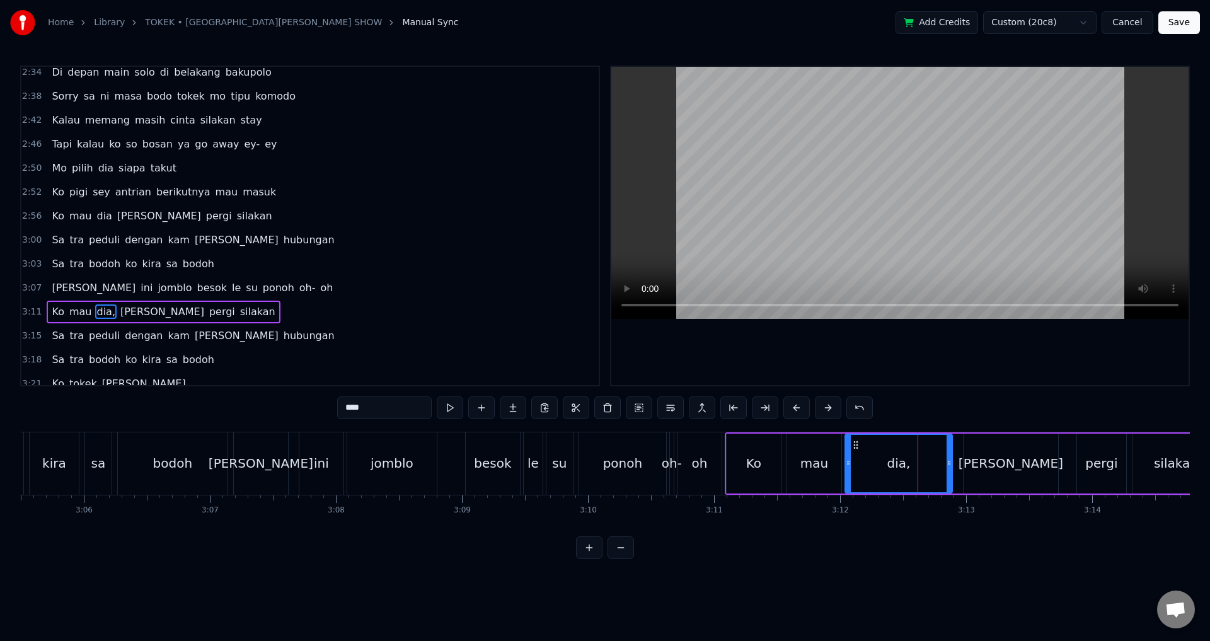
scroll to position [808, 0]
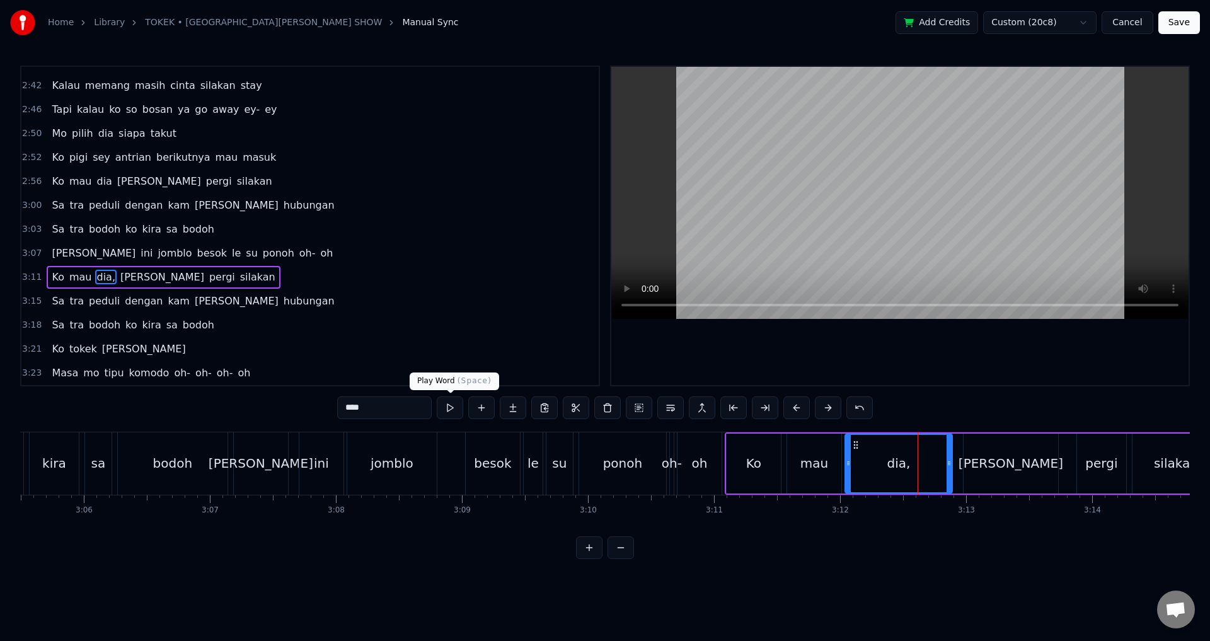
click at [418, 407] on input "****" at bounding box center [384, 408] width 95 height 23
click at [781, 351] on div at bounding box center [901, 226] width 578 height 318
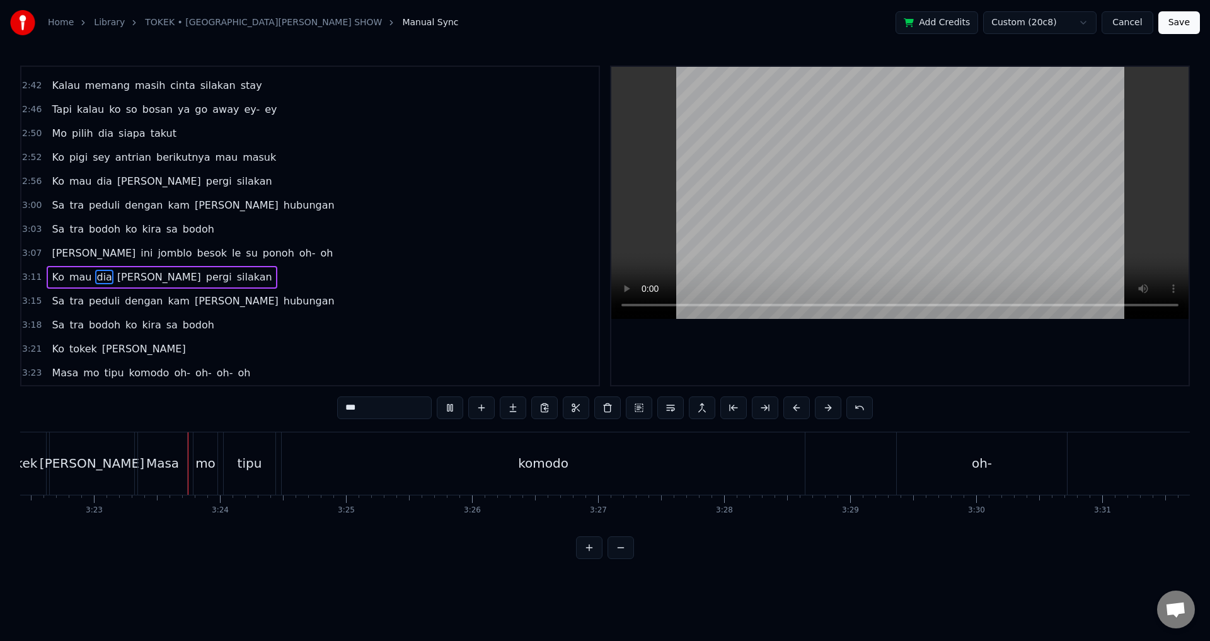
scroll to position [0, 25530]
click at [593, 467] on div "komodo" at bounding box center [536, 463] width 523 height 62
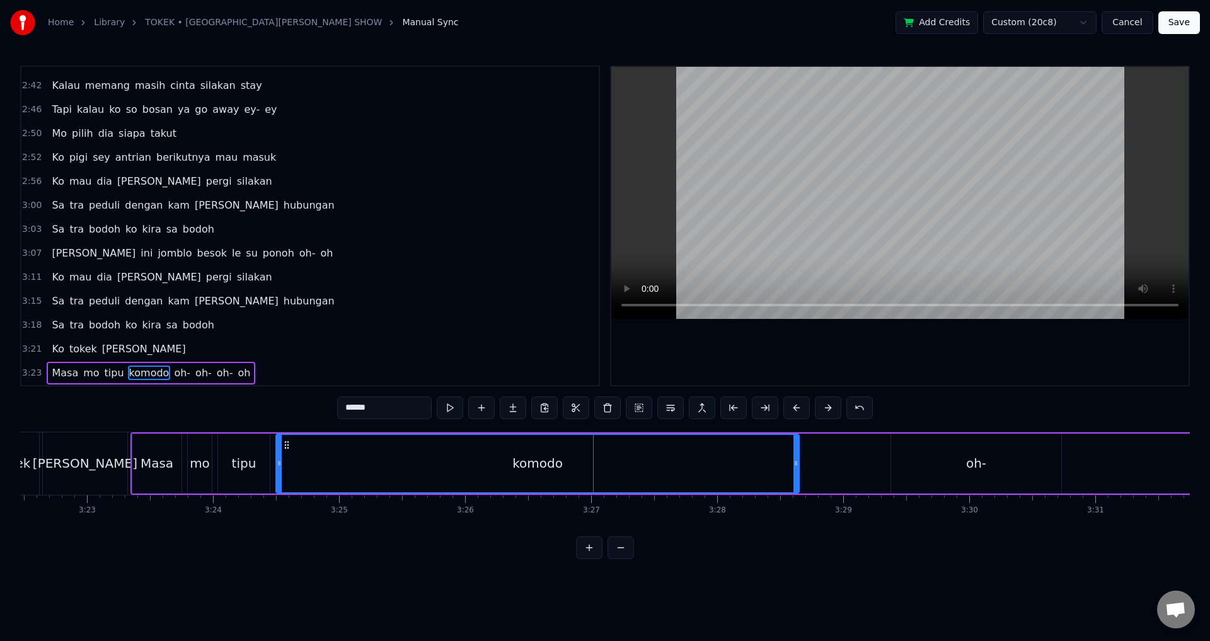
click at [282, 472] on div "komodo" at bounding box center [538, 463] width 522 height 57
click at [695, 478] on div "komodo" at bounding box center [538, 463] width 522 height 57
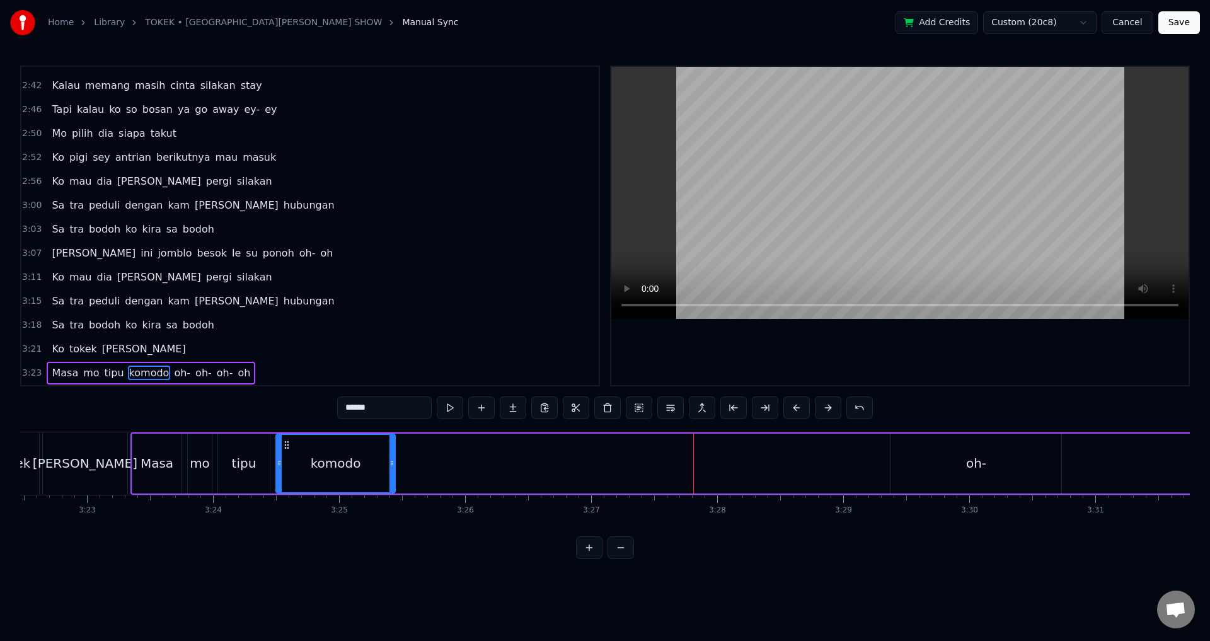
drag, startPoint x: 796, startPoint y: 461, endPoint x: 392, endPoint y: 468, distance: 404.2
click at [392, 468] on icon at bounding box center [392, 463] width 5 height 10
click at [968, 465] on div "oh-" at bounding box center [976, 463] width 20 height 19
type input "***"
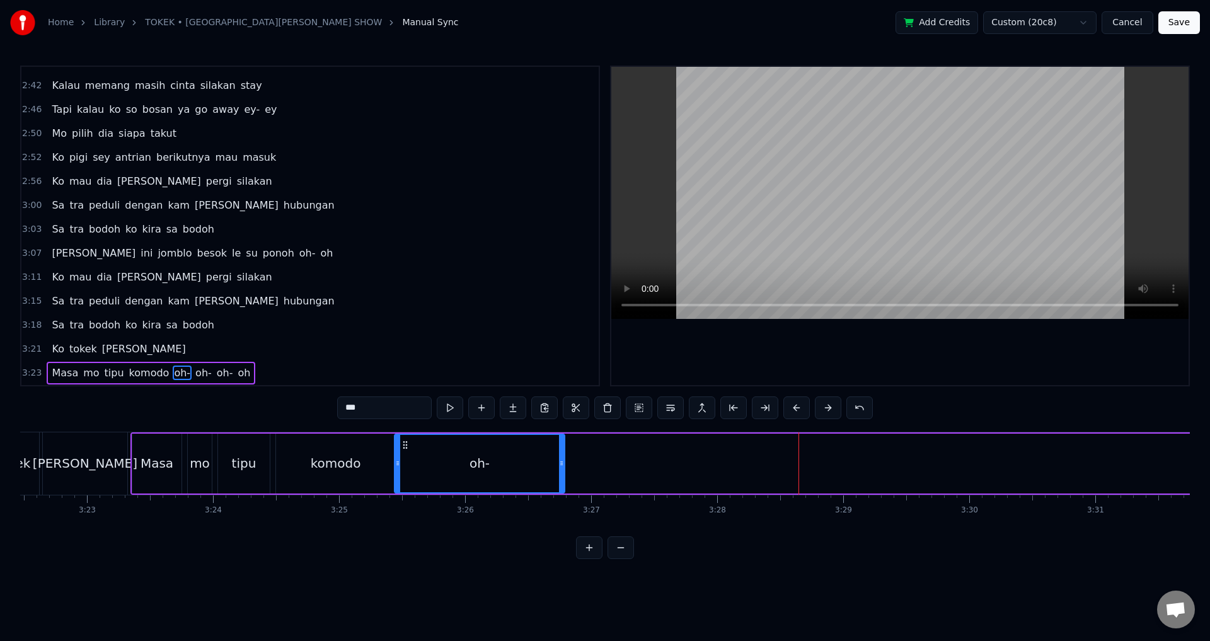
drag, startPoint x: 678, startPoint y: 443, endPoint x: 409, endPoint y: 460, distance: 269.2
click at [402, 460] on div "oh-" at bounding box center [479, 463] width 169 height 57
drag, startPoint x: 562, startPoint y: 465, endPoint x: 450, endPoint y: 465, distance: 112.2
click at [450, 465] on icon at bounding box center [448, 463] width 5 height 10
click at [438, 465] on div "oh-" at bounding box center [423, 463] width 57 height 57
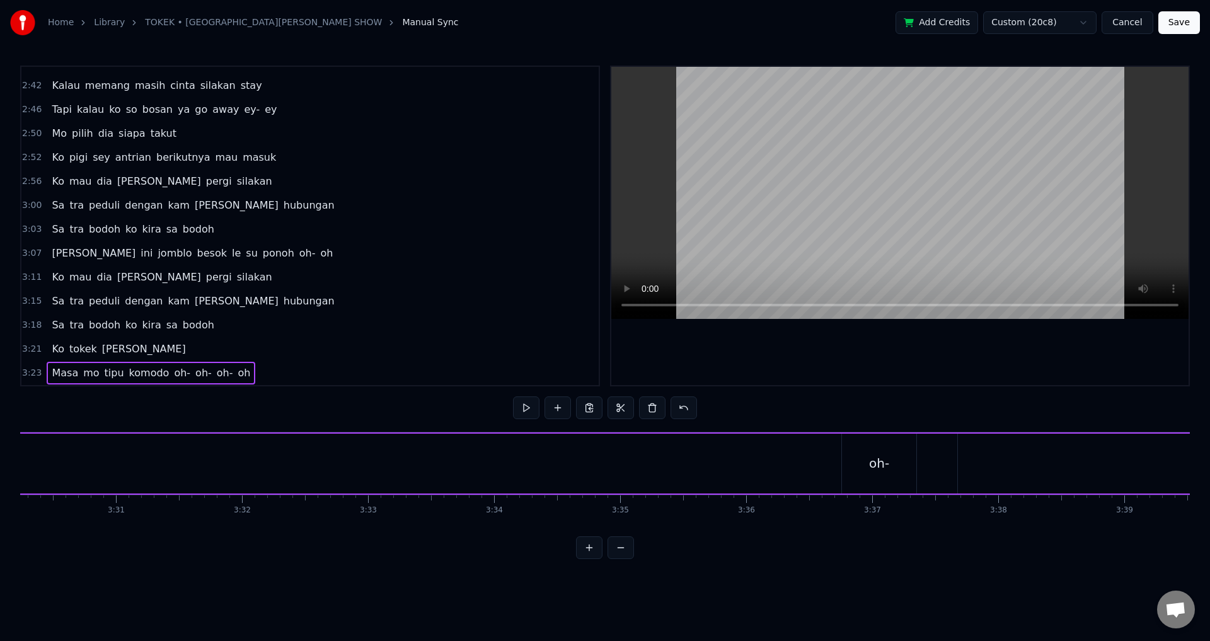
scroll to position [0, 26513]
click at [890, 482] on div "oh-" at bounding box center [876, 464] width 74 height 60
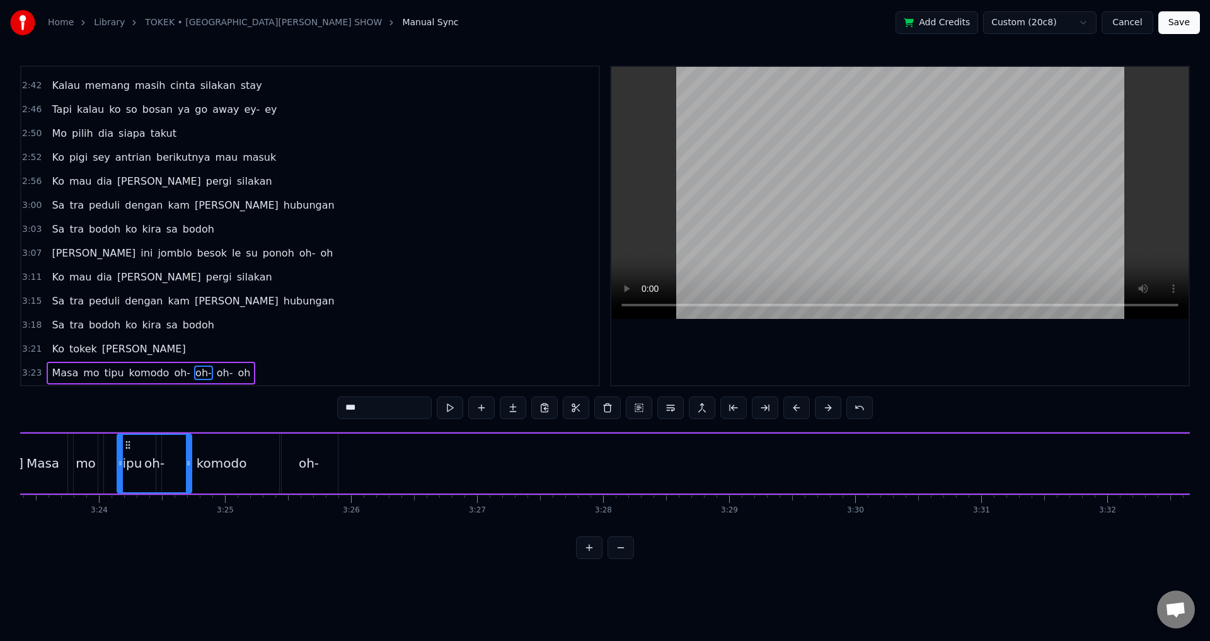
scroll to position [0, 25621]
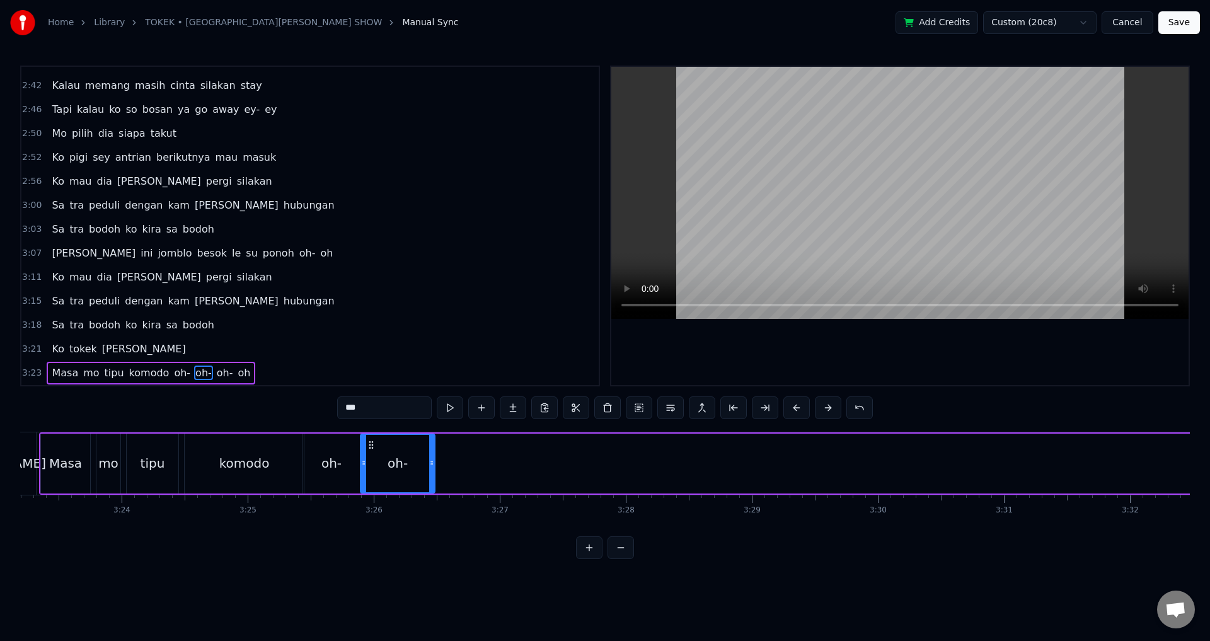
drag, startPoint x: 847, startPoint y: 443, endPoint x: 369, endPoint y: 498, distance: 481.0
click at [369, 498] on div "Ko mau dia [PERSON_NAME] pergi silakan Sa tra peduli dengan [PERSON_NAME] hubun…" at bounding box center [605, 479] width 1170 height 95
drag, startPoint x: 431, startPoint y: 463, endPoint x: 412, endPoint y: 461, distance: 18.3
click at [412, 461] on icon at bounding box center [413, 463] width 5 height 10
click at [332, 467] on div "oh-" at bounding box center [332, 463] width 20 height 19
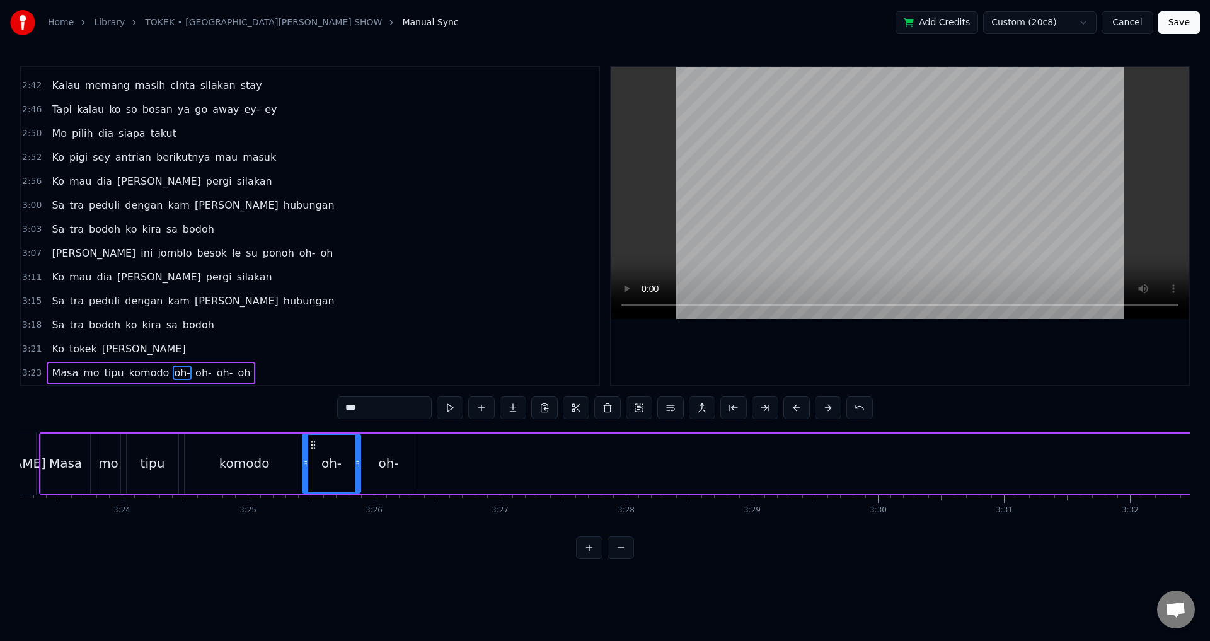
click at [380, 468] on div "oh-" at bounding box center [388, 463] width 20 height 19
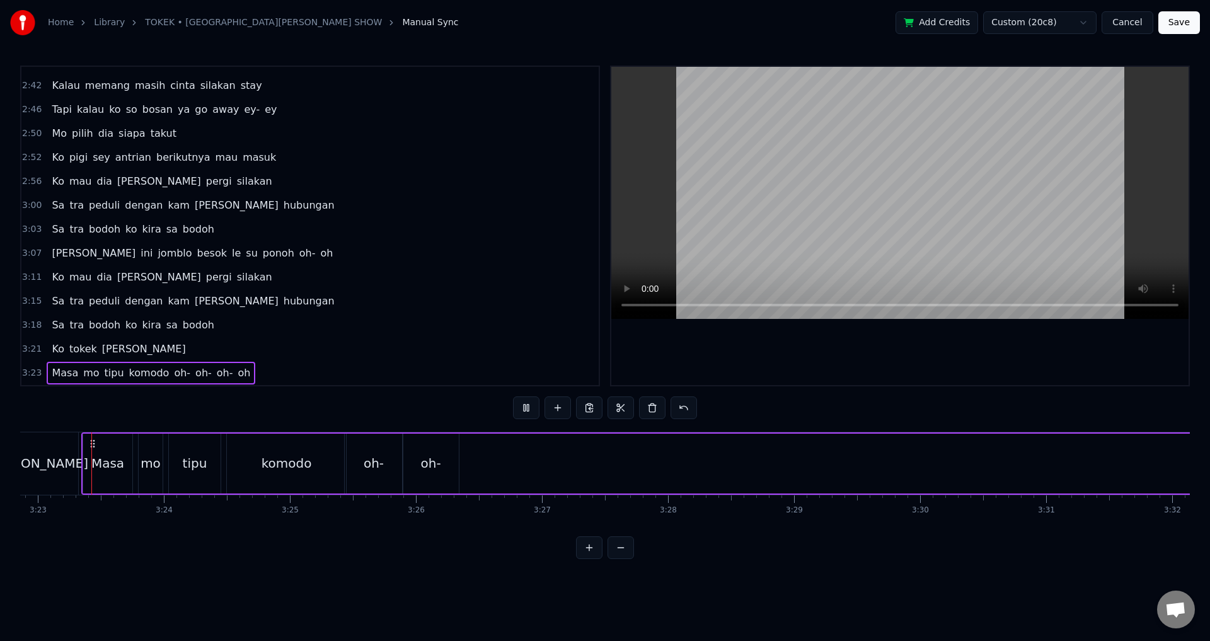
scroll to position [0, 25577]
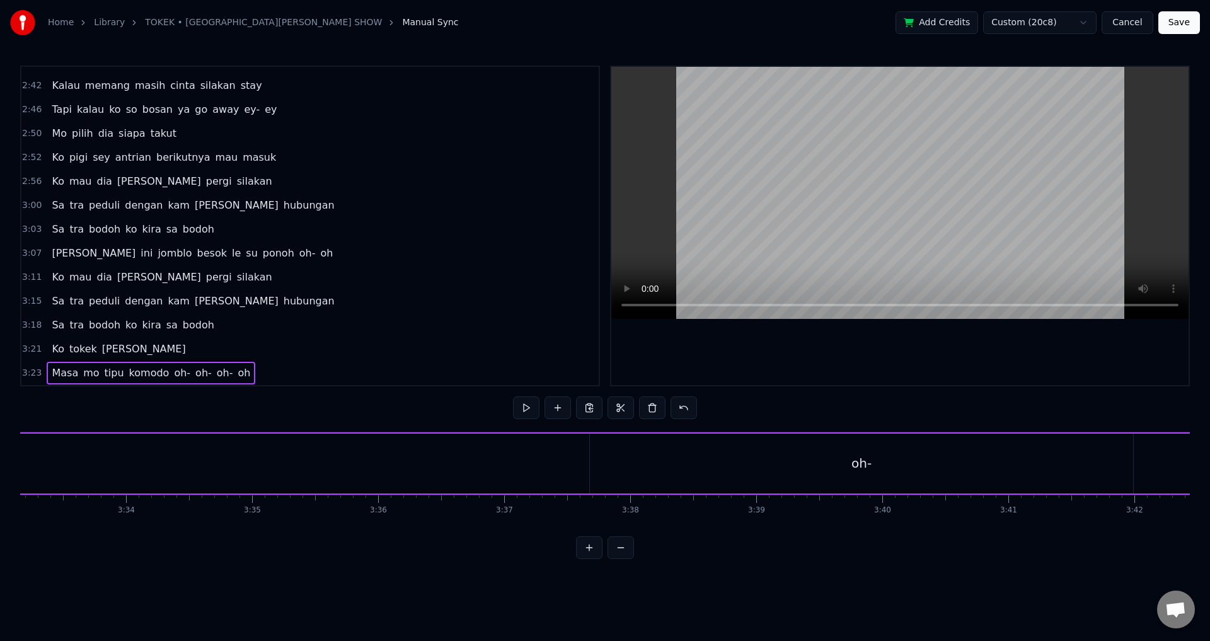
scroll to position [0, 26888]
click at [859, 484] on div "oh-" at bounding box center [851, 464] width 543 height 60
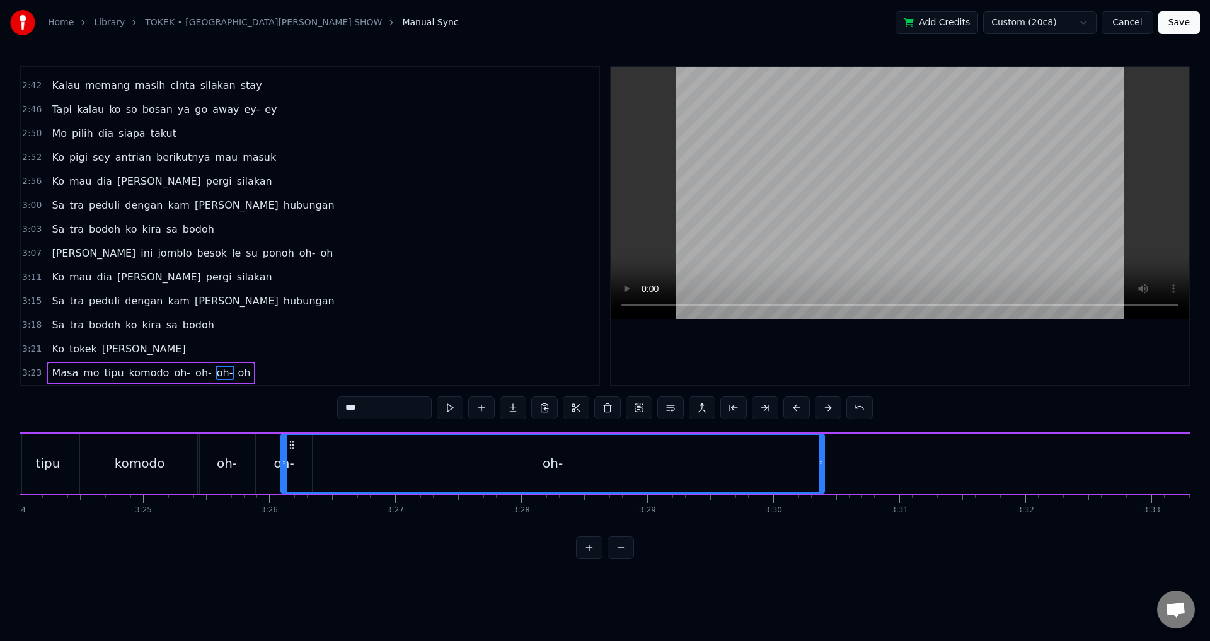
scroll to position [0, 25688]
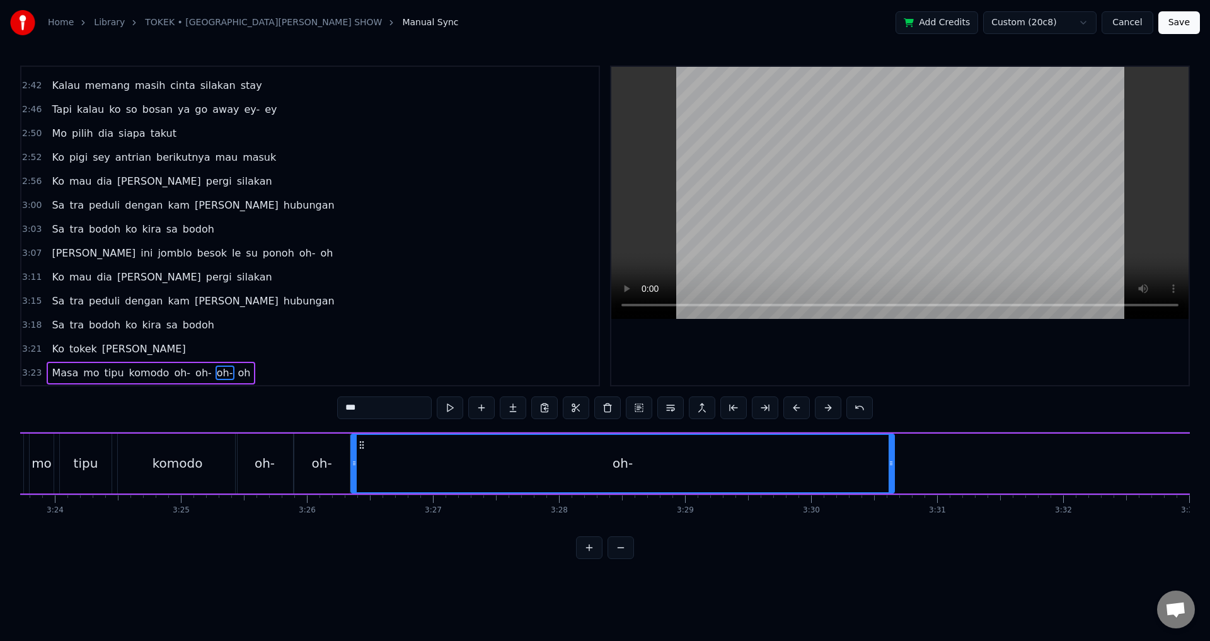
drag, startPoint x: 525, startPoint y: 444, endPoint x: 363, endPoint y: 472, distance: 164.5
click at [363, 472] on div "oh-" at bounding box center [623, 463] width 542 height 57
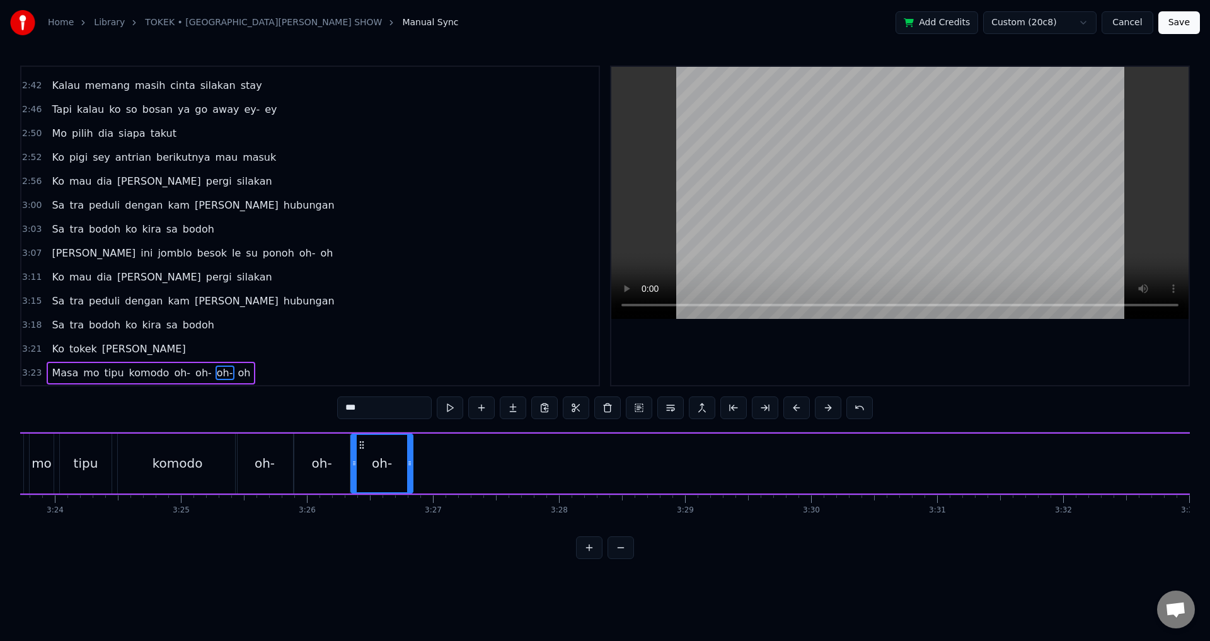
drag, startPoint x: 892, startPoint y: 456, endPoint x: 410, endPoint y: 483, distance: 483.1
click at [410, 483] on div at bounding box center [409, 463] width 5 height 57
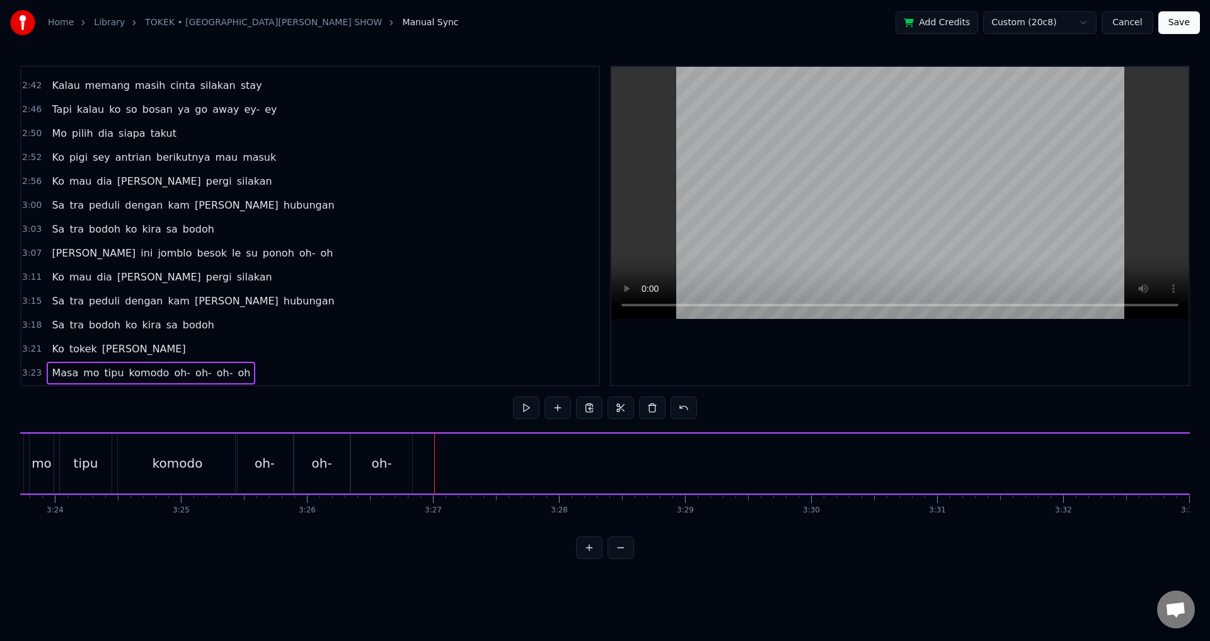
click at [1193, 529] on div "Home Library [PERSON_NAME][GEOGRAPHIC_DATA] SHOW Manual Sync Add Credits Custom…" at bounding box center [605, 279] width 1210 height 559
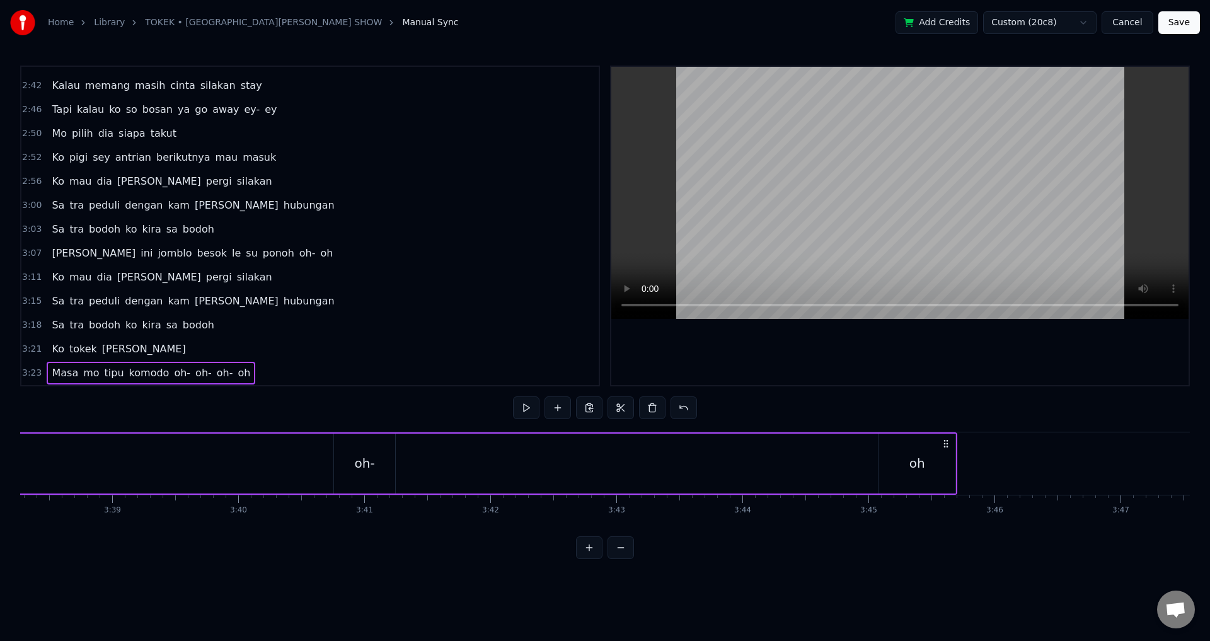
scroll to position [0, 27529]
click at [883, 458] on div "oh" at bounding box center [910, 464] width 77 height 60
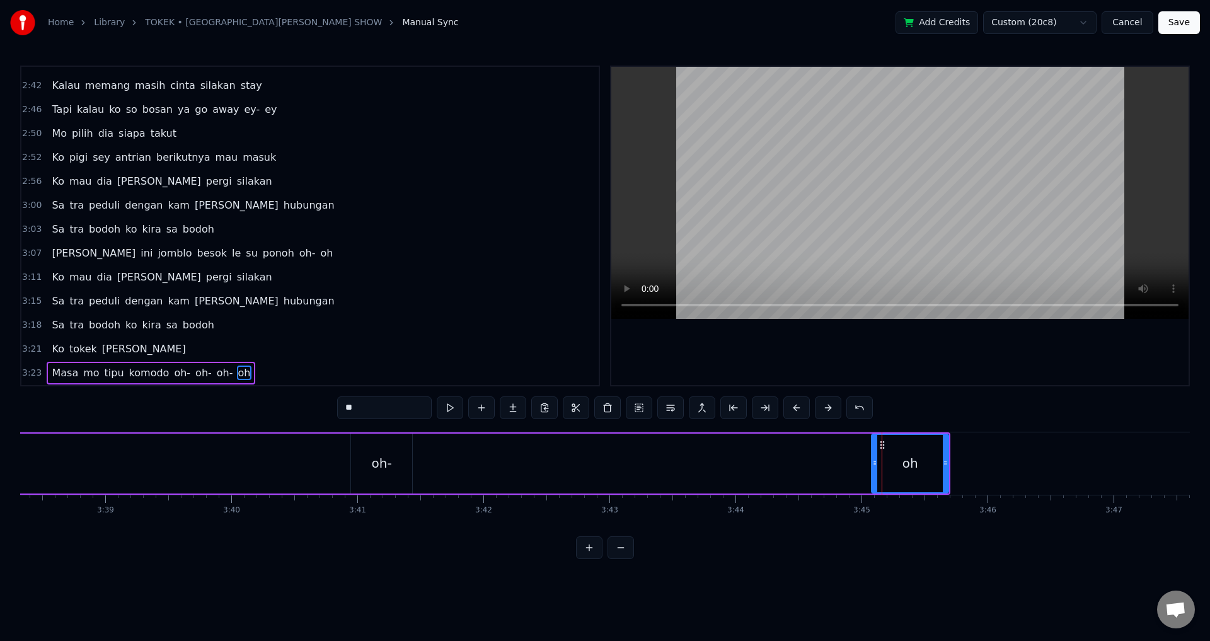
drag, startPoint x: 883, startPoint y: 443, endPoint x: 898, endPoint y: 456, distance: 20.6
click at [898, 456] on div "oh" at bounding box center [911, 463] width 76 height 57
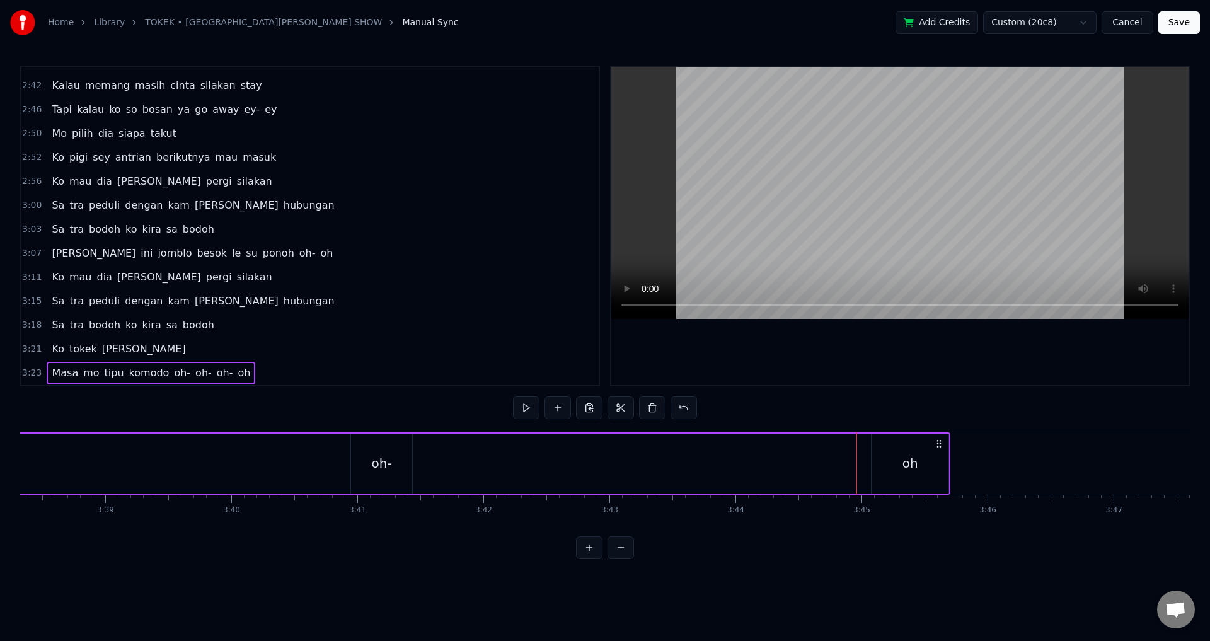
click at [891, 450] on div "oh" at bounding box center [910, 464] width 77 height 60
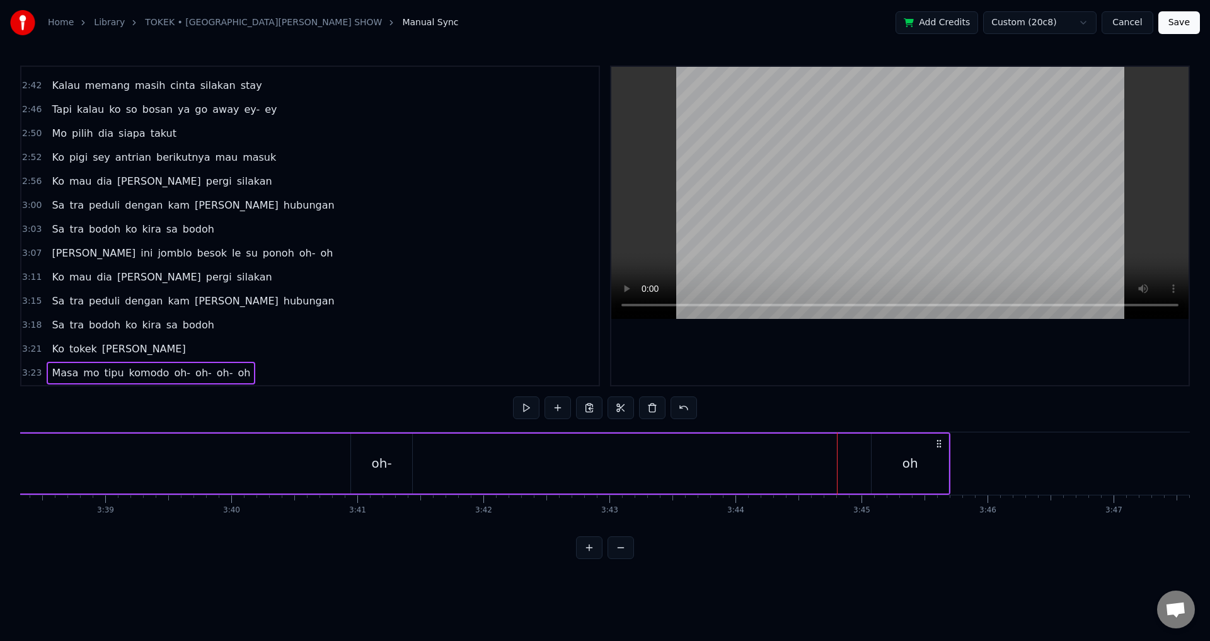
click at [912, 462] on div "oh" at bounding box center [911, 463] width 16 height 19
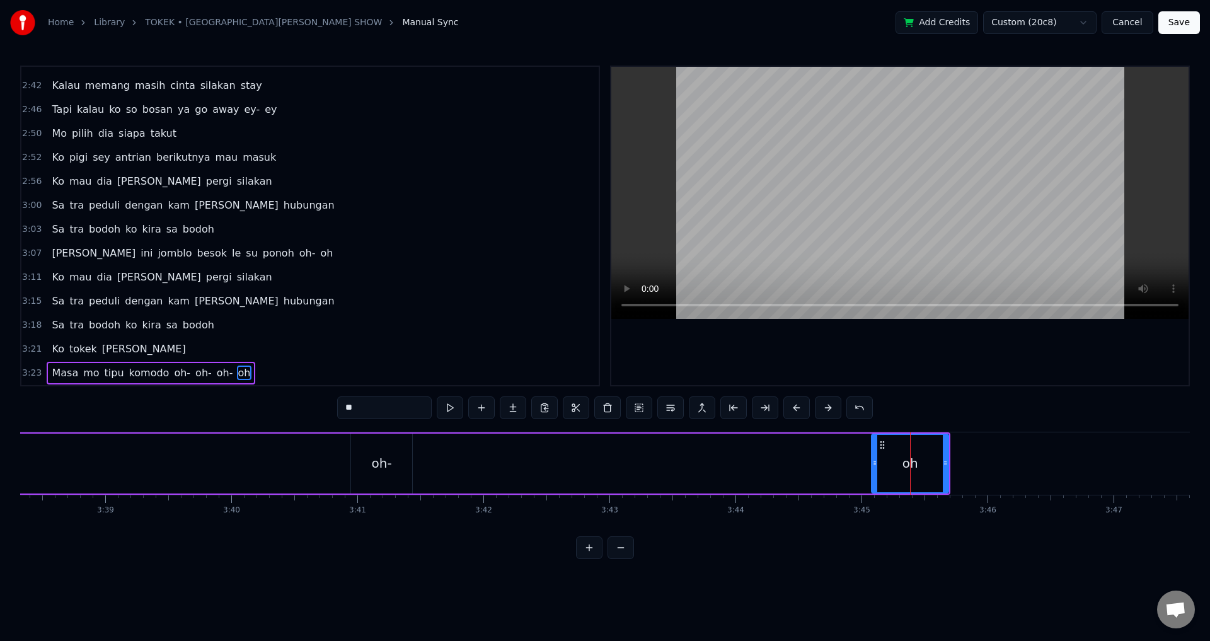
drag, startPoint x: 881, startPoint y: 444, endPoint x: 889, endPoint y: 444, distance: 7.6
click at [889, 444] on div "oh" at bounding box center [911, 463] width 76 height 57
drag, startPoint x: 947, startPoint y: 454, endPoint x: 957, endPoint y: 453, distance: 10.1
click at [957, 453] on div at bounding box center [955, 463] width 5 height 57
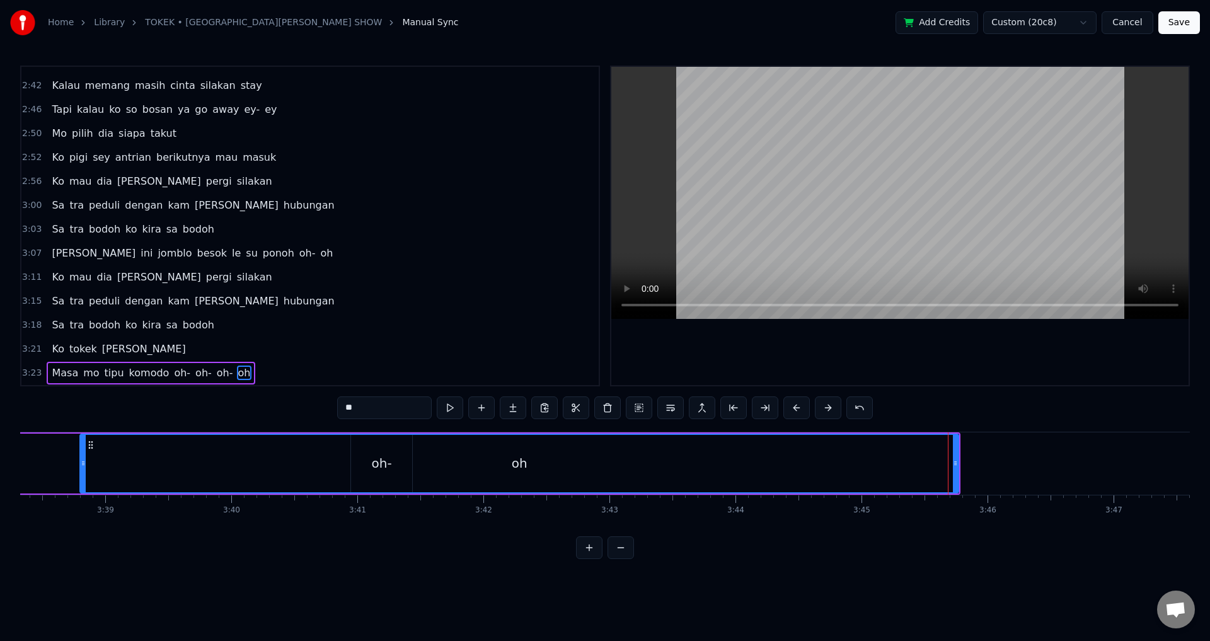
drag, startPoint x: 875, startPoint y: 456, endPoint x: 161, endPoint y: 463, distance: 714.3
click at [81, 467] on div at bounding box center [83, 463] width 5 height 57
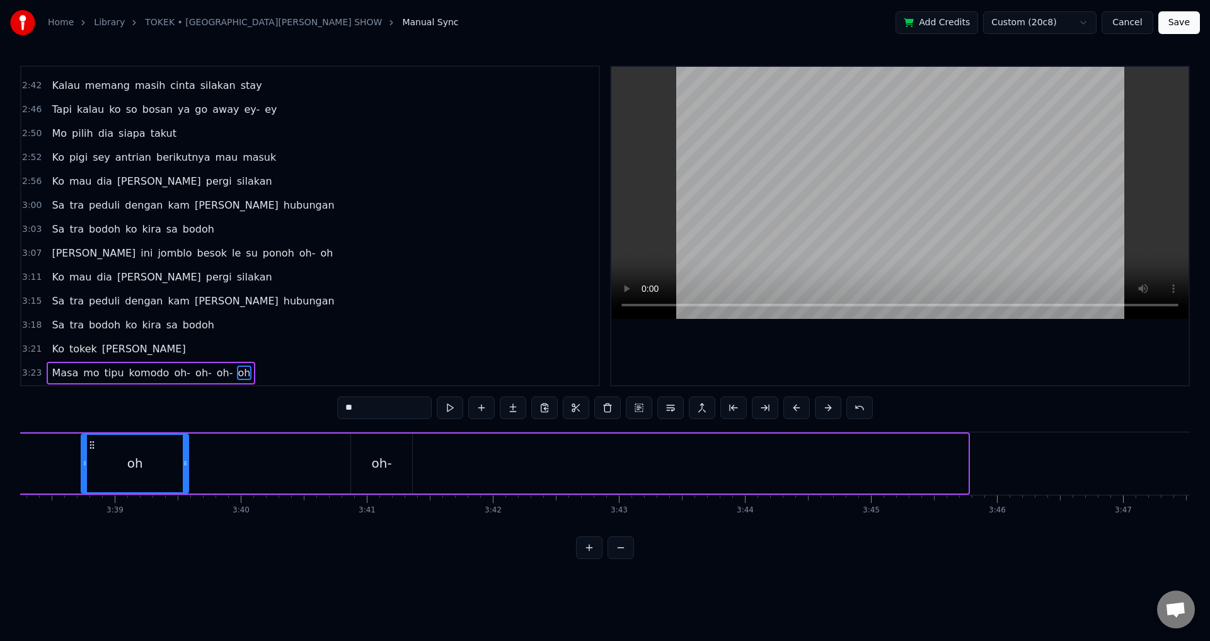
drag, startPoint x: 966, startPoint y: 458, endPoint x: 185, endPoint y: 460, distance: 781.8
click at [186, 458] on div at bounding box center [185, 463] width 5 height 57
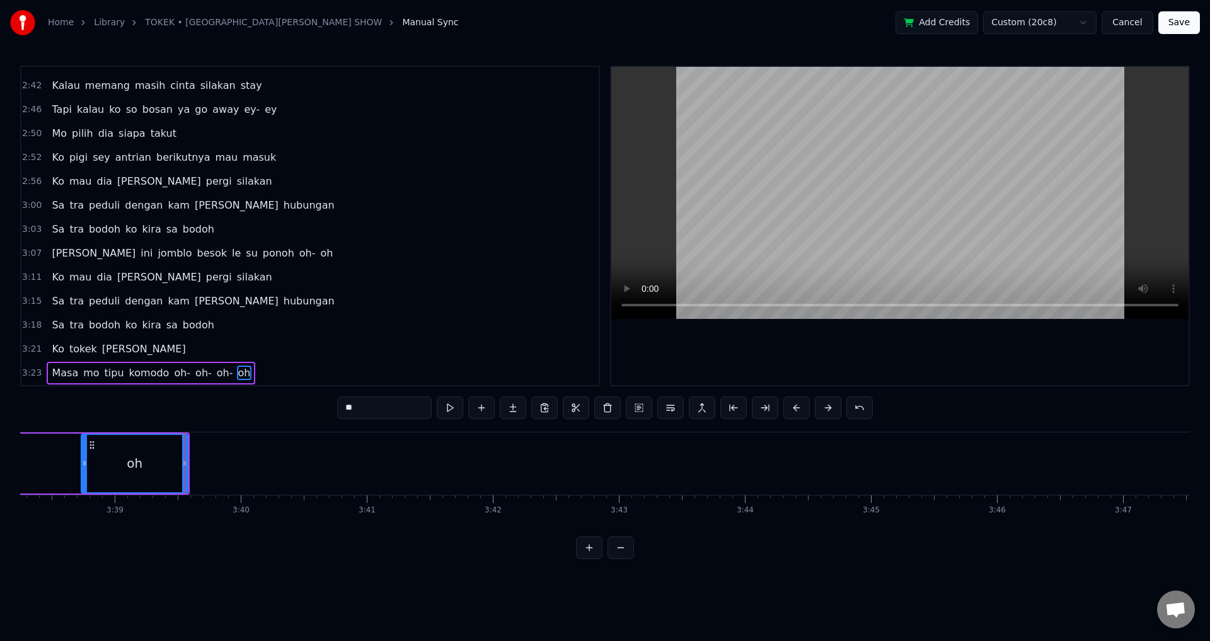
click at [23, 532] on div "Home Library [PERSON_NAME][GEOGRAPHIC_DATA] SHOW Manual Sync Add Credits Custom…" at bounding box center [605, 279] width 1210 height 559
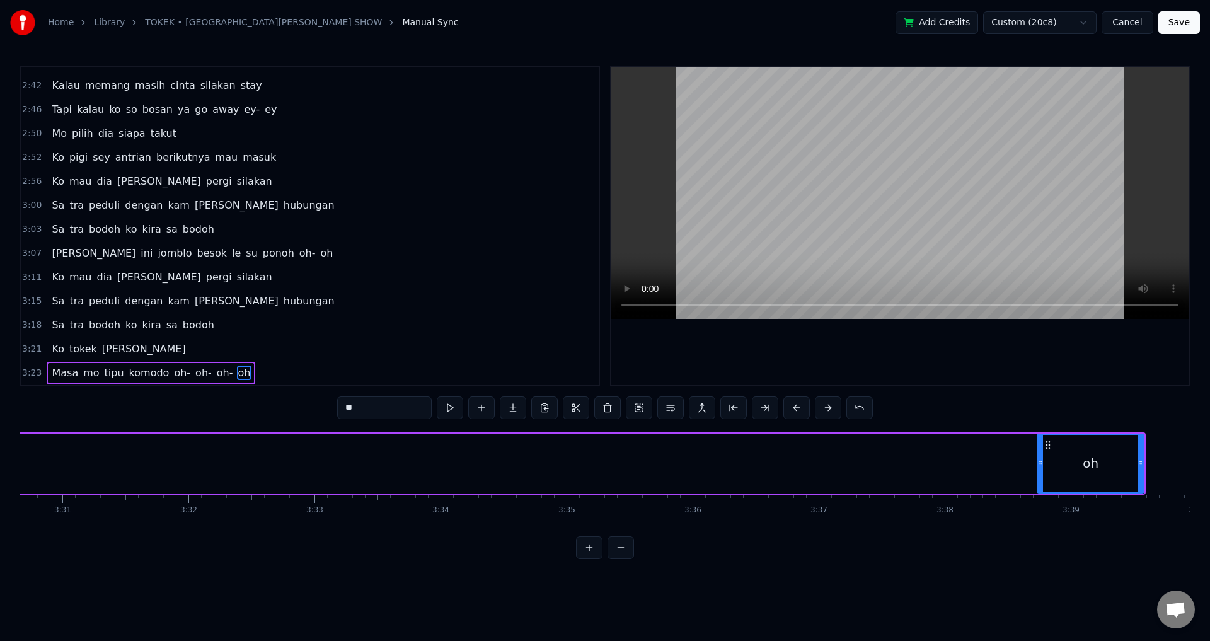
scroll to position [0, 26561]
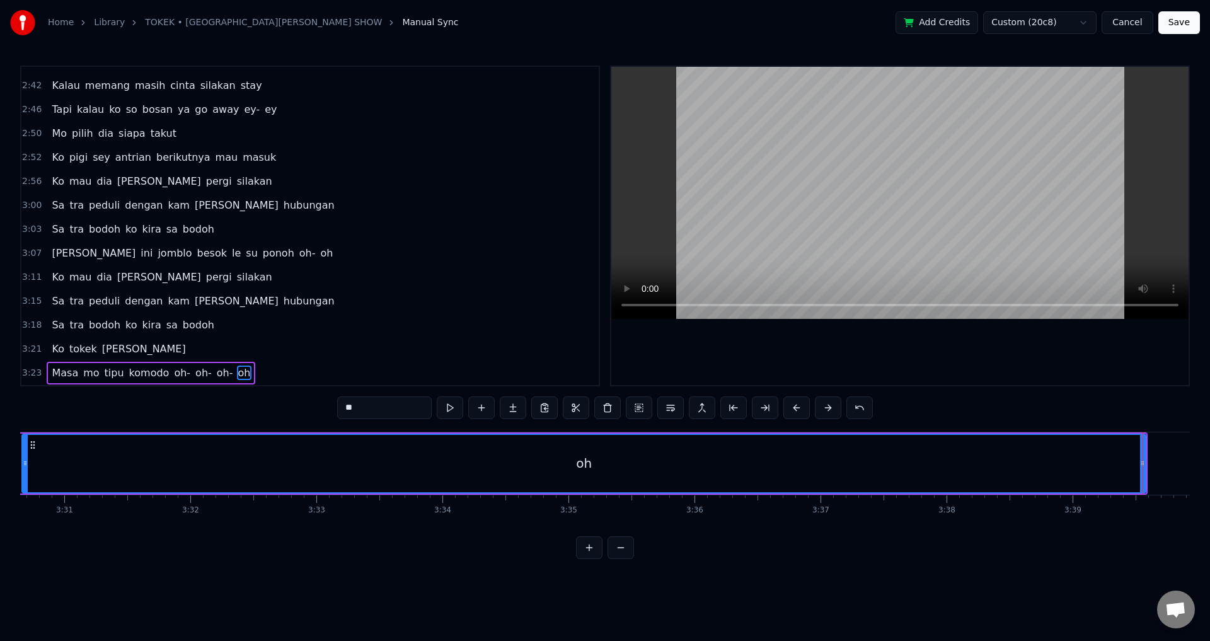
drag, startPoint x: 1041, startPoint y: 458, endPoint x: 23, endPoint y: 476, distance: 1017.7
click at [23, 476] on div at bounding box center [25, 463] width 5 height 57
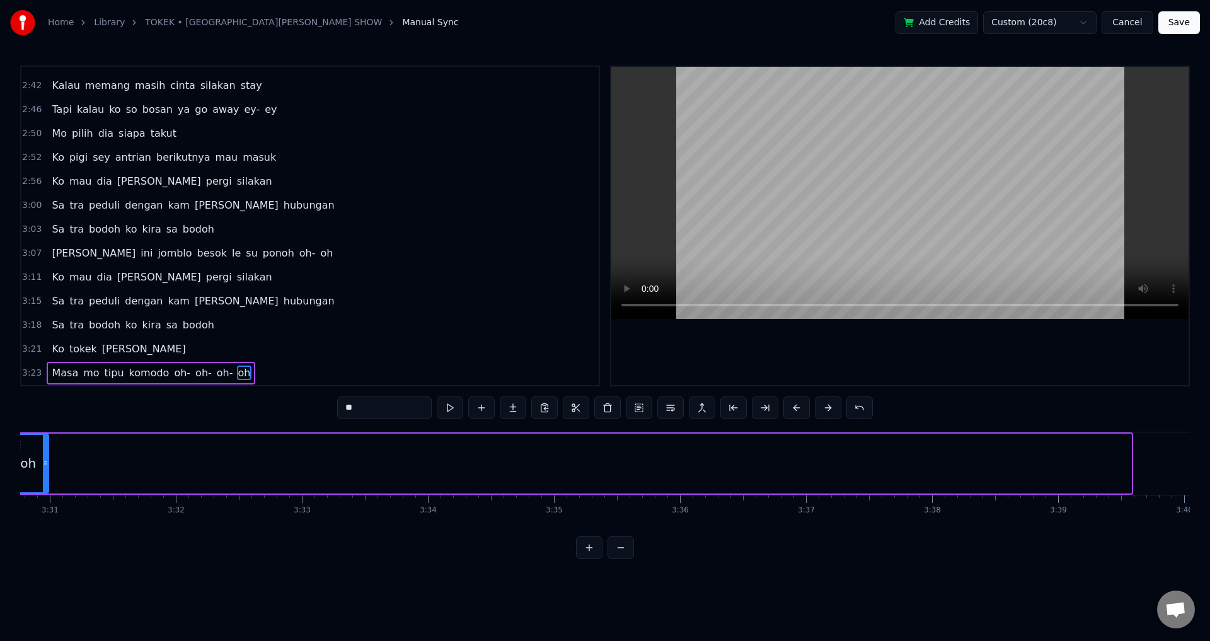
drag, startPoint x: 1129, startPoint y: 460, endPoint x: 54, endPoint y: 467, distance: 1075.6
click at [48, 467] on icon at bounding box center [45, 463] width 5 height 10
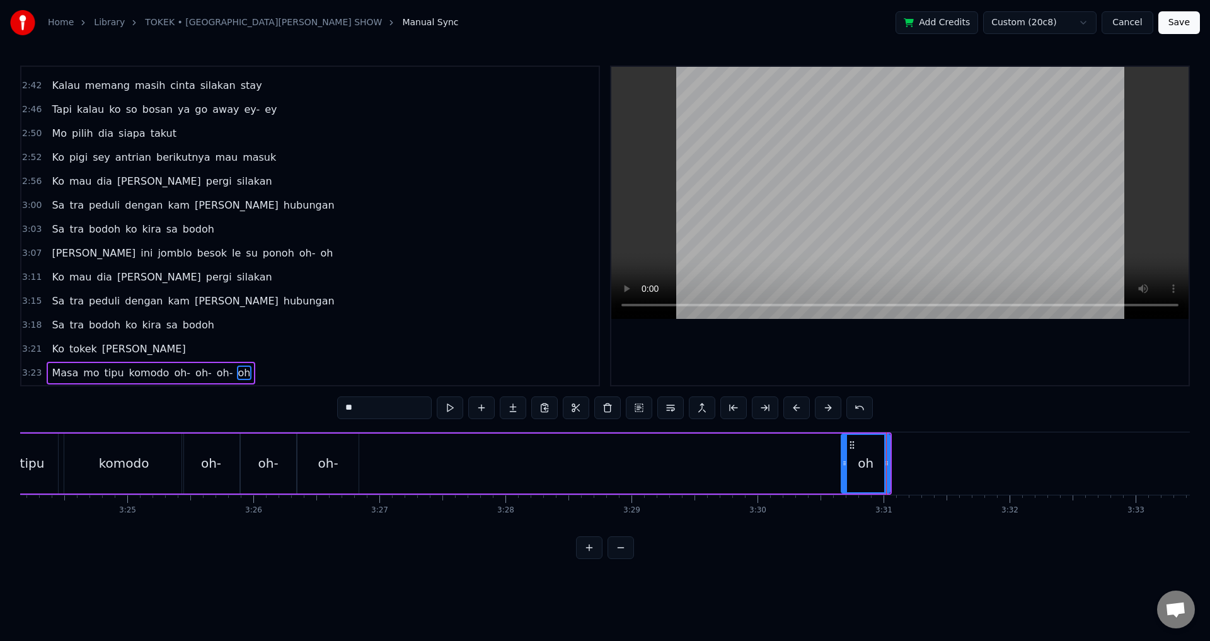
scroll to position [0, 25738]
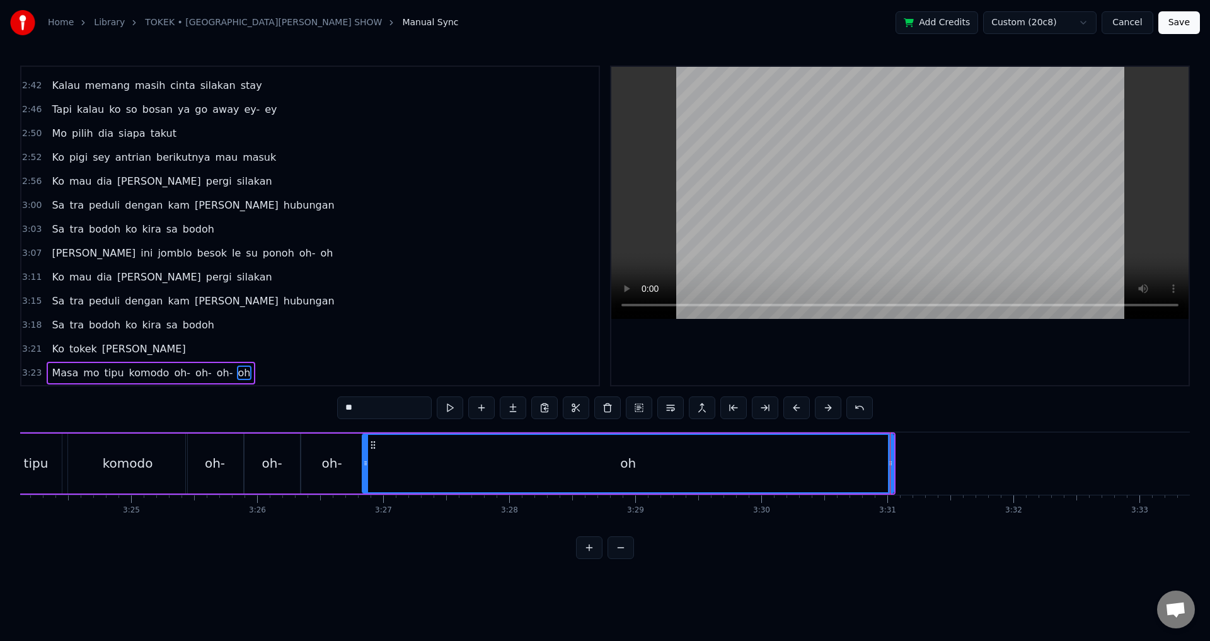
drag, startPoint x: 848, startPoint y: 465, endPoint x: 365, endPoint y: 479, distance: 483.1
click at [365, 479] on div at bounding box center [365, 463] width 5 height 57
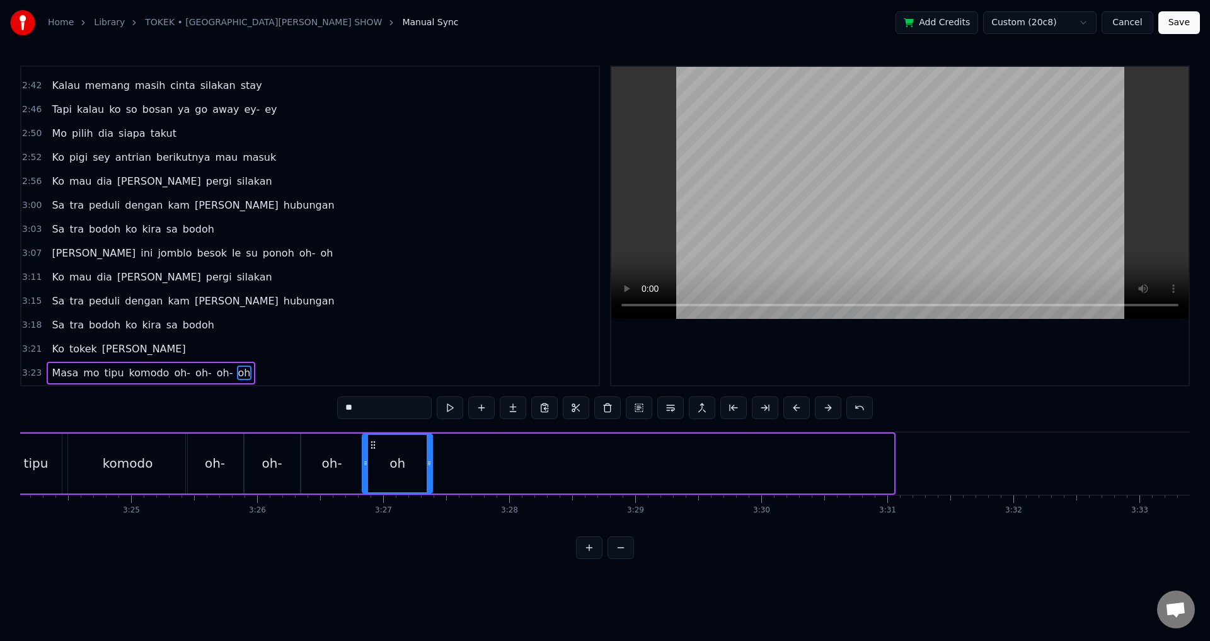
drag, startPoint x: 891, startPoint y: 460, endPoint x: 429, endPoint y: 451, distance: 462.2
click at [429, 453] on div at bounding box center [429, 463] width 5 height 57
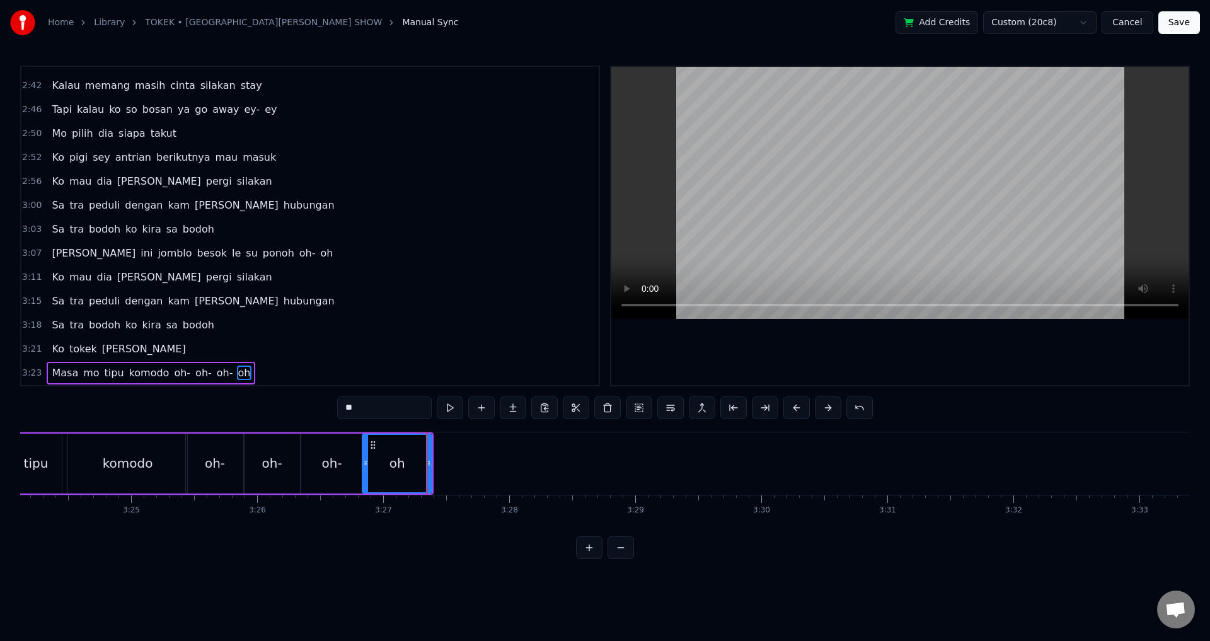
click at [50, 378] on span "Masa" at bounding box center [64, 373] width 29 height 15
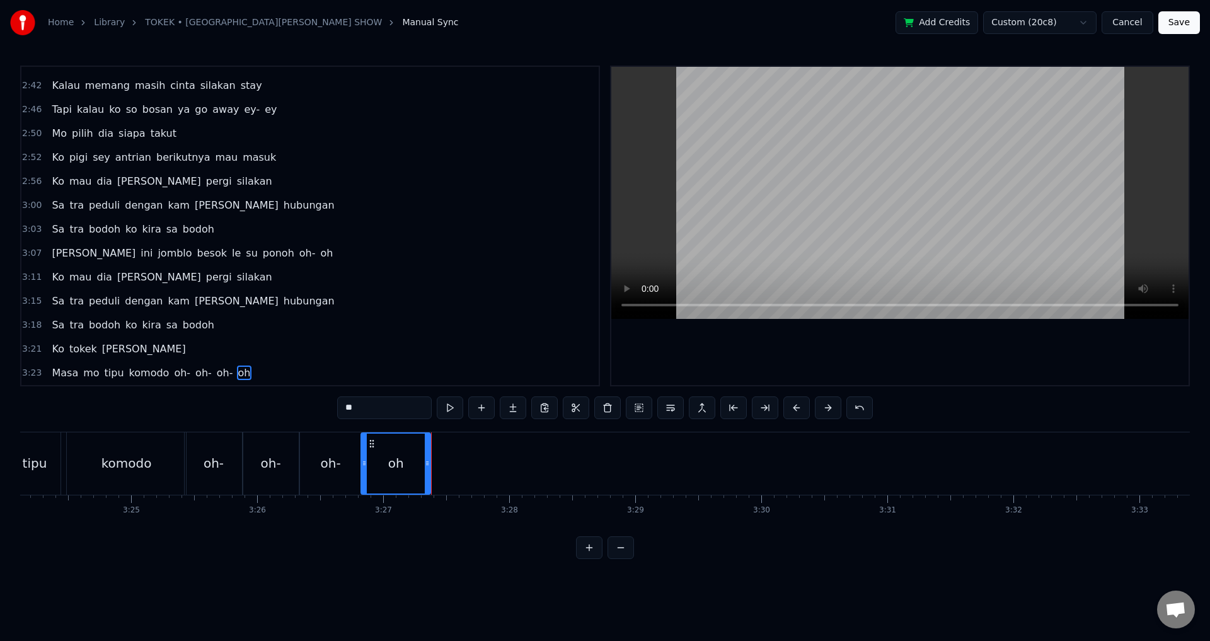
click at [47, 378] on div "Masa mo tipu komodo oh- oh- oh- oh" at bounding box center [151, 373] width 209 height 23
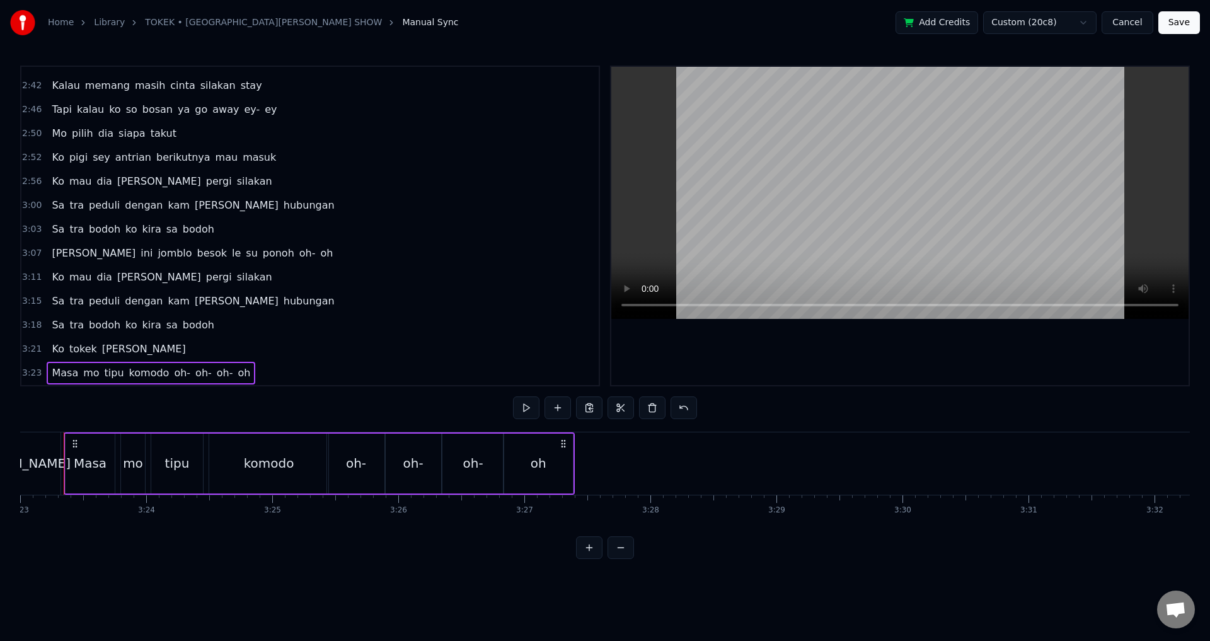
scroll to position [0, 25577]
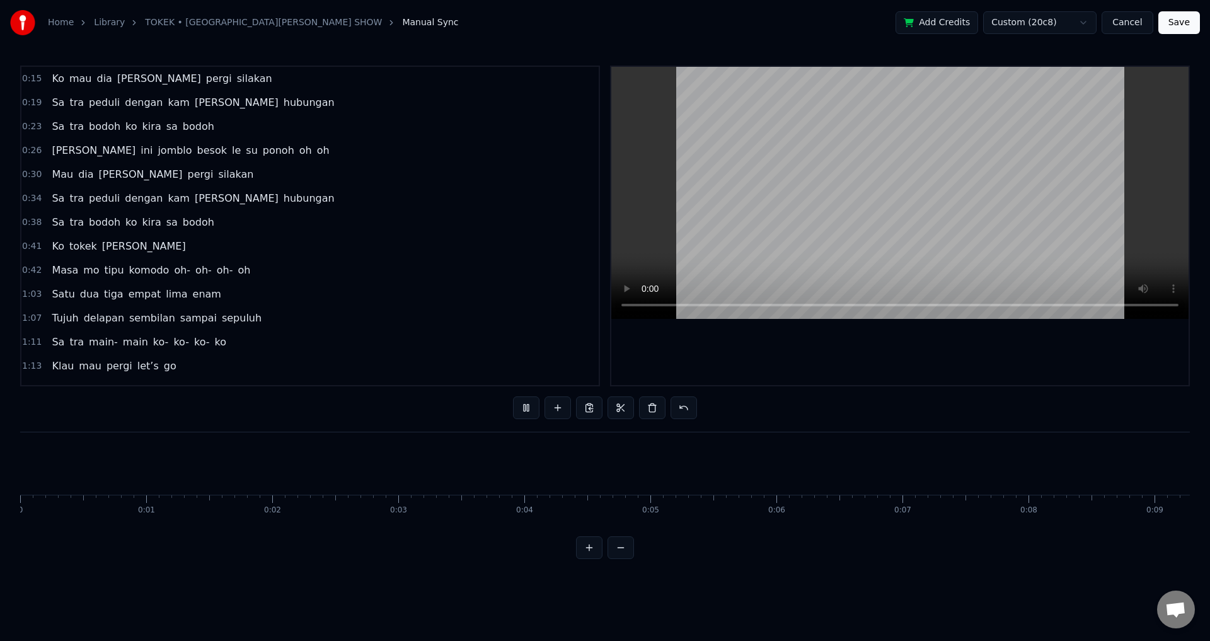
scroll to position [0, 25577]
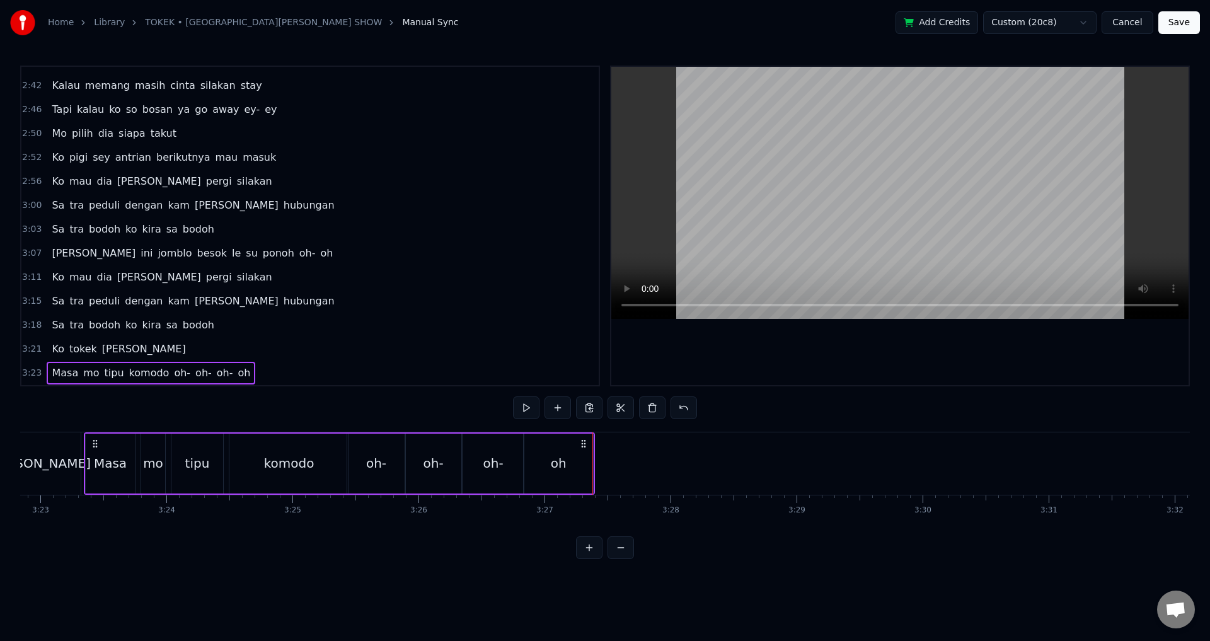
click at [790, 355] on div at bounding box center [901, 226] width 578 height 318
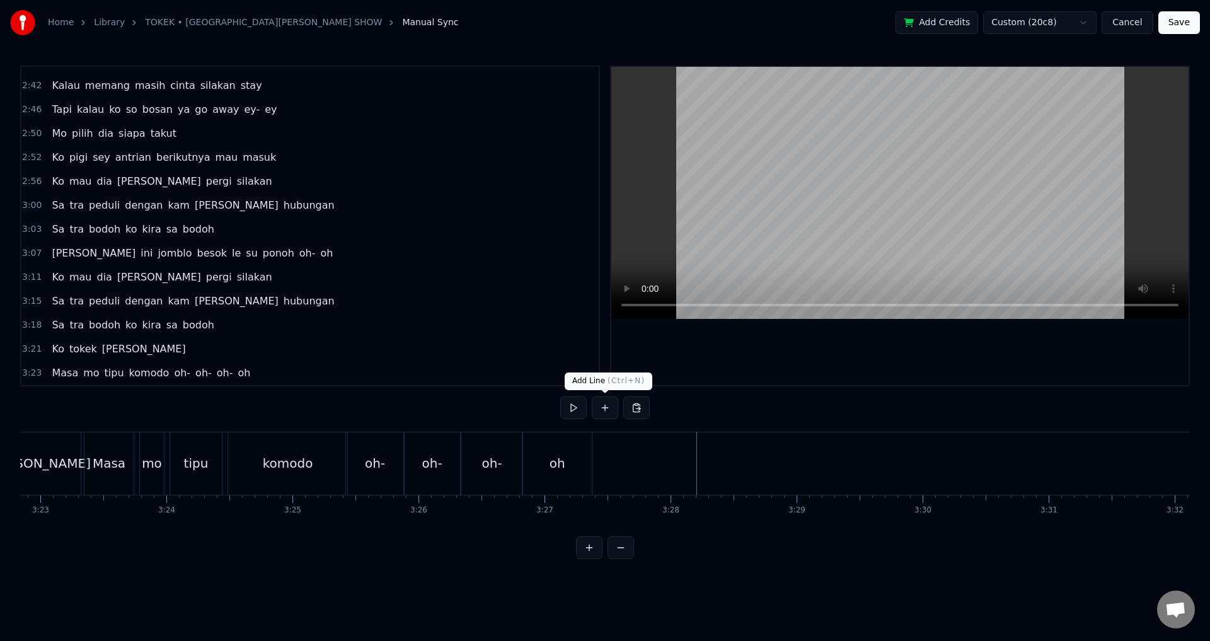
click at [608, 411] on button at bounding box center [605, 408] width 26 height 23
click at [734, 463] on div "<>" at bounding box center [761, 464] width 125 height 60
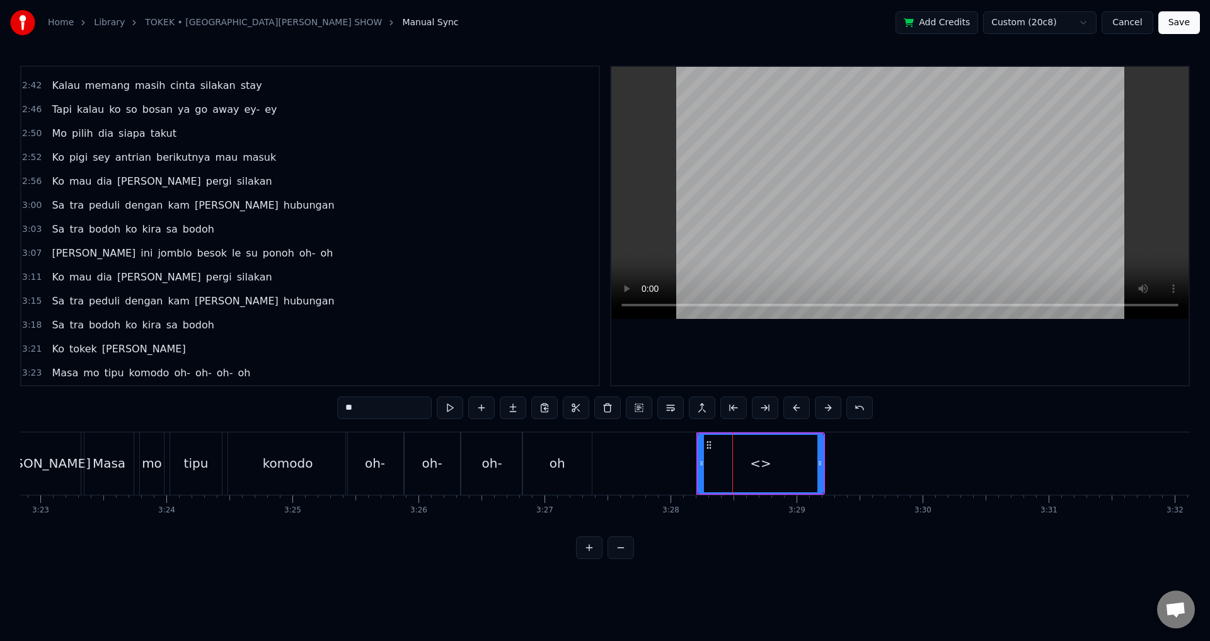
scroll to position [832, 0]
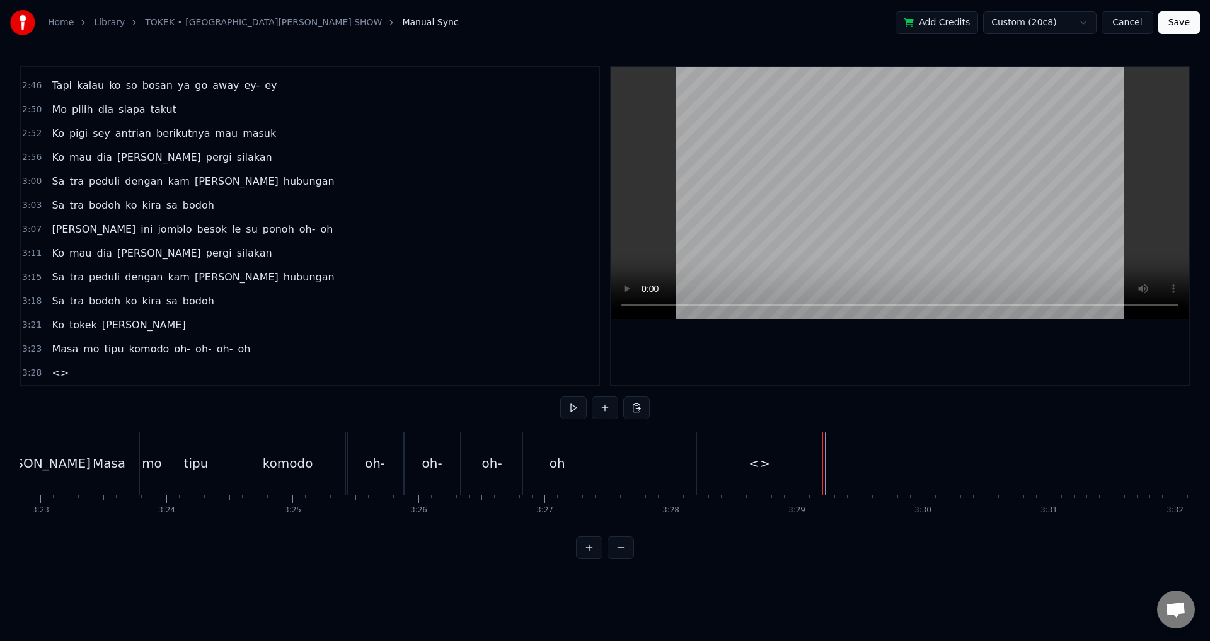
click at [806, 467] on div "<>" at bounding box center [759, 463] width 125 height 62
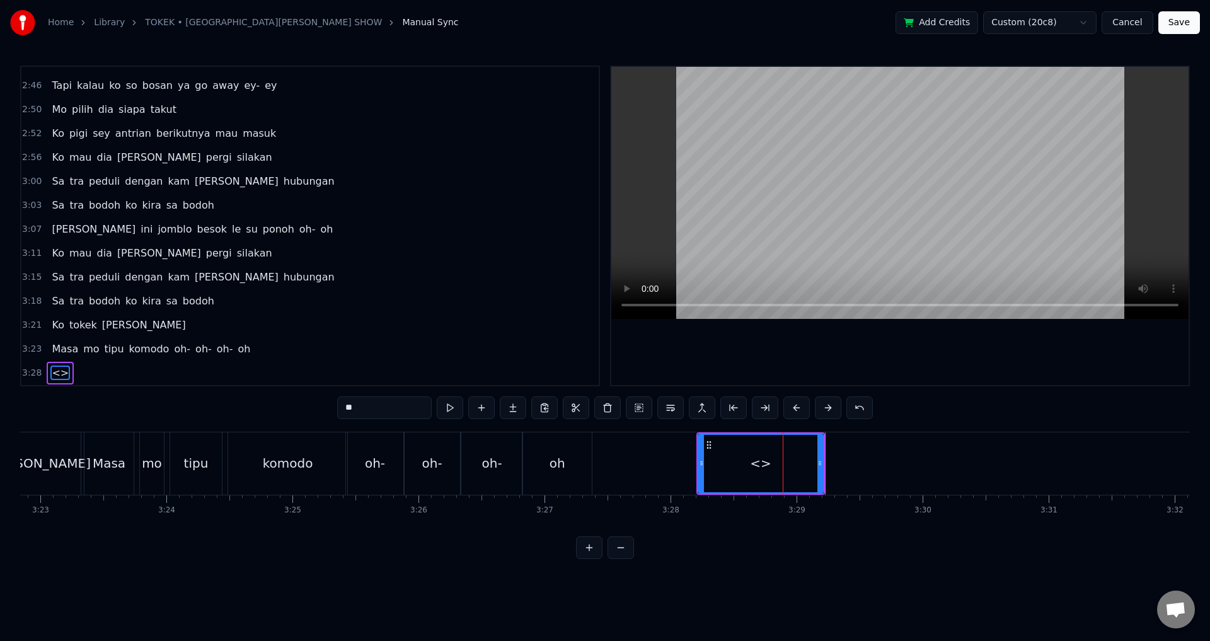
click at [783, 468] on div at bounding box center [783, 463] width 1 height 62
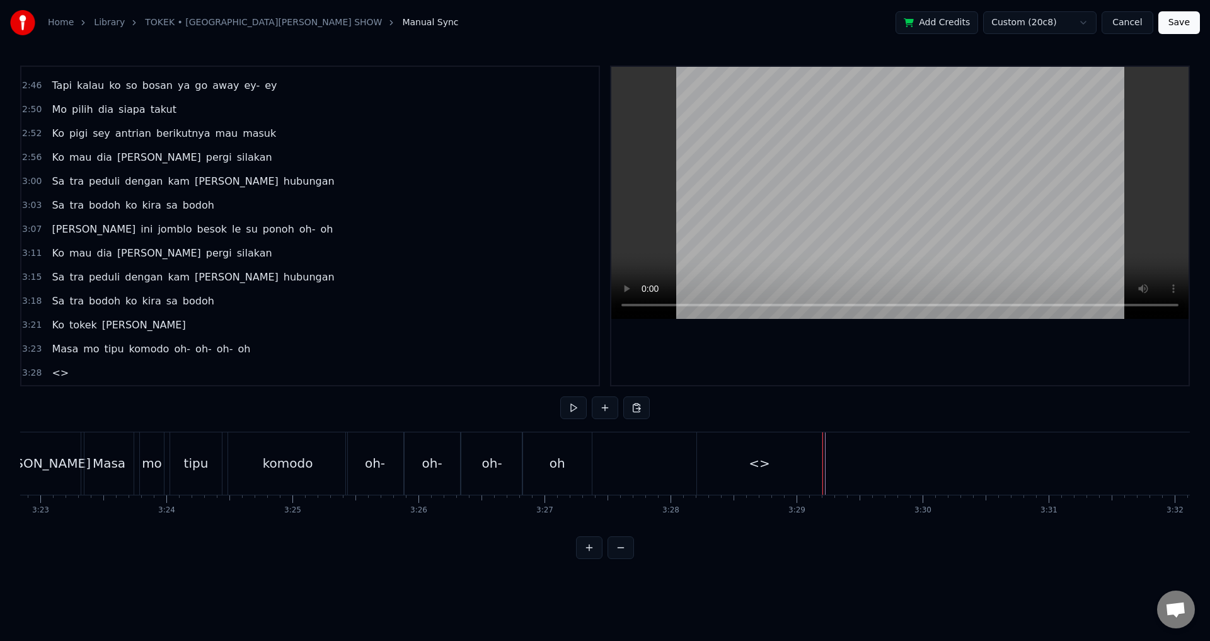
click at [705, 456] on div "<>" at bounding box center [759, 463] width 125 height 62
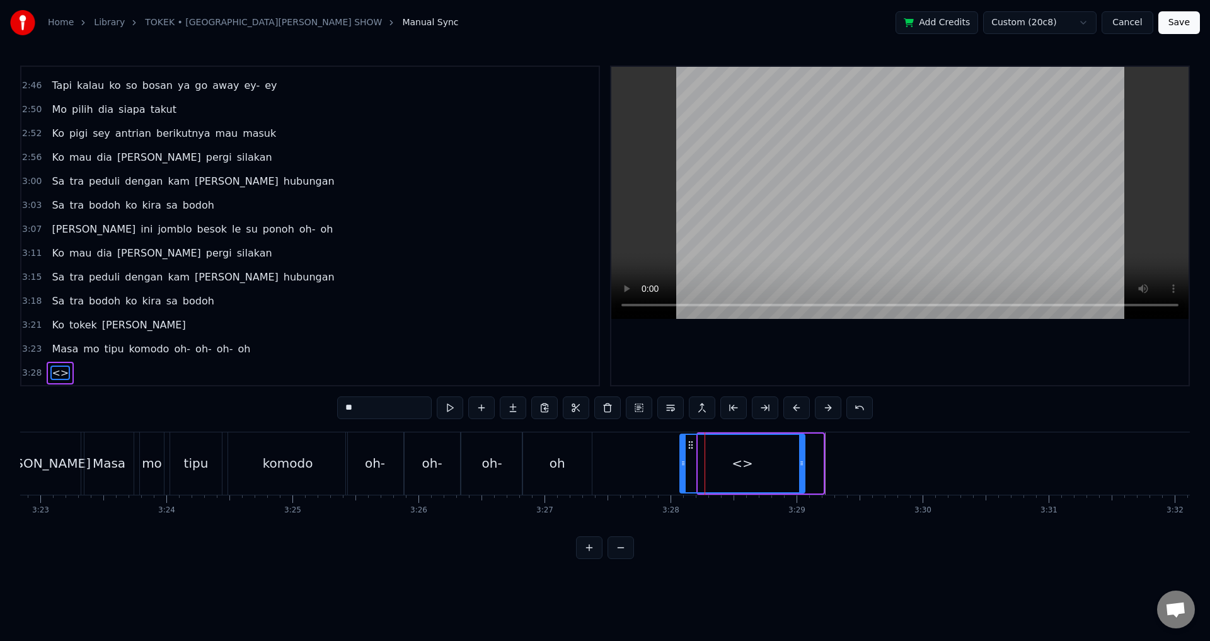
click at [691, 448] on icon at bounding box center [691, 445] width 10 height 10
click at [728, 457] on div "<>" at bounding box center [743, 463] width 124 height 57
click at [777, 463] on div "<>" at bounding box center [743, 463] width 124 height 57
click at [799, 458] on div "<>" at bounding box center [743, 464] width 126 height 60
drag, startPoint x: 803, startPoint y: 460, endPoint x: 760, endPoint y: 460, distance: 42.2
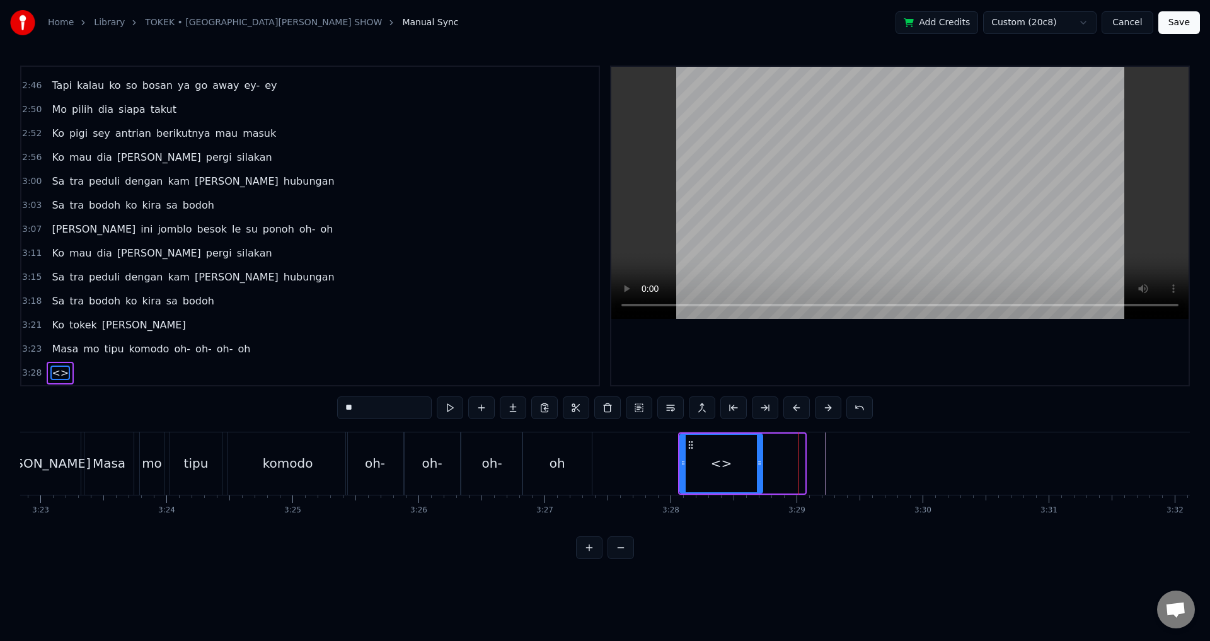
click at [760, 460] on icon at bounding box center [759, 463] width 5 height 10
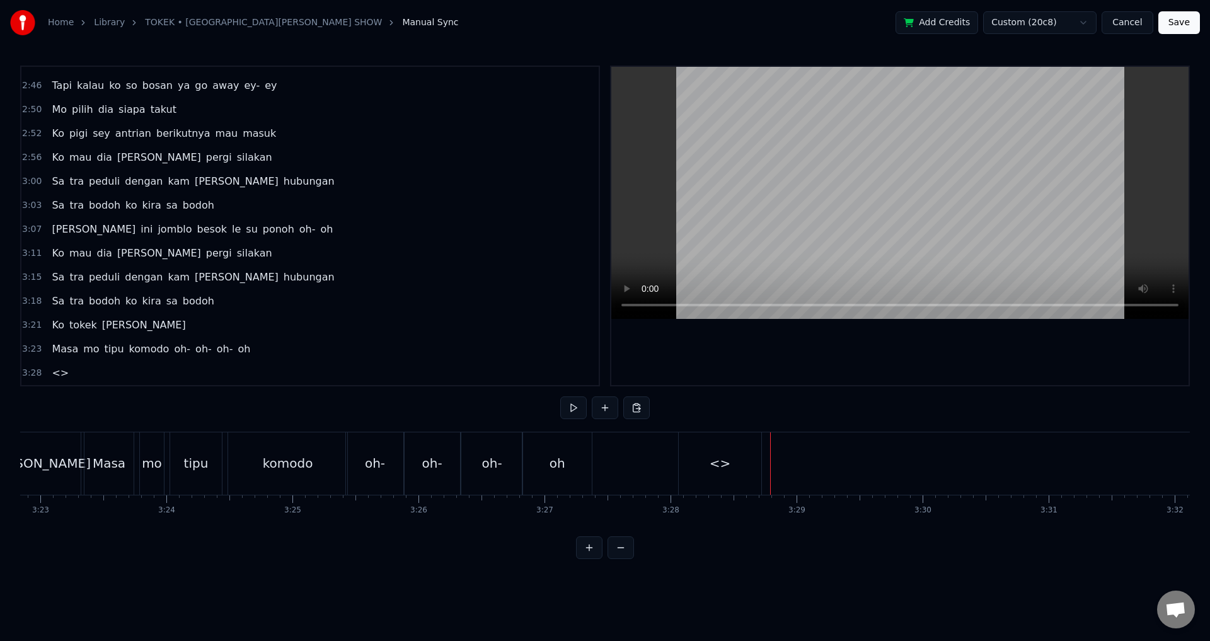
click at [726, 457] on div "<>" at bounding box center [720, 463] width 21 height 19
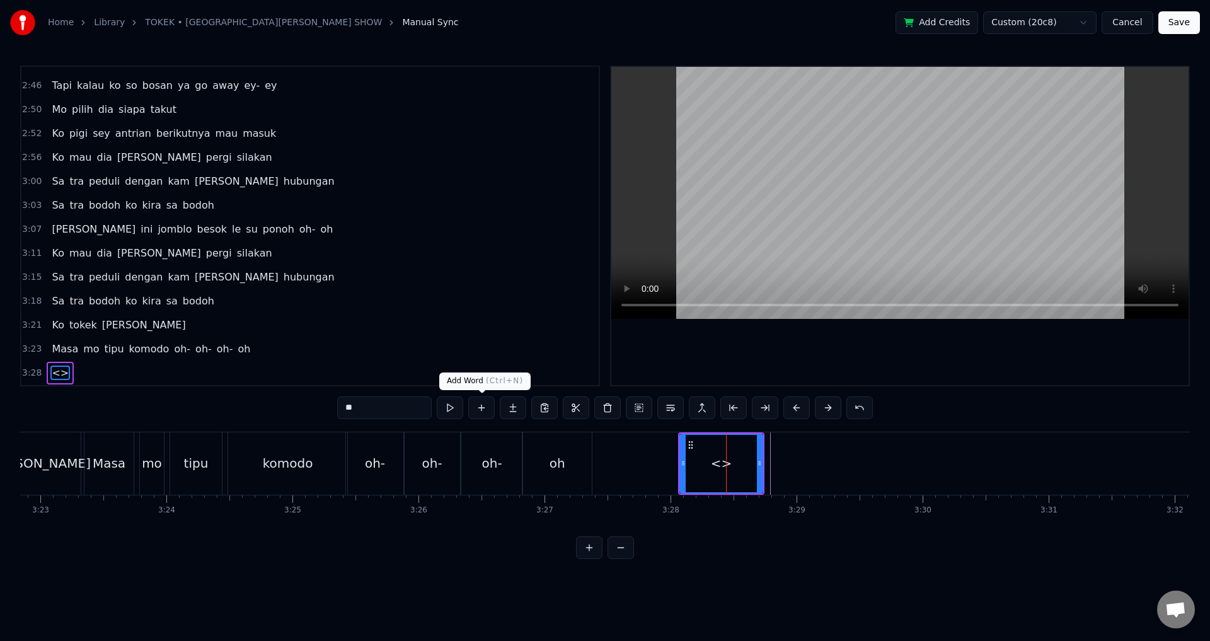
click at [485, 409] on button at bounding box center [481, 408] width 26 height 23
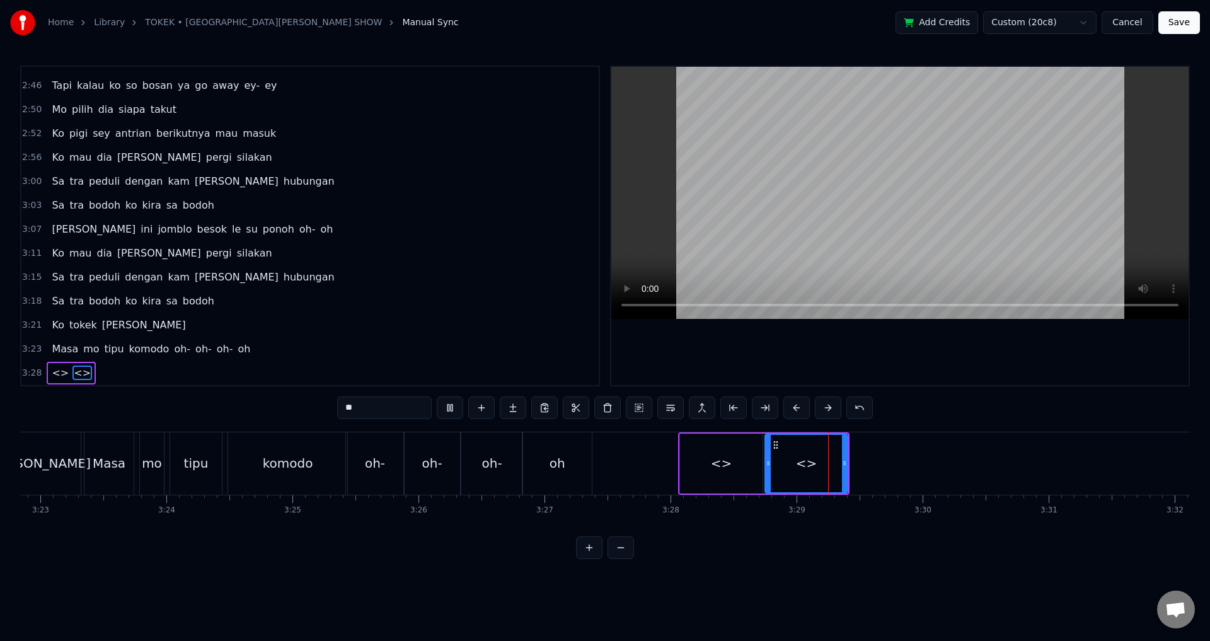
click at [821, 465] on div "<>" at bounding box center [806, 463] width 81 height 57
drag, startPoint x: 845, startPoint y: 461, endPoint x: 816, endPoint y: 462, distance: 29.0
click at [816, 462] on icon at bounding box center [815, 463] width 5 height 10
click at [739, 467] on div "<>" at bounding box center [721, 464] width 83 height 60
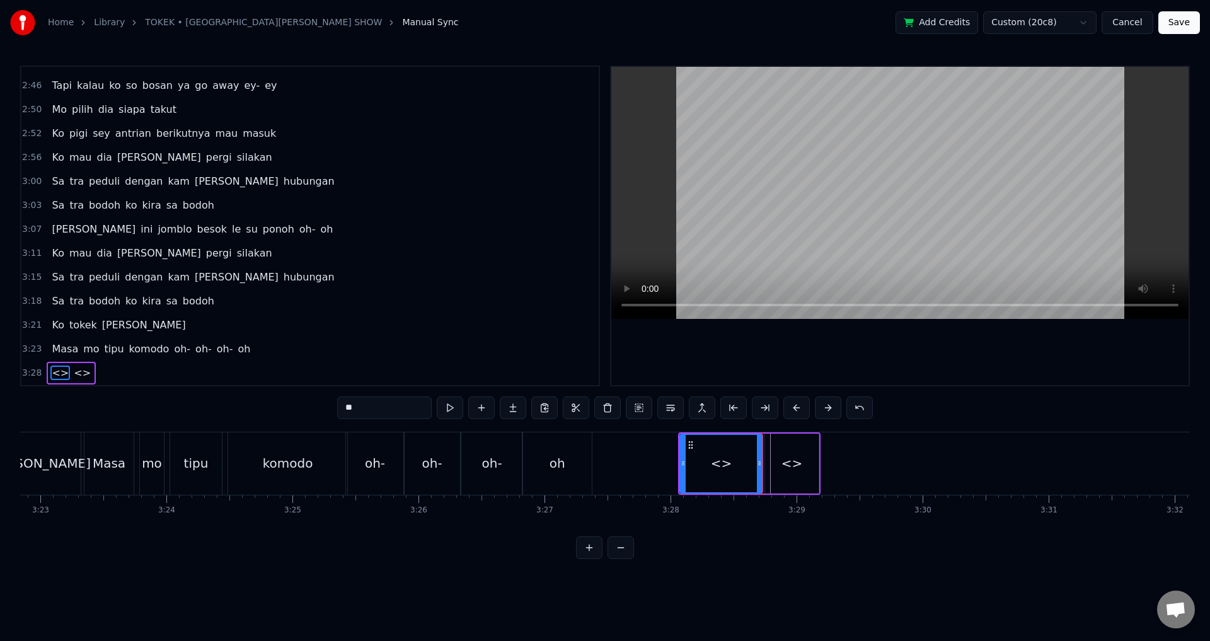
click at [779, 464] on div "<>" at bounding box center [792, 464] width 54 height 60
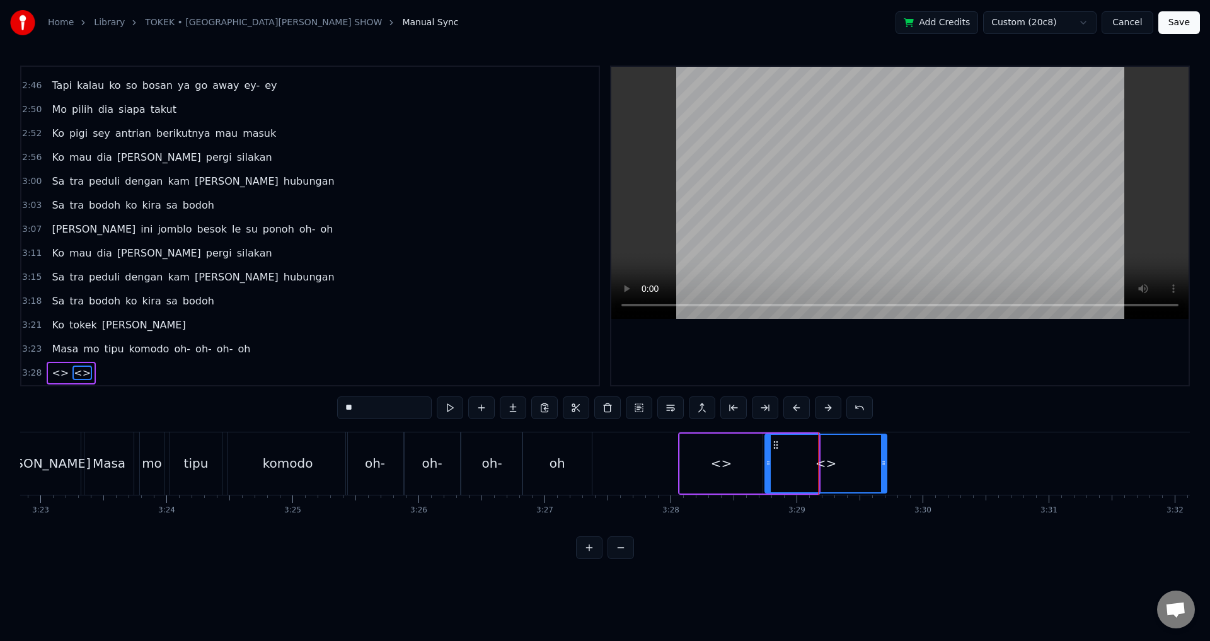
drag, startPoint x: 816, startPoint y: 459, endPoint x: 903, endPoint y: 459, distance: 87.0
click at [886, 459] on icon at bounding box center [883, 463] width 5 height 10
click at [887, 461] on div "<>" at bounding box center [835, 463] width 139 height 57
click at [886, 462] on div "<>" at bounding box center [835, 463] width 139 height 57
drag, startPoint x: 902, startPoint y: 461, endPoint x: 872, endPoint y: 465, distance: 29.9
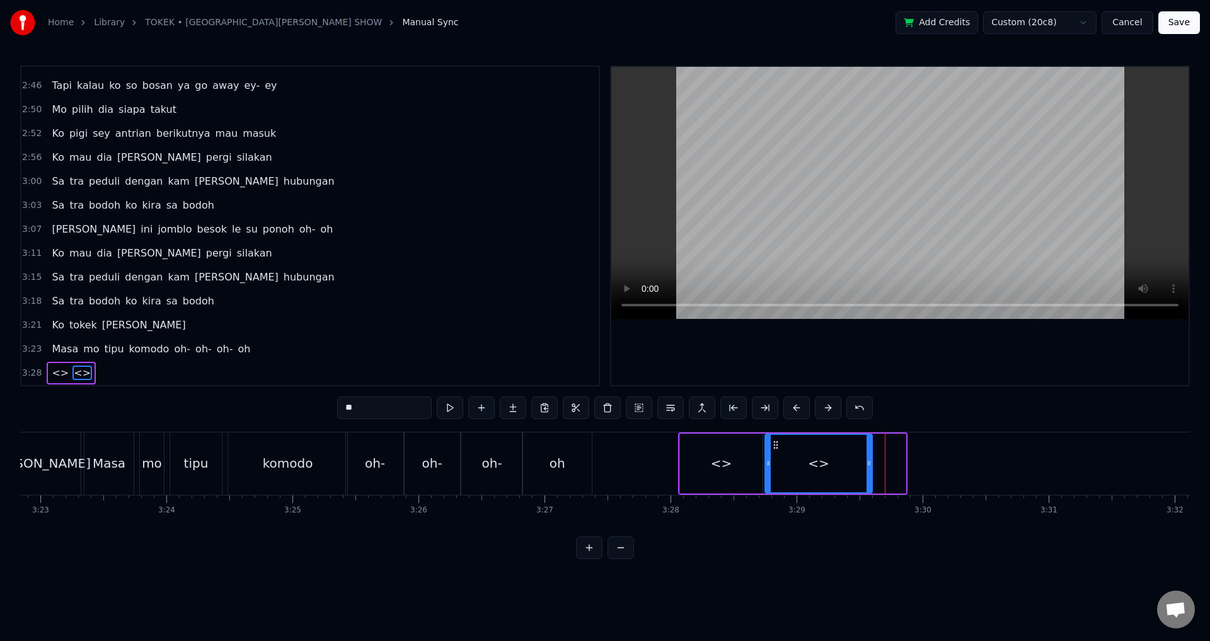
click at [872, 465] on icon at bounding box center [869, 463] width 5 height 10
click at [480, 405] on button at bounding box center [481, 408] width 26 height 23
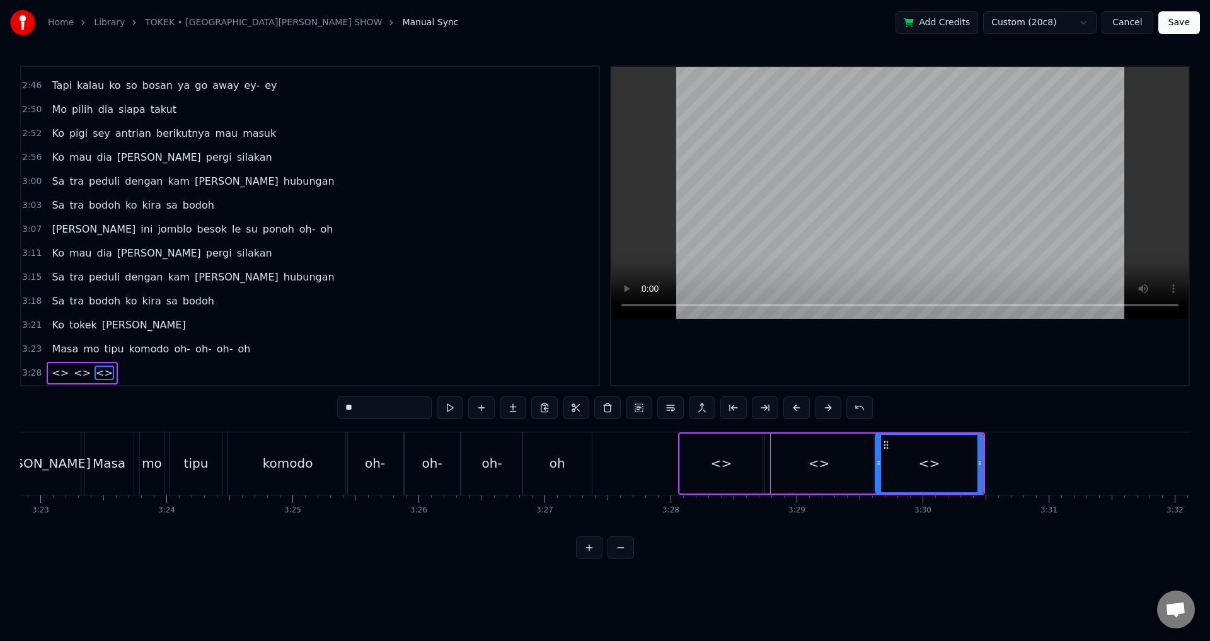
click at [953, 467] on div "<>" at bounding box center [929, 463] width 107 height 57
click at [975, 467] on div "<>" at bounding box center [929, 463] width 107 height 57
drag, startPoint x: 879, startPoint y: 461, endPoint x: 895, endPoint y: 461, distance: 15.8
click at [895, 461] on icon at bounding box center [894, 463] width 5 height 10
click at [862, 462] on div "<>" at bounding box center [819, 464] width 108 height 60
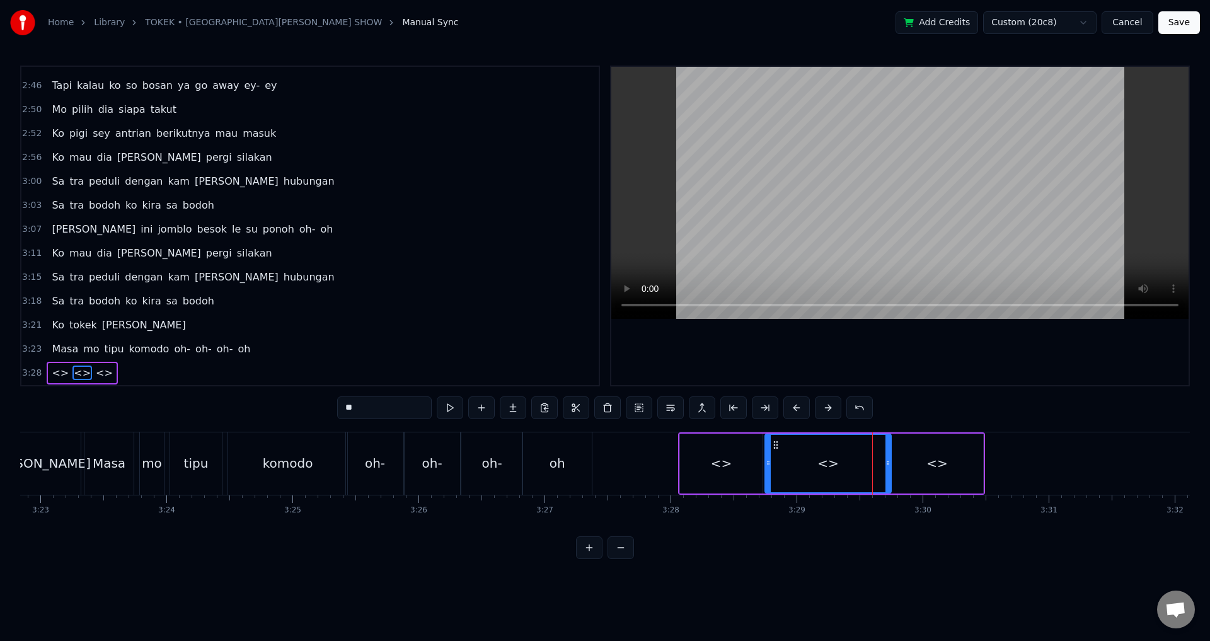
drag, startPoint x: 870, startPoint y: 461, endPoint x: 888, endPoint y: 463, distance: 18.4
click at [888, 463] on icon at bounding box center [888, 463] width 5 height 10
click at [908, 461] on div "<>" at bounding box center [937, 464] width 92 height 60
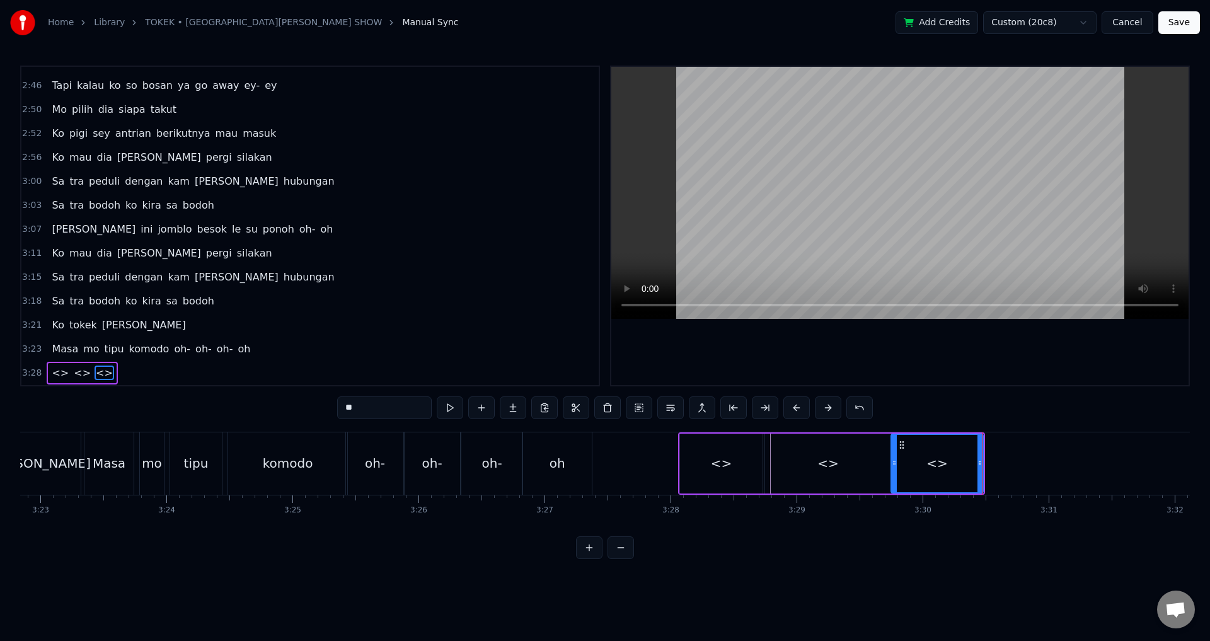
click at [960, 460] on div "<>" at bounding box center [937, 463] width 91 height 57
drag, startPoint x: 981, startPoint y: 459, endPoint x: 956, endPoint y: 460, distance: 24.6
click at [956, 460] on icon at bounding box center [955, 463] width 5 height 10
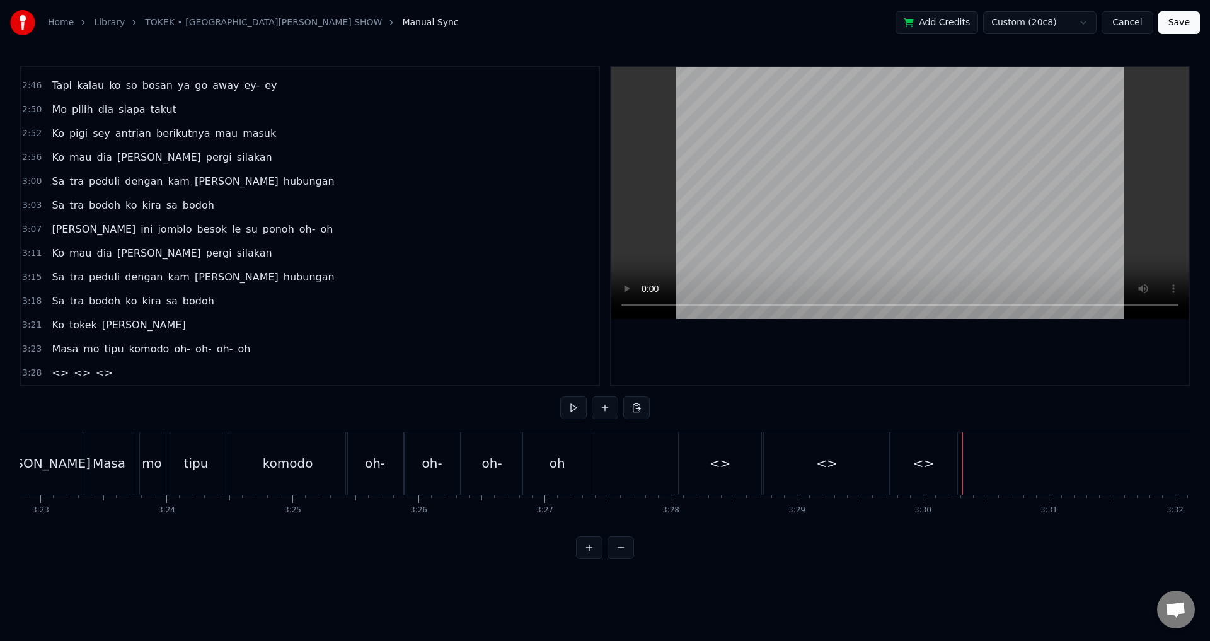
click at [949, 477] on div "<>" at bounding box center [923, 463] width 67 height 62
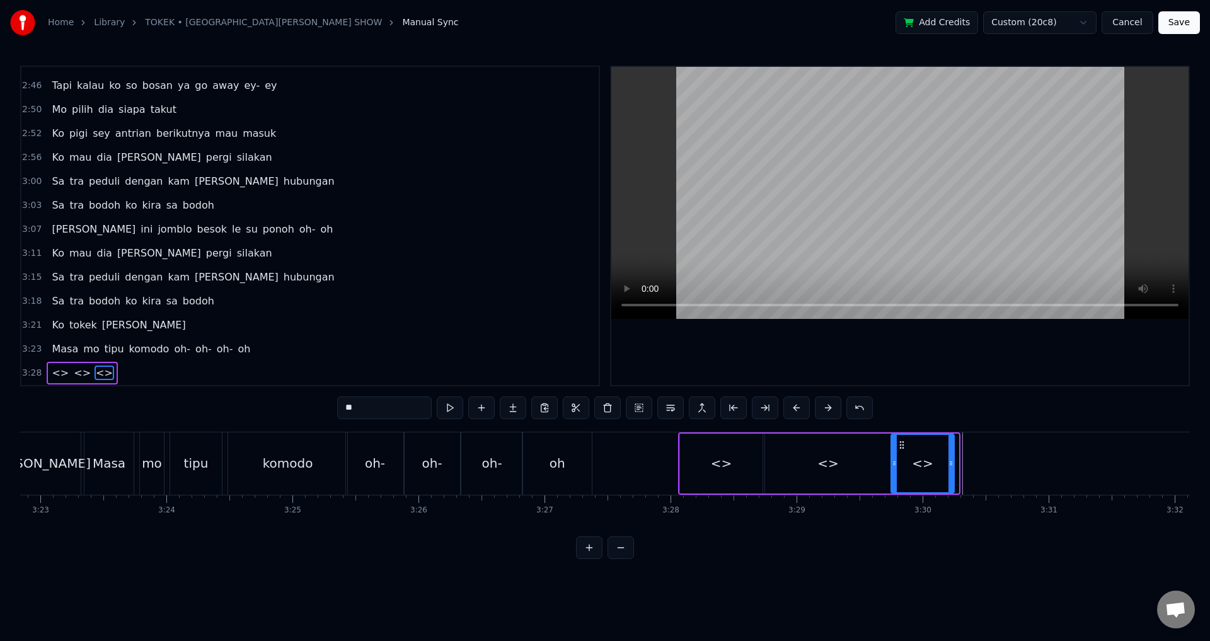
click at [952, 461] on icon at bounding box center [951, 463] width 5 height 10
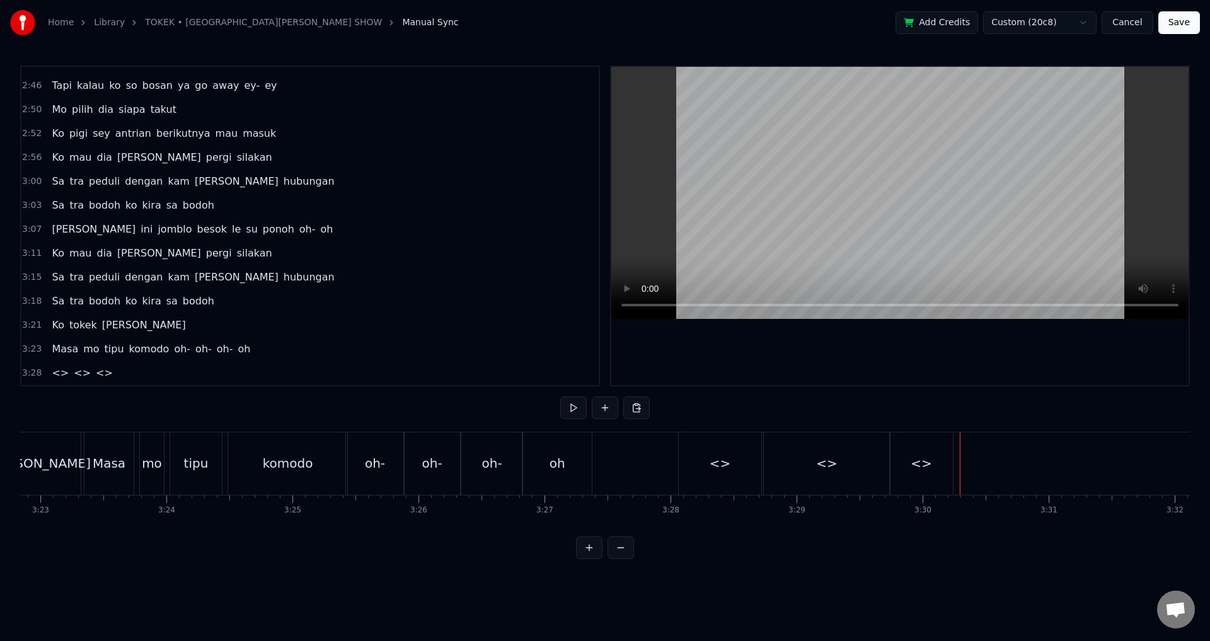
click at [950, 460] on div "<>" at bounding box center [921, 463] width 63 height 62
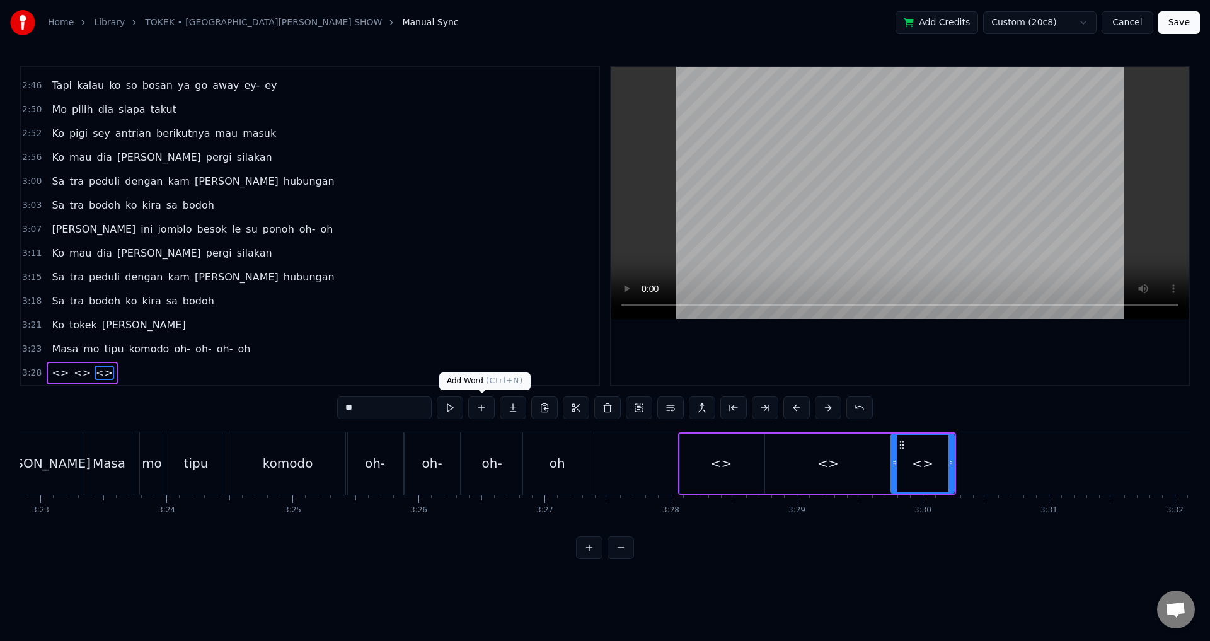
click at [479, 409] on button at bounding box center [481, 408] width 26 height 23
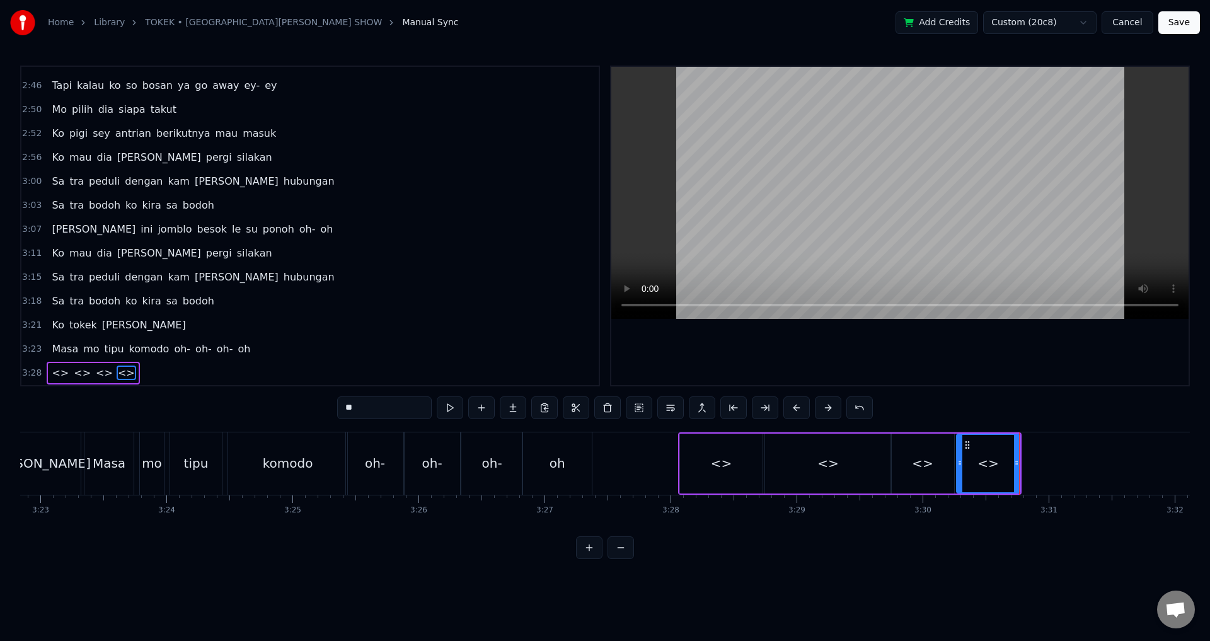
click at [685, 480] on div "<>" at bounding box center [721, 464] width 83 height 60
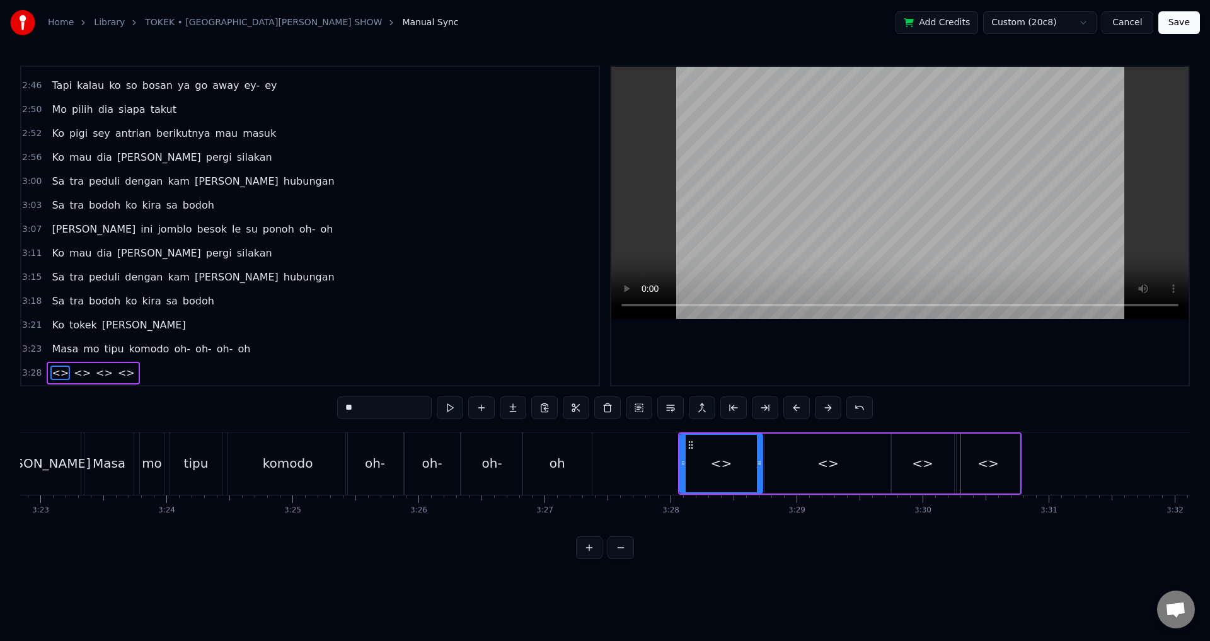
click at [958, 493] on div "<>" at bounding box center [988, 464] width 64 height 60
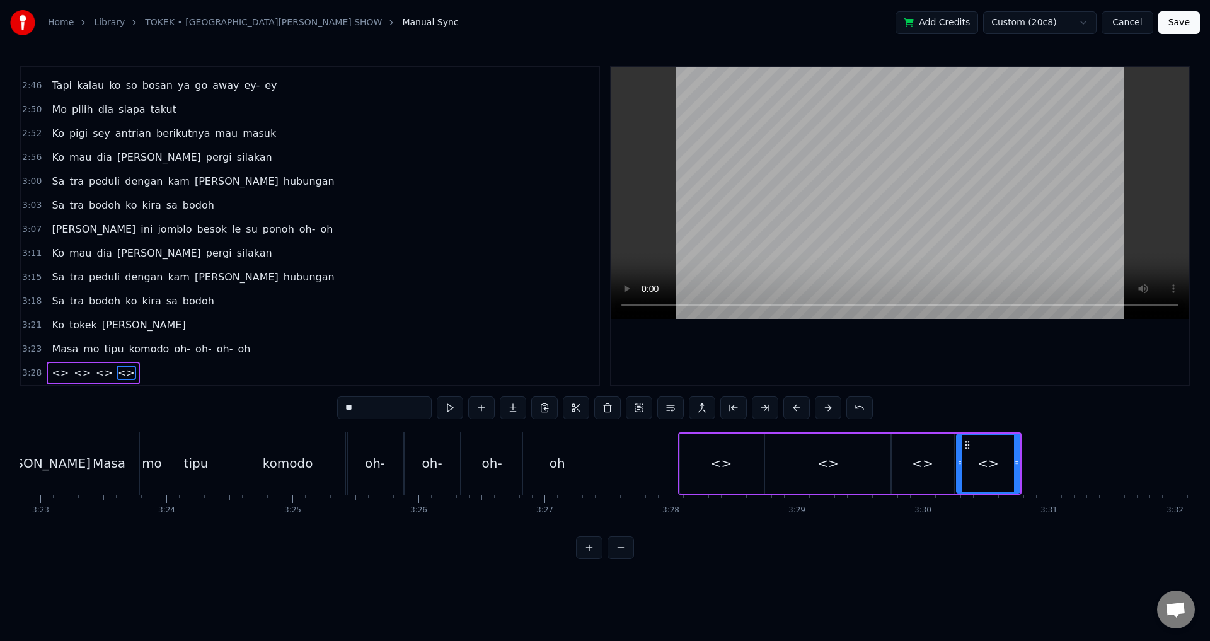
click at [47, 381] on div "<> <> <> <>" at bounding box center [93, 373] width 93 height 23
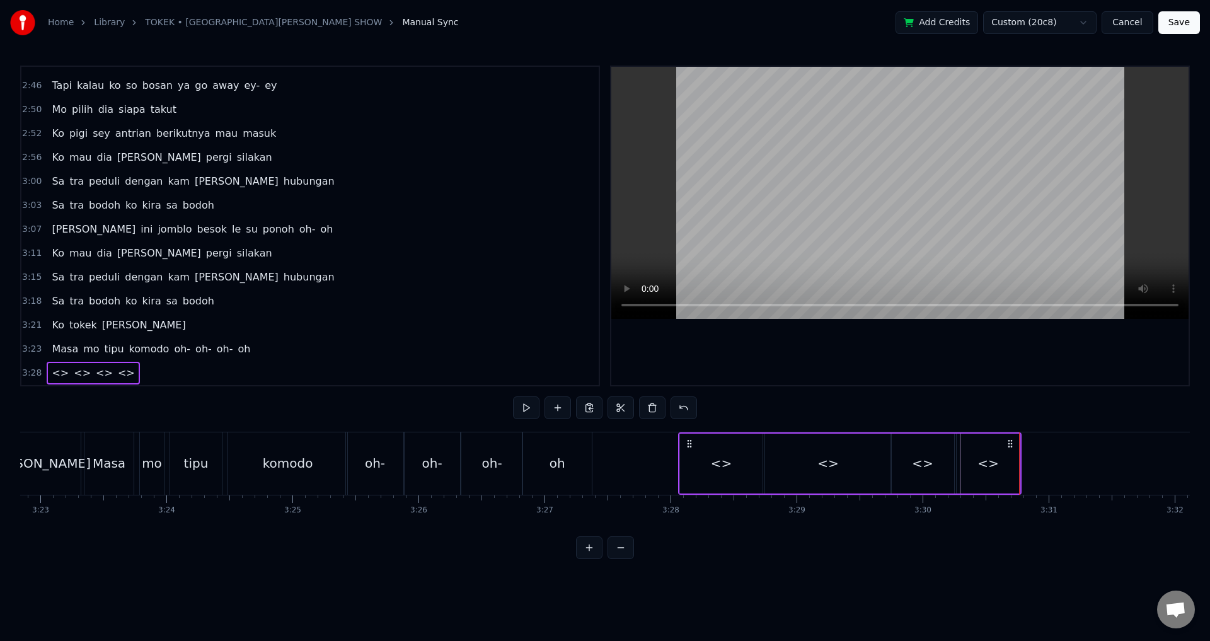
click at [712, 473] on div "<>" at bounding box center [721, 464] width 83 height 60
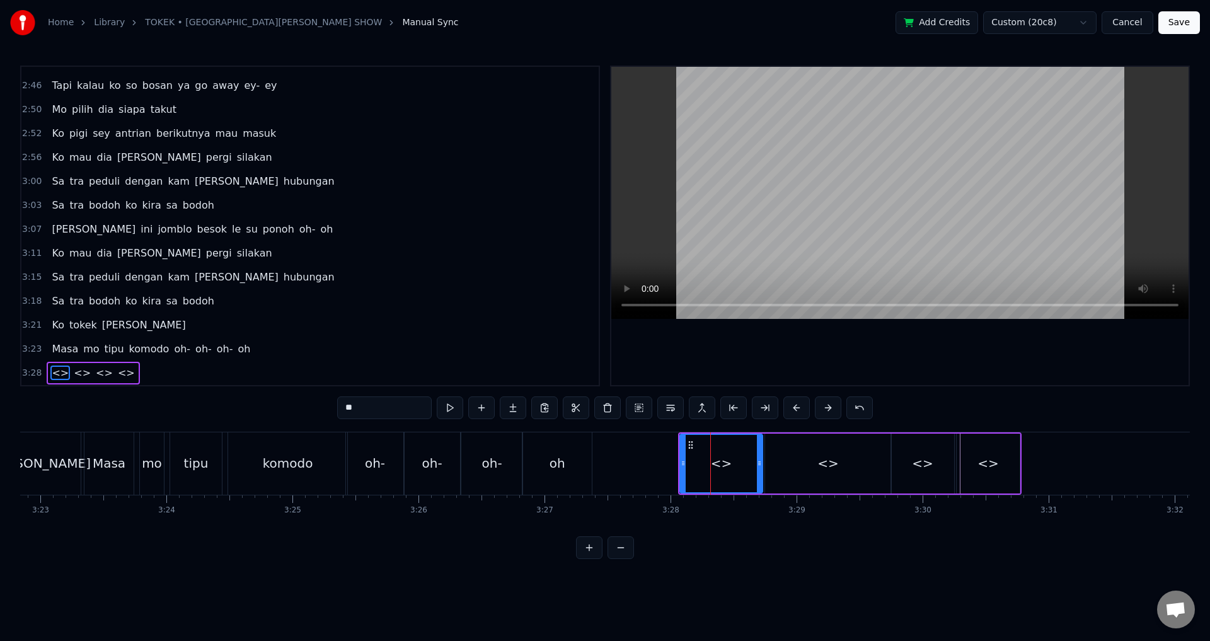
drag, startPoint x: 272, startPoint y: 409, endPoint x: 224, endPoint y: 402, distance: 47.8
click at [214, 410] on div "0:15 Ko mau dia [PERSON_NAME] pergi silakan 0:19 Sa tra peduli dengan [PERSON_N…" at bounding box center [605, 313] width 1170 height 494
click at [808, 471] on div "<>" at bounding box center [828, 464] width 126 height 60
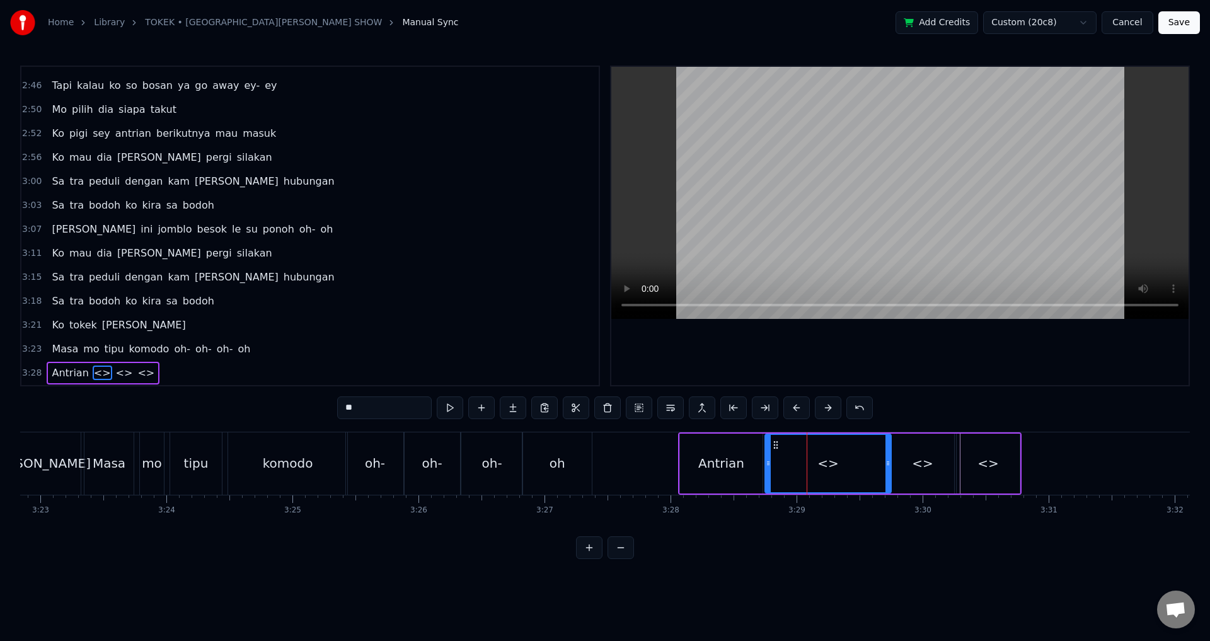
drag, startPoint x: 388, startPoint y: 407, endPoint x: 218, endPoint y: 396, distance: 171.2
click at [218, 396] on div "0:15 Ko mau dia [PERSON_NAME] pergi silakan 0:19 Sa tra peduli dengan [PERSON_N…" at bounding box center [605, 313] width 1170 height 494
click at [929, 470] on div "<>" at bounding box center [922, 463] width 21 height 19
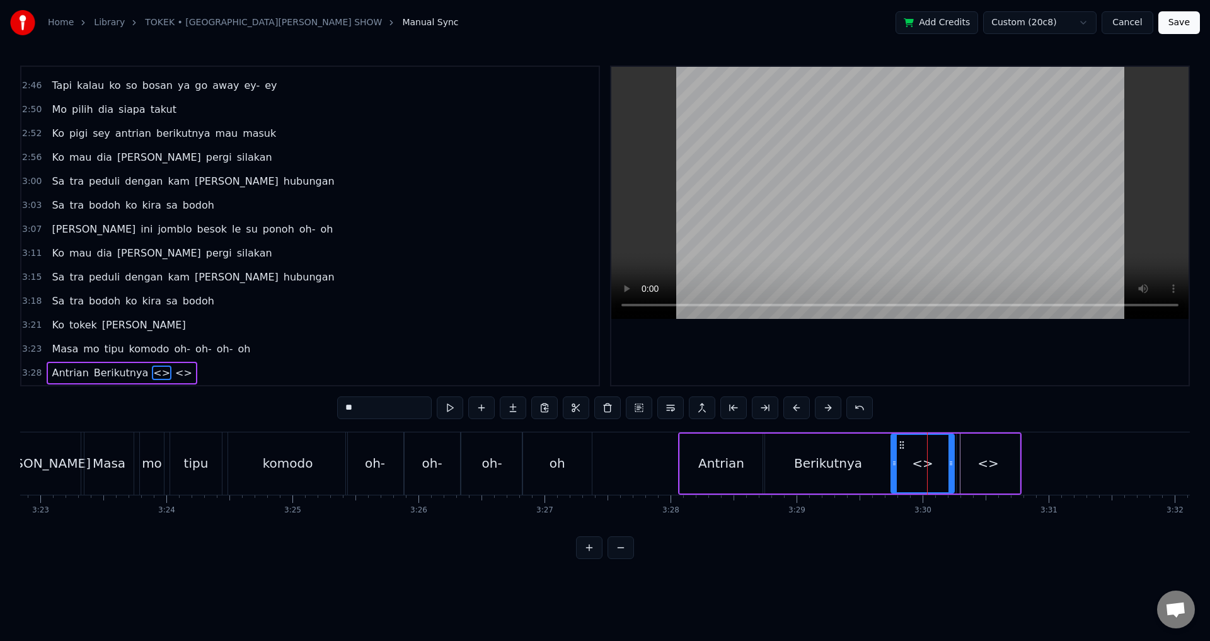
drag, startPoint x: 338, startPoint y: 408, endPoint x: 286, endPoint y: 403, distance: 52.5
click at [286, 403] on div "0:15 Ko mau dia [PERSON_NAME] pergi silakan 0:19 Sa tra peduli dengan [PERSON_N…" at bounding box center [605, 313] width 1170 height 494
click at [997, 489] on div "<>" at bounding box center [988, 464] width 63 height 60
drag, startPoint x: 384, startPoint y: 405, endPoint x: 305, endPoint y: 402, distance: 79.5
click at [295, 405] on div "0:15 Ko mau dia [PERSON_NAME] pergi silakan 0:19 Sa tra peduli dengan [PERSON_N…" at bounding box center [605, 313] width 1170 height 494
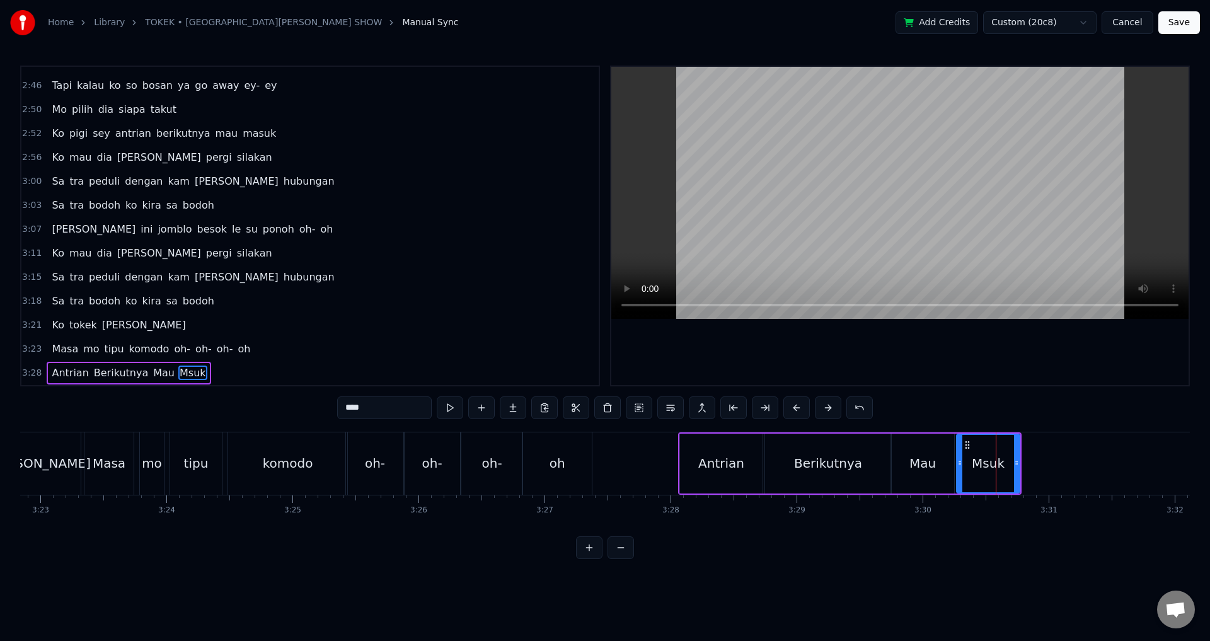
type input "****"
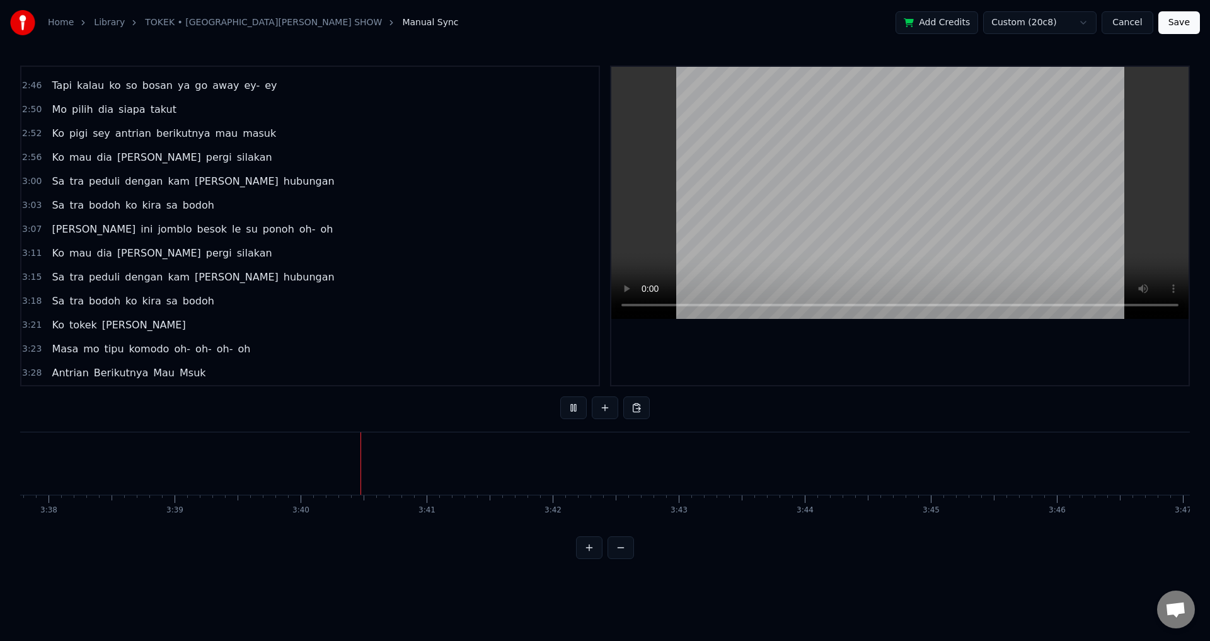
scroll to position [0, 27673]
click at [919, 337] on div at bounding box center [901, 226] width 578 height 318
click at [1173, 22] on button "Save" at bounding box center [1180, 22] width 42 height 23
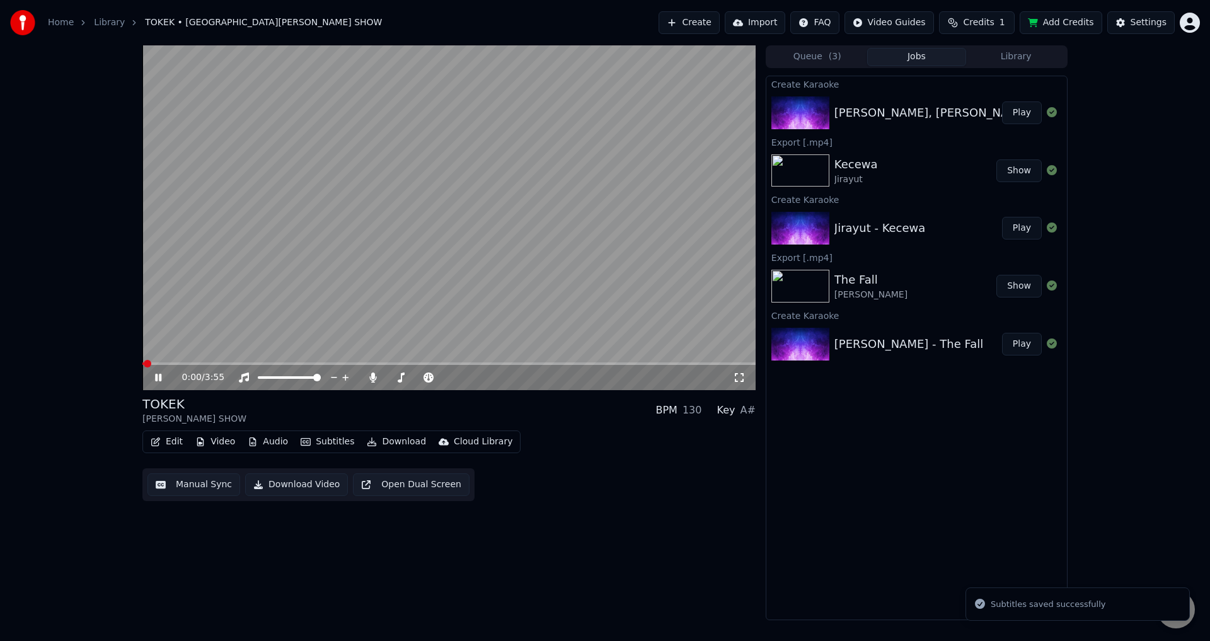
click at [484, 267] on video at bounding box center [448, 217] width 613 height 345
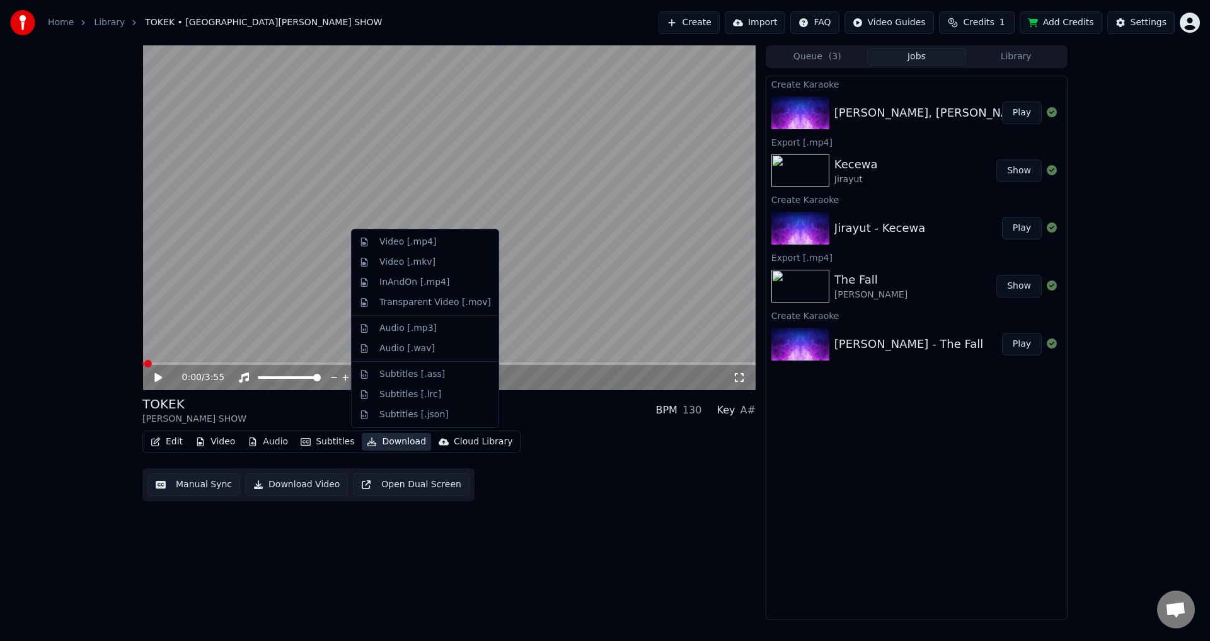
click at [385, 443] on button "Download" at bounding box center [396, 442] width 69 height 18
click at [410, 241] on div "Video [.mp4]" at bounding box center [408, 242] width 57 height 13
